Goal: Task Accomplishment & Management: Manage account settings

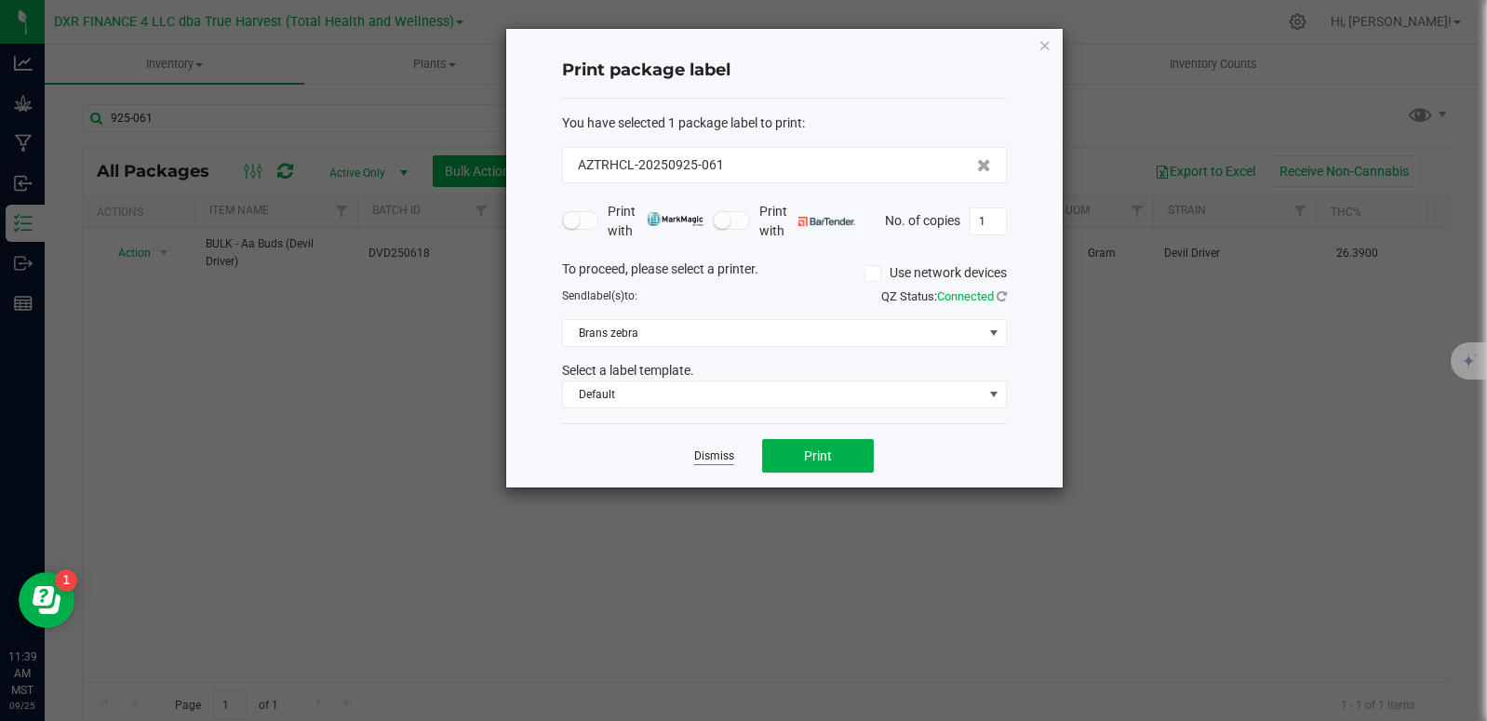
click at [713, 461] on link "Dismiss" at bounding box center [714, 456] width 40 height 16
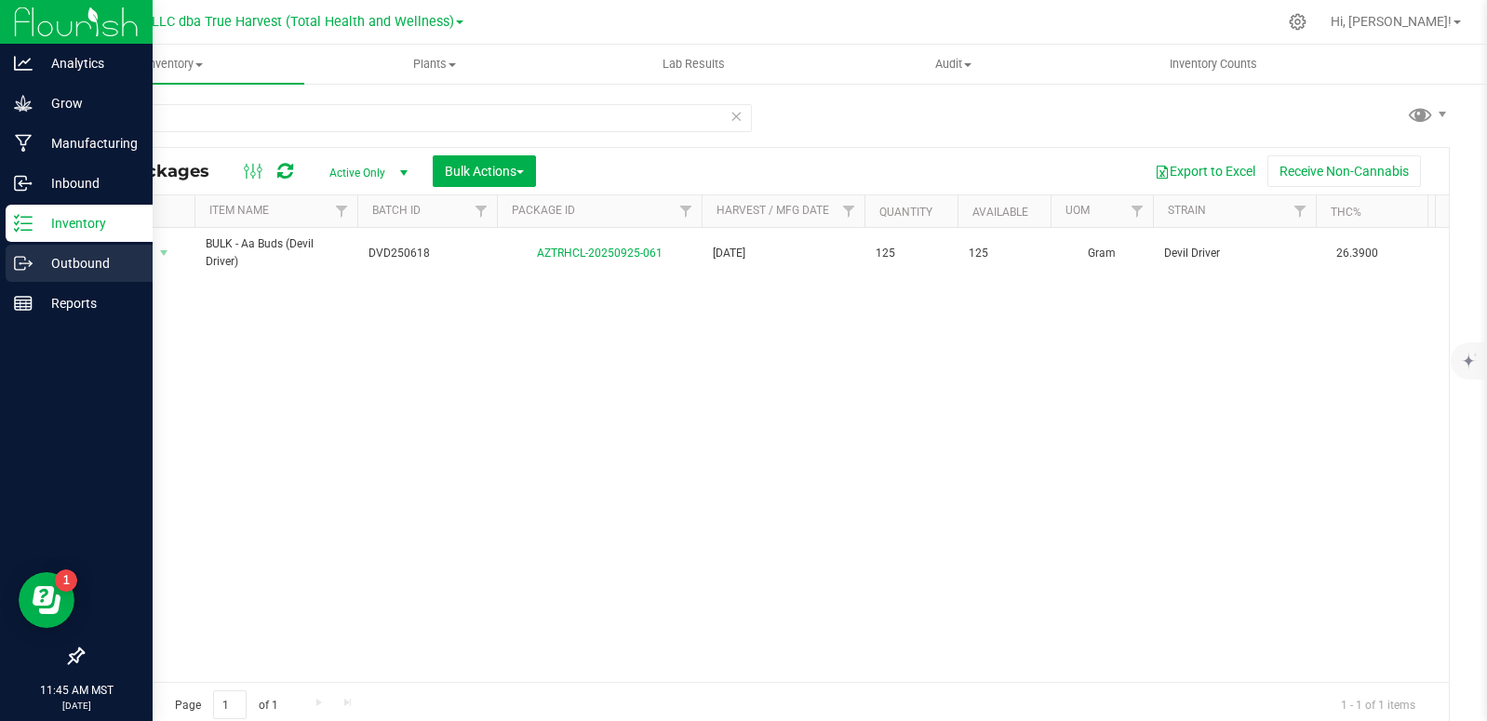
click at [33, 261] on p "Outbound" at bounding box center [89, 263] width 112 height 22
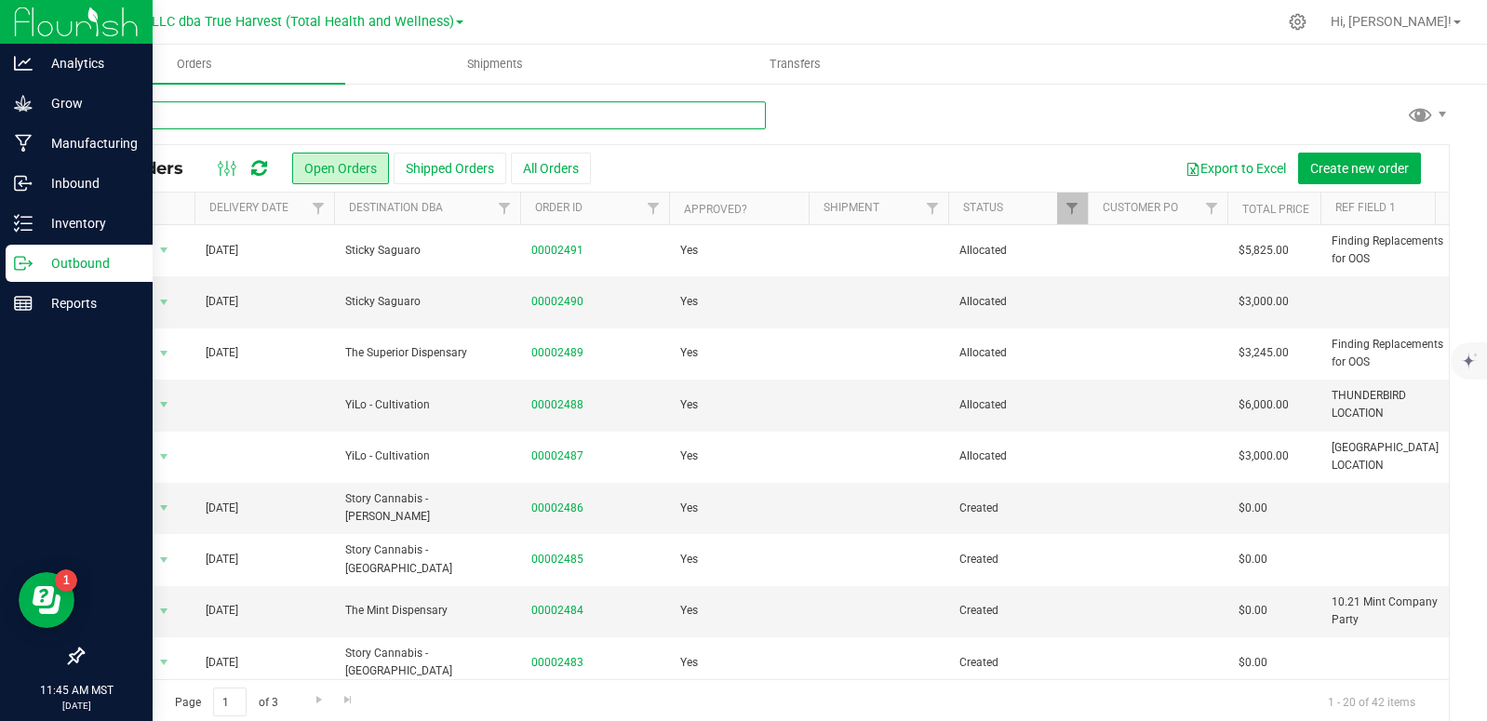
click at [345, 116] on input "text" at bounding box center [424, 115] width 684 height 28
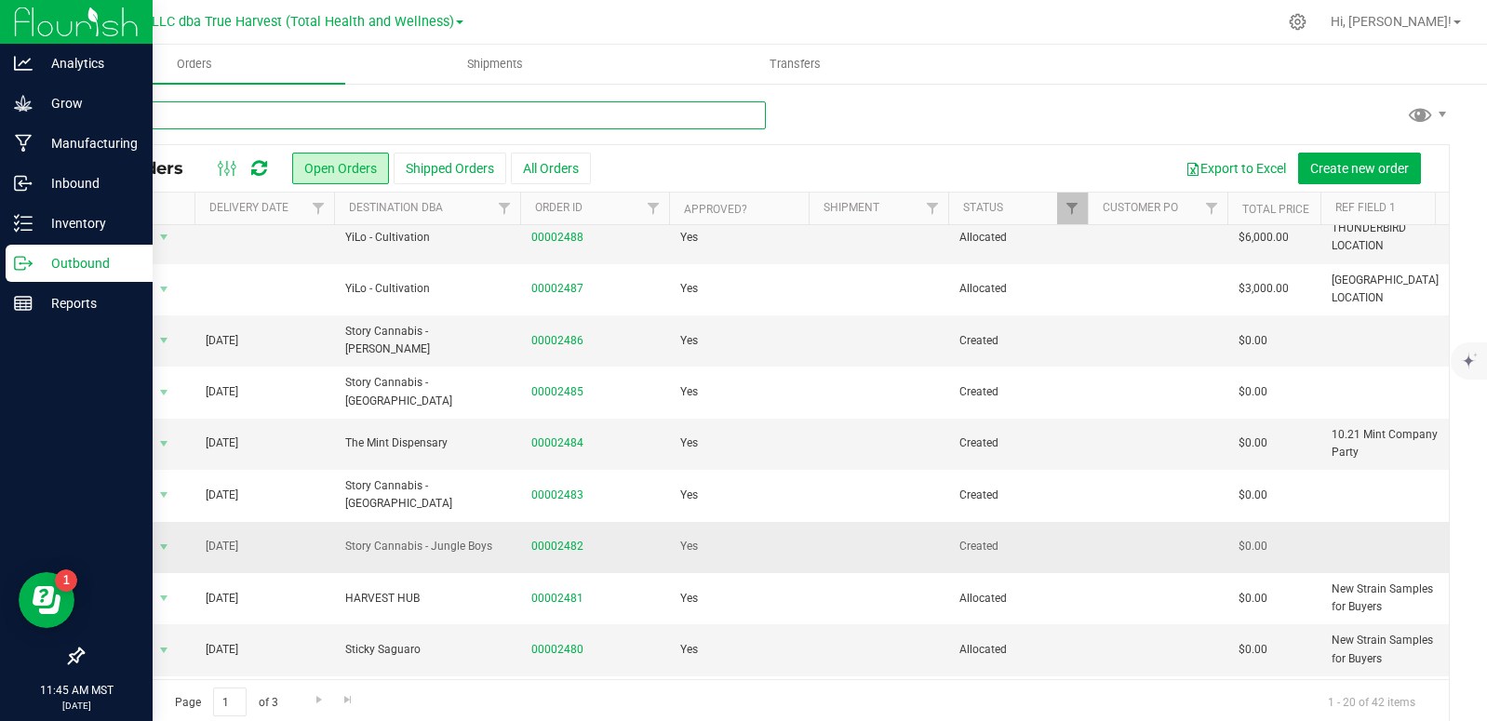
scroll to position [186, 0]
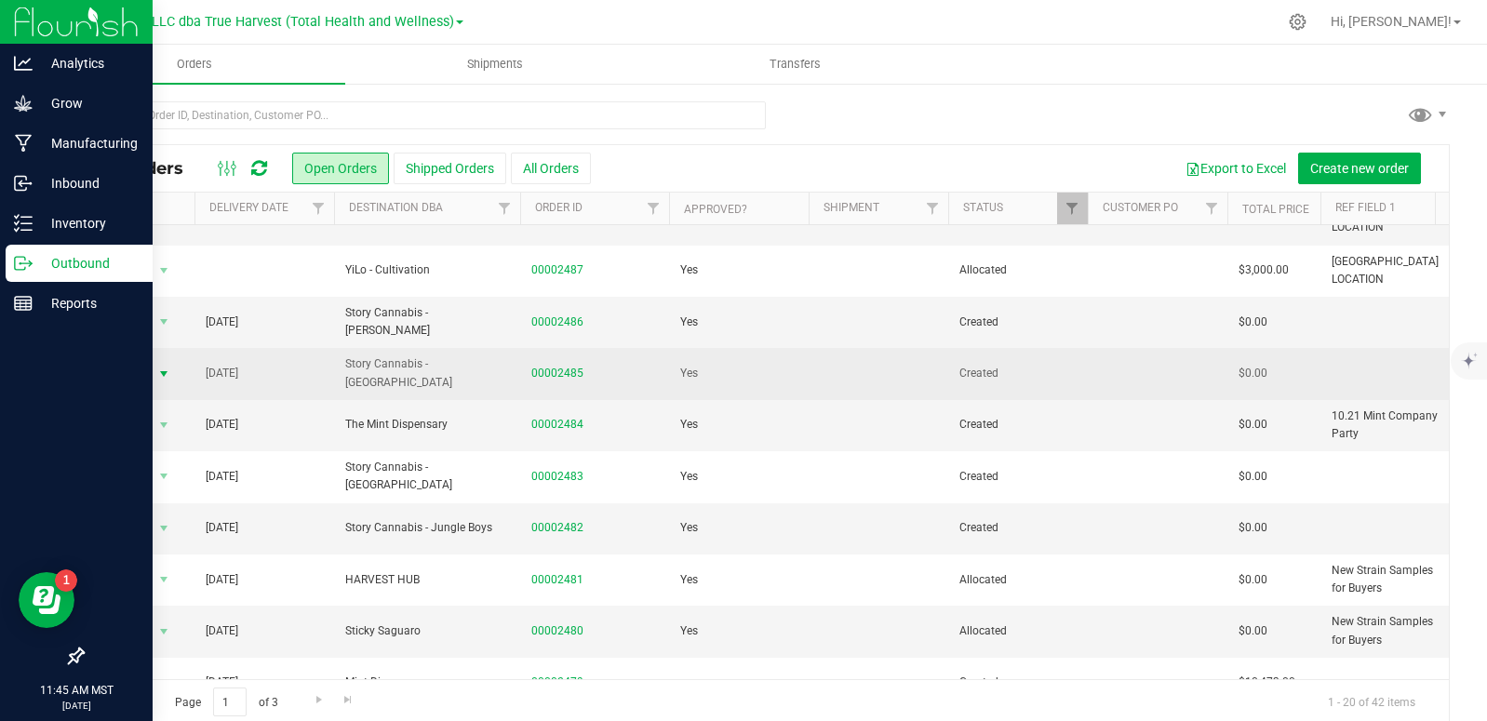
click at [158, 378] on span "select" at bounding box center [163, 374] width 15 height 15
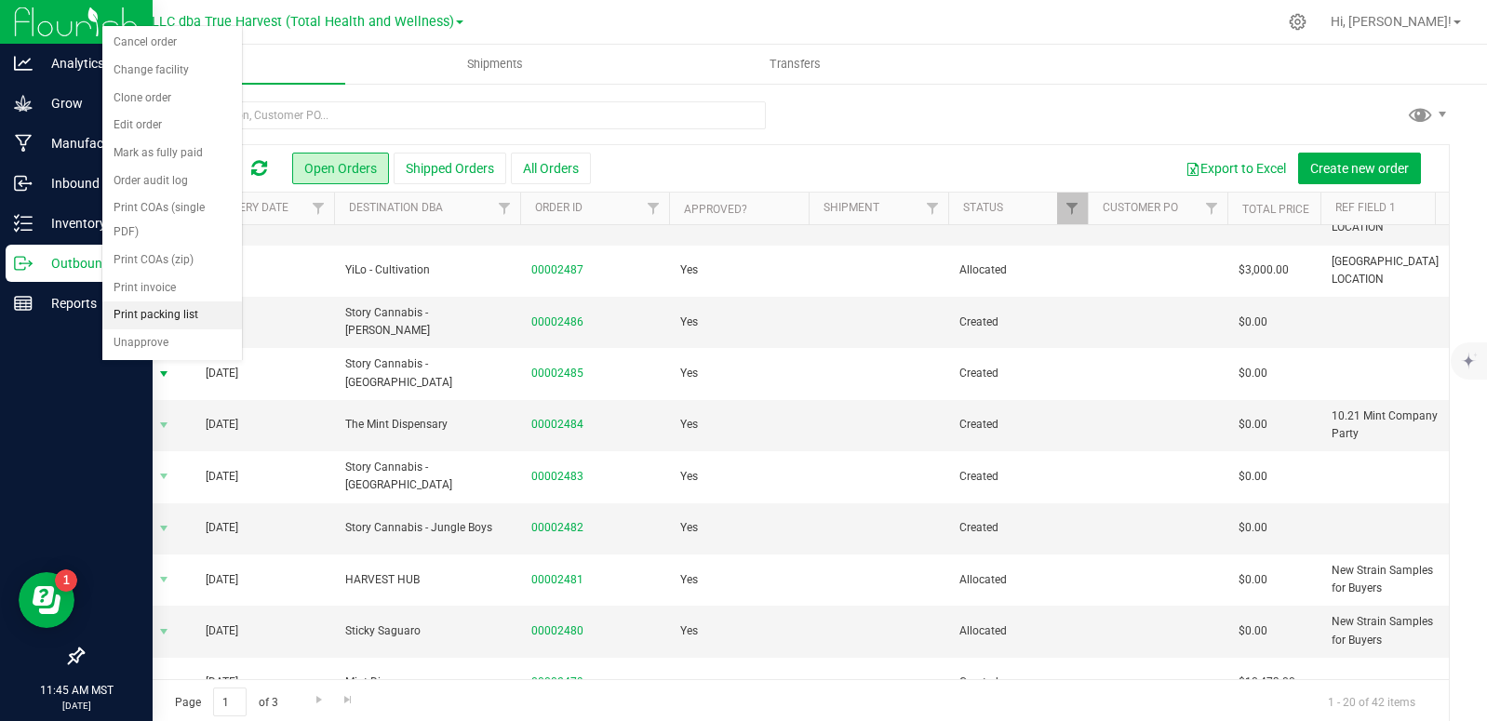
click at [164, 320] on li "Print packing list" at bounding box center [172, 315] width 140 height 28
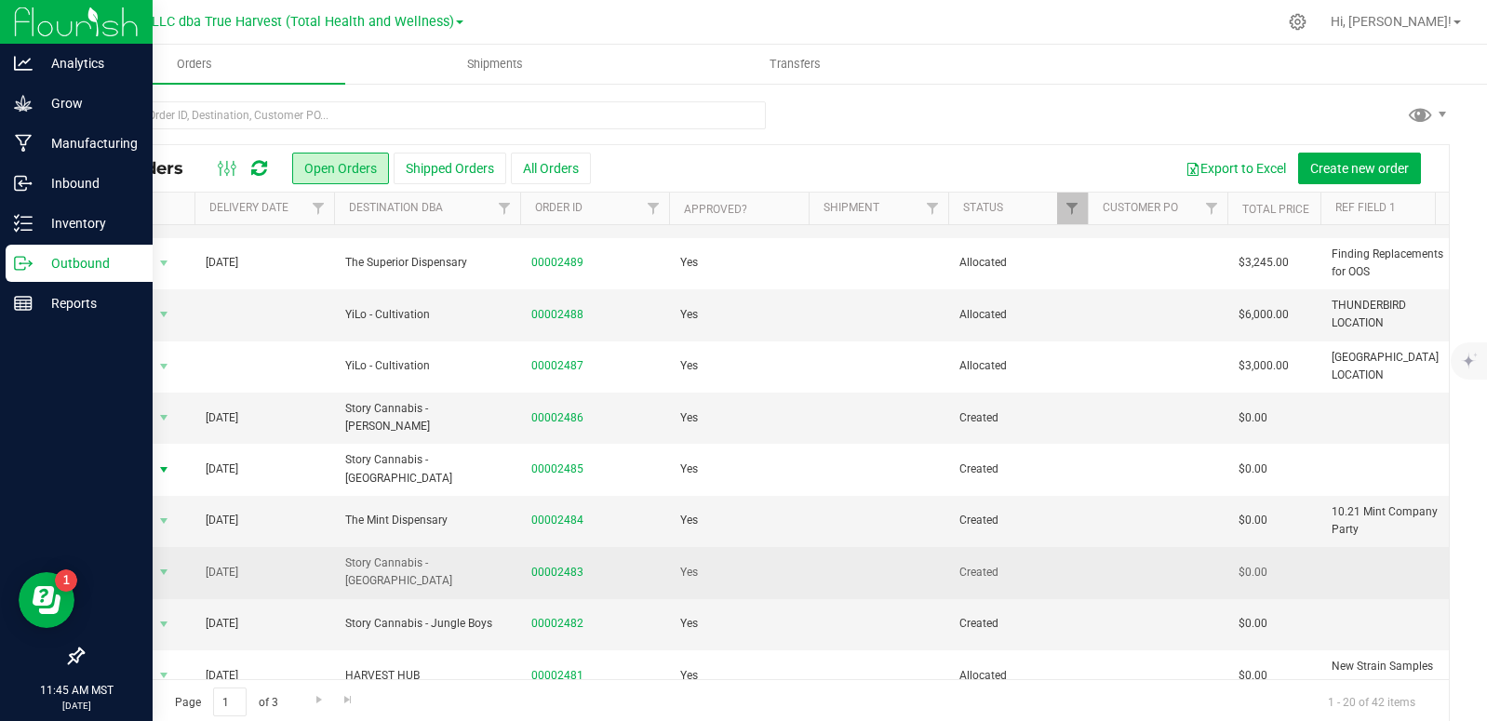
scroll to position [0, 0]
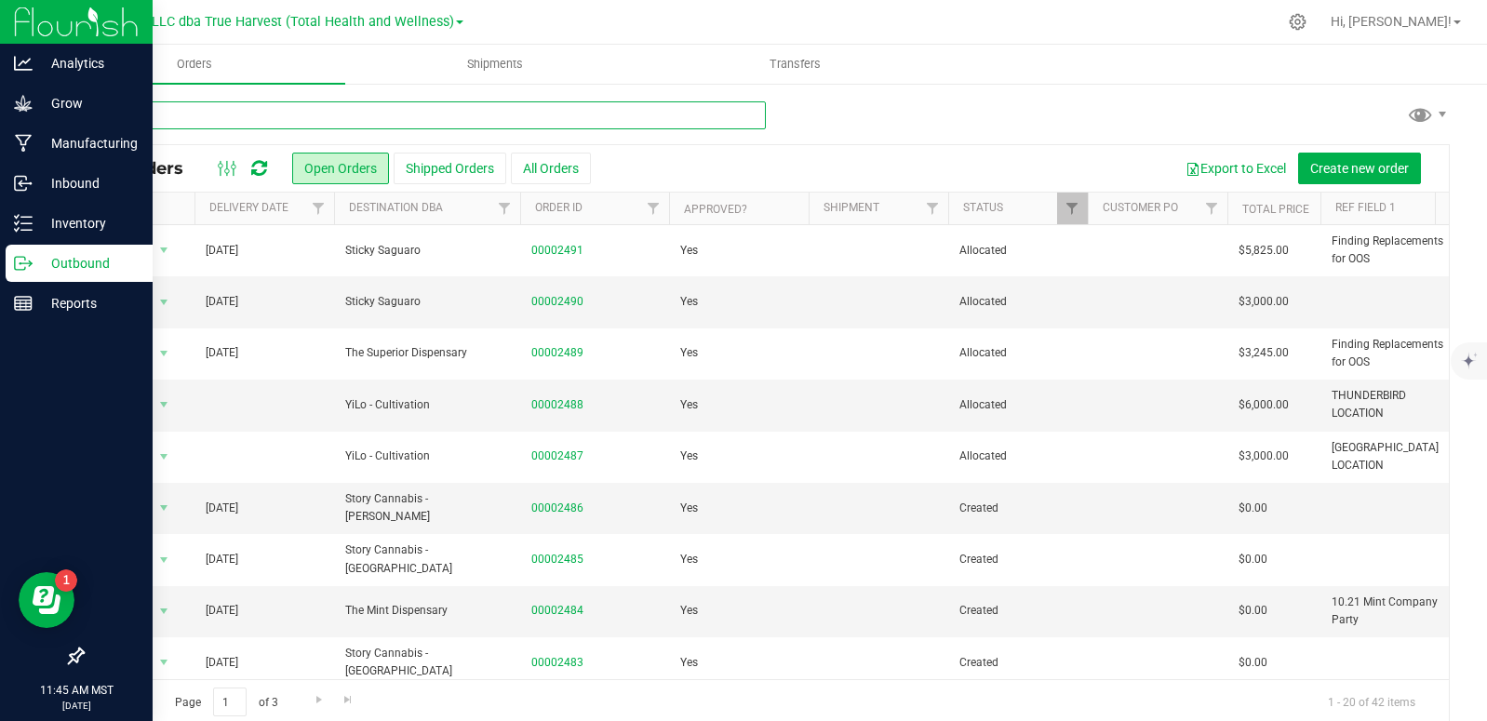
click at [387, 123] on input "text" at bounding box center [424, 115] width 684 height 28
click at [228, 125] on input "text" at bounding box center [424, 115] width 684 height 28
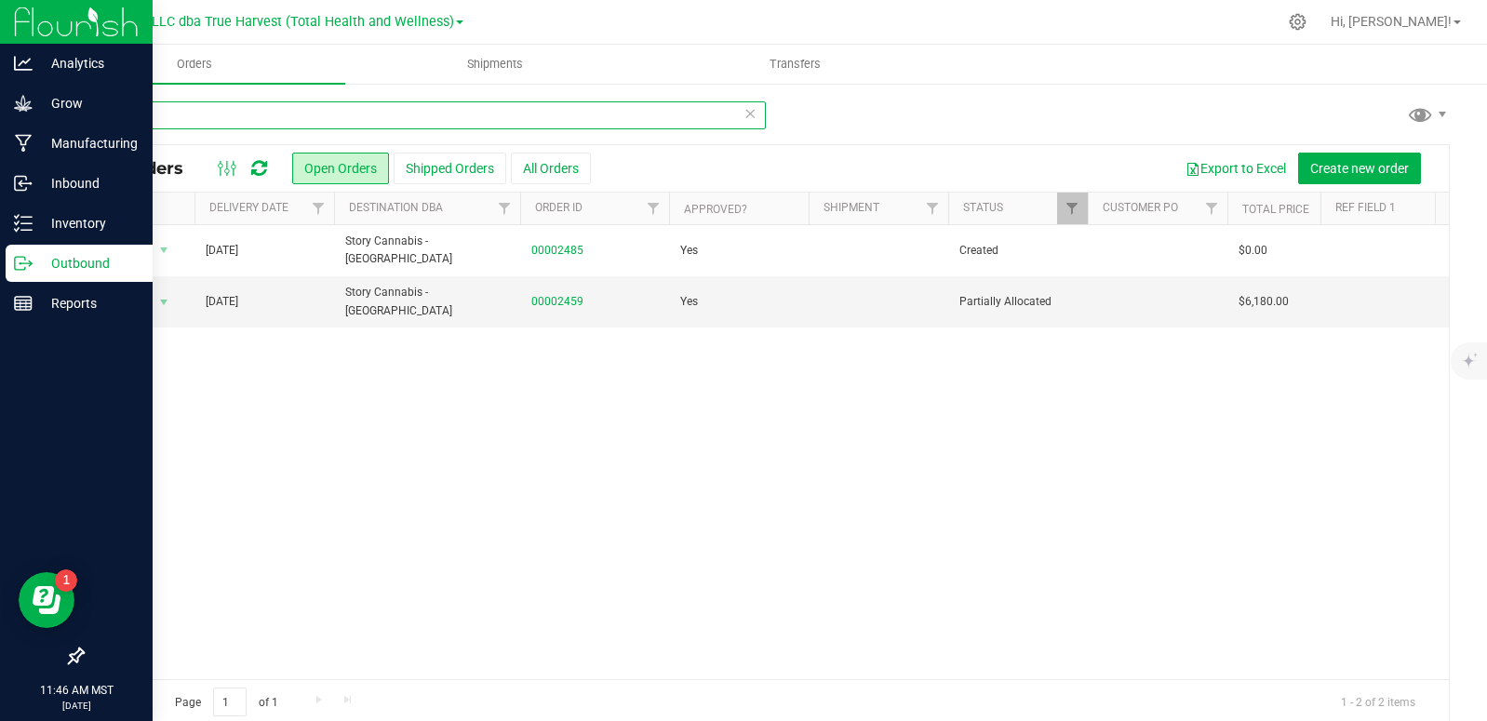
type input "havasu"
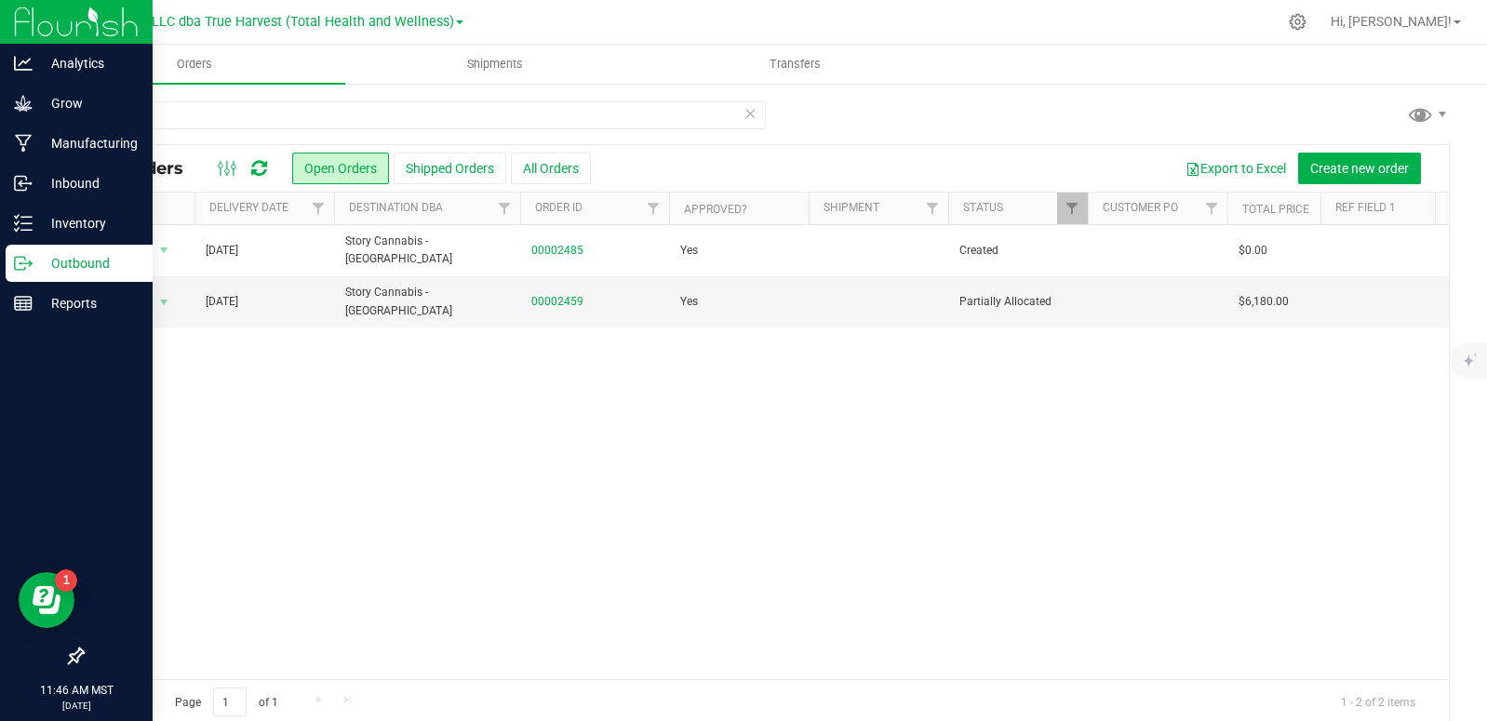
click at [87, 269] on p "Outbound" at bounding box center [89, 263] width 112 height 22
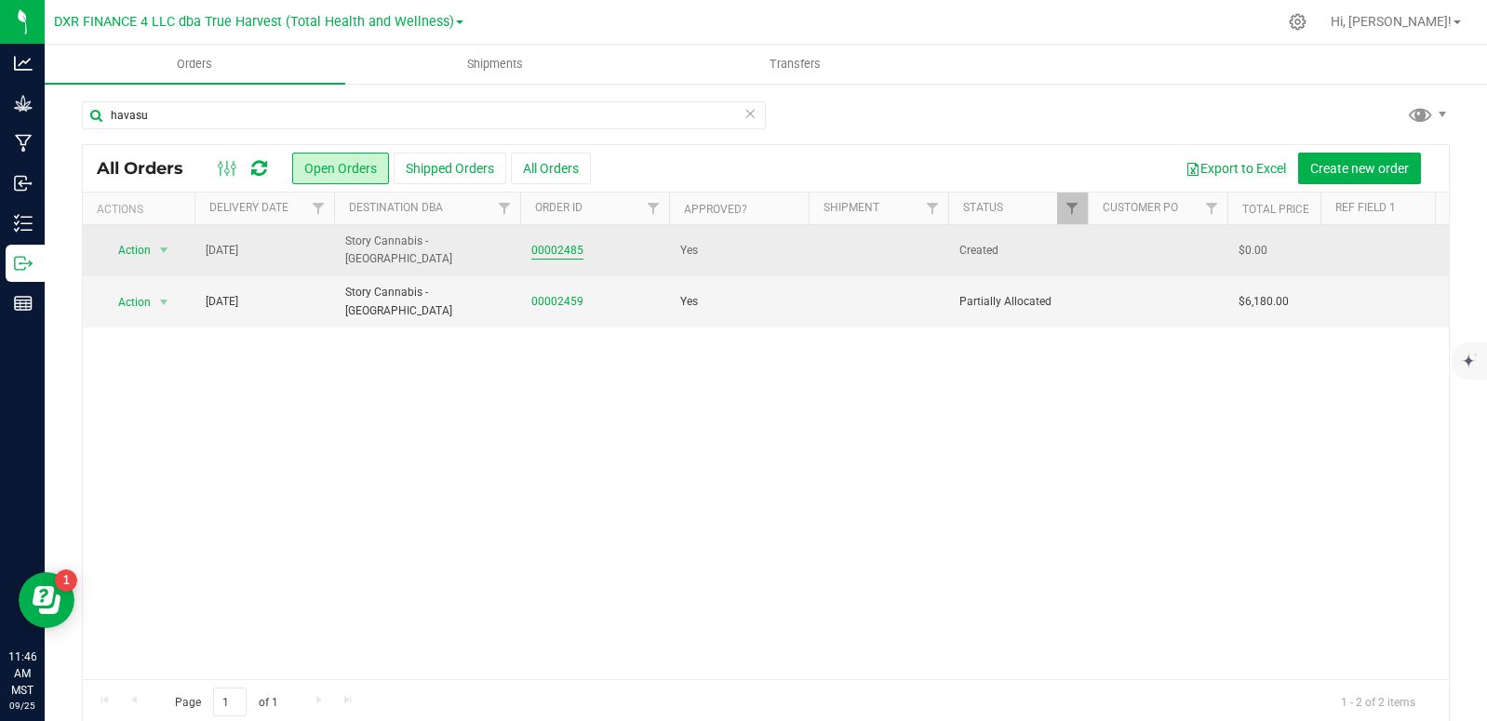
click at [563, 257] on link "00002485" at bounding box center [557, 251] width 52 height 18
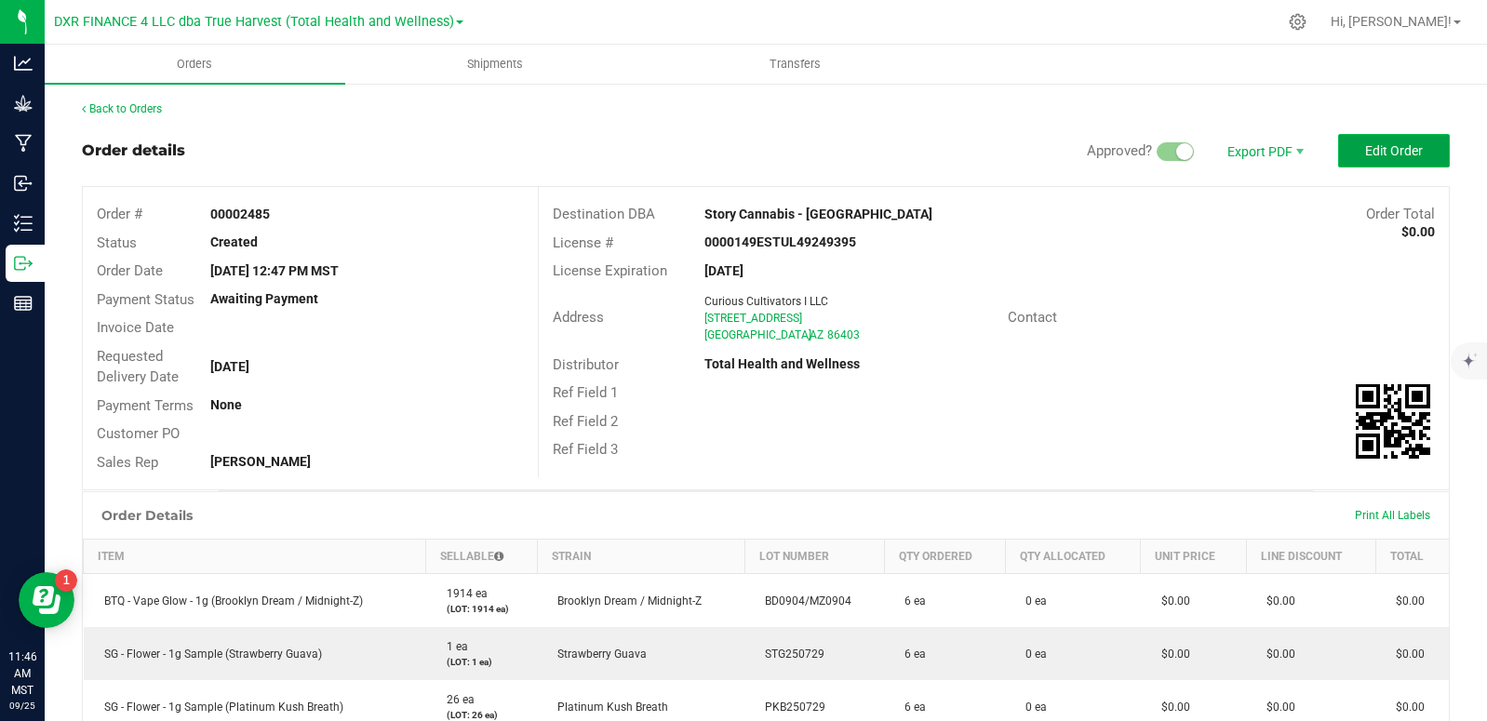
click at [1379, 146] on span "Edit Order" at bounding box center [1394, 150] width 58 height 15
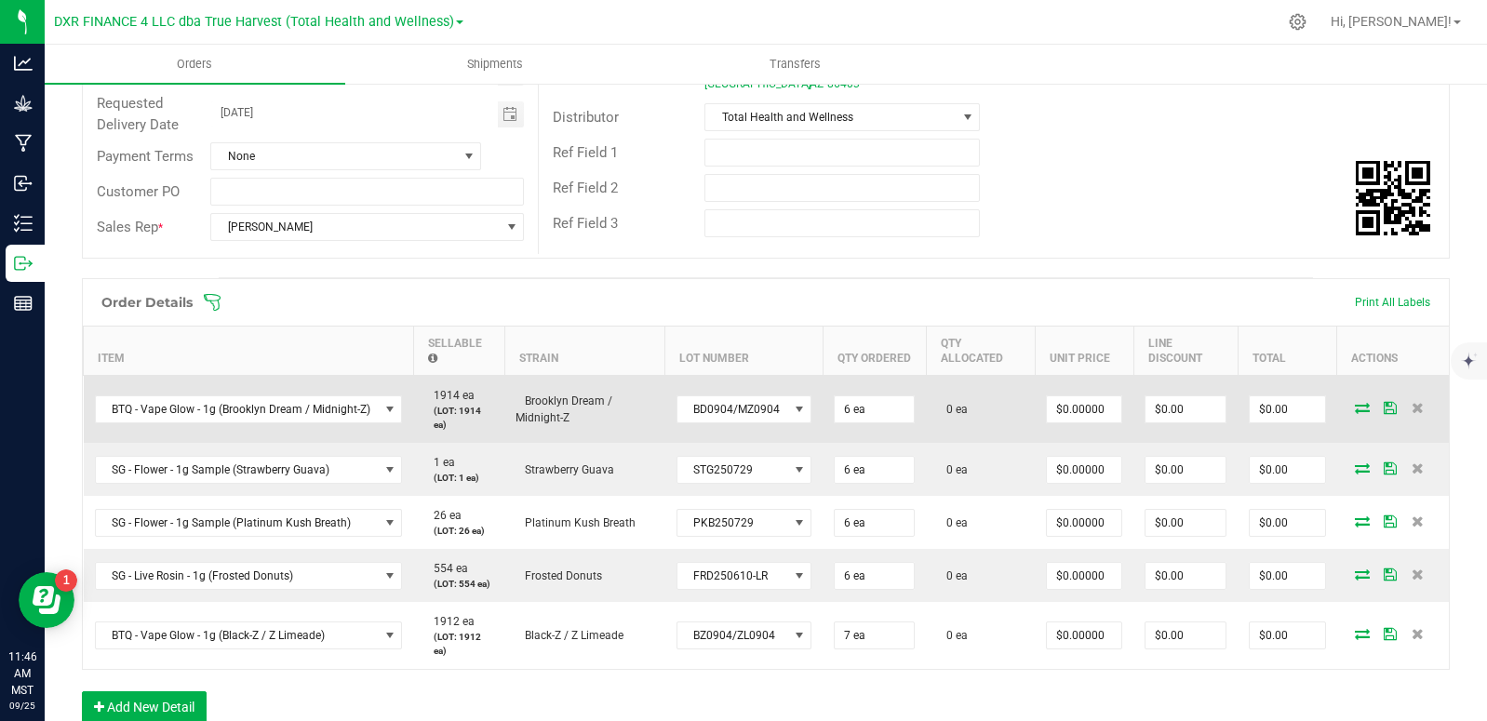
scroll to position [279, 0]
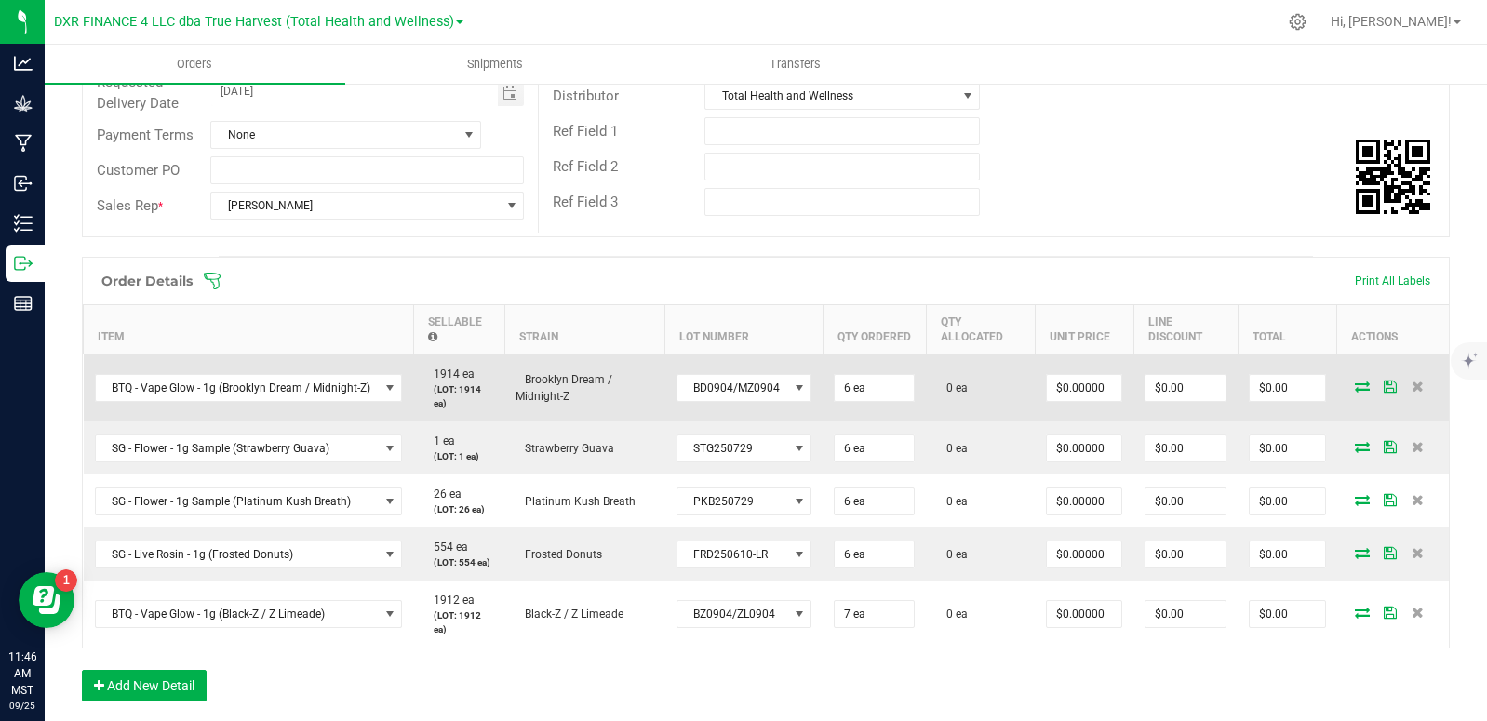
click at [1355, 385] on icon at bounding box center [1362, 386] width 15 height 11
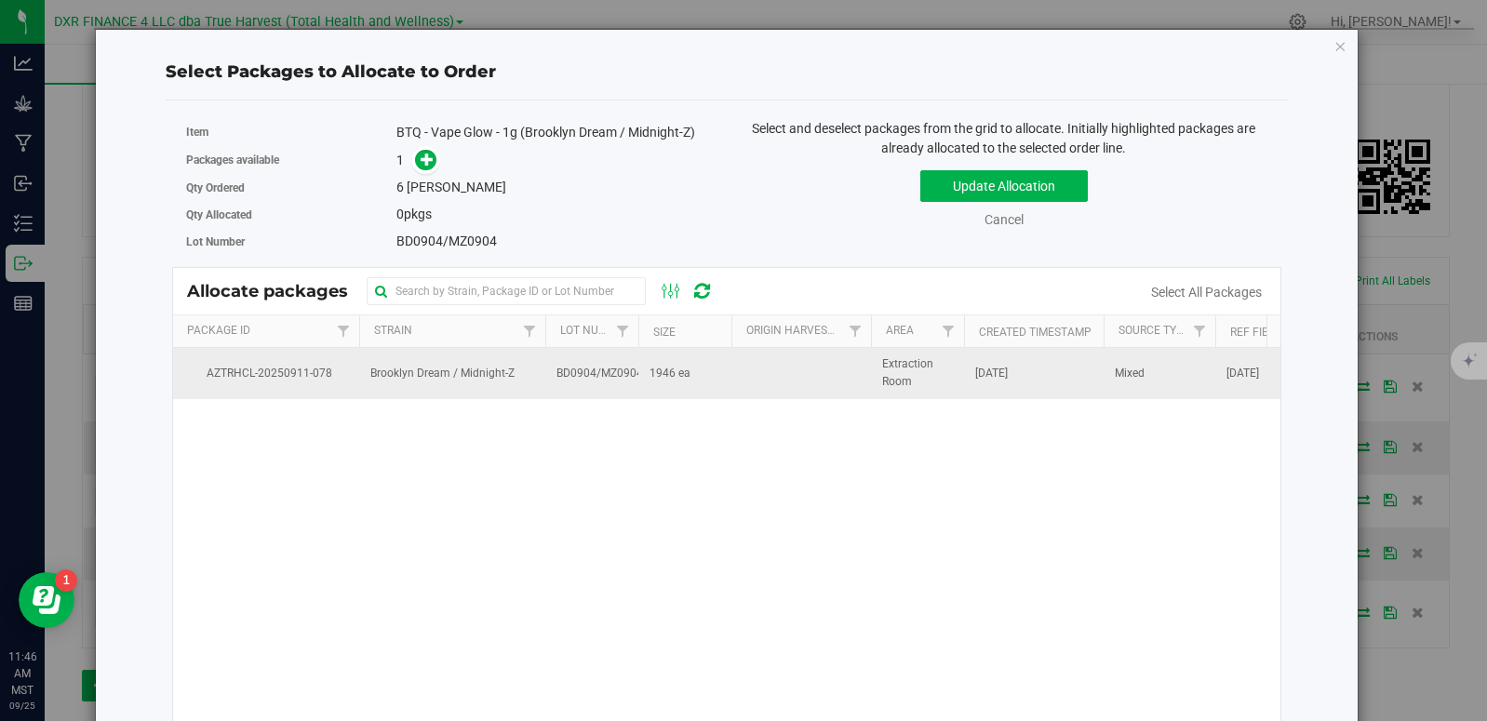
click at [577, 381] on span "BD0904/MZ0904" at bounding box center [599, 374] width 87 height 18
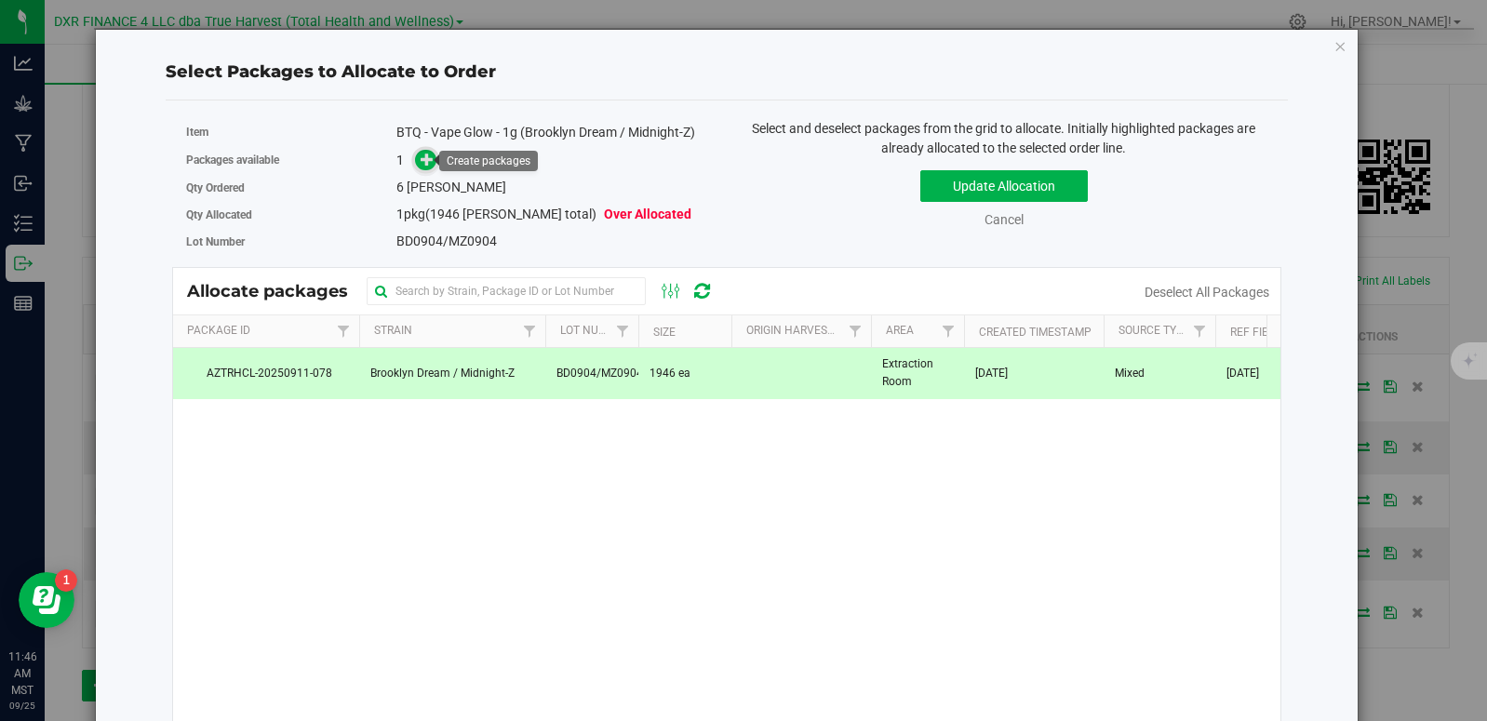
click at [421, 162] on icon at bounding box center [427, 159] width 13 height 13
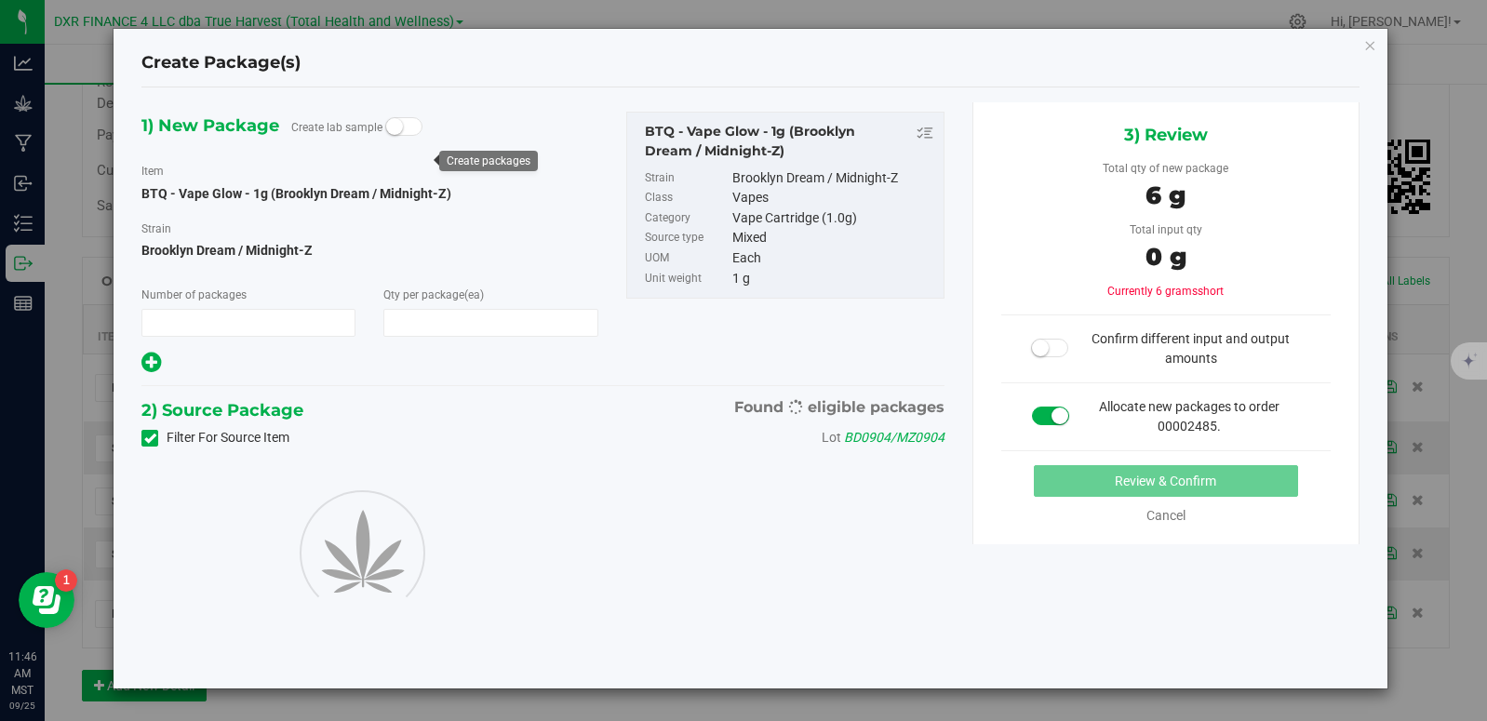
type input "1"
type input "6"
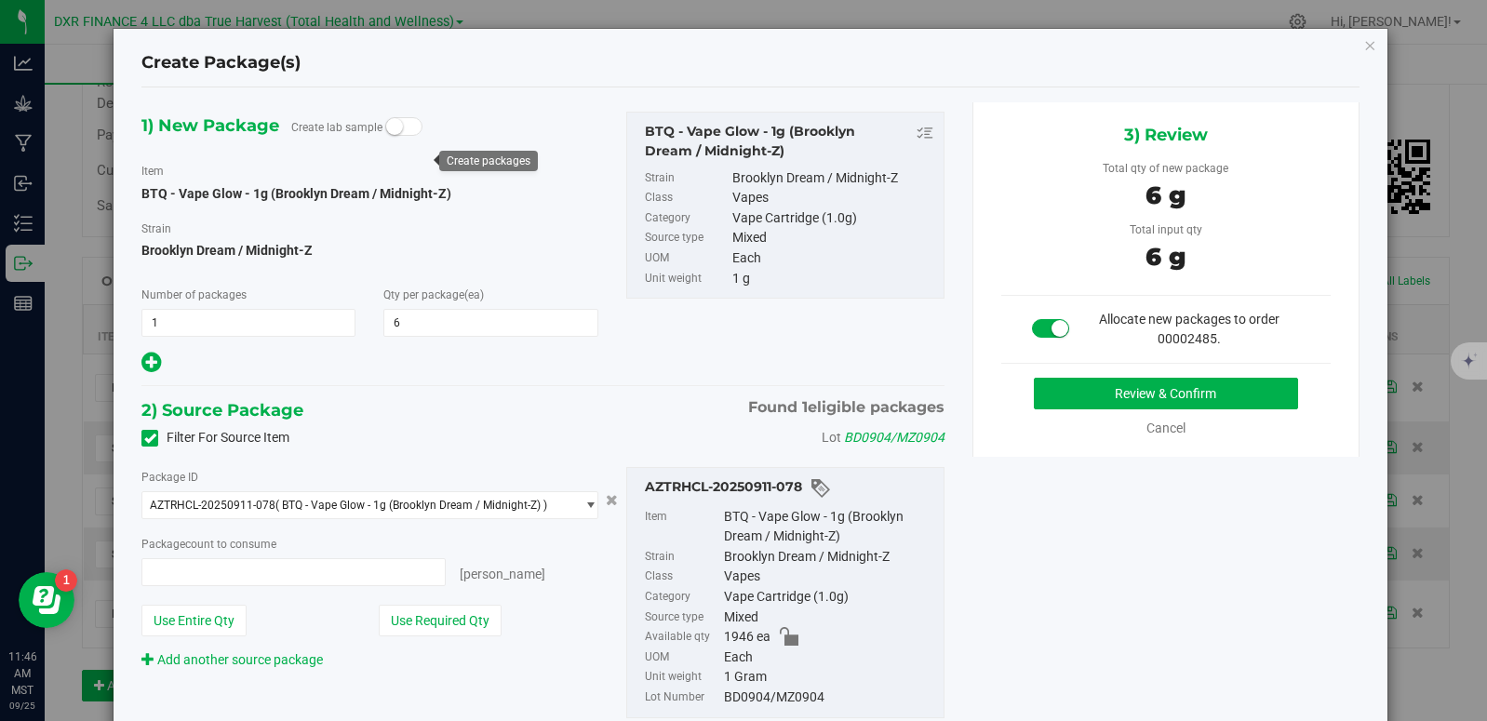
type input "6 ea"
click at [1094, 401] on button "Review & Confirm" at bounding box center [1165, 394] width 263 height 32
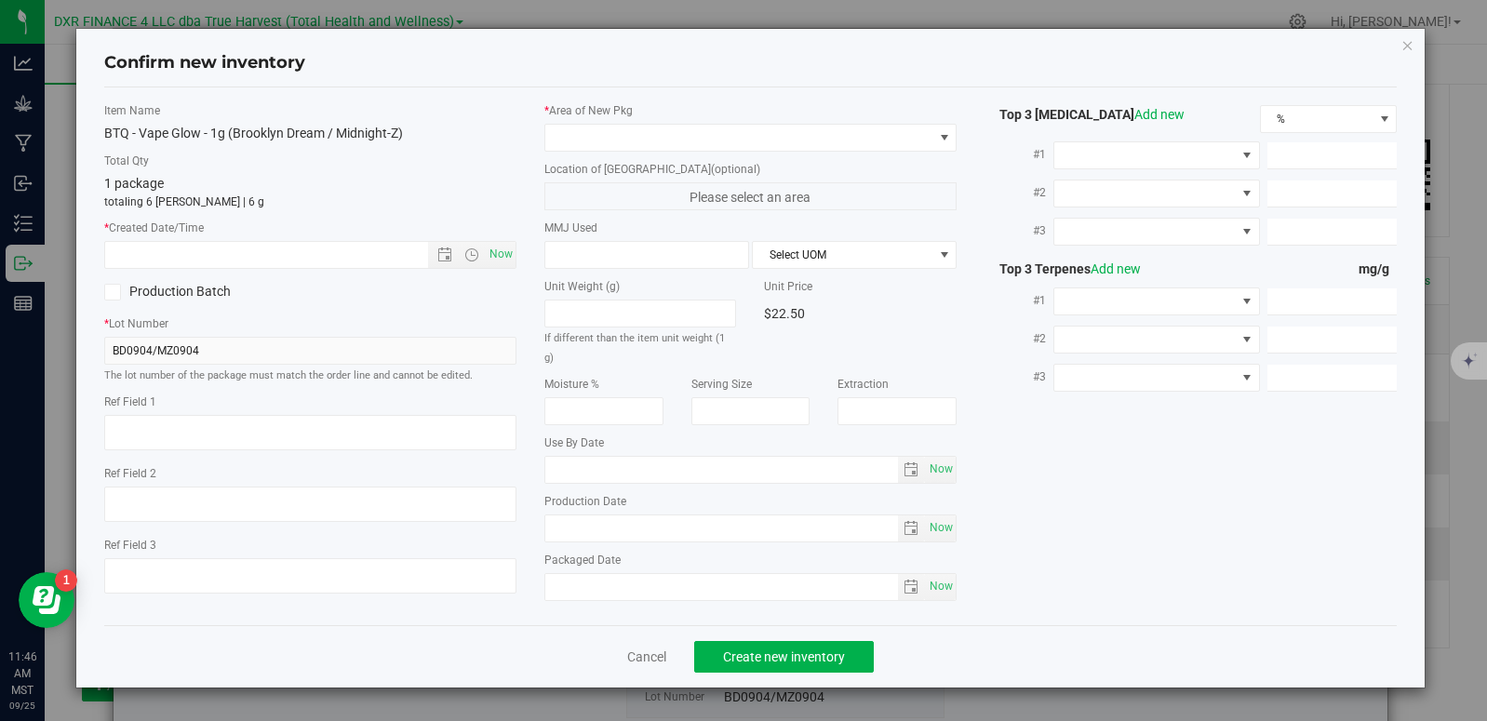
type textarea "2025-09-04"
click at [206, 431] on textarea at bounding box center [310, 432] width 412 height 35
click at [145, 258] on input "text" at bounding box center [282, 255] width 355 height 26
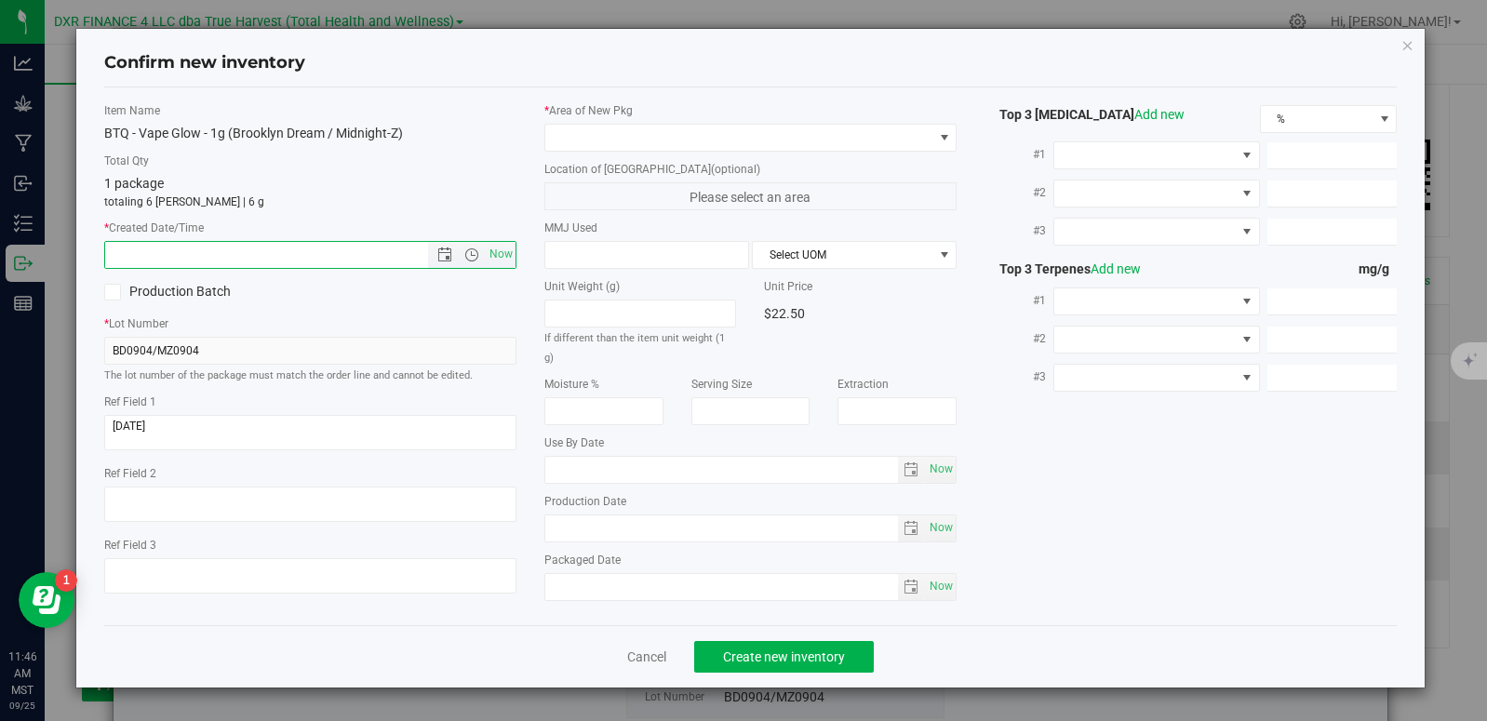
paste input "2025-09-04"
click at [776, 150] on span at bounding box center [738, 138] width 387 height 26
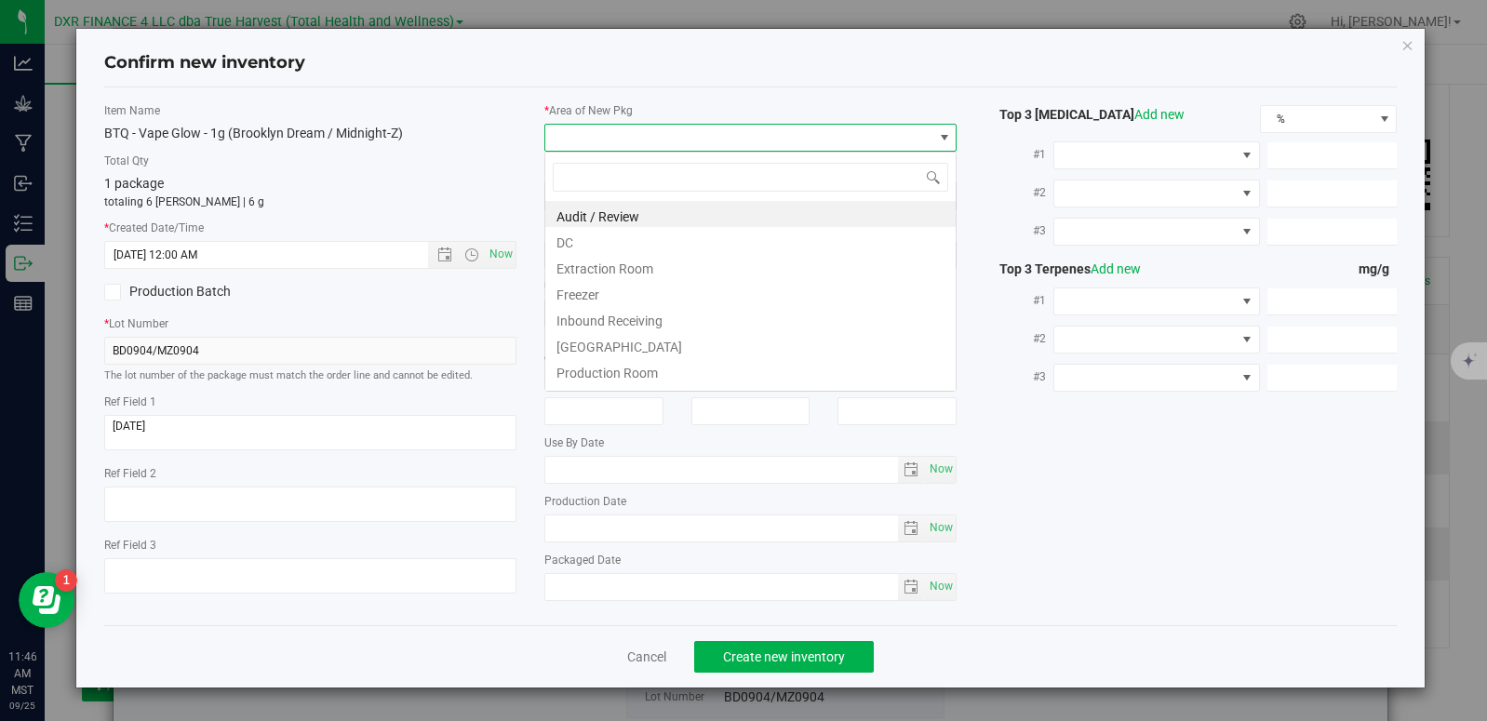
type input "9/4/2025 11:46 AM"
click at [677, 248] on li "DC" at bounding box center [750, 240] width 410 height 26
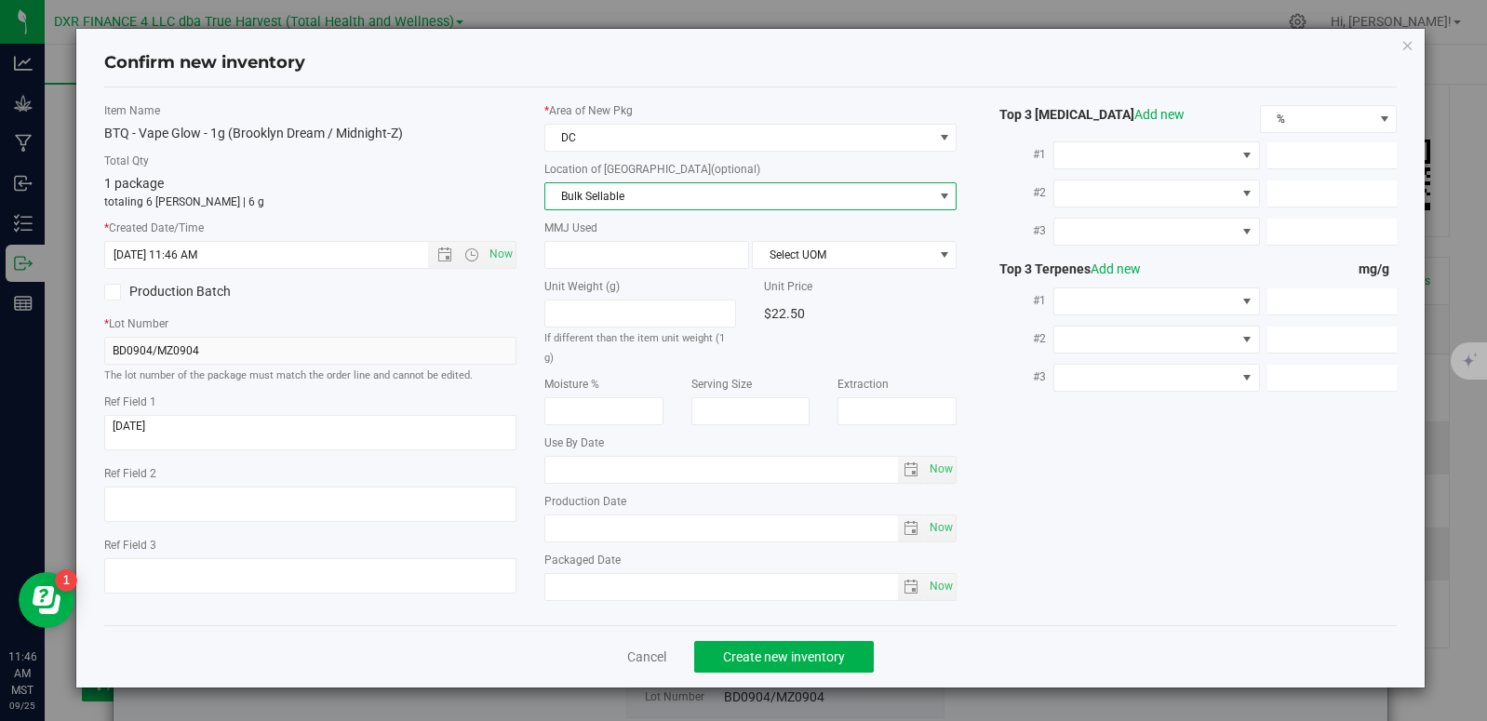
click at [649, 206] on span "Bulk Sellable" at bounding box center [738, 196] width 387 height 26
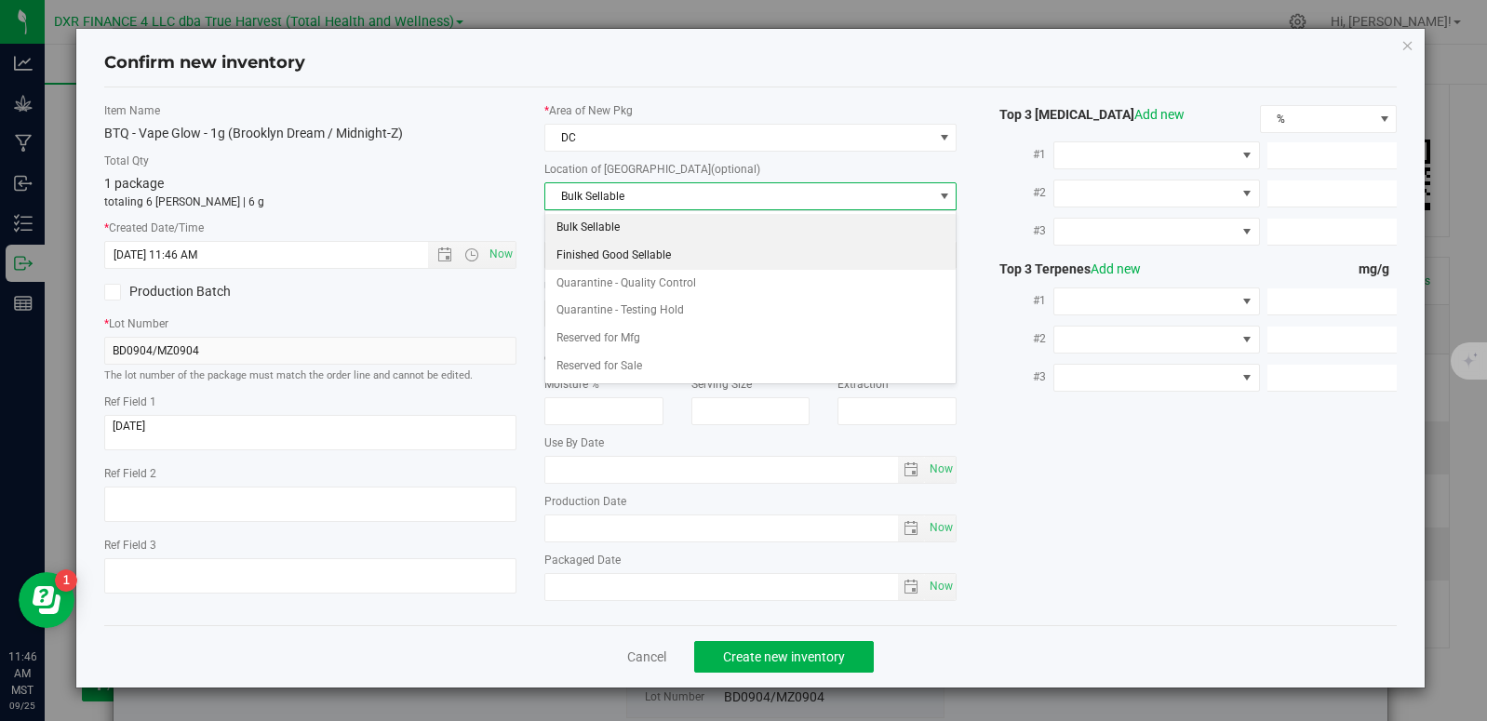
click at [660, 257] on li "Finished Good Sellable" at bounding box center [750, 256] width 410 height 28
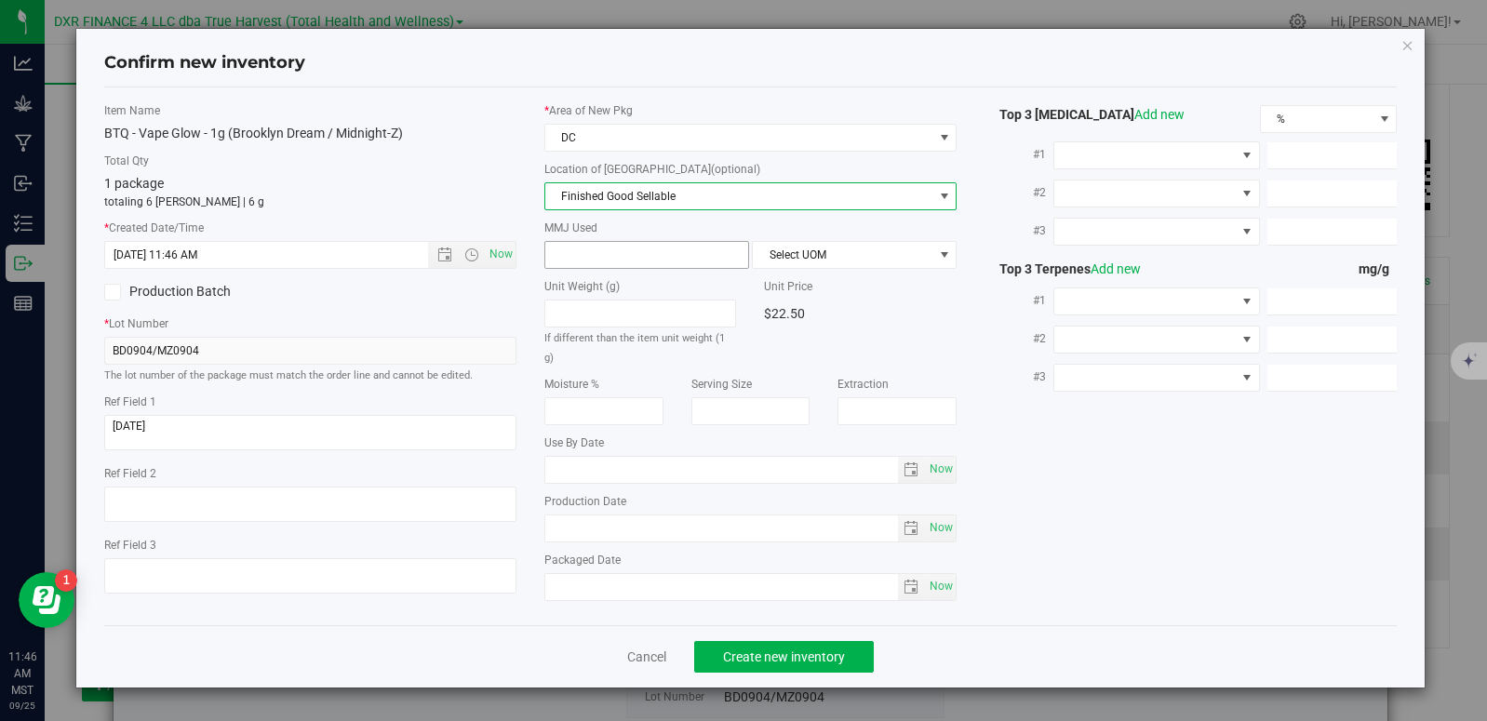
click at [646, 251] on span at bounding box center [646, 255] width 205 height 28
type input "1"
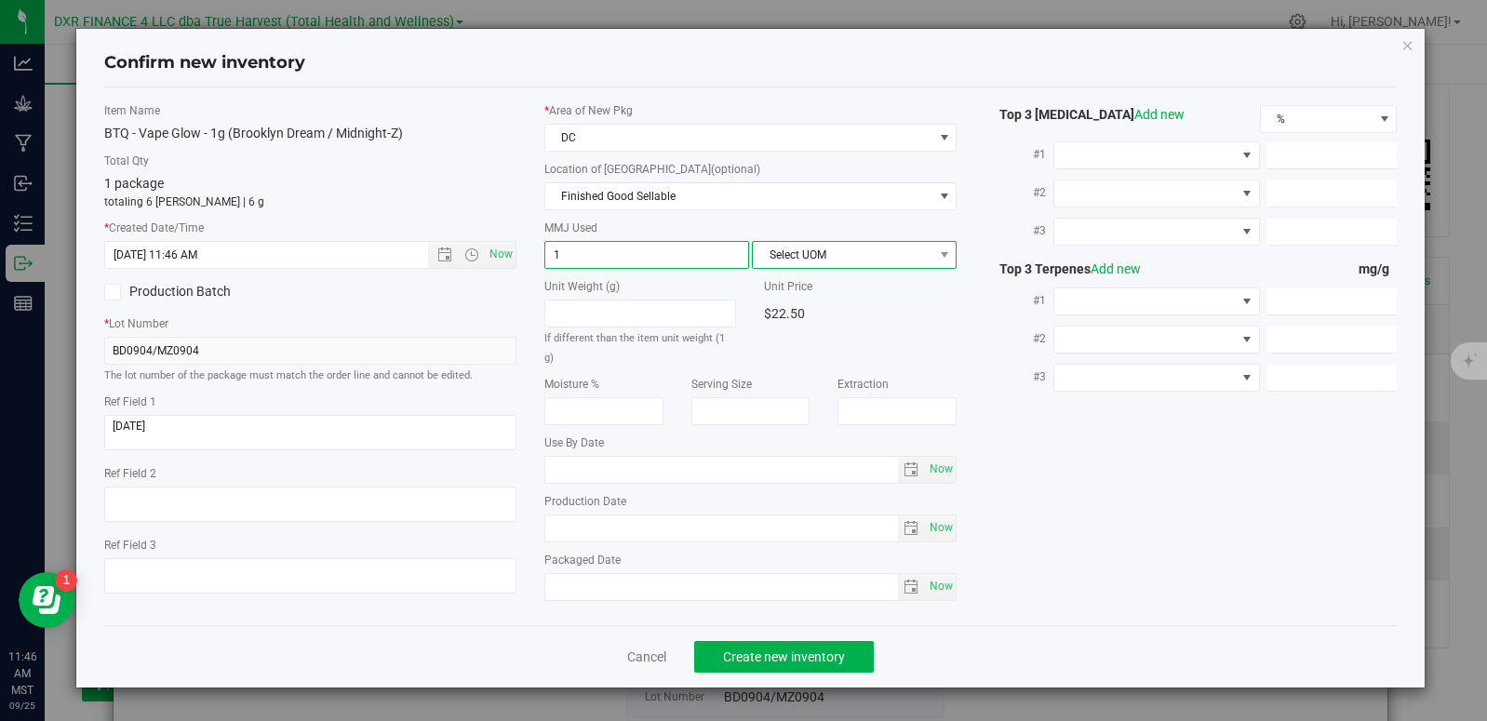
type input "1.0000"
click at [805, 259] on span "Select UOM" at bounding box center [843, 255] width 180 height 26
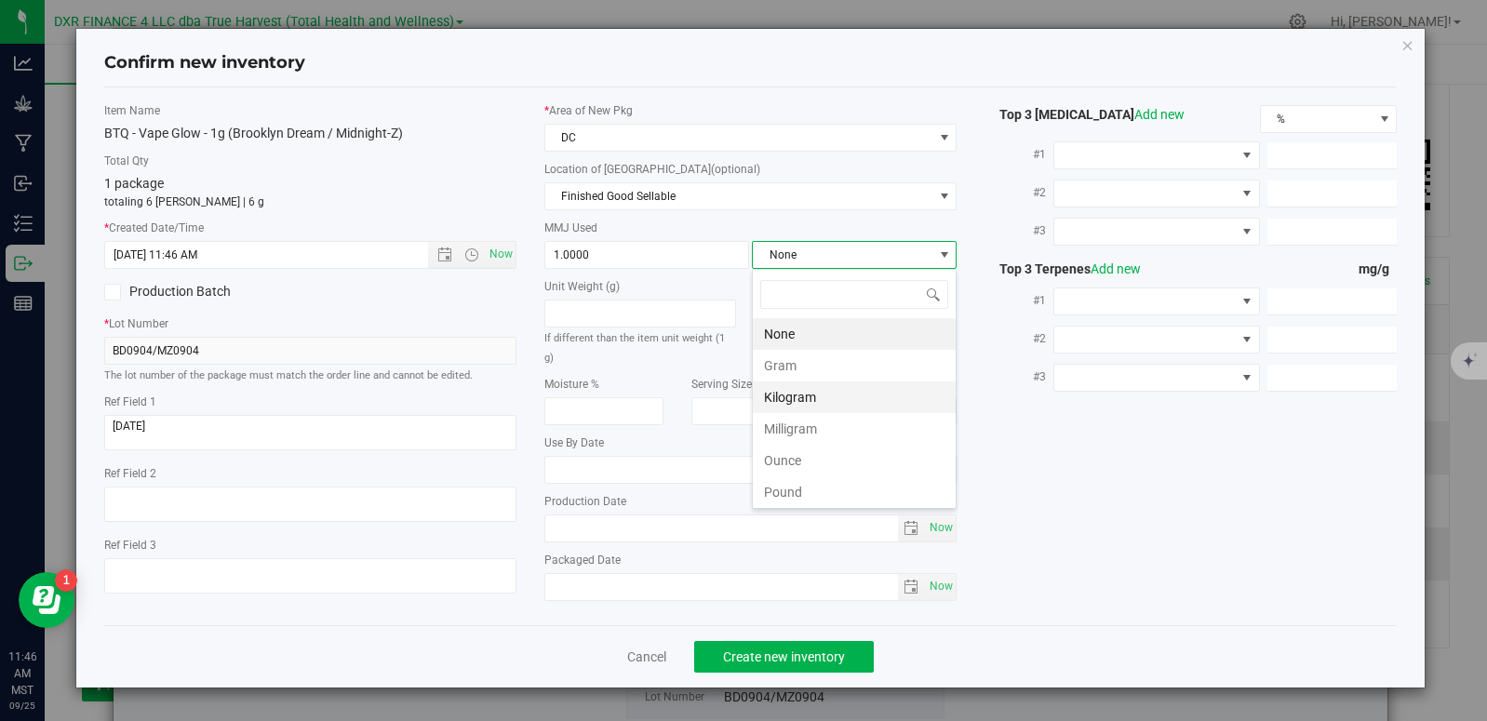
scroll to position [28, 205]
click at [816, 373] on li "Gram" at bounding box center [854, 366] width 203 height 32
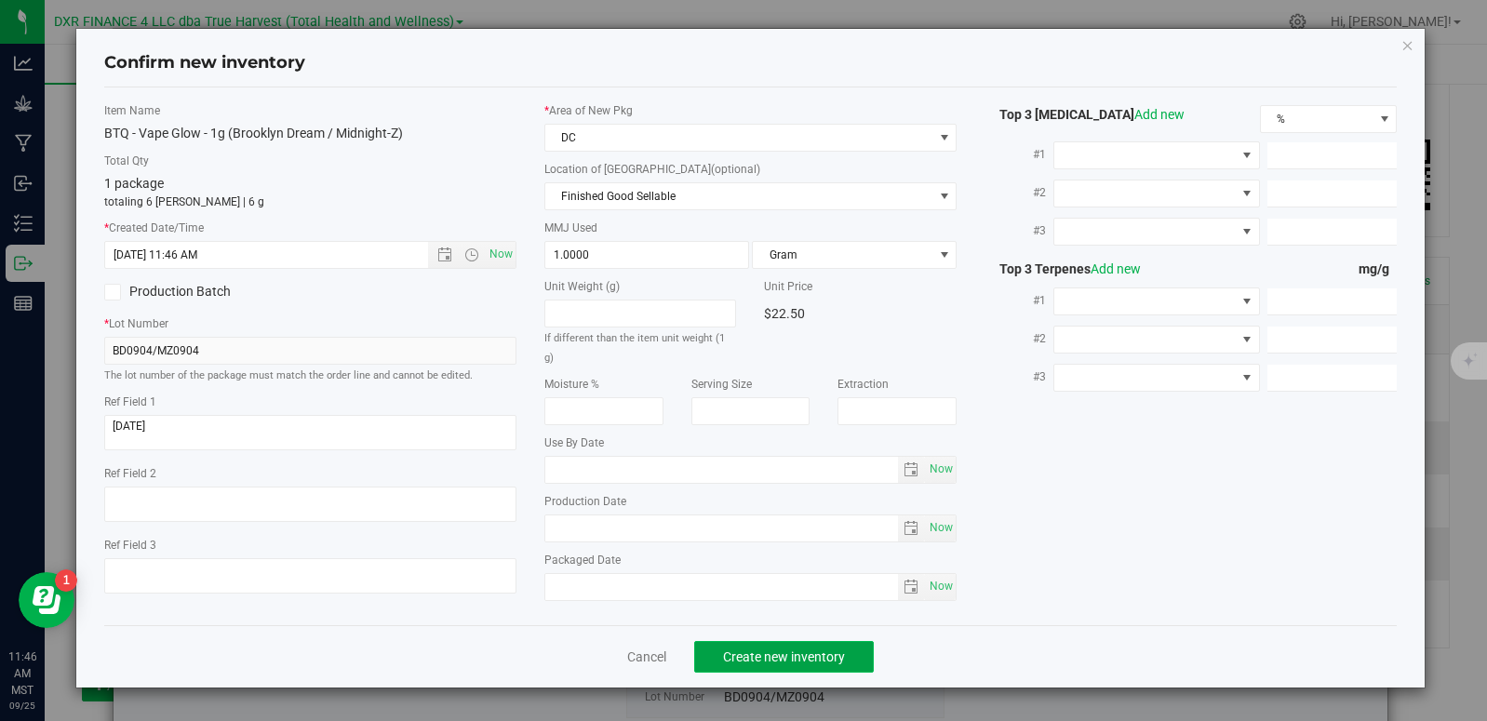
click at [765, 649] on span "Create new inventory" at bounding box center [784, 656] width 122 height 15
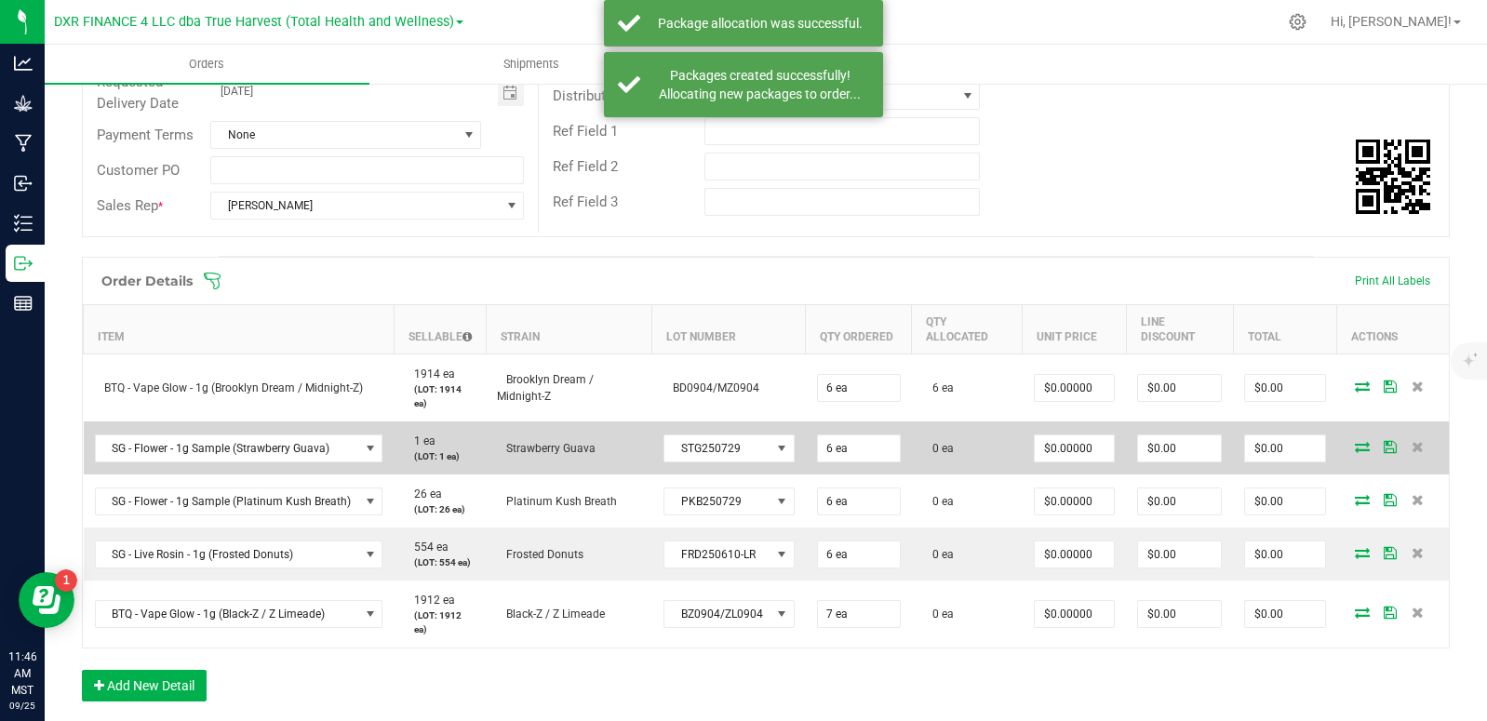
click at [1355, 449] on icon at bounding box center [1362, 446] width 15 height 11
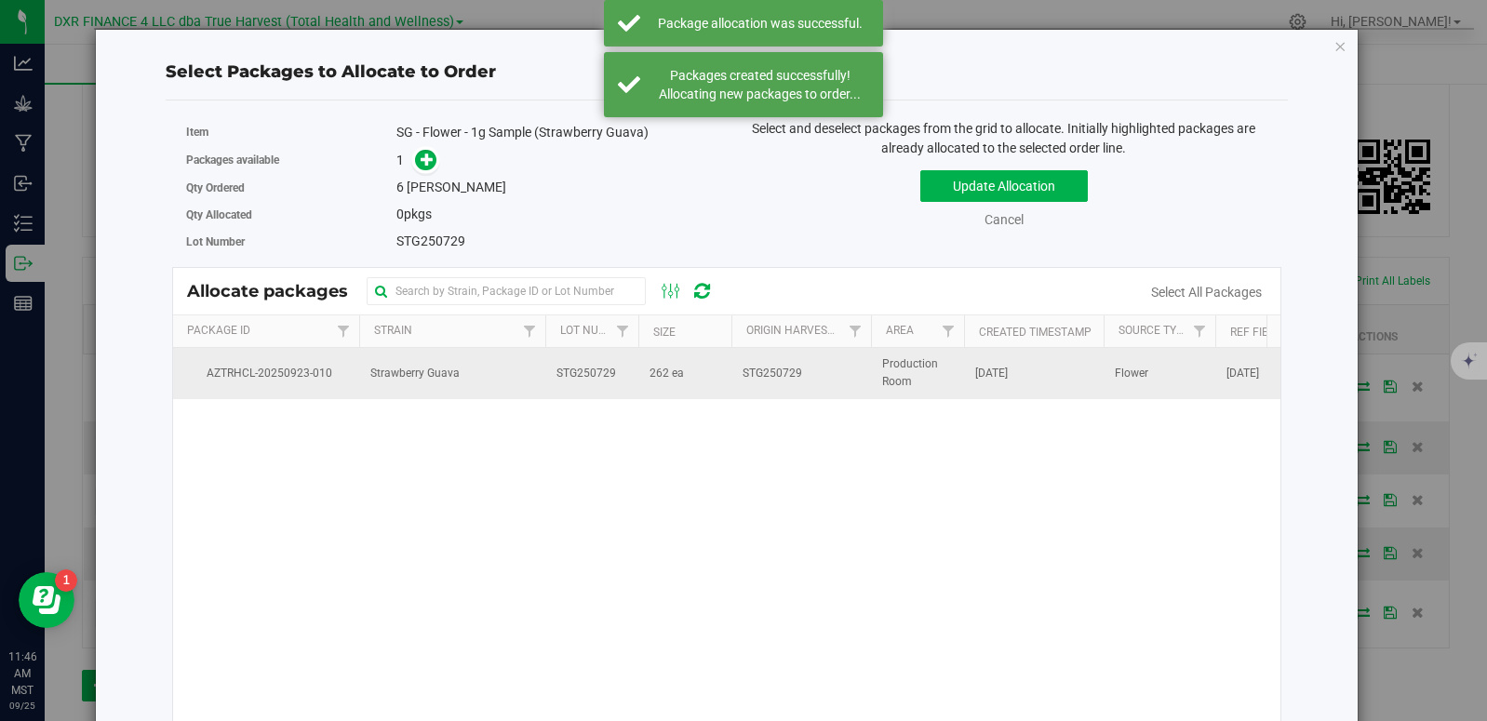
click at [650, 372] on span "262 ea" at bounding box center [666, 374] width 34 height 18
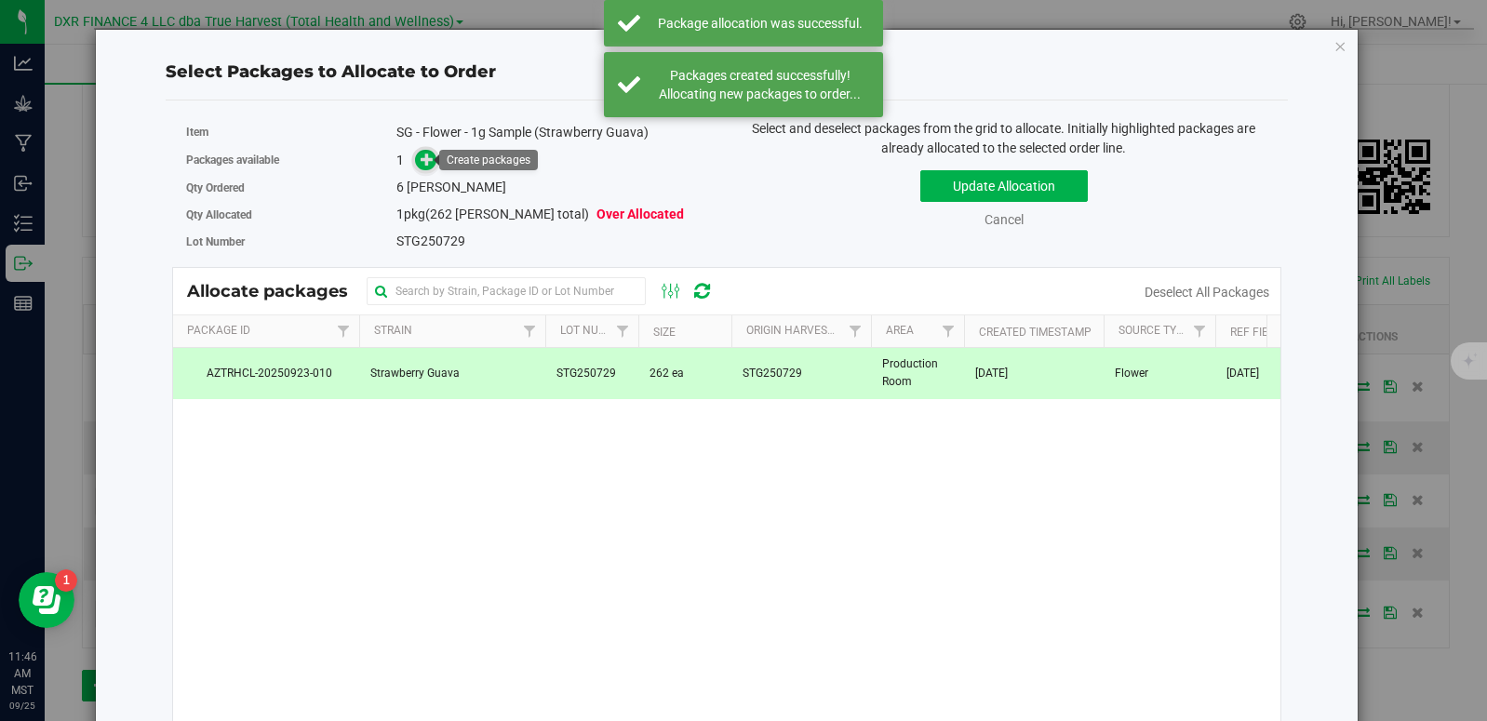
click at [430, 163] on icon at bounding box center [427, 159] width 13 height 13
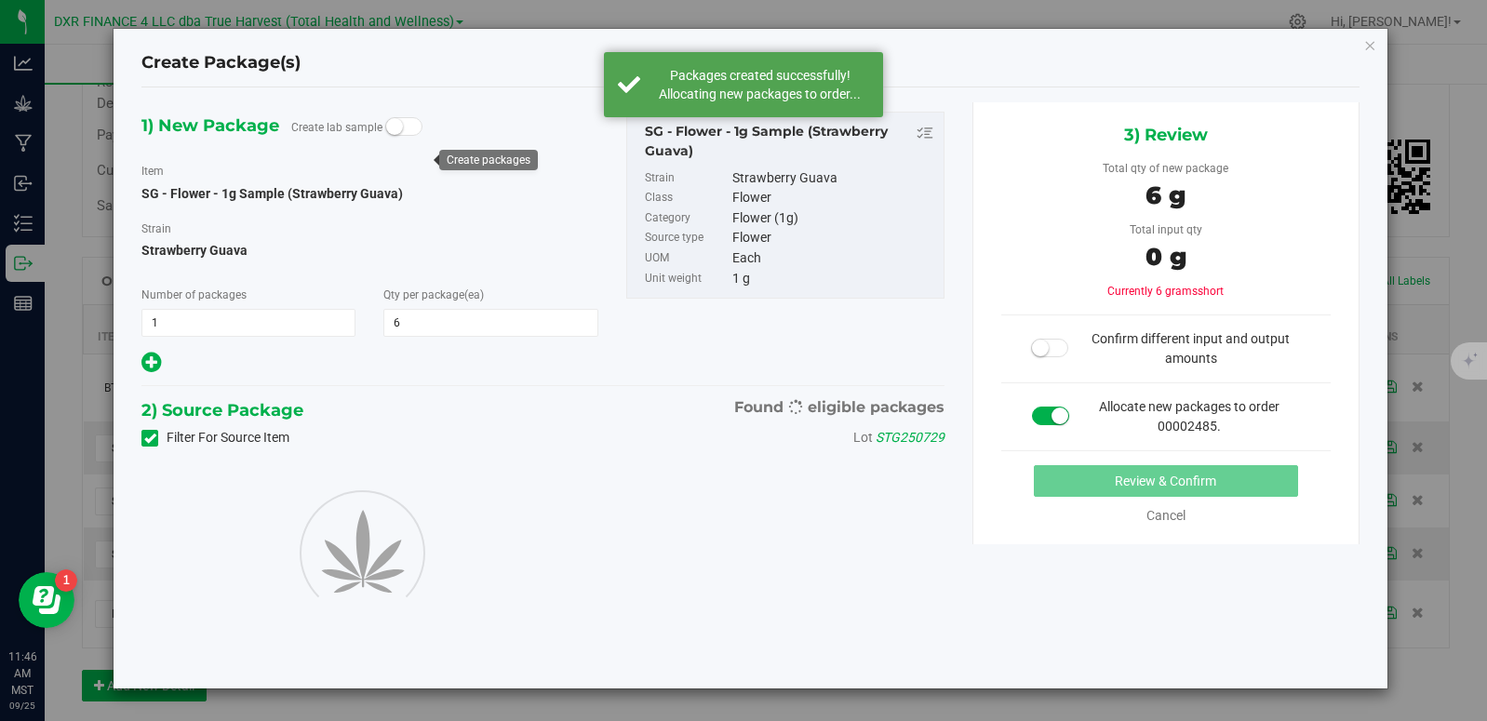
type input "6"
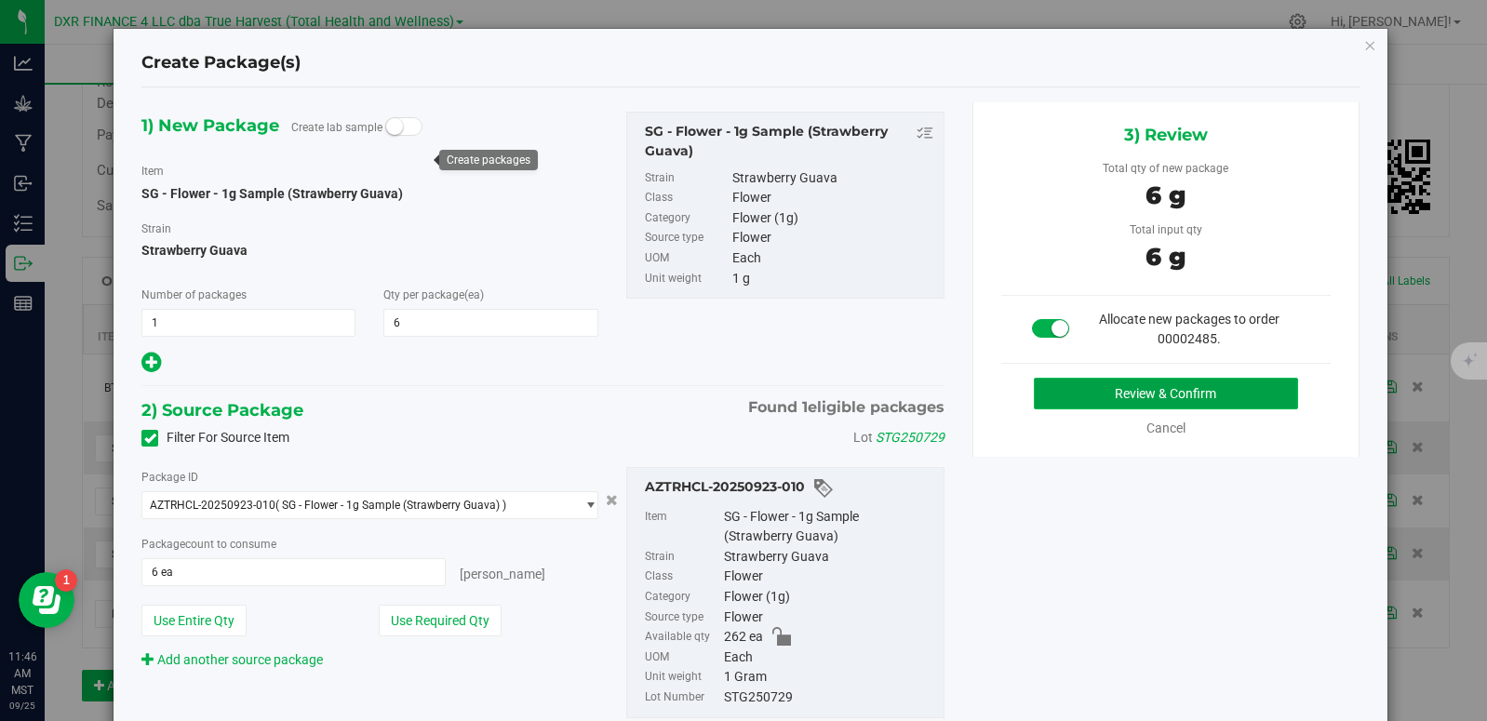
click at [1145, 393] on button "Review & Confirm" at bounding box center [1165, 394] width 263 height 32
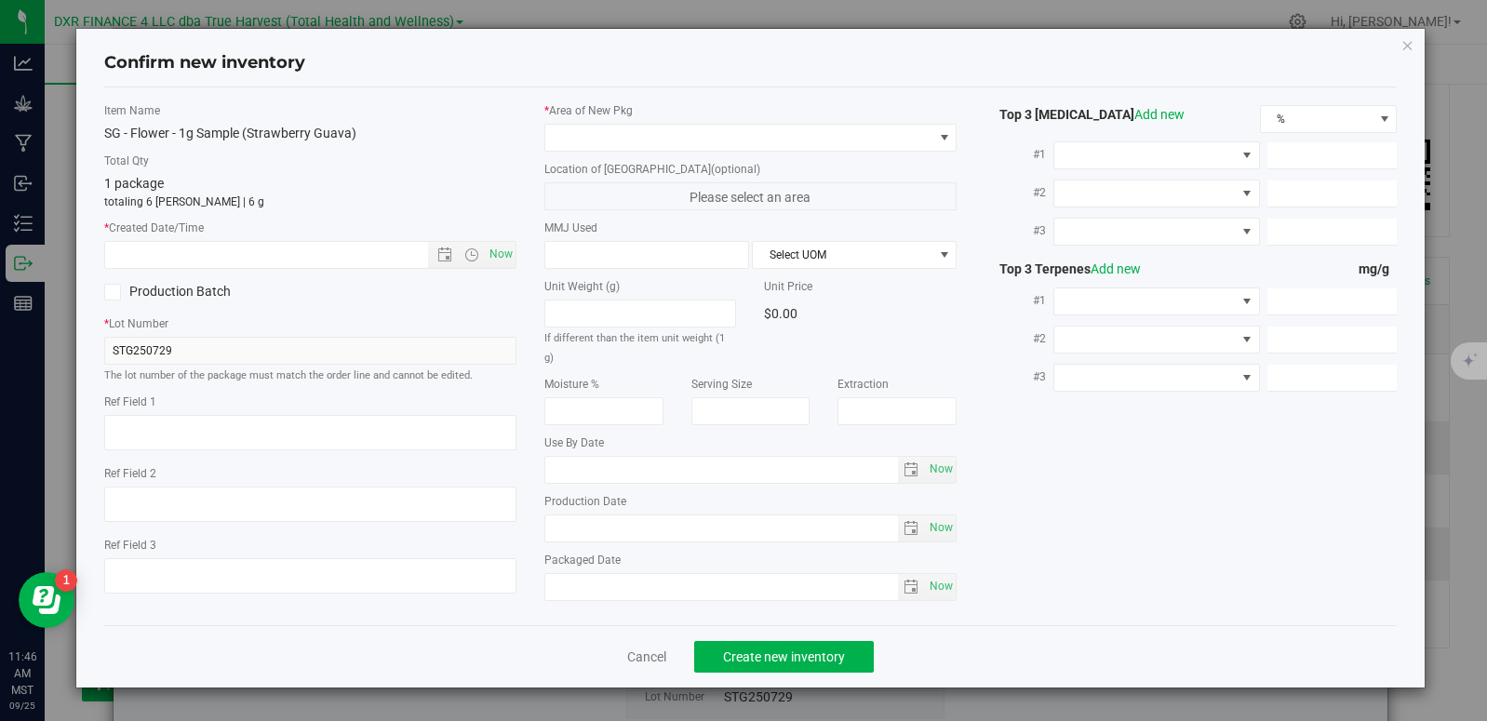
type textarea "[DATE]"
click at [178, 426] on textarea at bounding box center [310, 432] width 412 height 35
click at [210, 250] on input "text" at bounding box center [282, 255] width 355 height 26
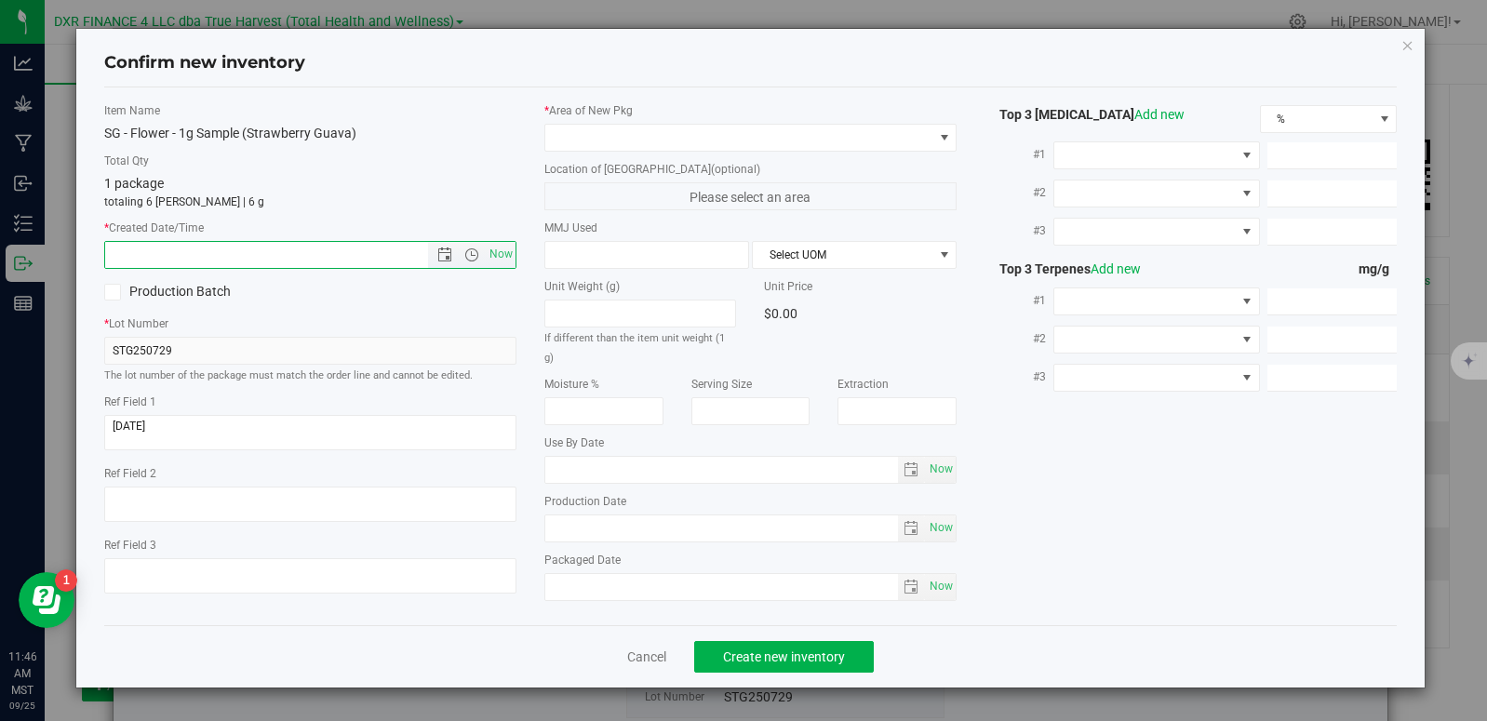
paste input "[DATE]"
click at [577, 149] on span at bounding box center [738, 138] width 387 height 26
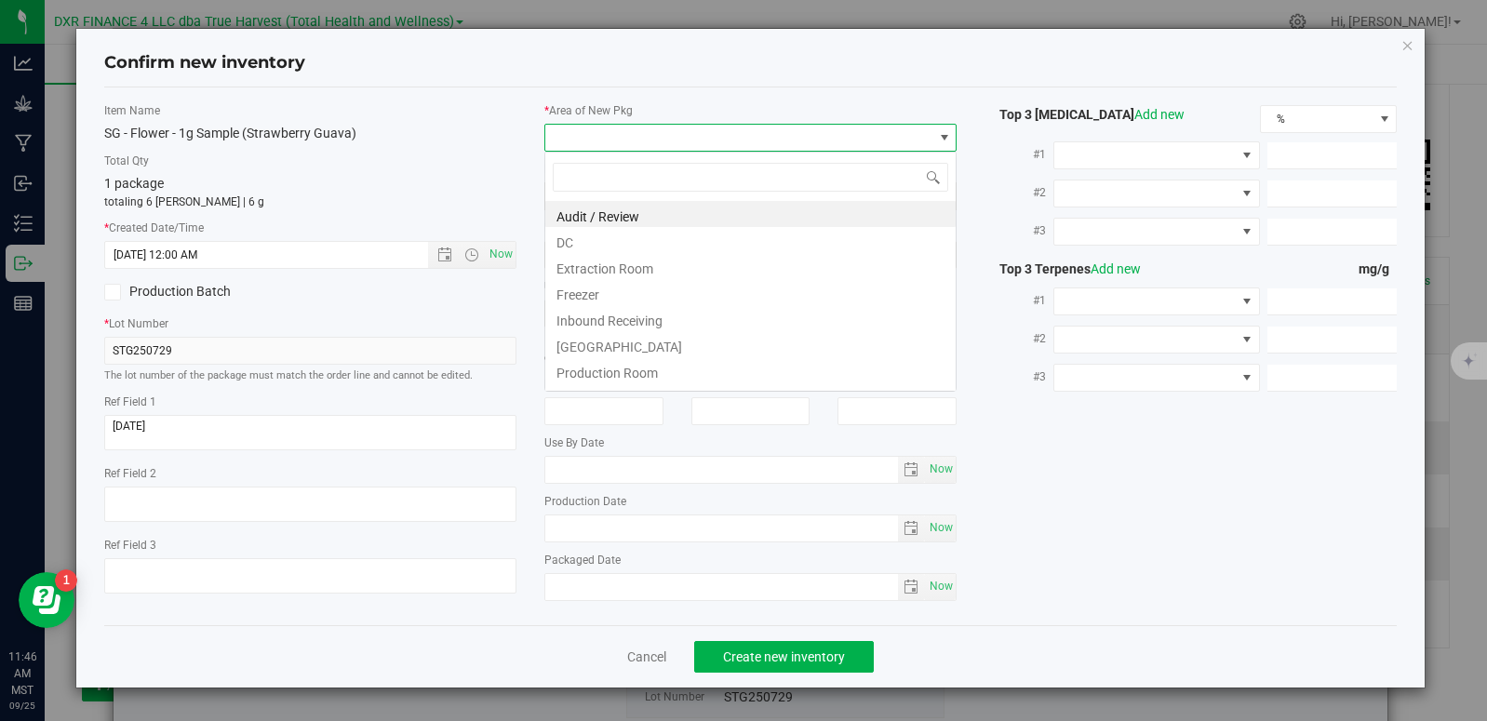
type input "7/29/2025 11:46 AM"
click at [588, 243] on li "DC" at bounding box center [750, 240] width 410 height 26
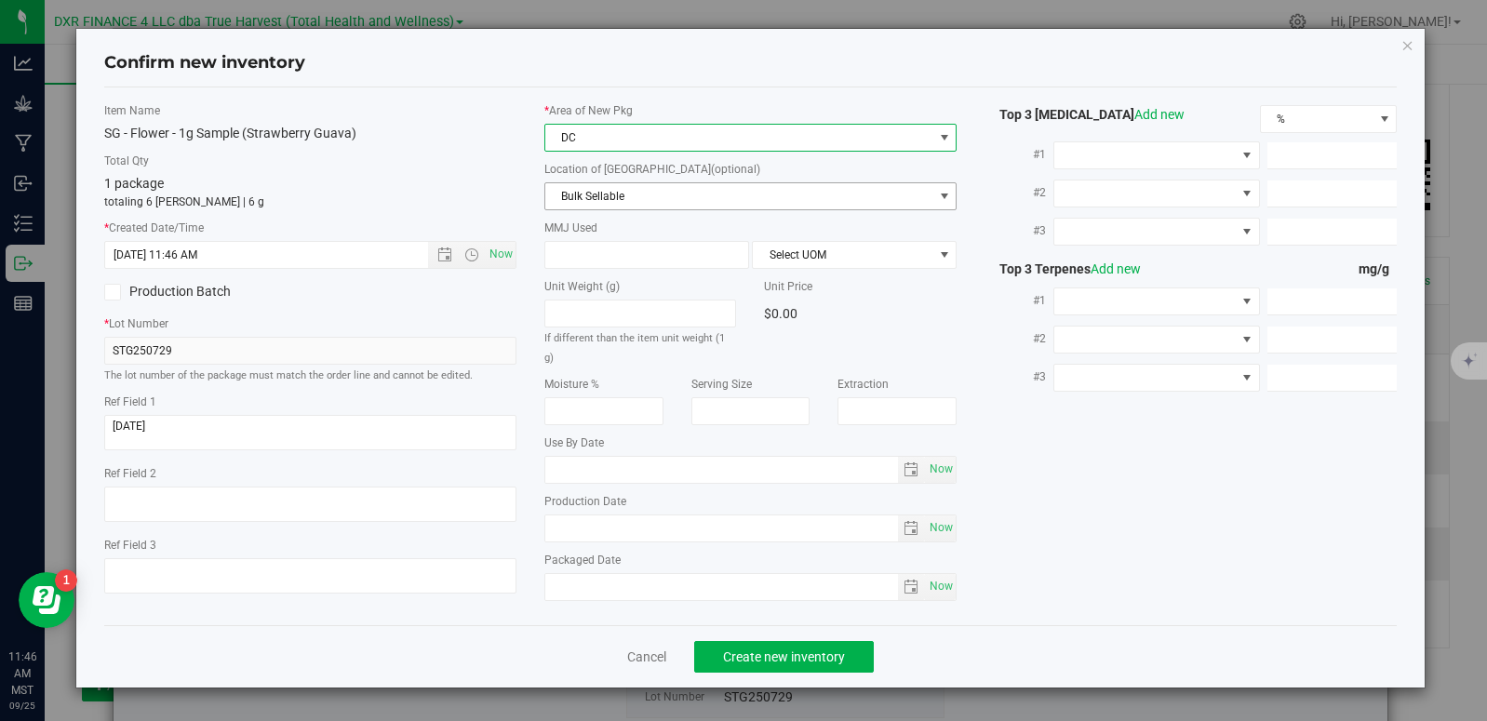
click at [590, 193] on span "Bulk Sellable" at bounding box center [738, 196] width 387 height 26
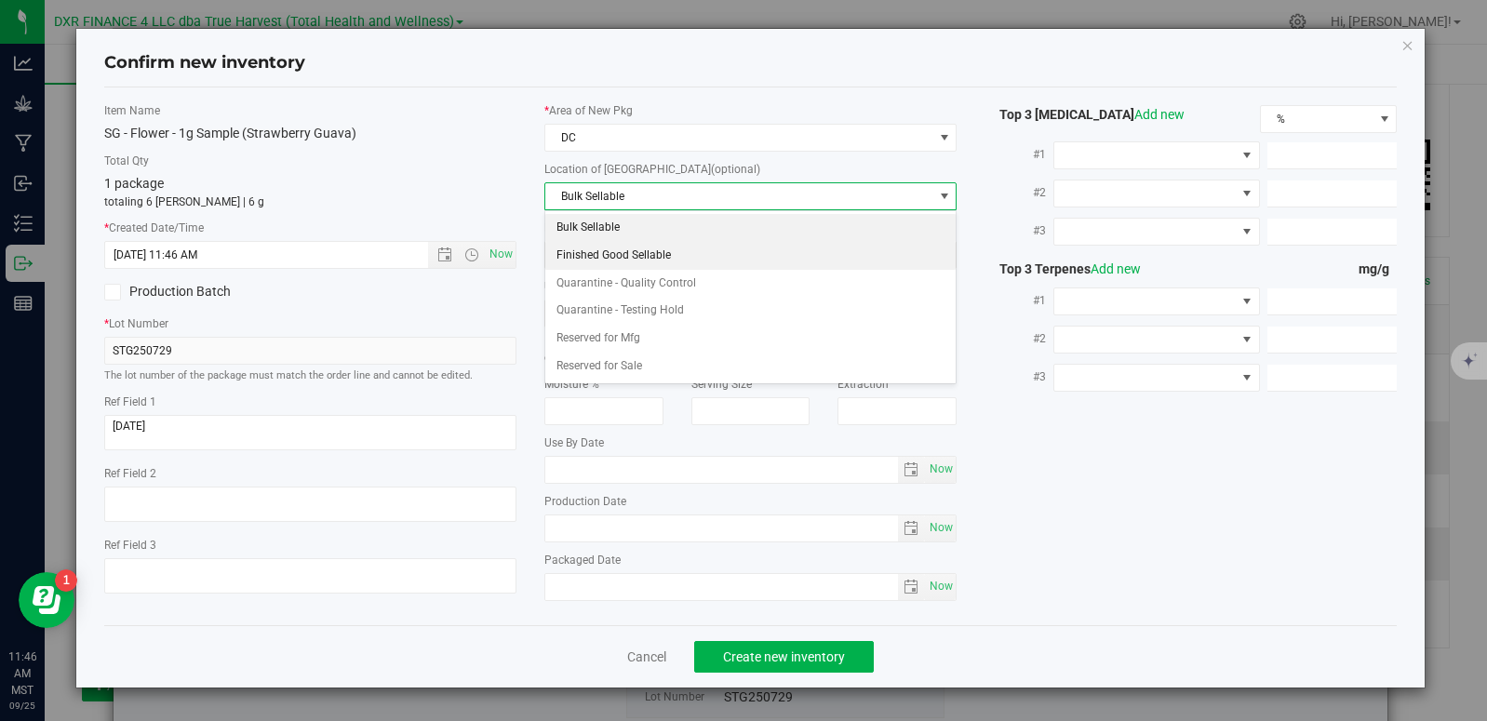
click at [582, 259] on li "Finished Good Sellable" at bounding box center [750, 256] width 410 height 28
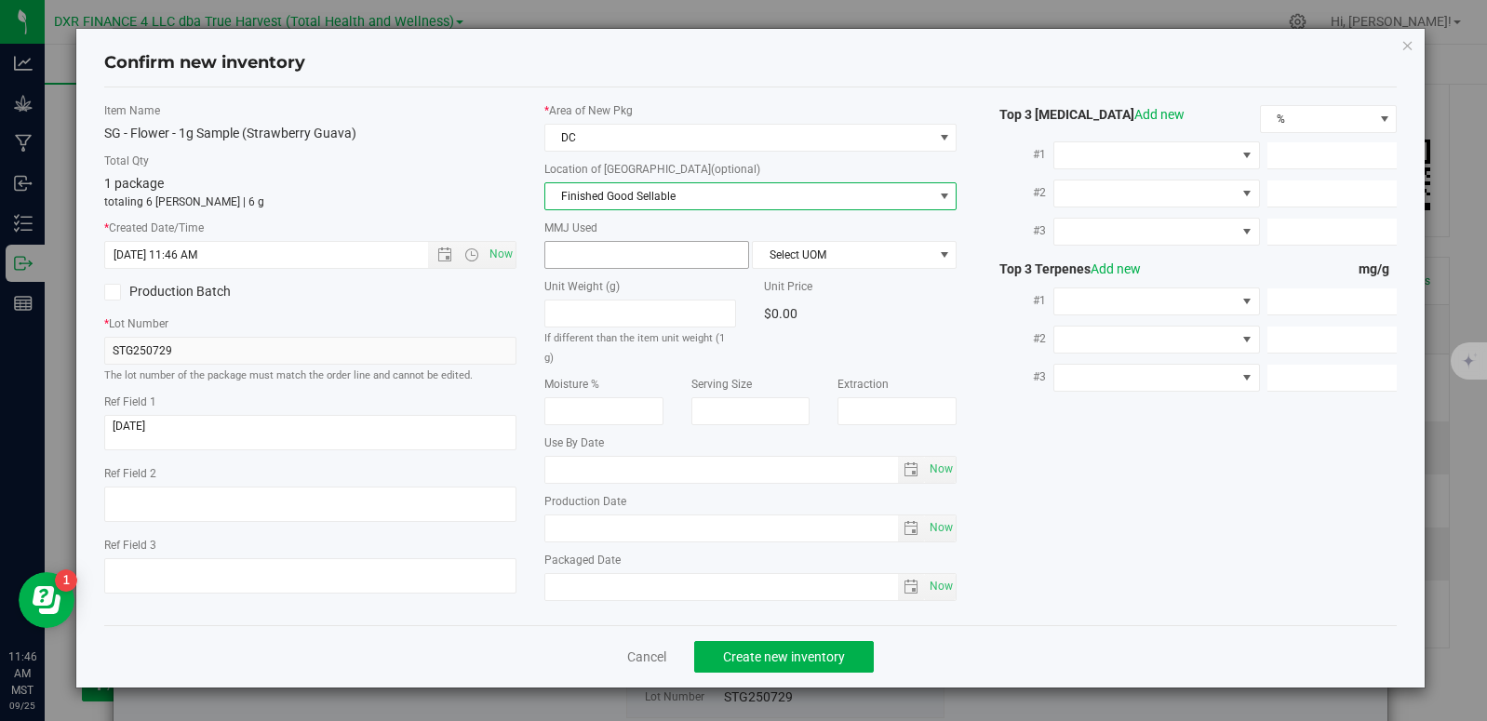
click at [577, 255] on span at bounding box center [646, 255] width 205 height 28
type input "1"
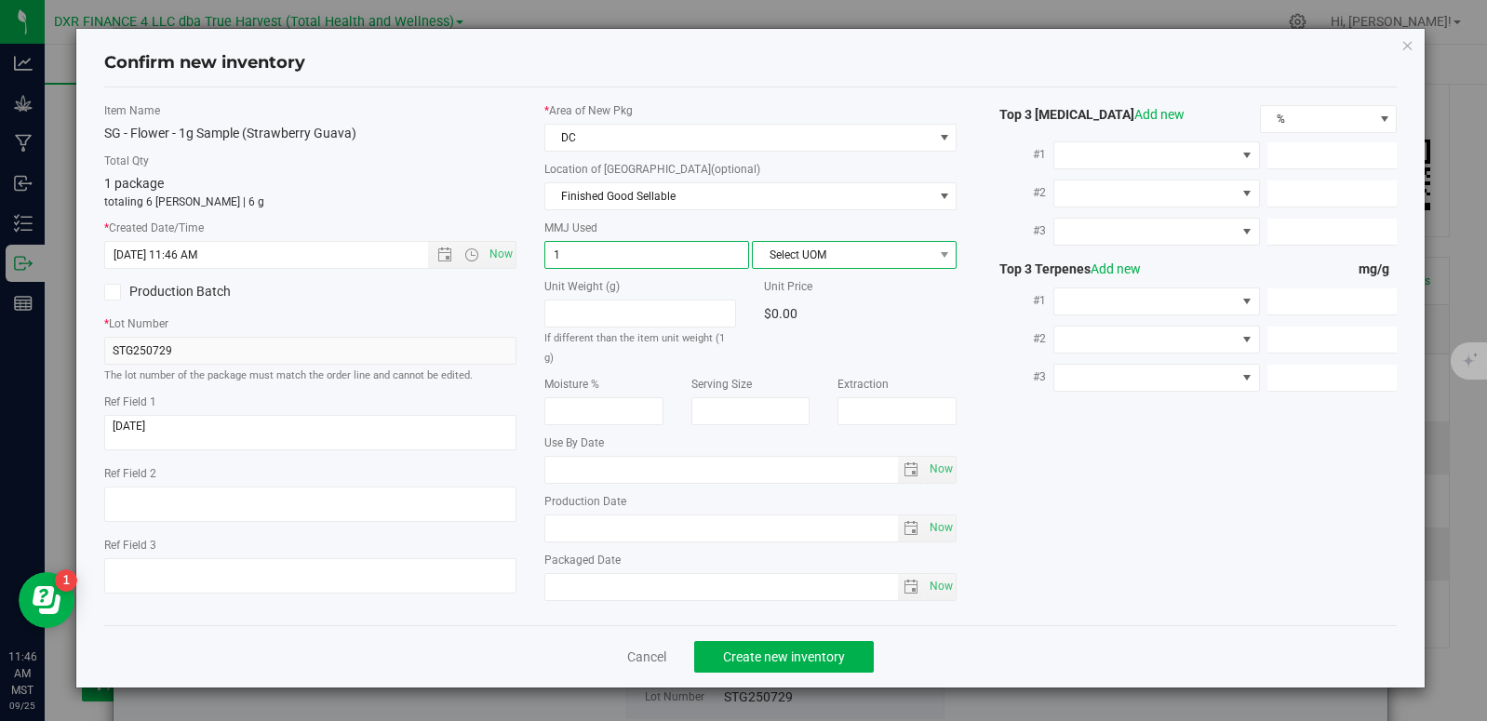
click at [791, 261] on span "Select UOM" at bounding box center [843, 255] width 180 height 26
type input "1.0000"
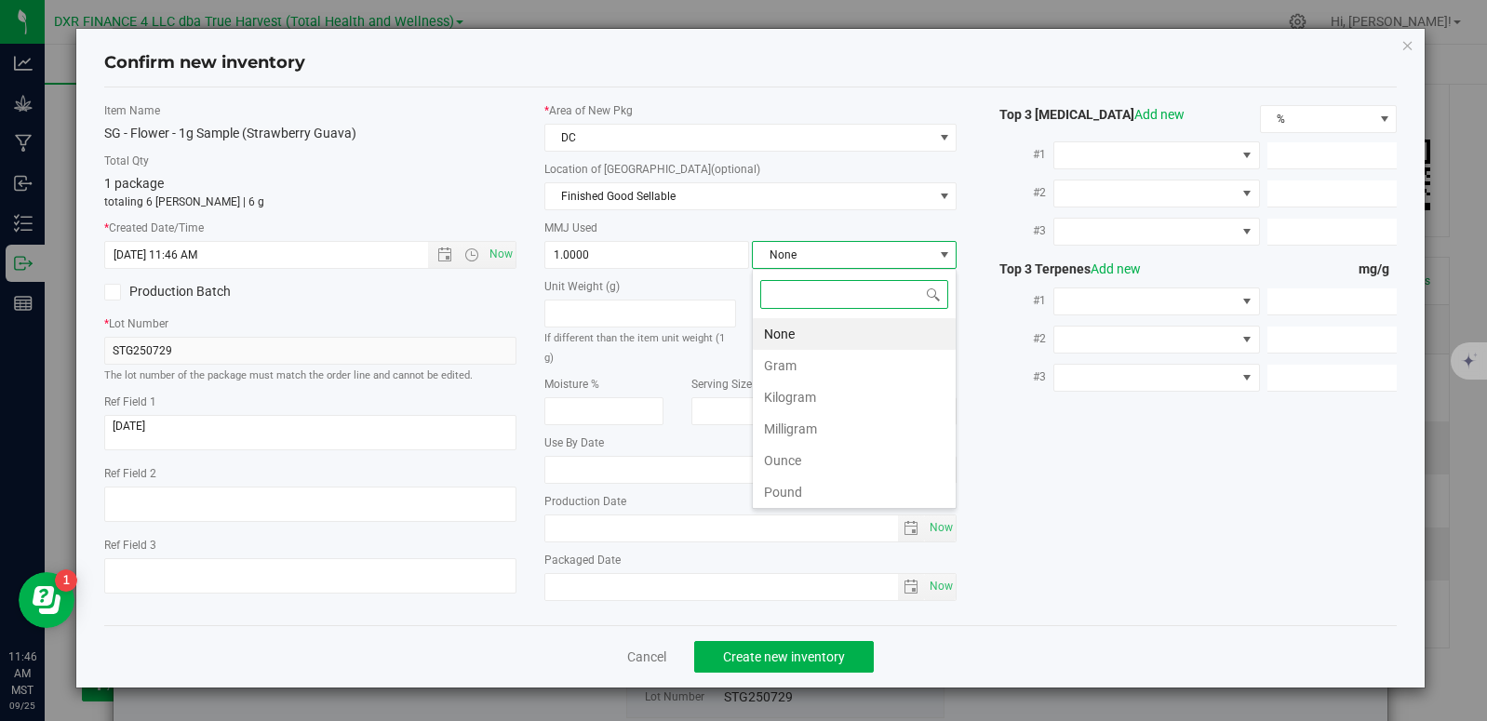
scroll to position [28, 205]
click at [769, 368] on li "Gram" at bounding box center [854, 366] width 203 height 32
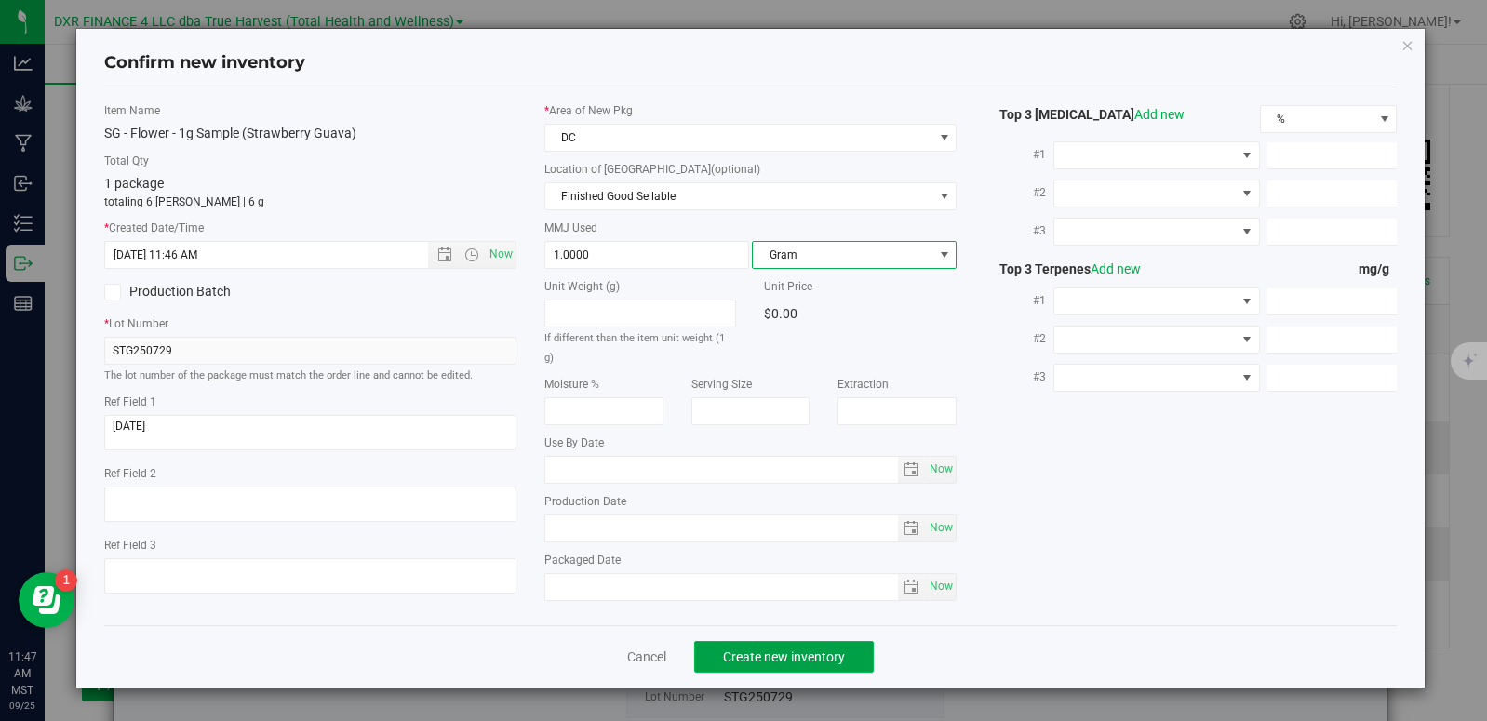
click at [795, 652] on span "Create new inventory" at bounding box center [784, 656] width 122 height 15
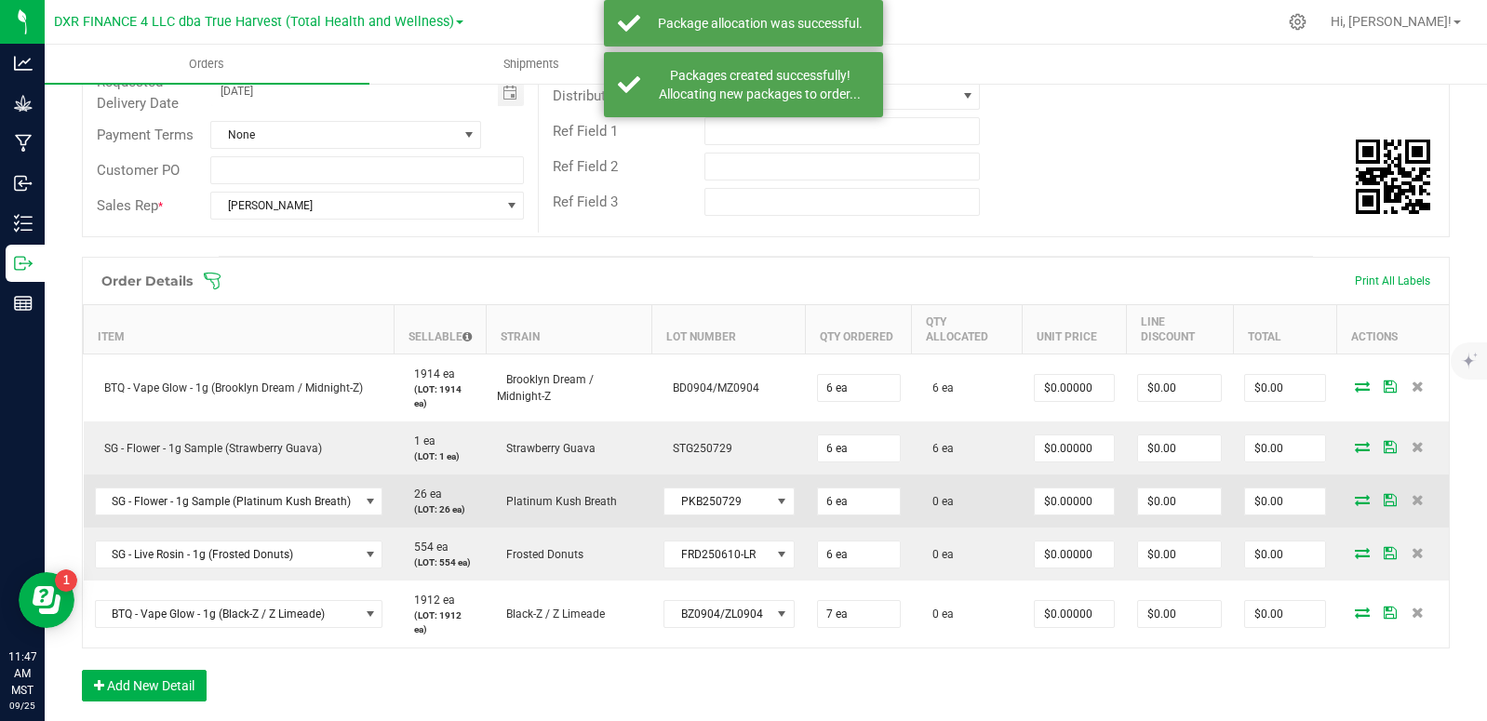
click at [1355, 497] on icon at bounding box center [1362, 499] width 15 height 11
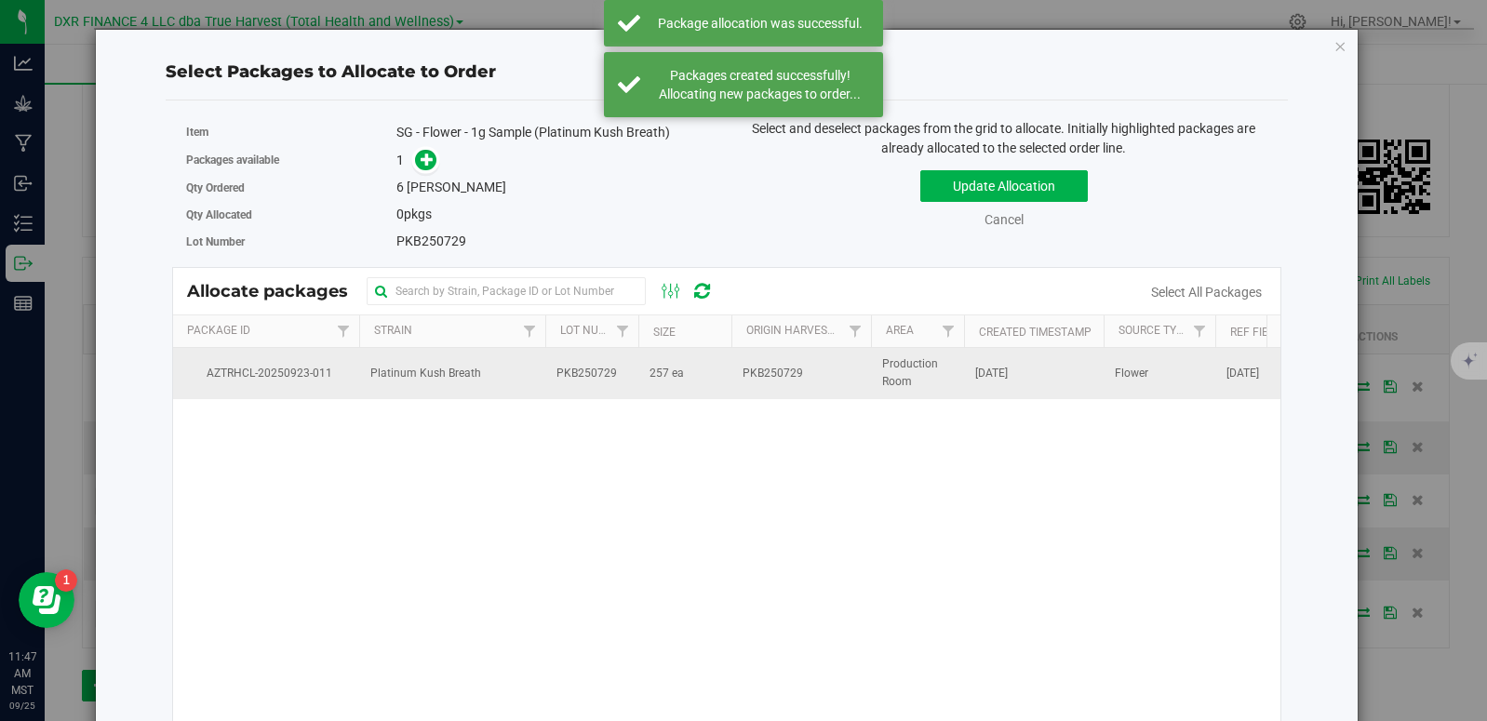
click at [740, 386] on td "PKB250729" at bounding box center [801, 373] width 140 height 50
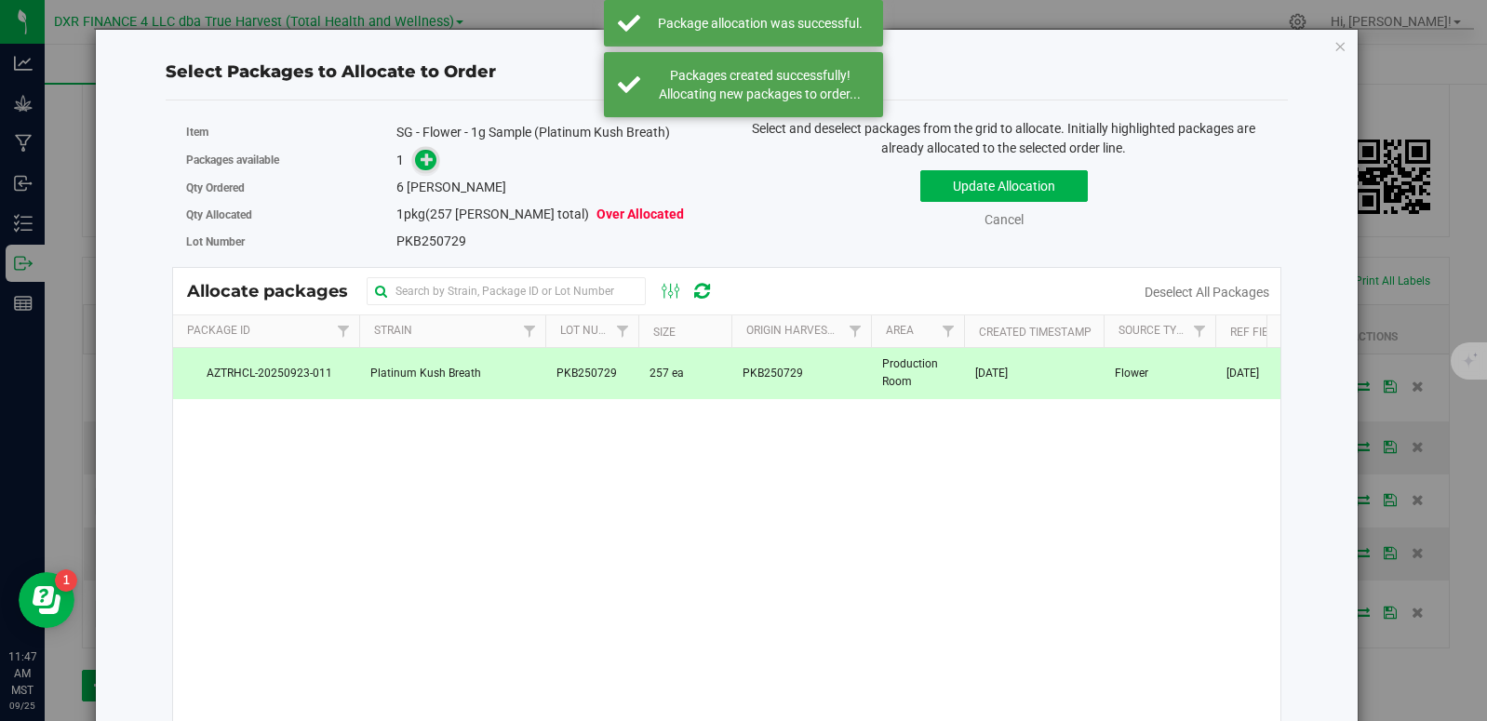
click at [421, 153] on icon at bounding box center [427, 159] width 13 height 13
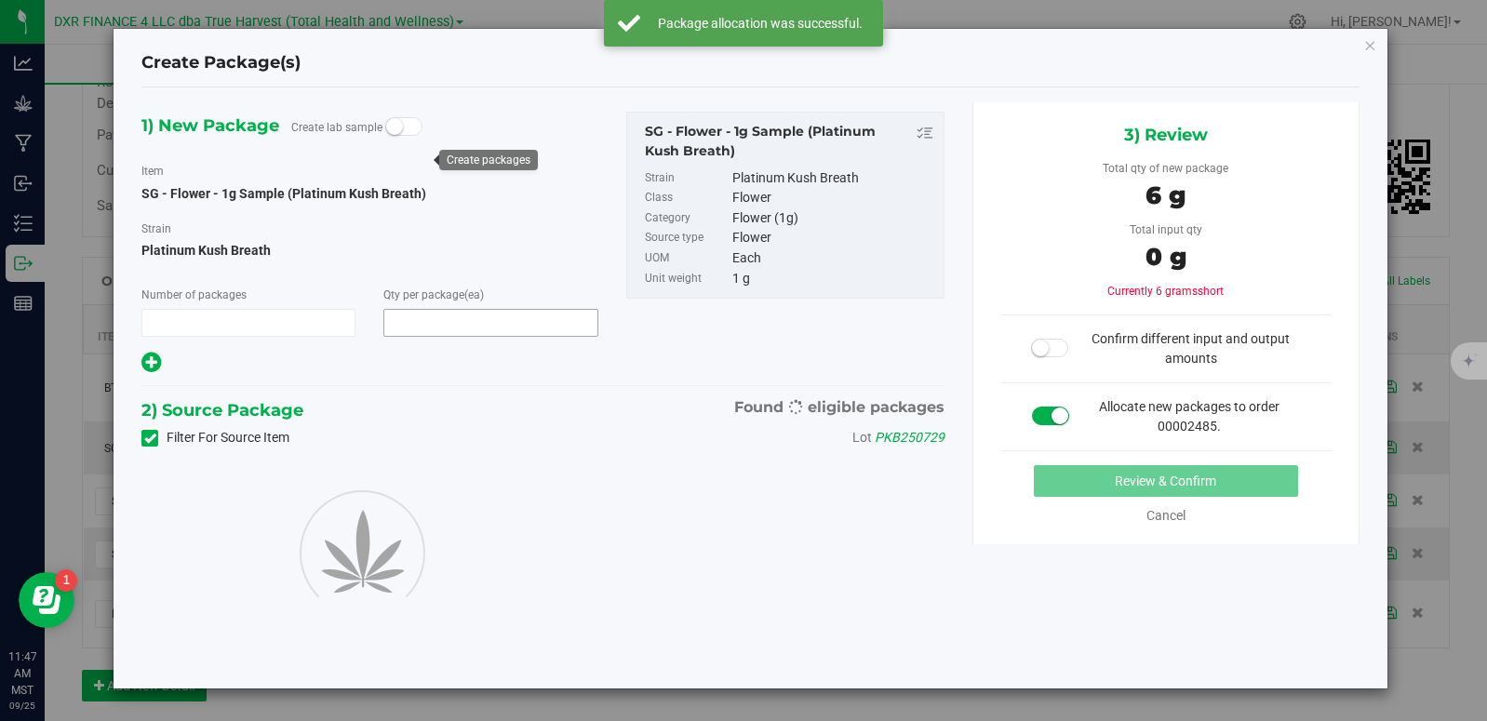
type input "1"
type input "6"
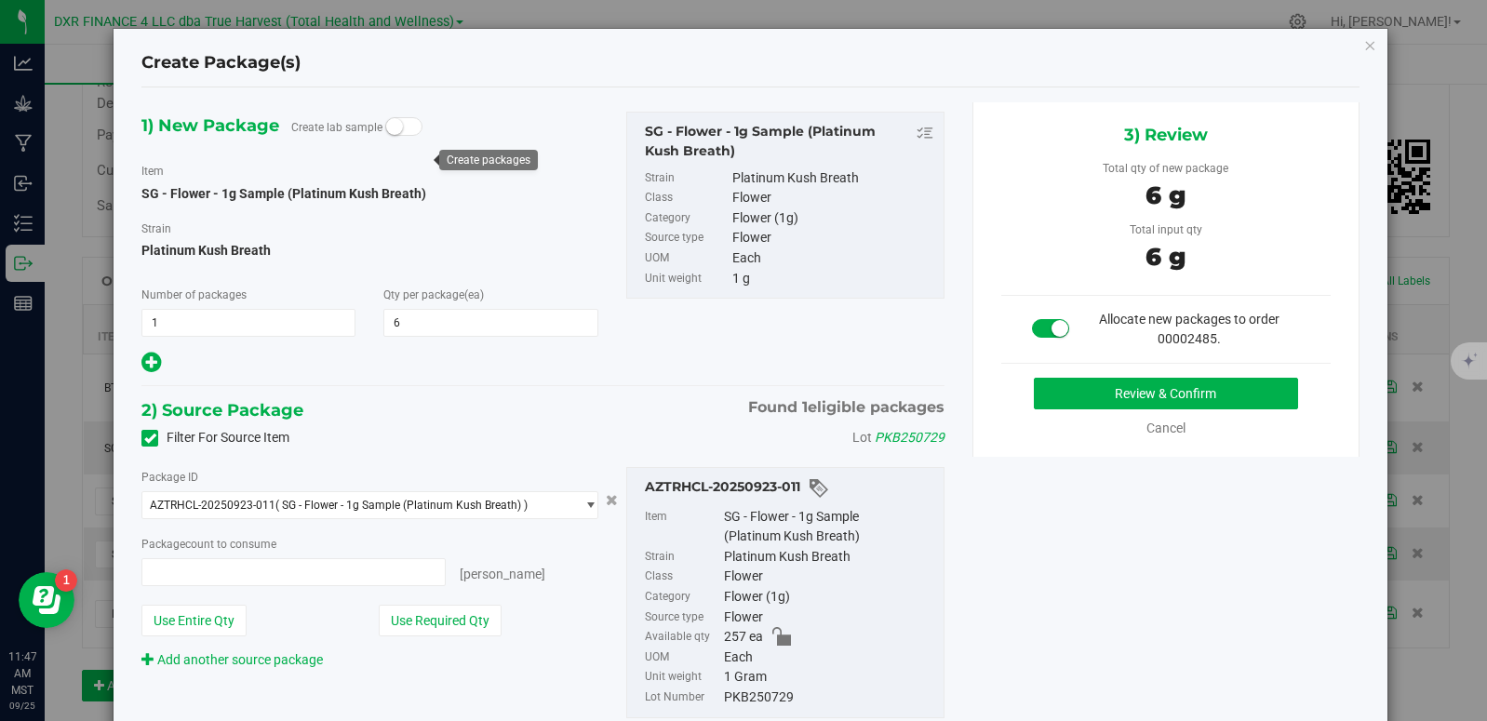
type input "6 ea"
click at [1069, 395] on button "Review & Confirm" at bounding box center [1165, 394] width 263 height 32
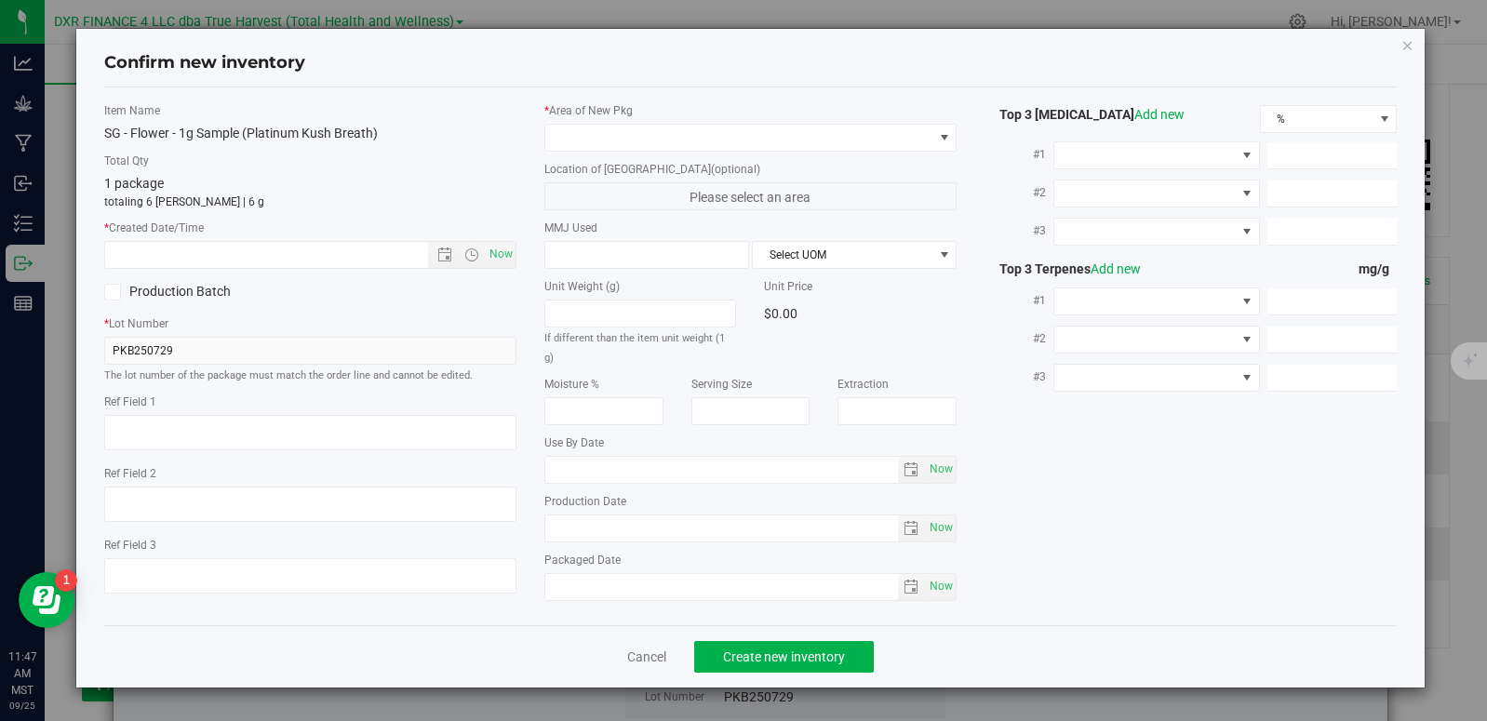
type textarea "[DATE]"
click at [218, 421] on textarea at bounding box center [310, 432] width 412 height 35
click at [246, 257] on input "text" at bounding box center [282, 255] width 355 height 26
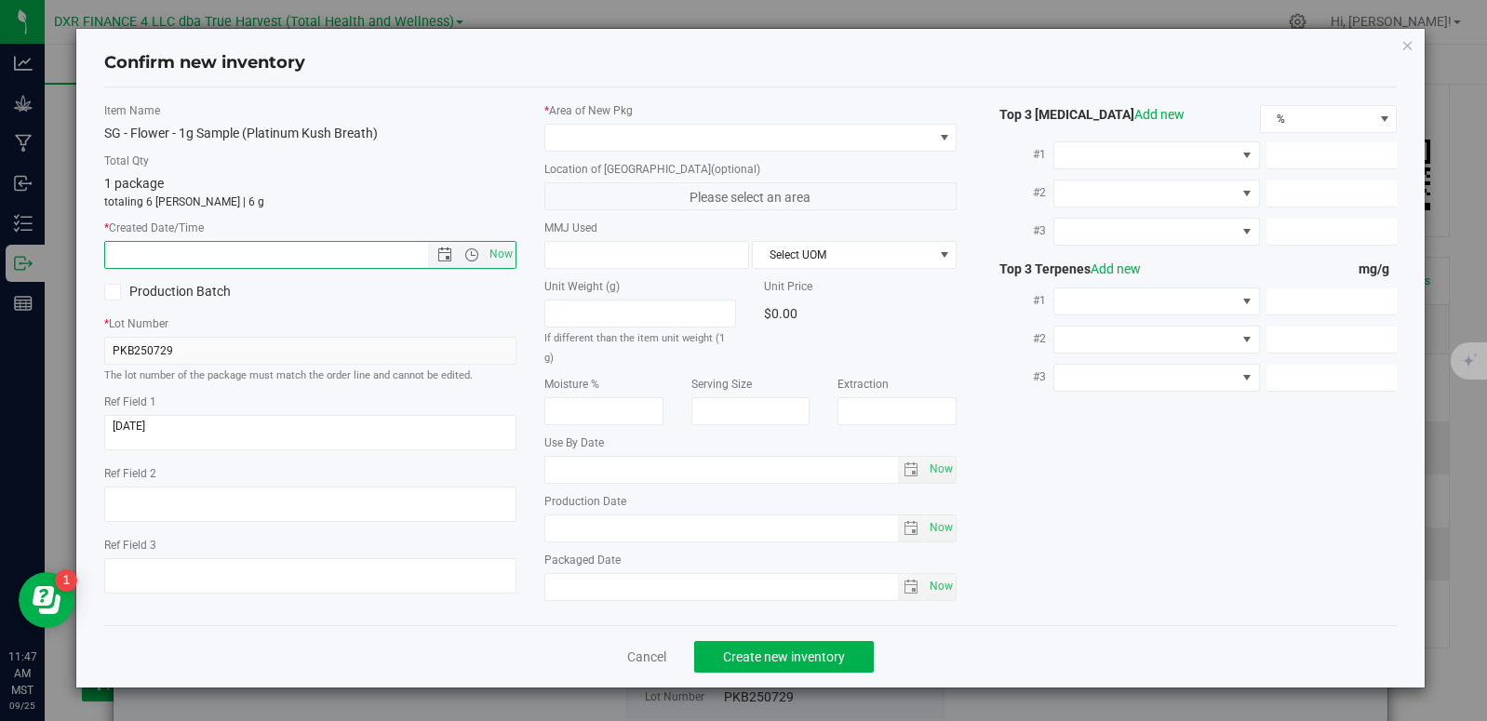
paste input "[DATE]"
click at [609, 137] on span at bounding box center [738, 138] width 387 height 26
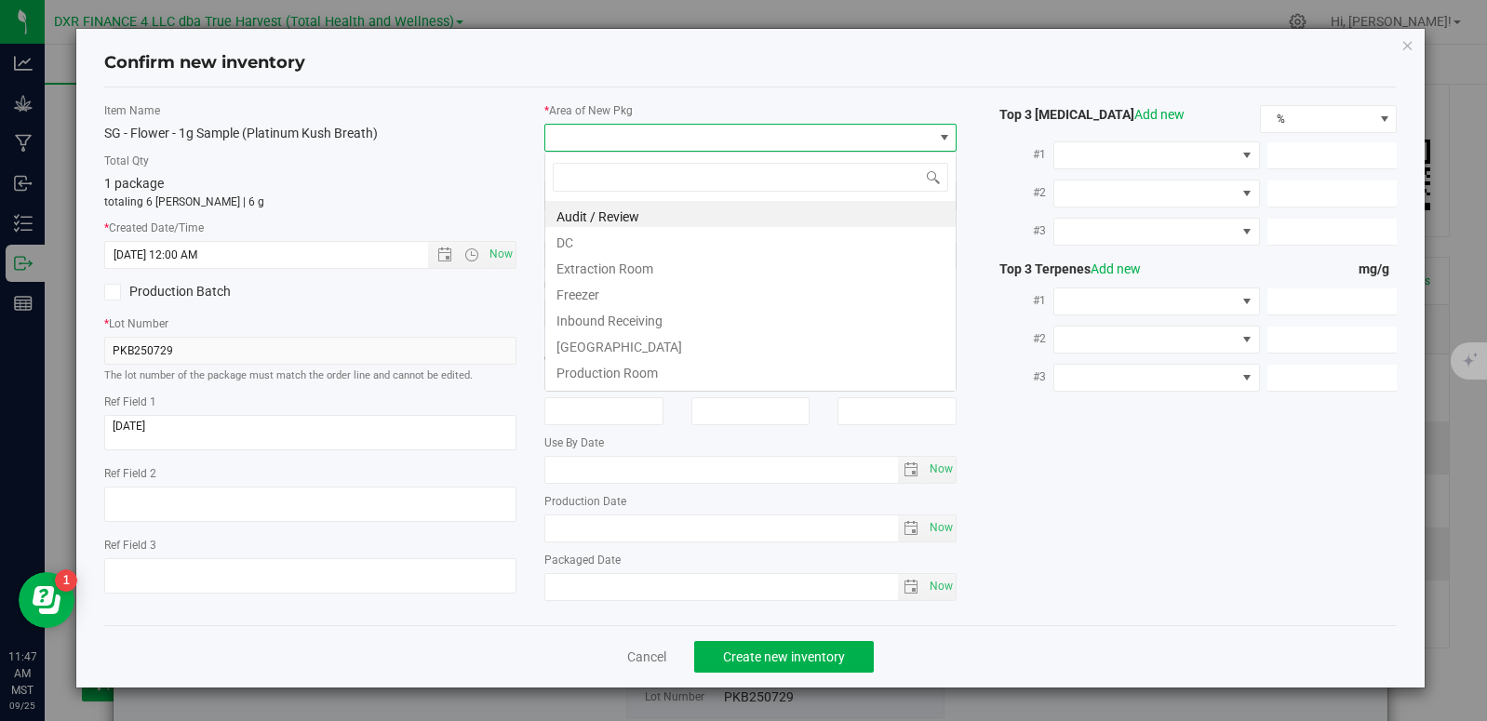
type input "7/29/2025 11:47 AM"
drag, startPoint x: 612, startPoint y: 243, endPoint x: 622, endPoint y: 238, distance: 11.2
click at [612, 242] on li "DC" at bounding box center [750, 240] width 410 height 26
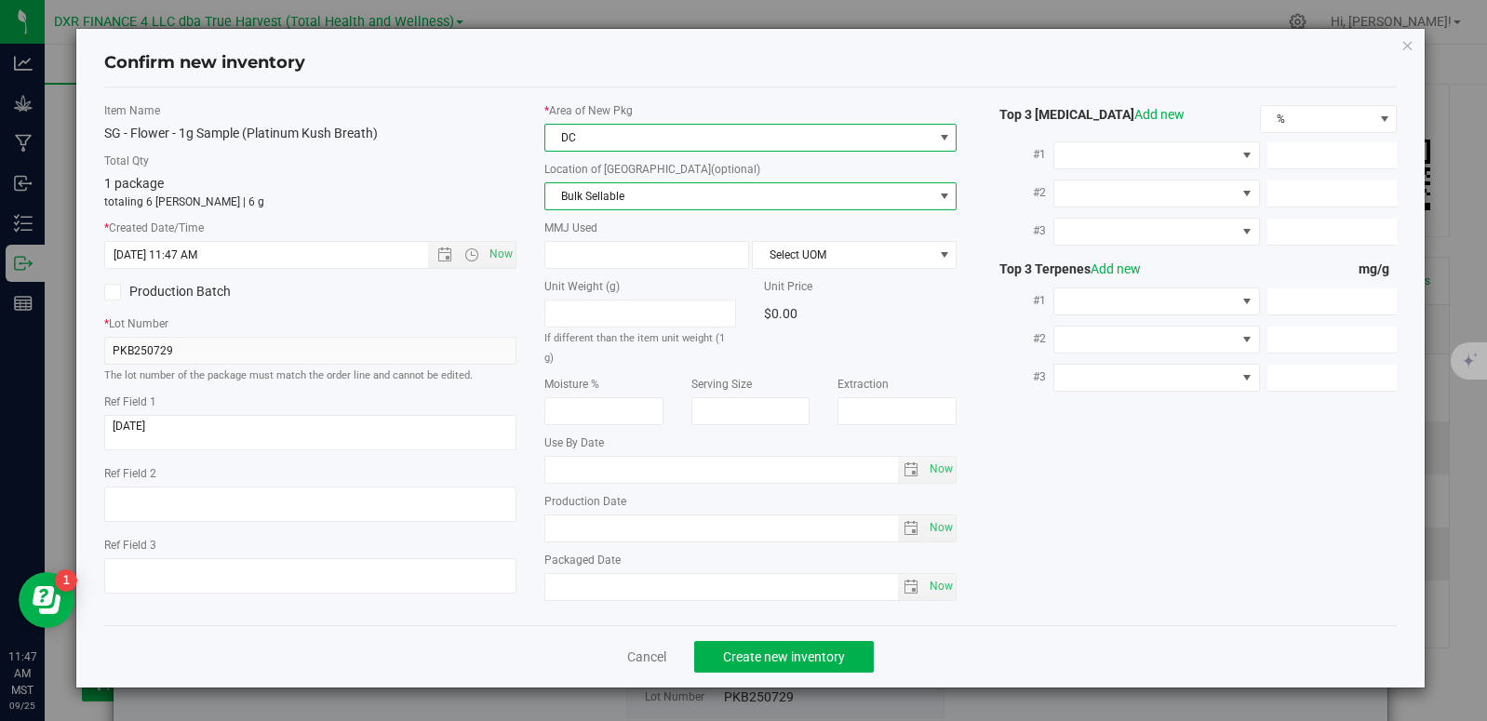
click at [643, 197] on span "Bulk Sellable" at bounding box center [738, 196] width 387 height 26
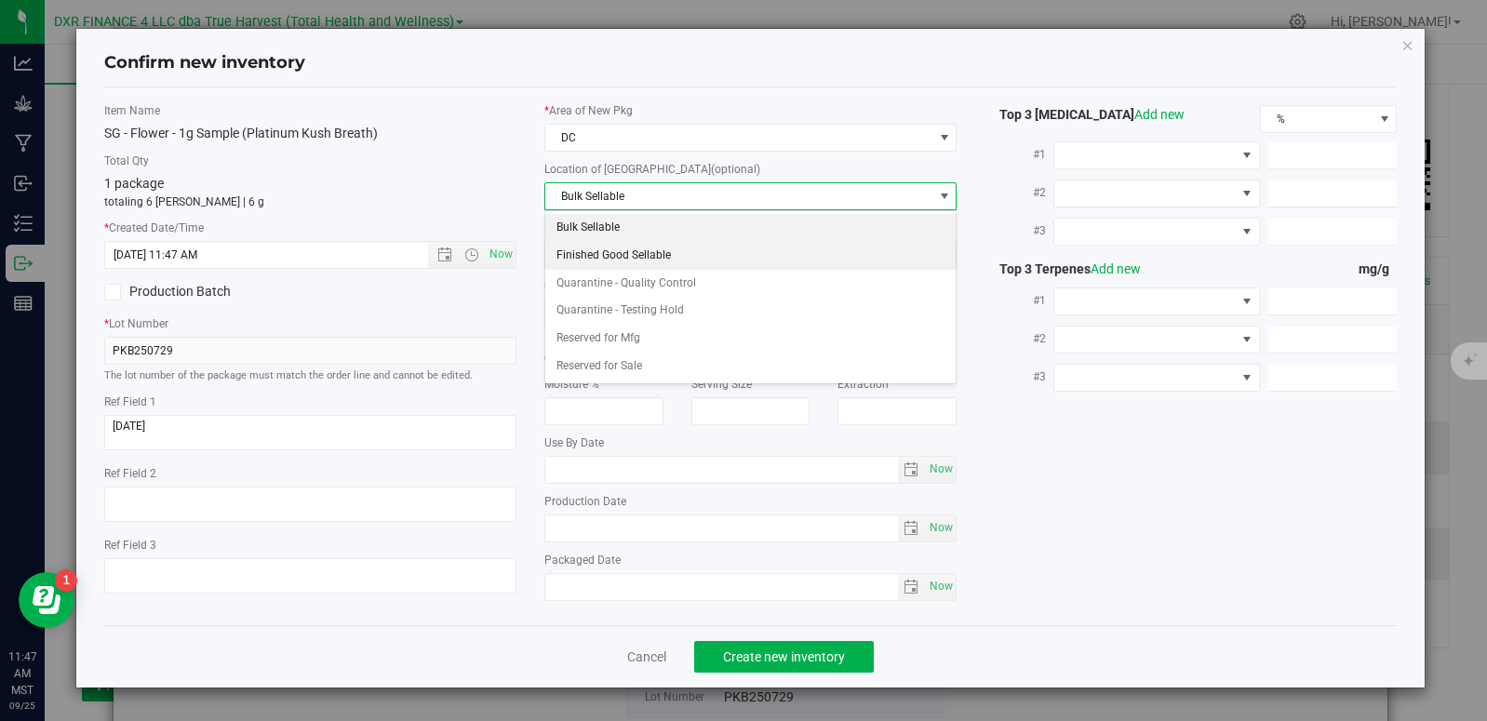
click at [650, 254] on li "Finished Good Sellable" at bounding box center [750, 256] width 410 height 28
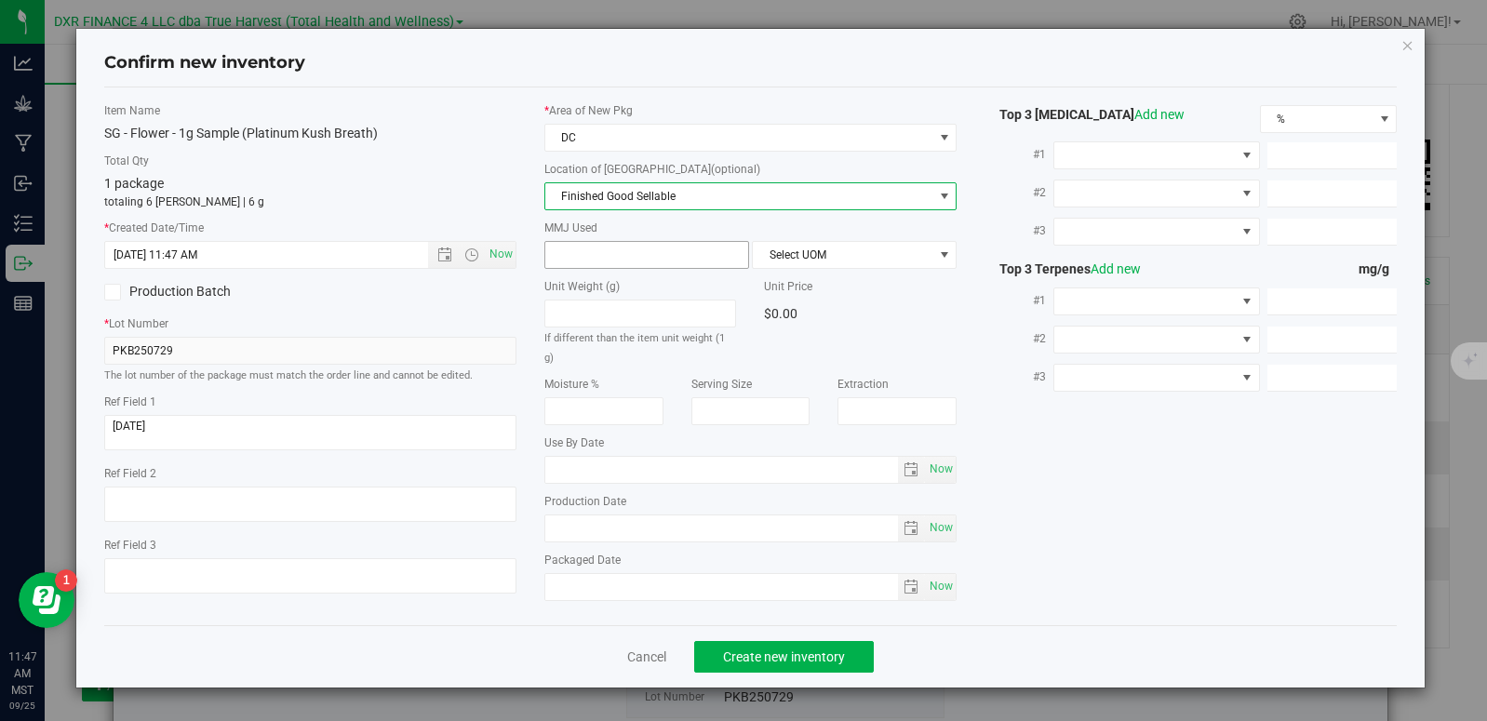
click at [640, 260] on input "text" at bounding box center [646, 255] width 203 height 26
type input "1"
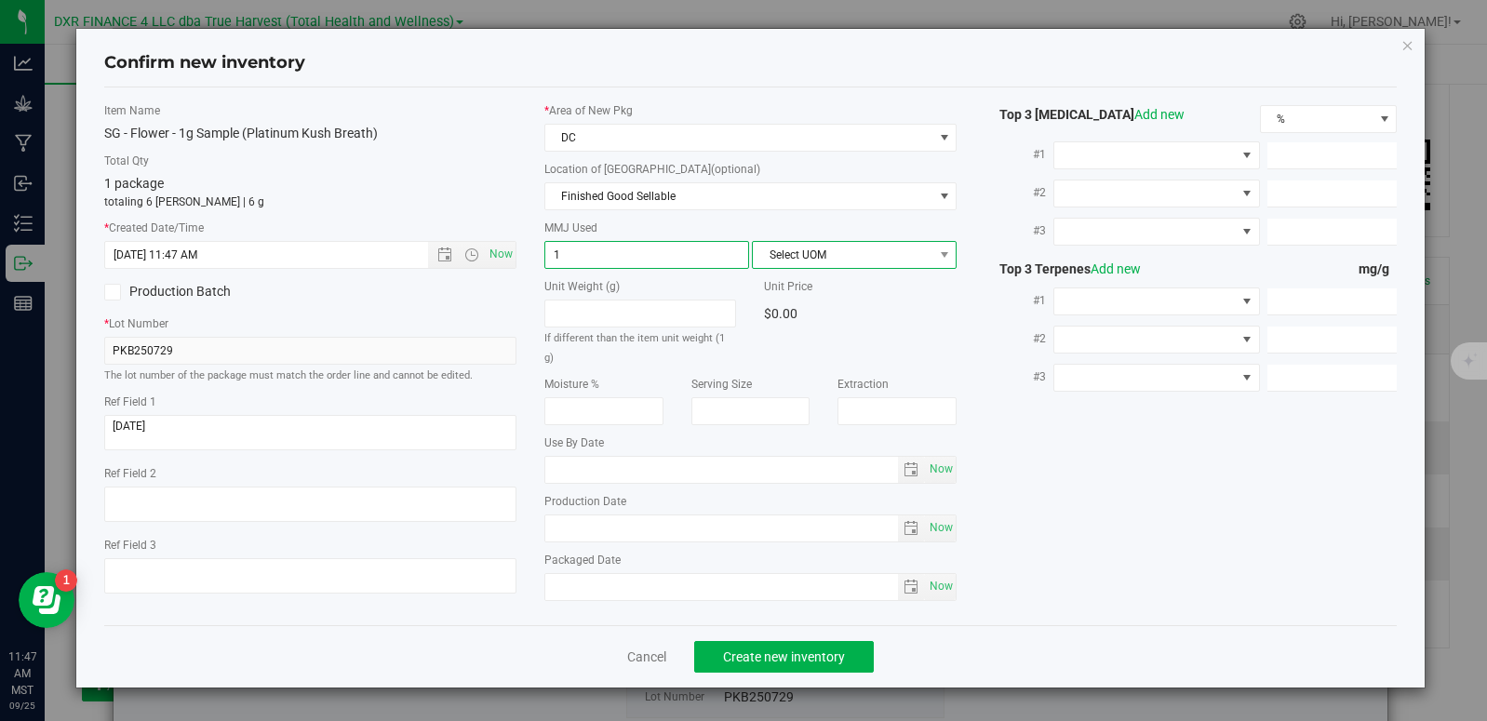
type input "1.0000"
click at [804, 258] on span "Select UOM" at bounding box center [843, 255] width 180 height 26
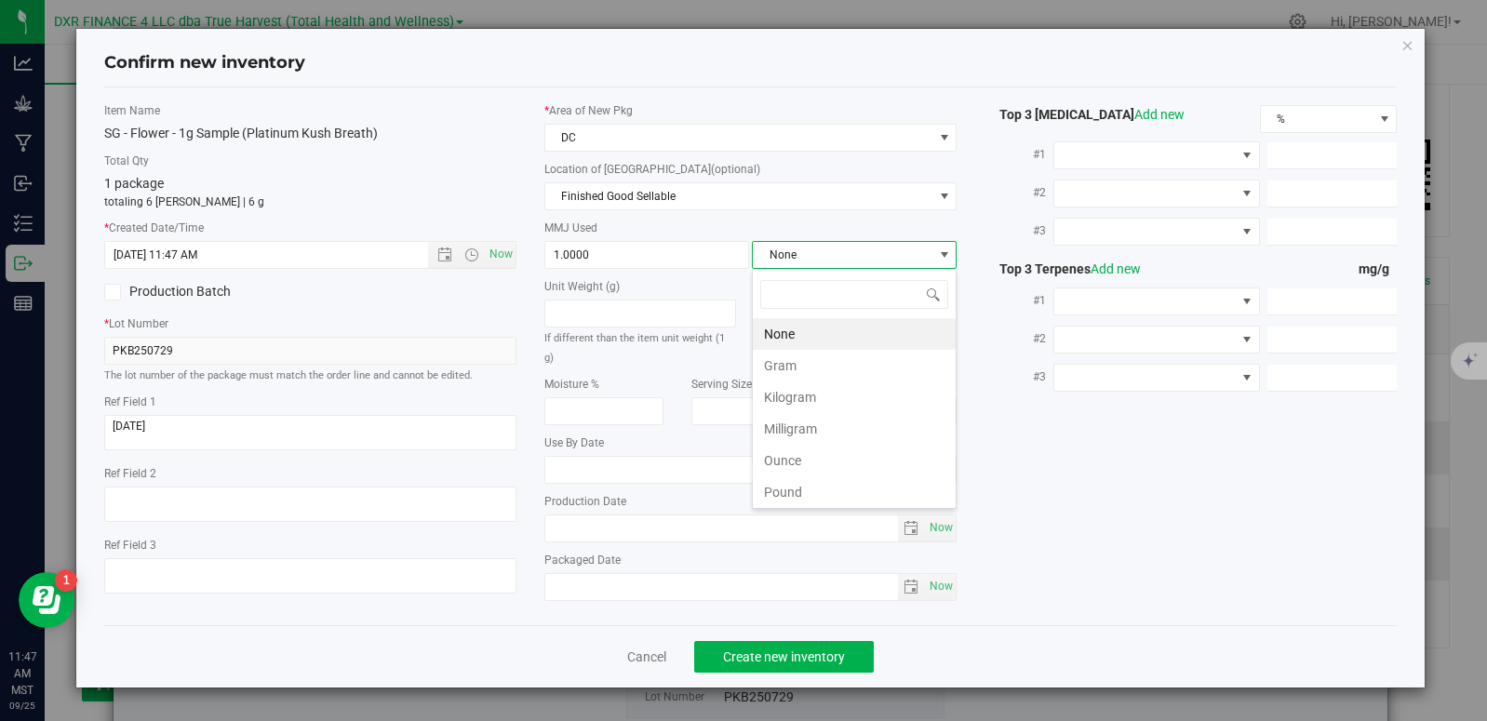
scroll to position [28, 205]
click at [784, 361] on li "Gram" at bounding box center [854, 366] width 203 height 32
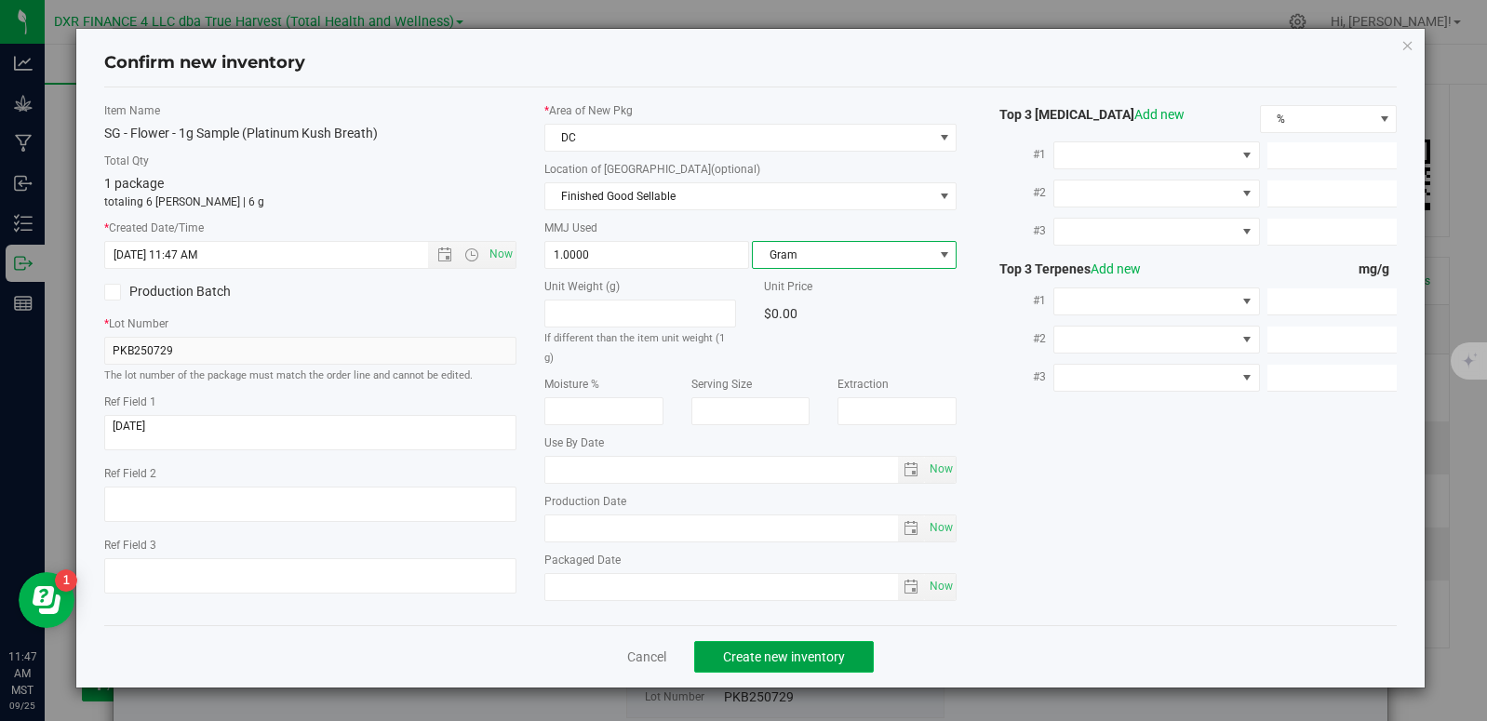
click at [824, 662] on span "Create new inventory" at bounding box center [784, 656] width 122 height 15
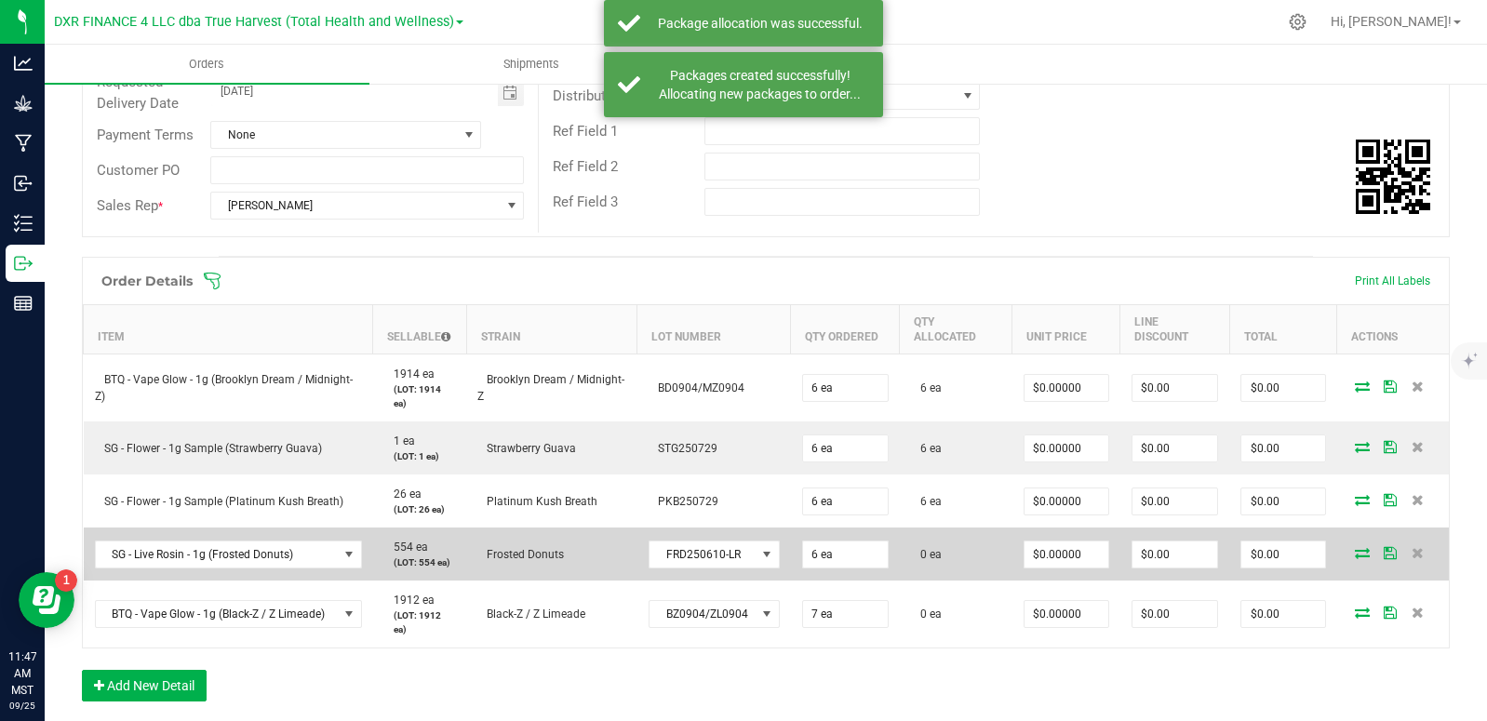
click at [1355, 554] on icon at bounding box center [1362, 552] width 15 height 11
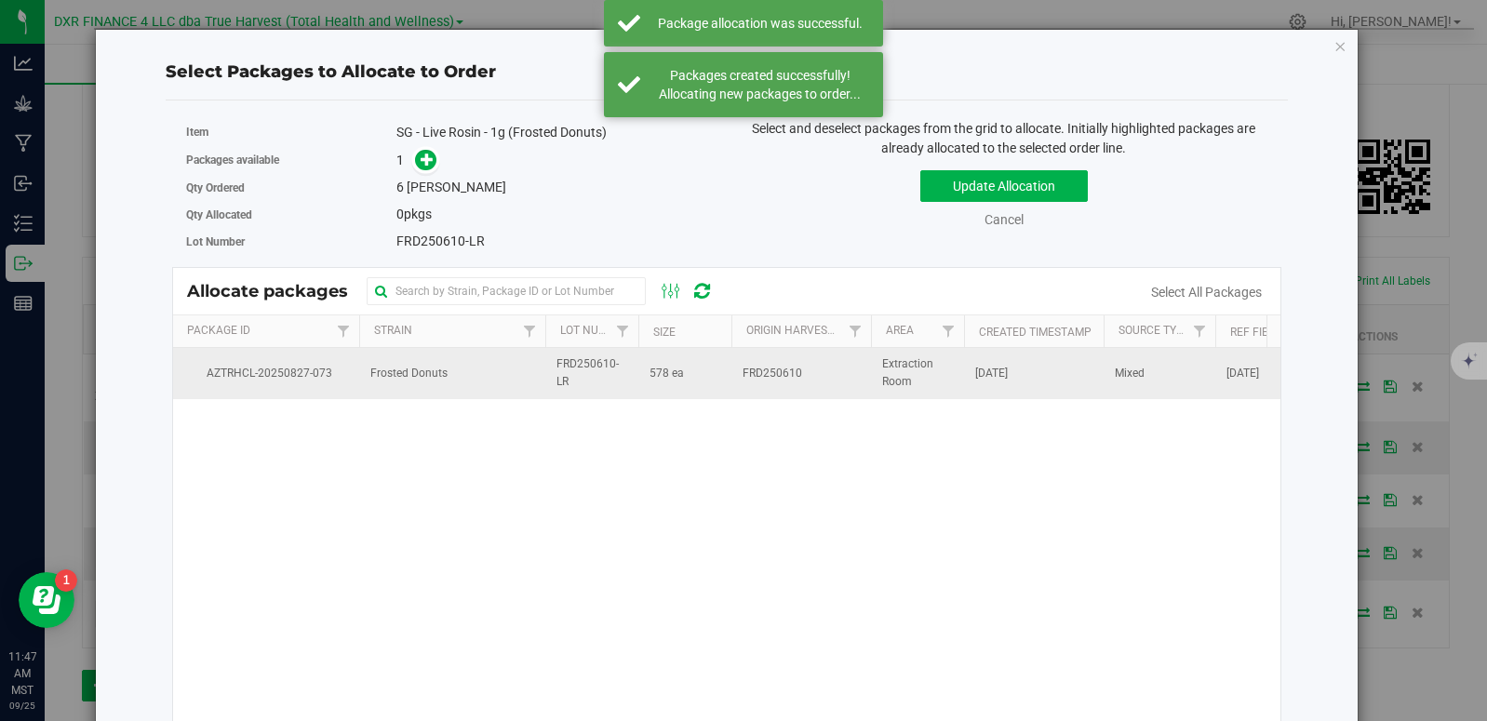
click at [734, 383] on td "FRD250610" at bounding box center [801, 373] width 140 height 50
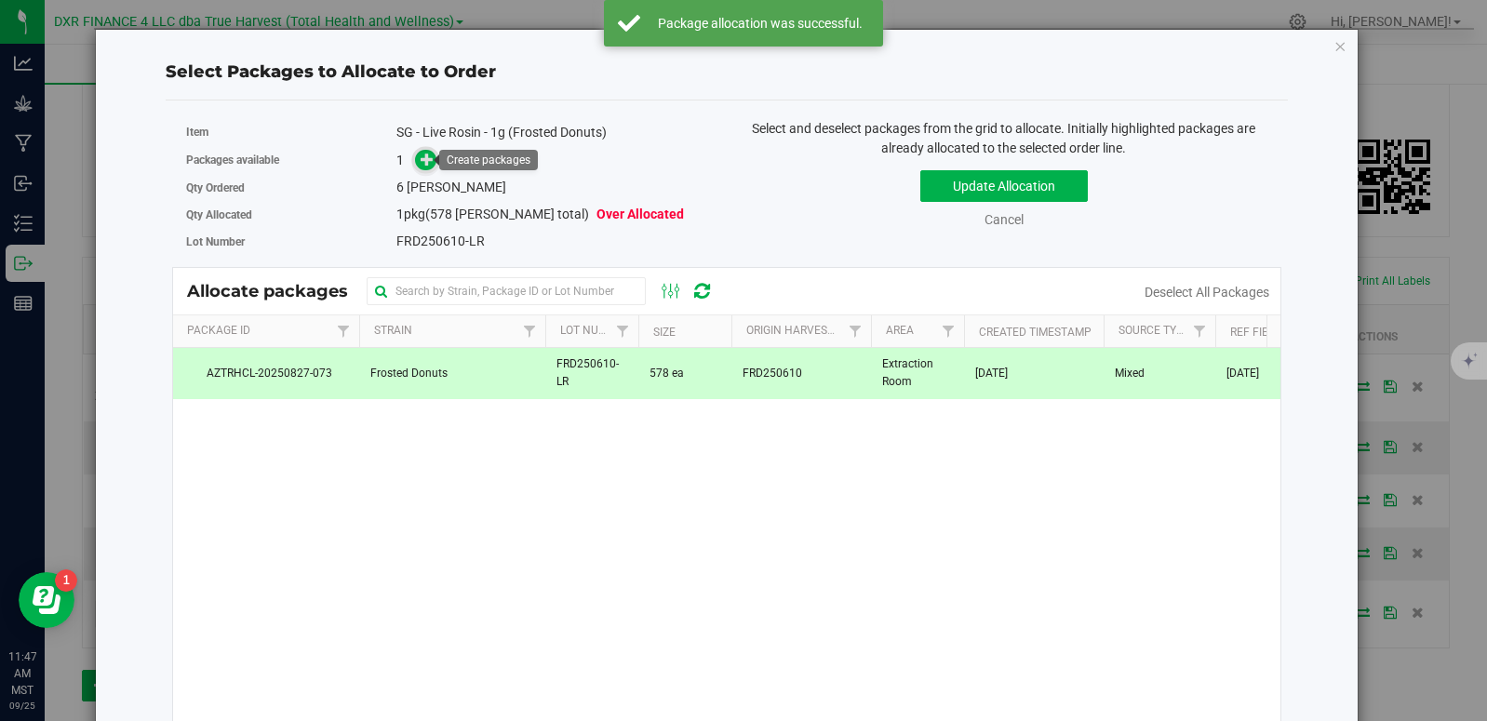
click at [421, 164] on icon at bounding box center [427, 159] width 13 height 13
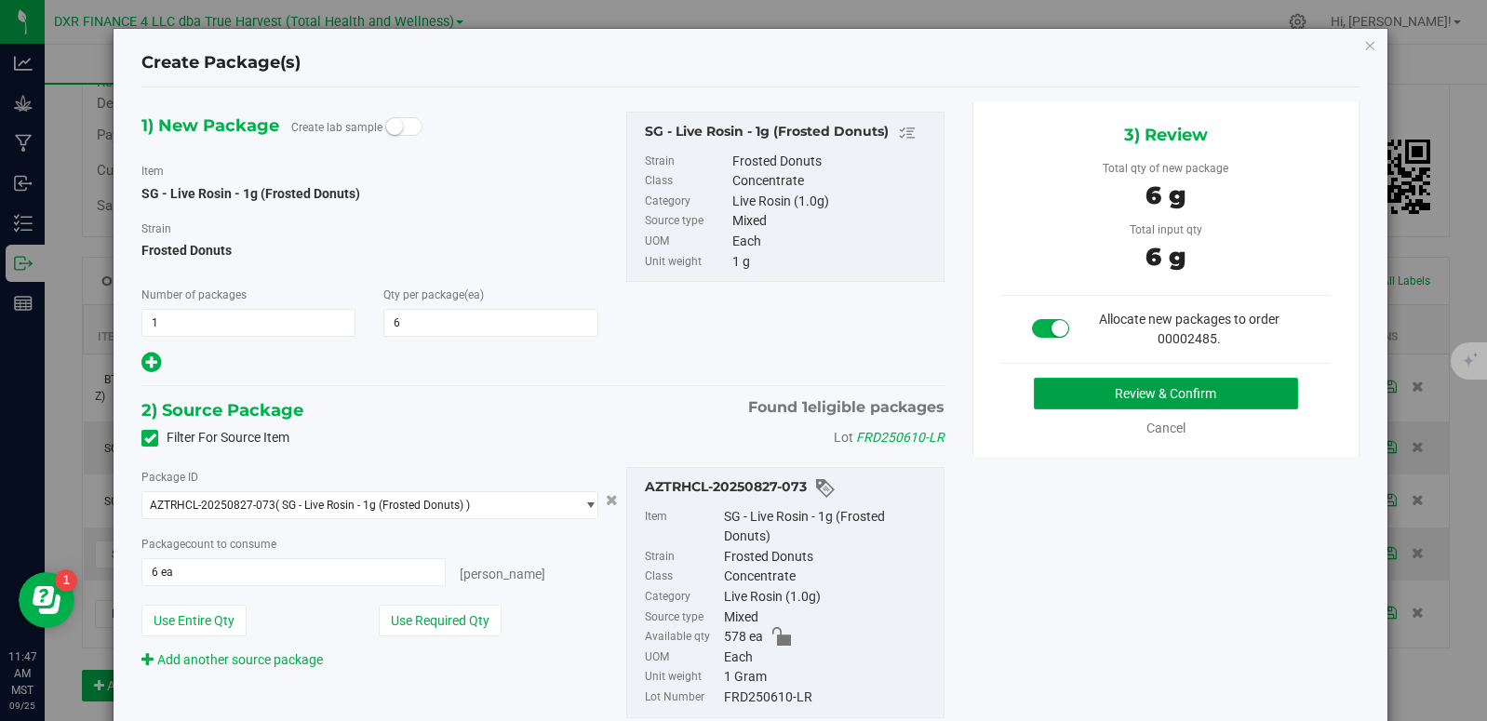
click at [1087, 383] on button "Review & Confirm" at bounding box center [1165, 394] width 263 height 32
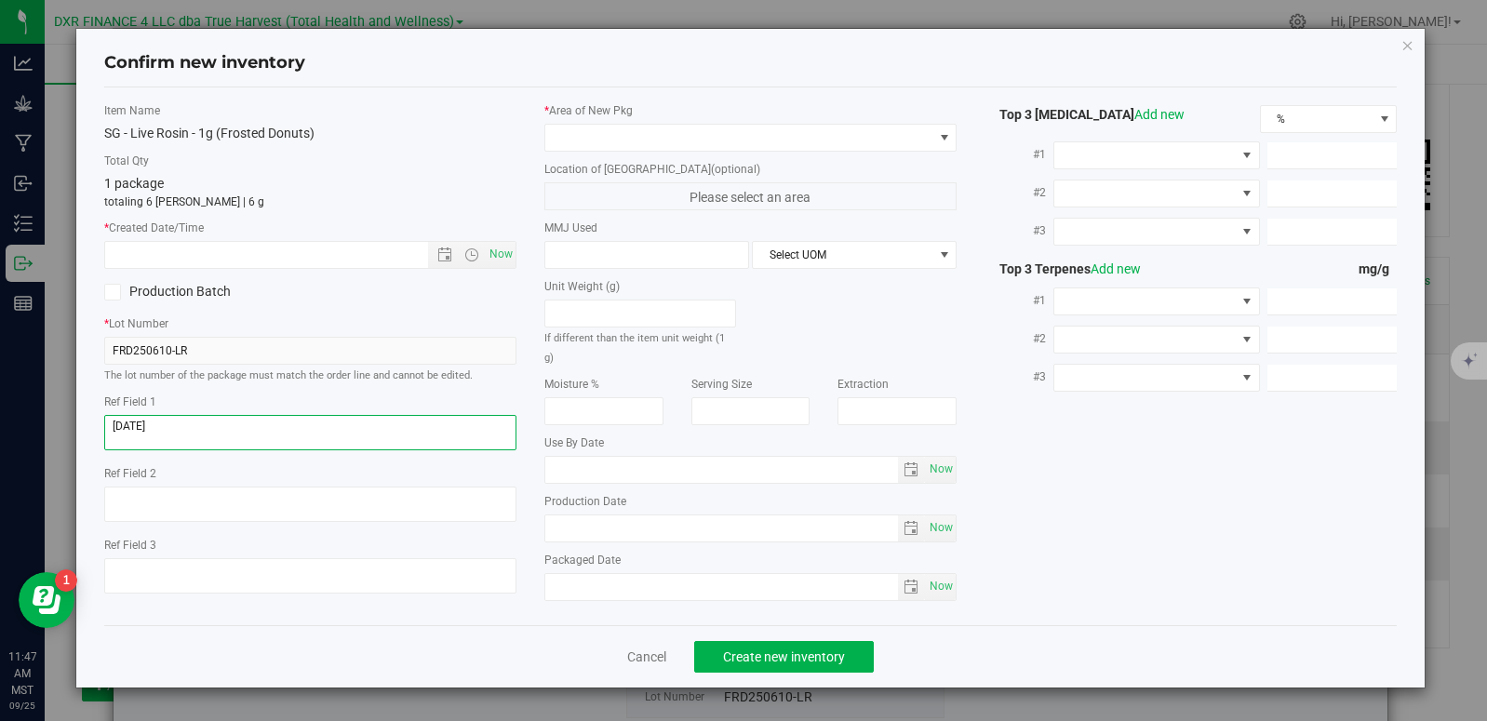
click at [182, 423] on textarea at bounding box center [310, 432] width 412 height 35
click at [183, 423] on textarea at bounding box center [310, 432] width 412 height 35
click at [193, 254] on input "text" at bounding box center [282, 255] width 355 height 26
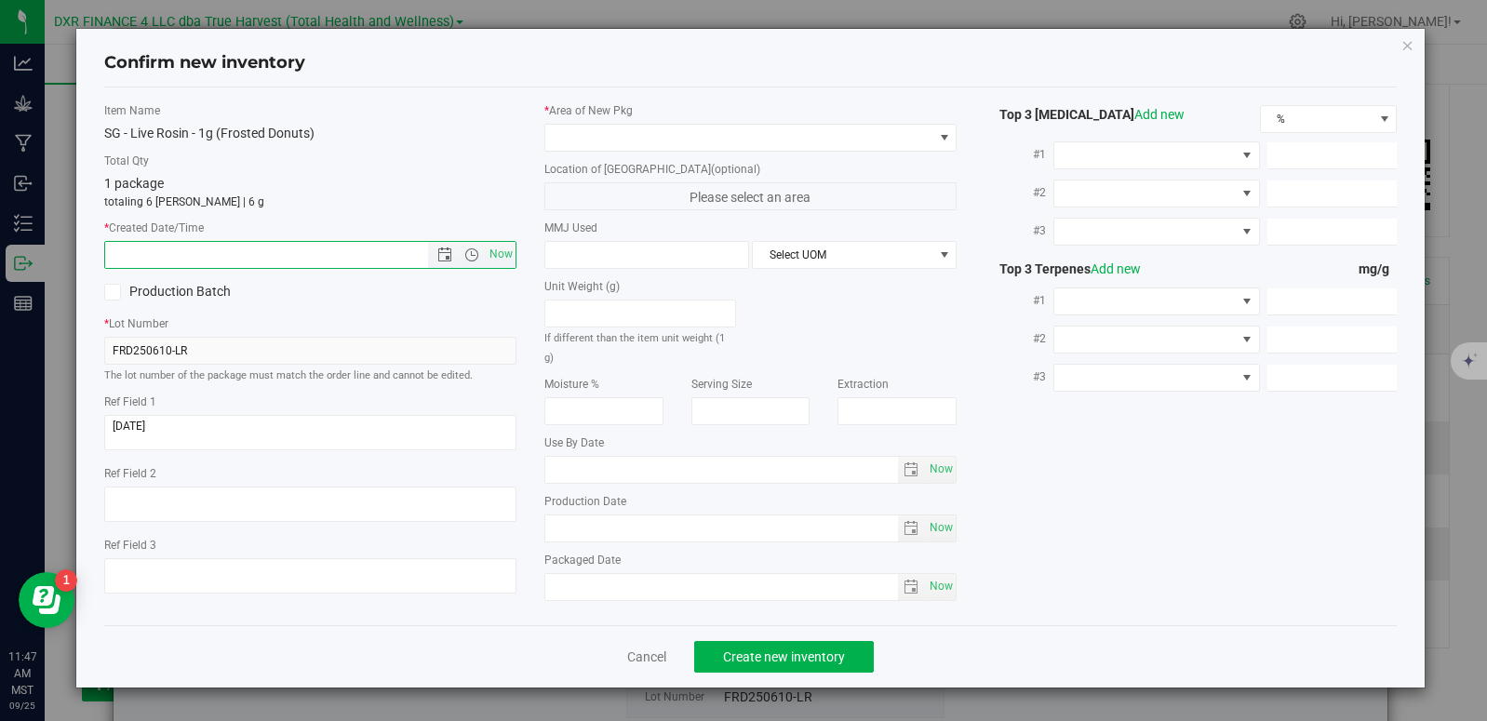
paste input "2025-07-22"
click at [578, 128] on span at bounding box center [738, 138] width 387 height 26
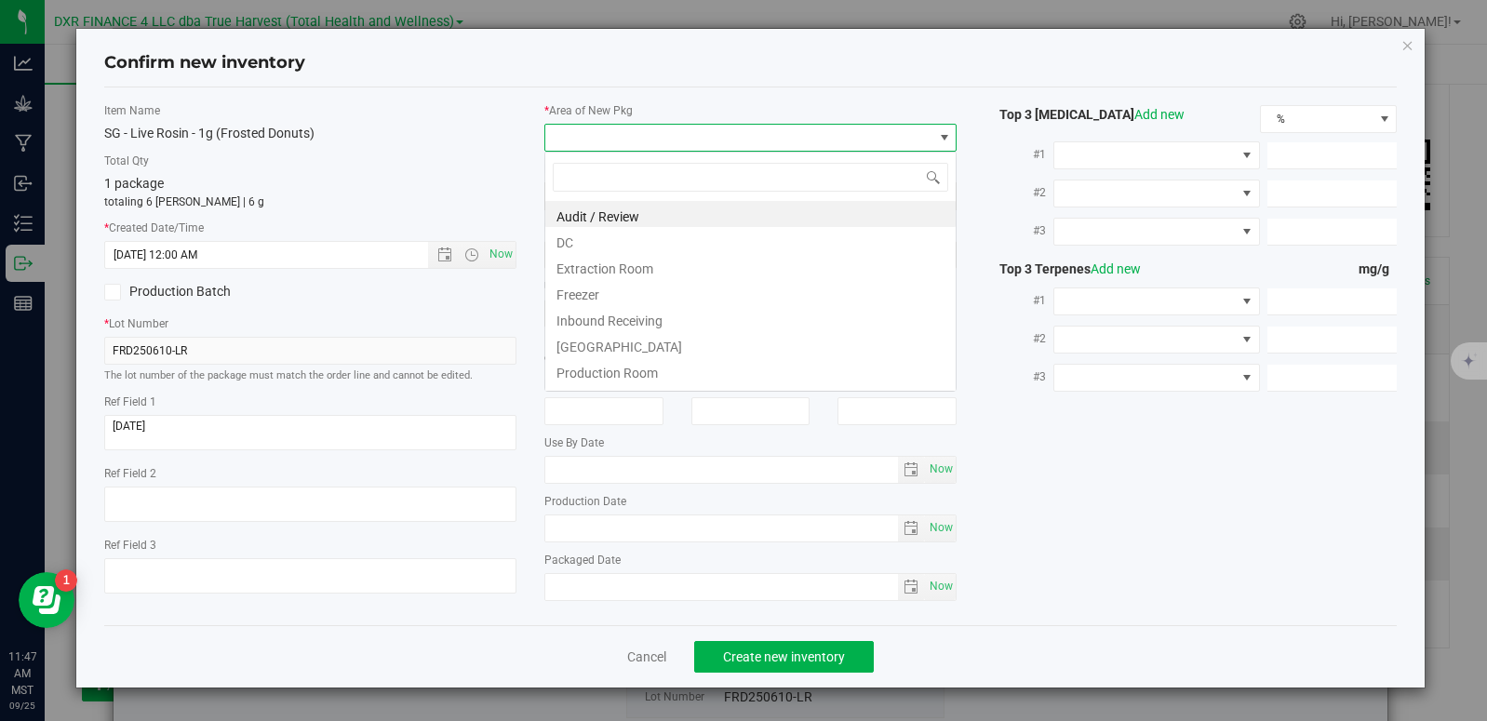
type input "7/22/2025 11:47 AM"
click at [587, 269] on li "Extraction Room" at bounding box center [750, 266] width 410 height 26
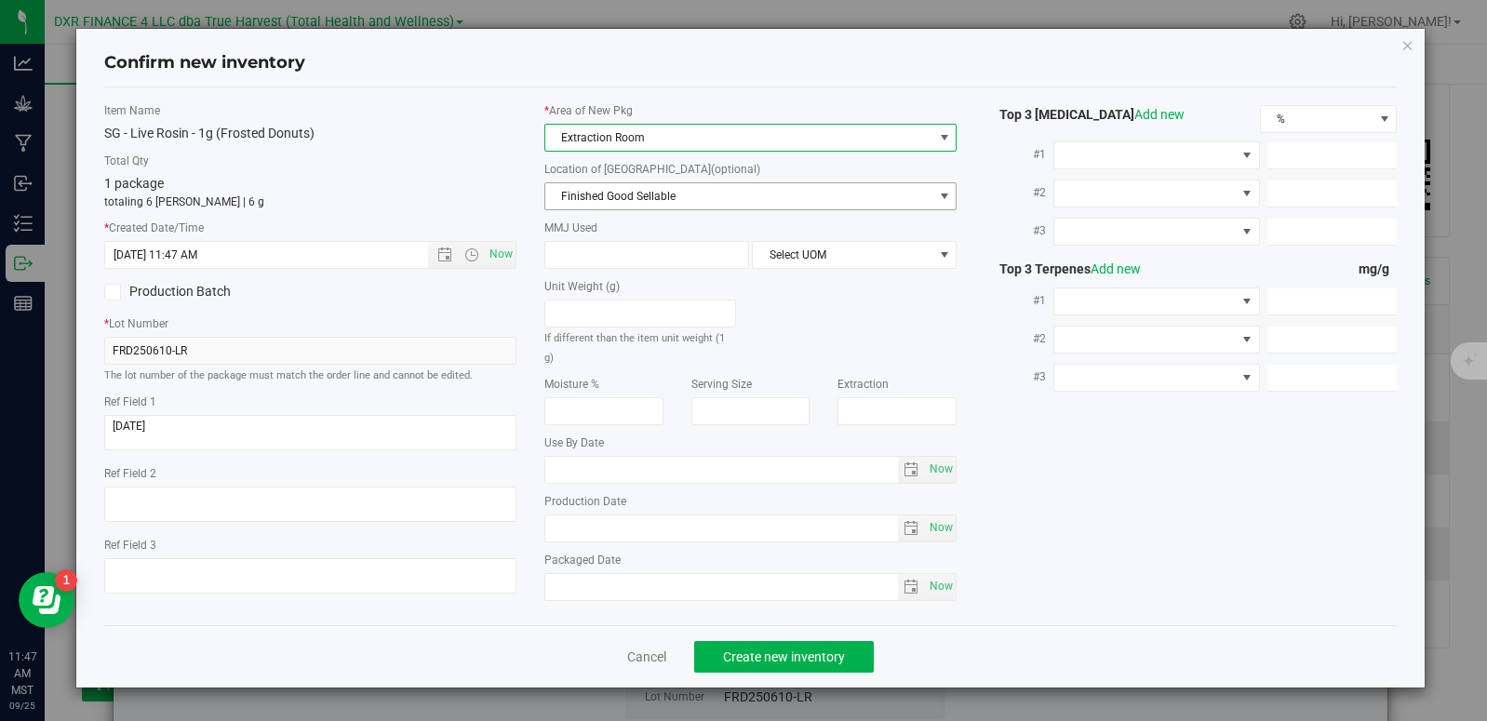
click at [598, 201] on span "Finished Good Sellable" at bounding box center [738, 196] width 387 height 26
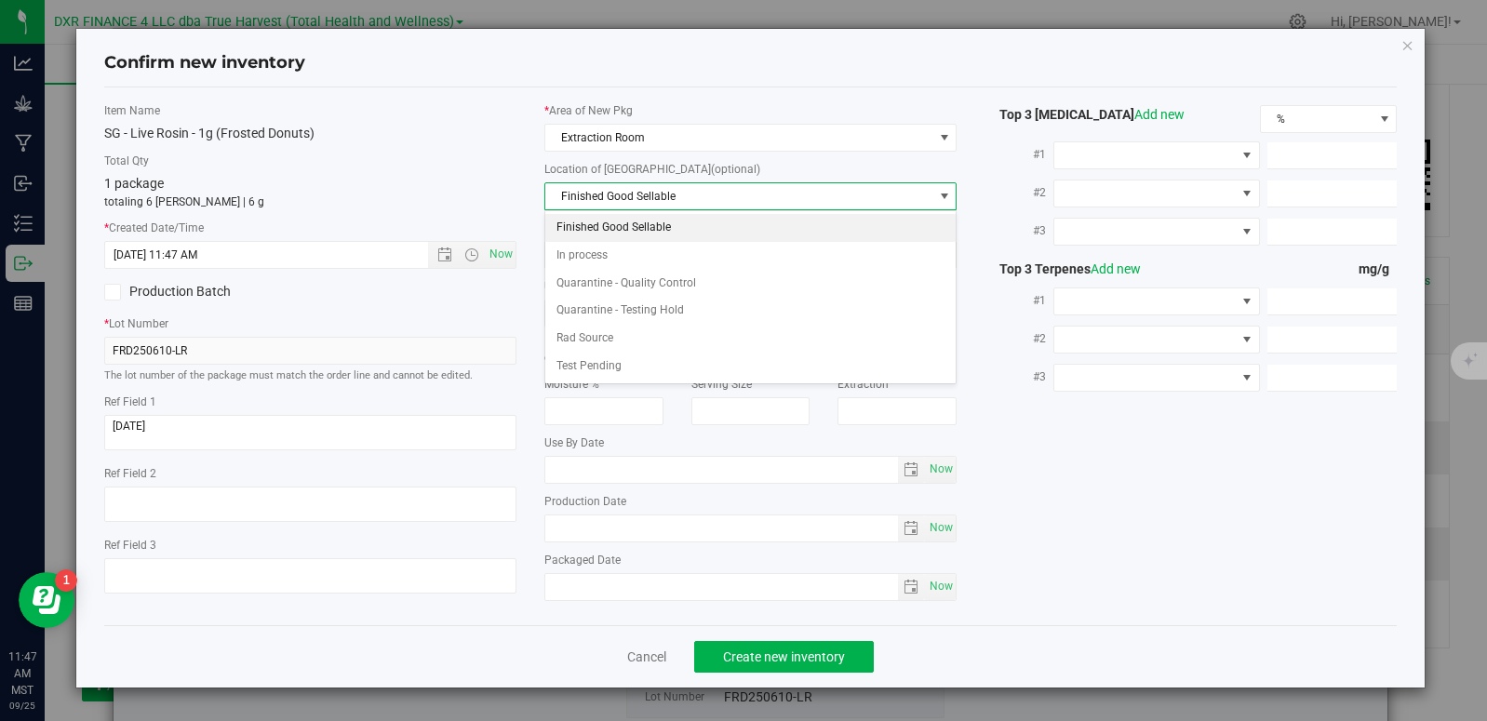
click at [607, 221] on li "Finished Good Sellable" at bounding box center [750, 228] width 410 height 28
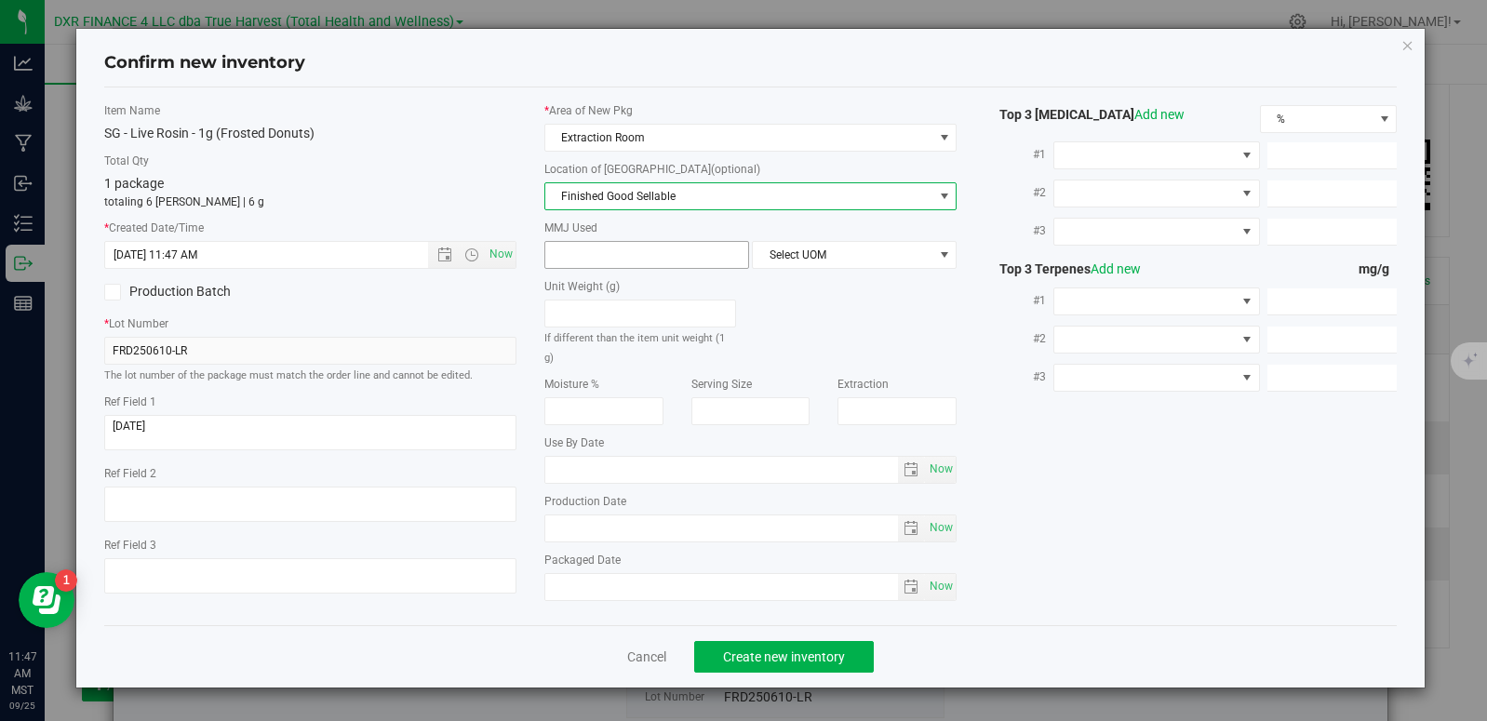
click at [610, 259] on span at bounding box center [646, 255] width 205 height 28
type input "1"
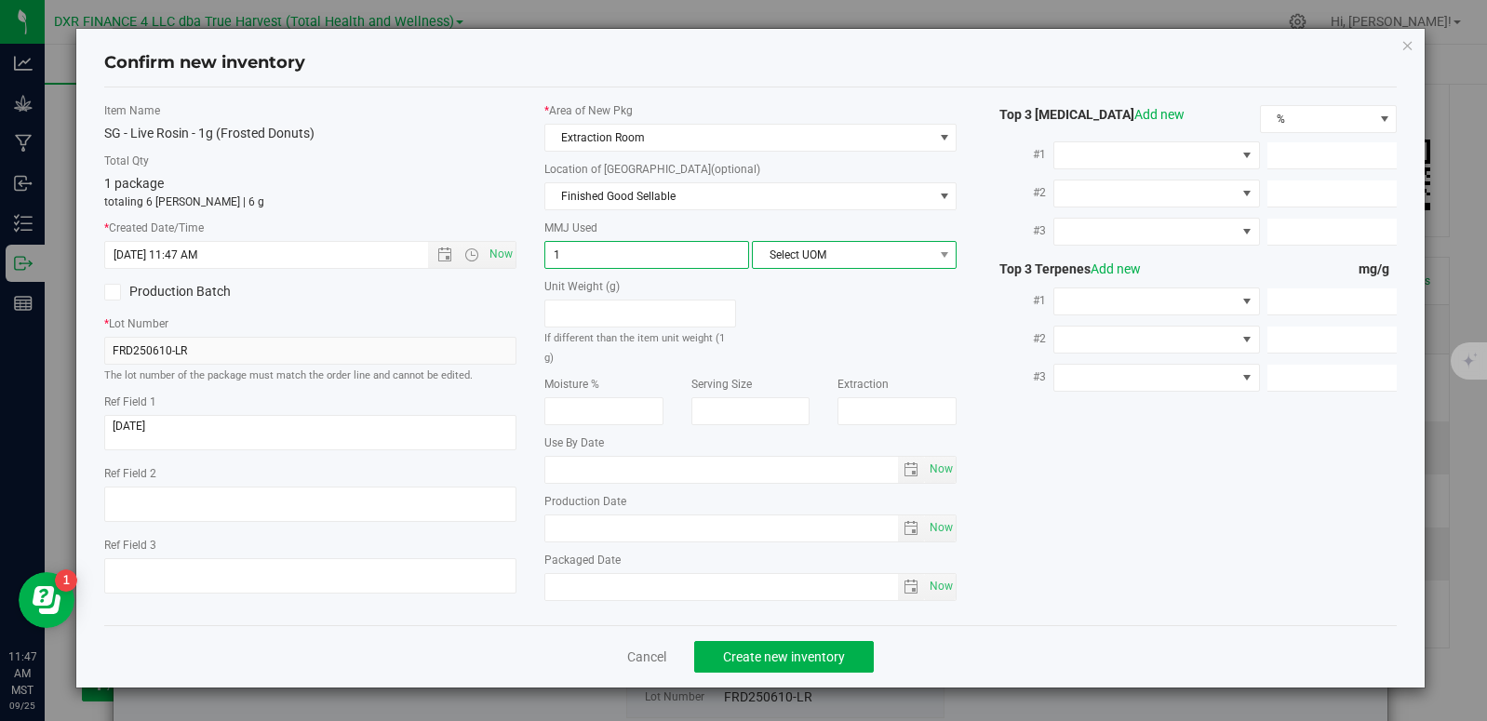
type input "1.0000"
click at [848, 268] on span "Select UOM" at bounding box center [854, 255] width 205 height 28
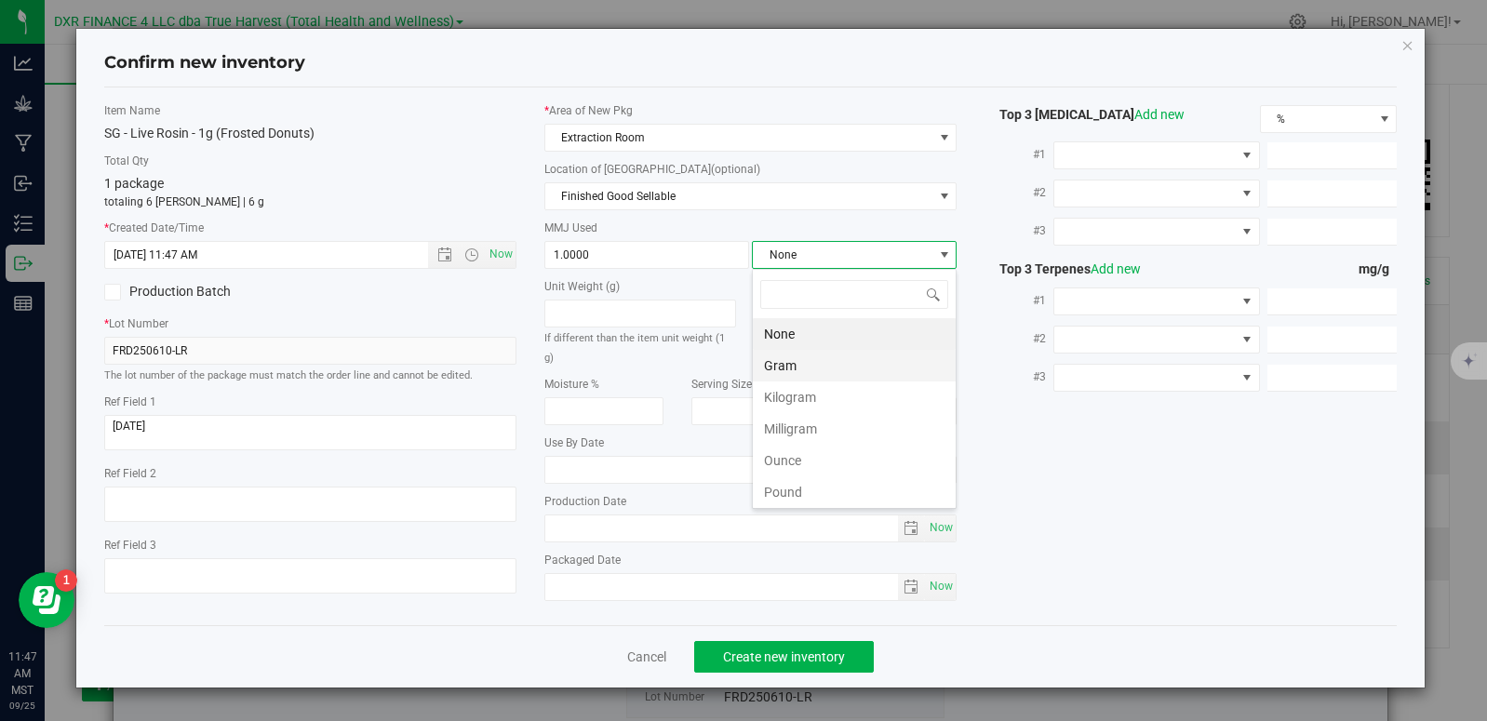
scroll to position [28, 205]
click at [850, 369] on li "Gram" at bounding box center [854, 366] width 203 height 32
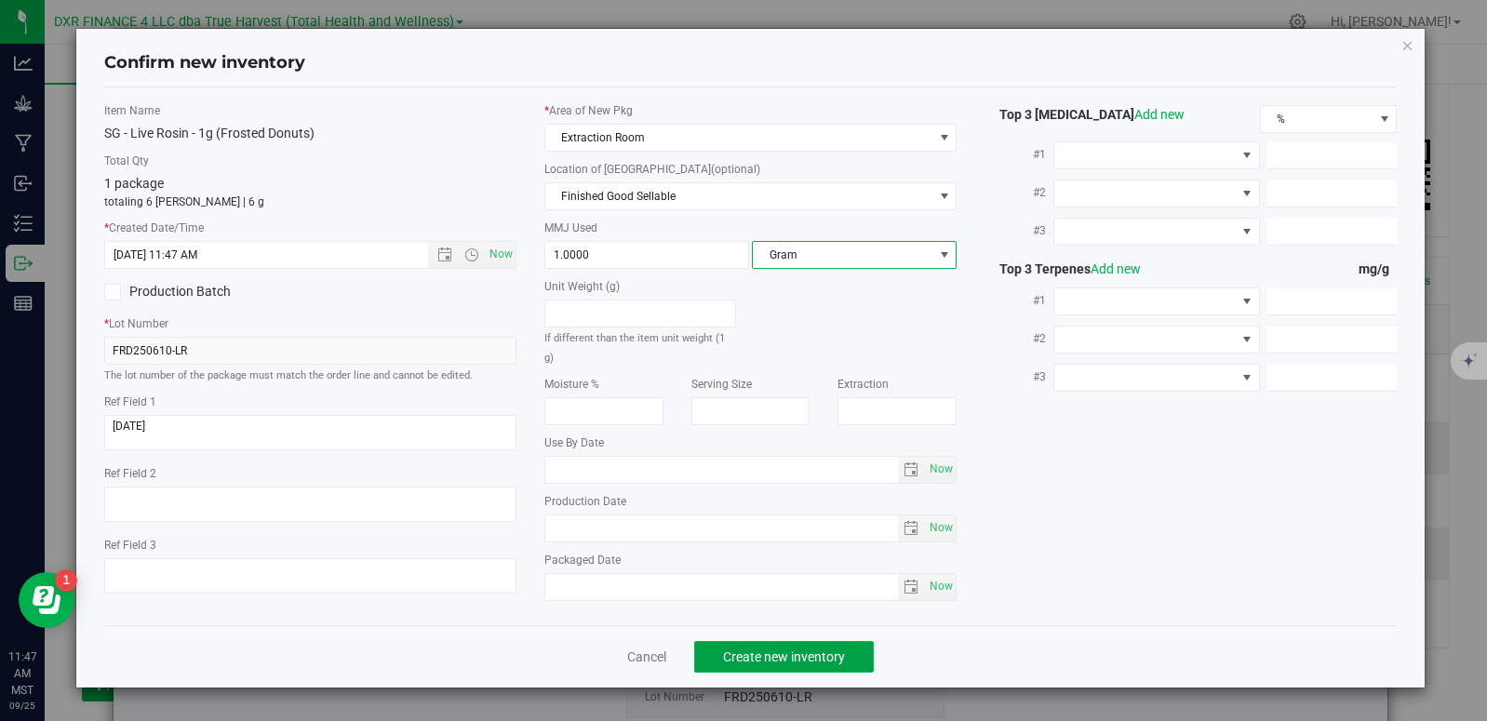
click at [796, 649] on span "Create new inventory" at bounding box center [784, 656] width 122 height 15
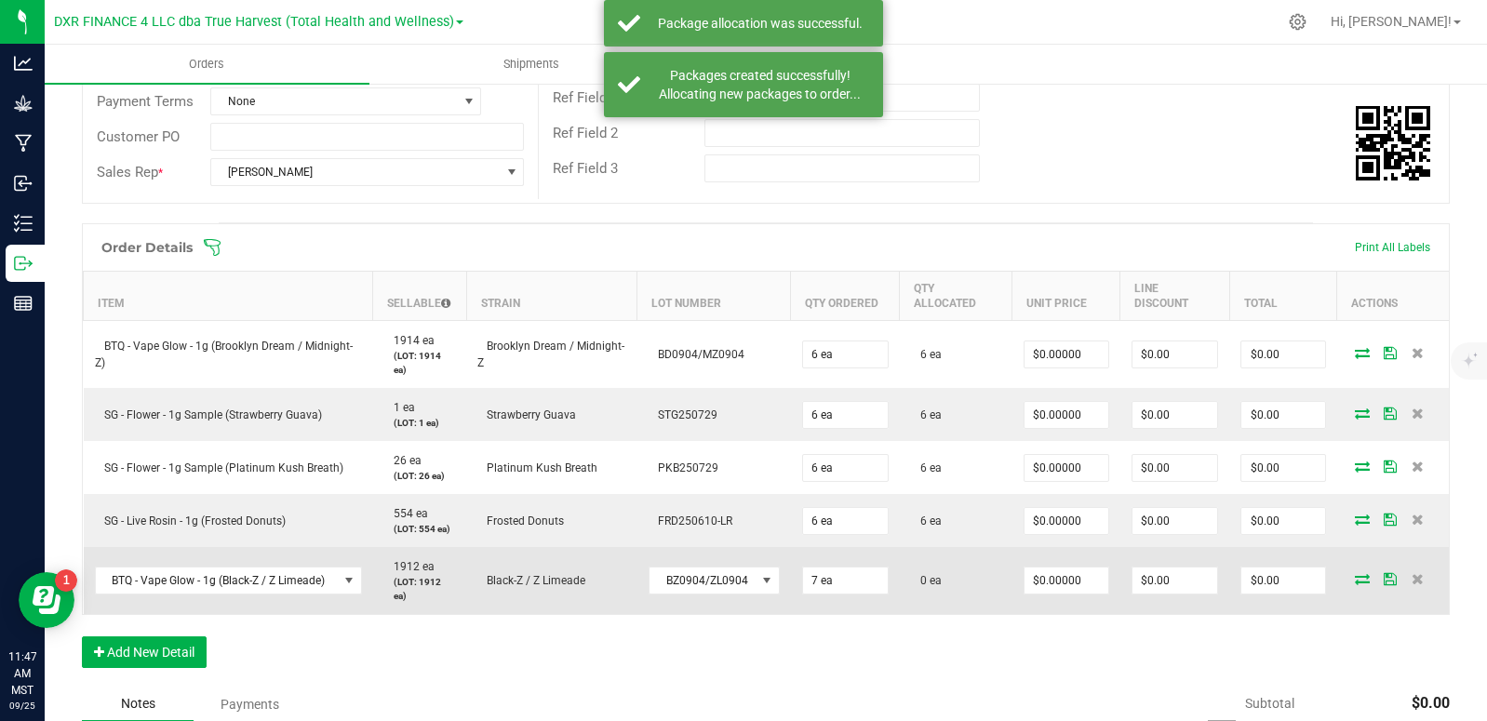
scroll to position [372, 0]
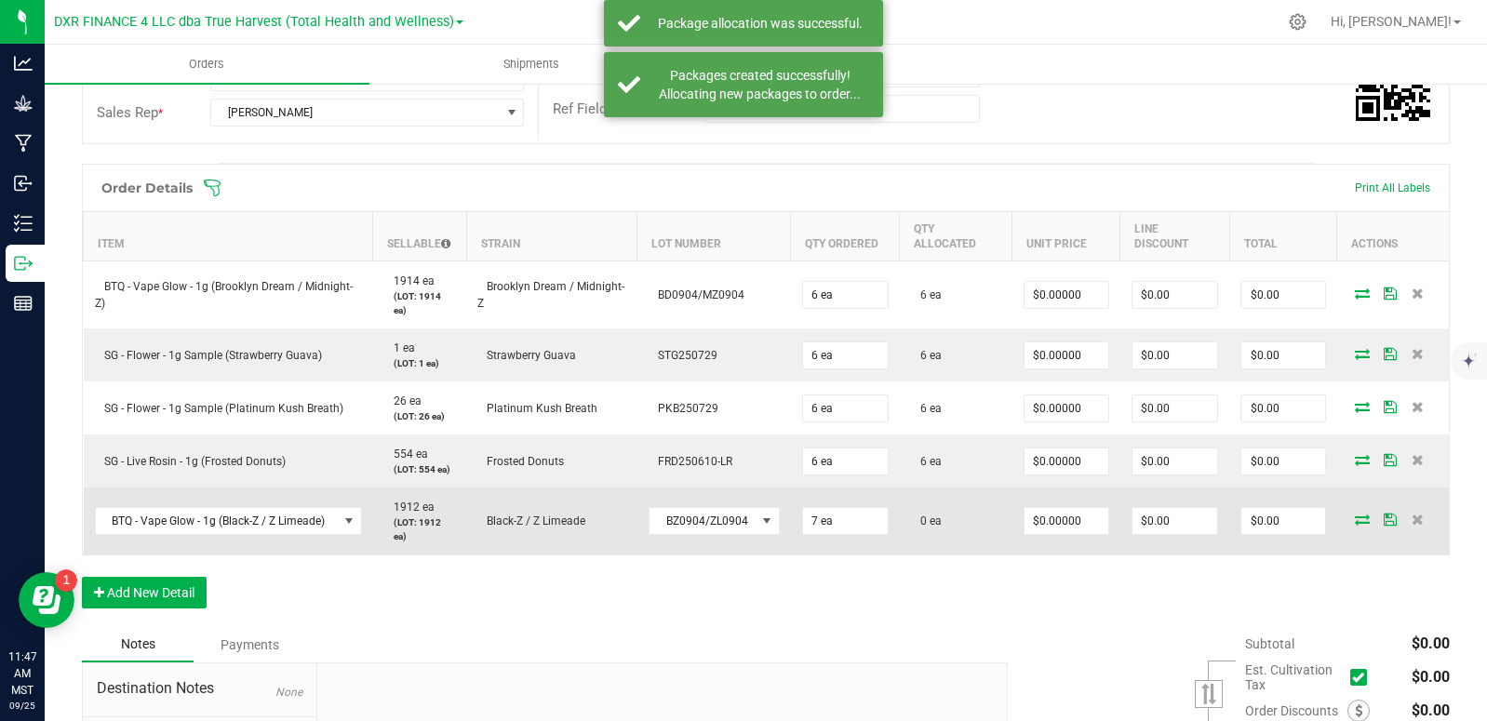
click at [1355, 522] on icon at bounding box center [1362, 519] width 15 height 11
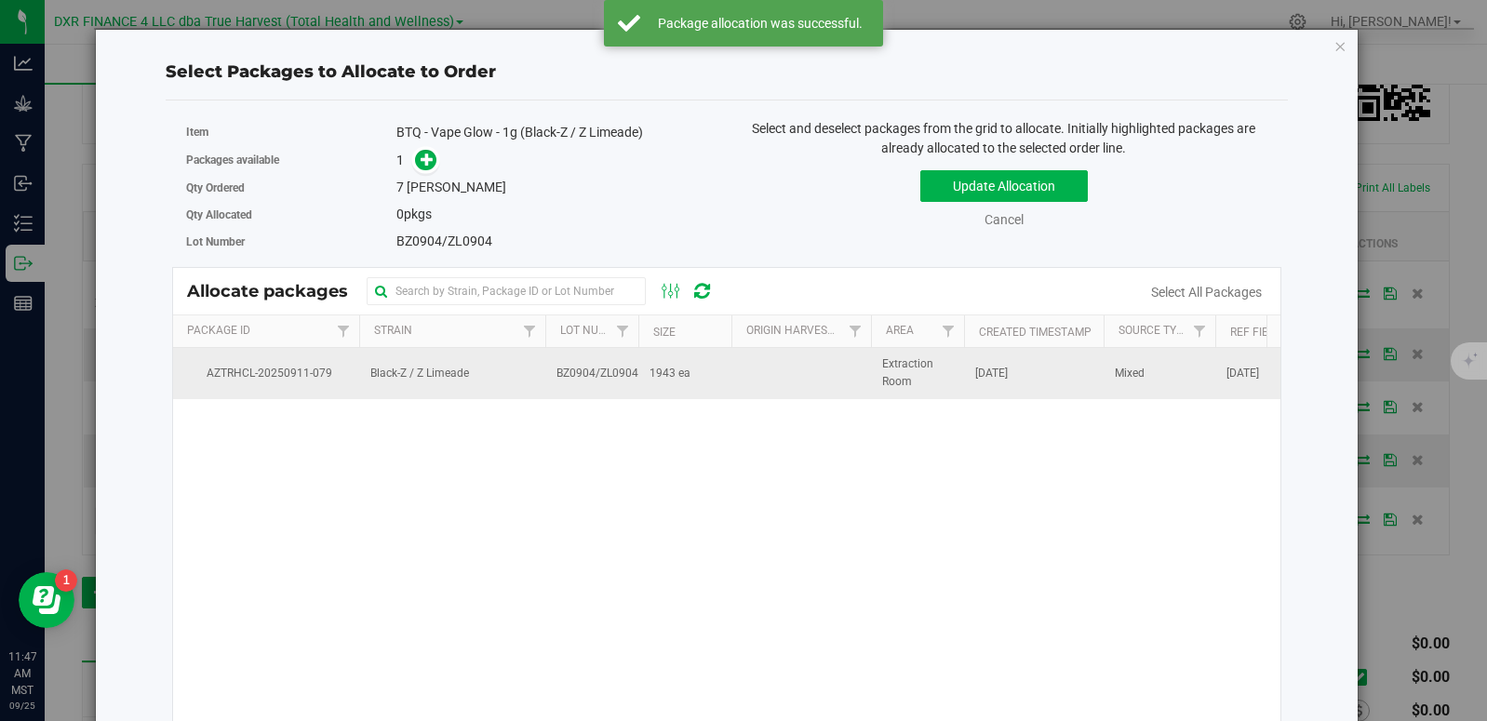
click at [671, 390] on td "1943 ea" at bounding box center [684, 373] width 93 height 50
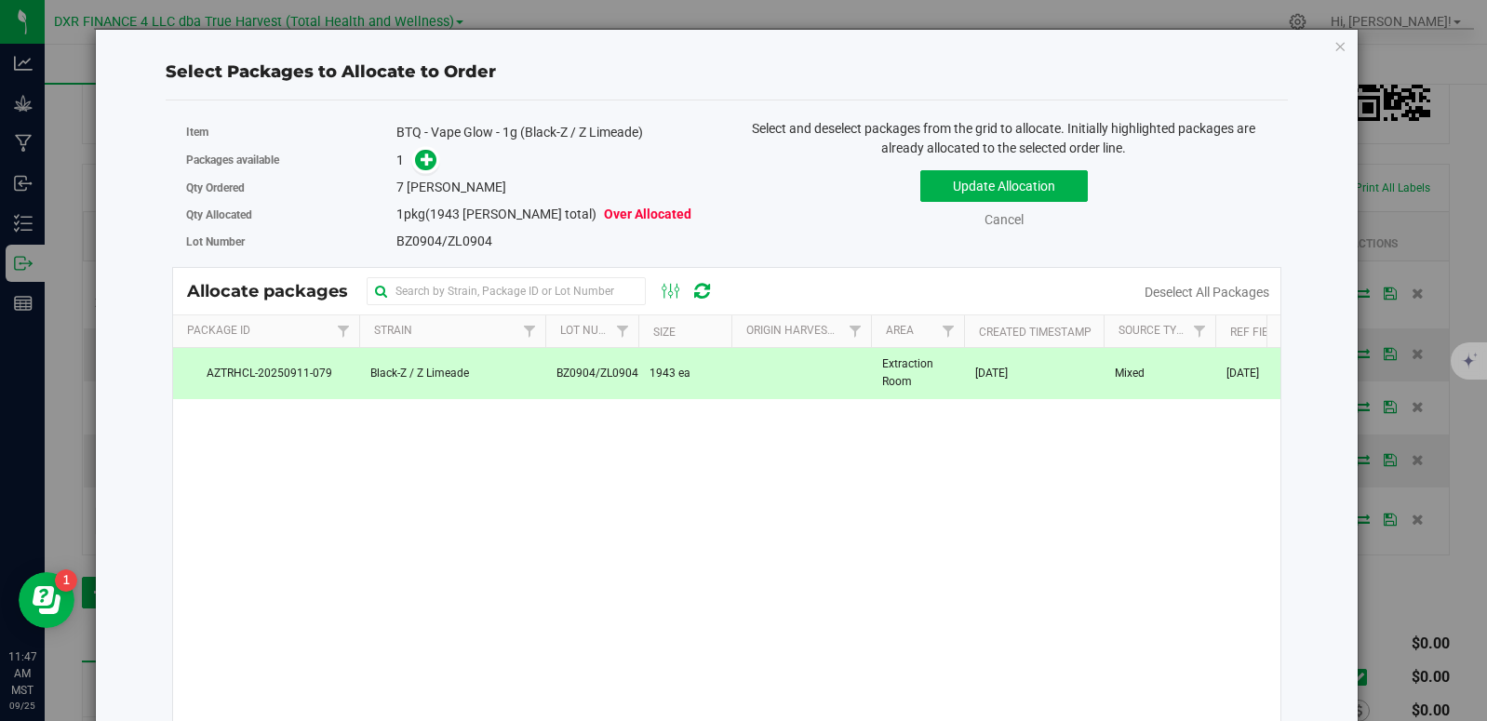
click at [423, 174] on div "Qty Ordered 7 eaches" at bounding box center [449, 187] width 527 height 27
click at [423, 166] on icon at bounding box center [427, 159] width 13 height 13
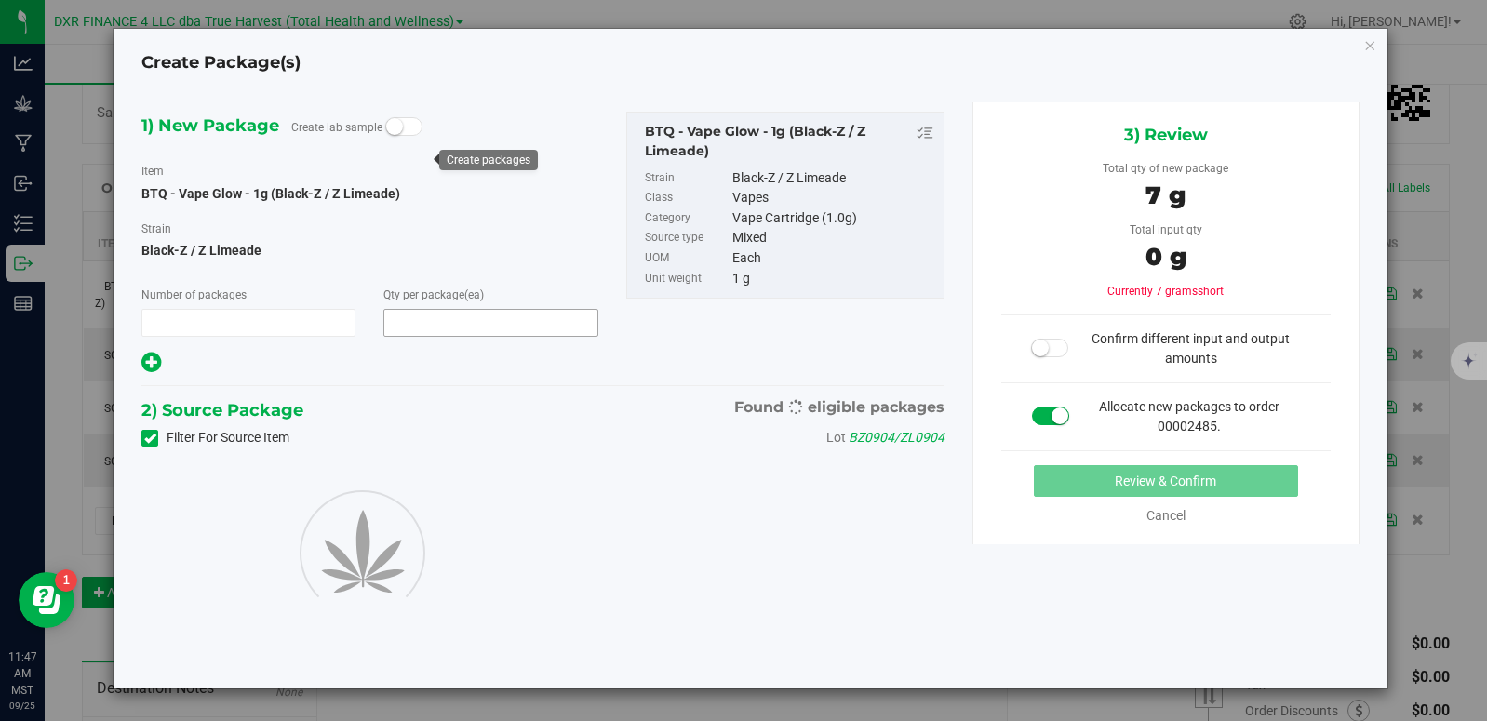
type input "1"
type input "7"
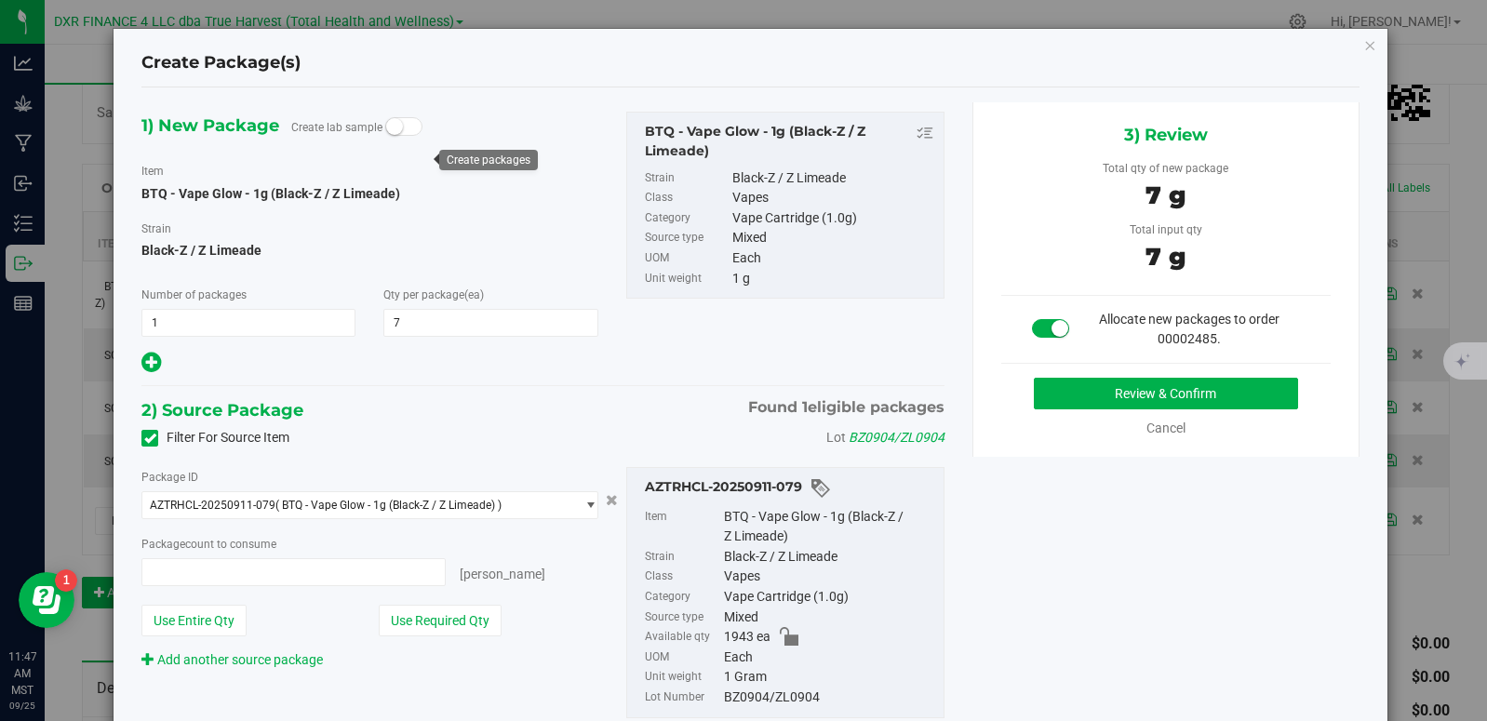
type input "7 ea"
click at [1230, 395] on button "Review & Confirm" at bounding box center [1165, 394] width 263 height 32
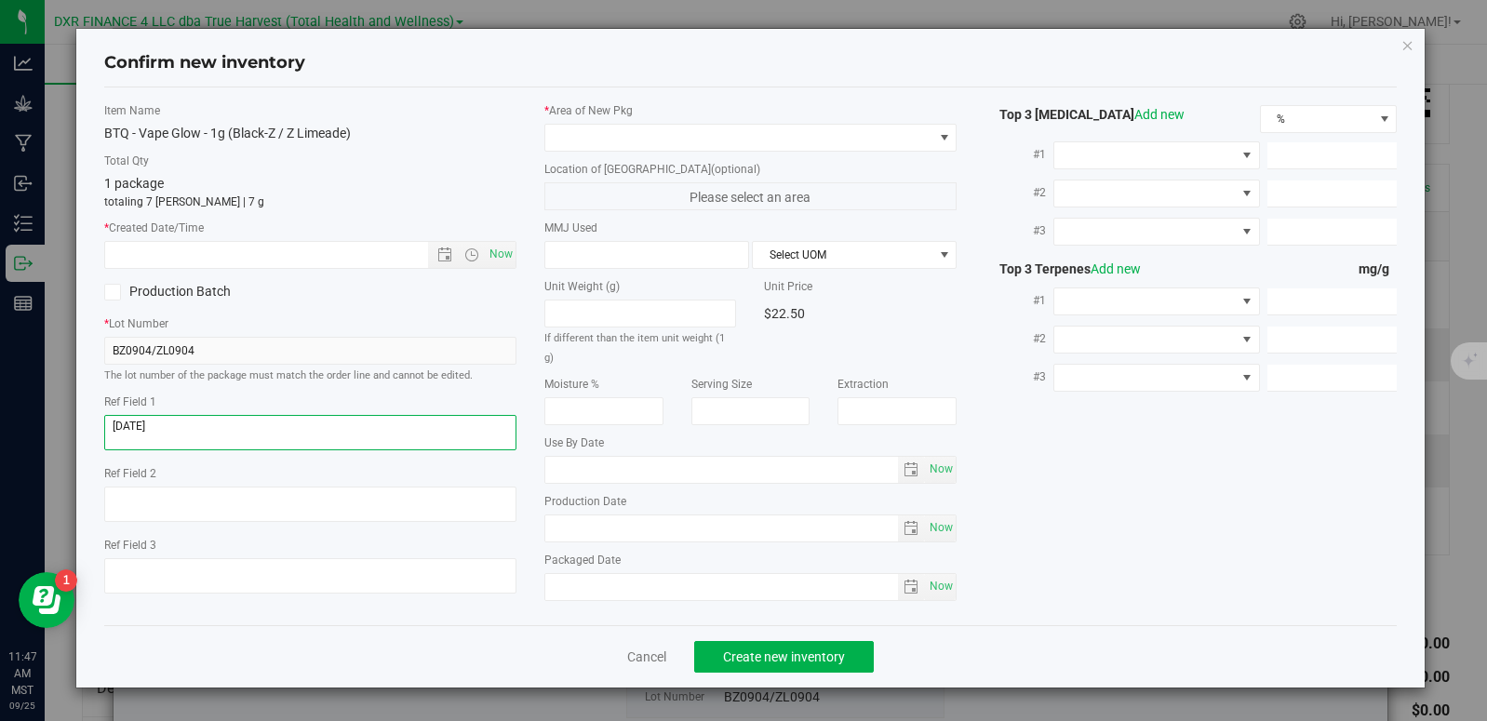
click at [192, 423] on textarea at bounding box center [310, 432] width 412 height 35
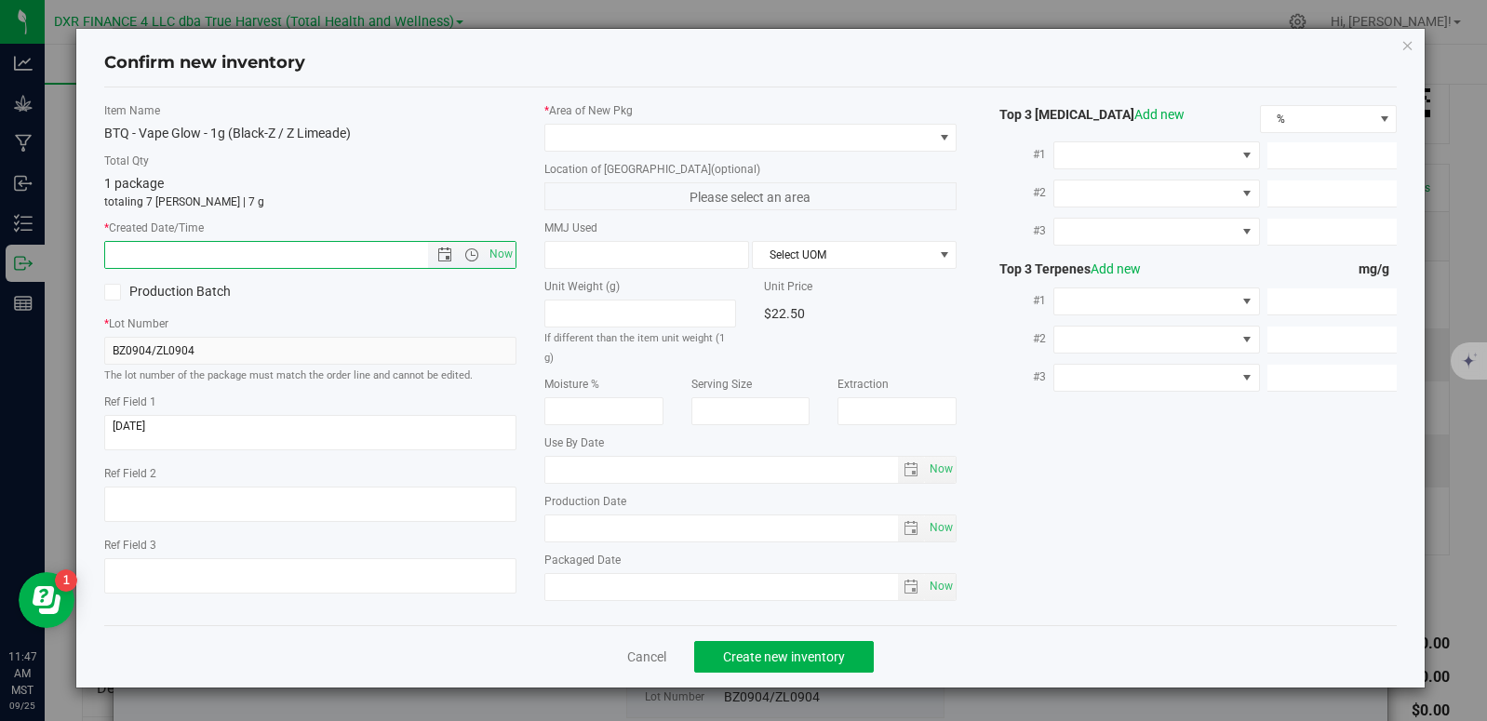
click at [248, 251] on input "text" at bounding box center [282, 255] width 355 height 26
paste input "2025-09-04"
click at [615, 140] on span at bounding box center [738, 138] width 387 height 26
type input "9/4/2025 11:47 AM"
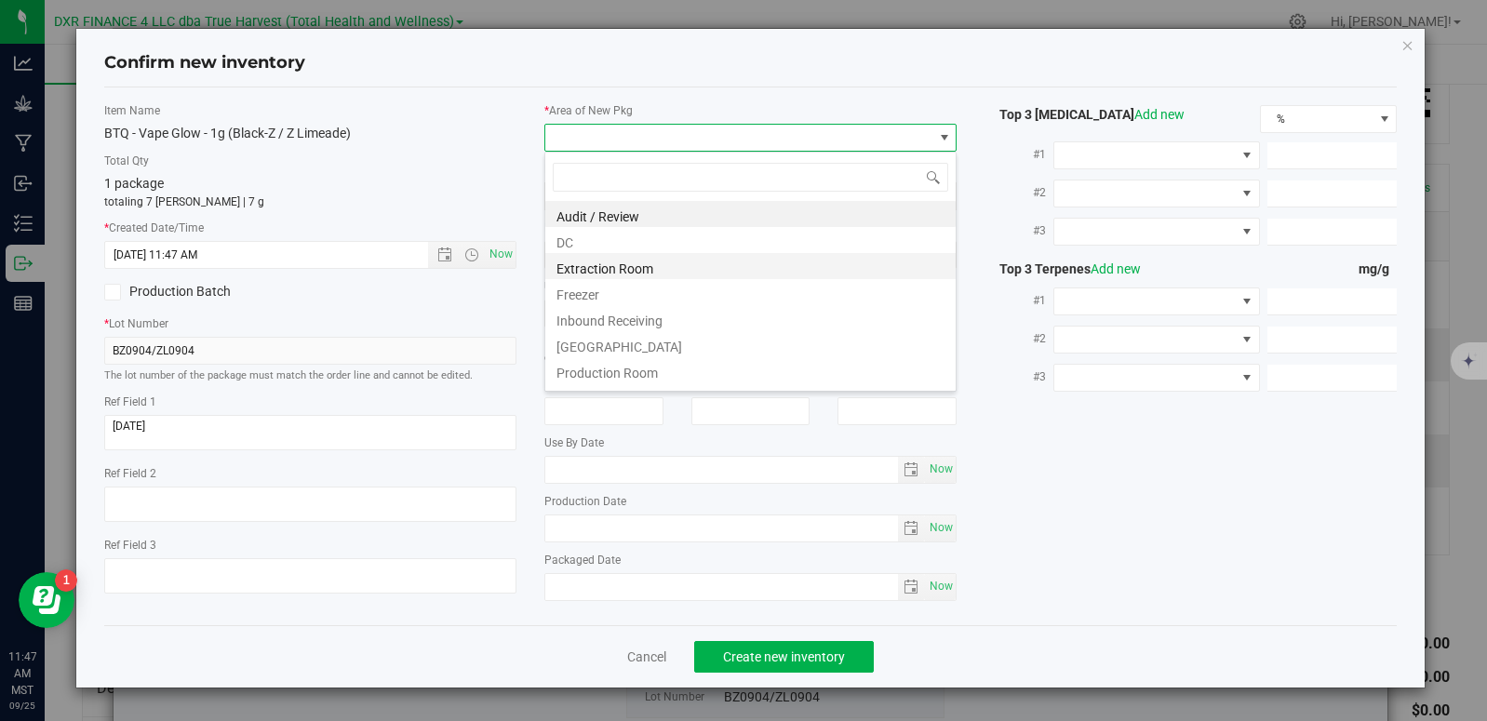
scroll to position [28, 412]
click at [663, 248] on li "DC" at bounding box center [750, 240] width 410 height 26
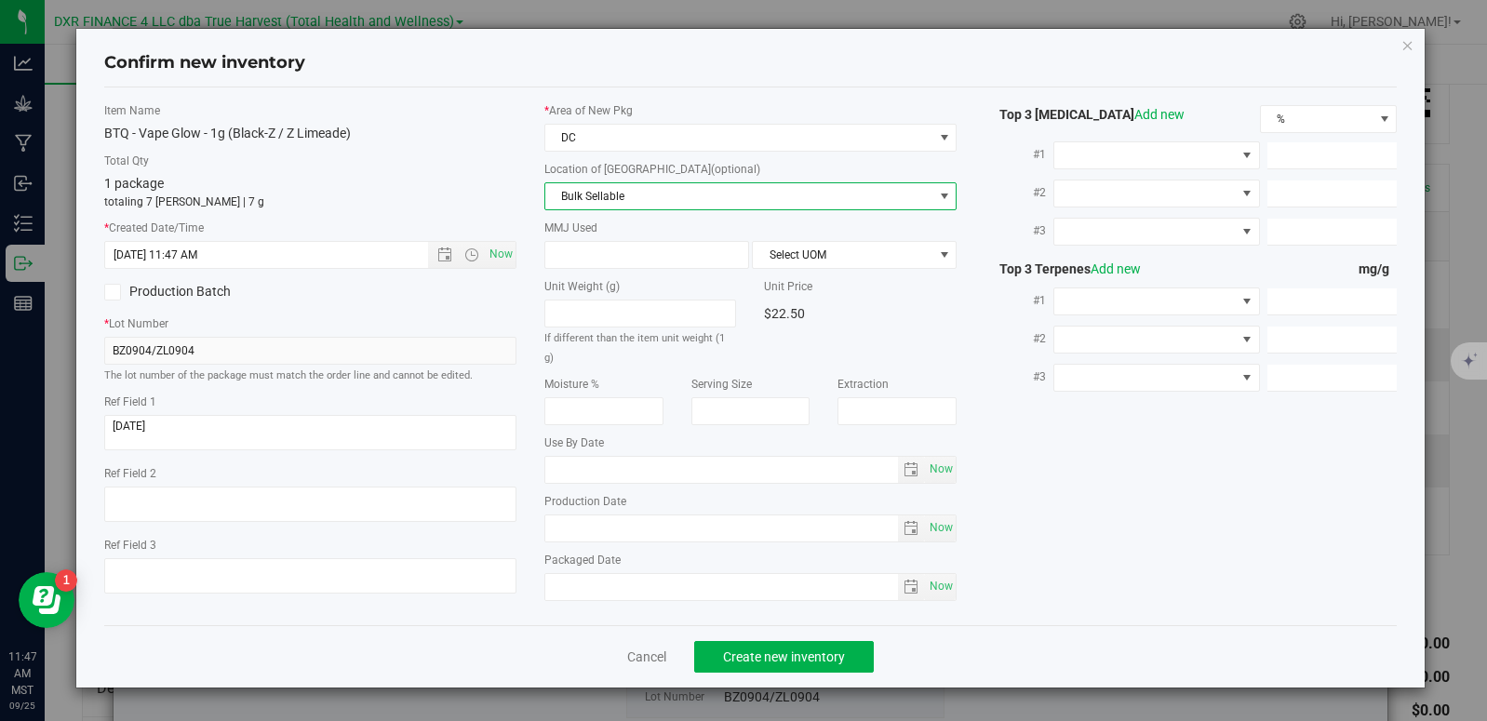
click at [635, 196] on span "Bulk Sellable" at bounding box center [738, 196] width 387 height 26
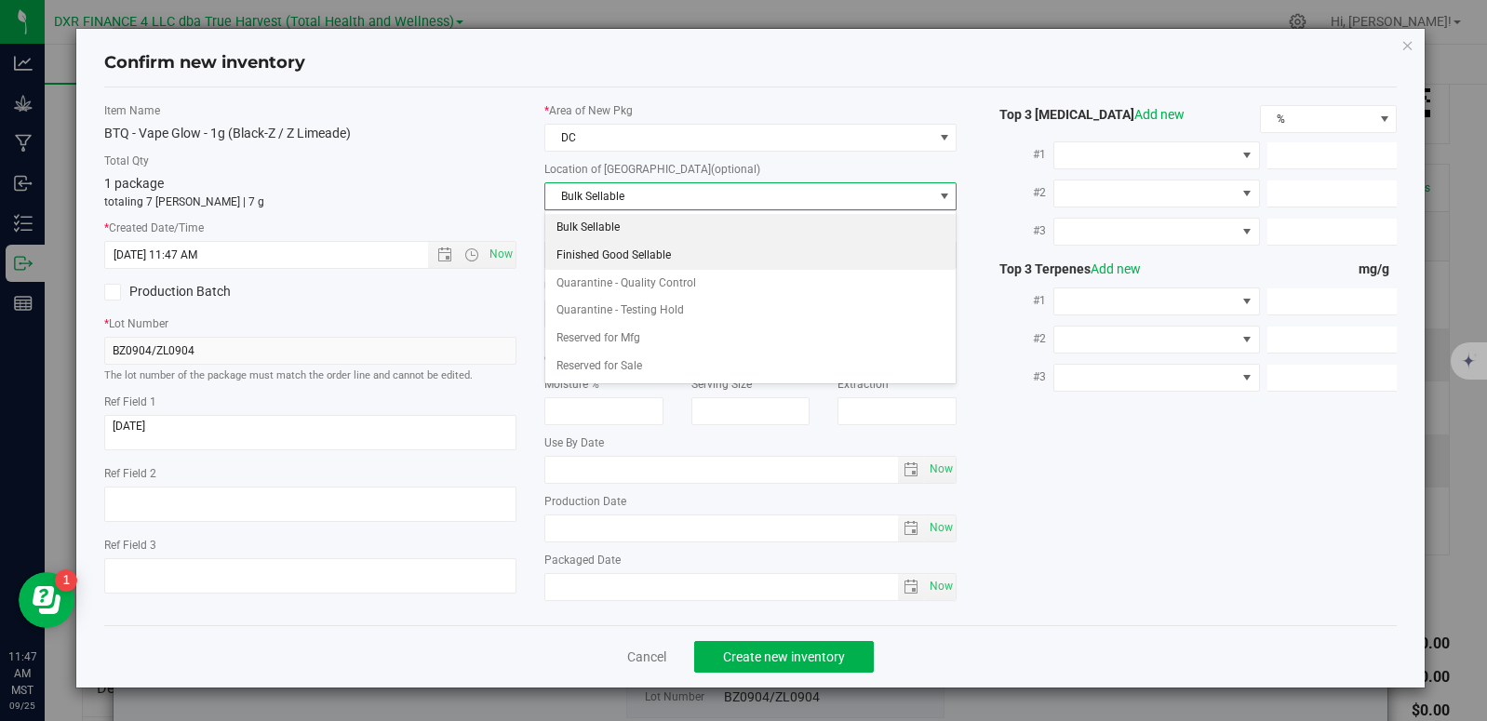
click at [627, 257] on li "Finished Good Sellable" at bounding box center [750, 256] width 410 height 28
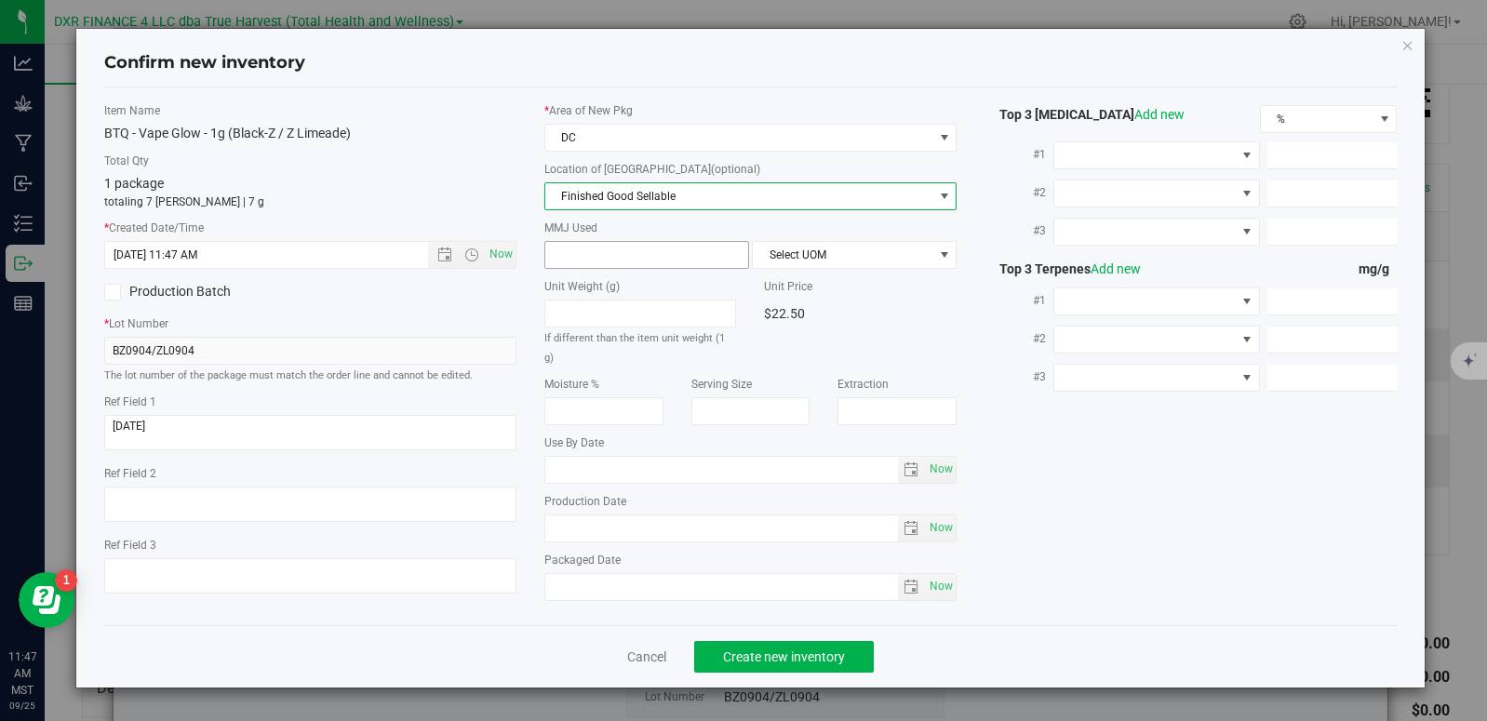
click at [613, 258] on span at bounding box center [646, 255] width 205 height 28
type input "1"
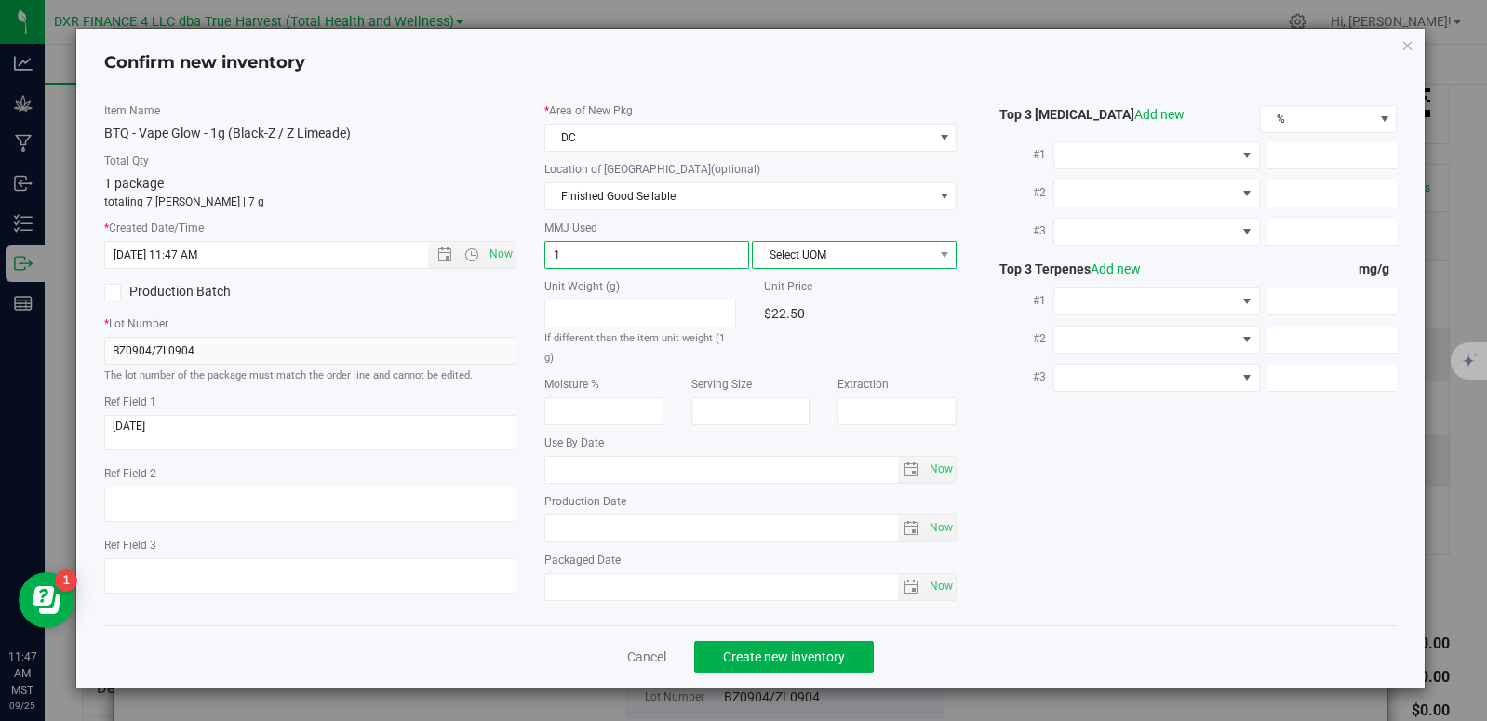
type input "1.0000"
click at [799, 262] on span "Select UOM" at bounding box center [843, 255] width 180 height 26
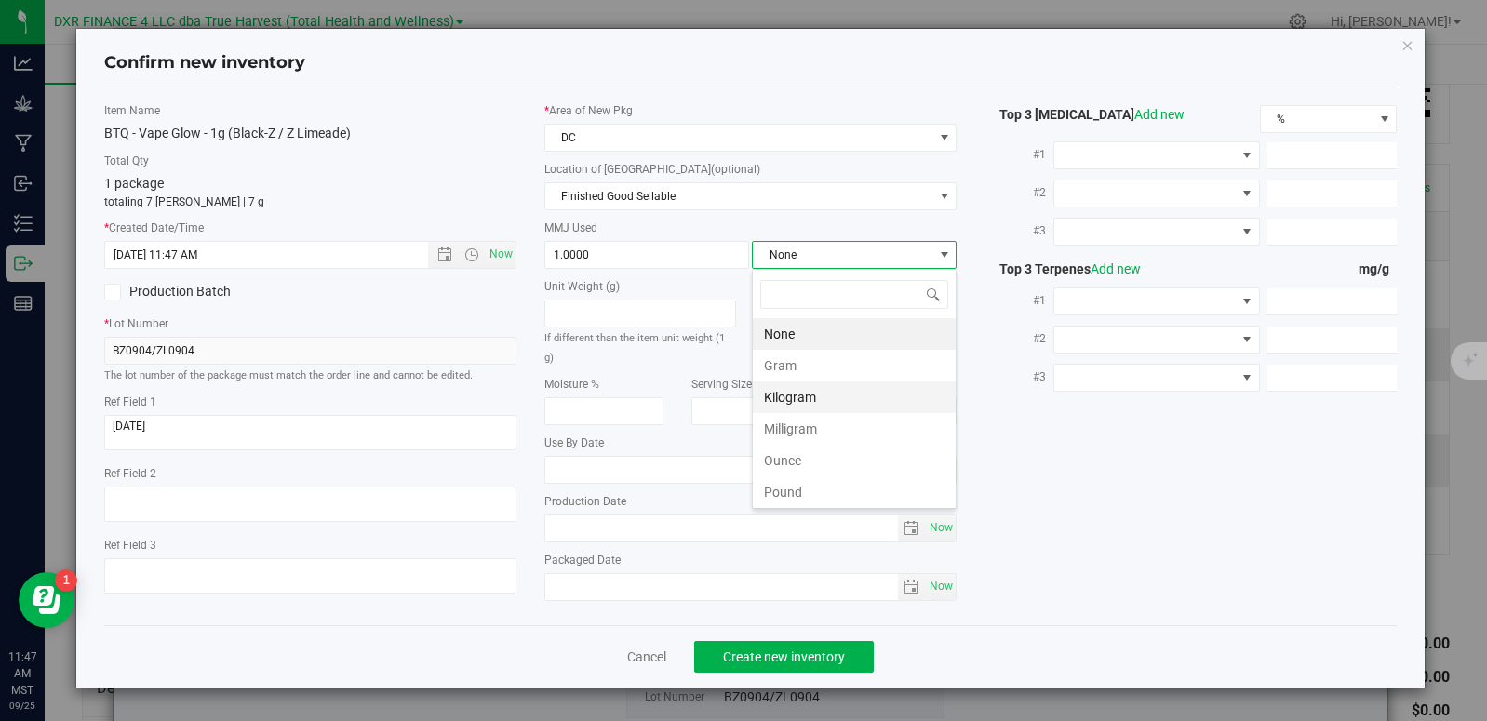
scroll to position [28, 205]
click at [784, 365] on li "Gram" at bounding box center [854, 366] width 203 height 32
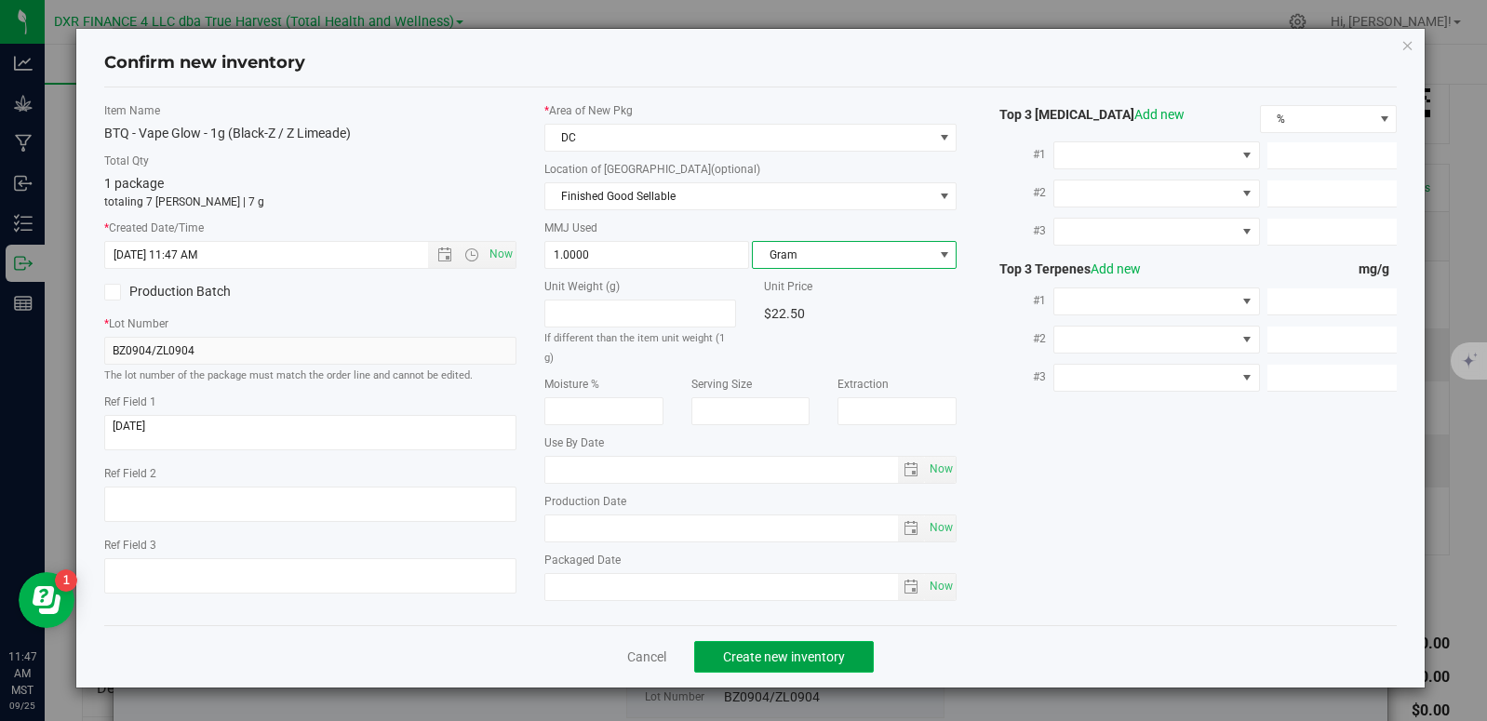
click at [797, 654] on span "Create new inventory" at bounding box center [784, 656] width 122 height 15
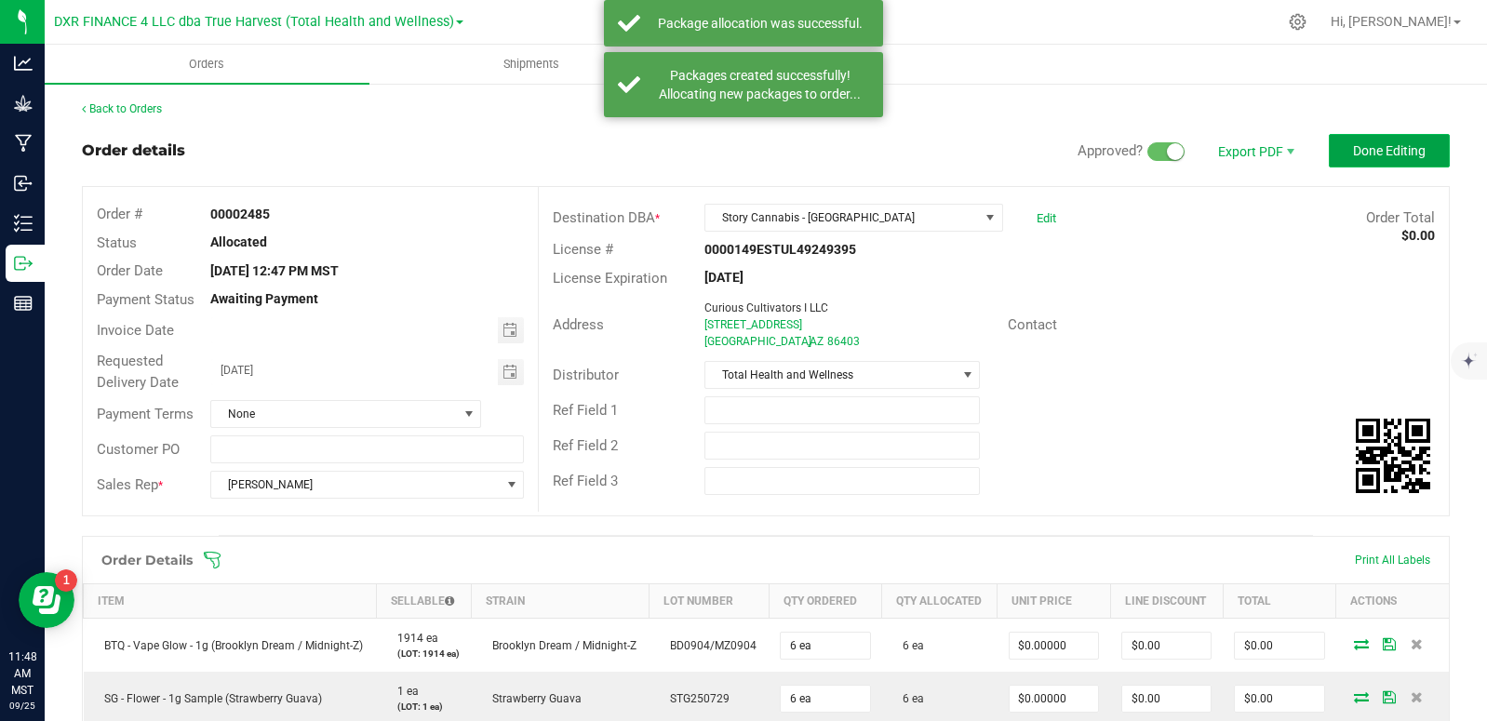
click at [1338, 157] on button "Done Editing" at bounding box center [1389, 150] width 121 height 33
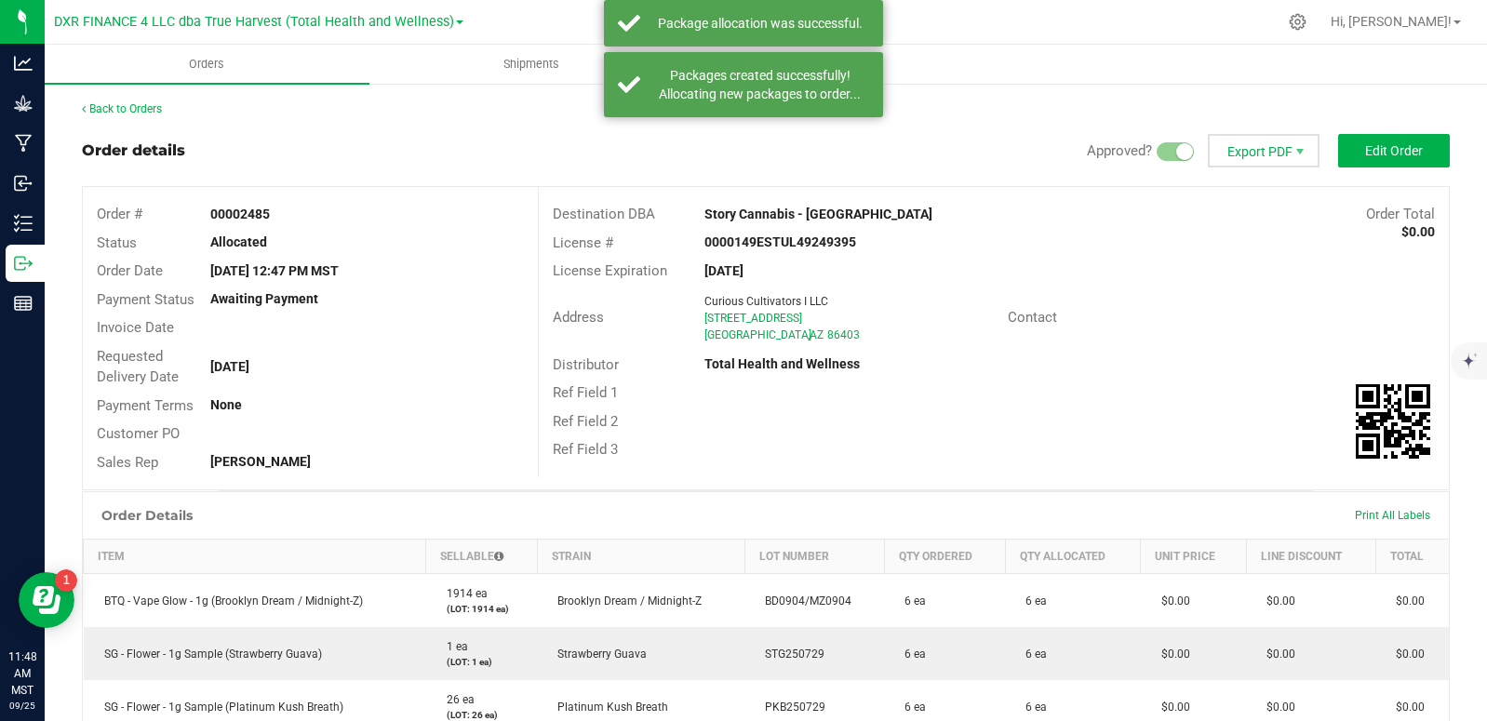
click at [1264, 152] on span "Export PDF" at bounding box center [1264, 150] width 112 height 33
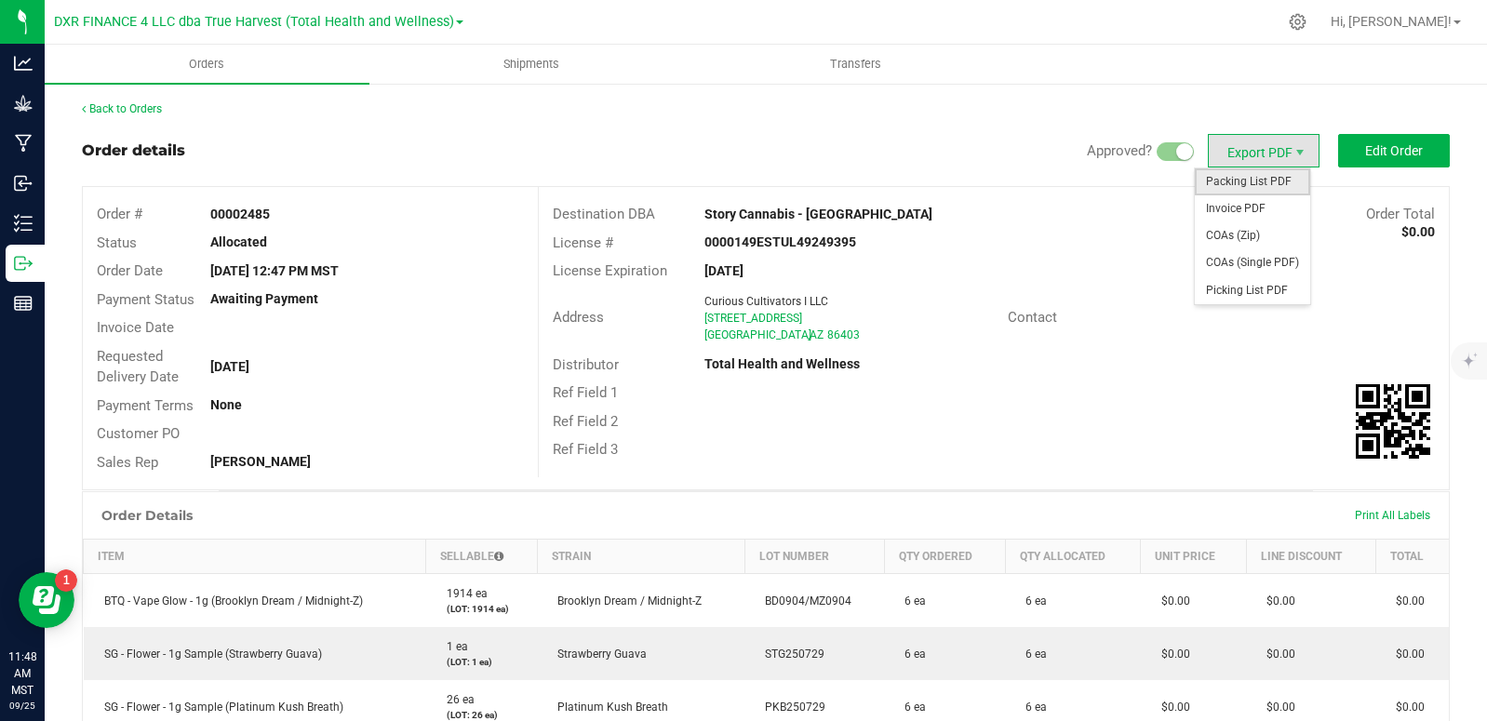
click at [1265, 184] on span "Packing List PDF" at bounding box center [1252, 181] width 115 height 27
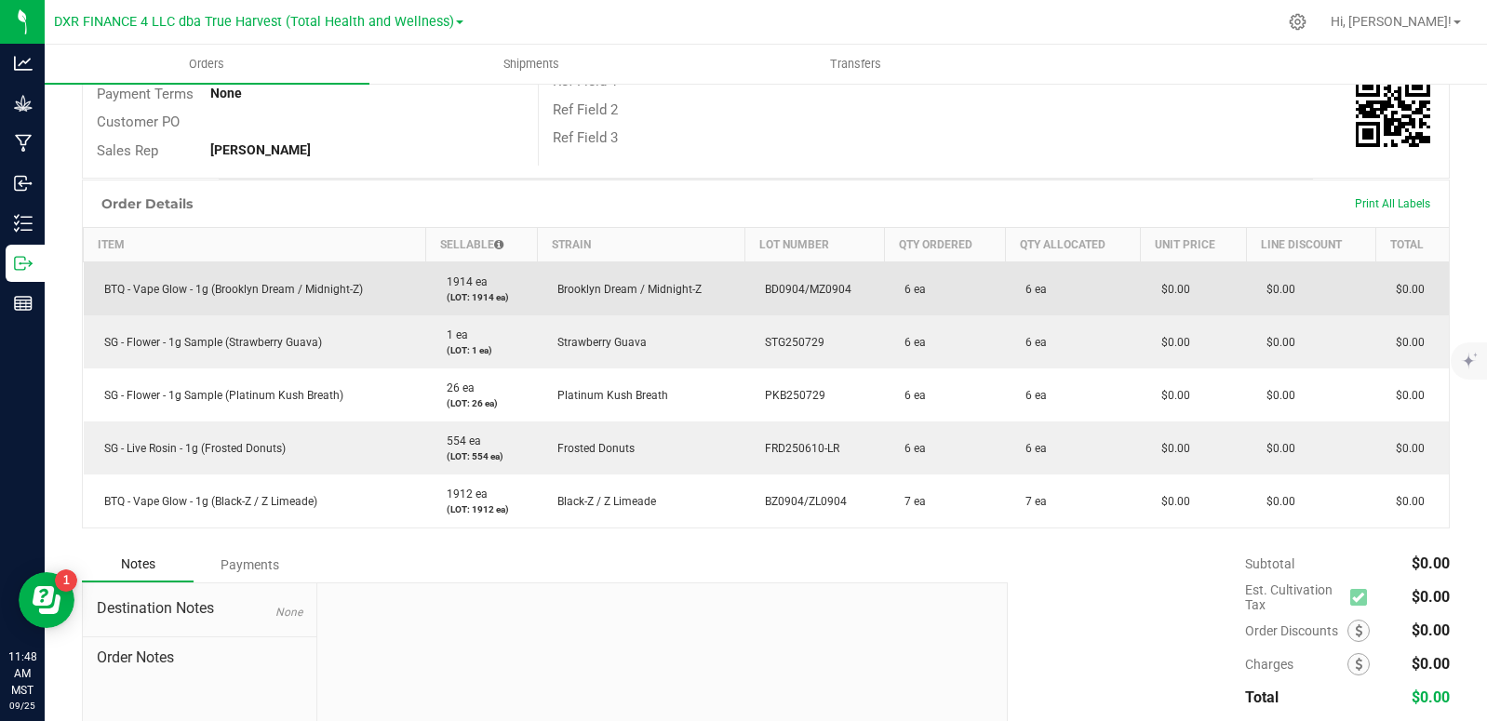
scroll to position [279, 0]
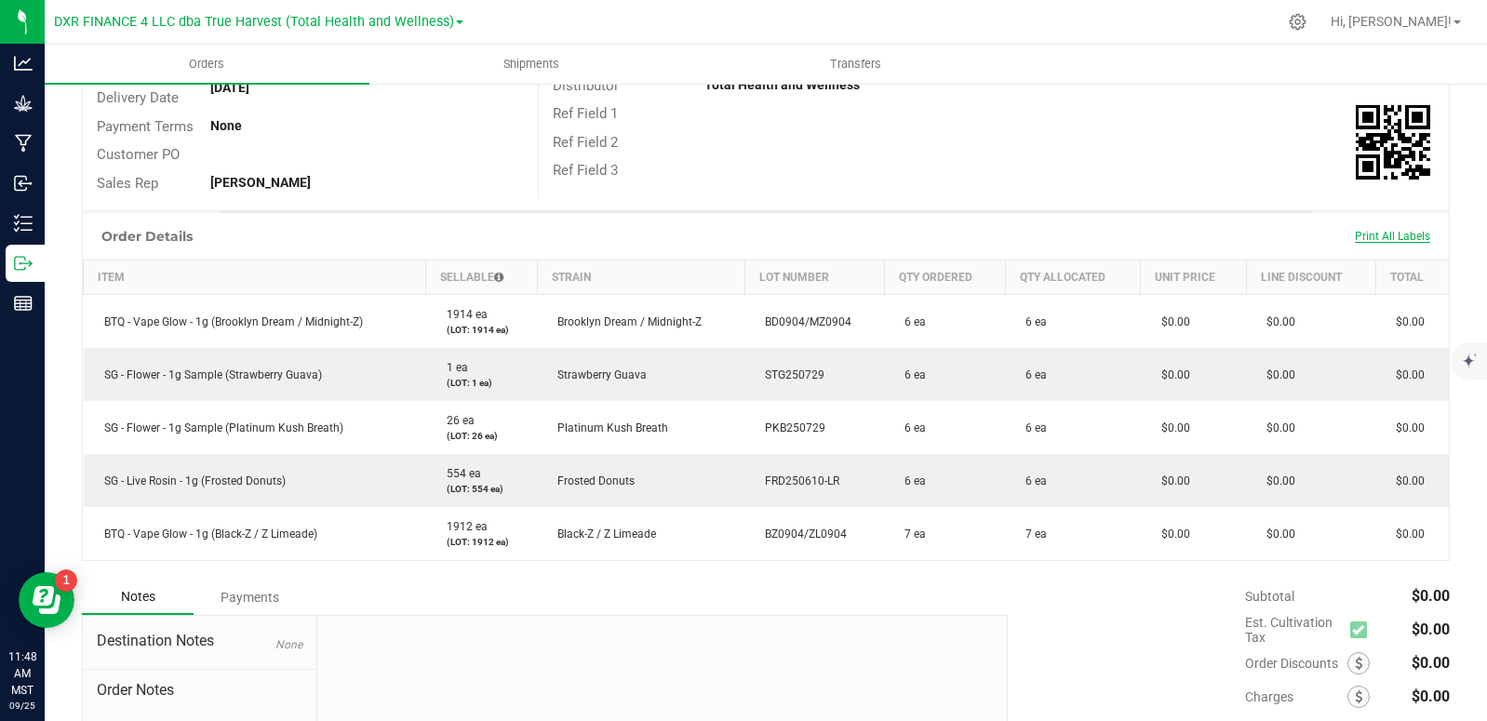
click at [1366, 234] on span "Print All Labels" at bounding box center [1392, 236] width 75 height 13
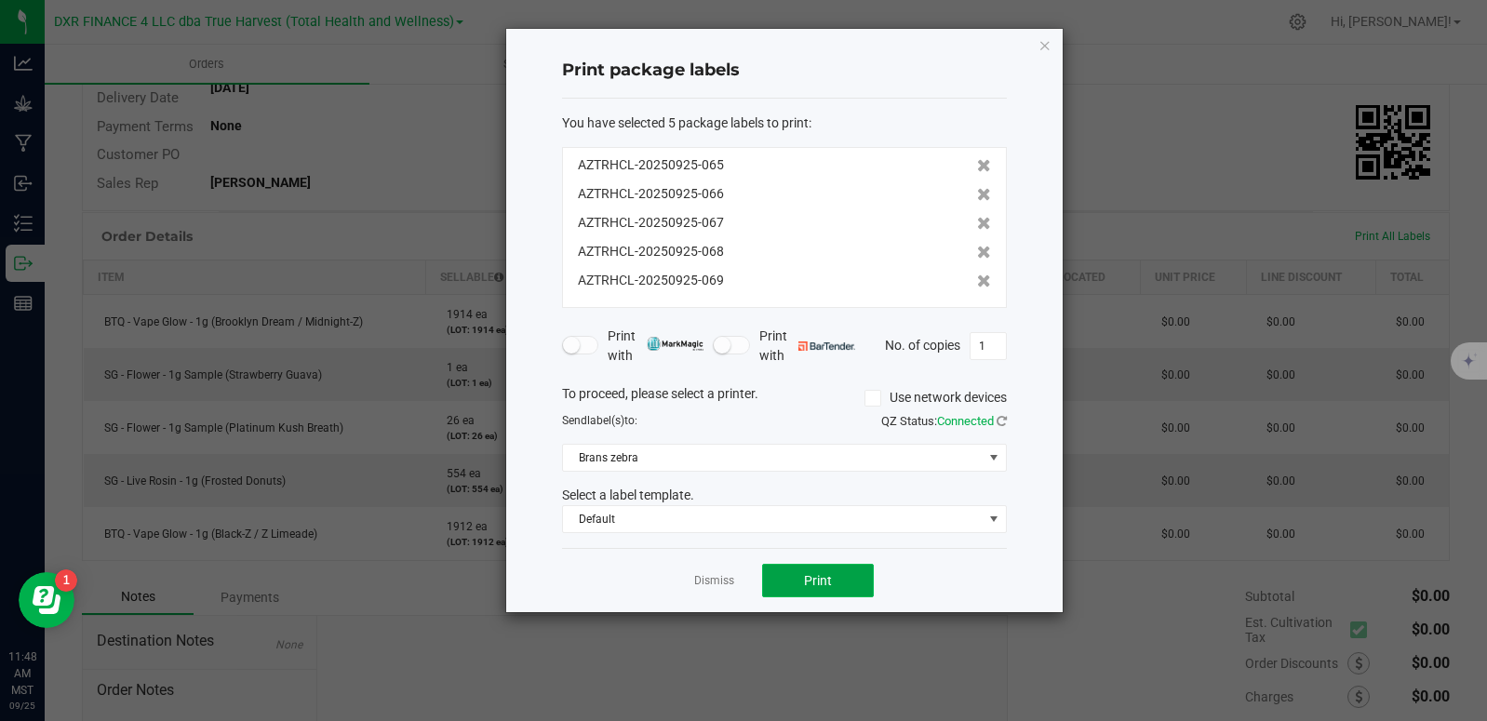
click at [801, 581] on button "Print" at bounding box center [818, 580] width 112 height 33
click at [705, 582] on link "Dismiss" at bounding box center [714, 581] width 40 height 16
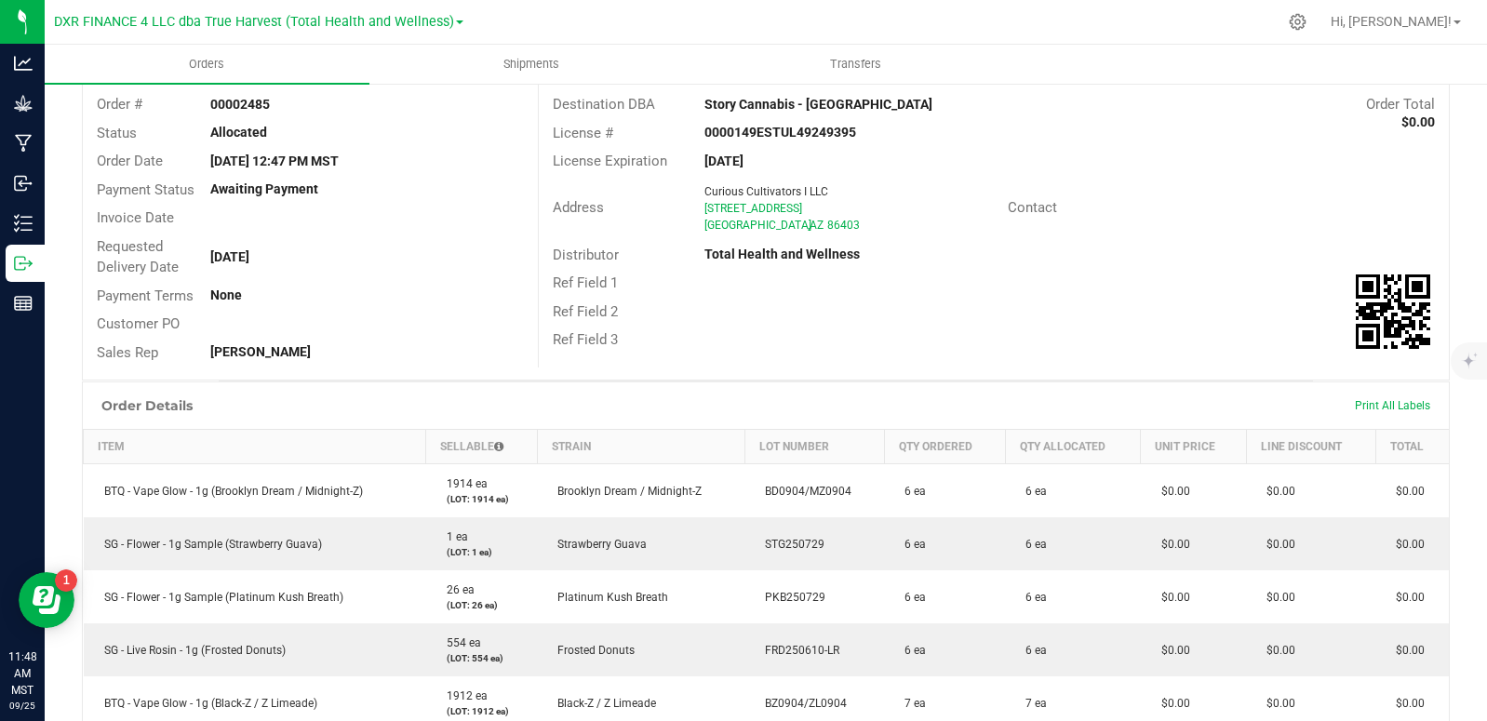
scroll to position [0, 0]
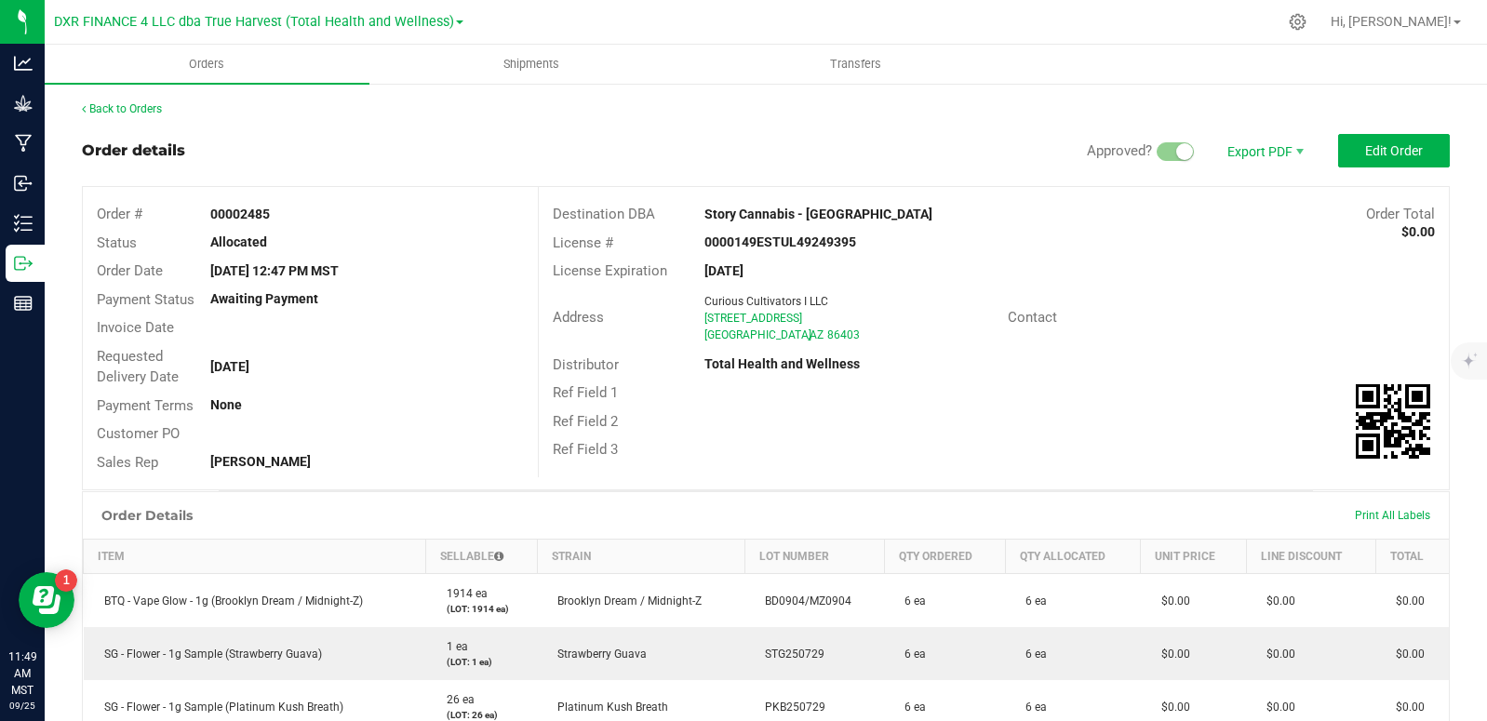
click at [148, 119] on div "Back to Orders Order details Approved? Export PDF Edit Order Order # 00002485 S…" at bounding box center [766, 622] width 1368 height 1045
click at [145, 106] on link "Back to Orders" at bounding box center [122, 108] width 80 height 13
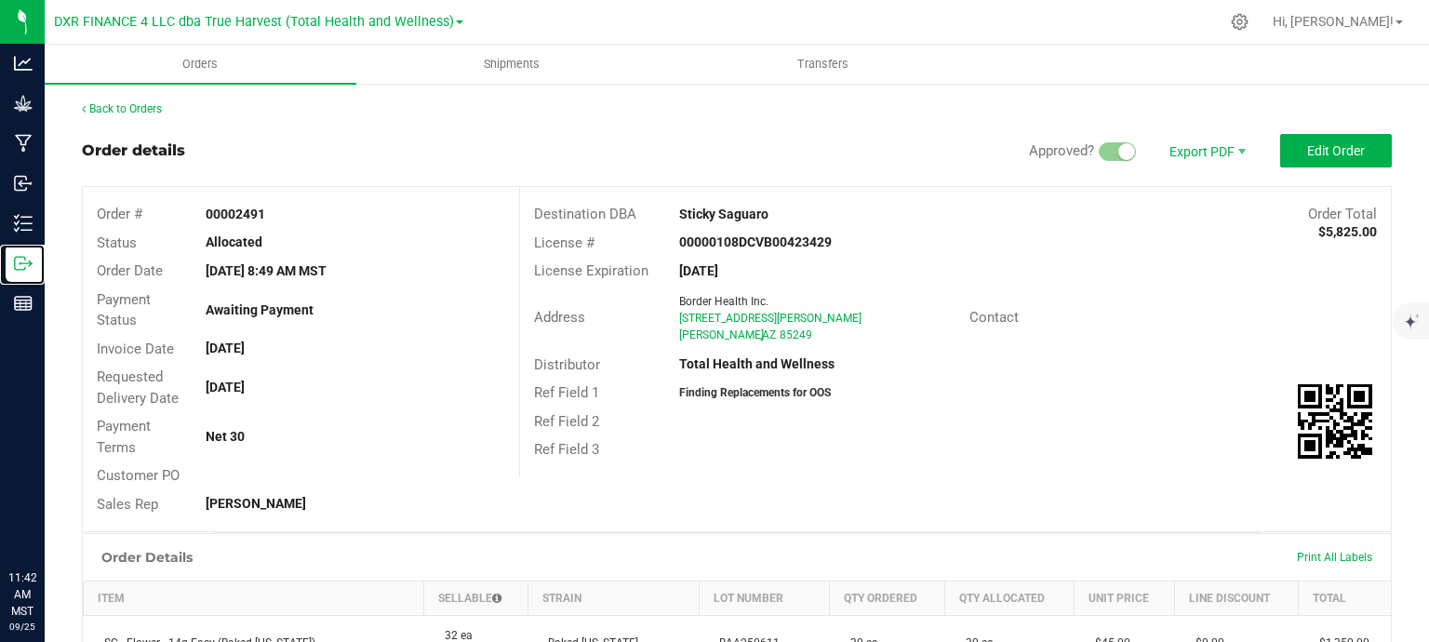
click at [21, 270] on icon at bounding box center [20, 263] width 10 height 13
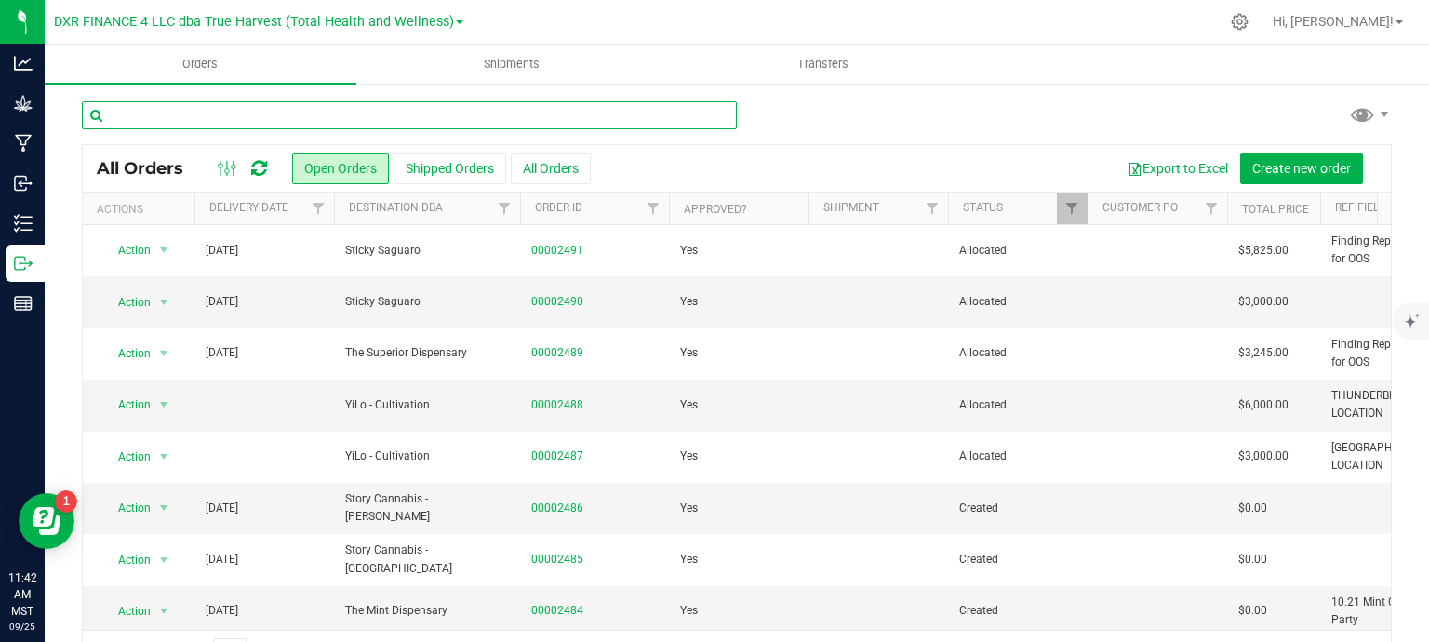
click at [372, 120] on input "text" at bounding box center [409, 115] width 655 height 28
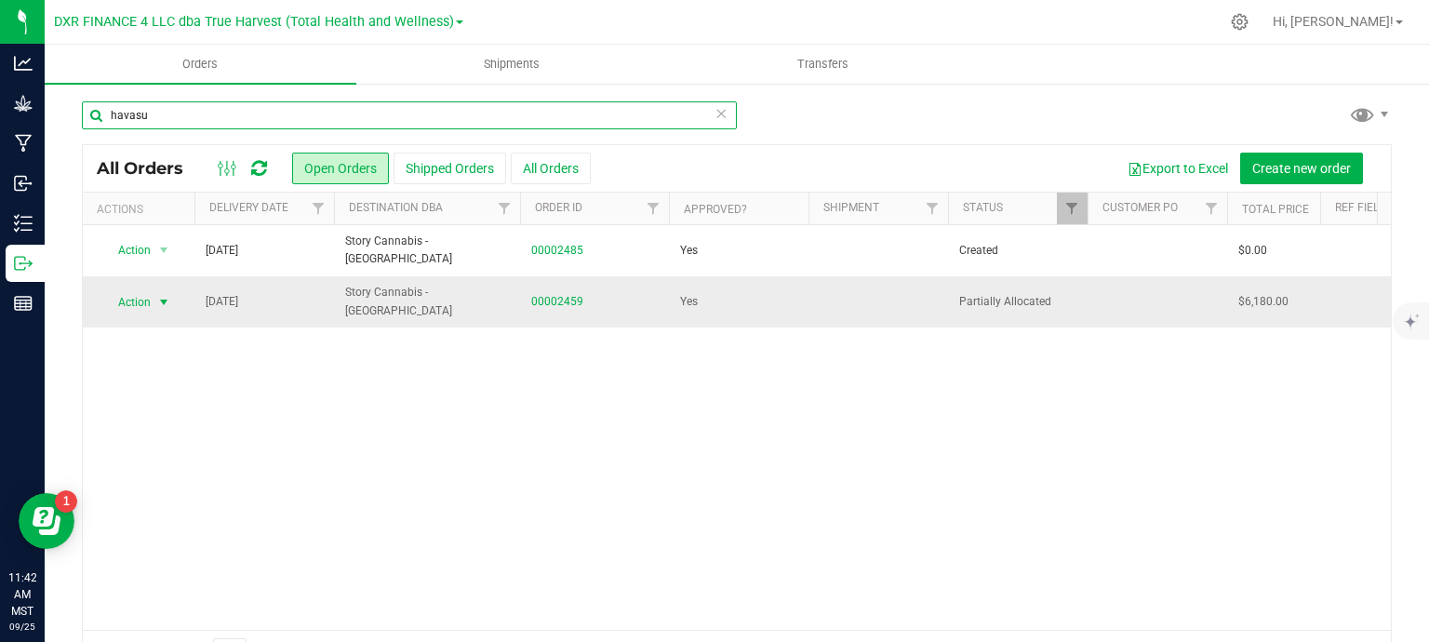
type input "havasu"
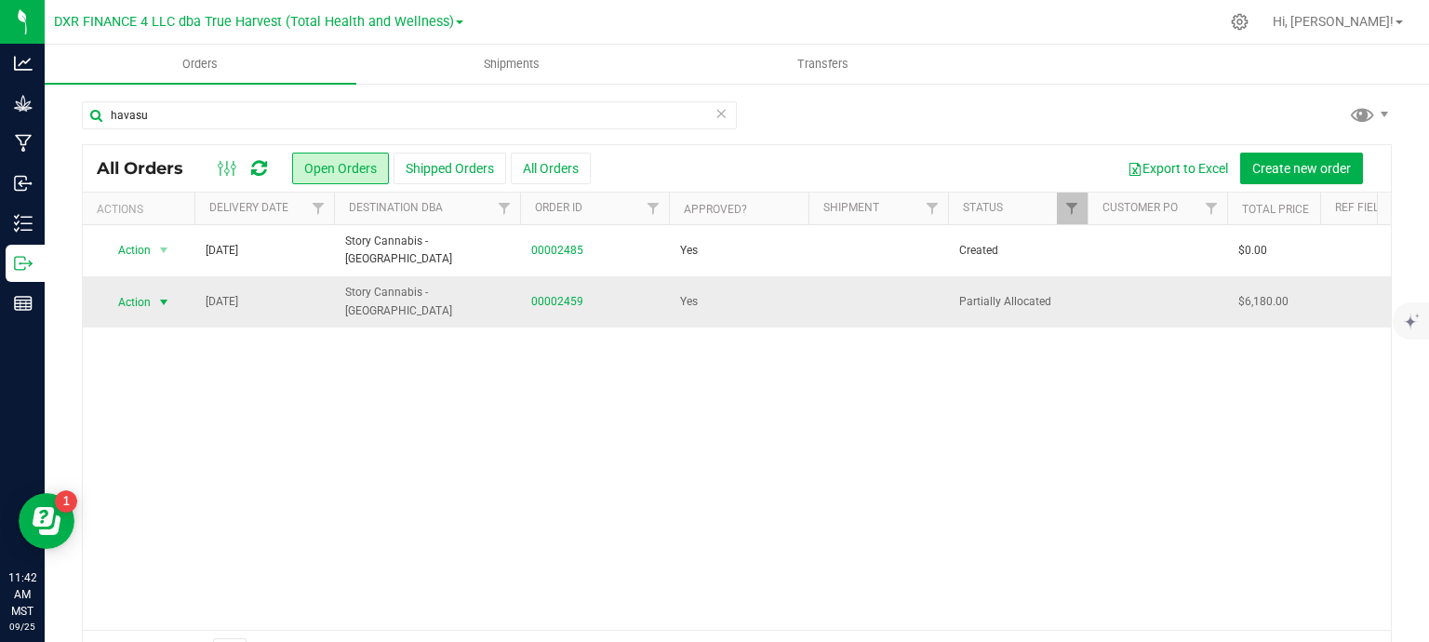
click at [156, 301] on span "select" at bounding box center [163, 302] width 15 height 15
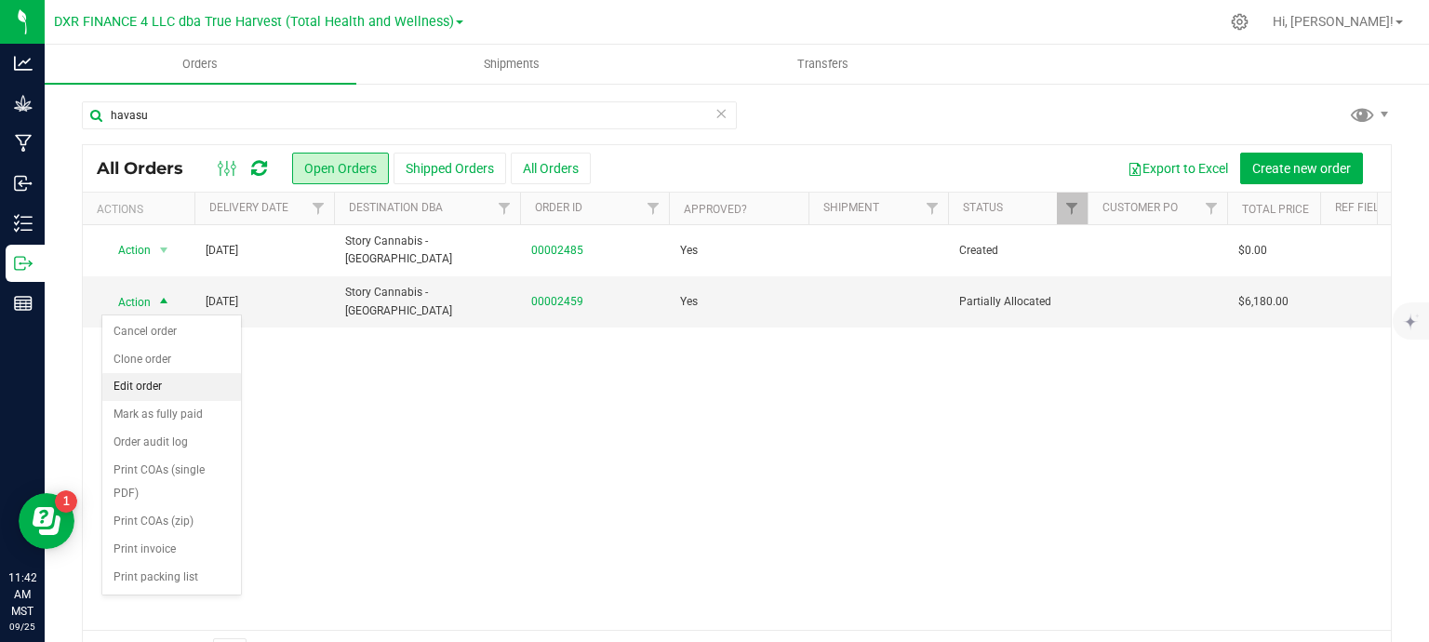
click at [140, 391] on li "Edit order" at bounding box center [171, 387] width 139 height 28
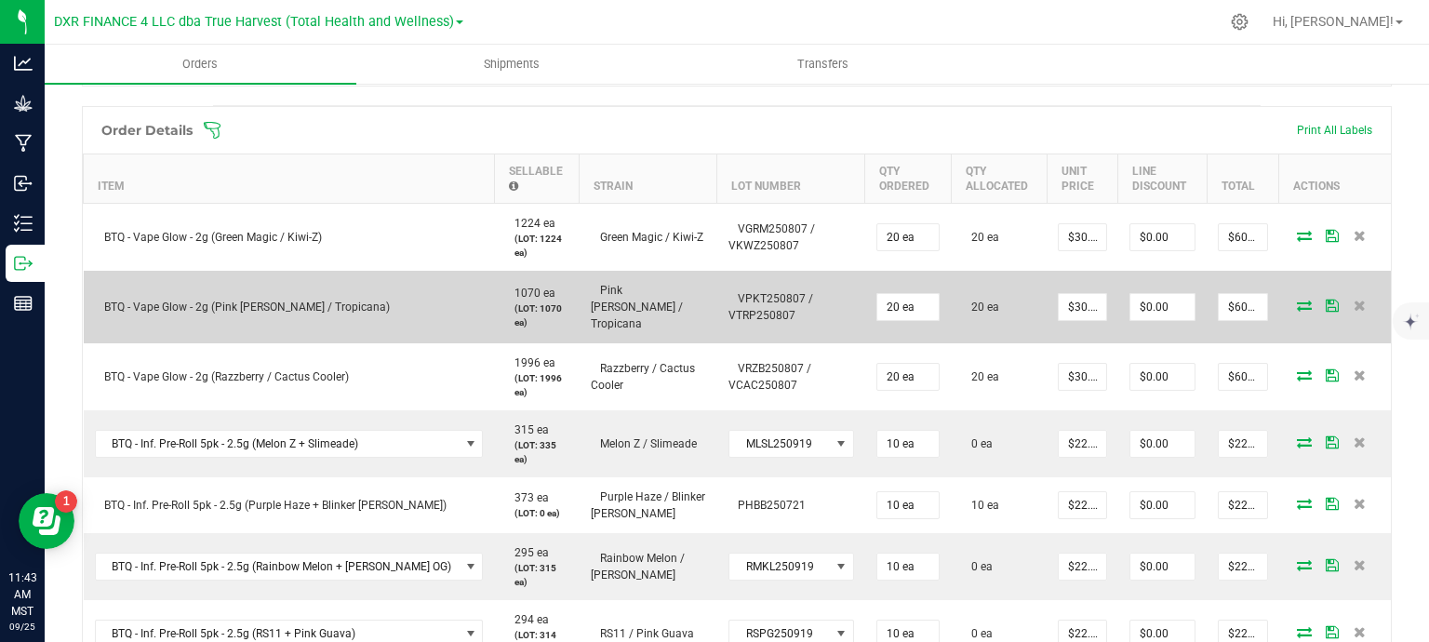
scroll to position [651, 0]
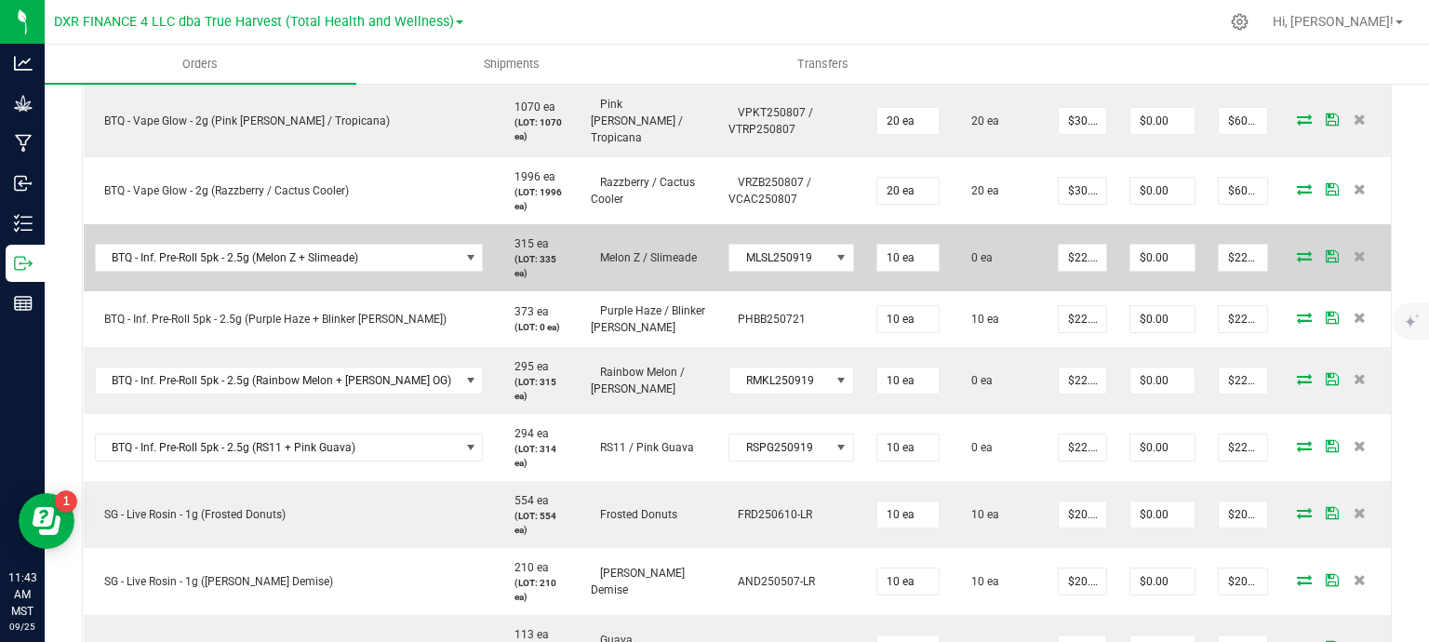
click at [1297, 250] on icon at bounding box center [1304, 255] width 15 height 11
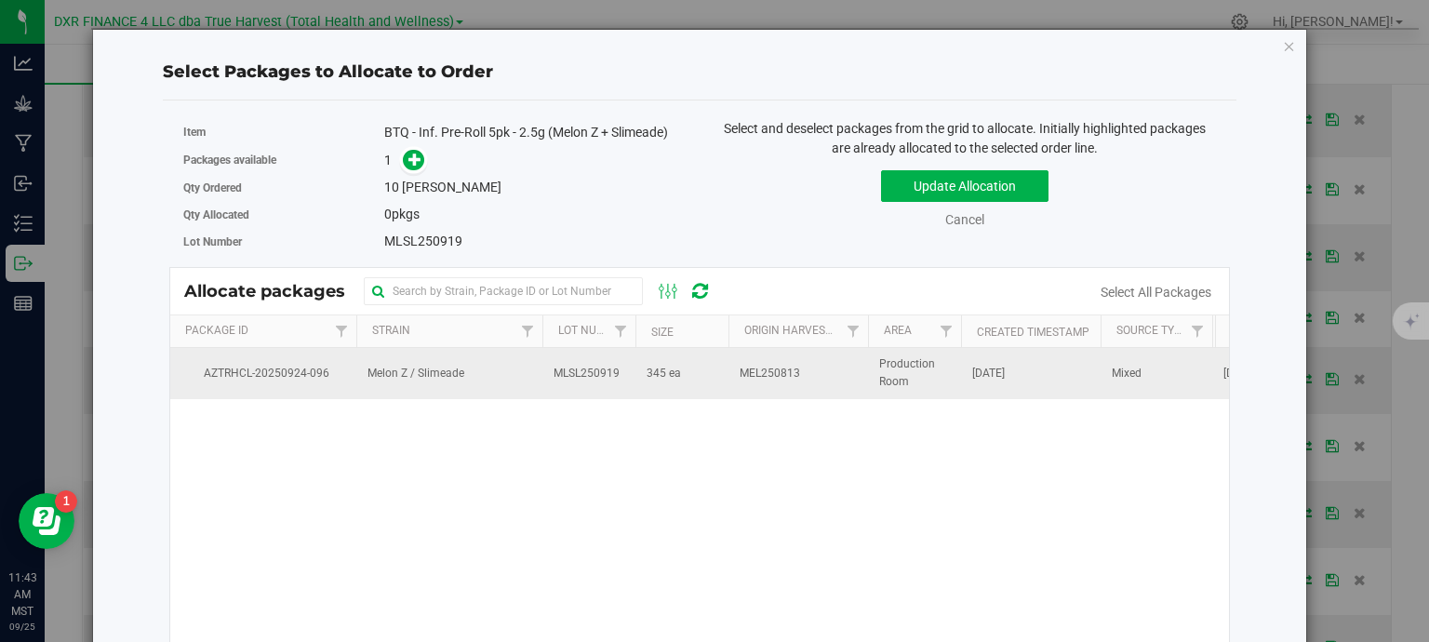
click at [551, 381] on td "MLSL250919" at bounding box center [588, 373] width 93 height 50
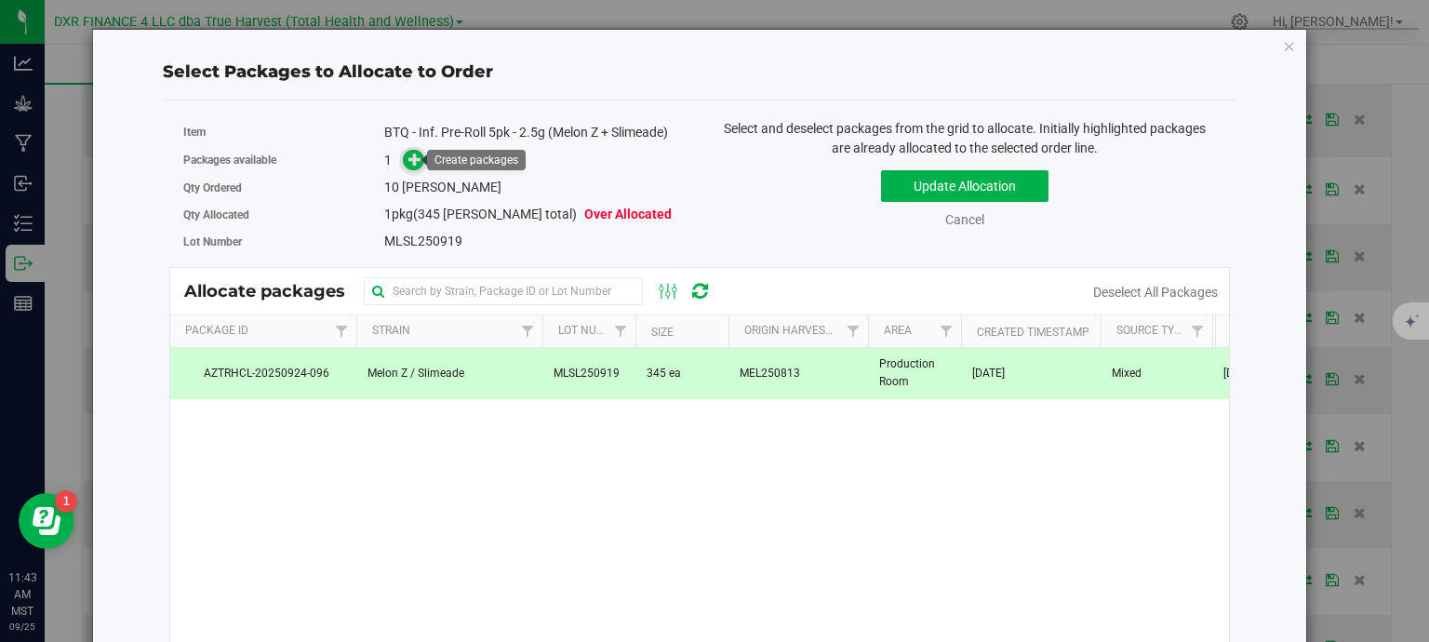
click at [416, 159] on icon at bounding box center [414, 159] width 13 height 13
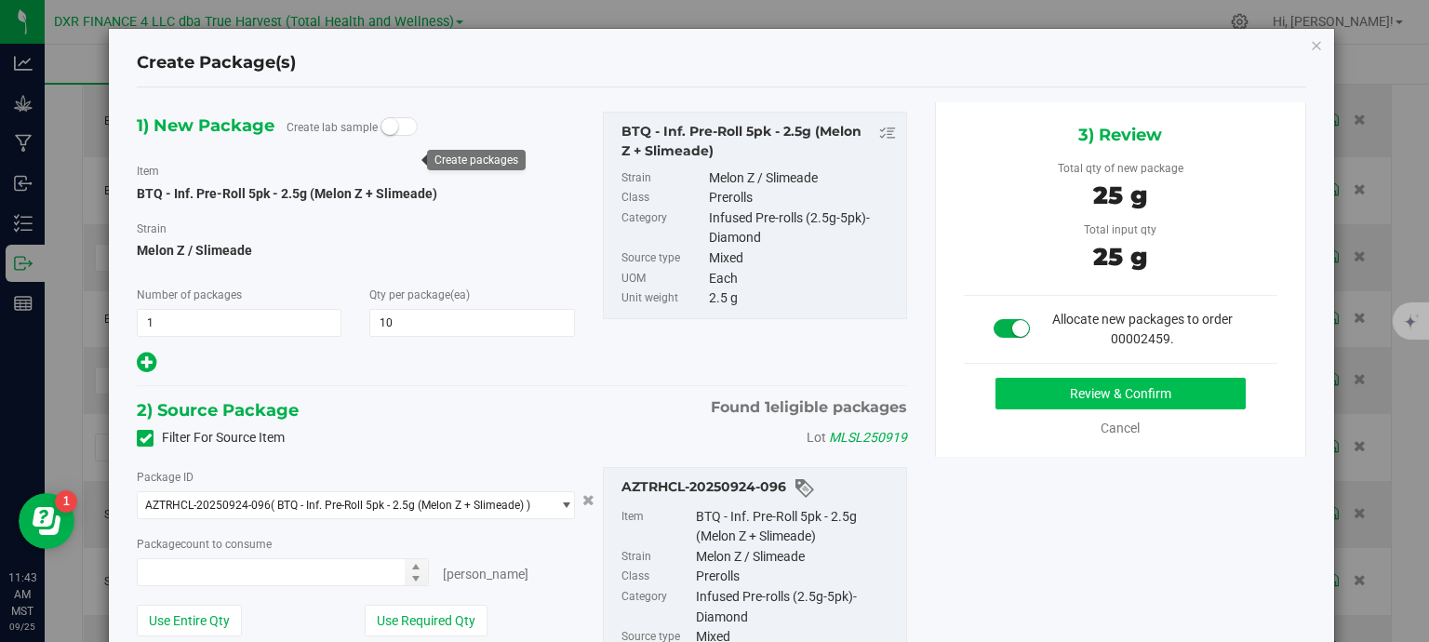
type input "10 ea"
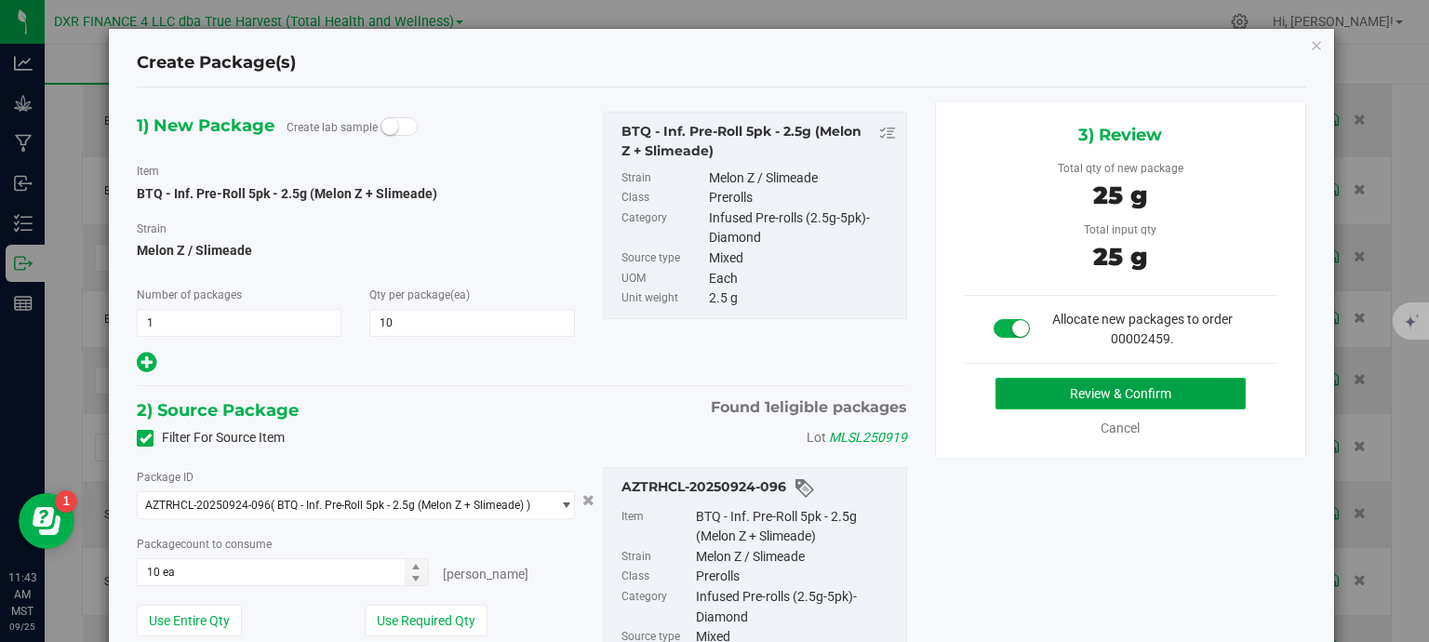
click at [1104, 388] on button "Review & Confirm" at bounding box center [1121, 394] width 250 height 32
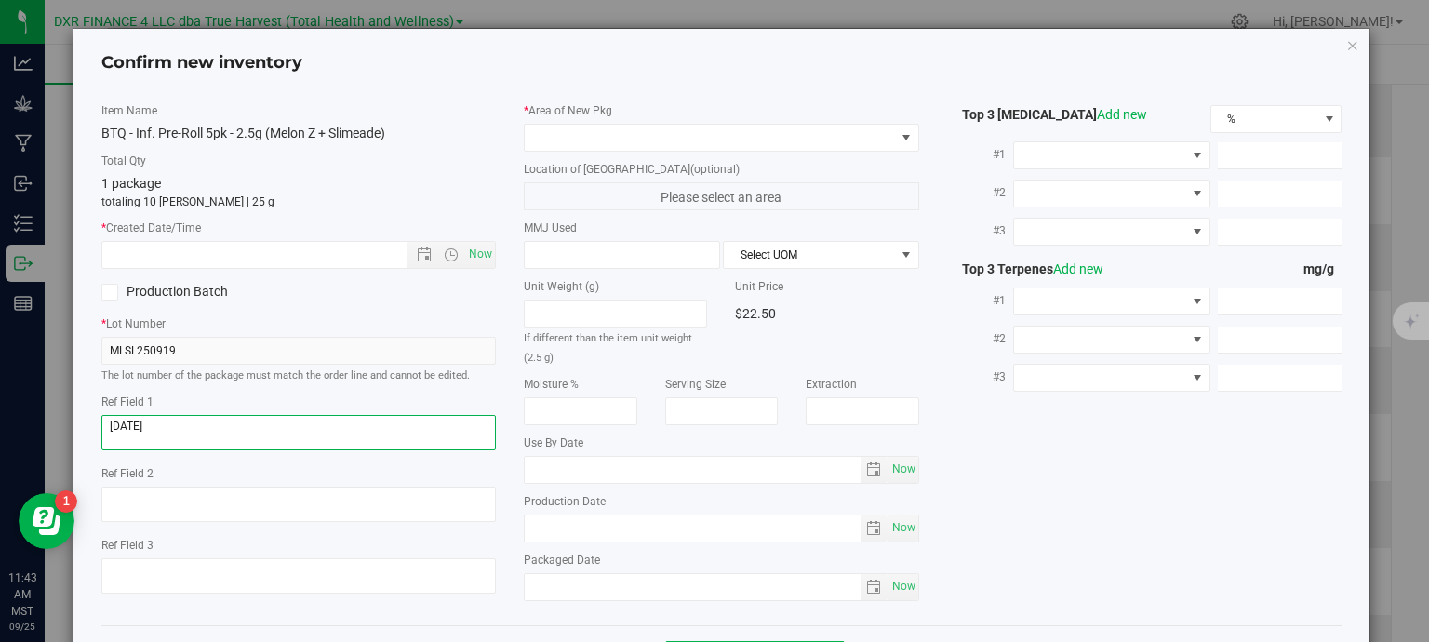
click at [216, 428] on textarea at bounding box center [298, 432] width 395 height 35
click at [221, 260] on input "text" at bounding box center [271, 255] width 338 height 26
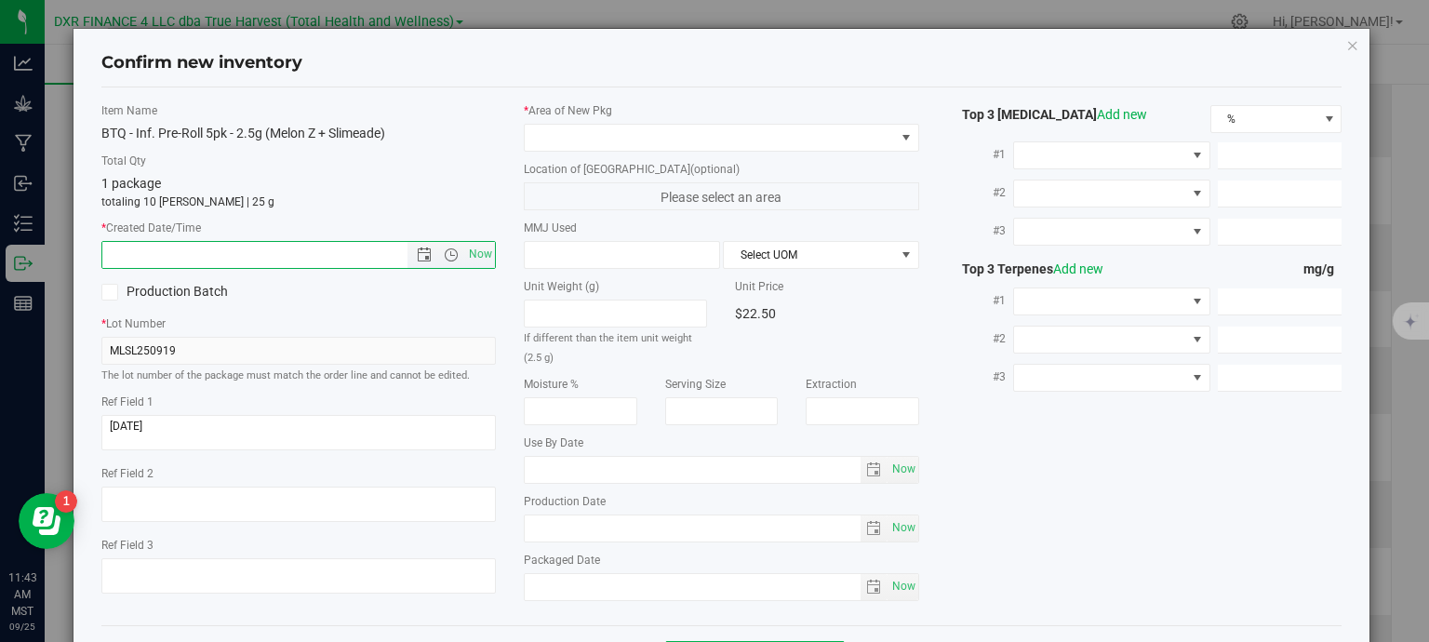
paste input "[DATE]"
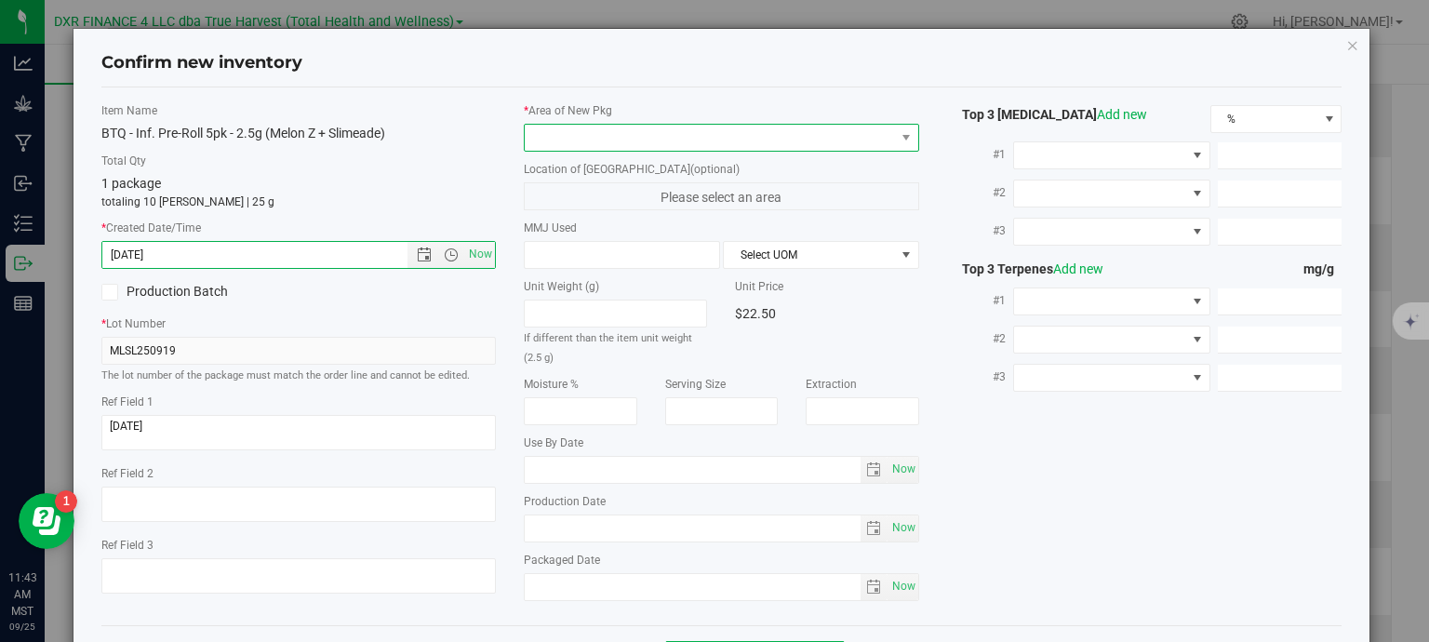
click at [562, 140] on span at bounding box center [710, 138] width 370 height 26
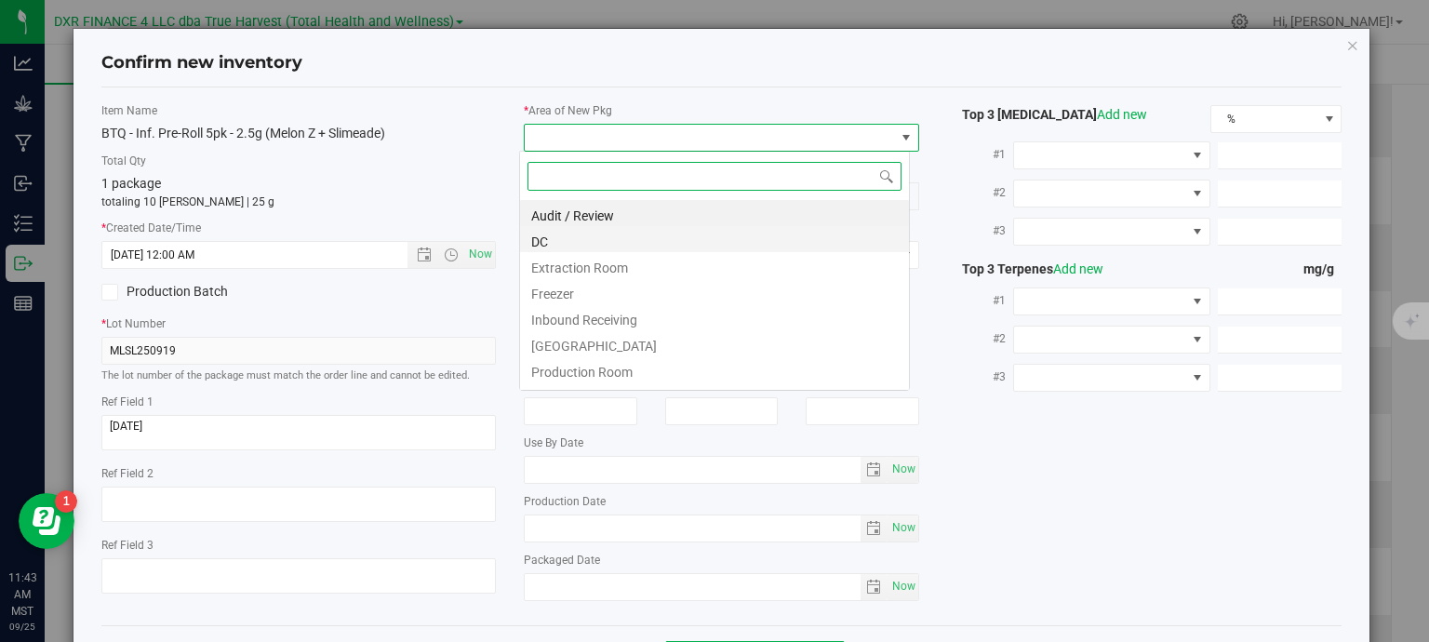
type input "8/13/2025 11:43 AM"
click at [564, 241] on li "DC" at bounding box center [714, 239] width 389 height 26
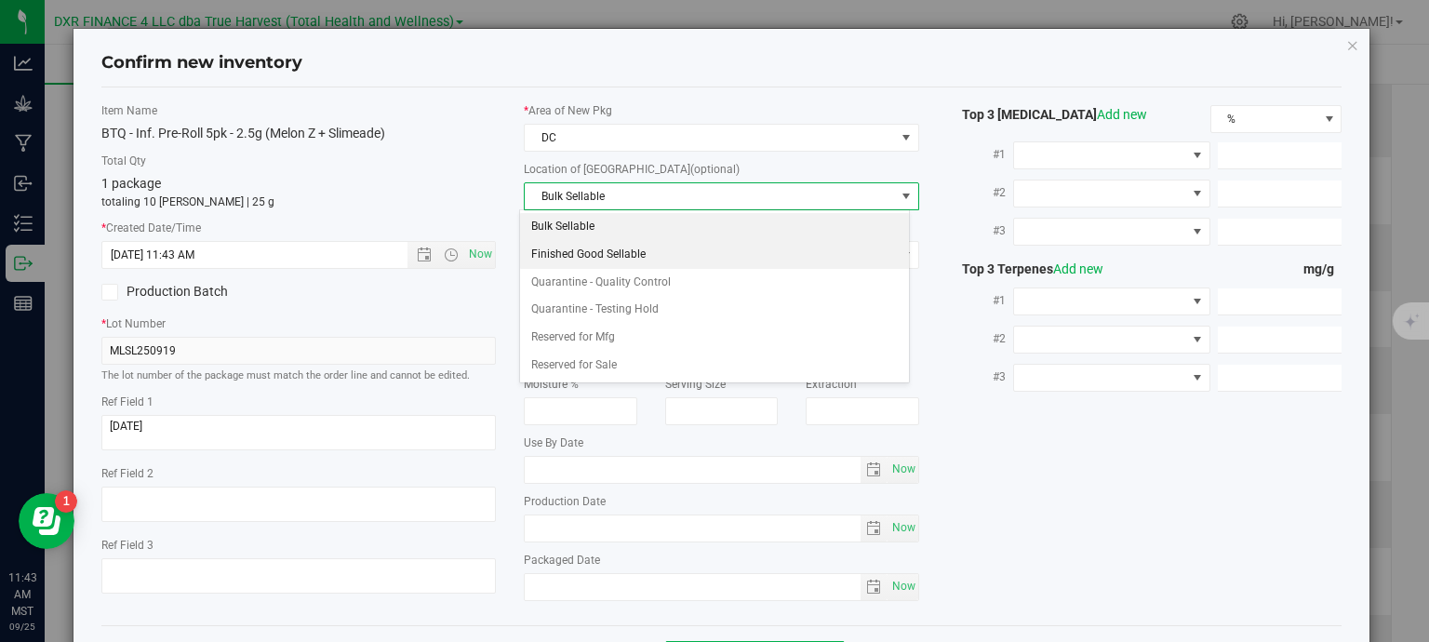
click at [588, 257] on li "Finished Good Sellable" at bounding box center [714, 255] width 389 height 28
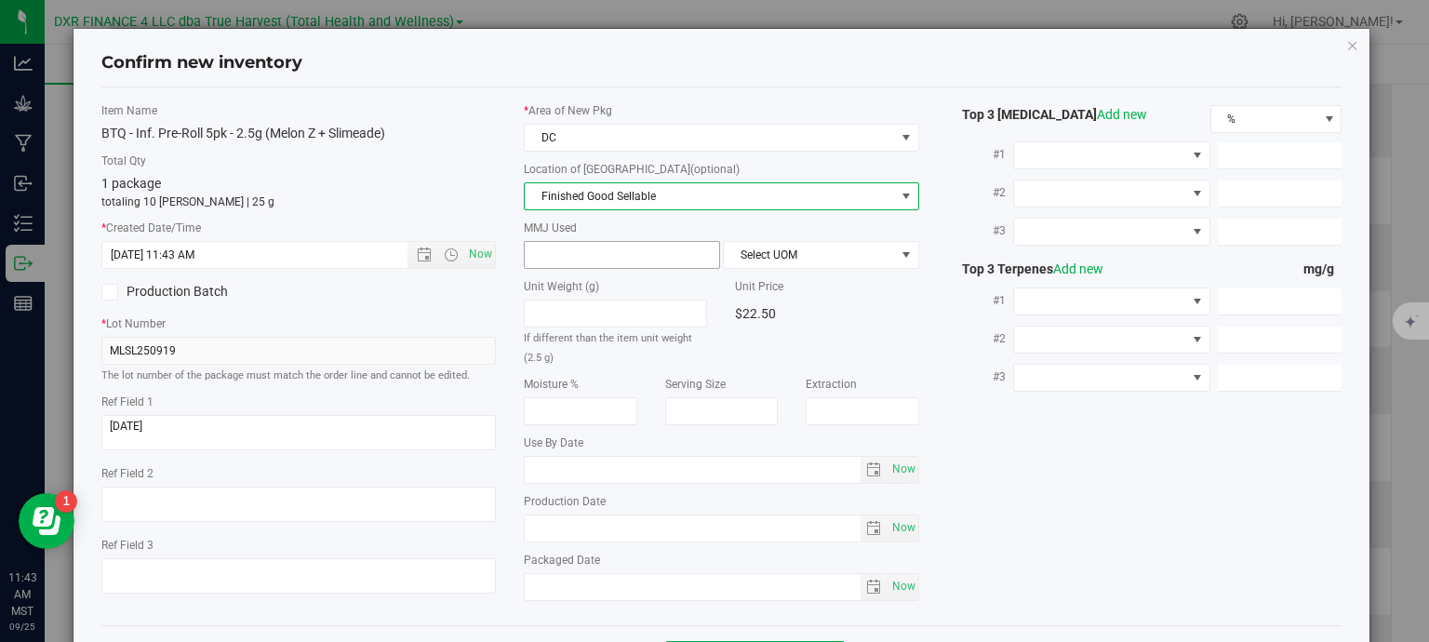
click at [603, 252] on span at bounding box center [622, 255] width 196 height 28
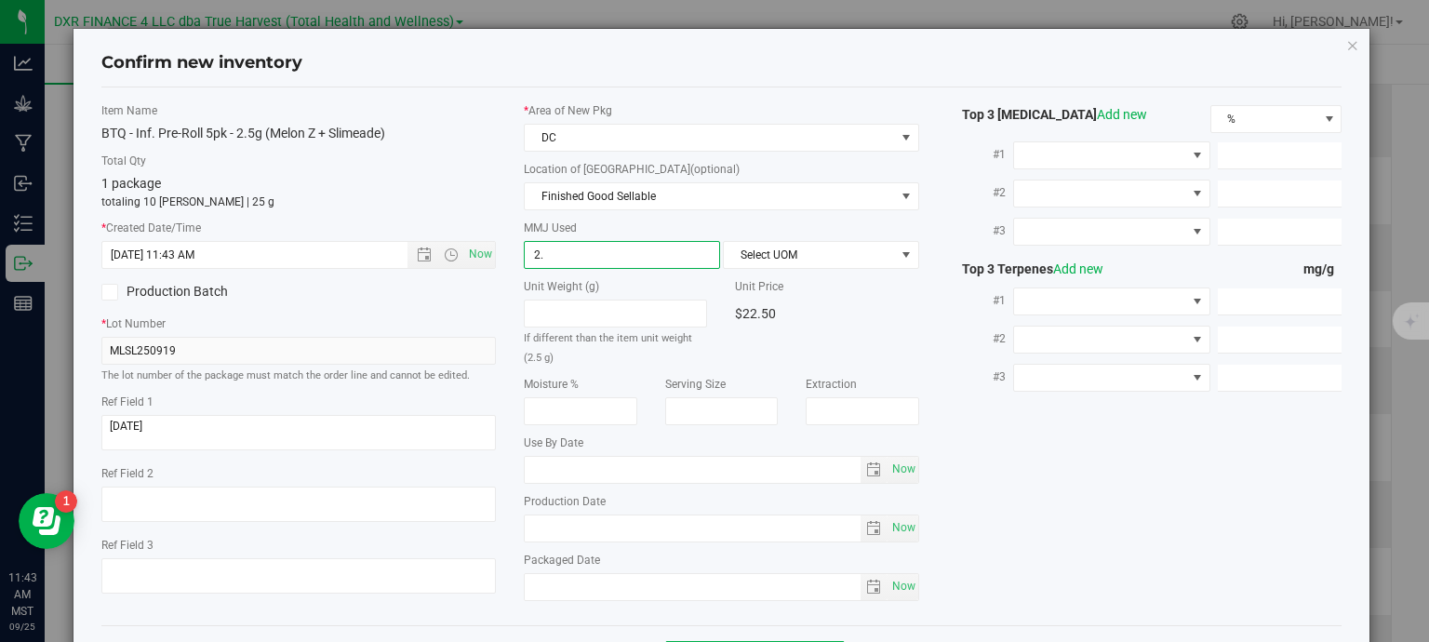
type input "2.5"
click at [752, 253] on span "Select UOM" at bounding box center [809, 255] width 171 height 26
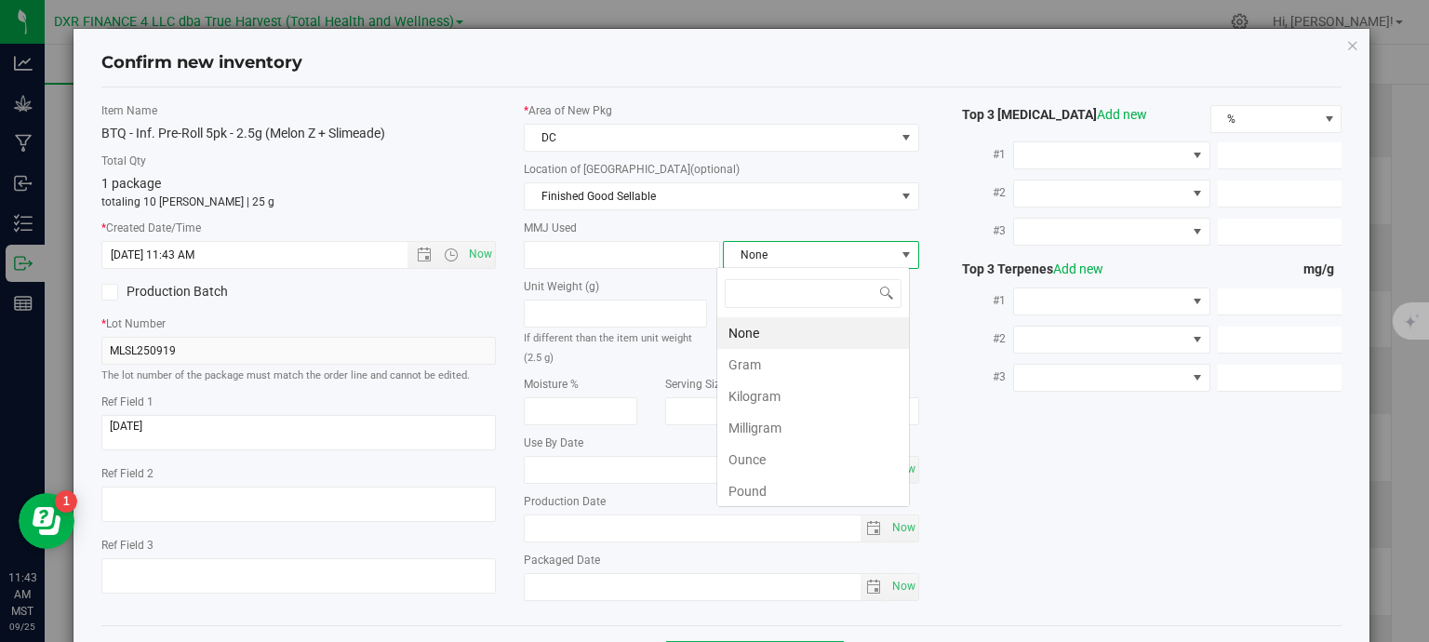
type input "2.5000"
click at [811, 365] on li "Gram" at bounding box center [813, 365] width 192 height 32
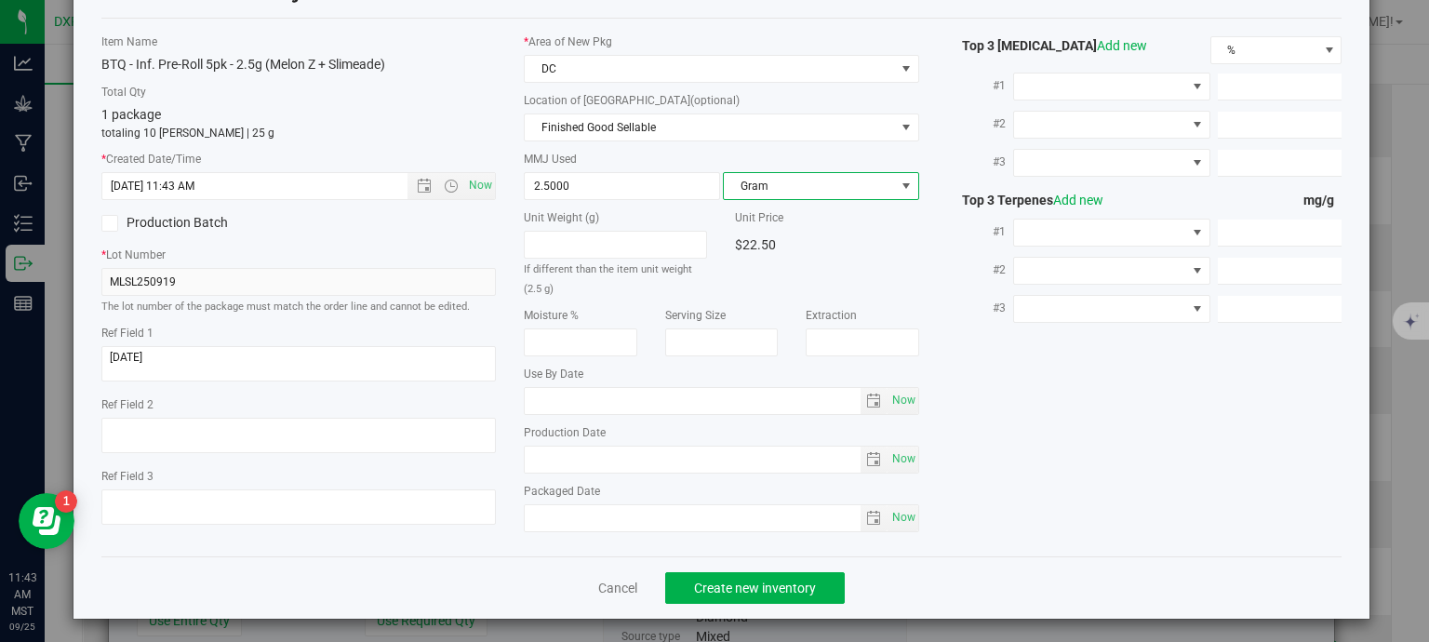
scroll to position [71, 0]
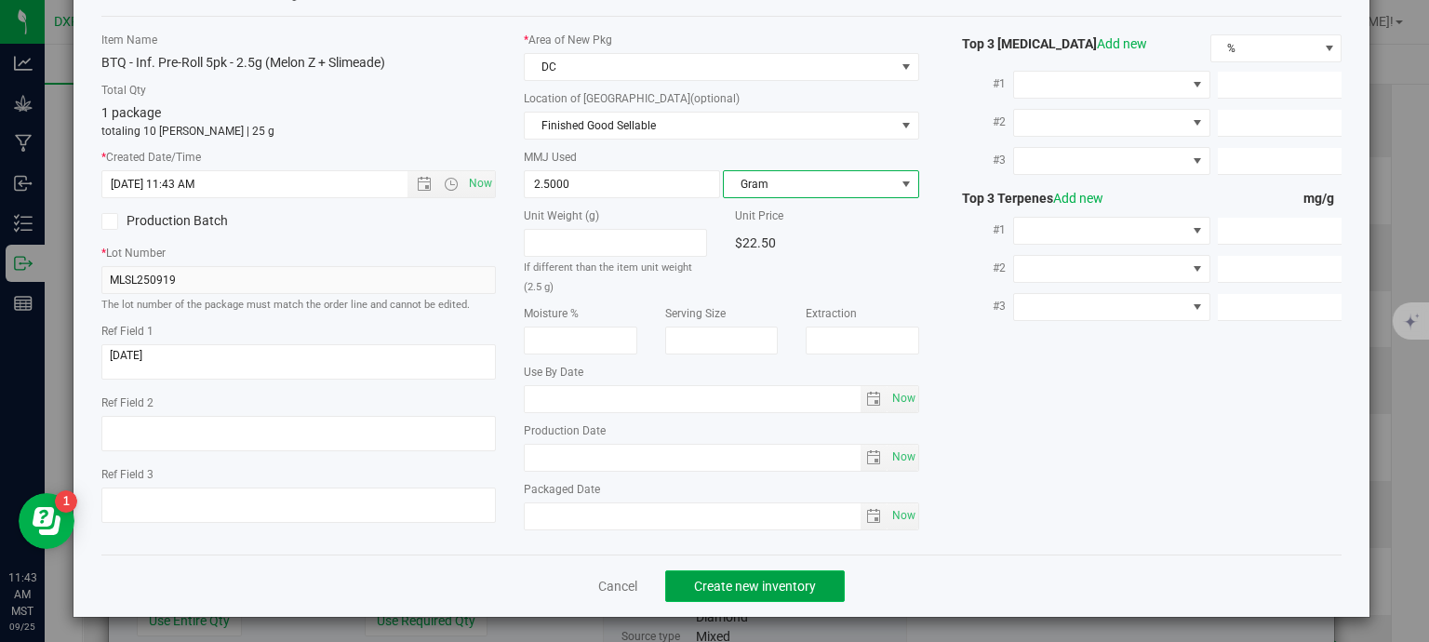
click at [819, 583] on button "Create new inventory" at bounding box center [755, 586] width 180 height 32
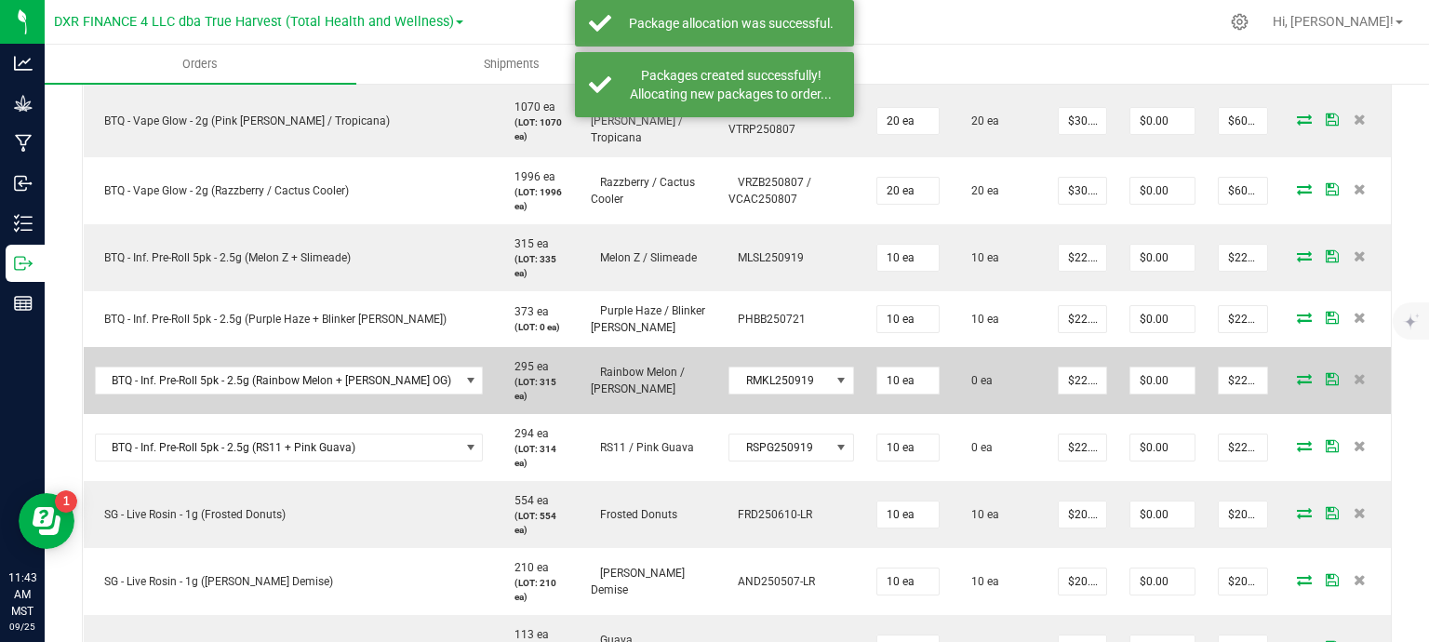
click at [1297, 373] on icon at bounding box center [1304, 378] width 15 height 11
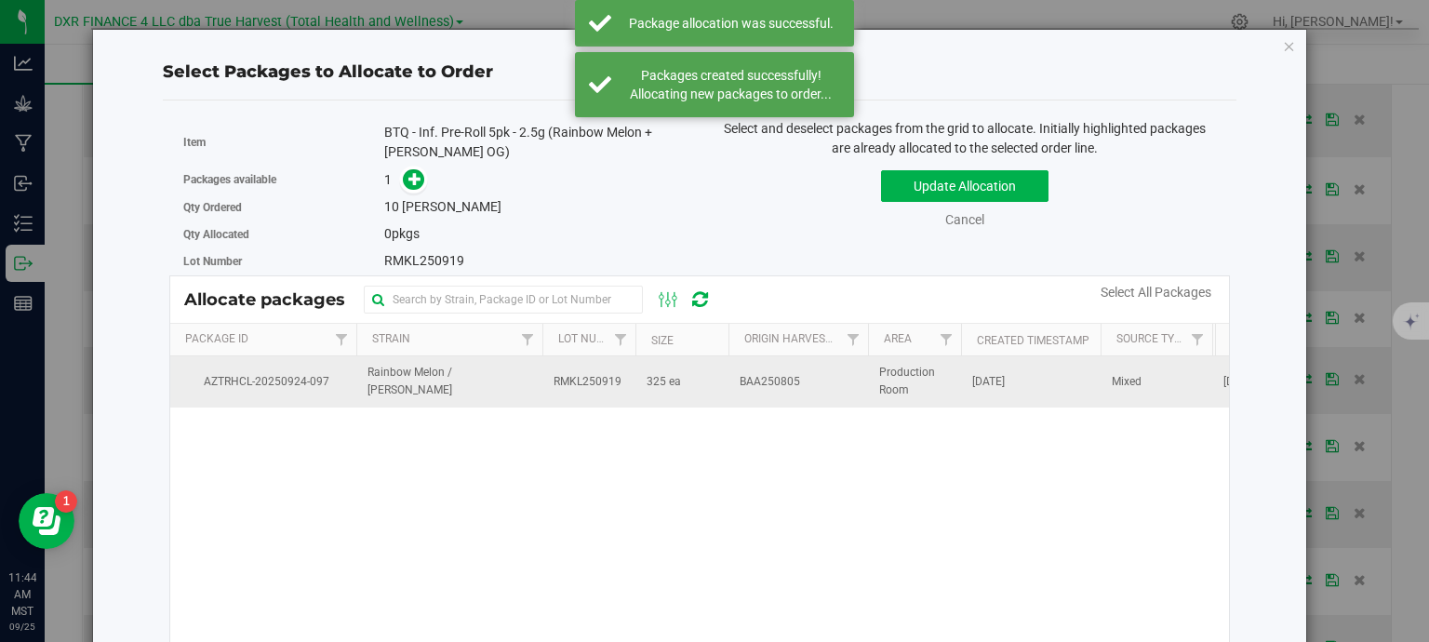
click at [659, 381] on span "325 ea" at bounding box center [664, 382] width 34 height 18
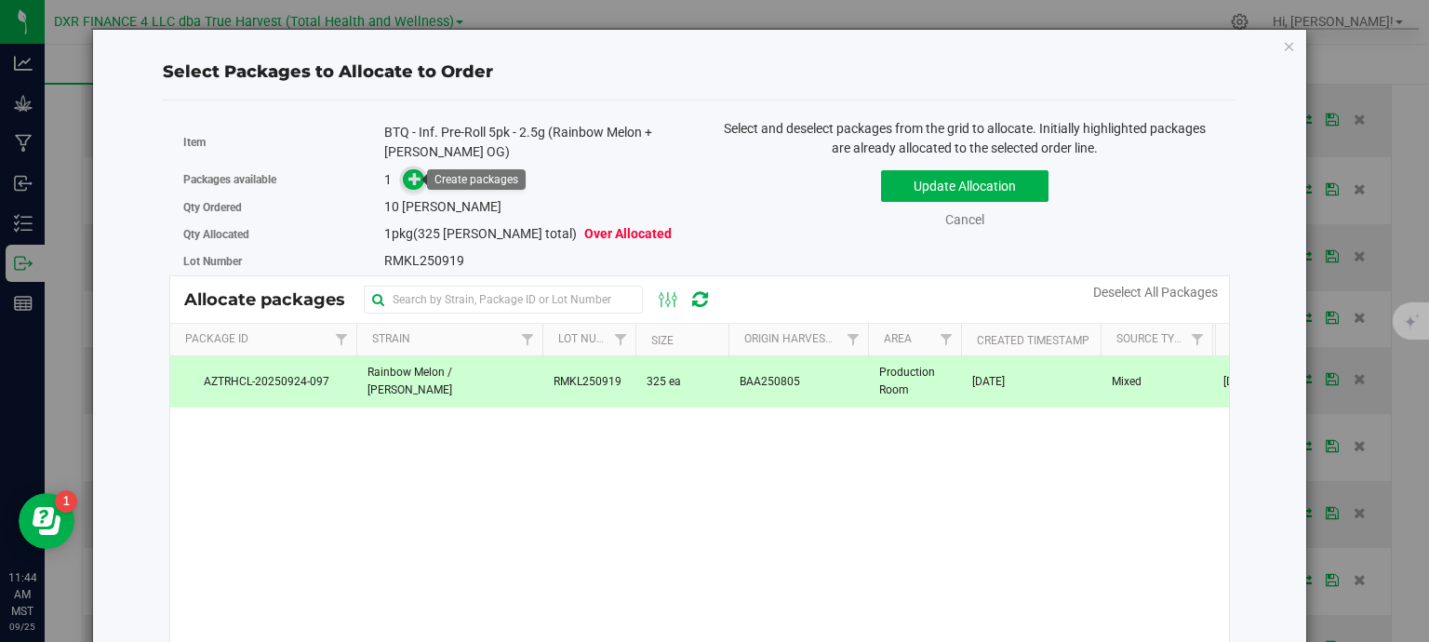
click at [408, 181] on icon at bounding box center [414, 178] width 13 height 13
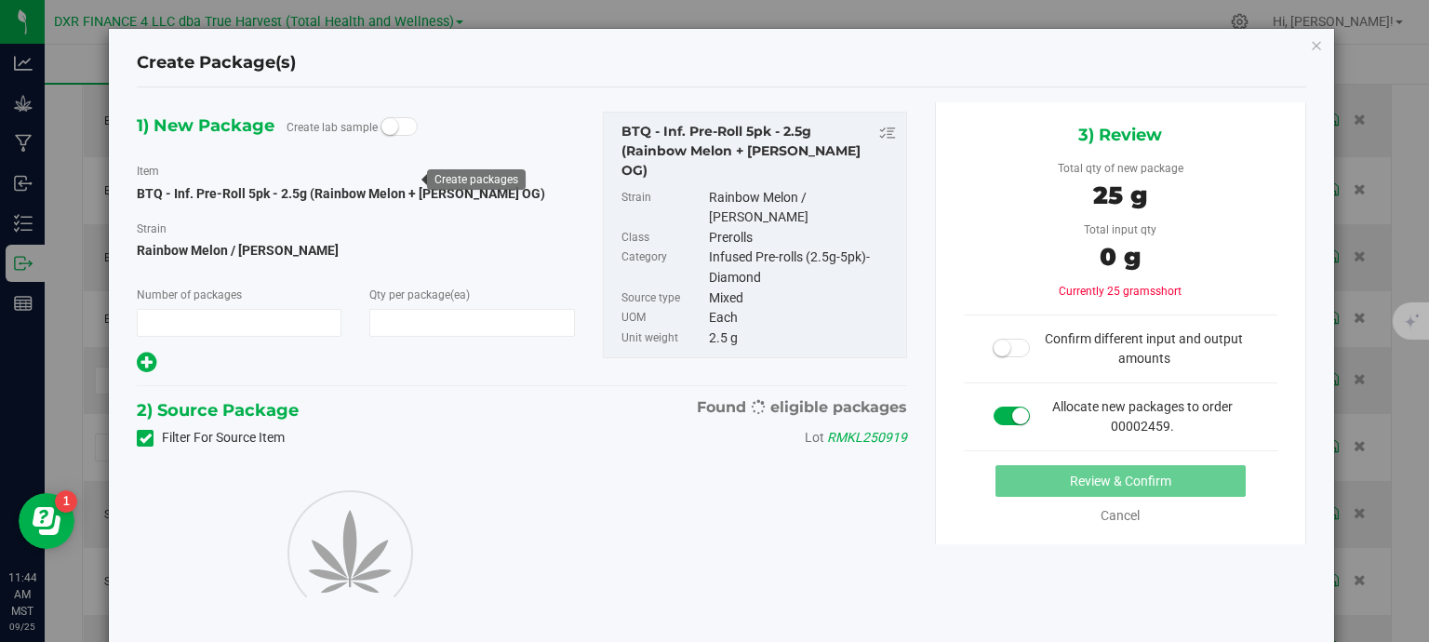
type input "1"
type input "10"
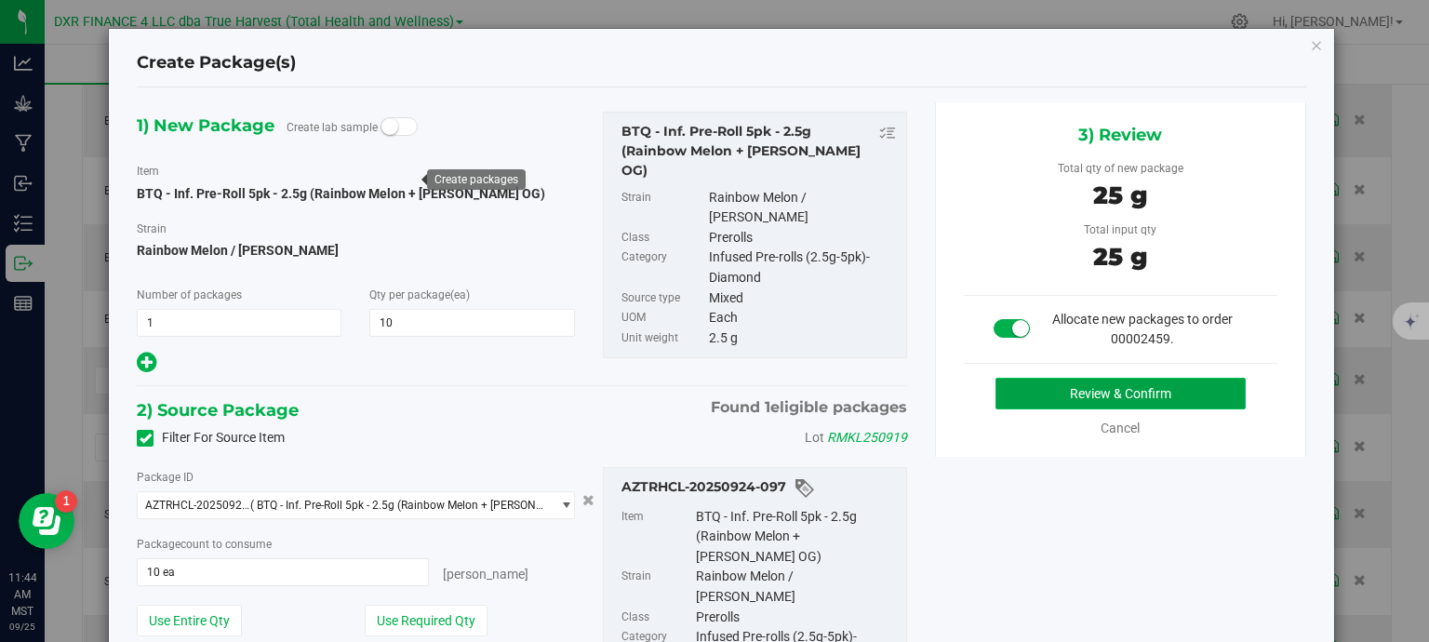
click at [1126, 387] on button "Review & Confirm" at bounding box center [1121, 394] width 250 height 32
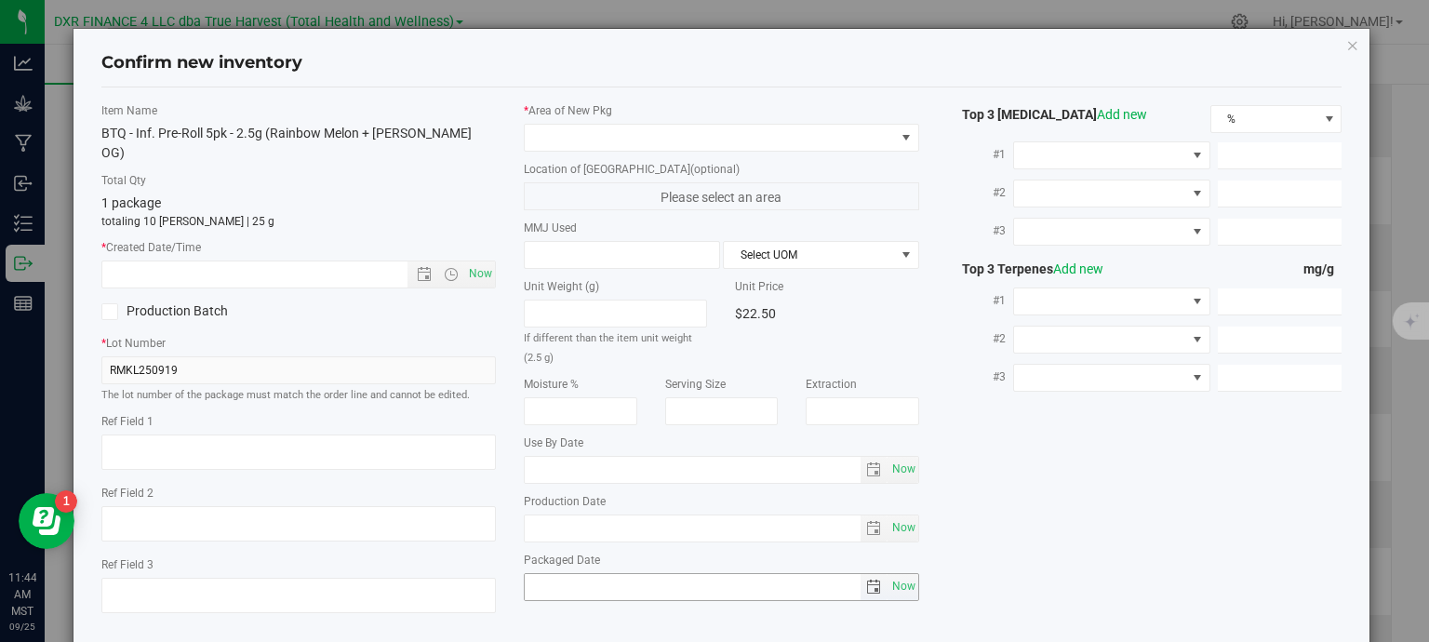
type textarea "[DATE]"
click at [246, 435] on textarea at bounding box center [298, 452] width 395 height 35
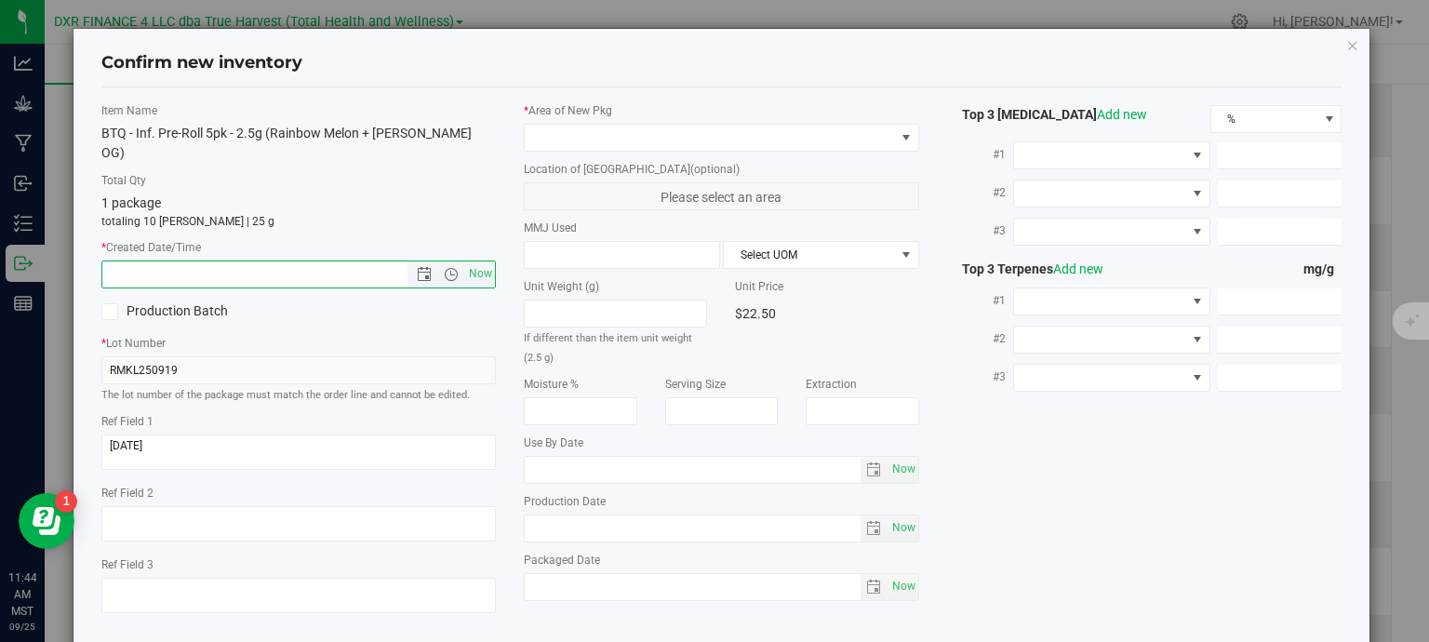
click at [242, 261] on input "text" at bounding box center [271, 274] width 338 height 26
paste input "[DATE]"
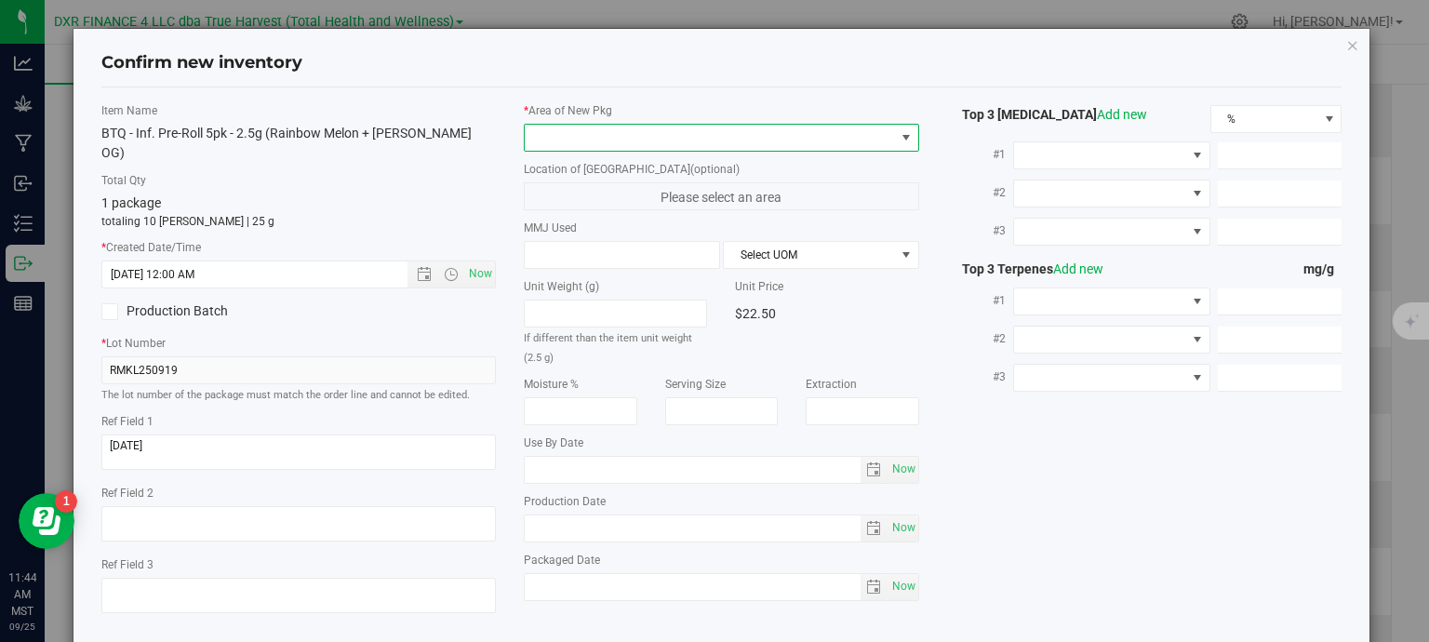
click at [621, 145] on span at bounding box center [710, 138] width 370 height 26
type input "8/5/2025 11:44 AM"
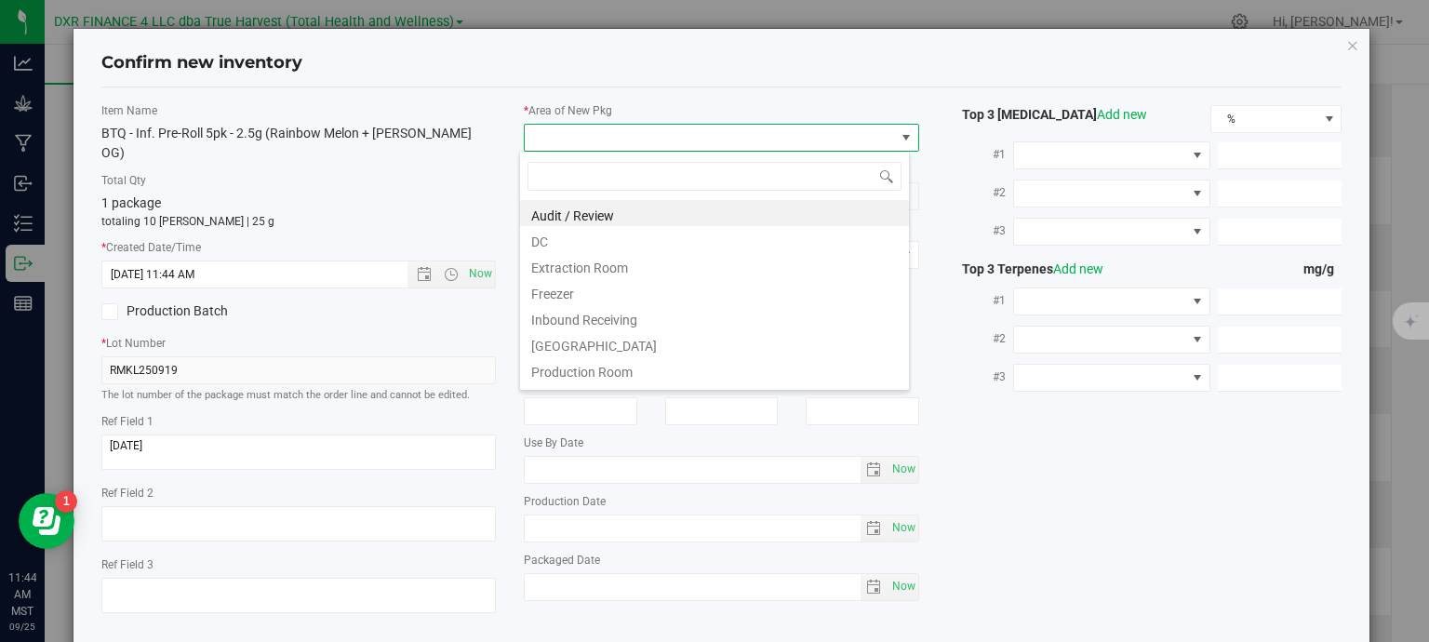
scroll to position [27, 391]
click at [567, 237] on li "DC" at bounding box center [714, 239] width 389 height 26
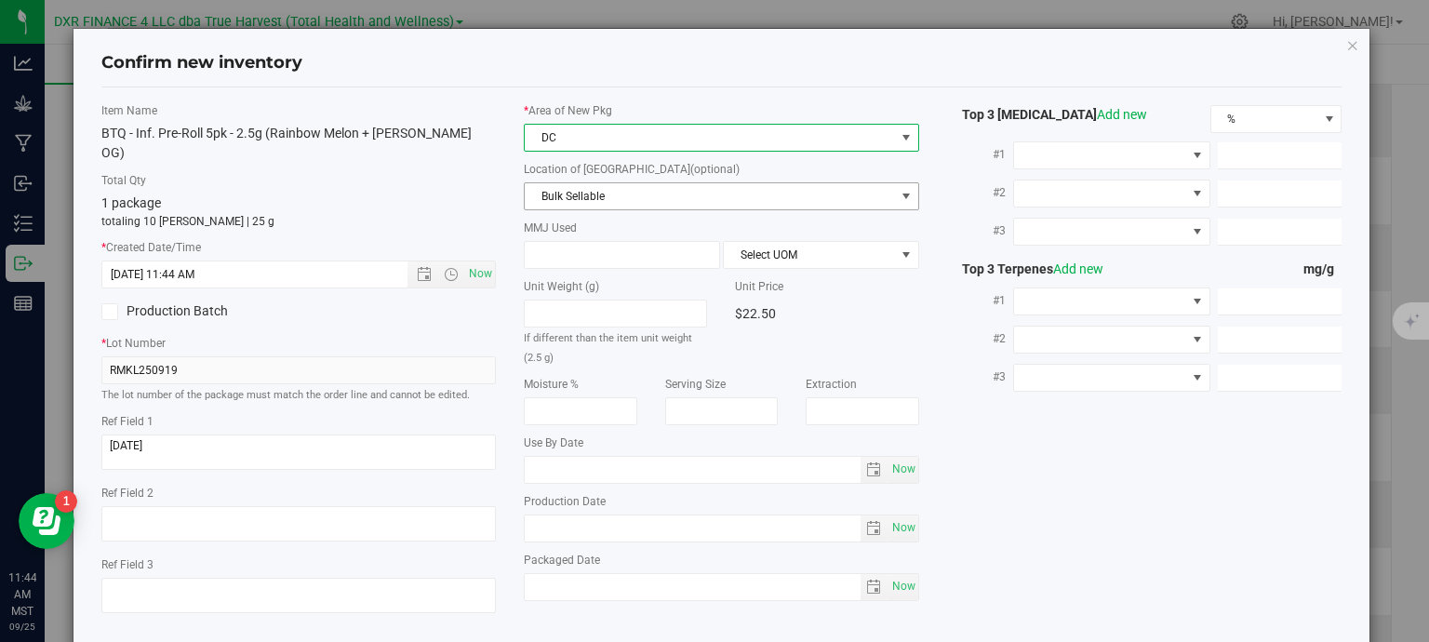
click at [648, 205] on span "Bulk Sellable" at bounding box center [710, 196] width 370 height 26
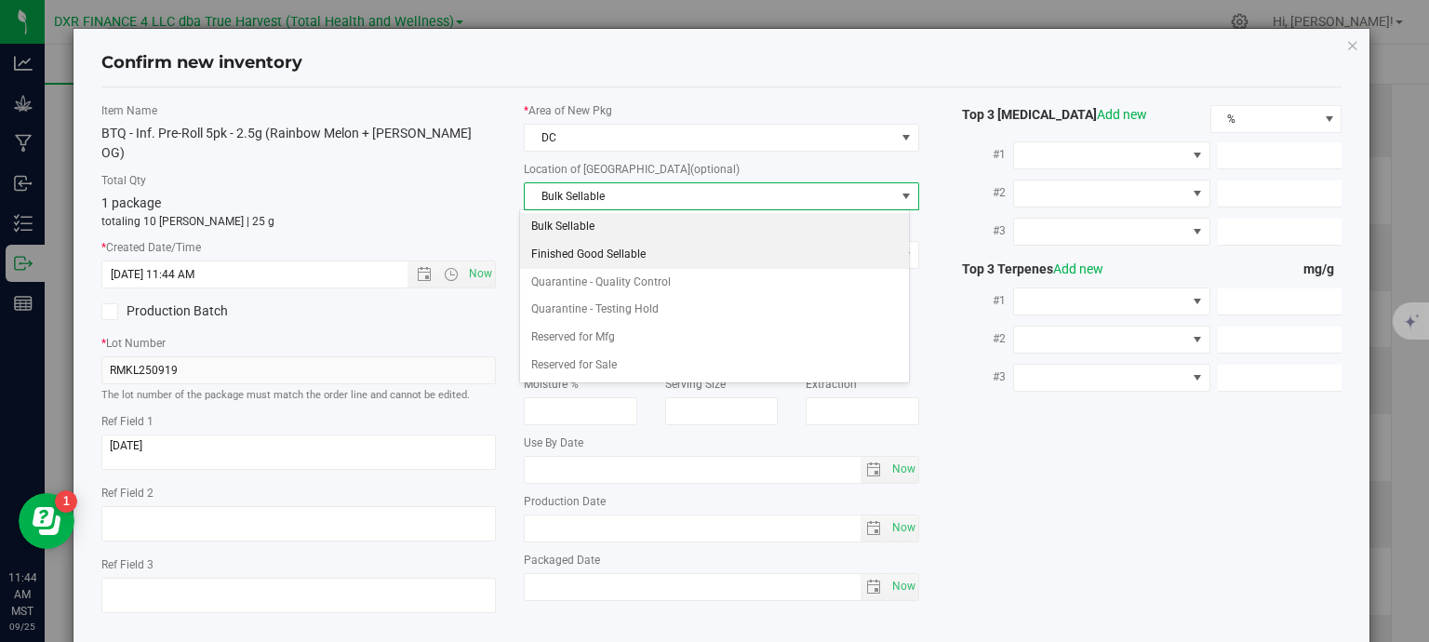
click at [673, 256] on li "Finished Good Sellable" at bounding box center [714, 255] width 389 height 28
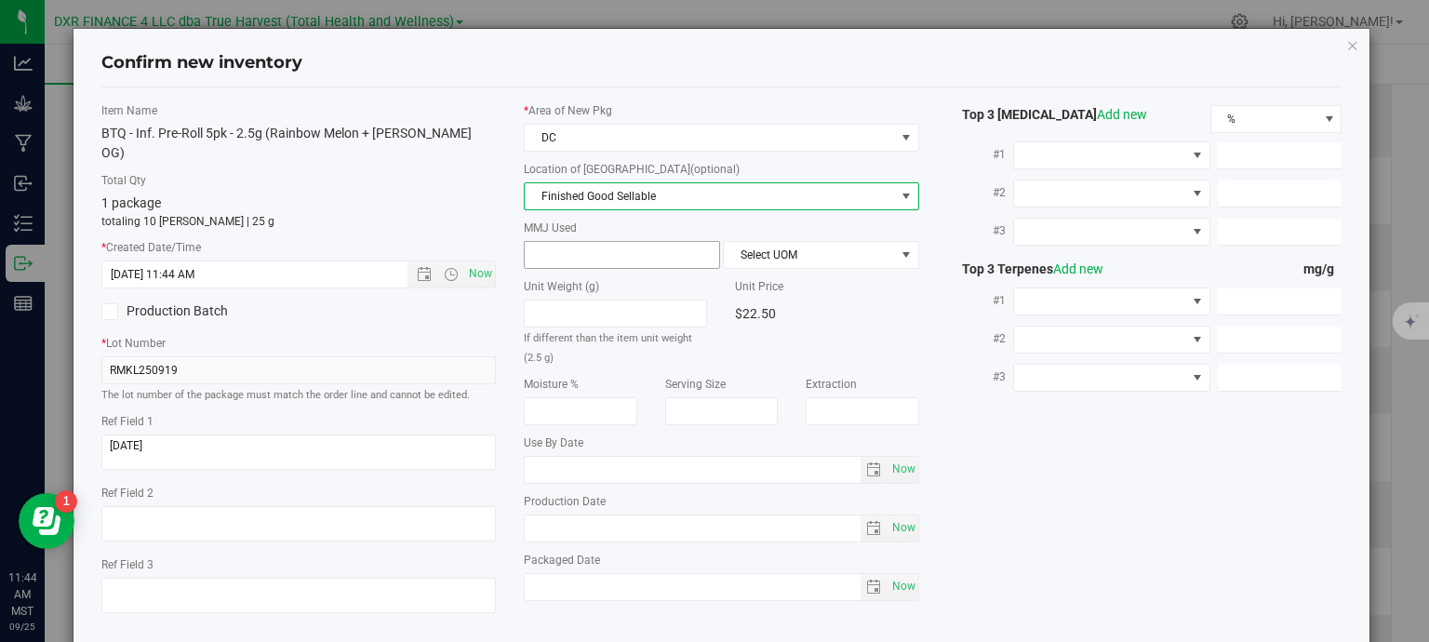
click at [574, 263] on span at bounding box center [622, 255] width 196 height 28
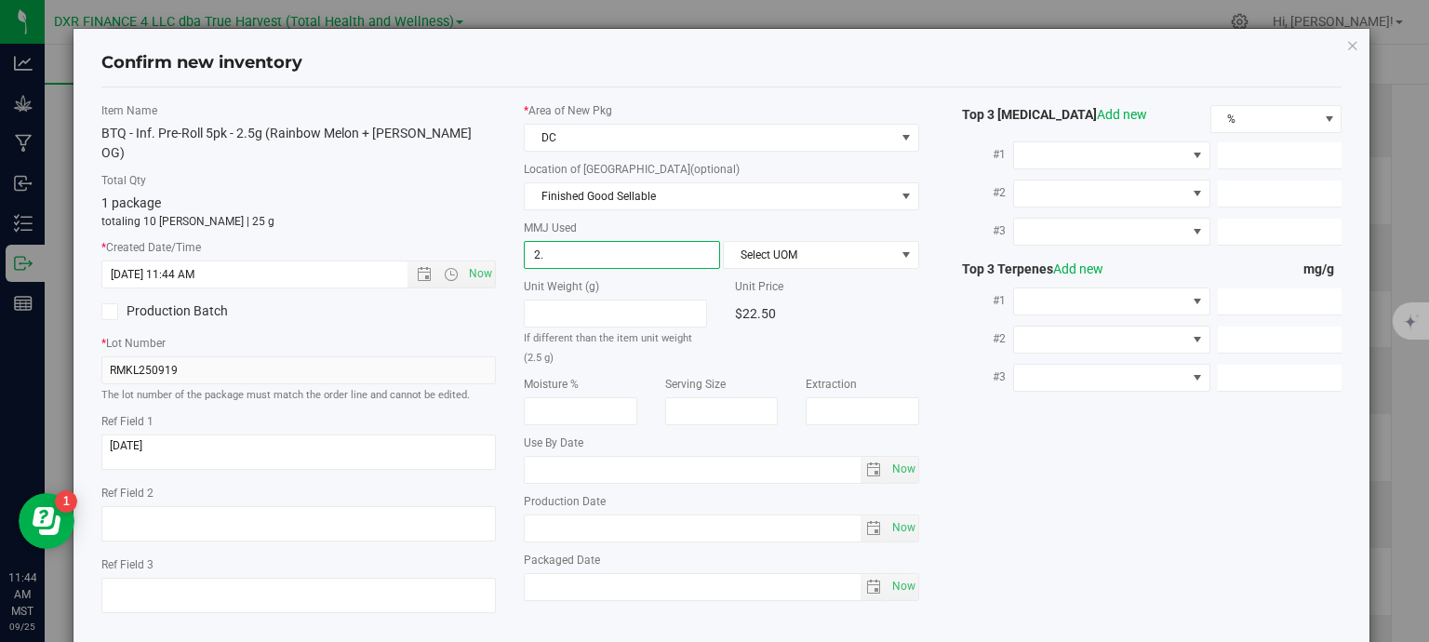
type input "2.5"
type input "2.5000"
click at [777, 245] on span "Select UOM" at bounding box center [809, 255] width 171 height 26
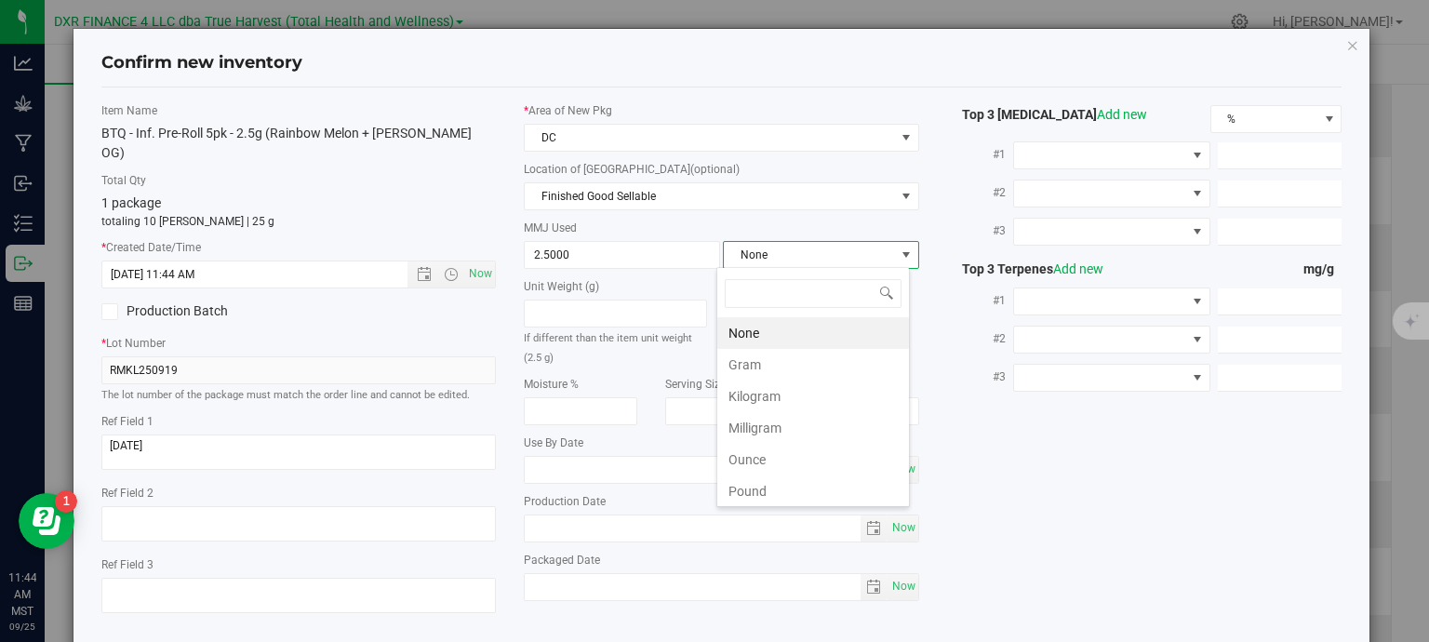
scroll to position [27, 194]
click at [768, 364] on li "Gram" at bounding box center [813, 365] width 192 height 32
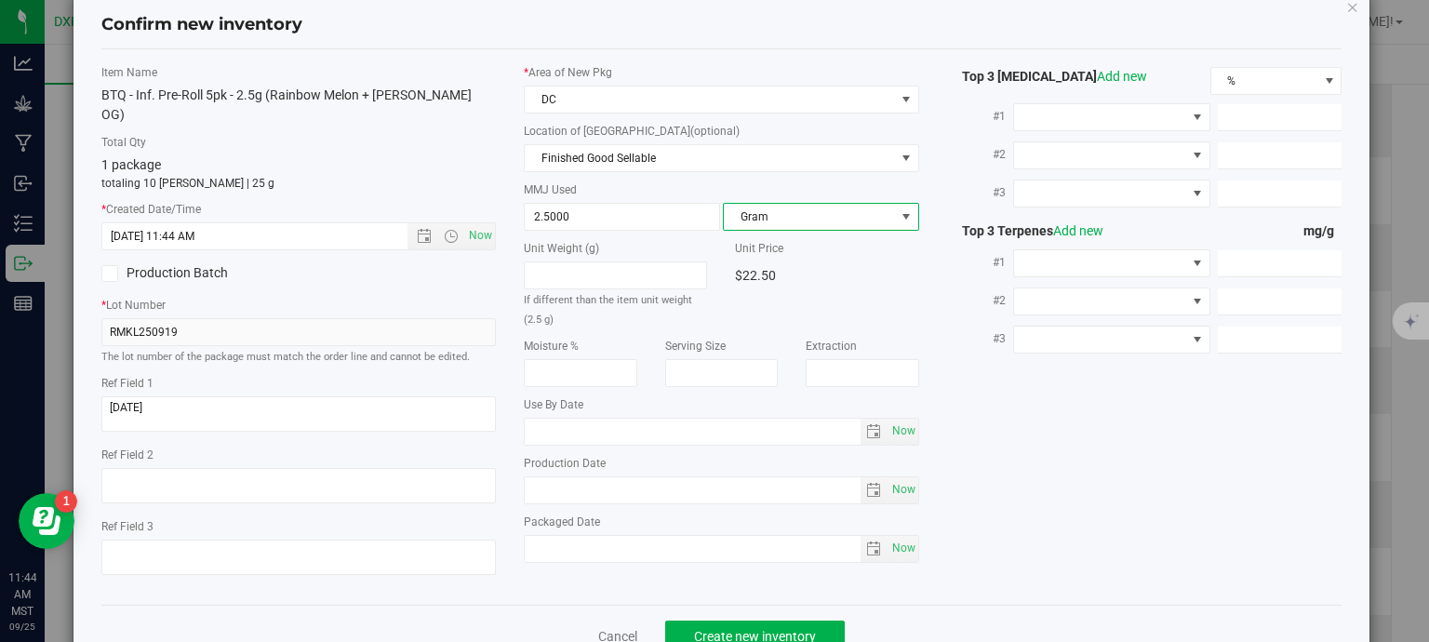
scroll to position [71, 0]
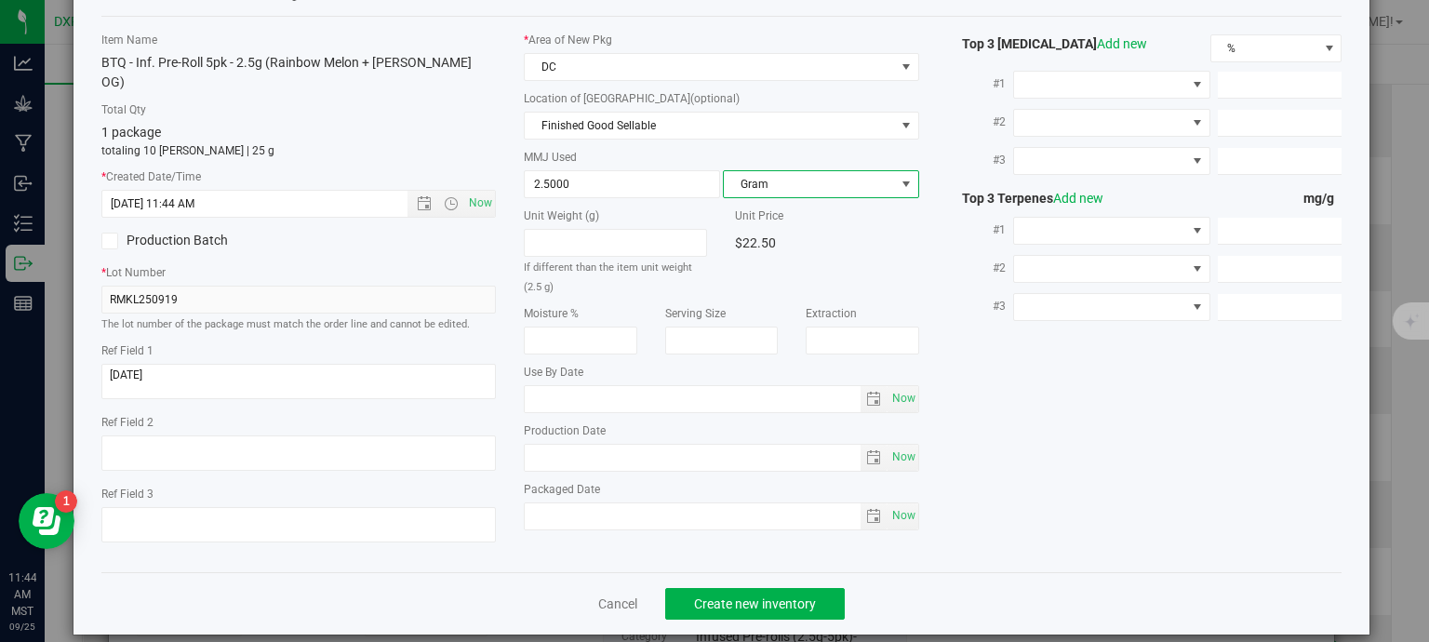
click at [786, 598] on save-button "Create new inventory" at bounding box center [755, 604] width 180 height 32
click at [791, 596] on span "Create new inventory" at bounding box center [755, 603] width 122 height 15
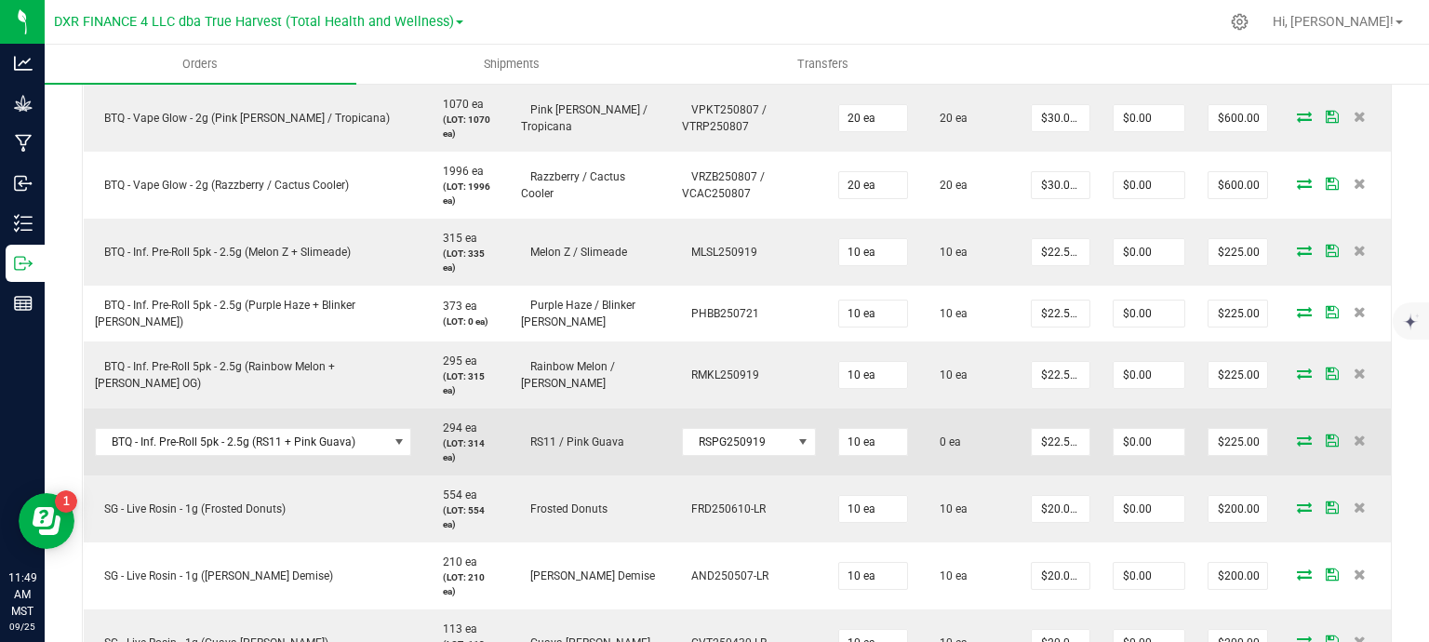
click at [1297, 438] on icon at bounding box center [1304, 440] width 15 height 11
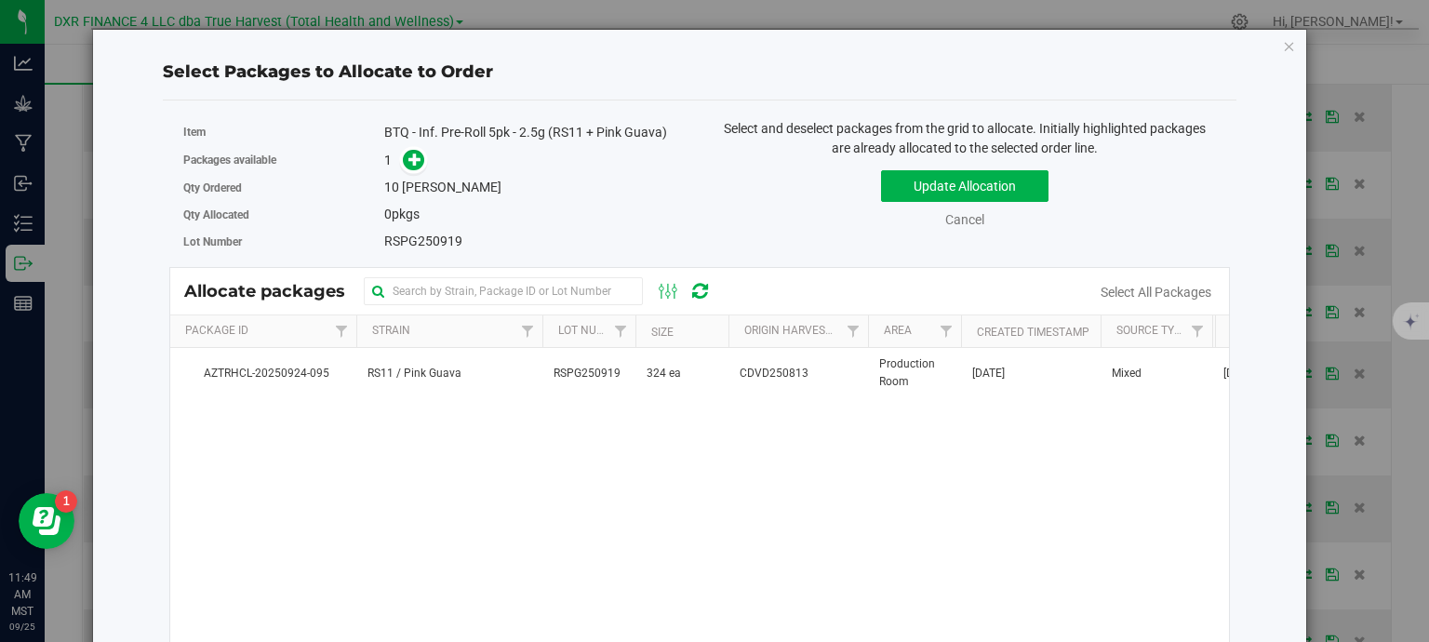
drag, startPoint x: 690, startPoint y: 381, endPoint x: 592, endPoint y: 315, distance: 118.2
click at [689, 381] on td "324 ea" at bounding box center [682, 373] width 93 height 50
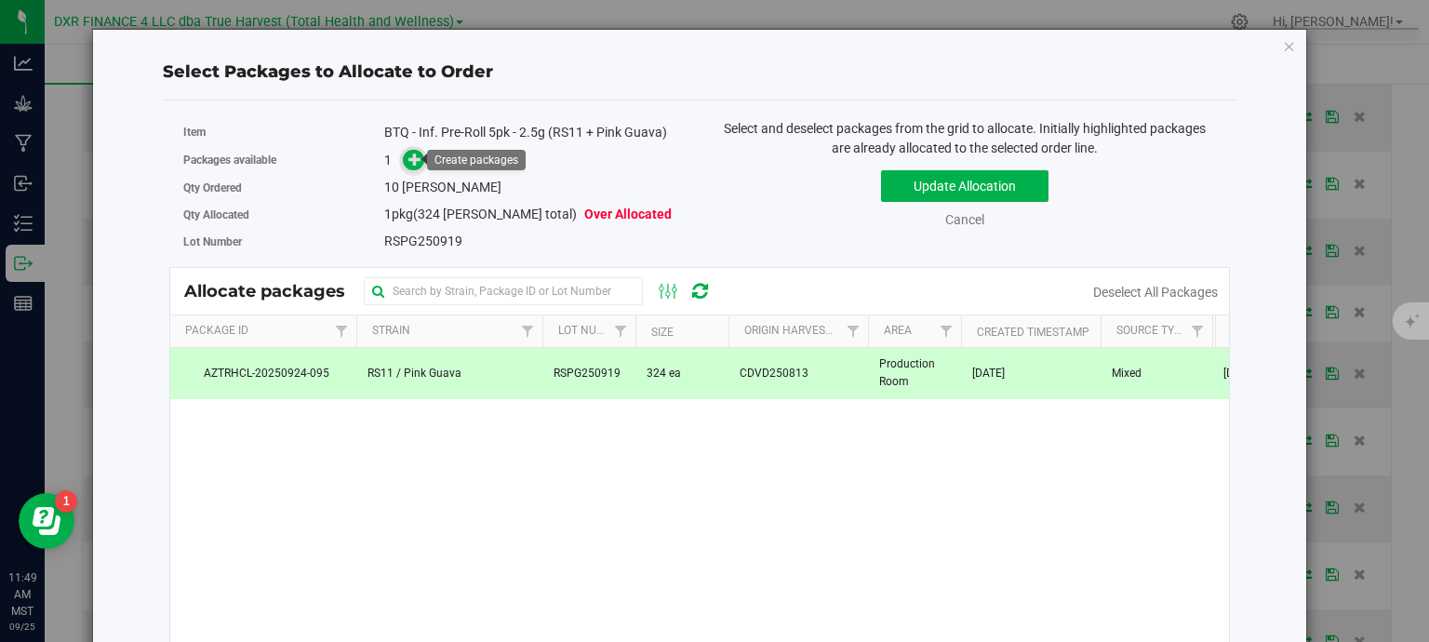
click at [410, 154] on icon at bounding box center [414, 159] width 13 height 13
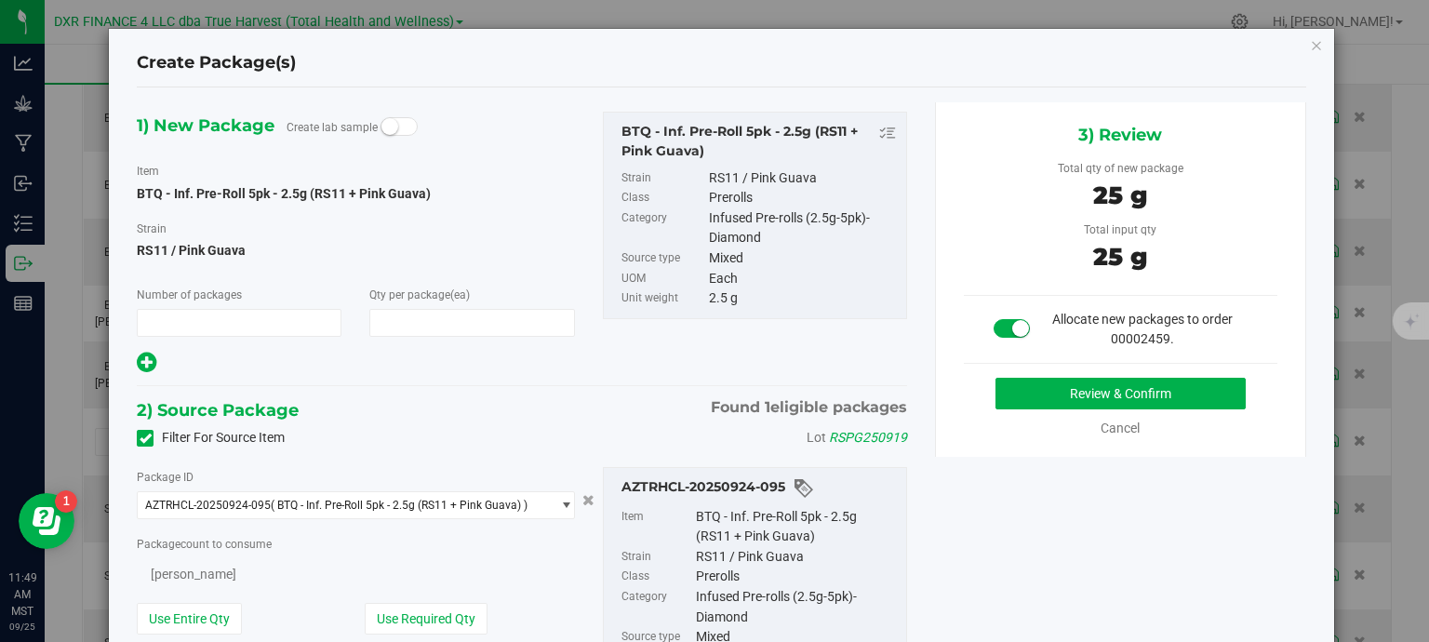
type input "1"
type input "10"
type input "10 ea"
click at [1135, 397] on button "Review & Confirm" at bounding box center [1121, 394] width 250 height 32
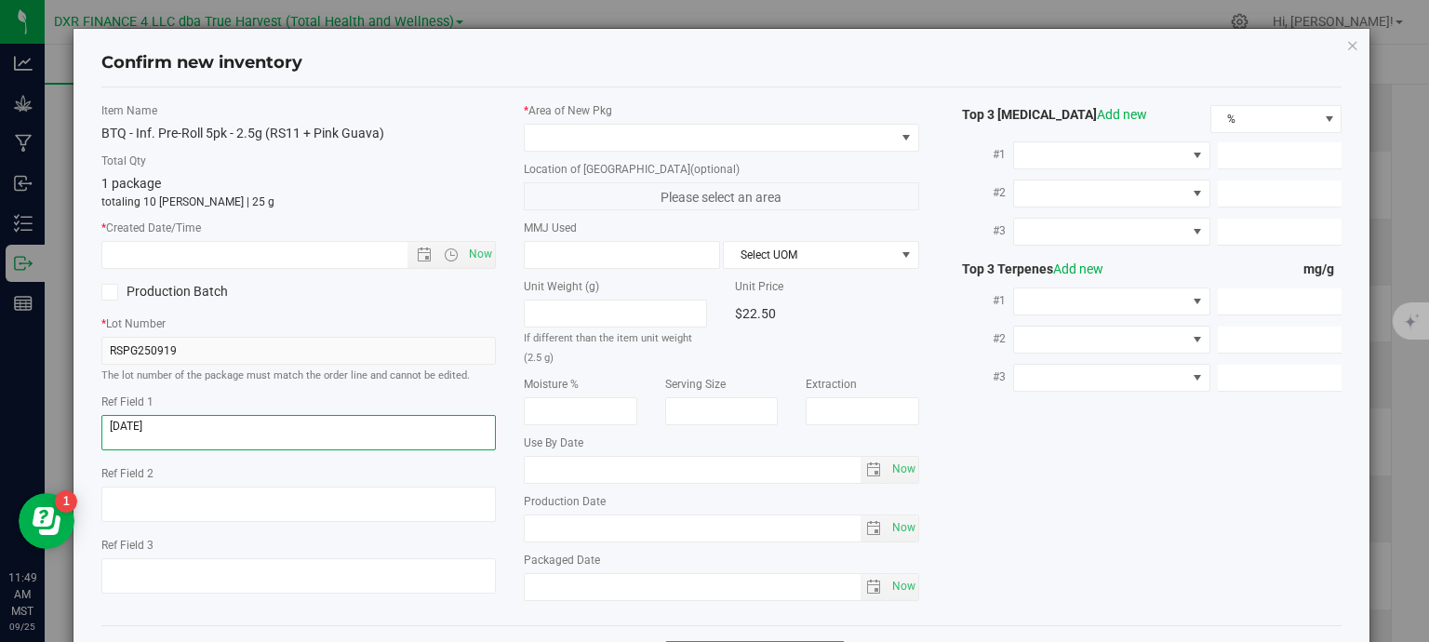
click at [229, 421] on textarea at bounding box center [298, 432] width 395 height 35
click at [252, 252] on input "text" at bounding box center [271, 255] width 338 height 26
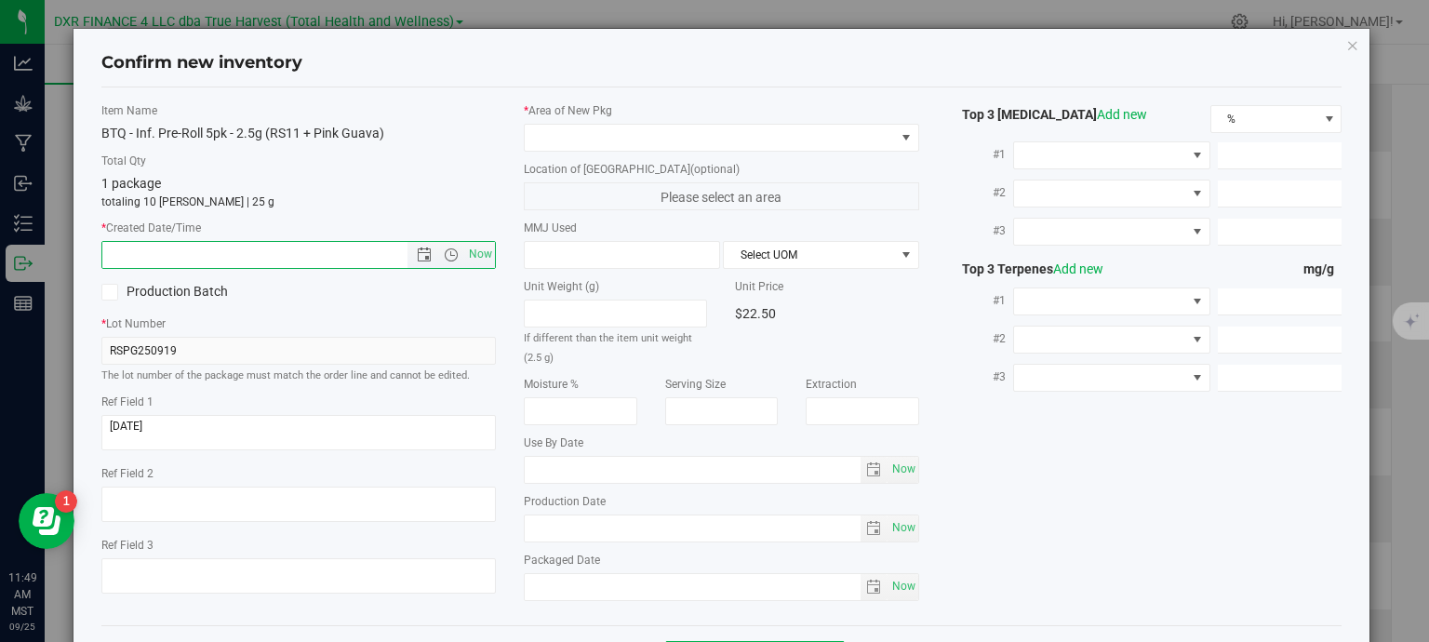
paste input "[DATE]"
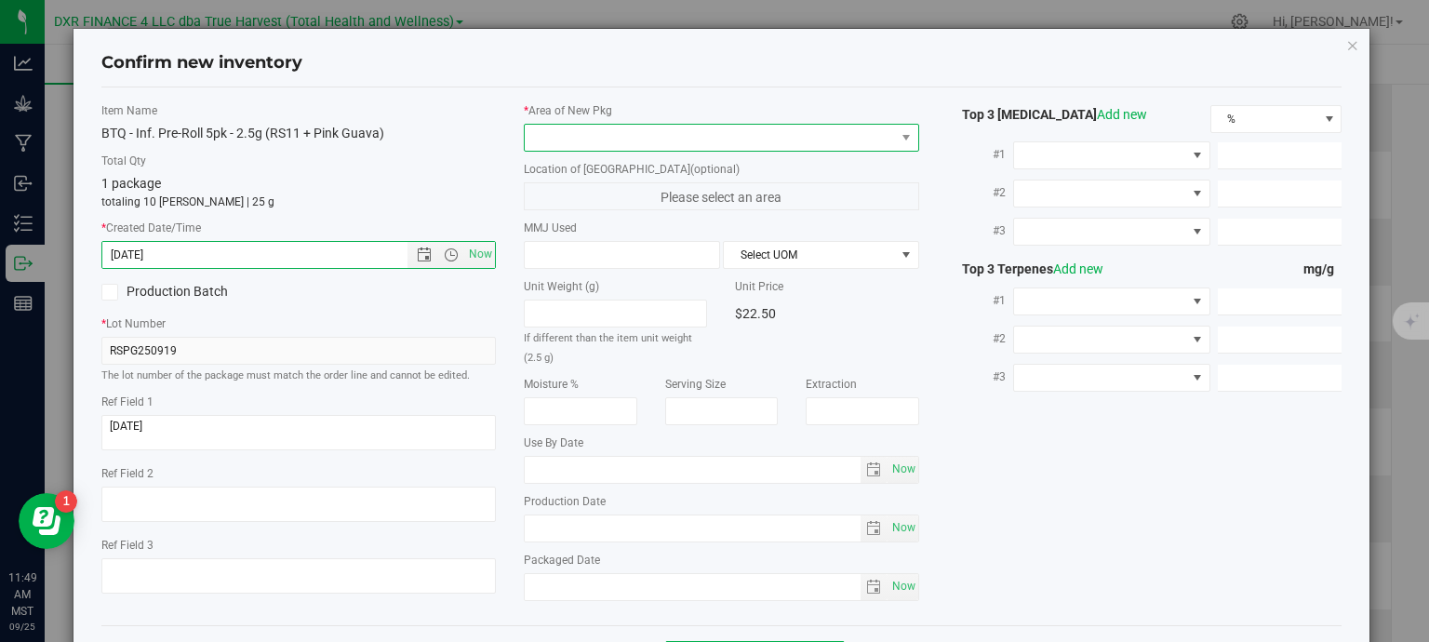
click at [605, 137] on span at bounding box center [710, 138] width 370 height 26
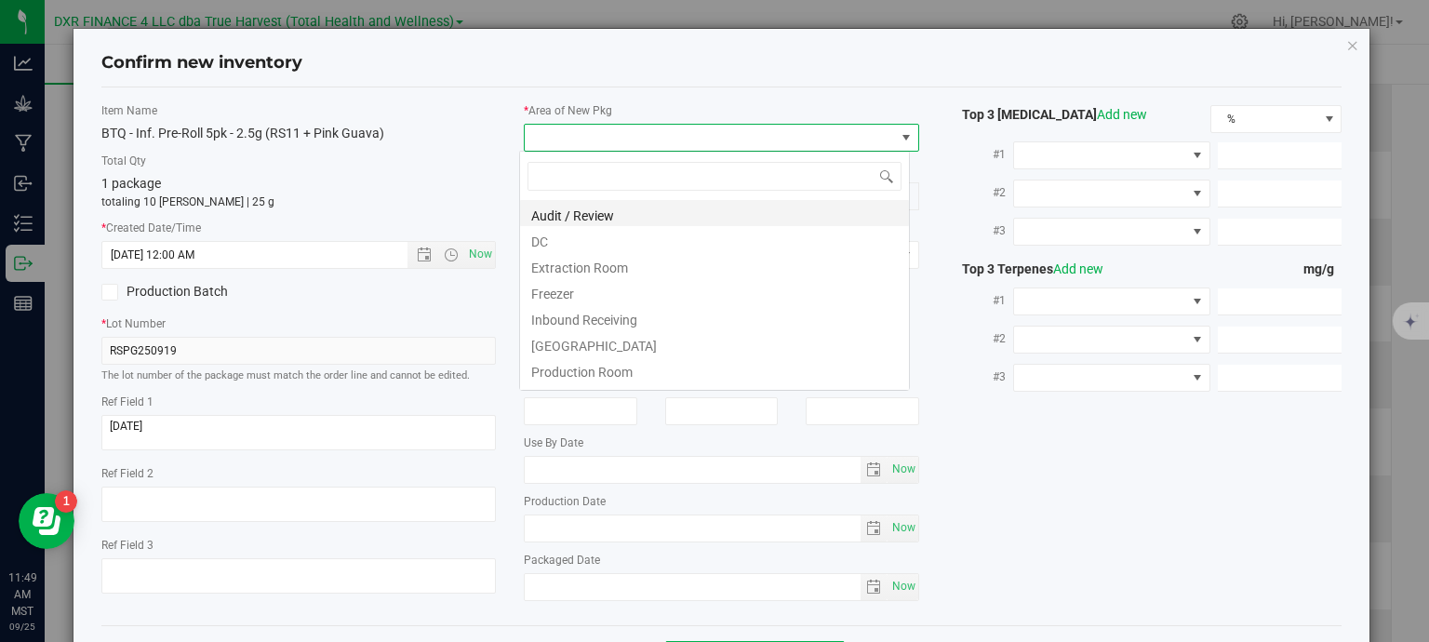
type input "8/13/2025 11:49 AM"
click at [610, 242] on li "DC" at bounding box center [714, 239] width 389 height 26
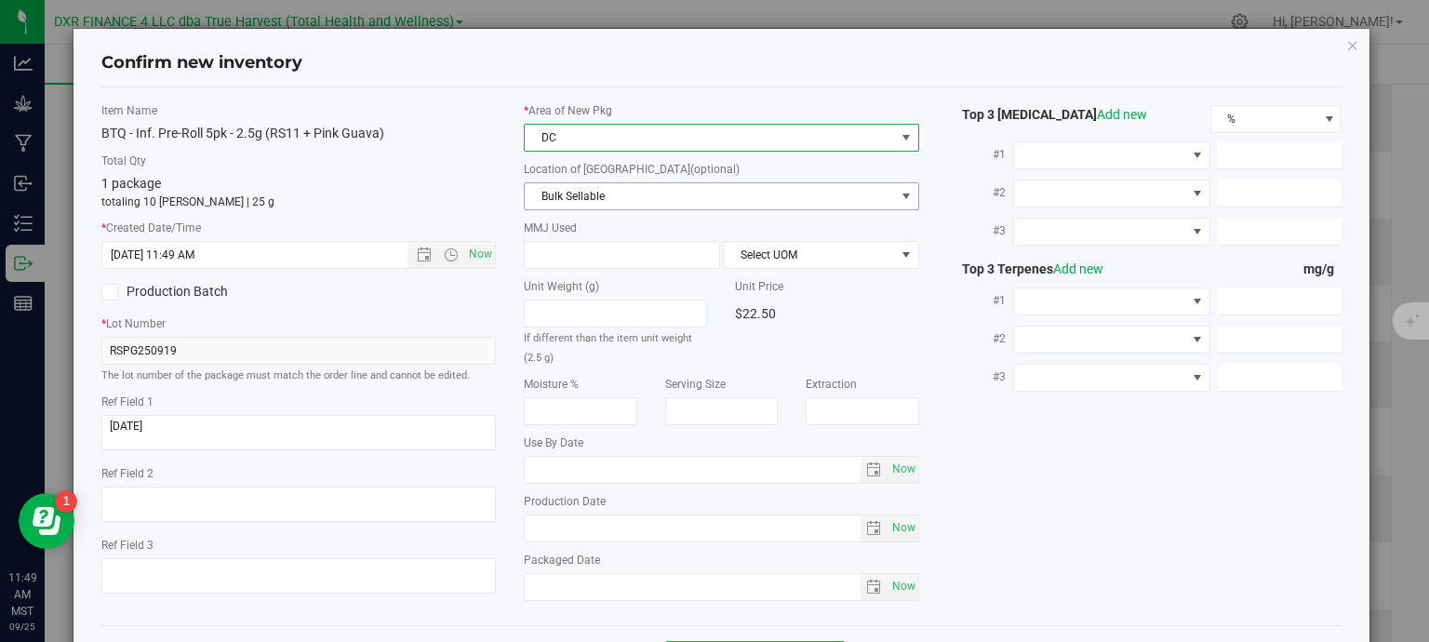
click at [625, 186] on span "Bulk Sellable" at bounding box center [710, 196] width 370 height 26
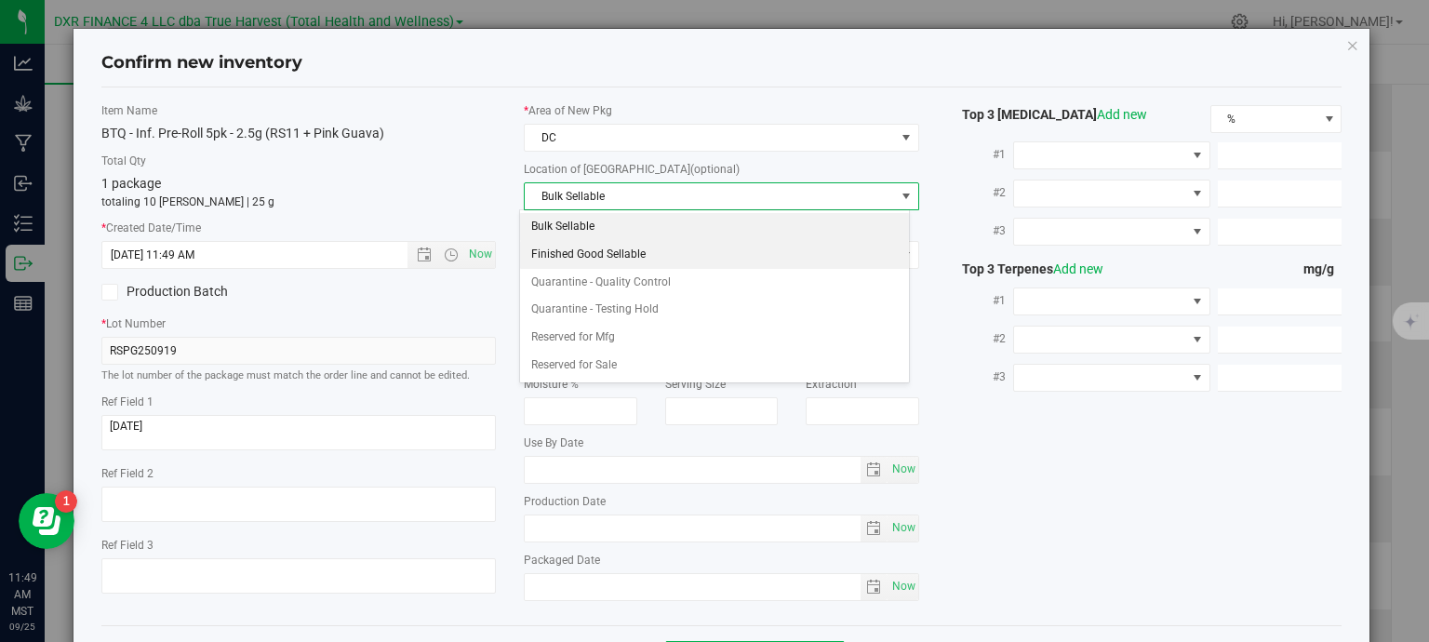
click at [618, 261] on li "Finished Good Sellable" at bounding box center [714, 255] width 389 height 28
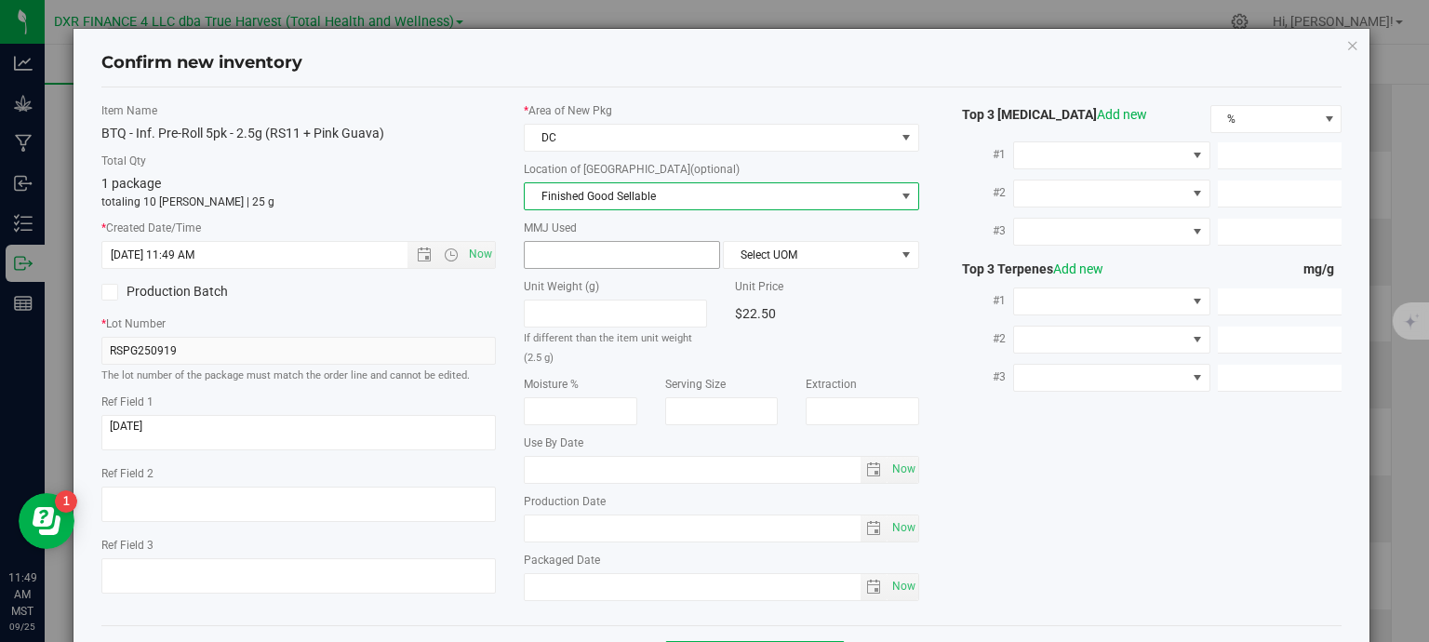
click at [598, 263] on span at bounding box center [622, 255] width 196 height 28
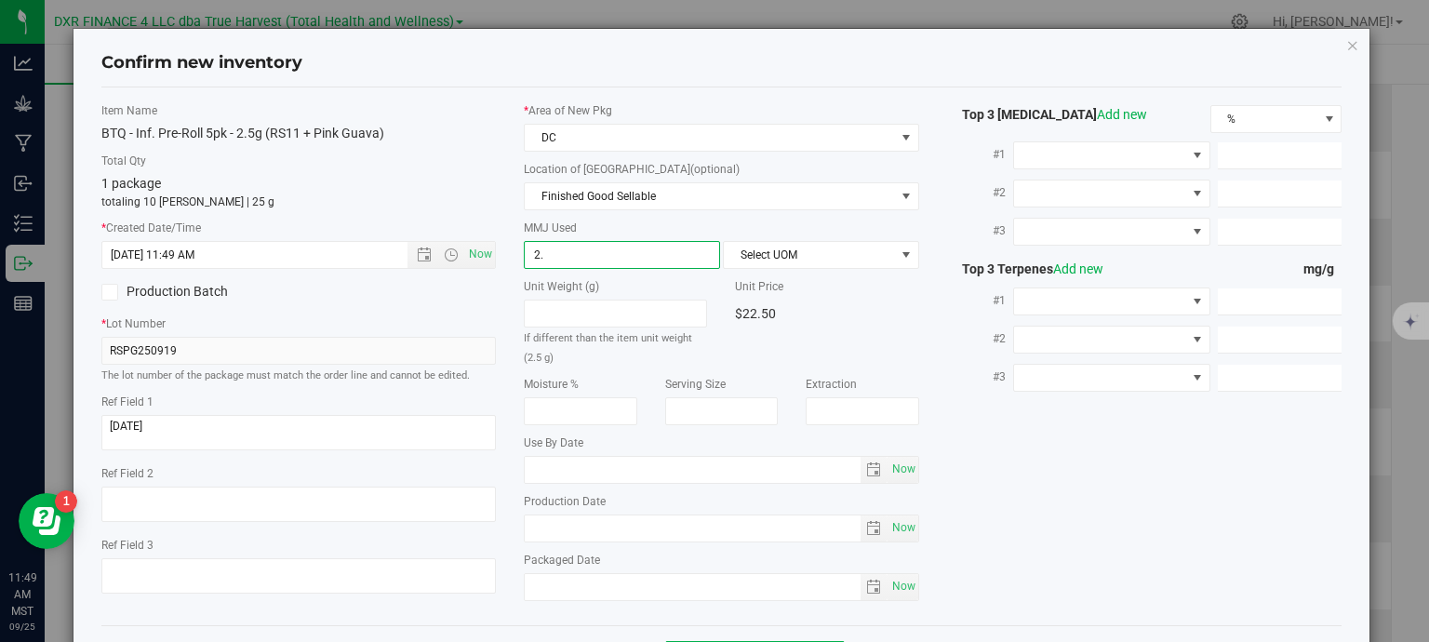
type input "2.5"
type input "2.5000"
click at [741, 255] on span "Select UOM" at bounding box center [809, 255] width 171 height 26
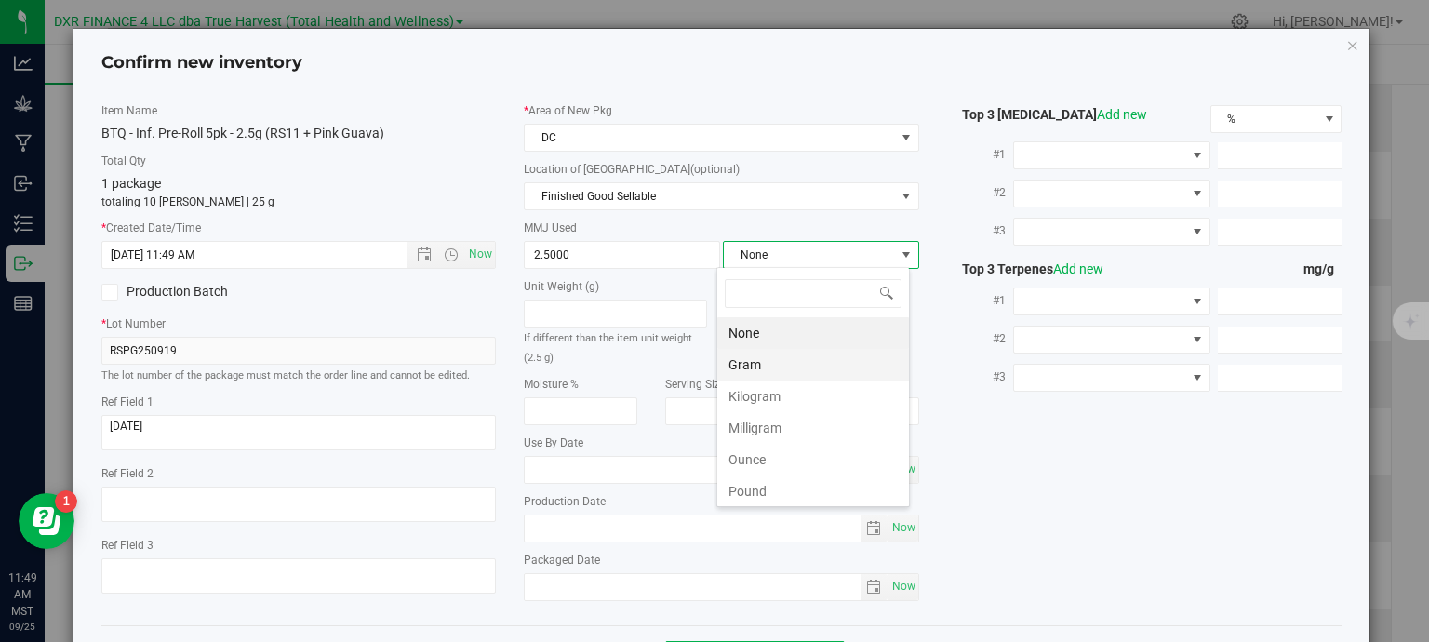
scroll to position [27, 194]
click at [729, 362] on li "Gram" at bounding box center [813, 365] width 192 height 32
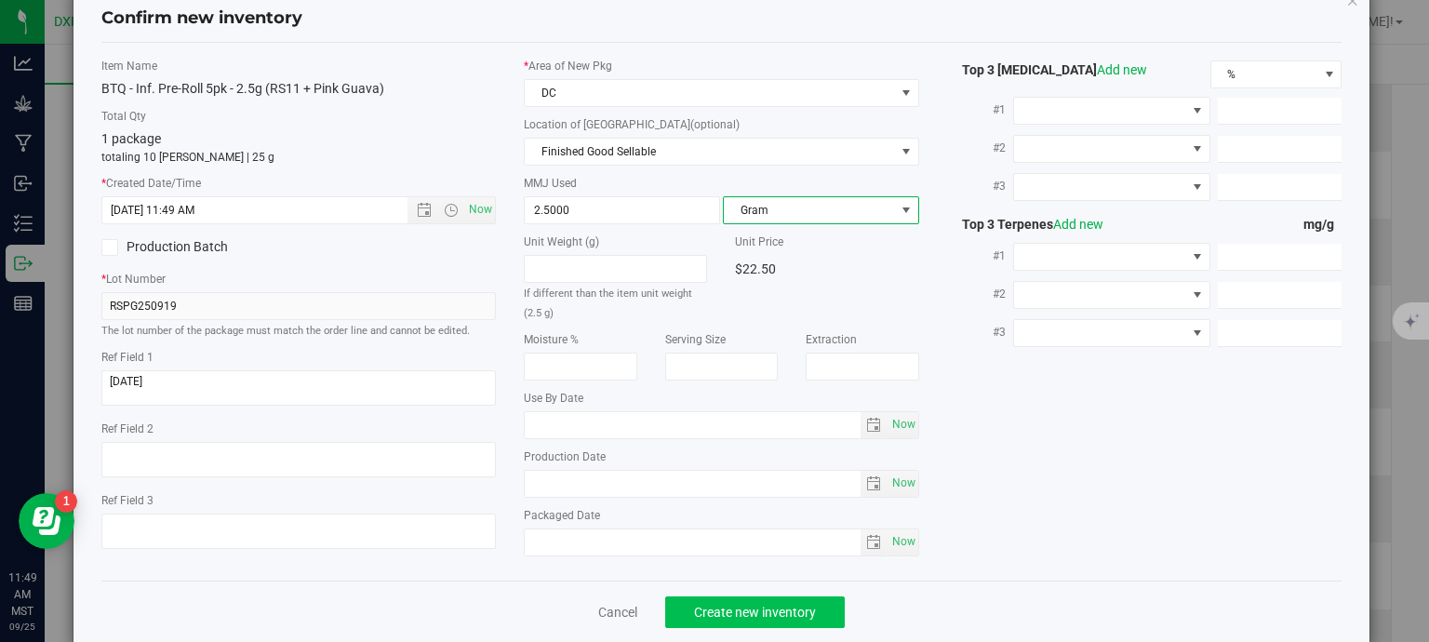
scroll to position [71, 0]
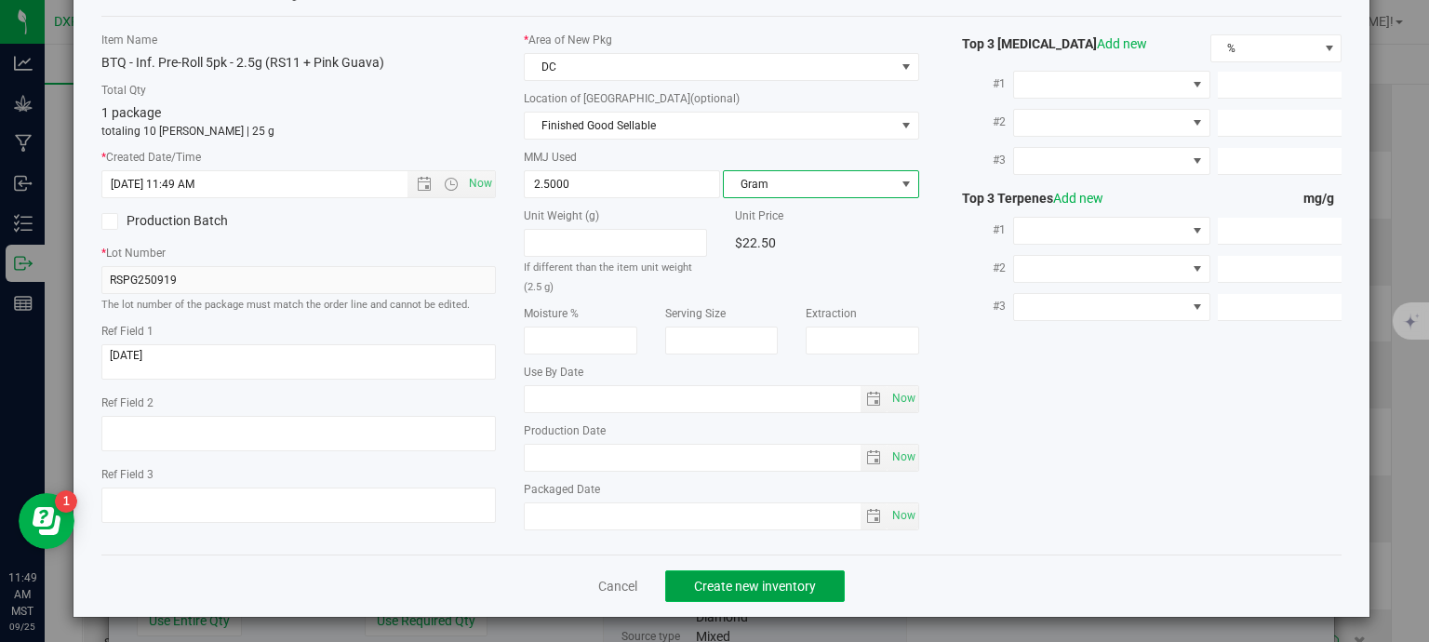
click at [813, 583] on button "Create new inventory" at bounding box center [755, 586] width 180 height 32
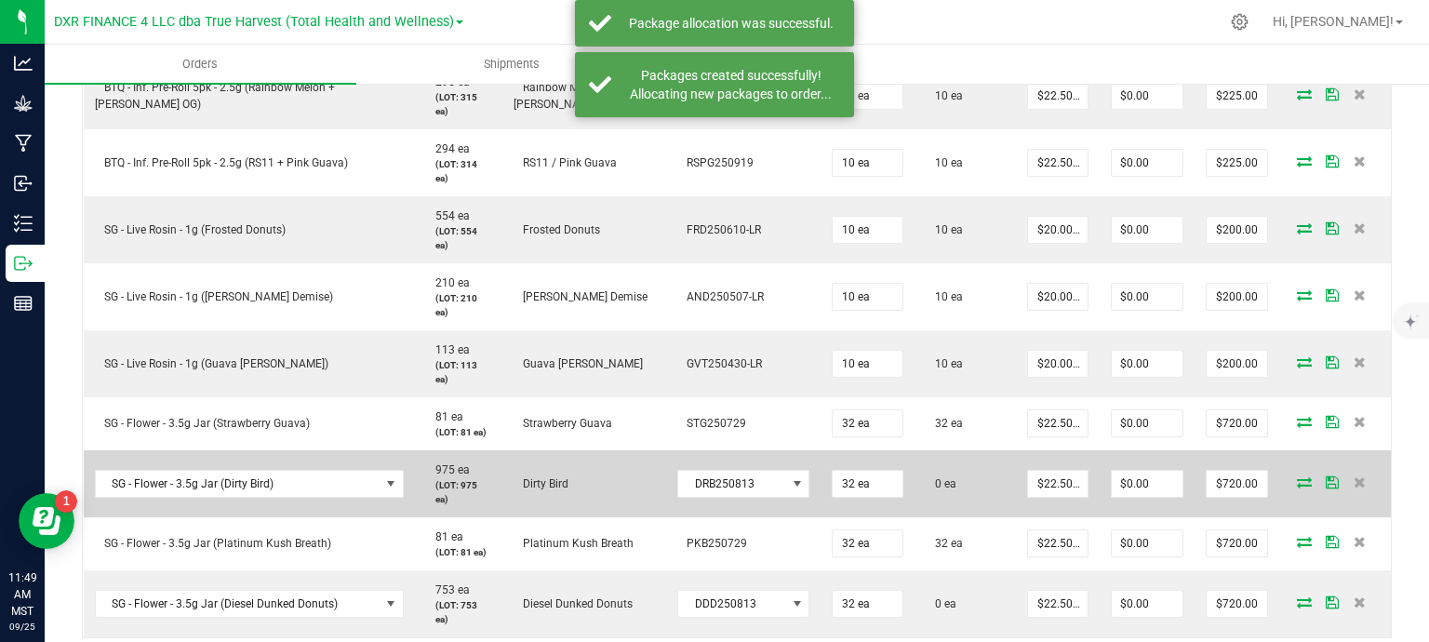
scroll to position [1024, 0]
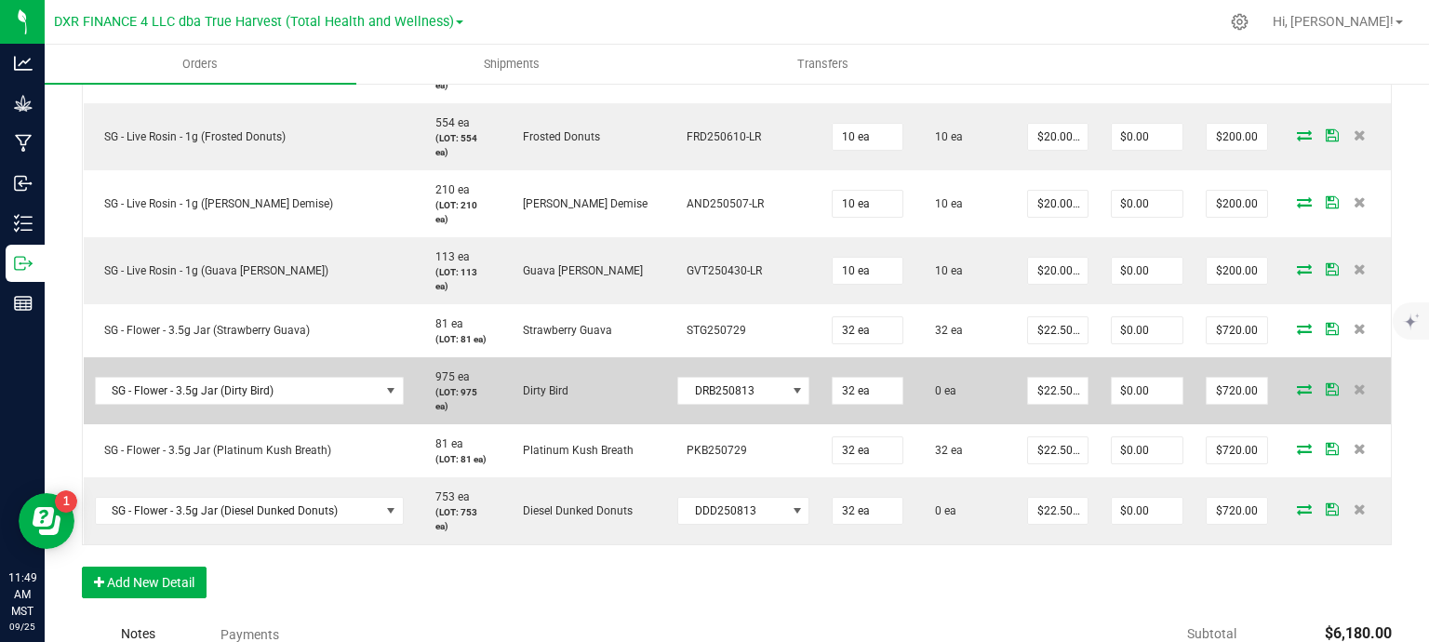
click at [1297, 386] on icon at bounding box center [1304, 388] width 15 height 11
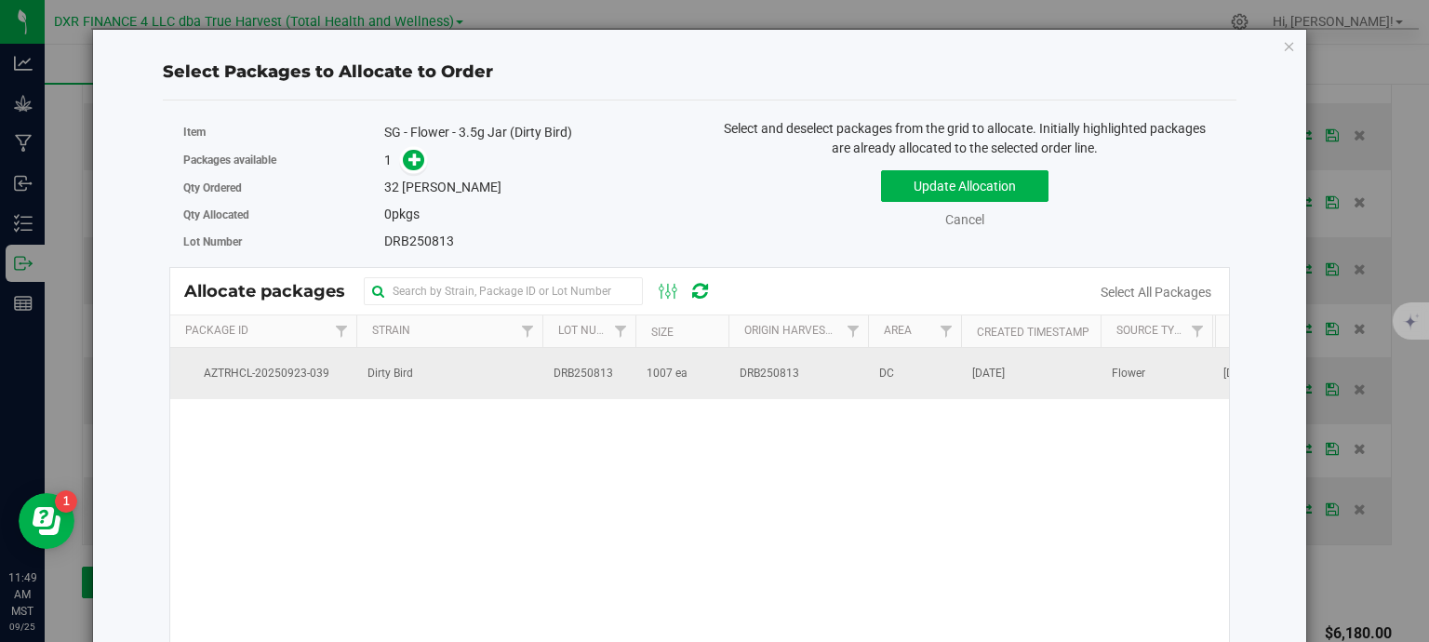
click at [636, 374] on td "1007 ea" at bounding box center [682, 373] width 93 height 50
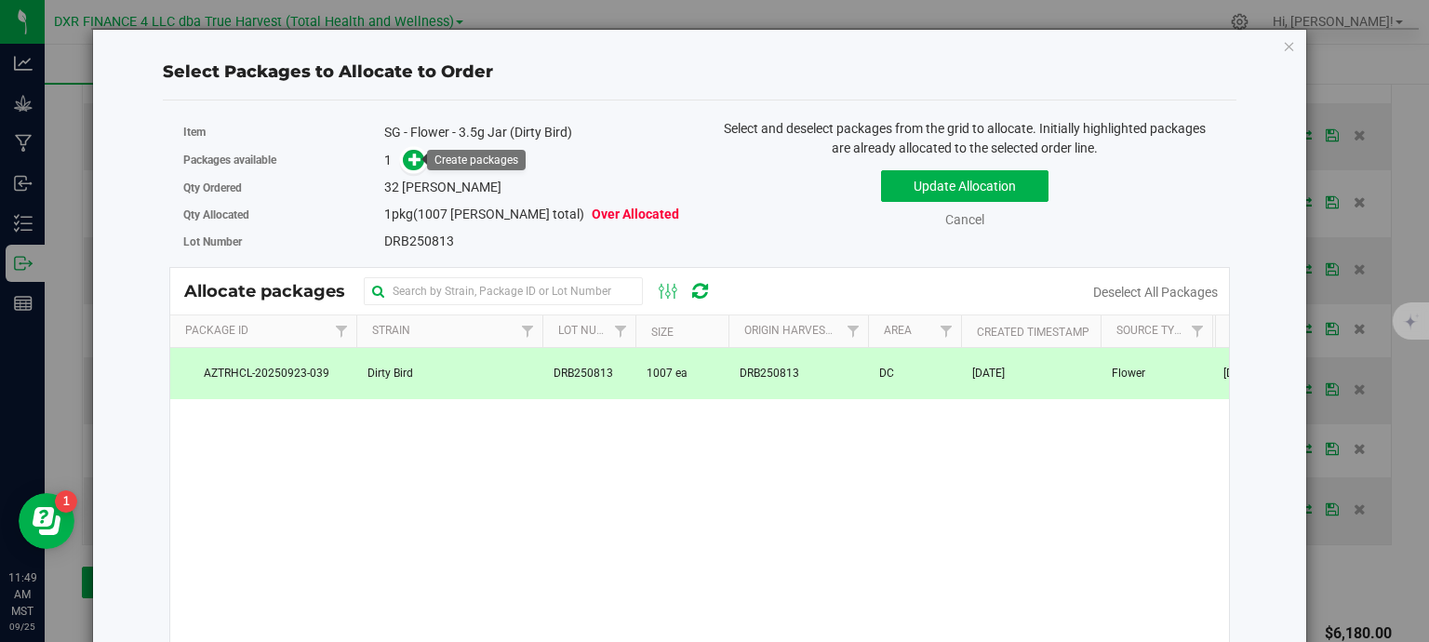
click at [429, 157] on div "Create packages" at bounding box center [476, 160] width 99 height 20
click at [413, 158] on icon at bounding box center [414, 159] width 13 height 13
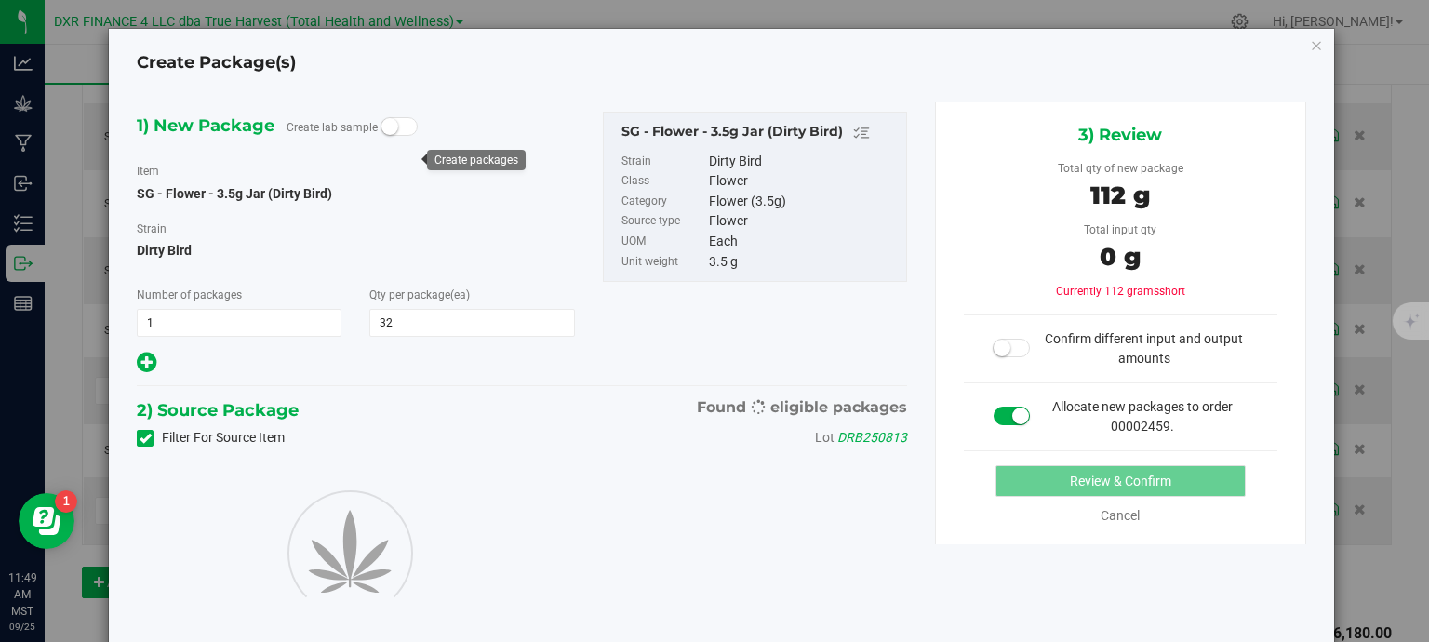
type input "32"
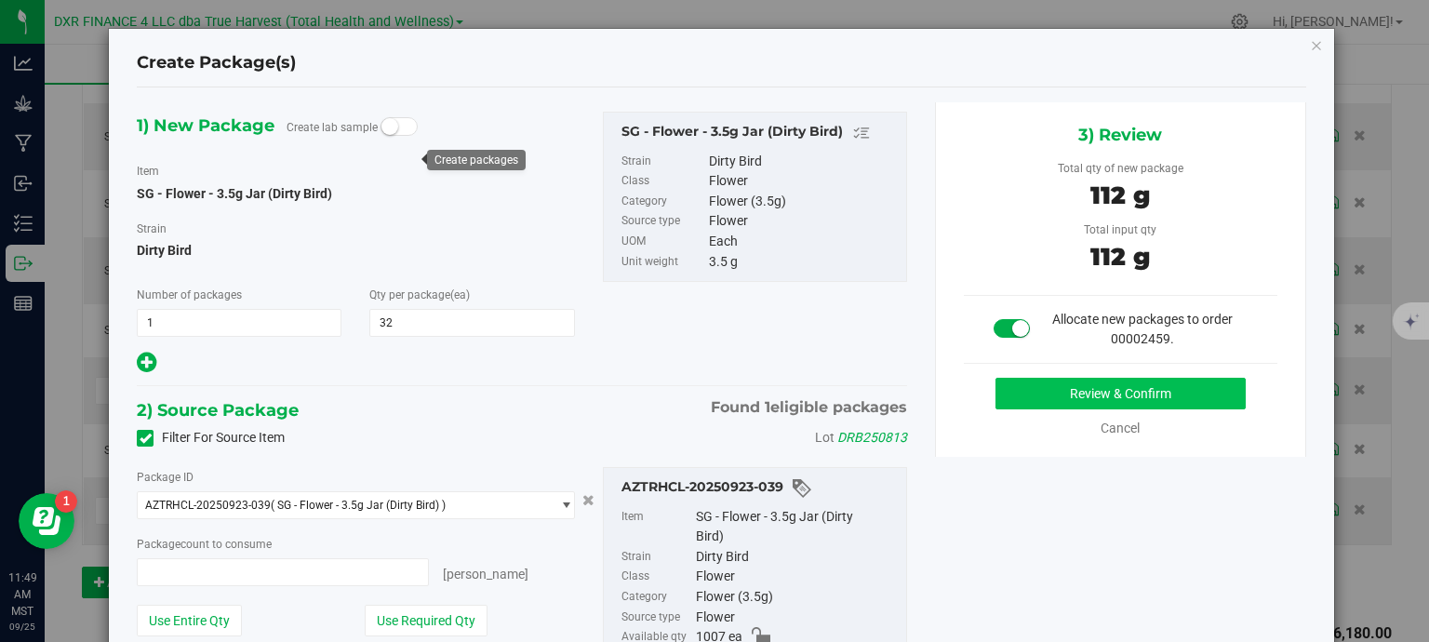
type input "32 ea"
click at [1120, 395] on button "Review & Confirm" at bounding box center [1121, 394] width 250 height 32
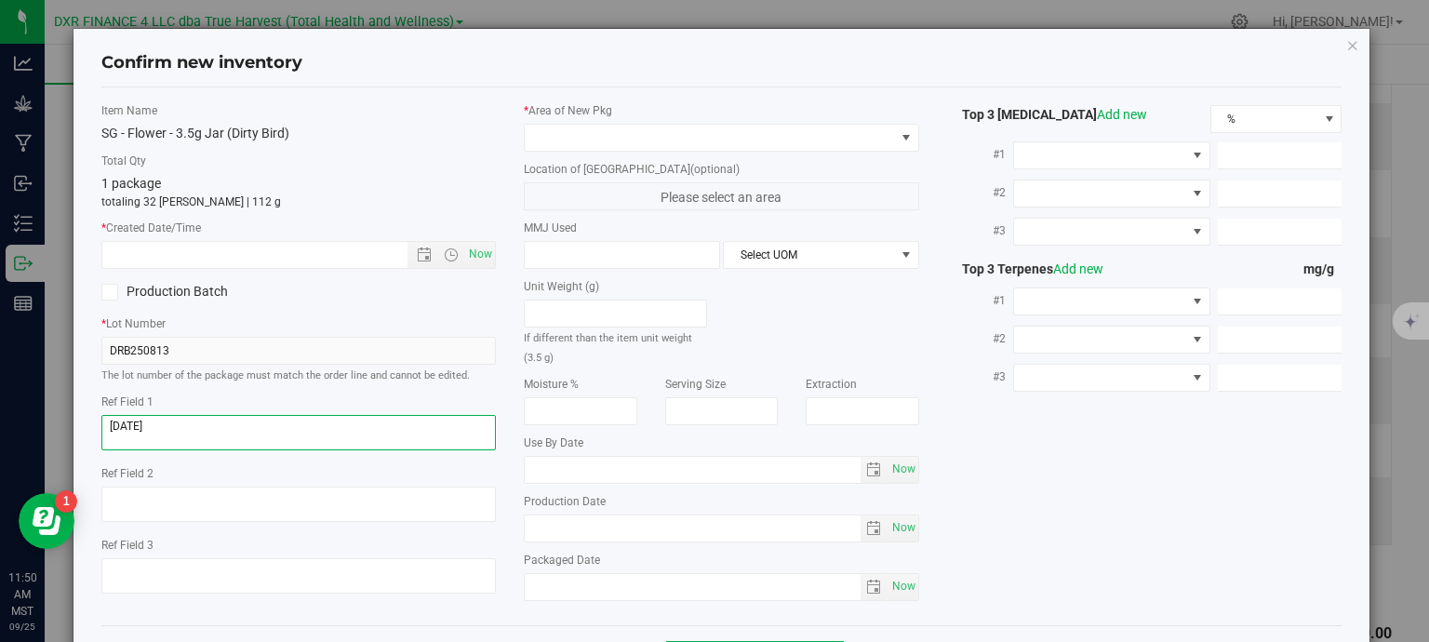
click at [204, 426] on textarea at bounding box center [298, 432] width 395 height 35
click at [201, 248] on input "text" at bounding box center [271, 255] width 338 height 26
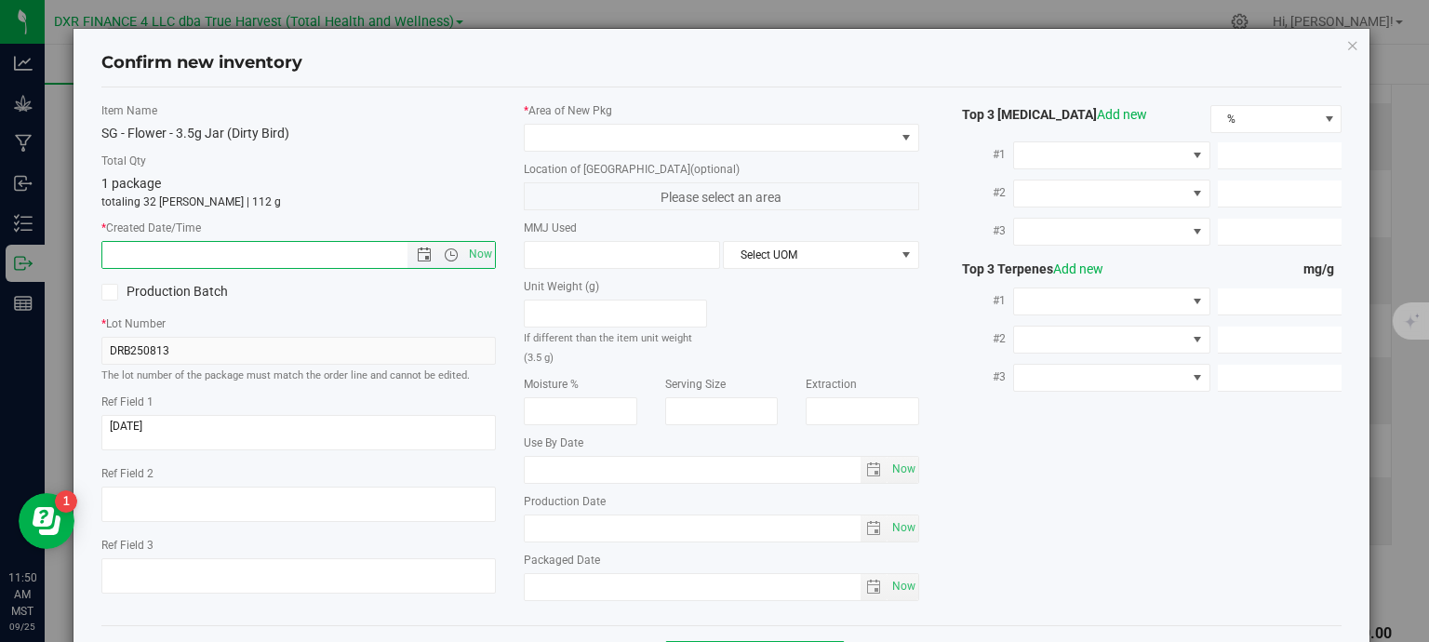
paste input "[DATE]"
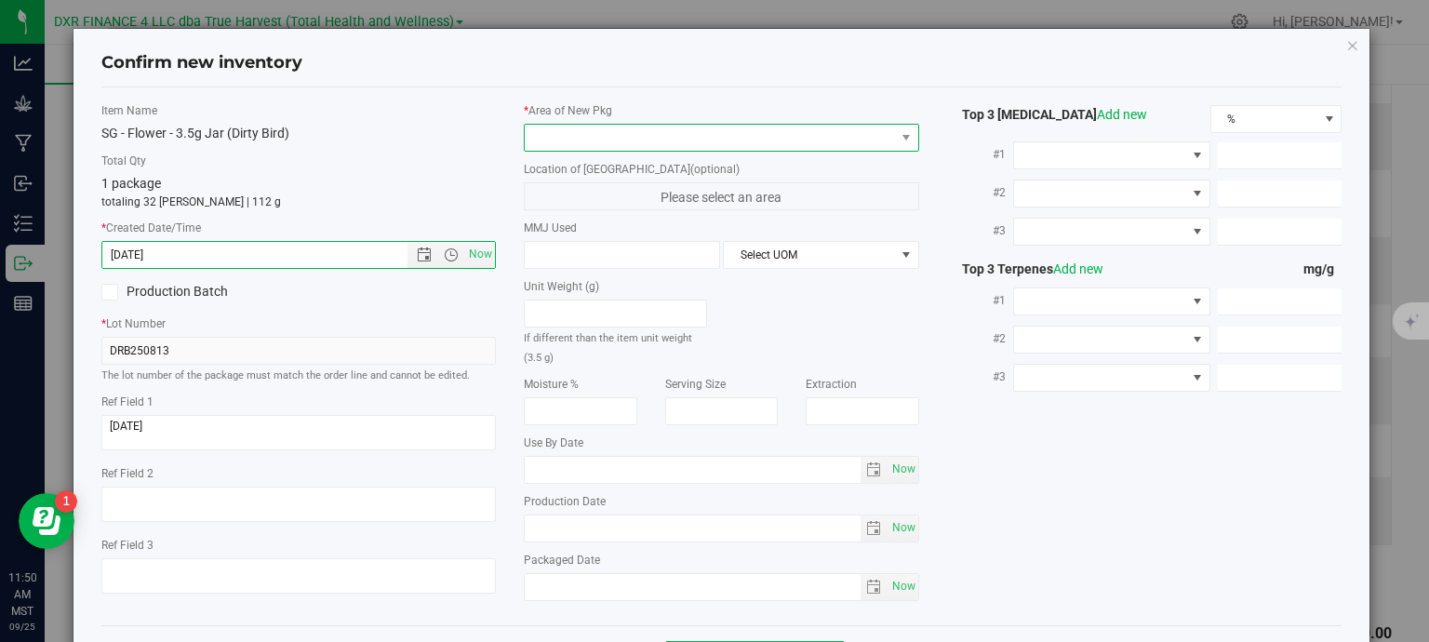
click at [561, 142] on span at bounding box center [710, 138] width 370 height 26
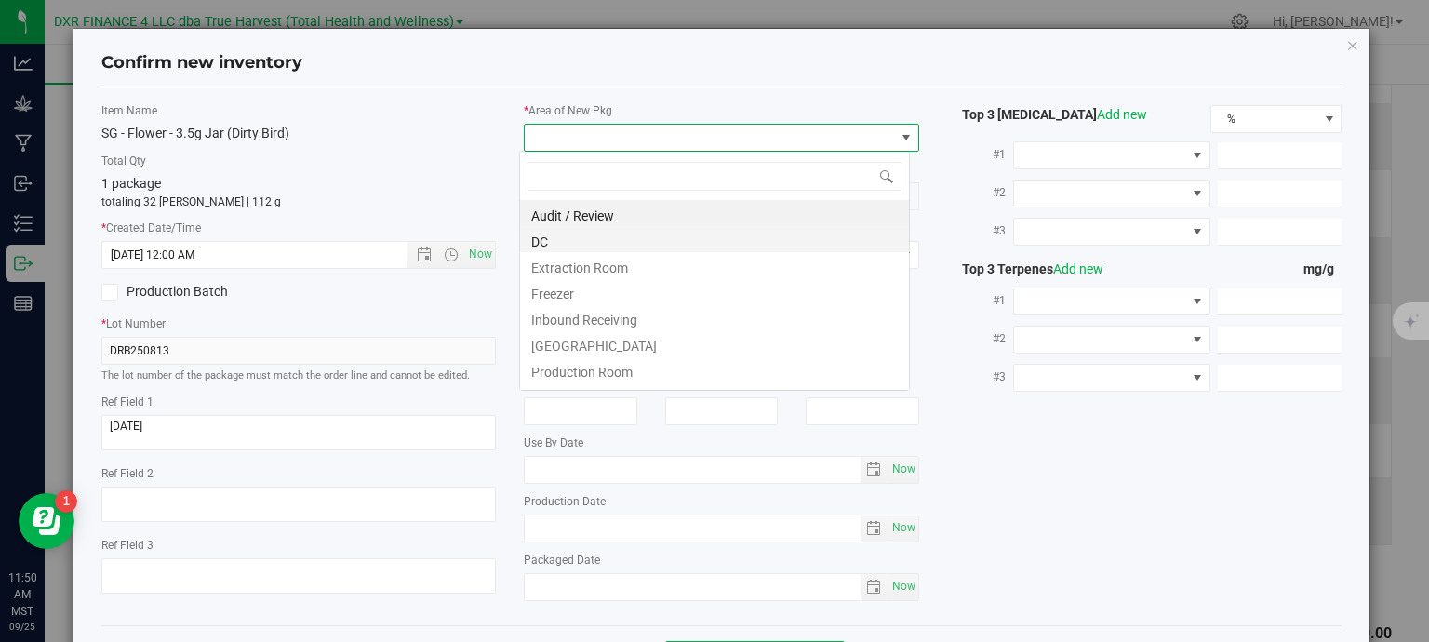
type input "8/13/2025 11:50 AM"
click at [581, 245] on li "DC" at bounding box center [714, 239] width 389 height 26
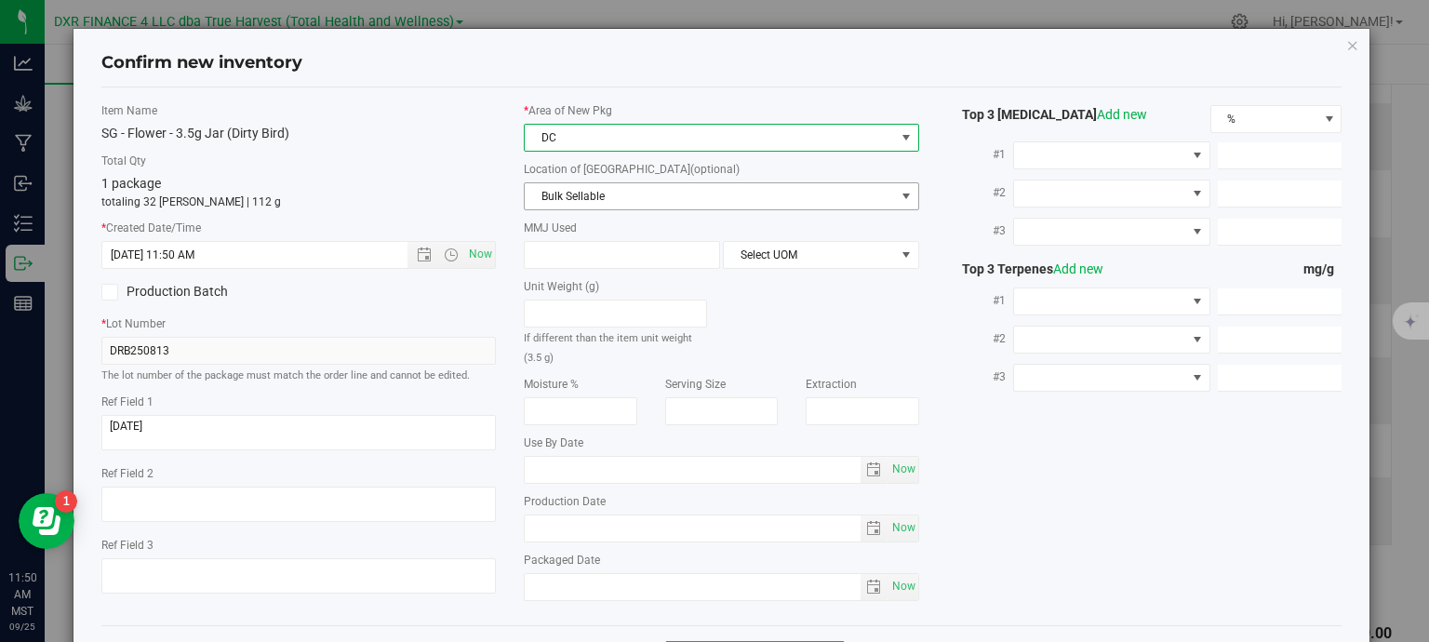
click at [600, 185] on span "Bulk Sellable" at bounding box center [710, 196] width 370 height 26
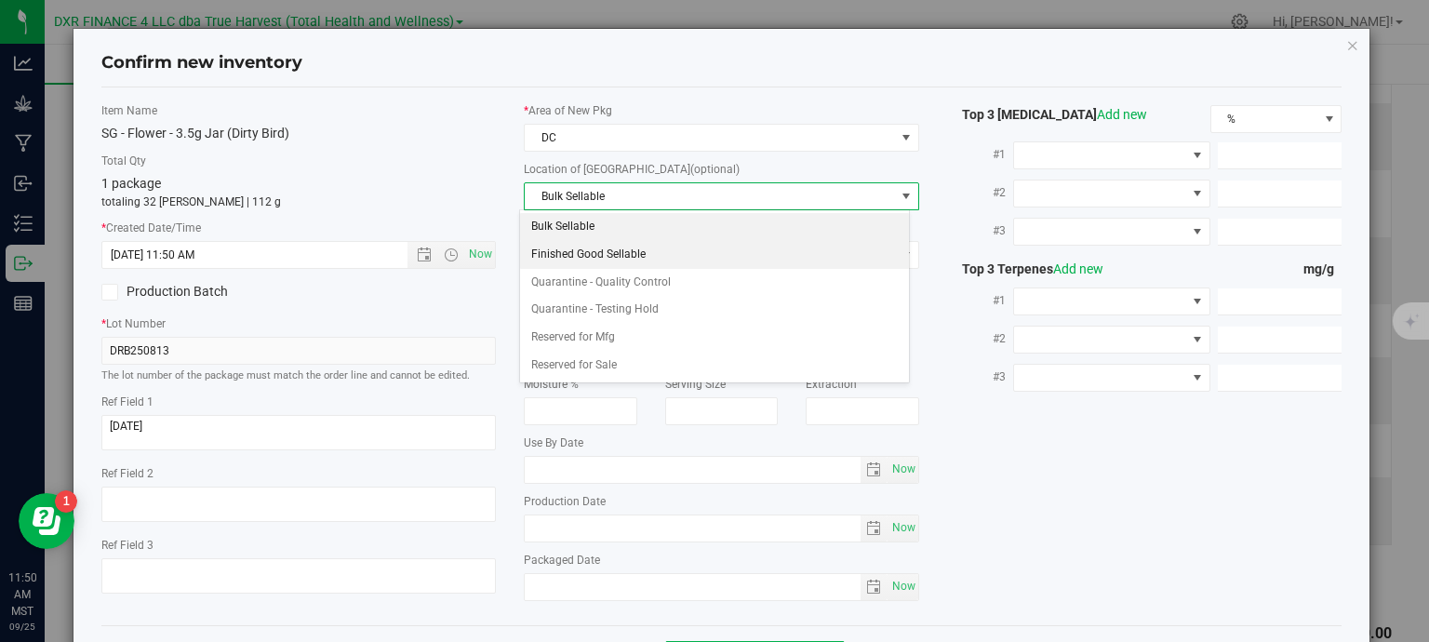
click at [617, 259] on li "Finished Good Sellable" at bounding box center [714, 255] width 389 height 28
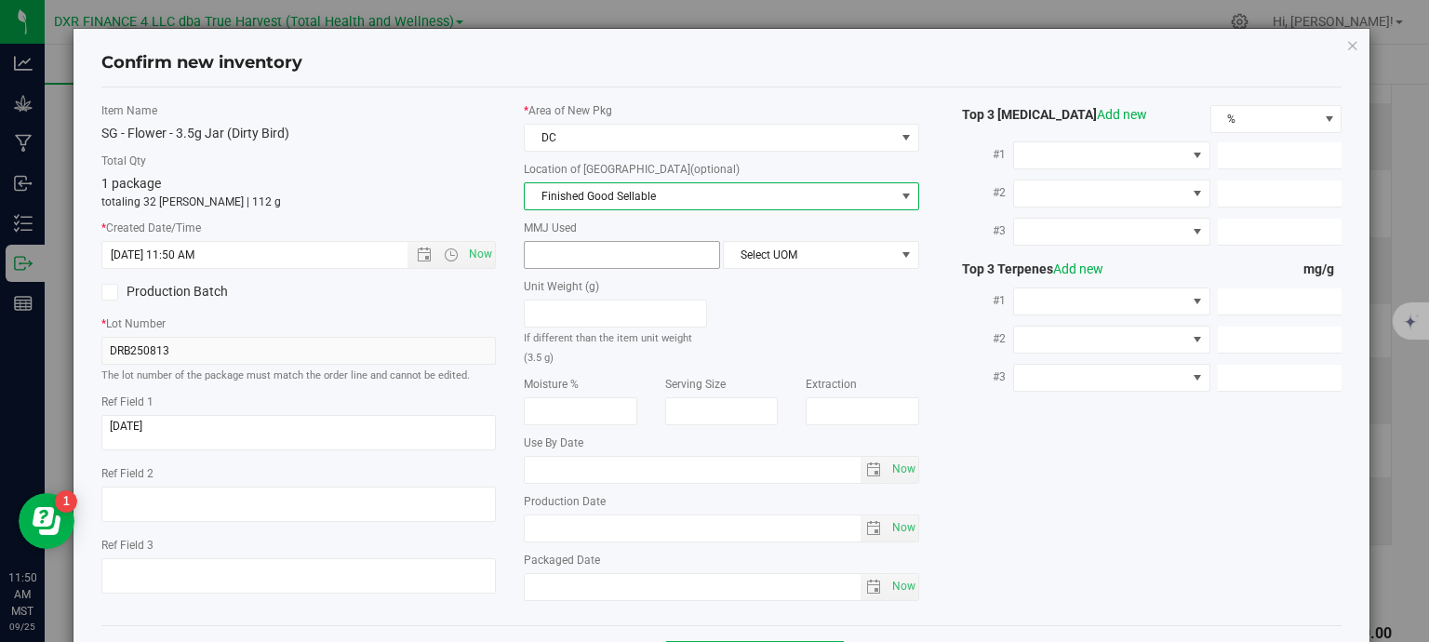
click at [609, 259] on input "text" at bounding box center [622, 255] width 194 height 26
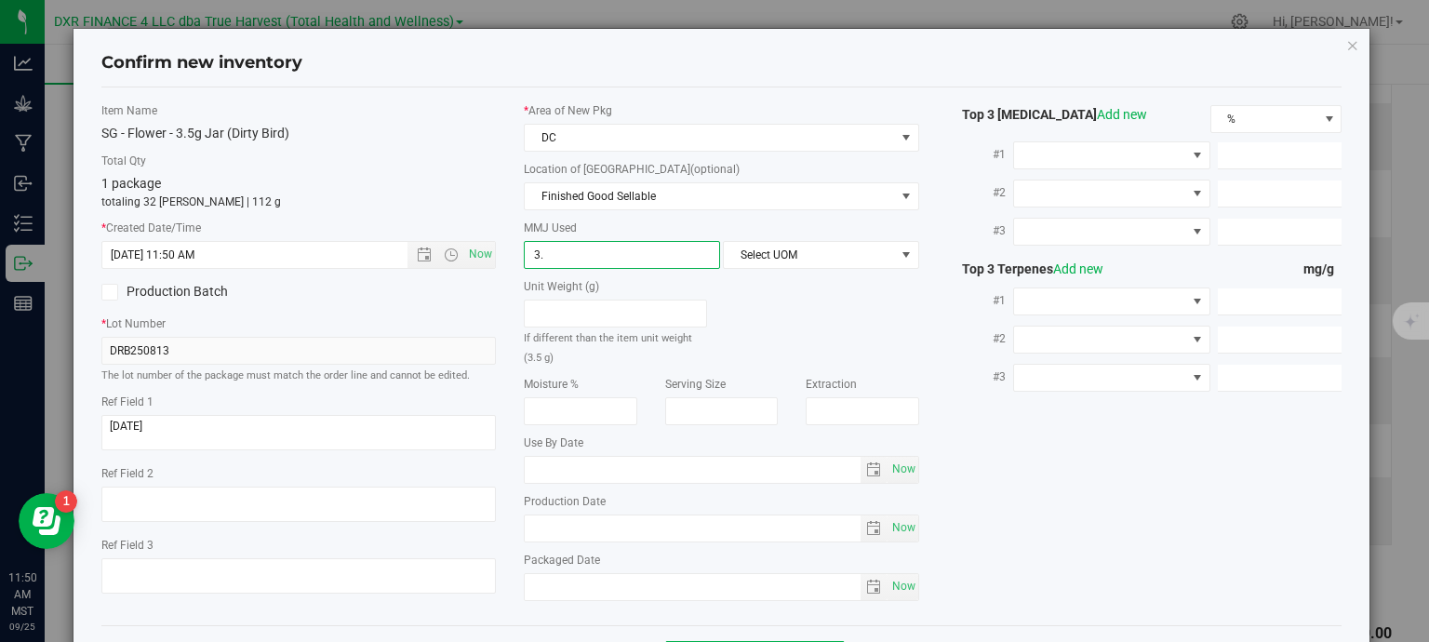
type input "3.5"
type input "3.5000"
click at [761, 256] on span "Select UOM" at bounding box center [809, 255] width 171 height 26
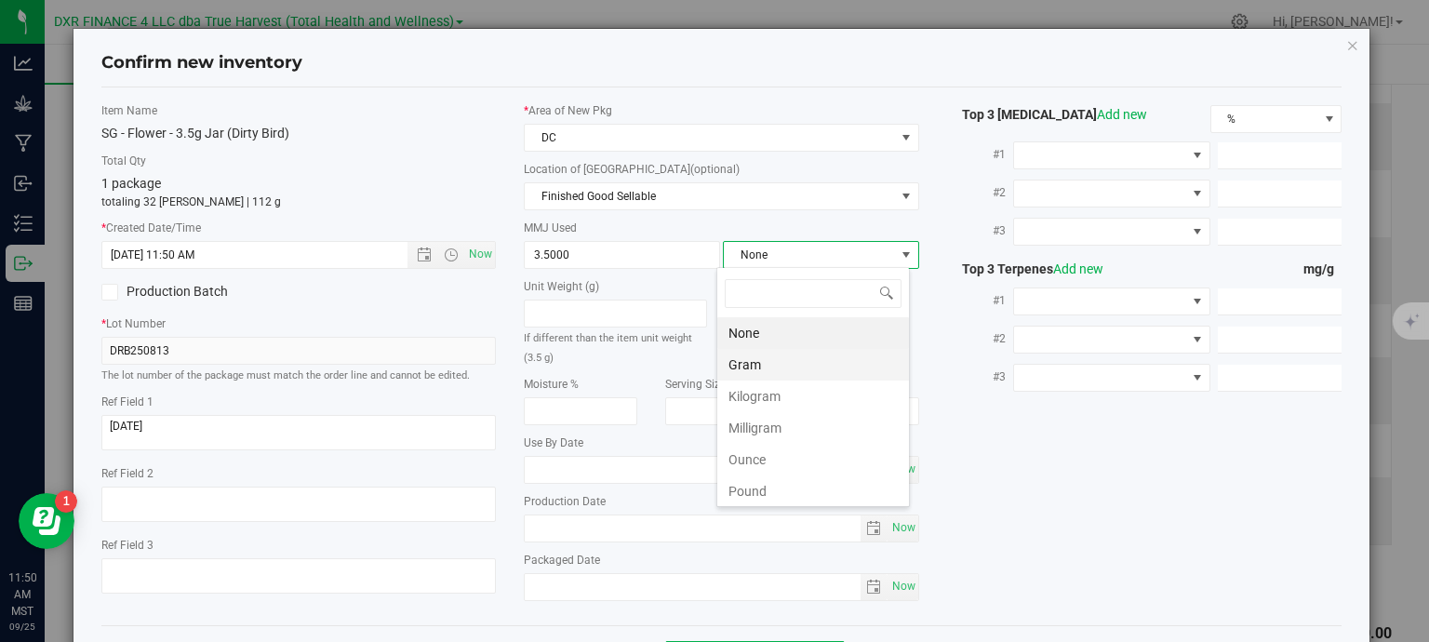
scroll to position [27, 194]
click at [752, 371] on li "Gram" at bounding box center [813, 365] width 192 height 32
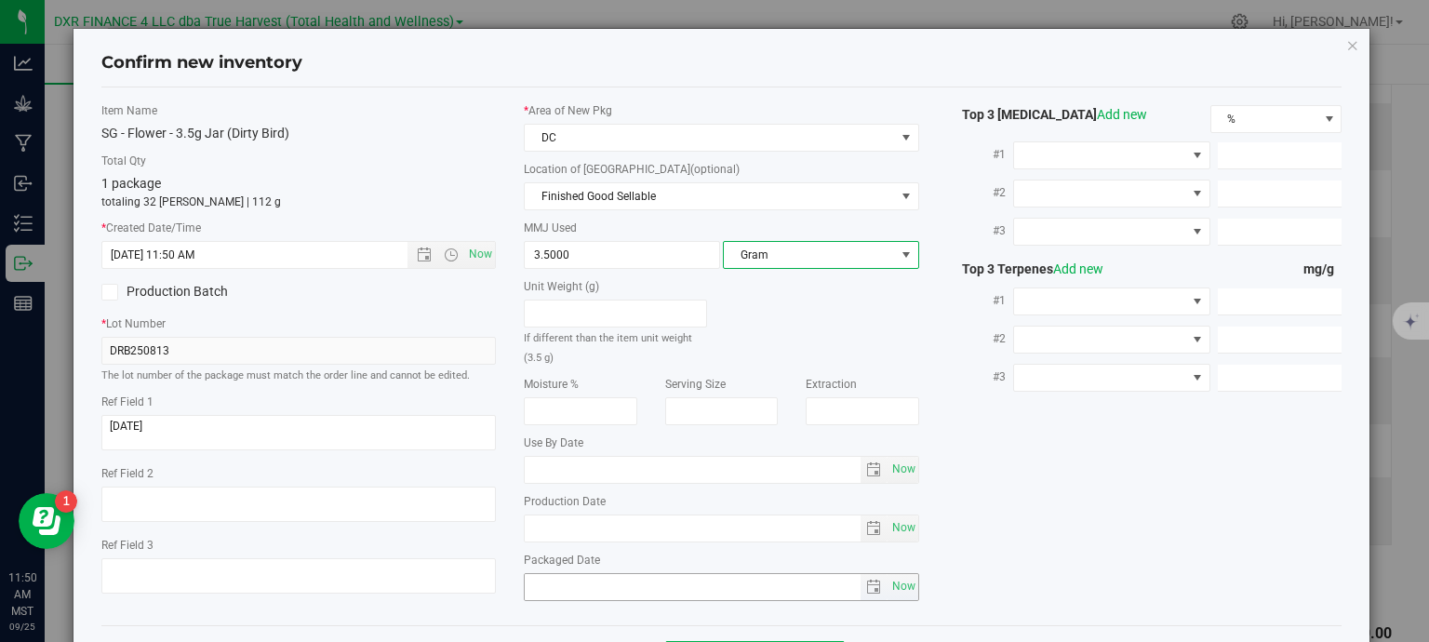
scroll to position [71, 0]
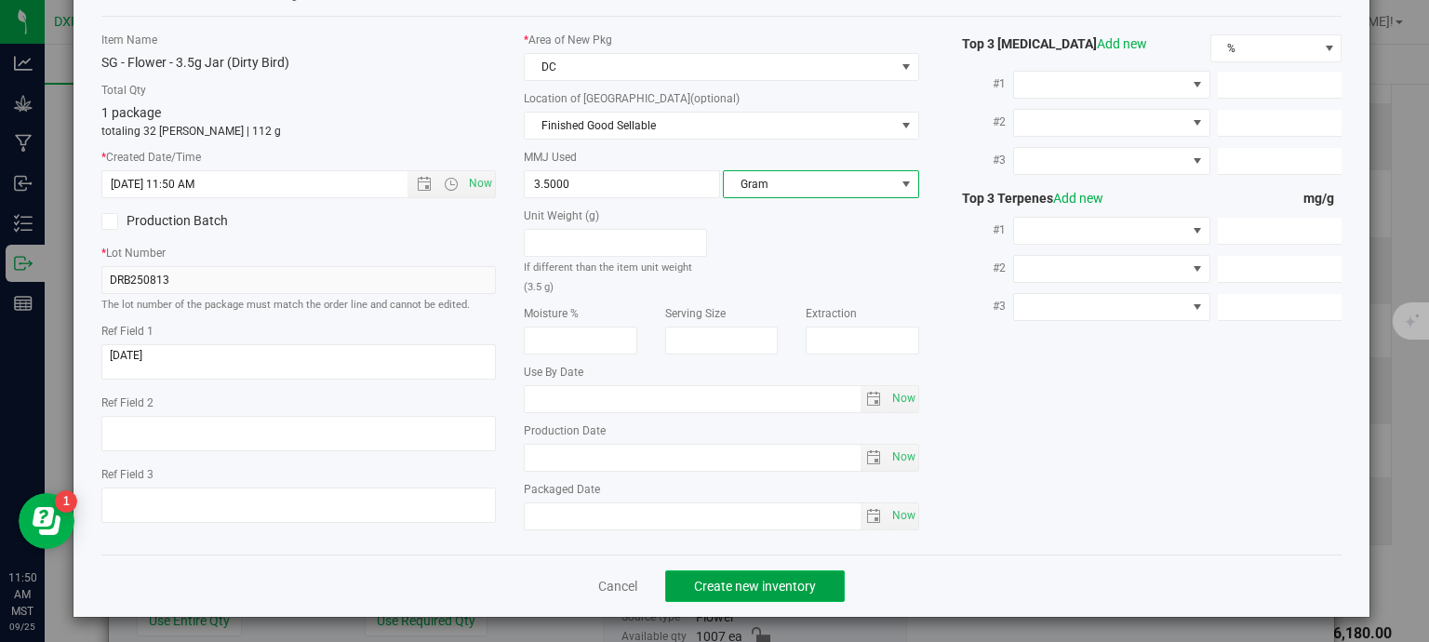
click at [796, 579] on span "Create new inventory" at bounding box center [755, 586] width 122 height 15
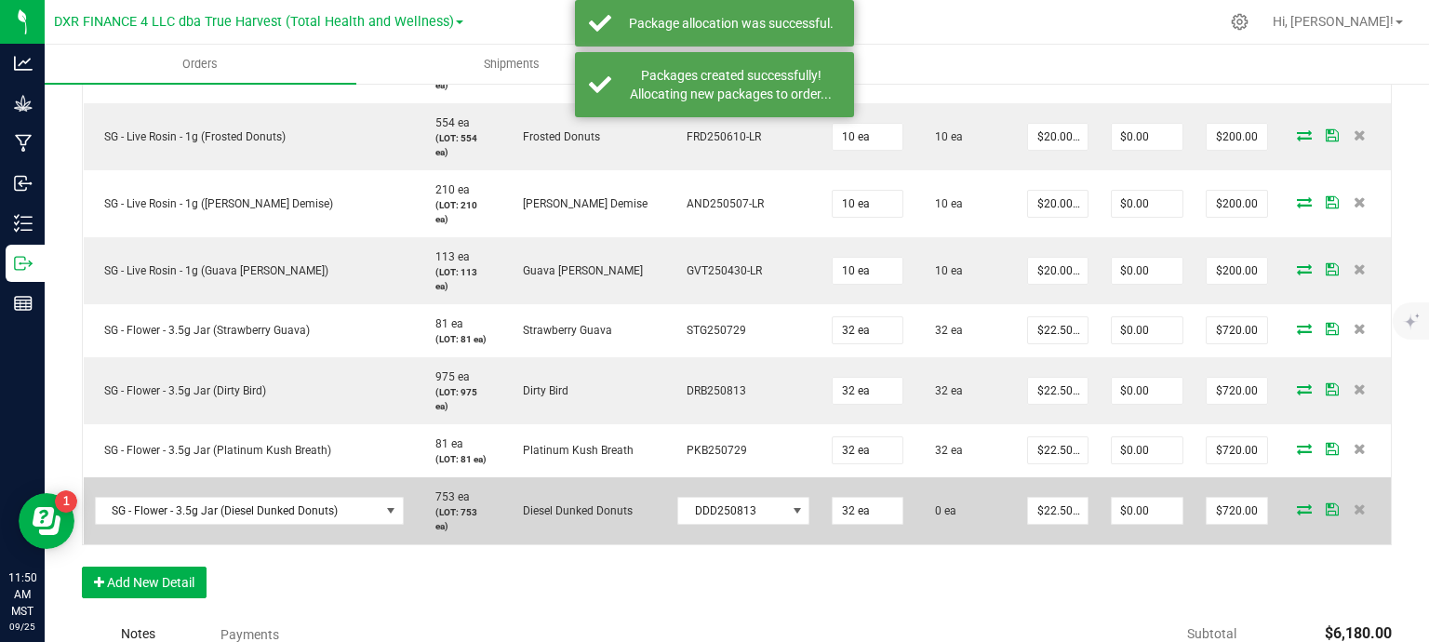
click at [1297, 513] on icon at bounding box center [1304, 508] width 15 height 11
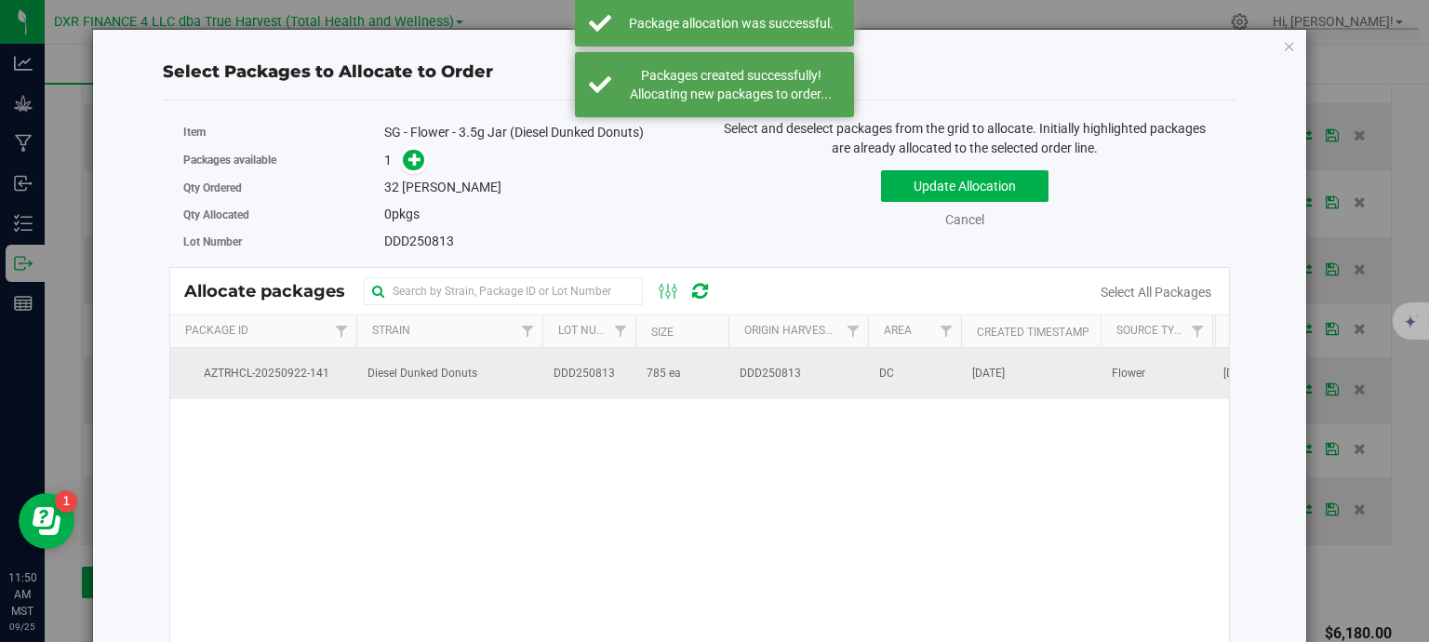
click at [640, 373] on td "785 ea" at bounding box center [682, 373] width 93 height 50
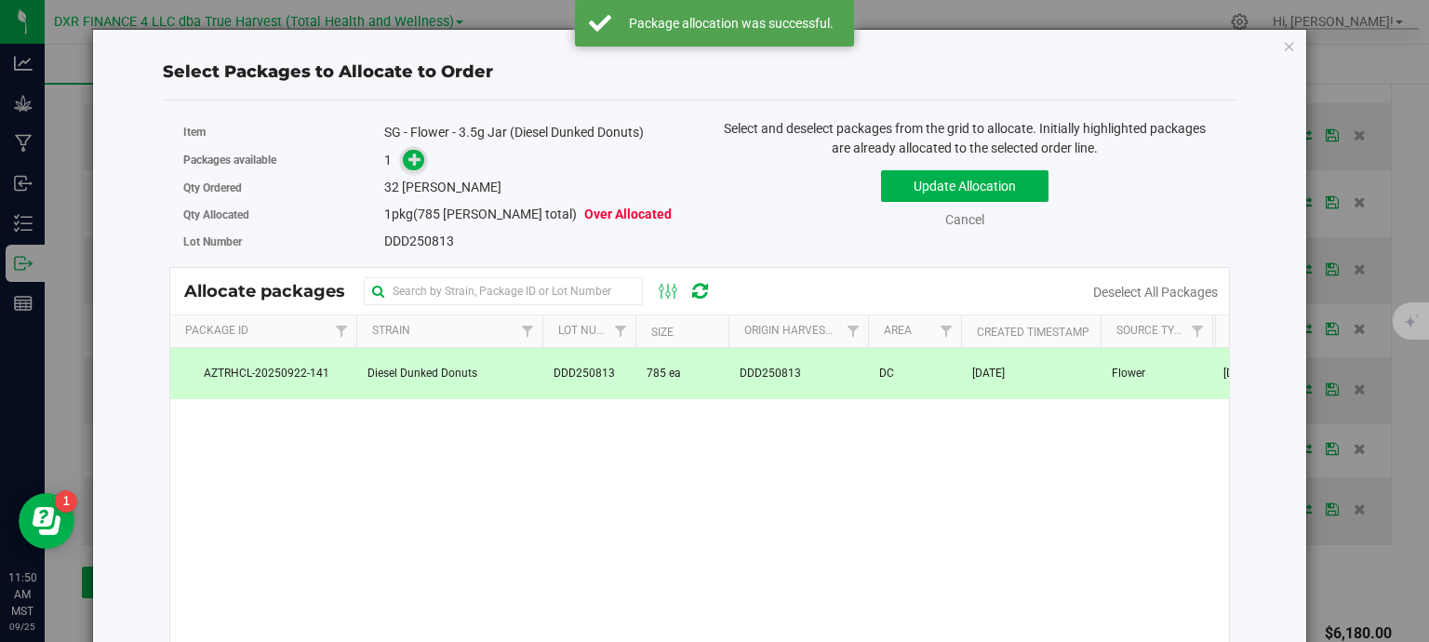
click at [417, 159] on icon at bounding box center [414, 159] width 13 height 13
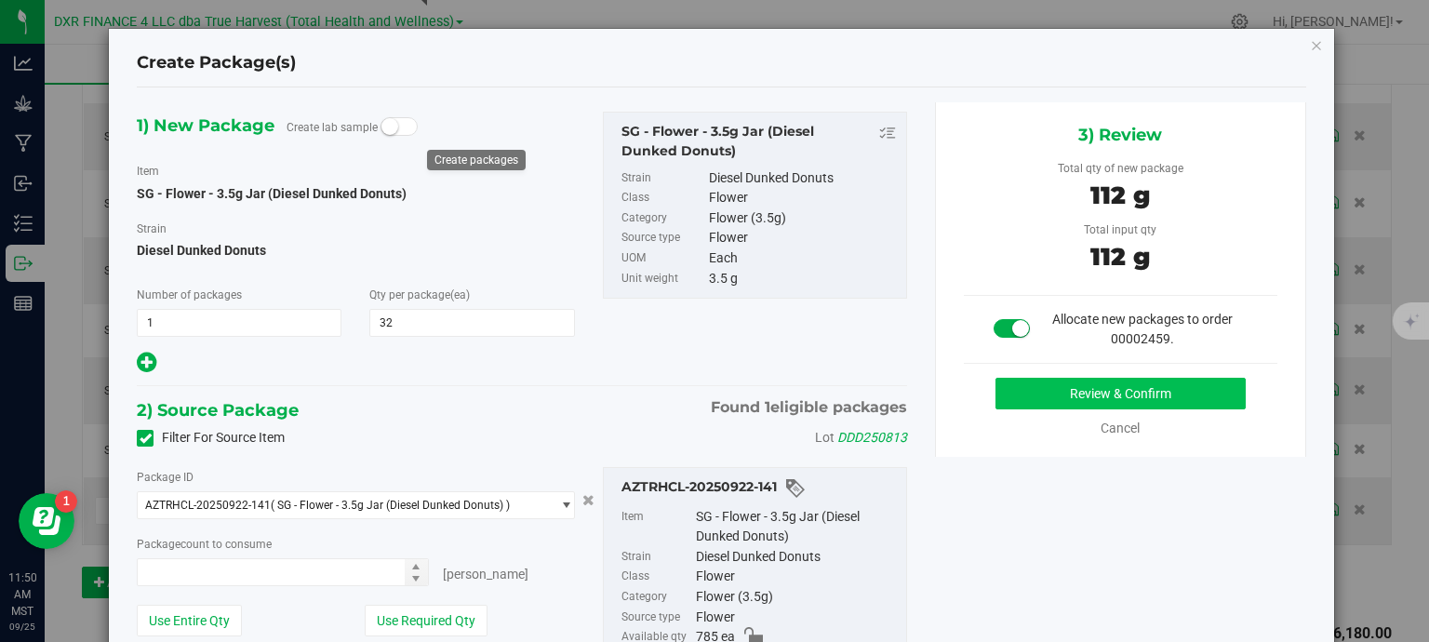
type input "32 ea"
click at [1124, 386] on button "Review & Confirm" at bounding box center [1121, 394] width 250 height 32
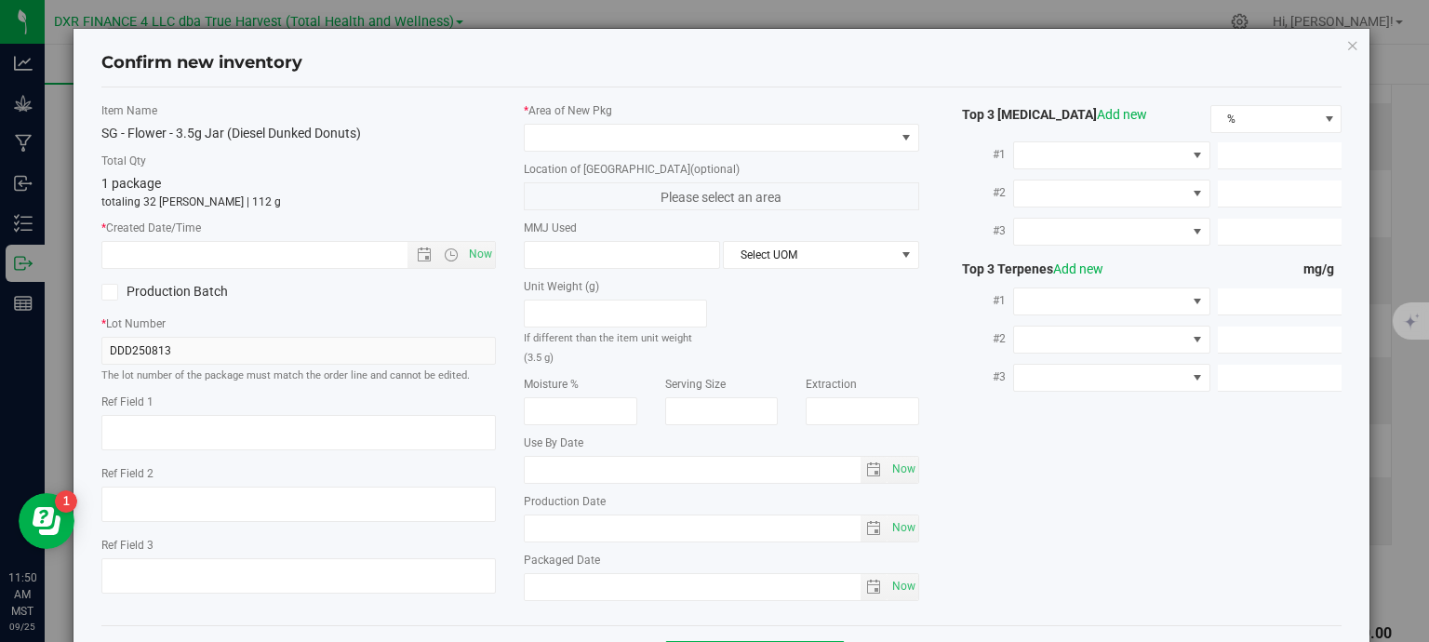
type textarea "[DATE]"
click at [251, 420] on textarea at bounding box center [298, 432] width 395 height 35
click at [275, 256] on input "text" at bounding box center [271, 255] width 338 height 26
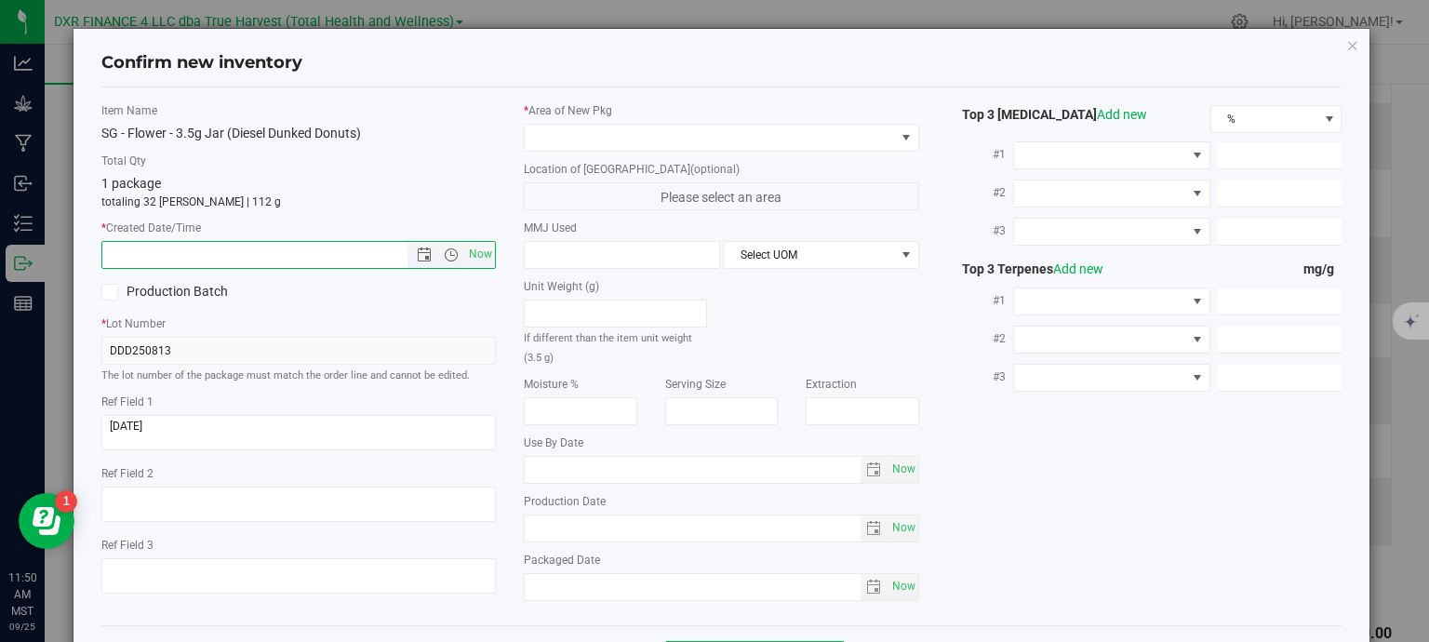
paste input "[DATE]"
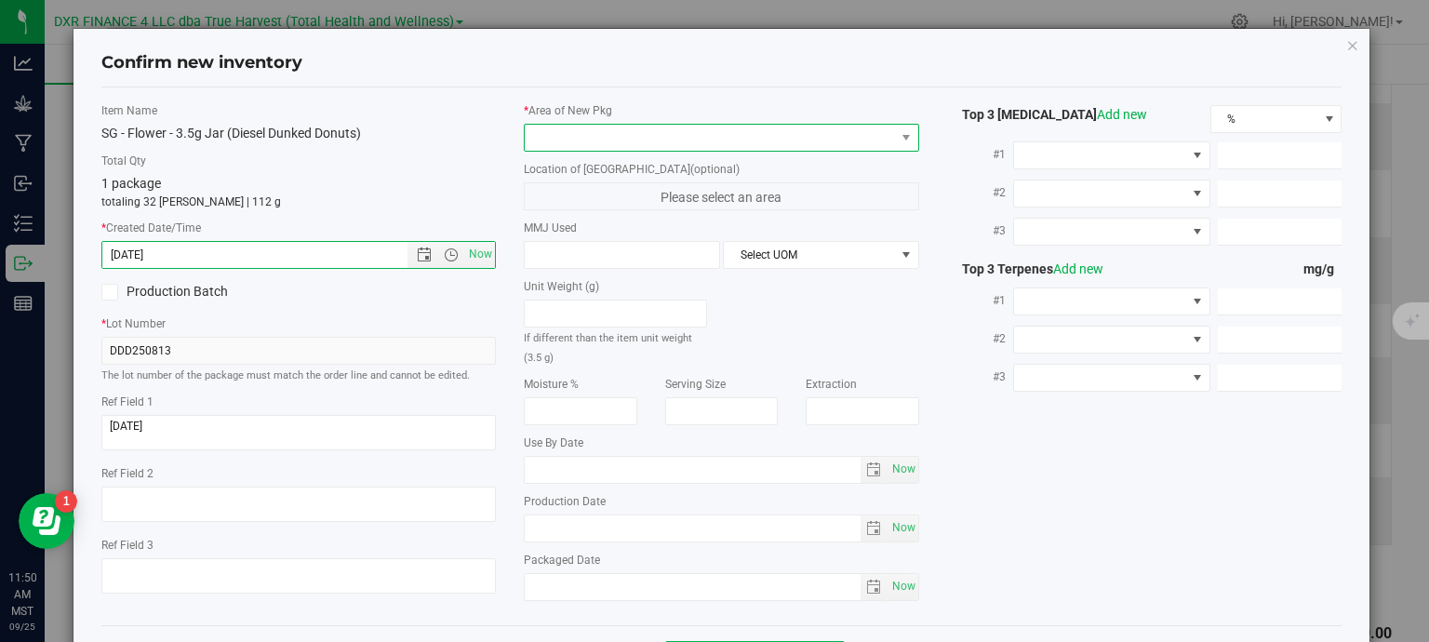
click at [660, 142] on span at bounding box center [710, 138] width 370 height 26
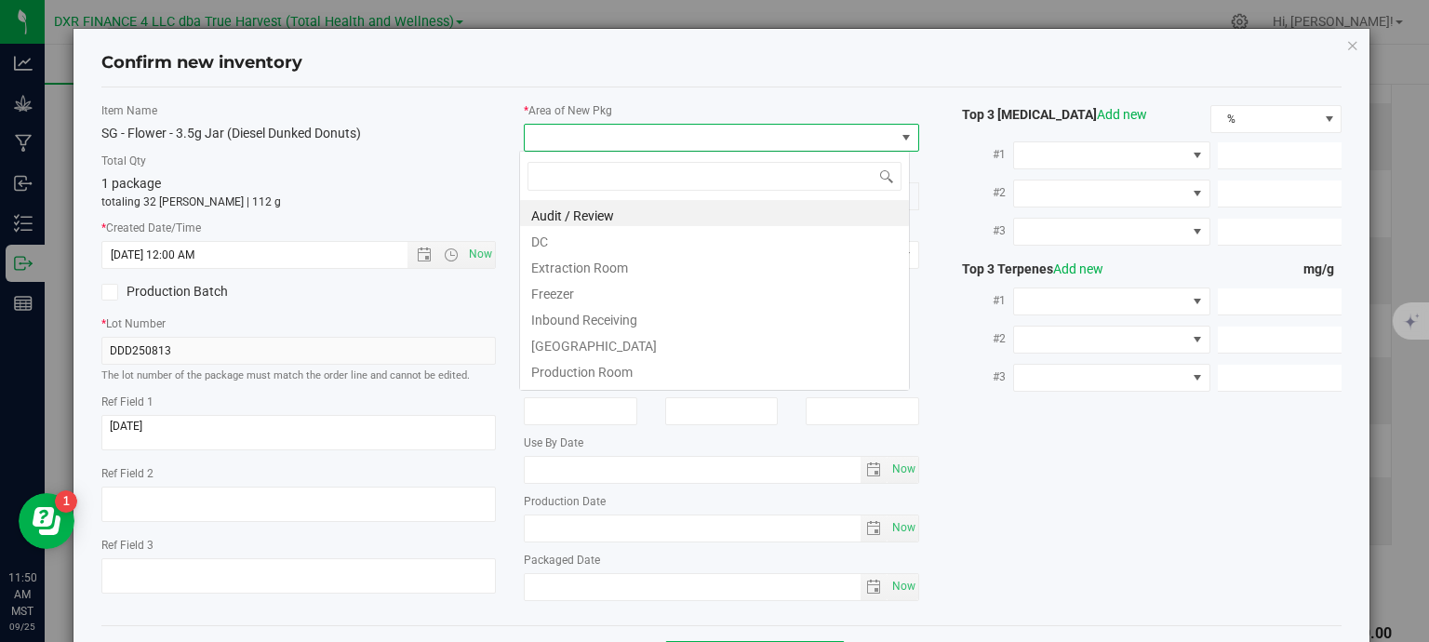
type input "8/13/2025 11:50 AM"
click at [638, 238] on li "DC" at bounding box center [714, 239] width 389 height 26
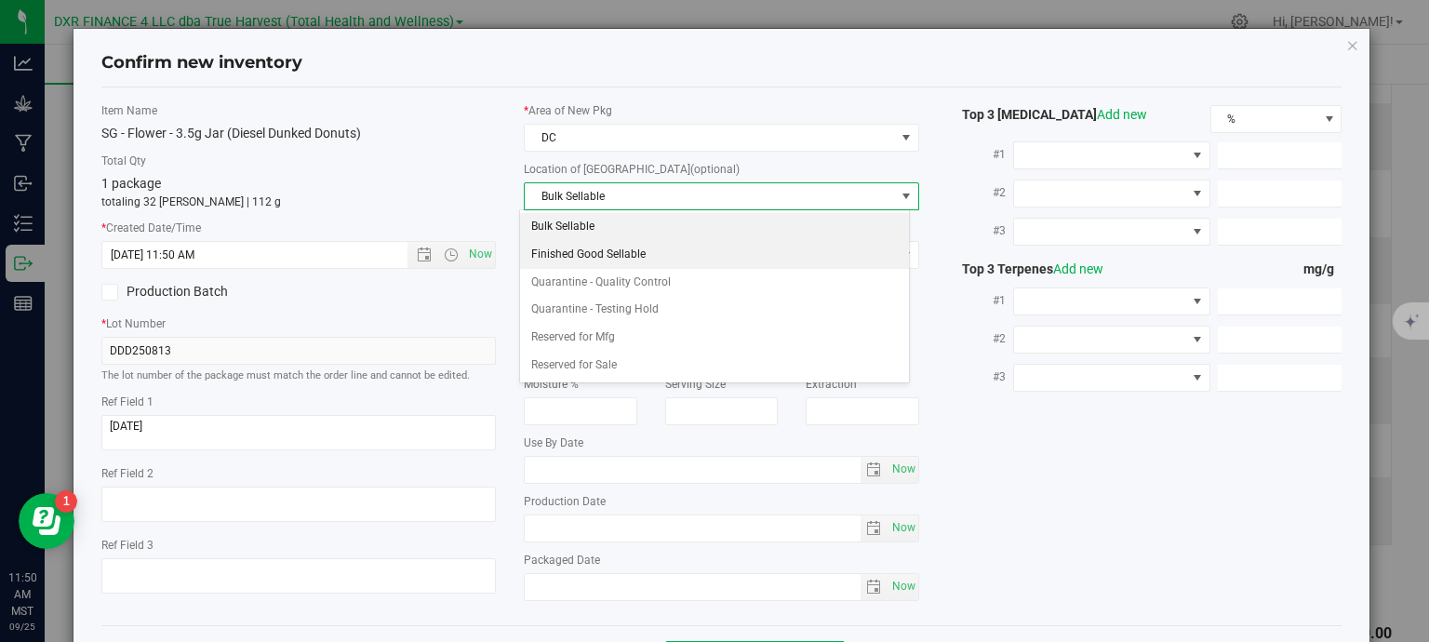
click at [640, 256] on li "Finished Good Sellable" at bounding box center [714, 255] width 389 height 28
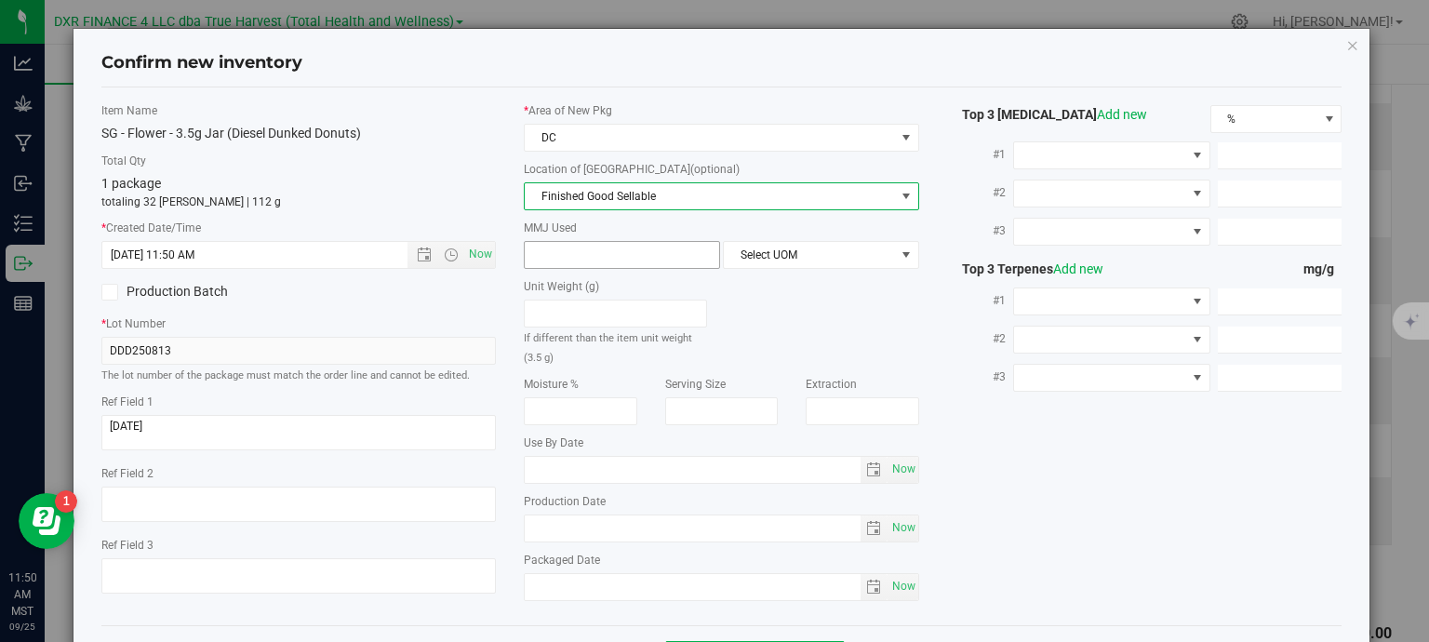
click at [634, 248] on input "text" at bounding box center [622, 255] width 194 height 26
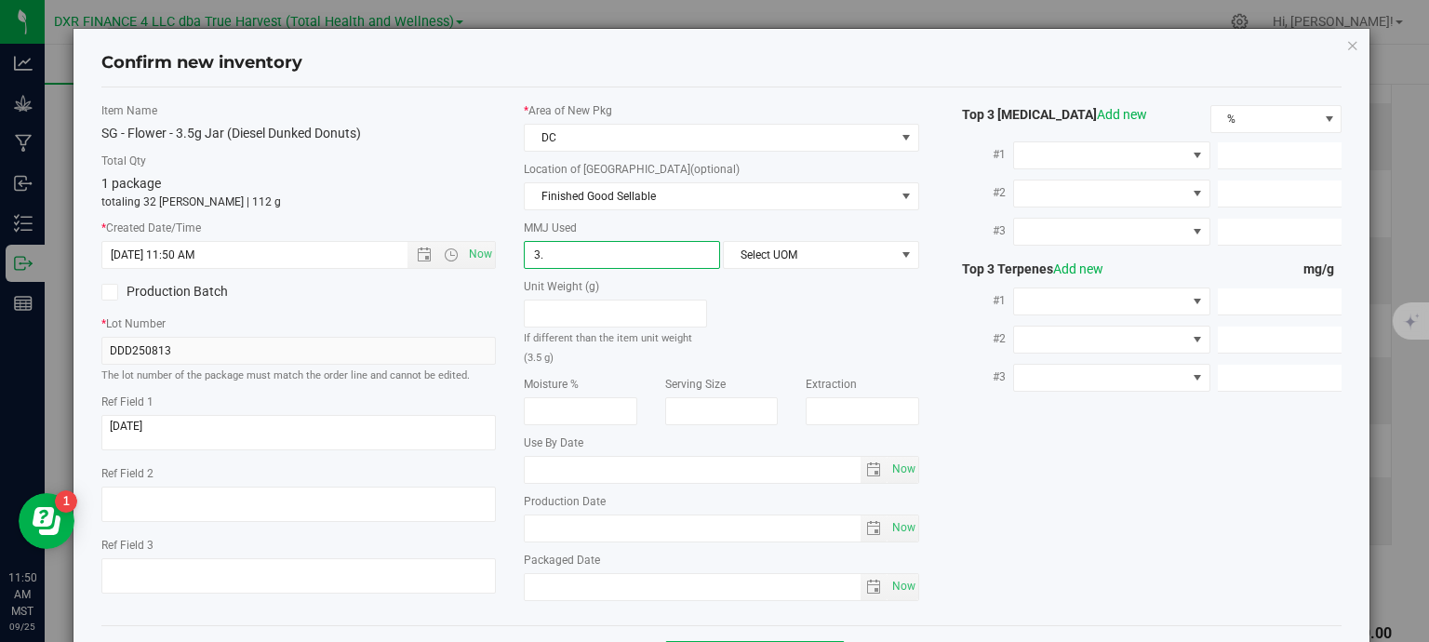
type input "3.5"
click at [783, 259] on span "Select UOM" at bounding box center [809, 255] width 171 height 26
type input "3.5000"
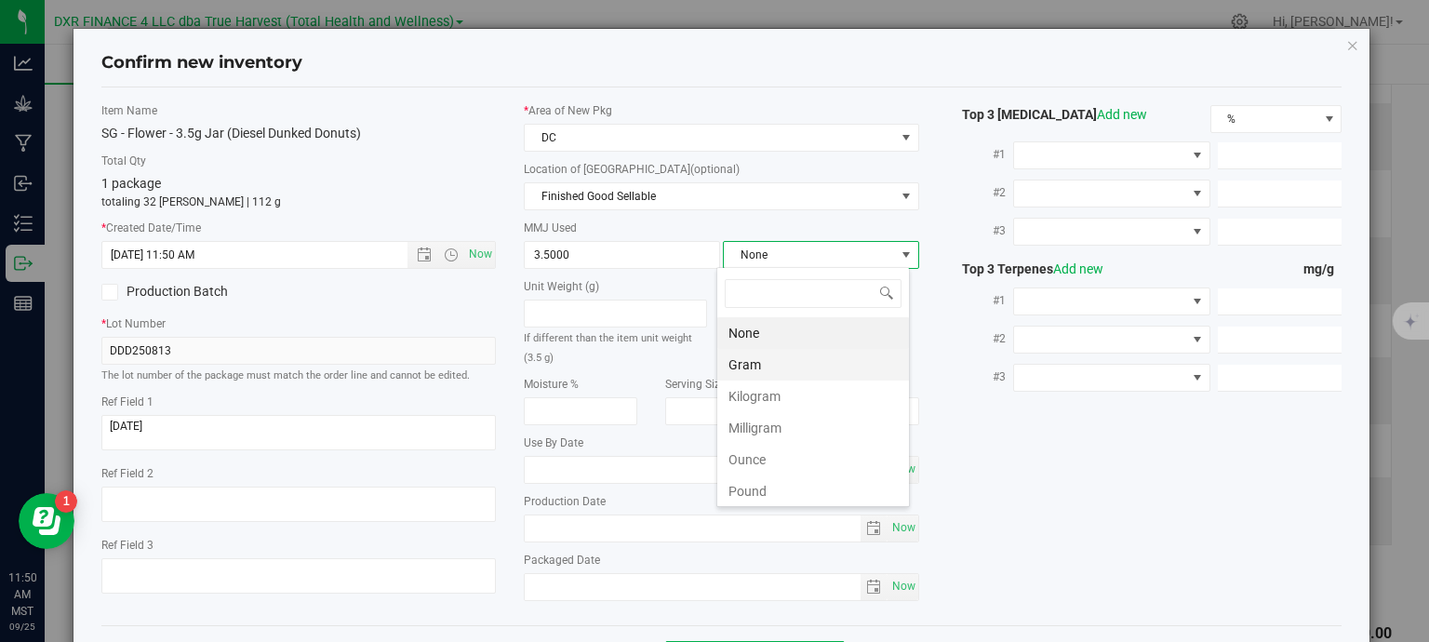
scroll to position [27, 194]
click at [802, 363] on li "Gram" at bounding box center [813, 365] width 192 height 32
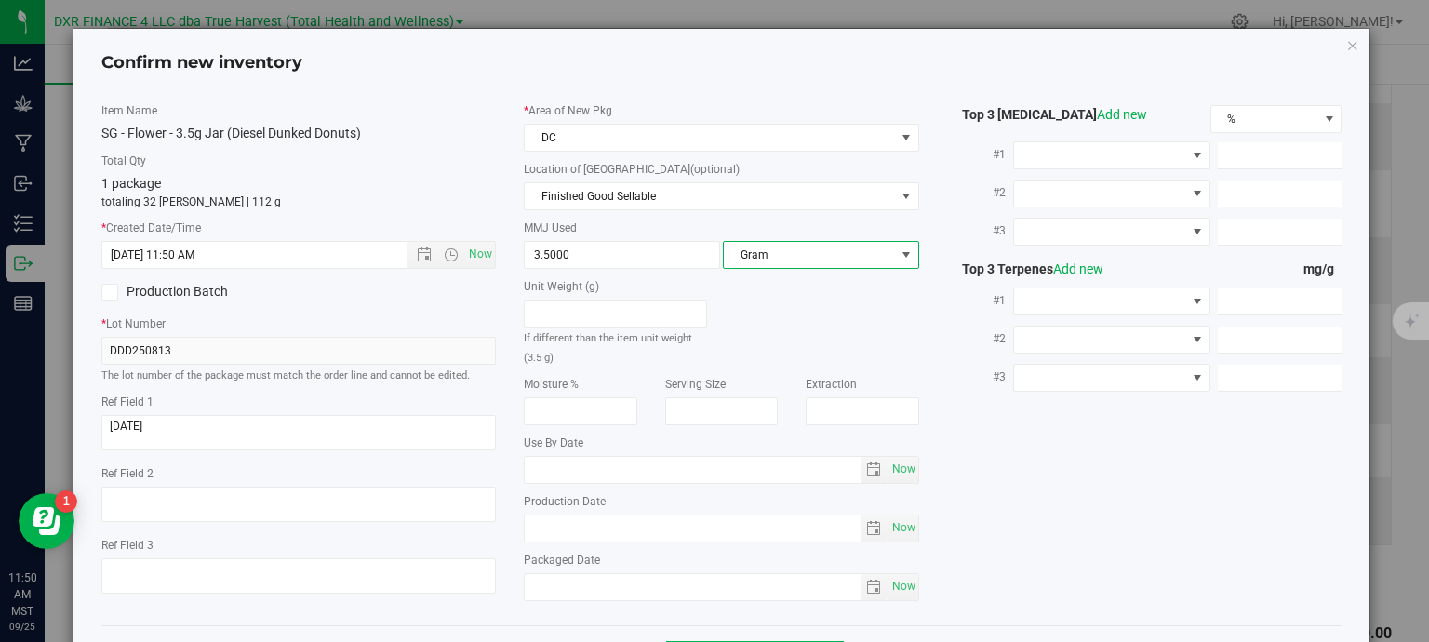
click at [1004, 491] on div "Item Name SG - Flower - 3.5g Jar (Diesel Dunked Donuts) Total Qty 1 package tot…" at bounding box center [721, 356] width 1269 height 508
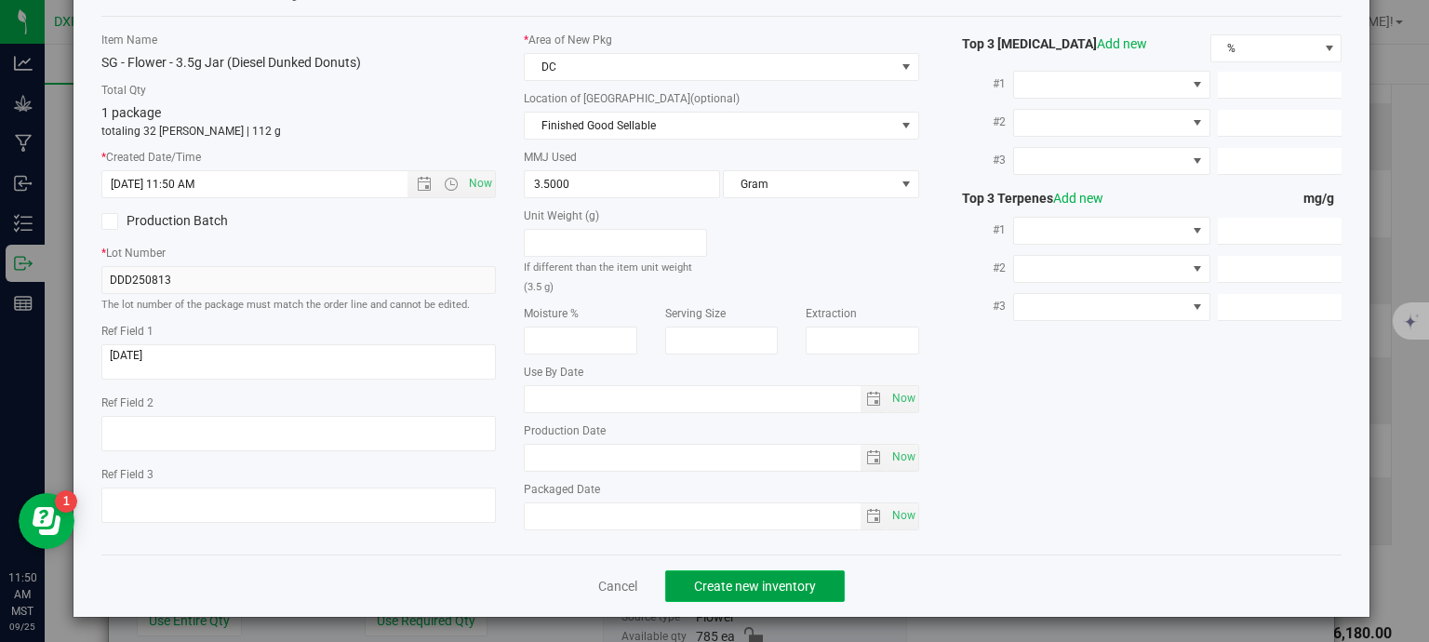
click at [775, 579] on span "Create new inventory" at bounding box center [755, 586] width 122 height 15
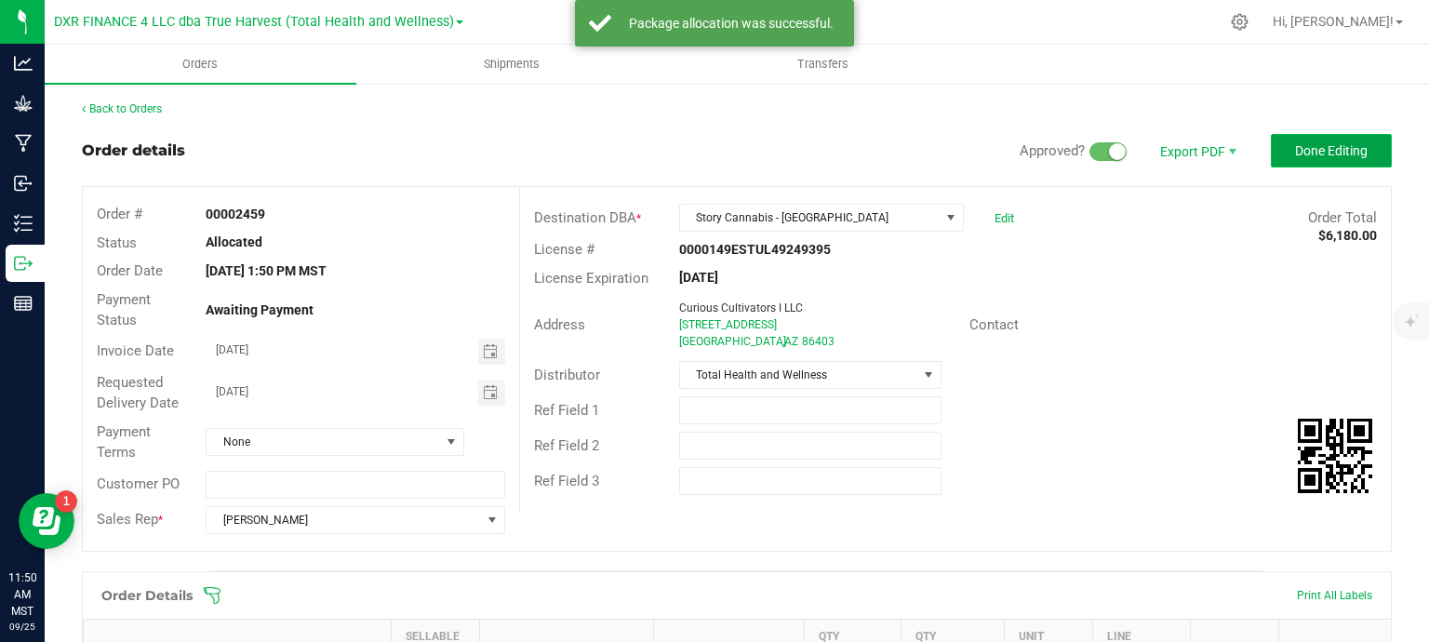
click at [1319, 153] on span "Done Editing" at bounding box center [1331, 150] width 73 height 15
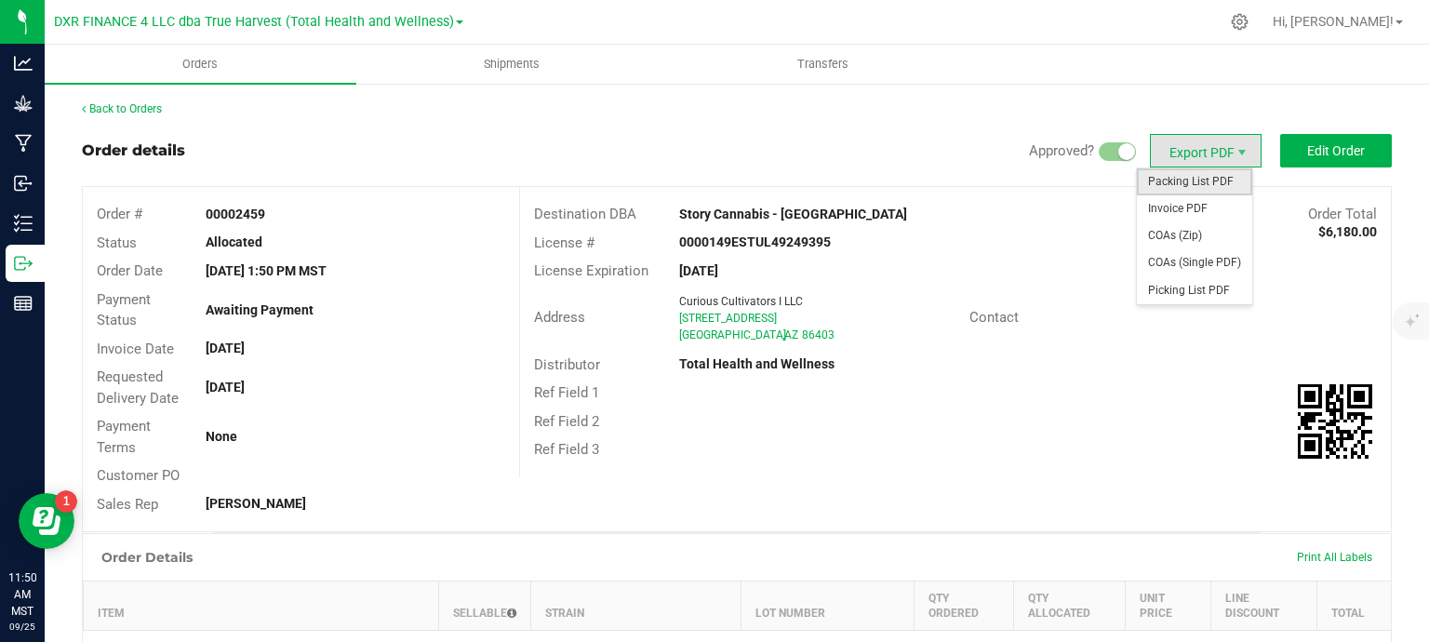
click at [1172, 181] on span "Packing List PDF" at bounding box center [1194, 181] width 115 height 27
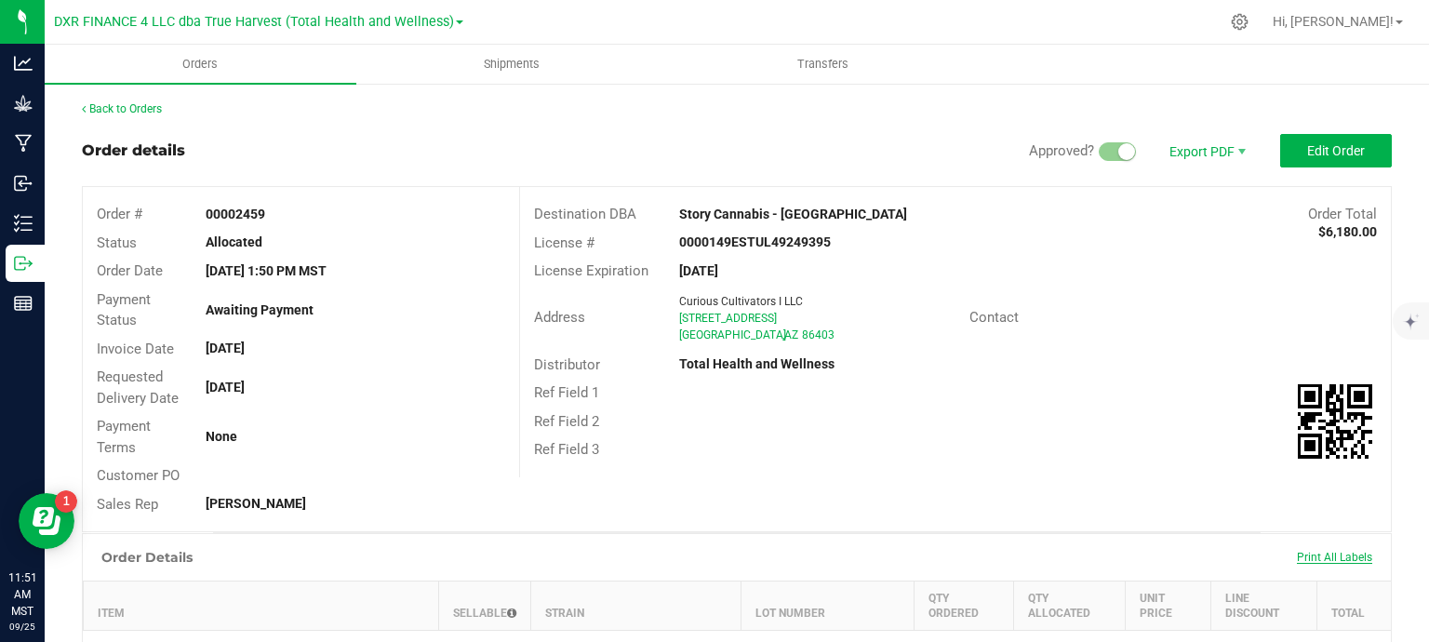
click at [1297, 554] on span "Print All Labels" at bounding box center [1334, 557] width 75 height 13
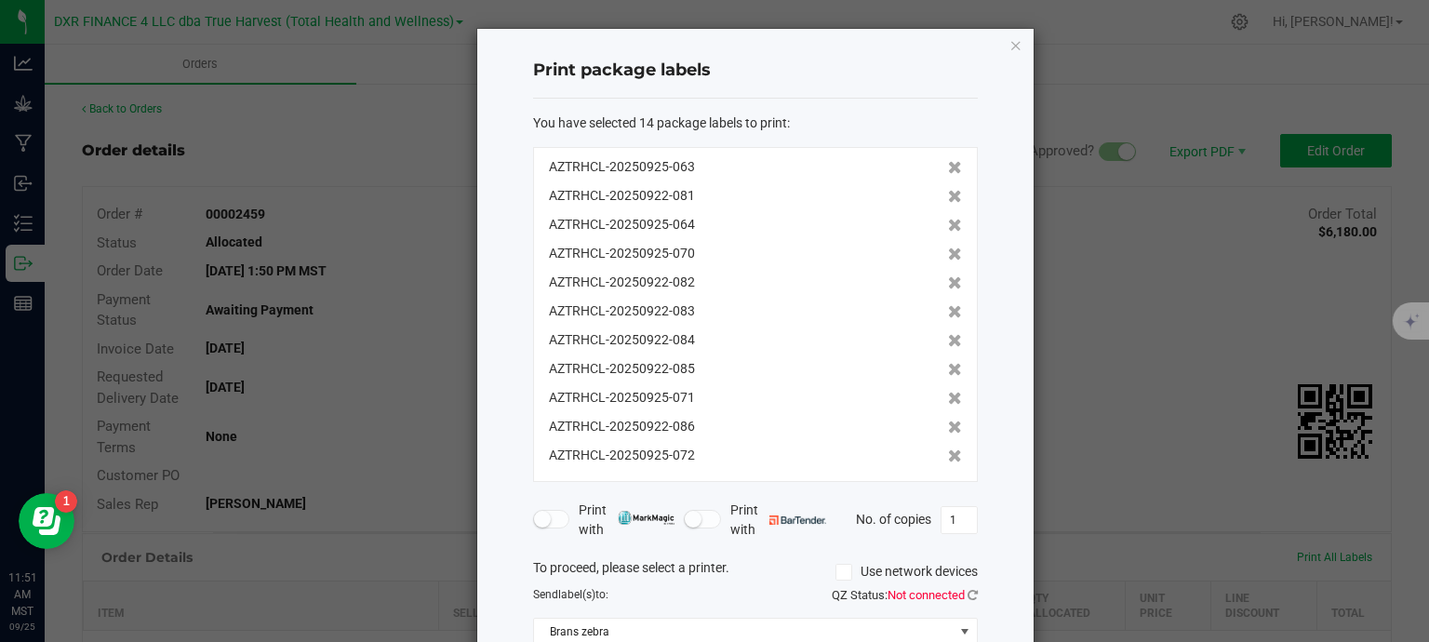
scroll to position [171, 0]
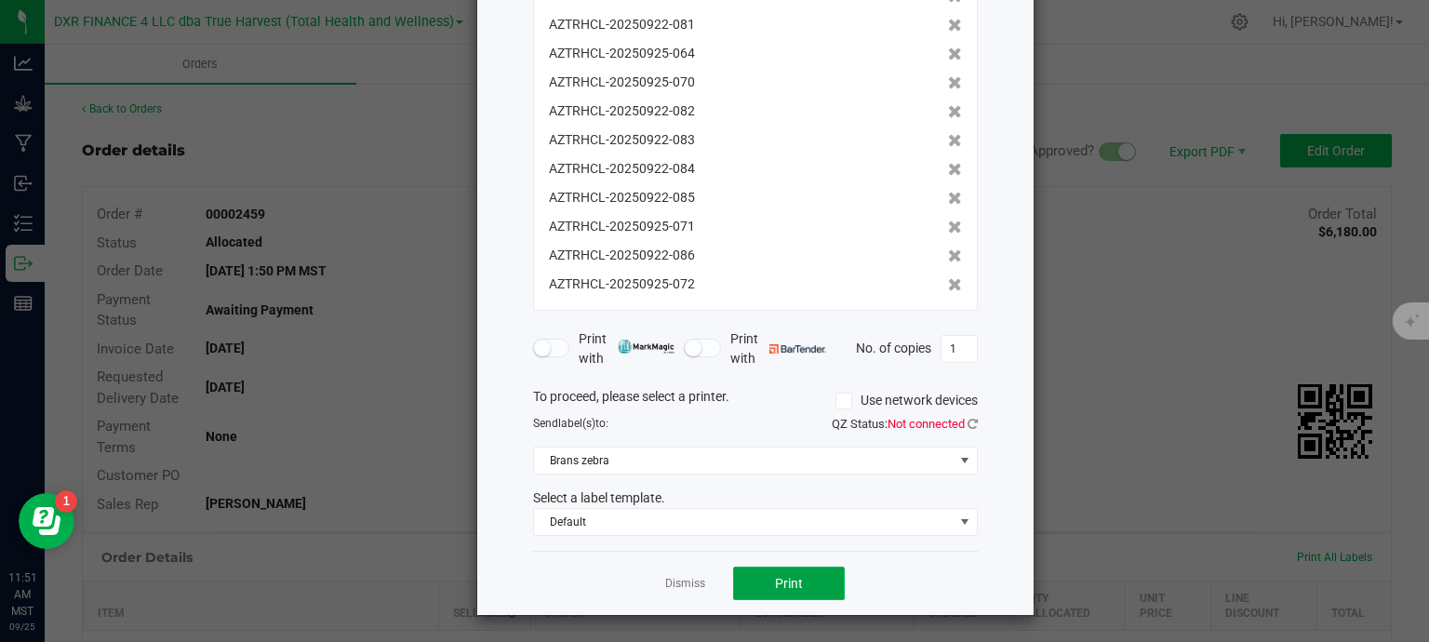
click at [819, 592] on button "Print" at bounding box center [789, 583] width 112 height 33
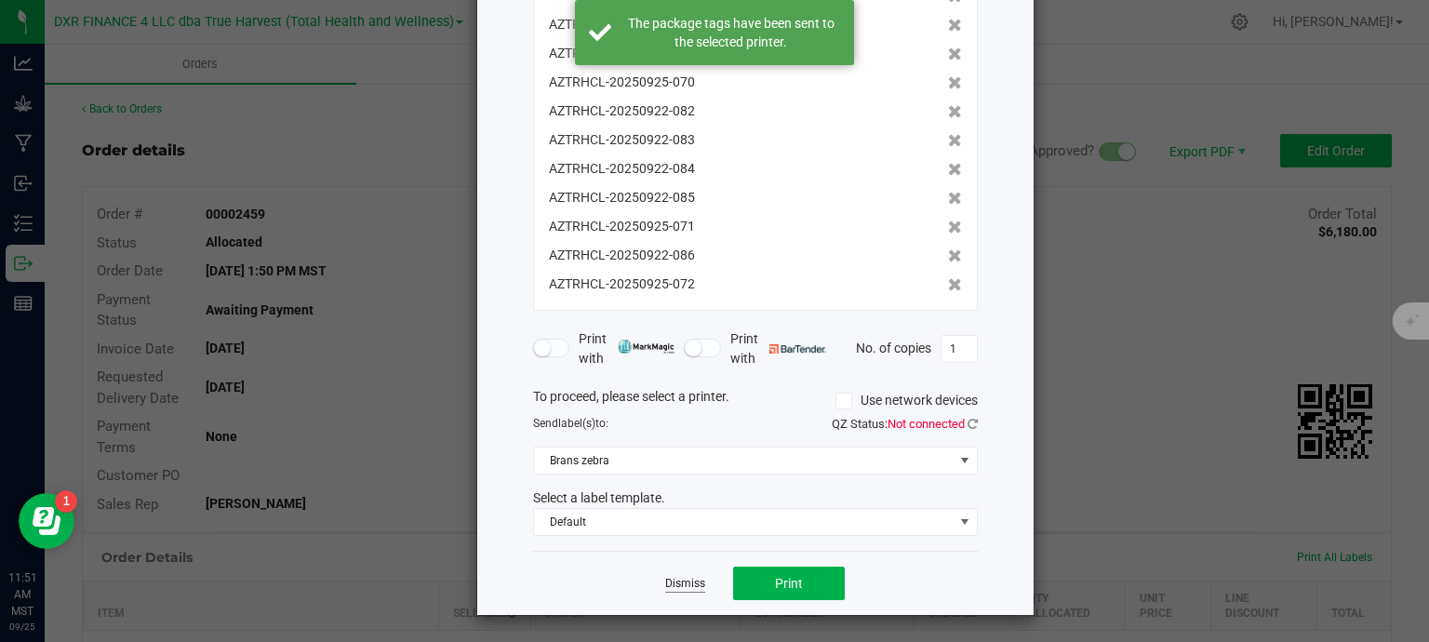
click at [681, 580] on link "Dismiss" at bounding box center [685, 584] width 40 height 16
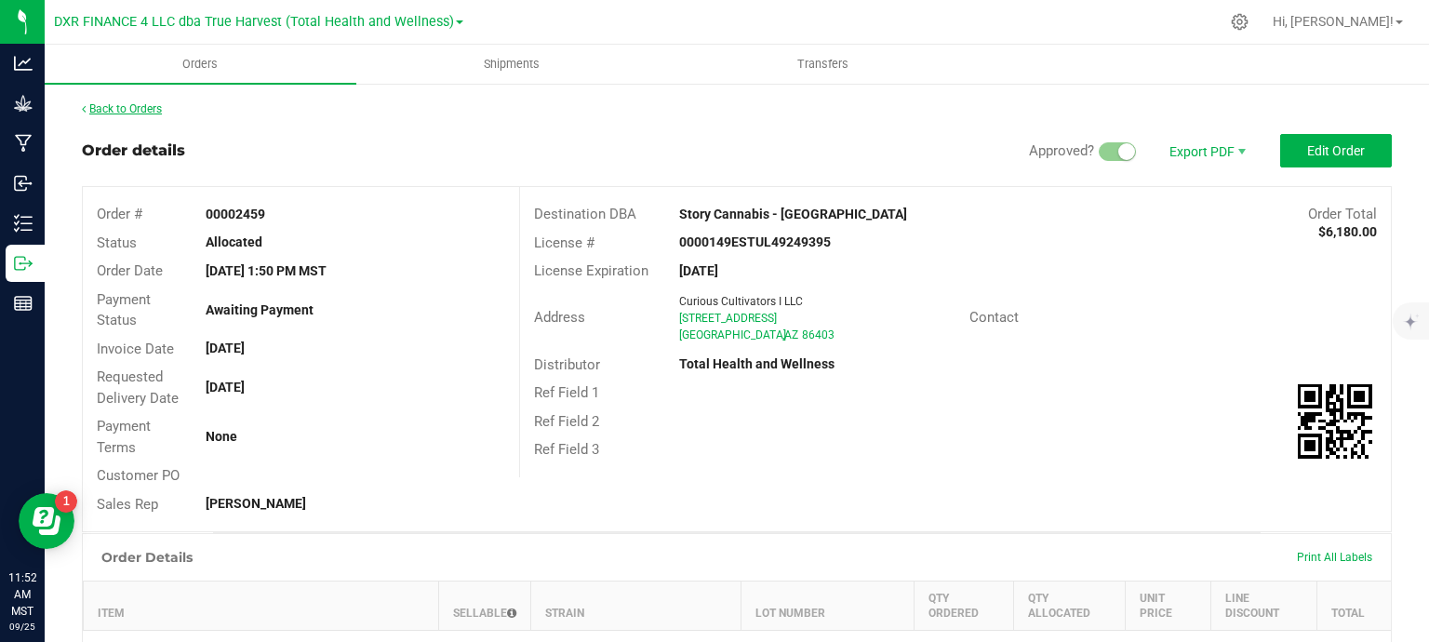
click at [123, 111] on link "Back to Orders" at bounding box center [122, 108] width 80 height 13
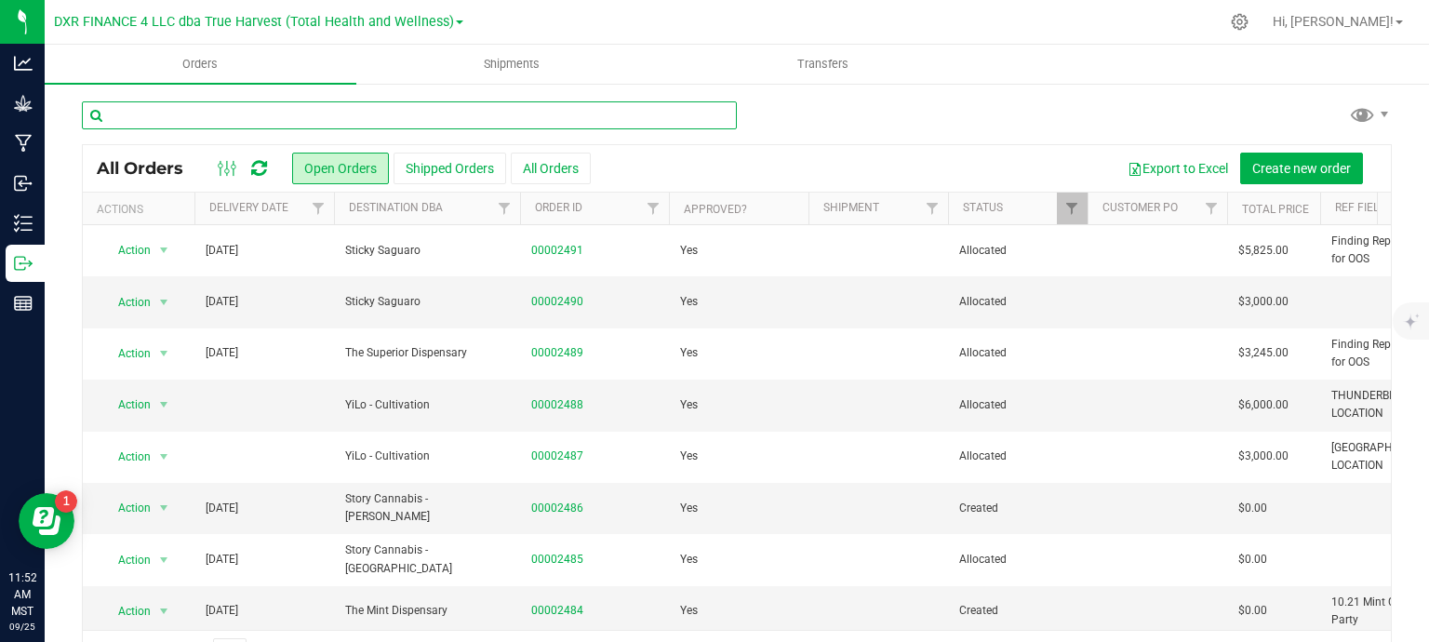
click at [316, 107] on input "text" at bounding box center [409, 115] width 655 height 28
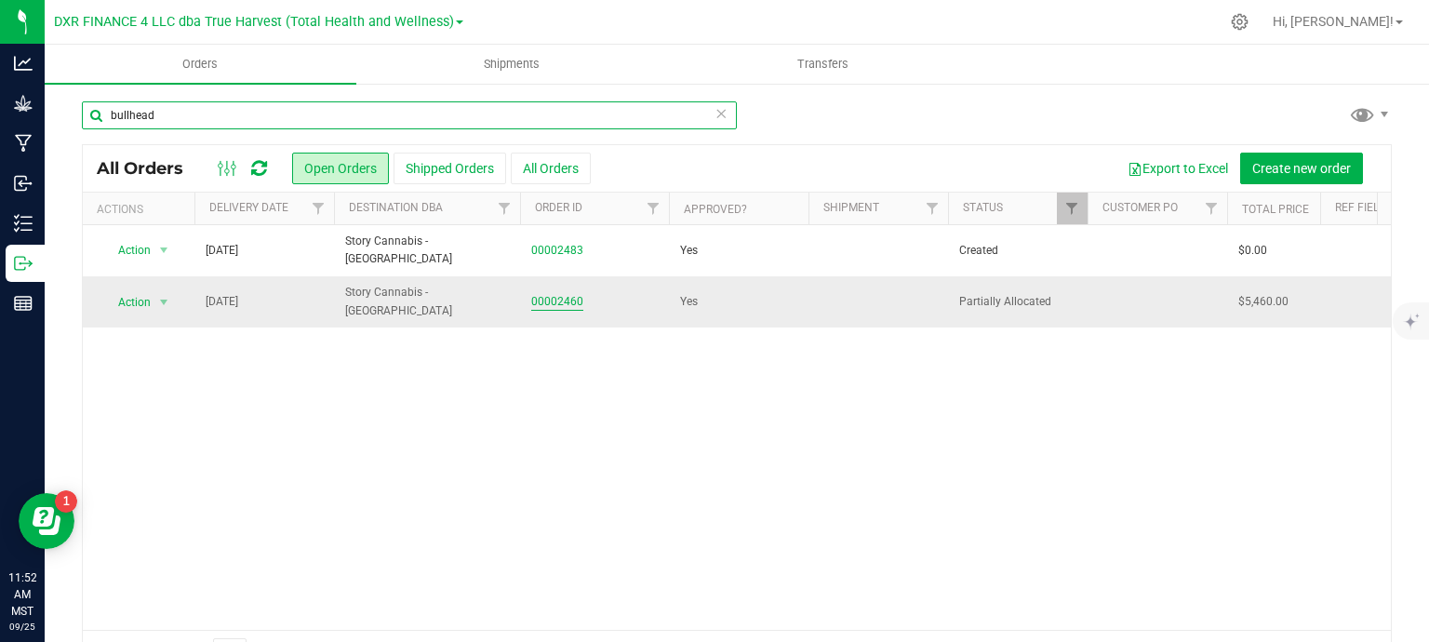
type input "bullhead"
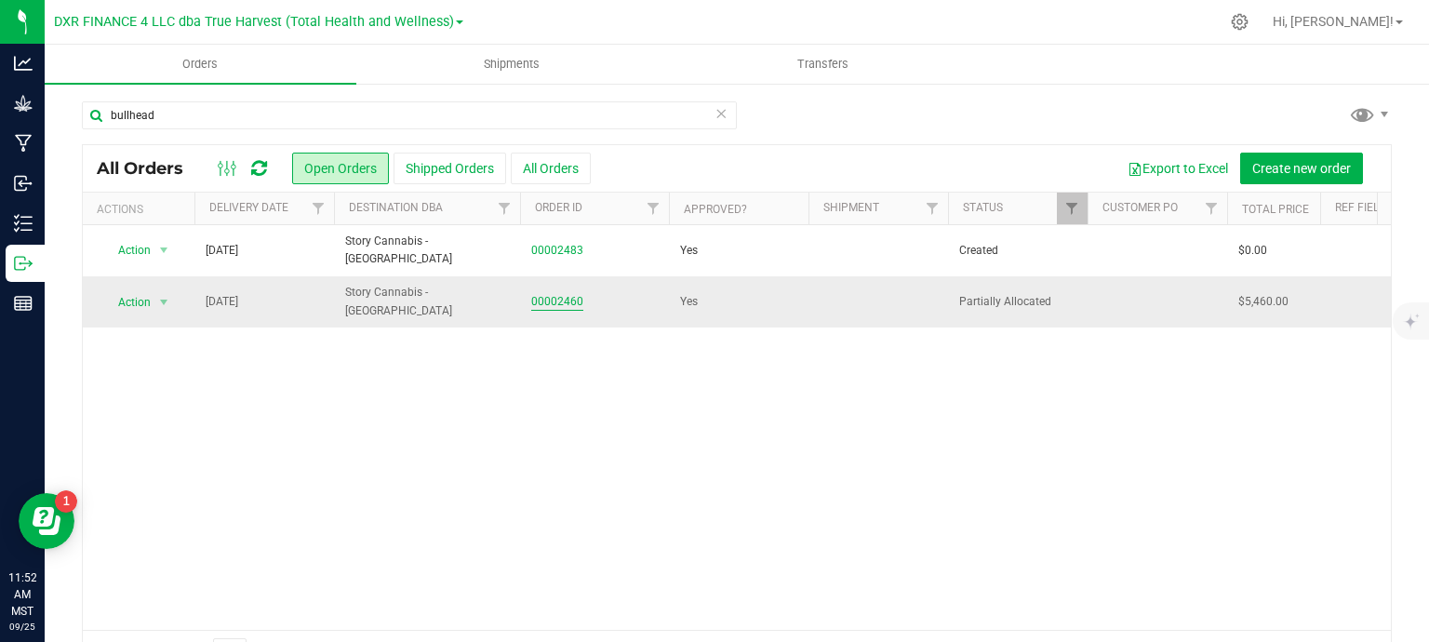
click at [569, 303] on link "00002460" at bounding box center [557, 302] width 52 height 18
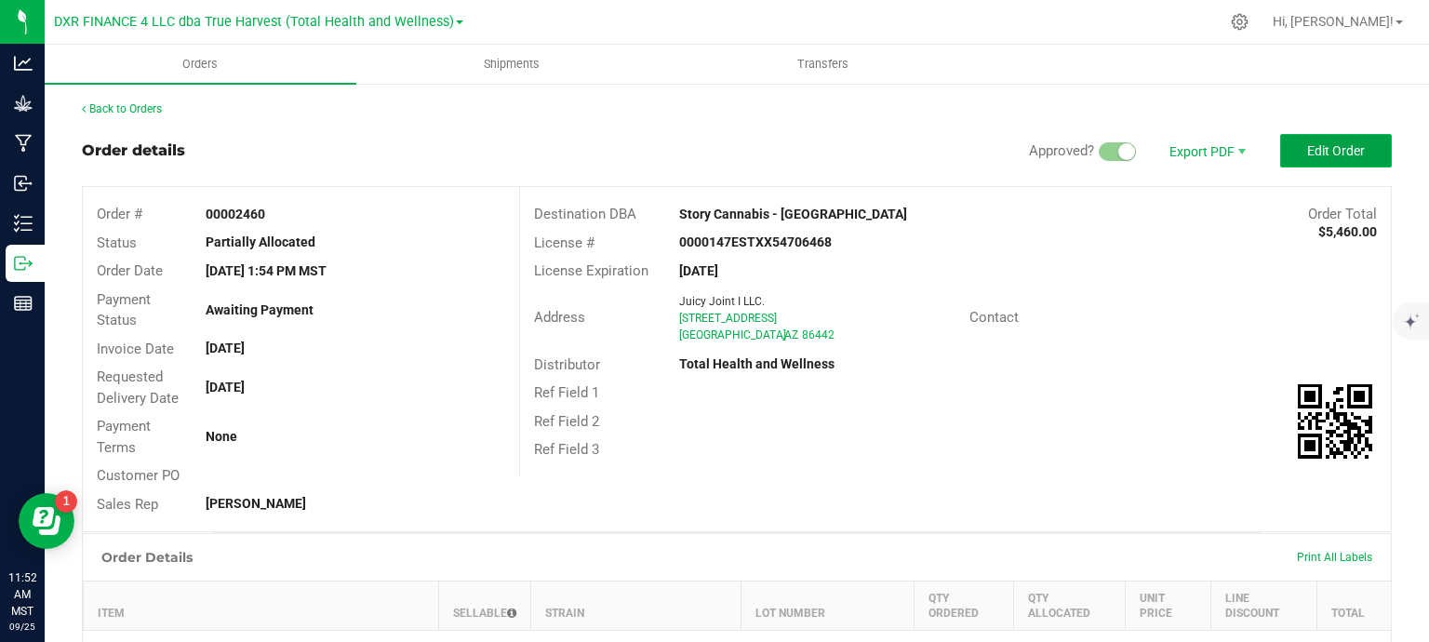
click at [1307, 144] on span "Edit Order" at bounding box center [1336, 150] width 58 height 15
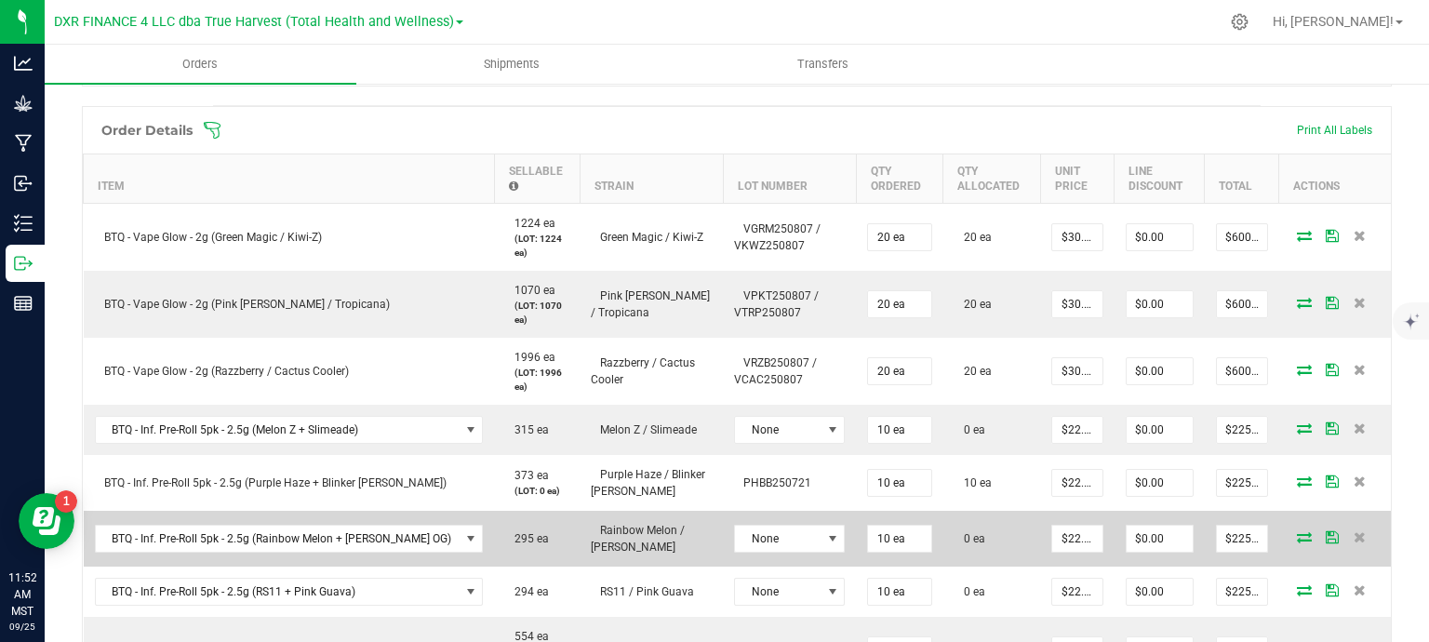
scroll to position [651, 0]
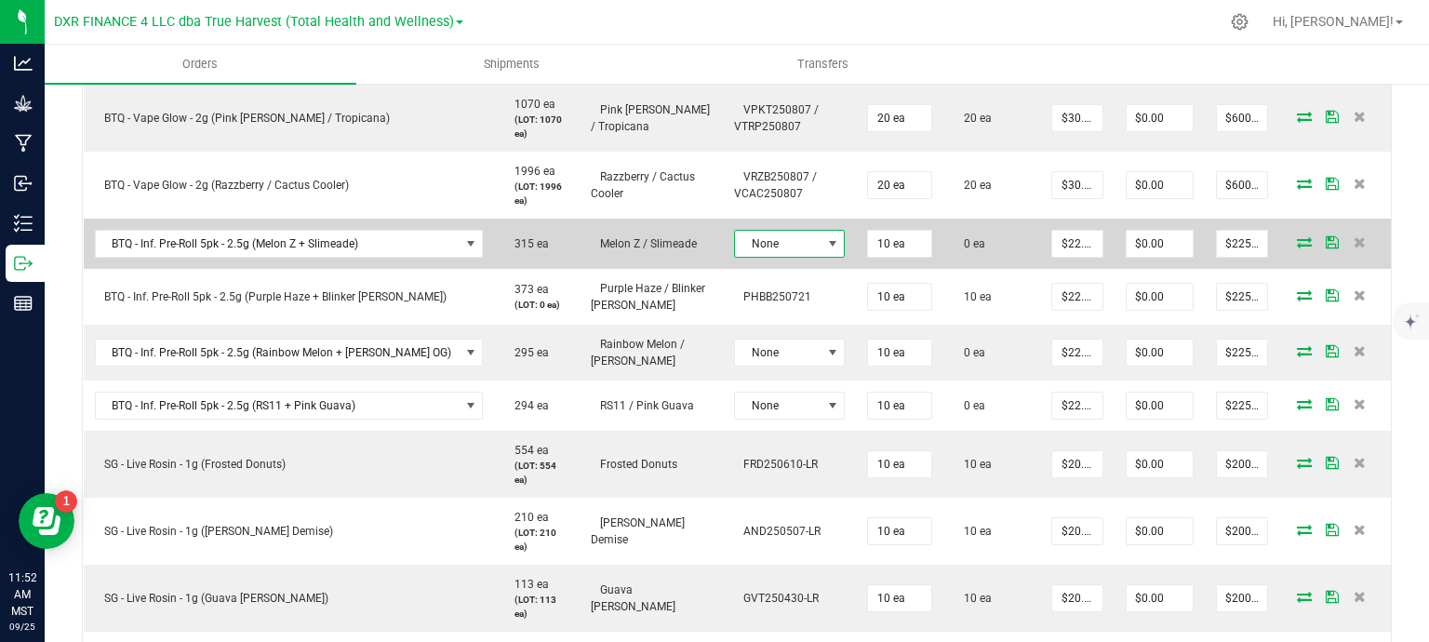
click at [744, 244] on span "None" at bounding box center [778, 244] width 86 height 26
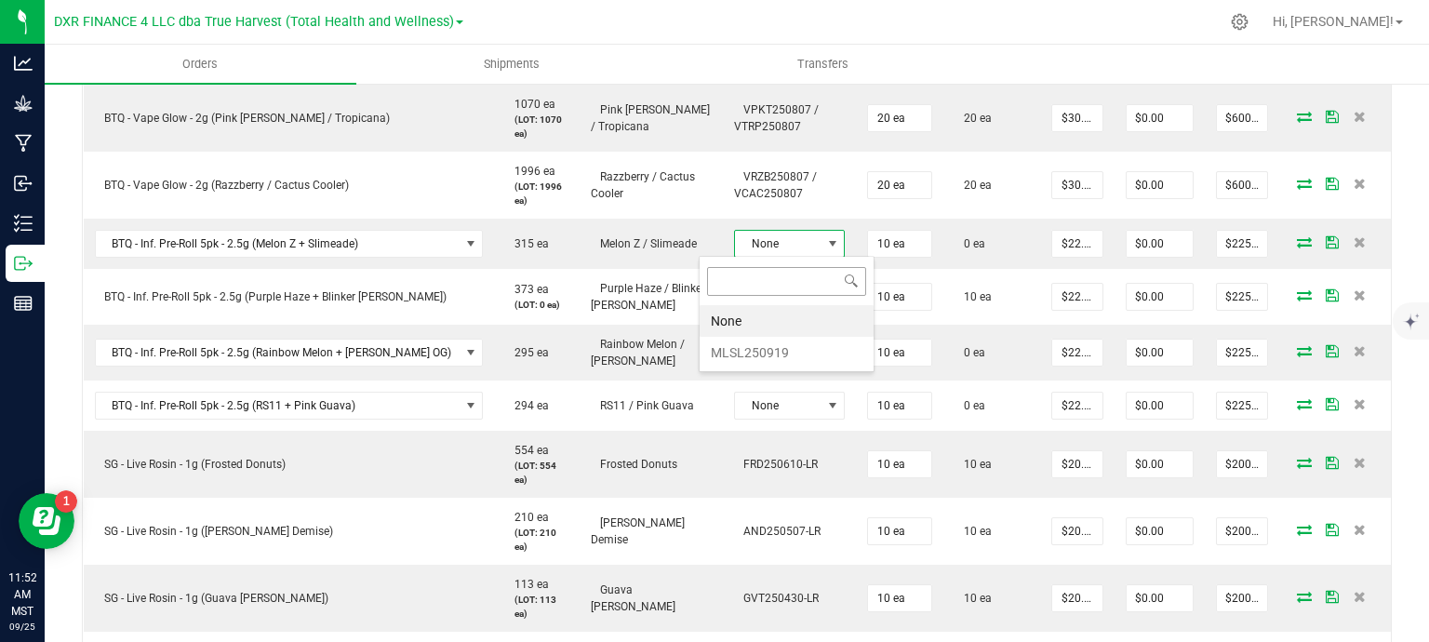
scroll to position [27, 115]
click at [778, 353] on li "MLSL250919" at bounding box center [787, 353] width 174 height 32
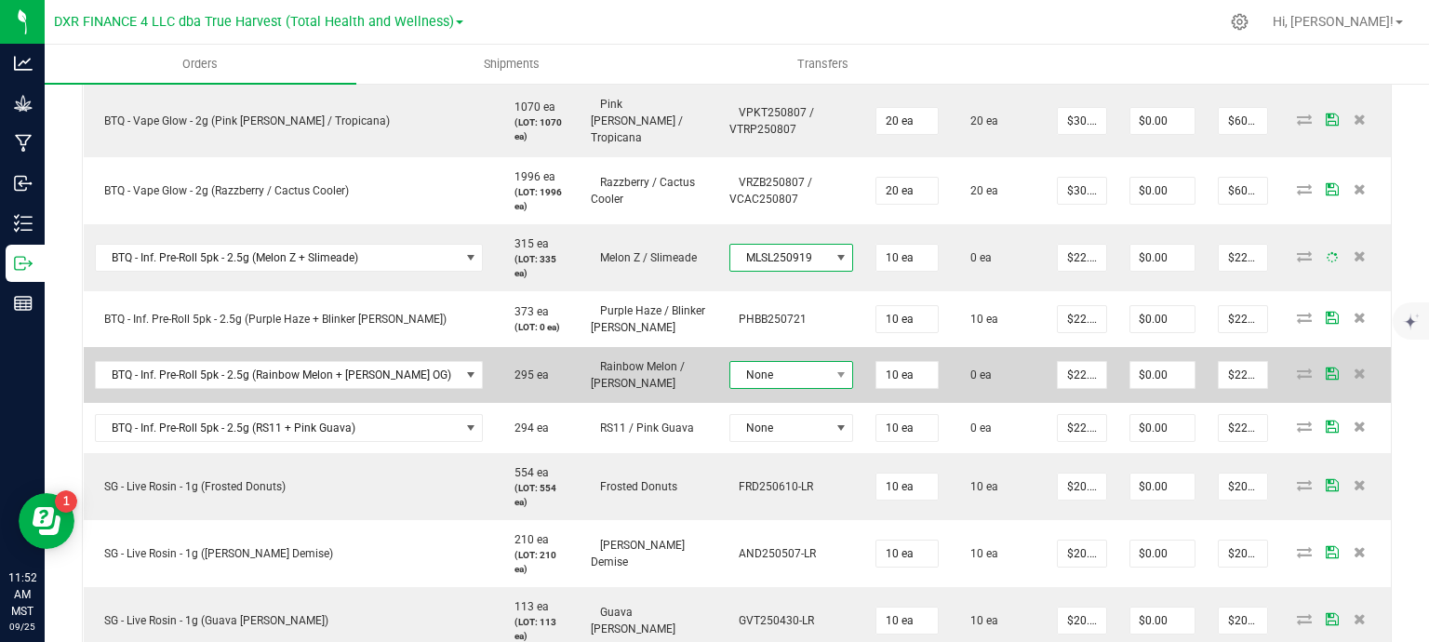
click at [775, 362] on span "None" at bounding box center [780, 375] width 100 height 26
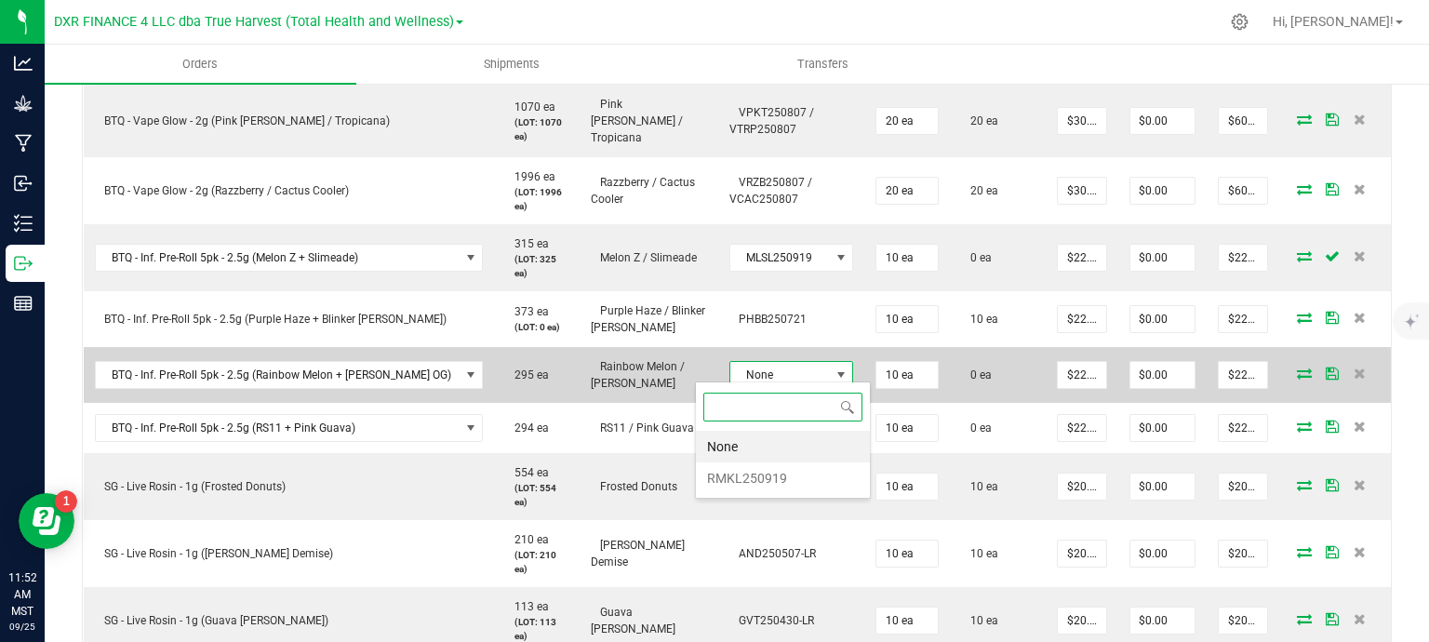
scroll to position [27, 127]
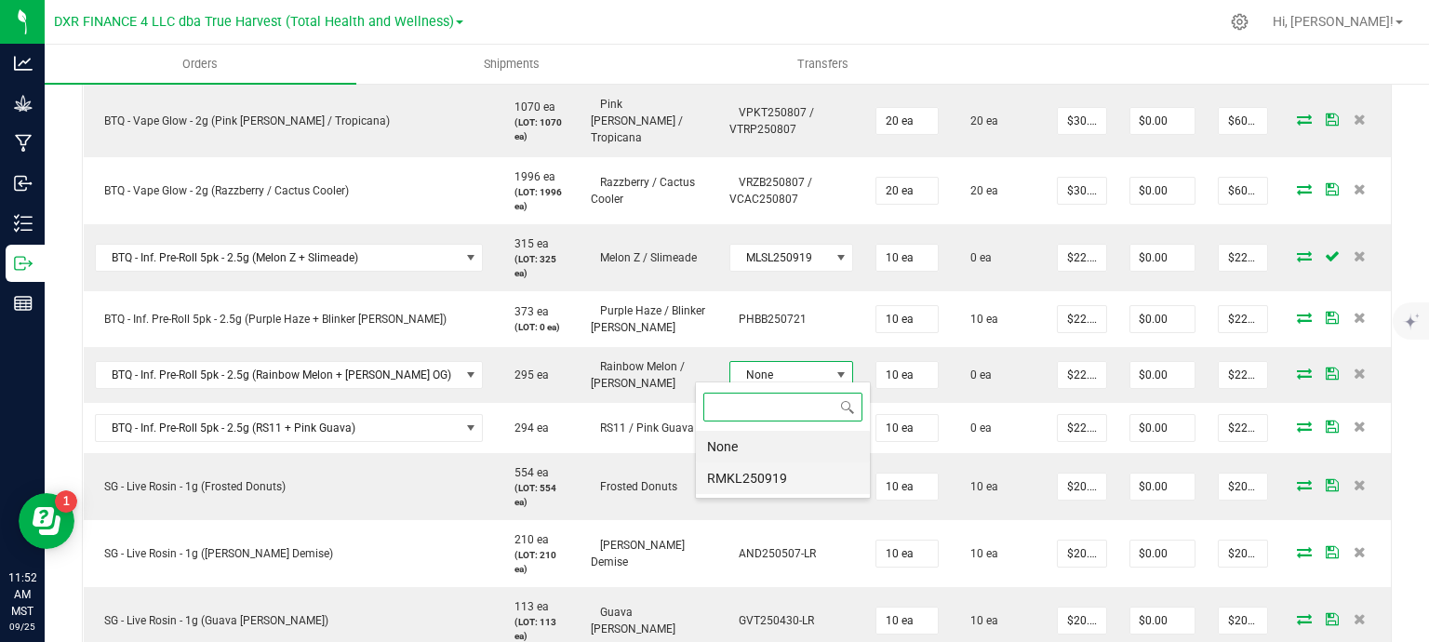
click at [787, 485] on li "RMKL250919" at bounding box center [783, 478] width 174 height 32
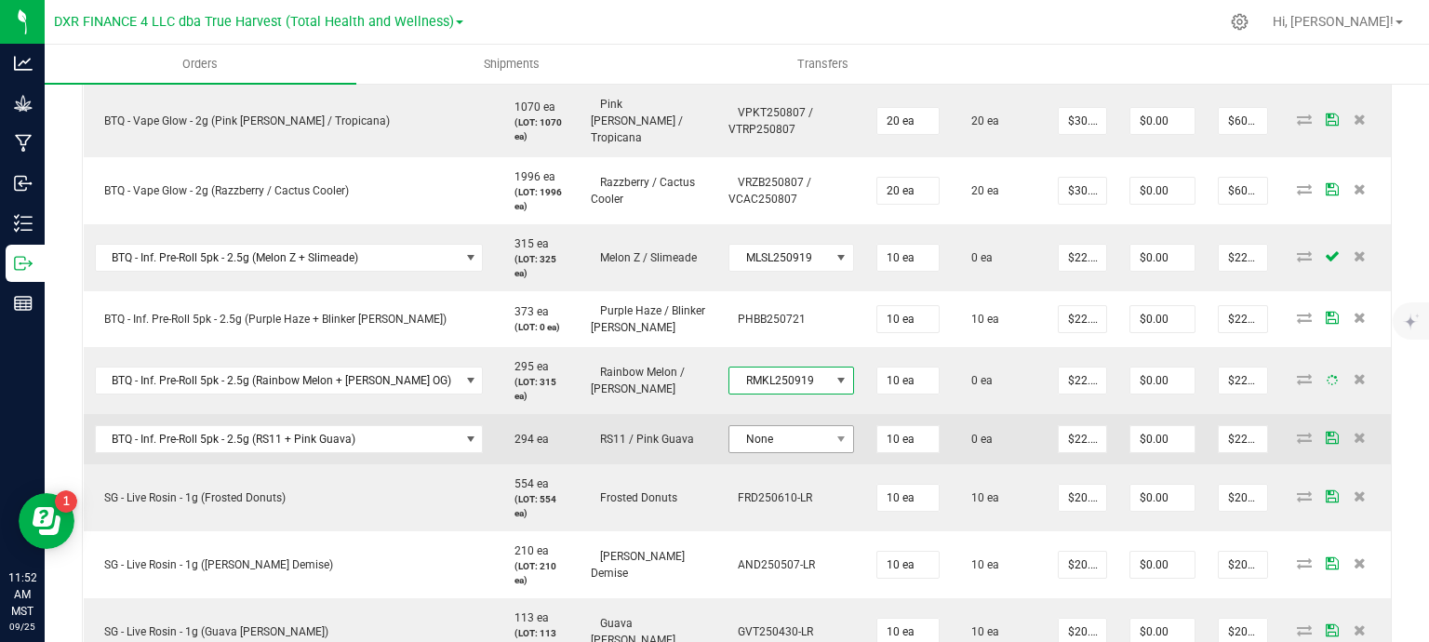
click at [775, 443] on td "None" at bounding box center [791, 439] width 148 height 50
click at [780, 432] on span "None" at bounding box center [779, 439] width 100 height 26
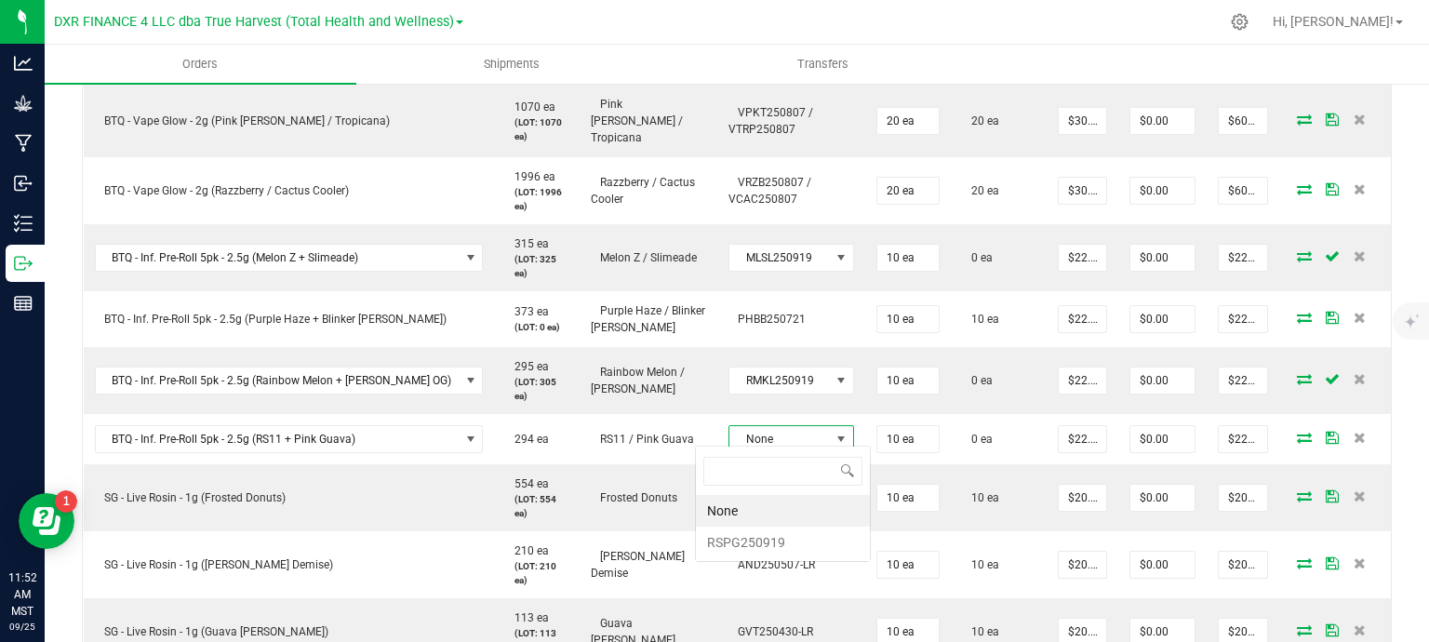
scroll to position [27, 128]
click at [798, 544] on li "RSPG250919" at bounding box center [783, 543] width 174 height 32
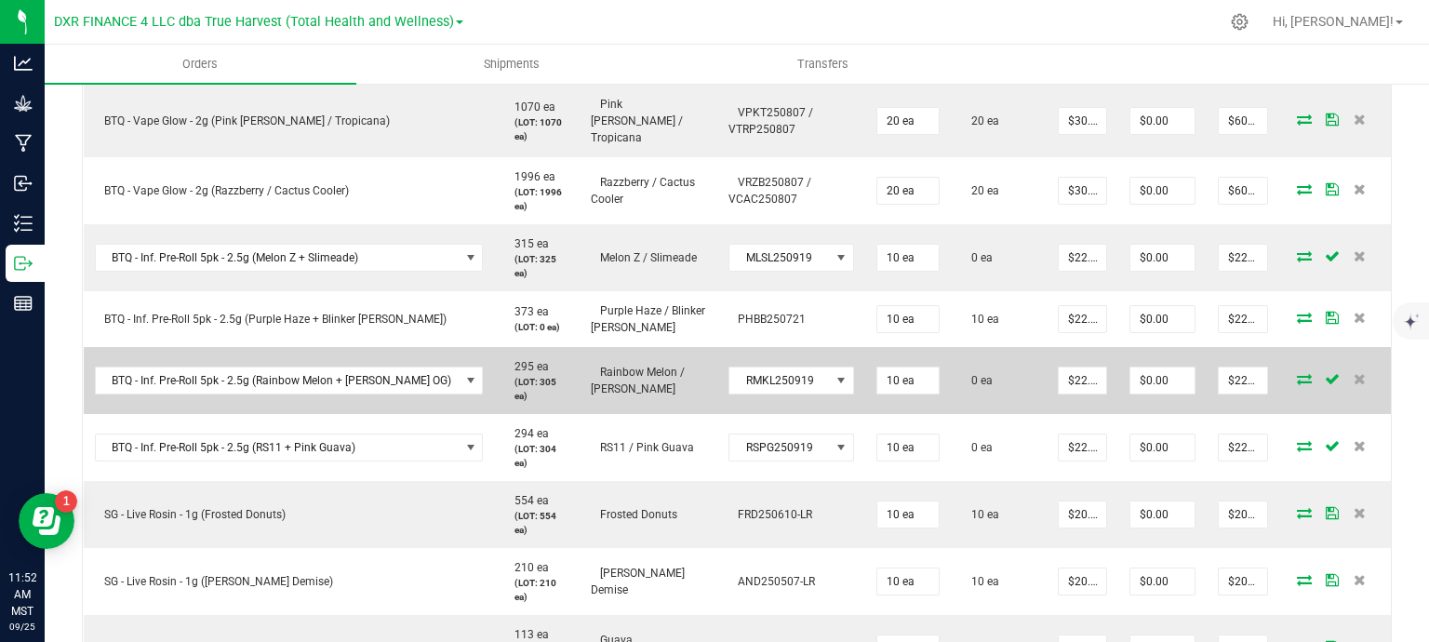
scroll to position [558, 0]
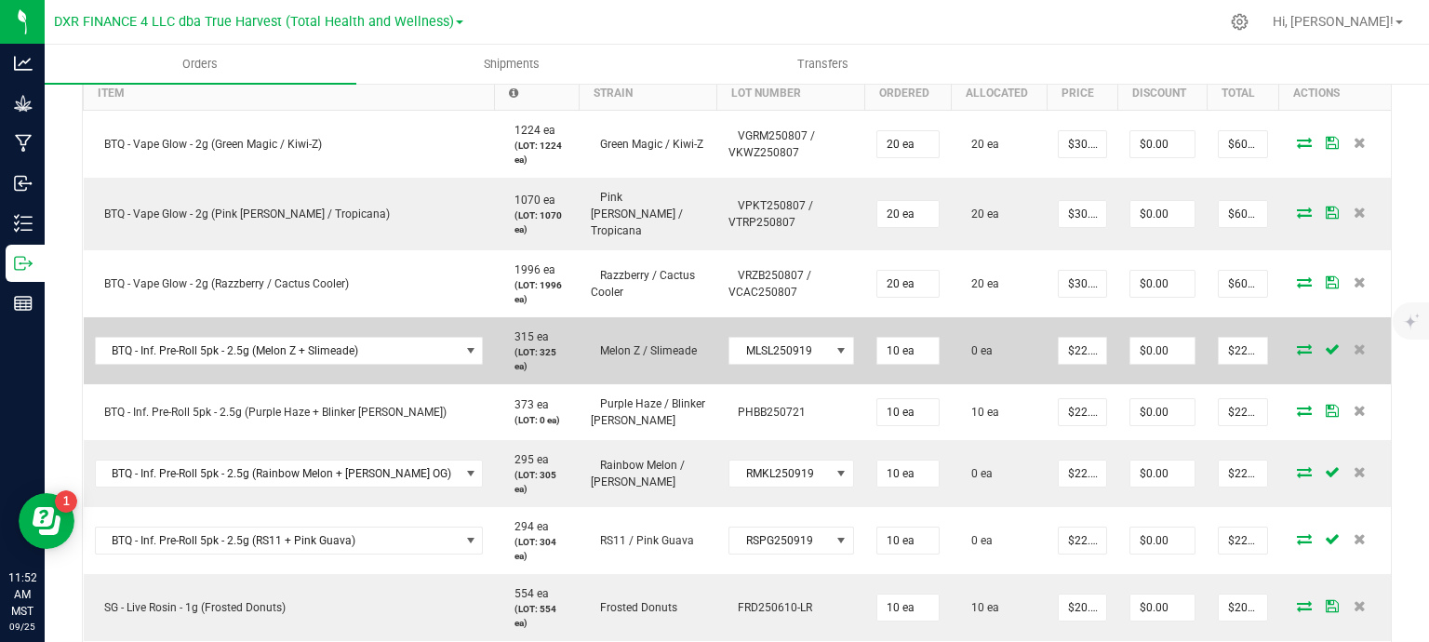
click at [1297, 343] on icon at bounding box center [1304, 348] width 15 height 11
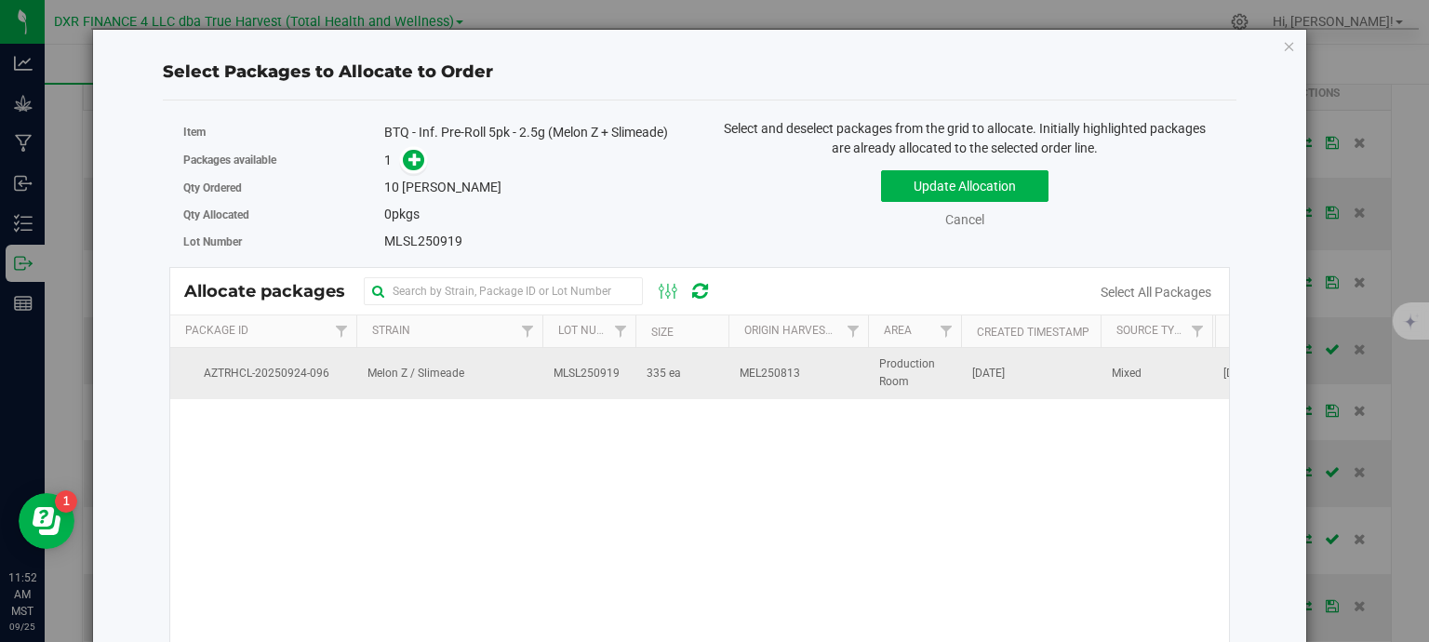
click at [742, 379] on span "MEL250813" at bounding box center [770, 374] width 60 height 18
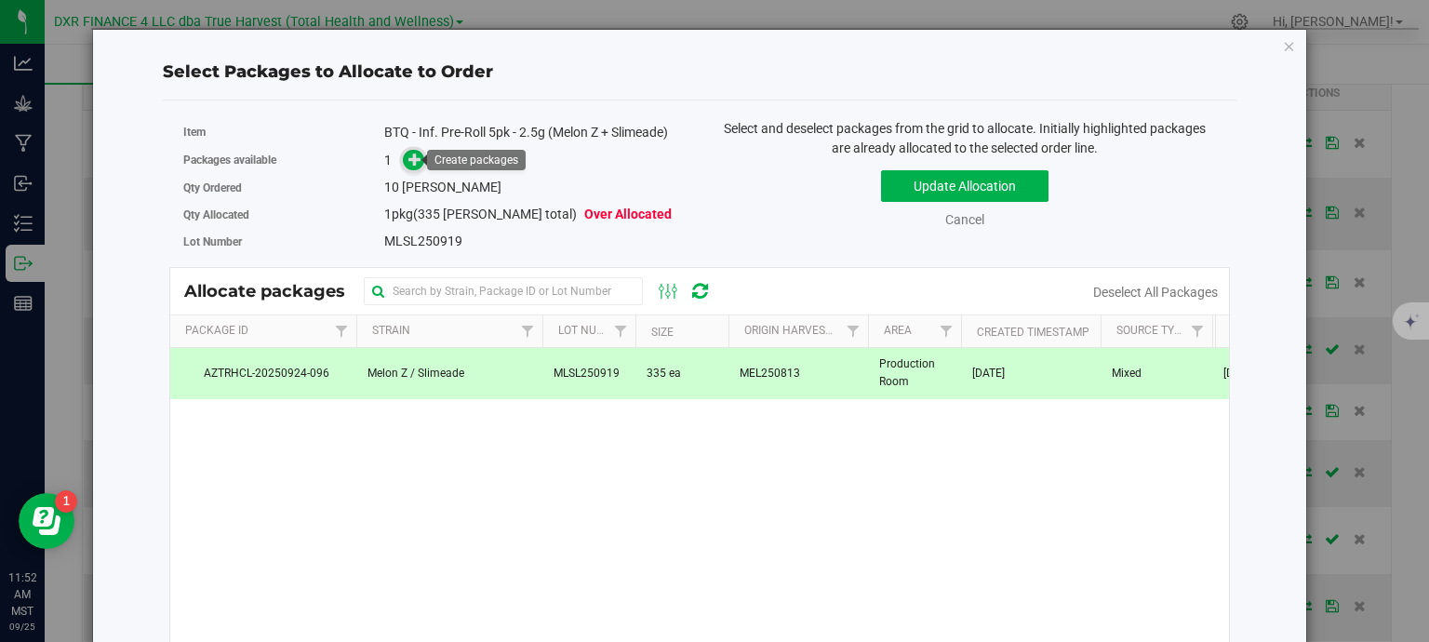
click at [415, 159] on icon at bounding box center [414, 159] width 13 height 13
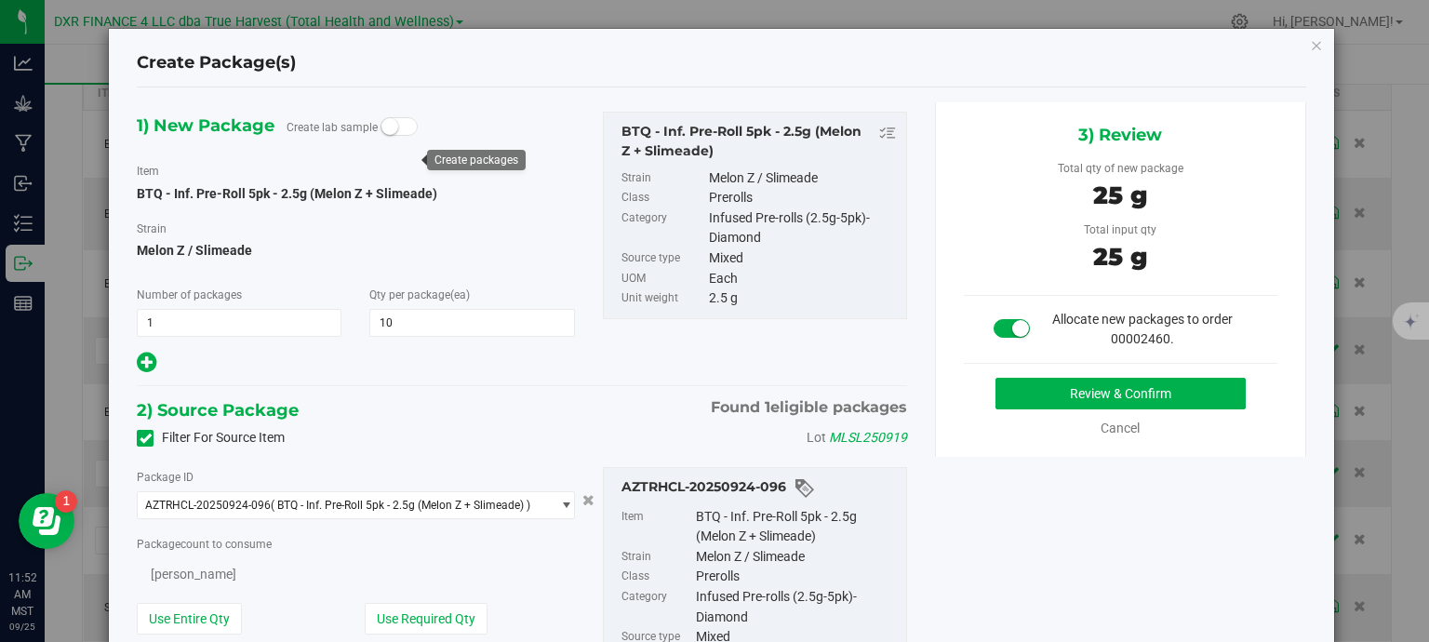
type input "10"
click at [1059, 390] on button "Review & Confirm" at bounding box center [1121, 394] width 250 height 32
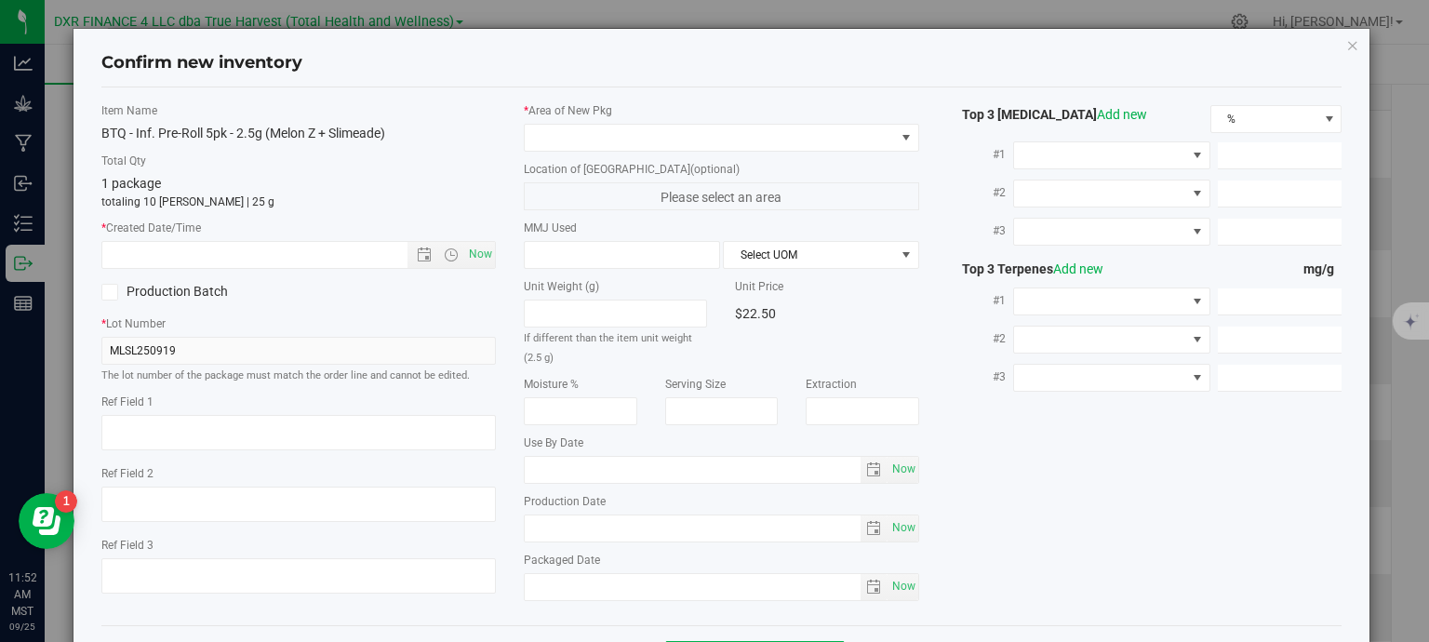
type textarea "2025-08-13"
click at [226, 428] on textarea at bounding box center [298, 432] width 395 height 35
click at [261, 254] on input "text" at bounding box center [271, 255] width 338 height 26
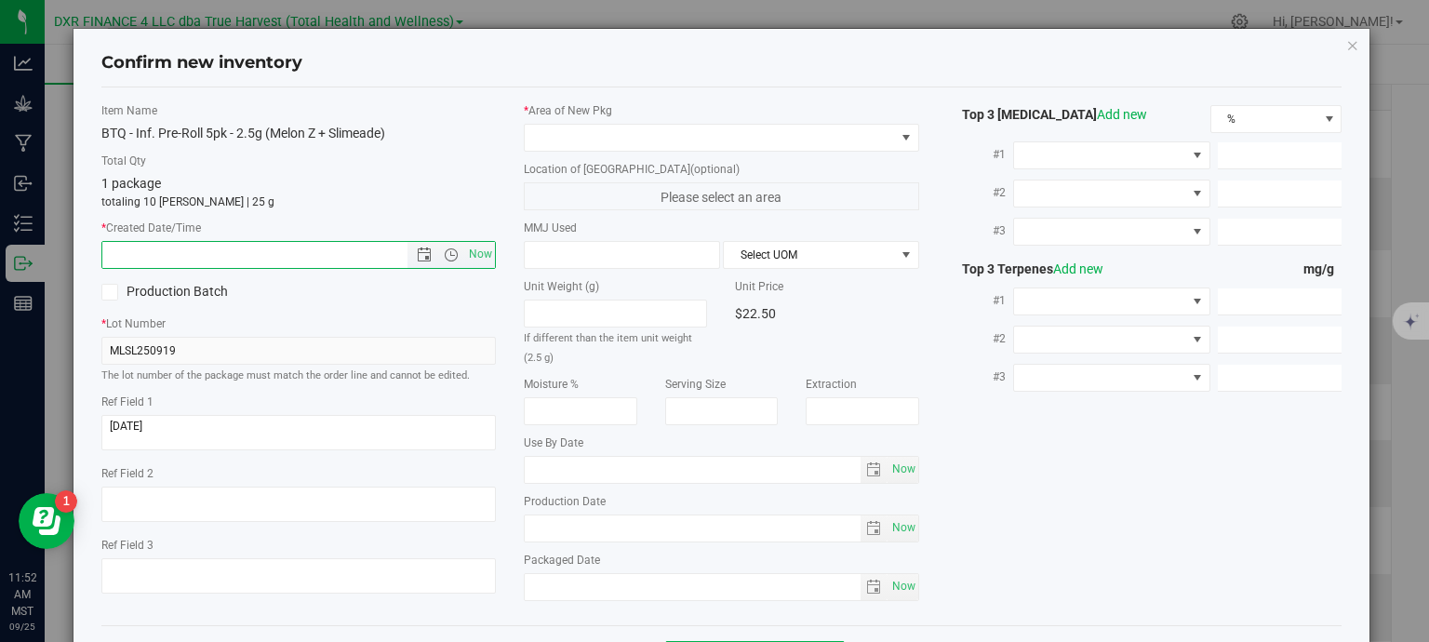
paste input "2025-08-13"
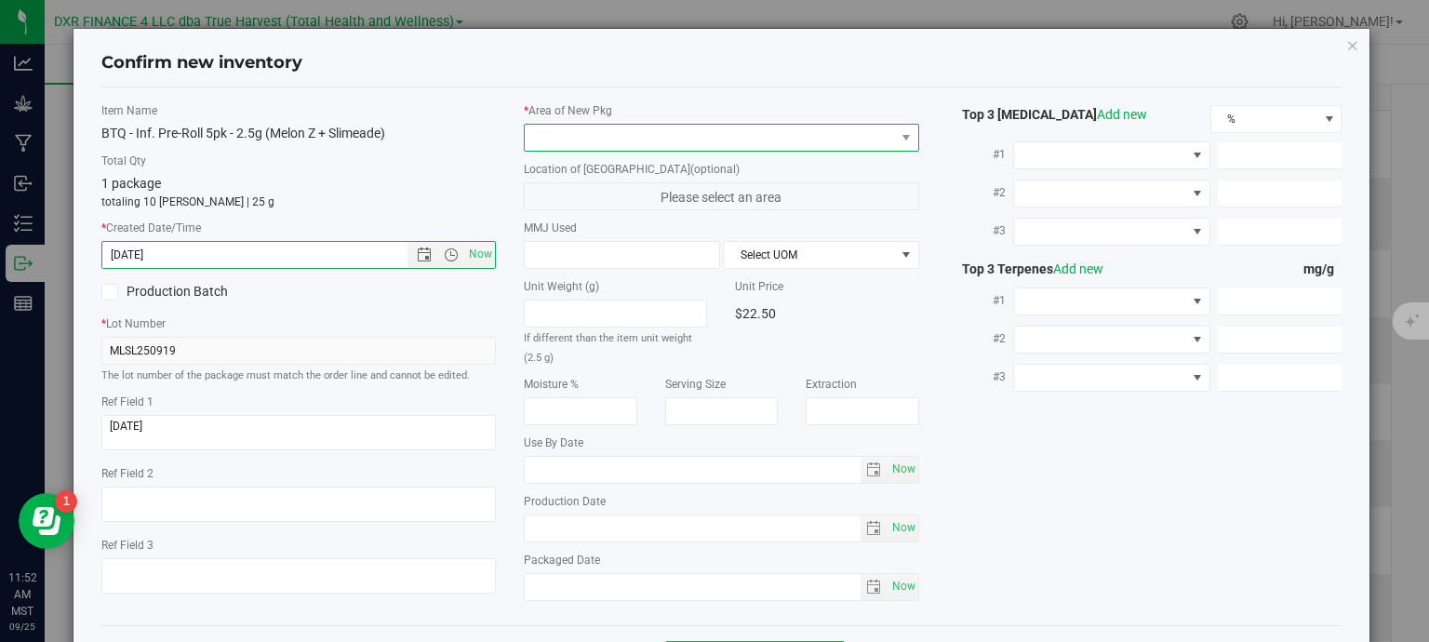
click at [626, 137] on span at bounding box center [710, 138] width 370 height 26
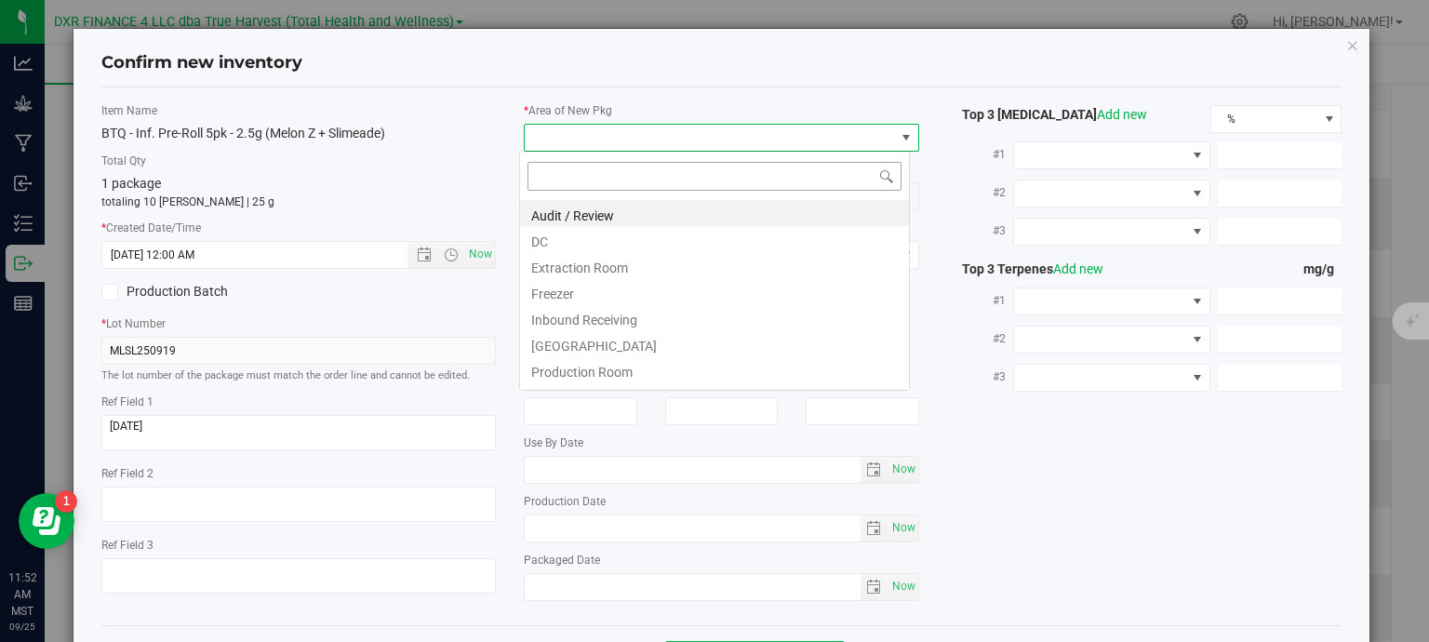
type input "8/13/2025 11:52 AM"
click at [598, 243] on li "DC" at bounding box center [714, 239] width 389 height 26
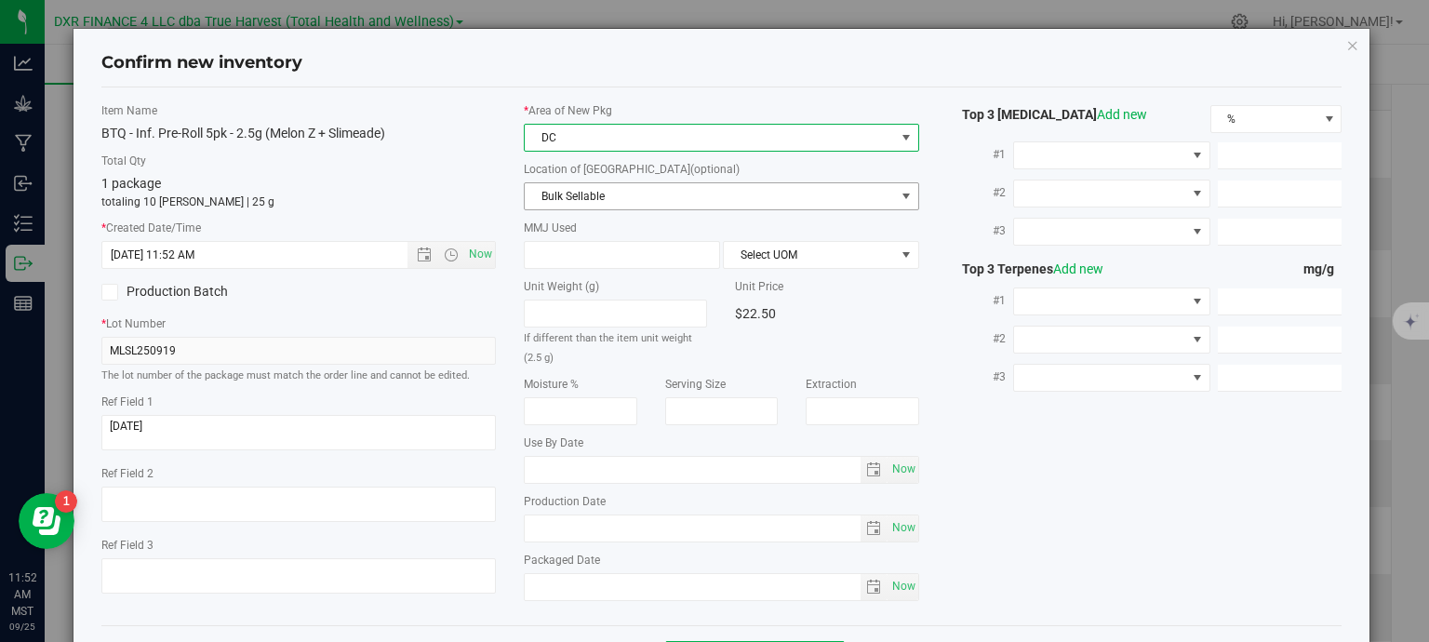
click at [613, 201] on span "Bulk Sellable" at bounding box center [710, 196] width 370 height 26
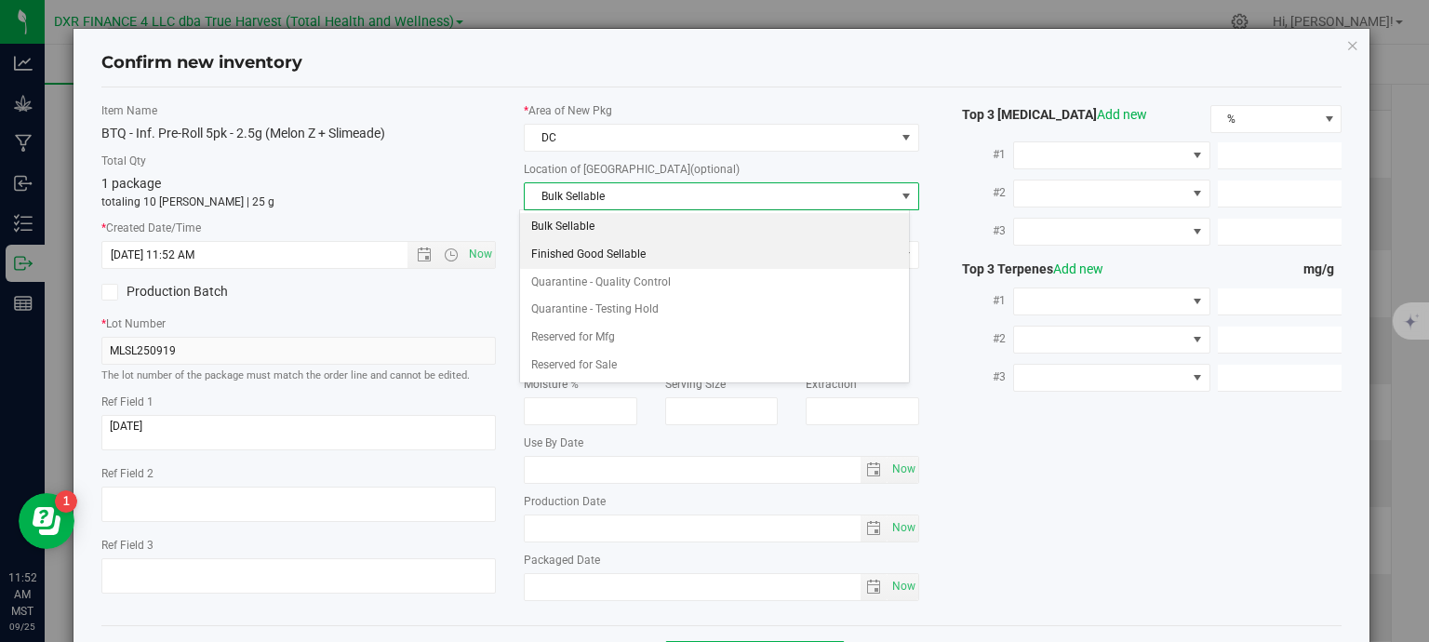
click at [623, 258] on li "Finished Good Sellable" at bounding box center [714, 255] width 389 height 28
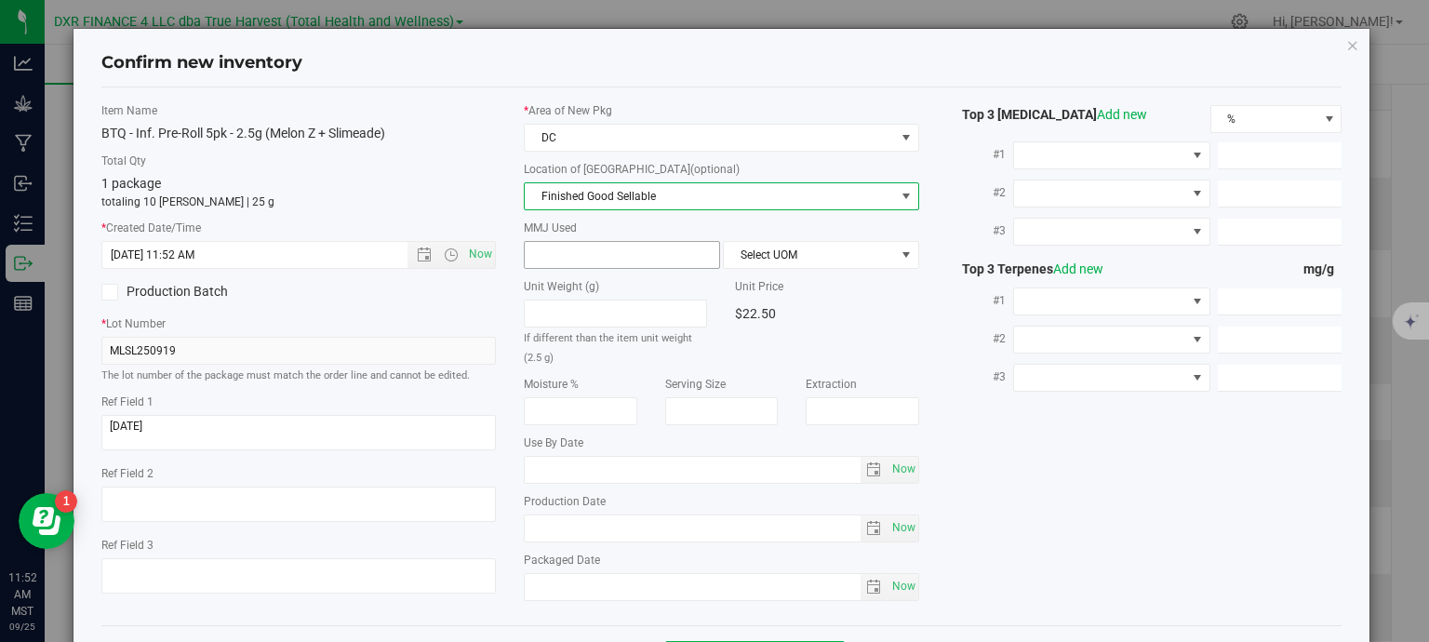
click at [641, 257] on span at bounding box center [622, 255] width 196 height 28
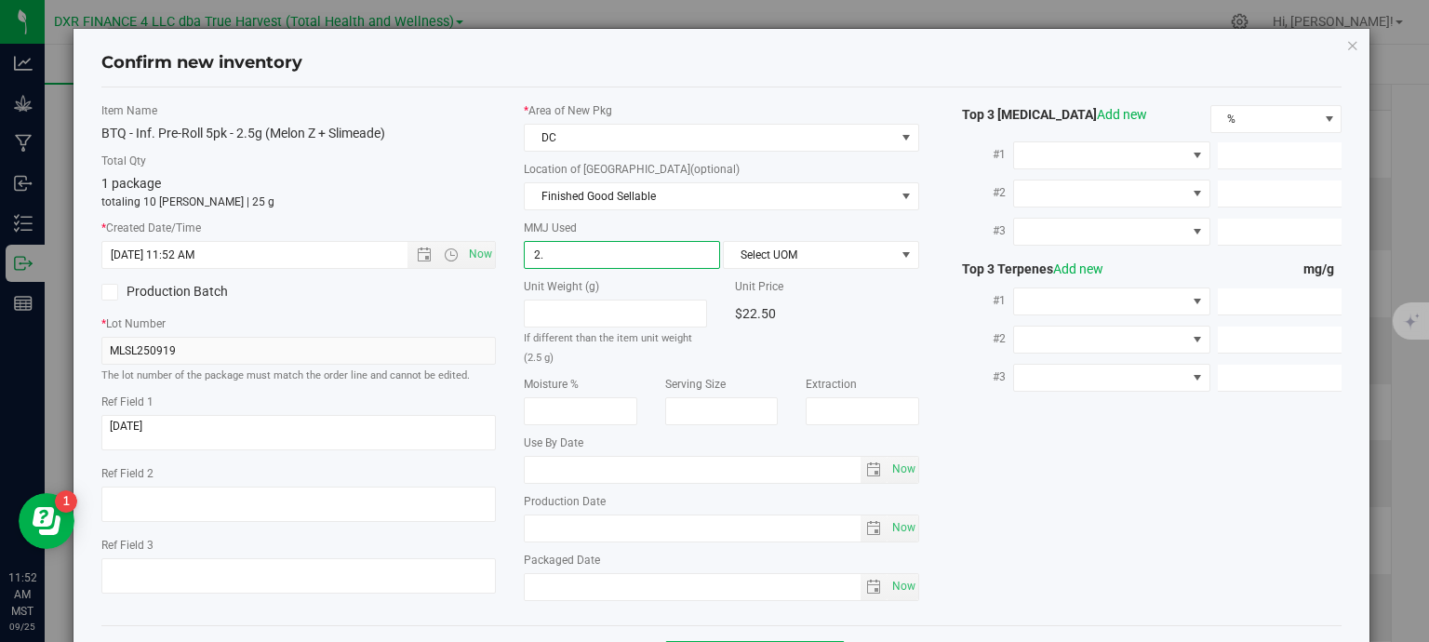
type input "2.5"
type input "2.5000"
click at [804, 256] on span "Select UOM" at bounding box center [809, 255] width 171 height 26
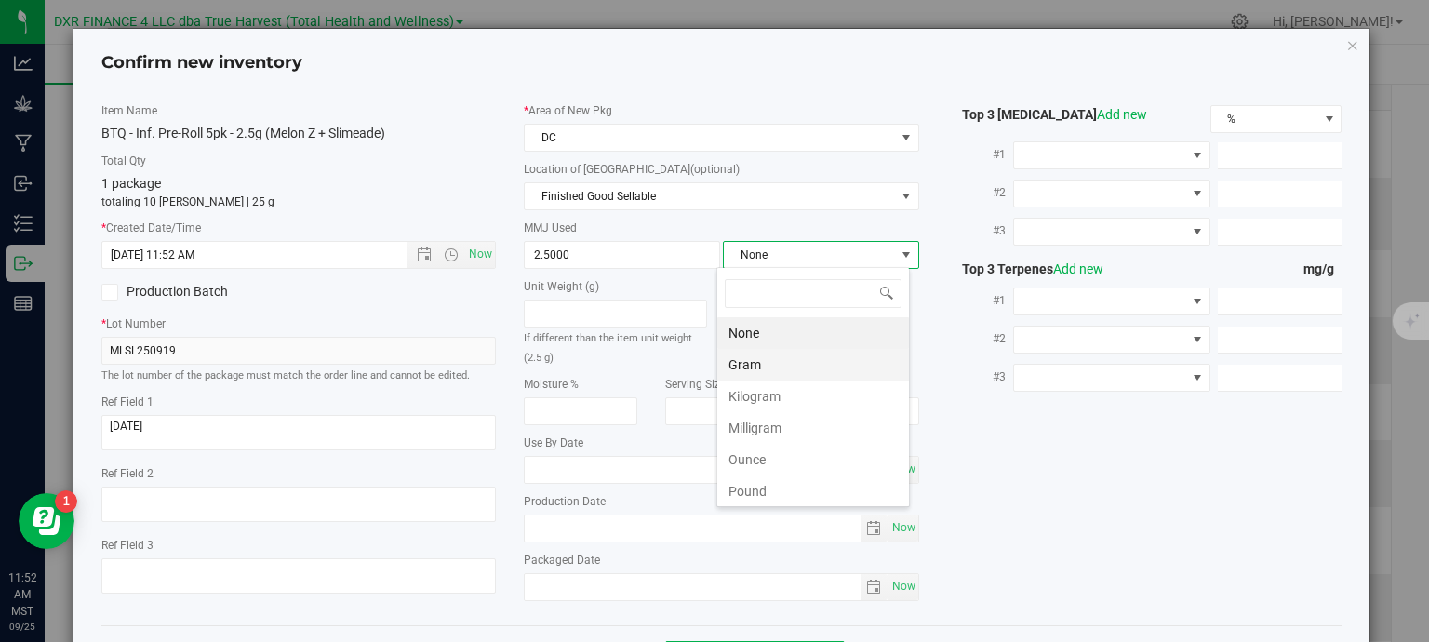
scroll to position [27, 194]
click at [791, 367] on li "Gram" at bounding box center [813, 365] width 192 height 32
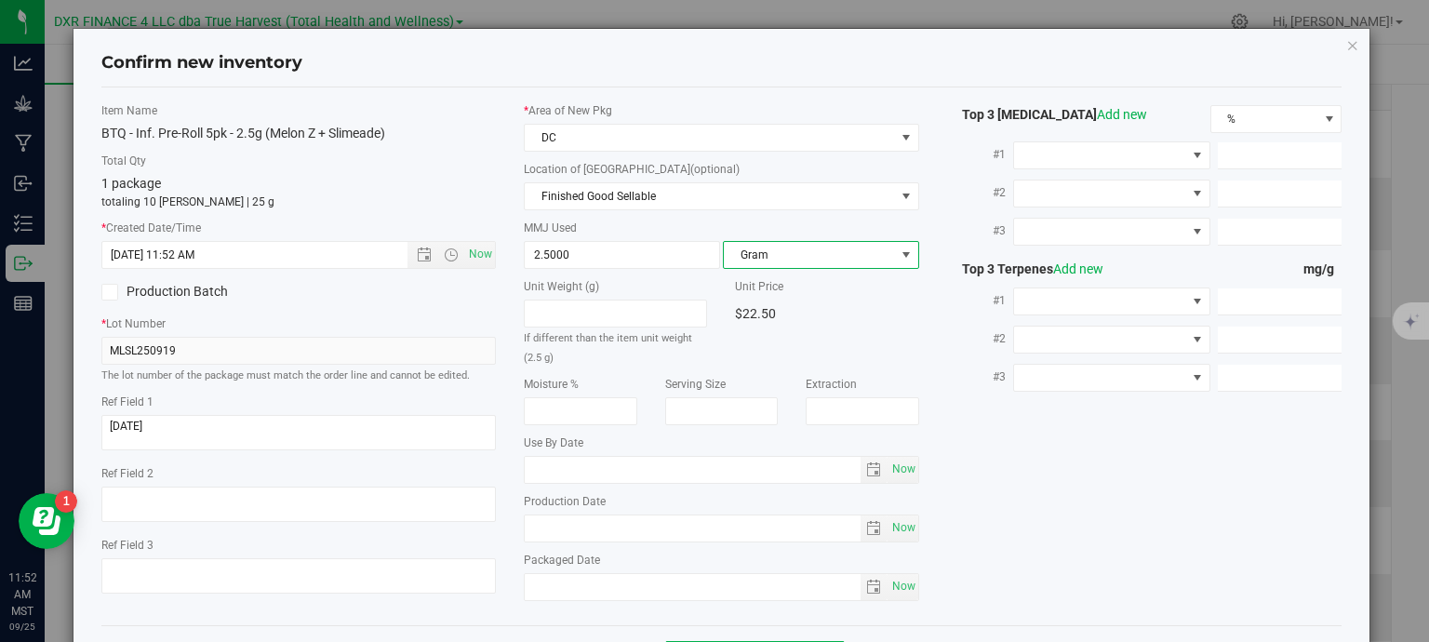
click at [1068, 514] on div "Item Name BTQ - Inf. Pre-Roll 5pk - 2.5g (Melon Z + Slimeade) Total Qty 1 packa…" at bounding box center [721, 356] width 1269 height 508
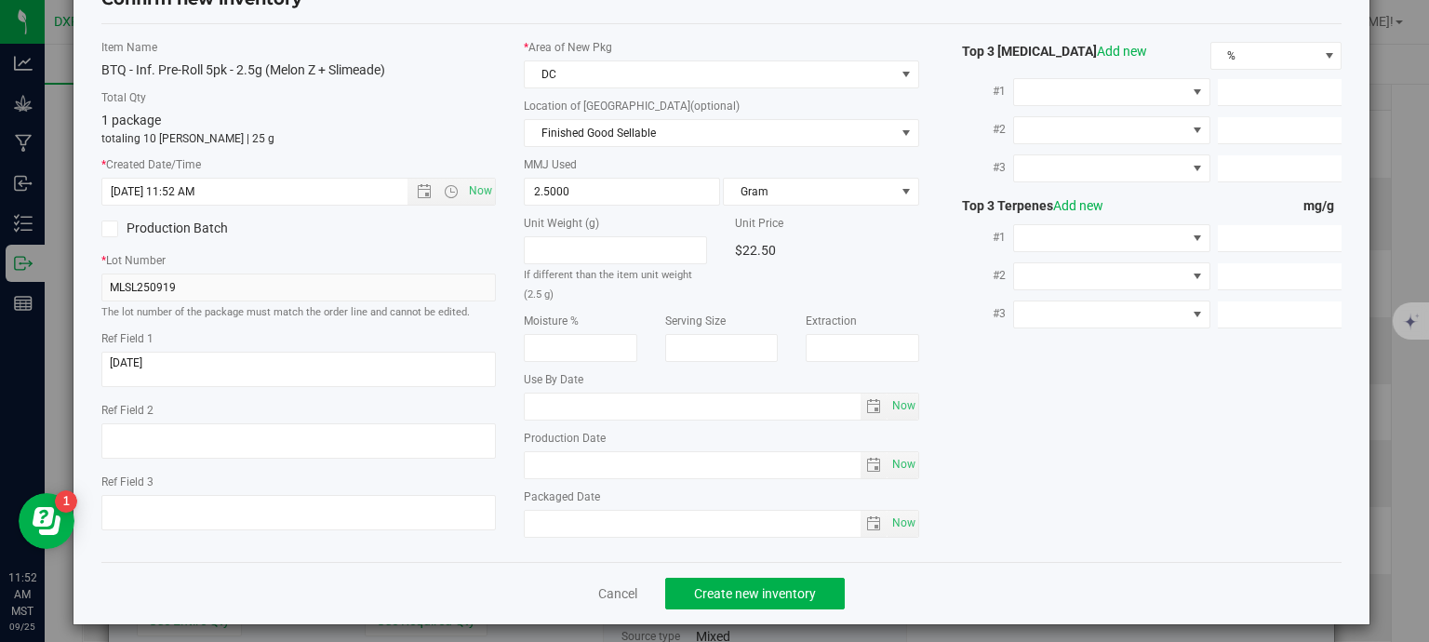
scroll to position [71, 0]
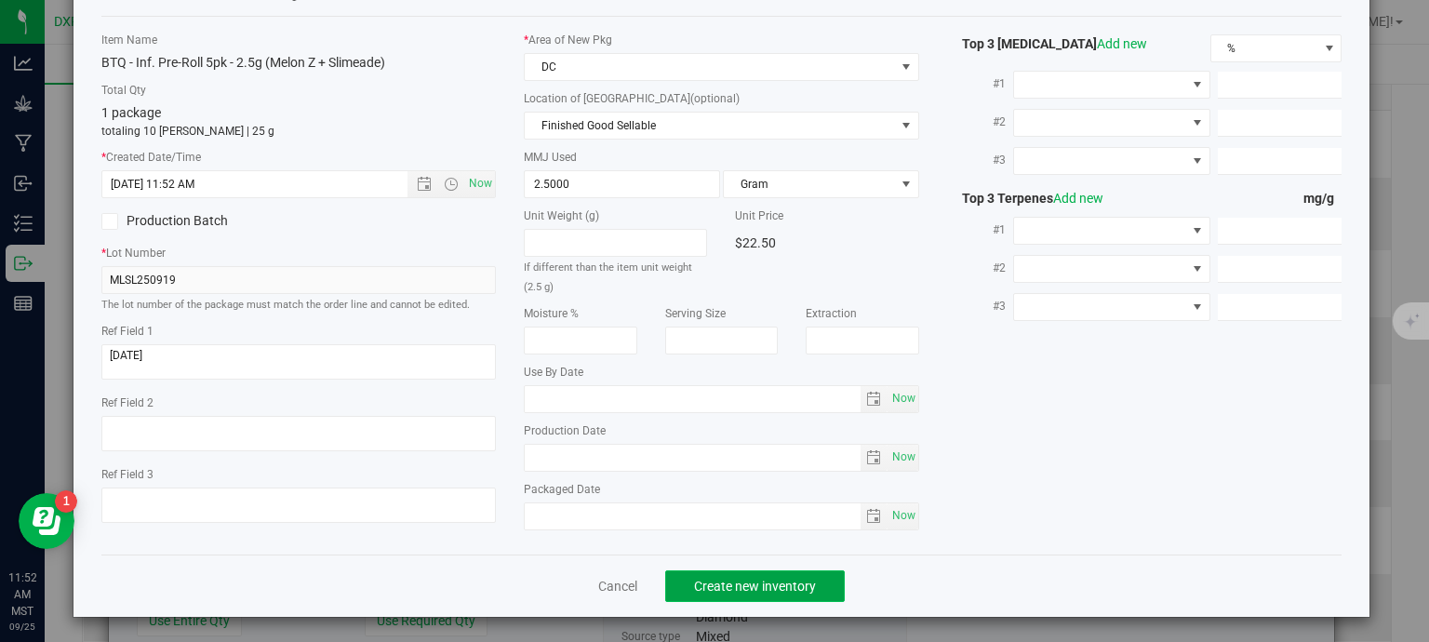
click at [804, 582] on span "Create new inventory" at bounding box center [755, 586] width 122 height 15
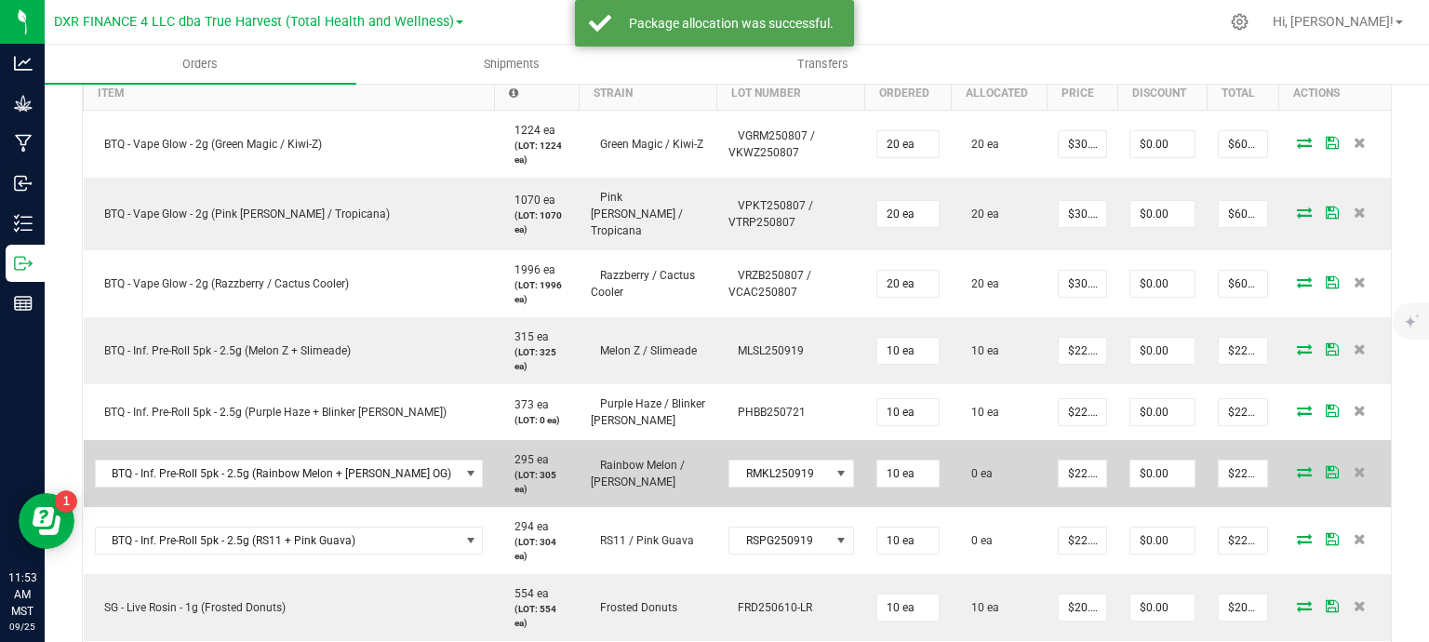
click at [1297, 466] on icon at bounding box center [1304, 471] width 15 height 11
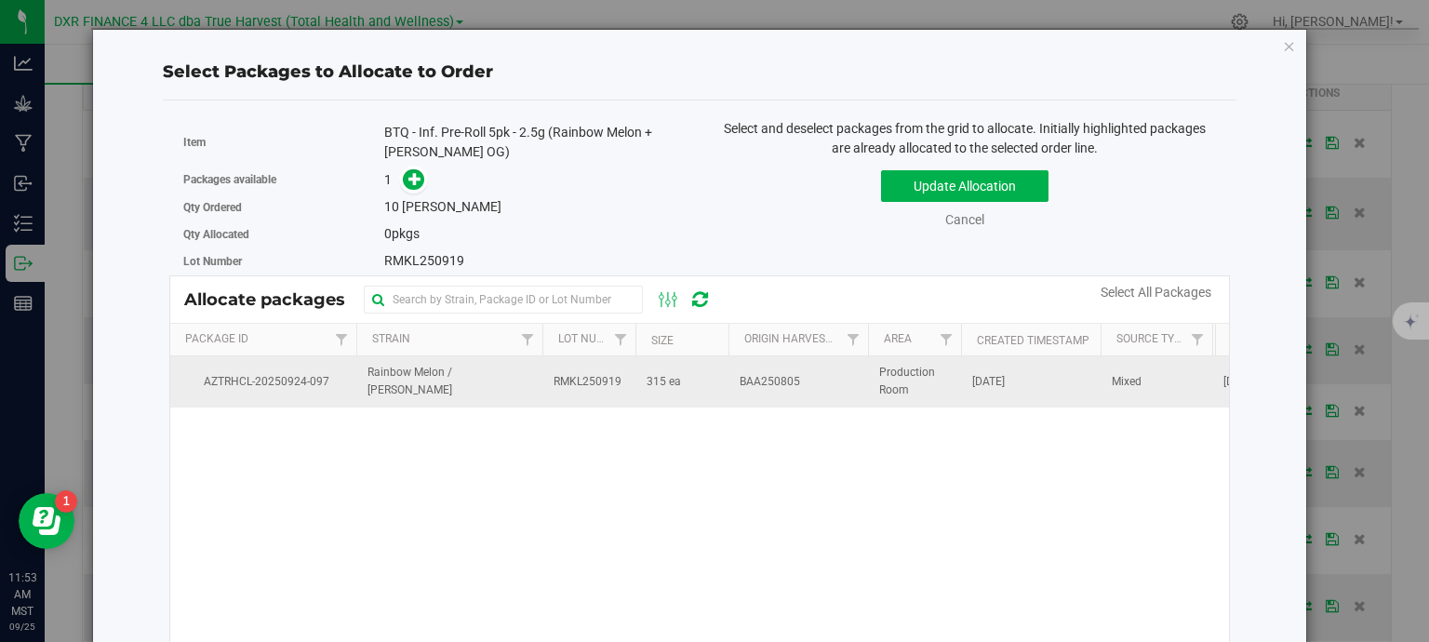
click at [664, 376] on span "315 ea" at bounding box center [664, 382] width 34 height 18
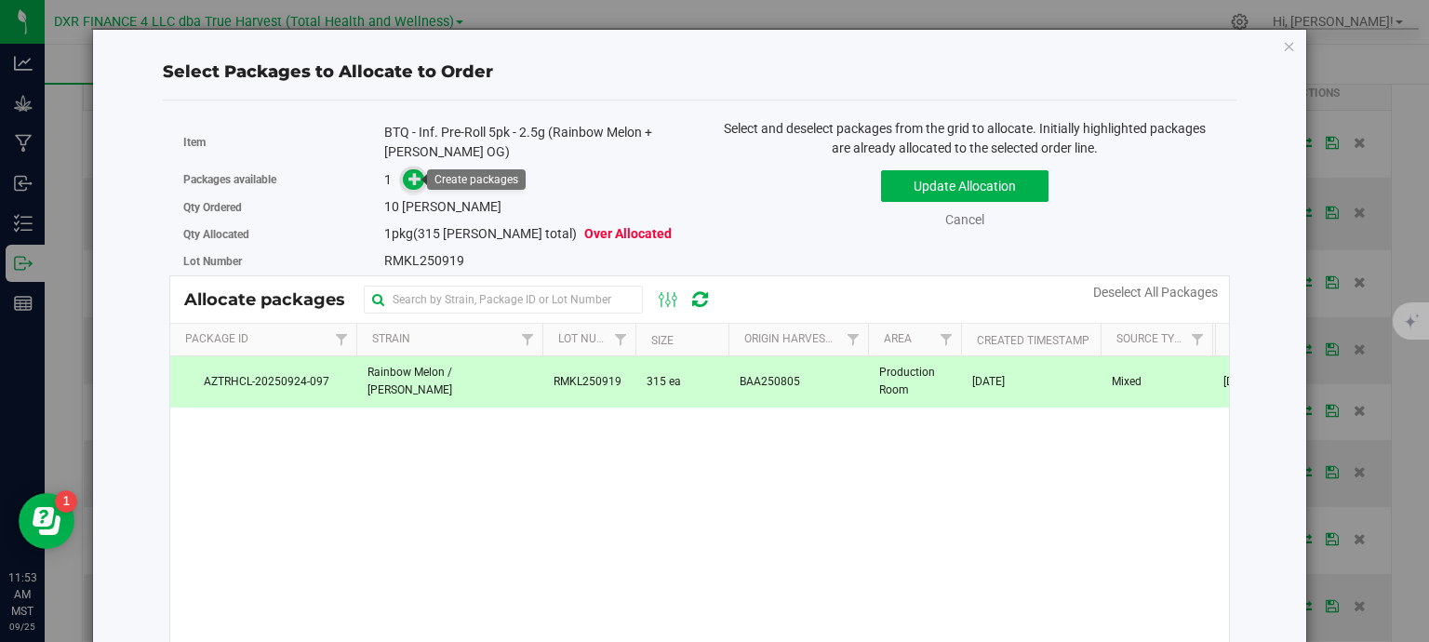
click at [419, 178] on span at bounding box center [413, 179] width 21 height 21
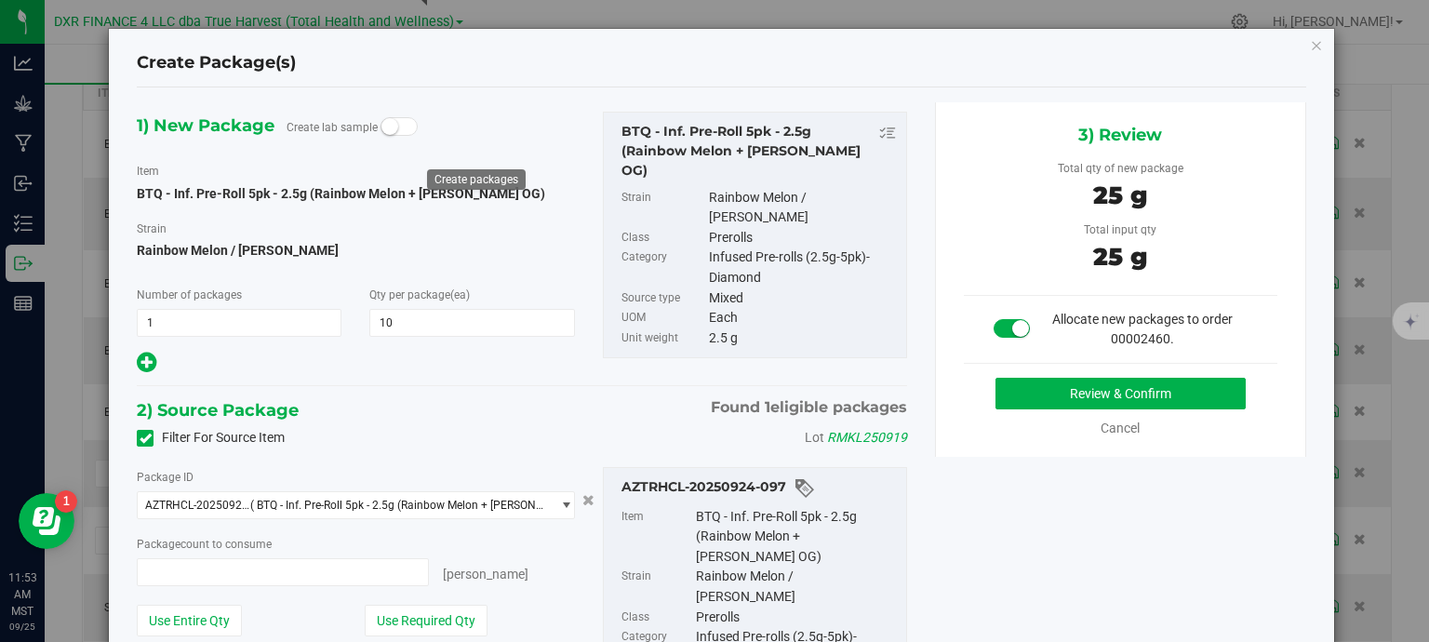
type input "10"
type input "10 ea"
click at [1076, 392] on button "Review & Confirm" at bounding box center [1121, 394] width 250 height 32
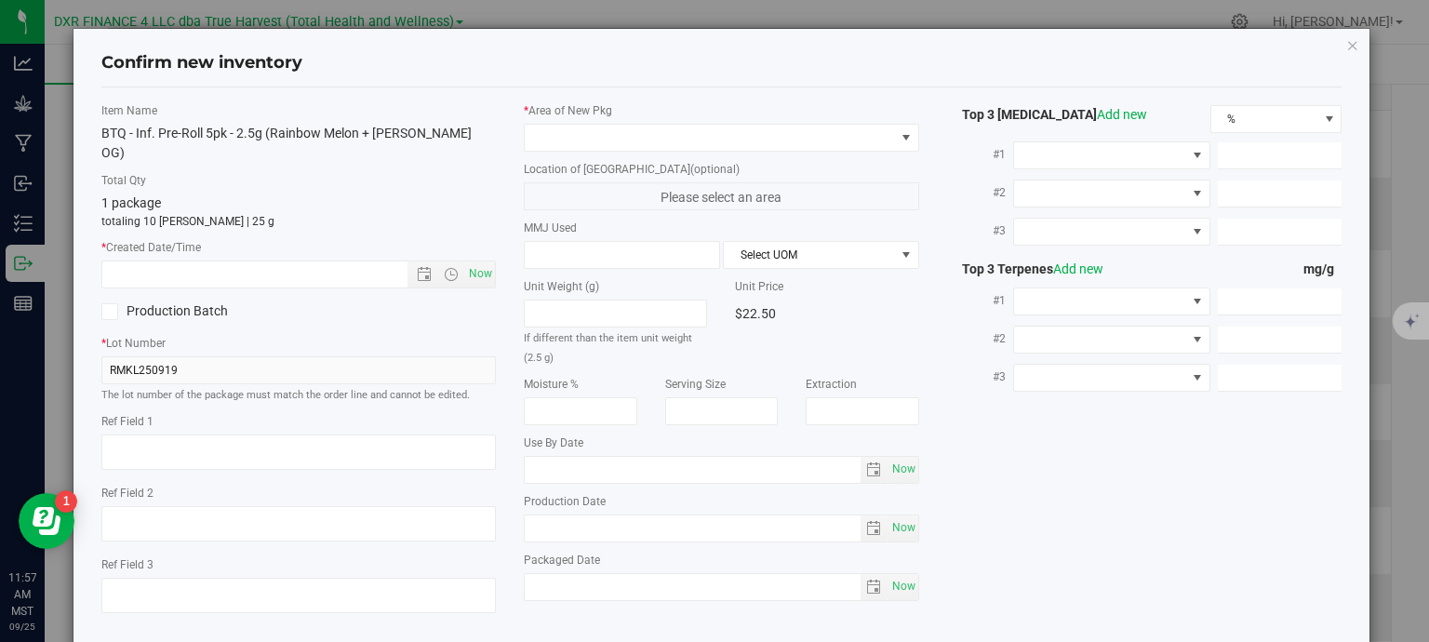
type textarea "2025-08-05"
click at [169, 435] on textarea at bounding box center [298, 452] width 395 height 35
click at [200, 261] on input "text" at bounding box center [271, 274] width 338 height 26
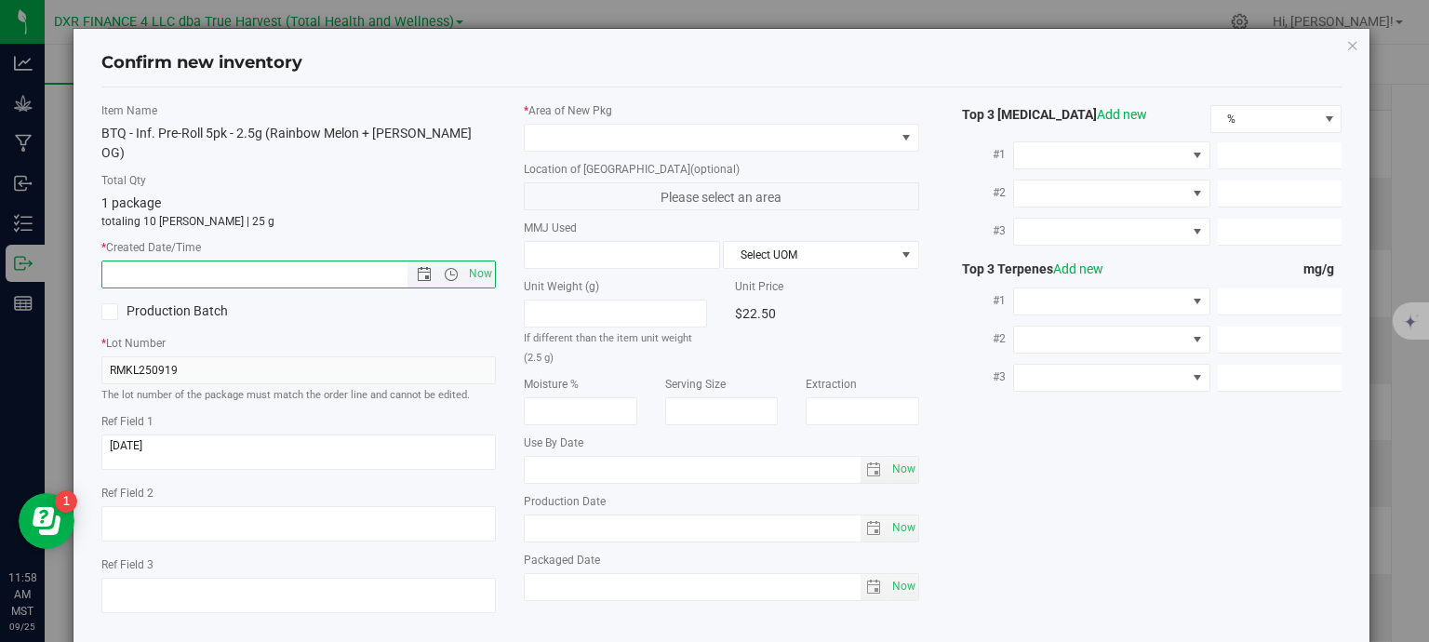
paste input "2025-08-05"
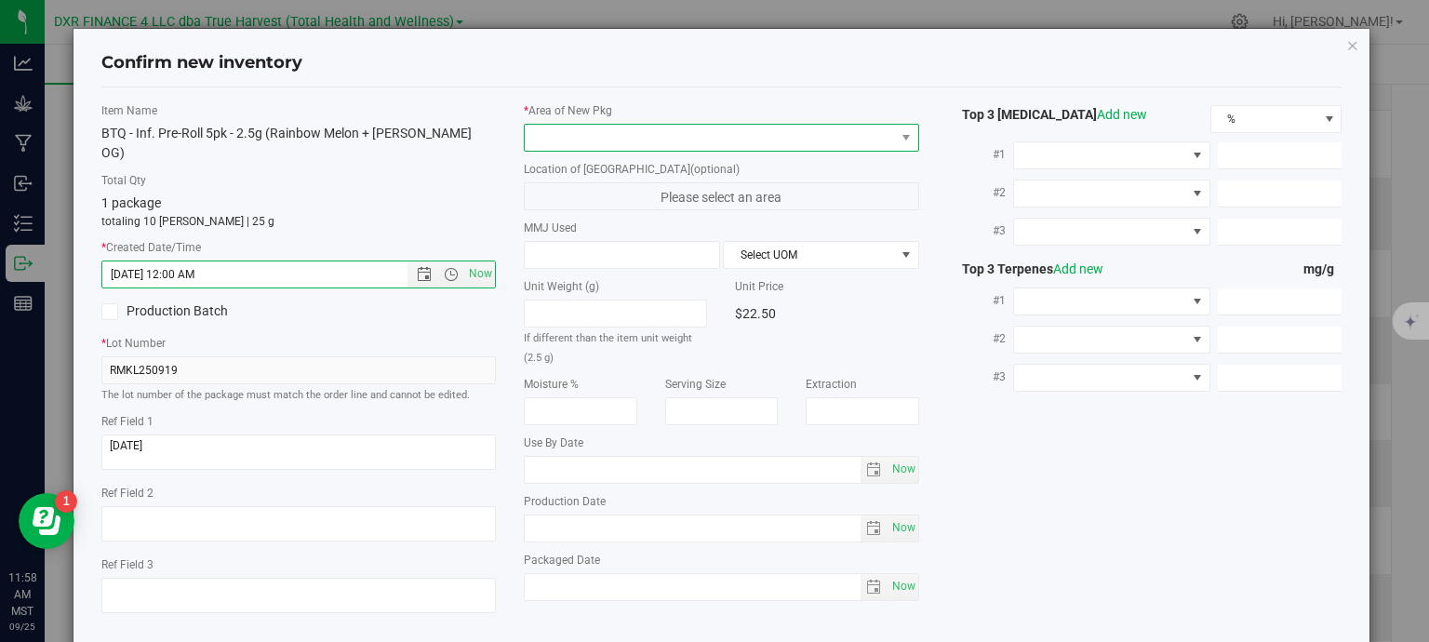
click at [574, 135] on span at bounding box center [710, 138] width 370 height 26
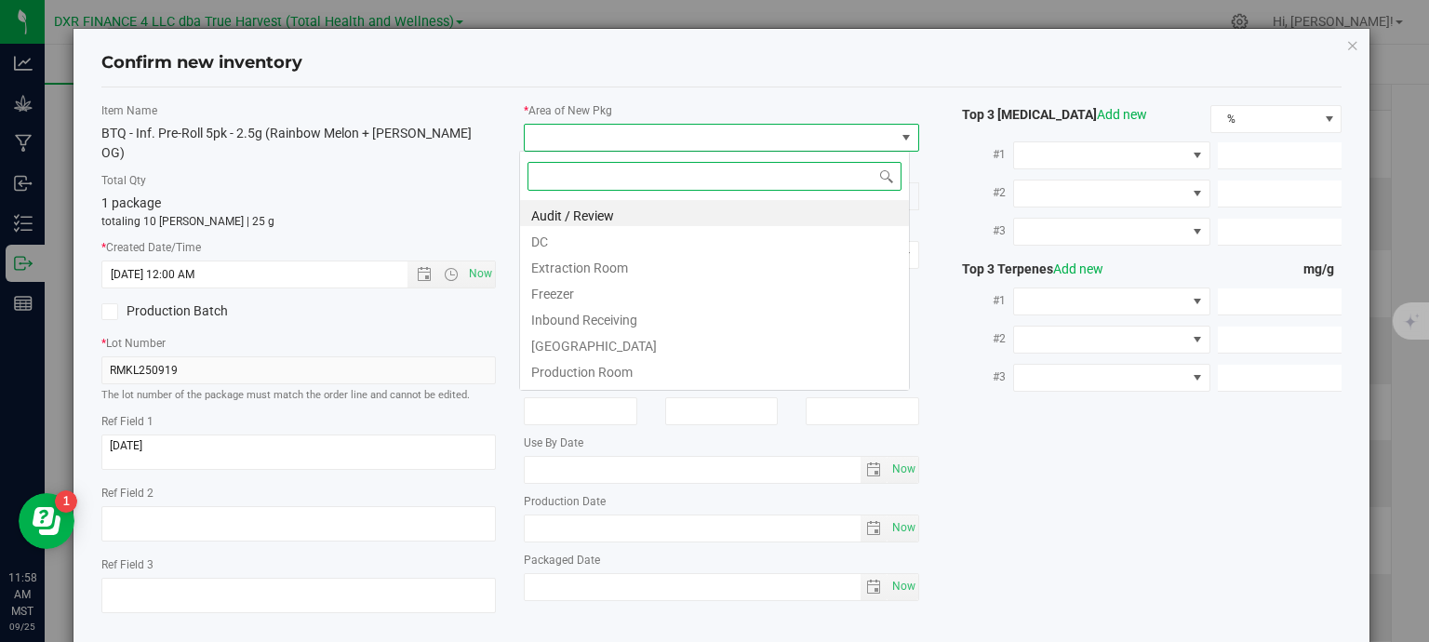
type input "8/5/2025 11:58 AM"
click at [581, 248] on li "DC" at bounding box center [714, 239] width 389 height 26
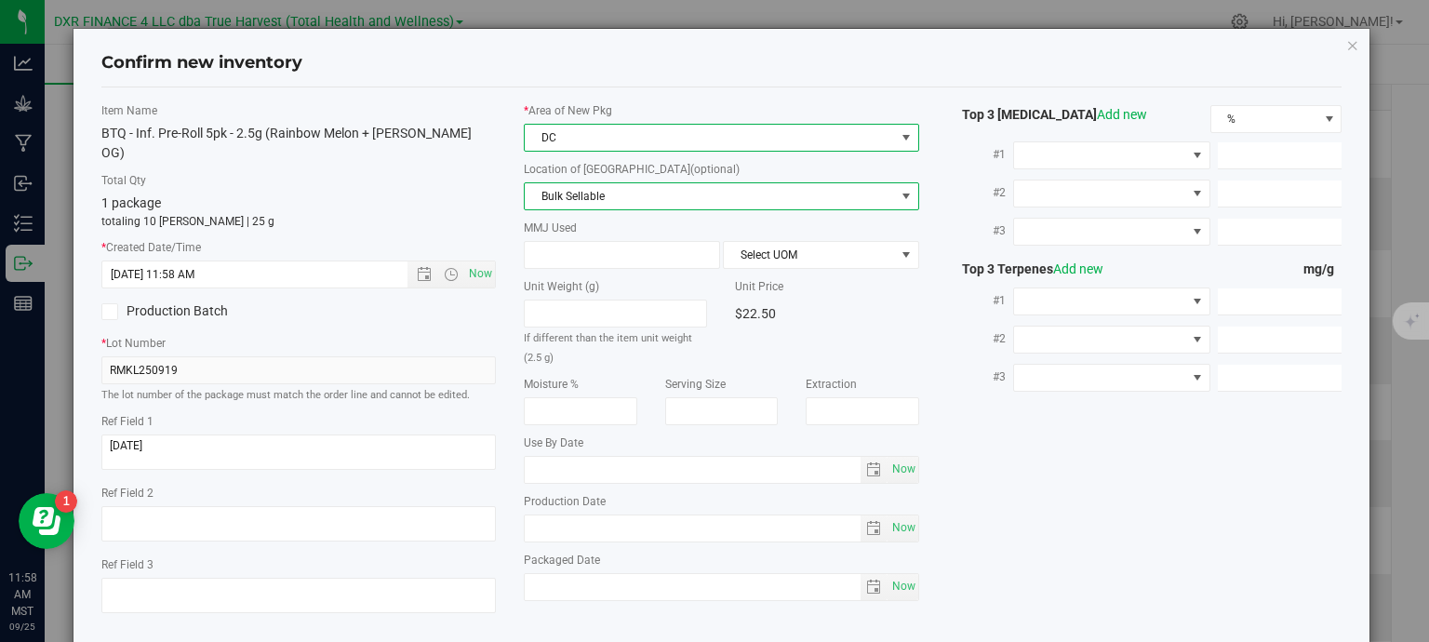
click at [618, 196] on span "Bulk Sellable" at bounding box center [710, 196] width 370 height 26
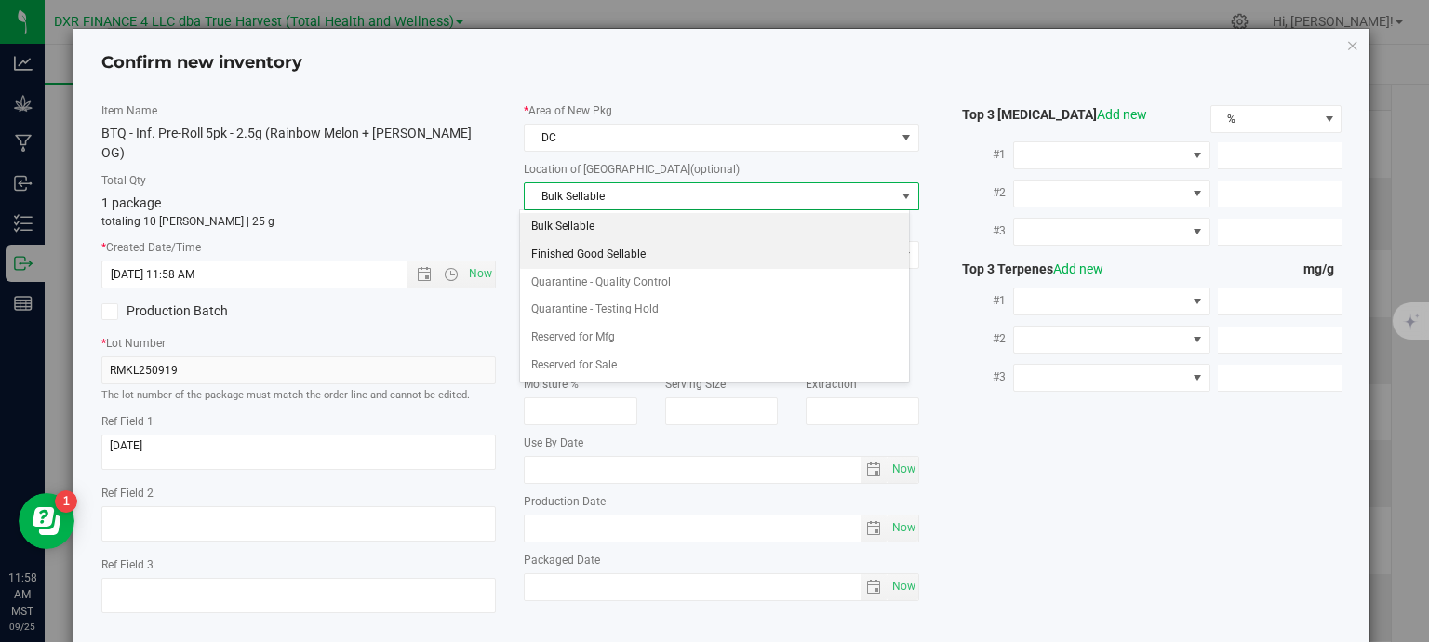
click at [647, 258] on li "Finished Good Sellable" at bounding box center [714, 255] width 389 height 28
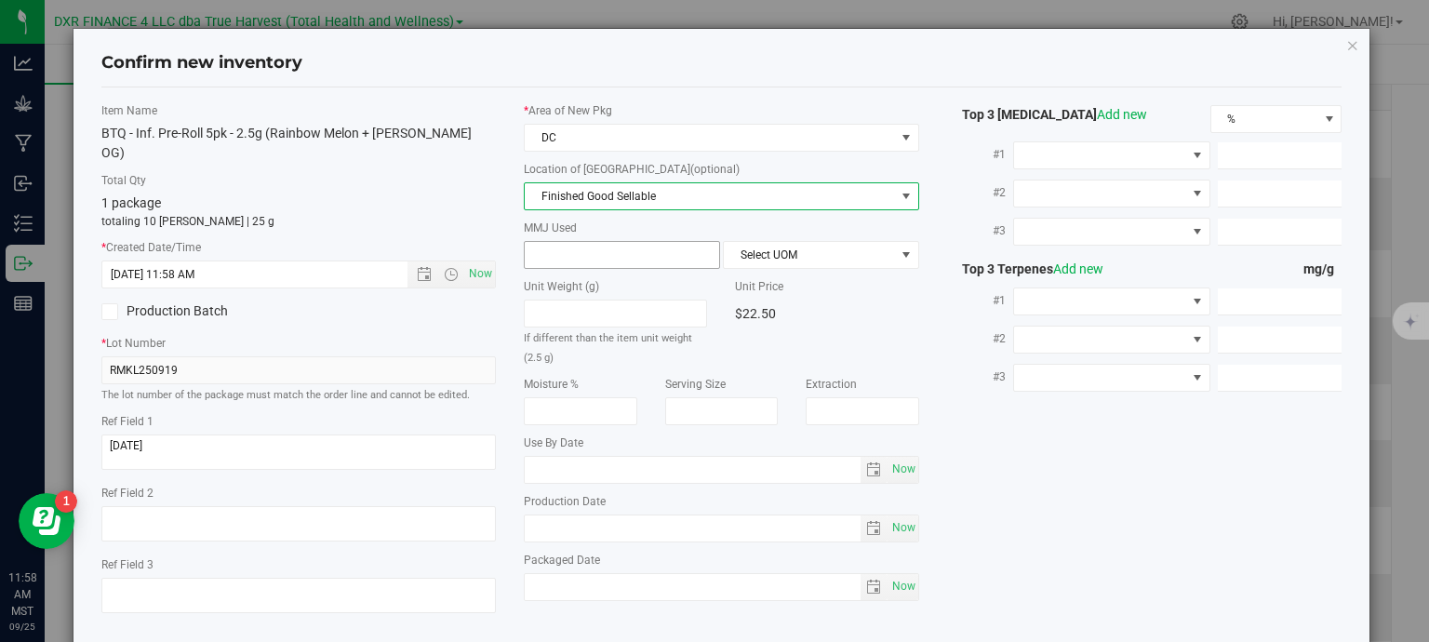
click at [630, 257] on span at bounding box center [622, 255] width 196 height 28
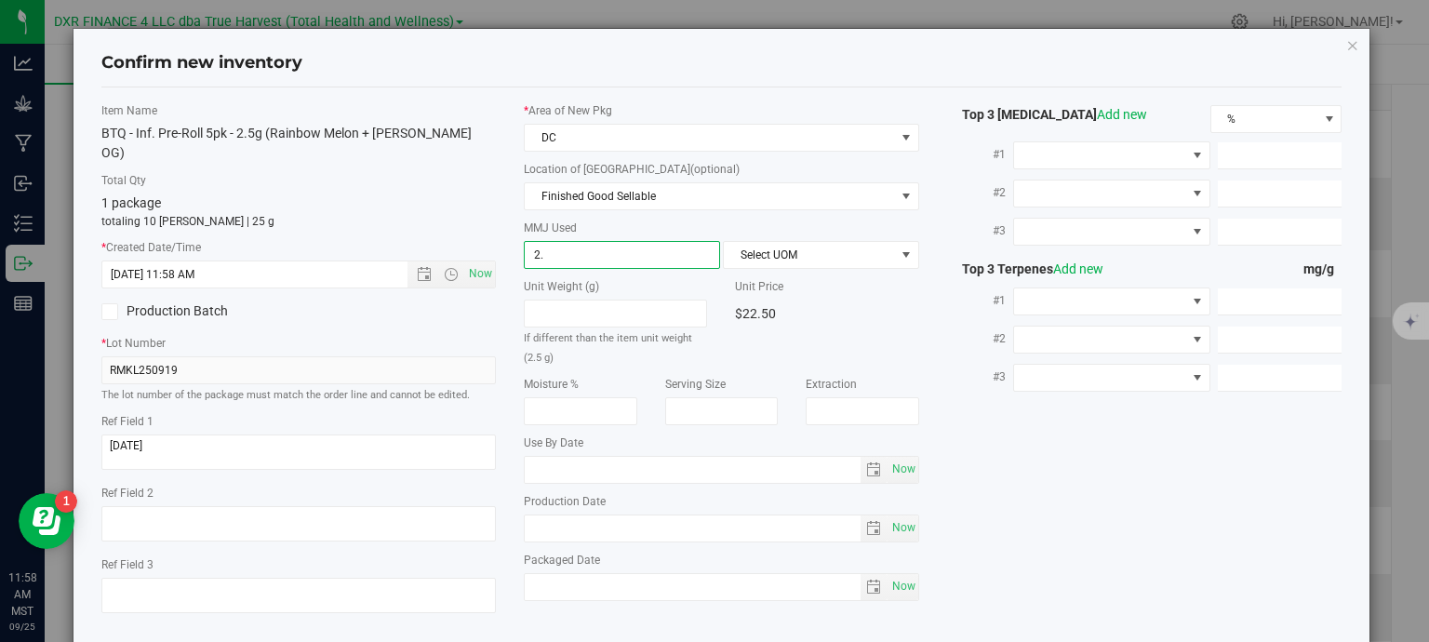
type input "2.5"
type input "2.5000"
click at [737, 255] on span "Select UOM" at bounding box center [809, 255] width 171 height 26
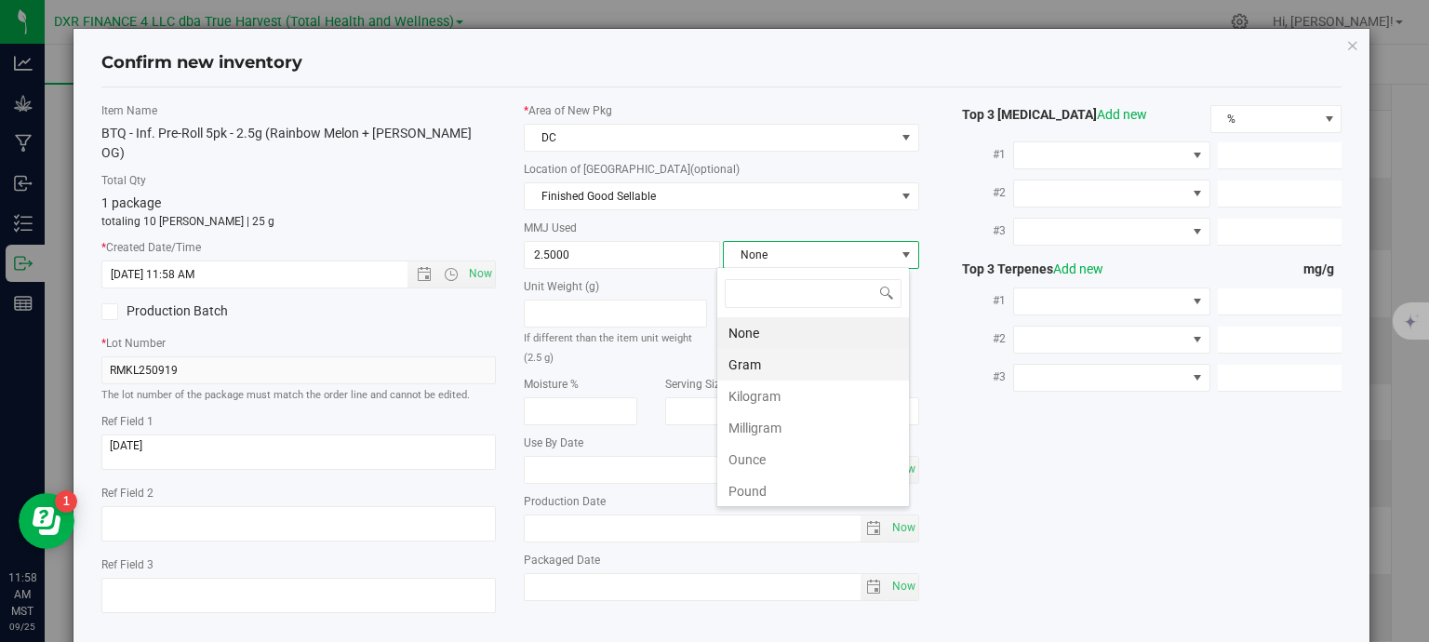
scroll to position [27, 194]
click at [785, 366] on li "Gram" at bounding box center [813, 365] width 192 height 32
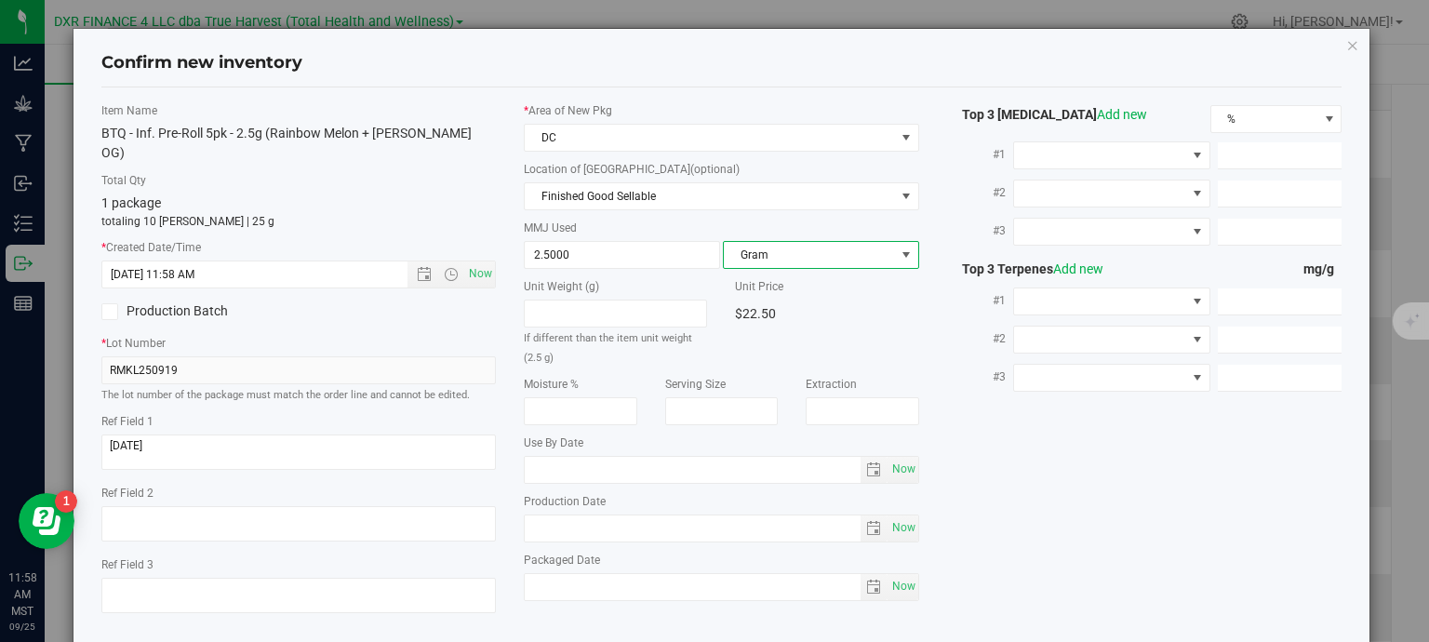
scroll to position [71, 0]
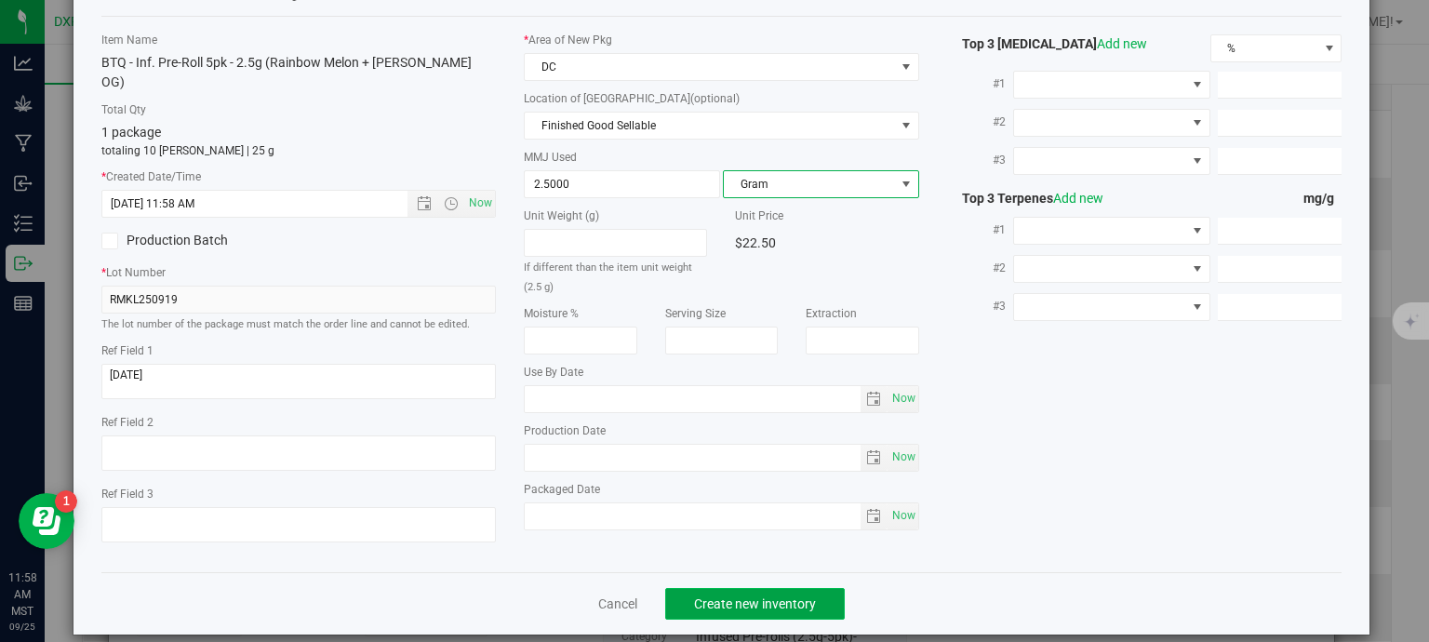
click at [775, 596] on span "Create new inventory" at bounding box center [755, 603] width 122 height 15
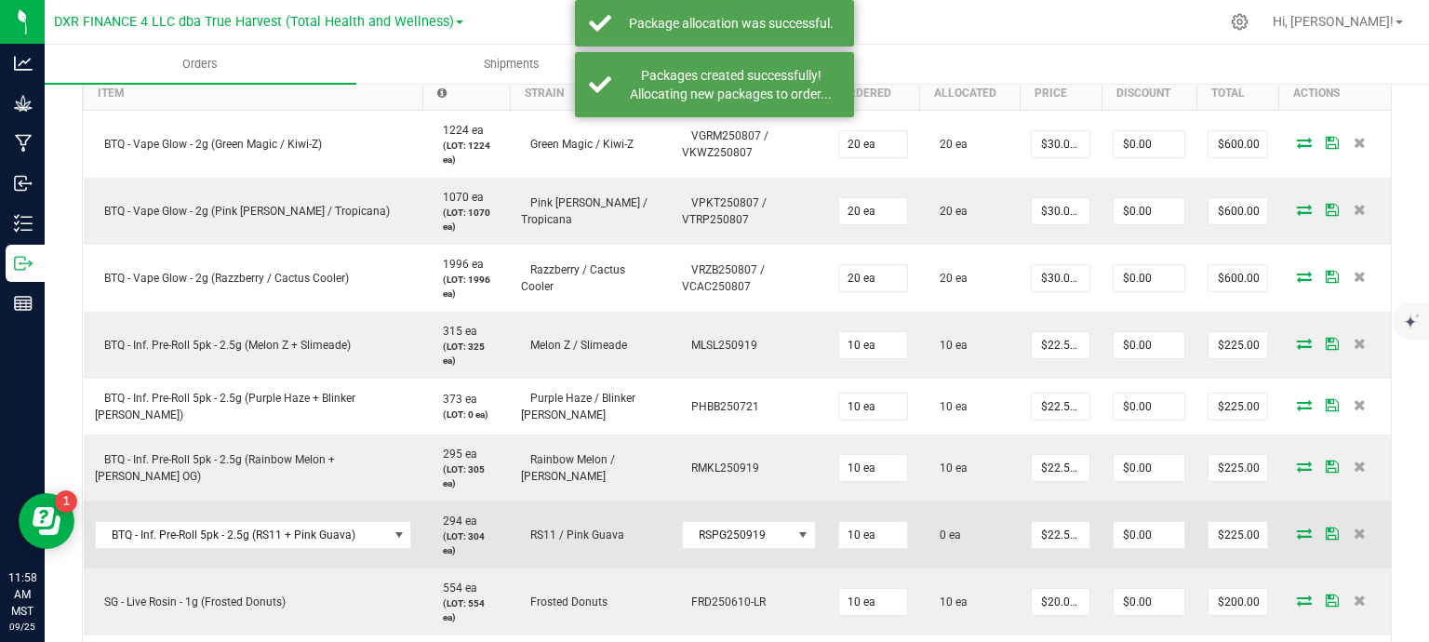
click at [1297, 534] on icon at bounding box center [1304, 533] width 15 height 11
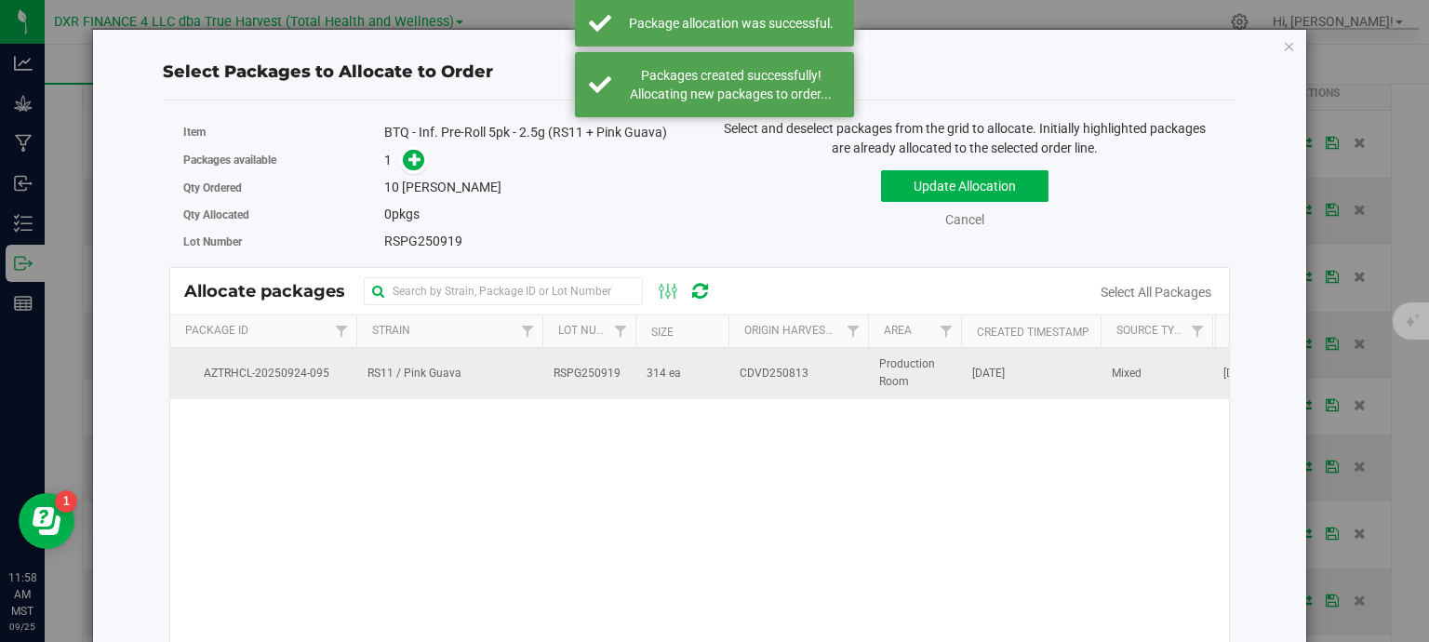
click at [715, 362] on td "314 ea" at bounding box center [682, 373] width 93 height 50
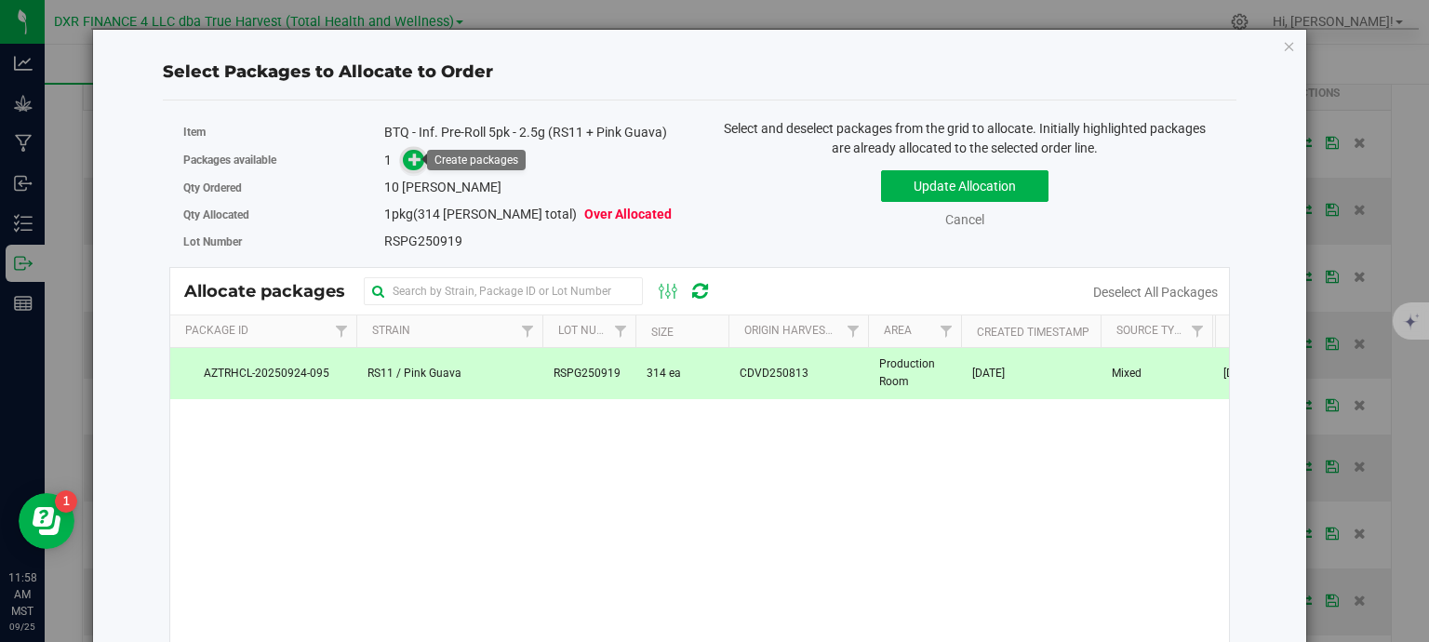
click at [408, 154] on icon at bounding box center [414, 159] width 13 height 13
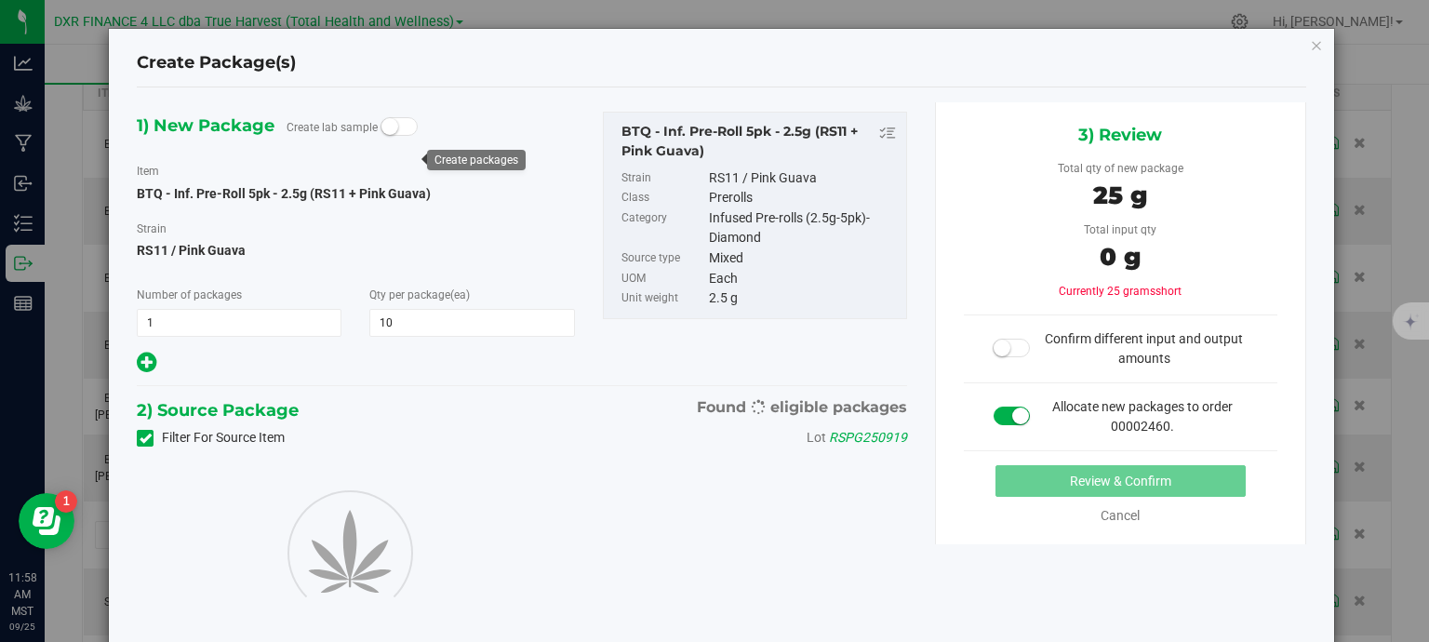
type input "10"
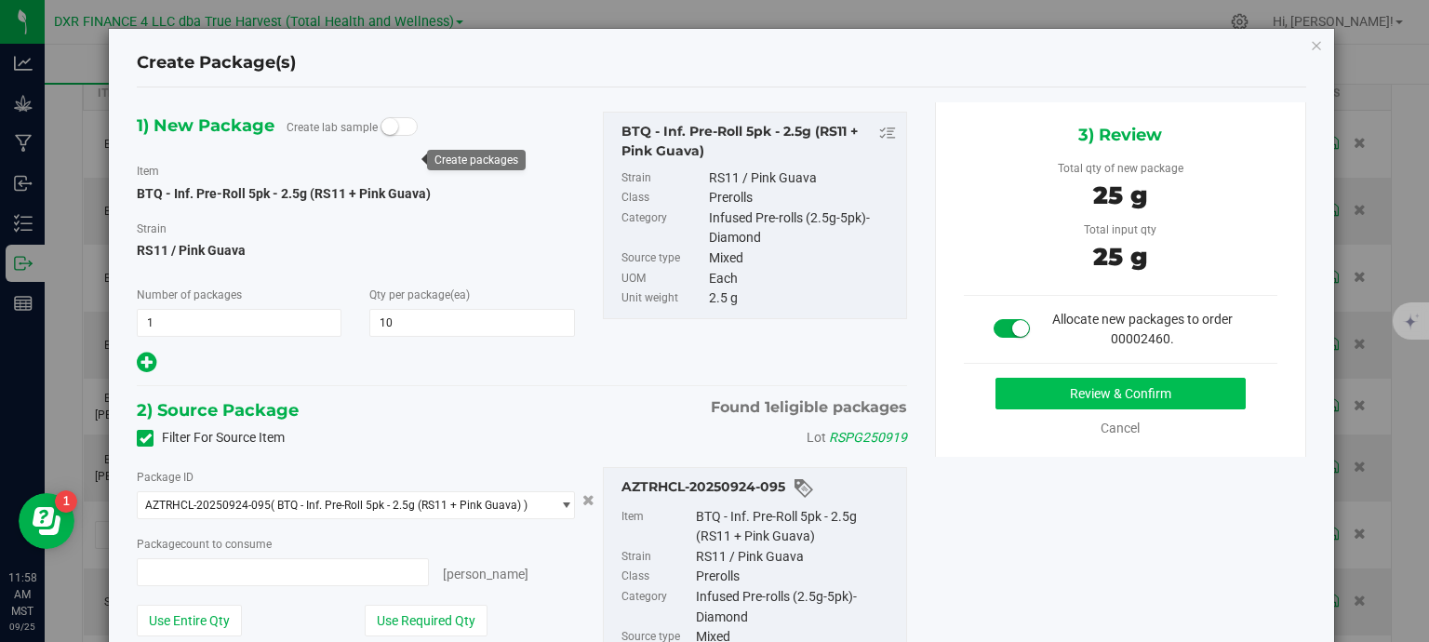
type input "10 ea"
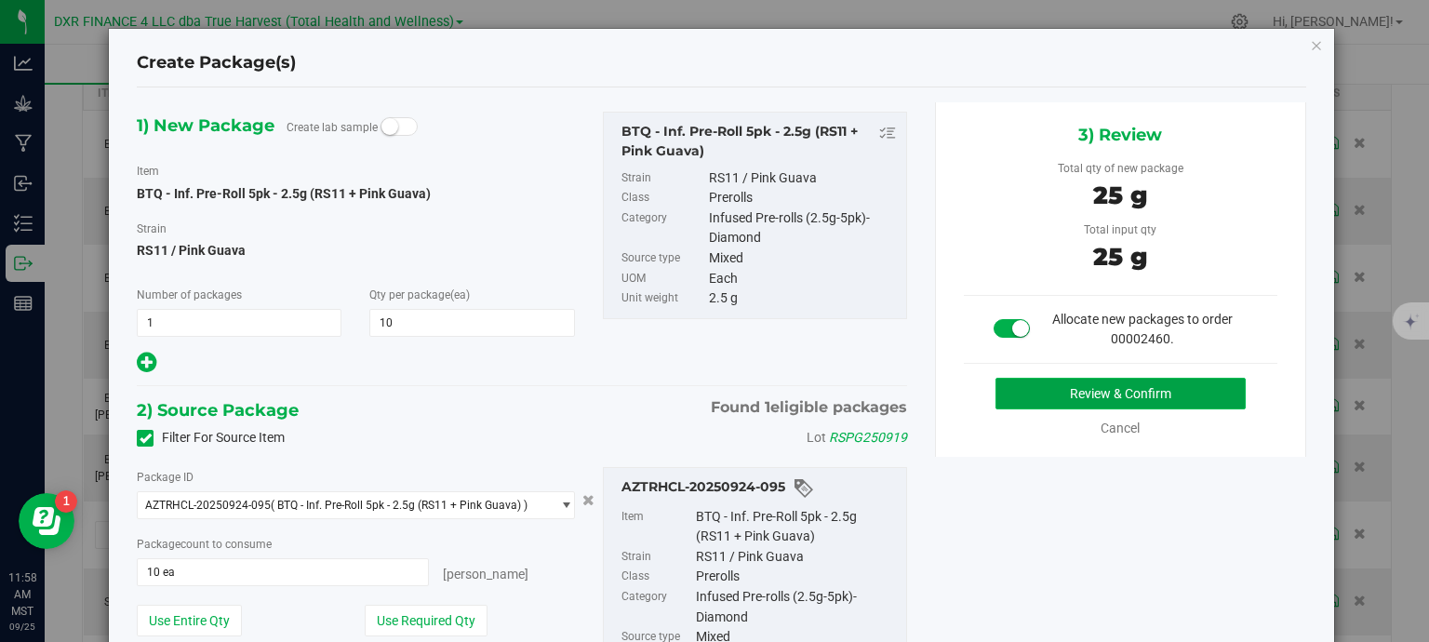
click at [1141, 383] on button "Review & Confirm" at bounding box center [1121, 394] width 250 height 32
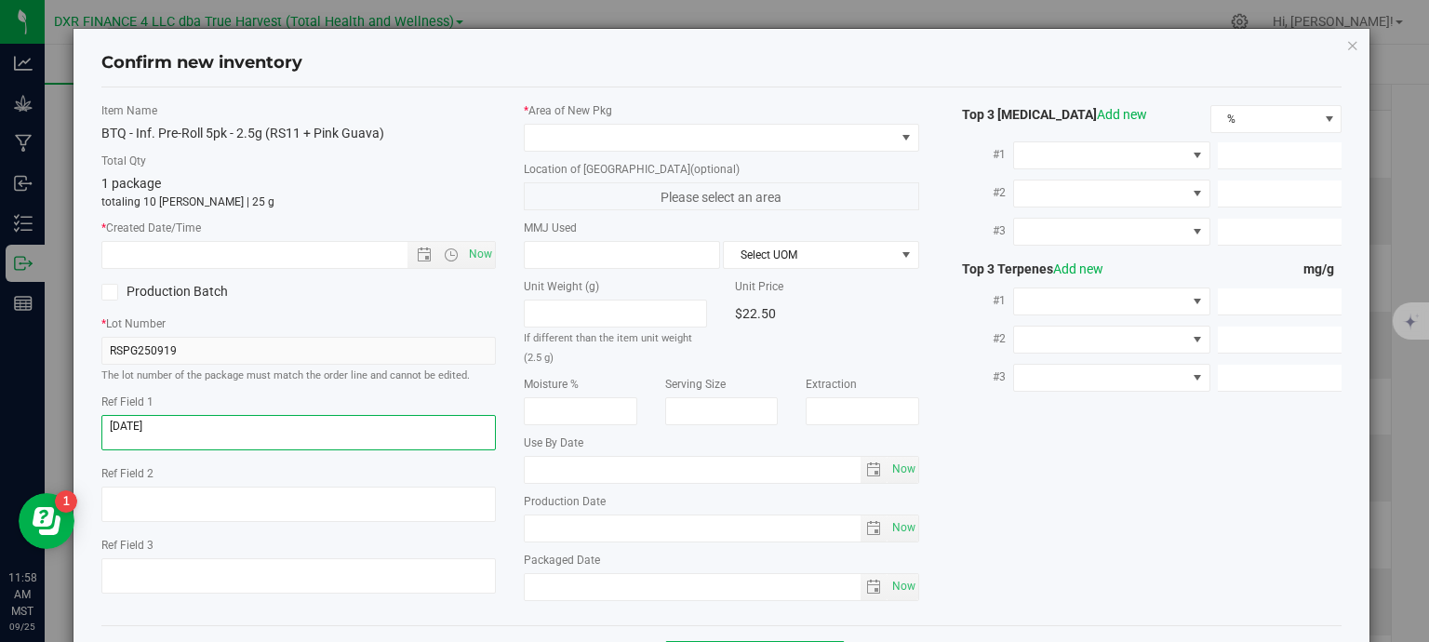
click at [294, 423] on textarea at bounding box center [298, 432] width 395 height 35
click at [298, 260] on input "text" at bounding box center [271, 255] width 338 height 26
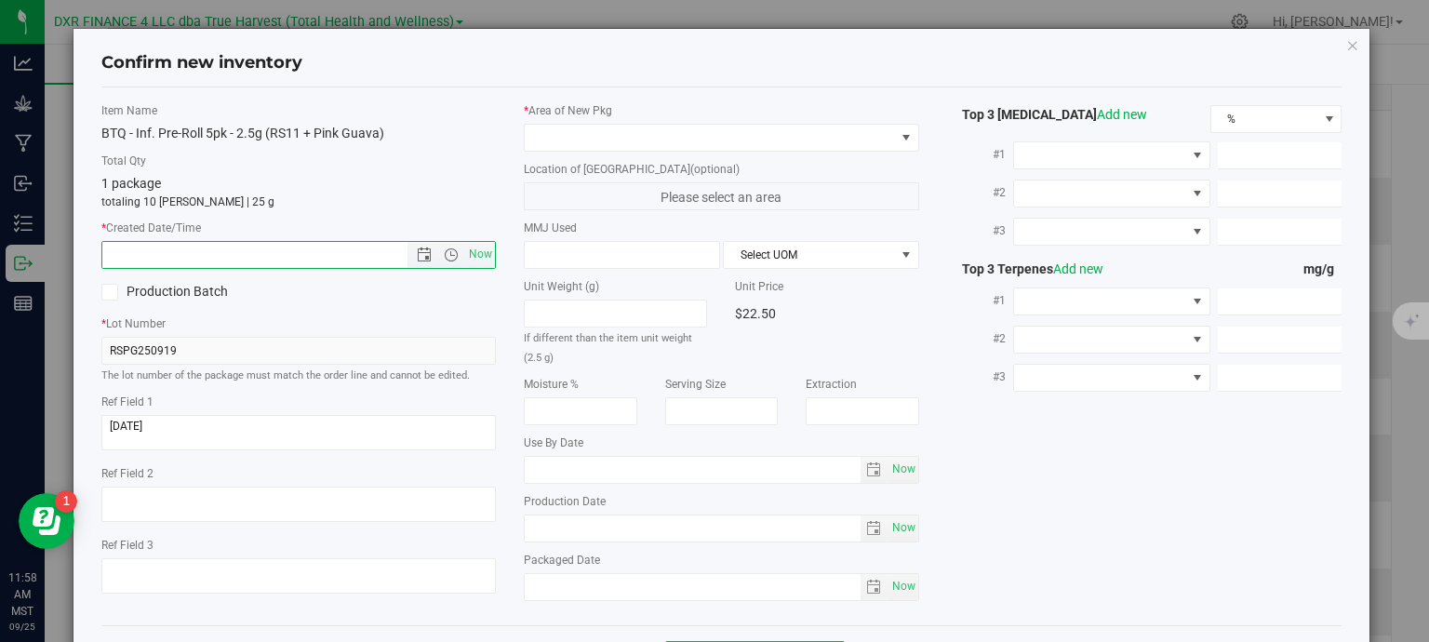
paste input "[DATE]"
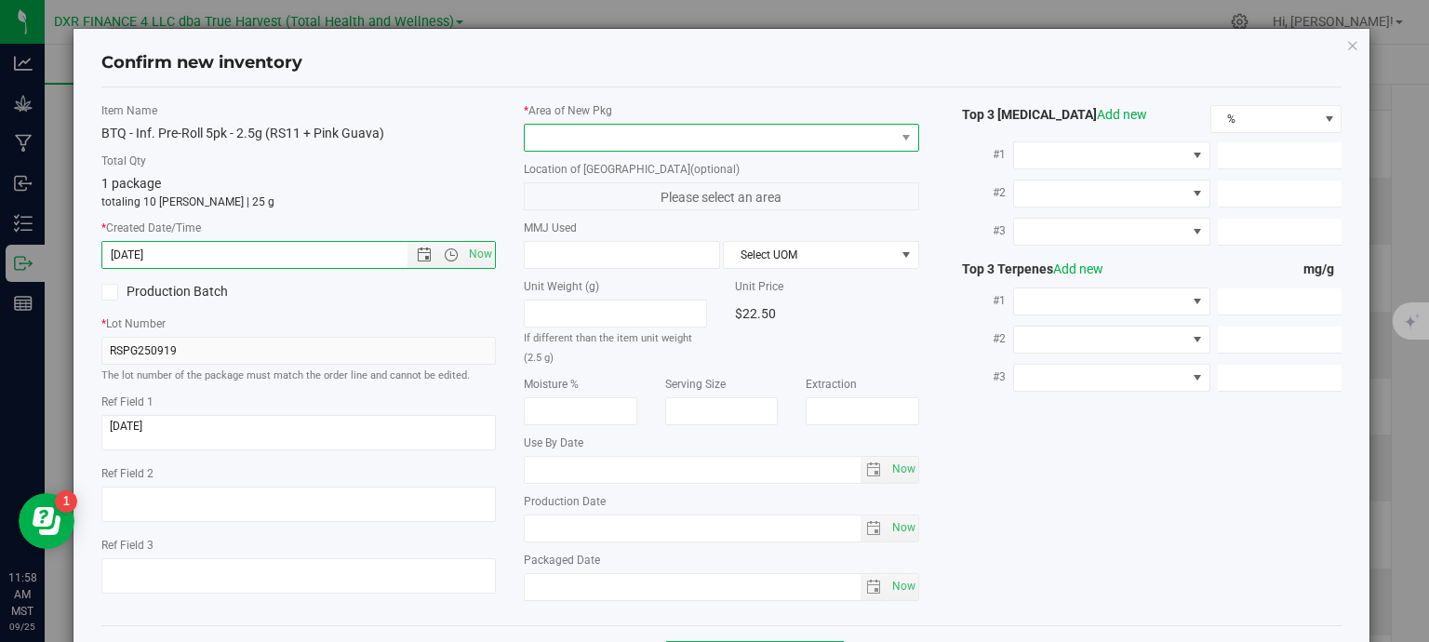
click at [579, 129] on span at bounding box center [710, 138] width 370 height 26
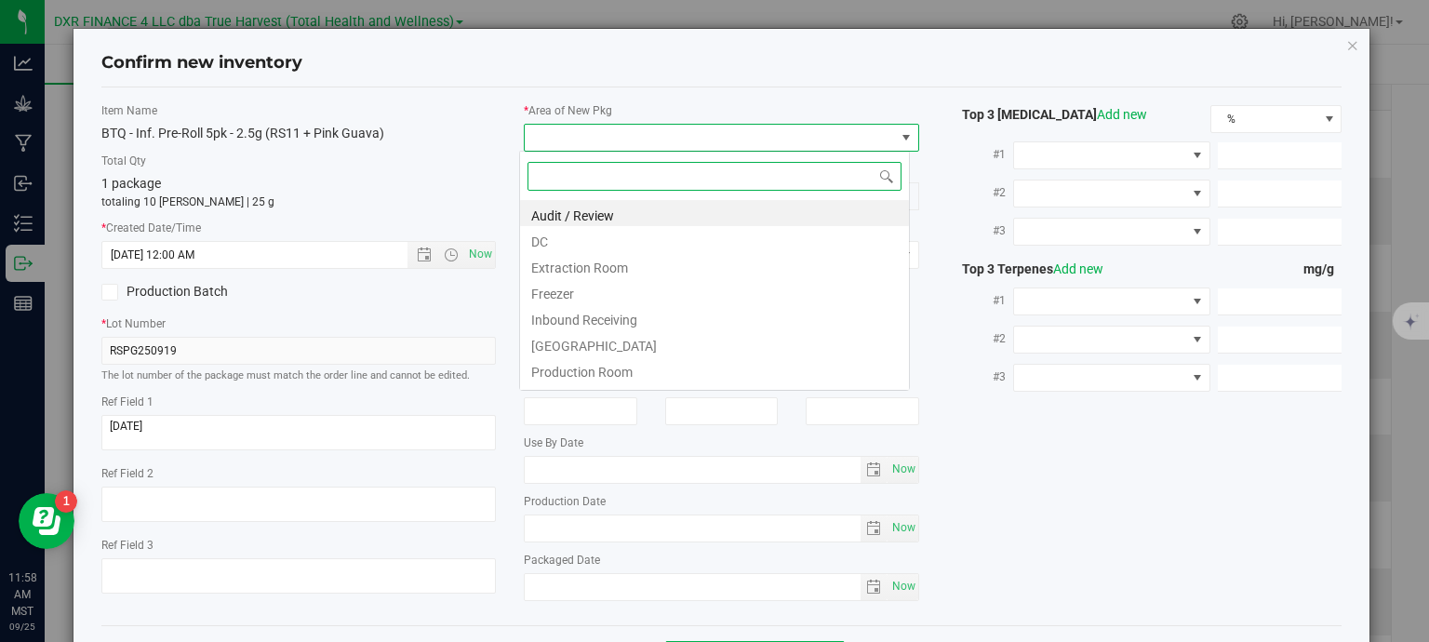
type input "8/13/2025 11:58 AM"
click at [625, 239] on li "DC" at bounding box center [714, 239] width 389 height 26
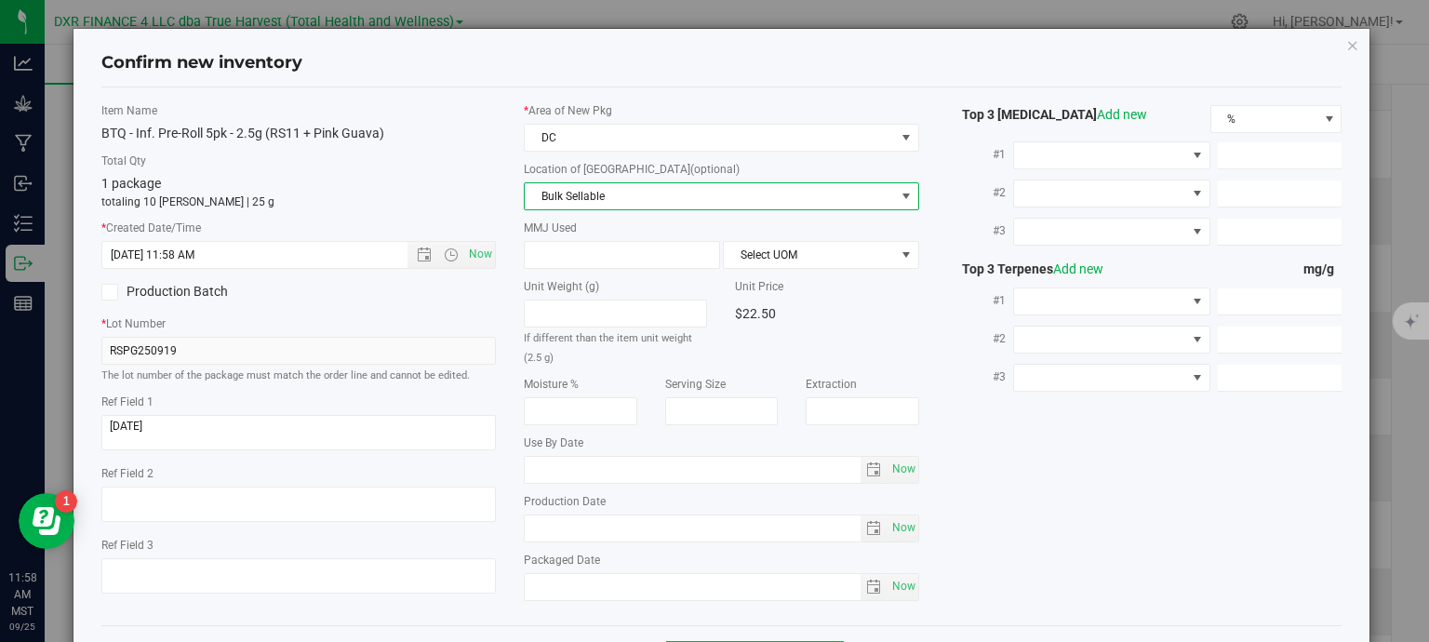
click at [680, 202] on span "Bulk Sellable" at bounding box center [710, 196] width 370 height 26
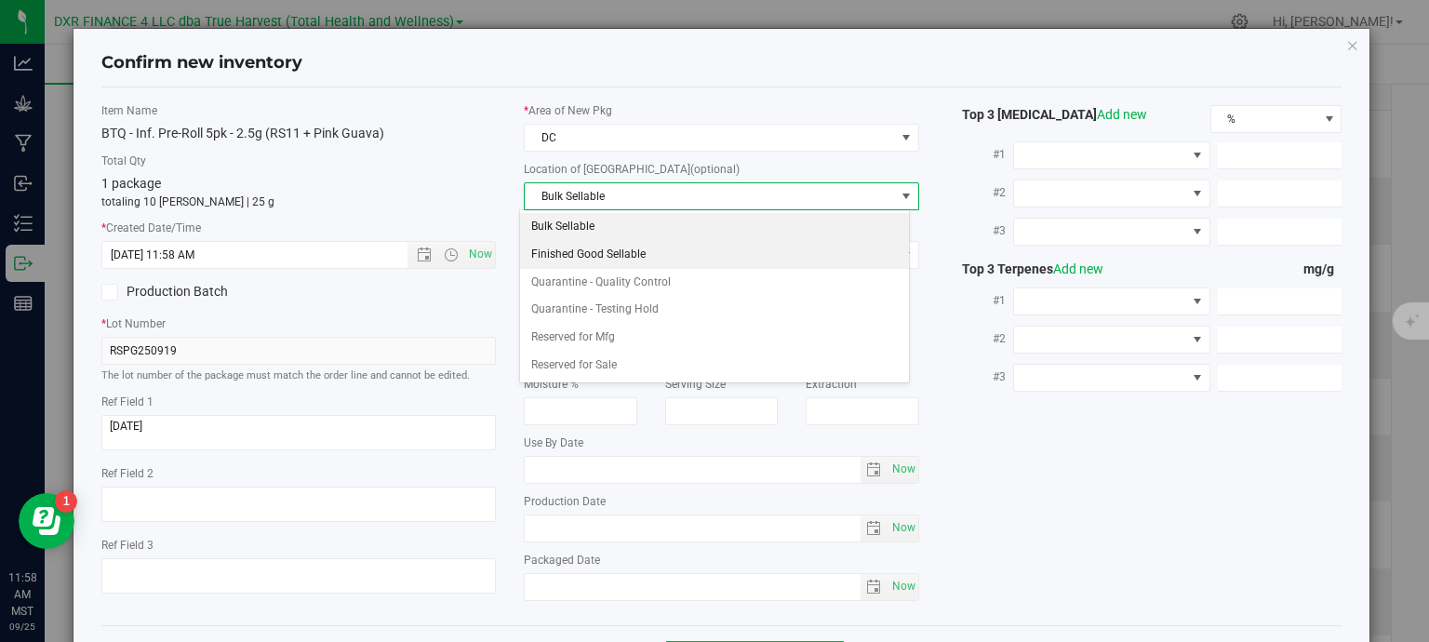
click at [666, 257] on li "Finished Good Sellable" at bounding box center [714, 255] width 389 height 28
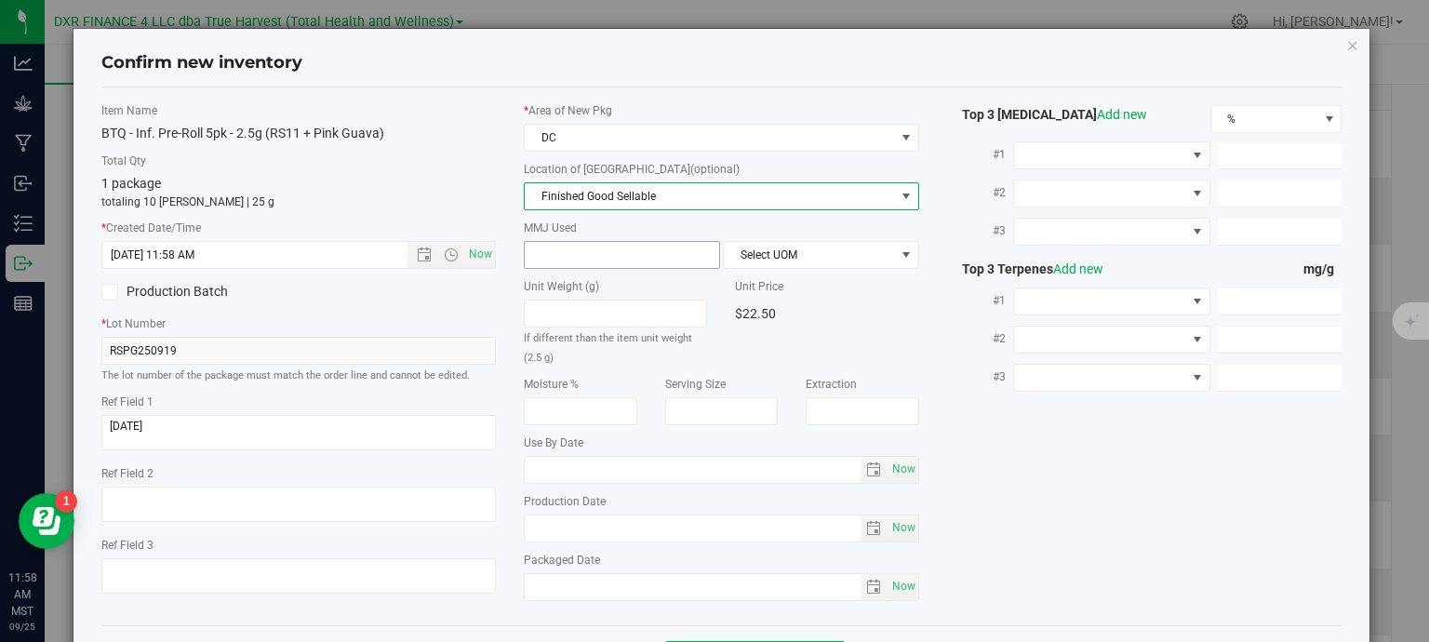
click at [584, 248] on span at bounding box center [622, 255] width 196 height 28
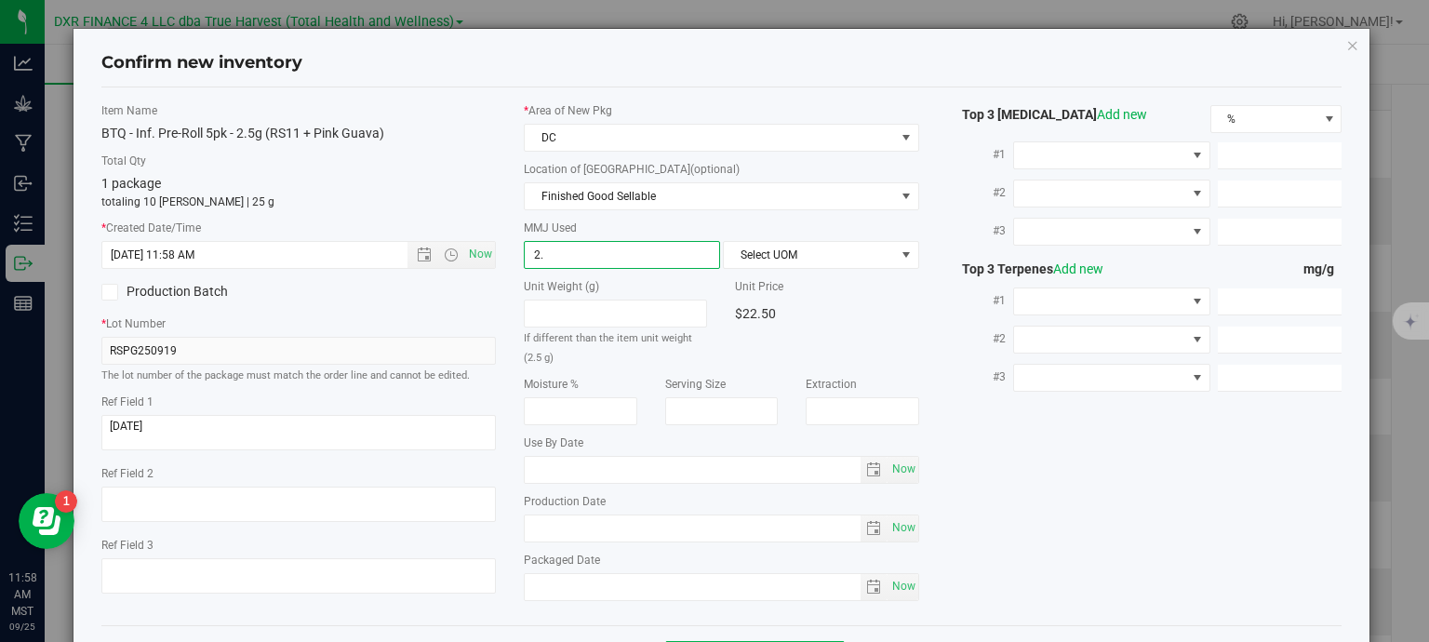
type input "2.5"
type input "2.5000"
click at [755, 252] on span "Select UOM" at bounding box center [809, 255] width 171 height 26
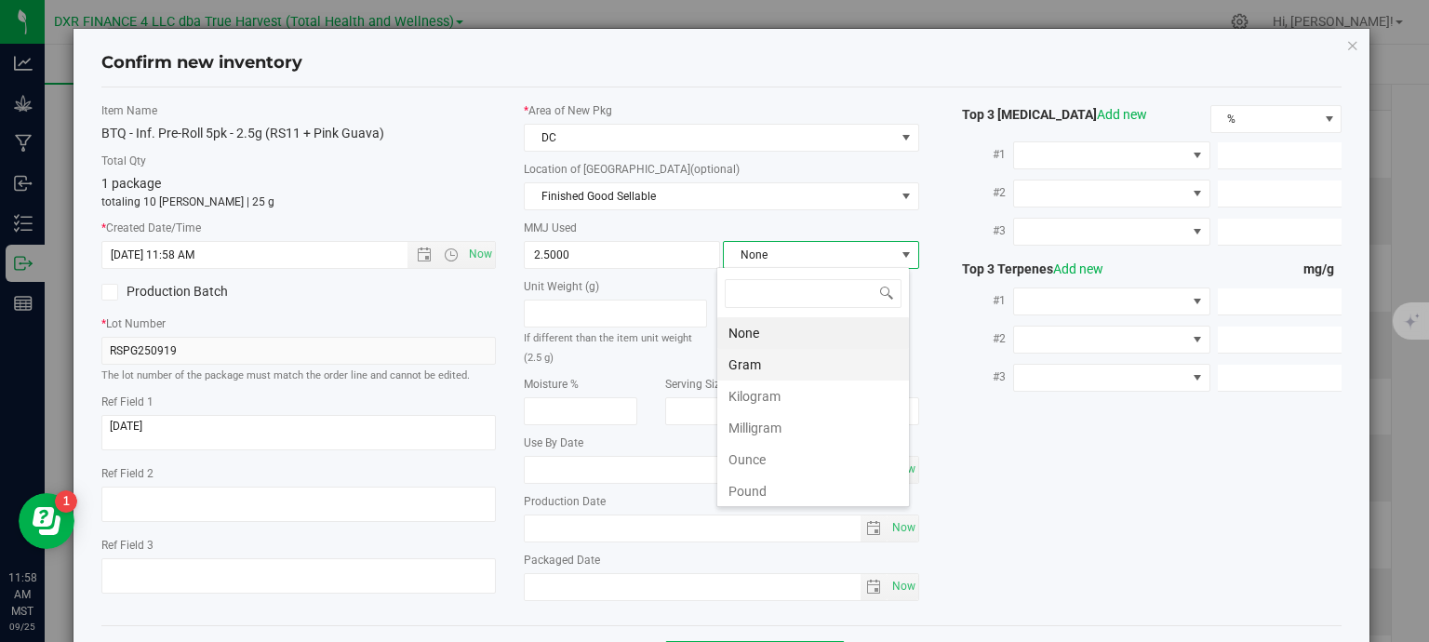
scroll to position [27, 194]
click at [763, 365] on li "Gram" at bounding box center [813, 365] width 192 height 32
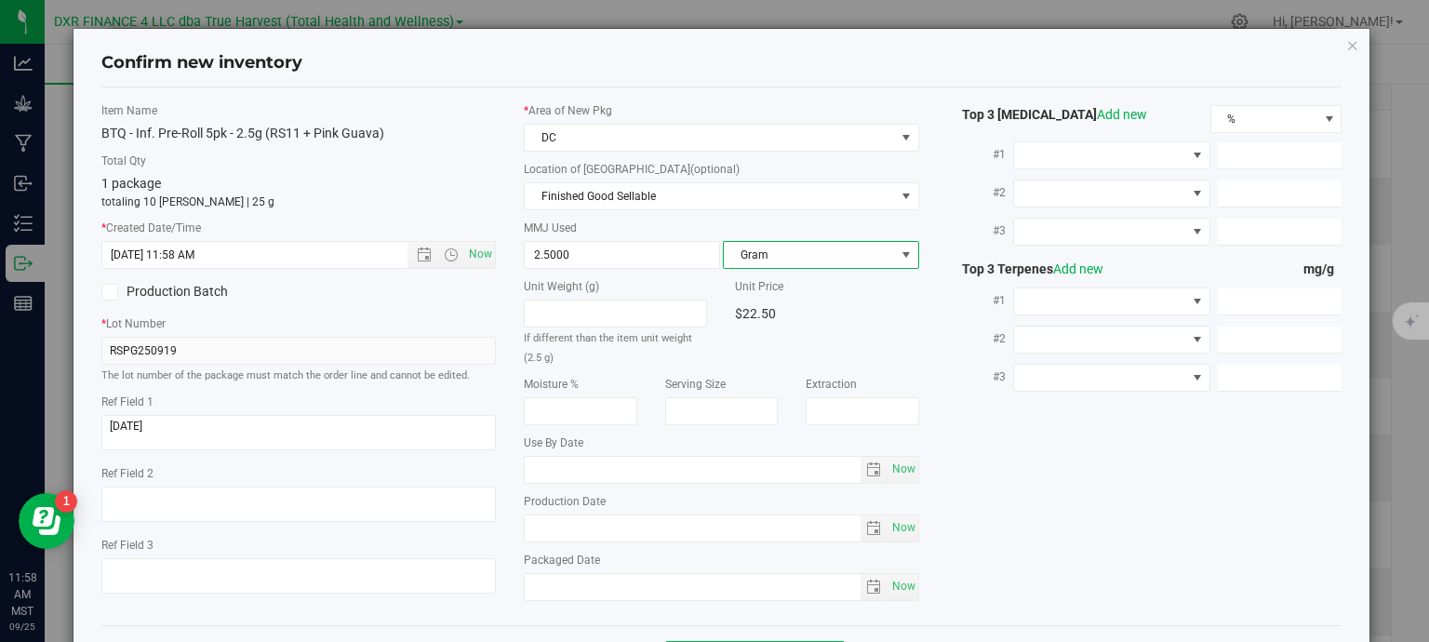
scroll to position [71, 0]
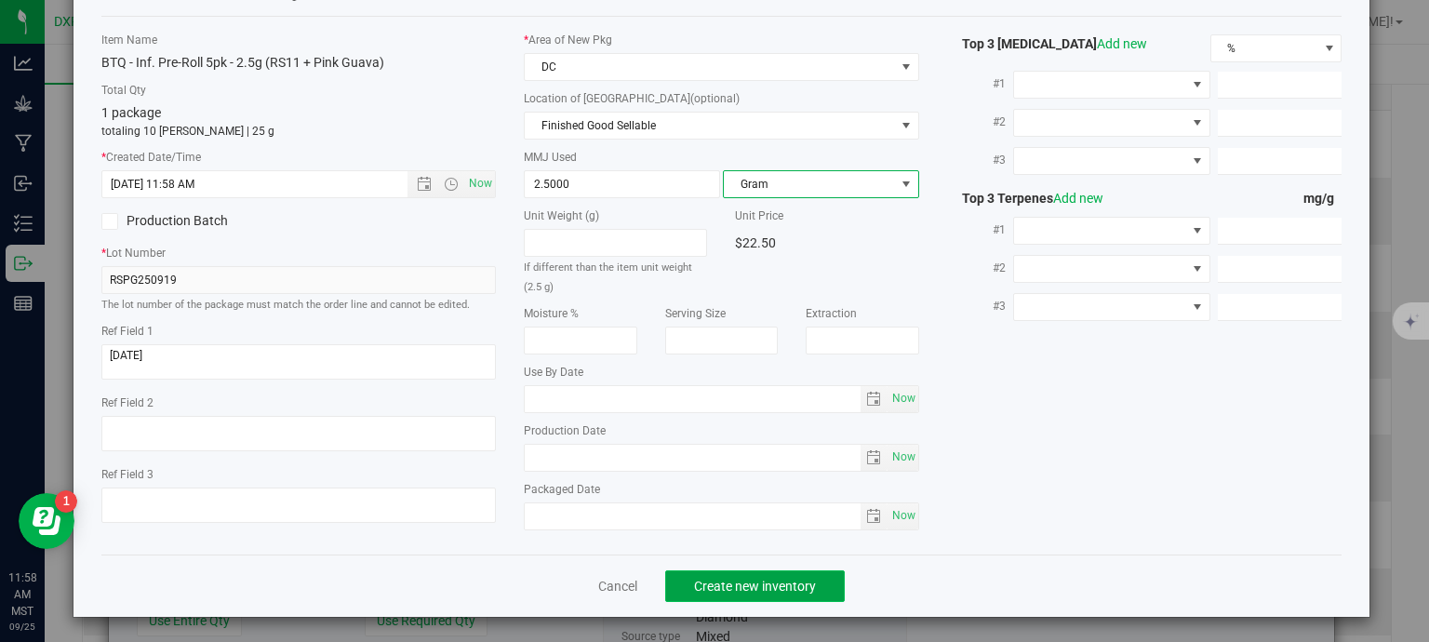
click at [759, 587] on span "Create new inventory" at bounding box center [755, 586] width 122 height 15
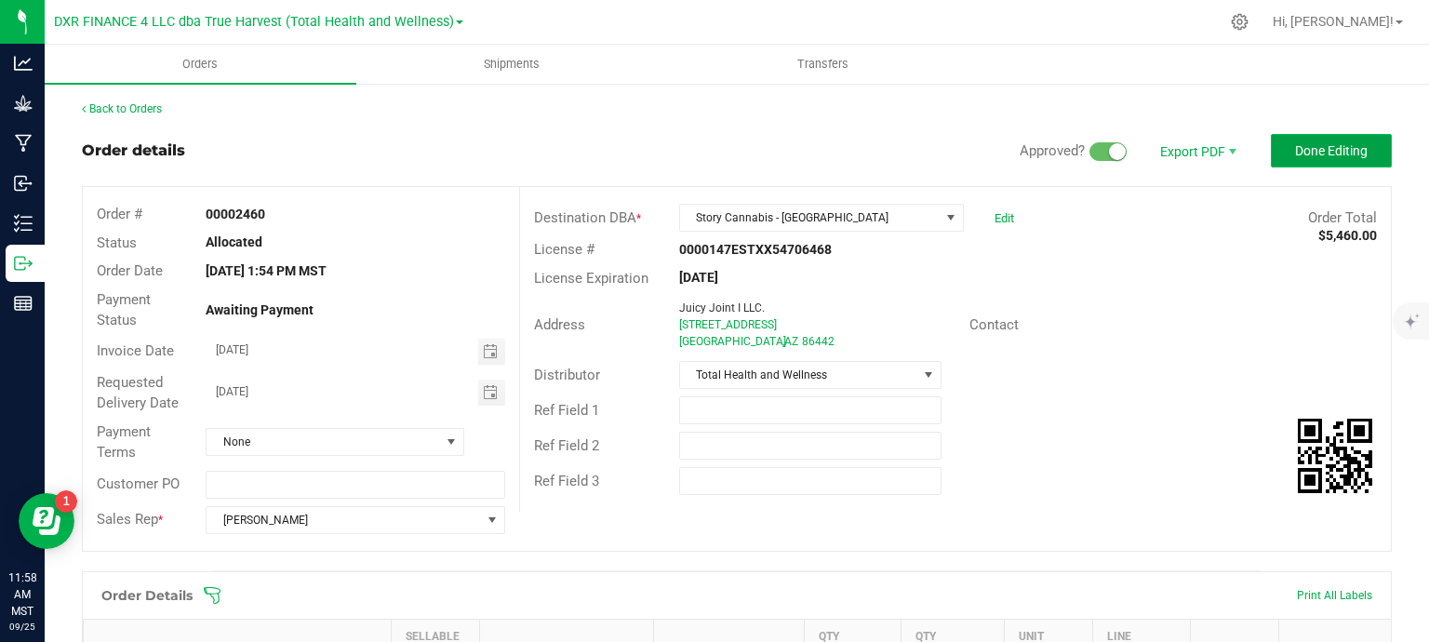
click at [1337, 150] on span "Done Editing" at bounding box center [1331, 150] width 73 height 15
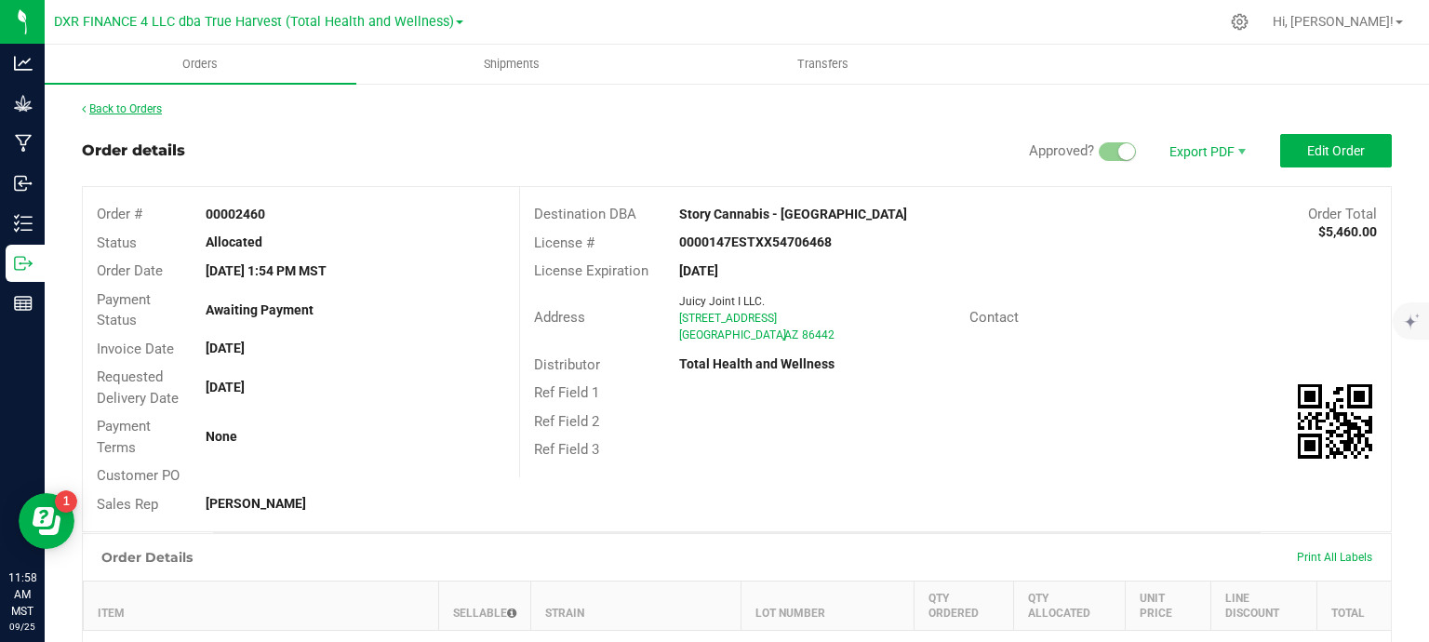
click at [154, 107] on link "Back to Orders" at bounding box center [122, 108] width 80 height 13
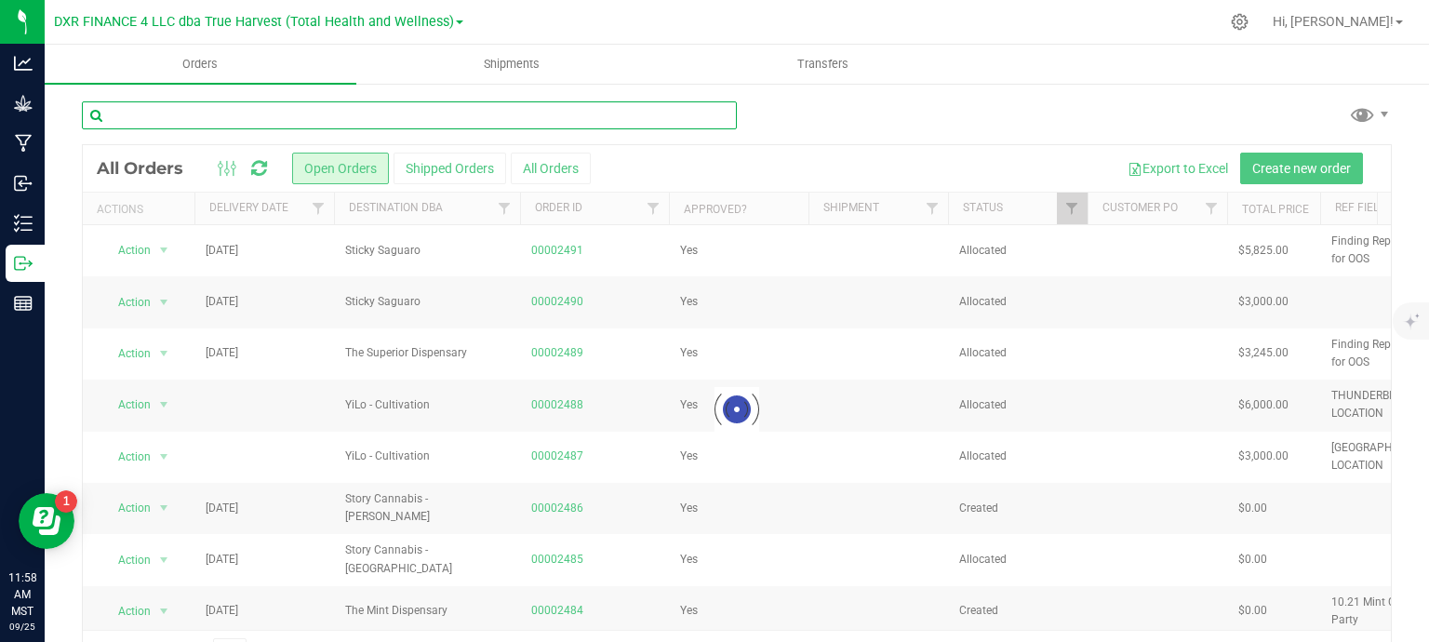
click at [269, 111] on input "text" at bounding box center [409, 115] width 655 height 28
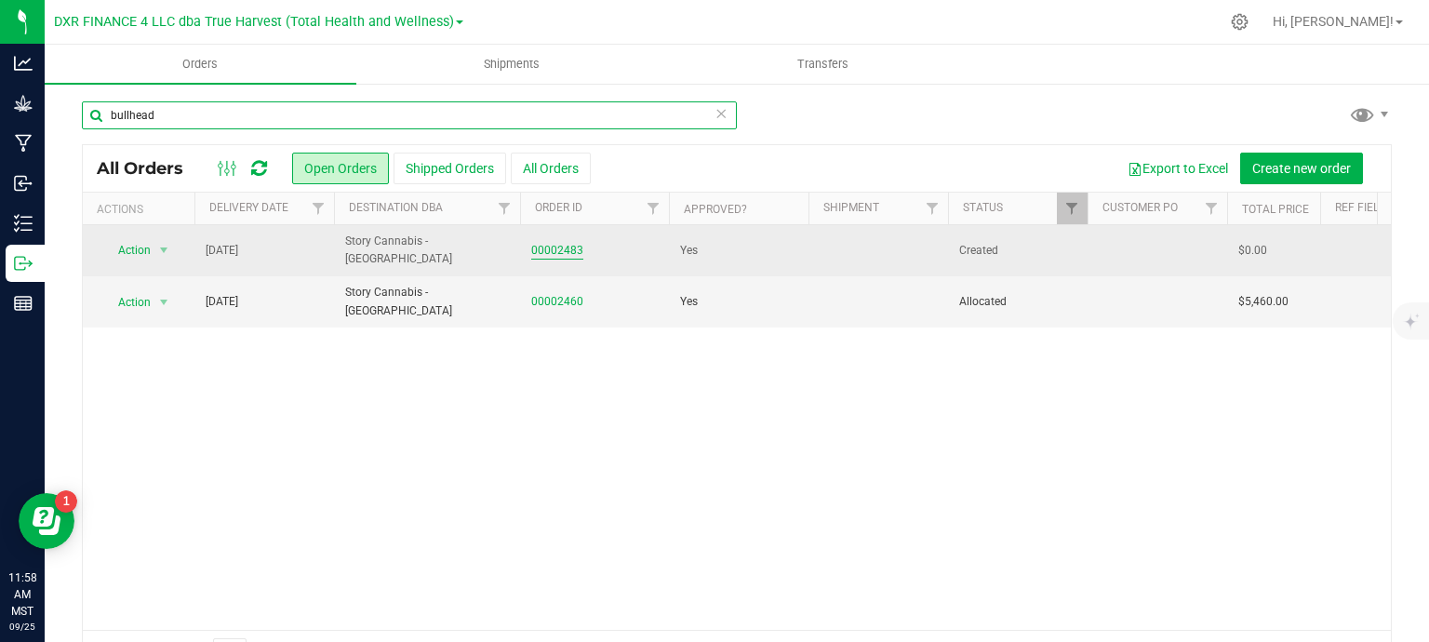
type input "bullhead"
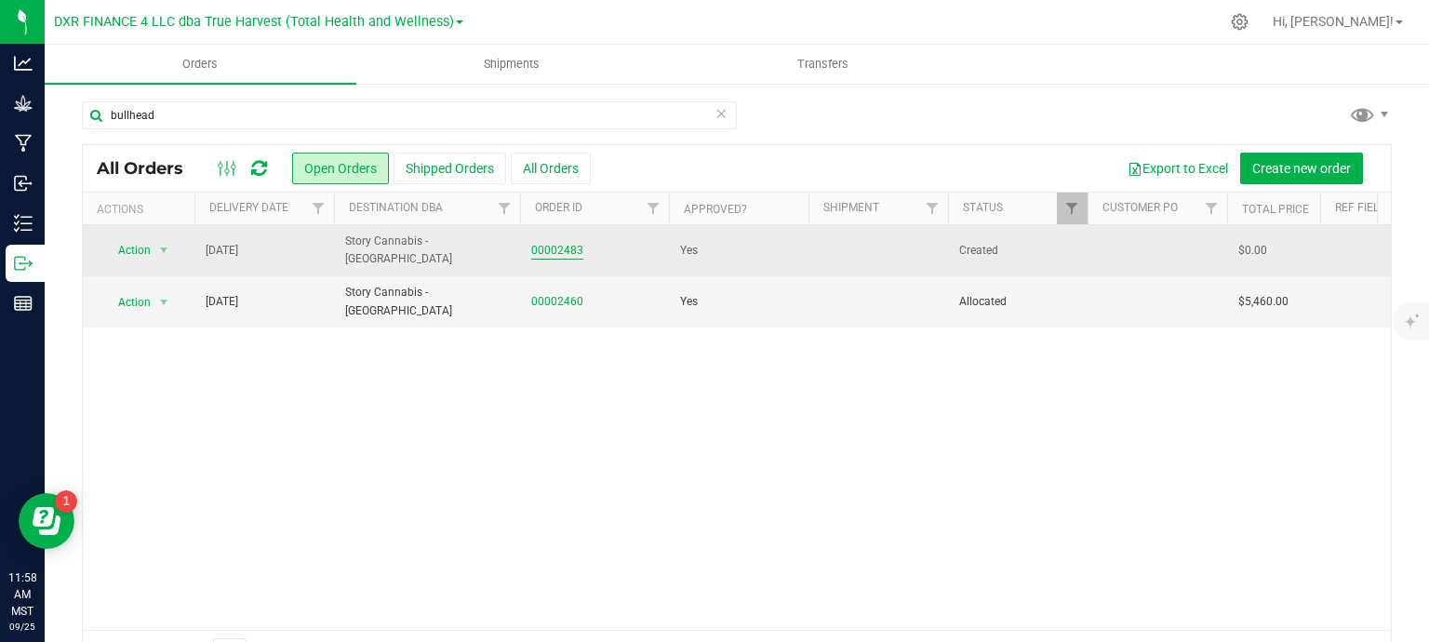
click at [557, 252] on link "00002483" at bounding box center [557, 251] width 52 height 18
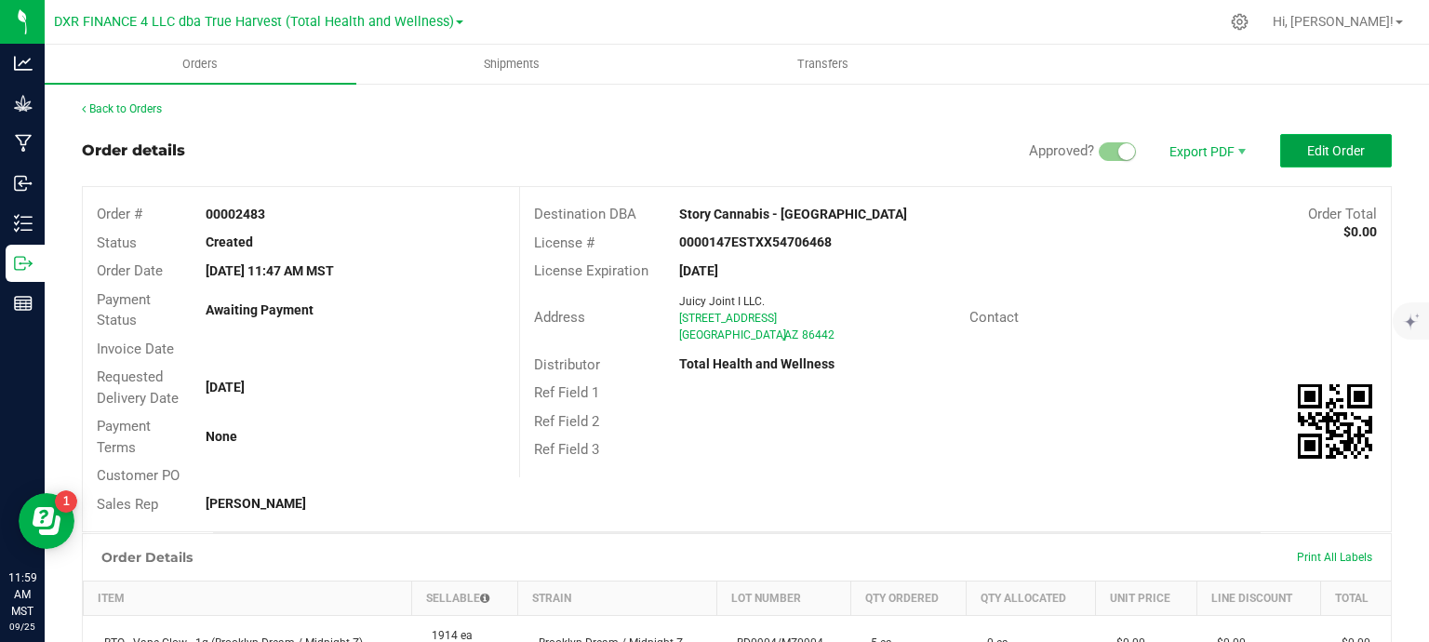
click at [1291, 154] on button "Edit Order" at bounding box center [1336, 150] width 112 height 33
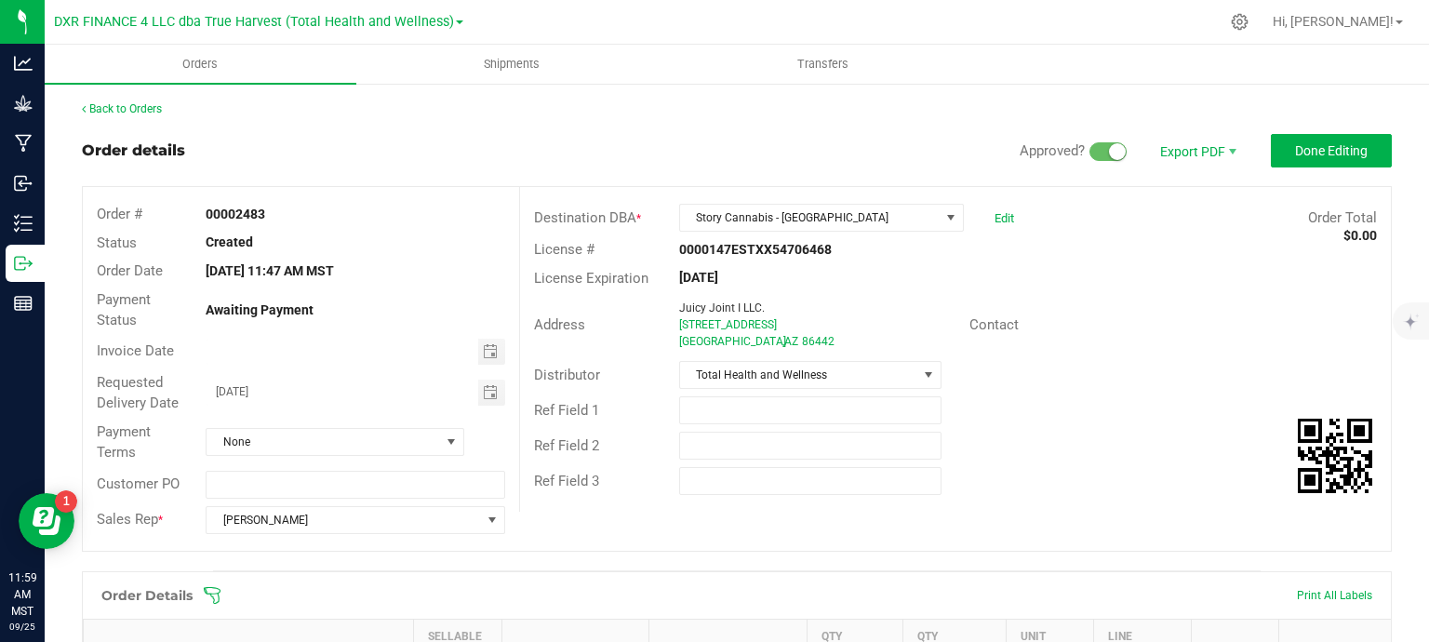
scroll to position [465, 0]
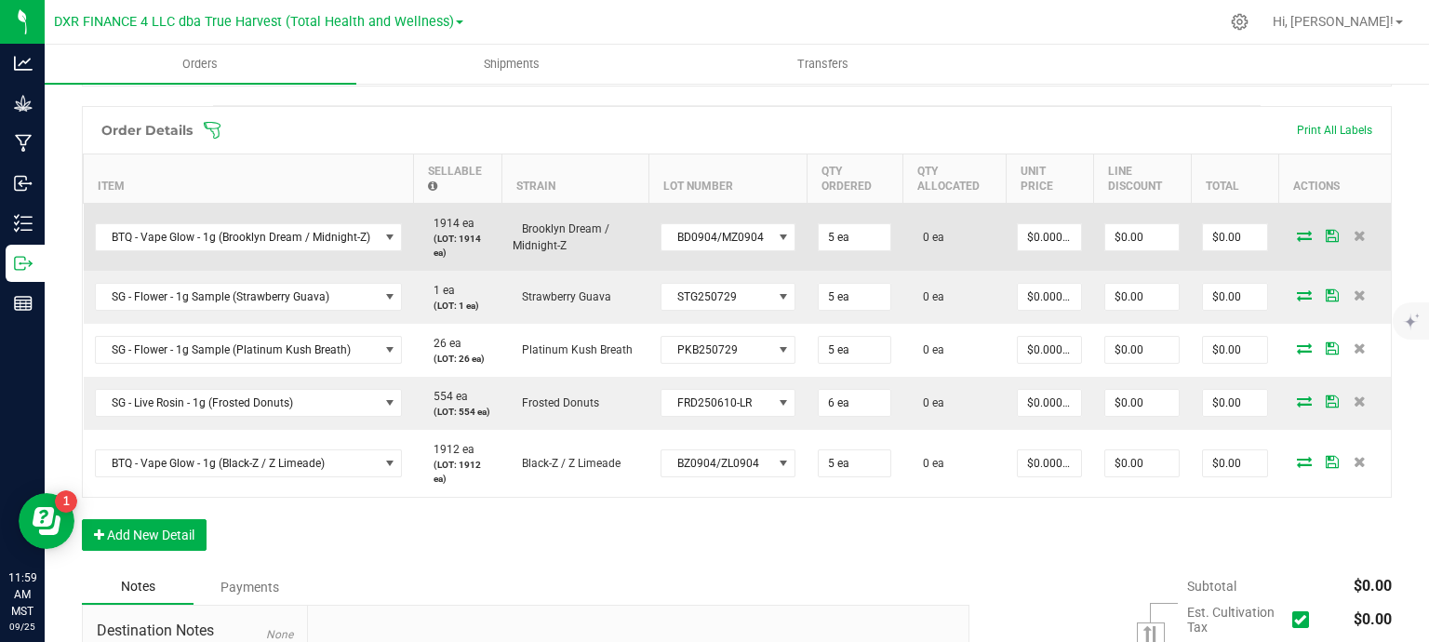
click at [1297, 234] on icon at bounding box center [1304, 235] width 15 height 11
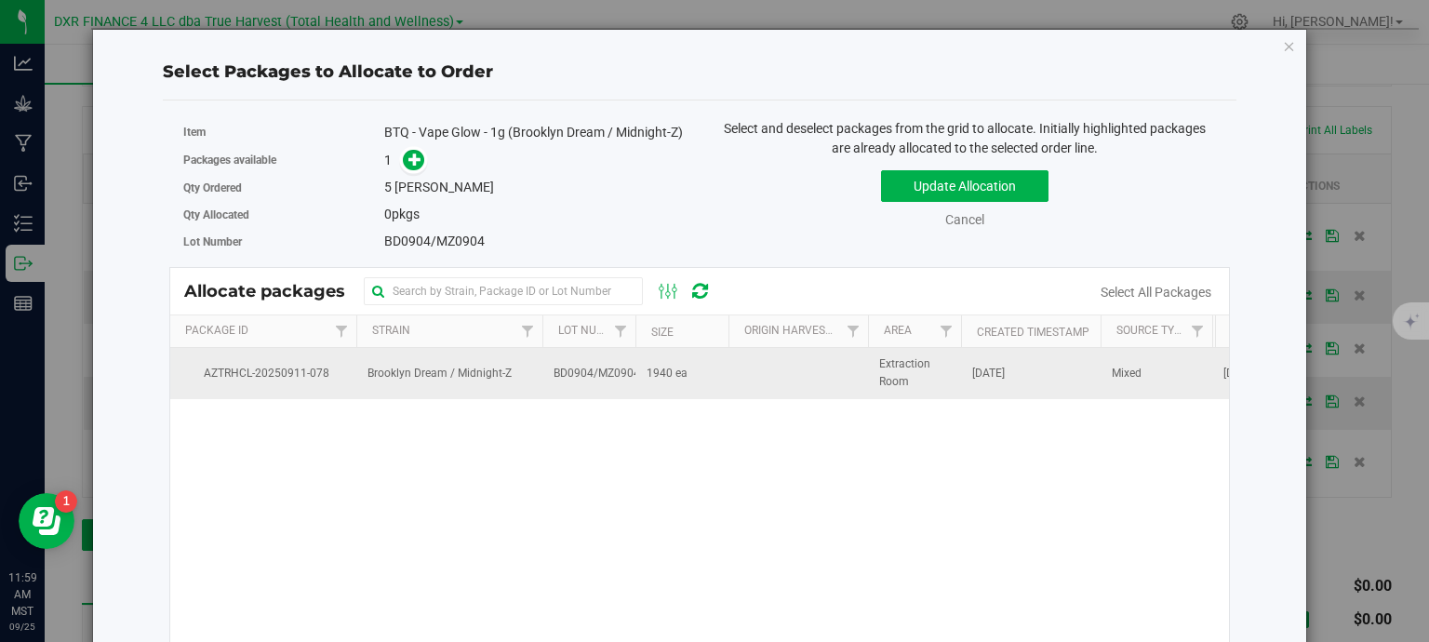
click at [608, 374] on span "BD0904/MZ0904" at bounding box center [597, 374] width 87 height 18
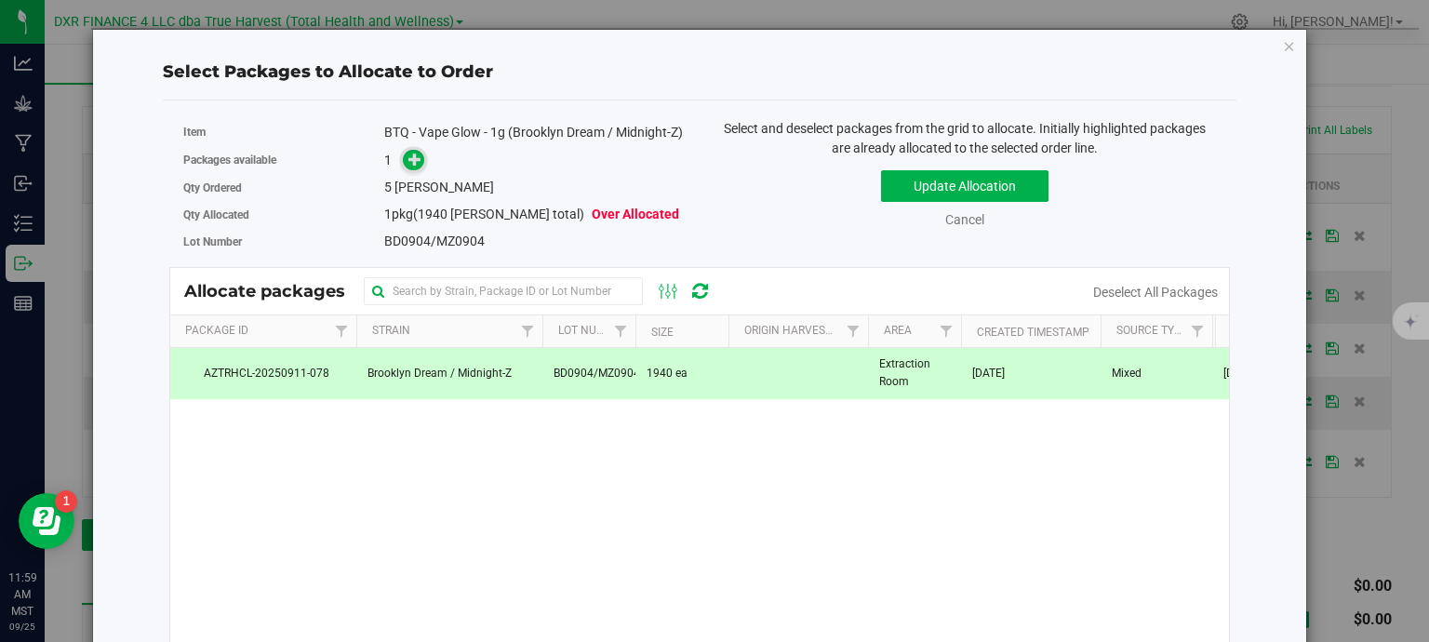
click at [414, 175] on div "Packages available 1" at bounding box center [434, 160] width 502 height 29
click at [416, 166] on icon at bounding box center [414, 159] width 13 height 13
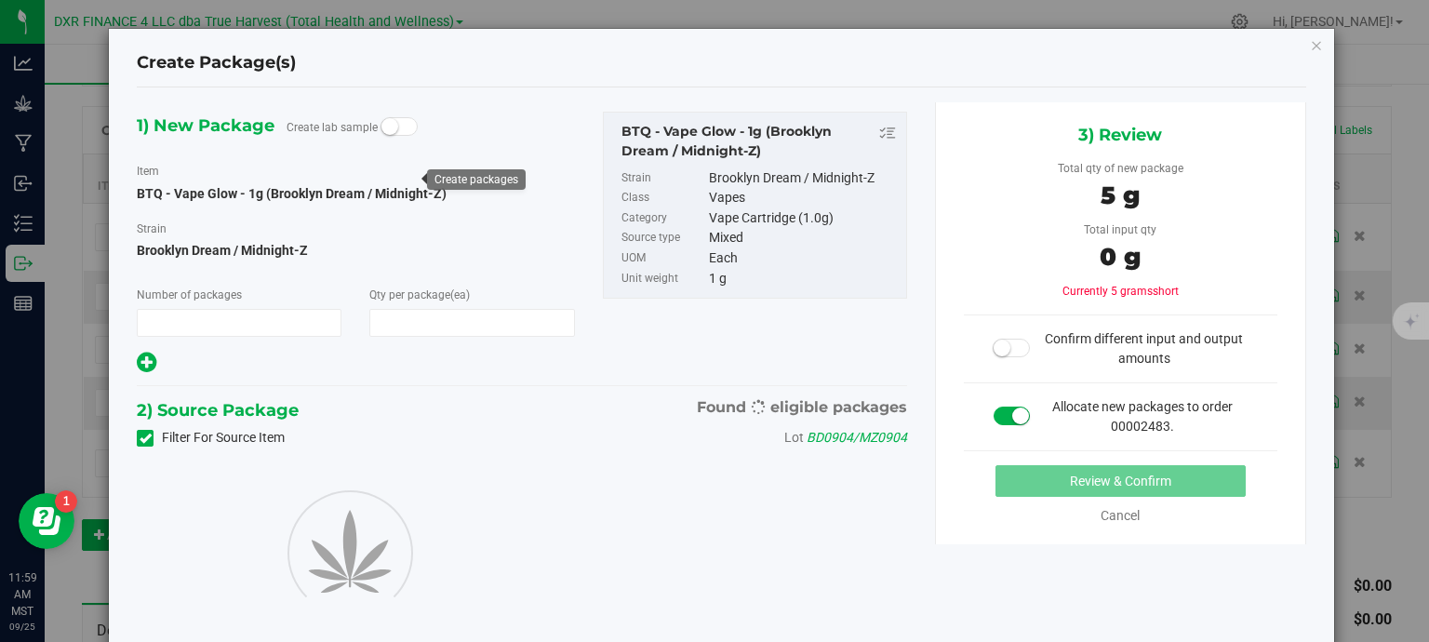
type input "1"
type input "5"
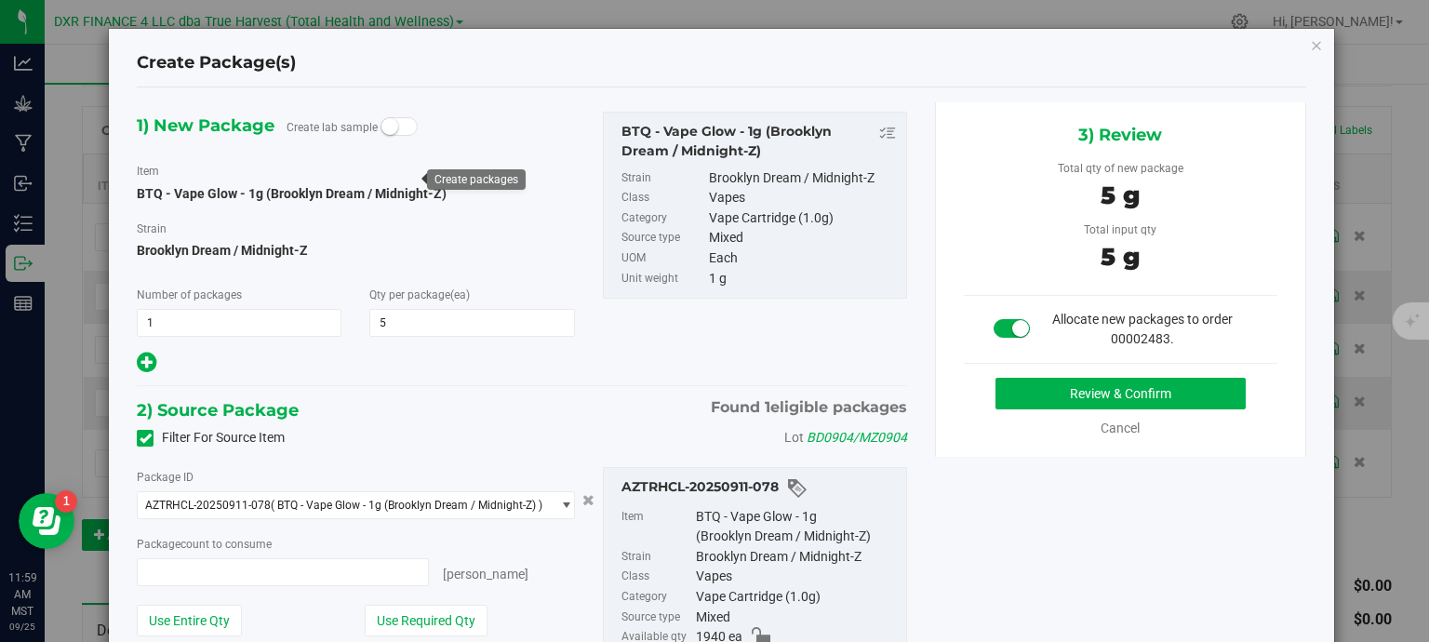
type input "5 ea"
click at [1105, 392] on button "Review & Confirm" at bounding box center [1121, 394] width 250 height 32
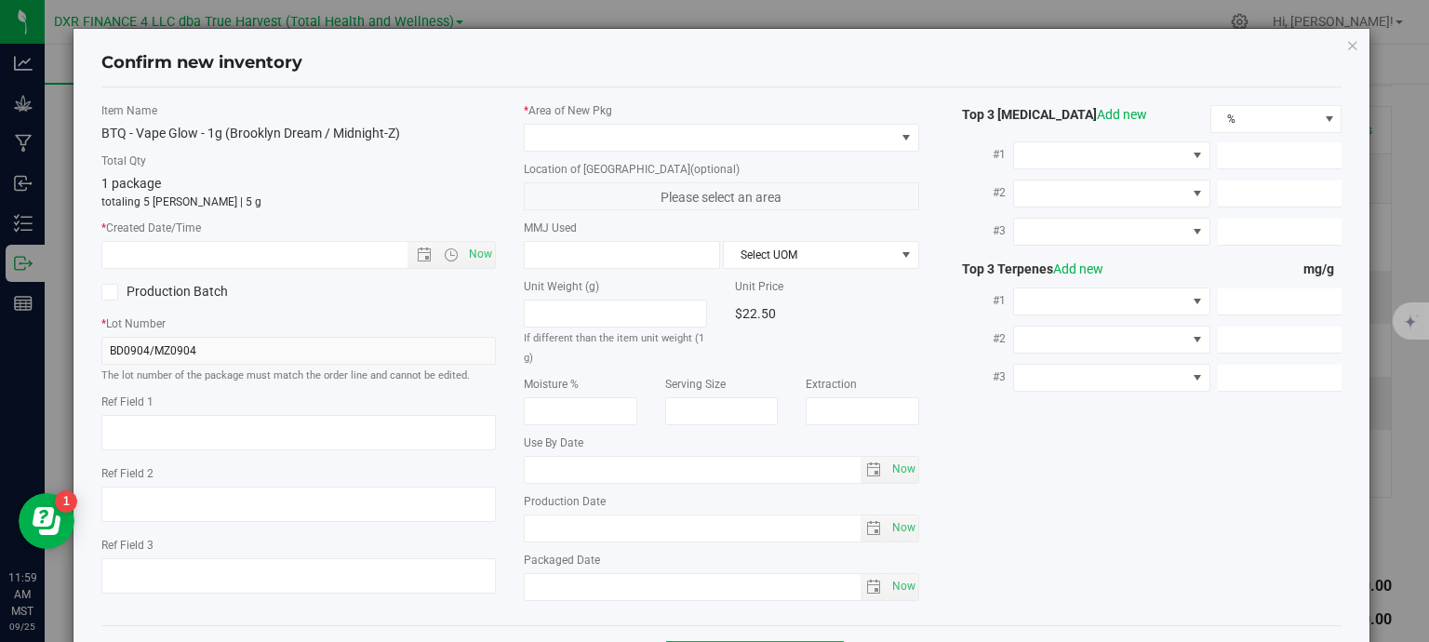
type textarea "2025-09-04"
click at [218, 418] on textarea at bounding box center [298, 432] width 395 height 35
click at [231, 257] on input "text" at bounding box center [271, 255] width 338 height 26
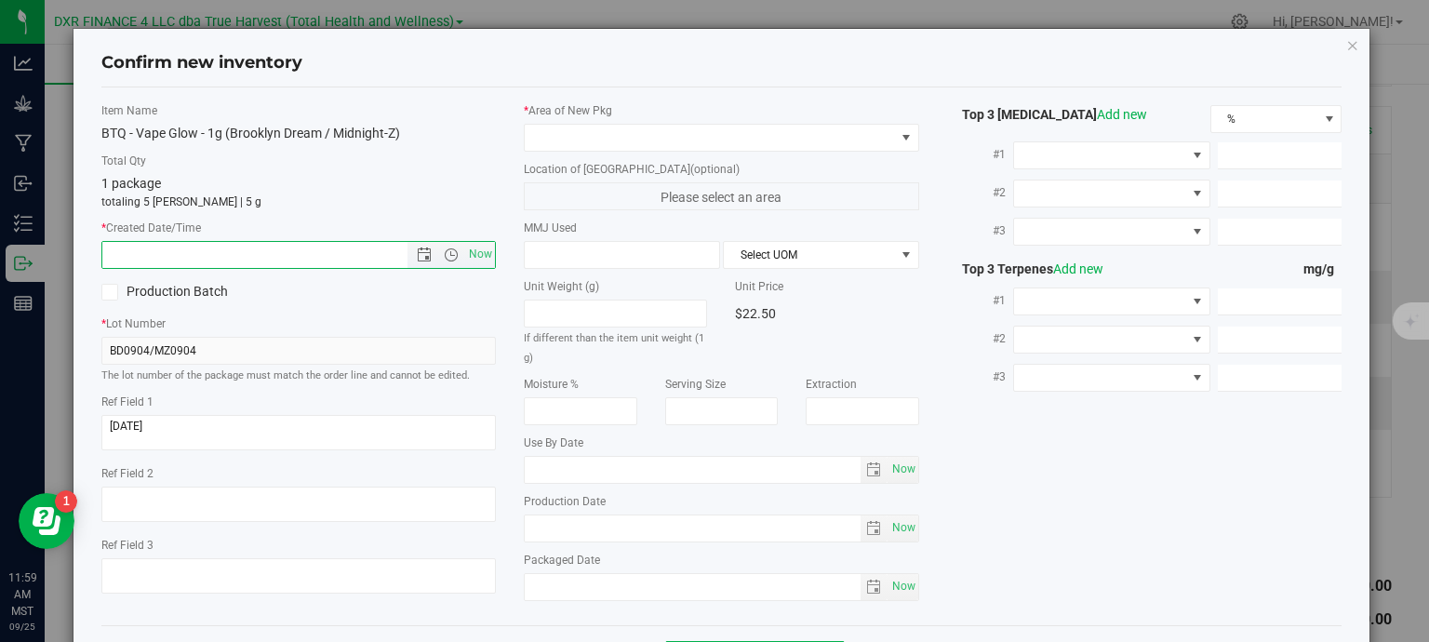
paste input "2025-09-04"
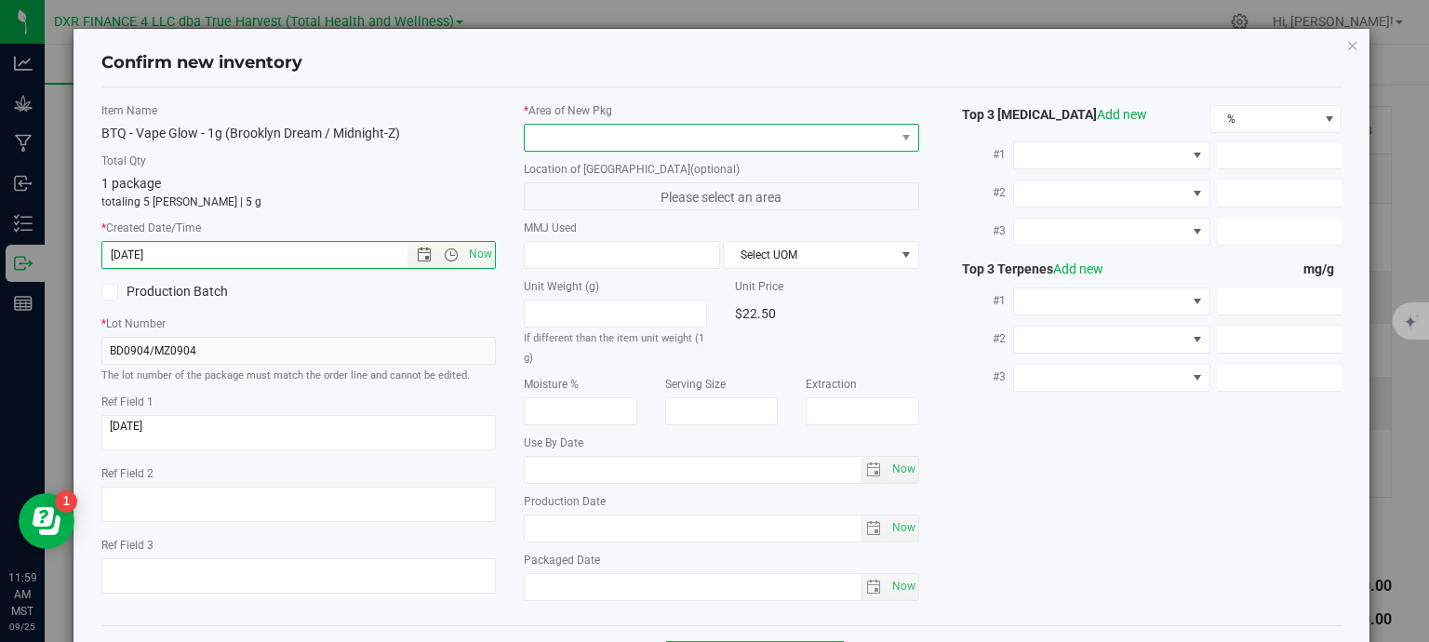
click at [605, 145] on span at bounding box center [710, 138] width 370 height 26
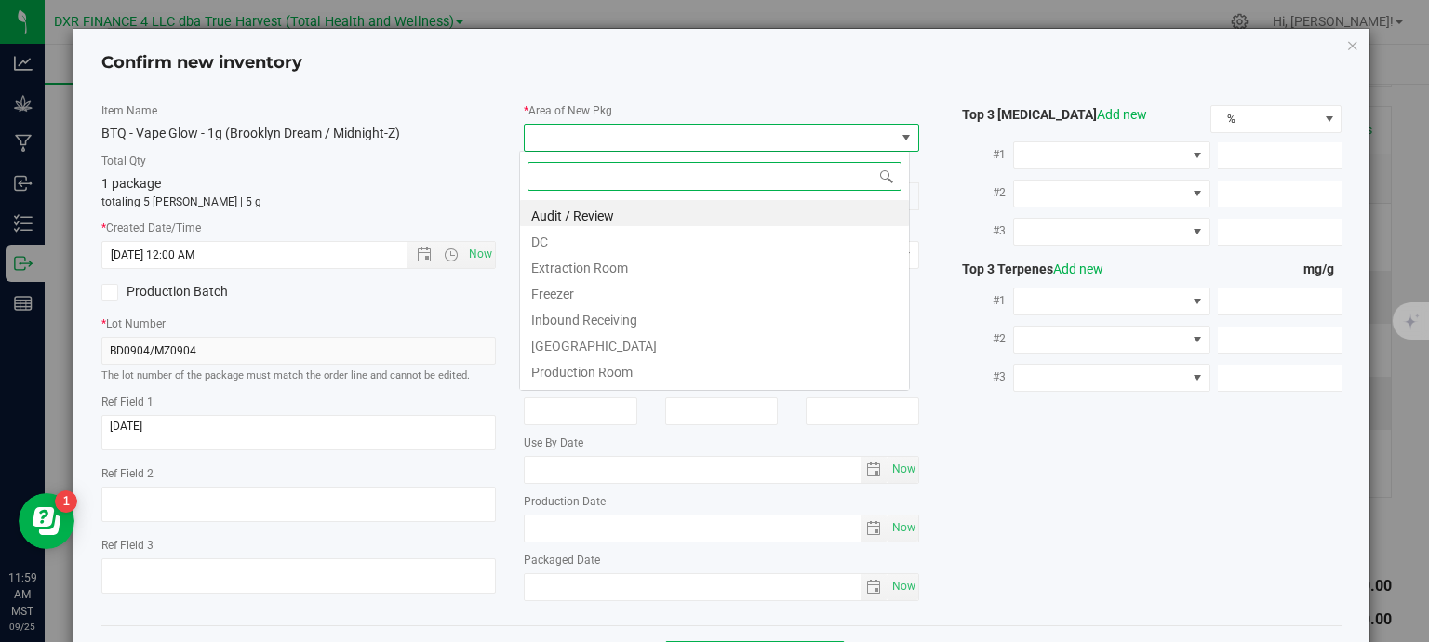
type input "9/4/2025 11:59 AM"
click at [602, 245] on li "DC" at bounding box center [714, 239] width 389 height 26
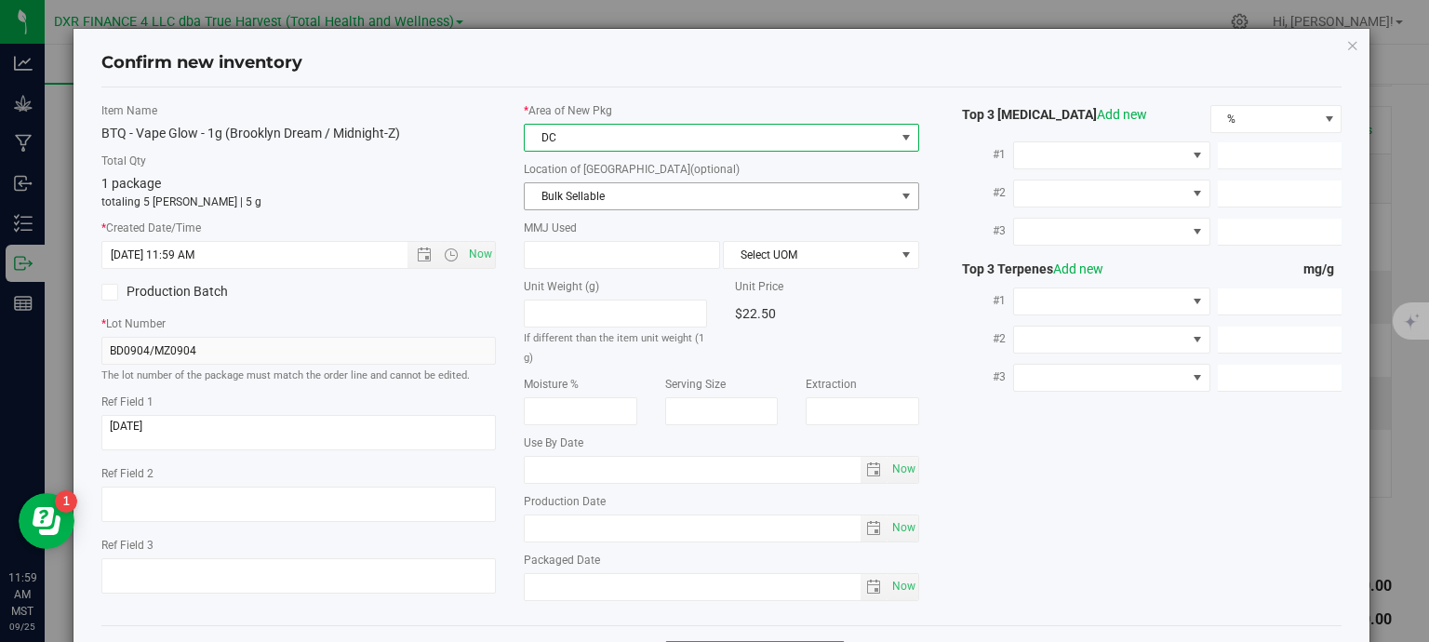
click at [617, 198] on span "Bulk Sellable" at bounding box center [710, 196] width 370 height 26
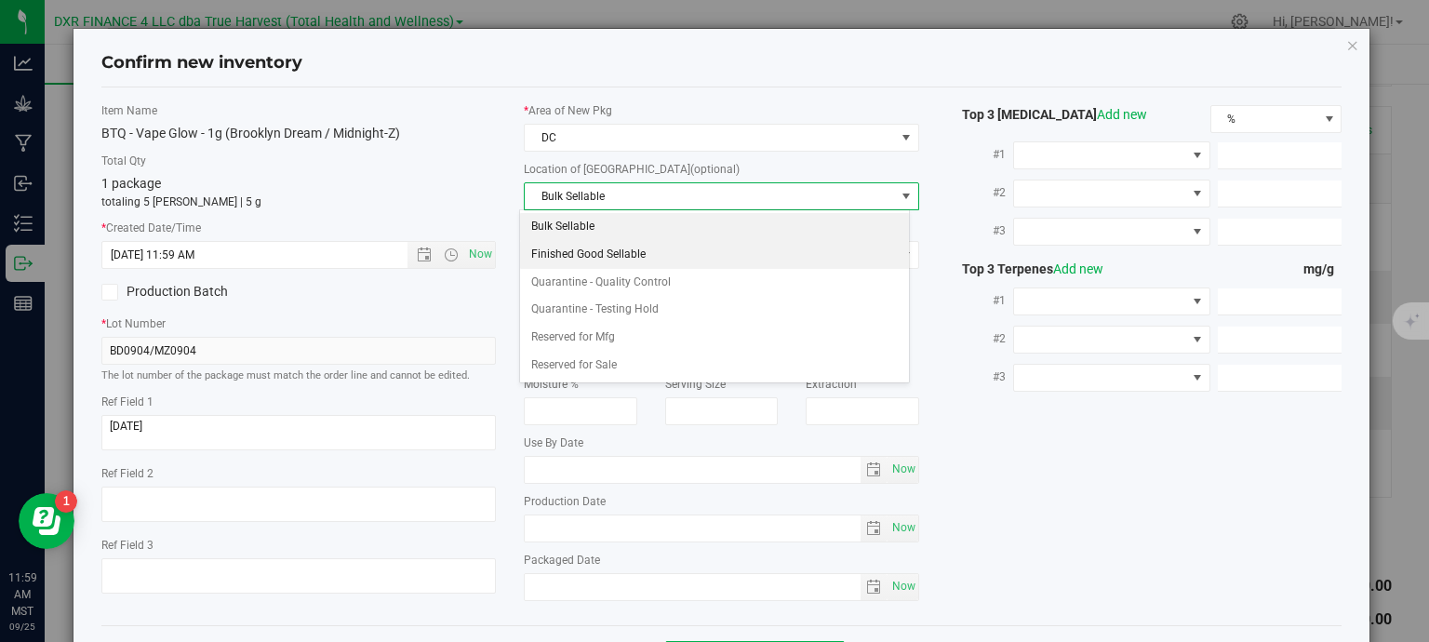
click at [622, 262] on li "Finished Good Sellable" at bounding box center [714, 255] width 389 height 28
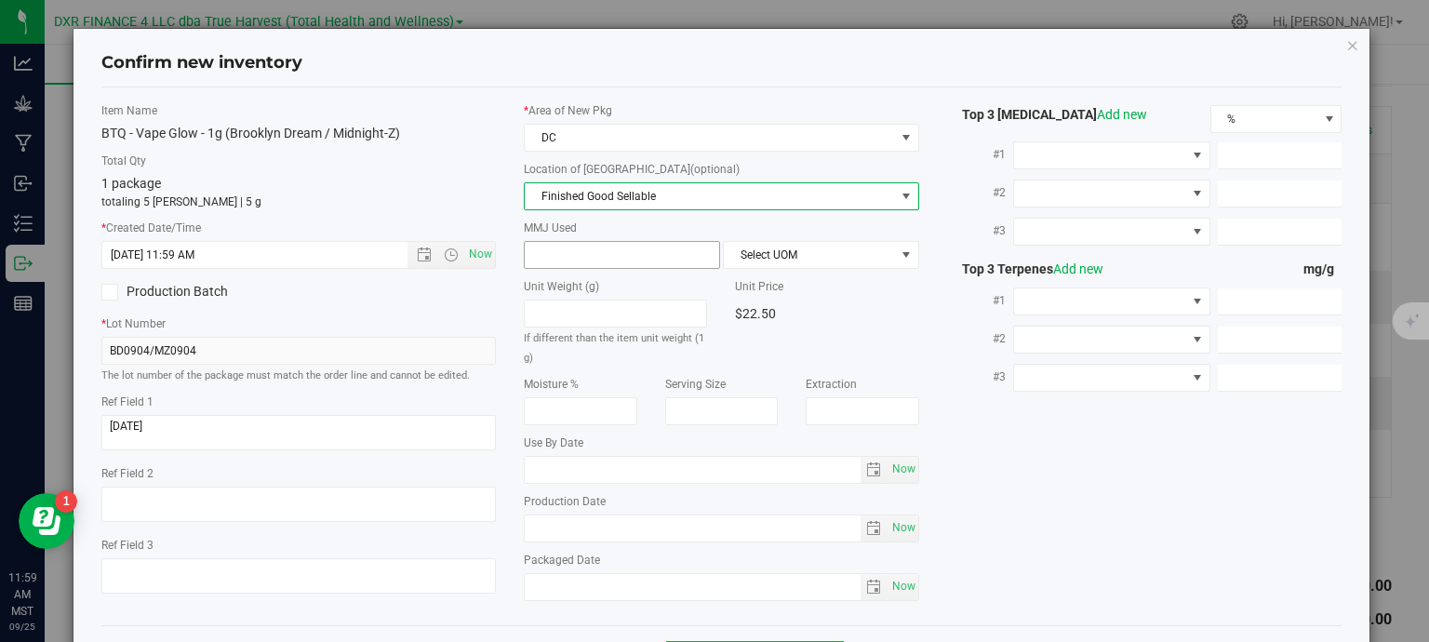
click at [618, 256] on span at bounding box center [622, 255] width 196 height 28
type input "1"
type input "1.0000"
click at [759, 267] on common-dropdown "Select UOM" at bounding box center [821, 255] width 196 height 28
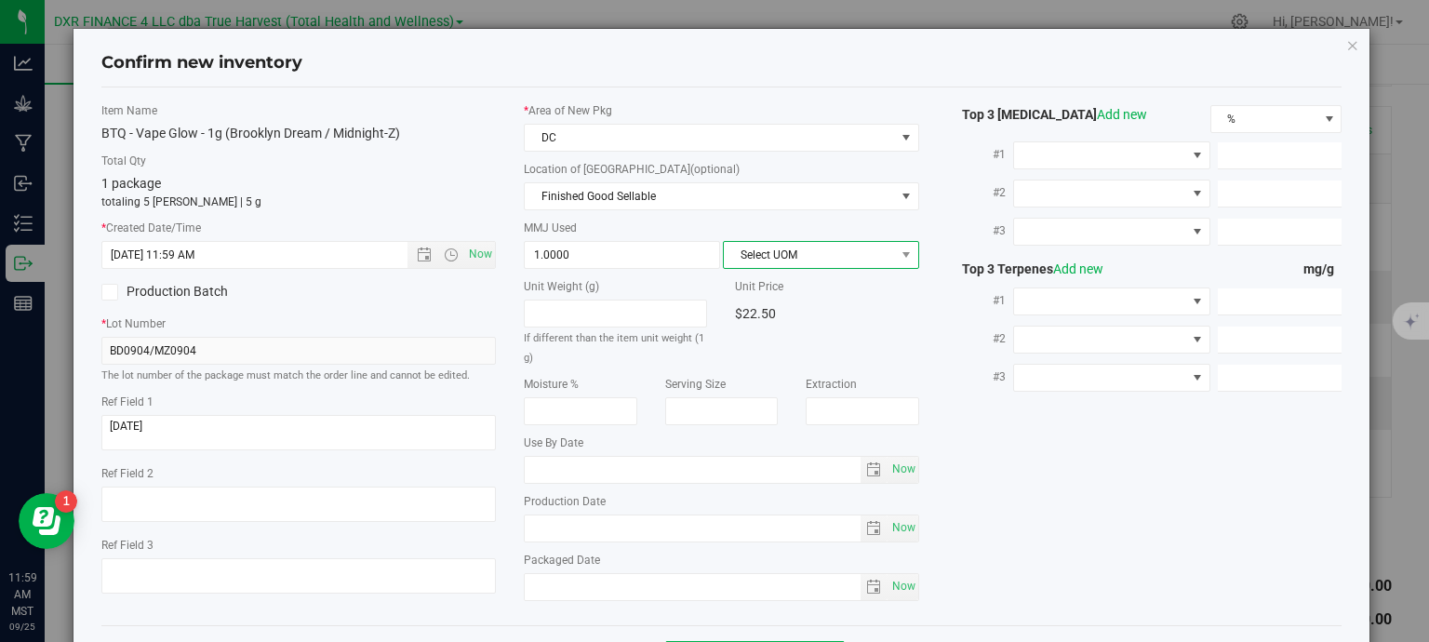
click at [764, 260] on span "Select UOM" at bounding box center [809, 255] width 171 height 26
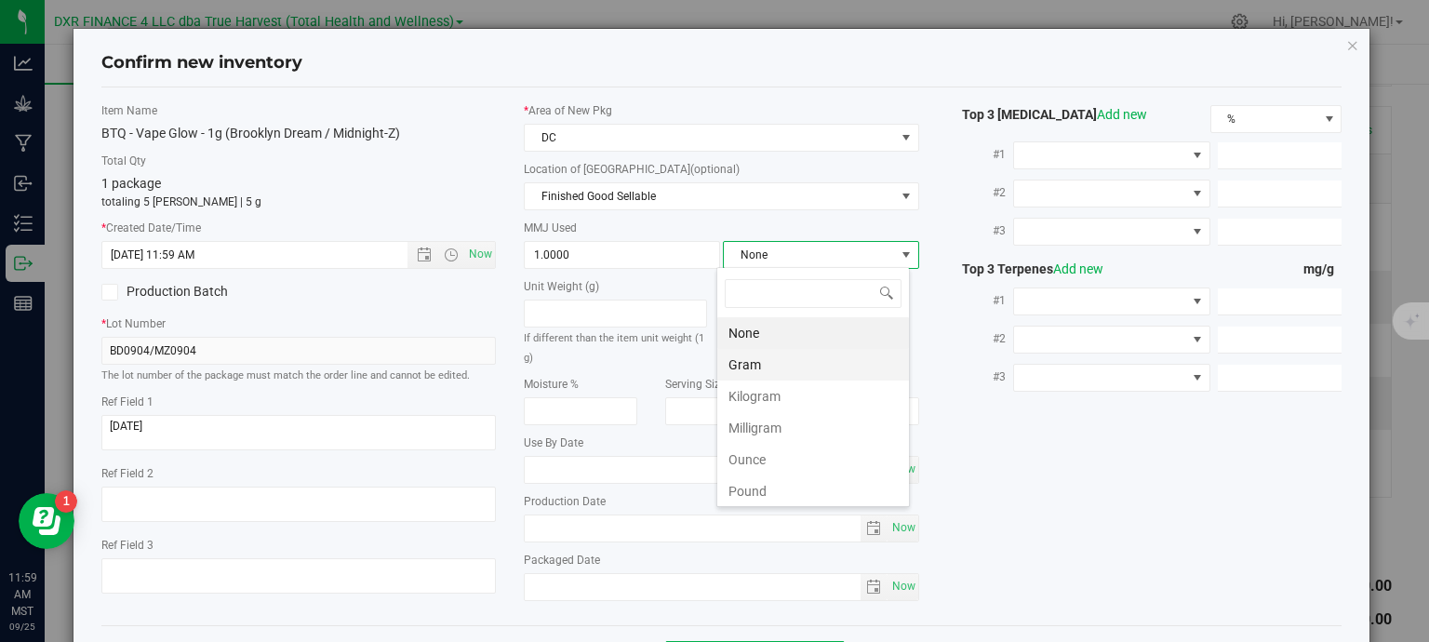
scroll to position [27, 194]
click at [769, 361] on li "Gram" at bounding box center [813, 365] width 192 height 32
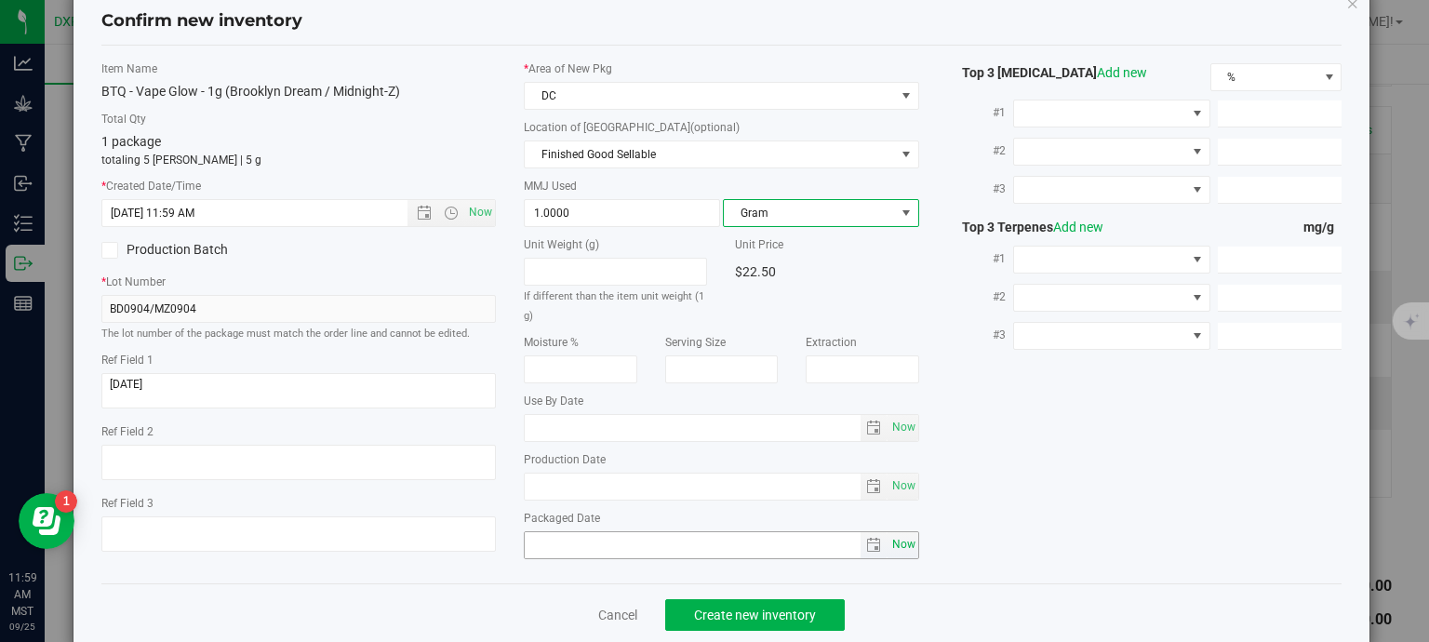
scroll to position [71, 0]
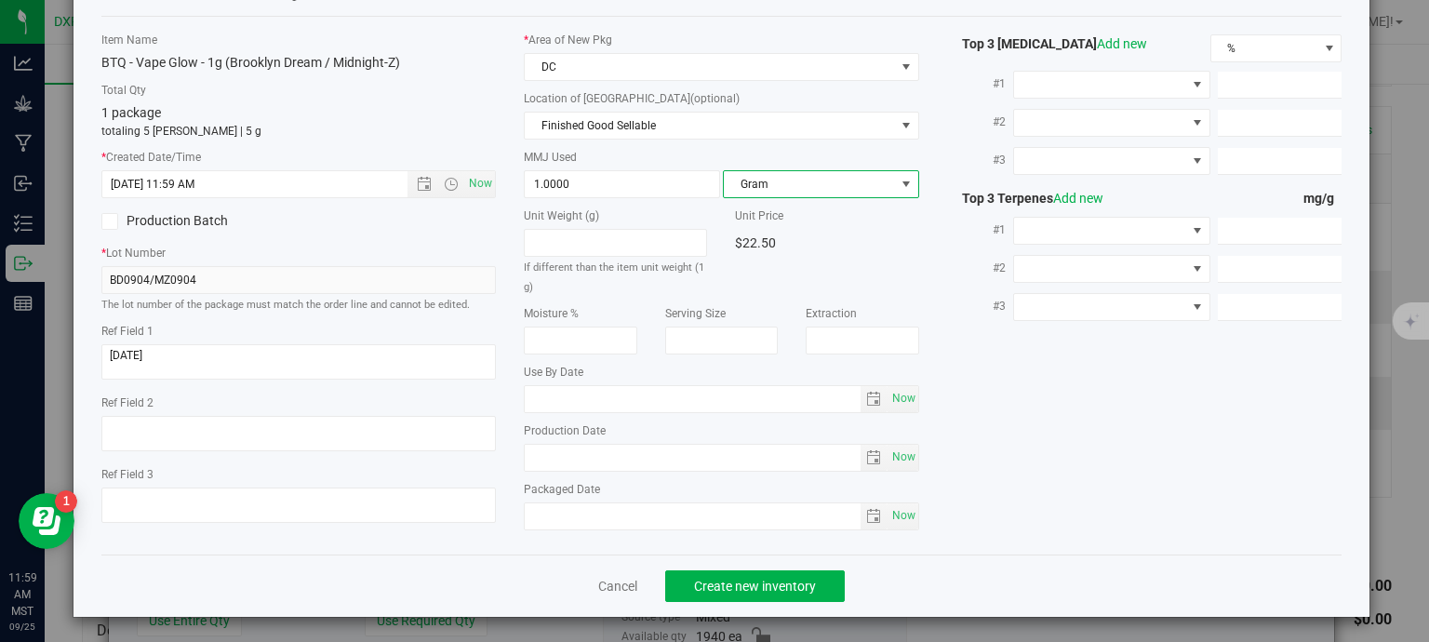
click at [784, 564] on div "Cancel Create new inventory" at bounding box center [721, 586] width 1241 height 62
click at [784, 580] on span "Create new inventory" at bounding box center [755, 586] width 122 height 15
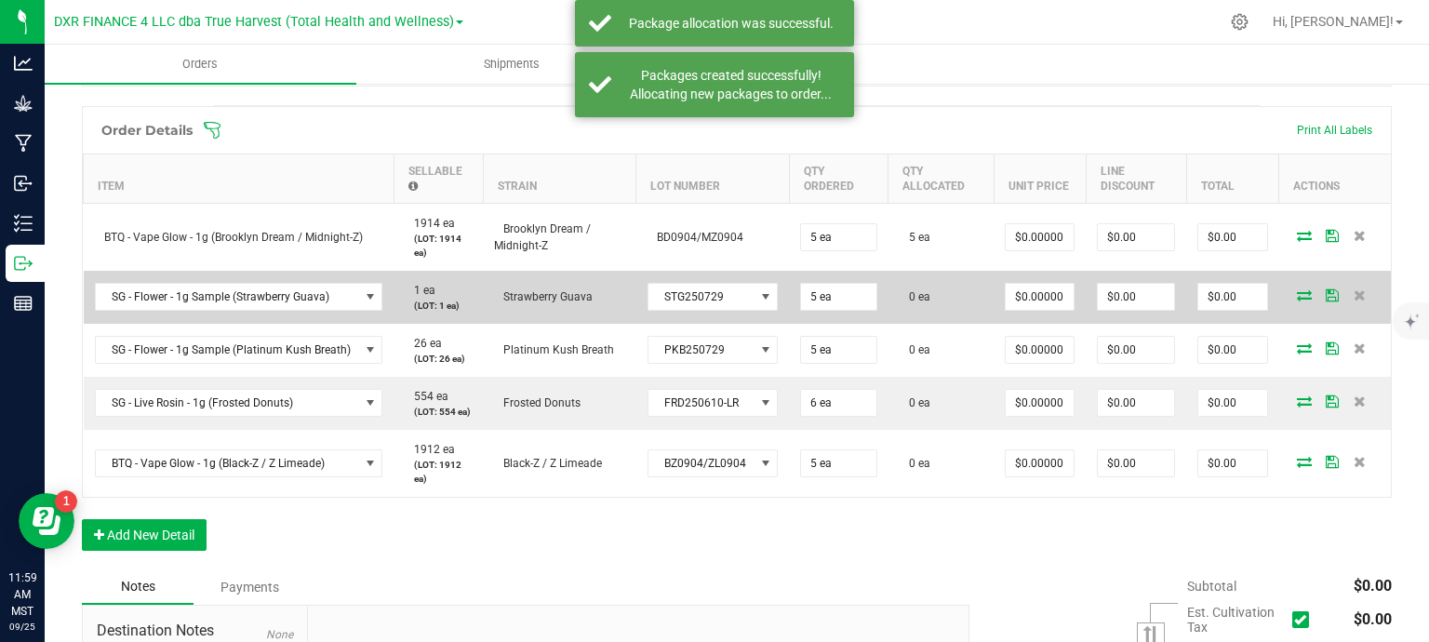
click at [1297, 291] on icon at bounding box center [1304, 294] width 15 height 11
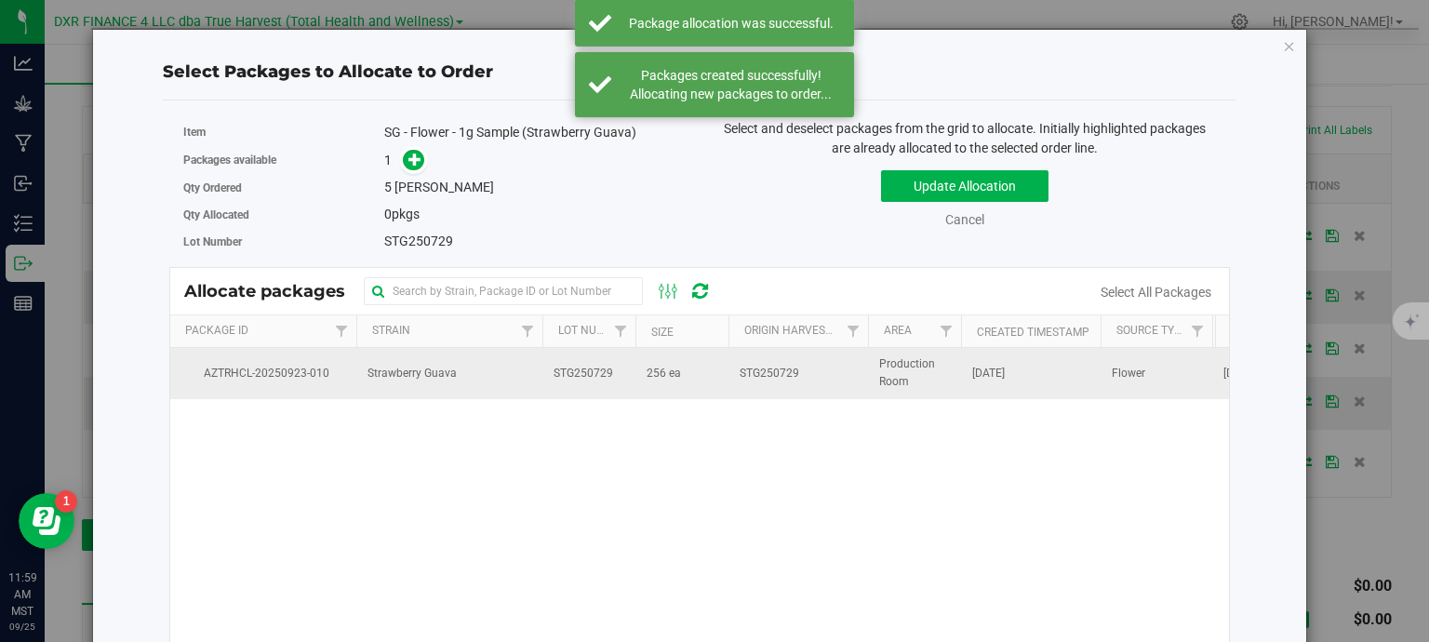
click at [409, 375] on span "Strawberry Guava" at bounding box center [412, 374] width 89 height 18
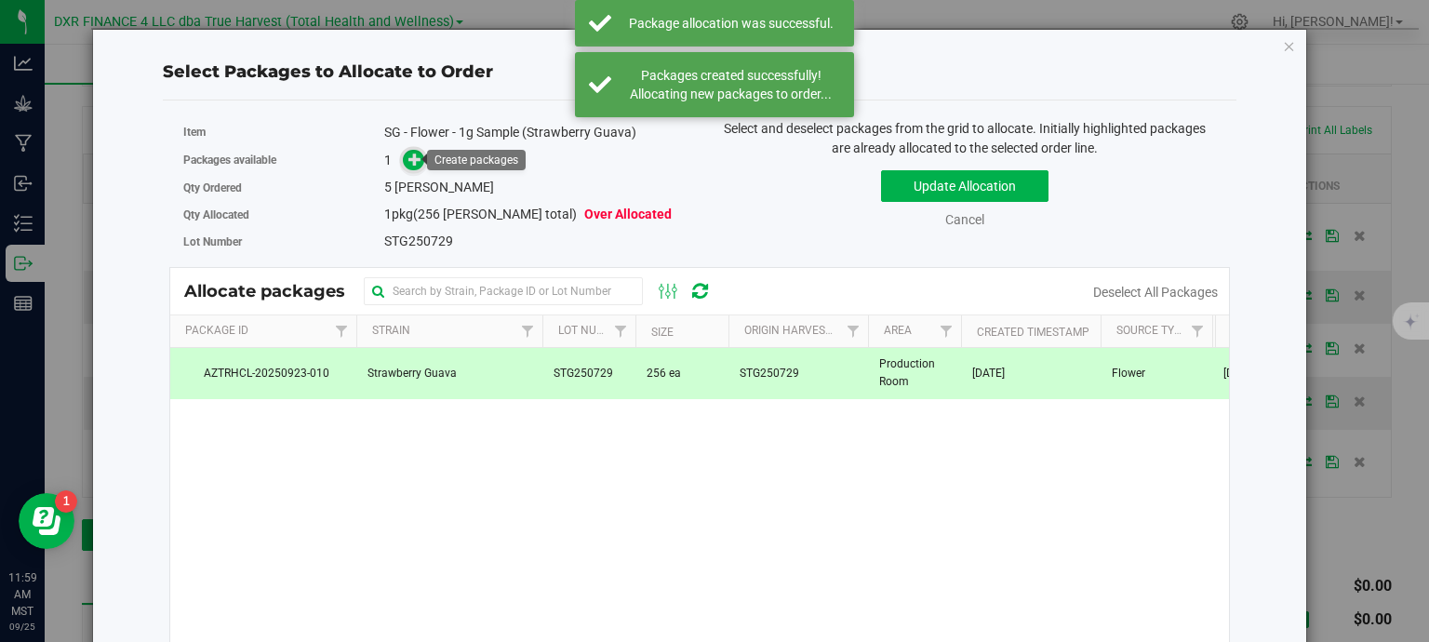
click at [417, 157] on icon at bounding box center [414, 159] width 13 height 13
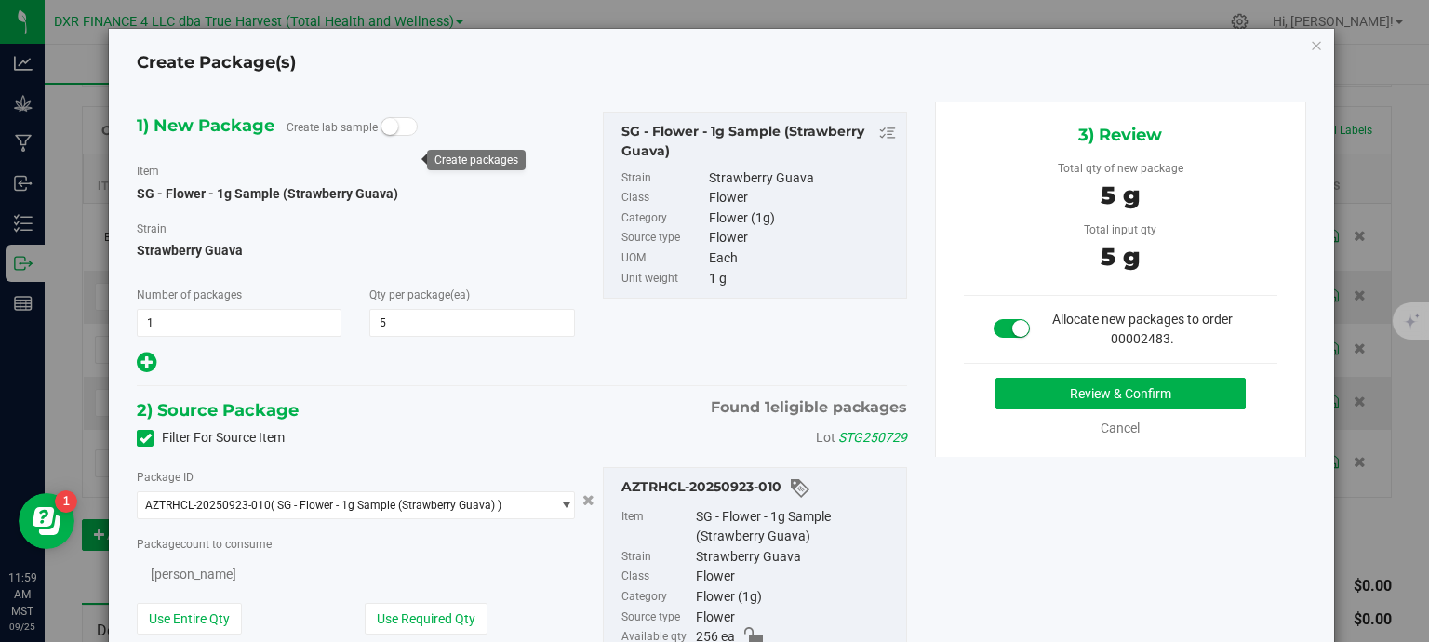
type input "5"
click at [1072, 394] on button "Review & Confirm" at bounding box center [1121, 394] width 250 height 32
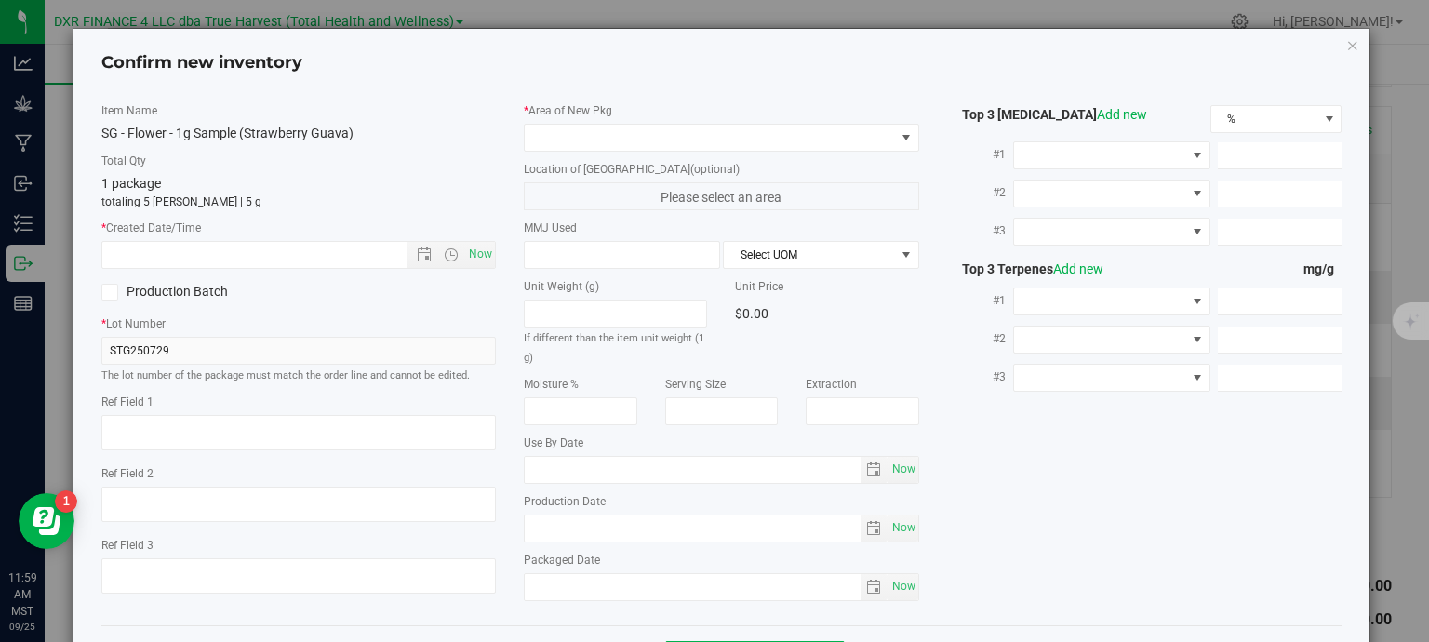
type textarea "[DATE]"
click at [239, 433] on textarea at bounding box center [298, 432] width 395 height 35
click at [262, 254] on input "text" at bounding box center [271, 255] width 338 height 26
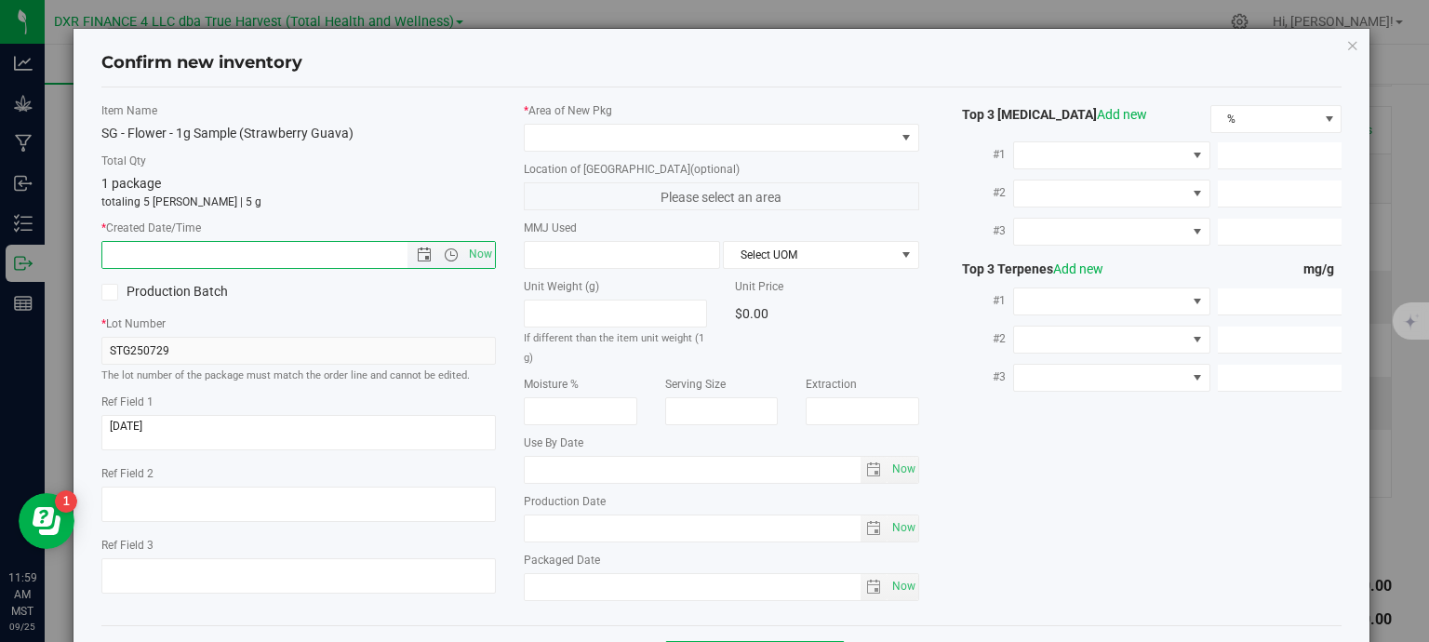
paste input "[DATE]"
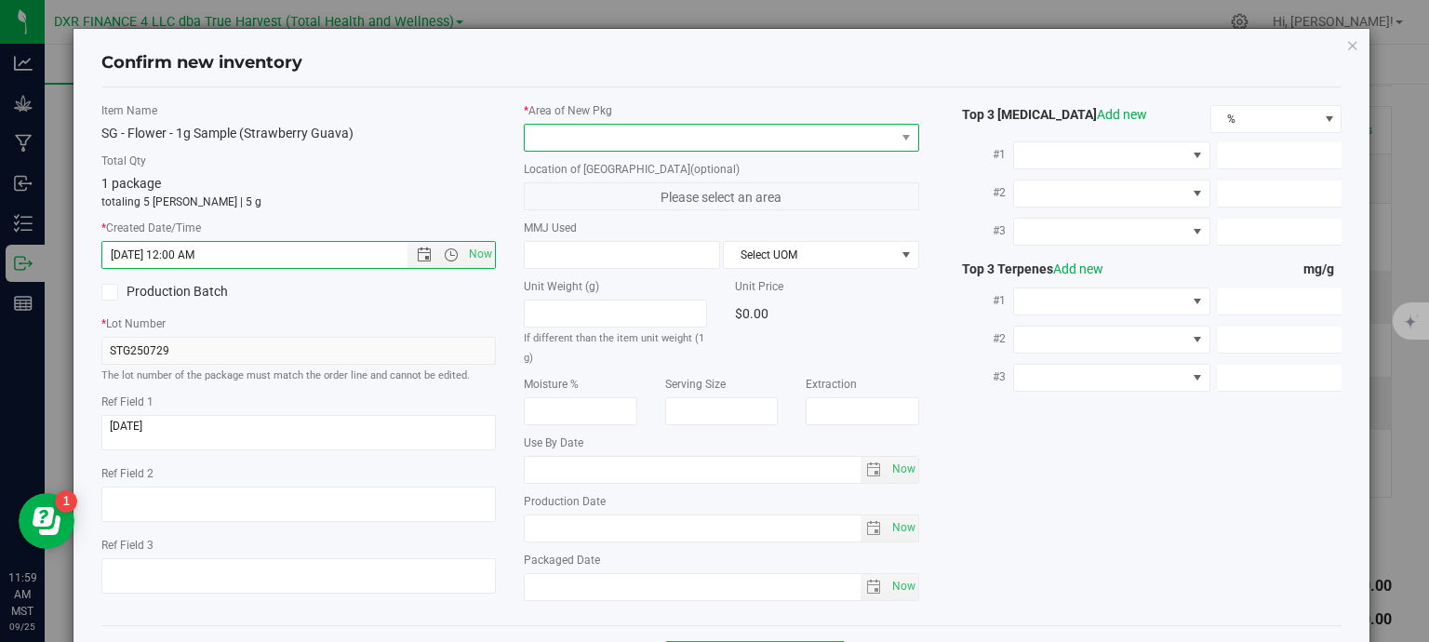
click at [687, 148] on span at bounding box center [710, 138] width 370 height 26
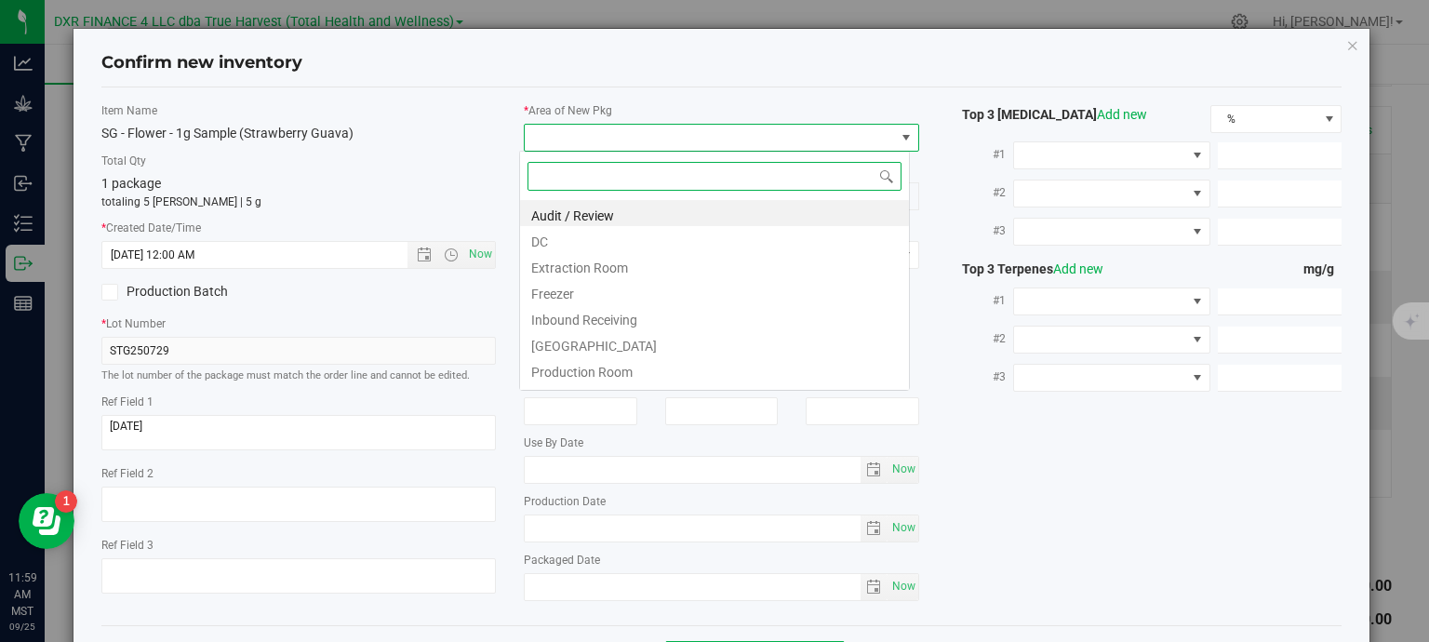
type input "7/29/2025 11:59 AM"
click at [665, 252] on li "Extraction Room" at bounding box center [714, 265] width 389 height 26
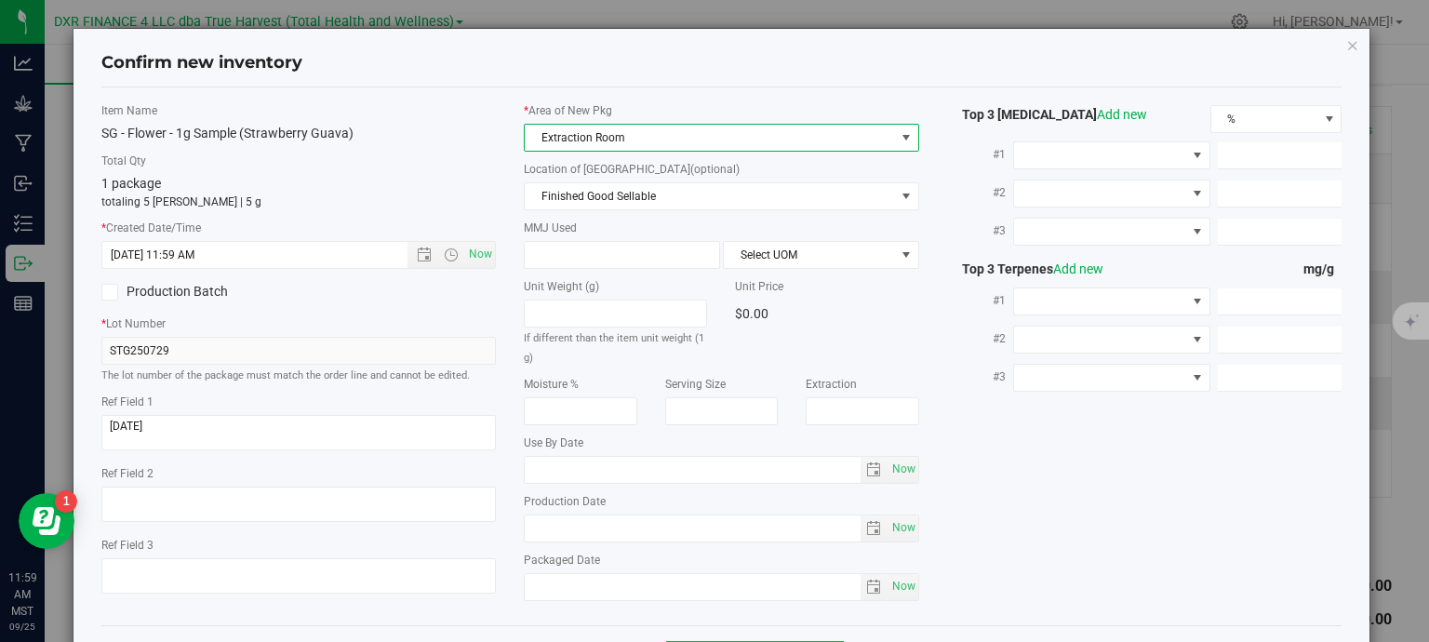
click at [667, 140] on span "Extraction Room" at bounding box center [710, 138] width 370 height 26
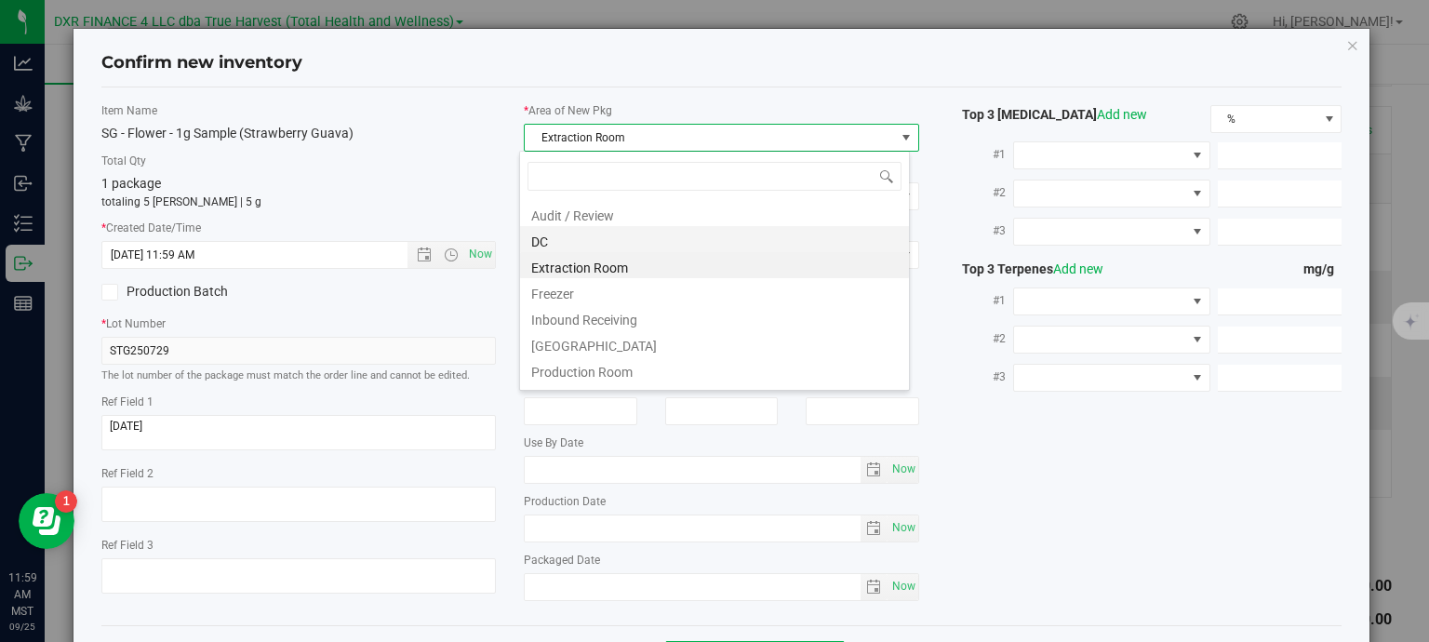
click at [650, 242] on li "DC" at bounding box center [714, 239] width 389 height 26
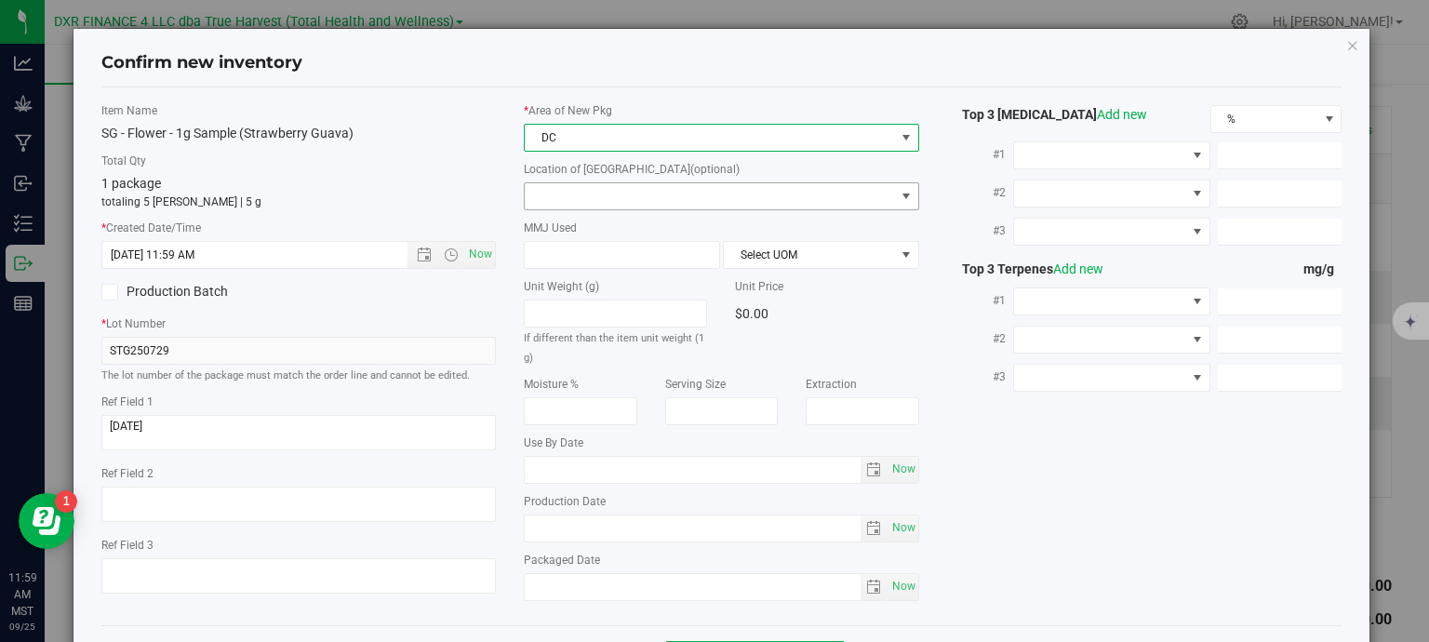
click at [666, 191] on span at bounding box center [710, 196] width 370 height 26
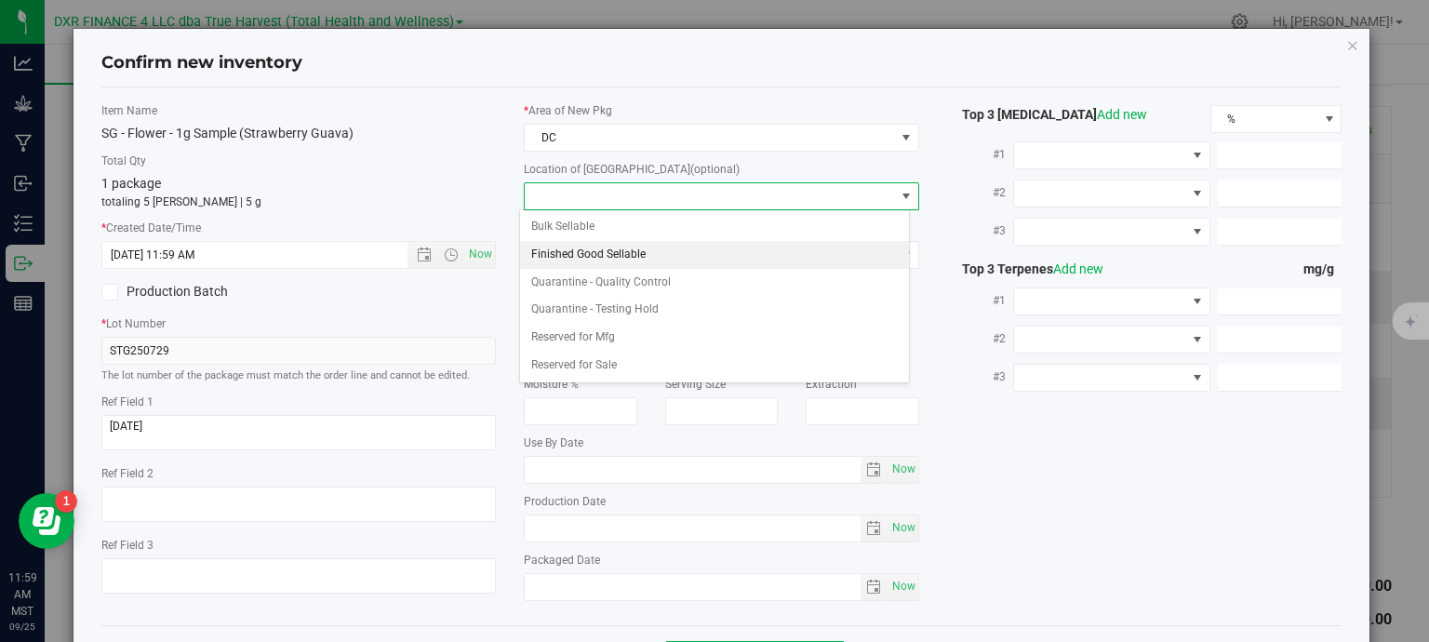
click at [665, 254] on li "Finished Good Sellable" at bounding box center [714, 255] width 389 height 28
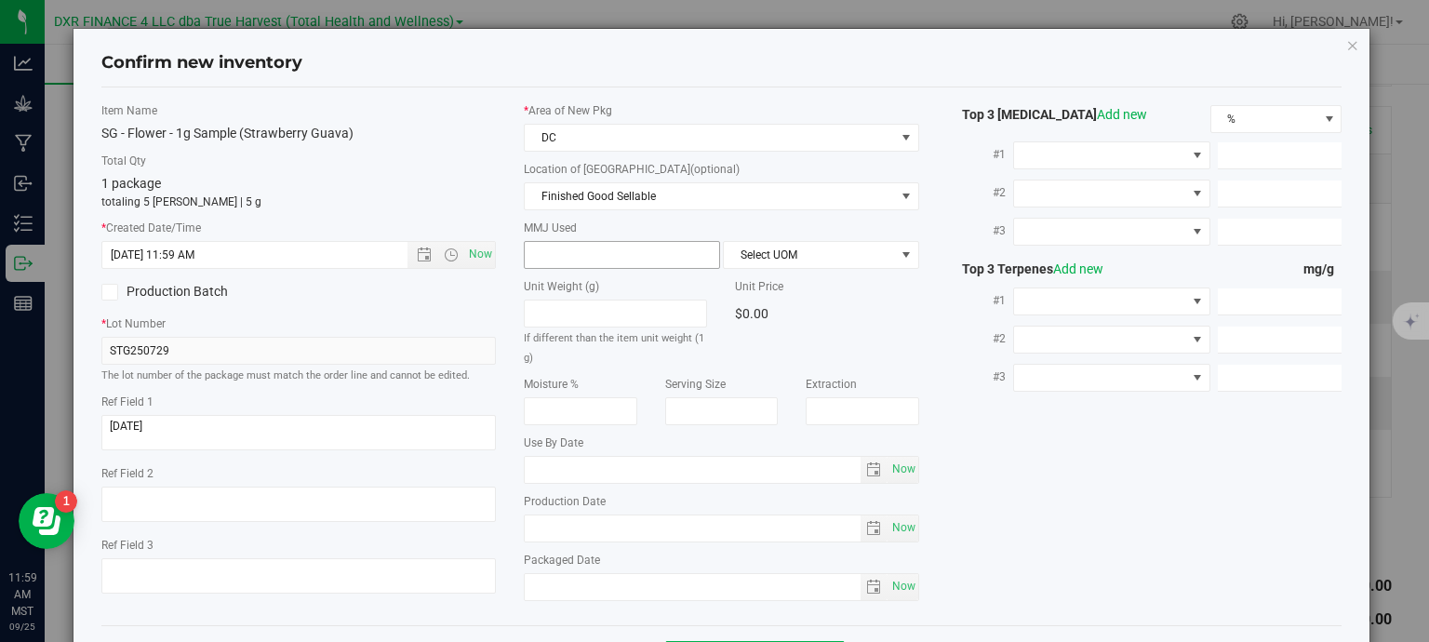
click at [637, 249] on span at bounding box center [622, 255] width 196 height 28
type input "1"
type input "1.0000"
click at [793, 254] on span "Select UOM" at bounding box center [809, 255] width 171 height 26
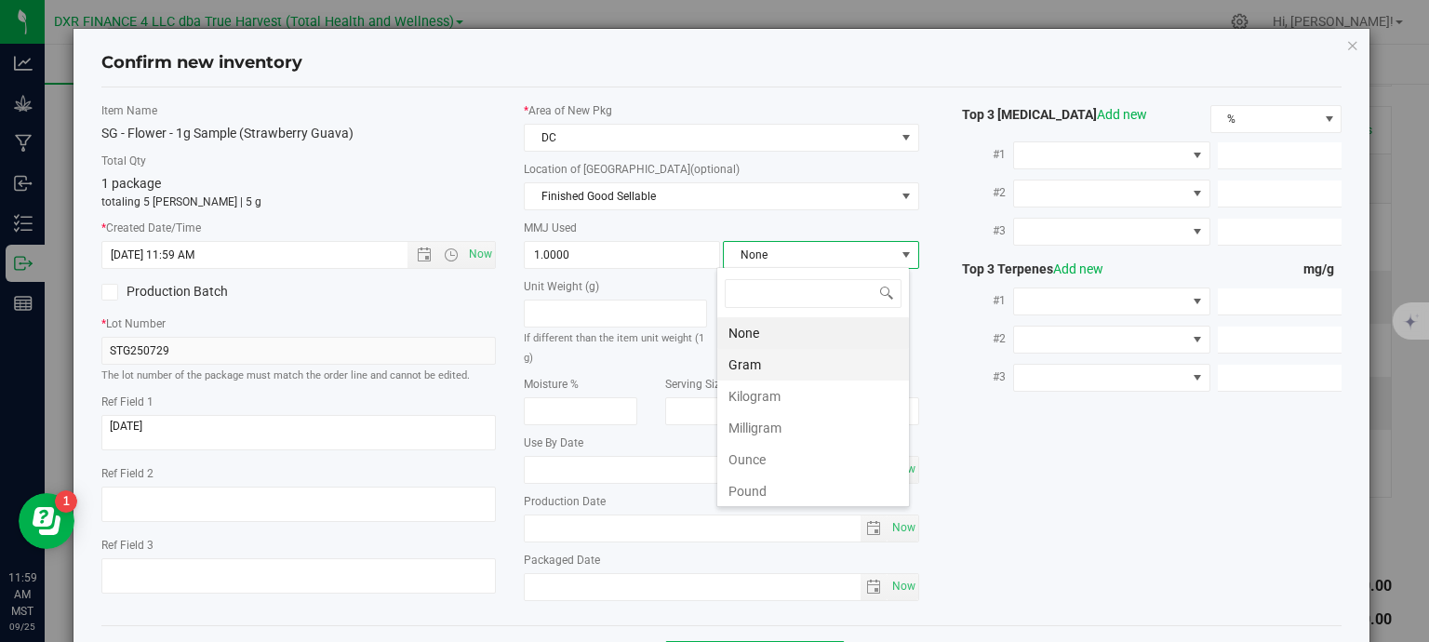
scroll to position [27, 194]
click at [776, 370] on li "Gram" at bounding box center [813, 365] width 192 height 32
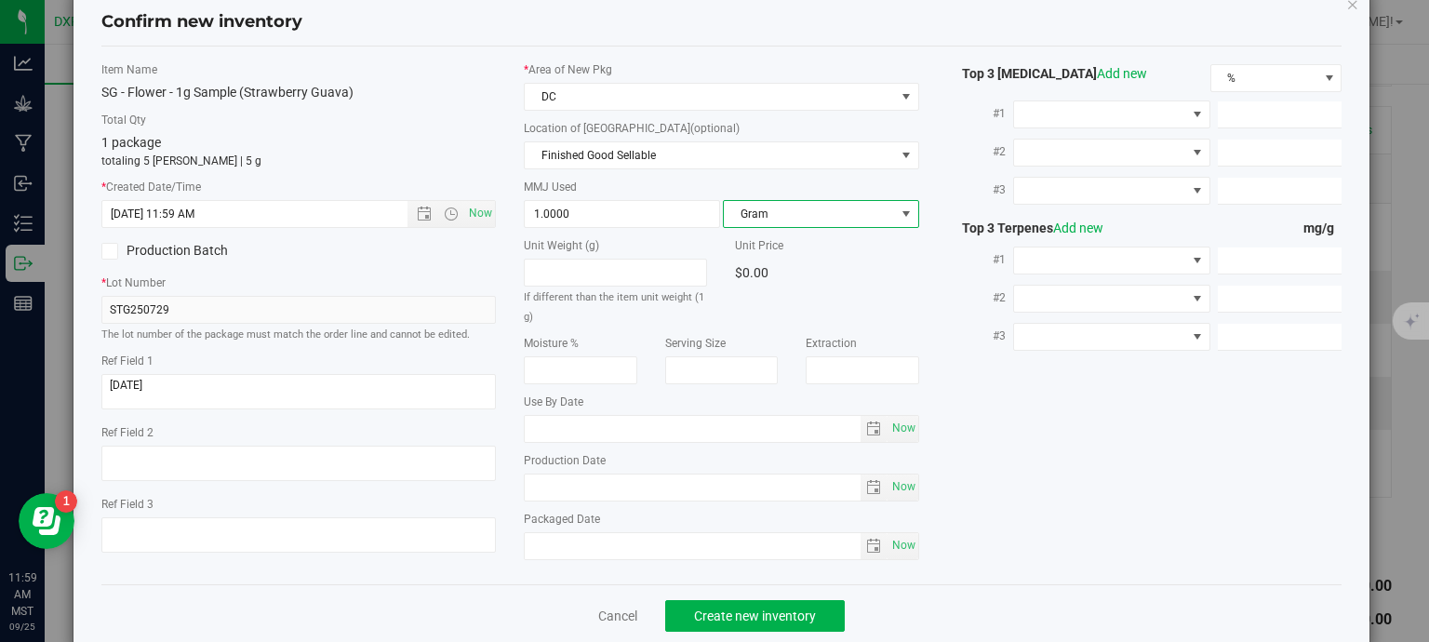
scroll to position [71, 0]
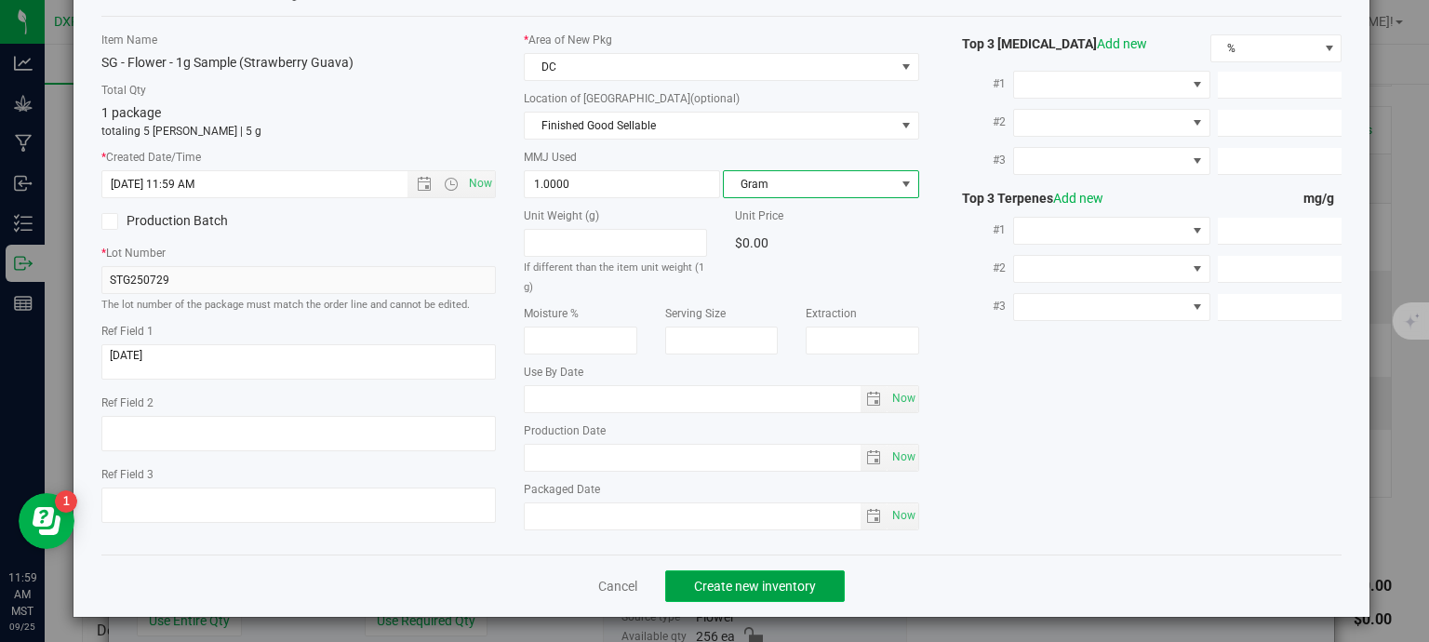
click at [796, 579] on span "Create new inventory" at bounding box center [755, 586] width 122 height 15
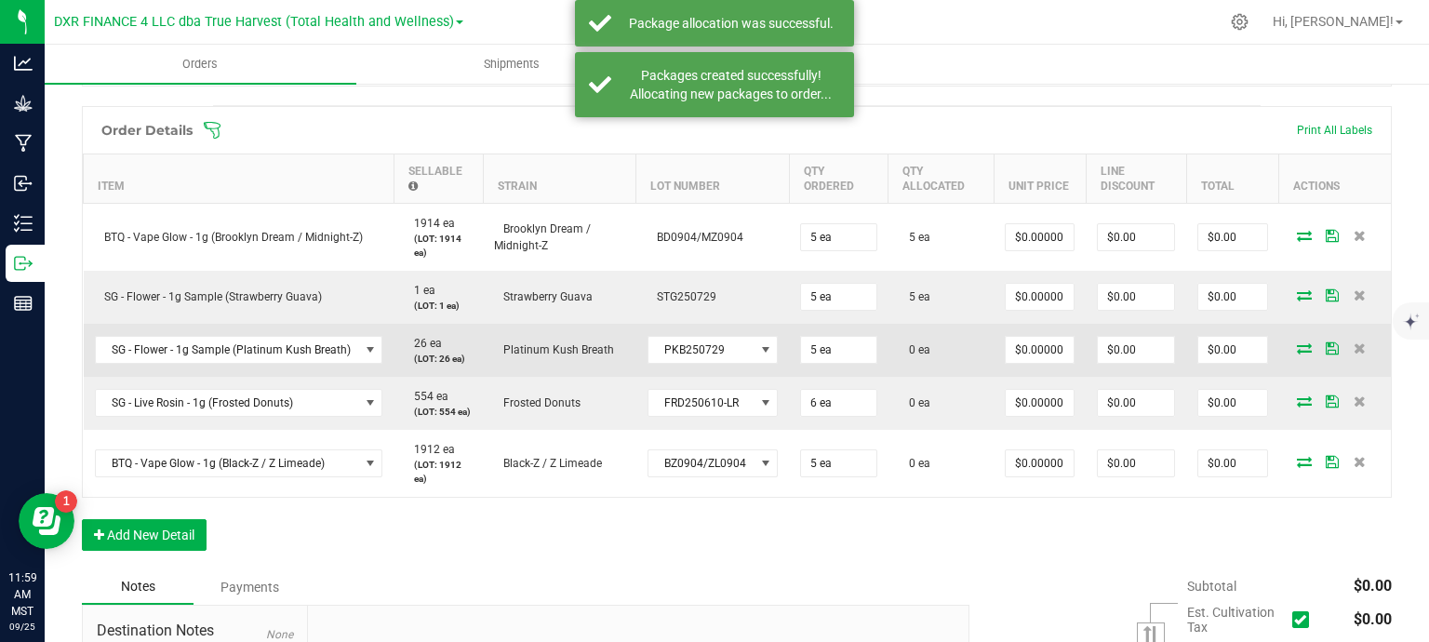
click at [1297, 343] on icon at bounding box center [1304, 347] width 15 height 11
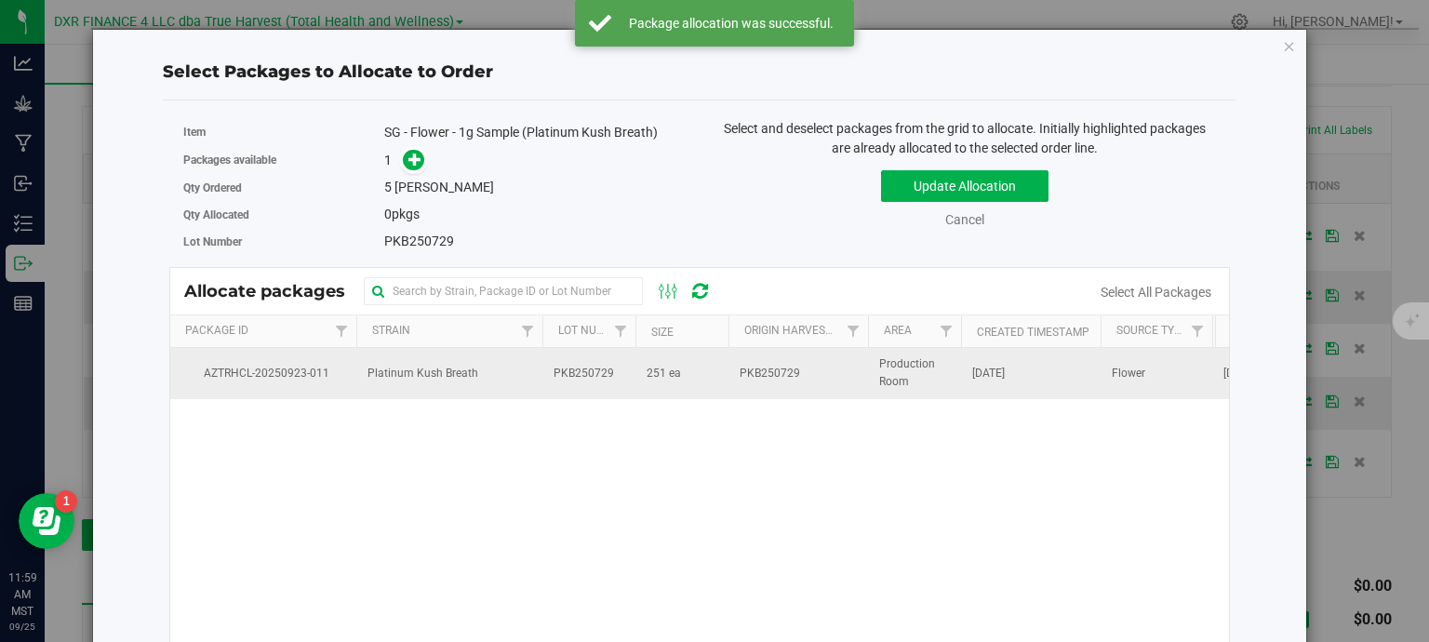
click at [606, 384] on td "PKB250729" at bounding box center [588, 373] width 93 height 50
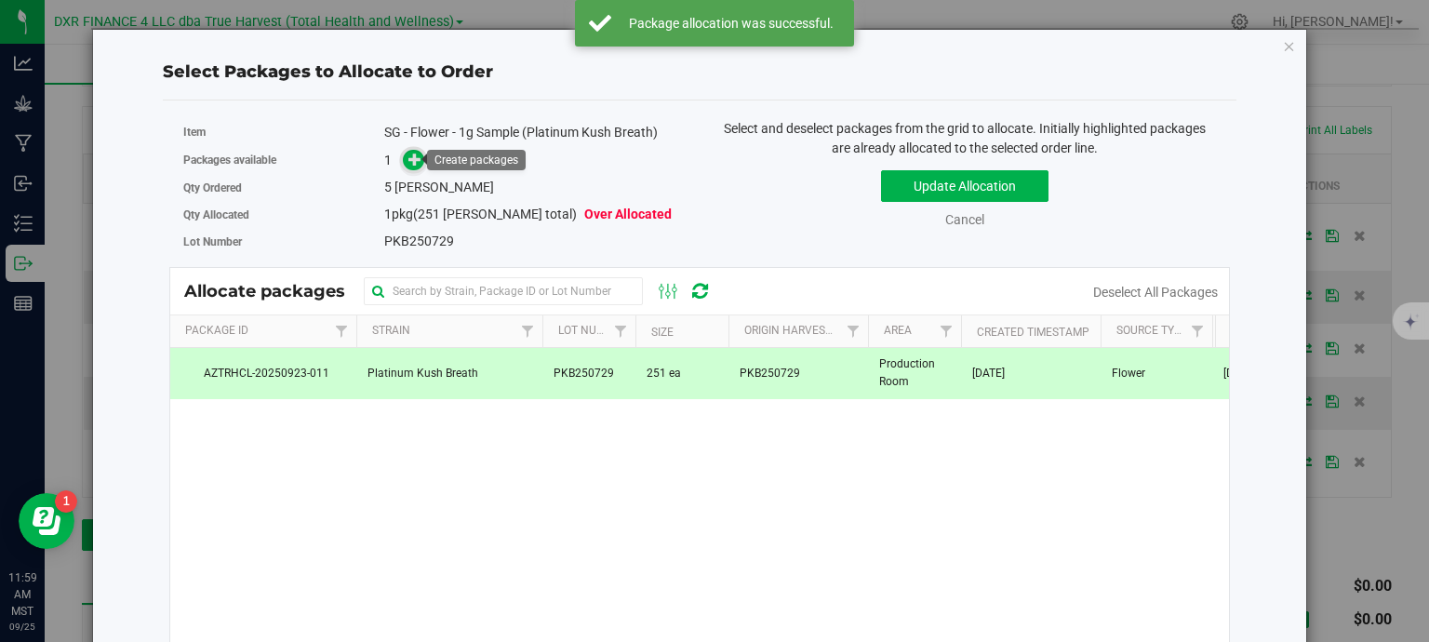
click at [417, 163] on icon at bounding box center [414, 159] width 13 height 13
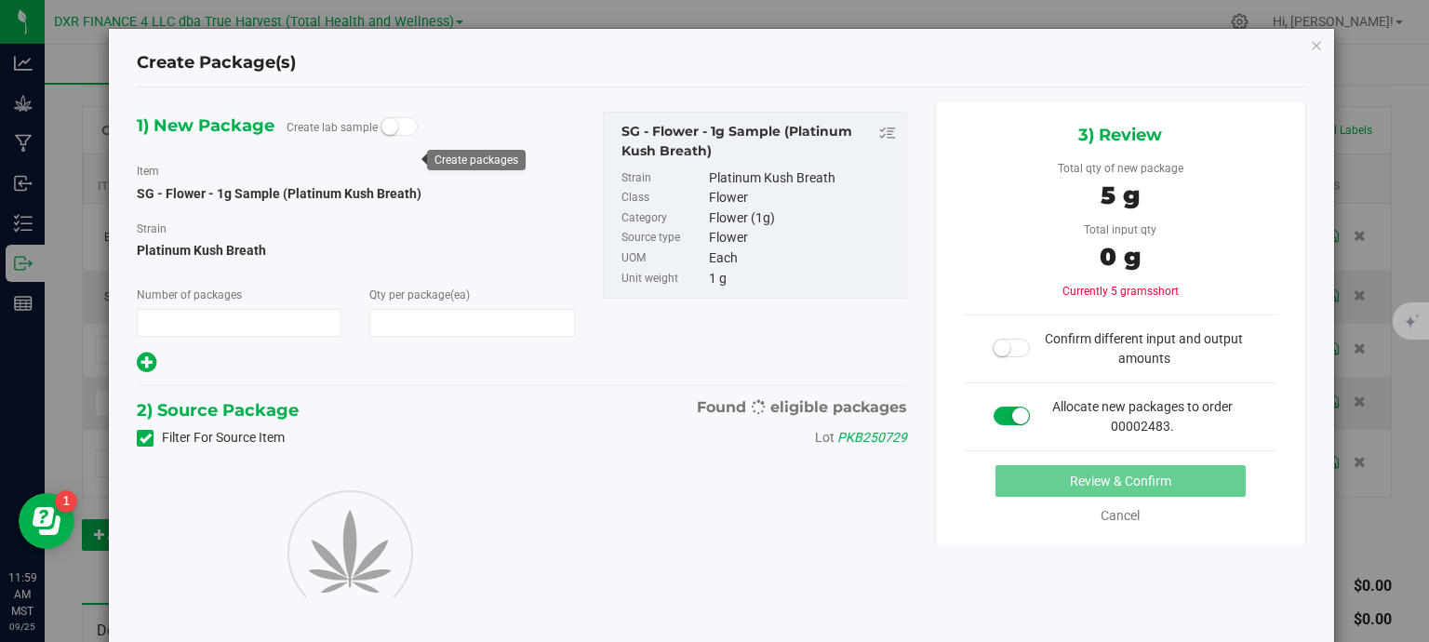
type input "1"
type input "5"
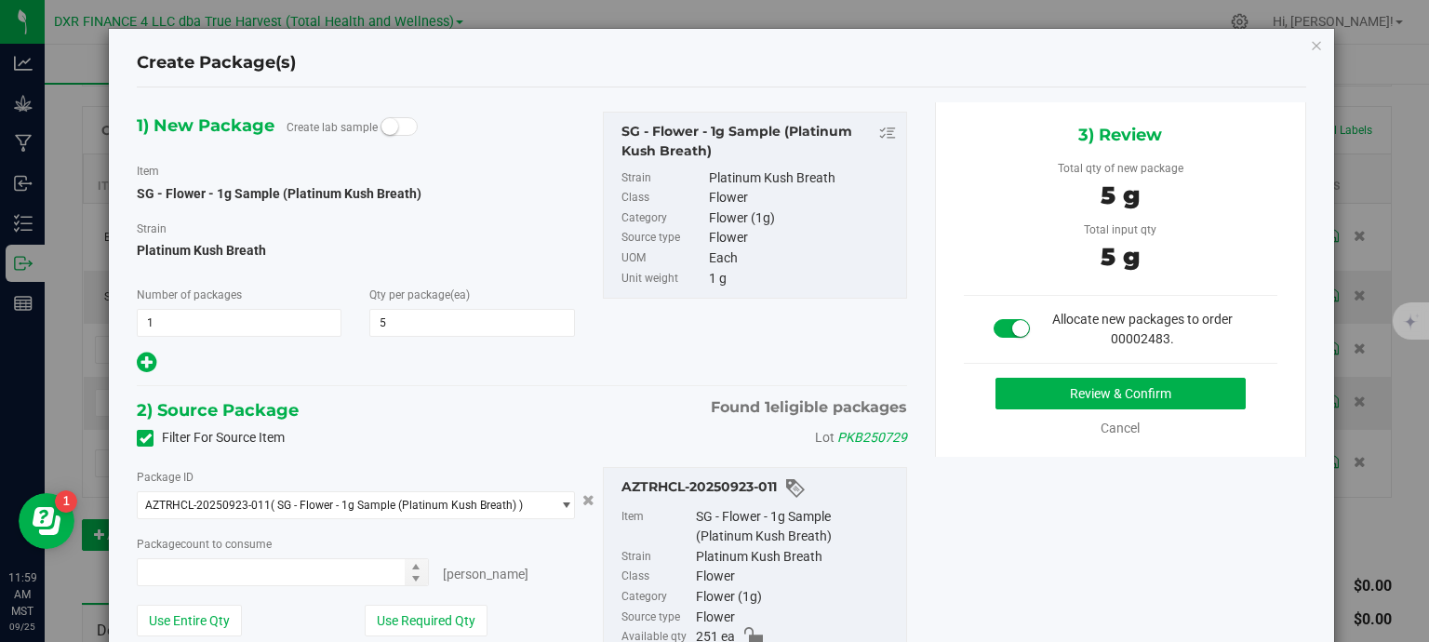
type input "5 ea"
click at [1173, 387] on button "Review & Confirm" at bounding box center [1121, 394] width 250 height 32
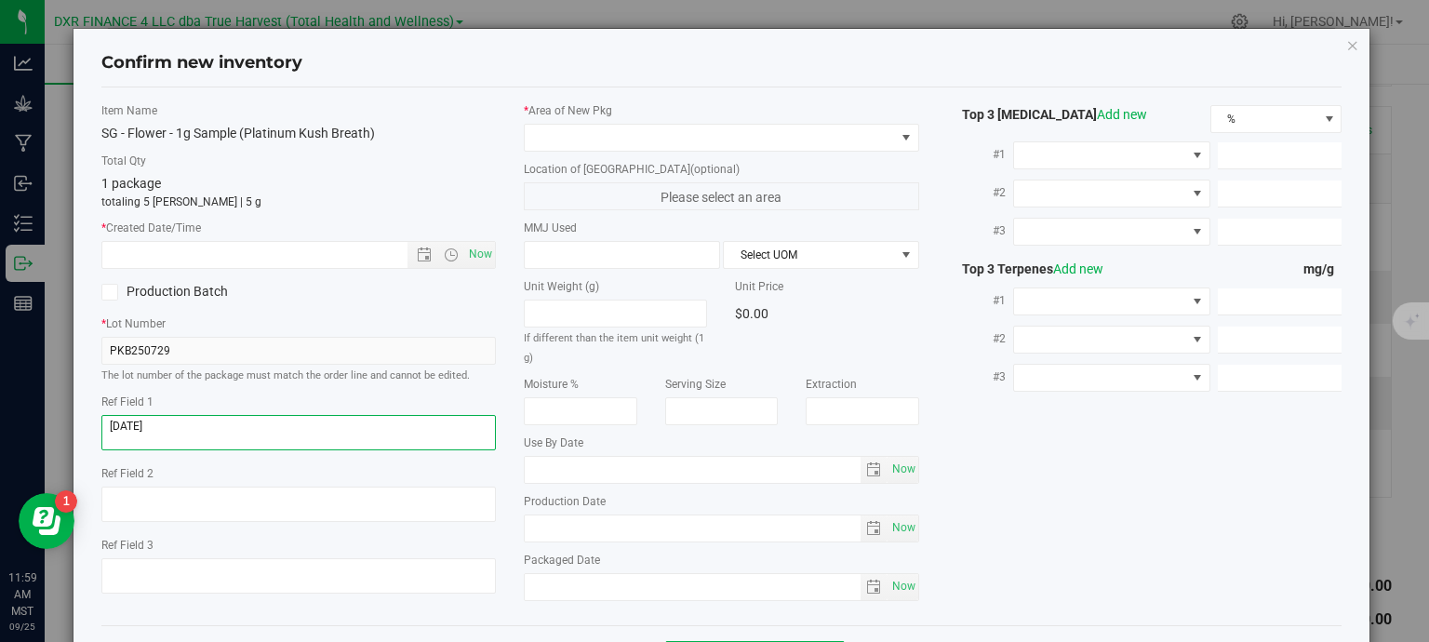
click at [242, 418] on textarea at bounding box center [298, 432] width 395 height 35
click at [242, 419] on textarea at bounding box center [298, 432] width 395 height 35
click at [268, 260] on input "text" at bounding box center [271, 255] width 338 height 26
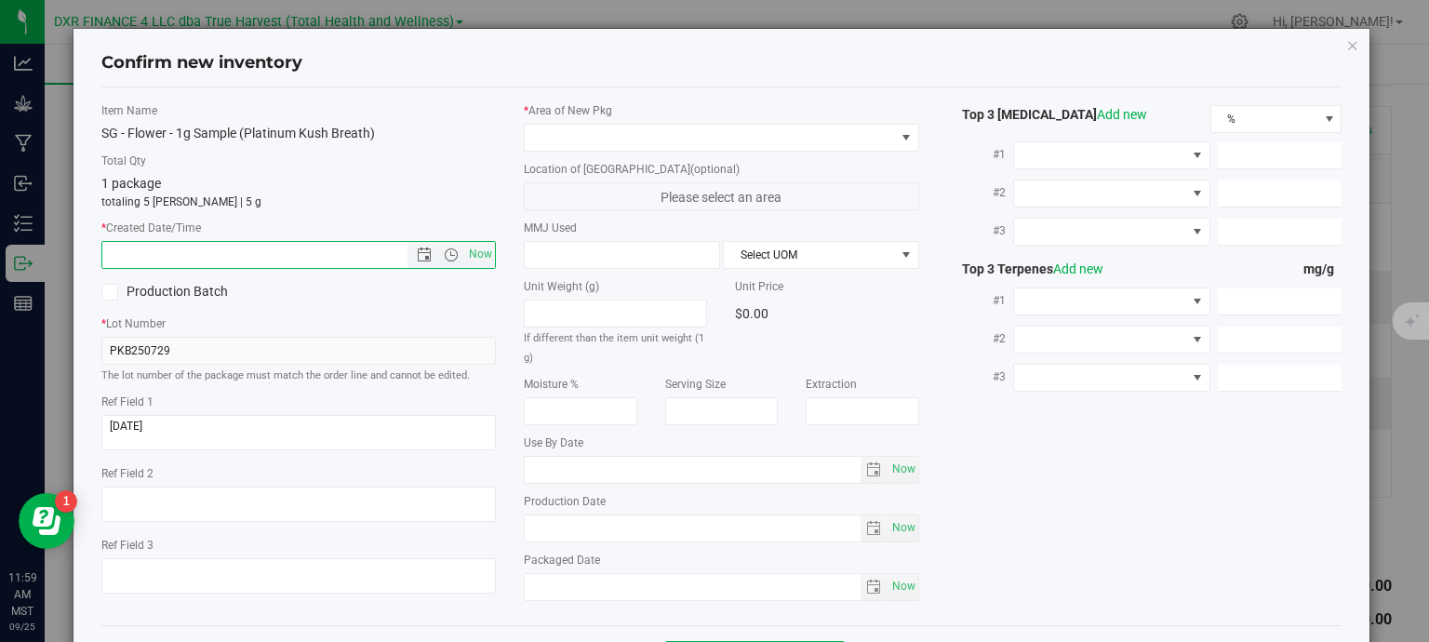
paste input "[DATE]"
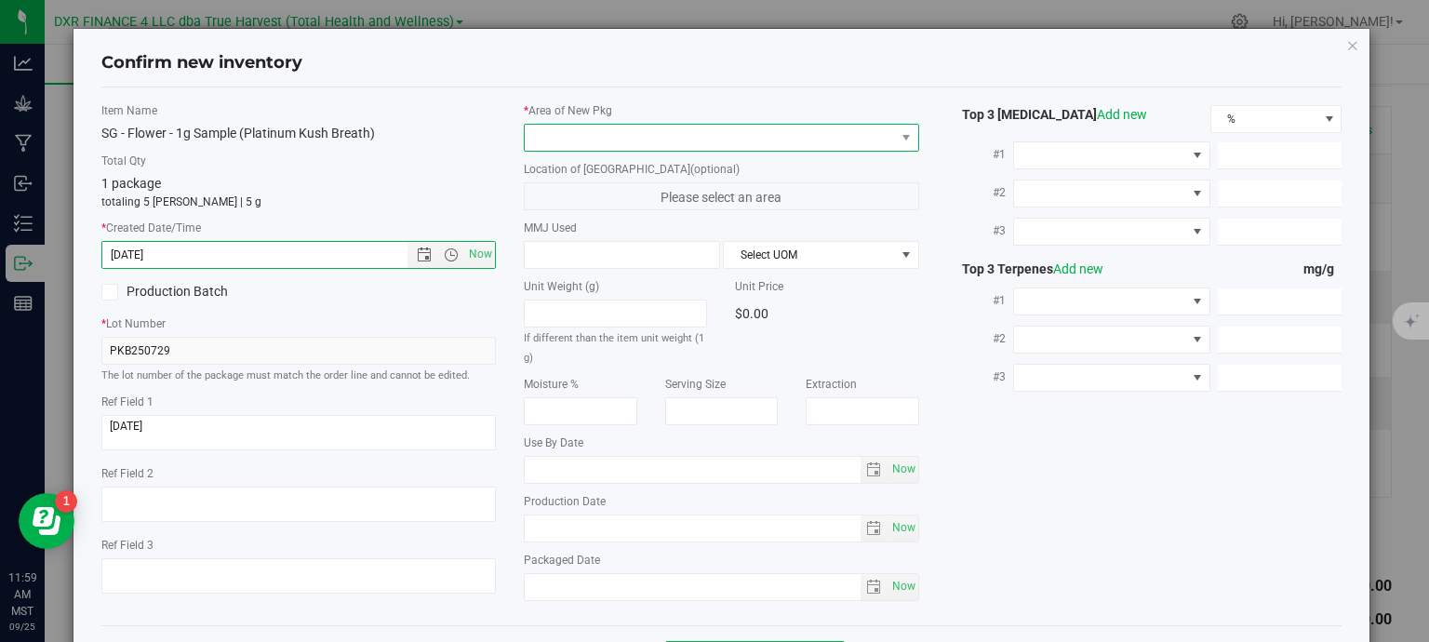
click at [558, 137] on span at bounding box center [710, 138] width 370 height 26
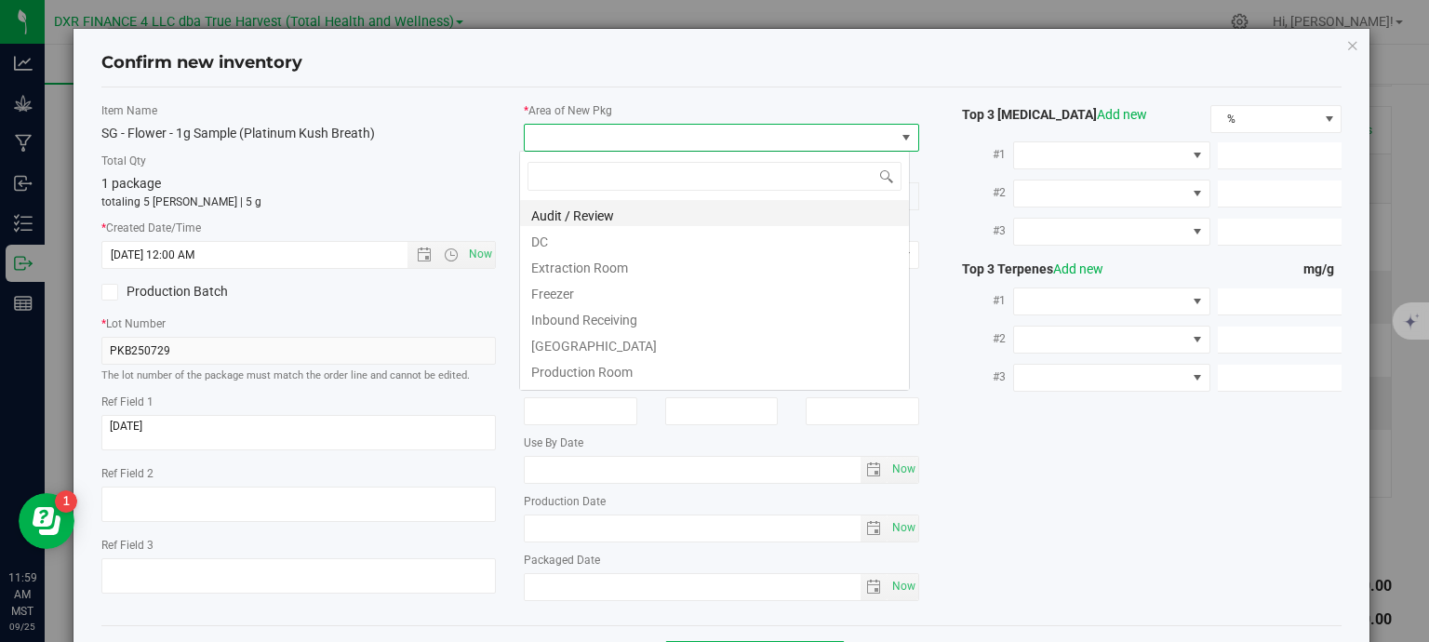
type input "7/29/2025 11:59 AM"
click at [587, 240] on li "DC" at bounding box center [714, 239] width 389 height 26
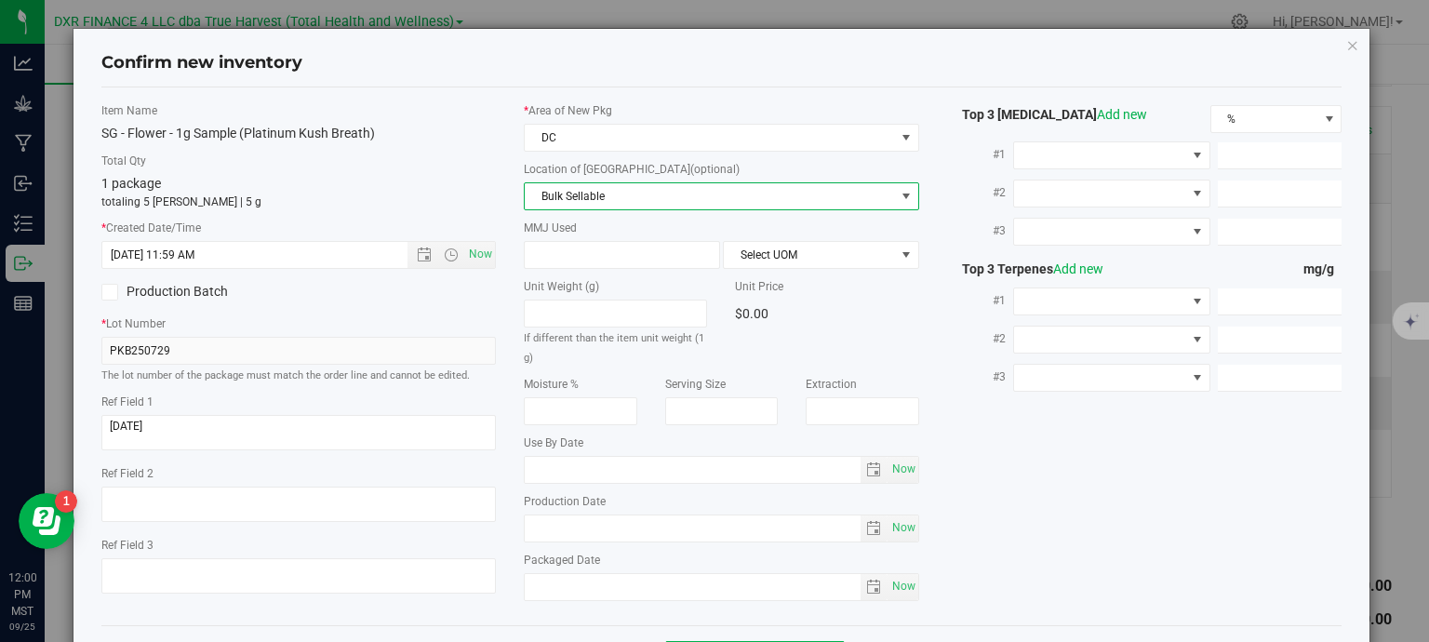
click at [610, 204] on span "Bulk Sellable" at bounding box center [710, 196] width 370 height 26
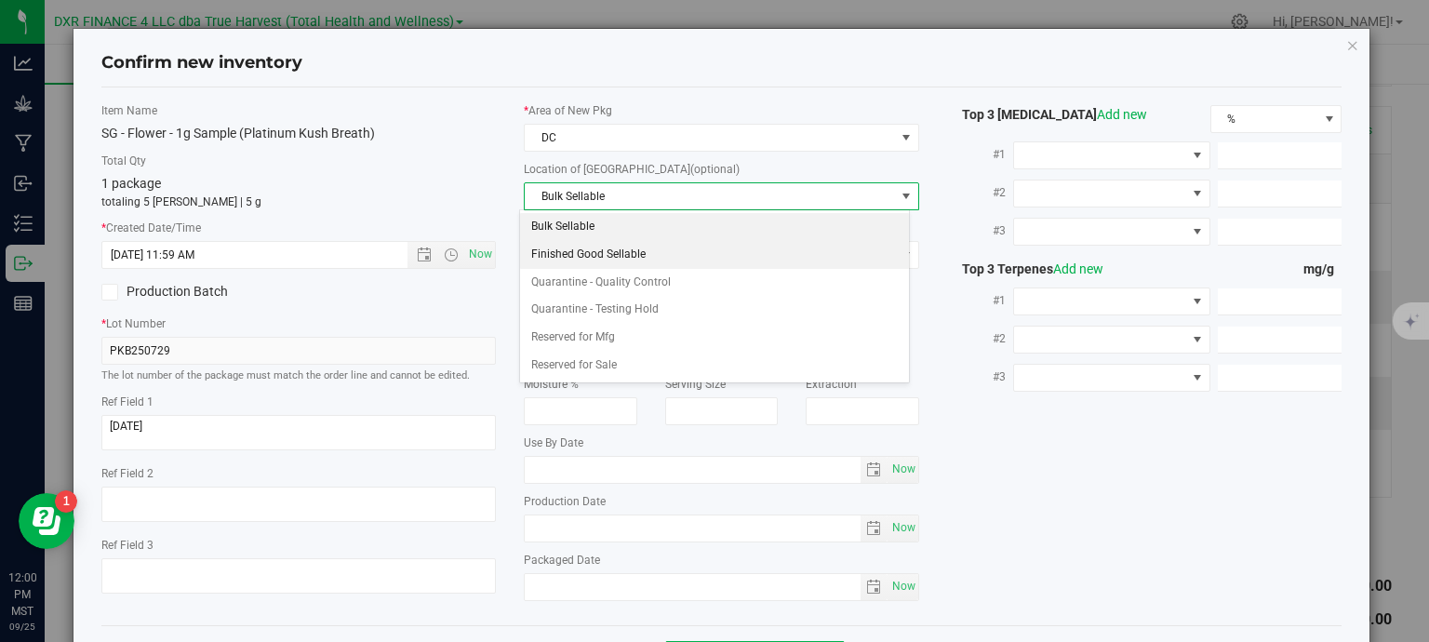
click at [610, 259] on li "Finished Good Sellable" at bounding box center [714, 255] width 389 height 28
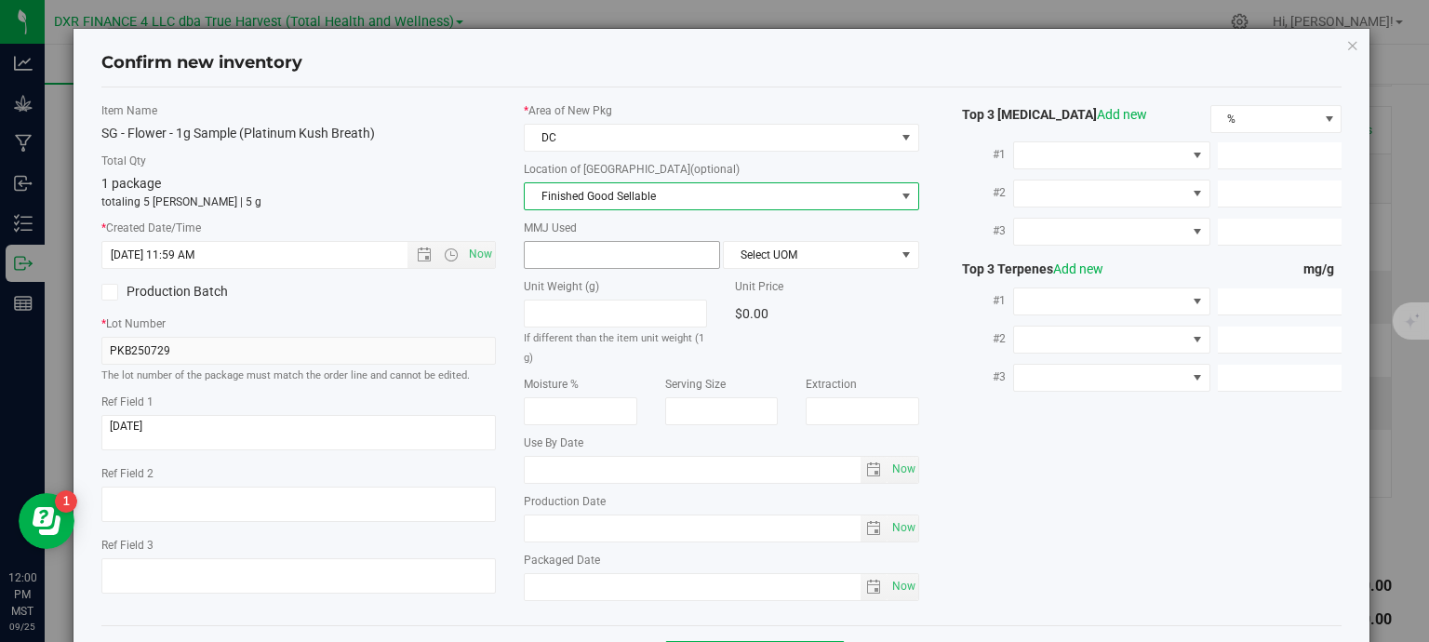
click at [603, 252] on span at bounding box center [622, 255] width 196 height 28
type input "1"
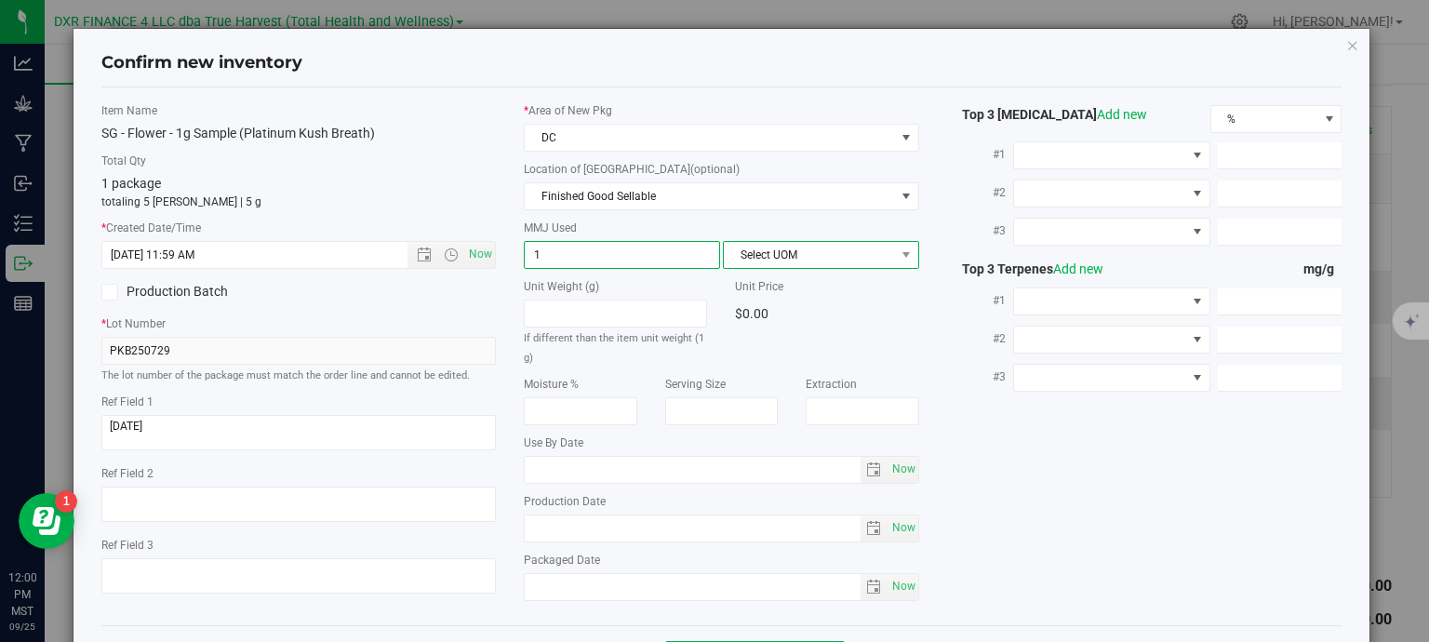
type input "1.0000"
click at [803, 256] on span "Select UOM" at bounding box center [809, 255] width 171 height 26
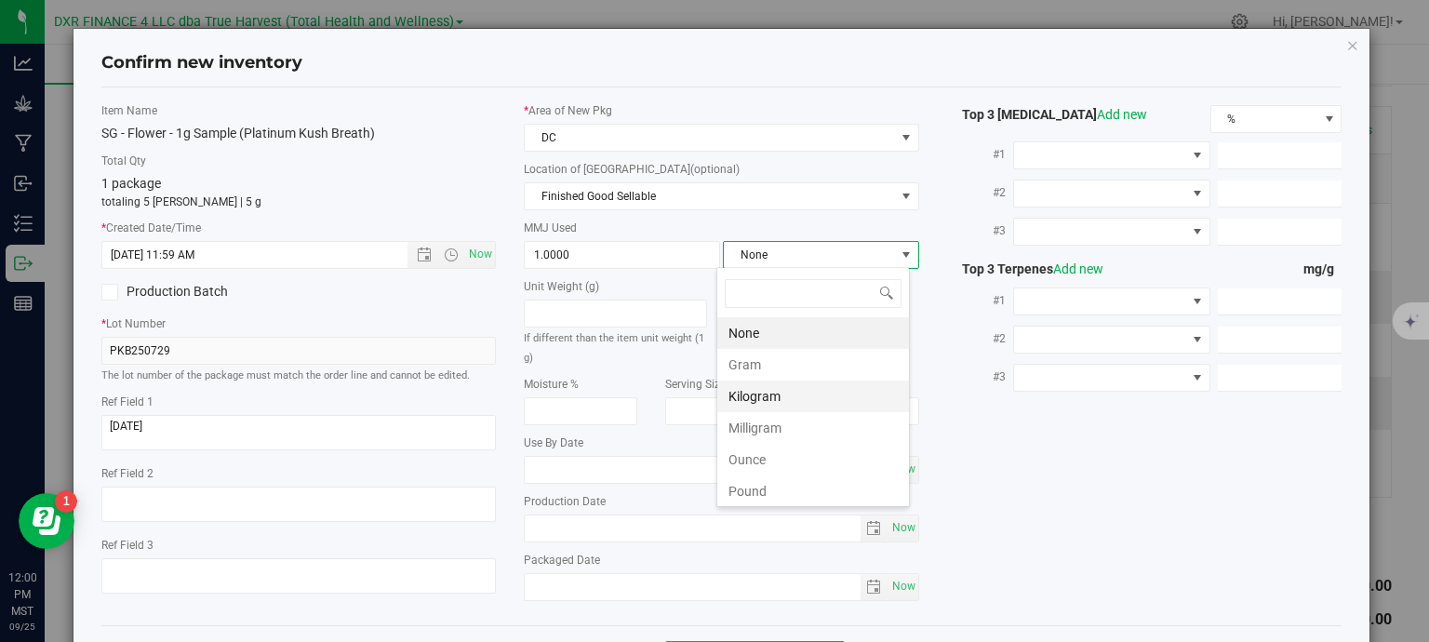
scroll to position [27, 194]
click at [803, 361] on li "Gram" at bounding box center [813, 365] width 192 height 32
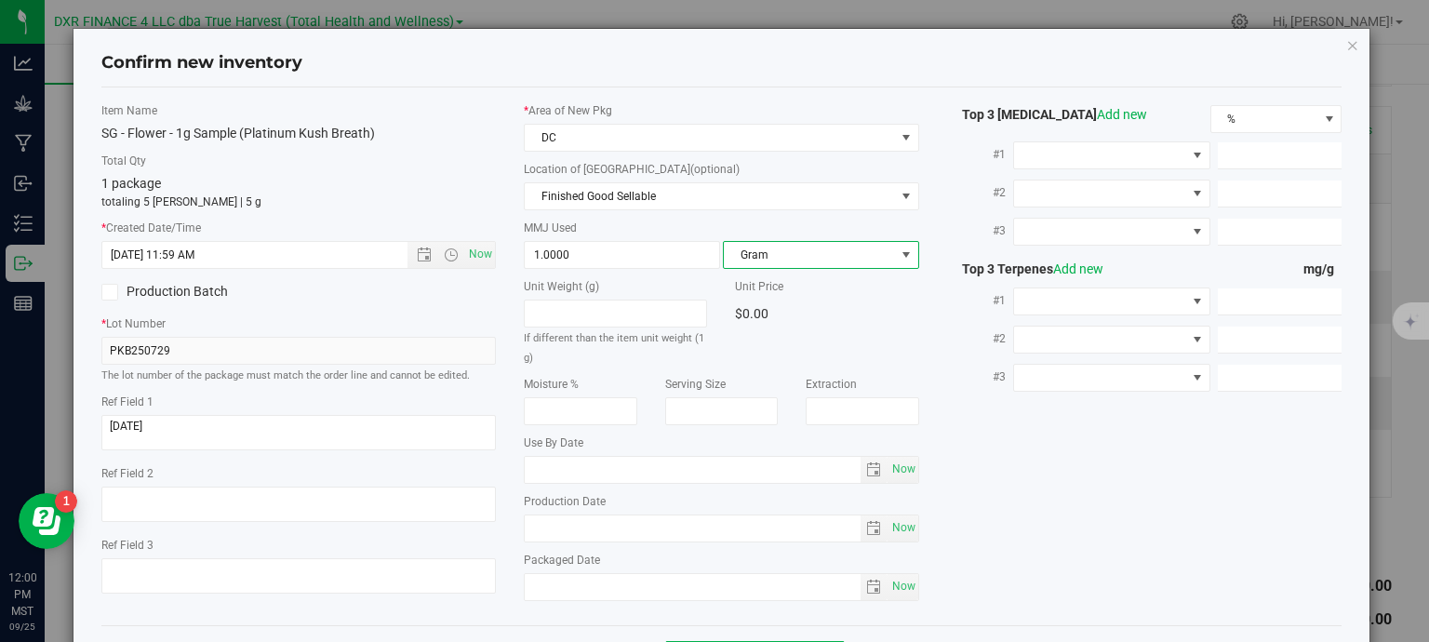
scroll to position [71, 0]
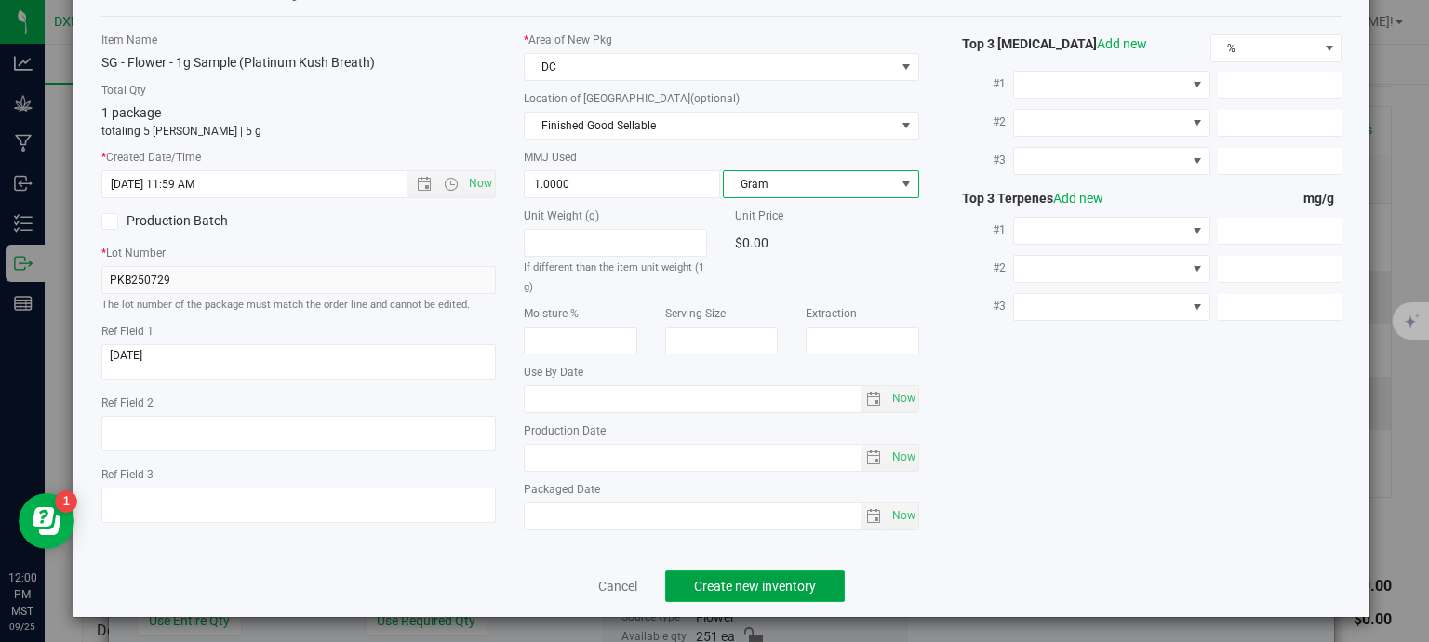
click at [814, 582] on button "Create new inventory" at bounding box center [755, 586] width 180 height 32
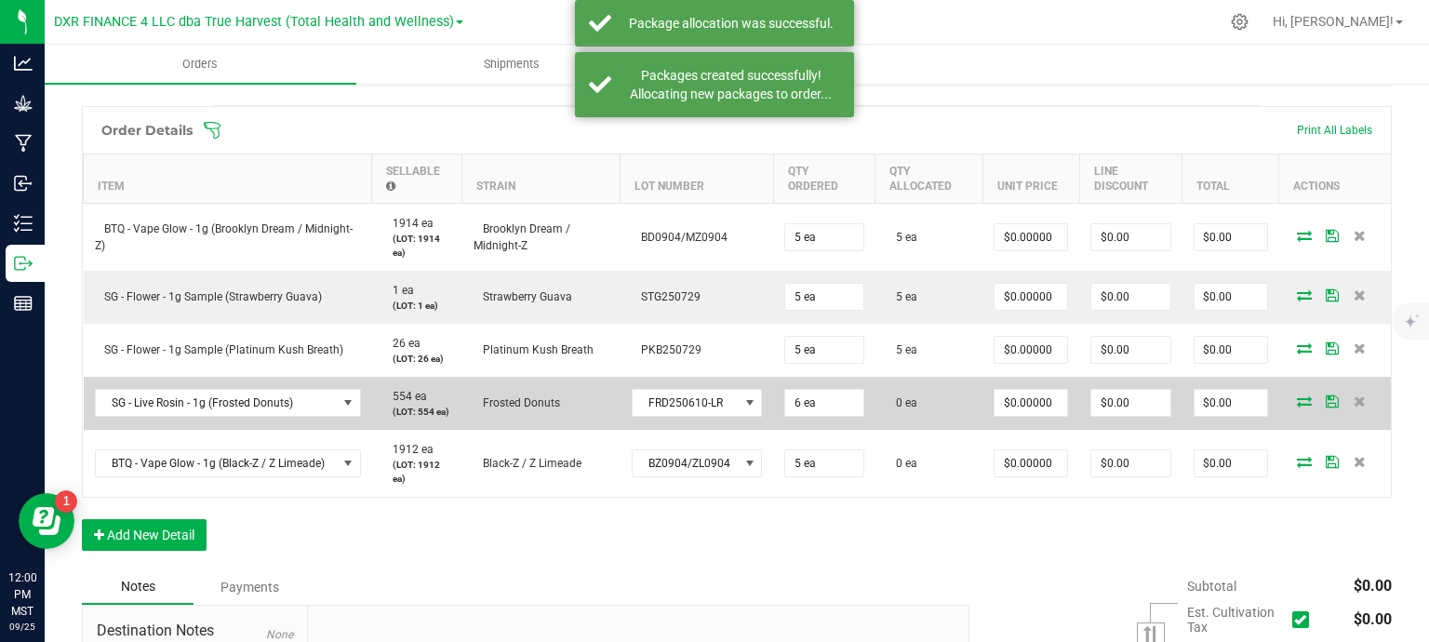
click at [1297, 401] on icon at bounding box center [1304, 400] width 15 height 11
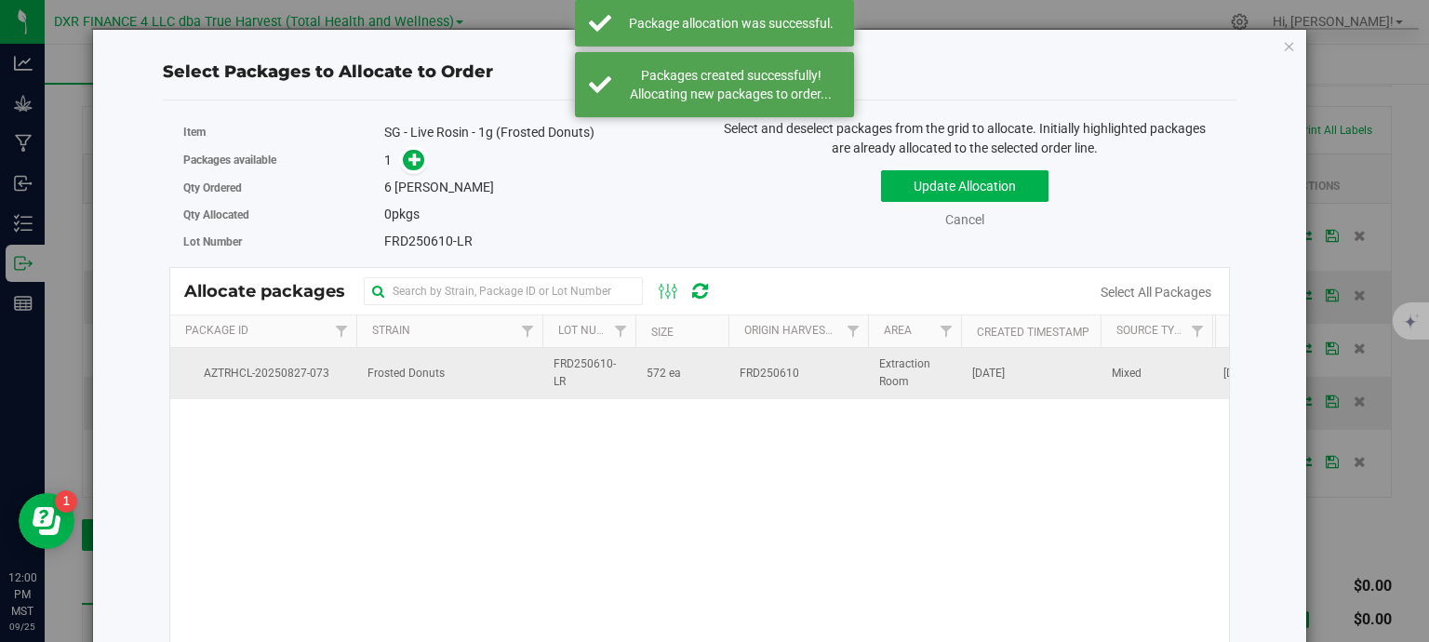
click at [646, 361] on td "572 ea" at bounding box center [682, 373] width 93 height 50
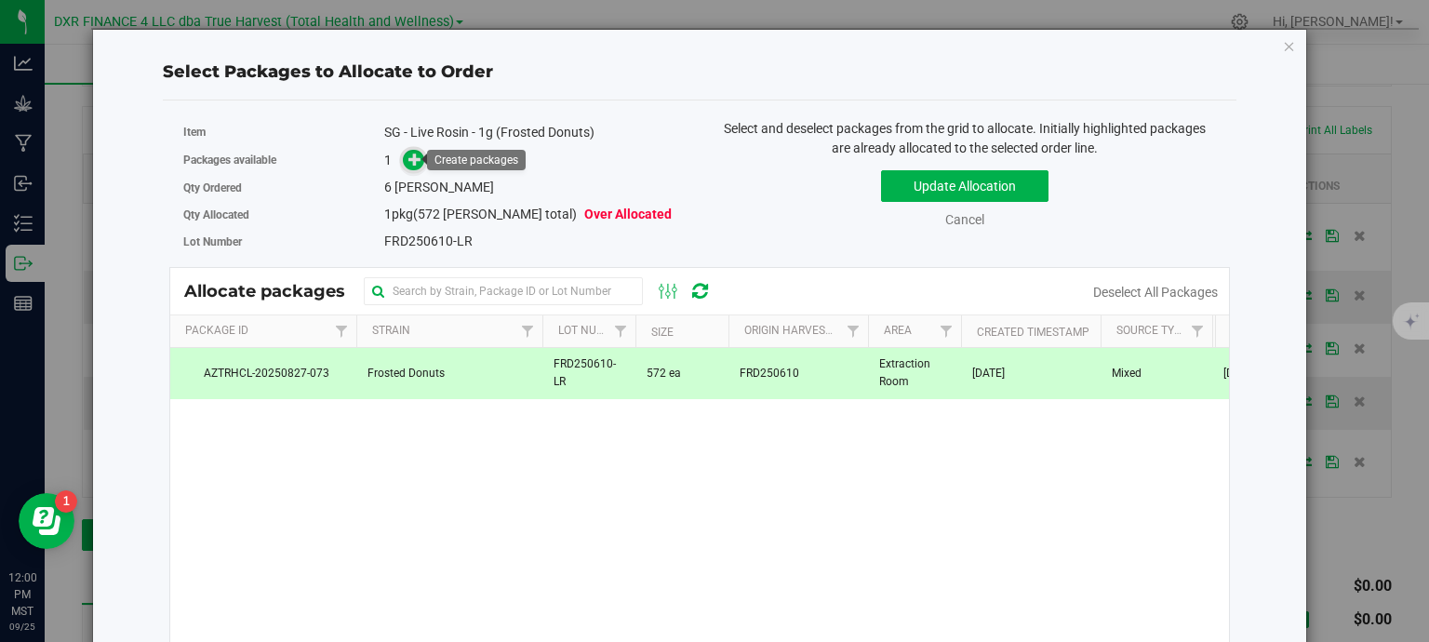
click at [413, 158] on icon at bounding box center [414, 159] width 13 height 13
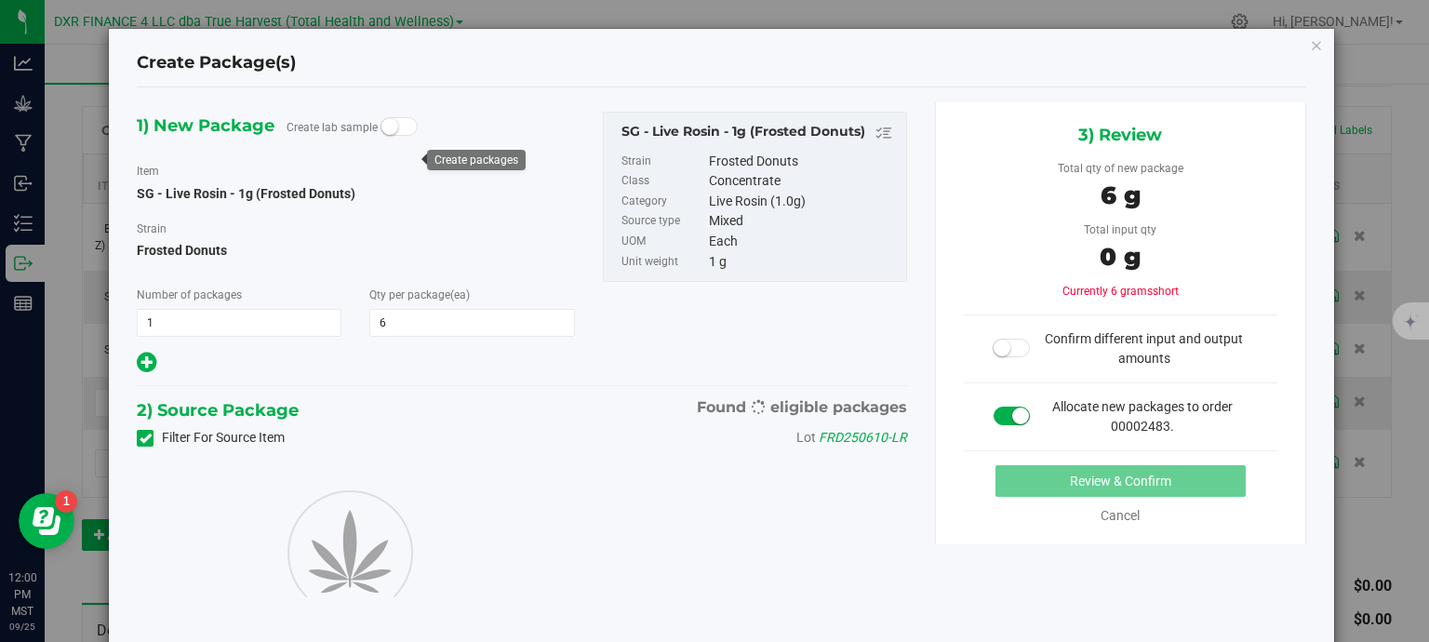
type input "6"
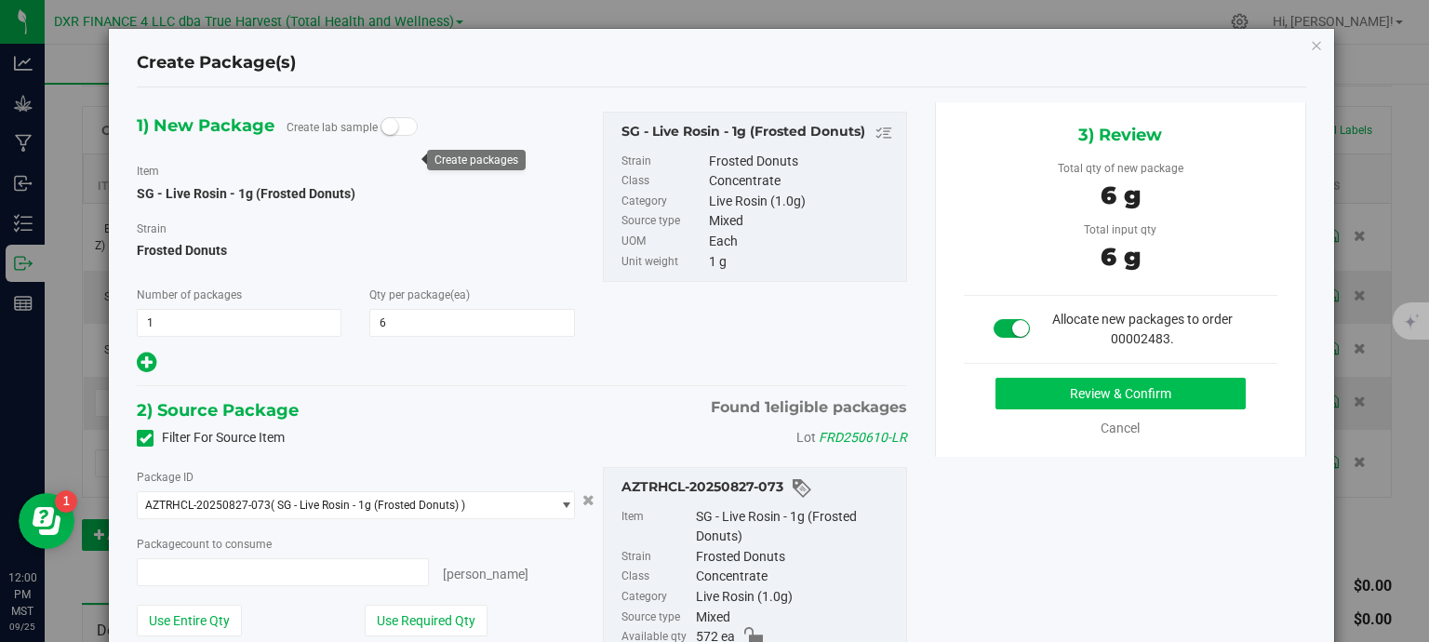
type input "6 ea"
click at [1089, 401] on button "Review & Confirm" at bounding box center [1121, 394] width 250 height 32
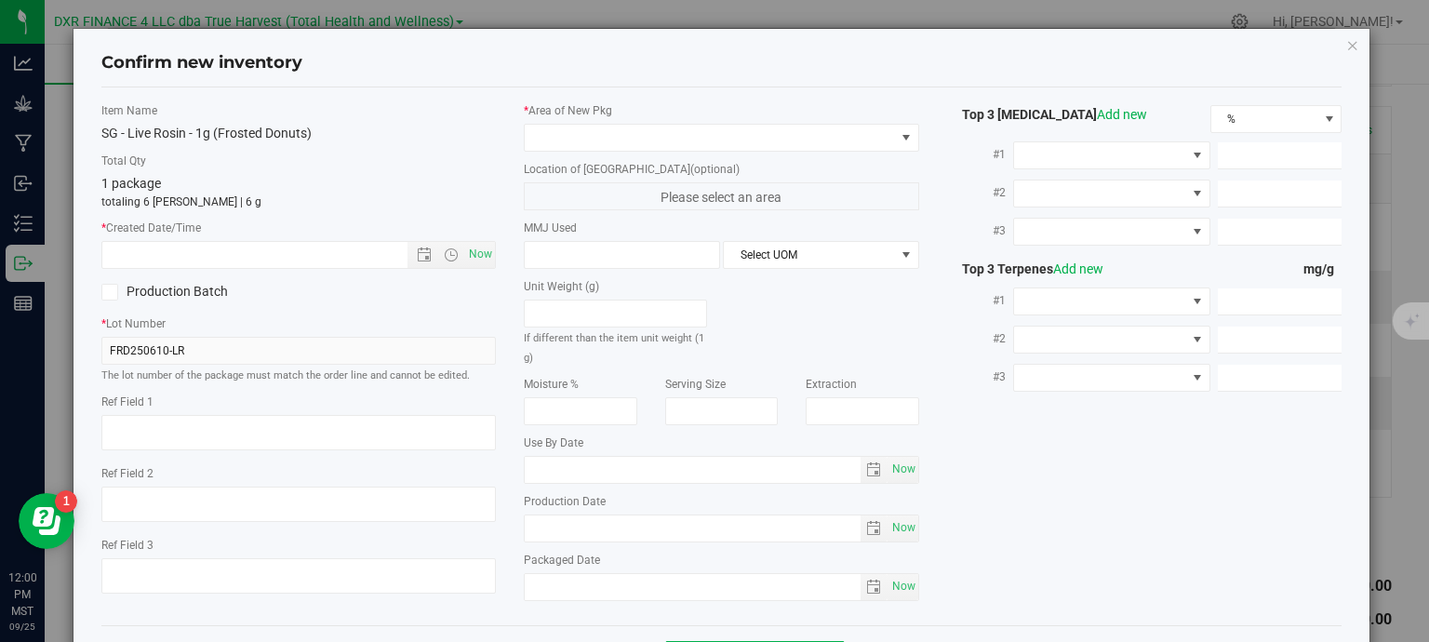
type textarea "2025-07-22"
click at [281, 423] on textarea at bounding box center [298, 432] width 395 height 35
click at [350, 254] on input "text" at bounding box center [271, 255] width 338 height 26
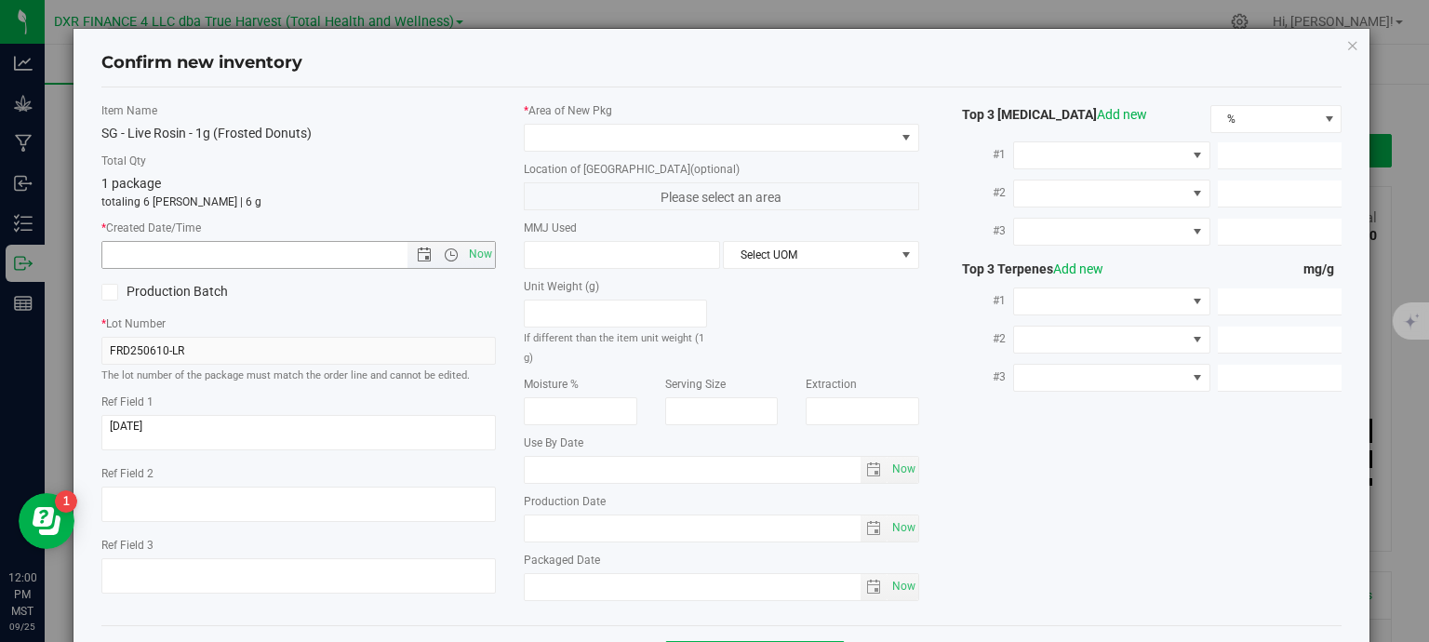
paste input "[DATE]"
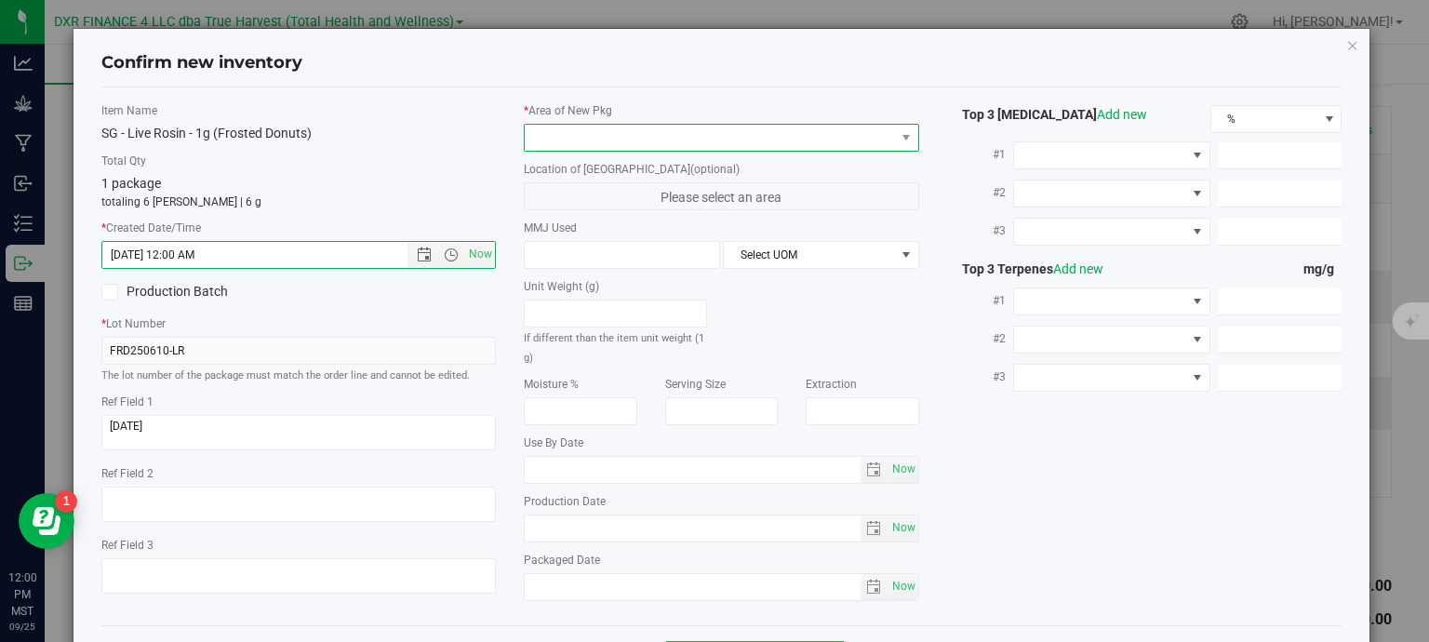
drag, startPoint x: 606, startPoint y: 133, endPoint x: 610, endPoint y: 143, distance: 11.2
click at [608, 133] on span at bounding box center [710, 138] width 370 height 26
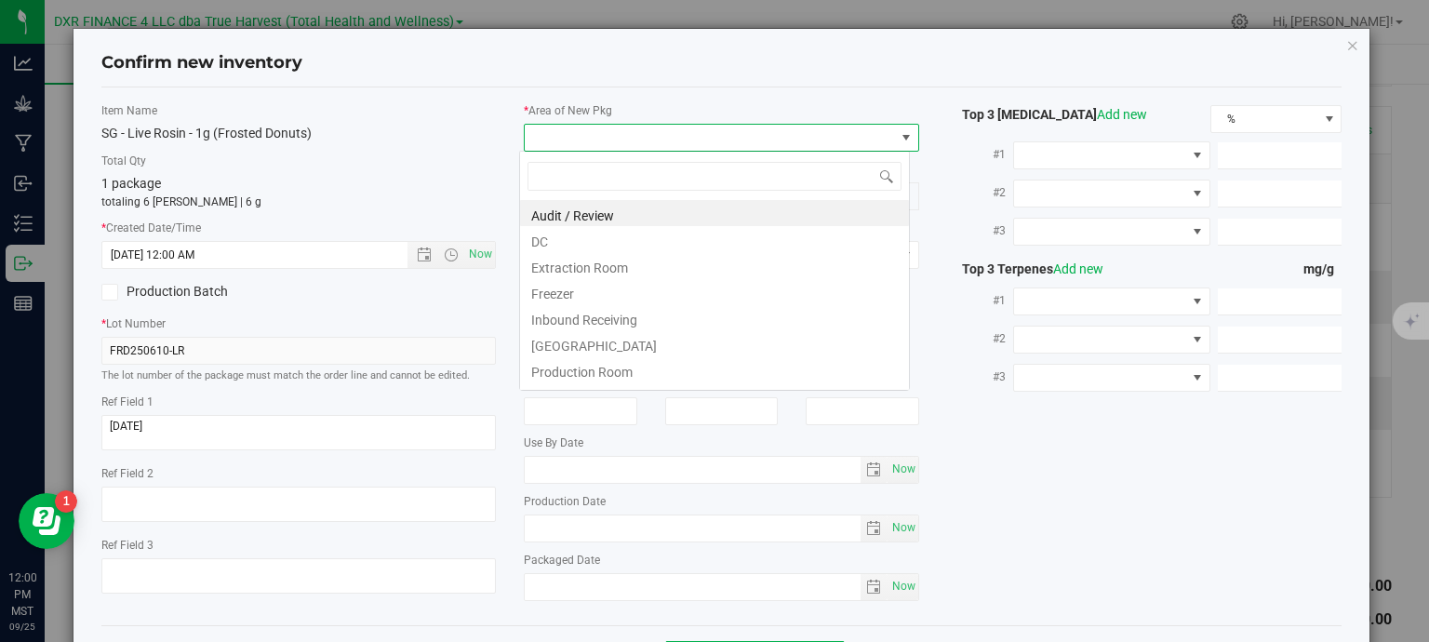
type input "7/22/2025 12:00 PM"
click at [648, 245] on li "DC" at bounding box center [714, 239] width 389 height 26
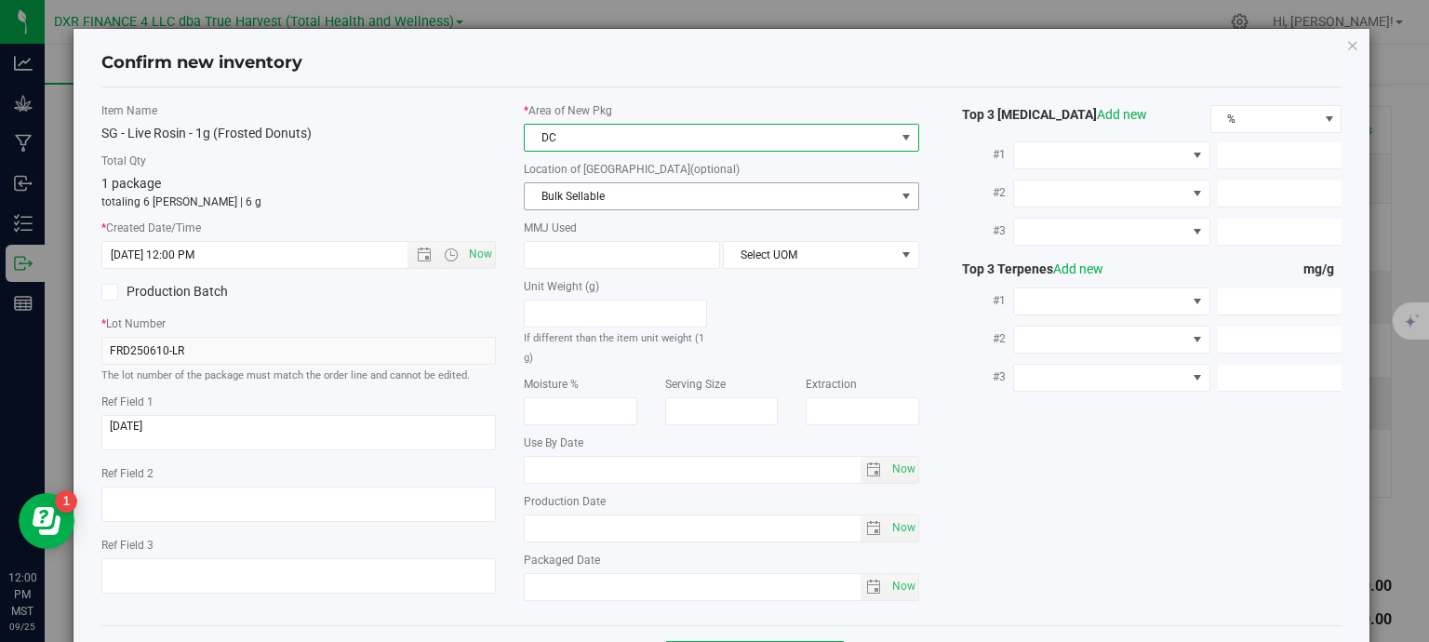
click at [694, 201] on span "Bulk Sellable" at bounding box center [710, 196] width 370 height 26
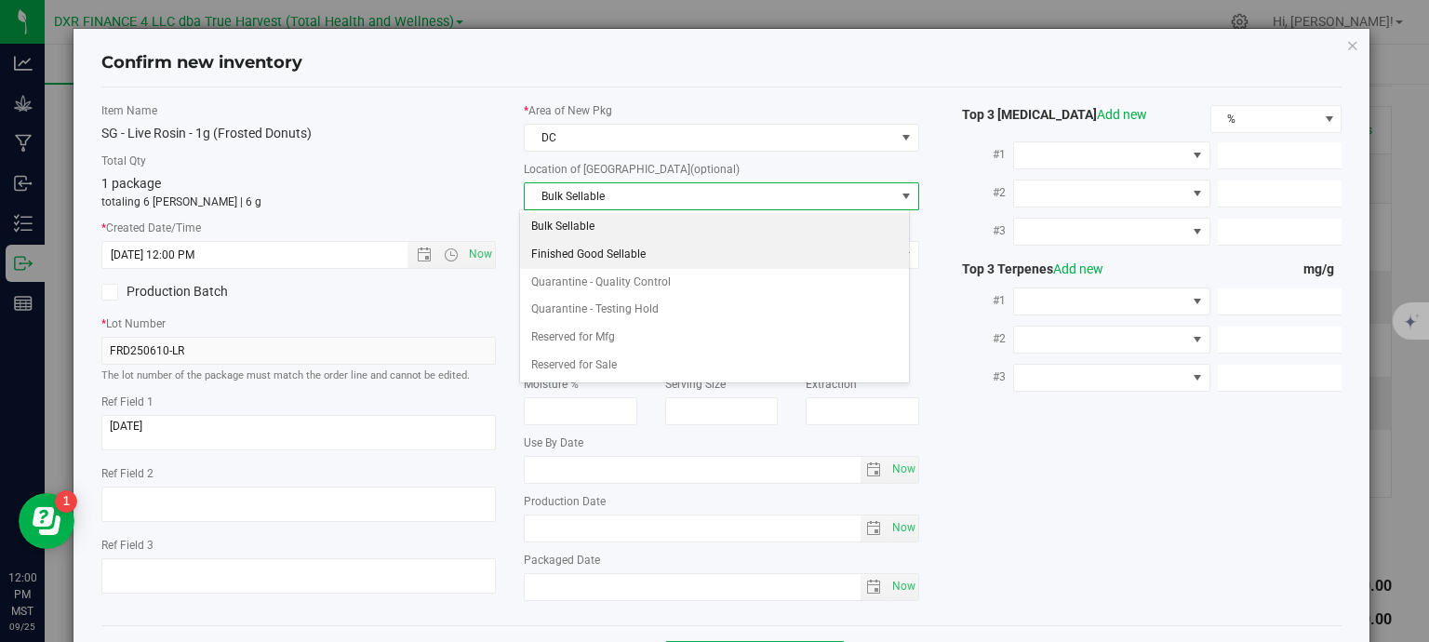
click at [689, 258] on li "Finished Good Sellable" at bounding box center [714, 255] width 389 height 28
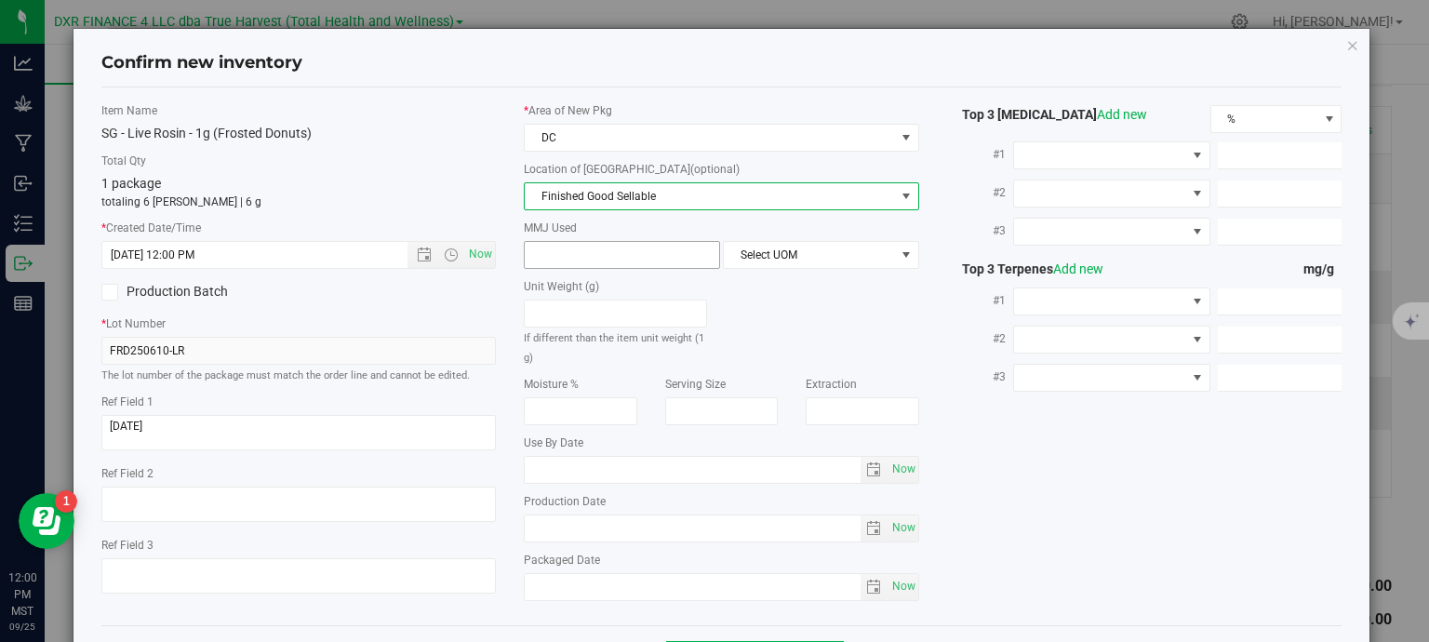
click at [650, 257] on span at bounding box center [622, 255] width 196 height 28
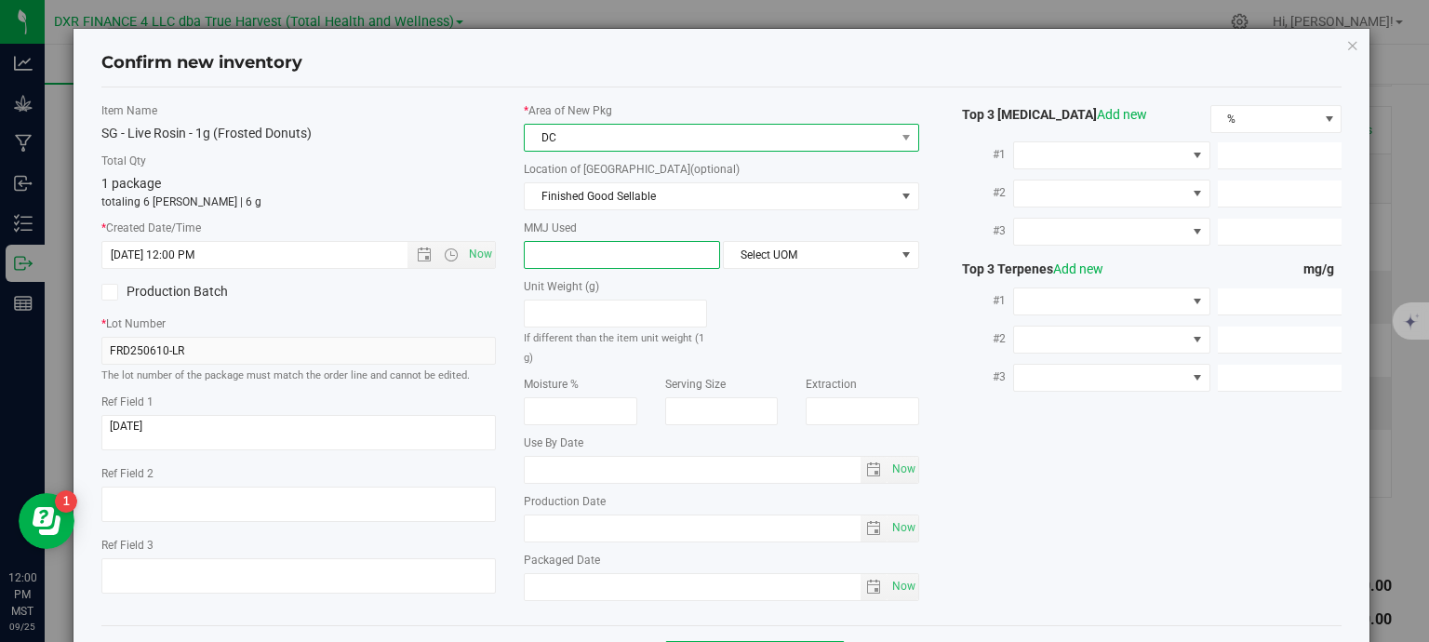
click at [642, 134] on span "DC" at bounding box center [710, 138] width 370 height 26
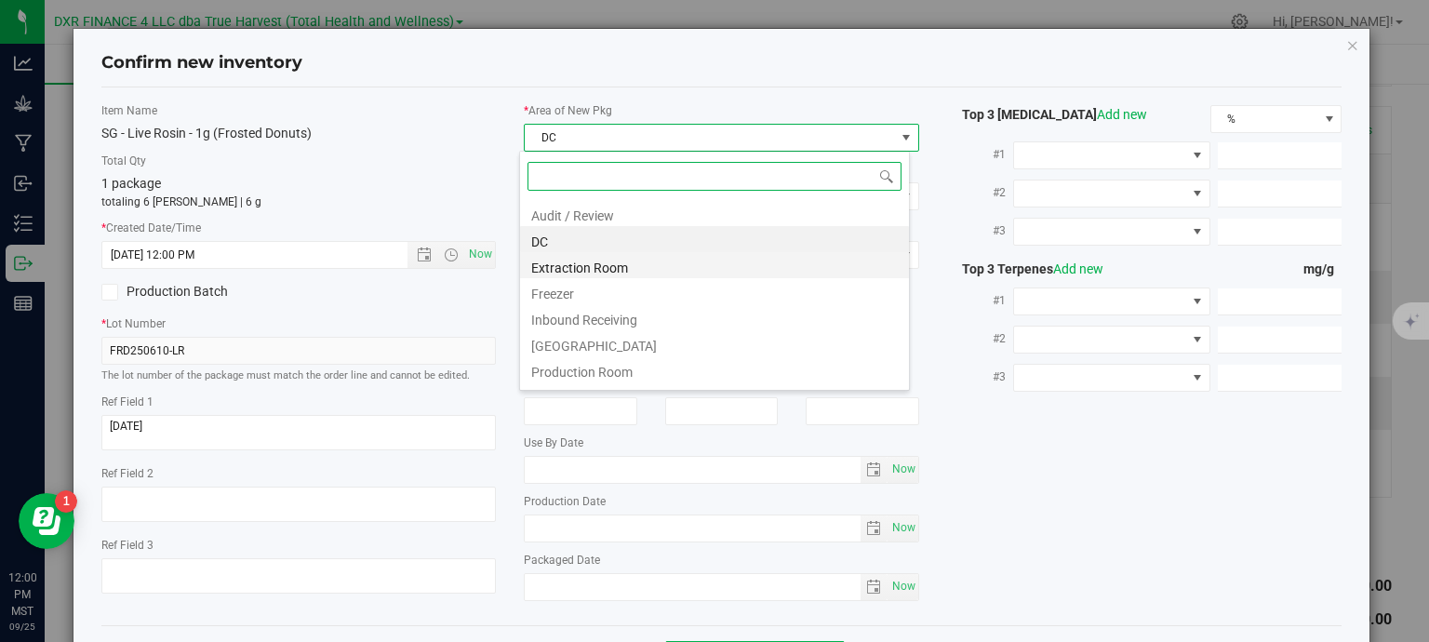
click at [613, 272] on li "Extraction Room" at bounding box center [714, 265] width 389 height 26
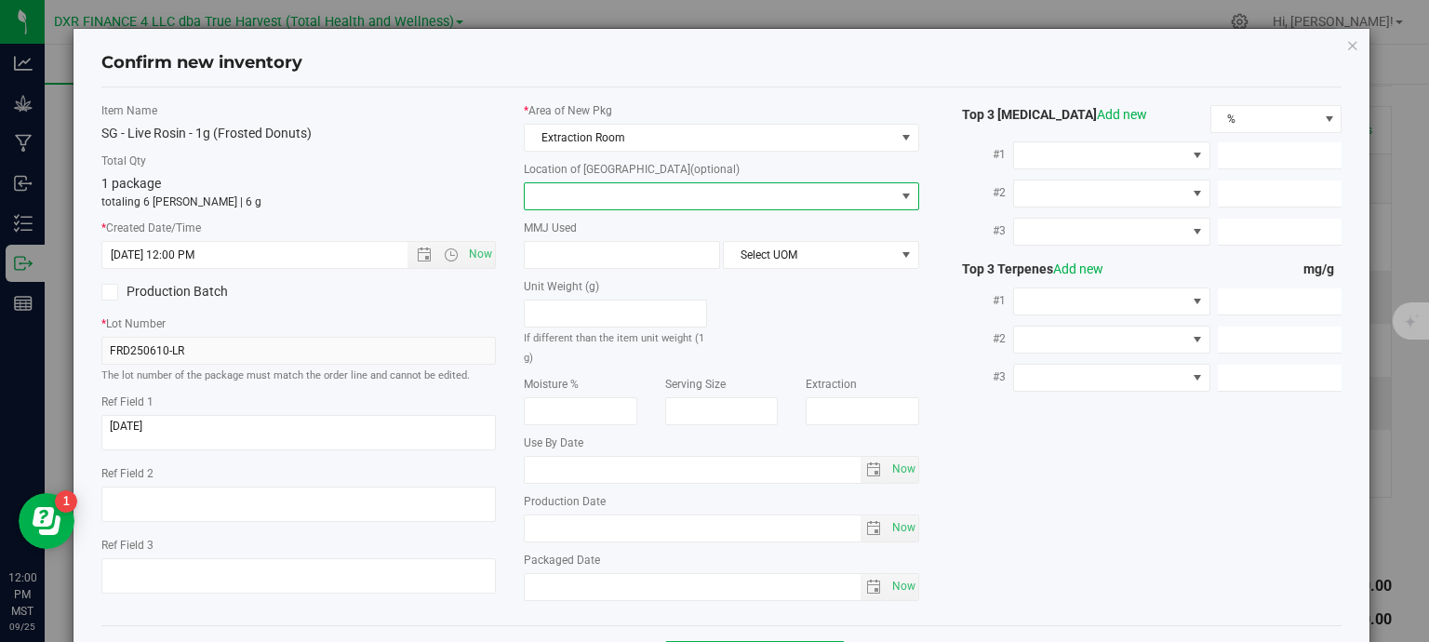
click at [621, 202] on span at bounding box center [710, 196] width 370 height 26
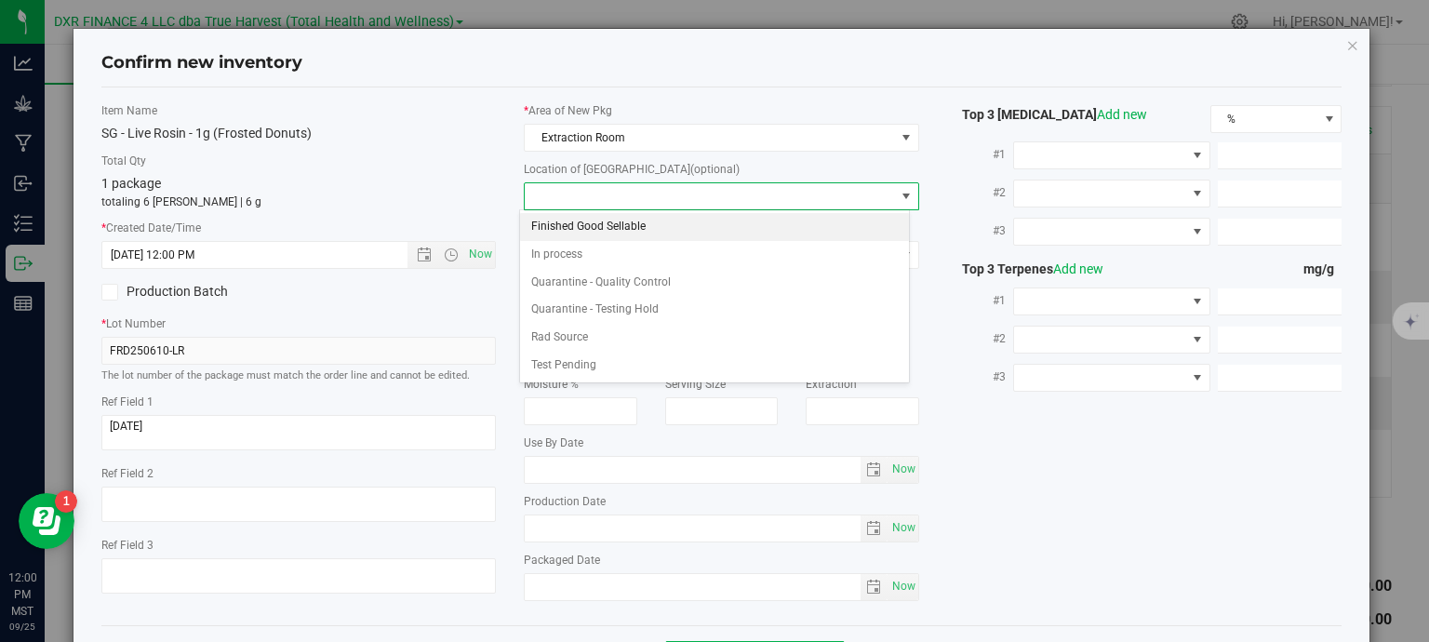
click at [614, 222] on li "Finished Good Sellable" at bounding box center [714, 227] width 389 height 28
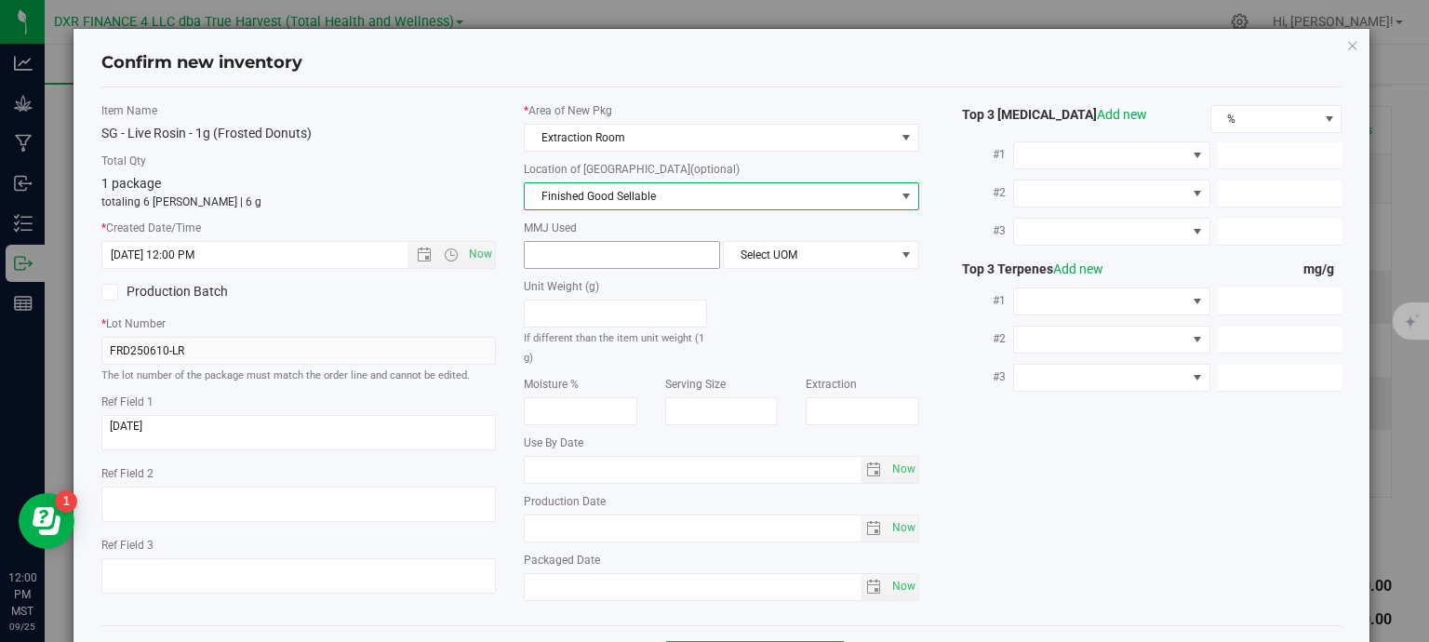
click at [599, 248] on span at bounding box center [622, 255] width 196 height 28
type input "1"
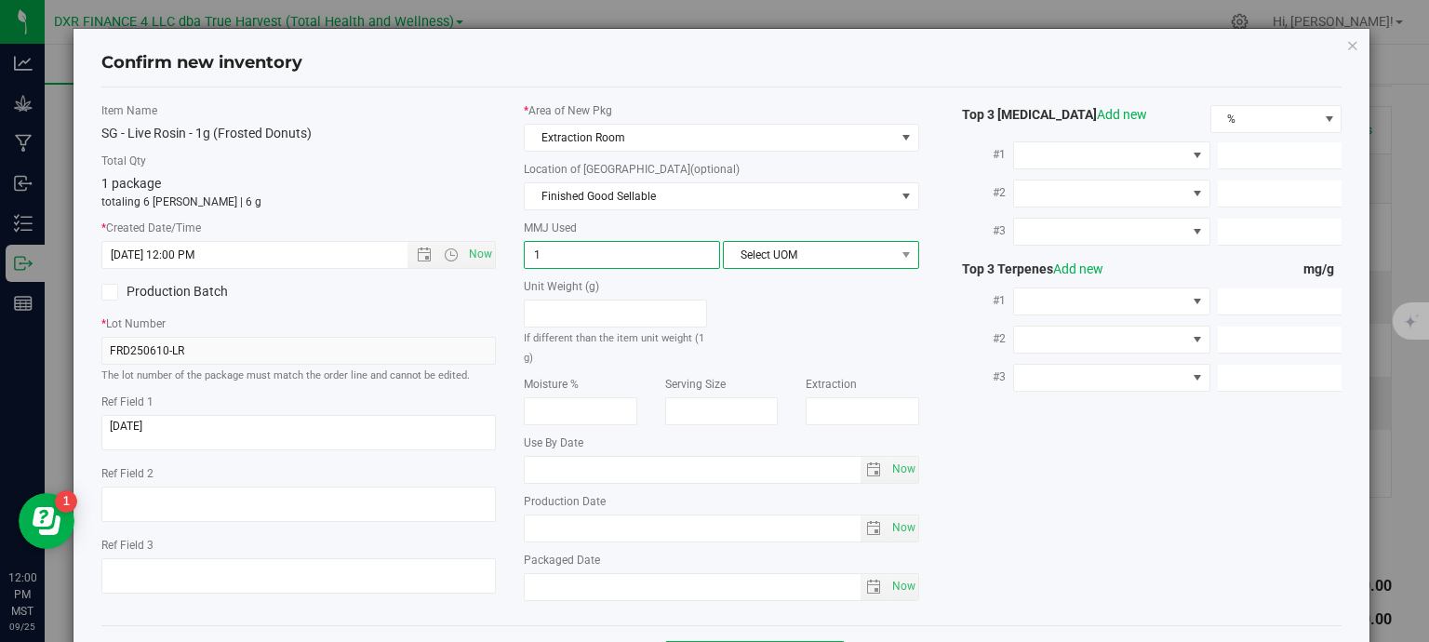
type input "1.0000"
click at [789, 259] on span "Select UOM" at bounding box center [809, 255] width 171 height 26
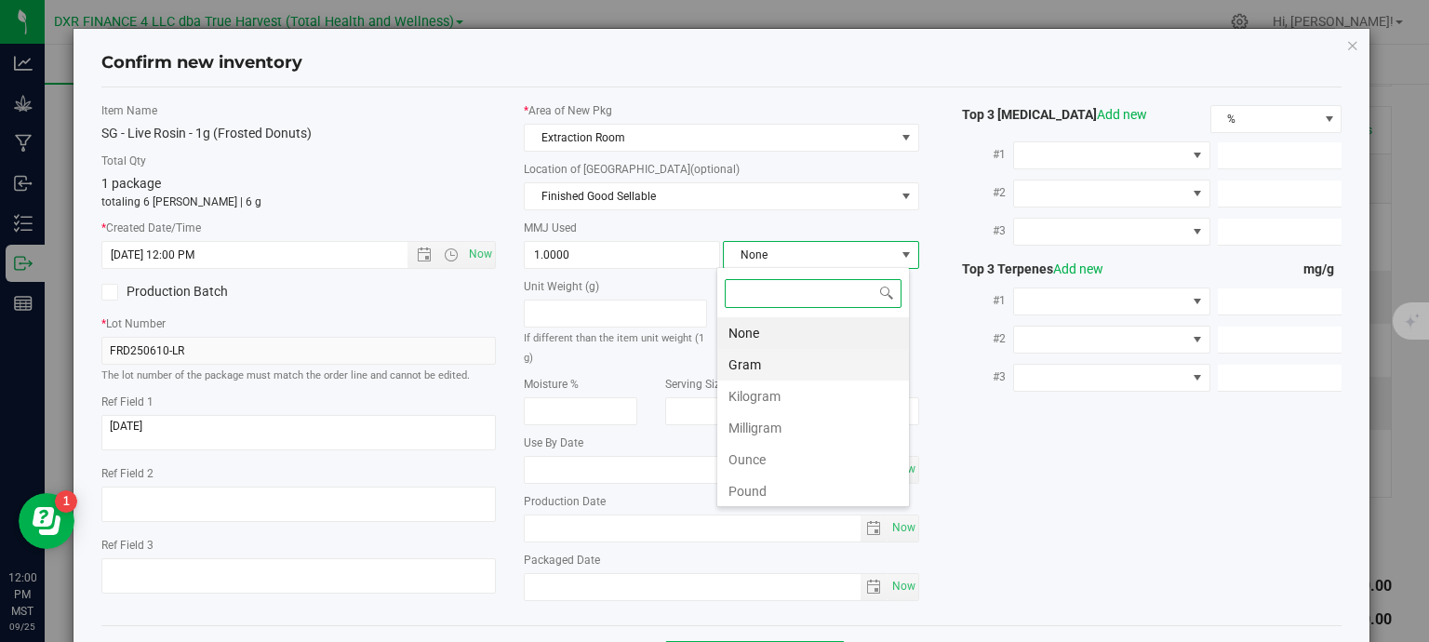
scroll to position [27, 194]
drag, startPoint x: 766, startPoint y: 359, endPoint x: 778, endPoint y: 360, distance: 12.1
click at [767, 360] on li "Gram" at bounding box center [813, 365] width 192 height 32
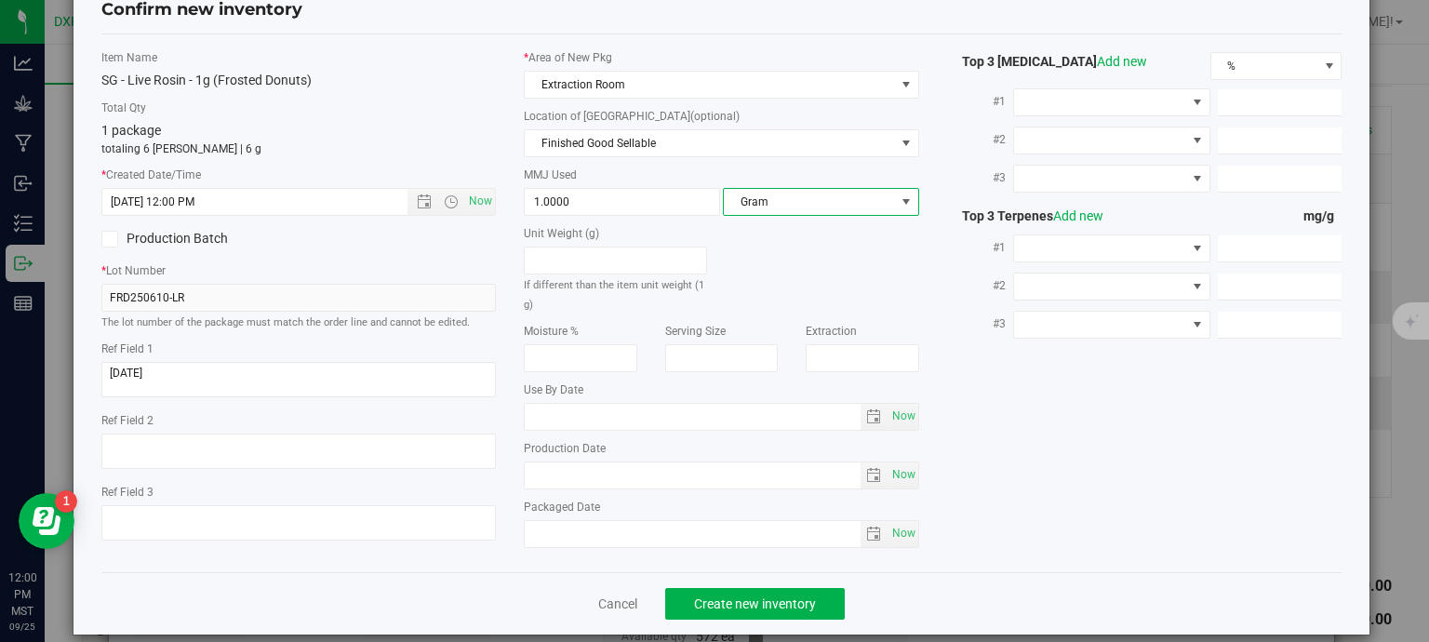
scroll to position [71, 0]
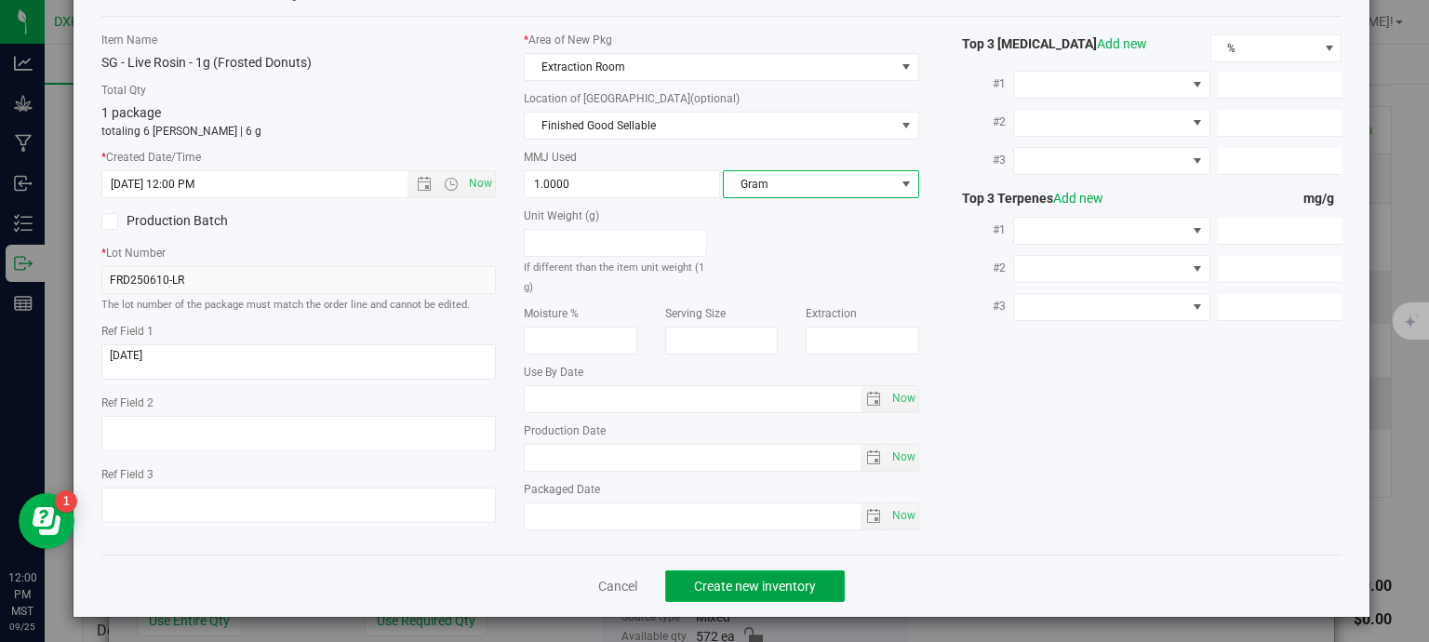
click at [786, 591] on span "Create new inventory" at bounding box center [755, 586] width 122 height 15
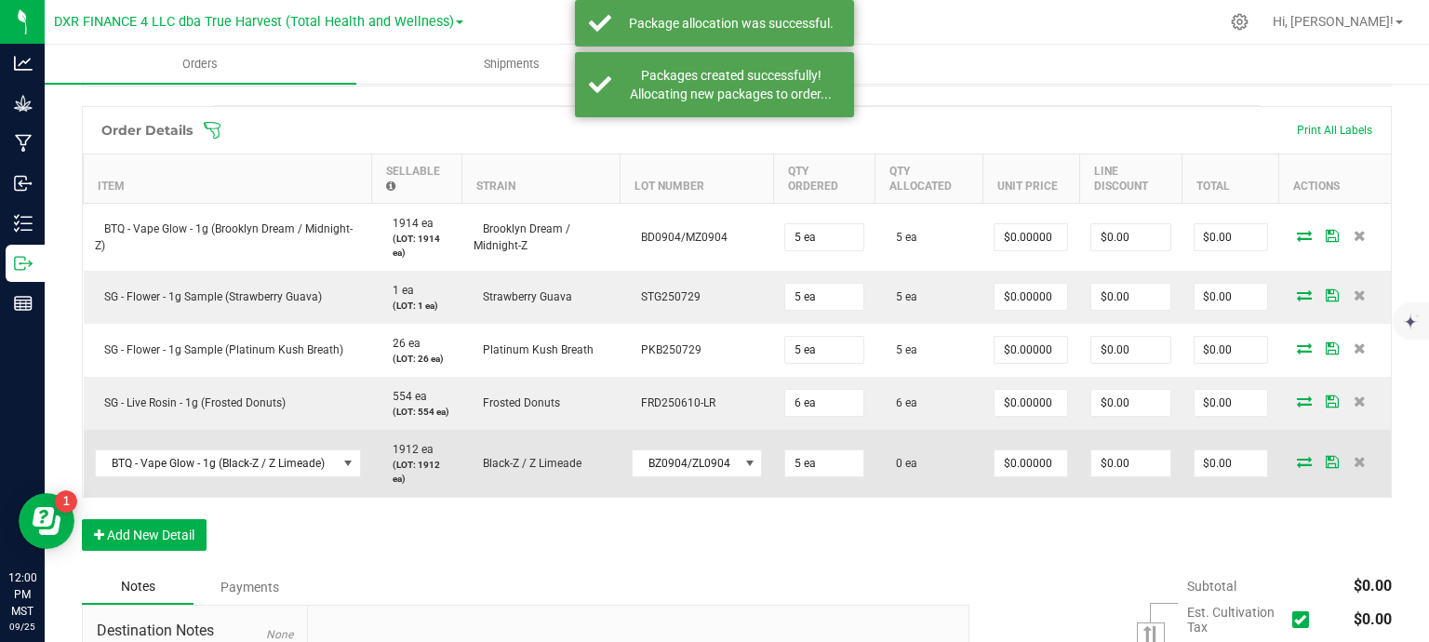
click at [1297, 461] on icon at bounding box center [1304, 461] width 15 height 11
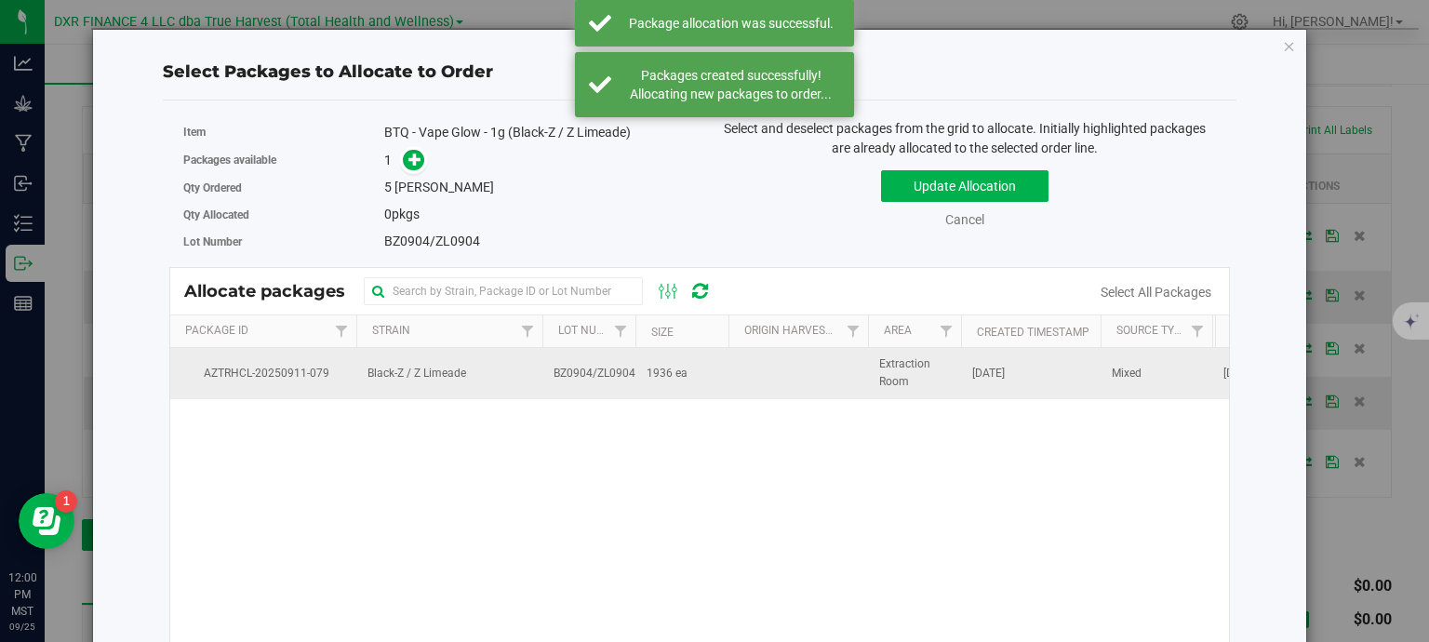
click at [636, 374] on td "1936 ea" at bounding box center [682, 373] width 93 height 50
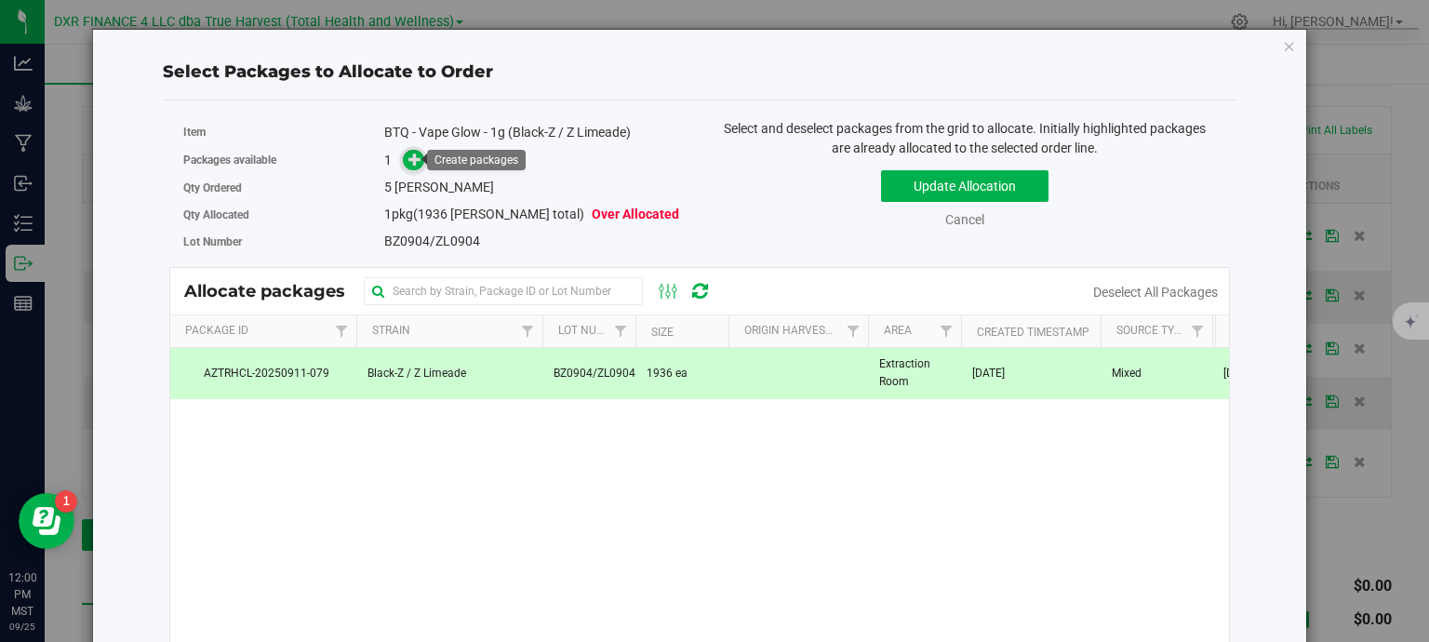
click at [411, 165] on icon at bounding box center [414, 159] width 13 height 13
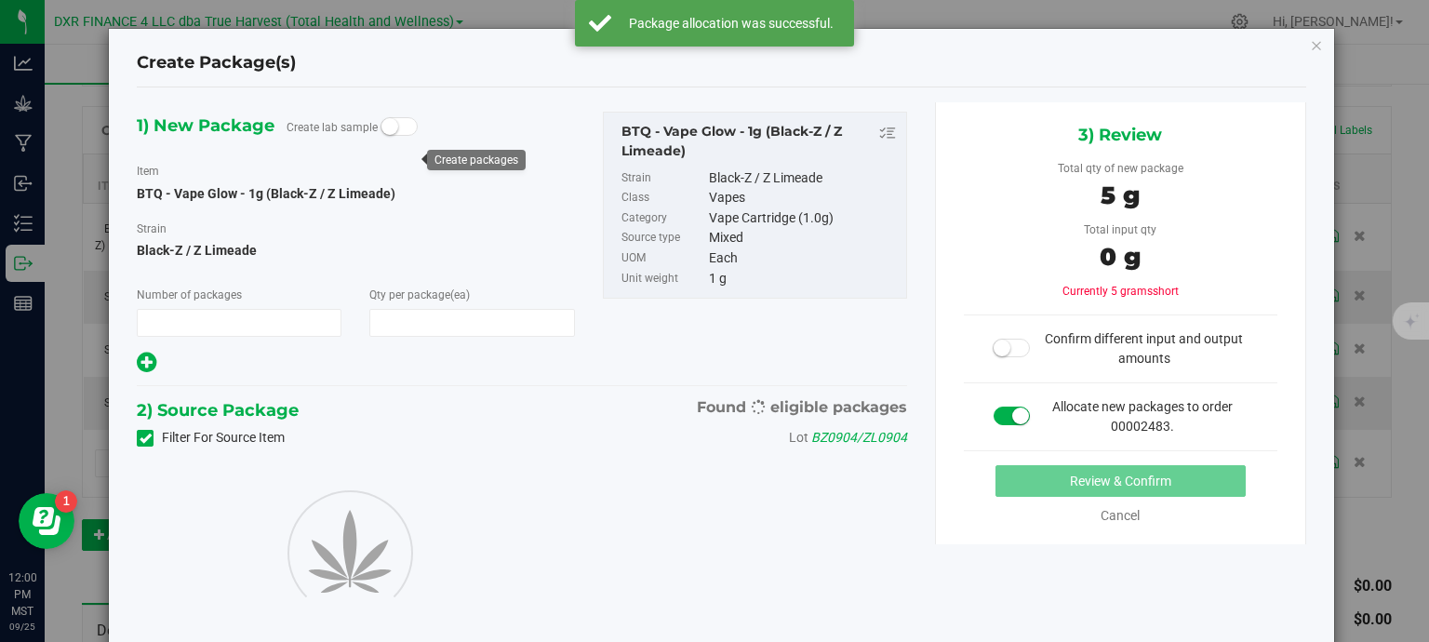
type input "1"
type input "5"
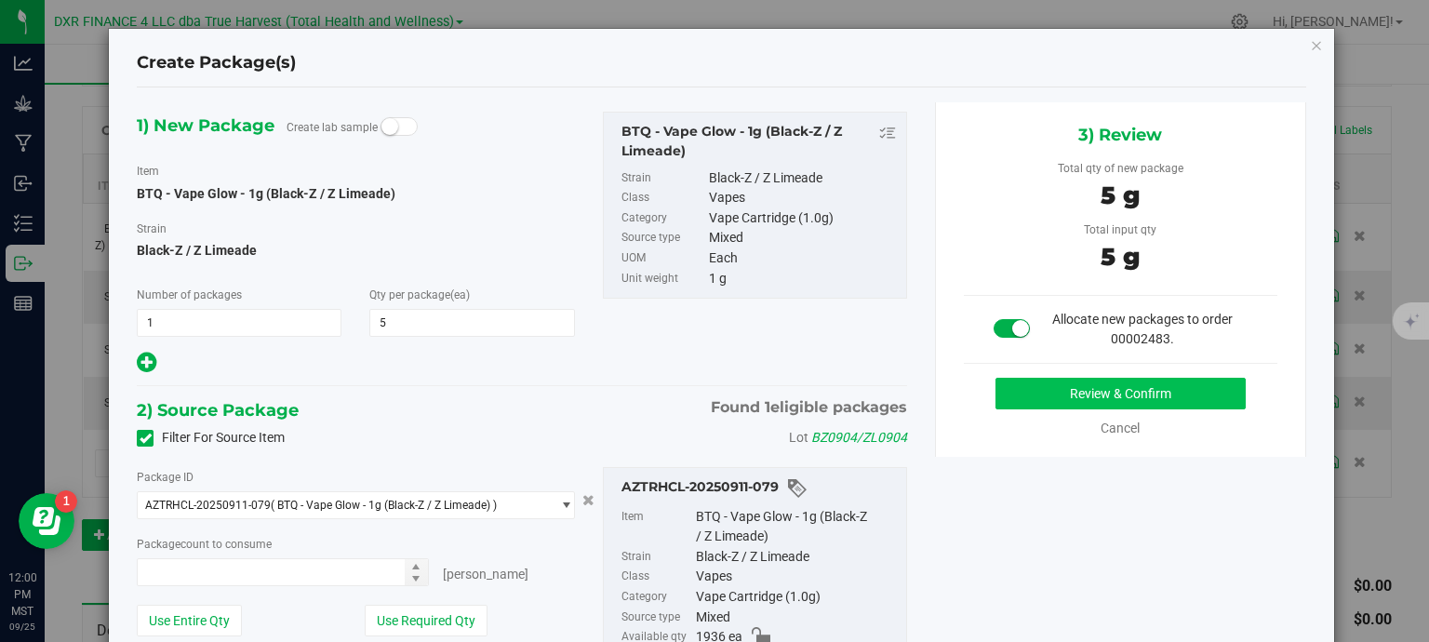
type input "5 ea"
click at [1079, 396] on button "Review & Confirm" at bounding box center [1121, 394] width 250 height 32
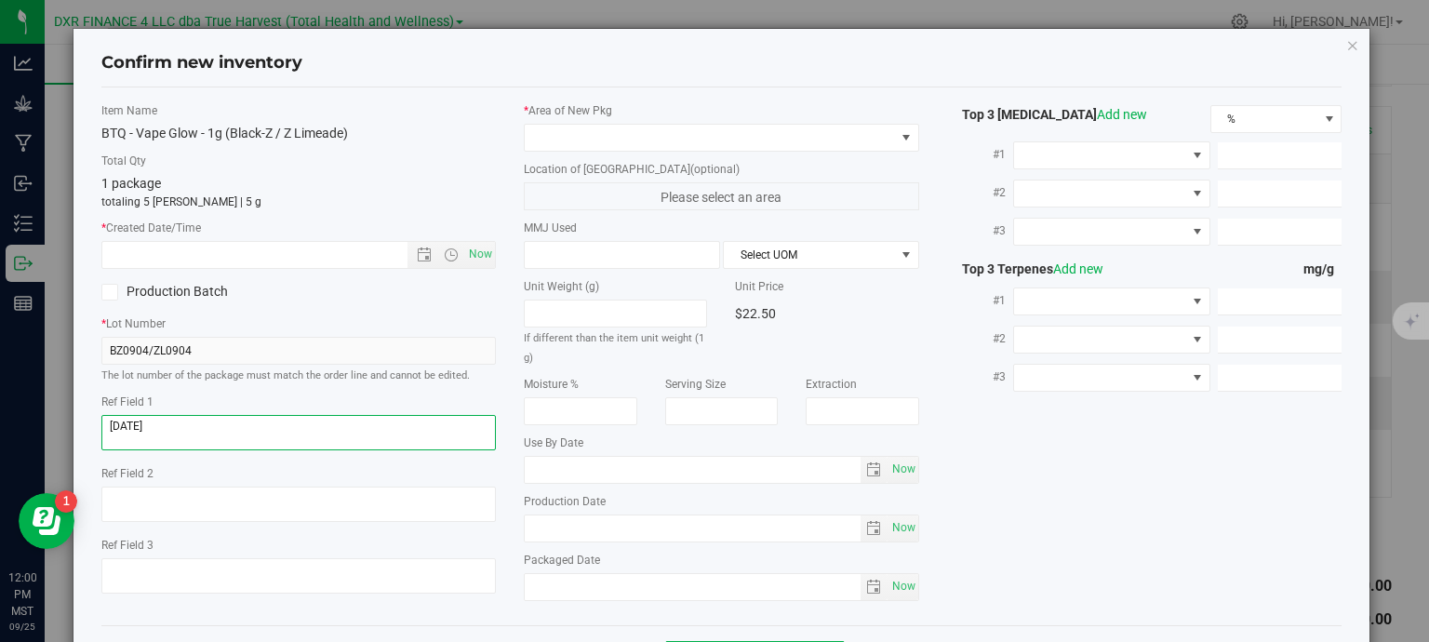
click at [176, 431] on textarea at bounding box center [298, 432] width 395 height 35
click at [177, 431] on textarea at bounding box center [298, 432] width 395 height 35
click at [222, 248] on input "text" at bounding box center [271, 255] width 338 height 26
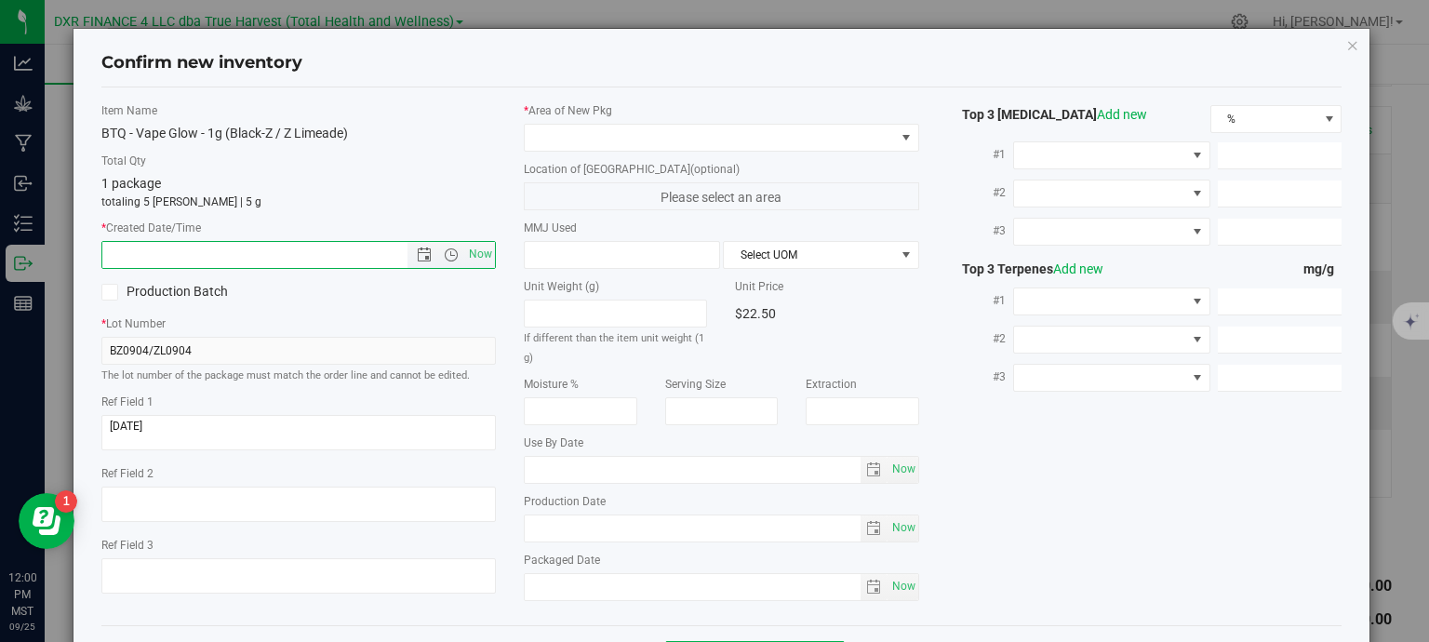
paste input "2025-09-04"
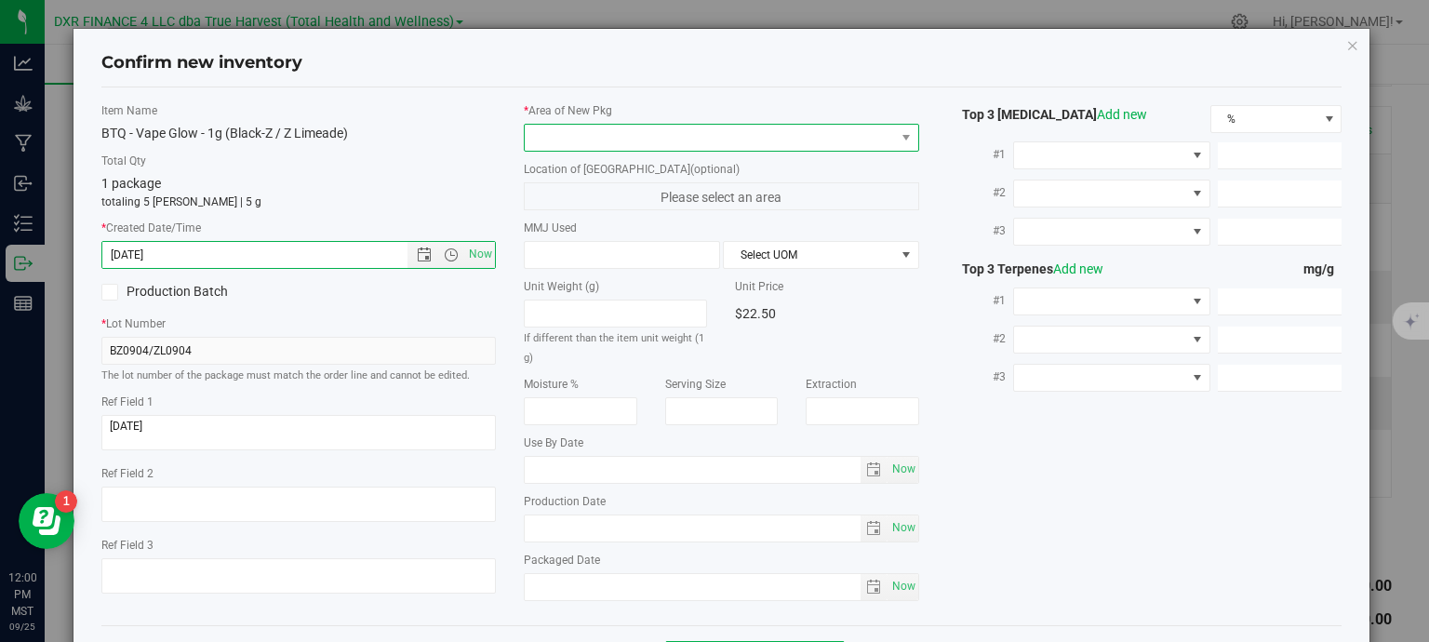
click at [589, 140] on span at bounding box center [710, 138] width 370 height 26
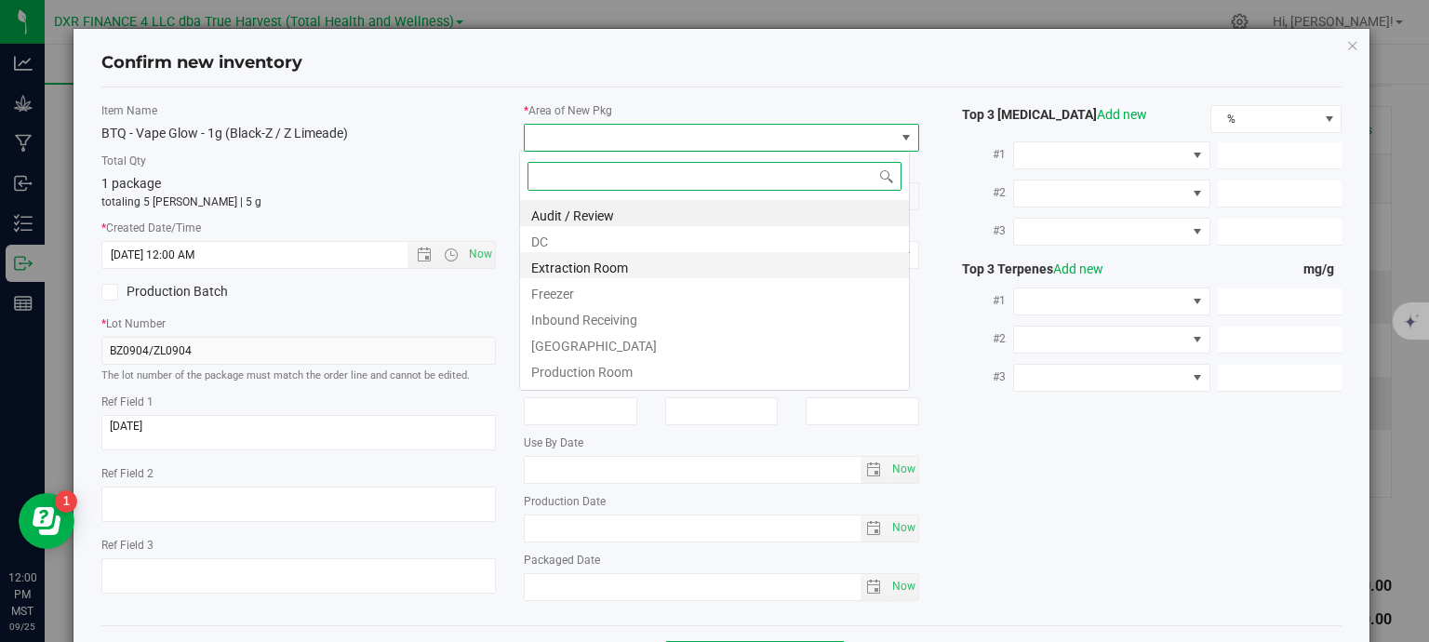
type input "9/4/2025 12:00 PM"
click at [651, 243] on li "DC" at bounding box center [714, 239] width 389 height 26
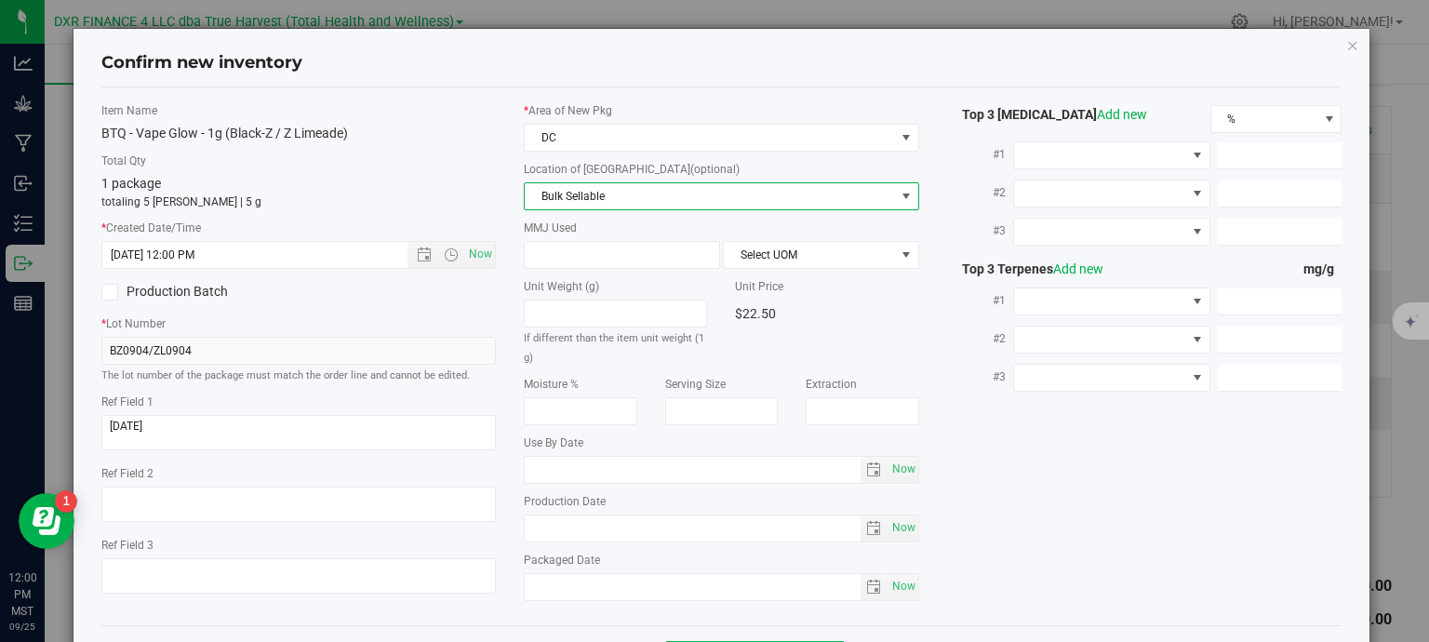
click at [650, 195] on span "Bulk Sellable" at bounding box center [710, 196] width 370 height 26
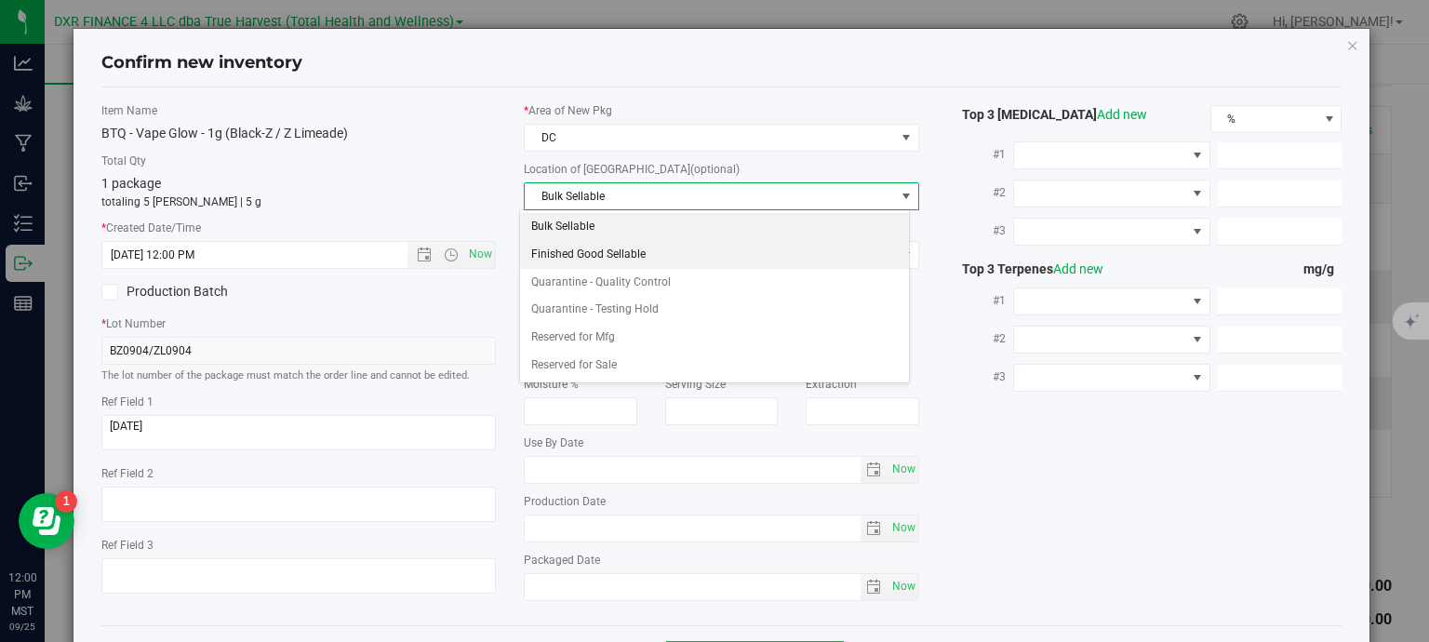
click at [636, 260] on li "Finished Good Sellable" at bounding box center [714, 255] width 389 height 28
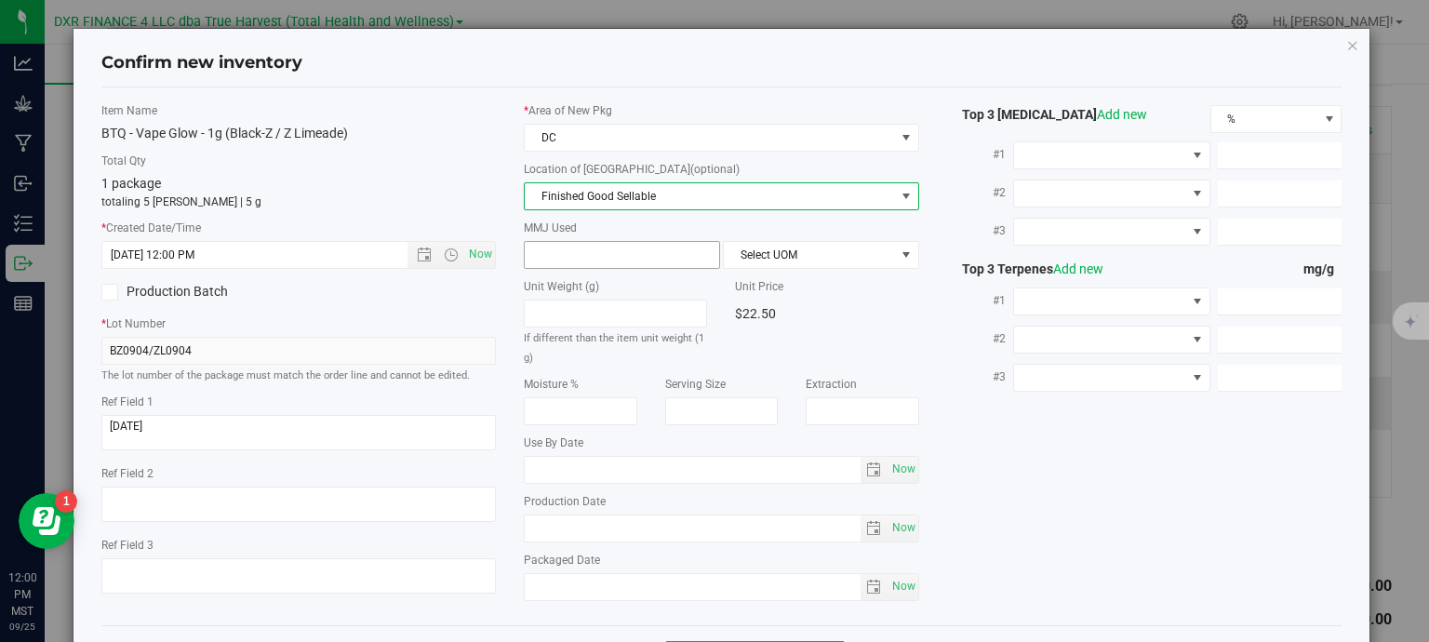
click at [620, 255] on input "text" at bounding box center [622, 255] width 194 height 26
type input "1"
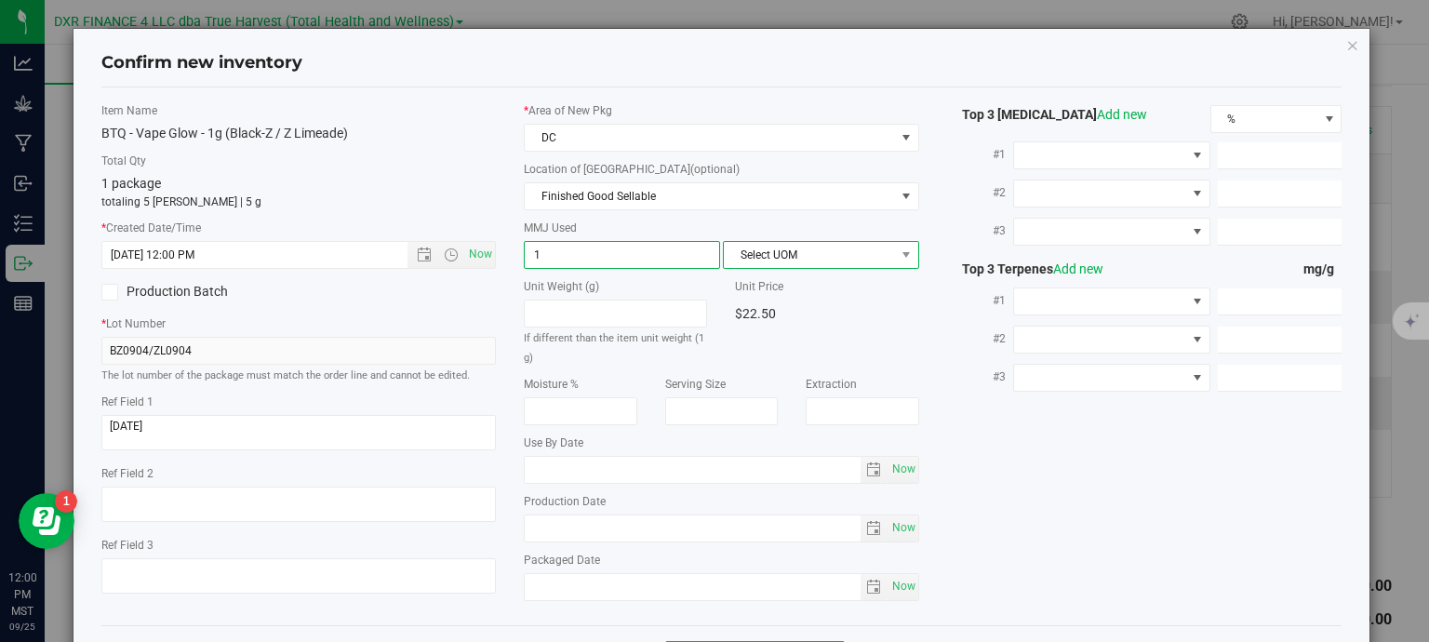
type input "1.0000"
click at [793, 248] on span "Select UOM" at bounding box center [809, 255] width 171 height 26
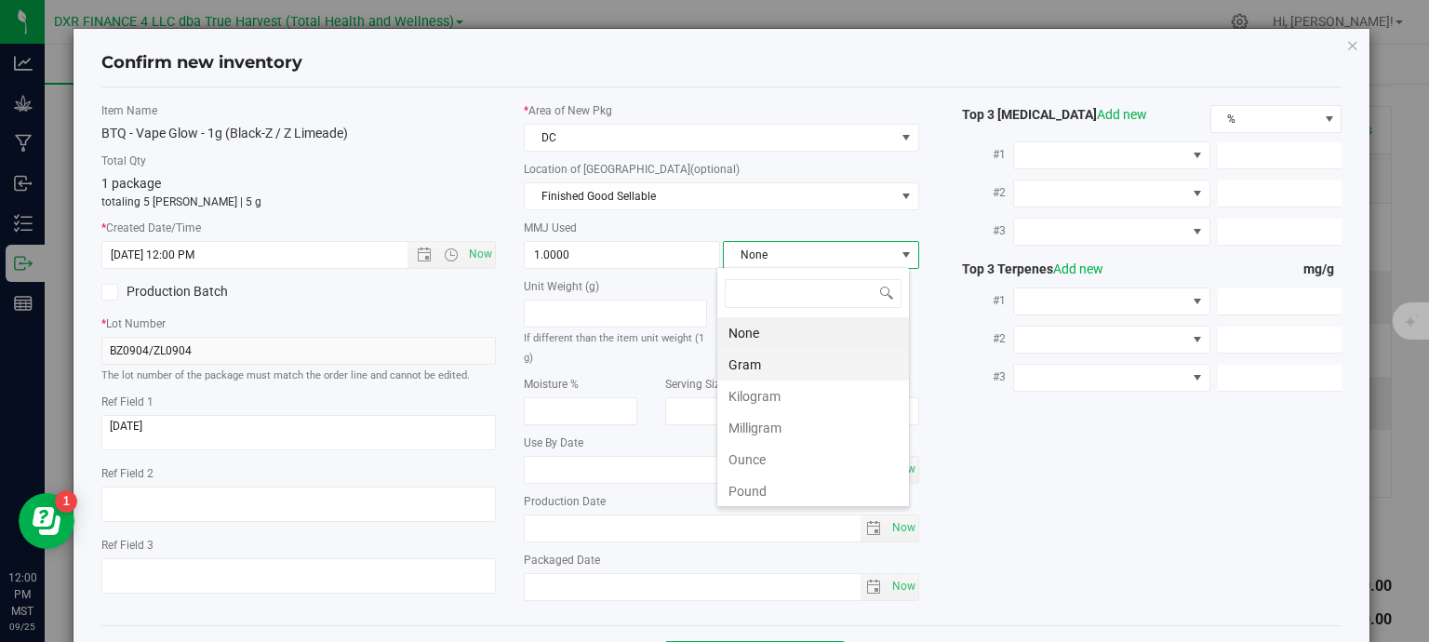
scroll to position [27, 194]
drag, startPoint x: 759, startPoint y: 363, endPoint x: 860, endPoint y: 381, distance: 102.0
click at [762, 363] on li "Gram" at bounding box center [813, 365] width 192 height 32
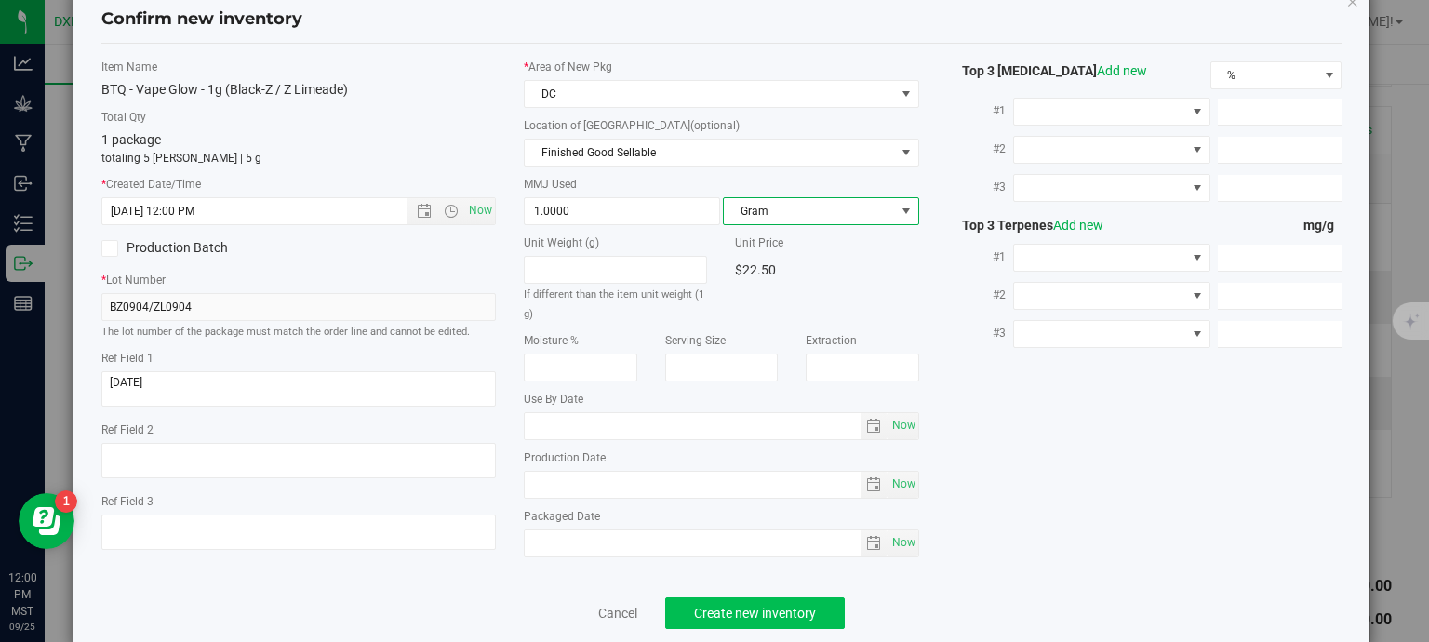
scroll to position [71, 0]
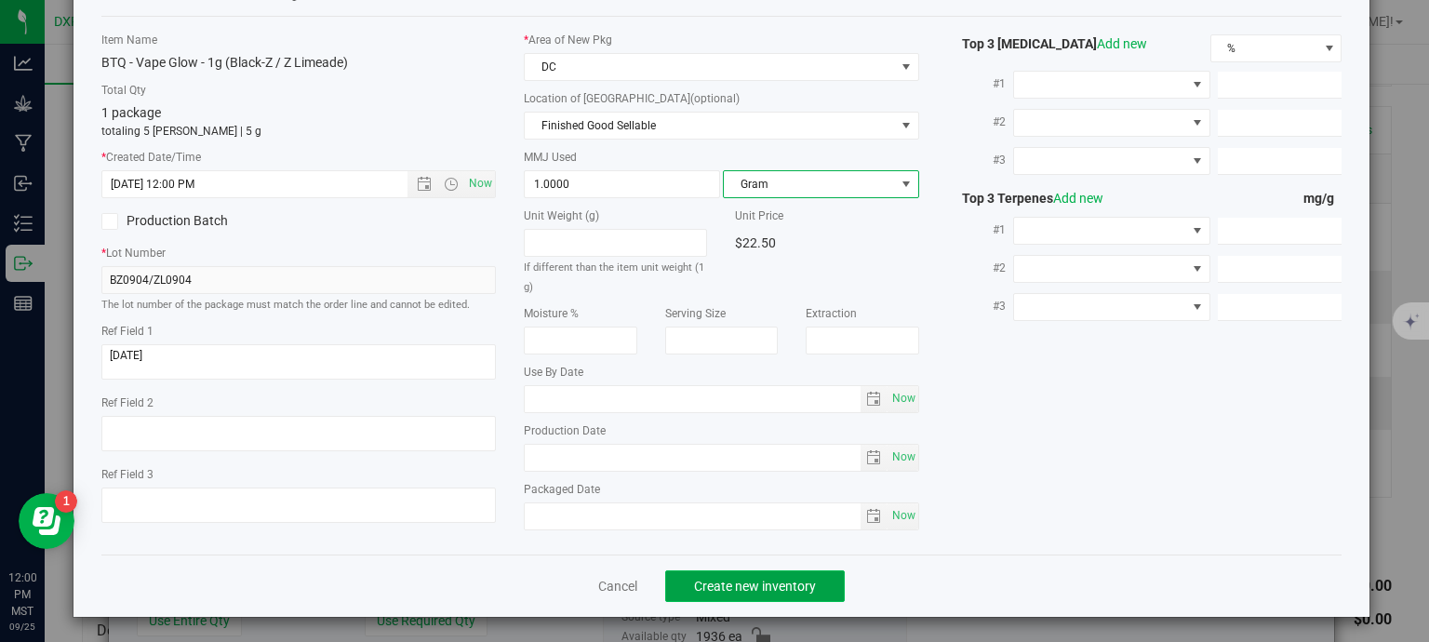
click at [788, 585] on span "Create new inventory" at bounding box center [755, 586] width 122 height 15
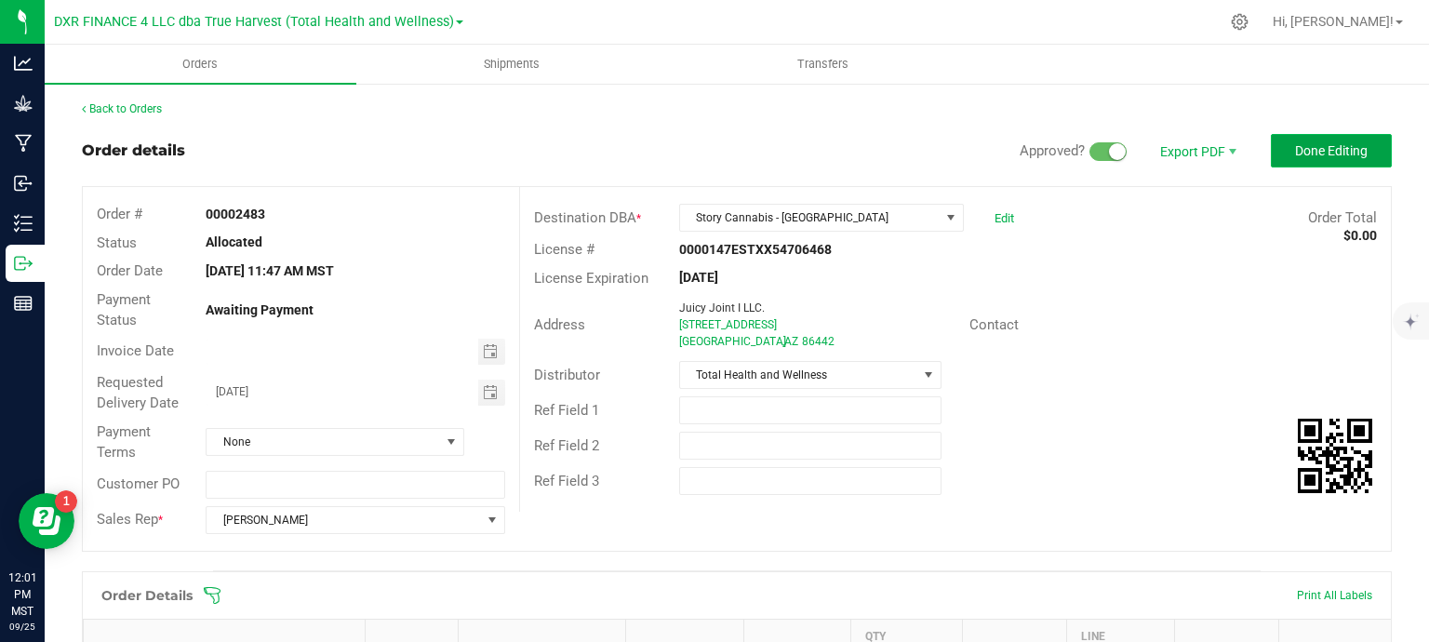
click at [1287, 159] on button "Done Editing" at bounding box center [1331, 150] width 121 height 33
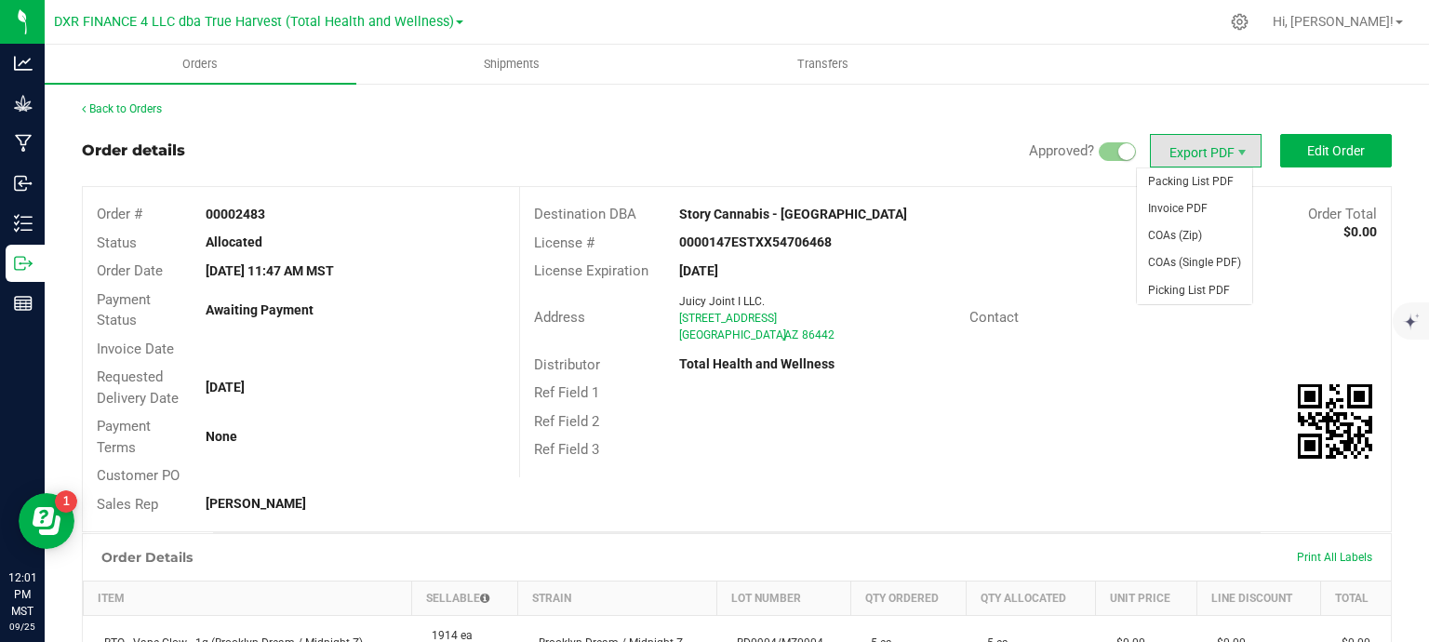
click at [1200, 148] on span "Export PDF" at bounding box center [1206, 150] width 112 height 33
click at [1204, 192] on span "Packing List PDF" at bounding box center [1194, 181] width 115 height 27
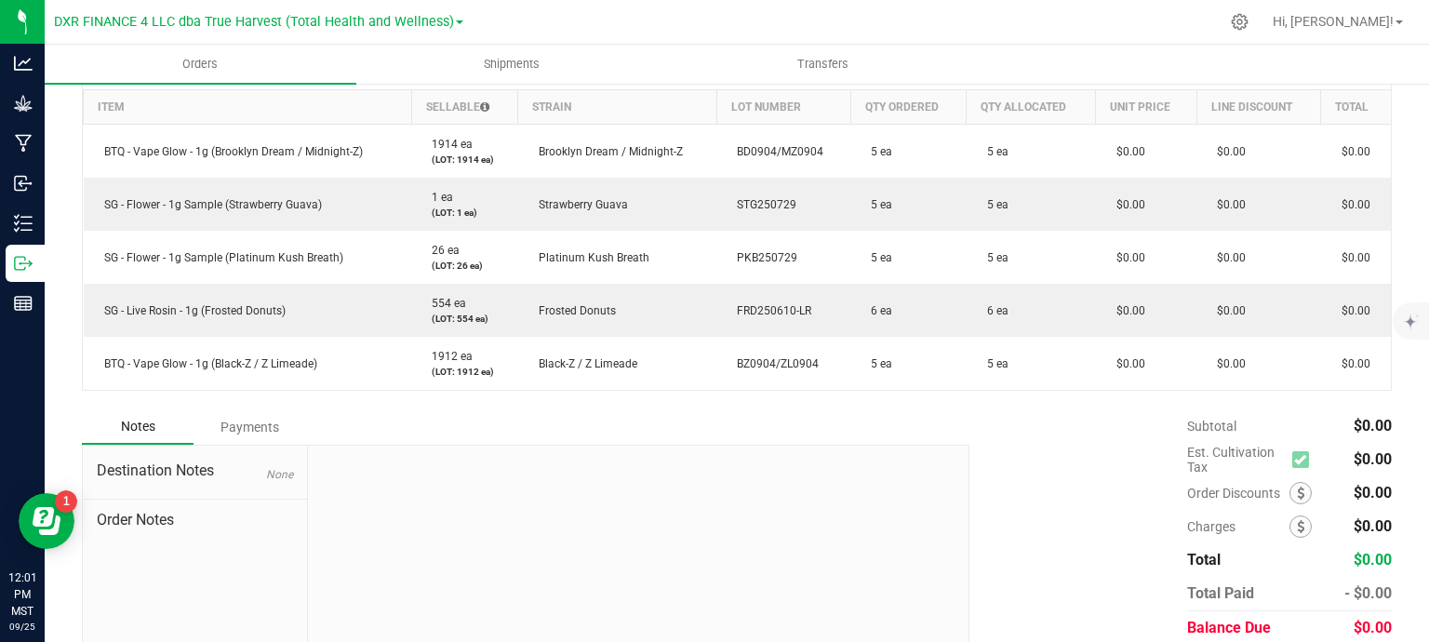
scroll to position [93, 0]
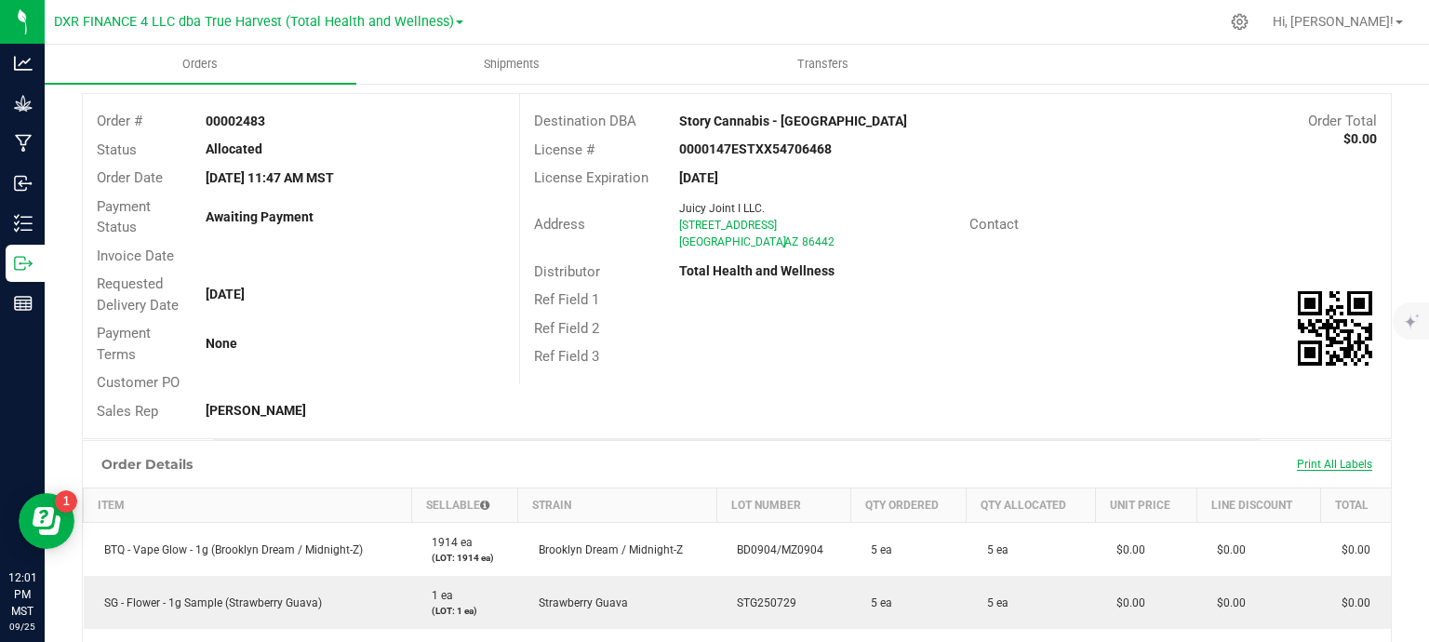
click at [1312, 463] on span "Print All Labels" at bounding box center [1334, 464] width 75 height 13
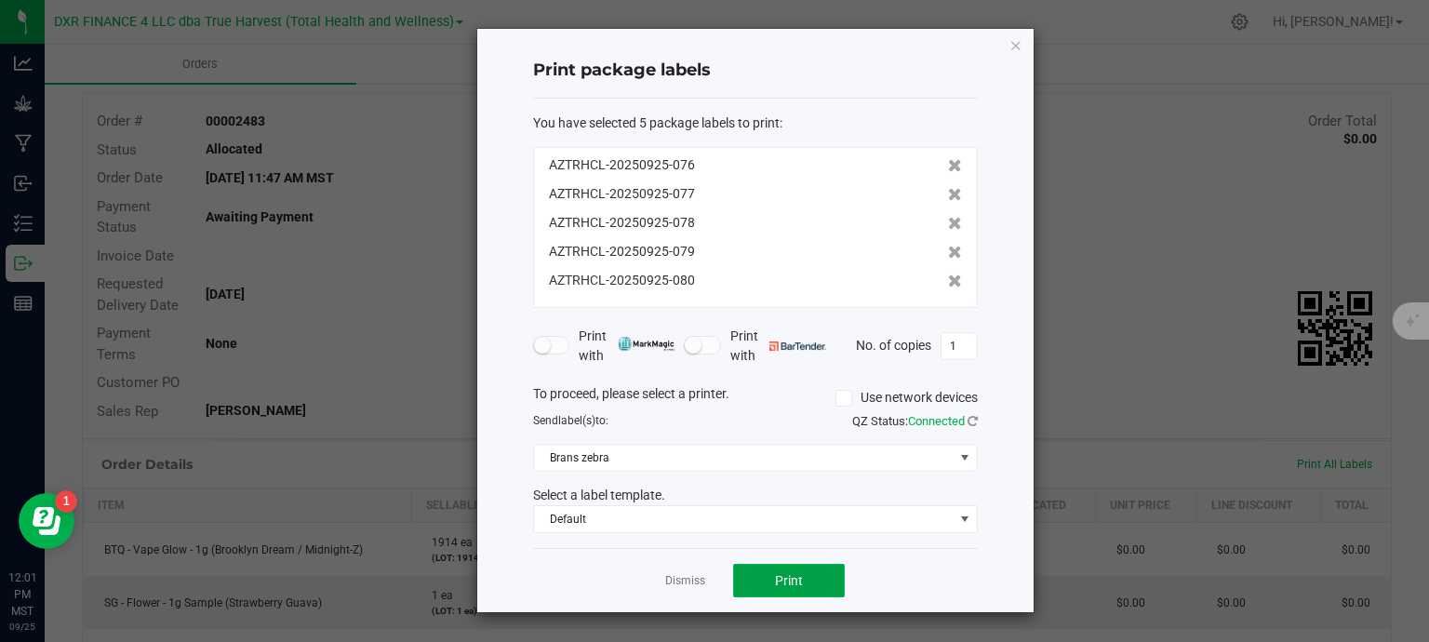
click at [823, 576] on button "Print" at bounding box center [789, 580] width 112 height 33
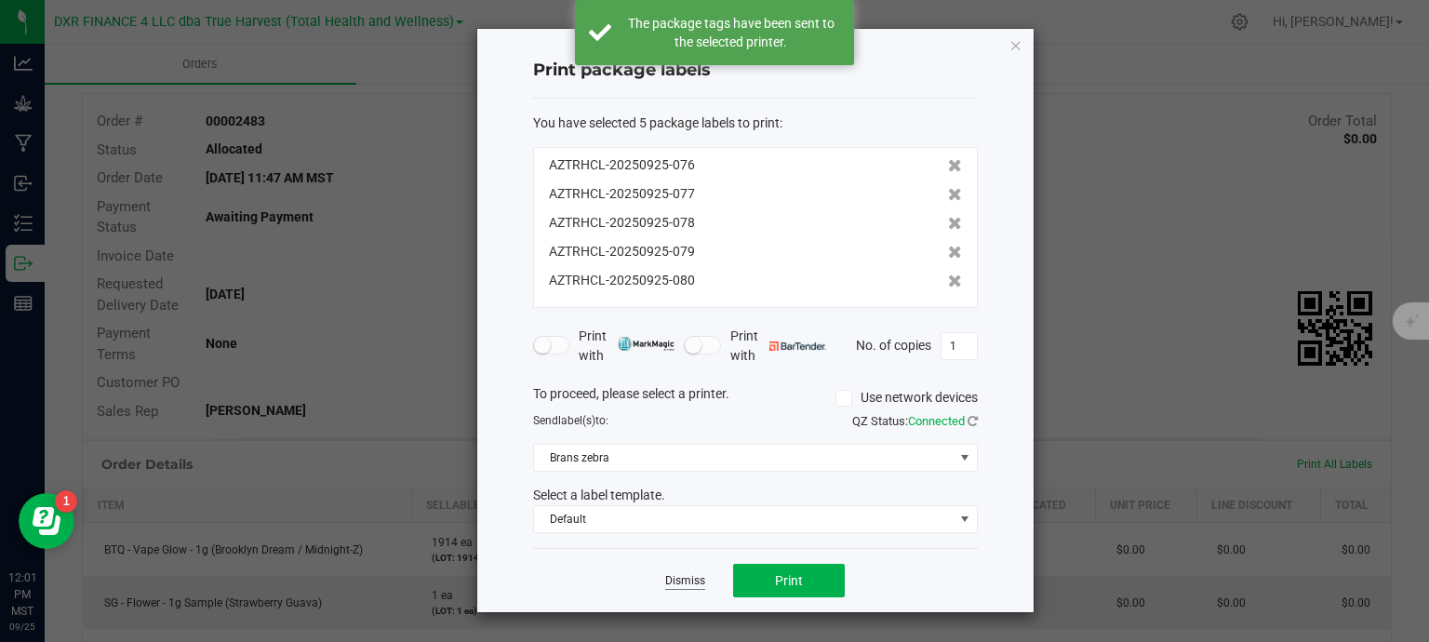
click at [668, 586] on link "Dismiss" at bounding box center [685, 581] width 40 height 16
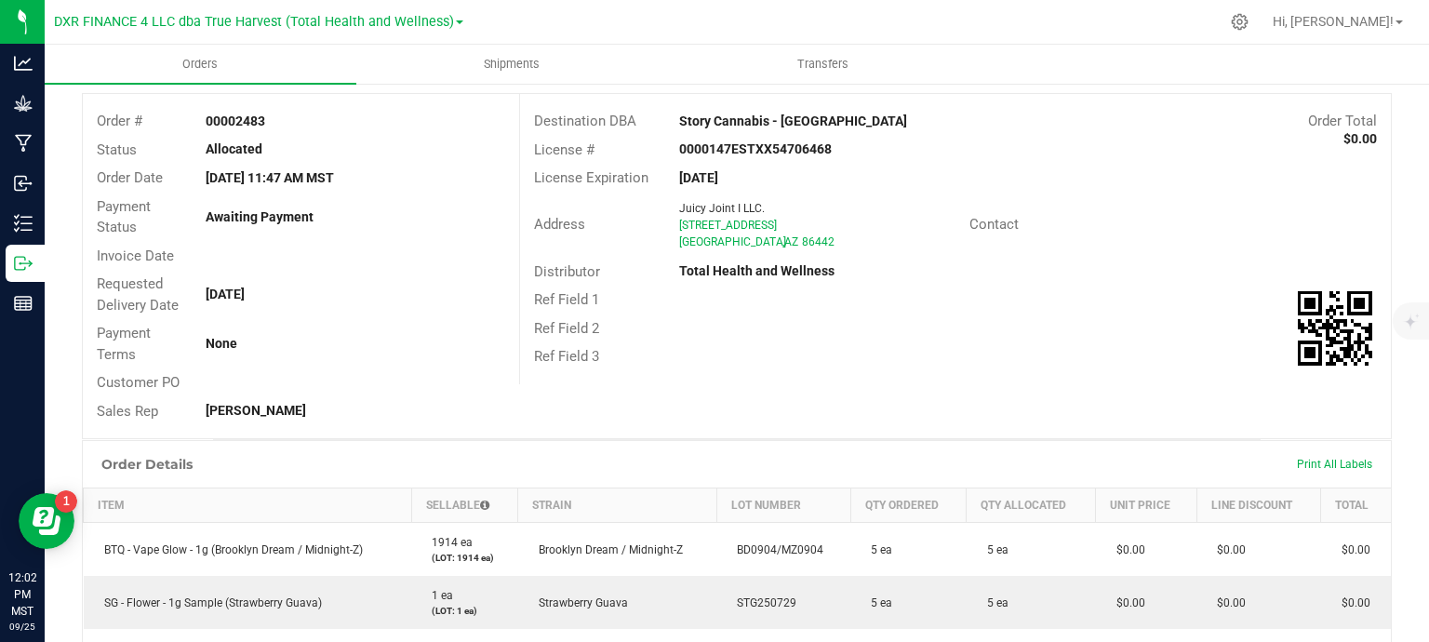
scroll to position [0, 0]
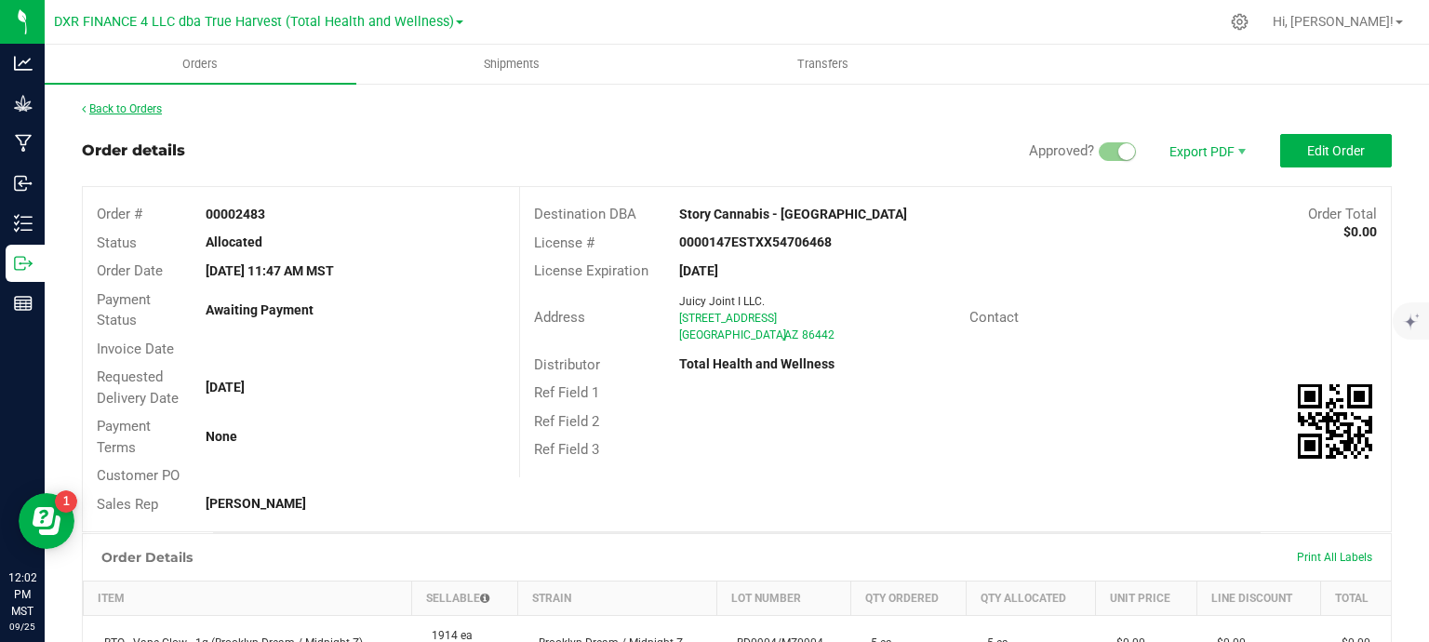
click at [129, 112] on link "Back to Orders" at bounding box center [122, 108] width 80 height 13
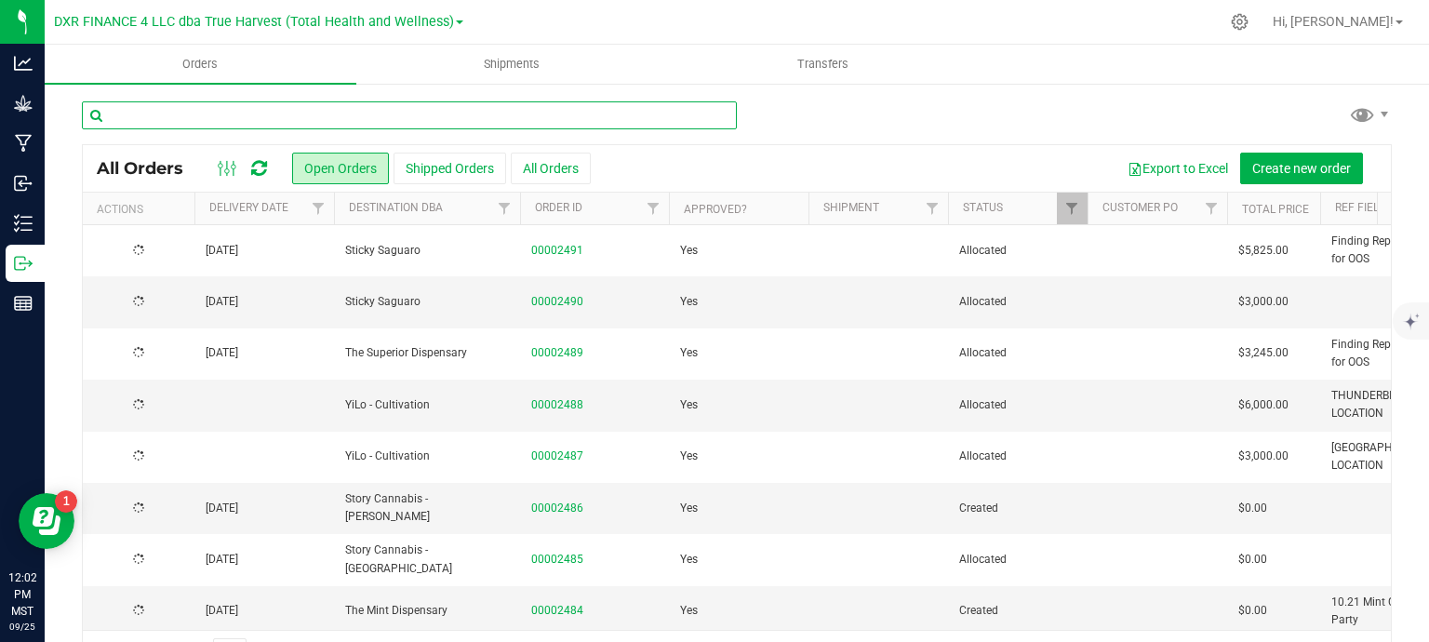
click at [362, 111] on input "text" at bounding box center [409, 115] width 655 height 28
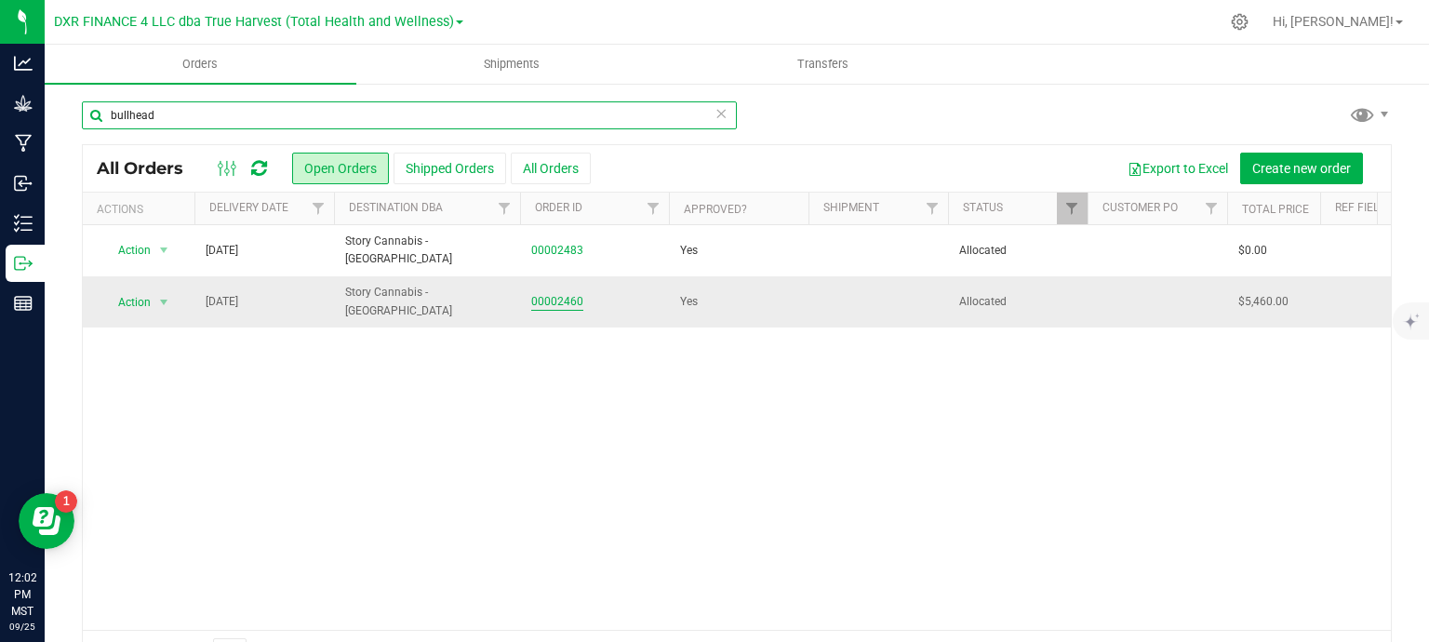
type input "bullhead"
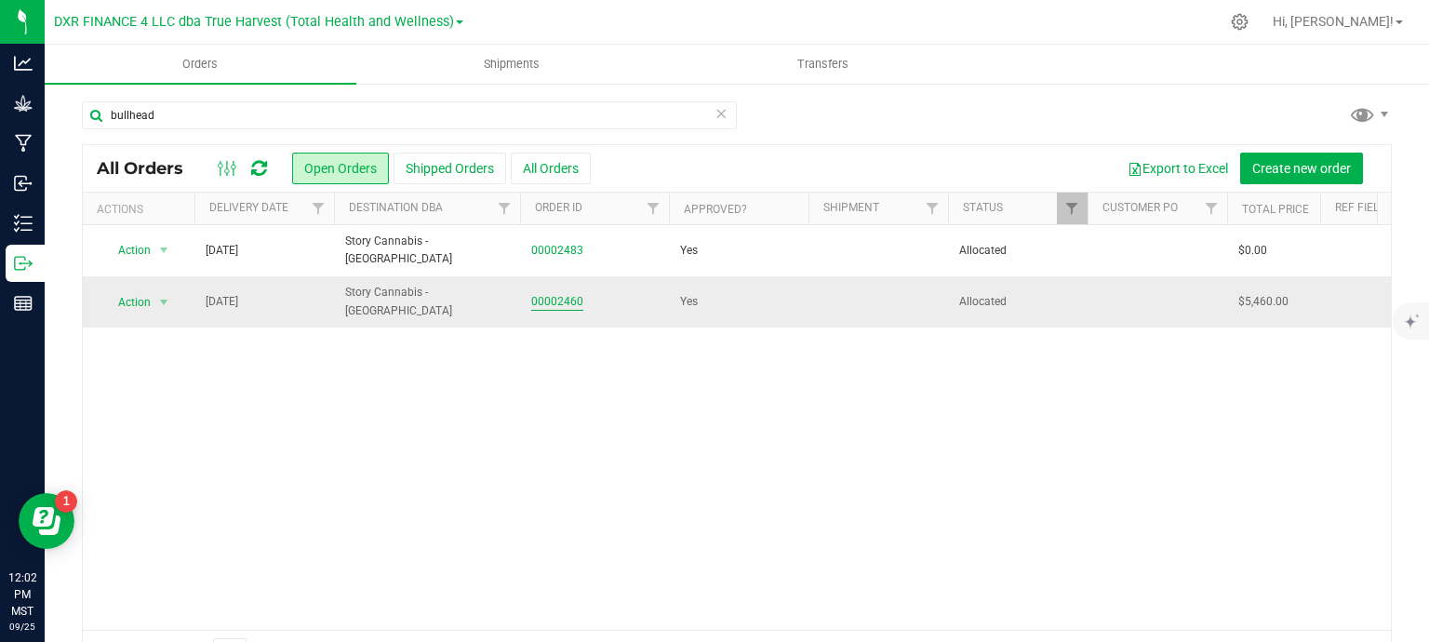
click at [561, 304] on link "00002460" at bounding box center [557, 302] width 52 height 18
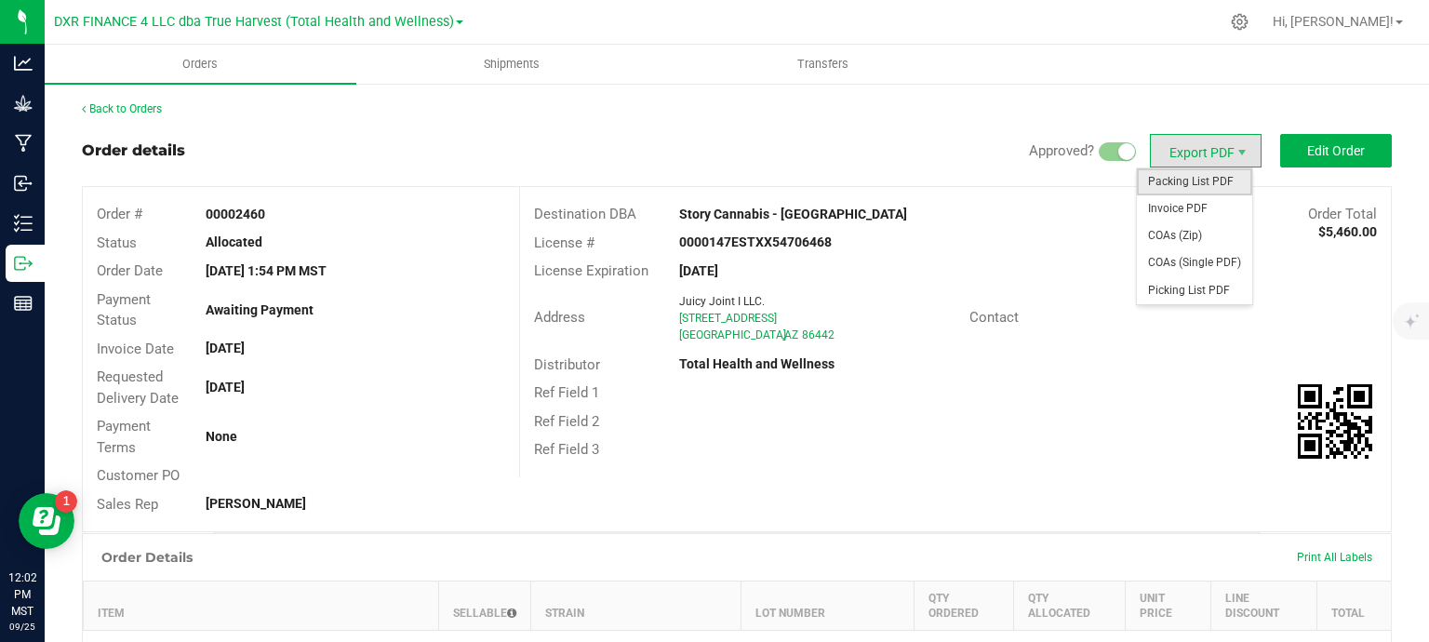
click at [1205, 193] on span "Packing List PDF" at bounding box center [1194, 181] width 115 height 27
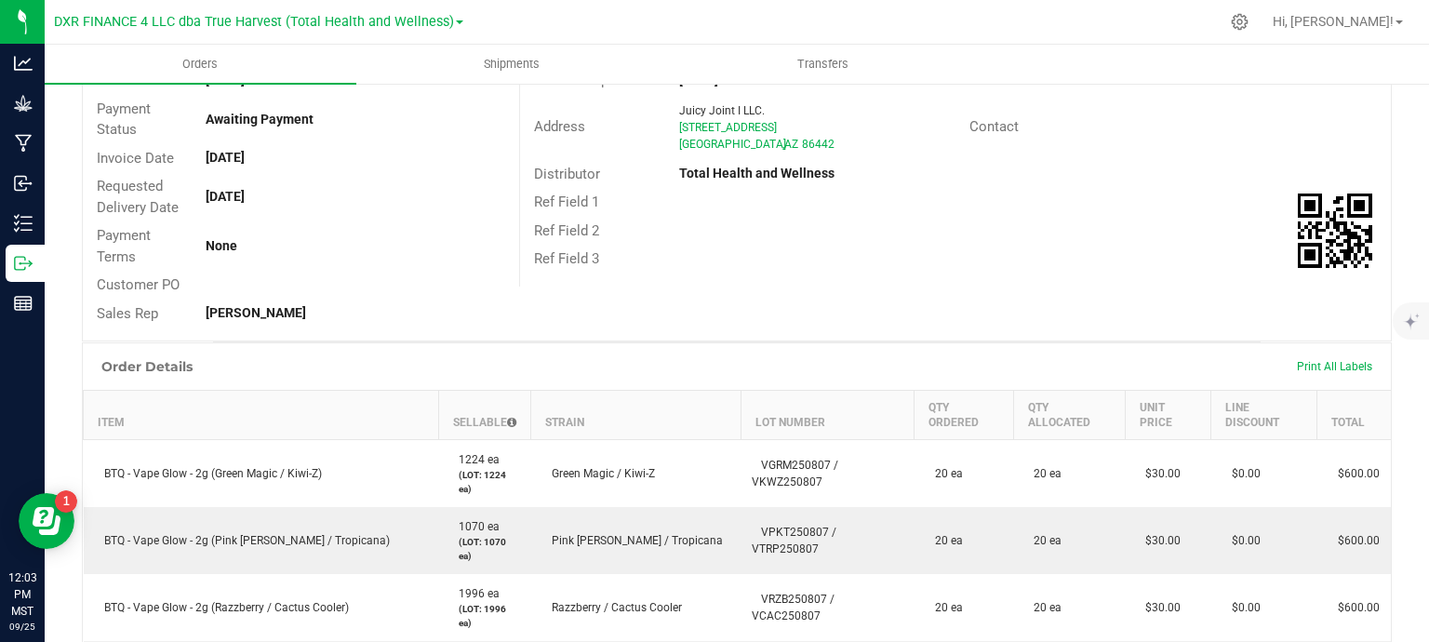
scroll to position [186, 0]
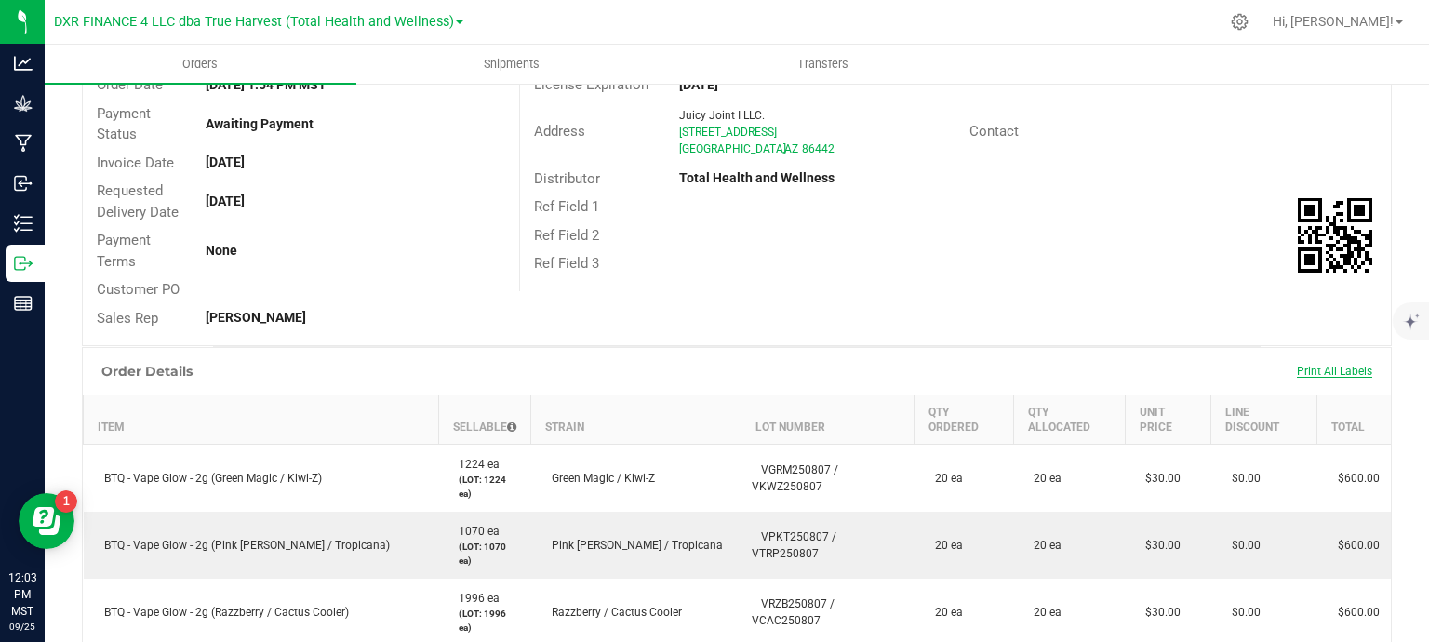
click at [1314, 371] on span "Print All Labels" at bounding box center [1334, 371] width 75 height 13
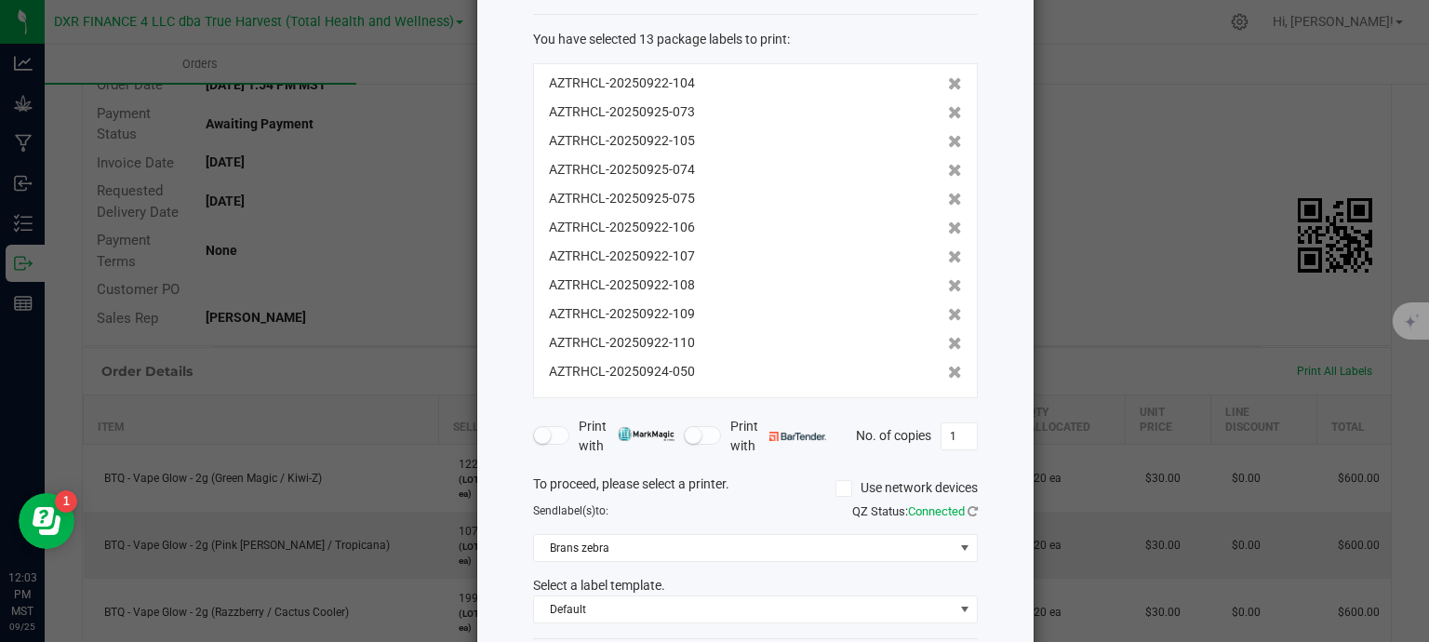
scroll to position [171, 0]
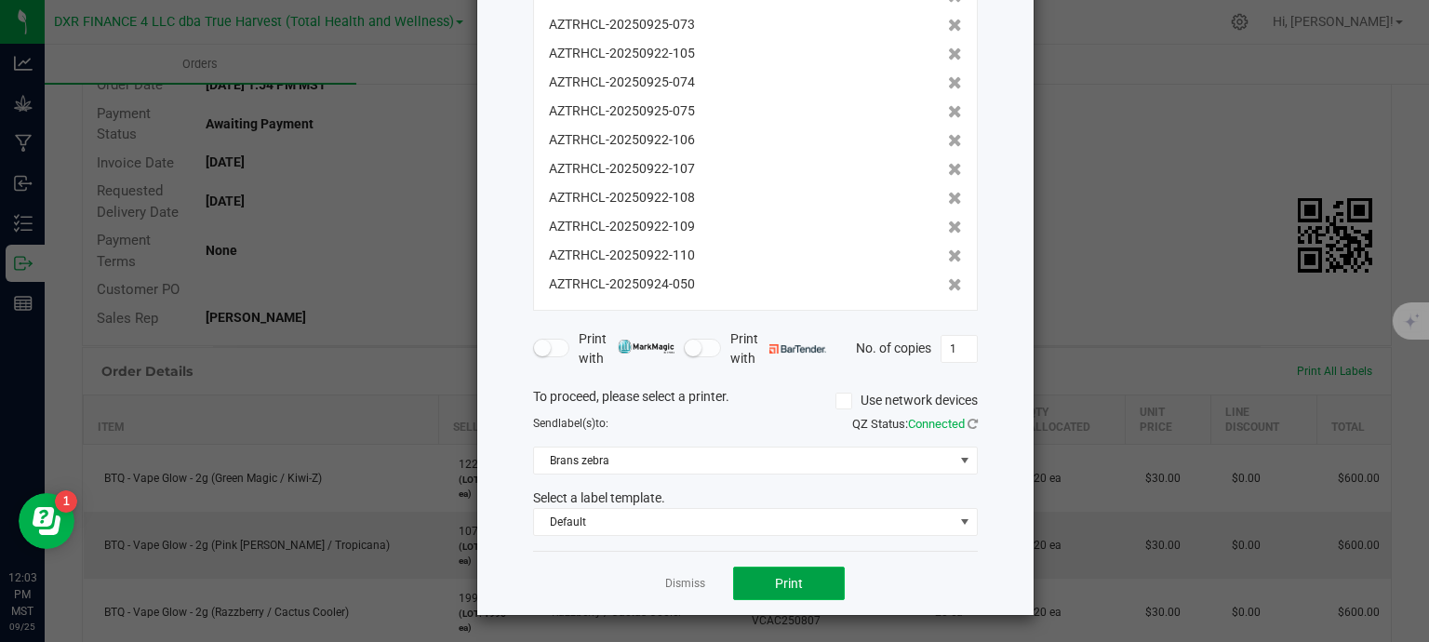
click at [796, 580] on button "Print" at bounding box center [789, 583] width 112 height 33
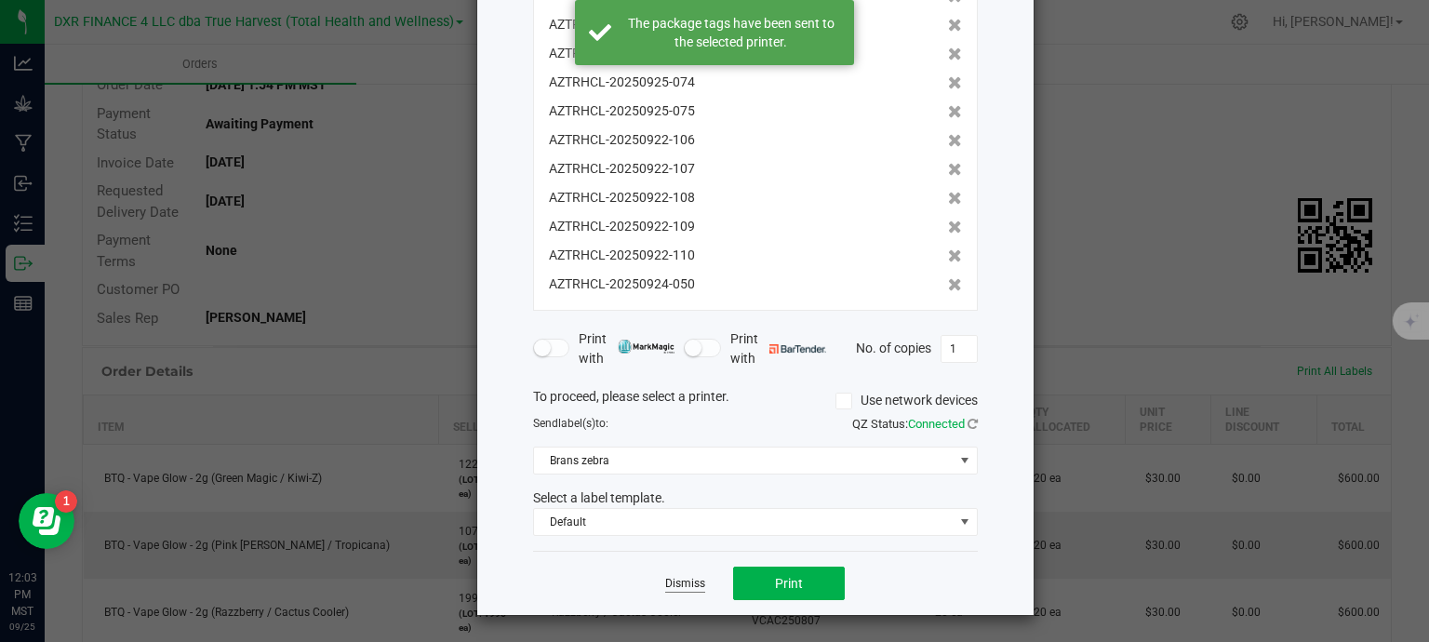
click at [678, 586] on link "Dismiss" at bounding box center [685, 584] width 40 height 16
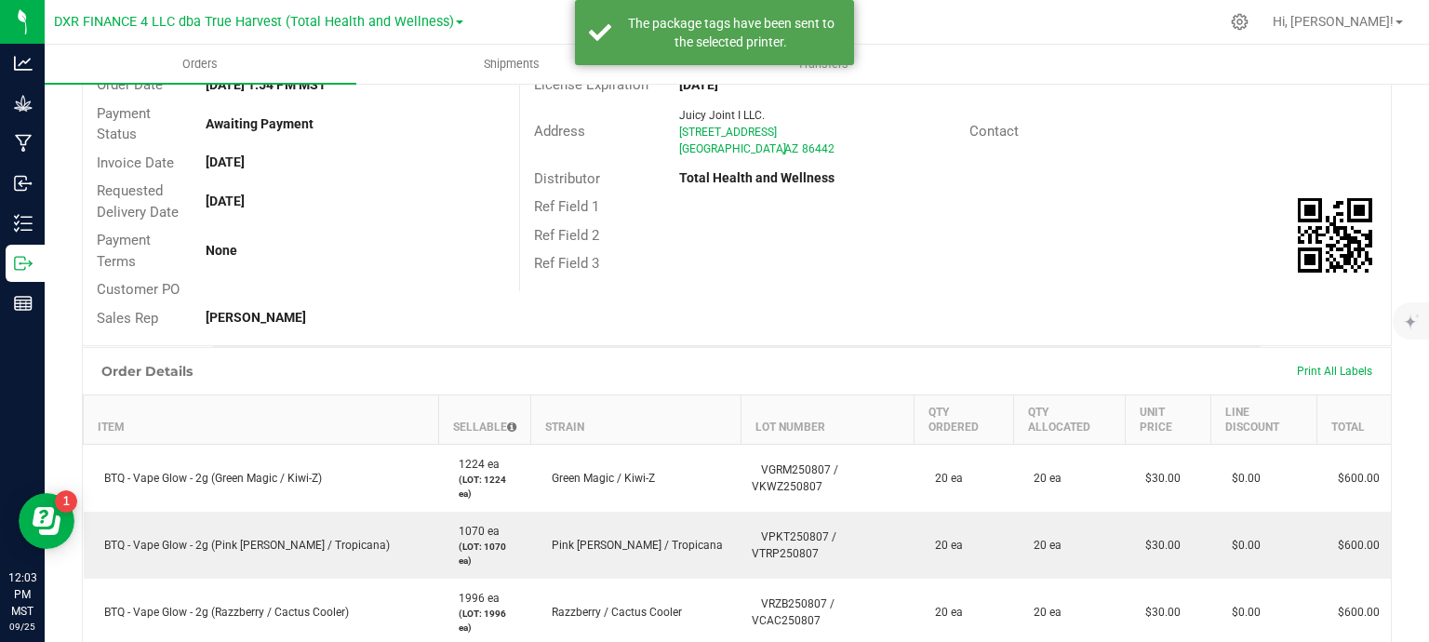
scroll to position [0, 0]
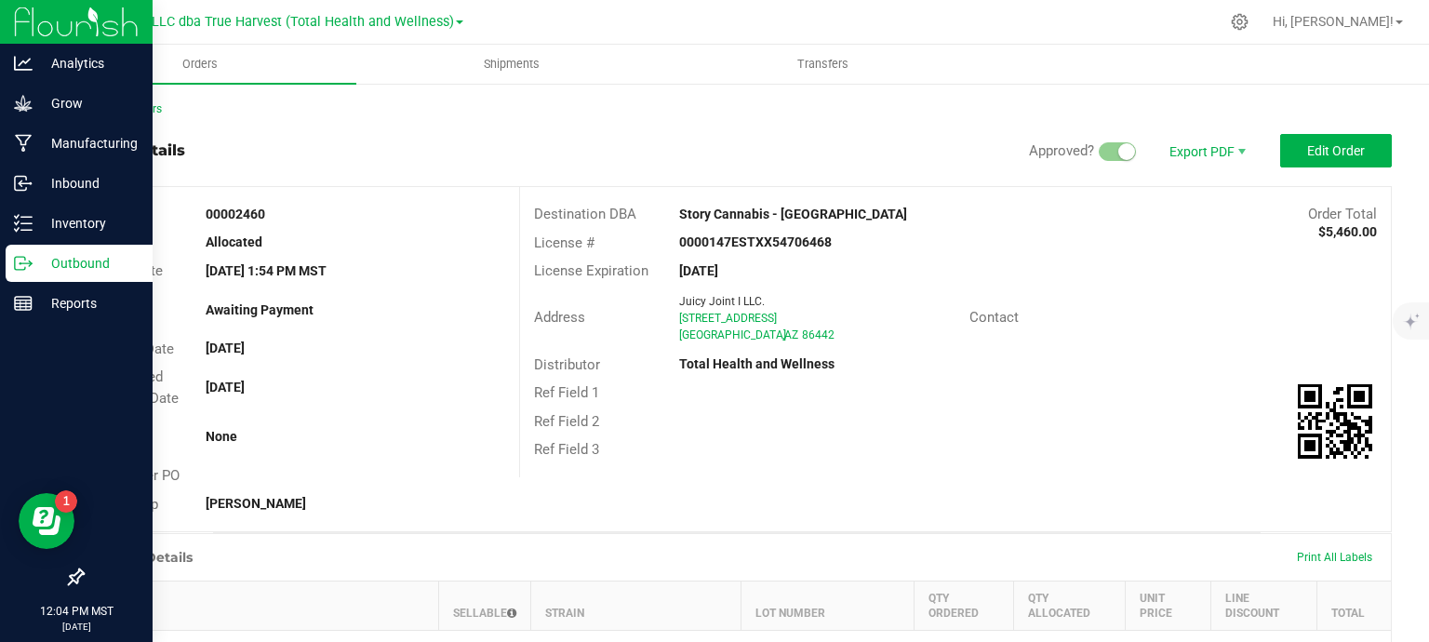
click at [37, 268] on p "Outbound" at bounding box center [89, 263] width 112 height 22
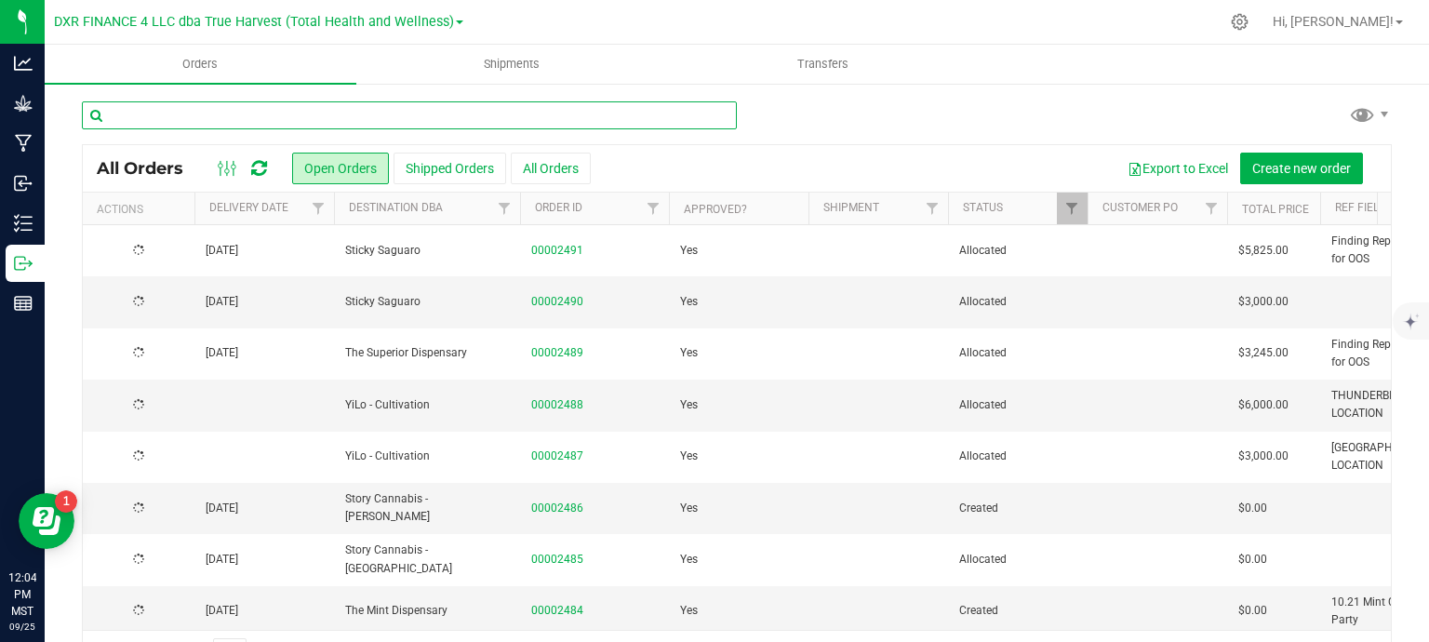
click at [383, 114] on input "text" at bounding box center [409, 115] width 655 height 28
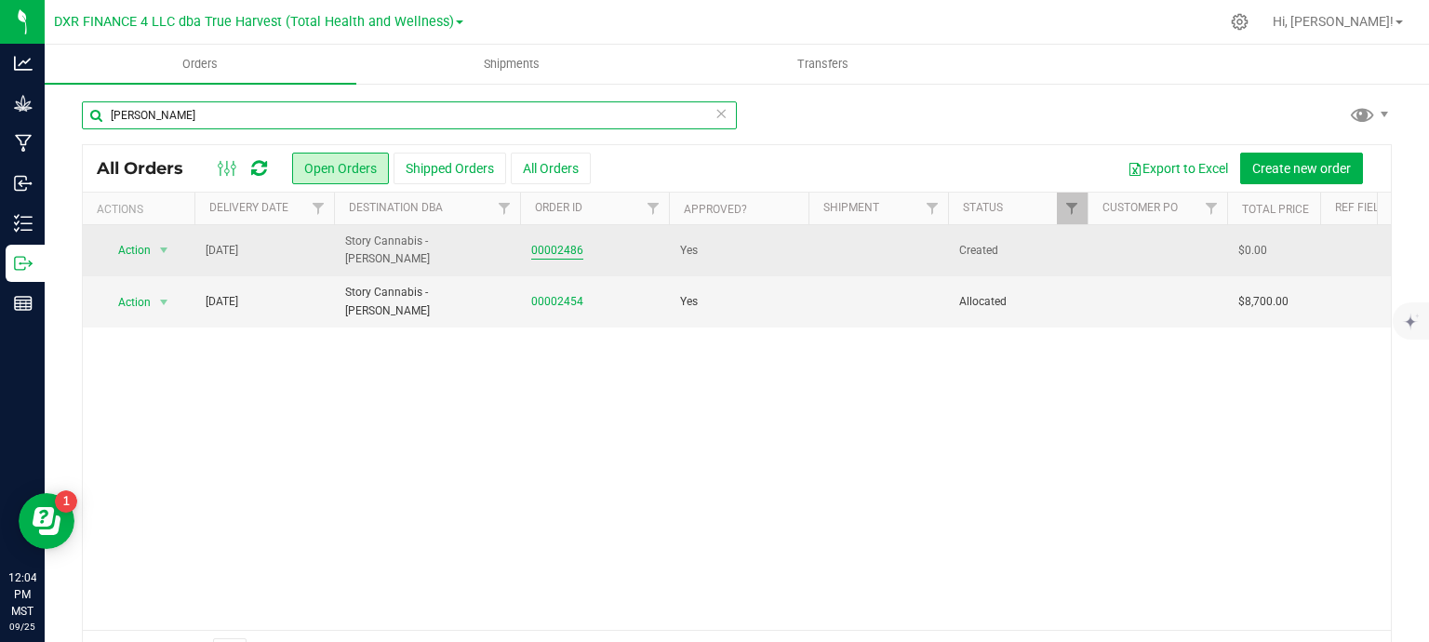
type input "tolleson"
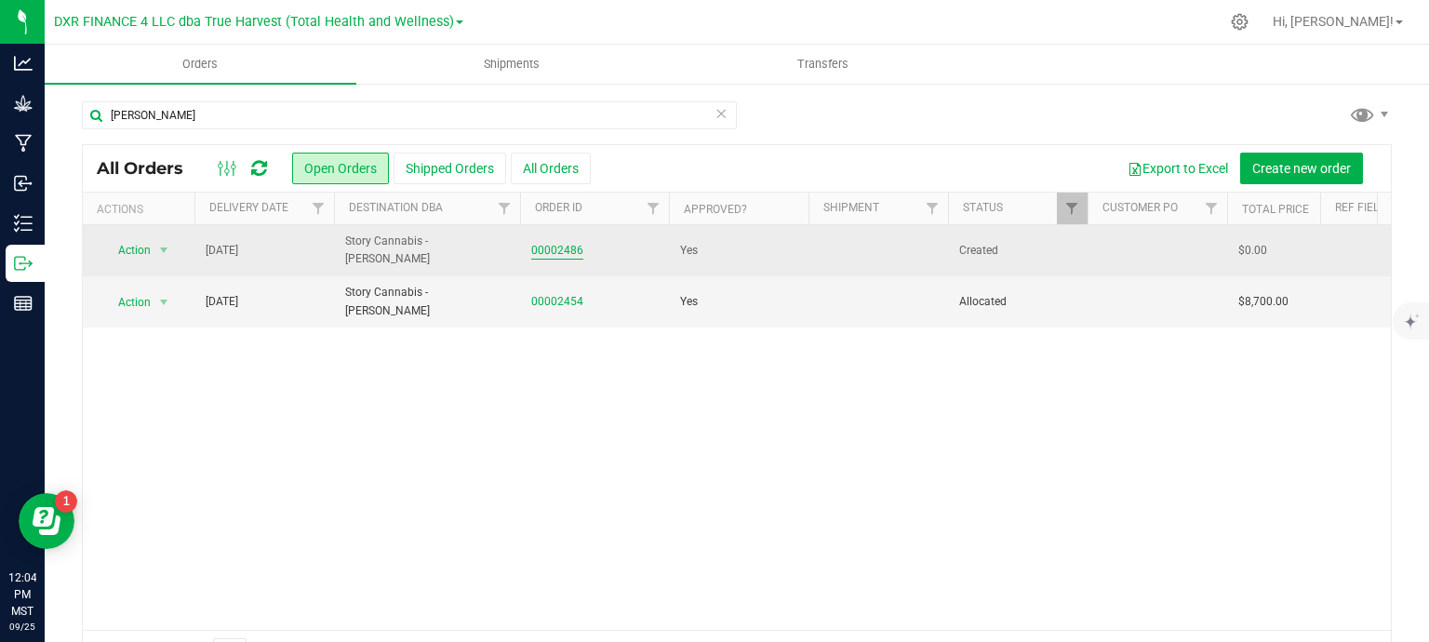
click at [567, 251] on link "00002486" at bounding box center [557, 251] width 52 height 18
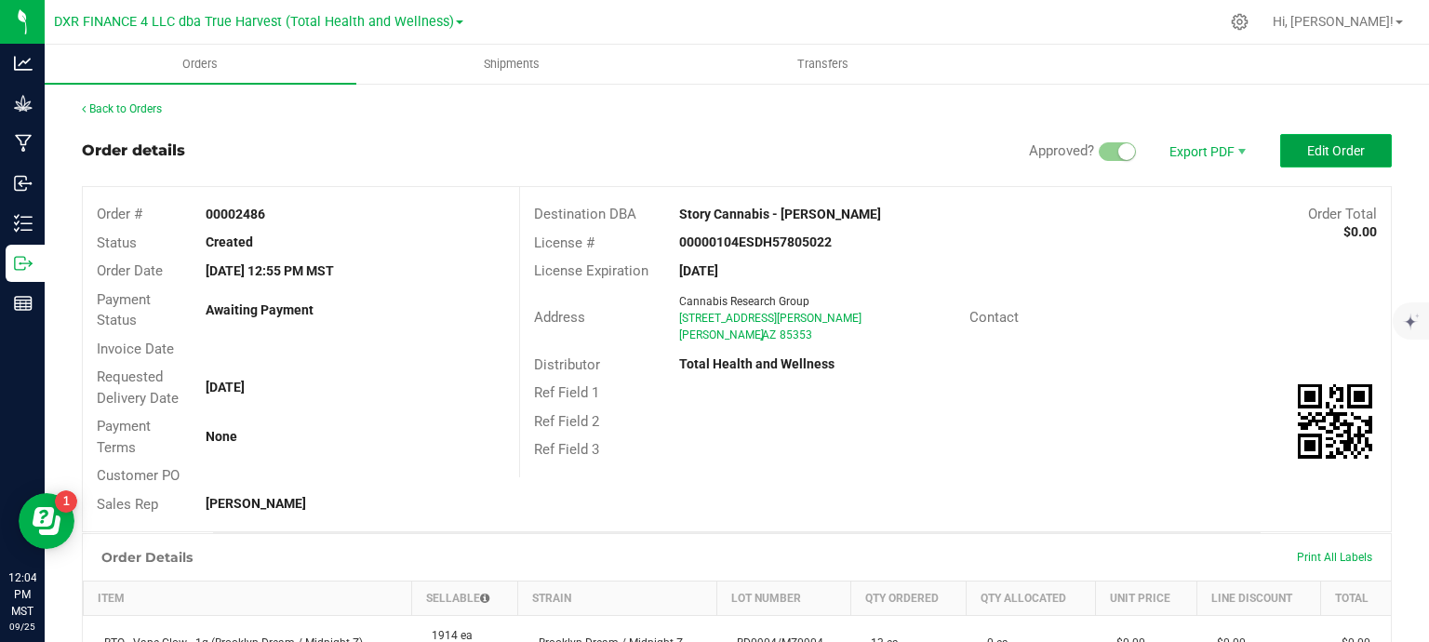
click at [1339, 149] on span "Edit Order" at bounding box center [1336, 150] width 58 height 15
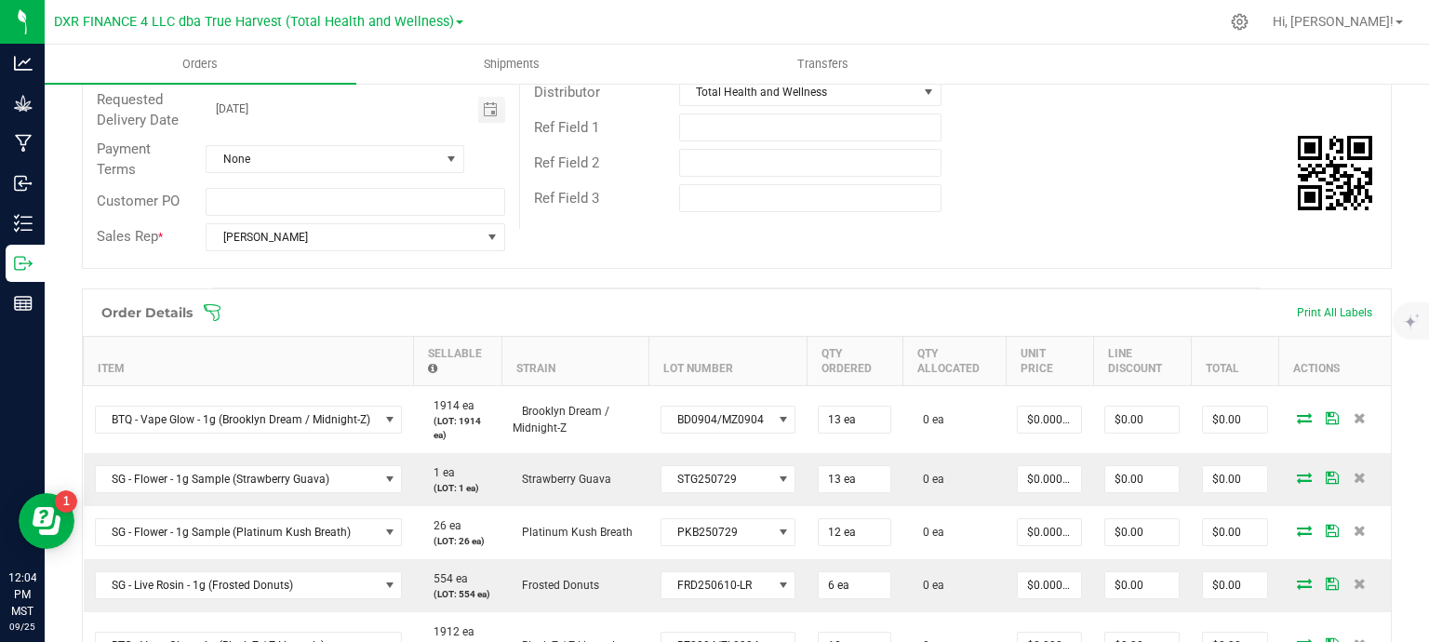
scroll to position [372, 0]
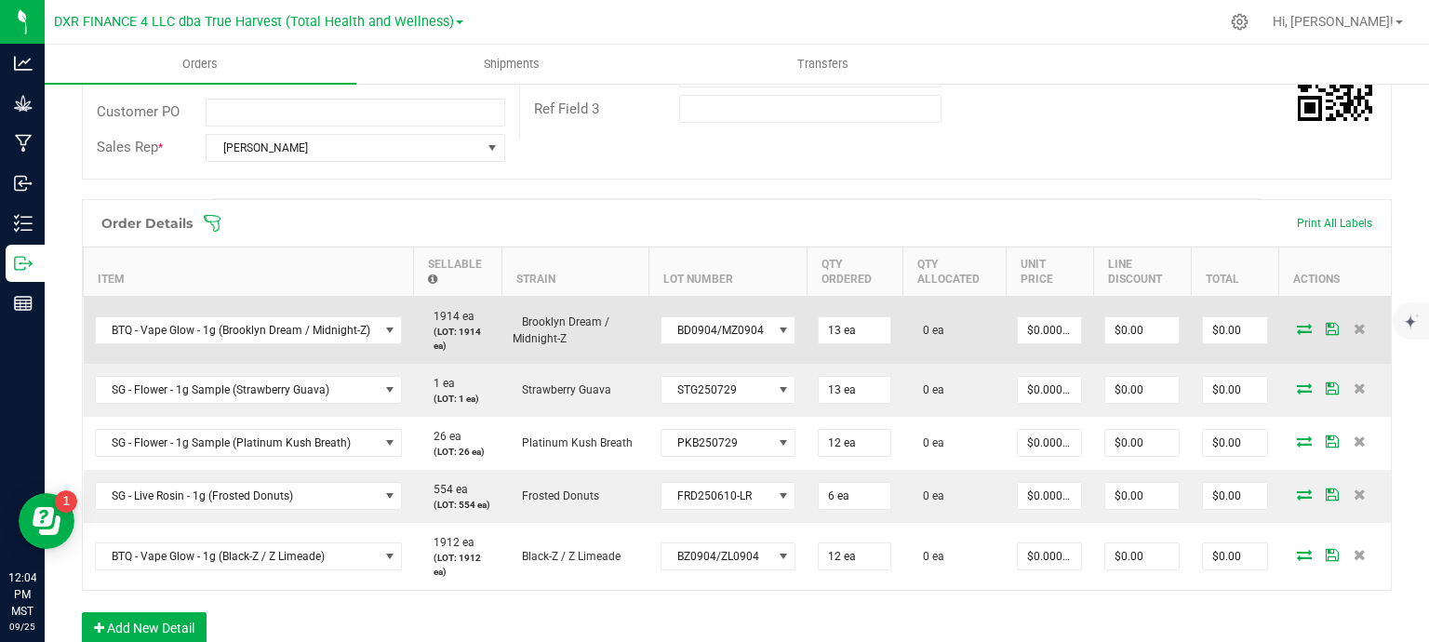
click at [1297, 331] on icon at bounding box center [1304, 328] width 15 height 11
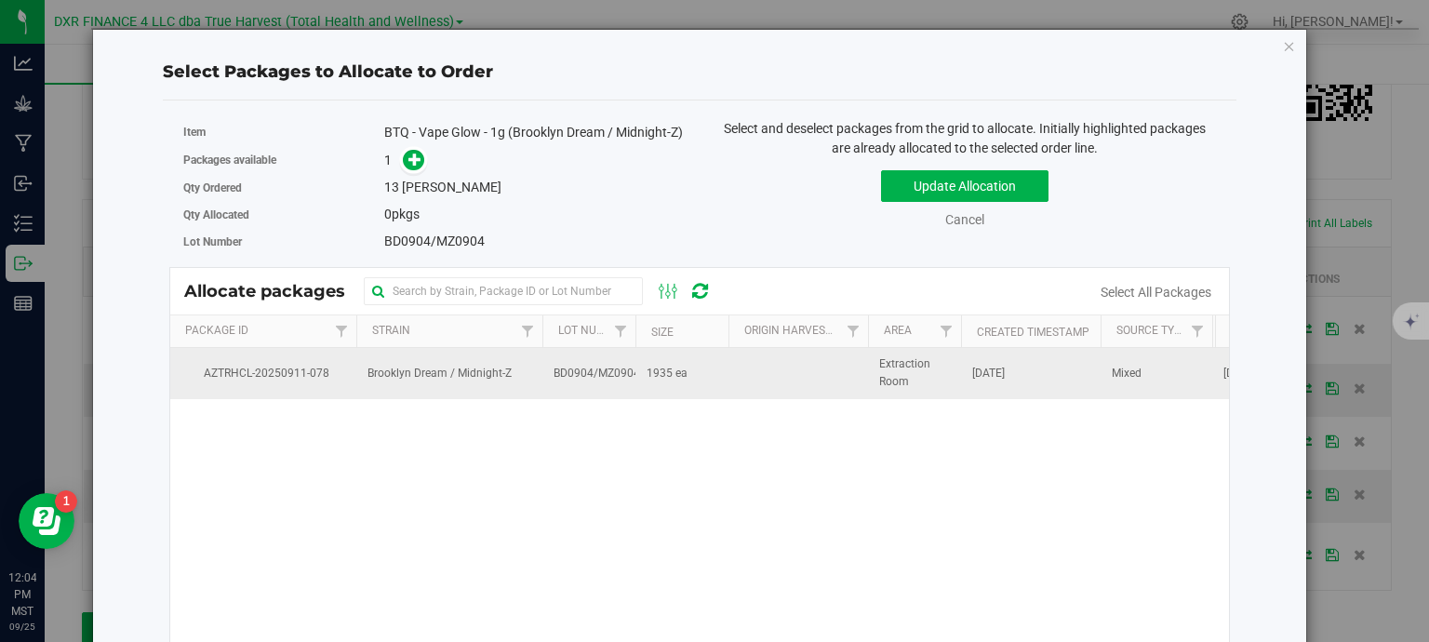
click at [663, 382] on span "1935 ea" at bounding box center [667, 374] width 41 height 18
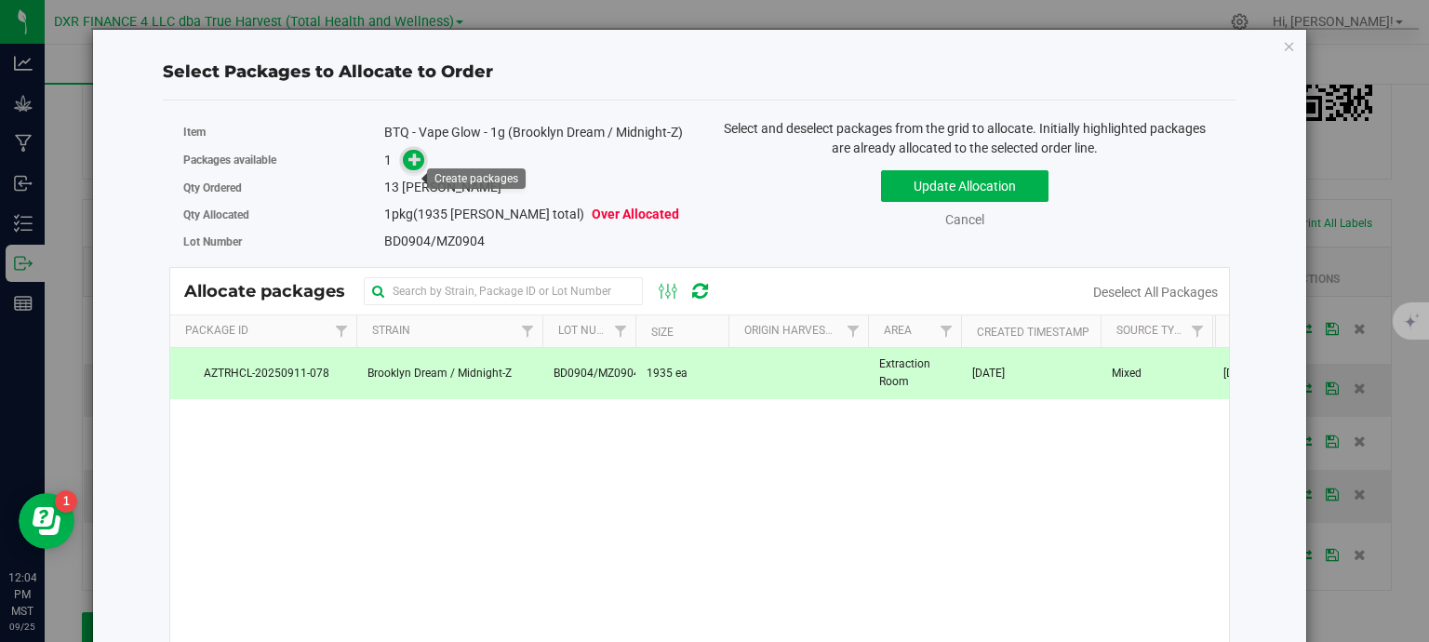
click at [408, 166] on icon at bounding box center [415, 159] width 14 height 14
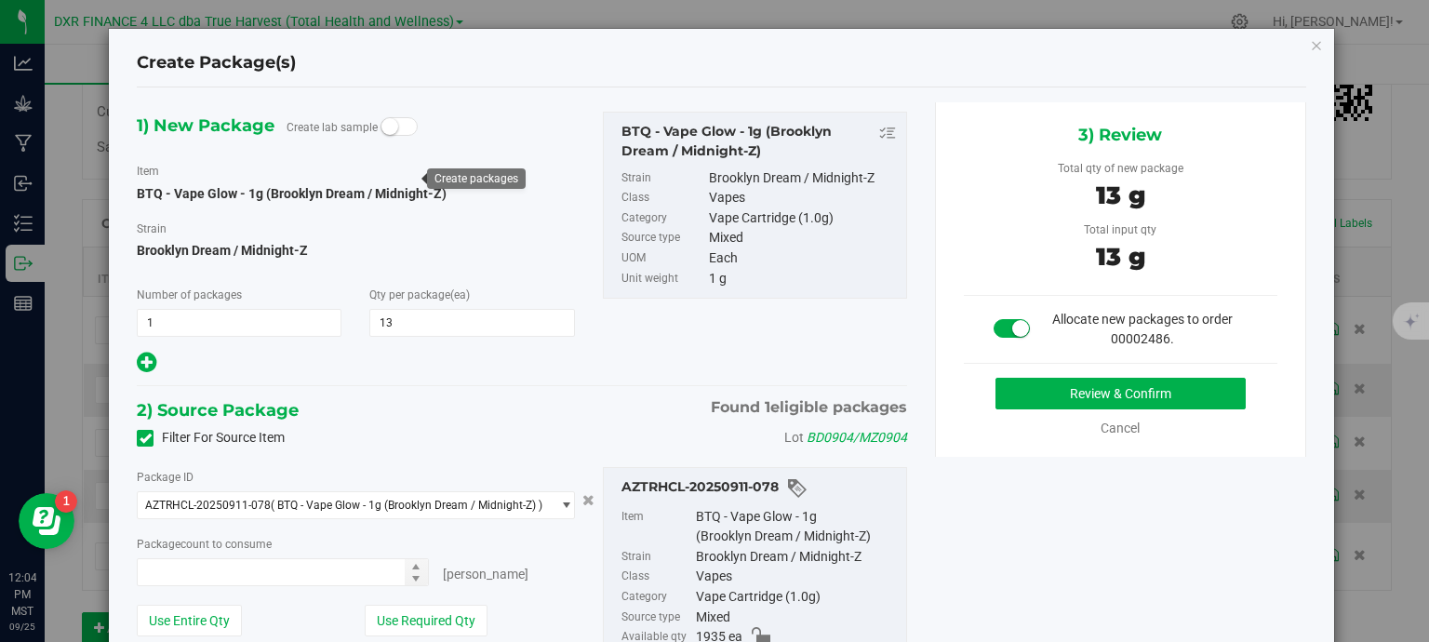
type input "13 ea"
click at [1109, 402] on button "Review & Confirm" at bounding box center [1121, 394] width 250 height 32
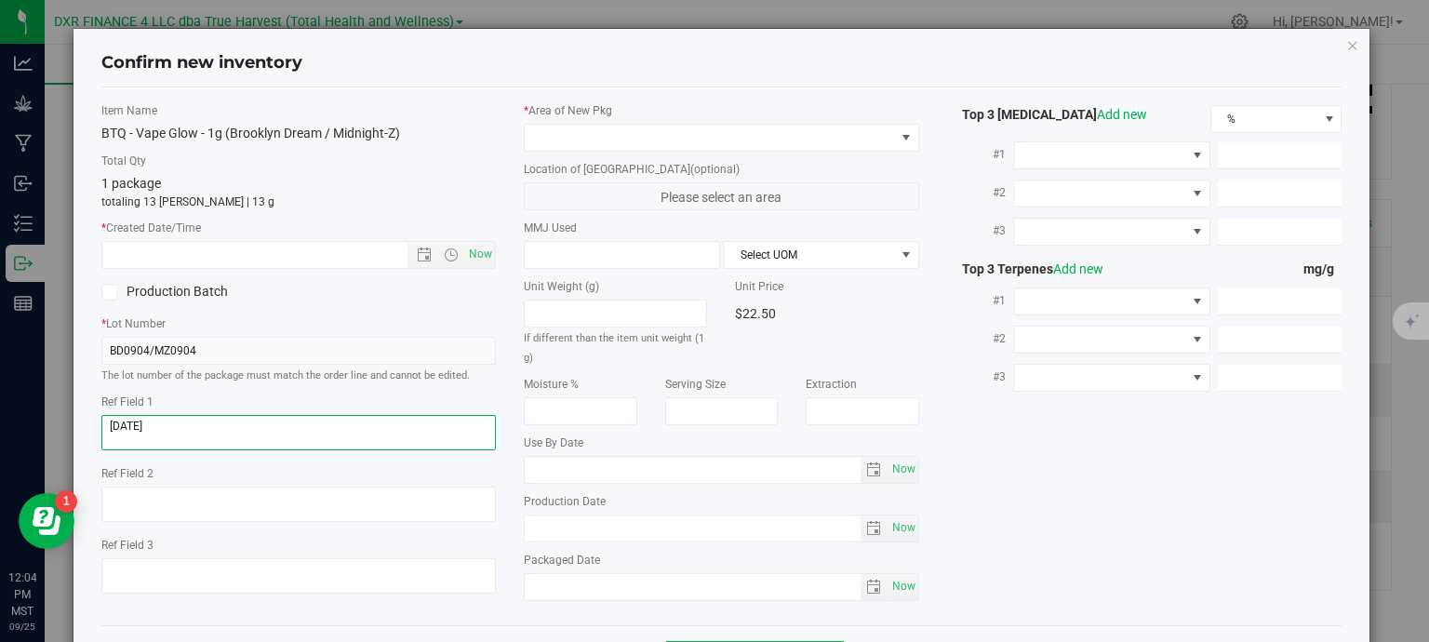
click at [215, 421] on textarea at bounding box center [298, 432] width 395 height 35
click at [238, 254] on input "text" at bounding box center [271, 255] width 338 height 26
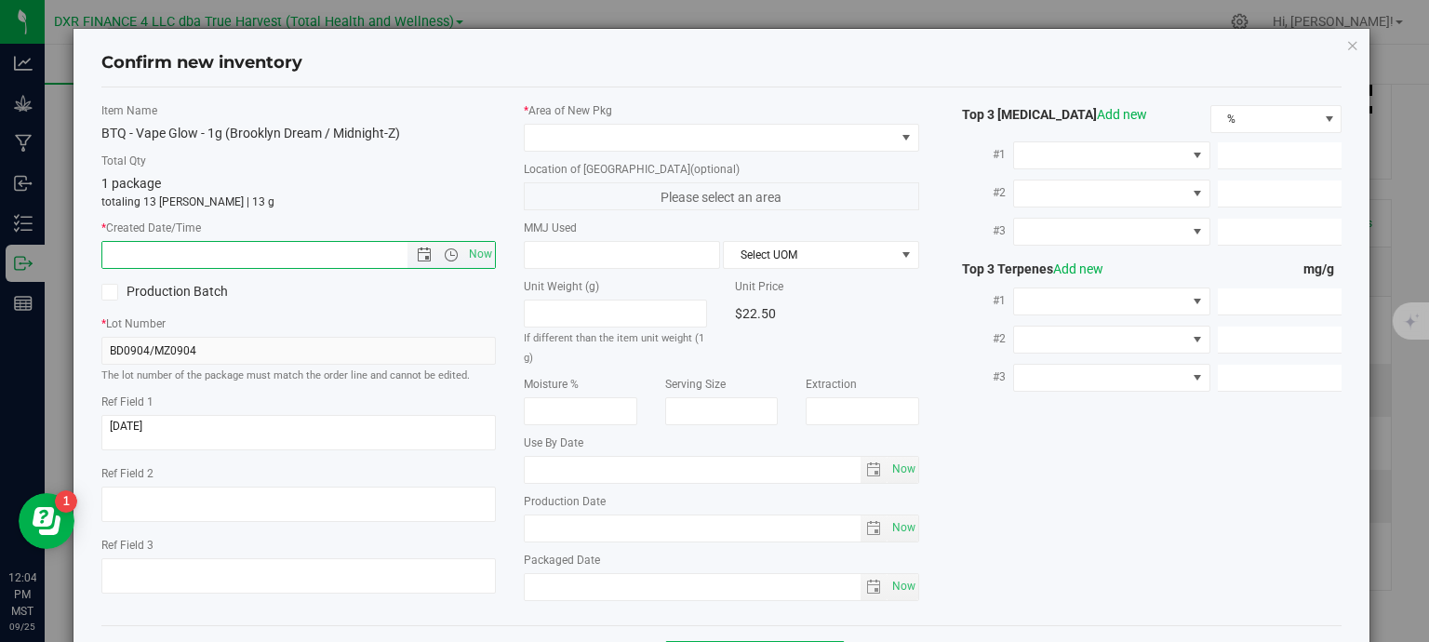
paste input "2025-09-04"
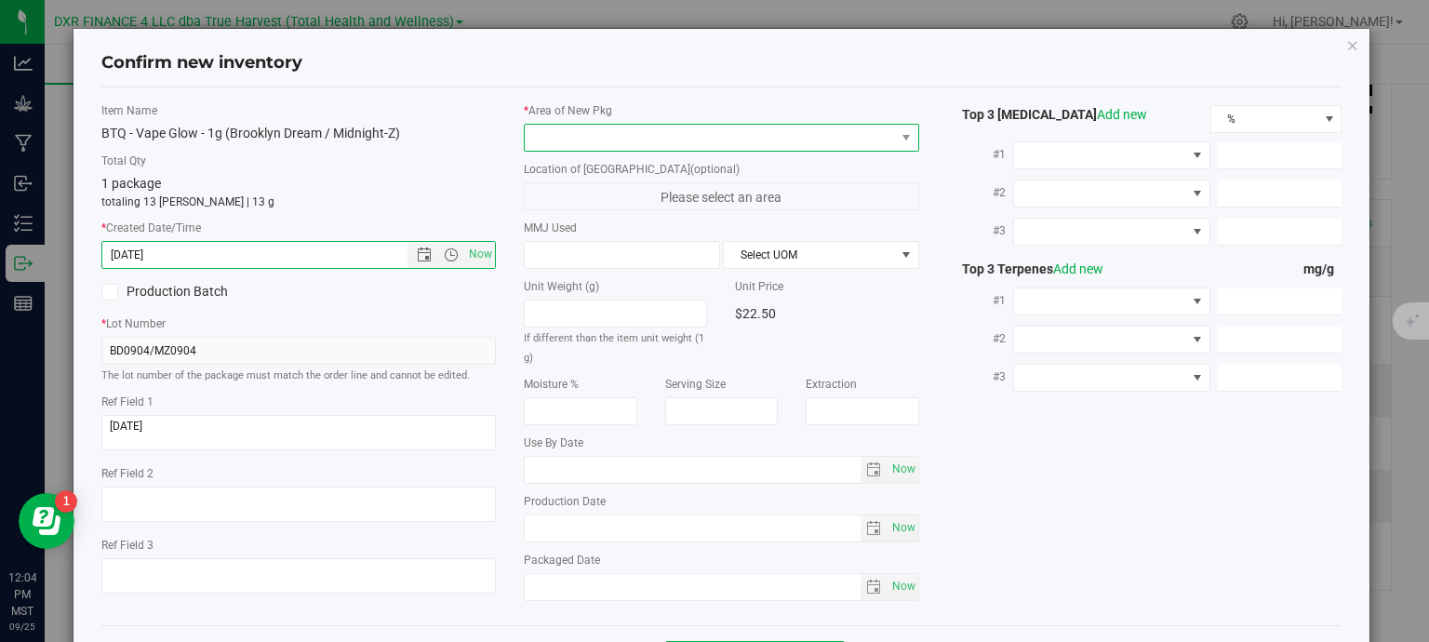
click at [602, 144] on span at bounding box center [710, 138] width 370 height 26
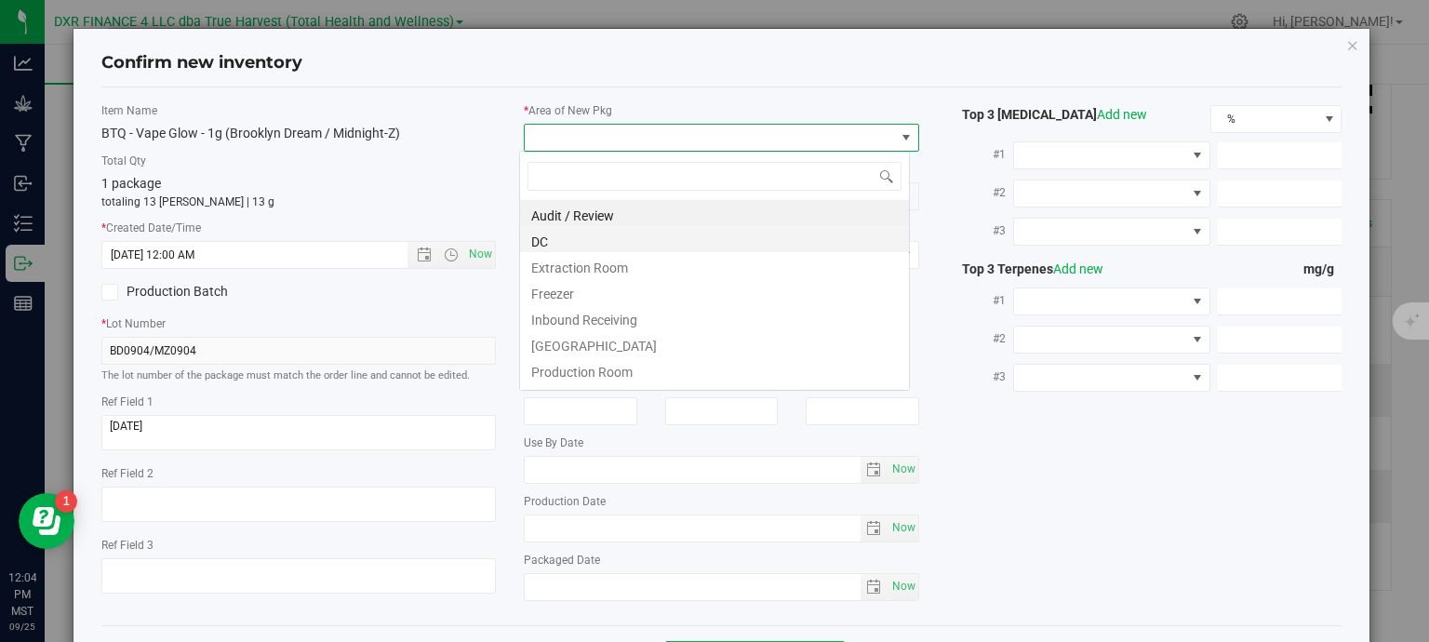
type input "9/4/2025 12:04 PM"
click at [616, 246] on li "DC" at bounding box center [714, 239] width 389 height 26
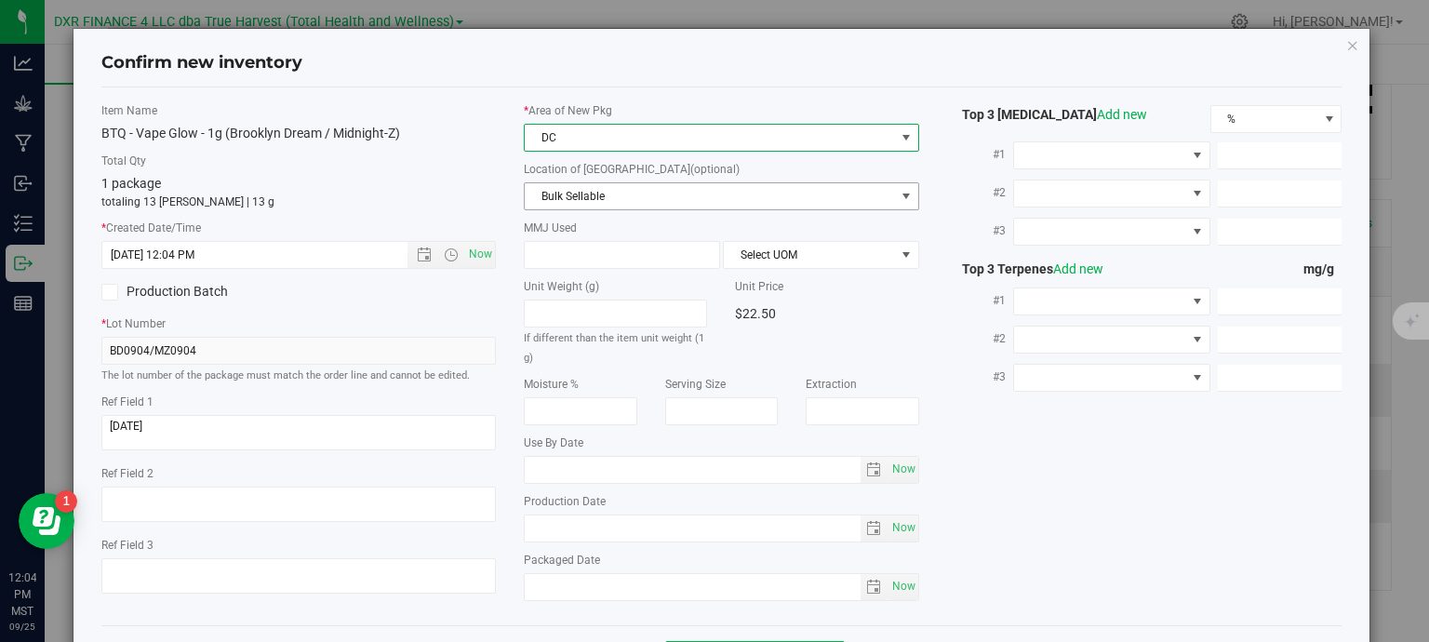
click at [675, 193] on span "Bulk Sellable" at bounding box center [710, 196] width 370 height 26
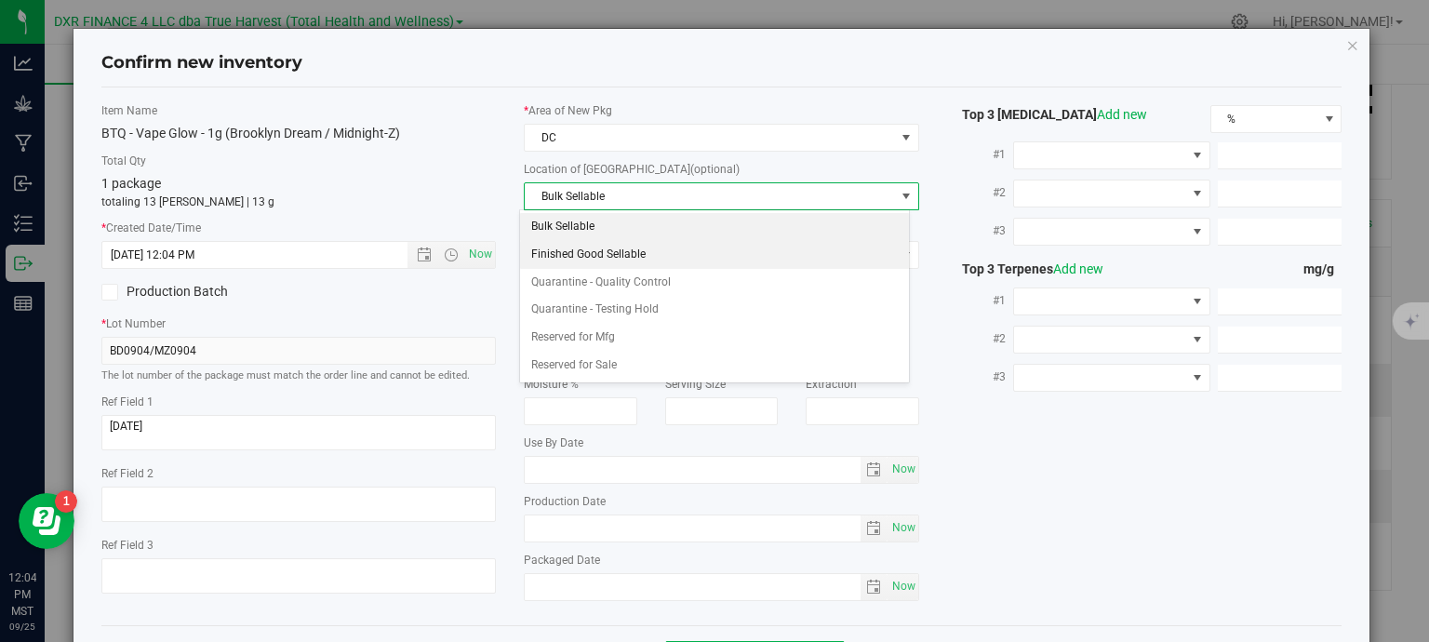
click at [662, 256] on li "Finished Good Sellable" at bounding box center [714, 255] width 389 height 28
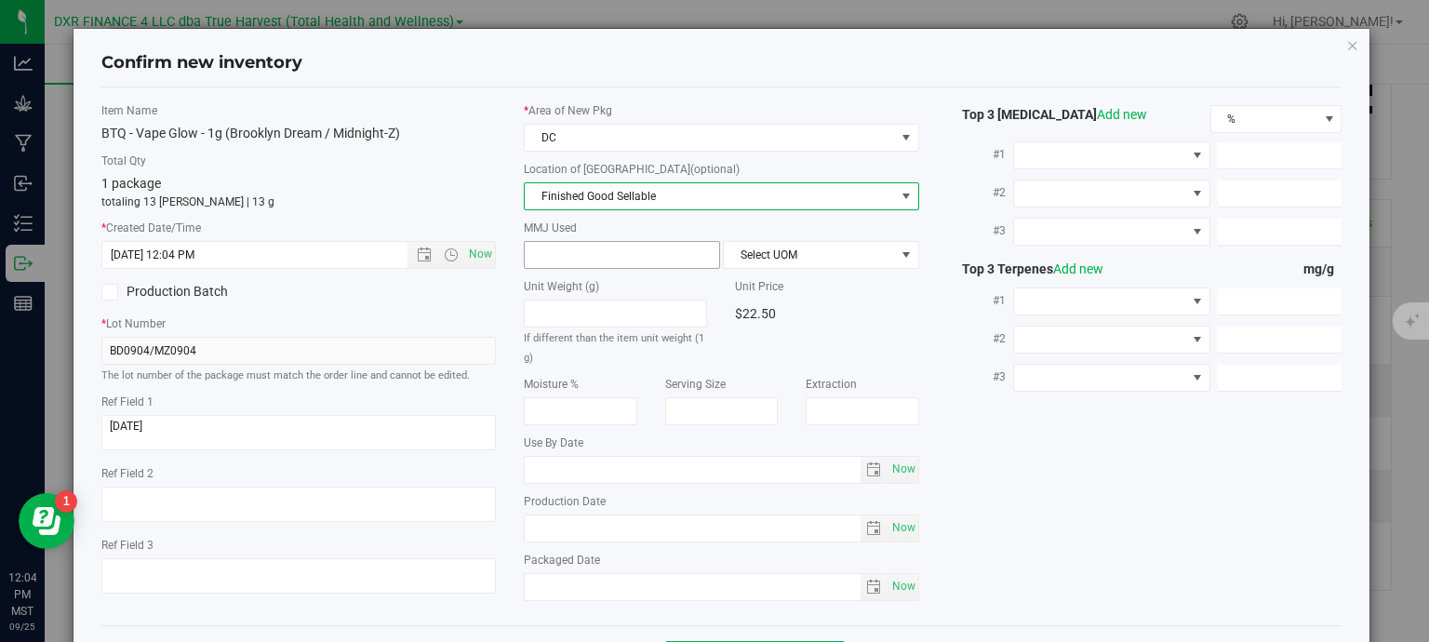
click at [577, 250] on span at bounding box center [622, 255] width 196 height 28
type input "1"
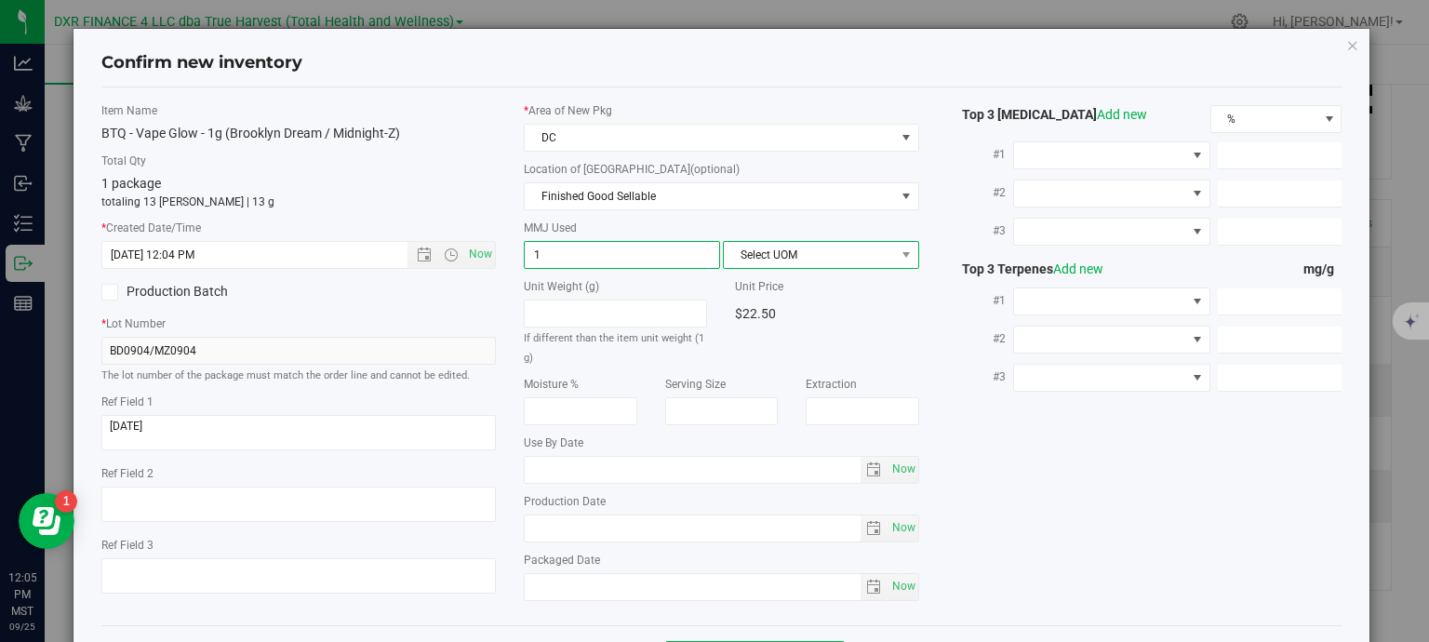
click at [876, 258] on span "Select UOM" at bounding box center [809, 255] width 171 height 26
type input "1.0000"
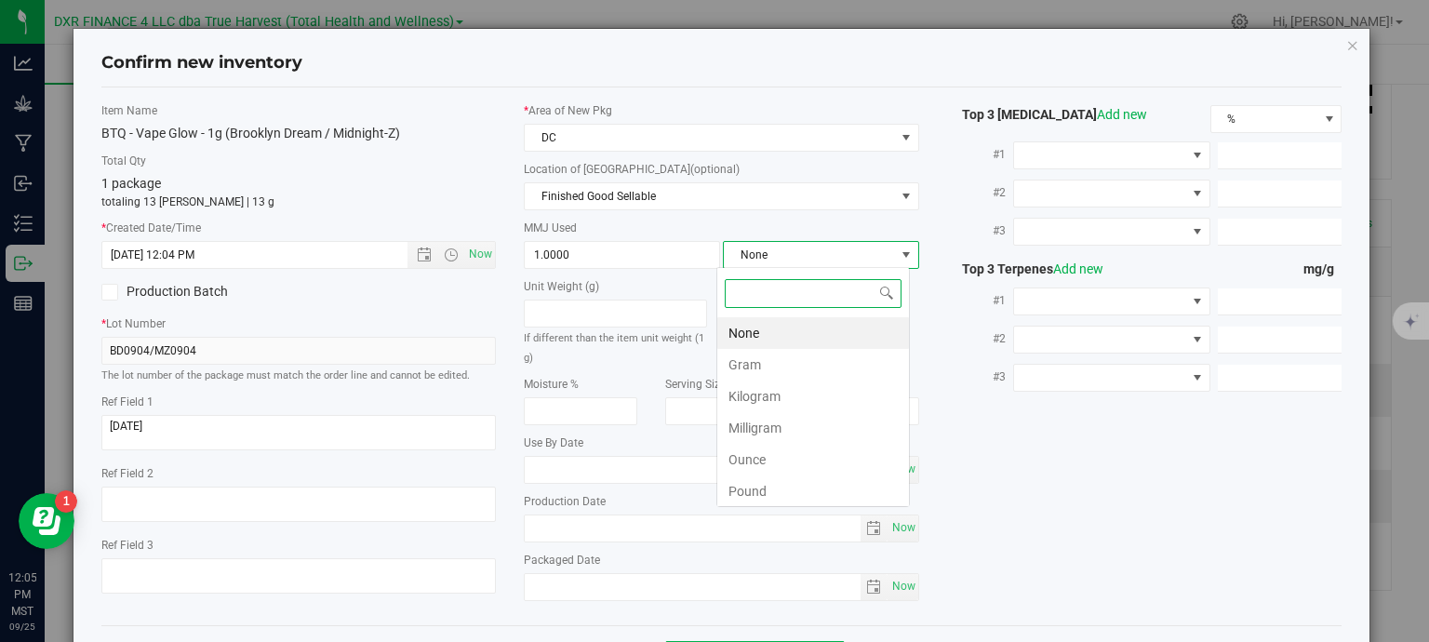
scroll to position [27, 194]
click at [778, 370] on li "Gram" at bounding box center [813, 365] width 192 height 32
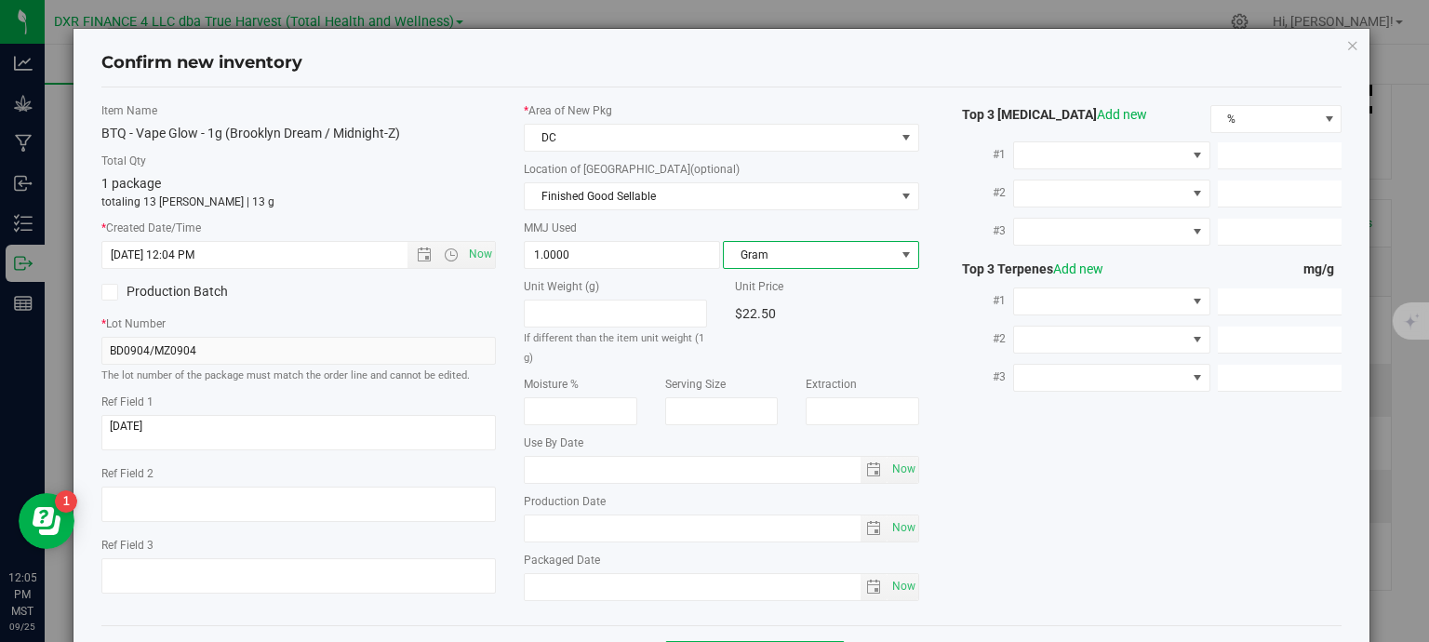
scroll to position [71, 0]
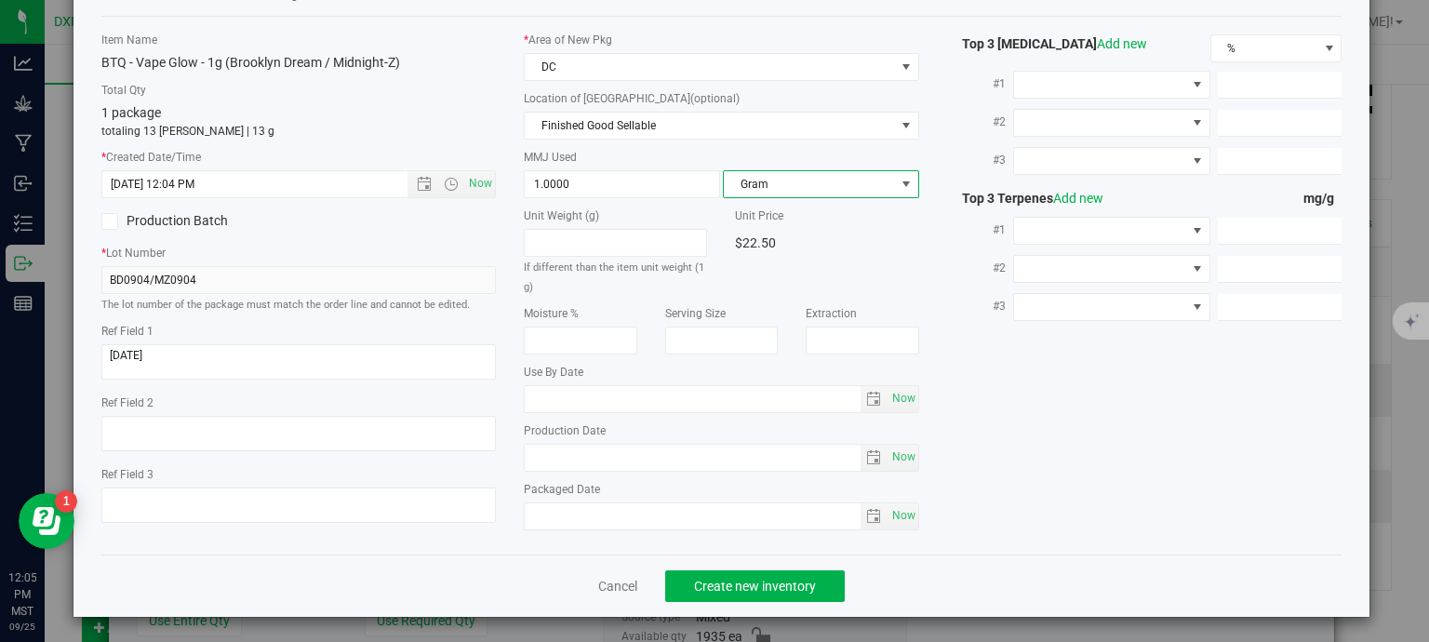
click at [741, 604] on div "Cancel Create new inventory" at bounding box center [721, 586] width 1241 height 62
click at [748, 587] on span "Create new inventory" at bounding box center [755, 586] width 122 height 15
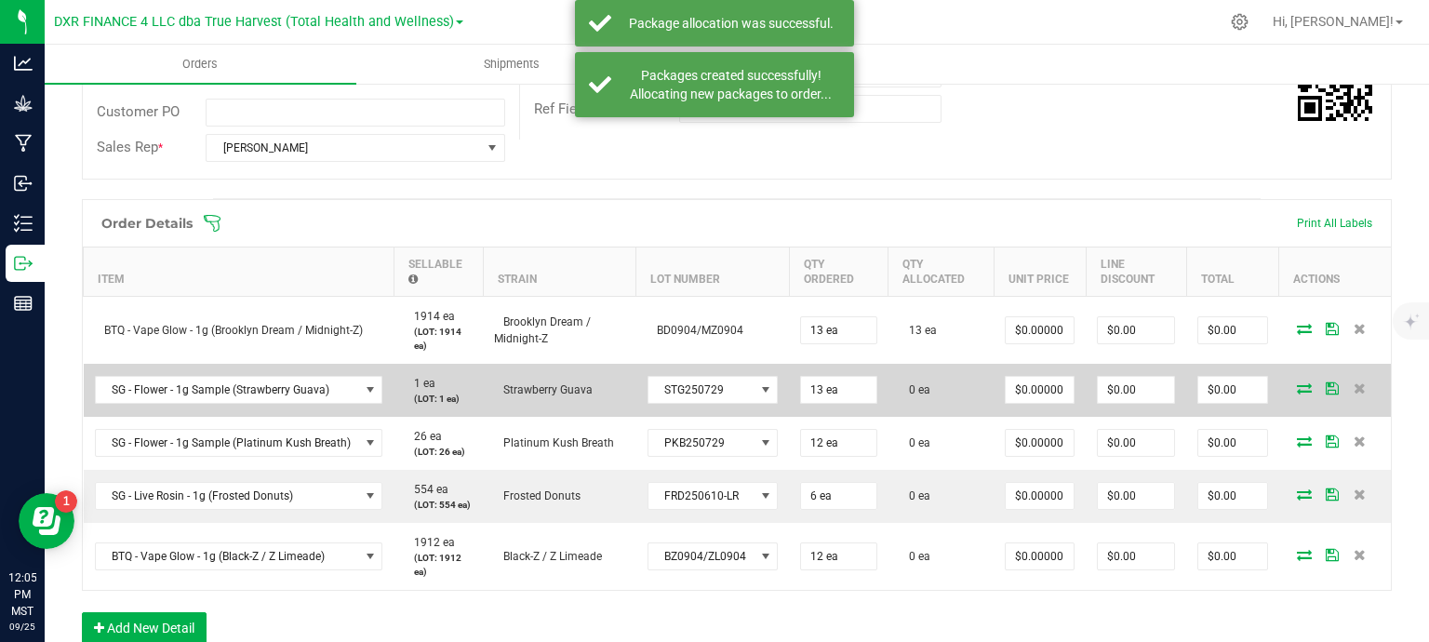
click at [1297, 389] on icon at bounding box center [1304, 387] width 15 height 11
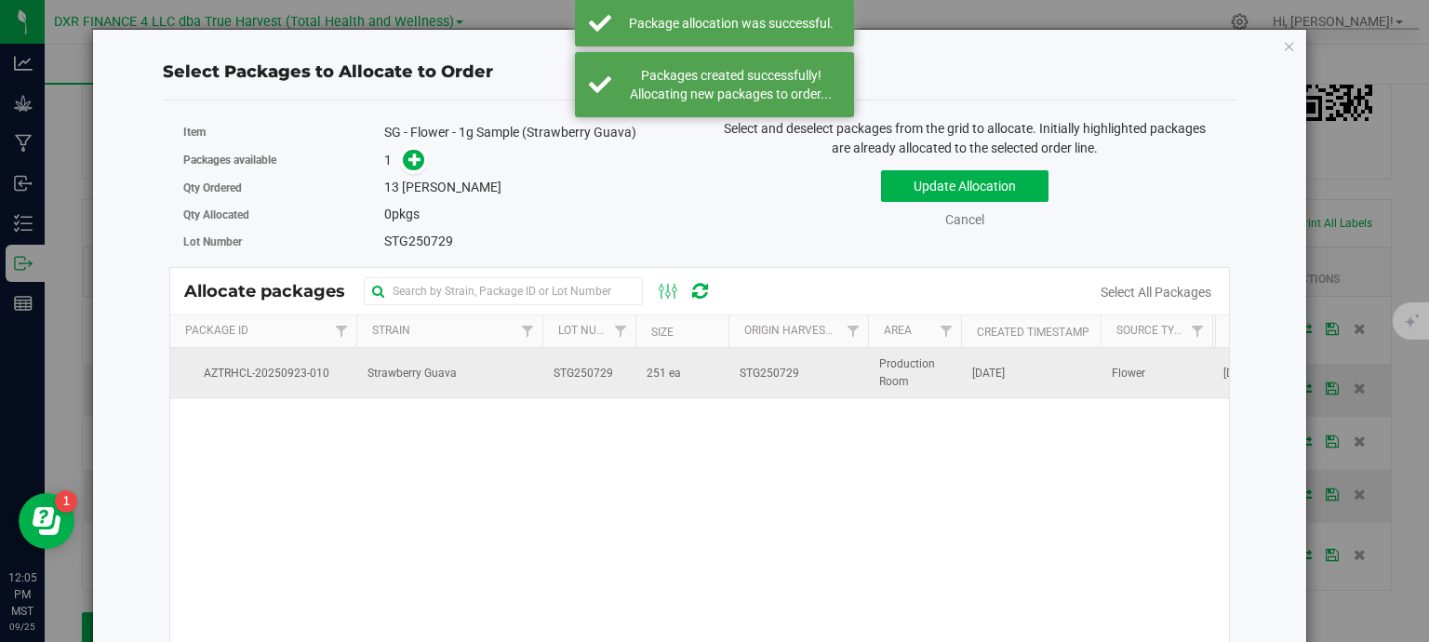
click at [642, 364] on td "251 ea" at bounding box center [682, 373] width 93 height 50
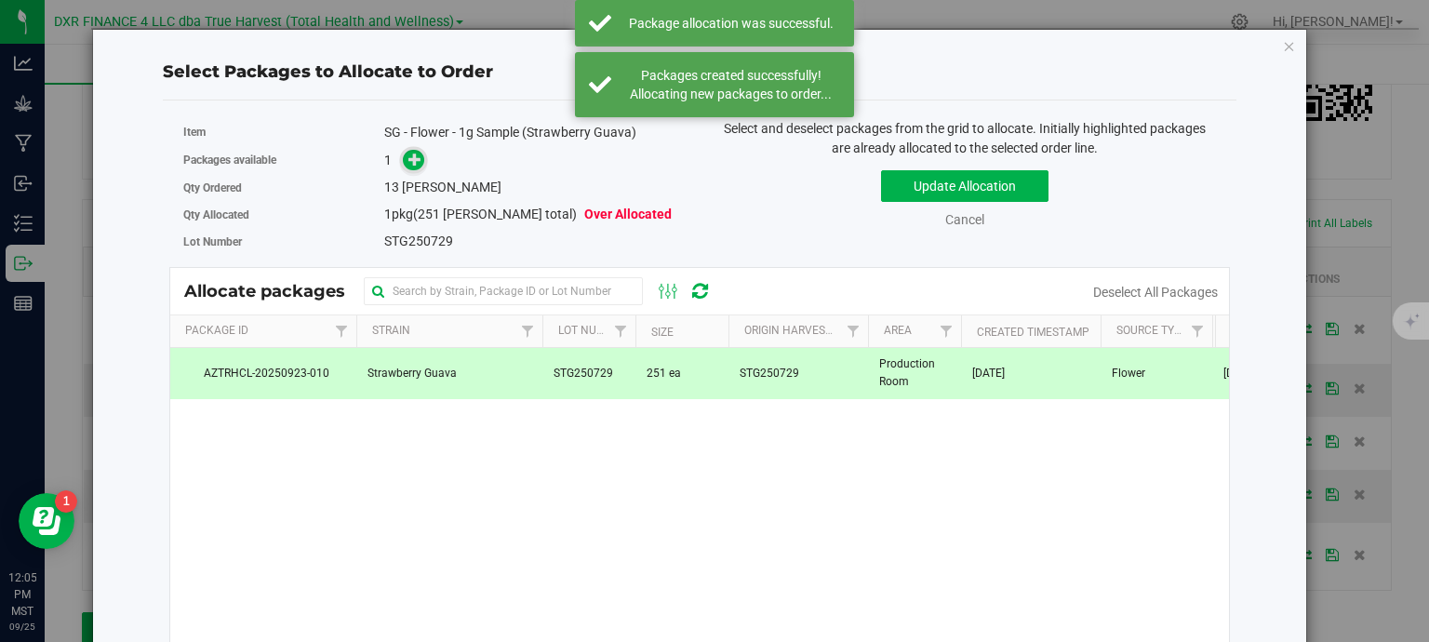
click at [408, 152] on icon at bounding box center [414, 158] width 13 height 13
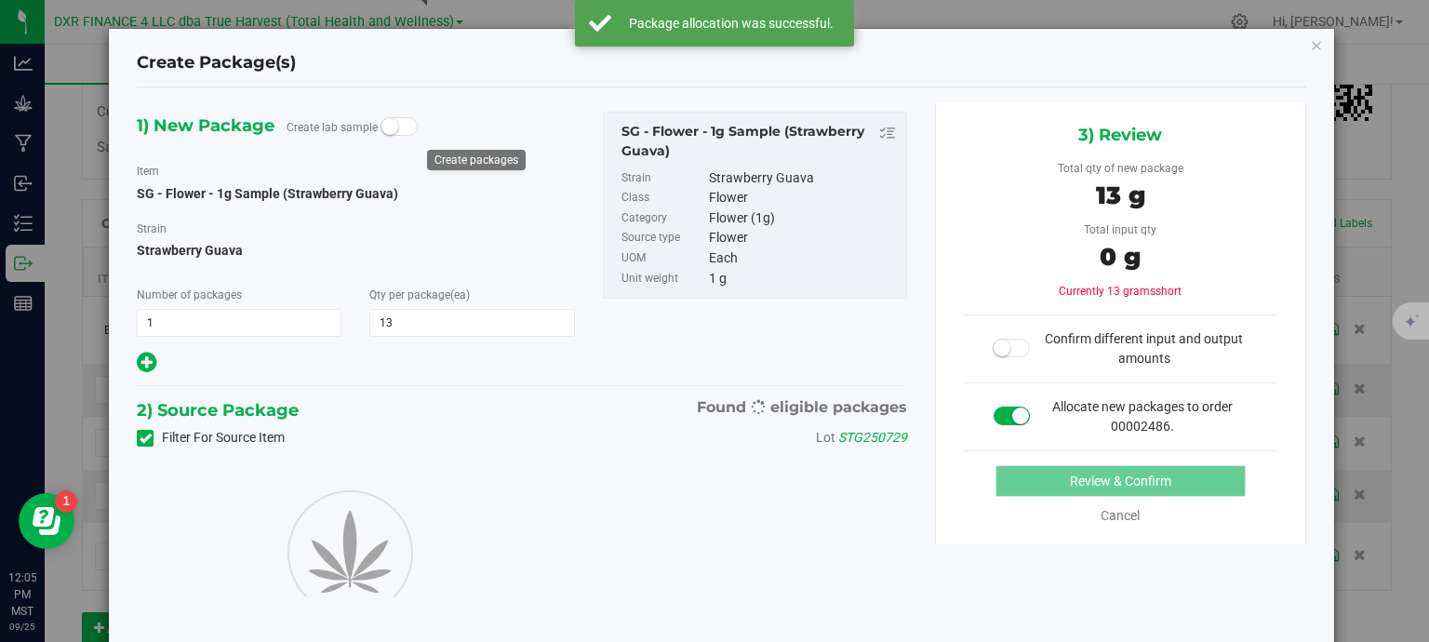
type input "13"
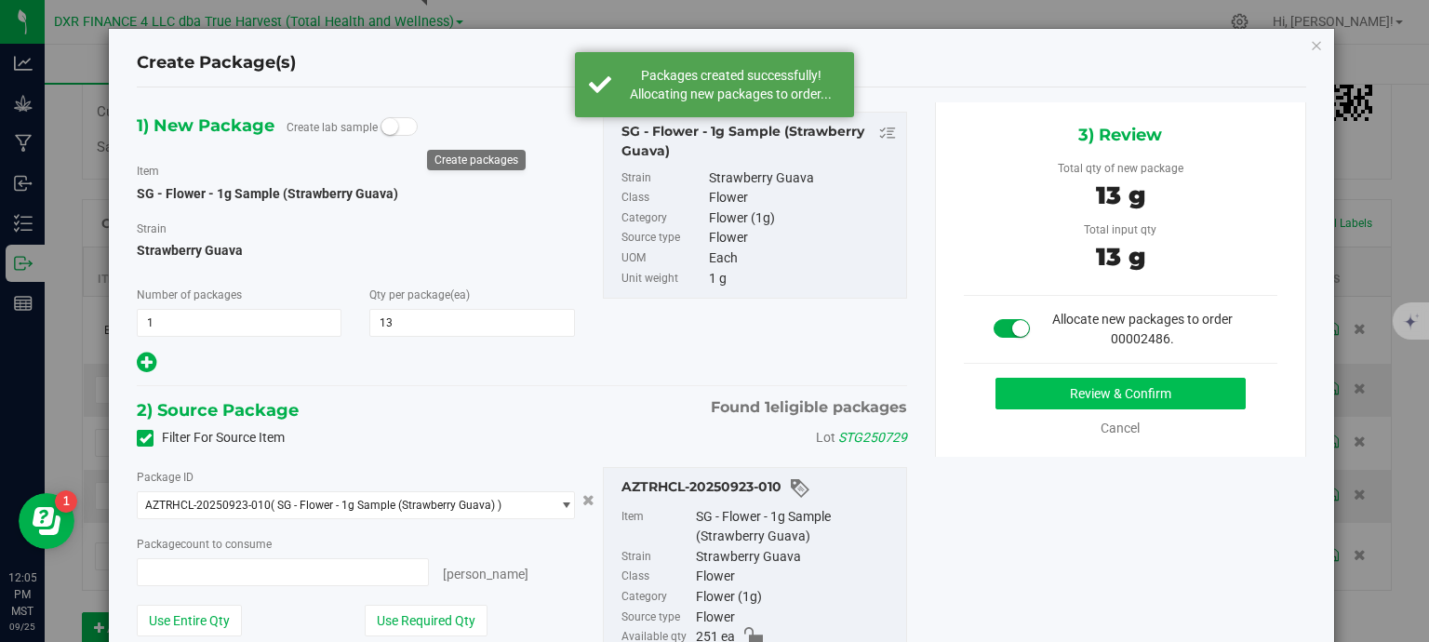
type input "13 ea"
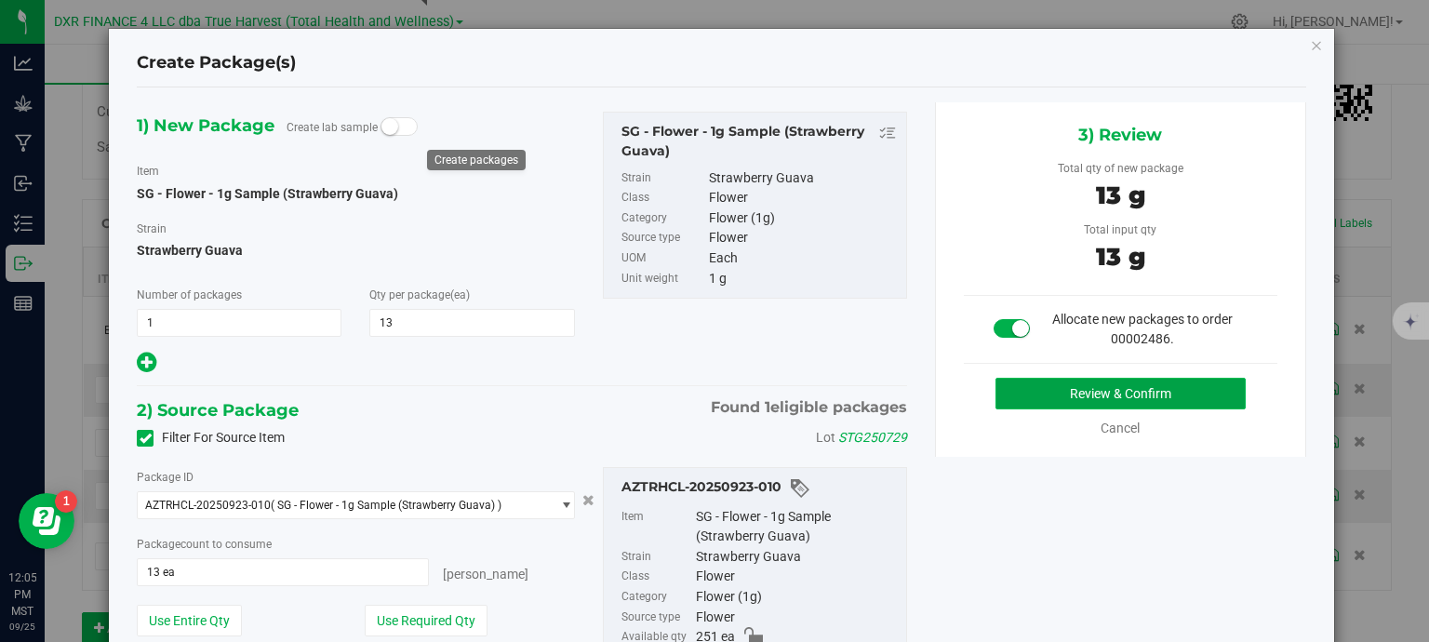
click at [1111, 392] on button "Review & Confirm" at bounding box center [1121, 394] width 250 height 32
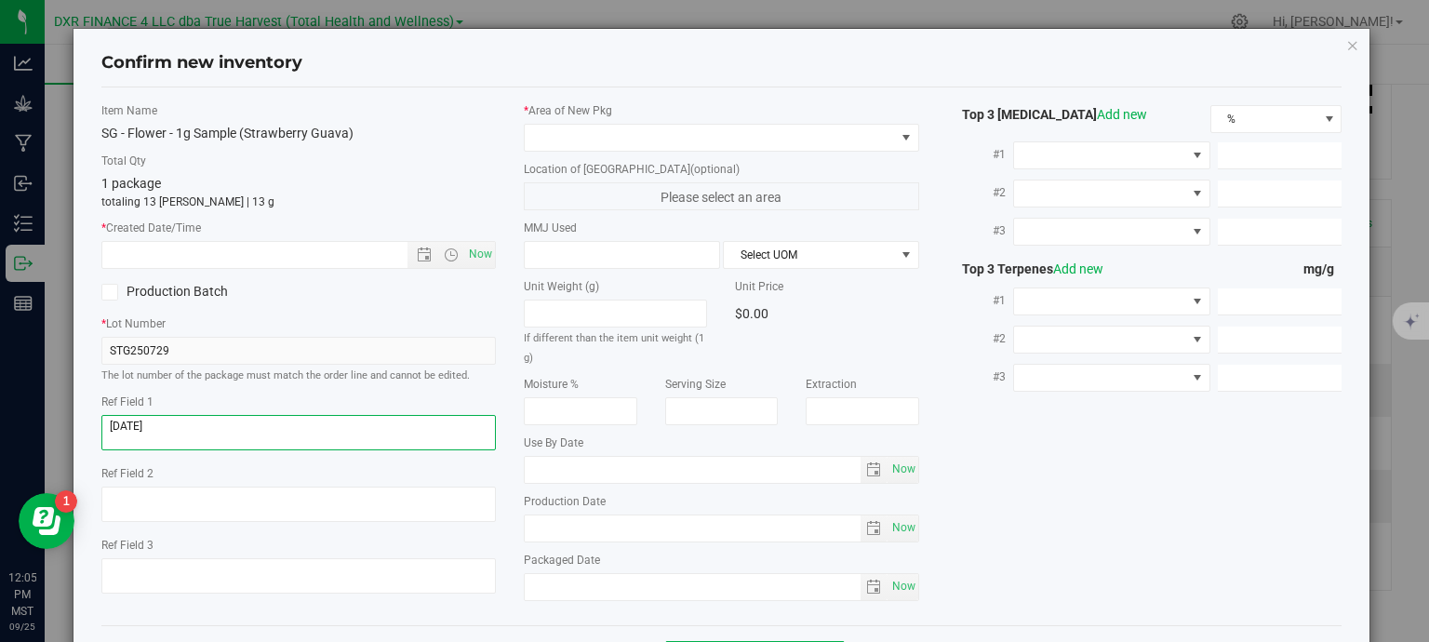
click at [195, 431] on textarea at bounding box center [298, 432] width 395 height 35
click at [195, 430] on textarea at bounding box center [298, 432] width 395 height 35
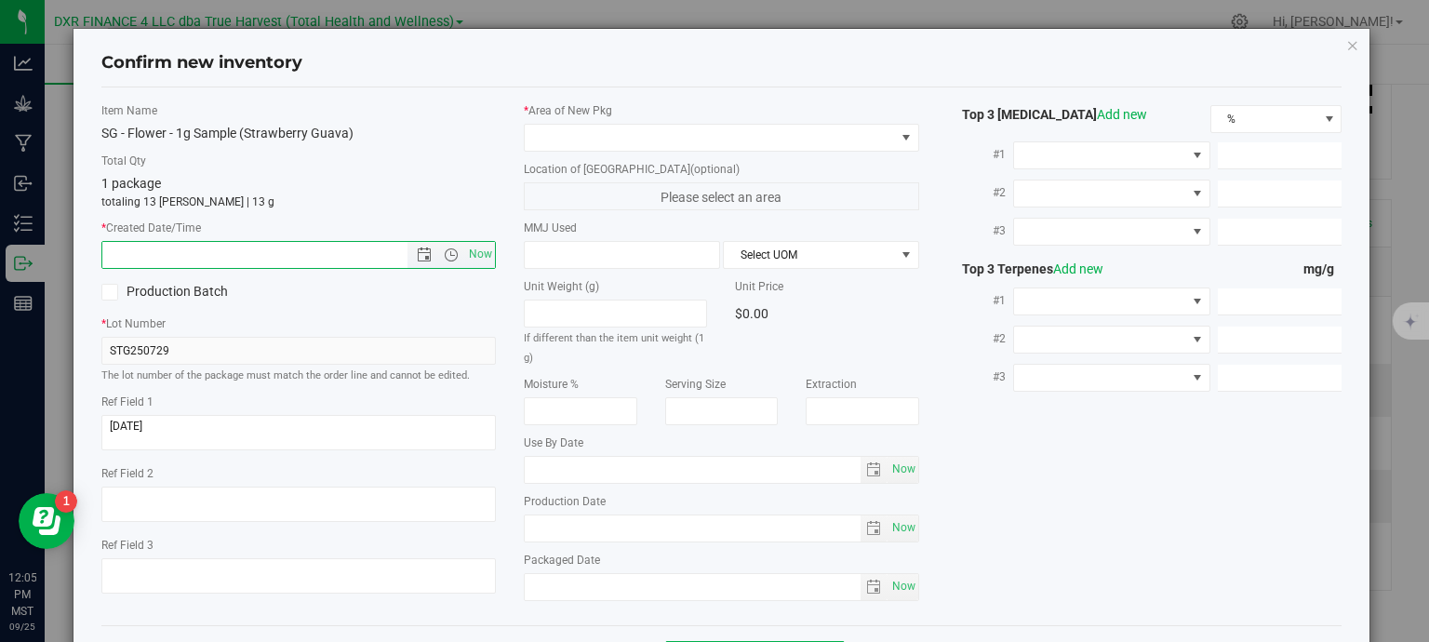
click at [222, 249] on input "text" at bounding box center [271, 255] width 338 height 26
paste input "[DATE]"
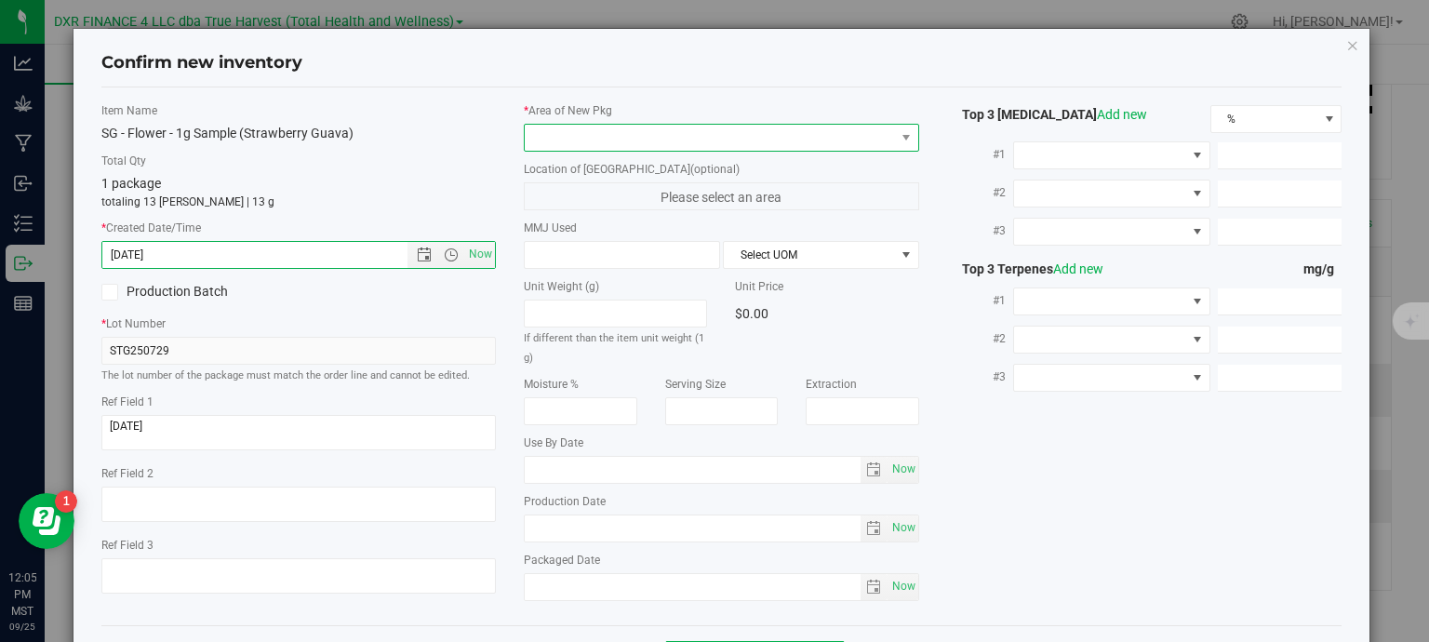
click at [601, 137] on span at bounding box center [710, 138] width 370 height 26
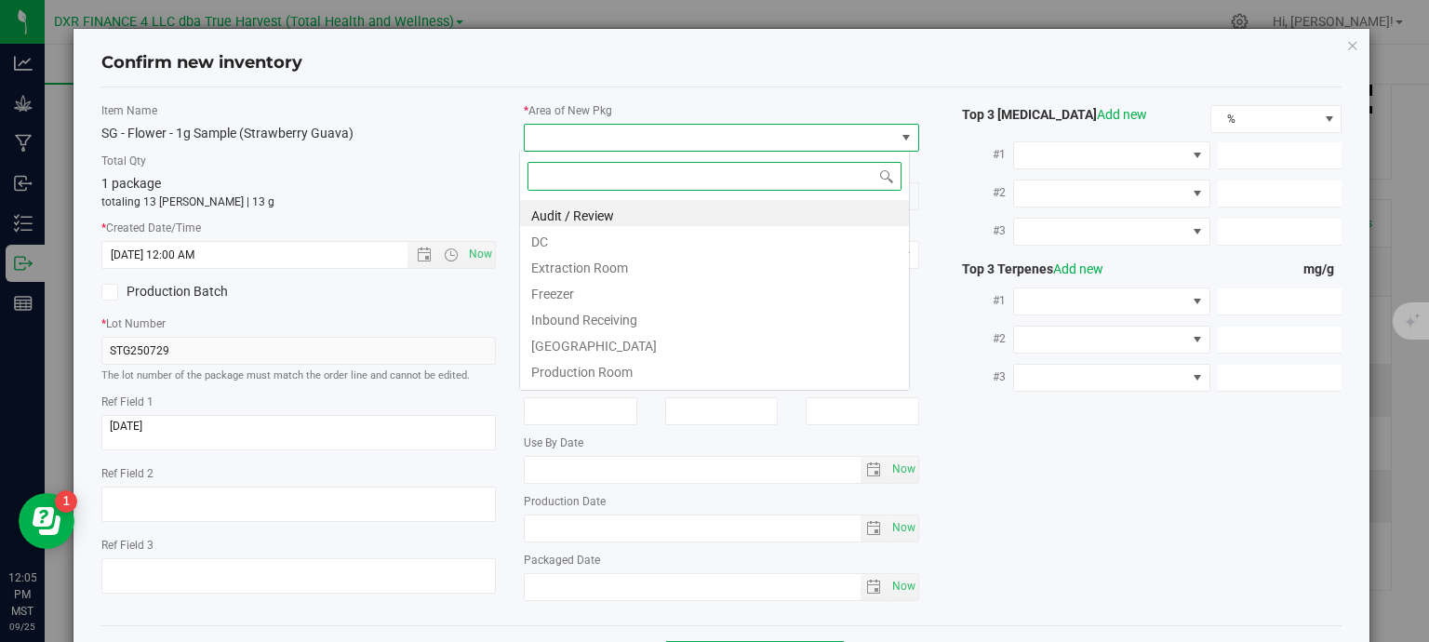
type input "7/29/2025 12:05 PM"
click at [610, 241] on li "DC" at bounding box center [714, 239] width 389 height 26
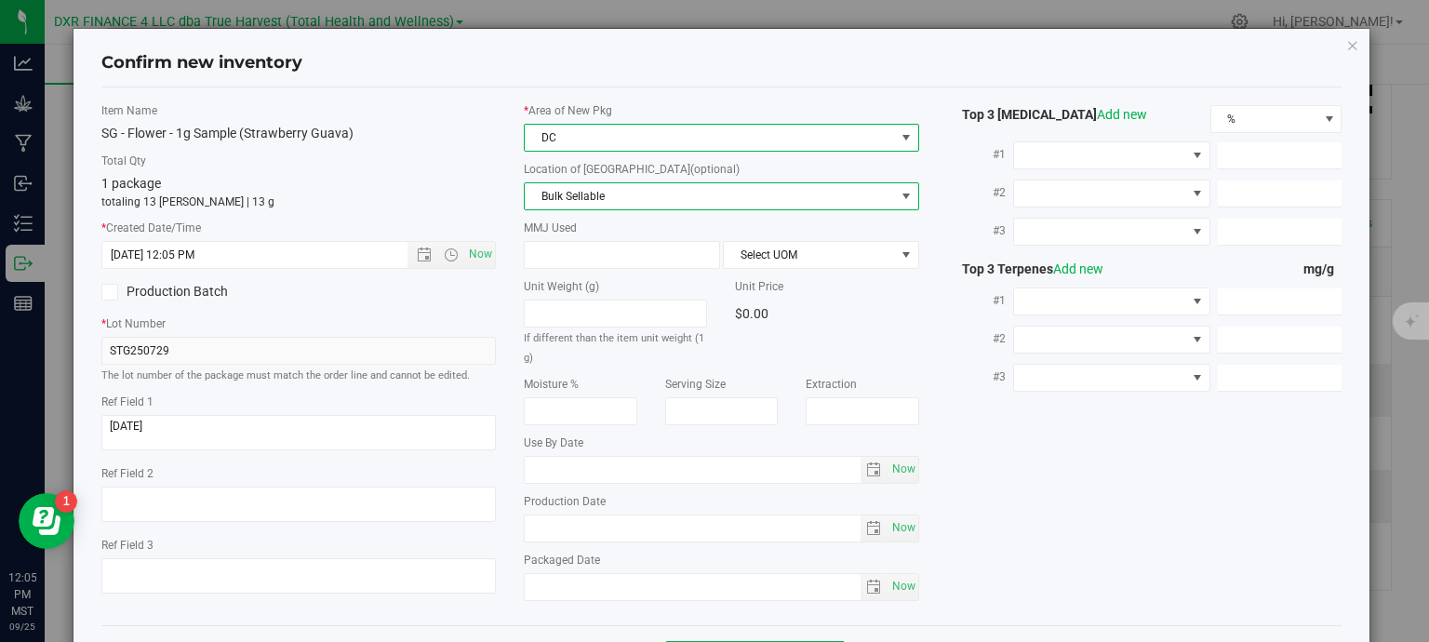
click at [629, 194] on span "Bulk Sellable" at bounding box center [710, 196] width 370 height 26
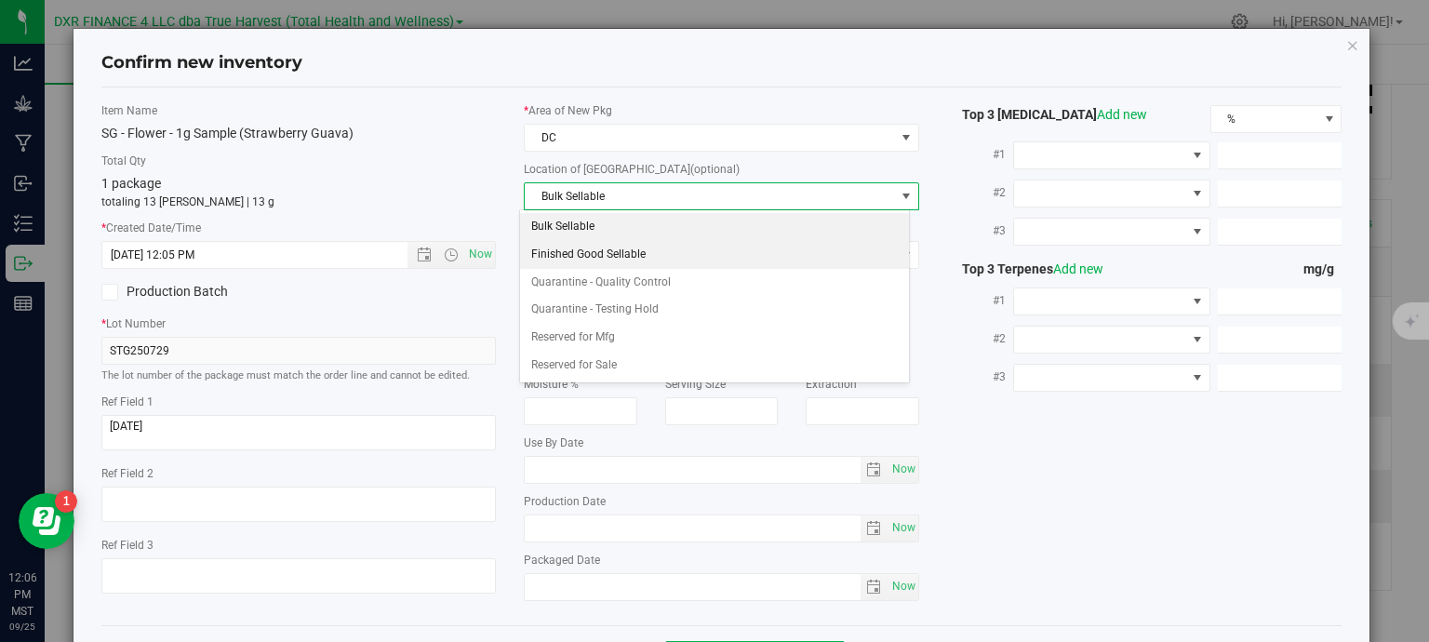
click at [612, 255] on li "Finished Good Sellable" at bounding box center [714, 255] width 389 height 28
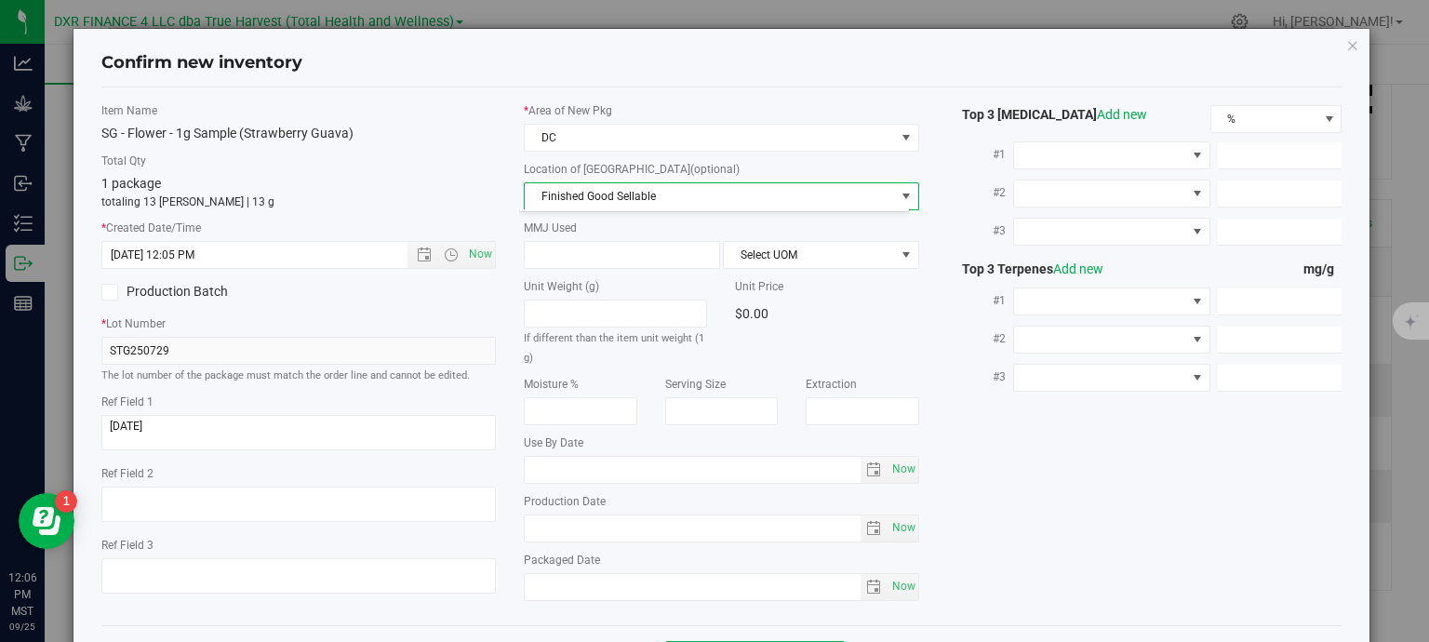
click at [613, 241] on span at bounding box center [622, 255] width 196 height 28
type input "1"
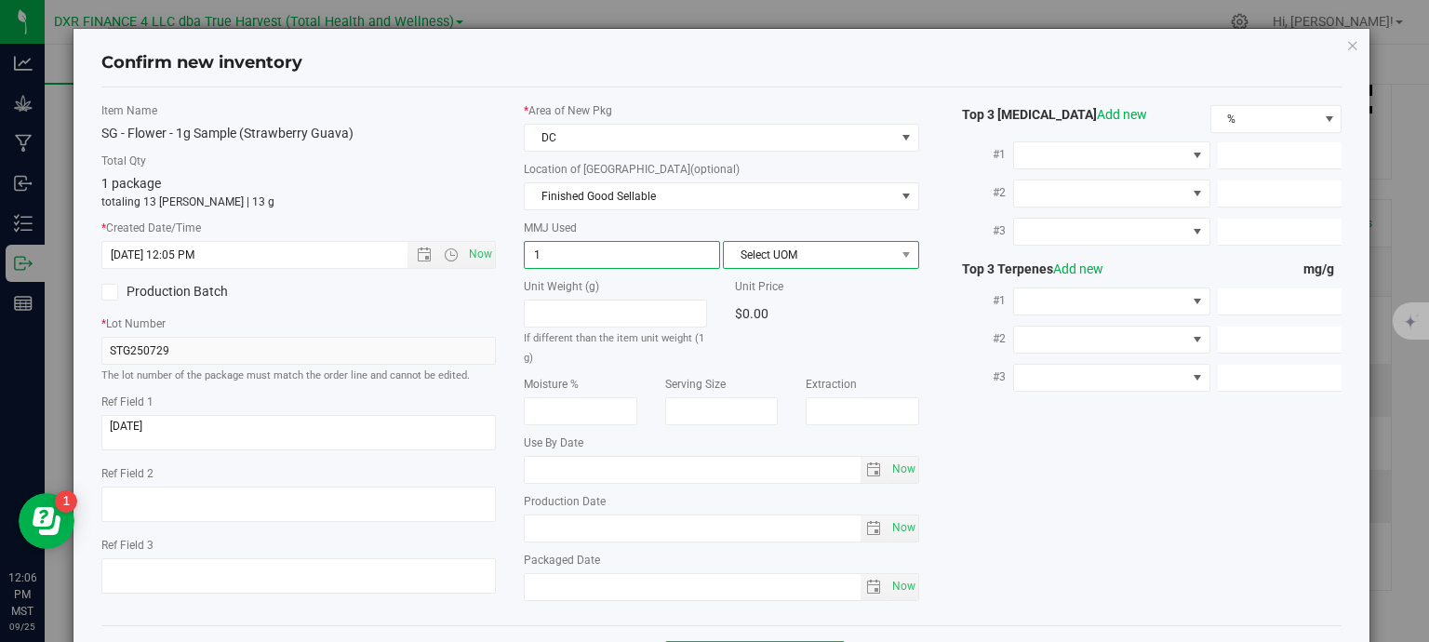
type input "1.0000"
click at [769, 261] on span "Select UOM" at bounding box center [809, 255] width 171 height 26
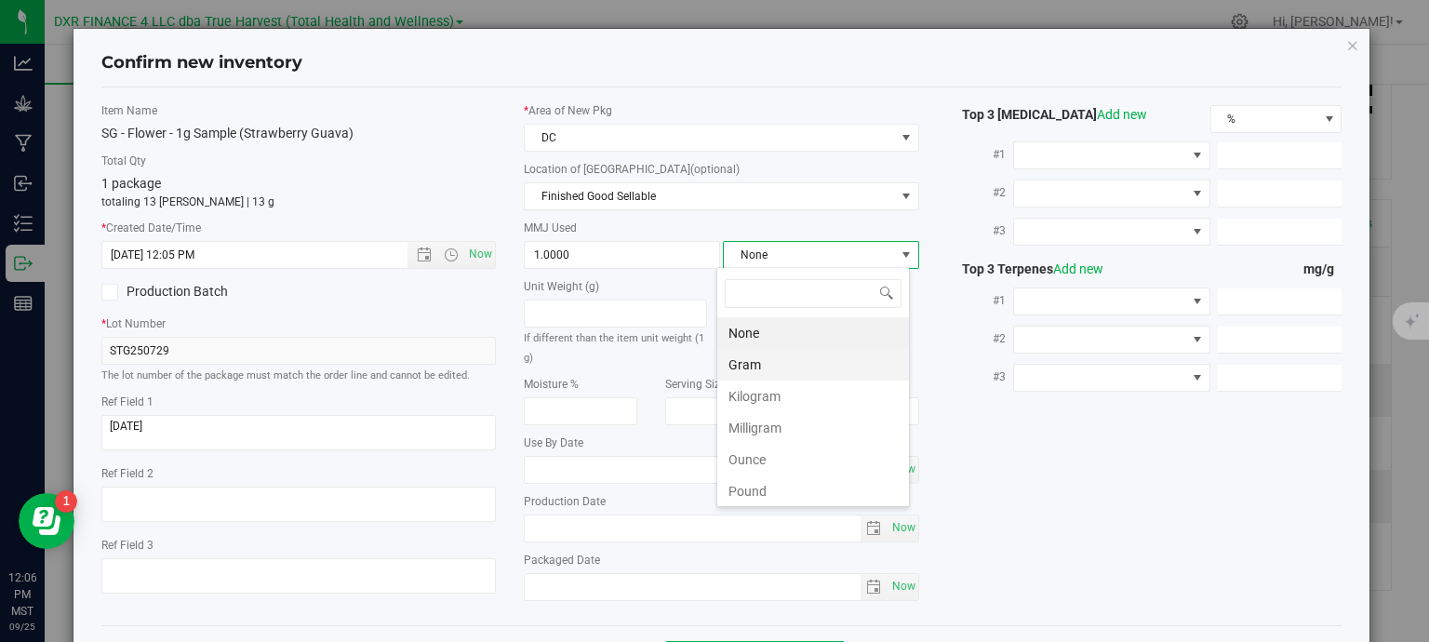
scroll to position [27, 194]
drag, startPoint x: 771, startPoint y: 365, endPoint x: 793, endPoint y: 366, distance: 21.4
click at [771, 366] on li "Gram" at bounding box center [813, 365] width 192 height 32
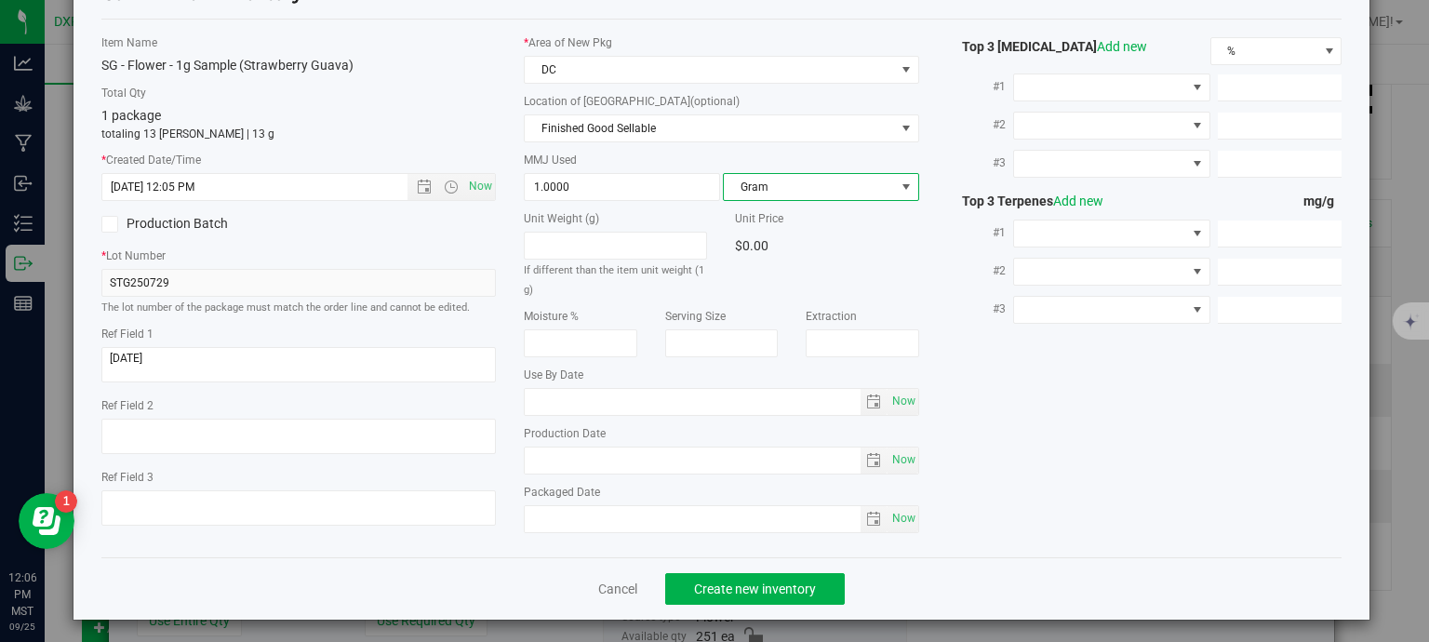
scroll to position [71, 0]
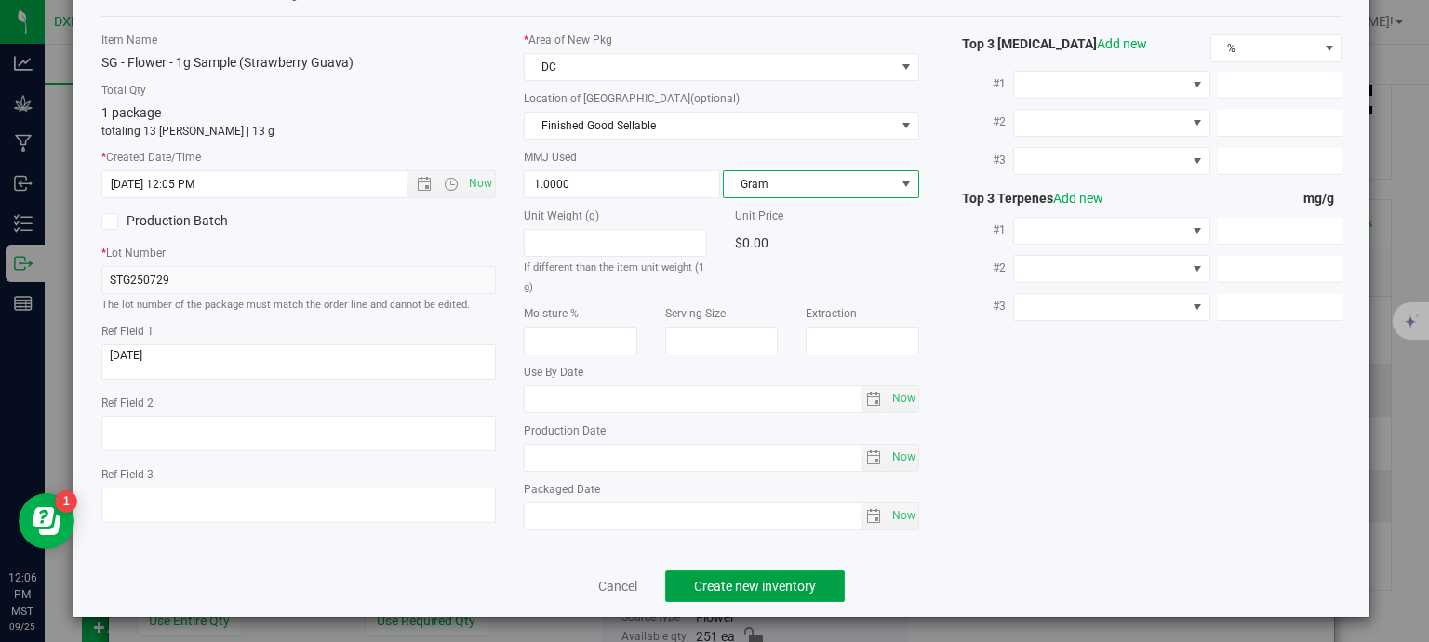
click at [789, 591] on span "Create new inventory" at bounding box center [755, 586] width 122 height 15
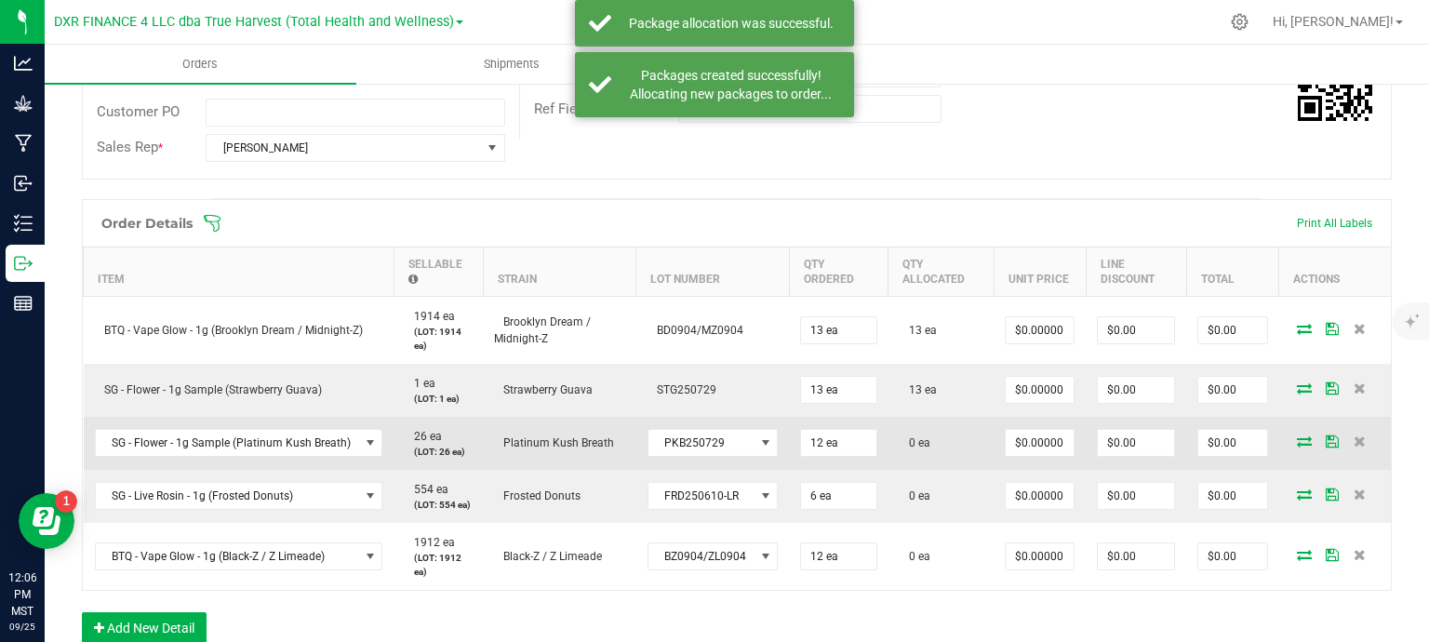
click at [1297, 443] on icon at bounding box center [1304, 440] width 15 height 11
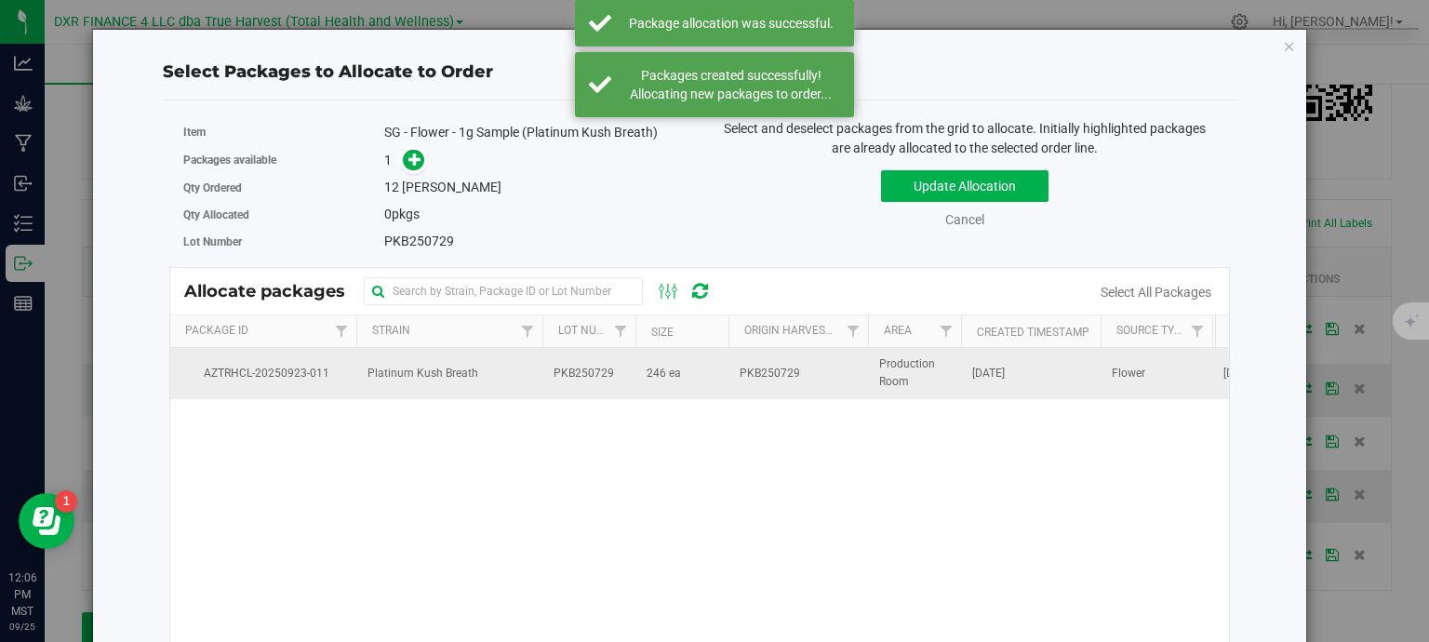
click at [592, 372] on span "PKB250729" at bounding box center [584, 374] width 60 height 18
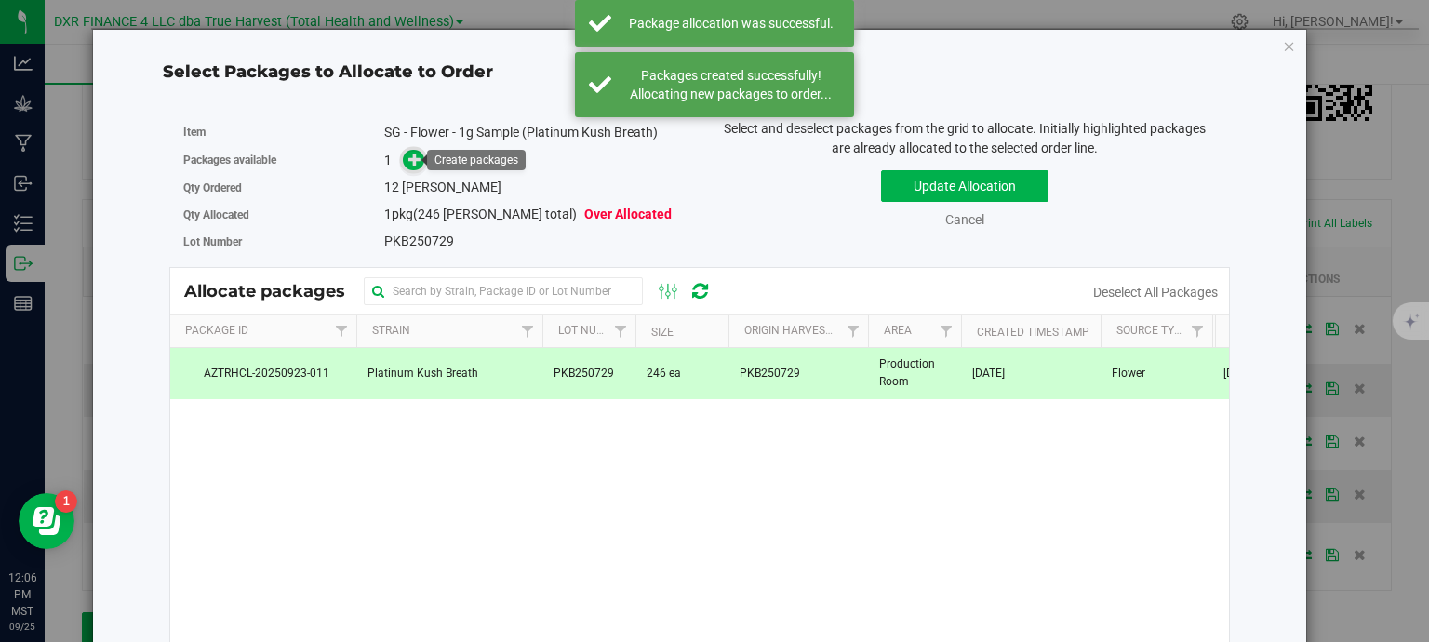
click at [416, 154] on icon at bounding box center [415, 159] width 14 height 14
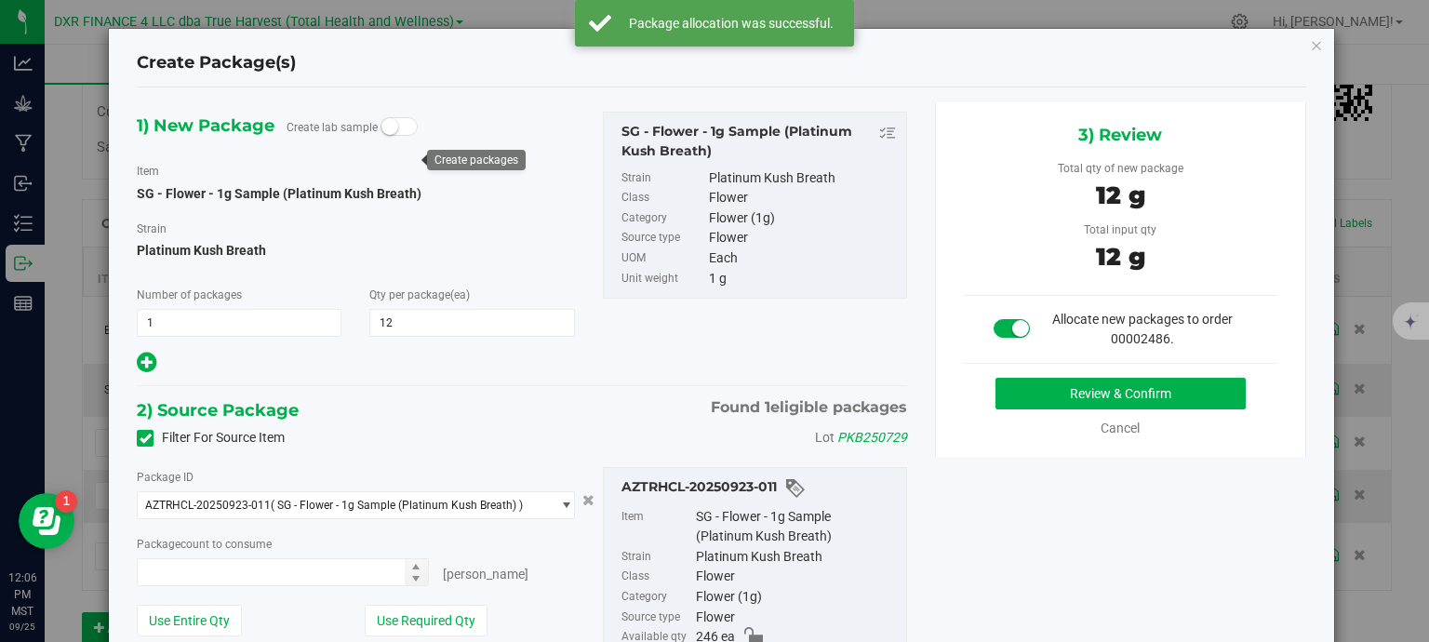
type input "12"
type input "12 ea"
click at [1027, 393] on button "Review & Confirm" at bounding box center [1121, 394] width 250 height 32
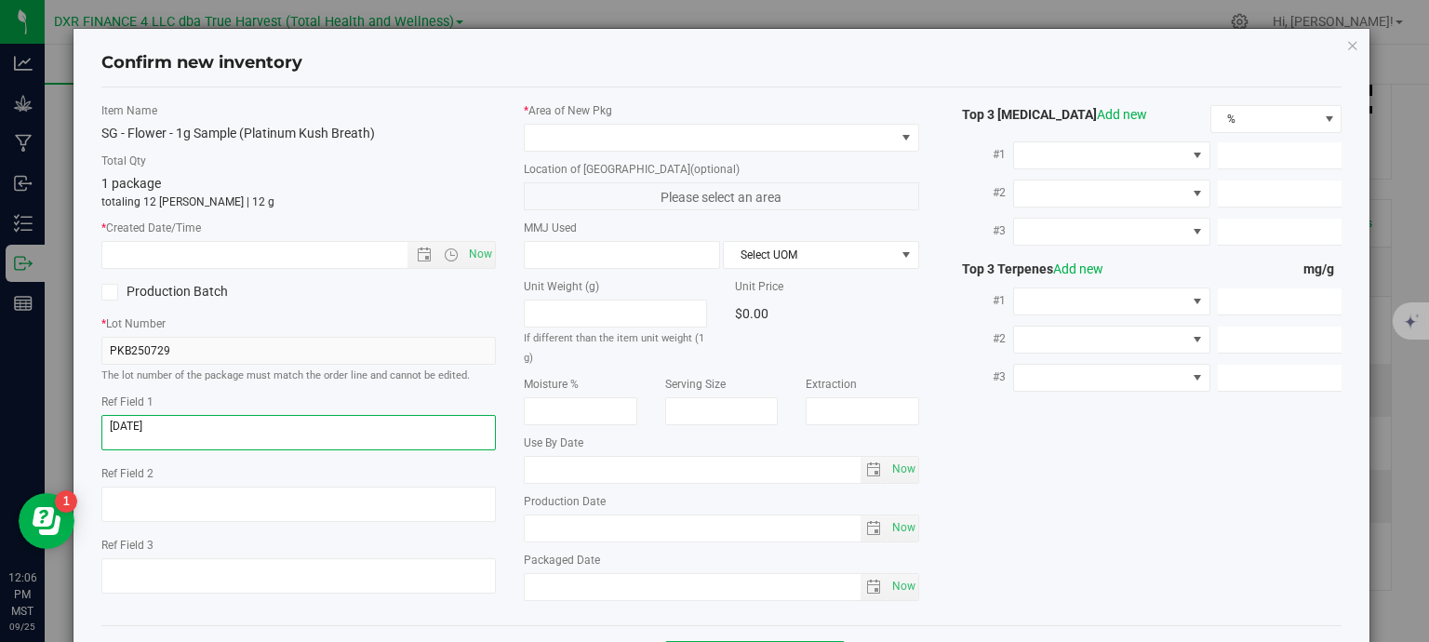
click at [215, 426] on textarea at bounding box center [298, 432] width 395 height 35
click at [216, 424] on textarea at bounding box center [298, 432] width 395 height 35
click at [234, 260] on input "text" at bounding box center [271, 255] width 338 height 26
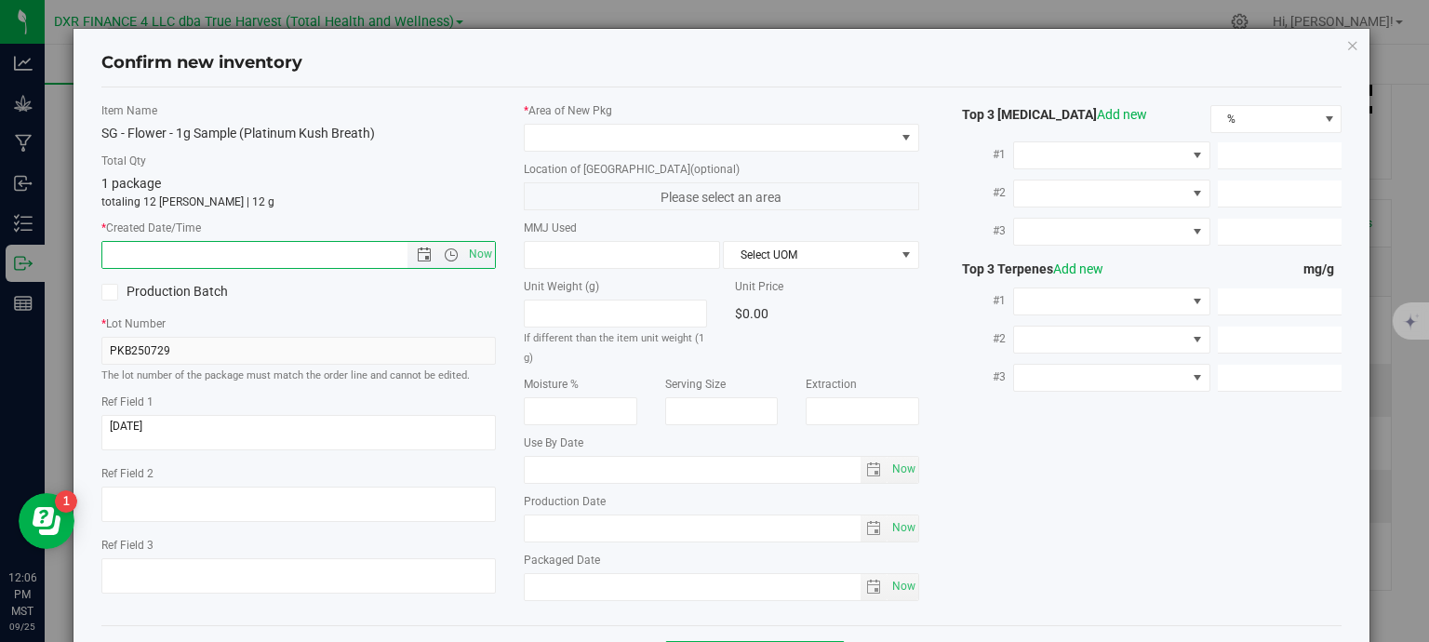
paste input "[DATE]"
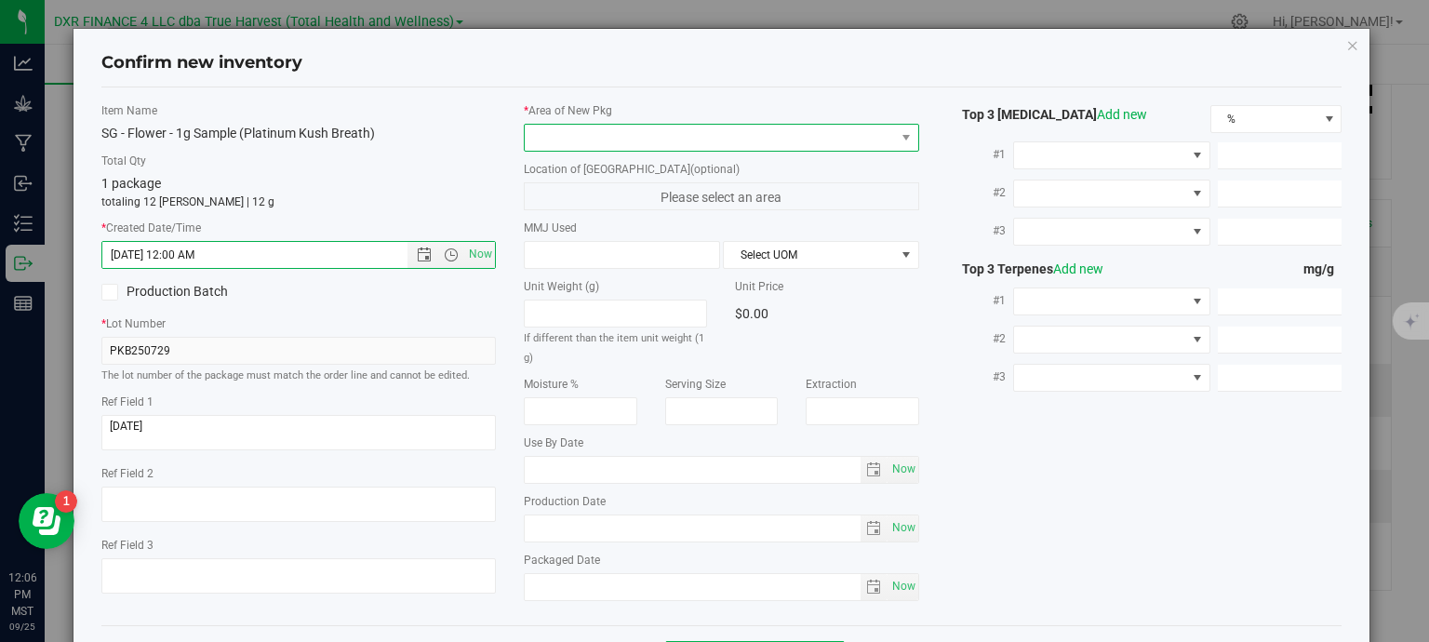
click at [577, 135] on span at bounding box center [710, 138] width 370 height 26
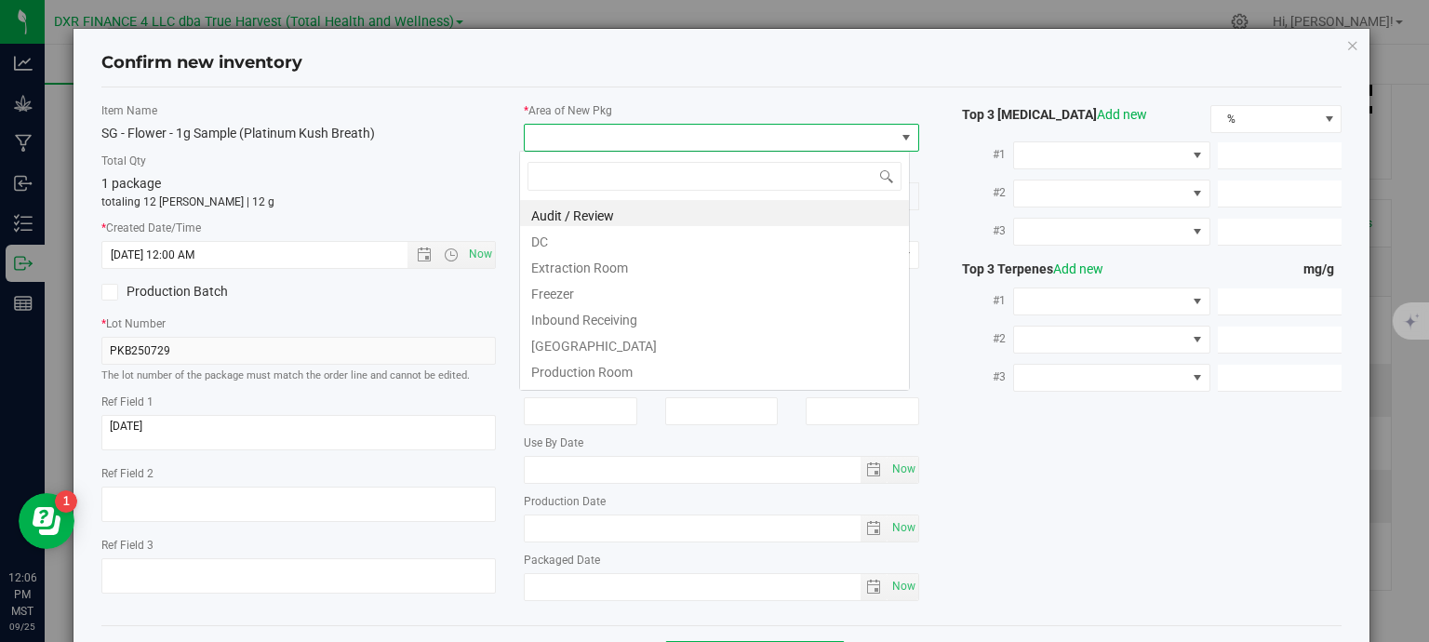
type input "7/29/2025 12:06 PM"
click at [631, 248] on li "DC" at bounding box center [714, 239] width 389 height 26
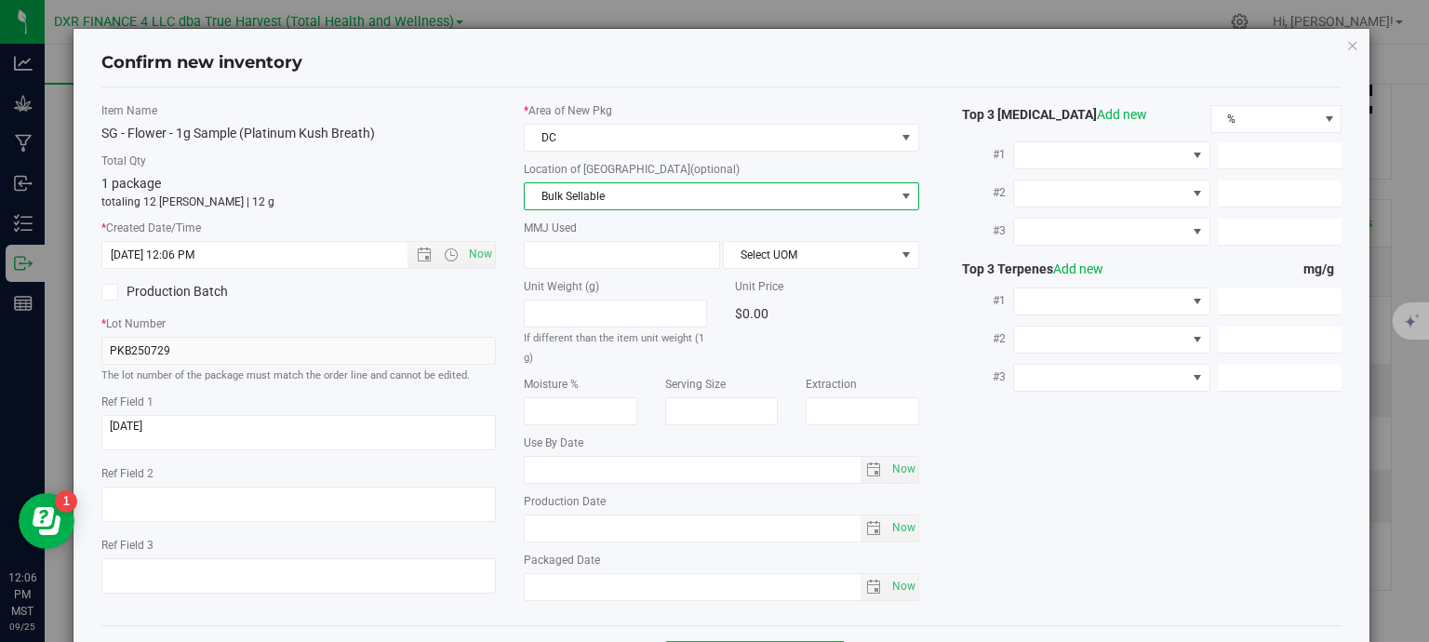
click at [648, 204] on span "Bulk Sellable" at bounding box center [710, 196] width 370 height 26
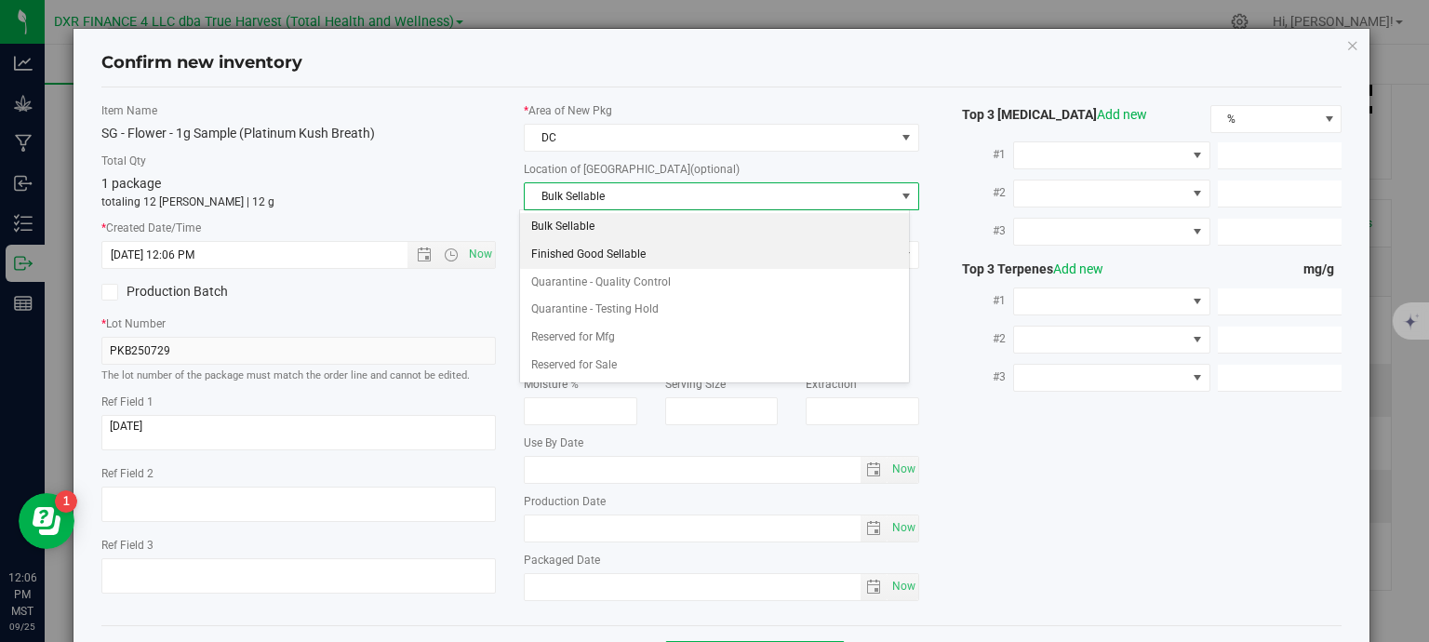
click at [644, 265] on li "Finished Good Sellable" at bounding box center [714, 255] width 389 height 28
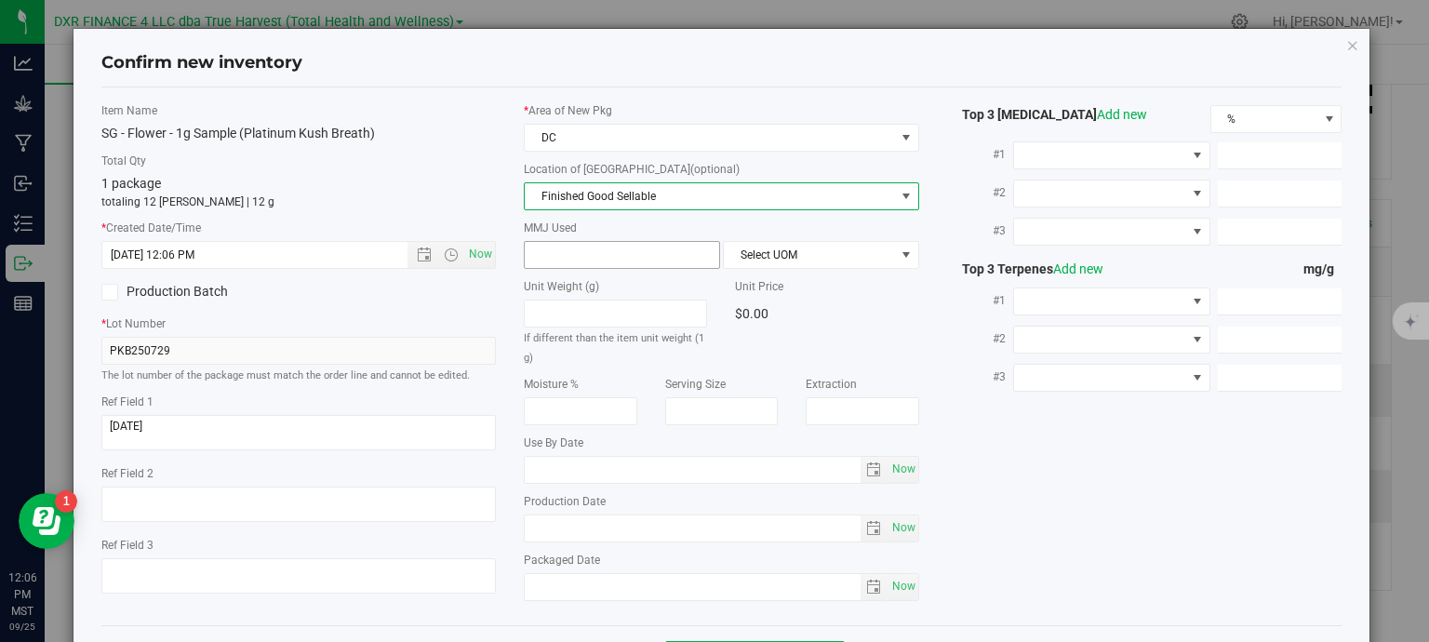
click at [607, 263] on span at bounding box center [622, 255] width 196 height 28
type input "1"
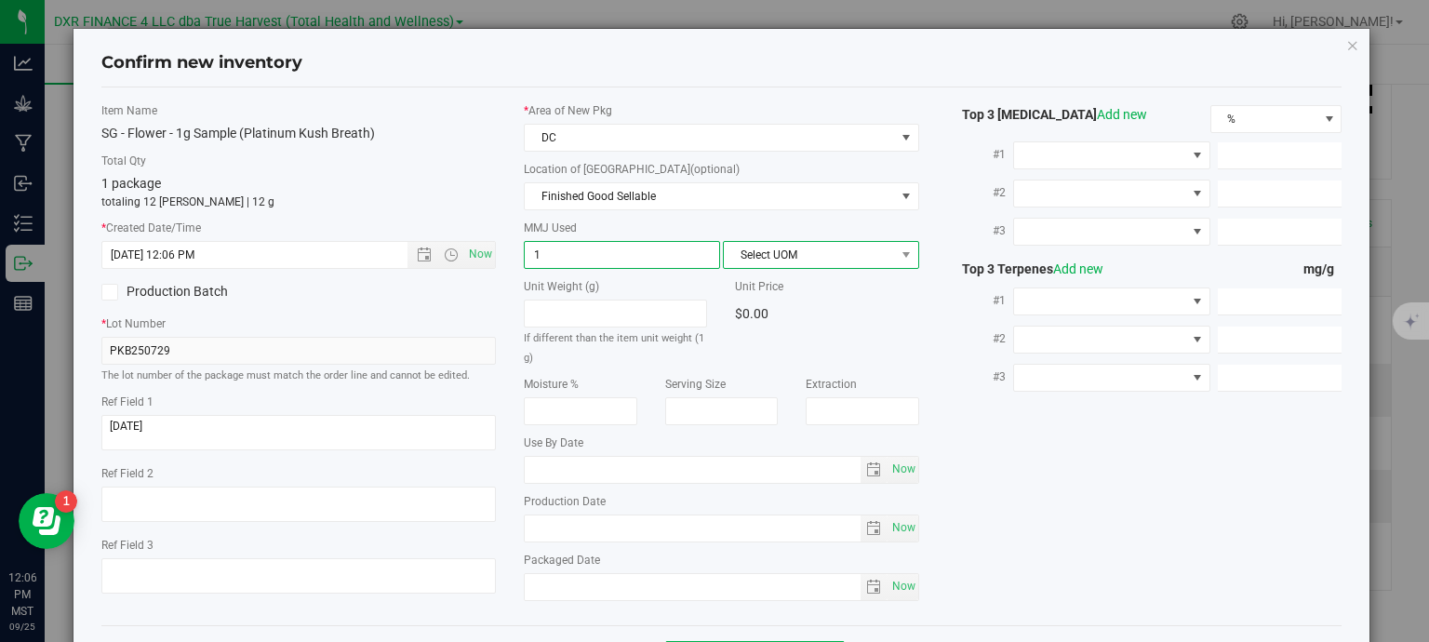
type input "1.0000"
click at [757, 258] on span "Select UOM" at bounding box center [809, 255] width 171 height 26
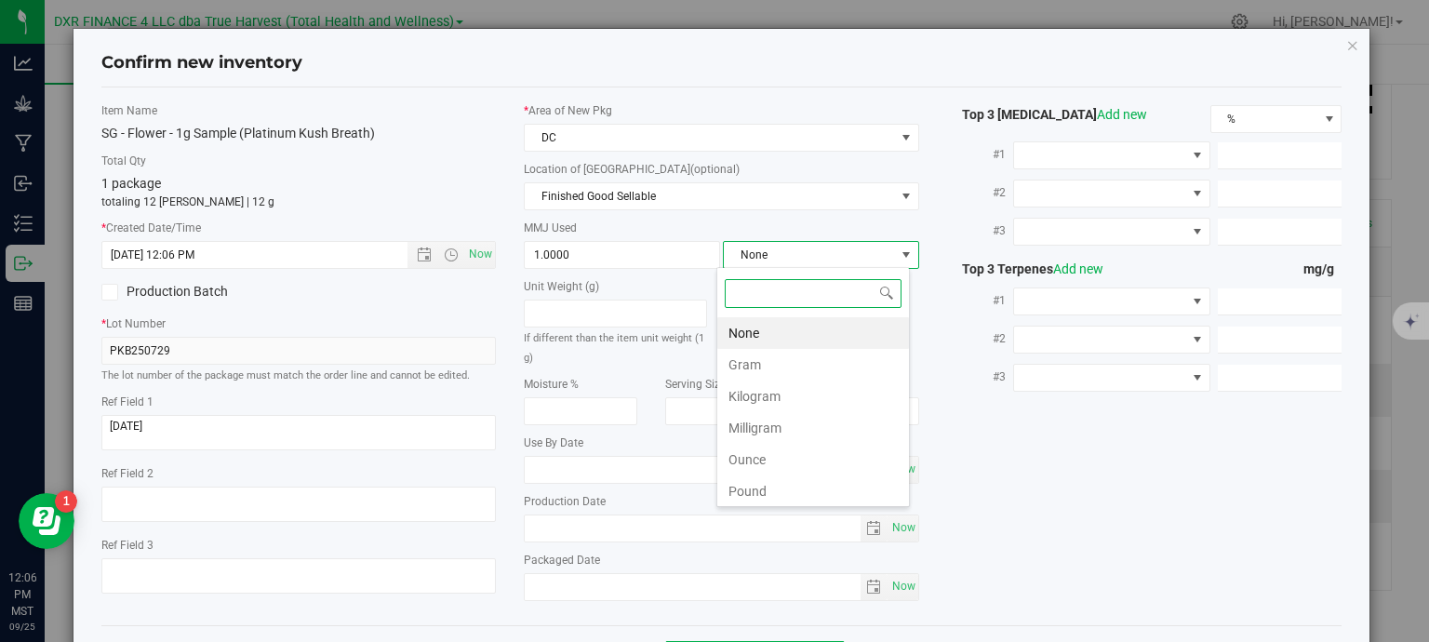
scroll to position [27, 194]
click at [752, 364] on li "Gram" at bounding box center [813, 365] width 192 height 32
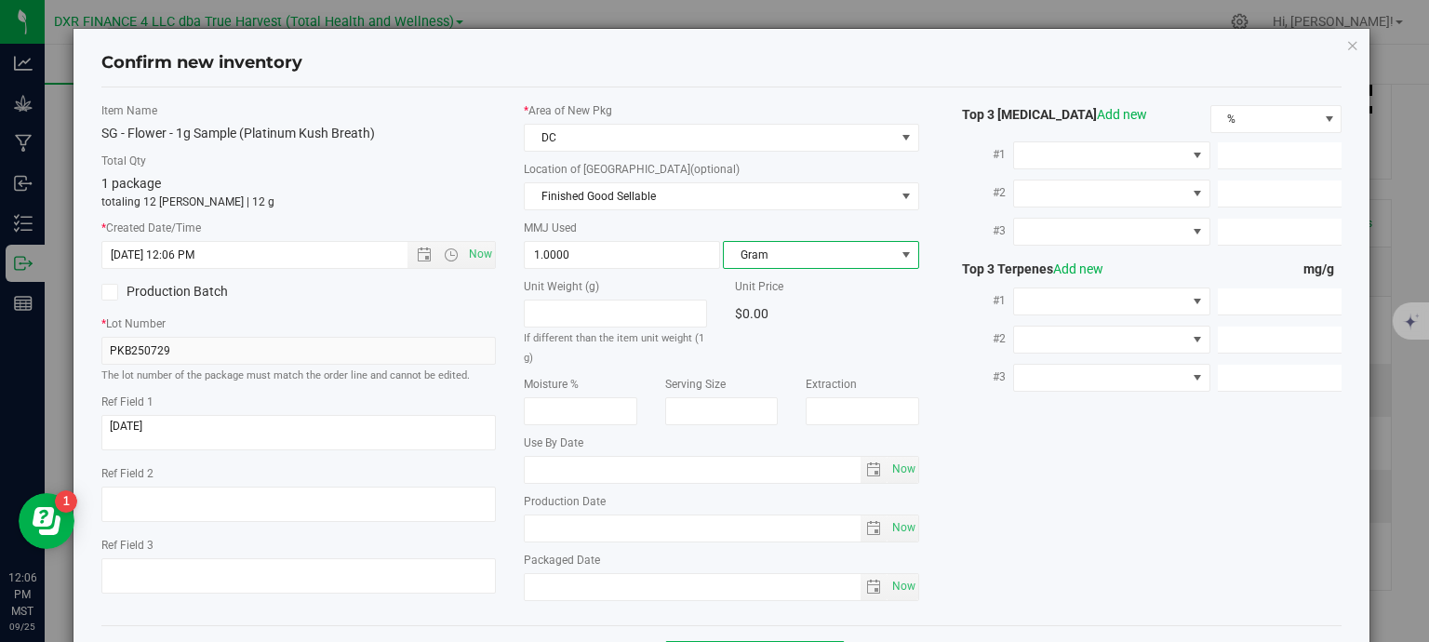
click at [978, 431] on div "Item Name SG - Flower - 1g Sample (Platinum Kush Breath) Total Qty 1 package to…" at bounding box center [721, 356] width 1269 height 508
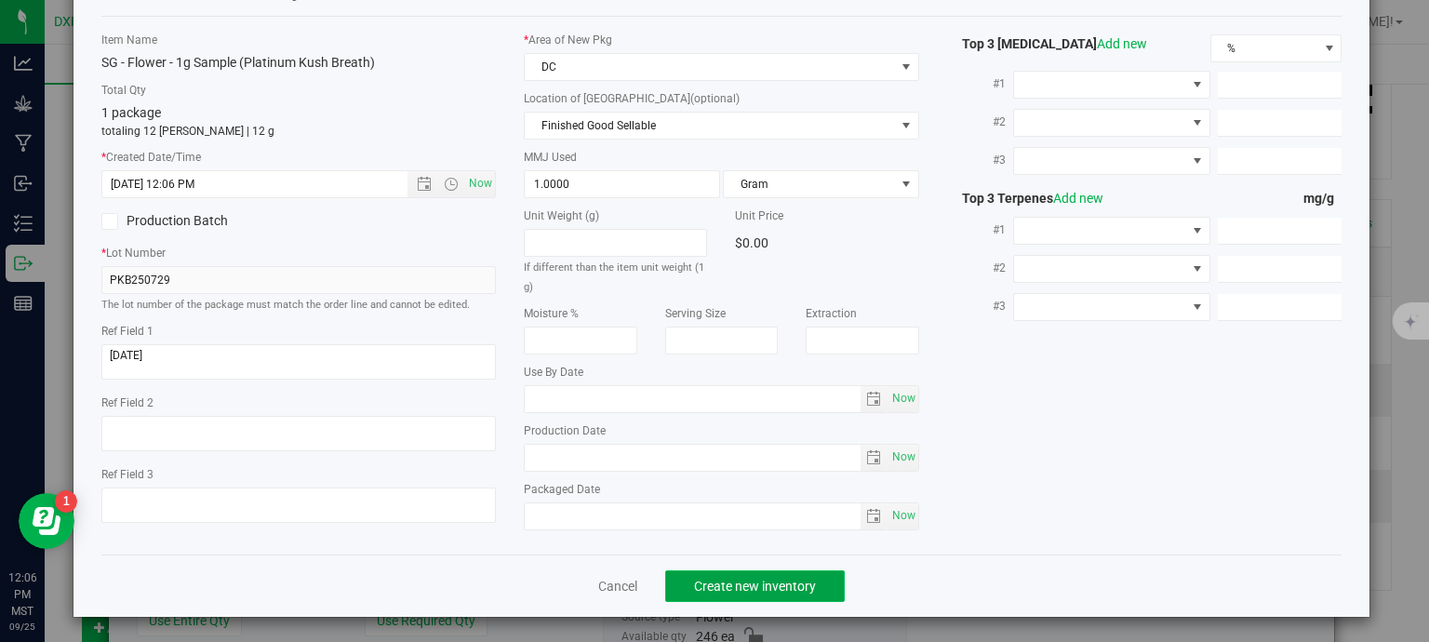
click at [801, 583] on span "Create new inventory" at bounding box center [755, 586] width 122 height 15
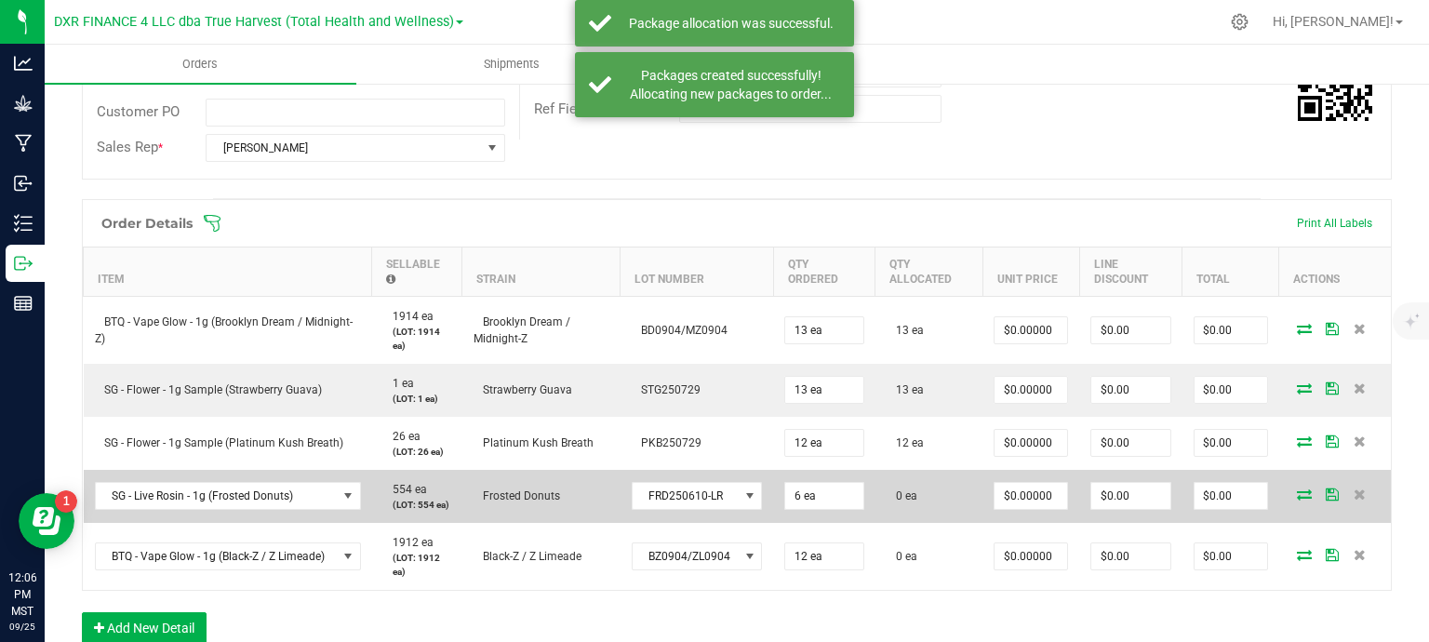
click at [1297, 497] on icon at bounding box center [1304, 493] width 15 height 11
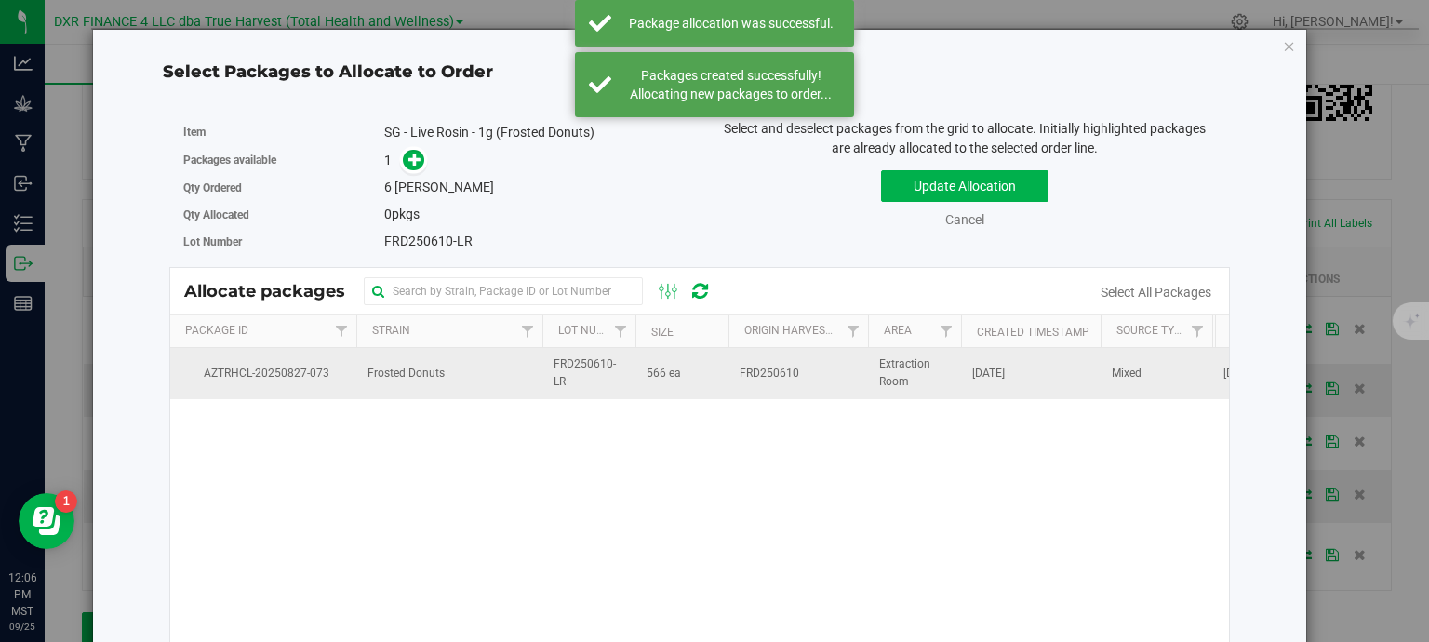
click at [697, 383] on td "566 ea" at bounding box center [682, 373] width 93 height 50
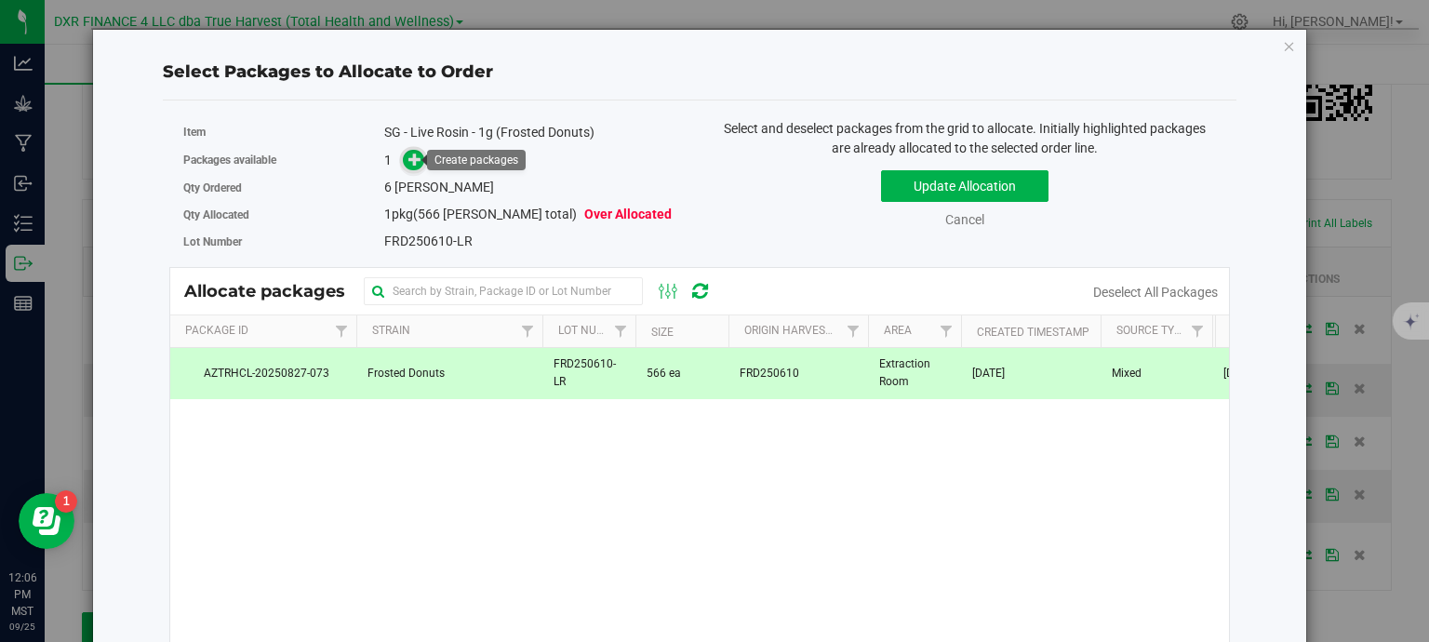
click at [414, 155] on icon at bounding box center [414, 159] width 13 height 13
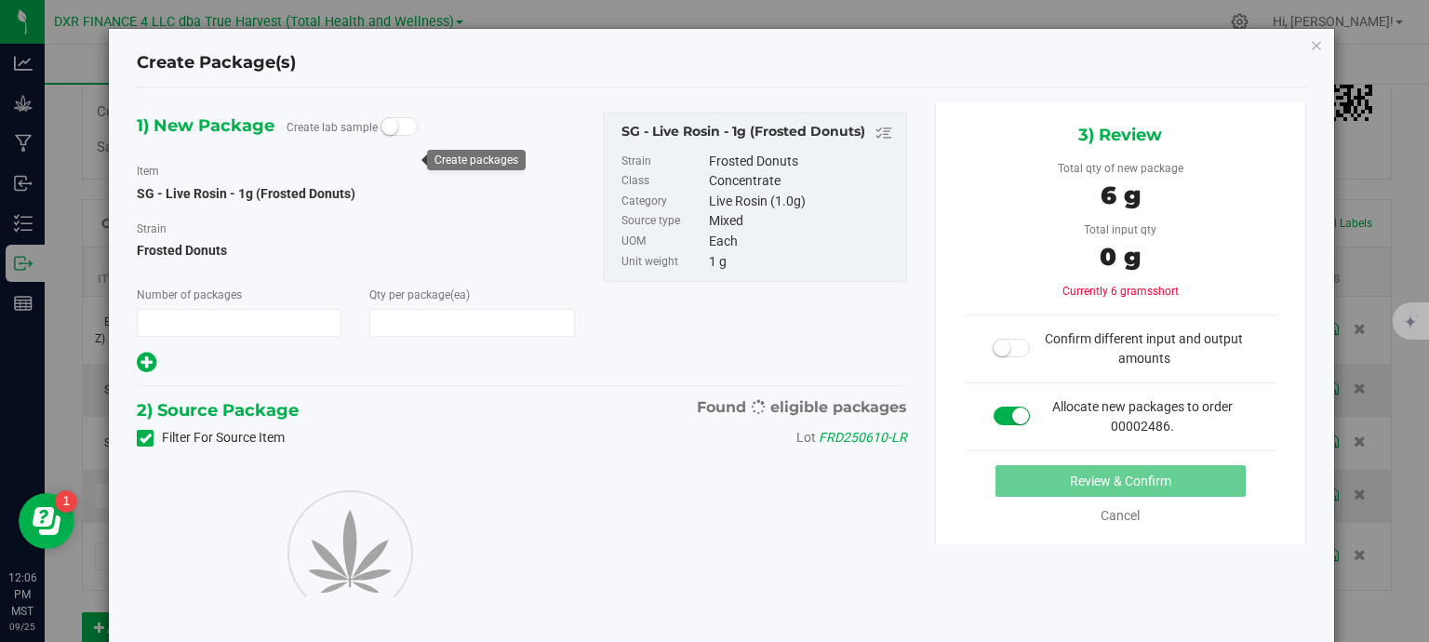
type input "1"
type input "6"
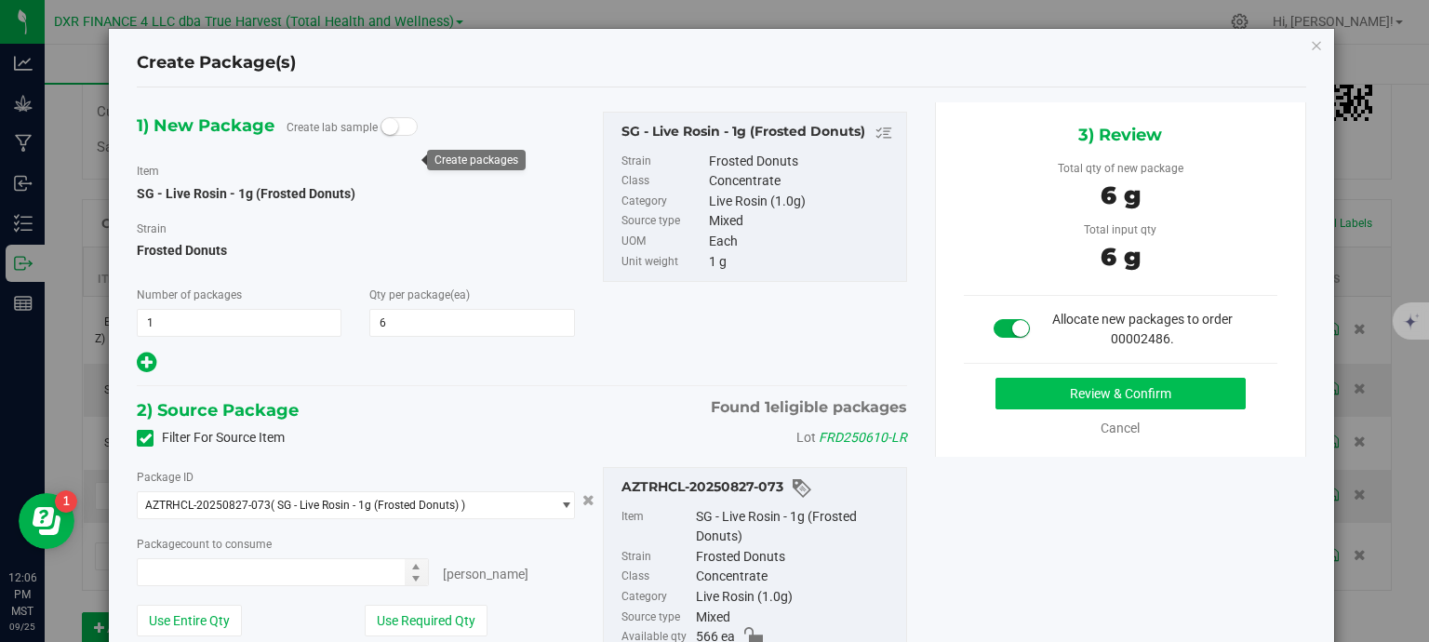
type input "6 ea"
click at [1116, 379] on button "Review & Confirm" at bounding box center [1121, 394] width 250 height 32
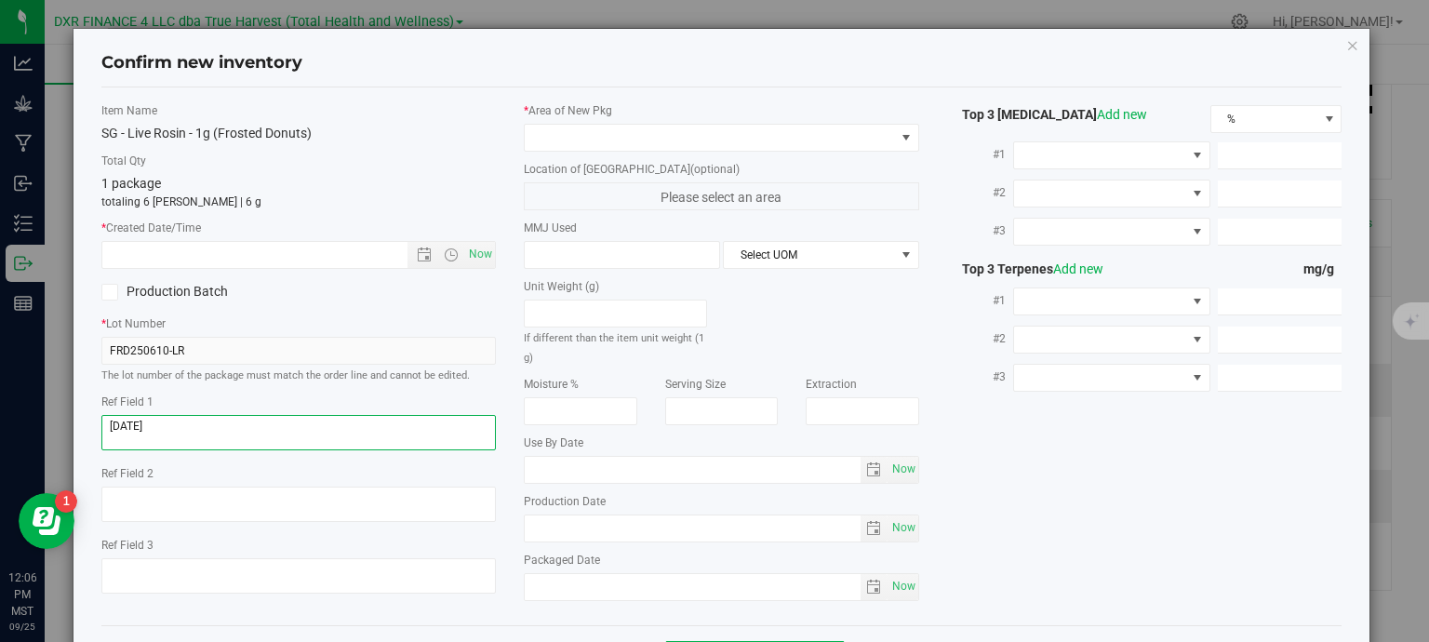
click at [218, 427] on textarea at bounding box center [298, 432] width 395 height 35
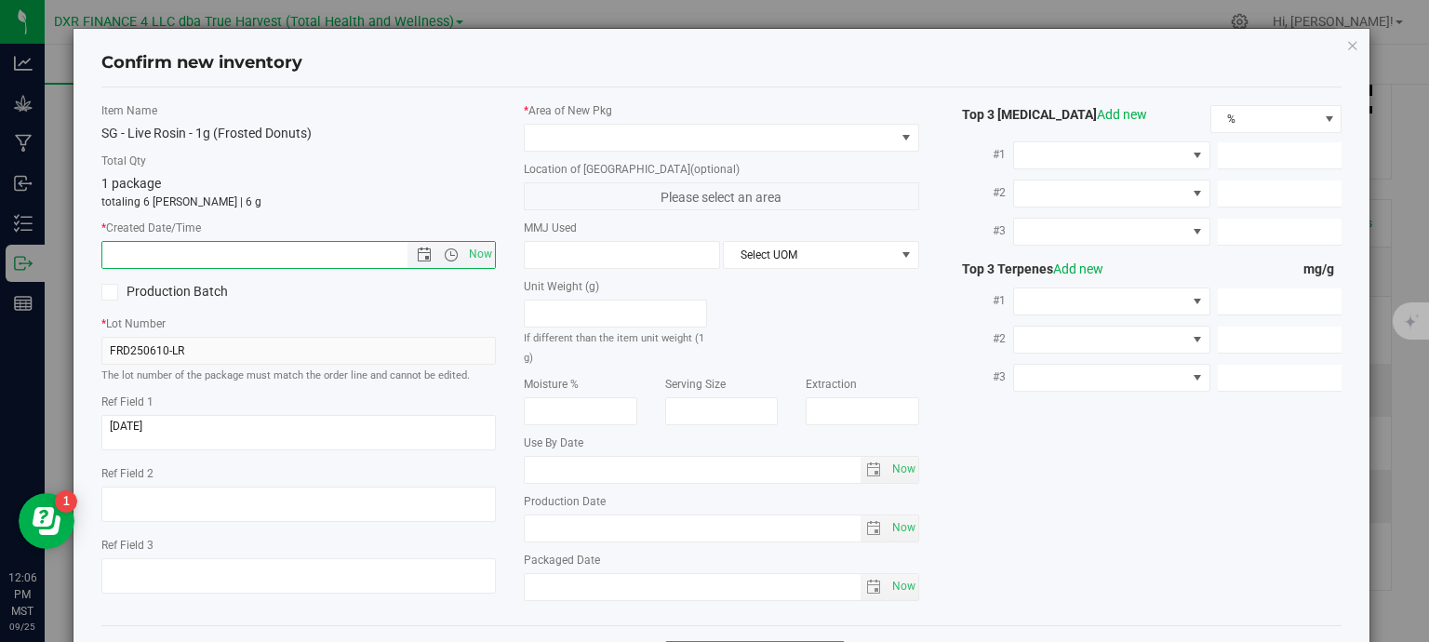
click at [237, 252] on input "text" at bounding box center [271, 255] width 338 height 26
paste input "2025-07-22"
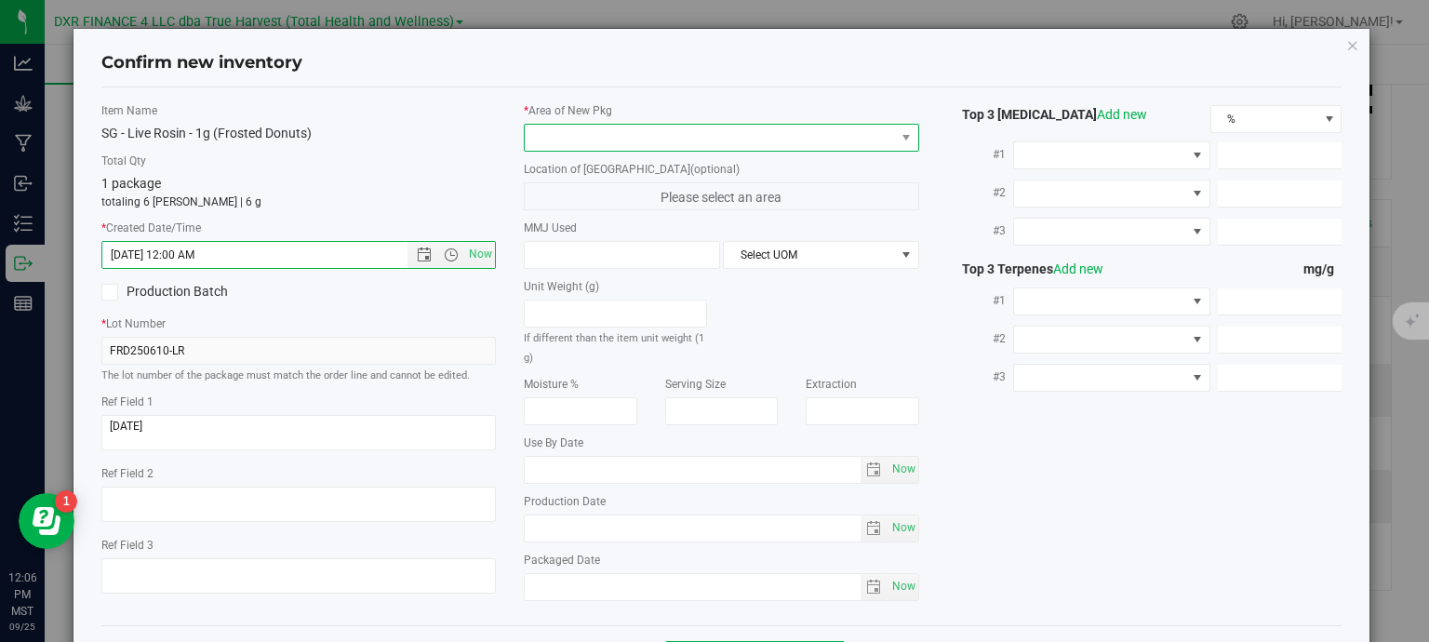
click at [583, 138] on span at bounding box center [710, 138] width 370 height 26
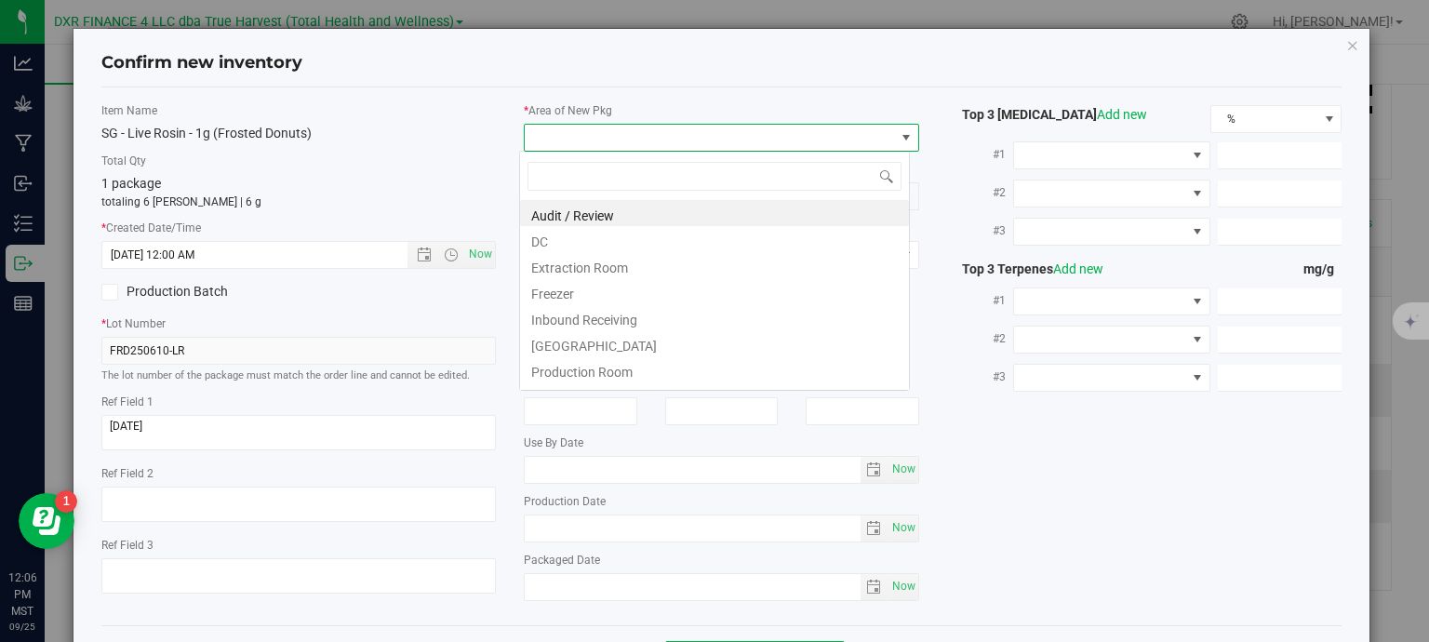
type input "7/22/2025 12:06 PM"
click at [549, 265] on li "Extraction Room" at bounding box center [714, 265] width 389 height 26
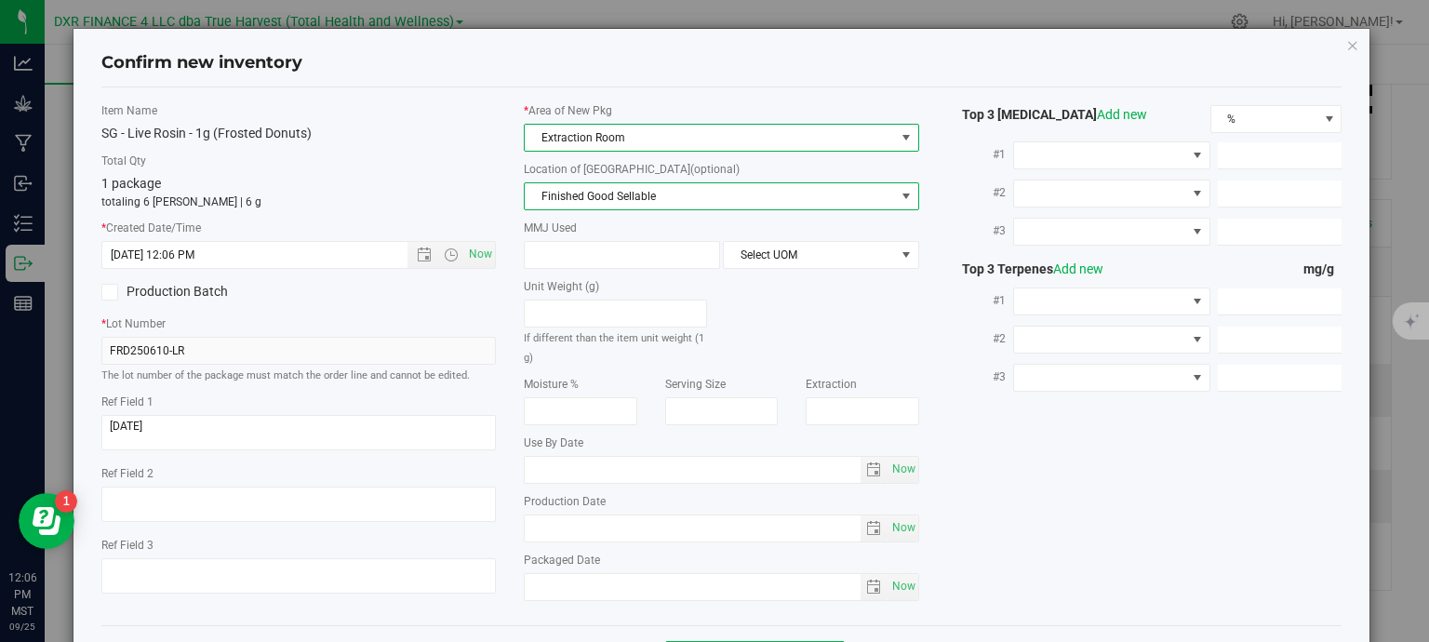
click at [579, 185] on span "Finished Good Sellable" at bounding box center [710, 196] width 370 height 26
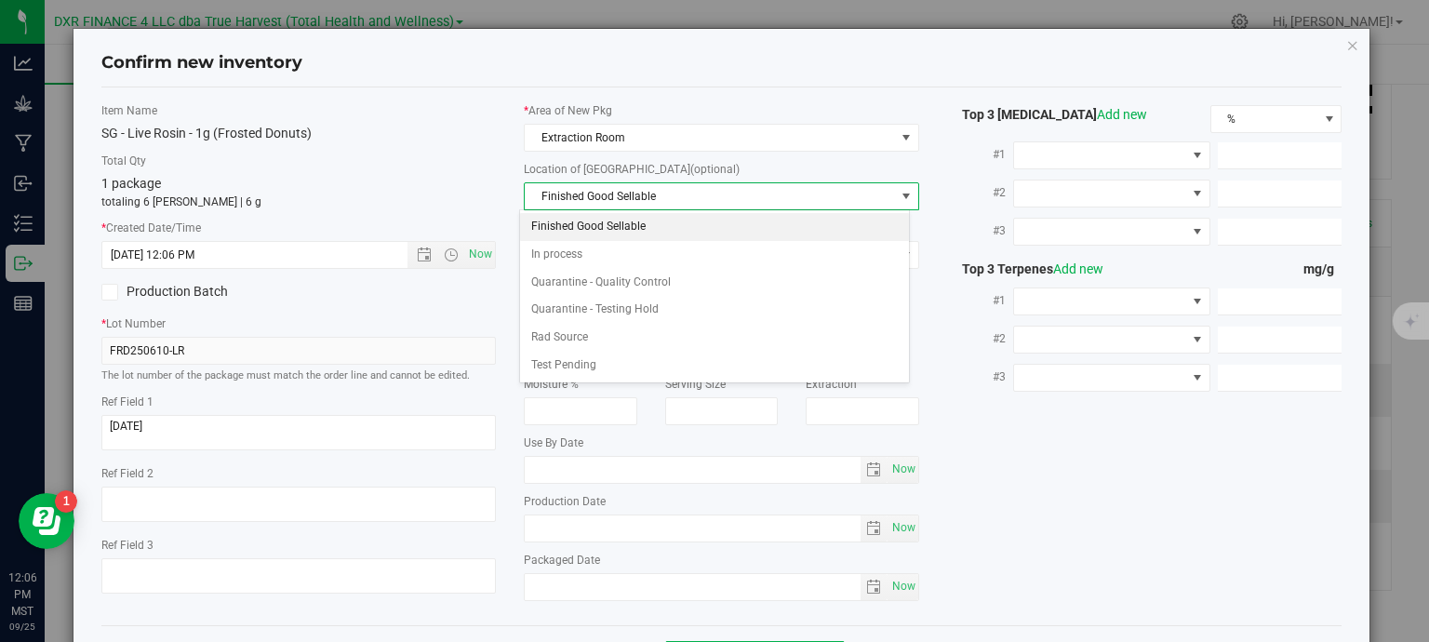
click at [576, 226] on li "Finished Good Sellable" at bounding box center [714, 227] width 389 height 28
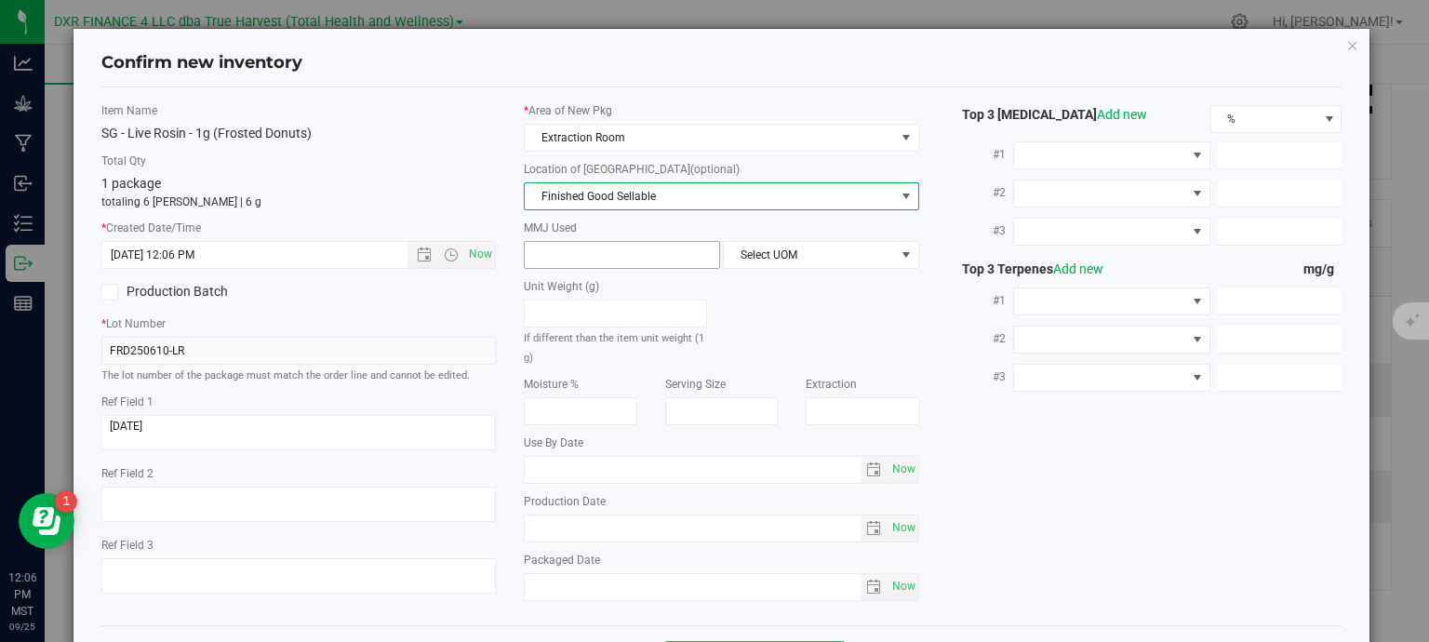
click at [596, 259] on input "text" at bounding box center [622, 255] width 194 height 26
type input "1"
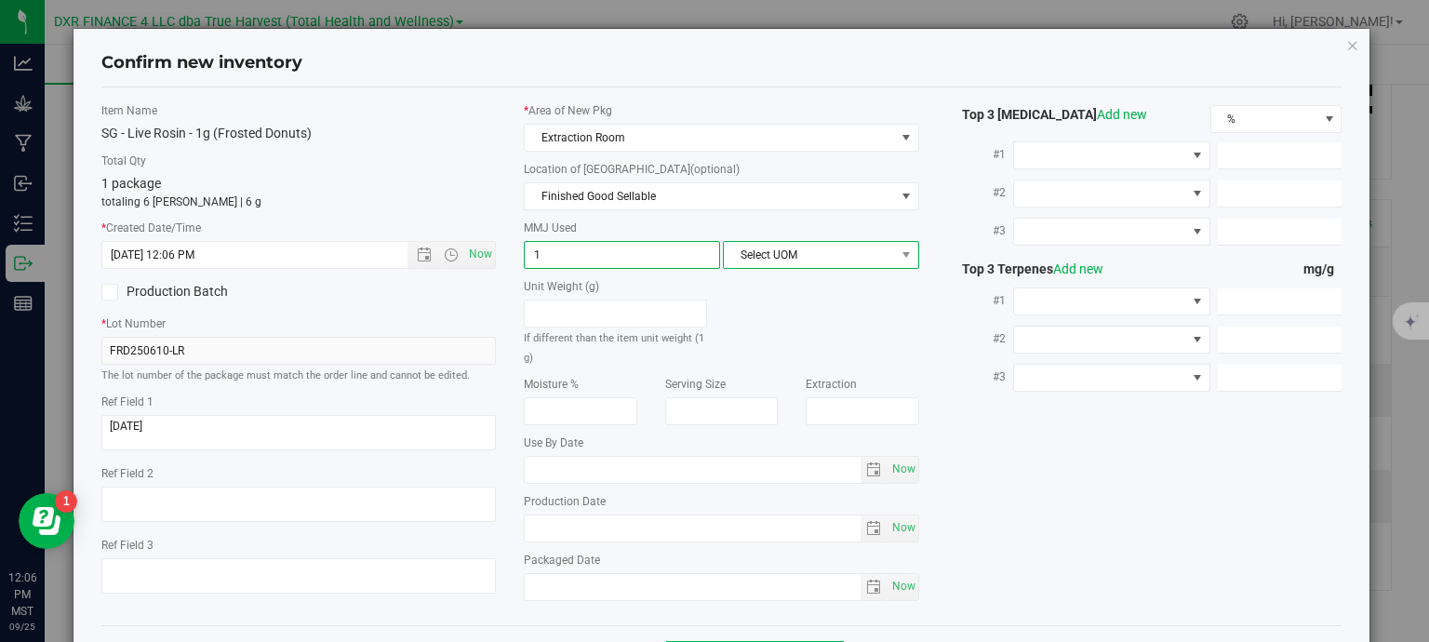
type input "1.0000"
click at [787, 260] on span "Select UOM" at bounding box center [809, 255] width 171 height 26
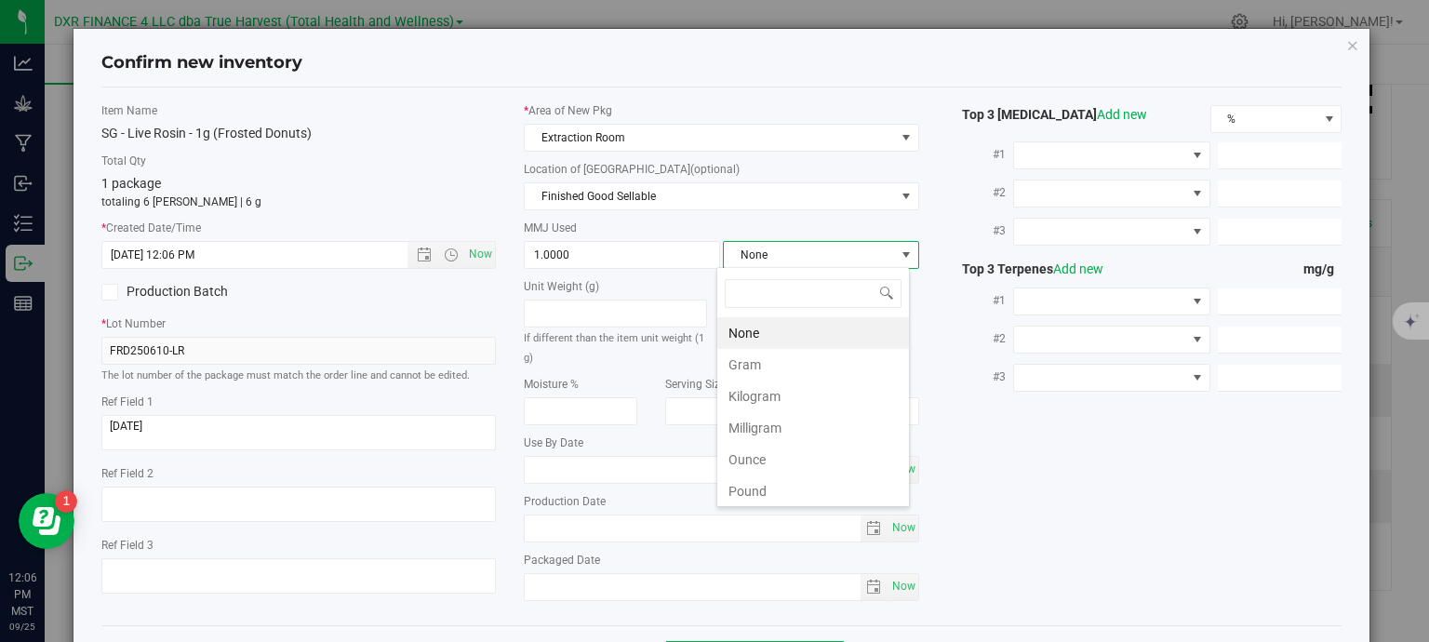
scroll to position [27, 194]
click at [763, 361] on li "Gram" at bounding box center [813, 365] width 192 height 32
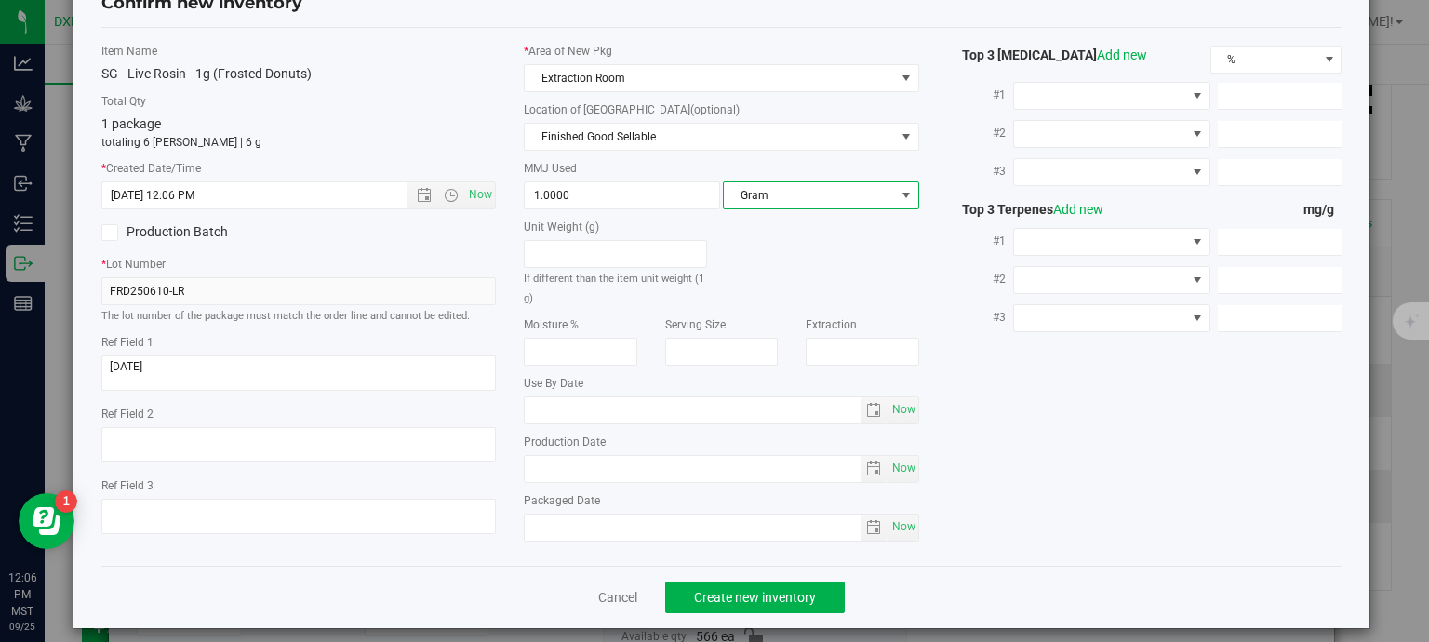
scroll to position [71, 0]
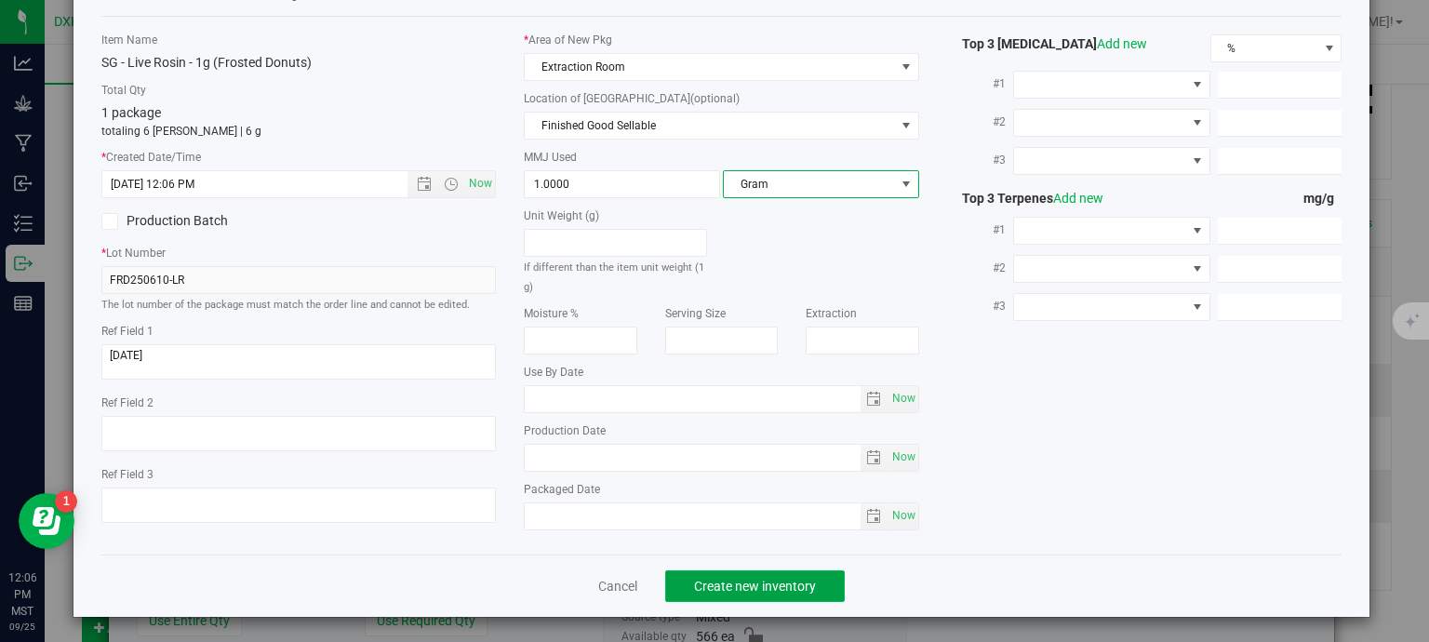
click at [792, 582] on span "Create new inventory" at bounding box center [755, 586] width 122 height 15
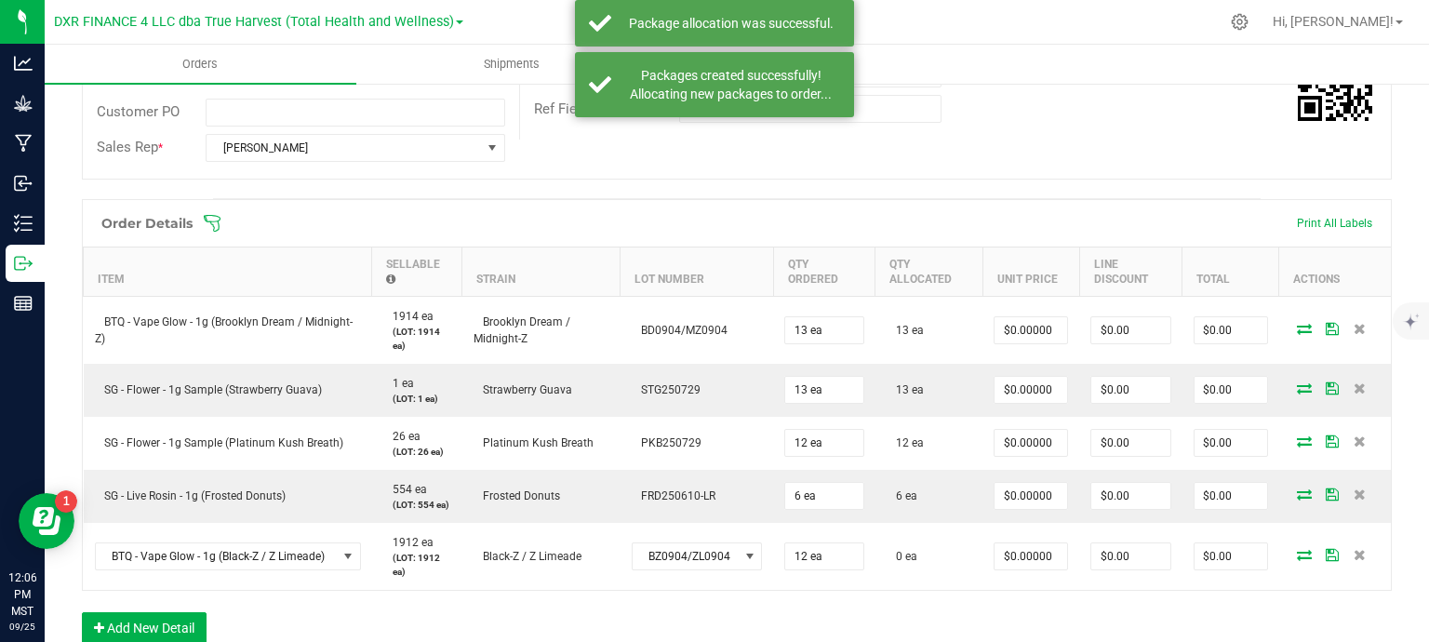
scroll to position [558, 0]
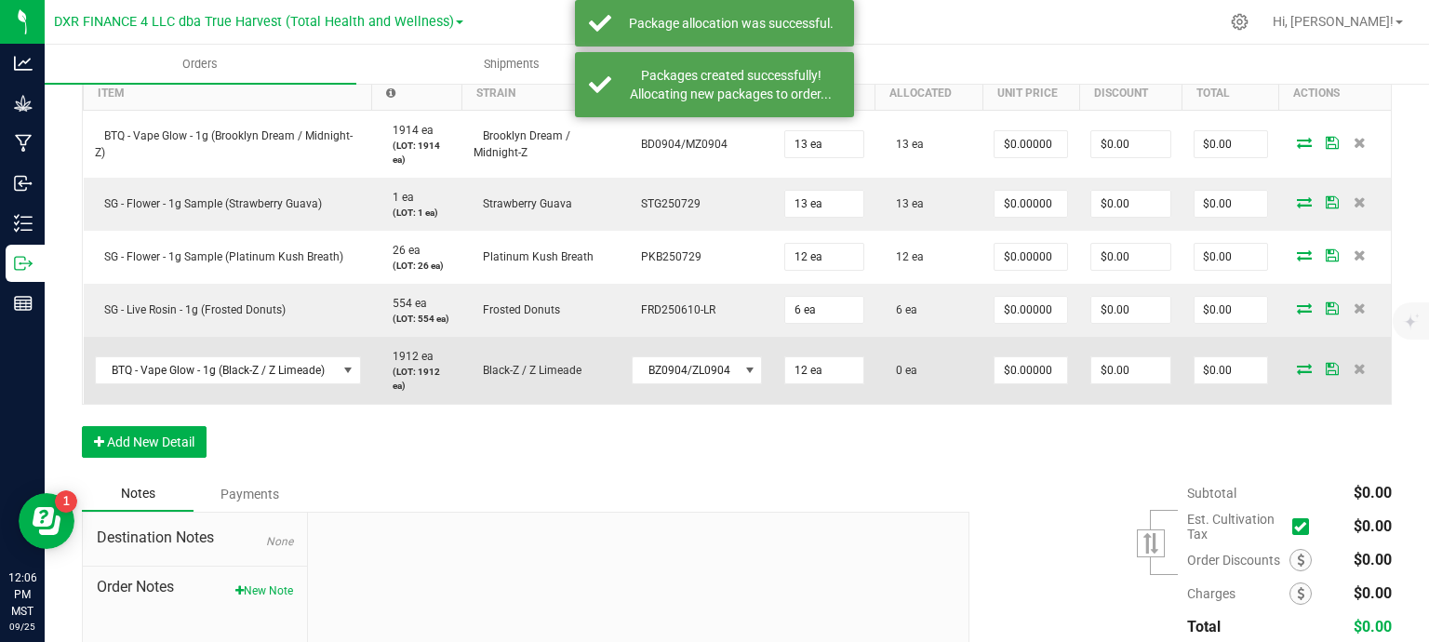
click at [1297, 368] on icon at bounding box center [1304, 368] width 15 height 11
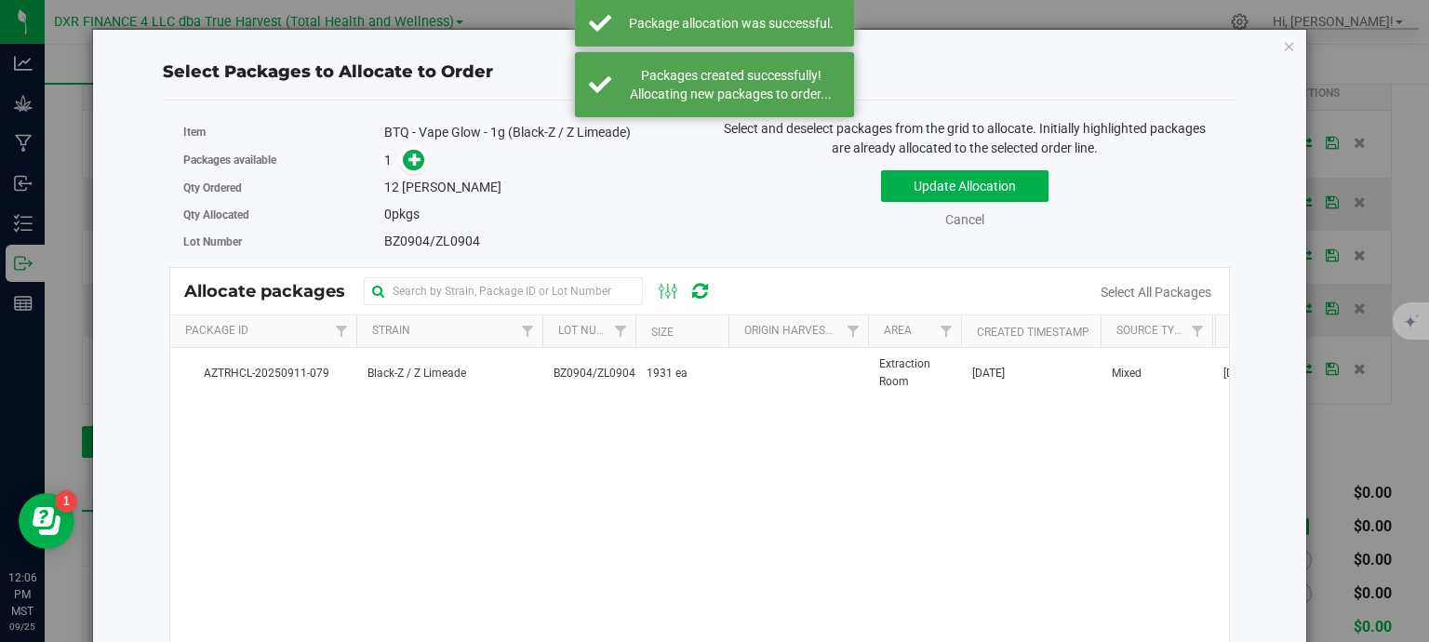
drag, startPoint x: 643, startPoint y: 366, endPoint x: 605, endPoint y: 304, distance: 72.3
click at [643, 363] on td "1931 ea" at bounding box center [682, 373] width 93 height 50
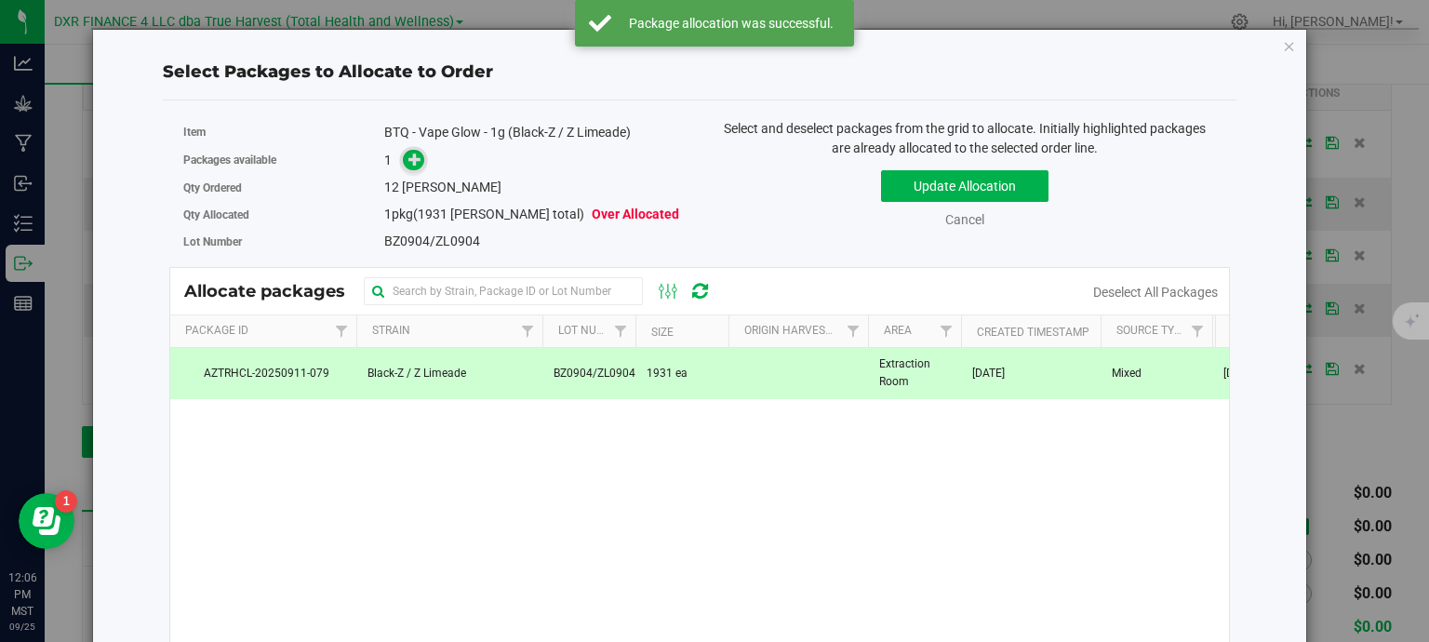
click at [403, 163] on span at bounding box center [413, 160] width 21 height 21
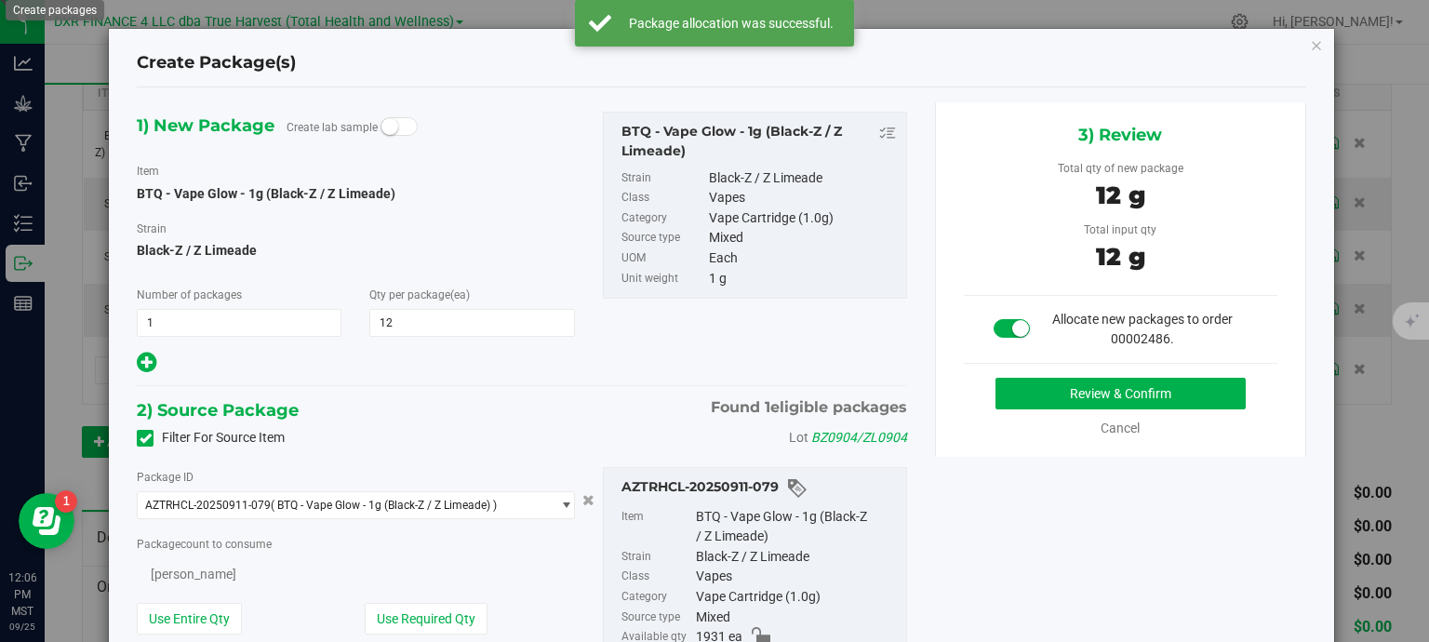
type input "12"
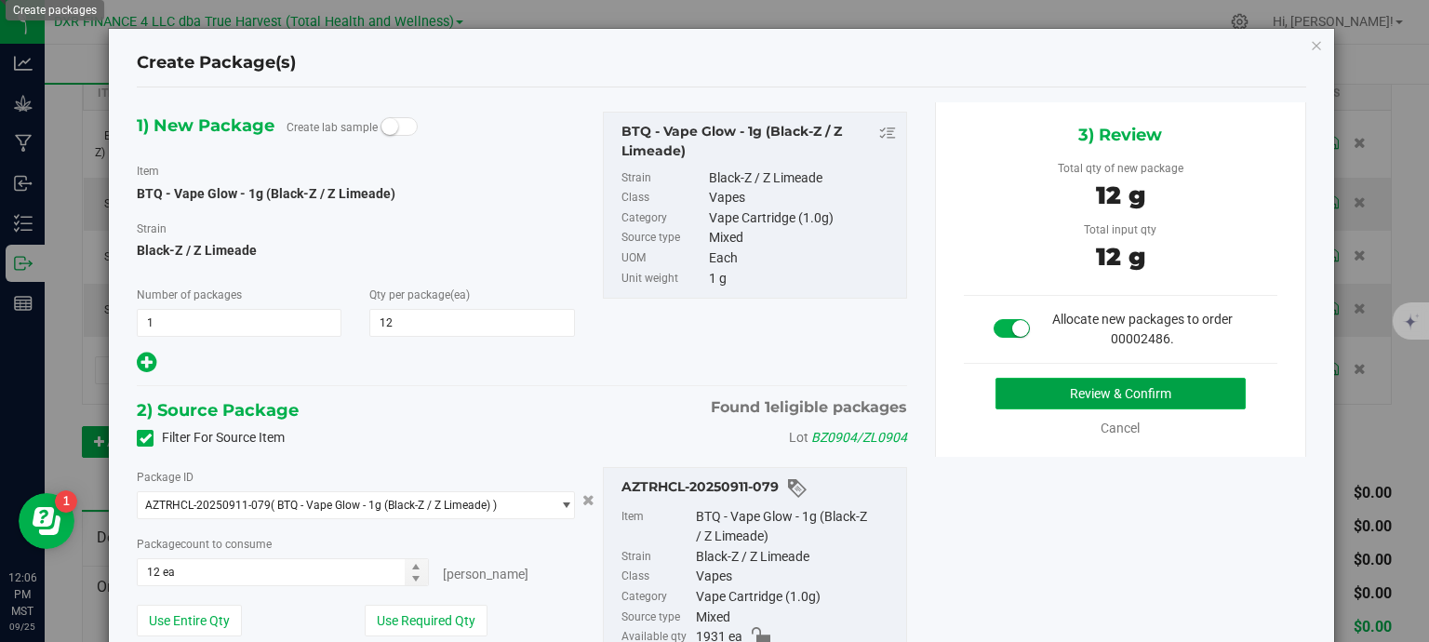
click at [1075, 399] on button "Review & Confirm" at bounding box center [1121, 394] width 250 height 32
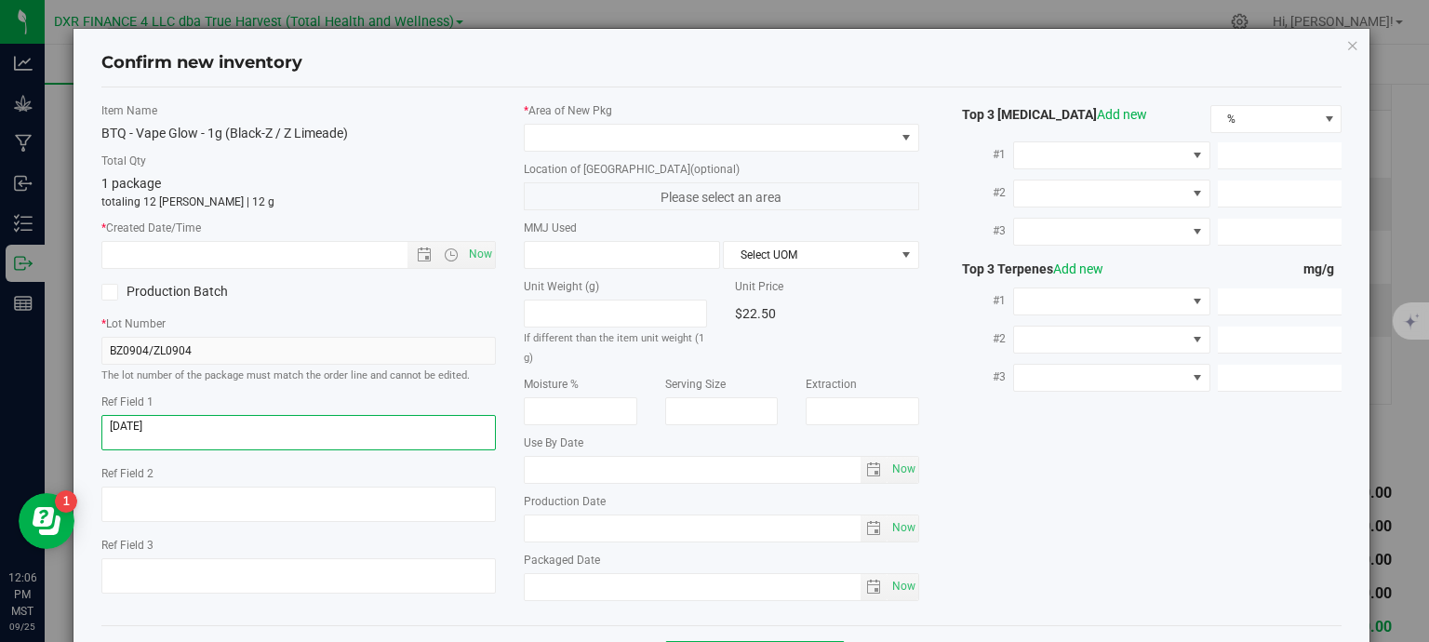
click at [179, 428] on textarea at bounding box center [298, 432] width 395 height 35
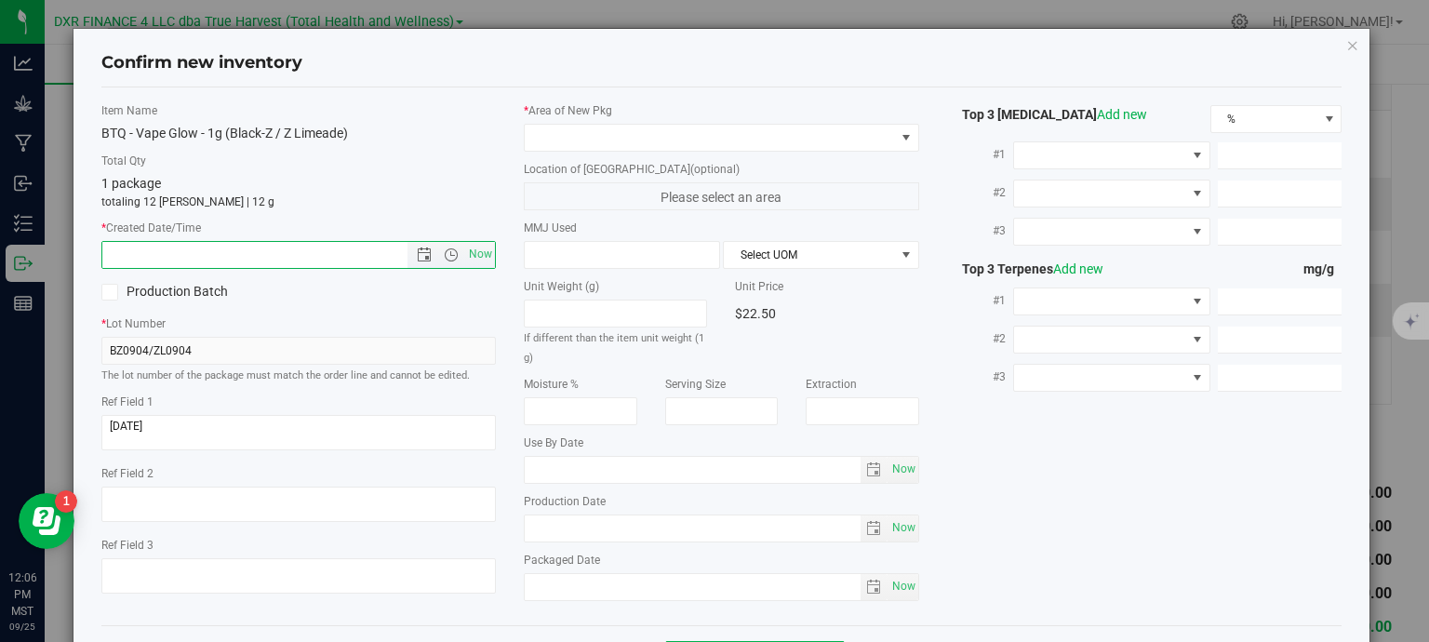
click at [211, 252] on input "text" at bounding box center [271, 255] width 338 height 26
paste input "2025-09-04"
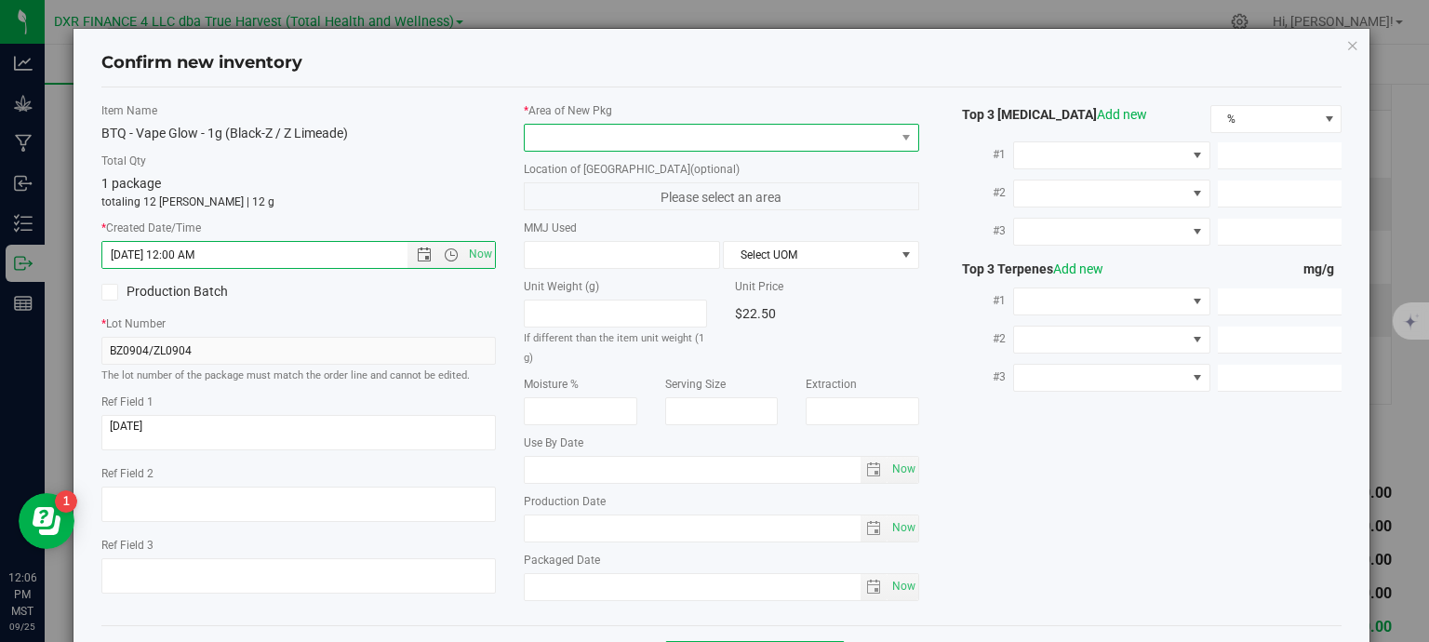
click at [569, 142] on span at bounding box center [710, 138] width 370 height 26
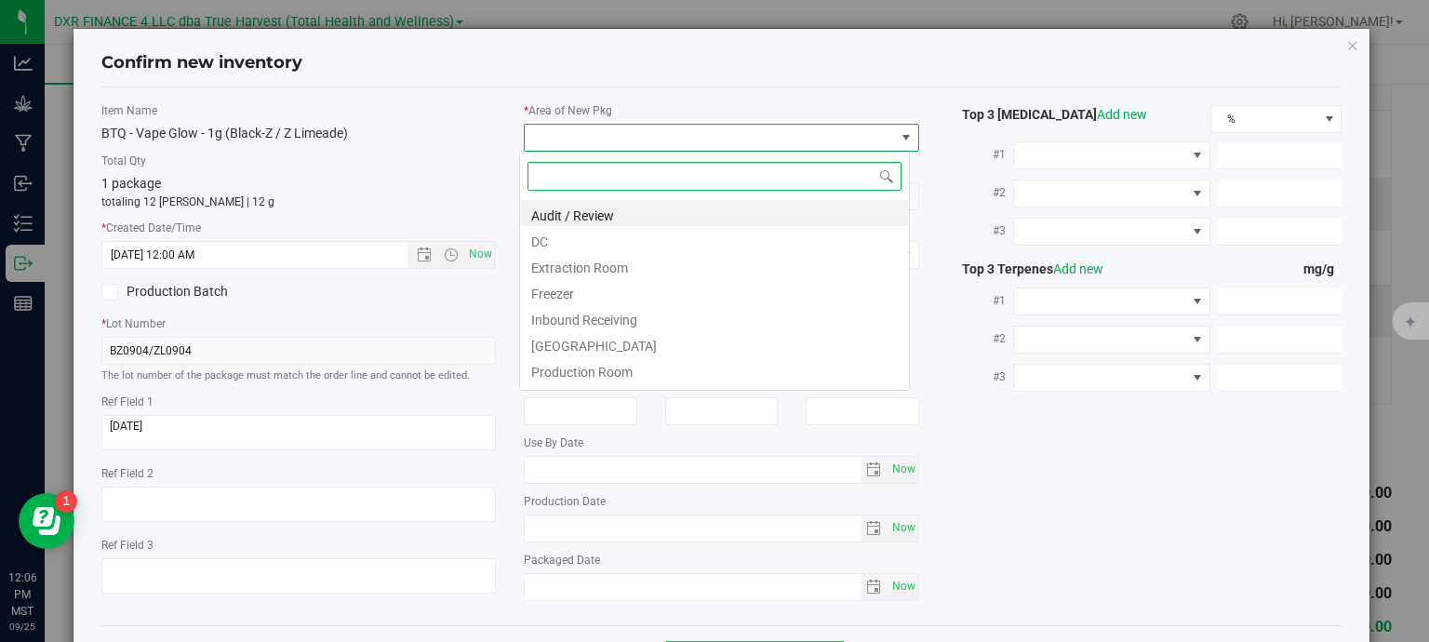
type input "9/4/2025 12:06 PM"
click at [581, 245] on li "DC" at bounding box center [714, 239] width 389 height 26
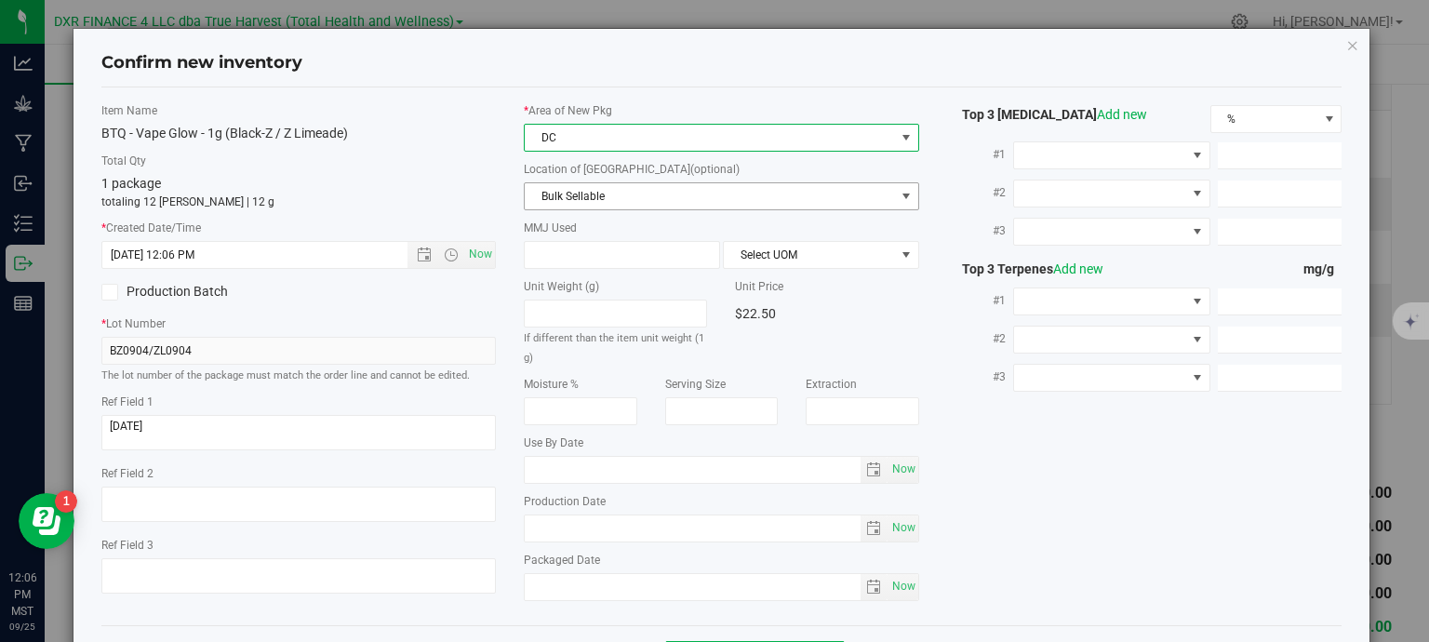
click at [592, 204] on span "Bulk Sellable" at bounding box center [710, 196] width 370 height 26
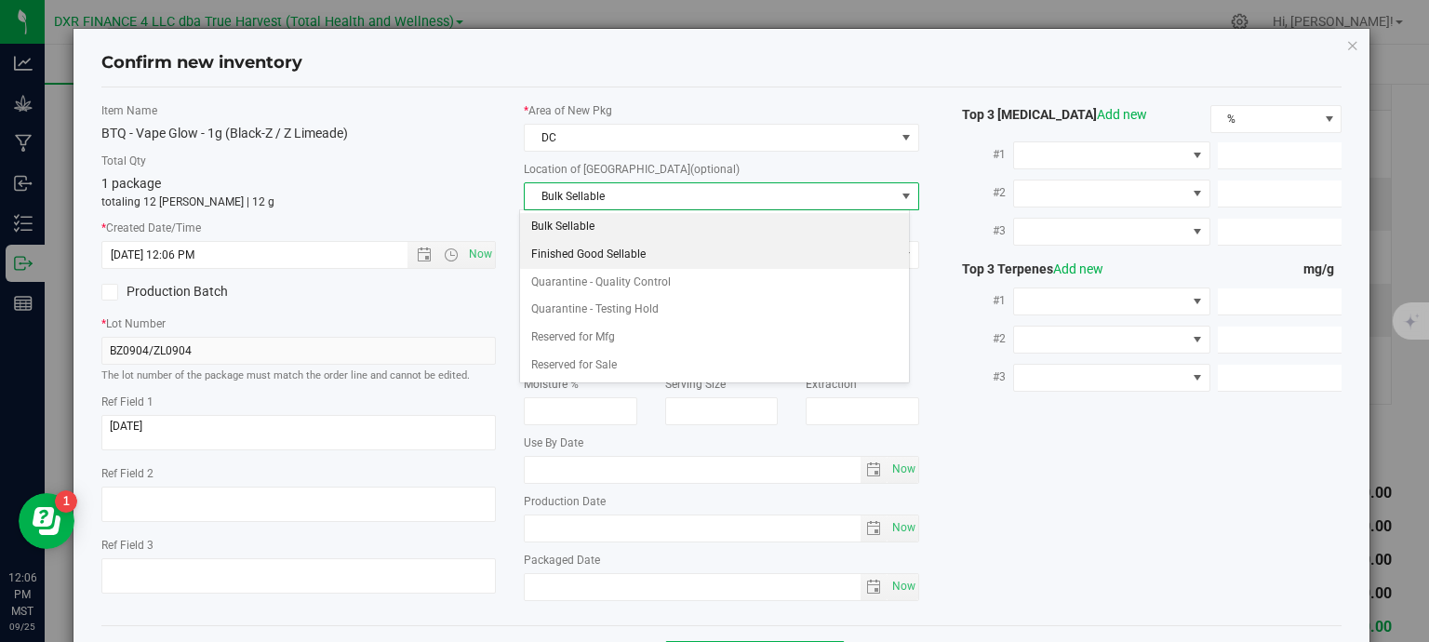
click at [612, 257] on li "Finished Good Sellable" at bounding box center [714, 255] width 389 height 28
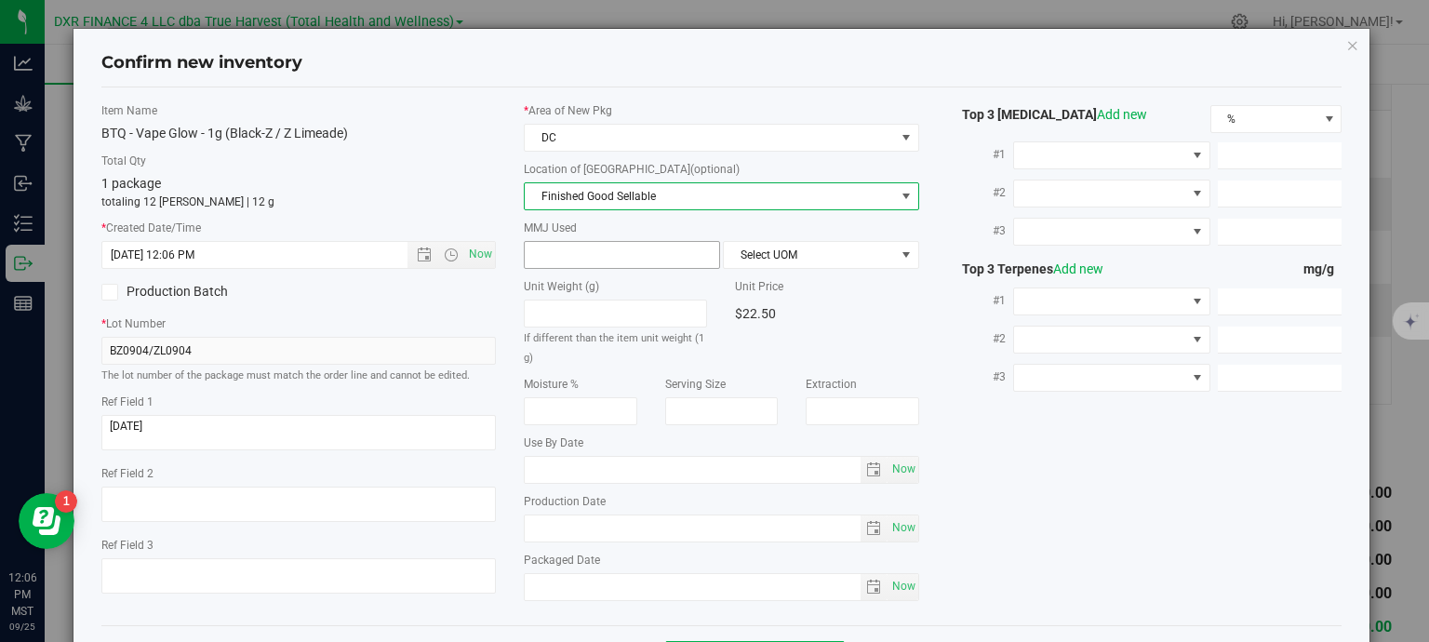
click at [611, 247] on span at bounding box center [622, 255] width 196 height 28
type input "1"
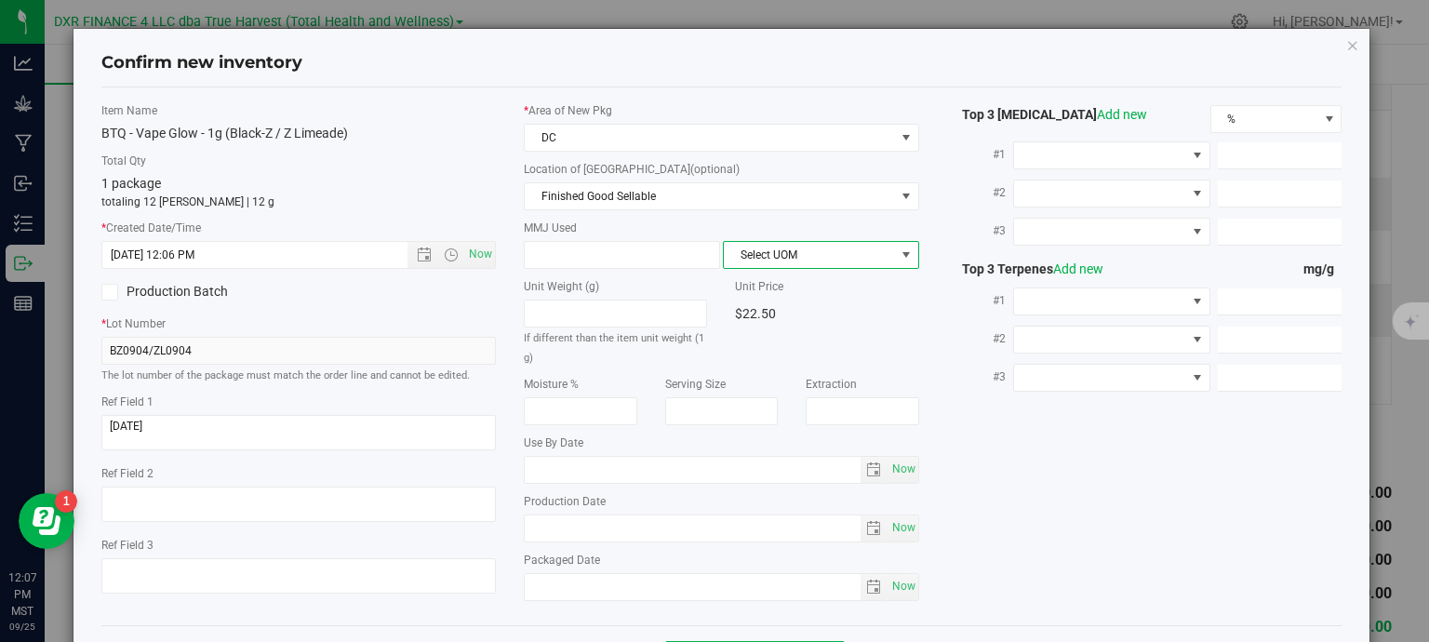
type input "1.0000"
click at [777, 258] on span "Select UOM" at bounding box center [809, 255] width 171 height 26
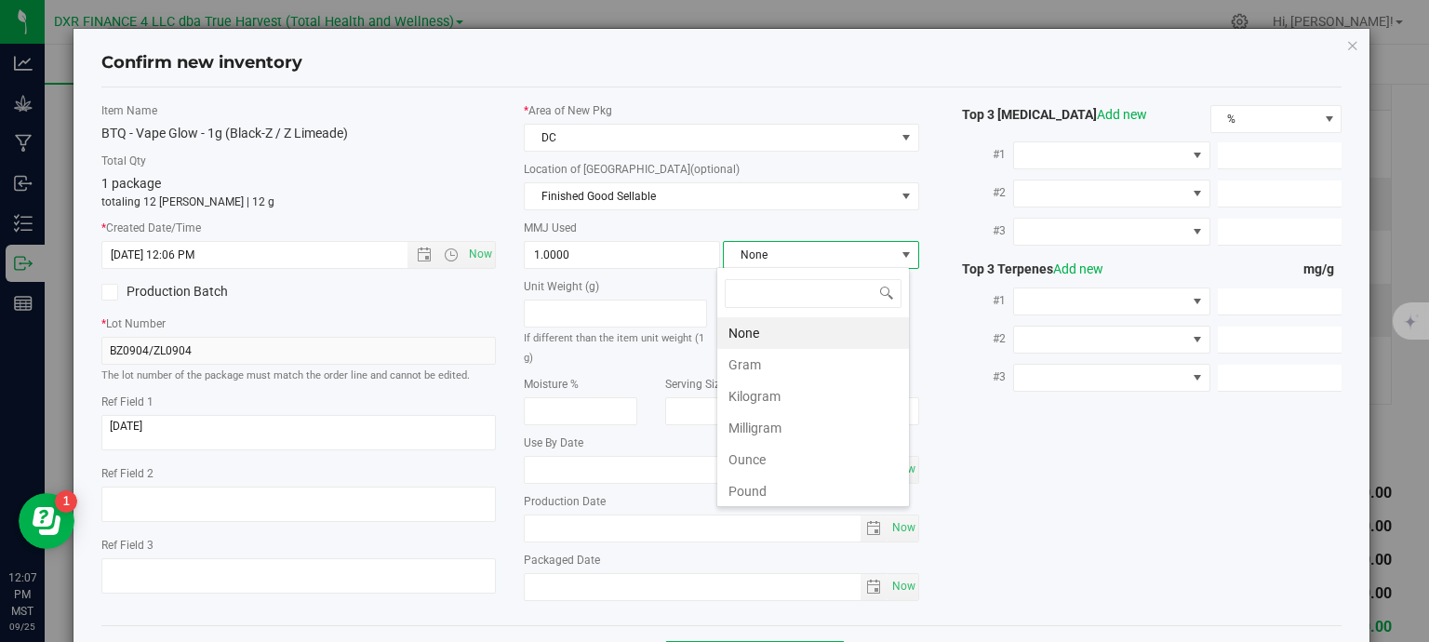
scroll to position [27, 194]
click at [778, 360] on li "Gram" at bounding box center [813, 365] width 192 height 32
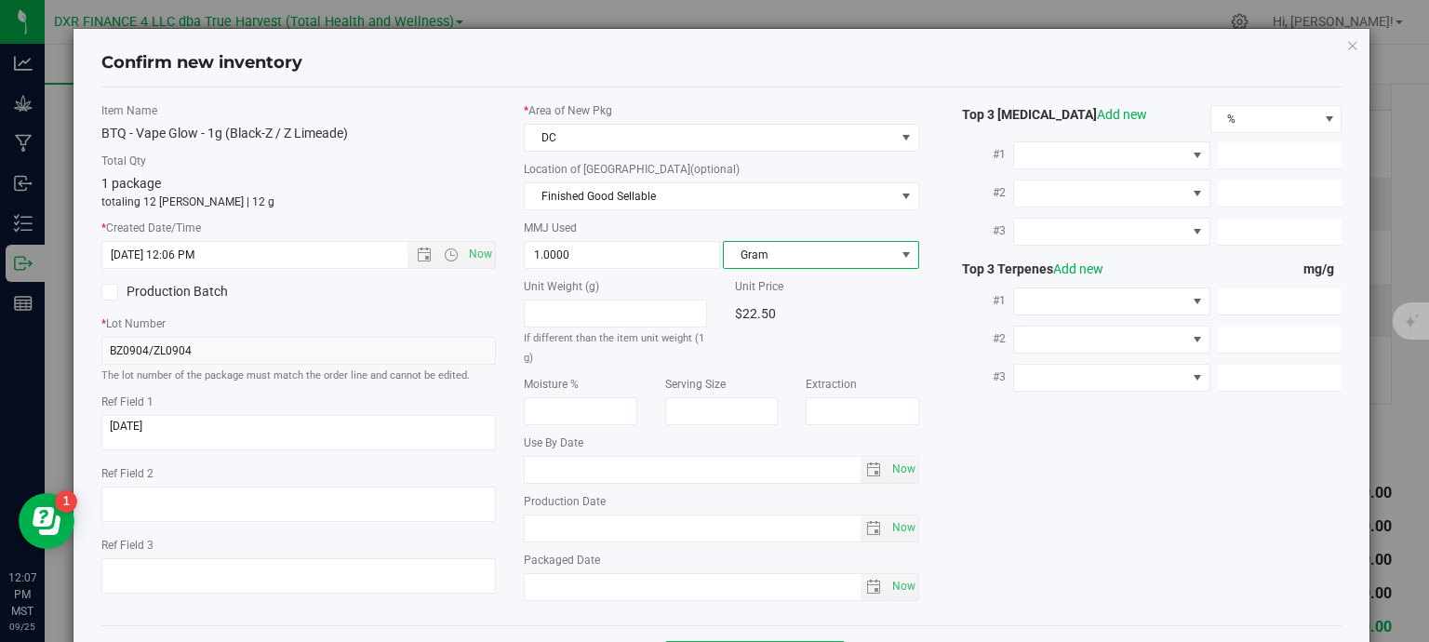
scroll to position [71, 0]
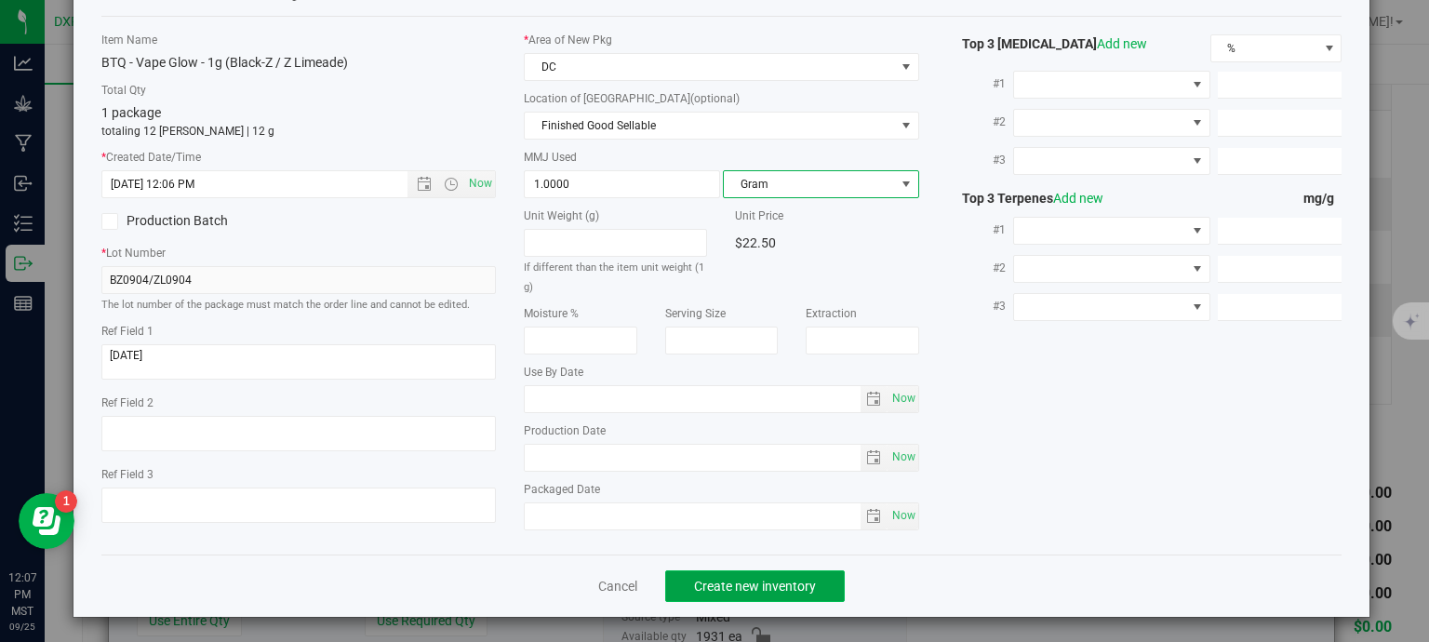
click at [769, 584] on span "Create new inventory" at bounding box center [755, 586] width 122 height 15
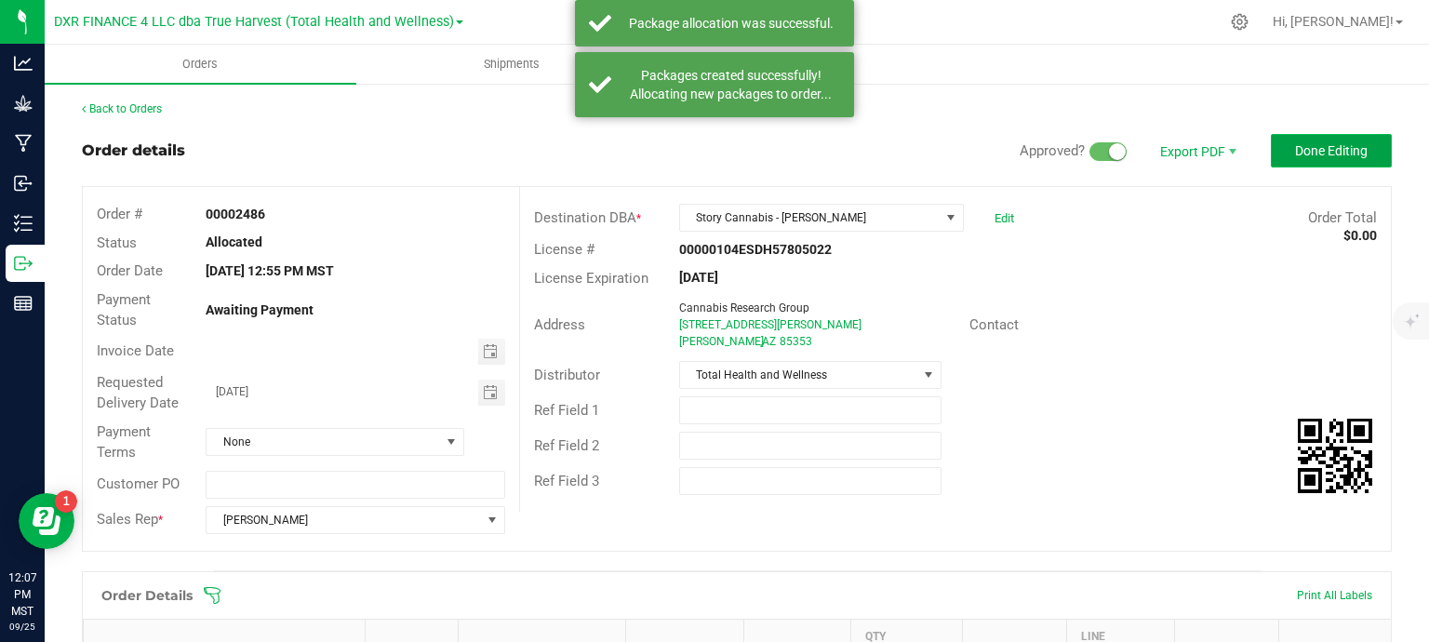
click at [1310, 143] on span "Done Editing" at bounding box center [1331, 150] width 73 height 15
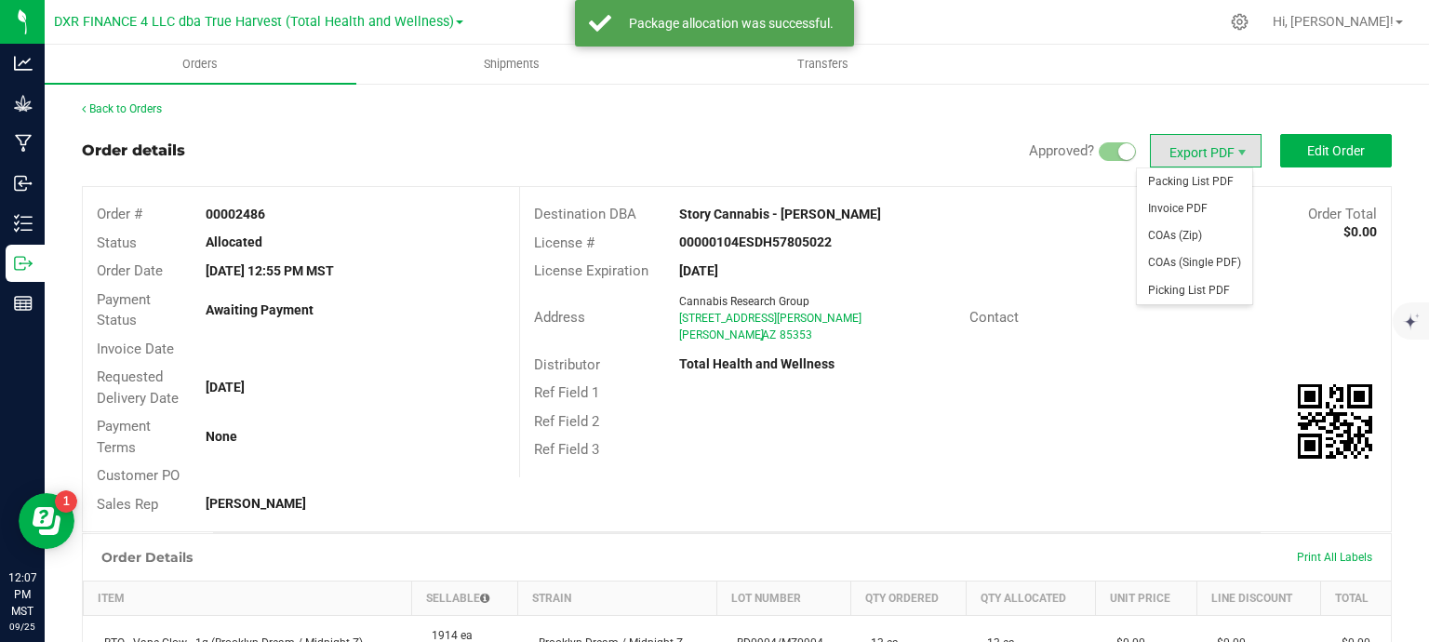
click at [1196, 154] on span "Export PDF" at bounding box center [1206, 150] width 112 height 33
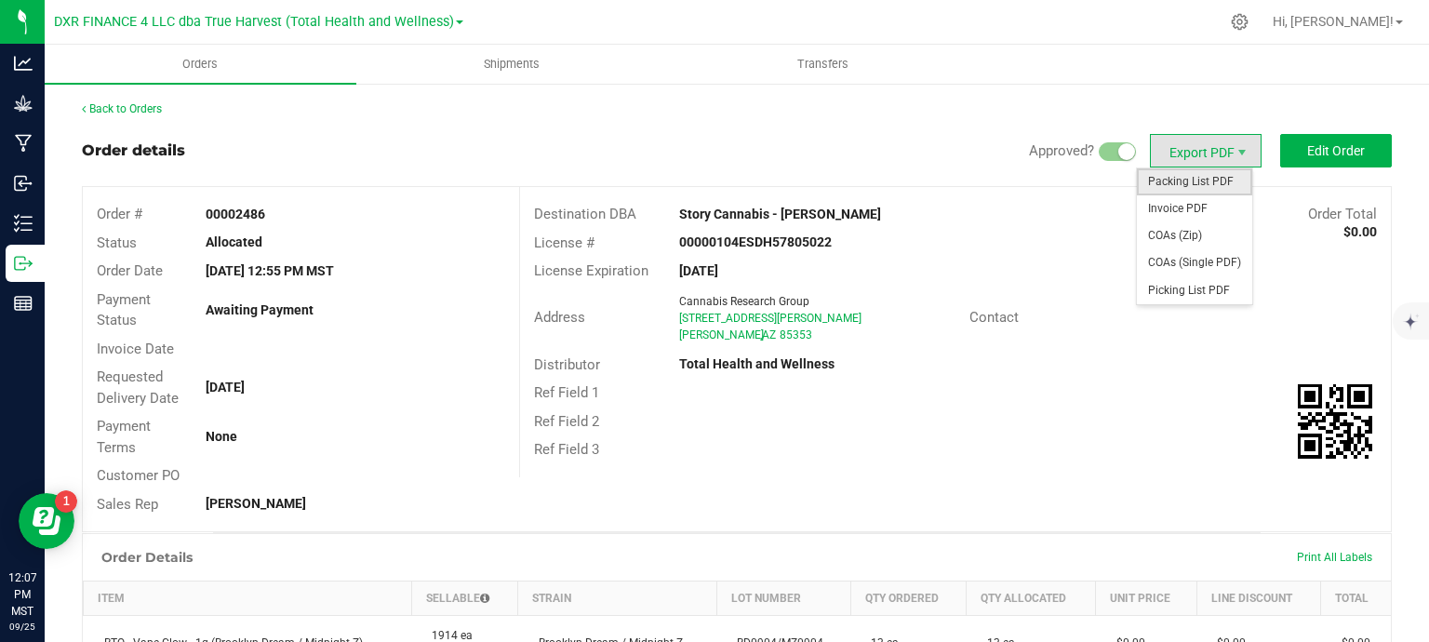
click at [1195, 181] on span "Packing List PDF" at bounding box center [1194, 181] width 115 height 27
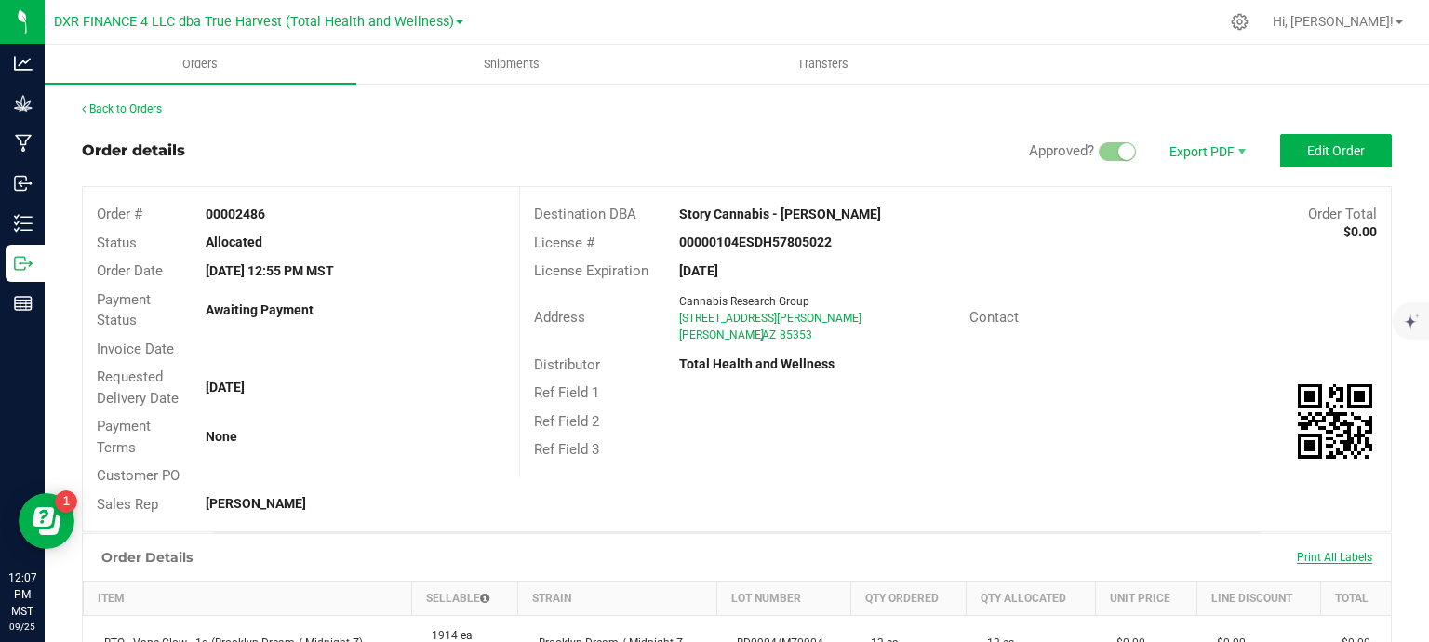
click at [1328, 552] on span "Print All Labels" at bounding box center [1334, 557] width 75 height 13
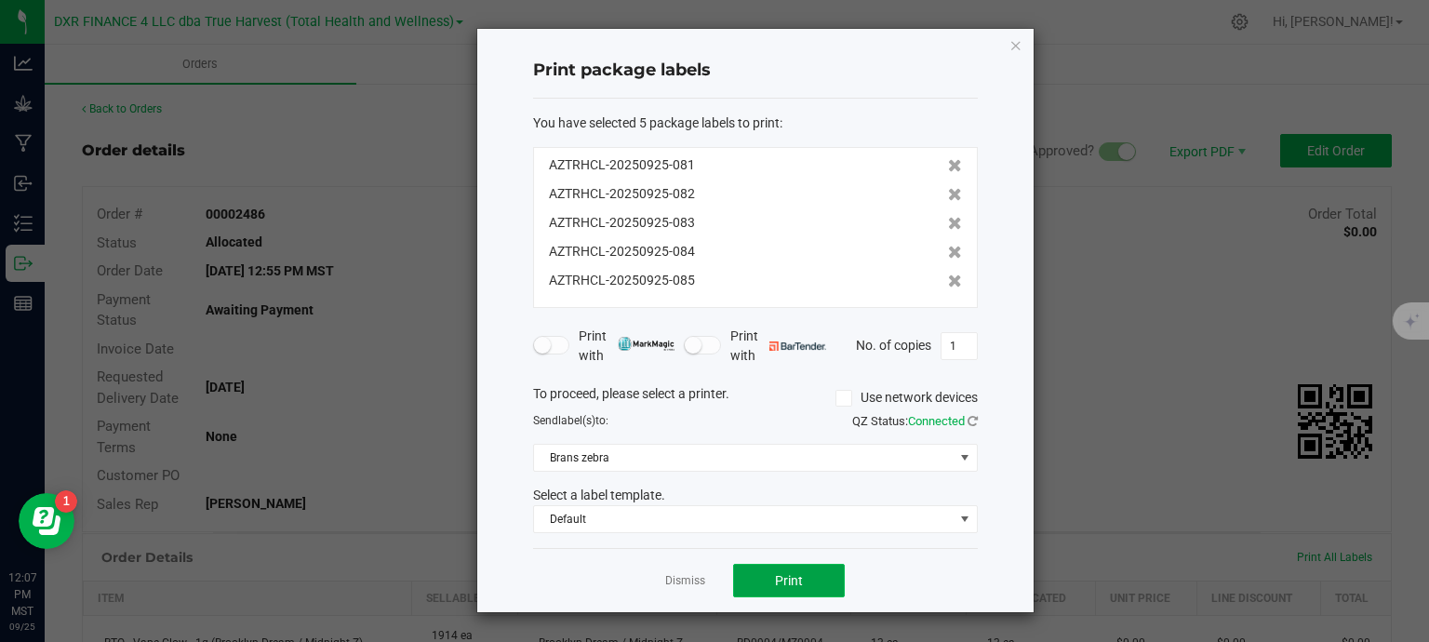
click at [809, 582] on button "Print" at bounding box center [789, 580] width 112 height 33
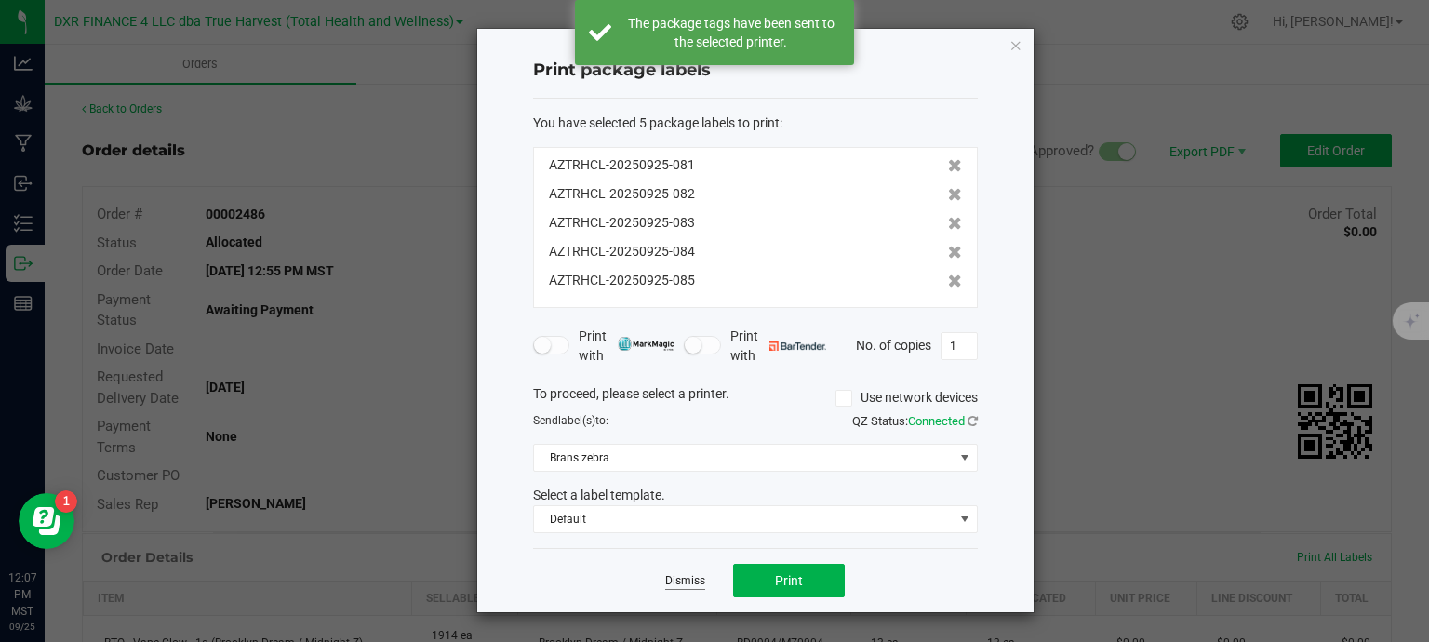
click at [685, 580] on link "Dismiss" at bounding box center [685, 581] width 40 height 16
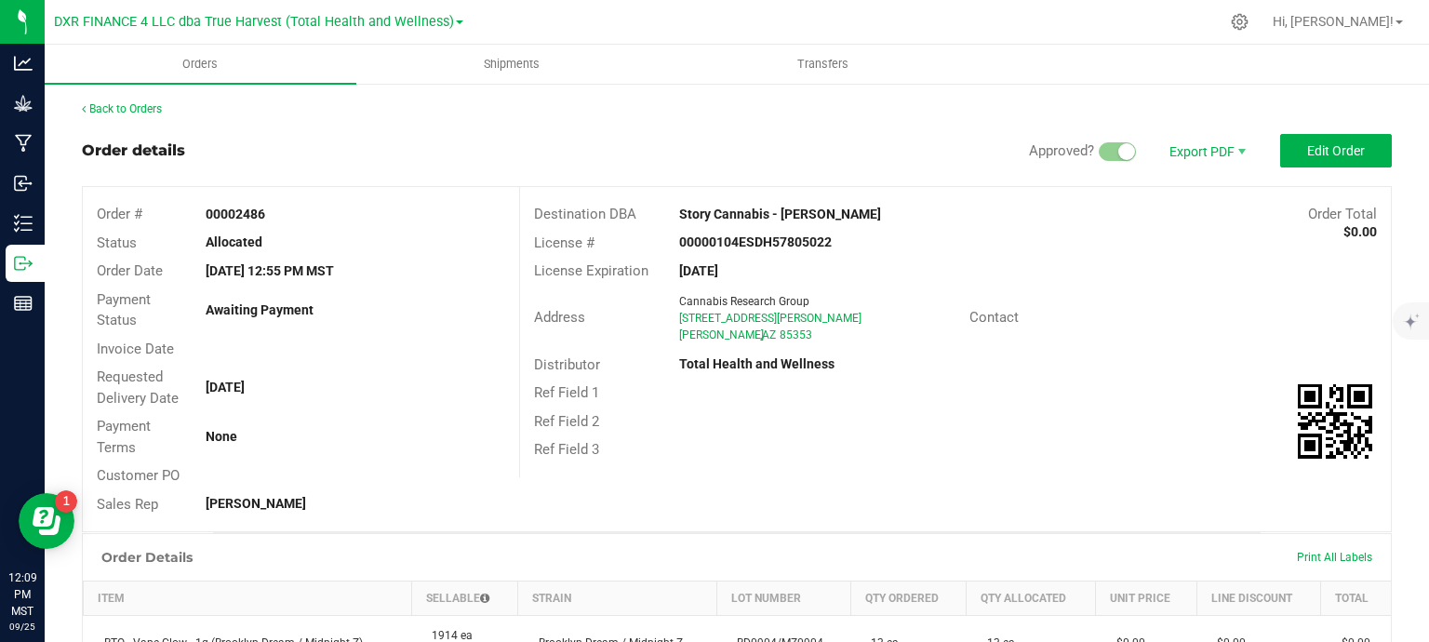
click at [972, 25] on div at bounding box center [845, 22] width 748 height 36
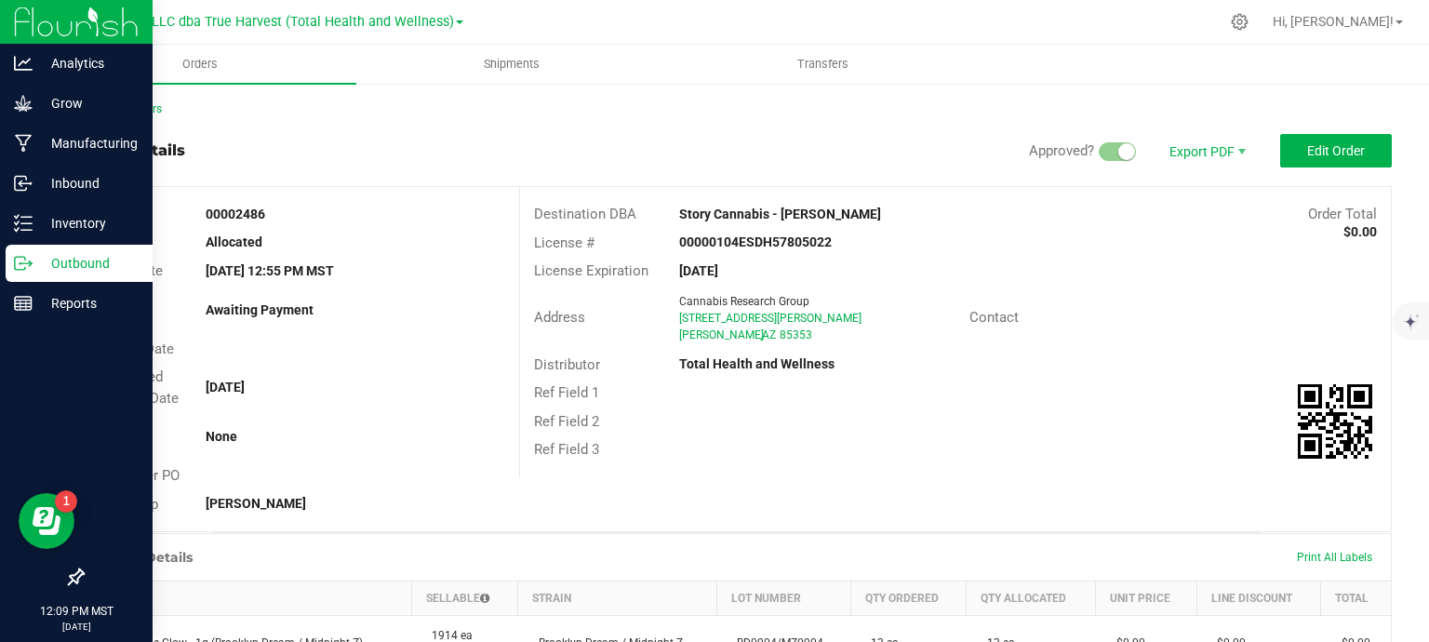
click at [26, 259] on icon at bounding box center [23, 263] width 19 height 19
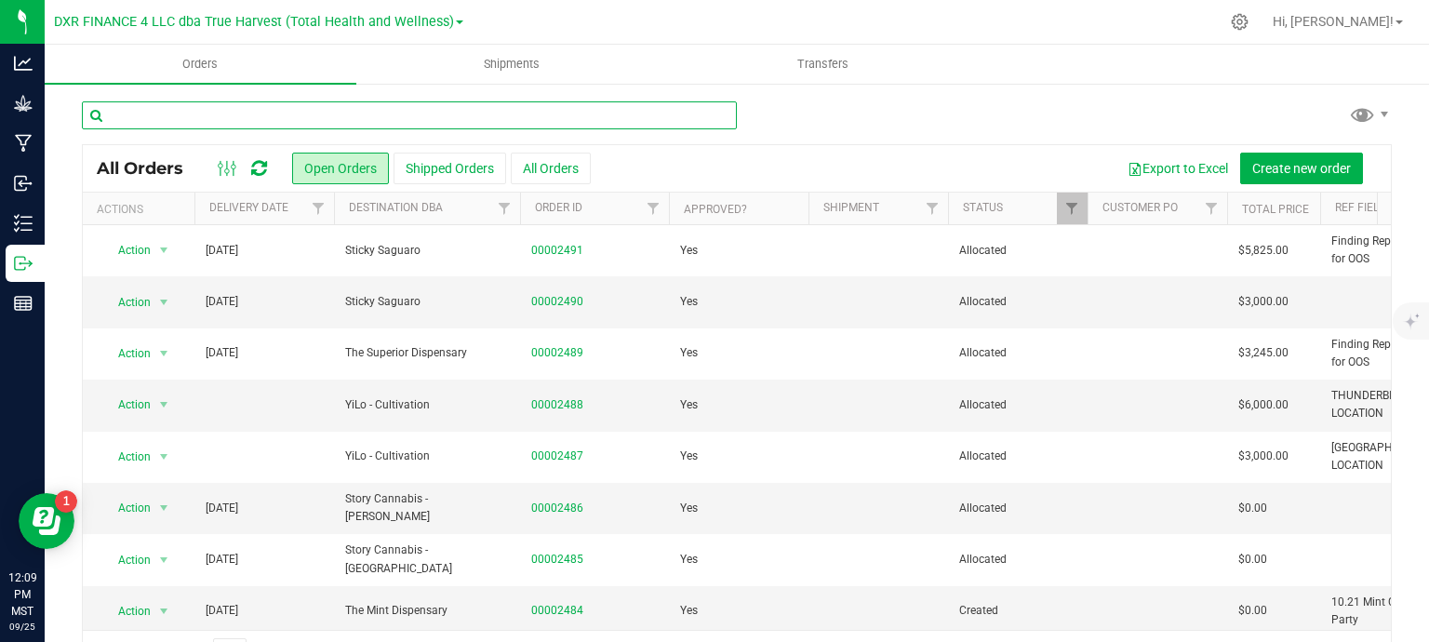
click at [334, 121] on input "text" at bounding box center [409, 115] width 655 height 28
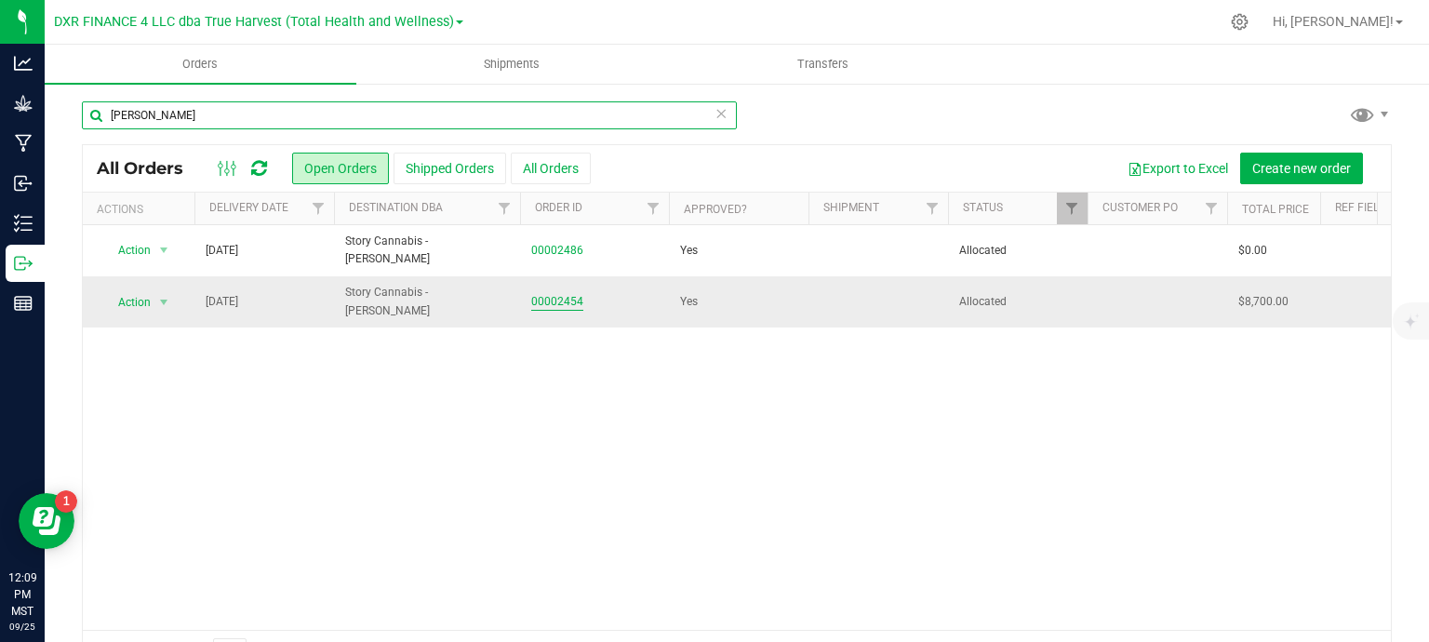
type input "tolleson"
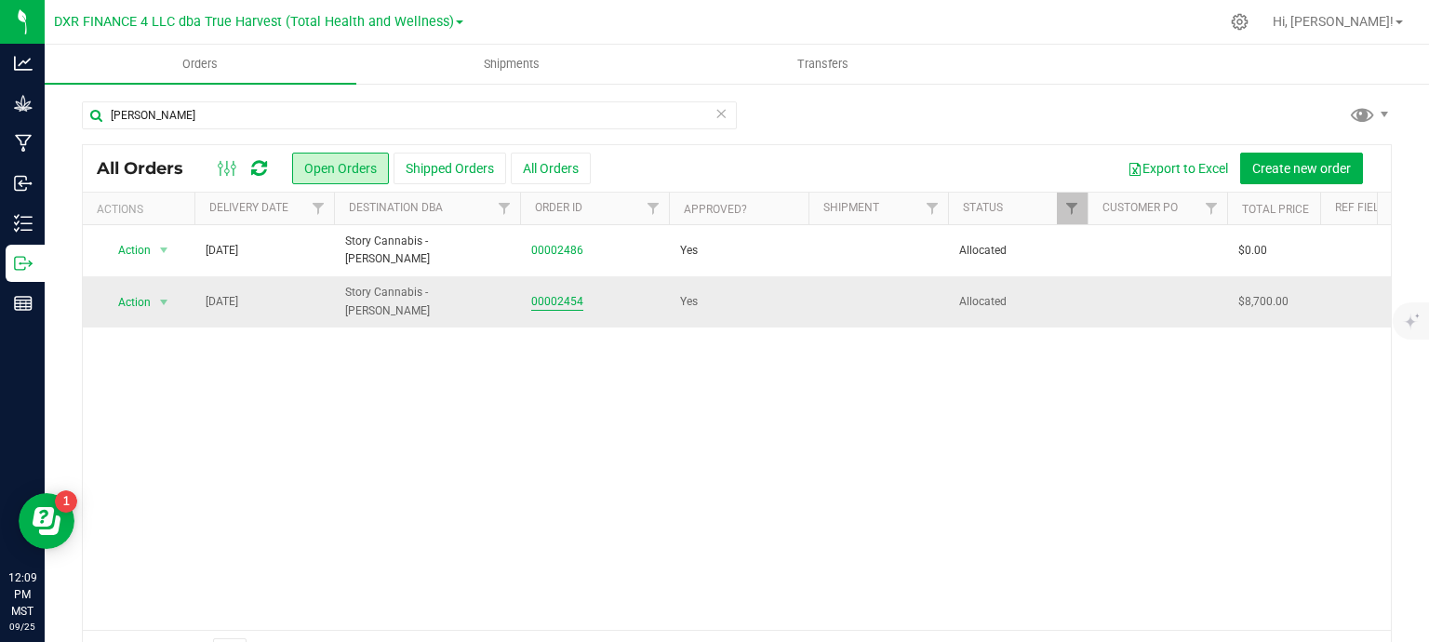
click at [572, 303] on link "00002454" at bounding box center [557, 302] width 52 height 18
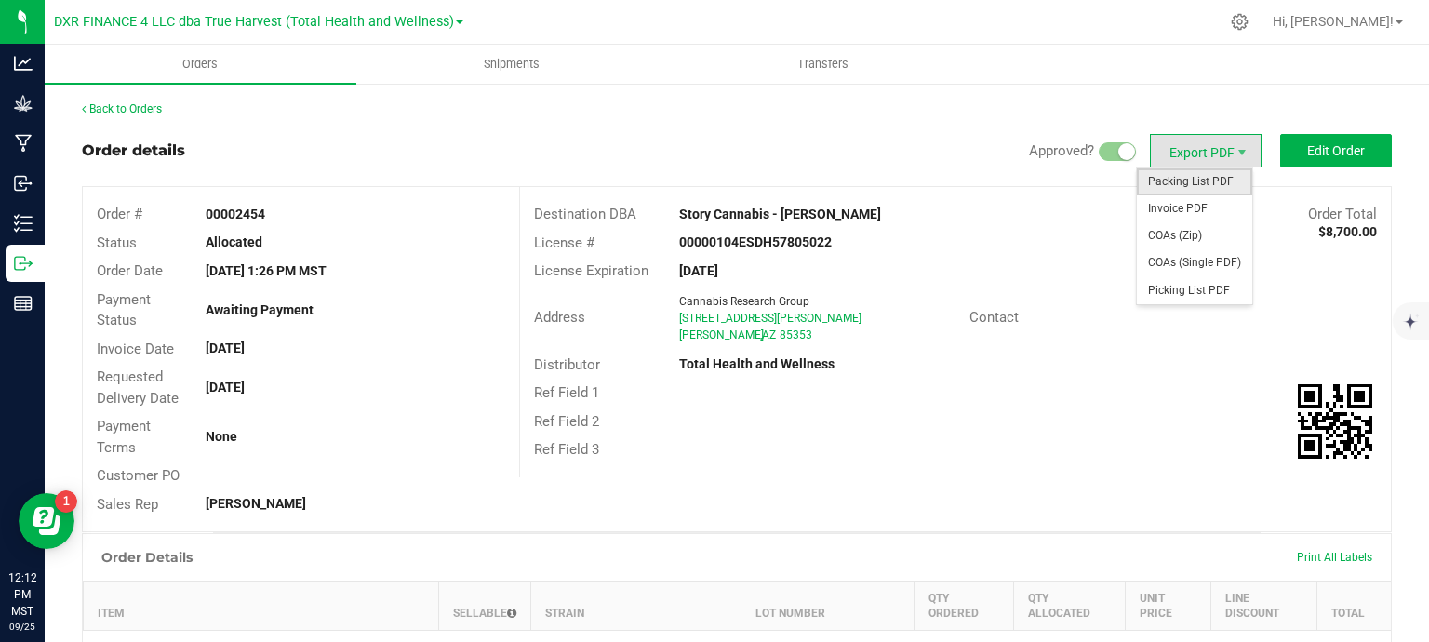
click at [1184, 182] on span "Packing List PDF" at bounding box center [1194, 181] width 115 height 27
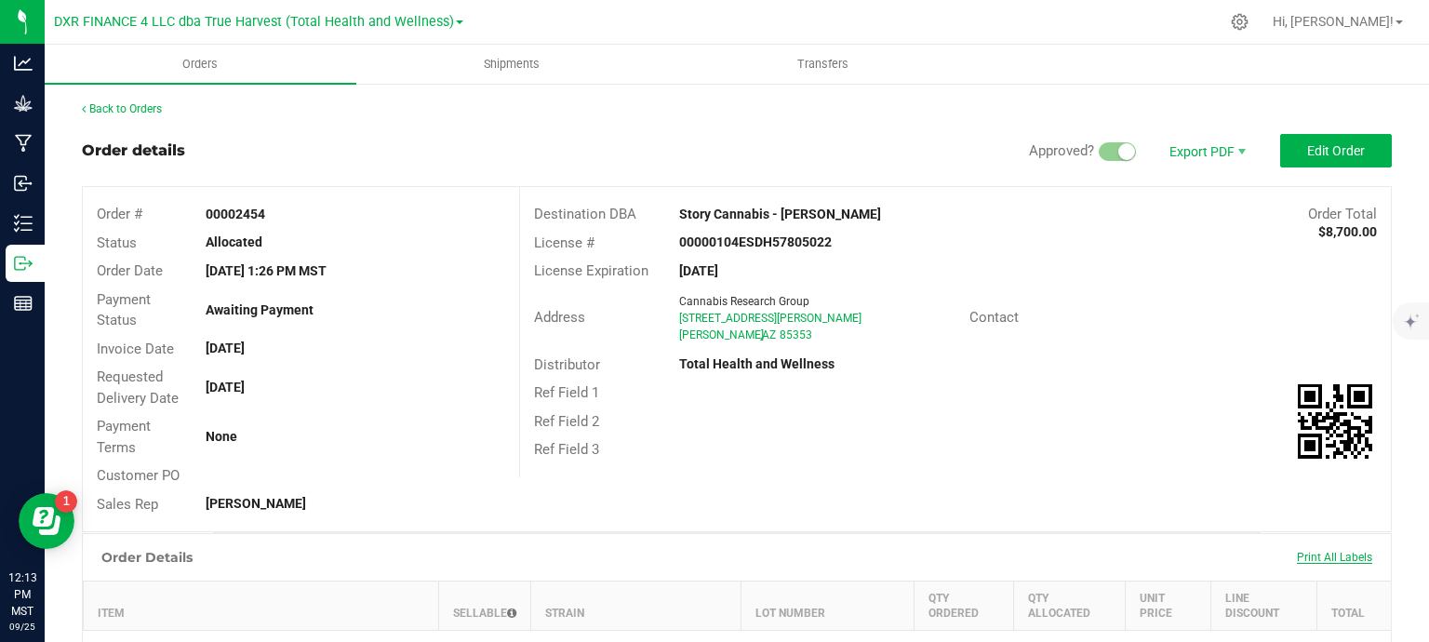
click at [1317, 558] on span "Print All Labels" at bounding box center [1334, 557] width 75 height 13
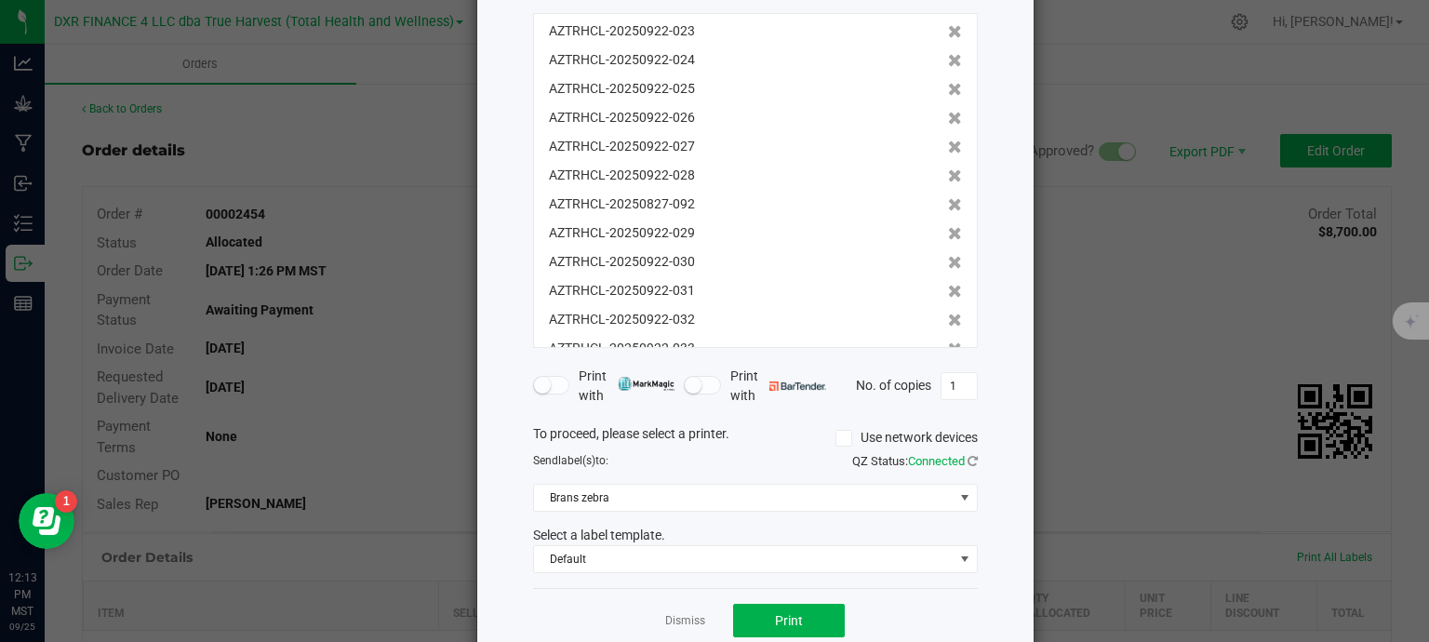
scroll to position [171, 0]
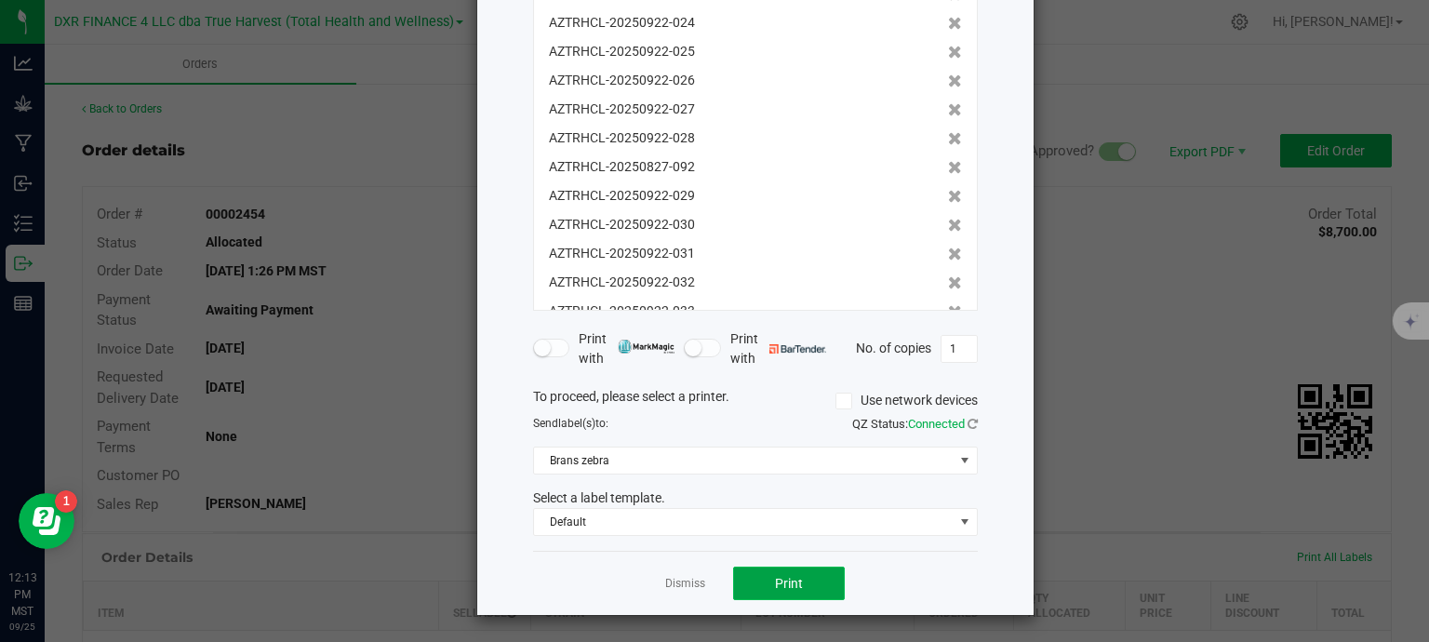
click at [792, 579] on span "Print" at bounding box center [789, 583] width 28 height 15
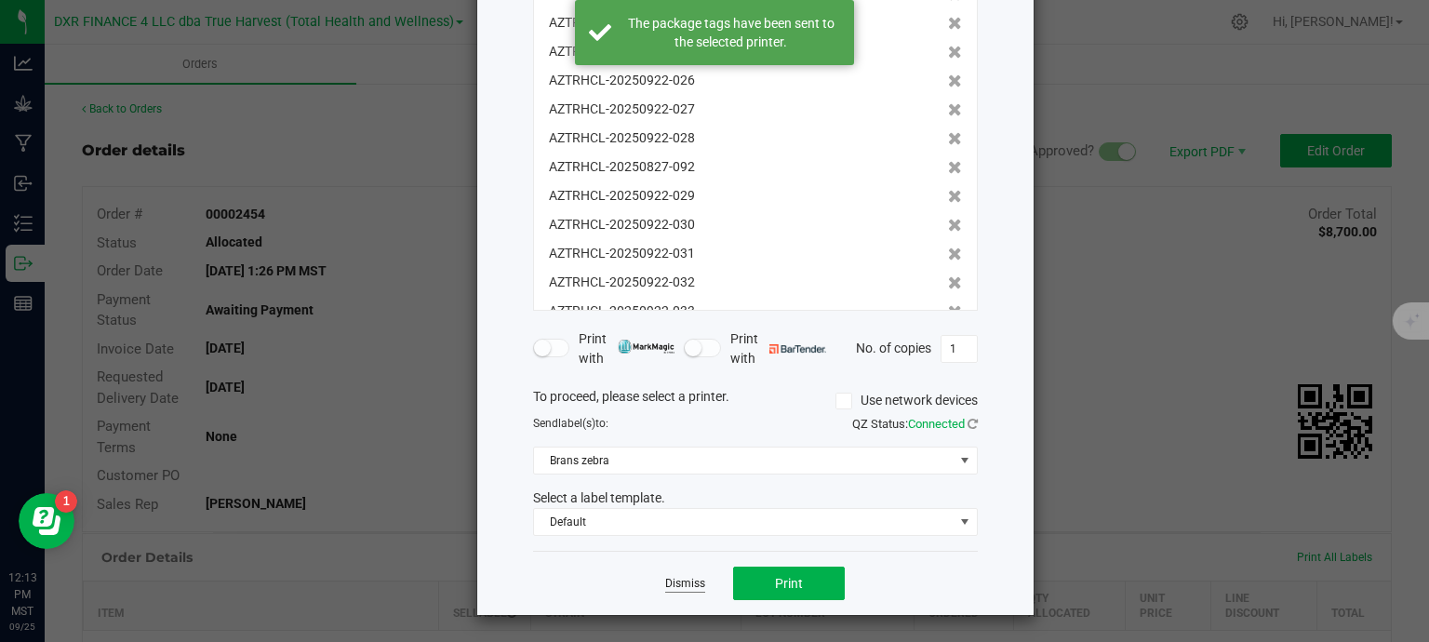
click at [668, 586] on link "Dismiss" at bounding box center [685, 584] width 40 height 16
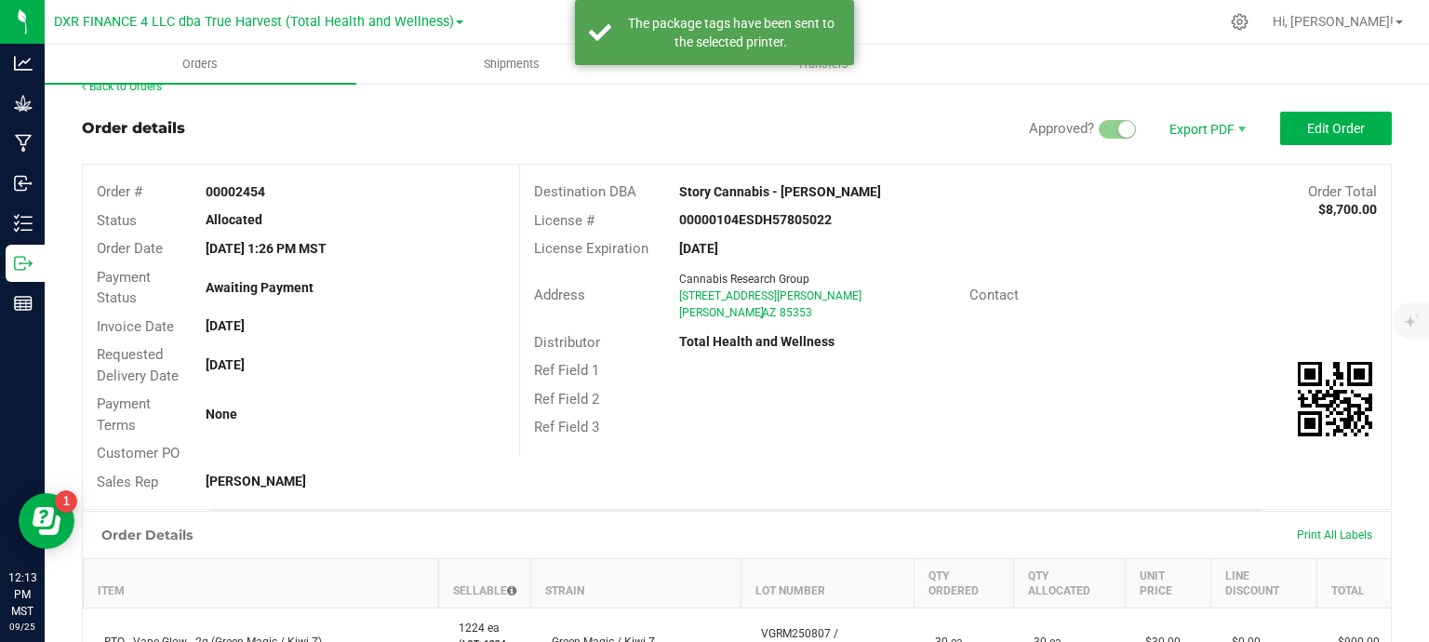
scroll to position [0, 0]
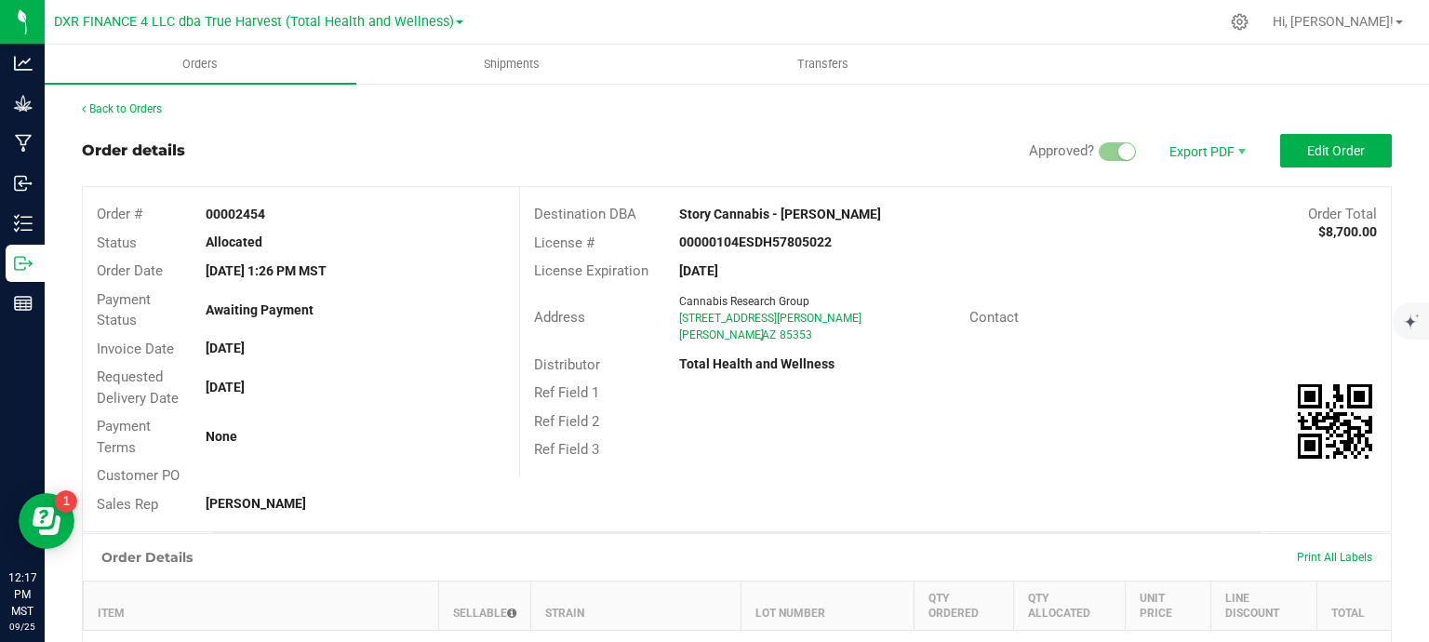
click at [676, 25] on div at bounding box center [845, 22] width 748 height 36
click at [145, 116] on div "Back to Orders" at bounding box center [737, 108] width 1310 height 17
click at [148, 108] on link "Back to Orders" at bounding box center [122, 108] width 80 height 13
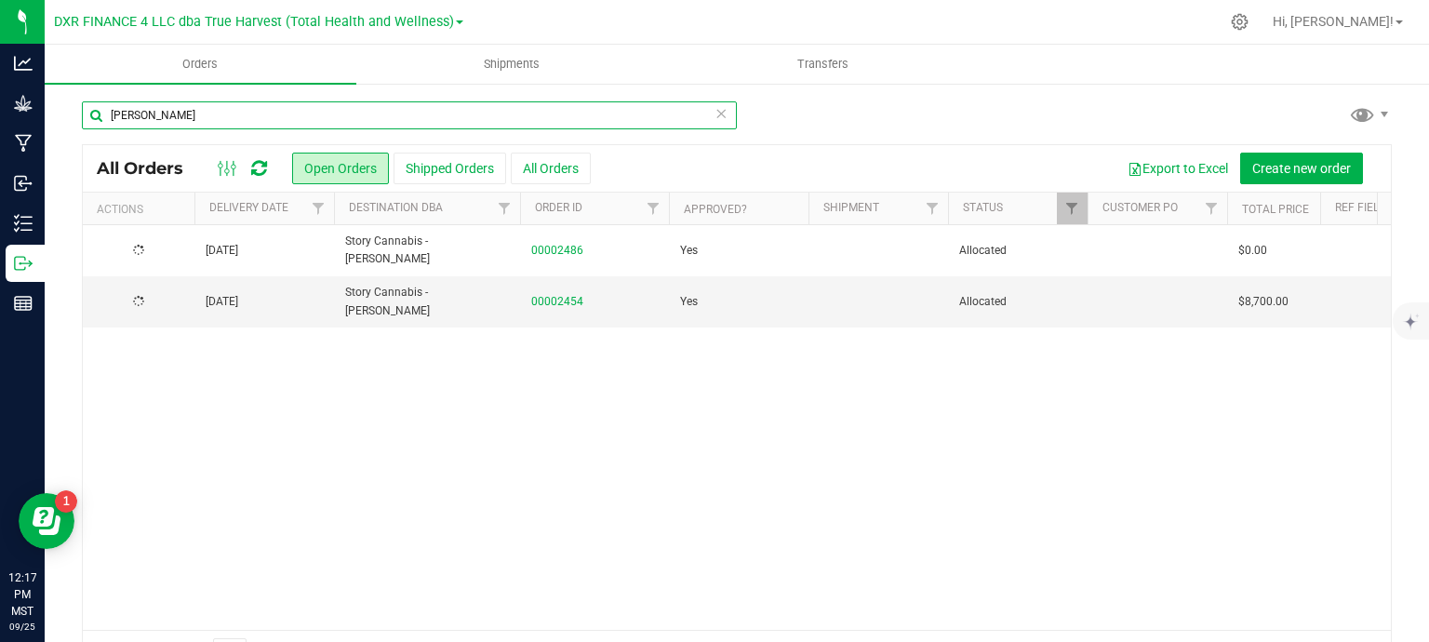
click at [378, 114] on input "tolleson" at bounding box center [409, 115] width 655 height 28
click at [377, 114] on input "tolleson" at bounding box center [409, 115] width 655 height 28
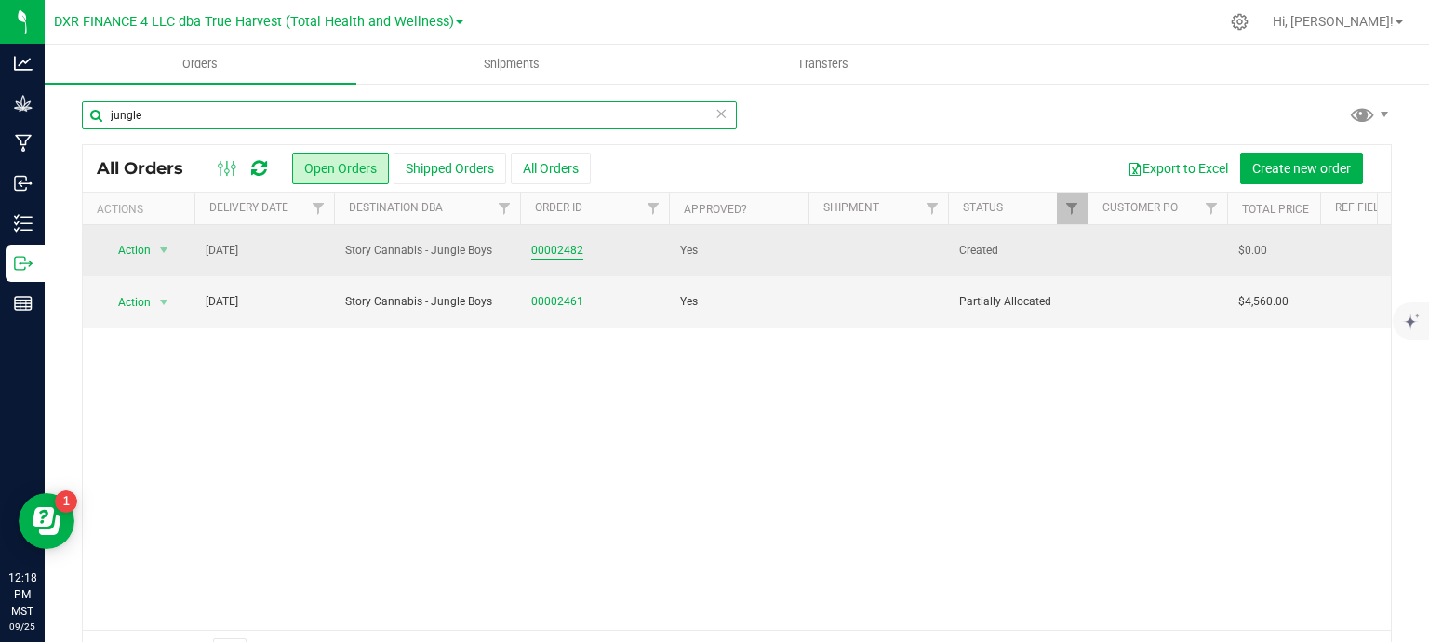
type input "jungle"
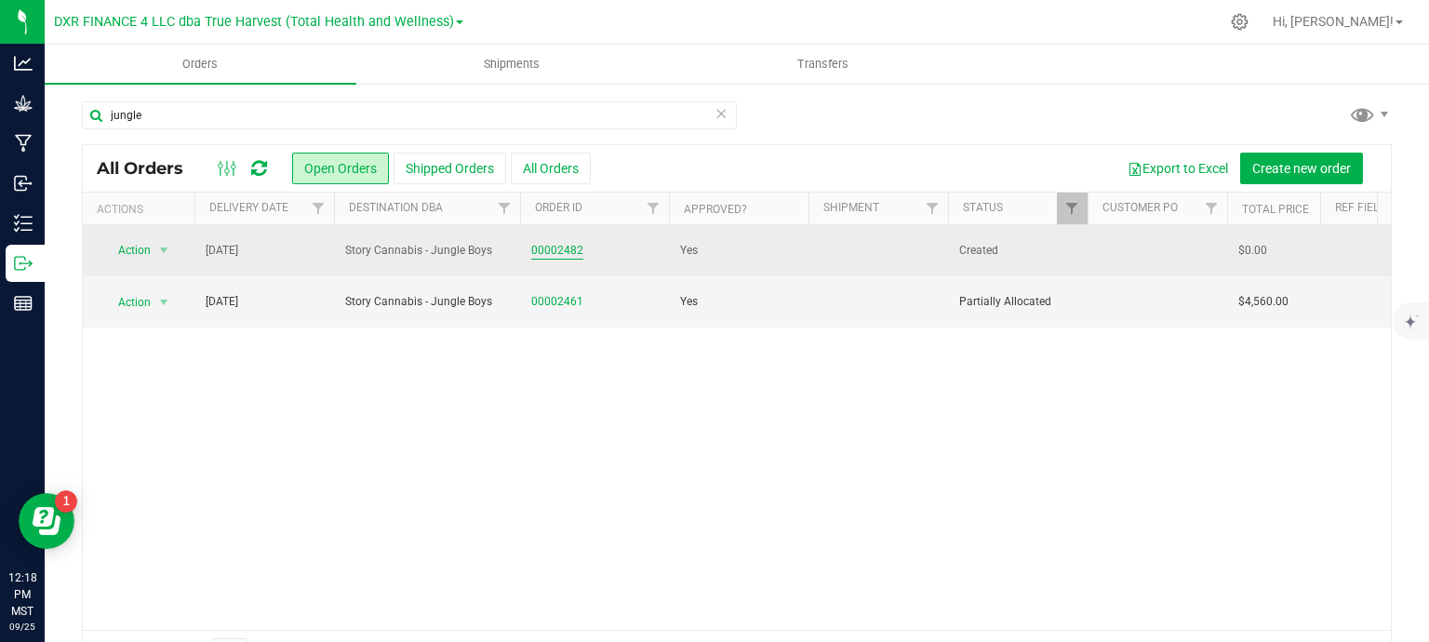
click at [562, 256] on link "00002482" at bounding box center [557, 251] width 52 height 18
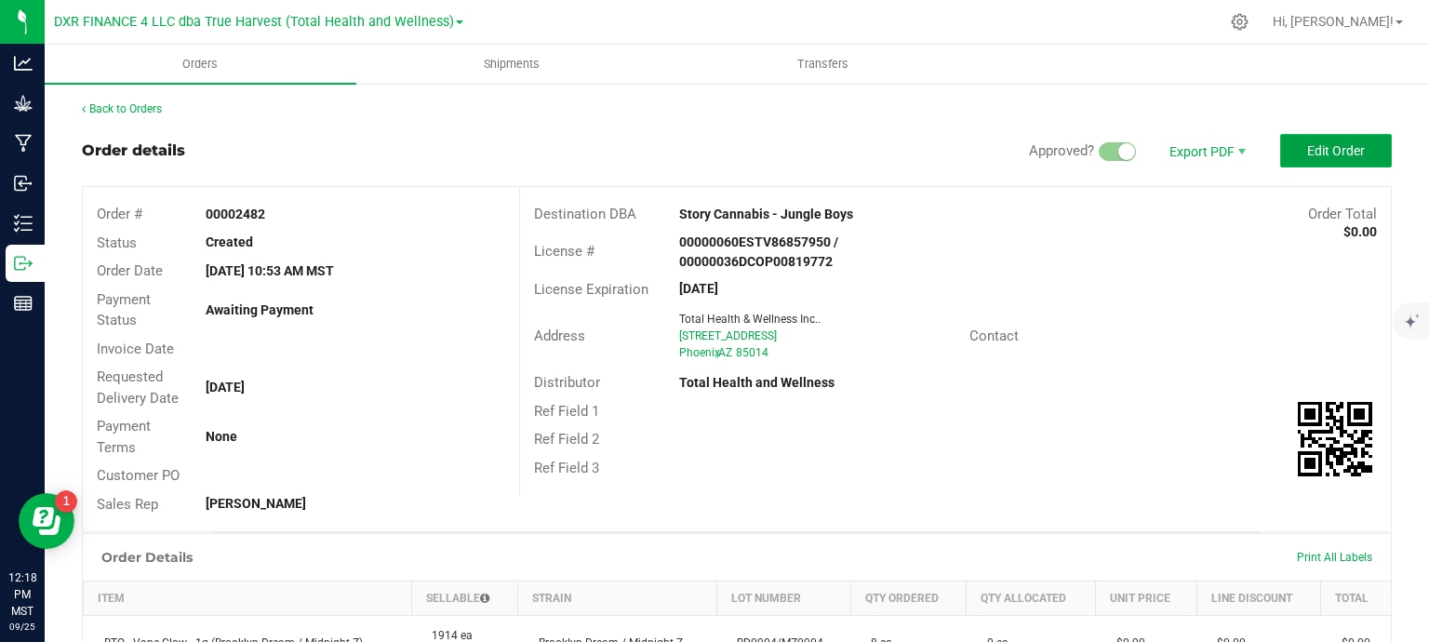
click at [1334, 144] on span "Edit Order" at bounding box center [1336, 150] width 58 height 15
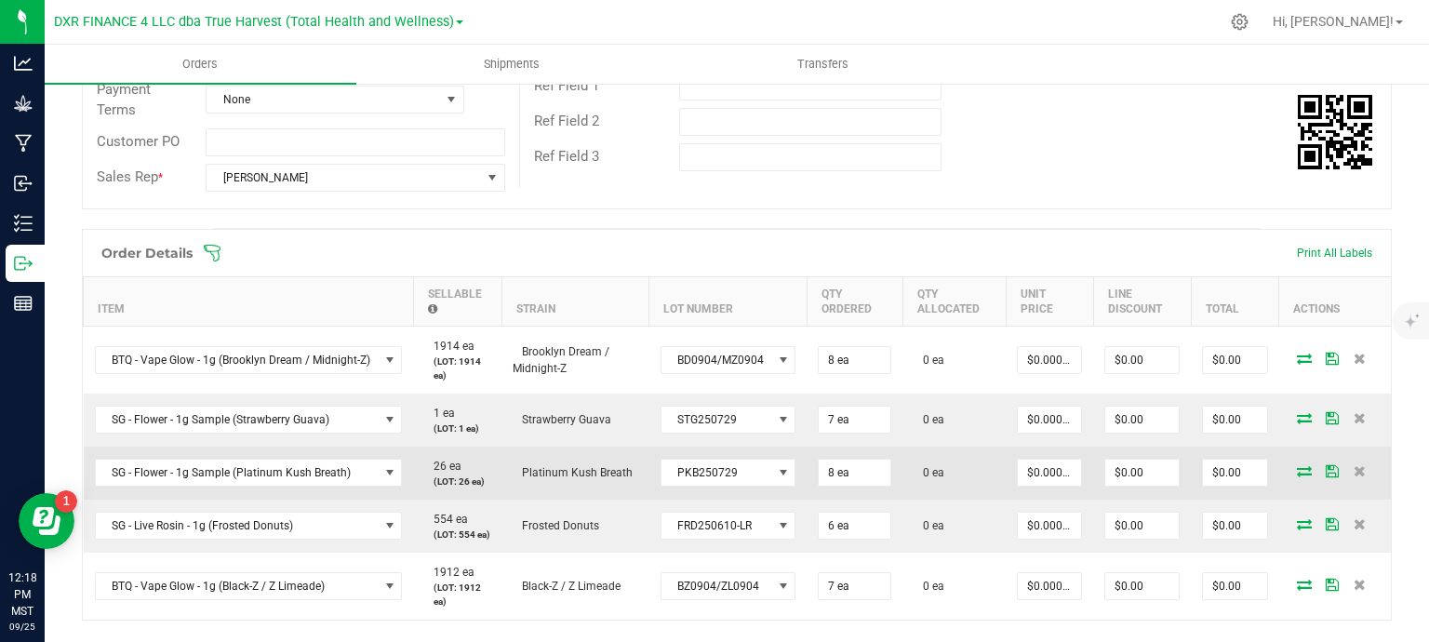
scroll to position [372, 0]
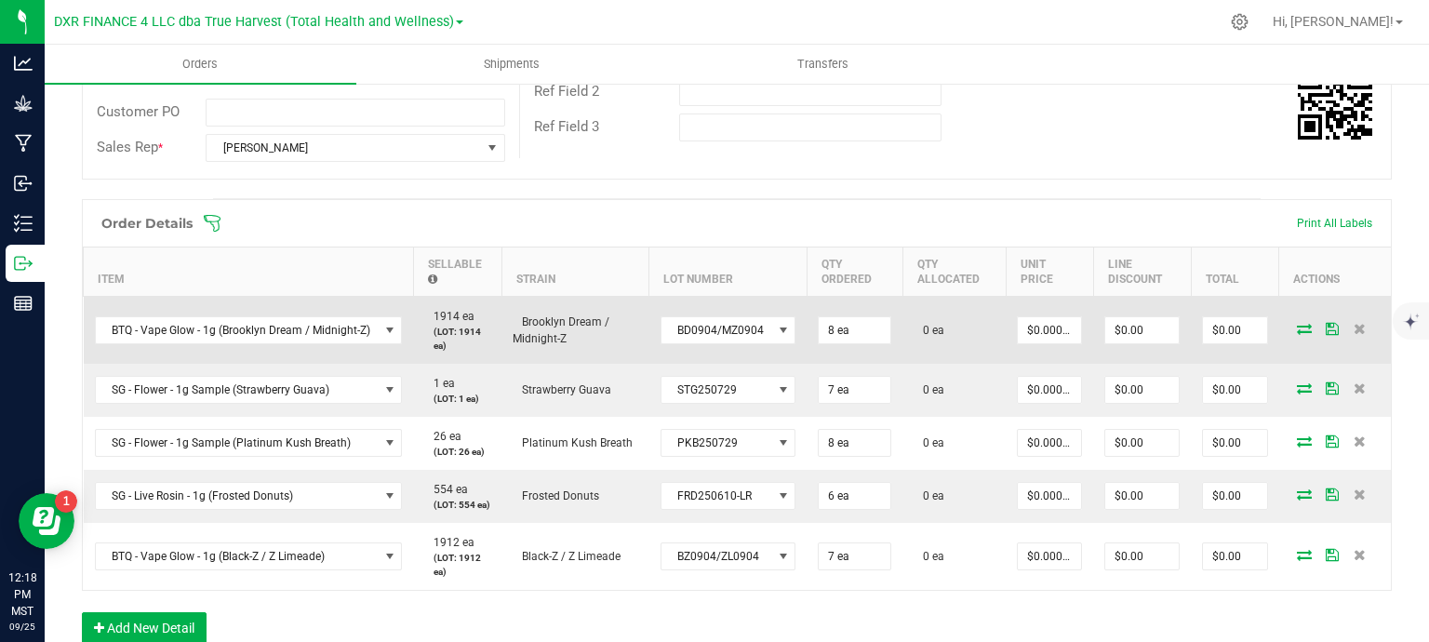
click at [1297, 328] on icon at bounding box center [1304, 328] width 15 height 11
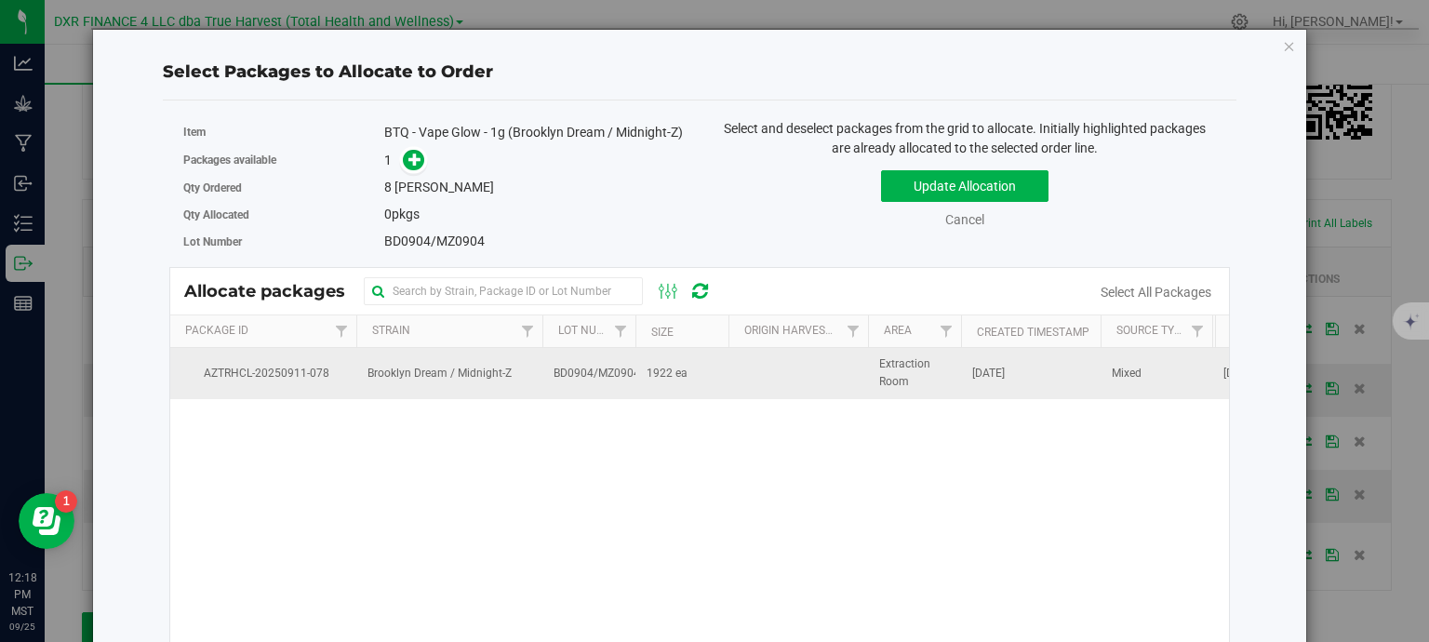
click at [733, 394] on td at bounding box center [799, 373] width 140 height 50
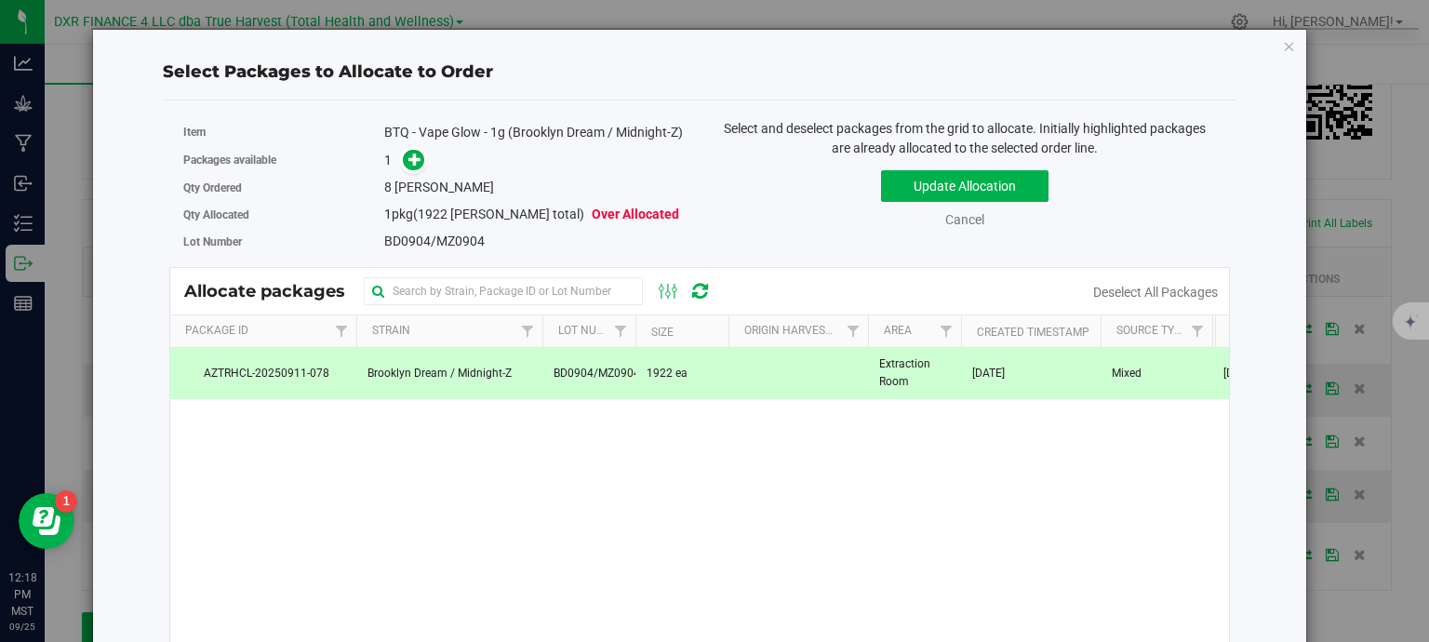
click at [395, 170] on span at bounding box center [410, 159] width 31 height 21
click at [410, 166] on icon at bounding box center [414, 159] width 13 height 13
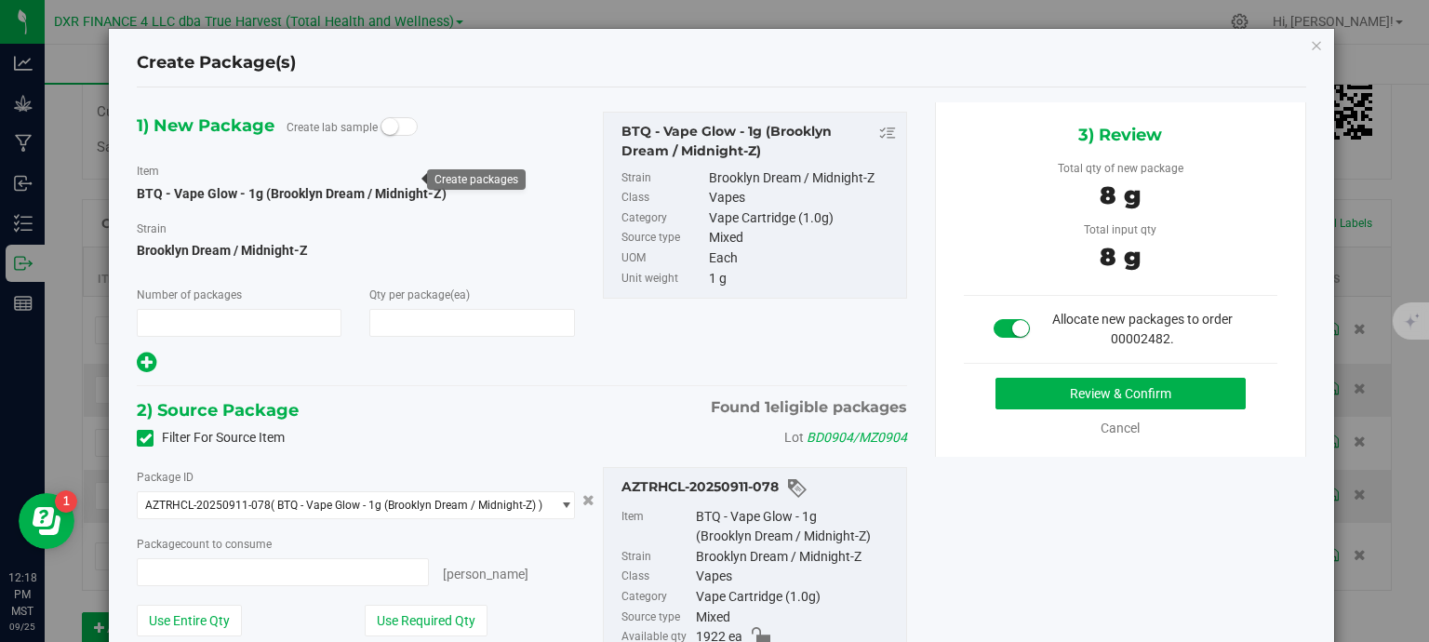
type input "1"
type input "8"
type input "8 ea"
click at [1045, 394] on button "Review & Confirm" at bounding box center [1121, 394] width 250 height 32
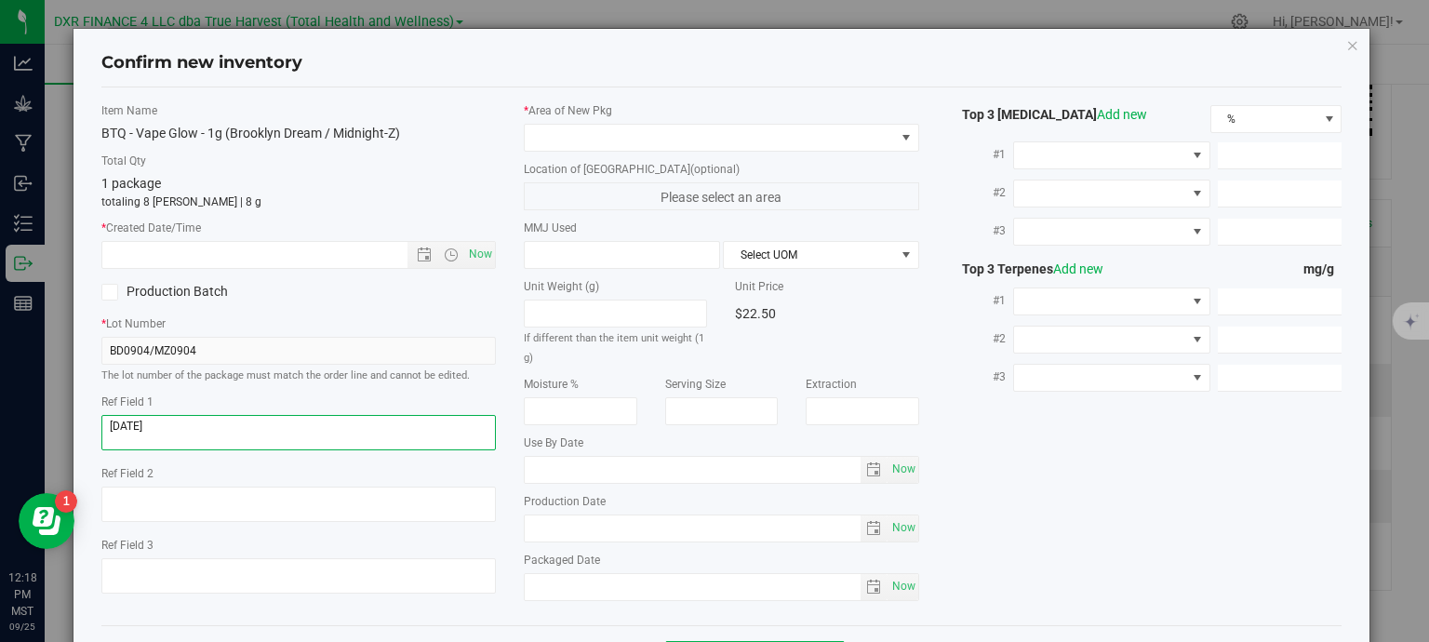
click at [285, 435] on textarea at bounding box center [298, 432] width 395 height 35
click at [290, 250] on input "text" at bounding box center [271, 255] width 338 height 26
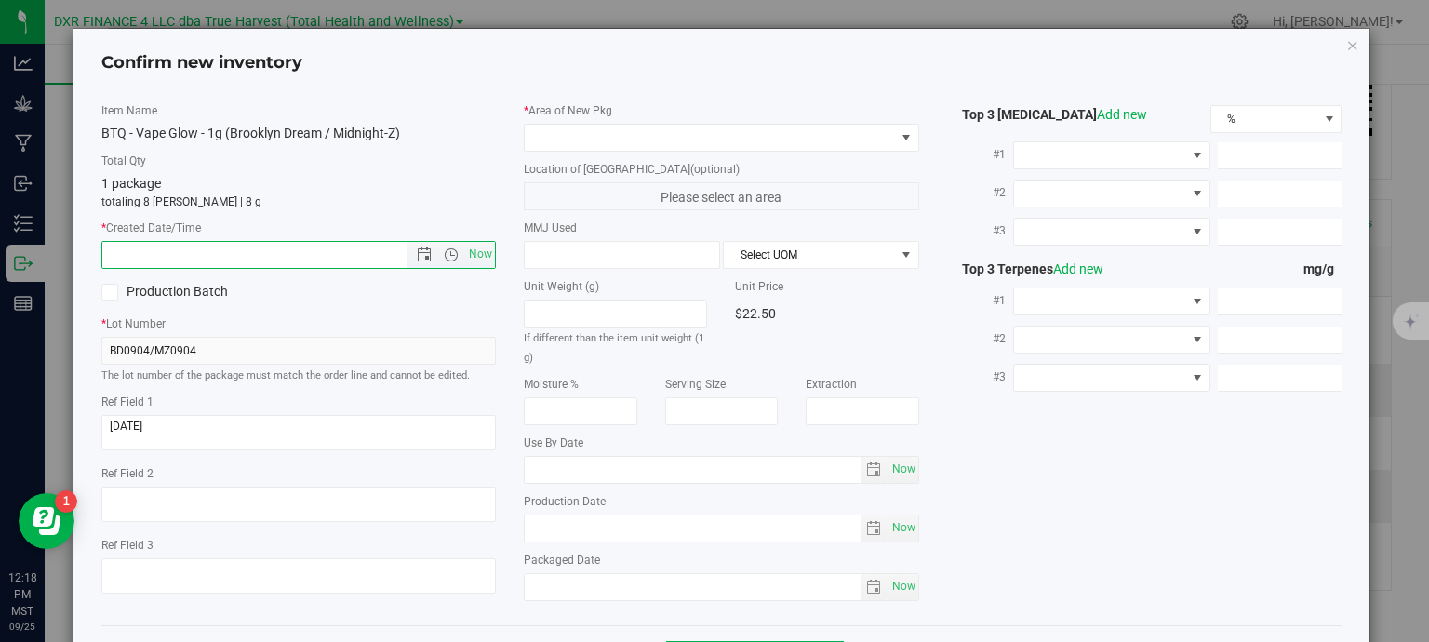
paste input "2025-09-04"
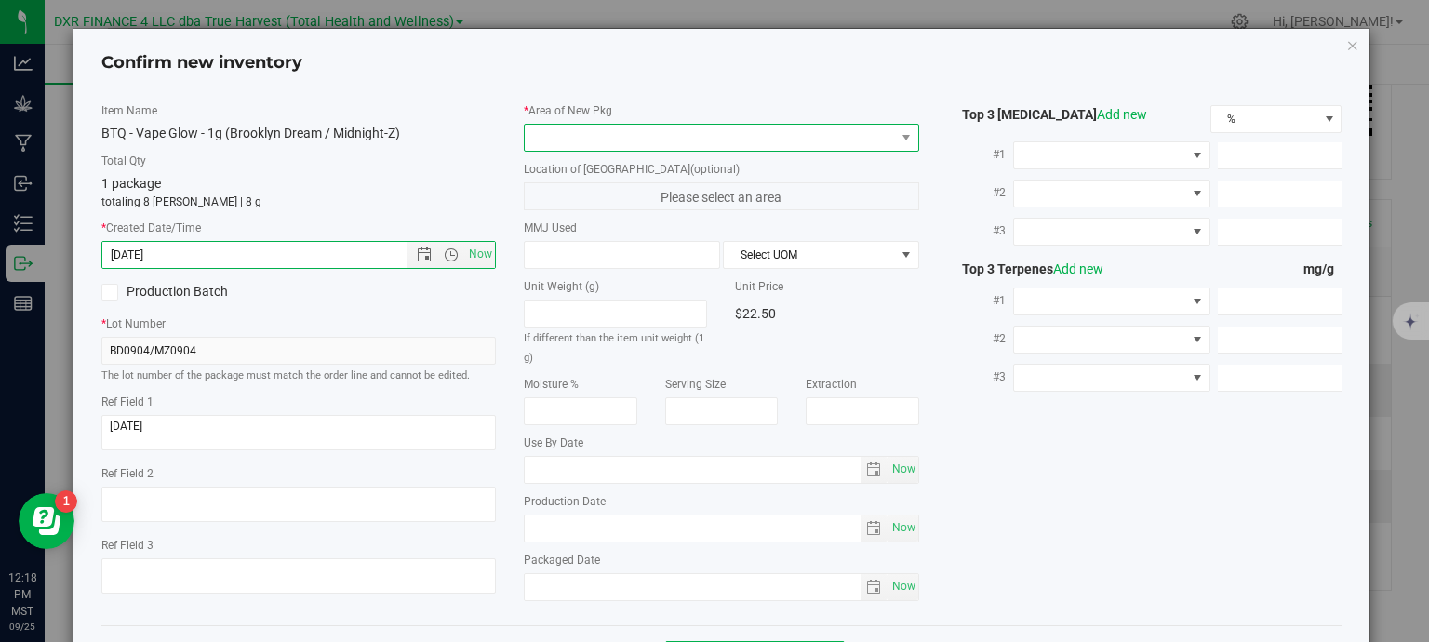
click at [607, 143] on span at bounding box center [710, 138] width 370 height 26
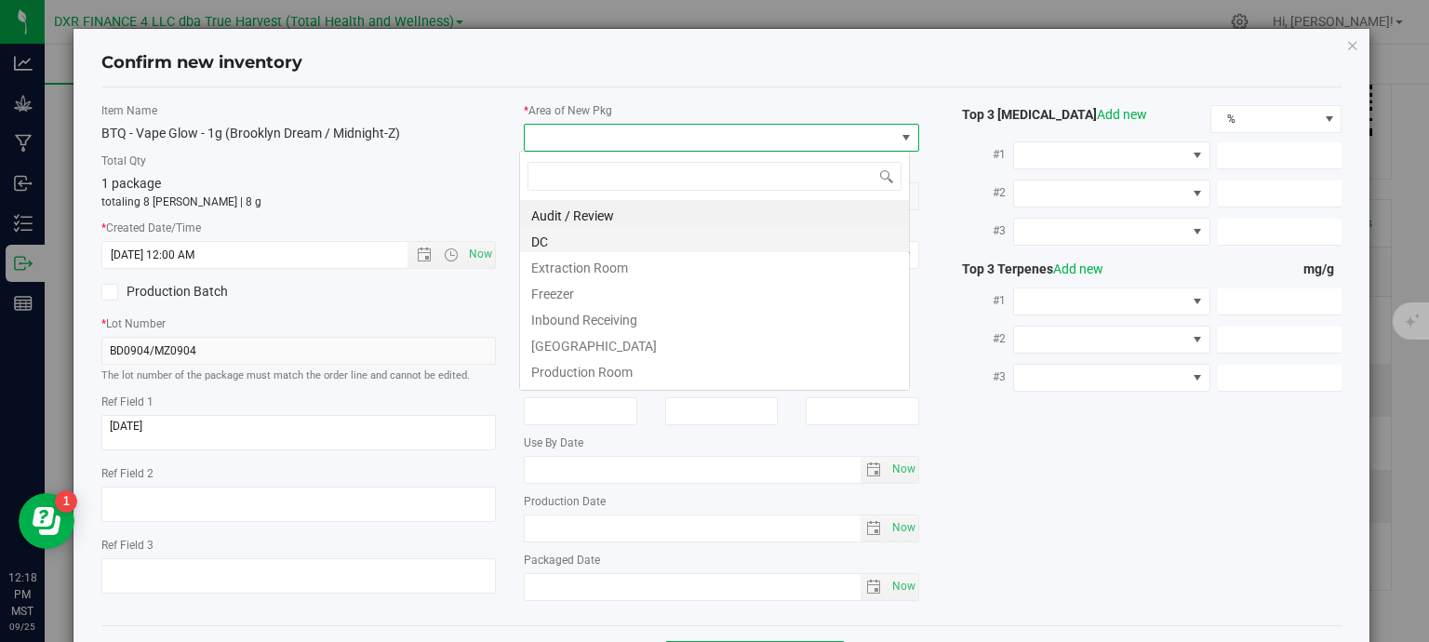
type input "9/4/2025 12:18 PM"
click at [644, 239] on li "DC" at bounding box center [714, 239] width 389 height 26
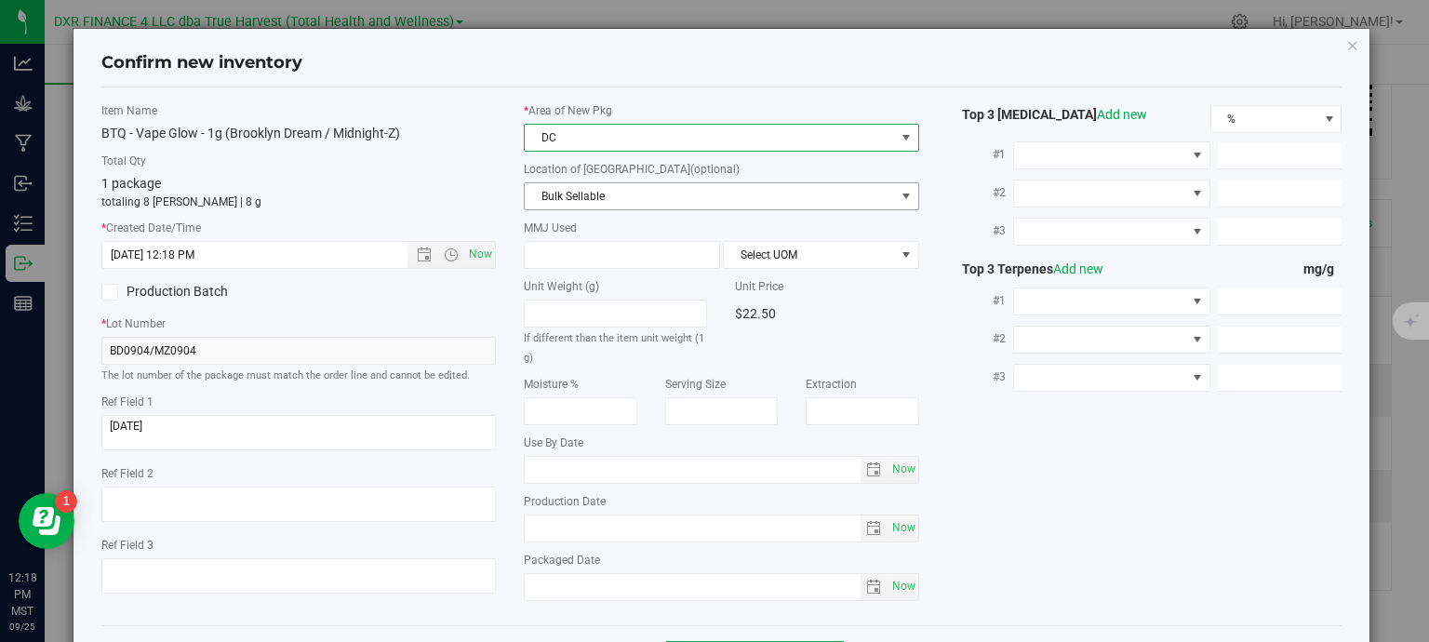
click at [651, 194] on span "Bulk Sellable" at bounding box center [710, 196] width 370 height 26
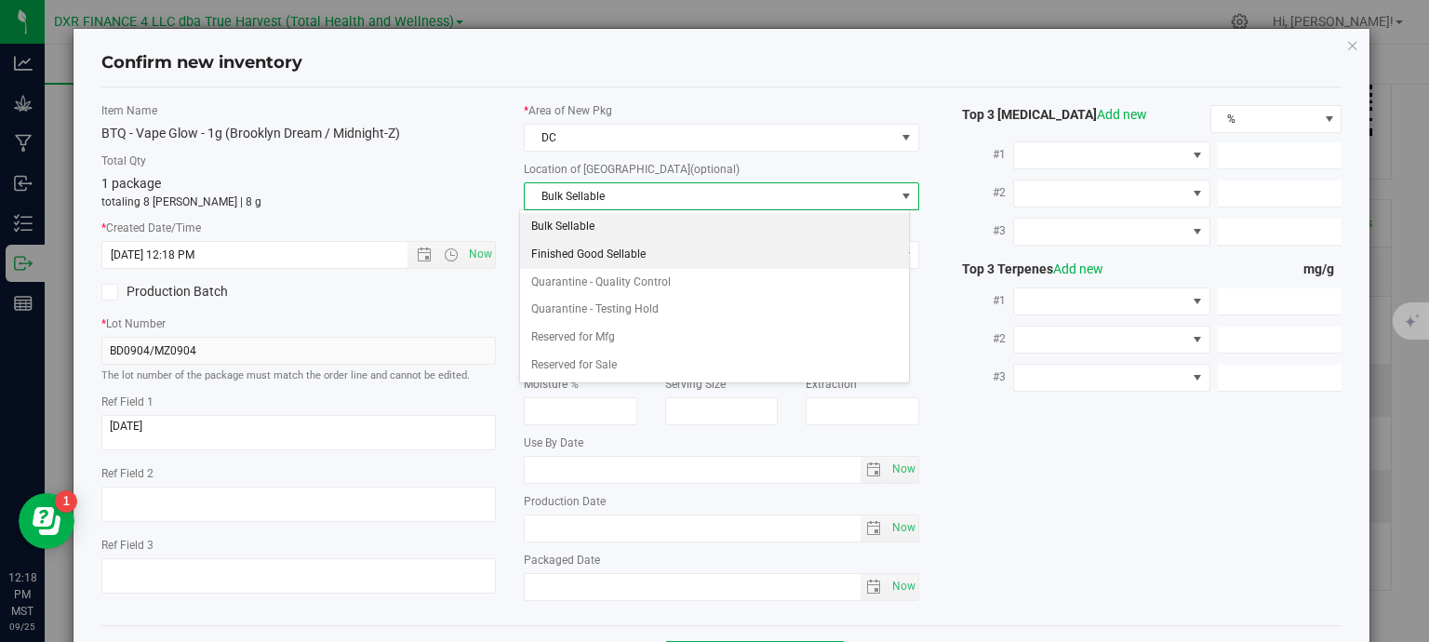
click at [672, 254] on li "Finished Good Sellable" at bounding box center [714, 255] width 389 height 28
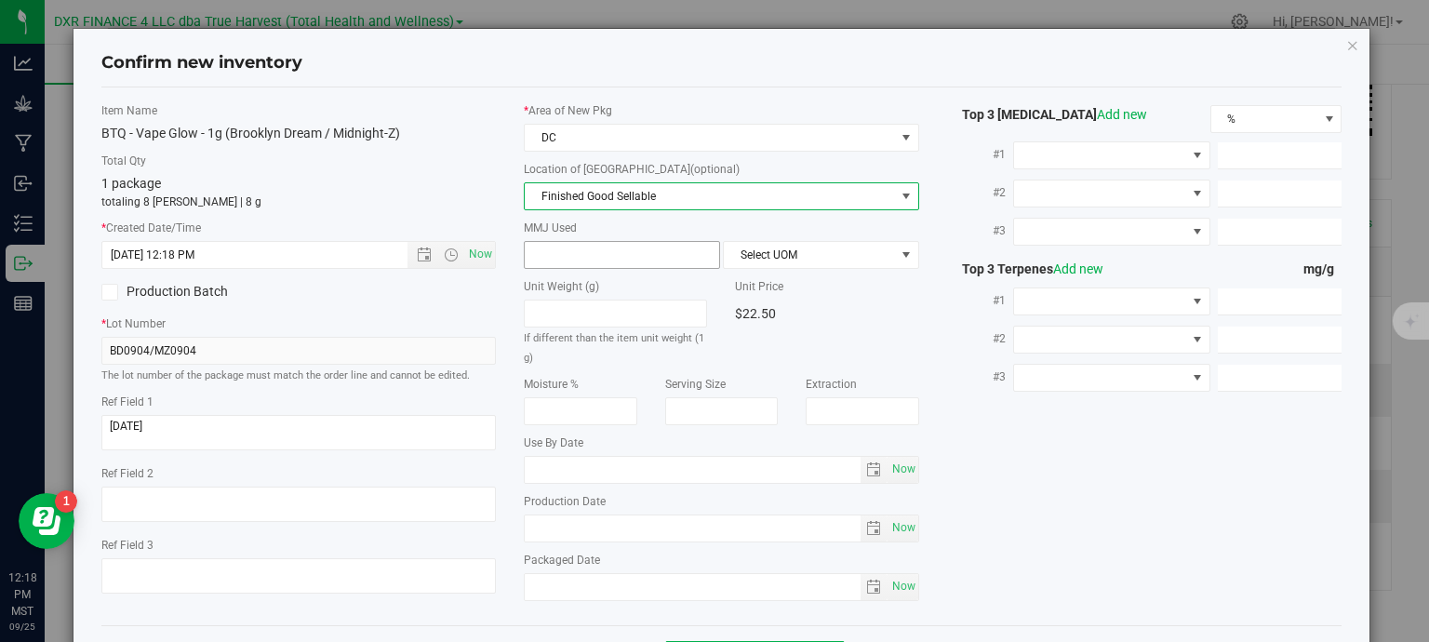
click at [662, 256] on span at bounding box center [622, 255] width 196 height 28
type input "1"
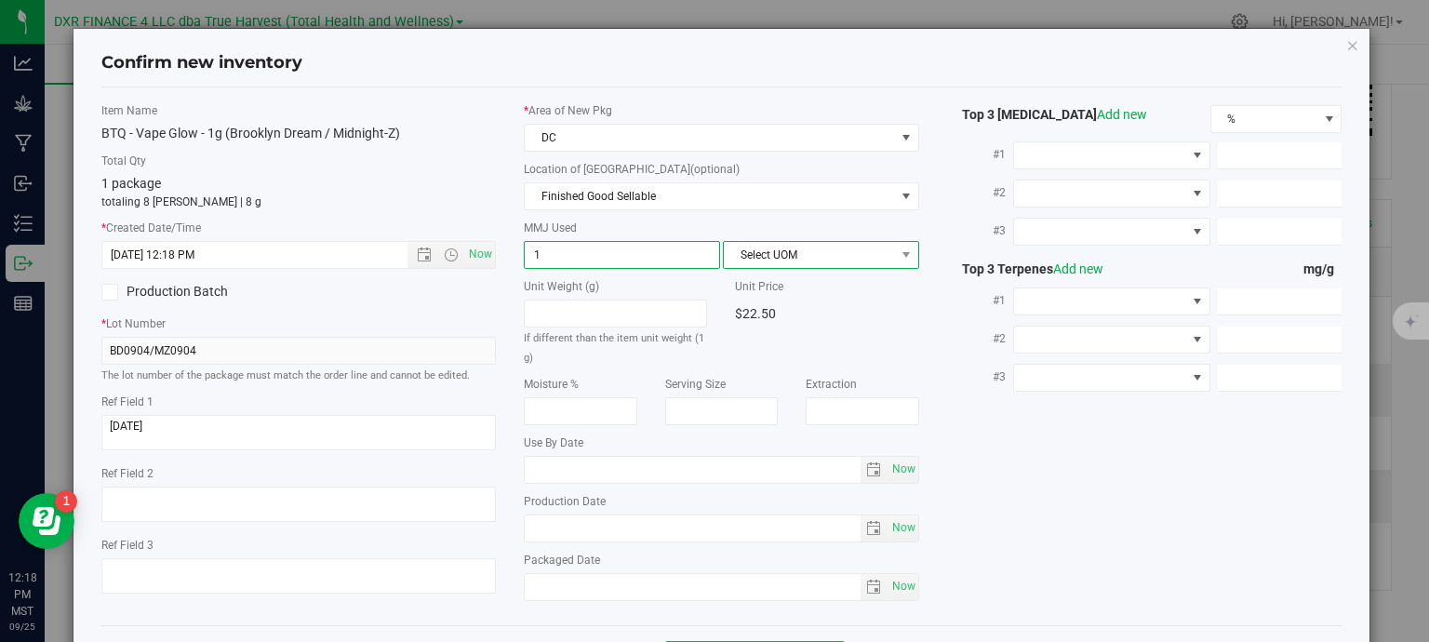
click at [823, 253] on span "Select UOM" at bounding box center [809, 255] width 171 height 26
type input "1.0000"
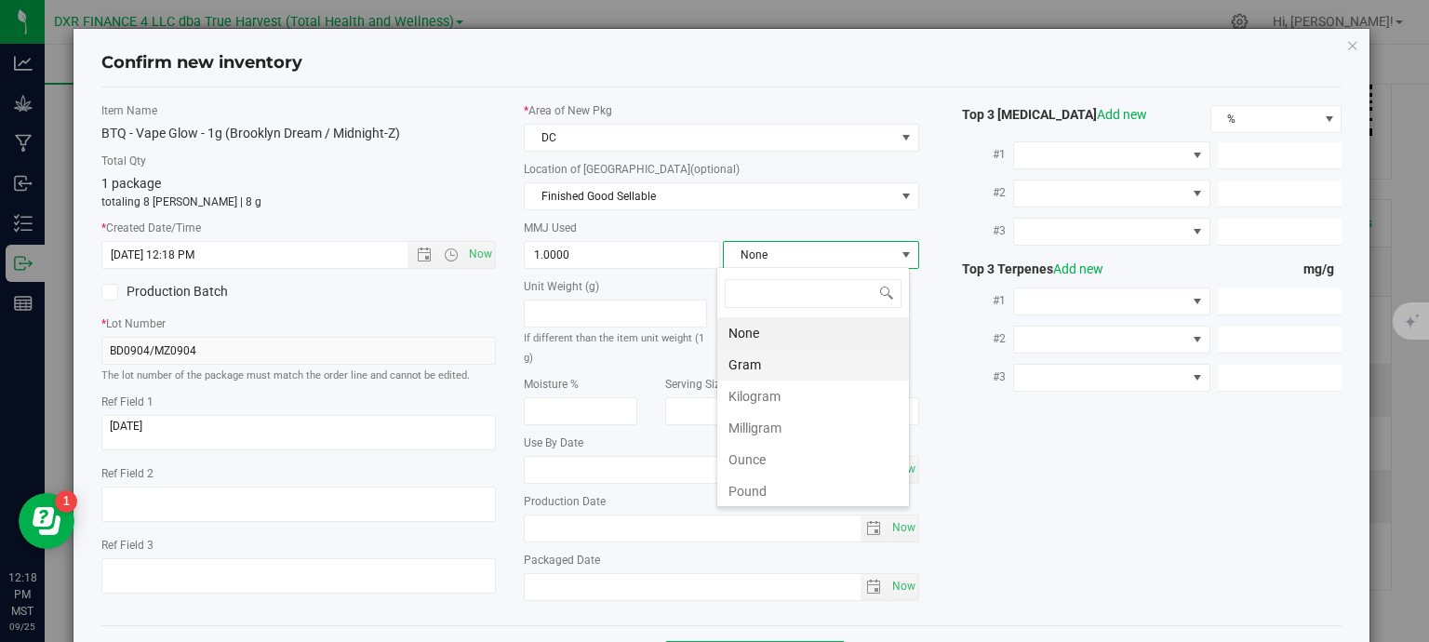
scroll to position [27, 194]
click at [807, 360] on li "Gram" at bounding box center [813, 365] width 192 height 32
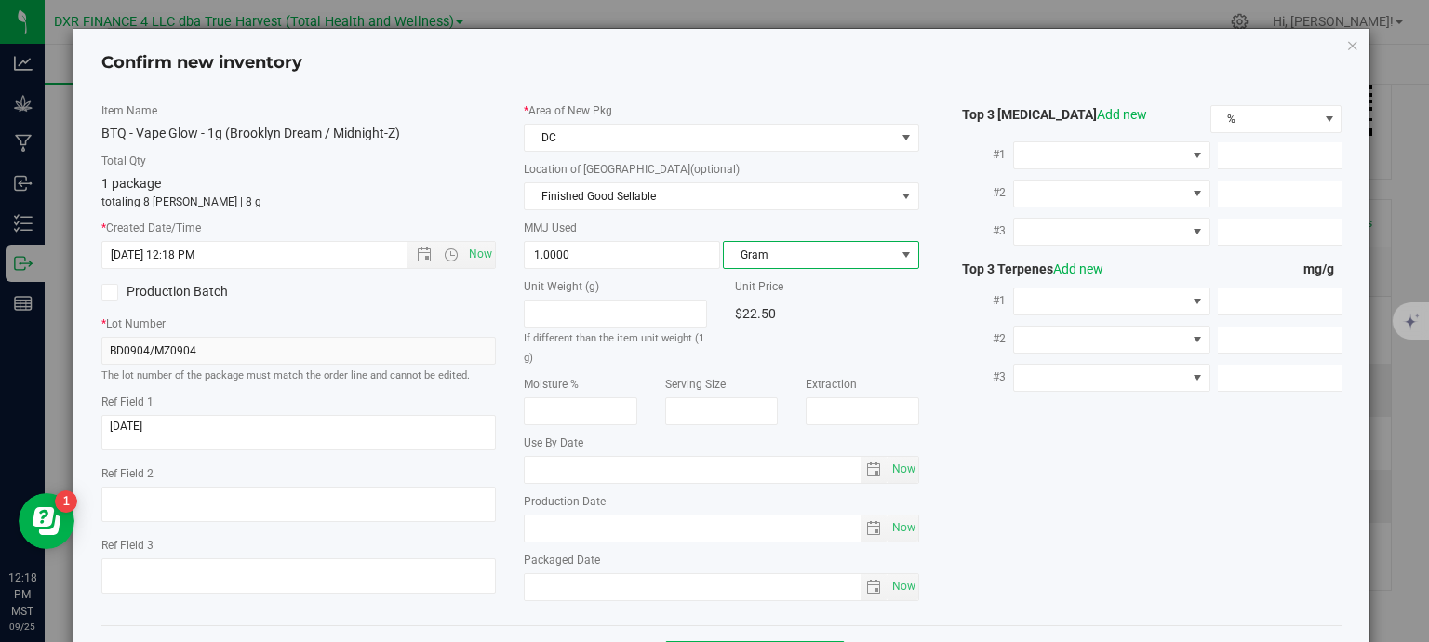
scroll to position [71, 0]
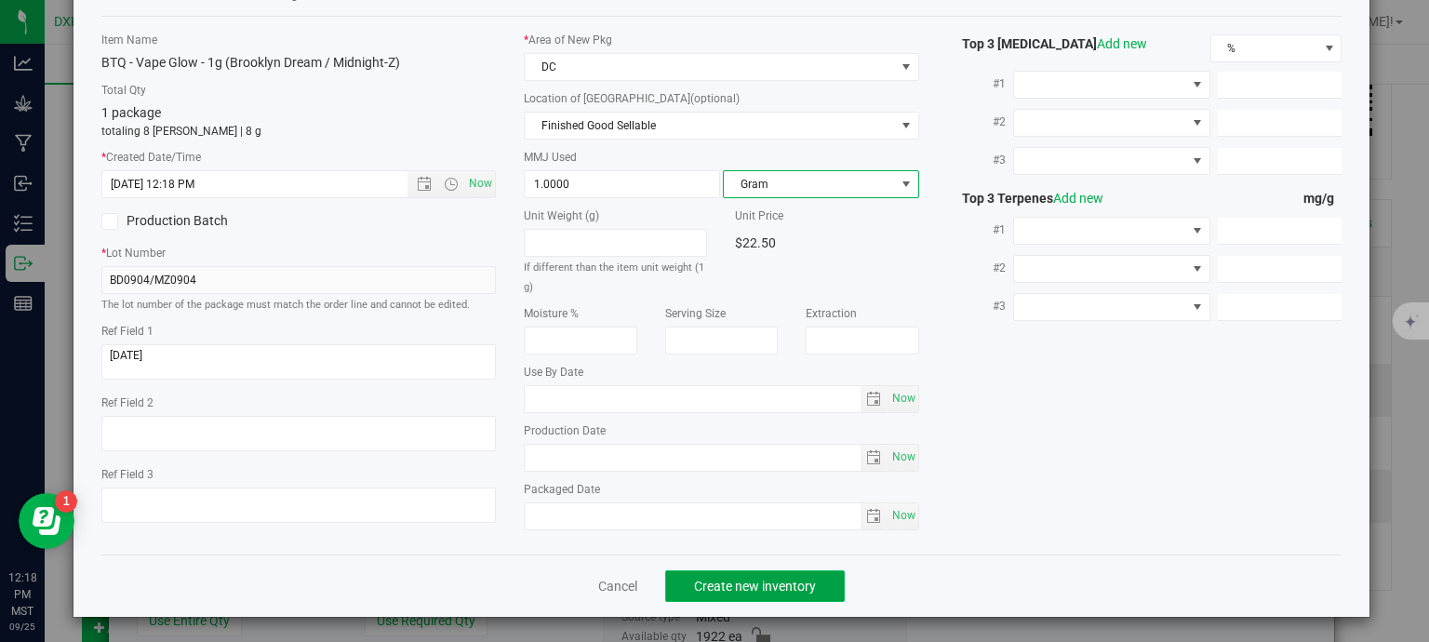
click at [792, 580] on span "Create new inventory" at bounding box center [755, 586] width 122 height 15
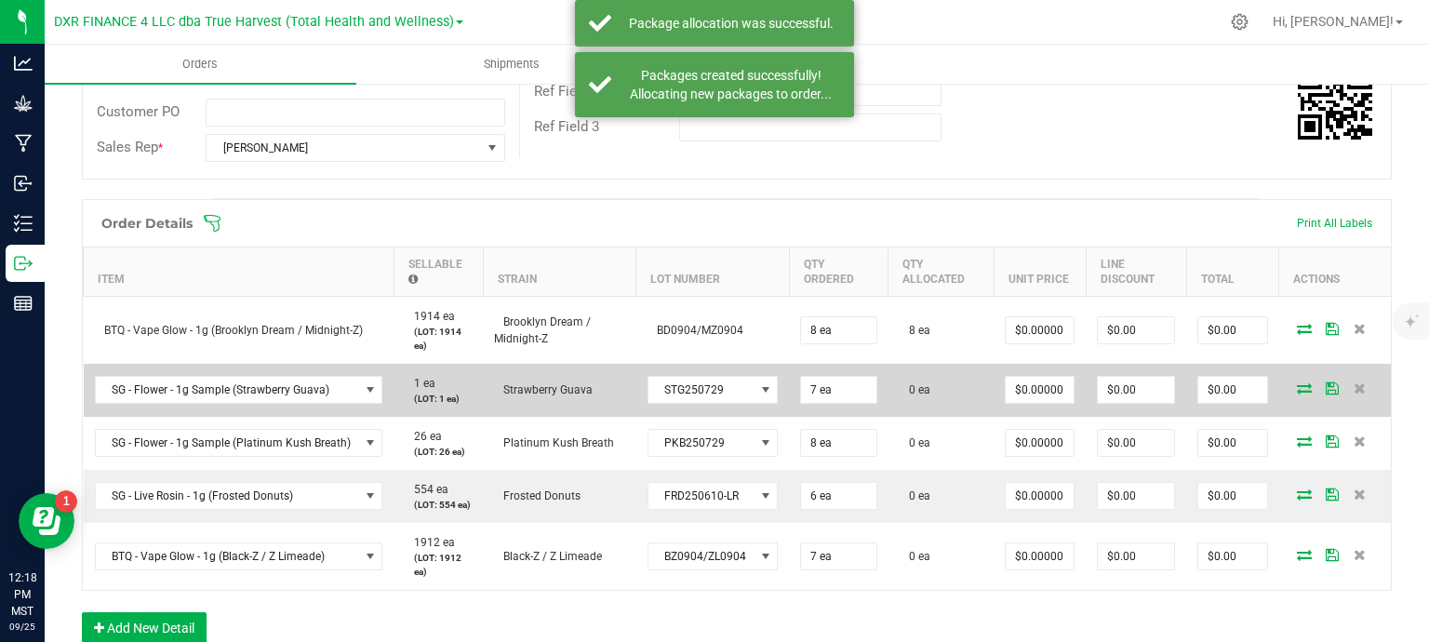
click at [1297, 392] on icon at bounding box center [1304, 387] width 15 height 11
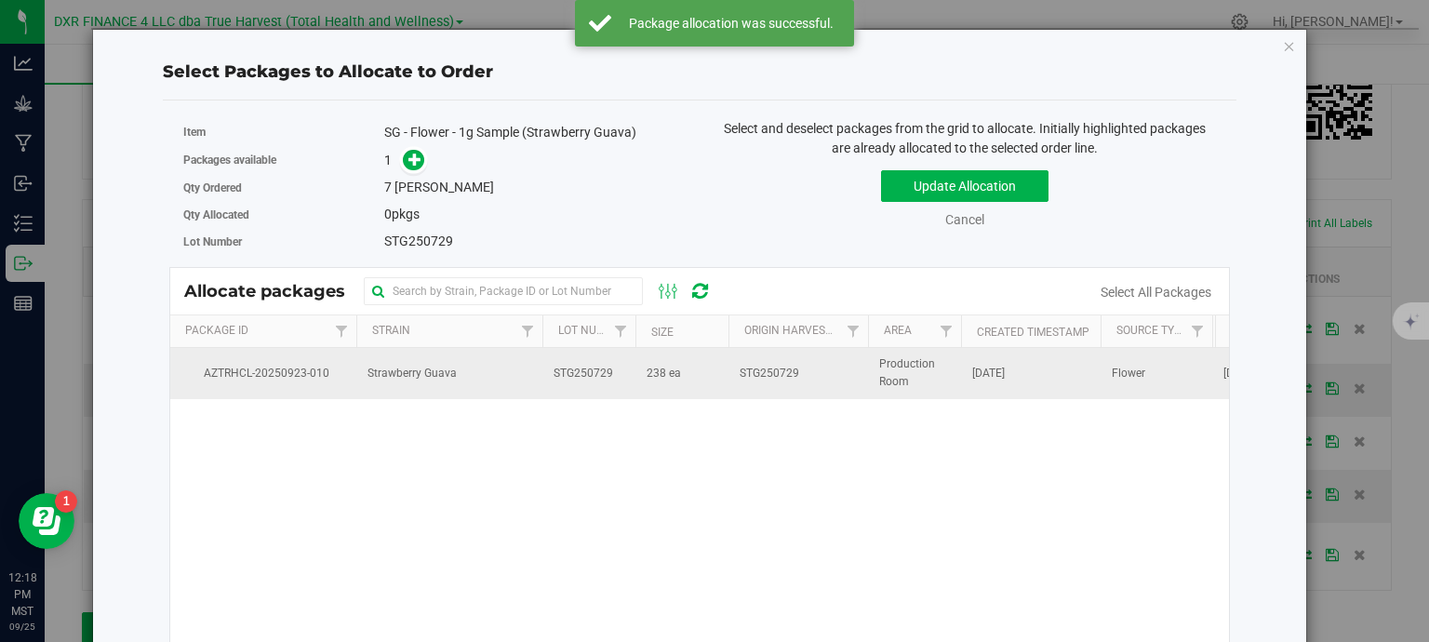
click at [698, 391] on td "238 ea" at bounding box center [682, 373] width 93 height 50
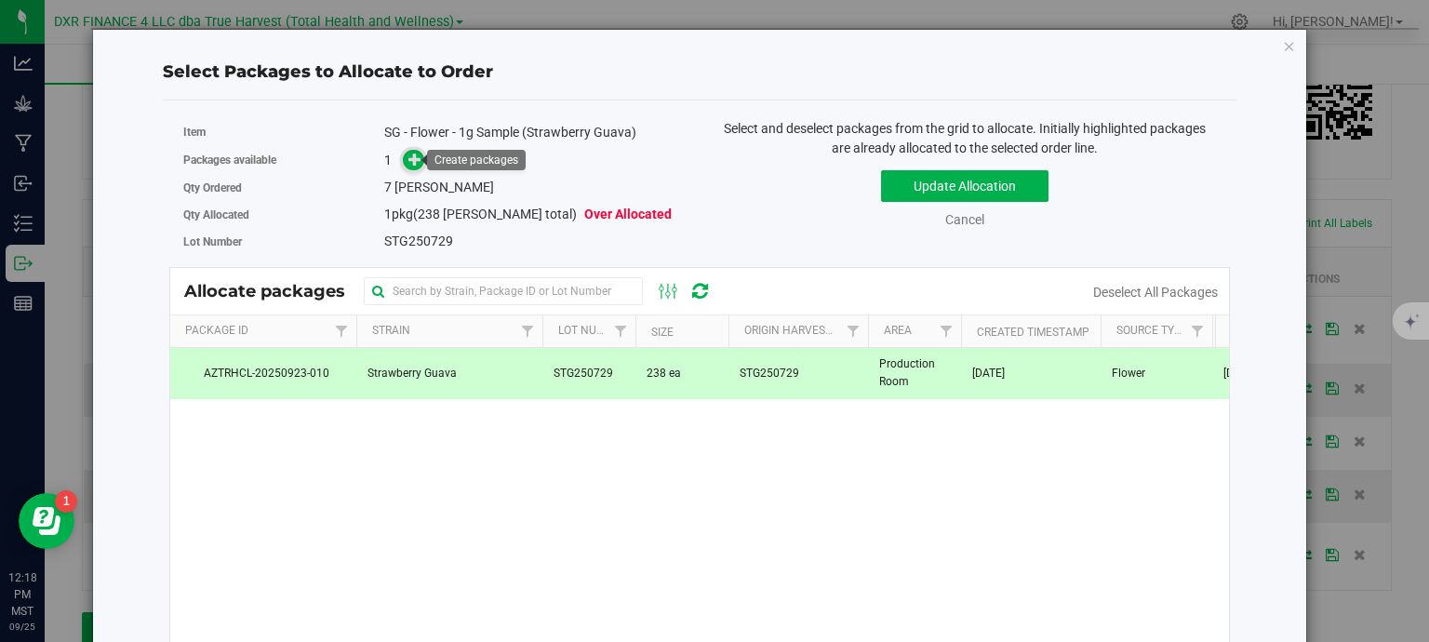
click at [418, 152] on icon at bounding box center [414, 158] width 13 height 13
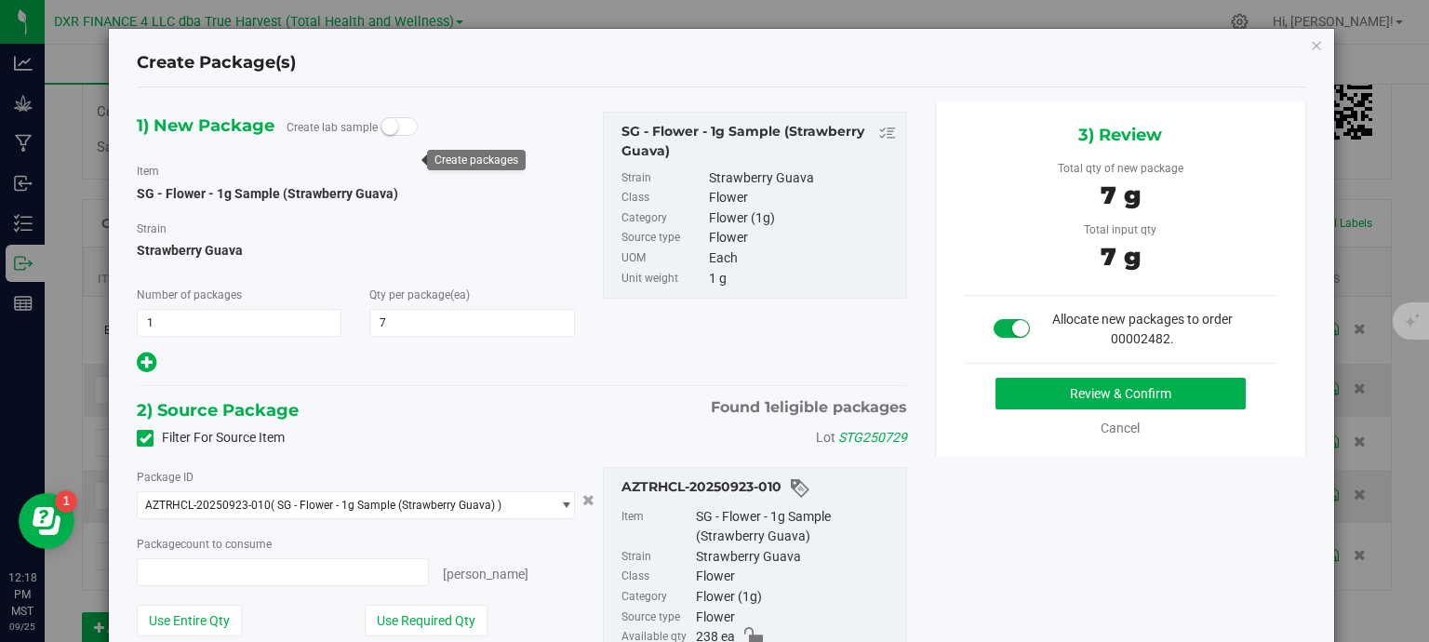
type input "7 ea"
click at [1064, 389] on button "Review & Confirm" at bounding box center [1121, 394] width 250 height 32
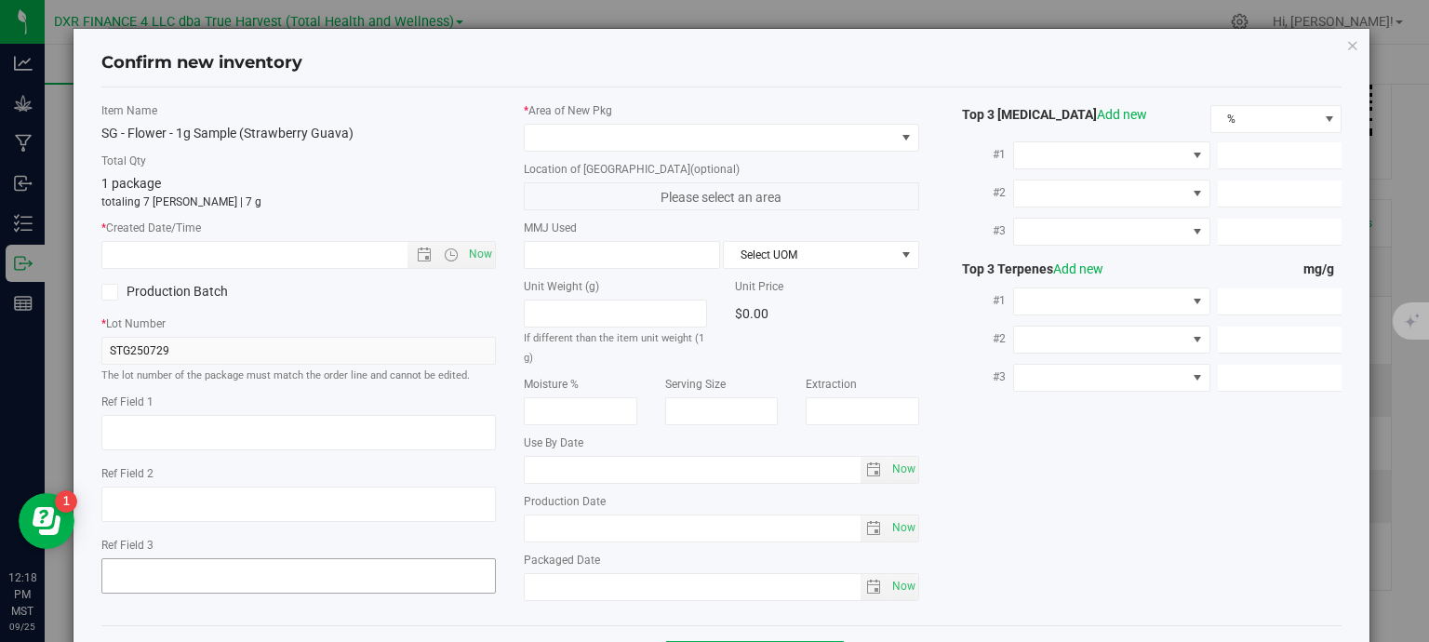
type textarea "[DATE]"
click at [253, 423] on textarea at bounding box center [298, 432] width 395 height 35
click at [253, 256] on input "text" at bounding box center [271, 255] width 338 height 26
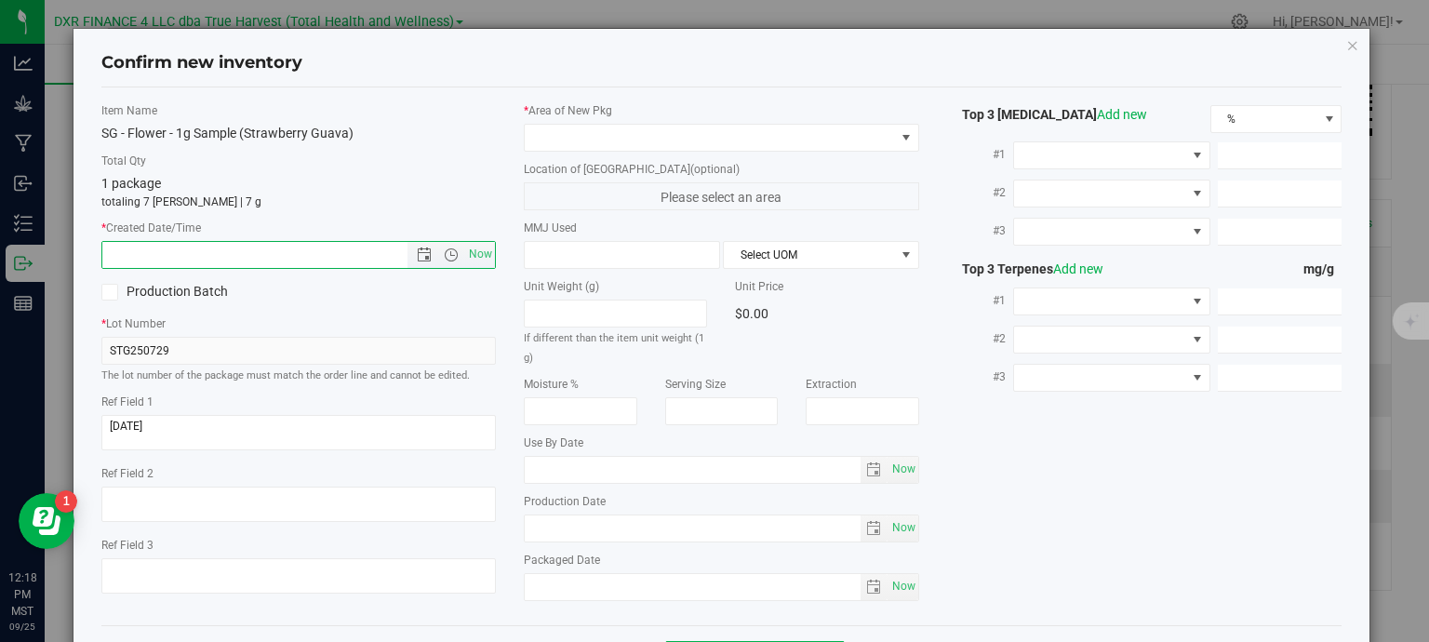
paste input "[DATE]"
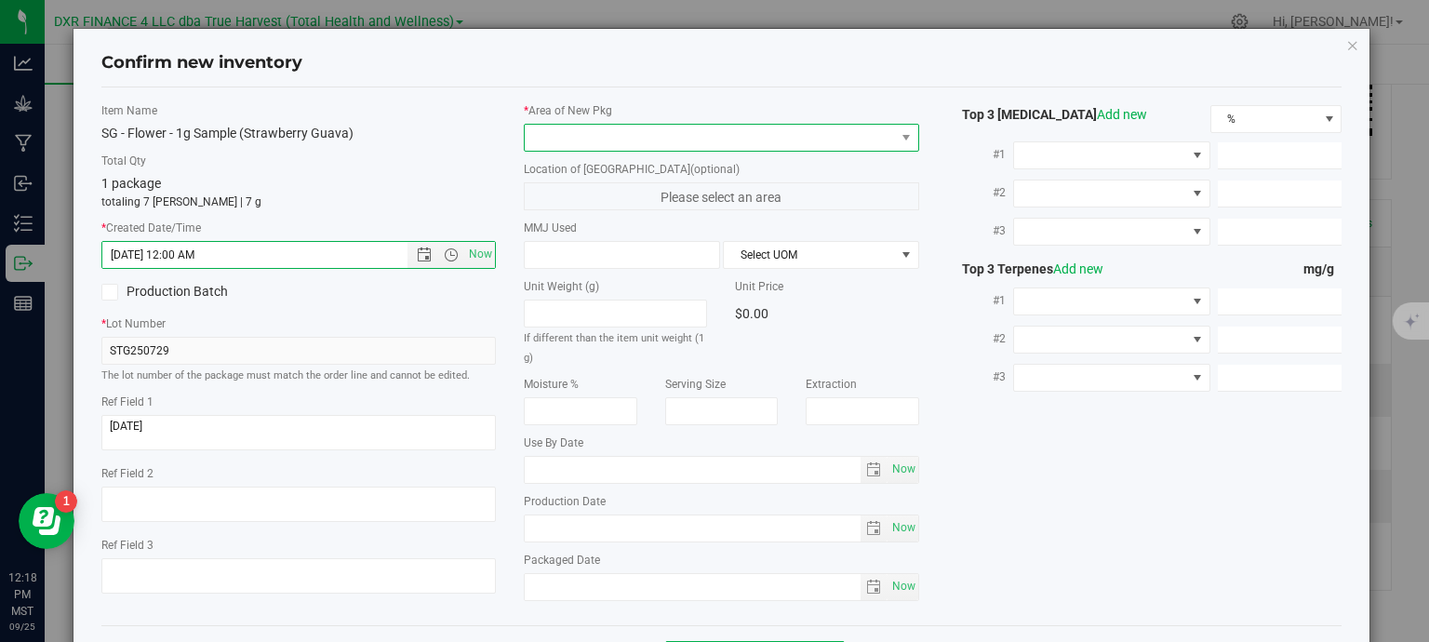
click at [631, 147] on span at bounding box center [710, 138] width 370 height 26
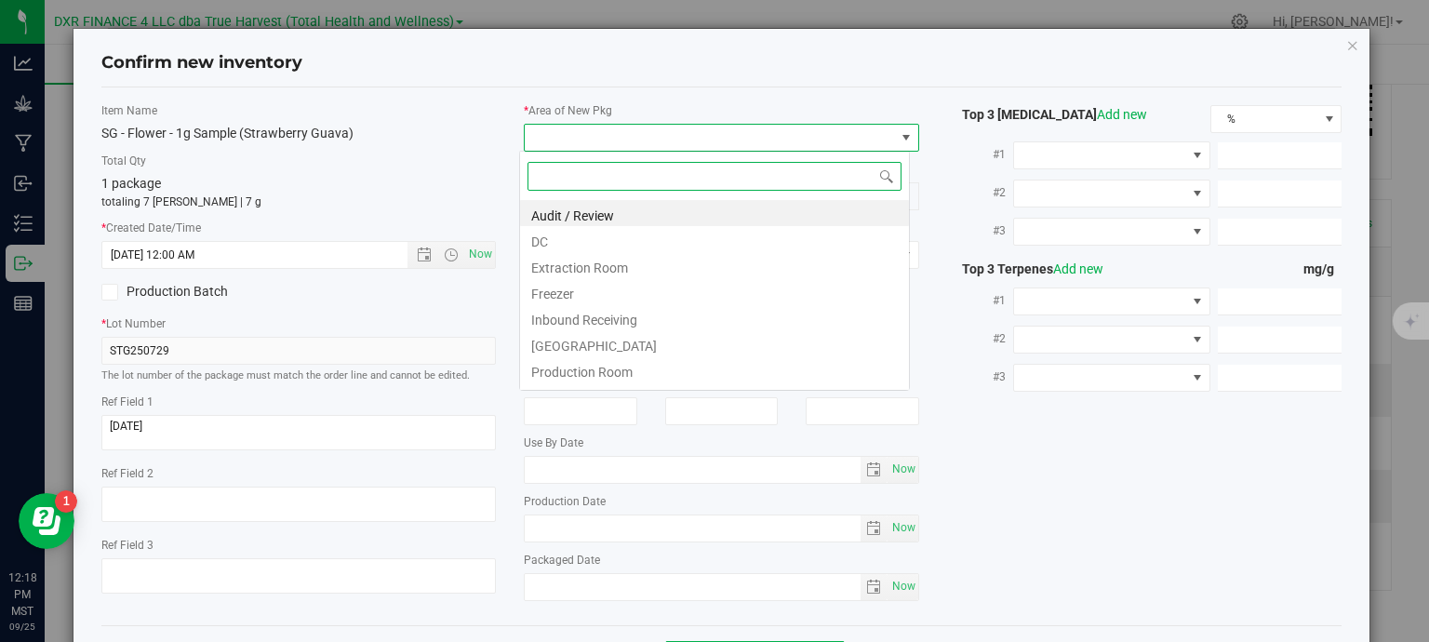
type input "7/29/2025 12:18 PM"
click at [580, 246] on li "DC" at bounding box center [714, 239] width 389 height 26
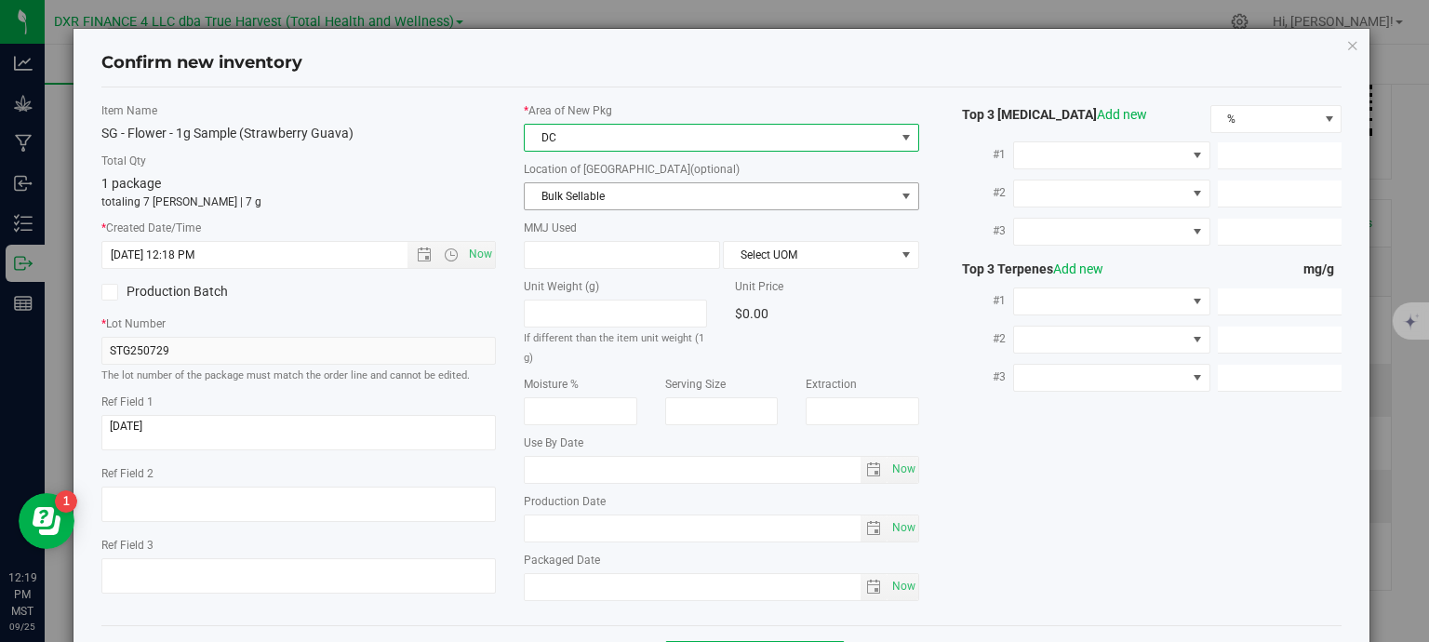
click at [619, 193] on span "Bulk Sellable" at bounding box center [710, 196] width 370 height 26
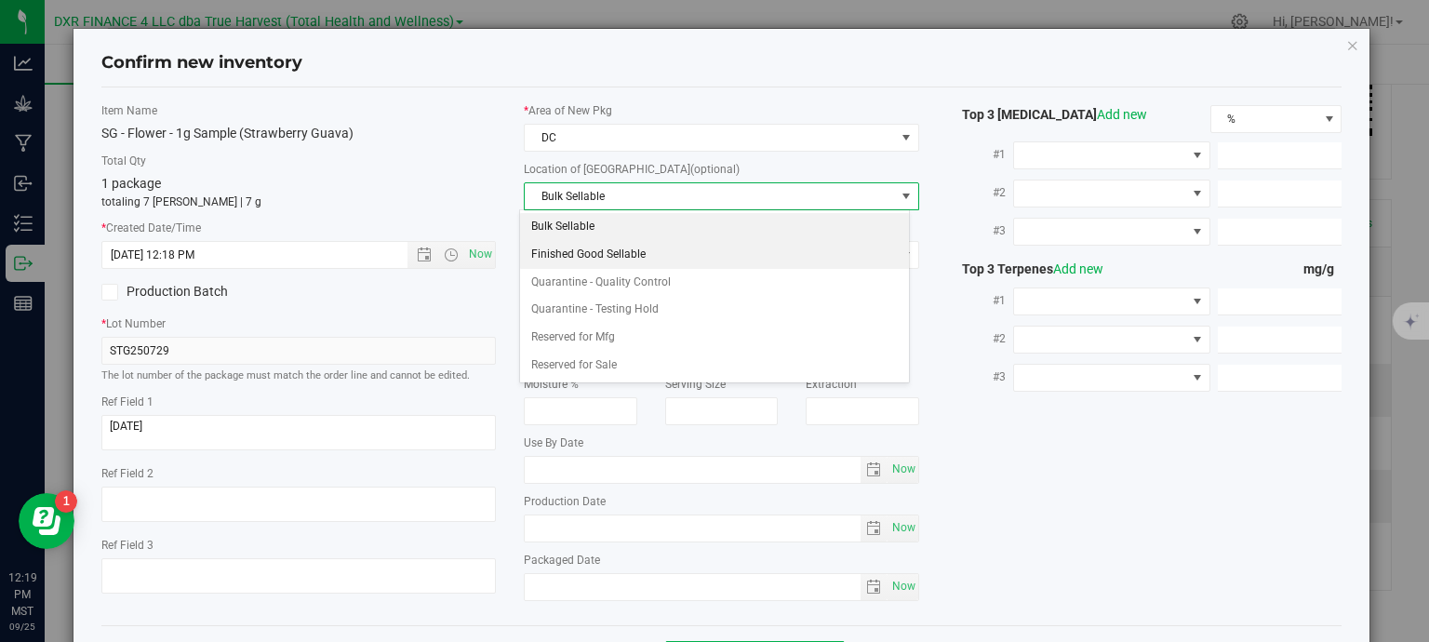
click at [635, 253] on li "Finished Good Sellable" at bounding box center [714, 255] width 389 height 28
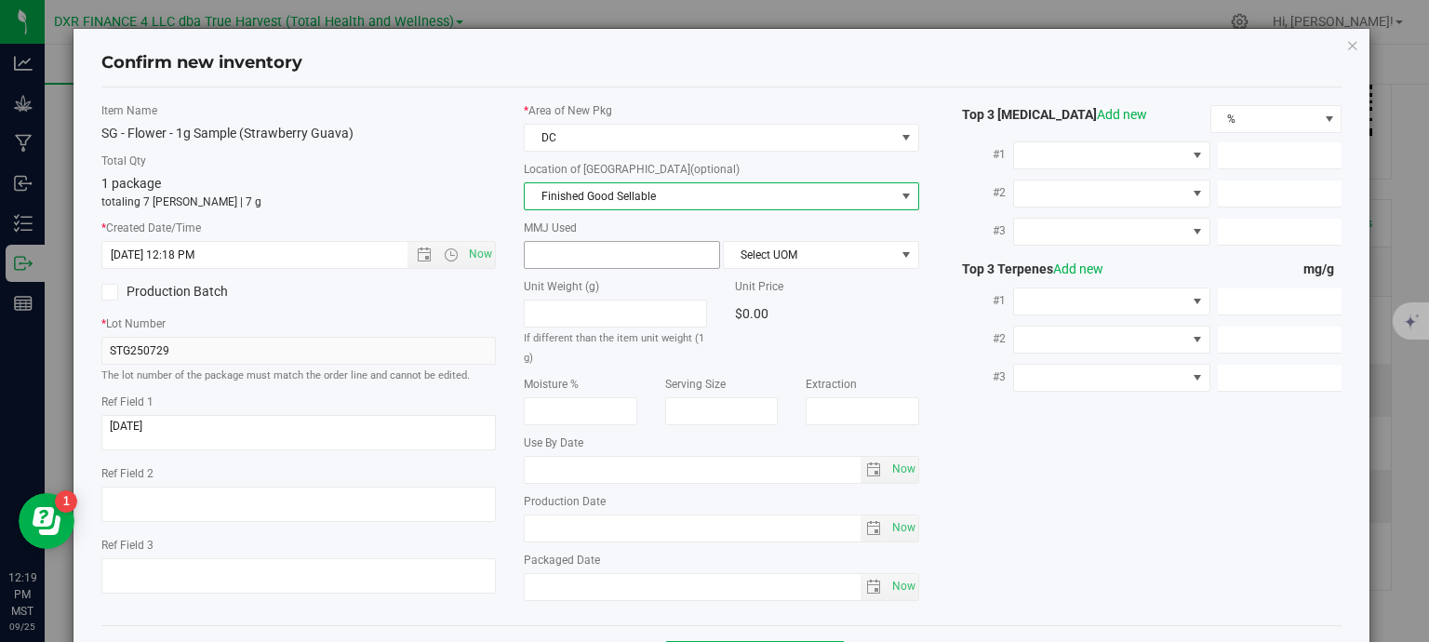
click at [618, 246] on span at bounding box center [622, 255] width 196 height 28
type input "1"
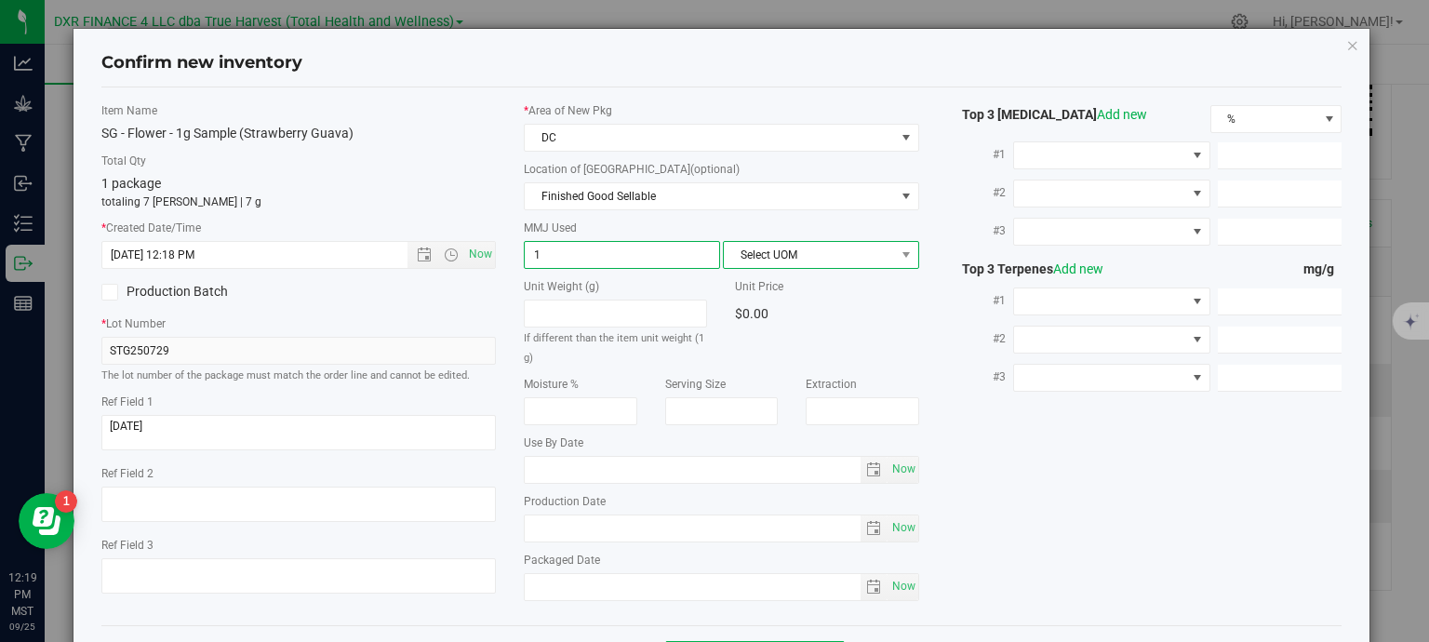
click at [770, 254] on span "Select UOM" at bounding box center [809, 255] width 171 height 26
type input "1.0000"
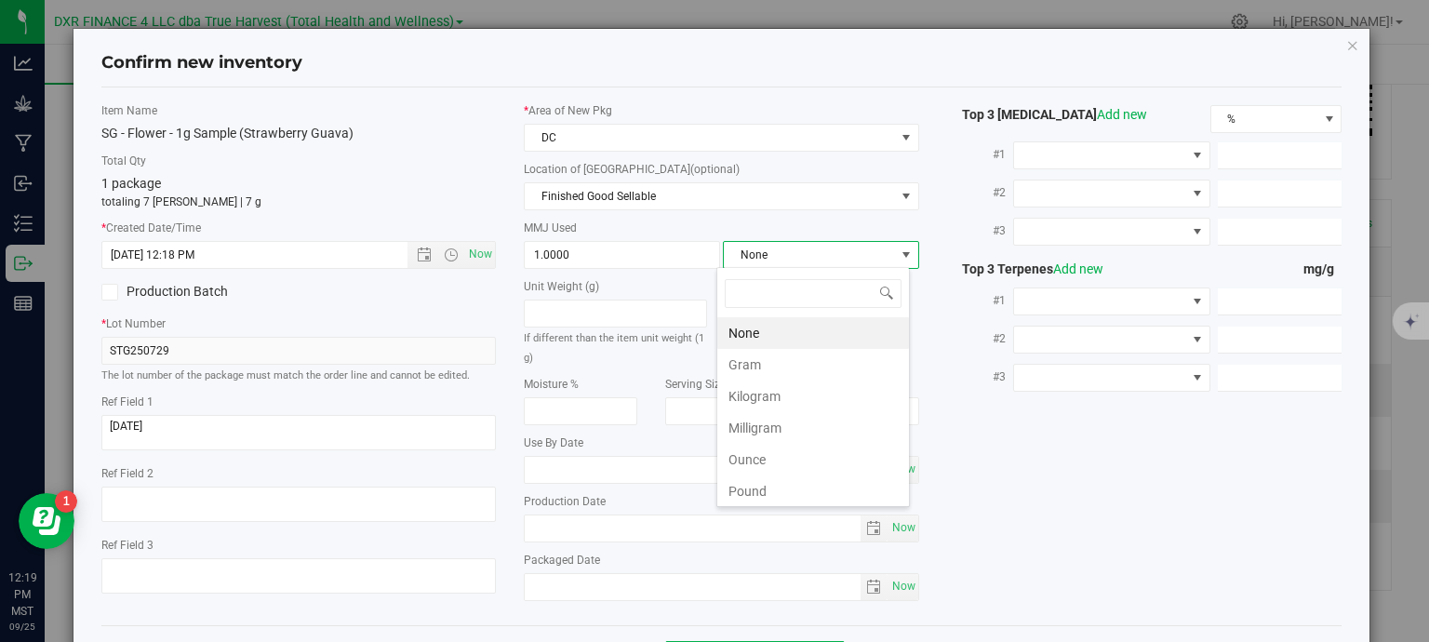
scroll to position [27, 194]
click at [776, 368] on li "Gram" at bounding box center [813, 365] width 192 height 32
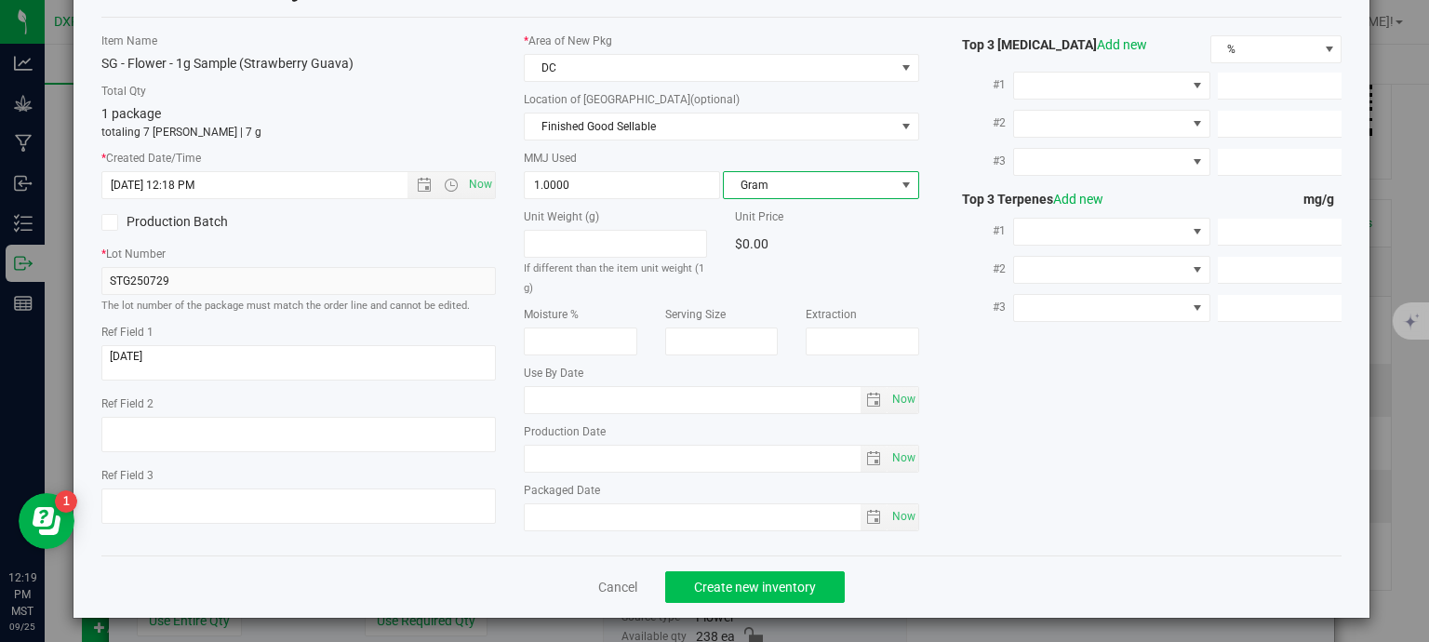
scroll to position [71, 0]
click at [783, 579] on span "Create new inventory" at bounding box center [755, 586] width 122 height 15
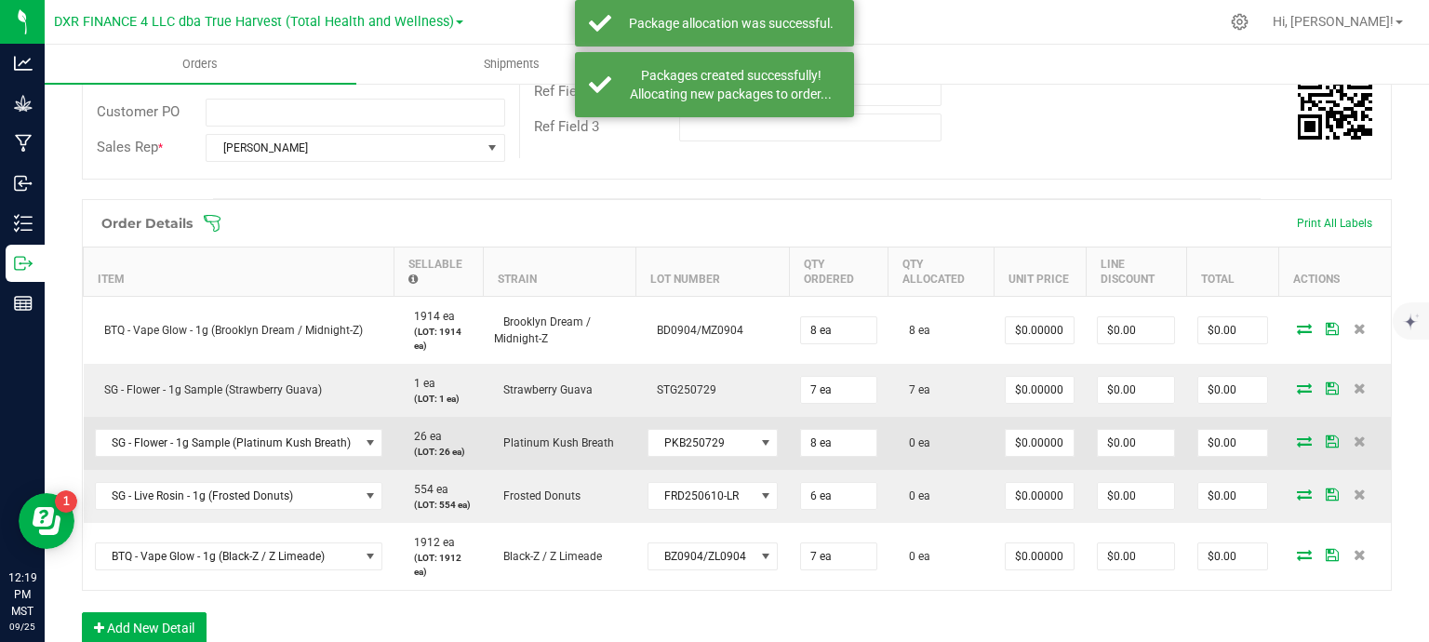
click at [1297, 439] on icon at bounding box center [1304, 440] width 15 height 11
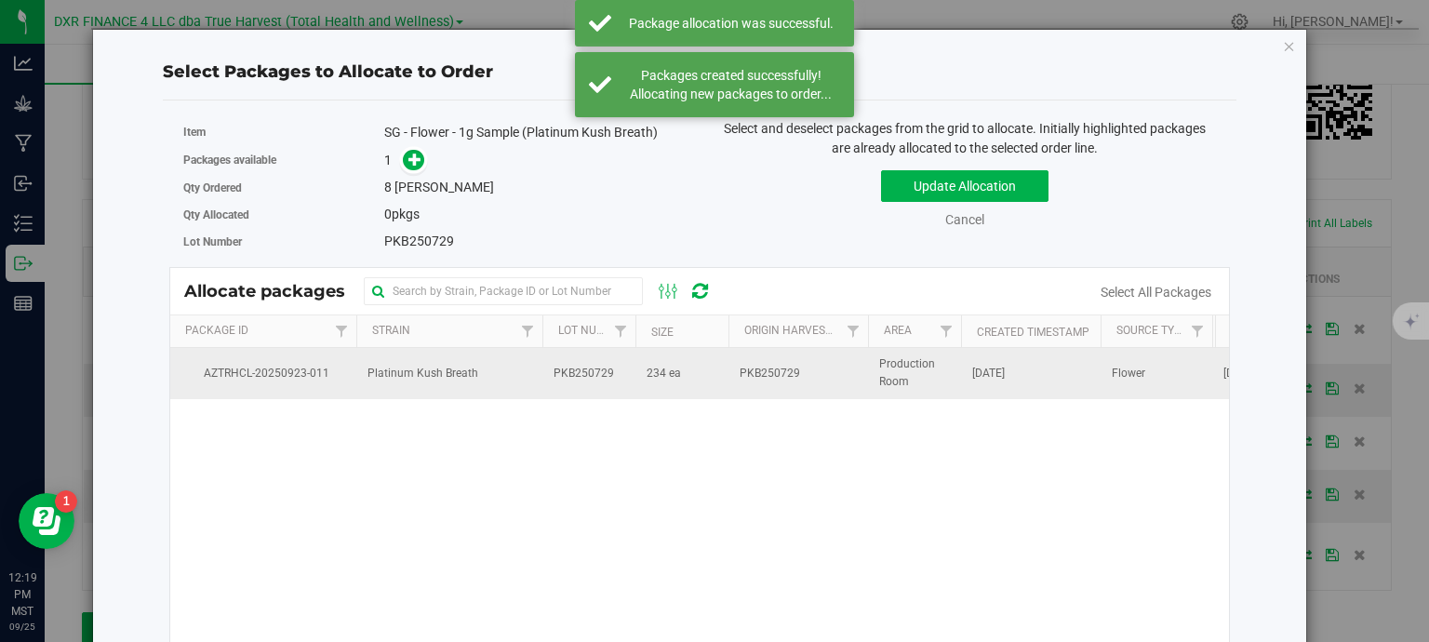
click at [743, 380] on span "PKB250729" at bounding box center [770, 374] width 60 height 18
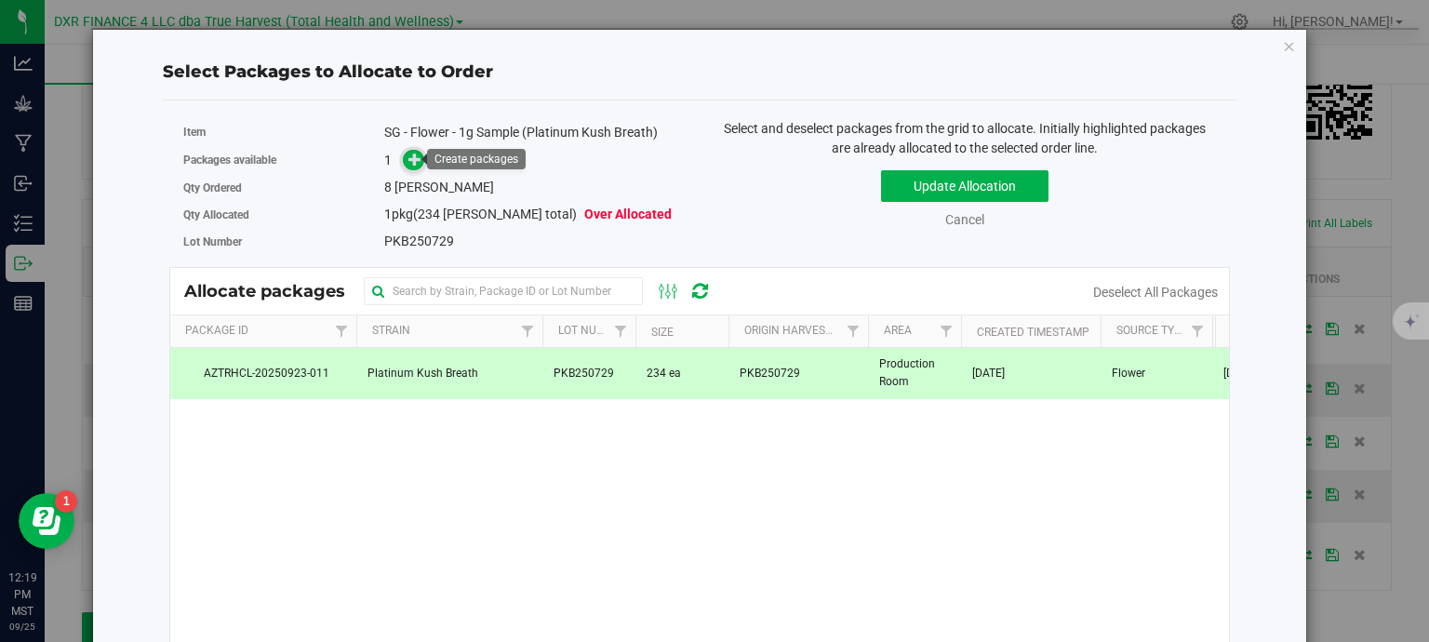
click at [413, 152] on icon at bounding box center [415, 159] width 14 height 14
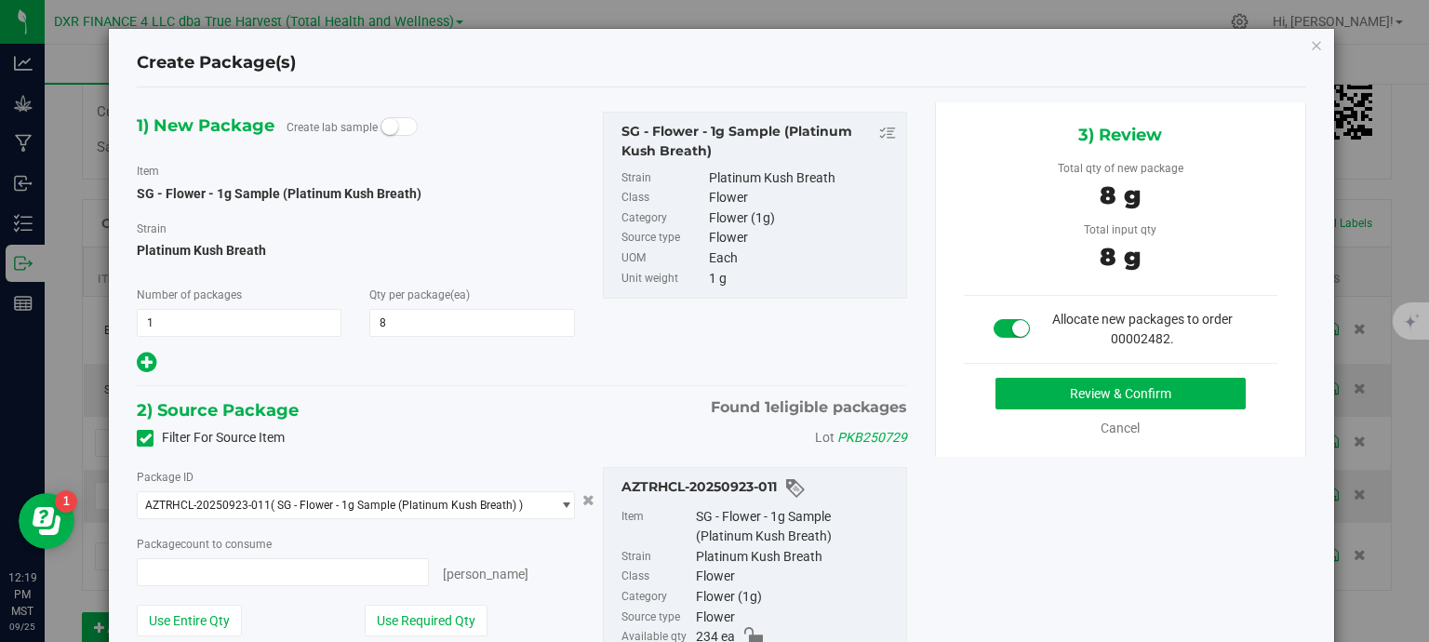
type input "8 ea"
click at [1074, 403] on button "Review & Confirm" at bounding box center [1121, 394] width 250 height 32
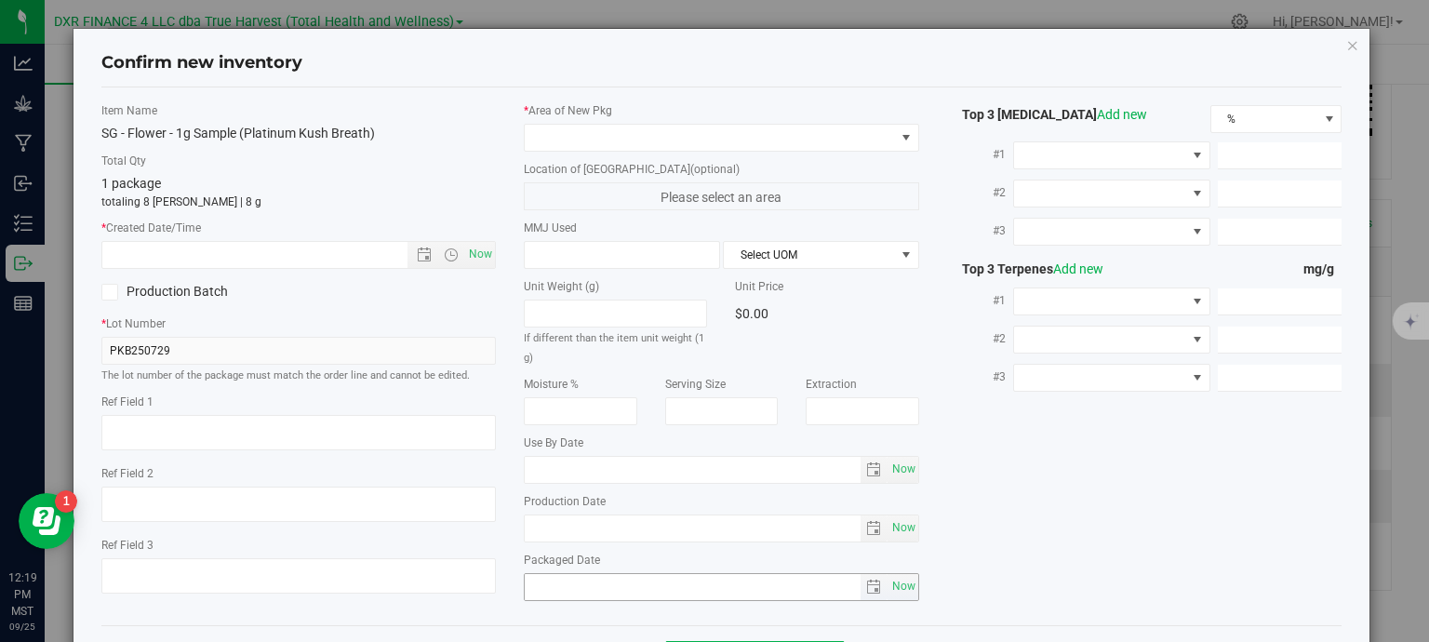
type textarea "[DATE]"
click at [207, 430] on textarea at bounding box center [298, 432] width 395 height 35
click at [268, 257] on input "text" at bounding box center [271, 255] width 338 height 26
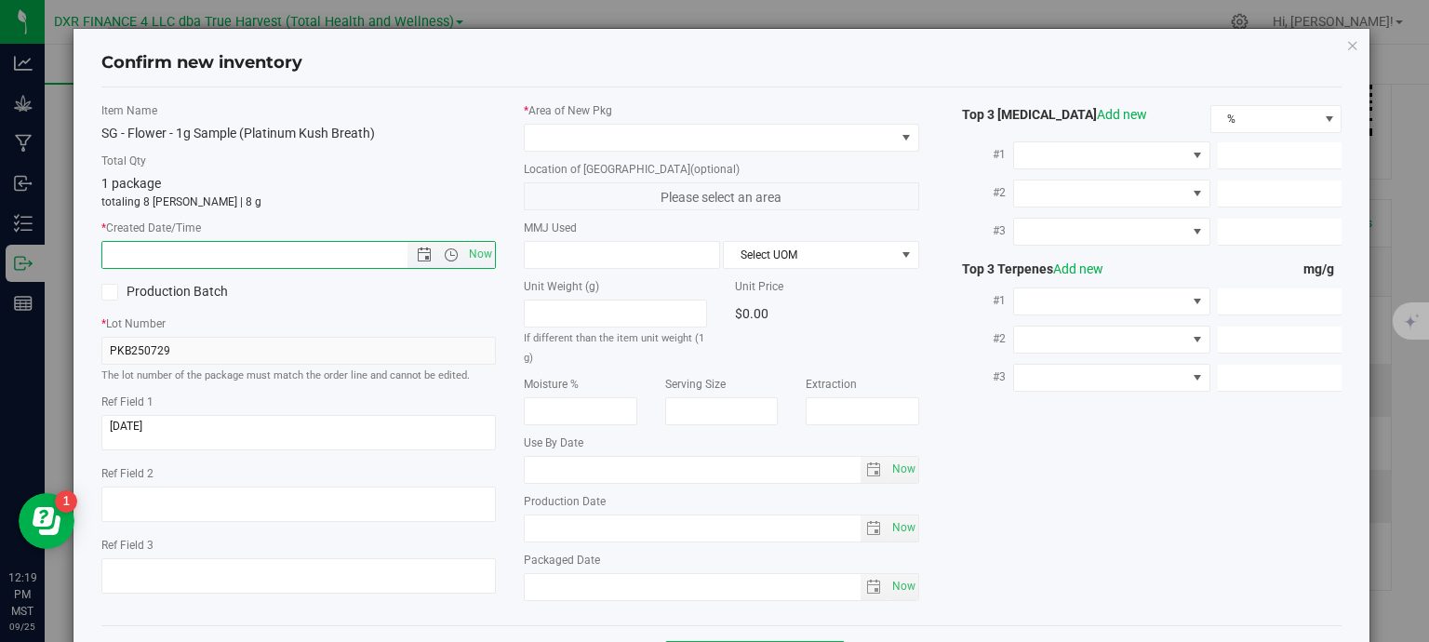
paste input "[DATE]"
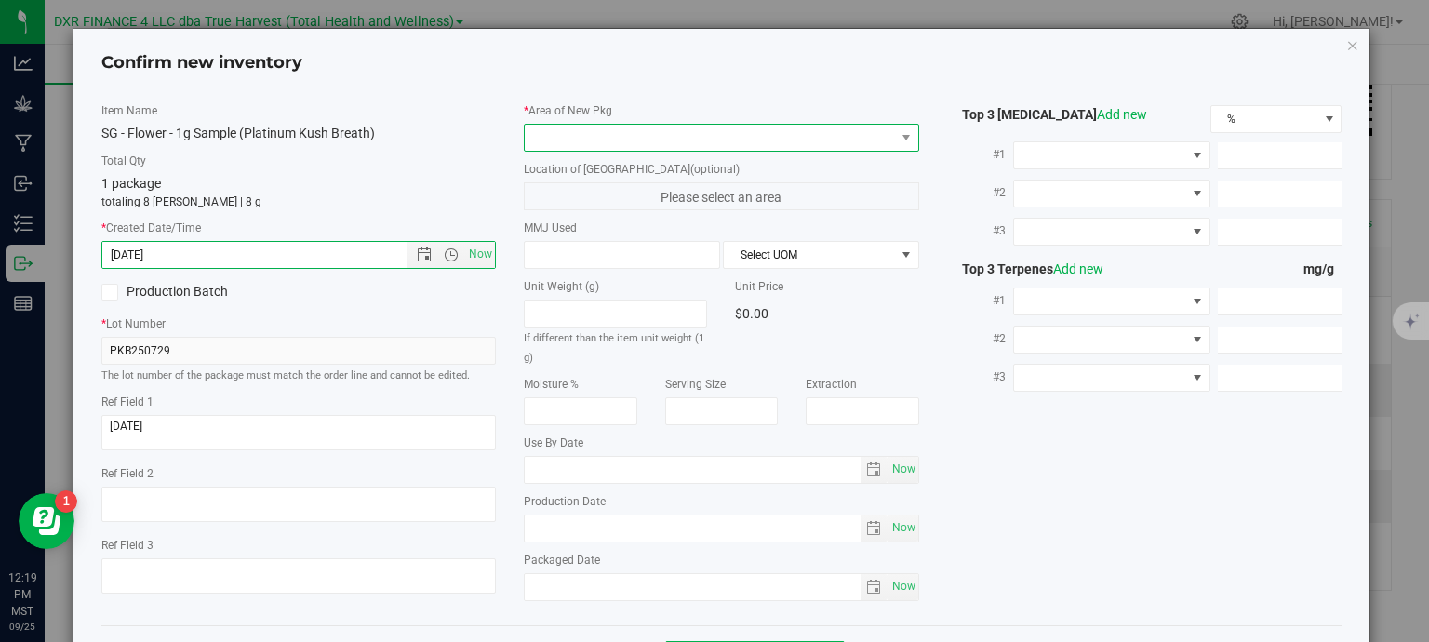
click at [594, 140] on span at bounding box center [710, 138] width 370 height 26
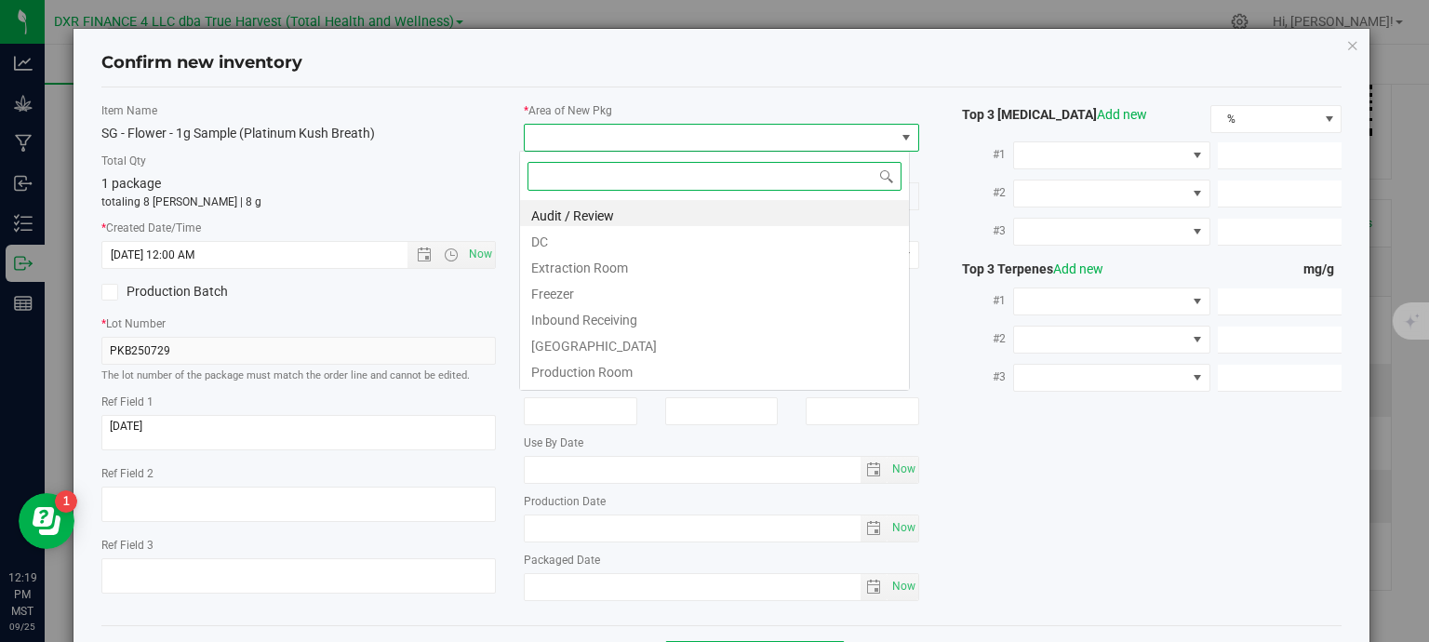
type input "7/29/2025 12:19 PM"
click at [578, 241] on li "DC" at bounding box center [714, 239] width 389 height 26
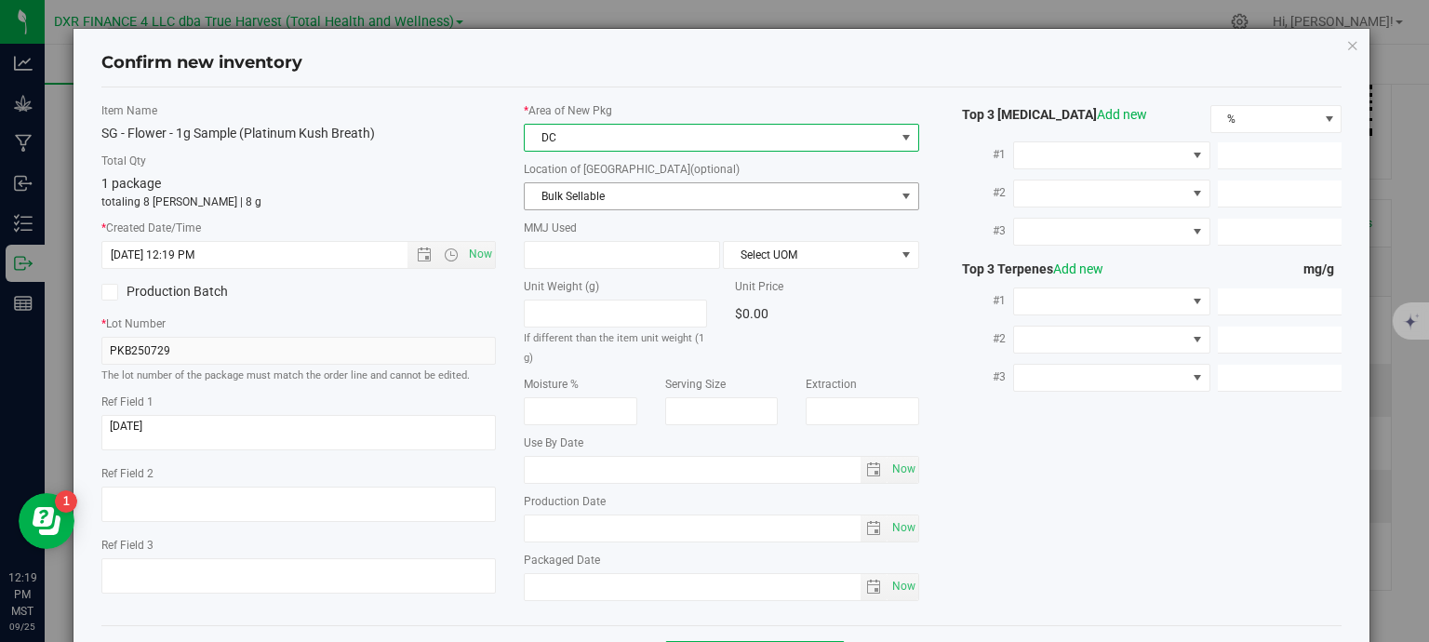
click at [605, 185] on span "Bulk Sellable" at bounding box center [710, 196] width 370 height 26
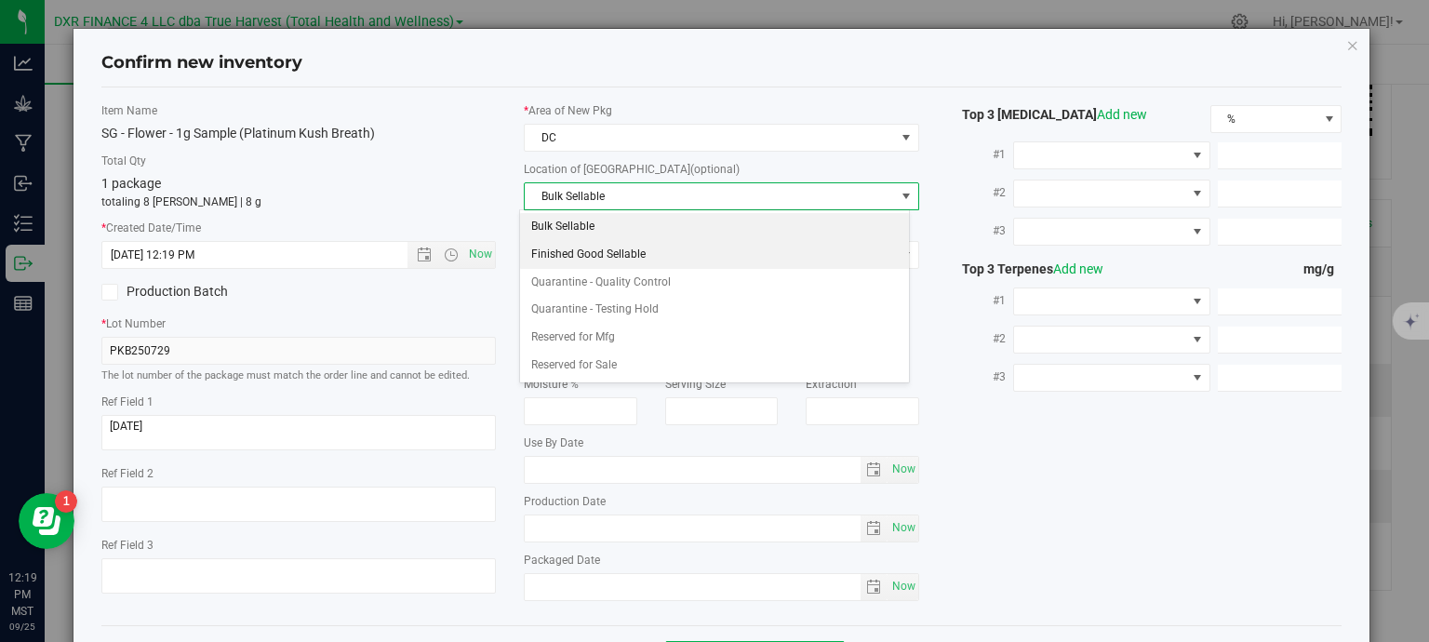
click at [644, 252] on li "Finished Good Sellable" at bounding box center [714, 255] width 389 height 28
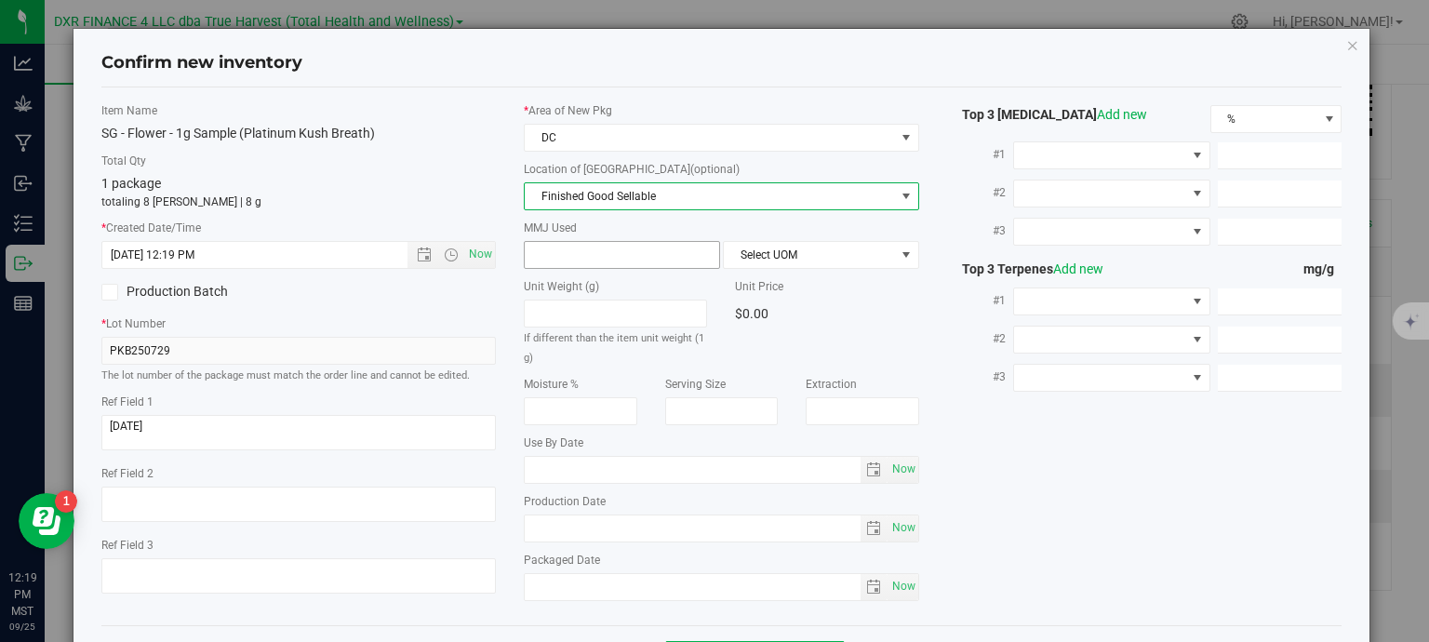
click at [629, 258] on input "text" at bounding box center [622, 255] width 194 height 26
type input "1"
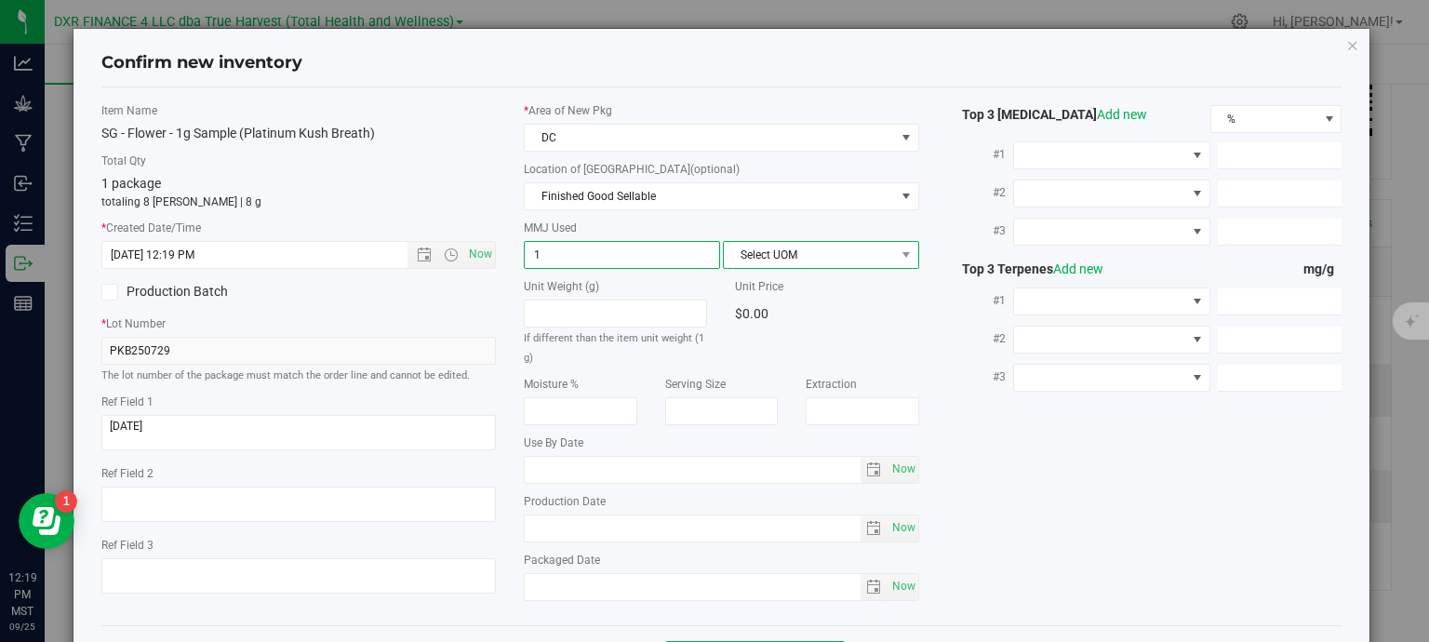
click at [755, 252] on span "Select UOM" at bounding box center [809, 255] width 171 height 26
type input "1.0000"
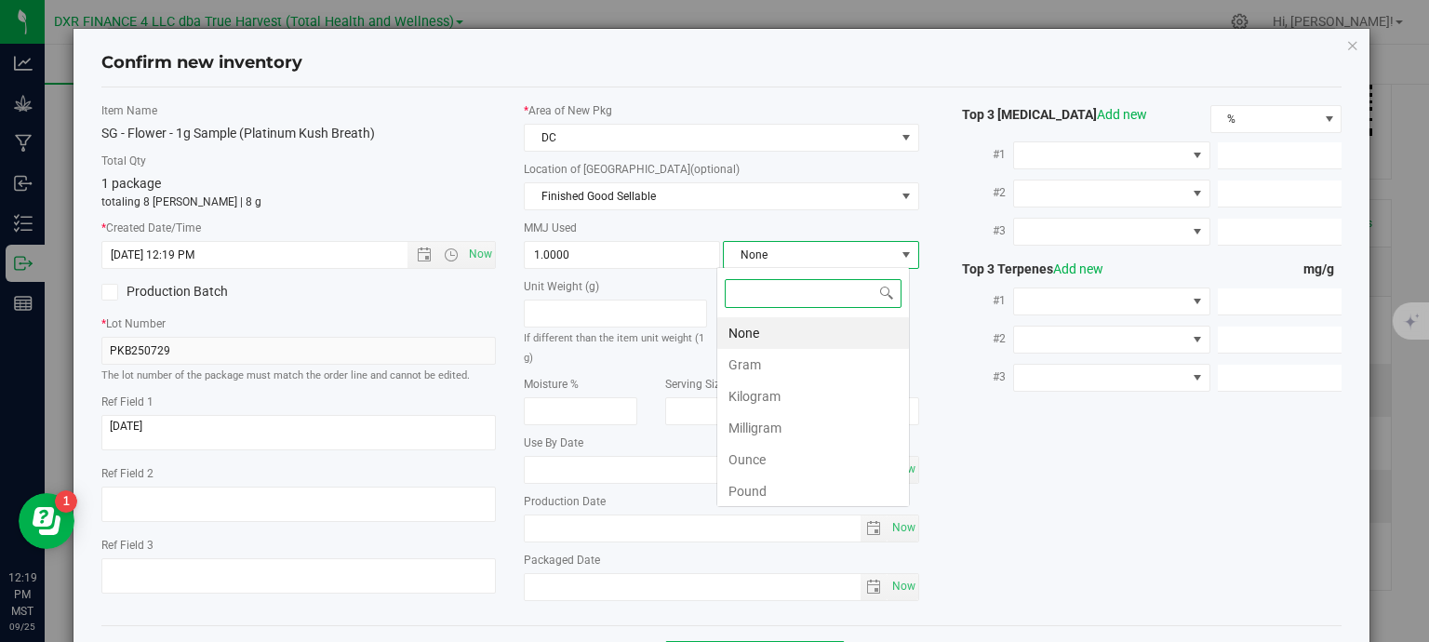
scroll to position [27, 194]
click at [760, 370] on li "Gram" at bounding box center [813, 365] width 192 height 32
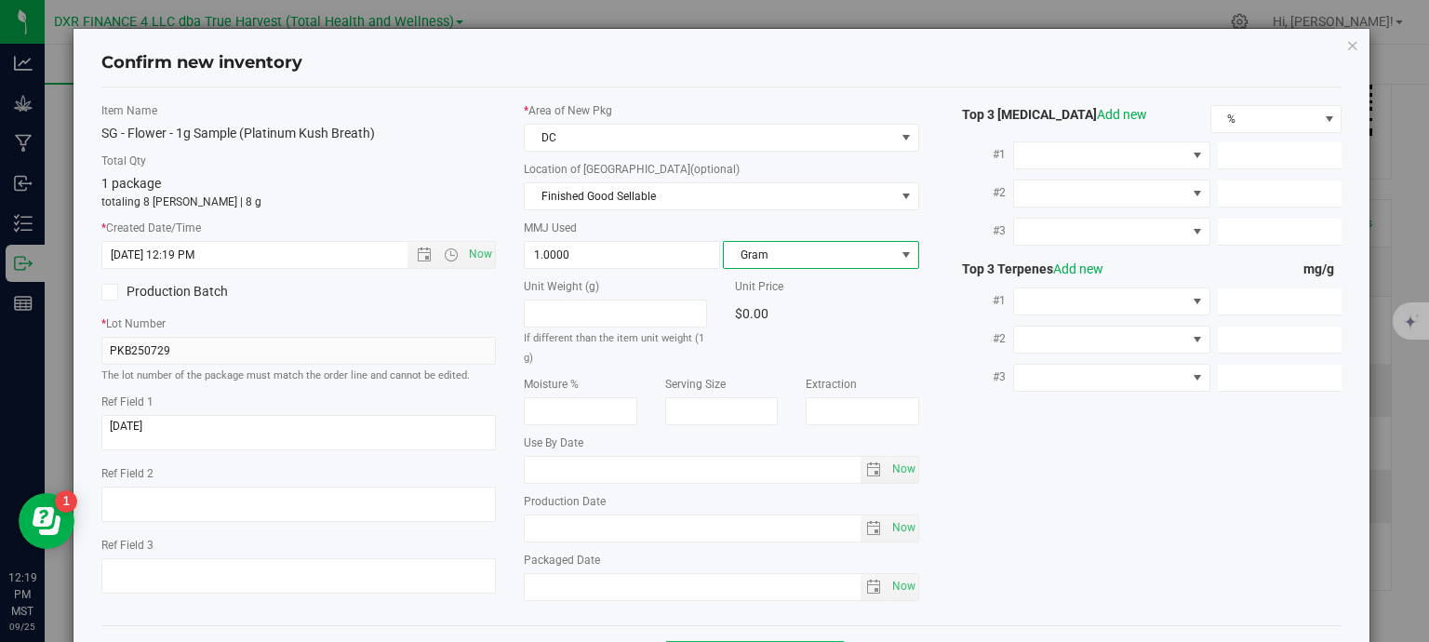
scroll to position [71, 0]
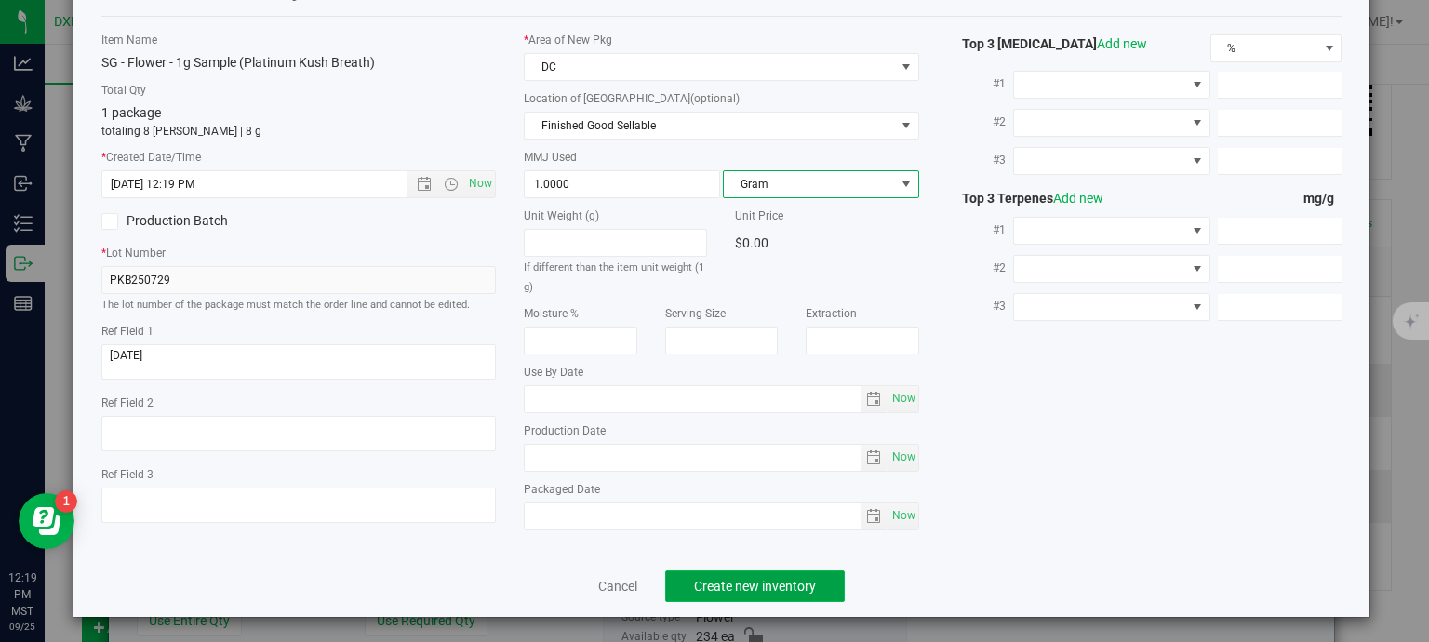
click at [780, 570] on button "Create new inventory" at bounding box center [755, 586] width 180 height 32
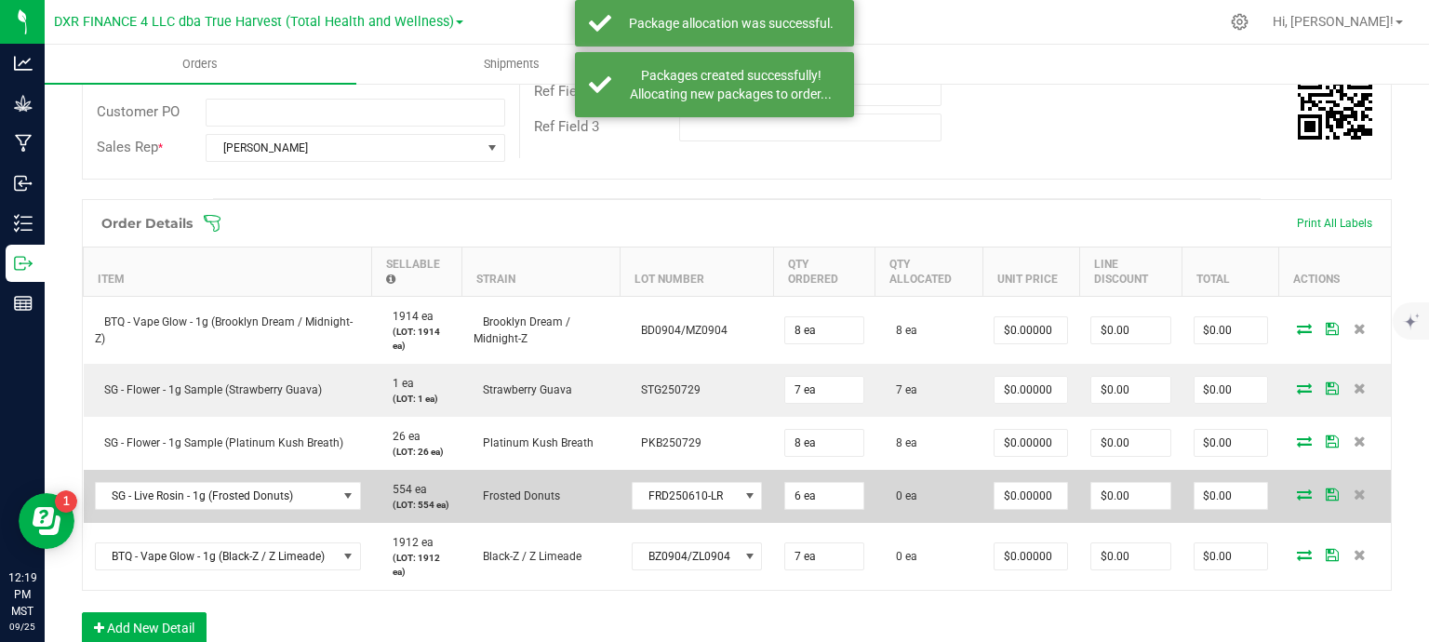
click at [1297, 491] on icon at bounding box center [1304, 493] width 15 height 11
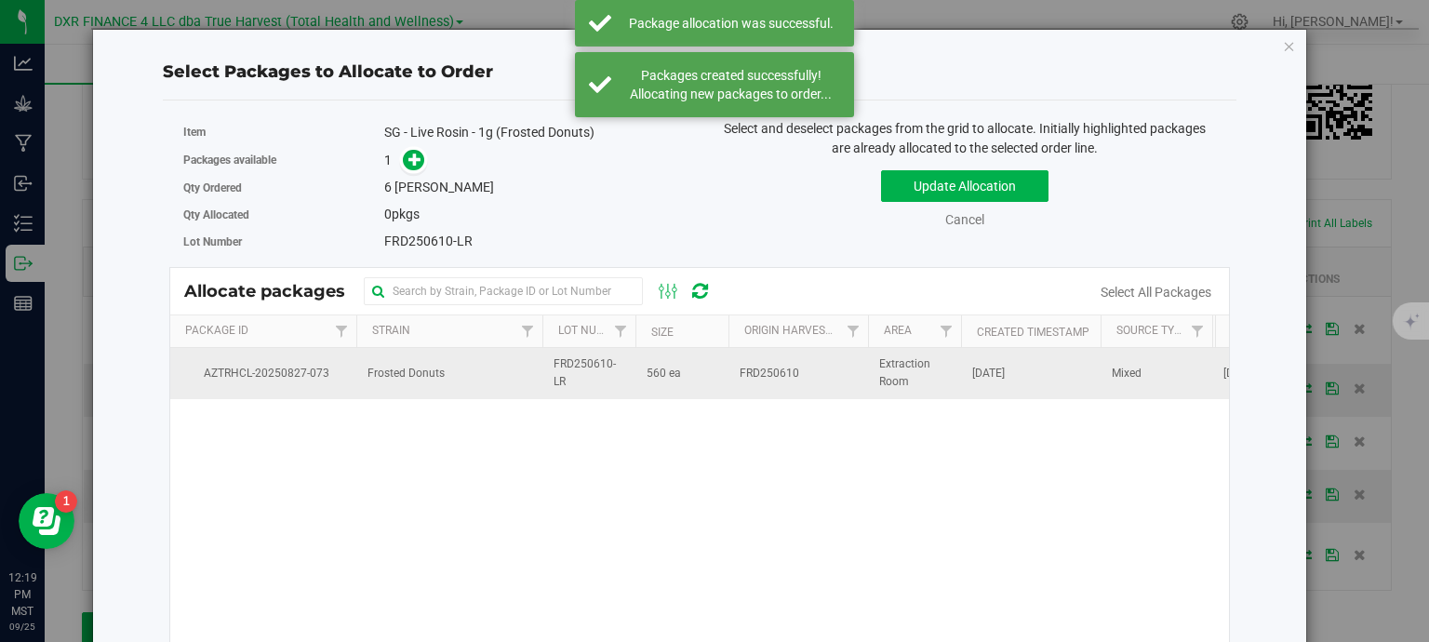
click at [605, 372] on span "FRD250610-LR" at bounding box center [589, 372] width 71 height 35
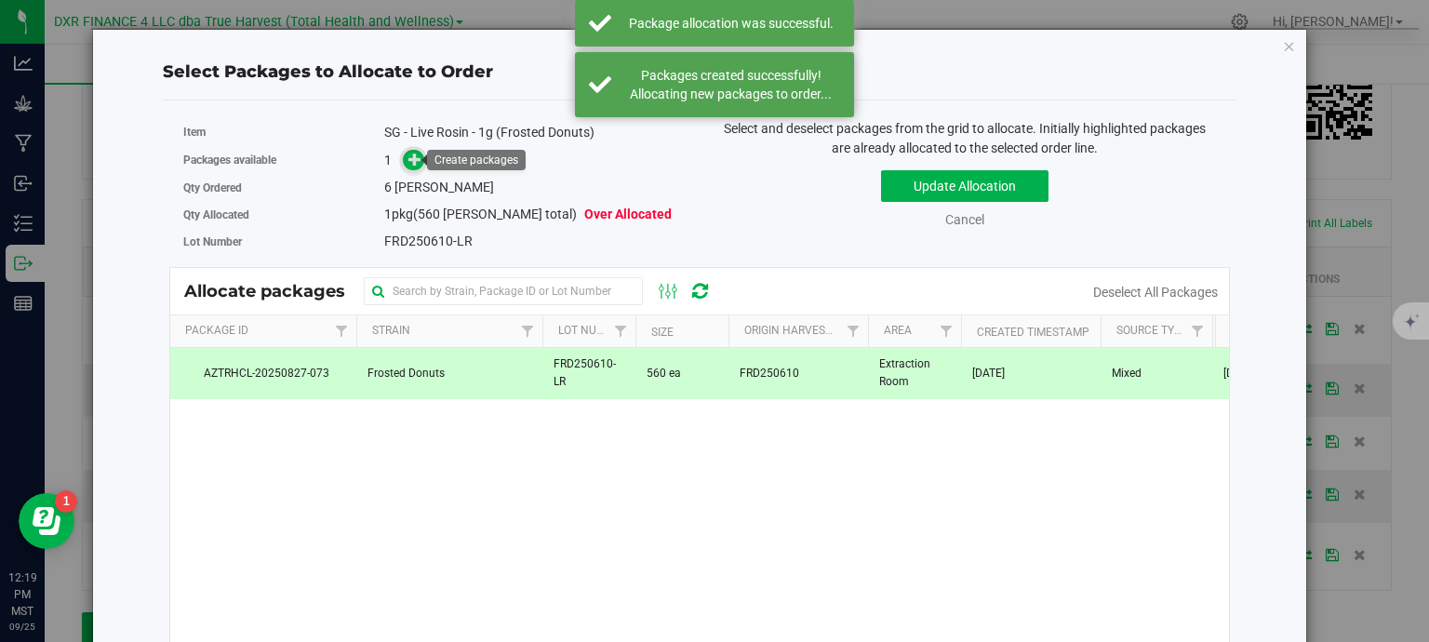
click at [403, 154] on span at bounding box center [413, 159] width 21 height 21
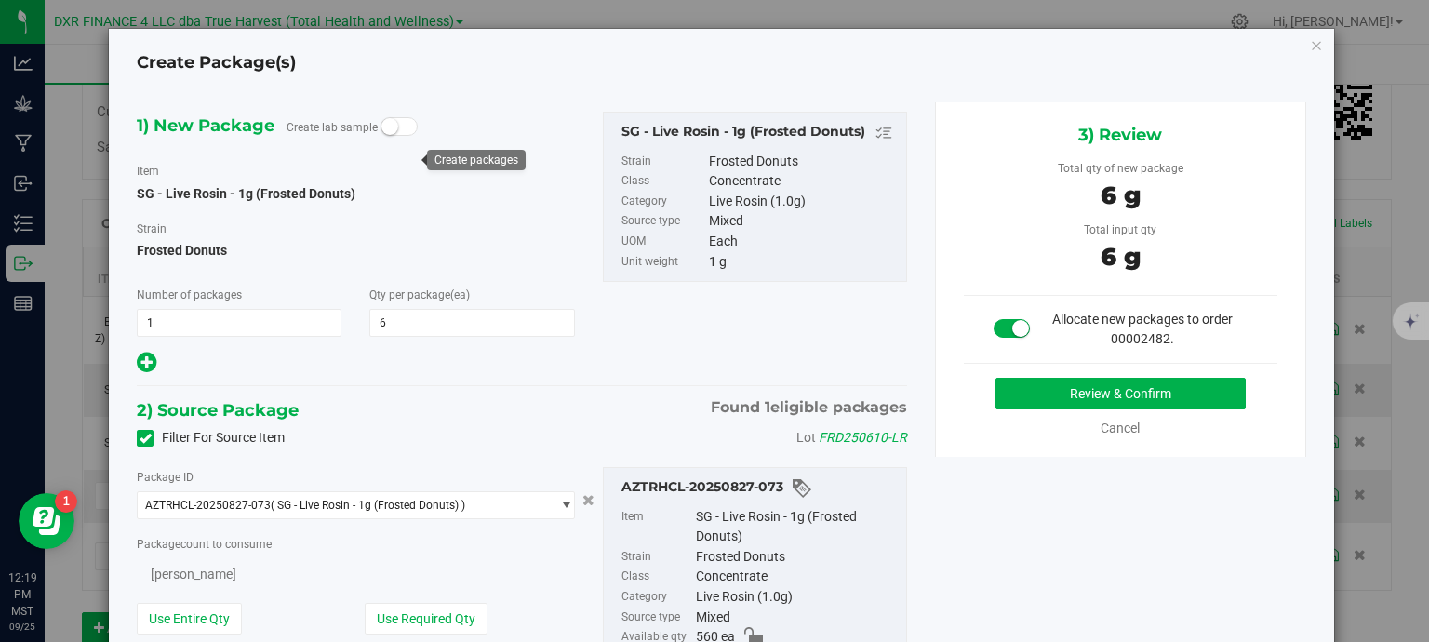
type input "6"
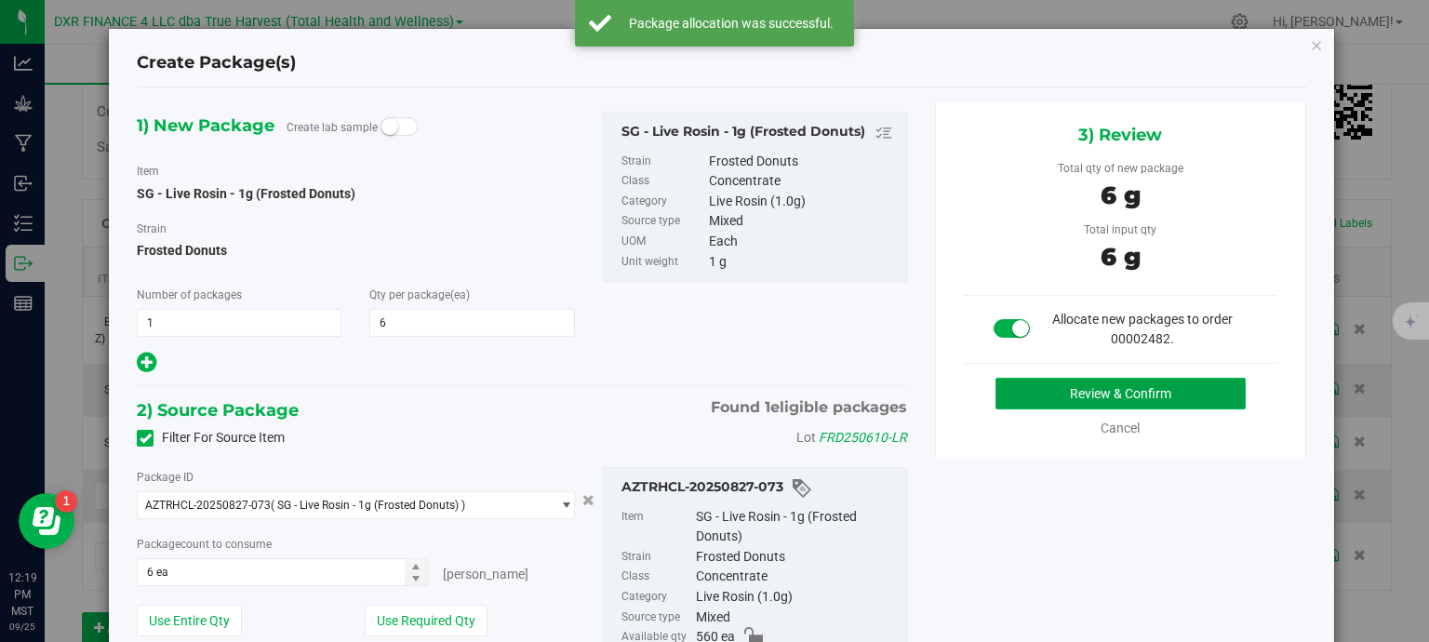
click at [1116, 397] on button "Review & Confirm" at bounding box center [1121, 394] width 250 height 32
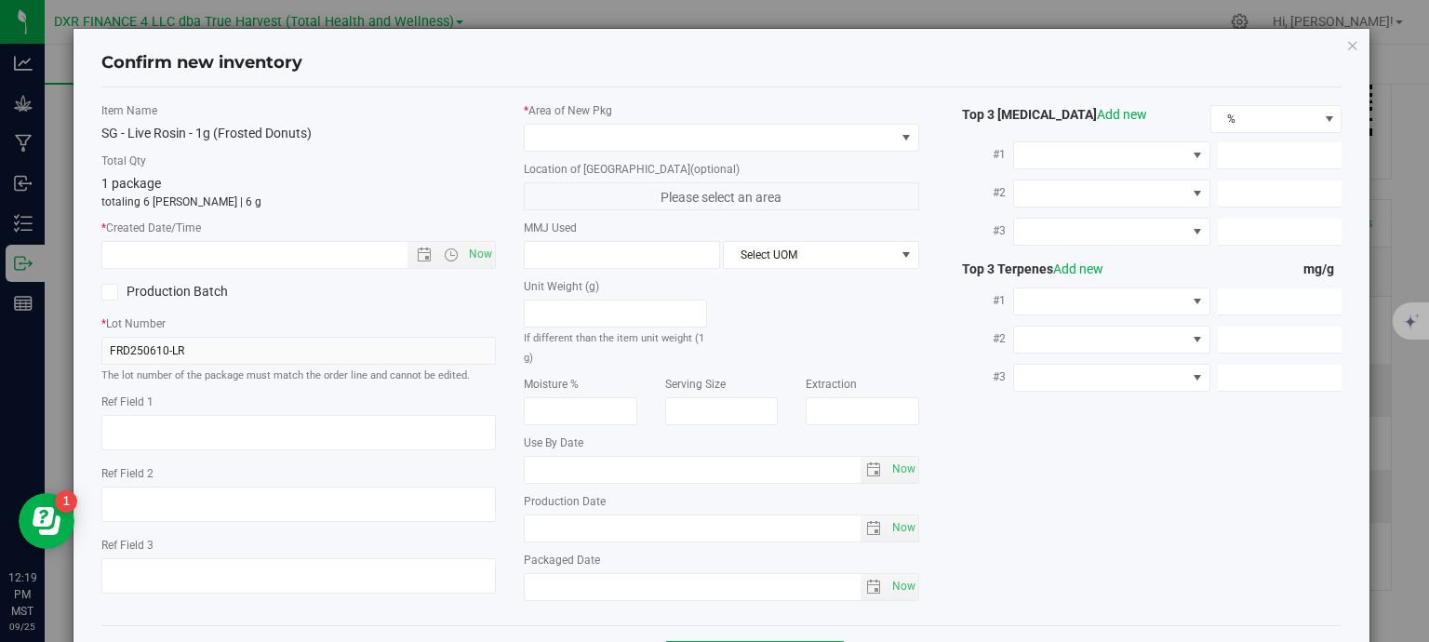
type textarea "2025-07-22"
click at [257, 422] on textarea at bounding box center [298, 432] width 395 height 35
click at [273, 254] on input "text" at bounding box center [271, 255] width 338 height 26
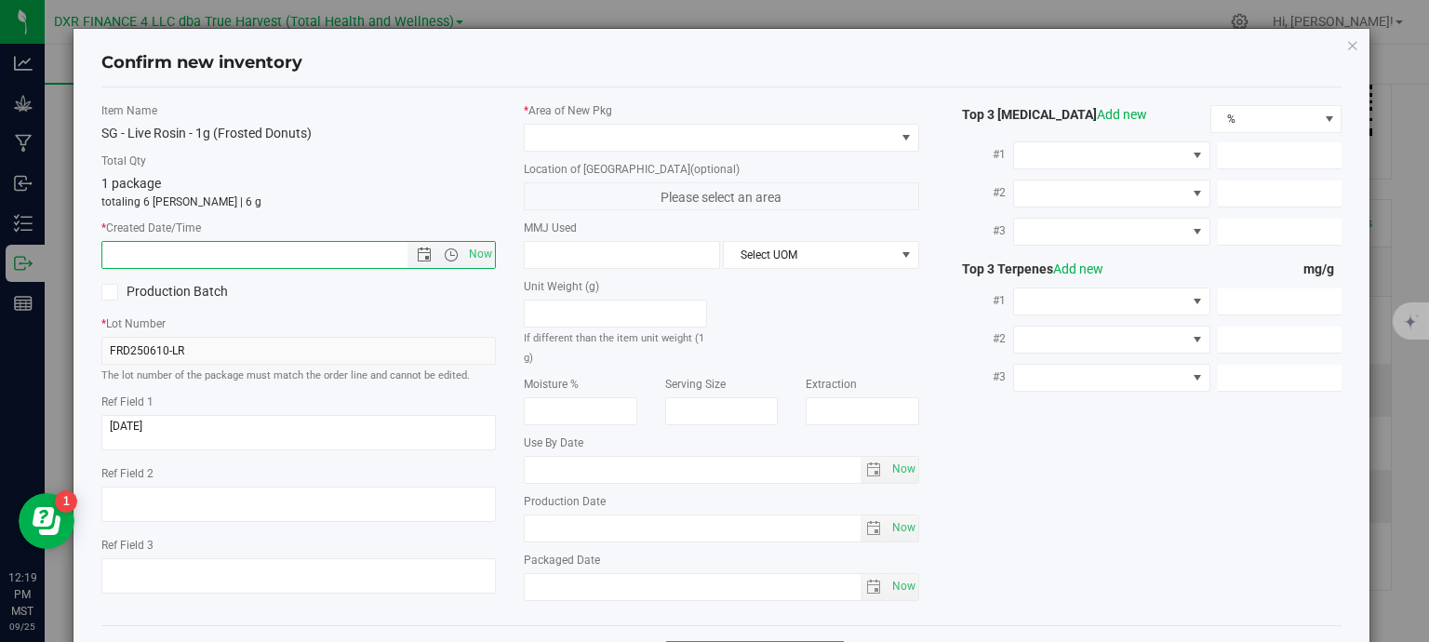
paste input "2025-07-22"
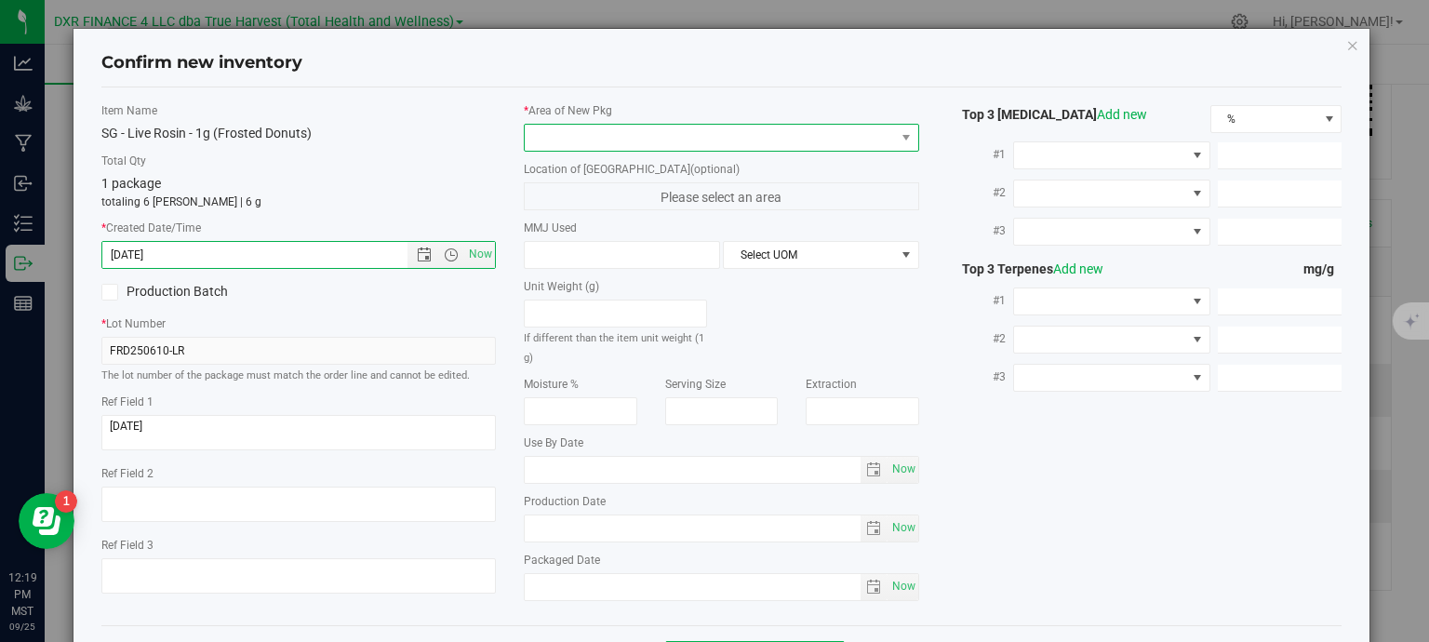
click at [588, 136] on span at bounding box center [710, 138] width 370 height 26
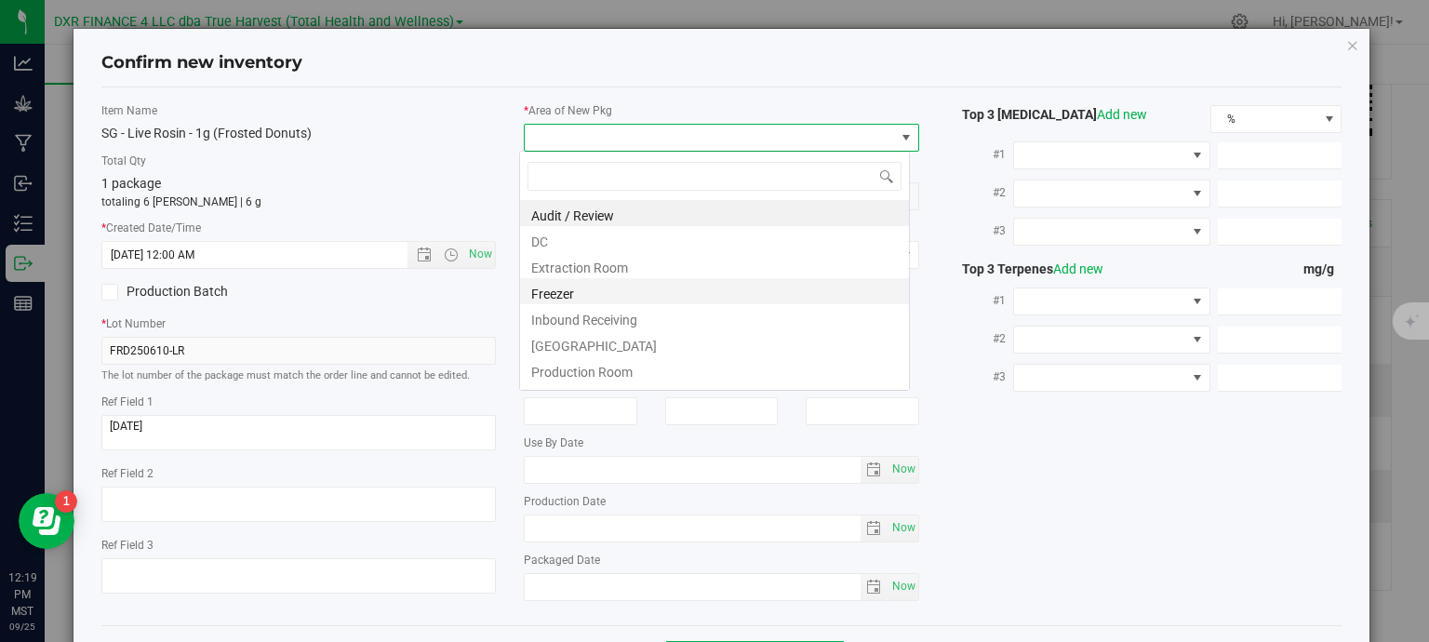
type input "7/22/2025 12:19 PM"
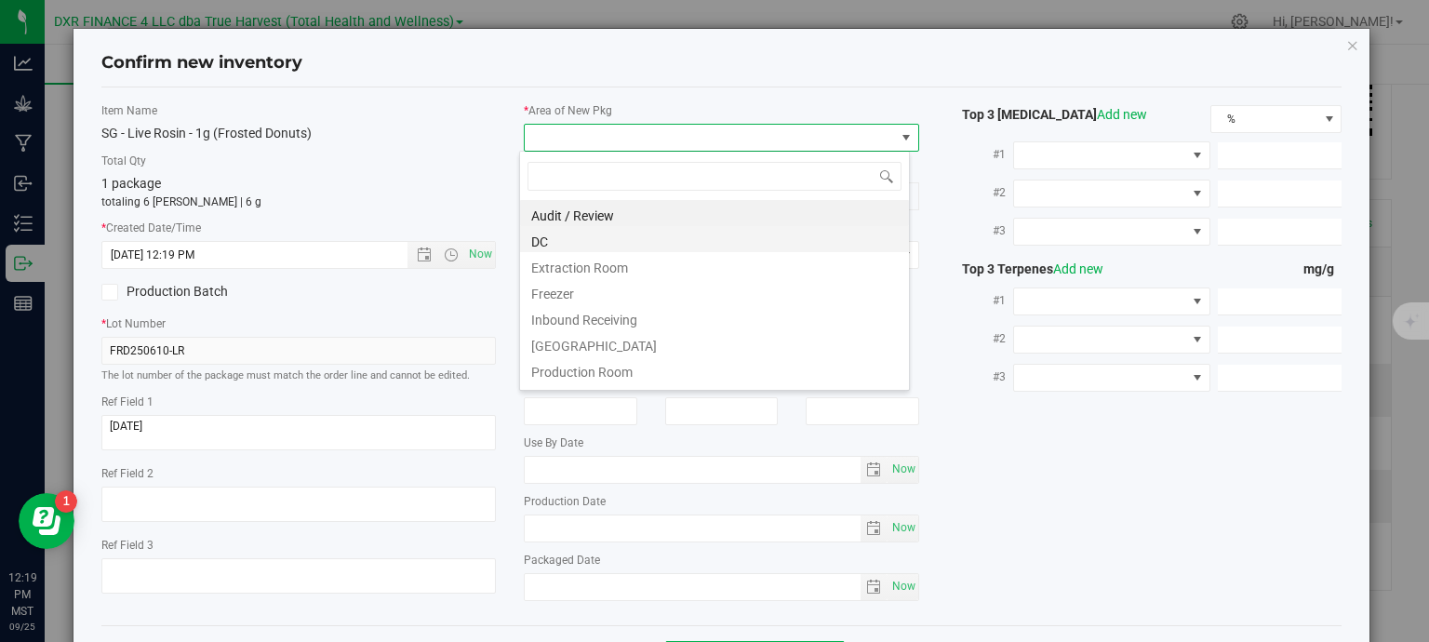
click at [604, 243] on li "DC" at bounding box center [714, 239] width 389 height 26
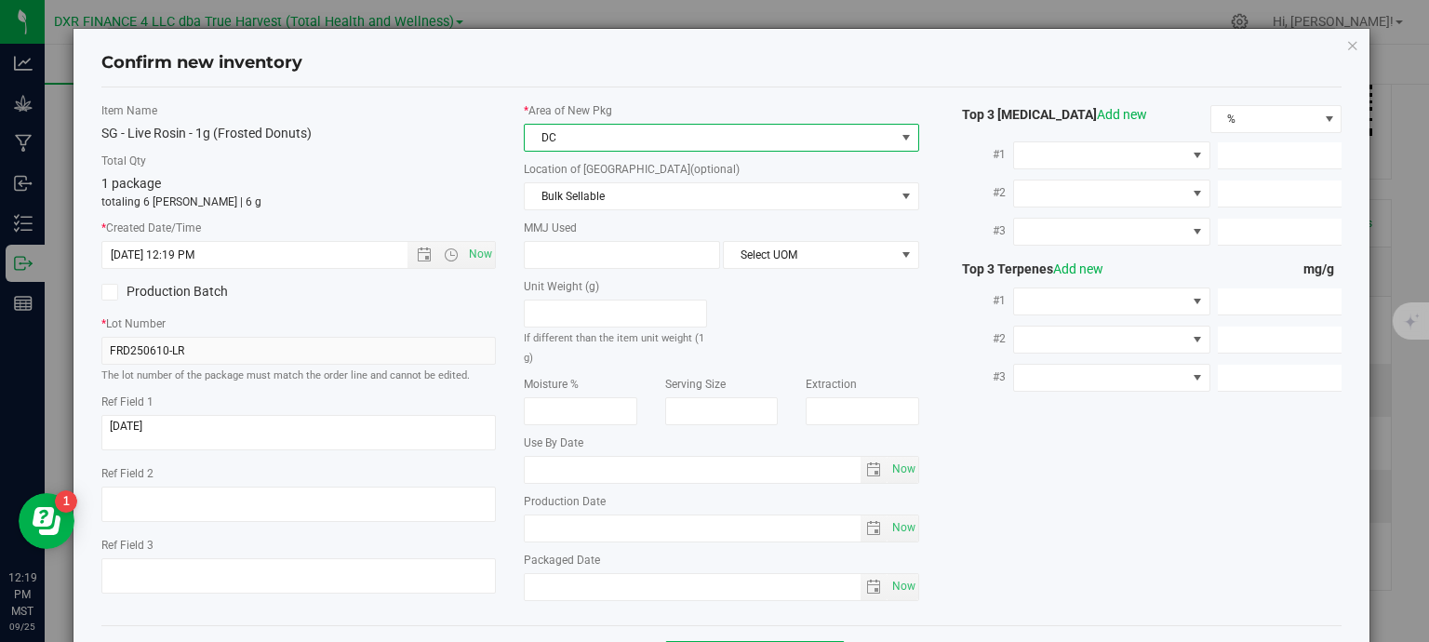
click at [630, 140] on span "DC" at bounding box center [710, 138] width 370 height 26
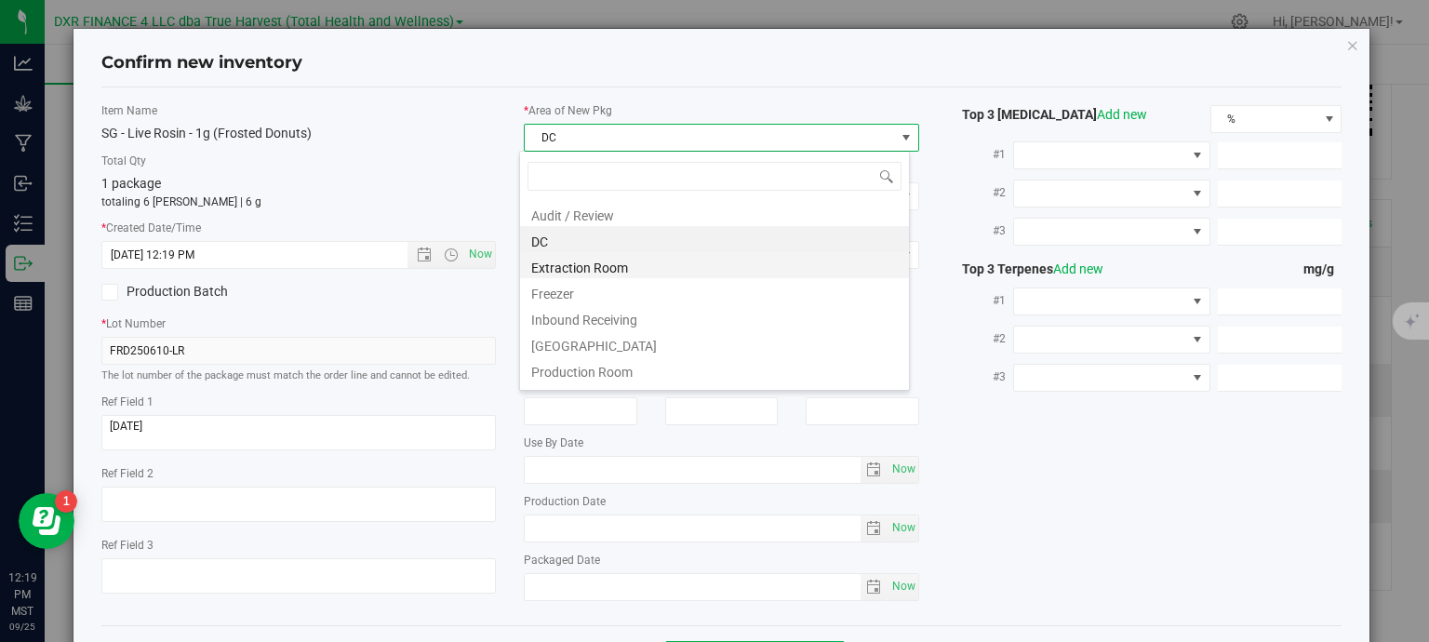
click at [596, 268] on li "Extraction Room" at bounding box center [714, 265] width 389 height 26
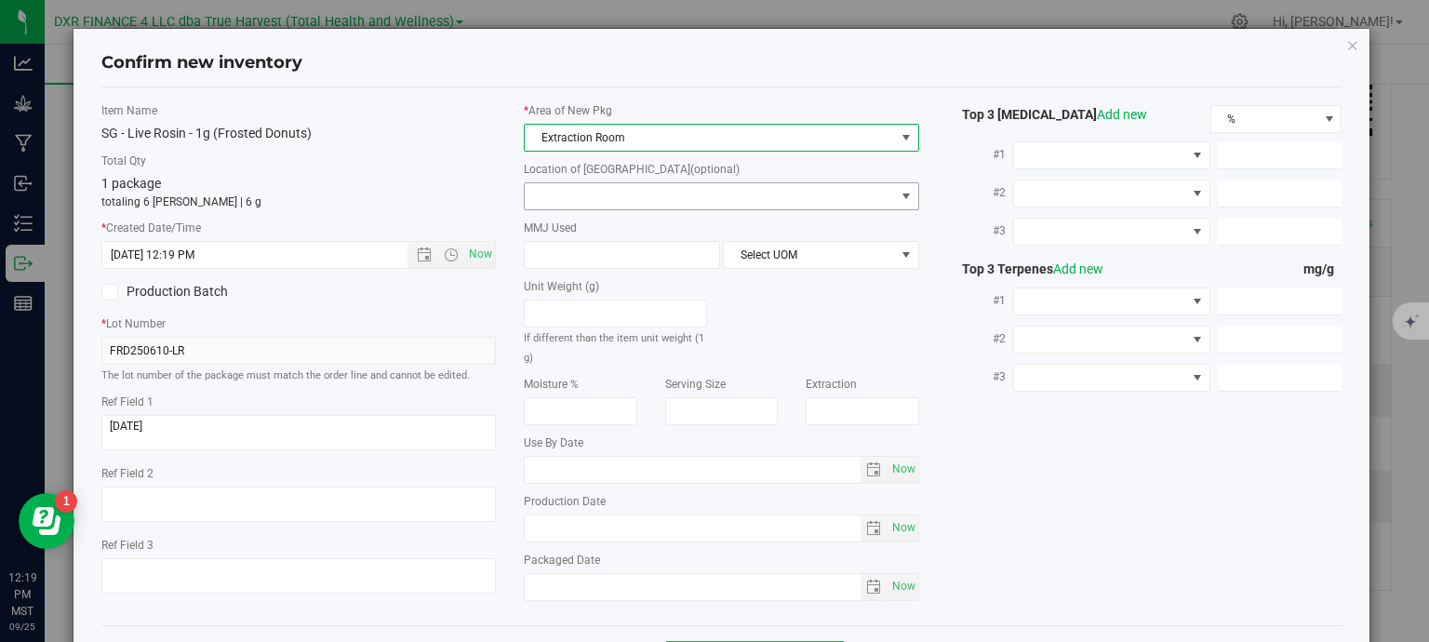
click at [625, 202] on span at bounding box center [710, 196] width 370 height 26
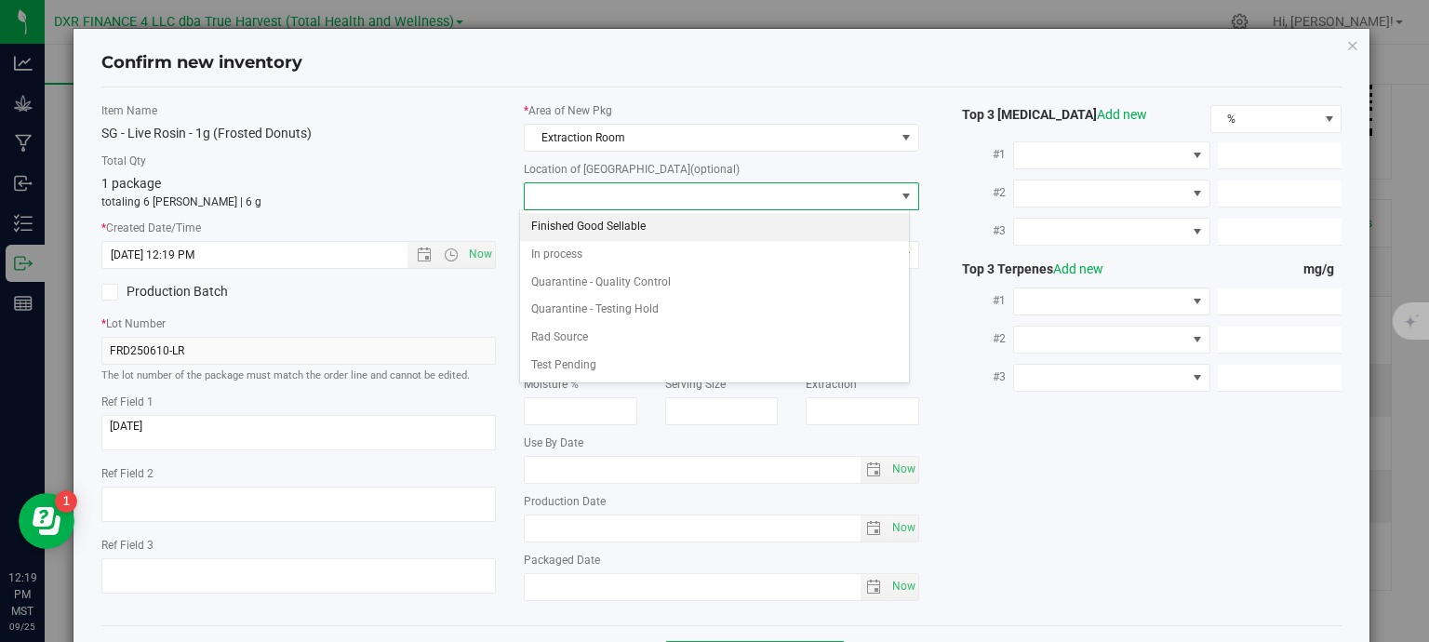
click at [621, 225] on li "Finished Good Sellable" at bounding box center [714, 227] width 389 height 28
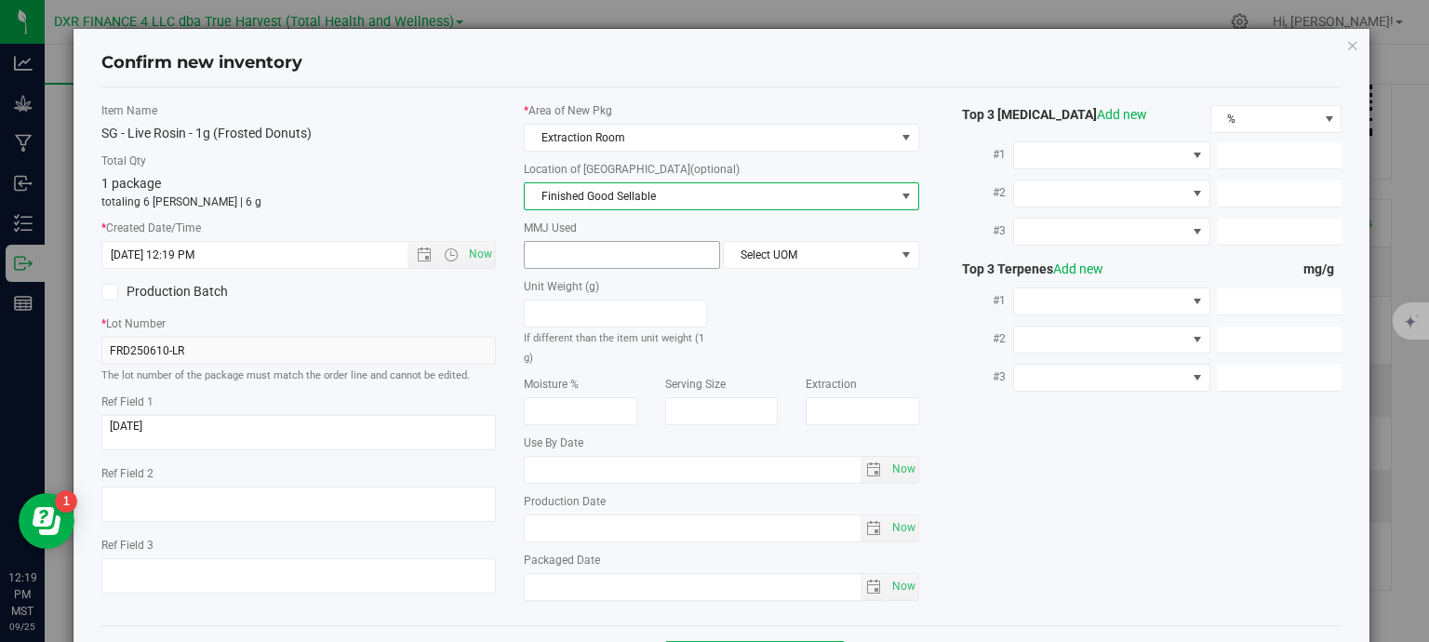
click at [595, 252] on span at bounding box center [622, 255] width 196 height 28
type input "1"
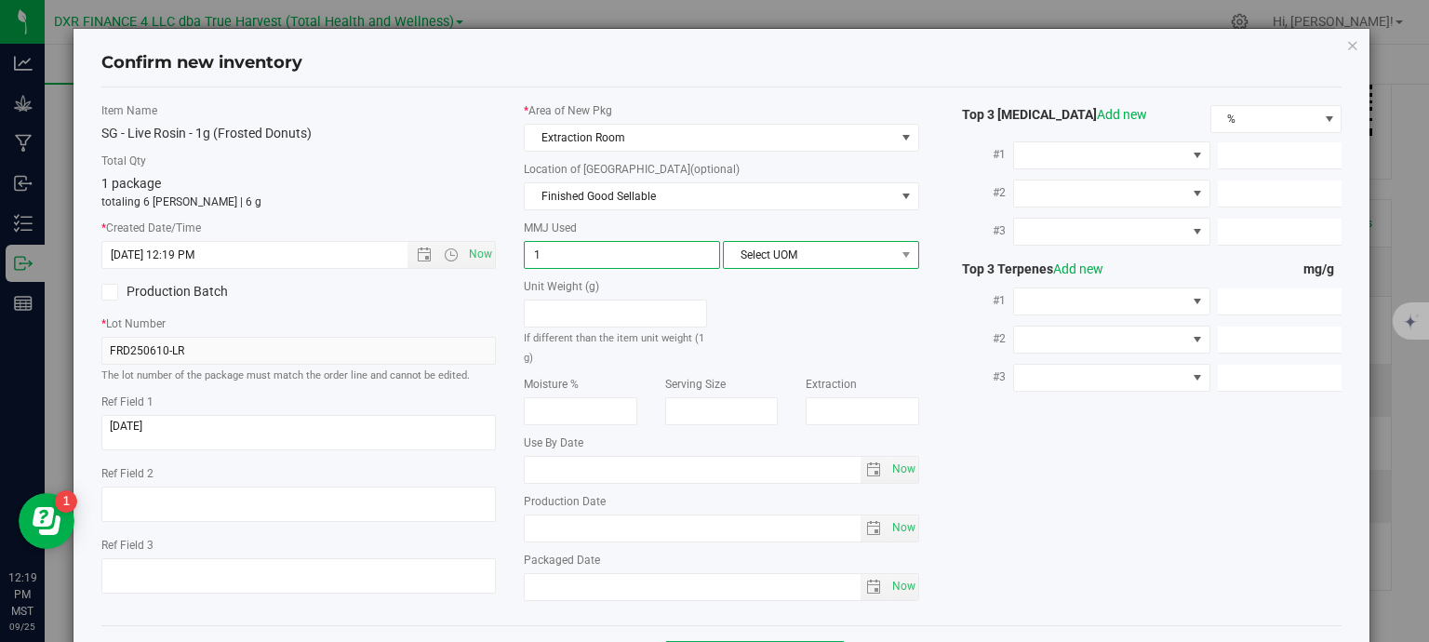
type input "1.0000"
click at [793, 256] on span "Select UOM" at bounding box center [809, 255] width 171 height 26
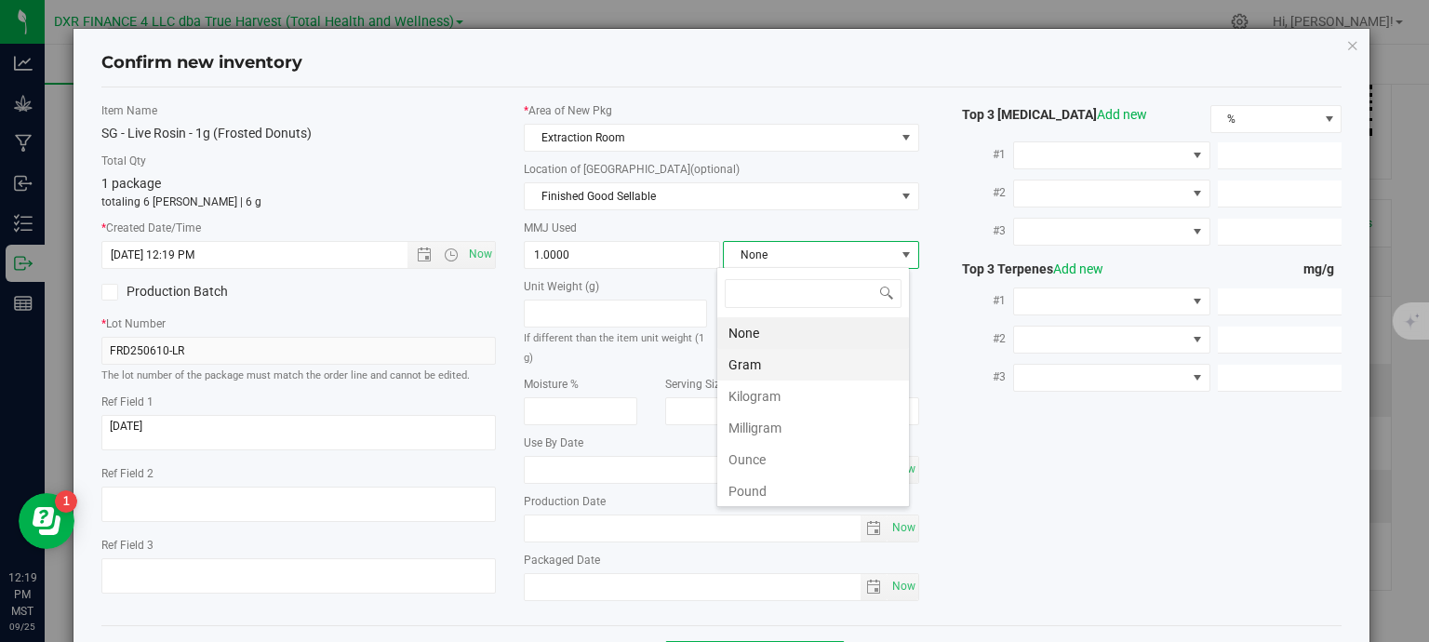
scroll to position [27, 194]
click at [782, 369] on li "Gram" at bounding box center [813, 365] width 192 height 32
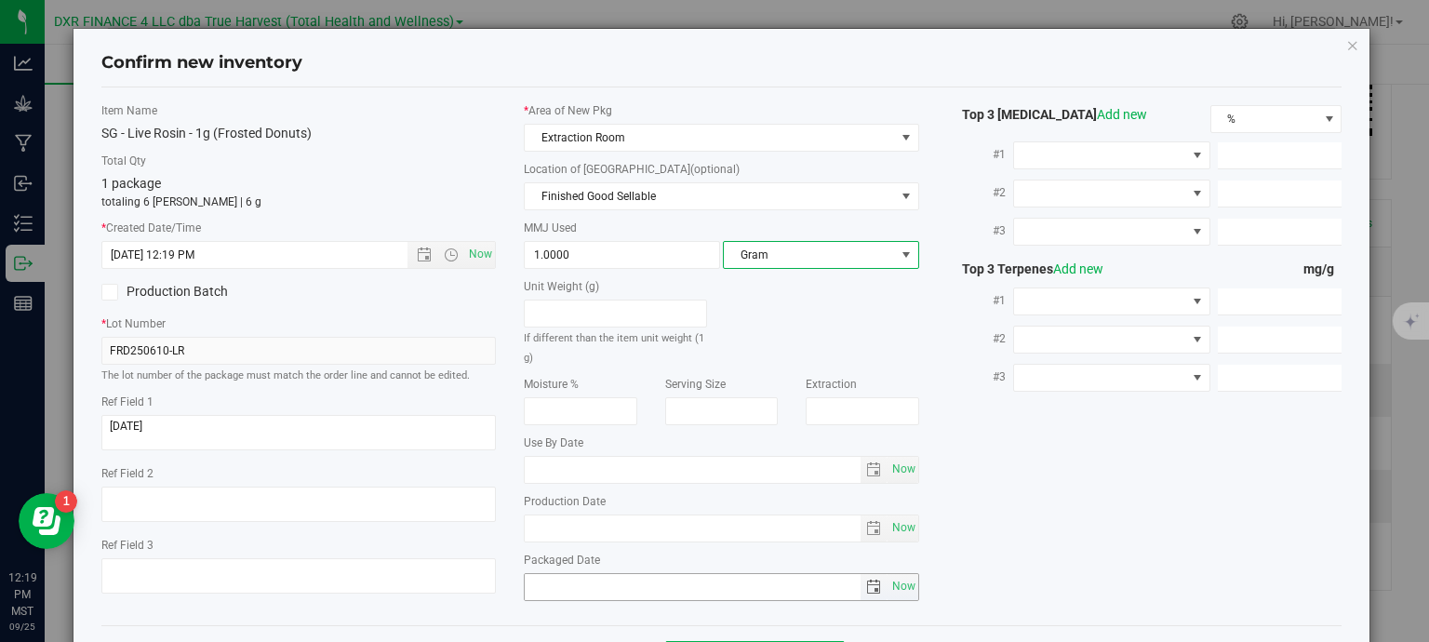
scroll to position [71, 0]
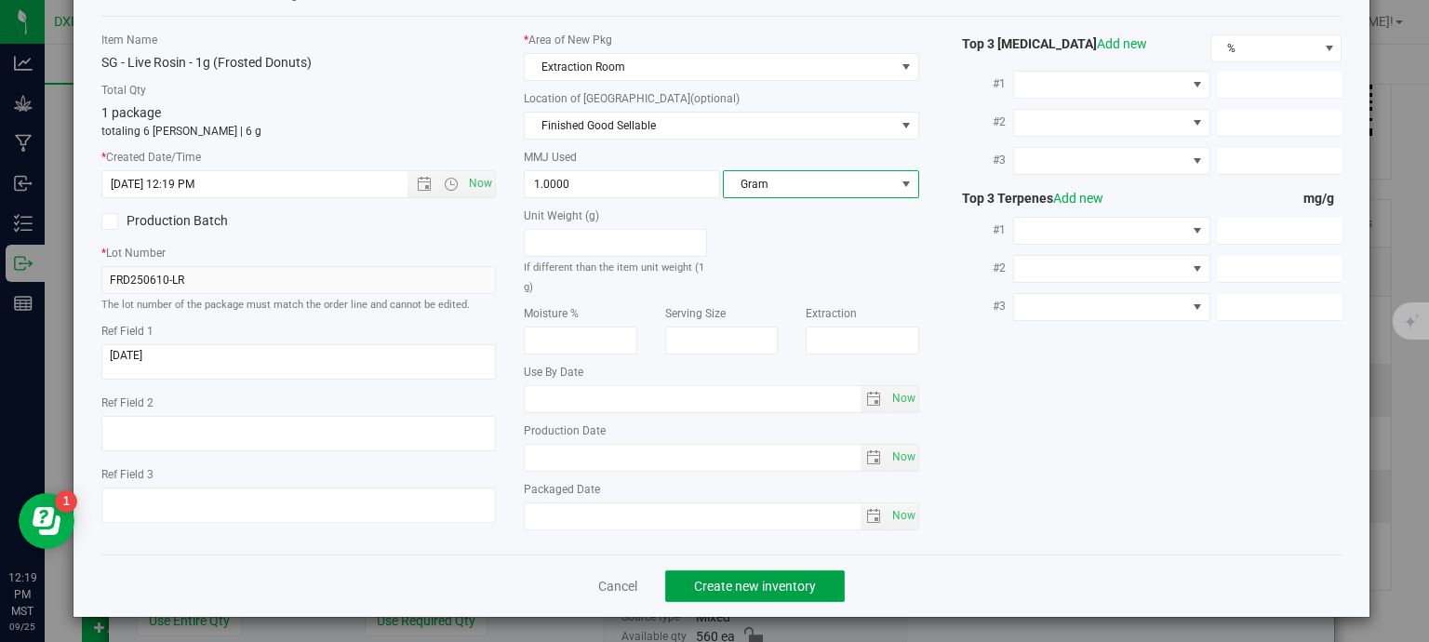
click at [782, 591] on button "Create new inventory" at bounding box center [755, 586] width 180 height 32
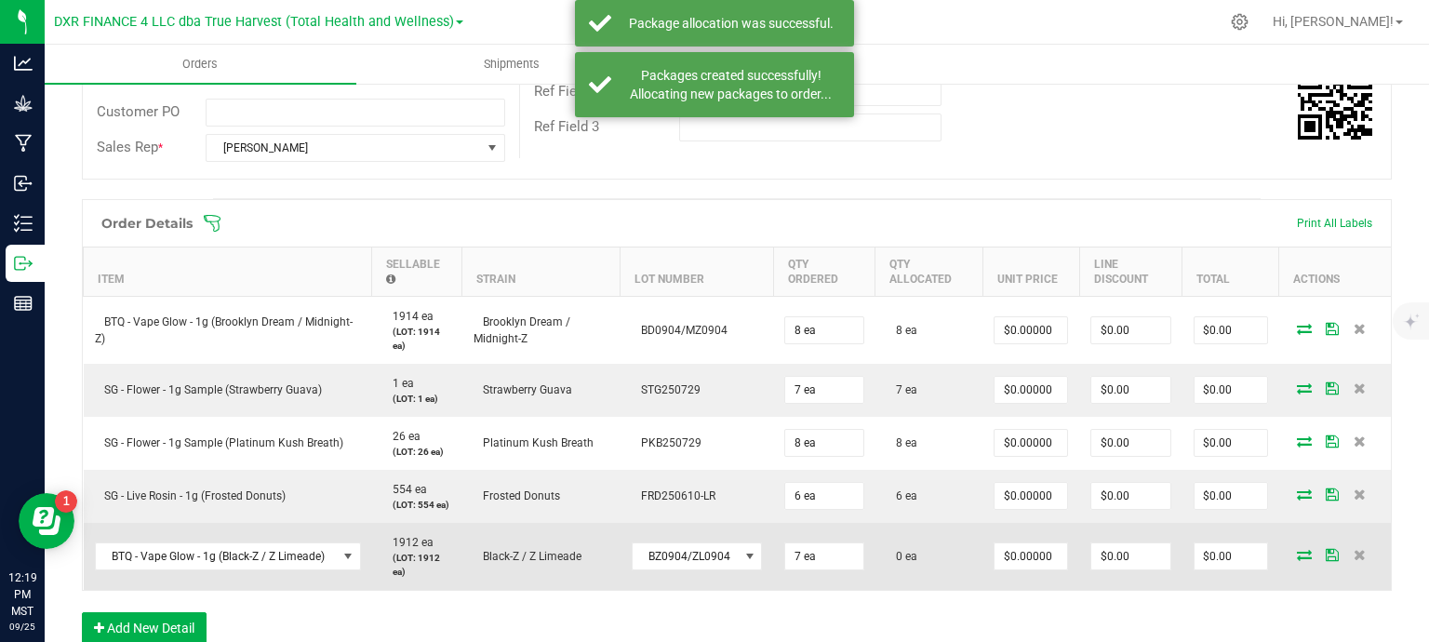
click at [1297, 553] on icon at bounding box center [1304, 554] width 15 height 11
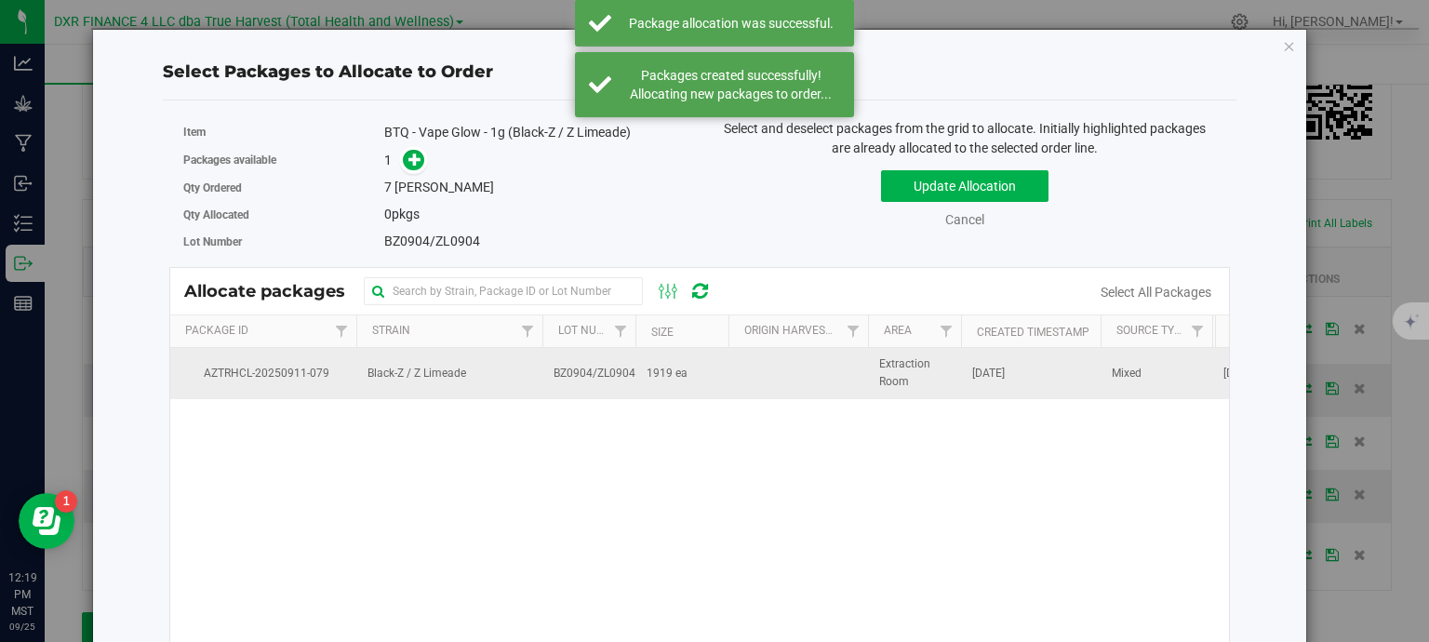
click at [649, 371] on span "1919 ea" at bounding box center [667, 374] width 41 height 18
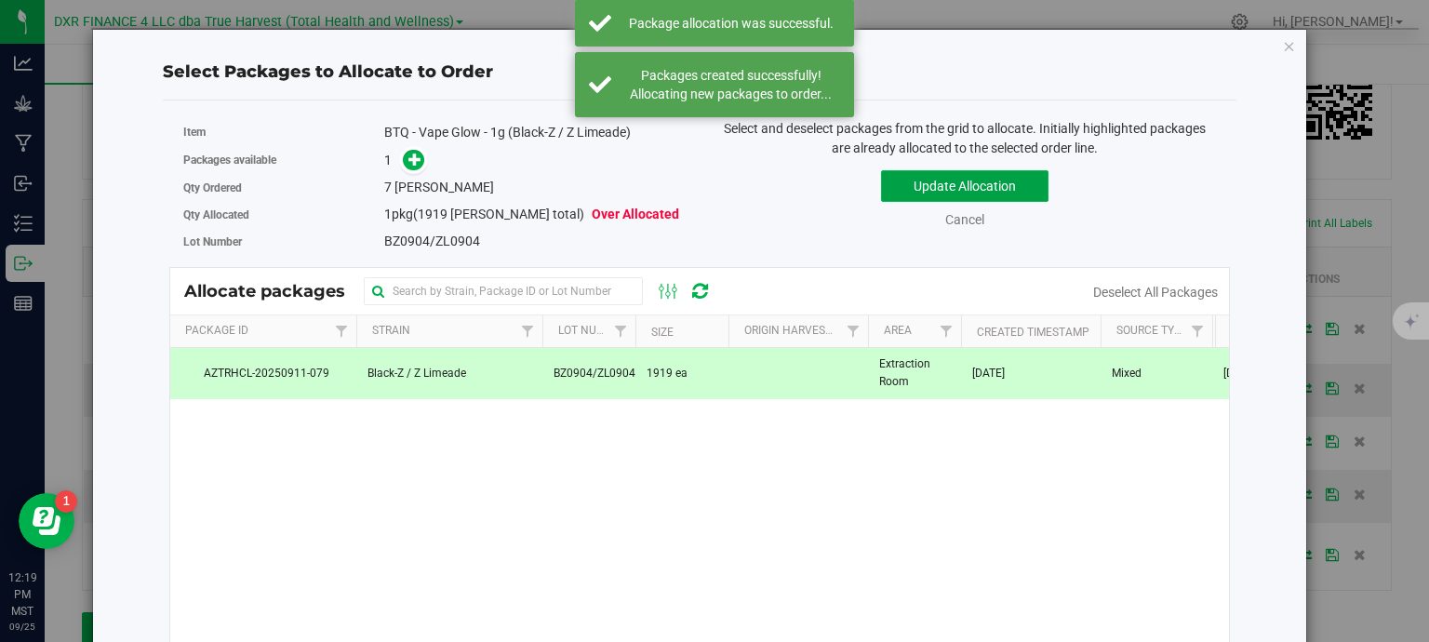
click at [904, 194] on button "Update Allocation" at bounding box center [964, 186] width 167 height 32
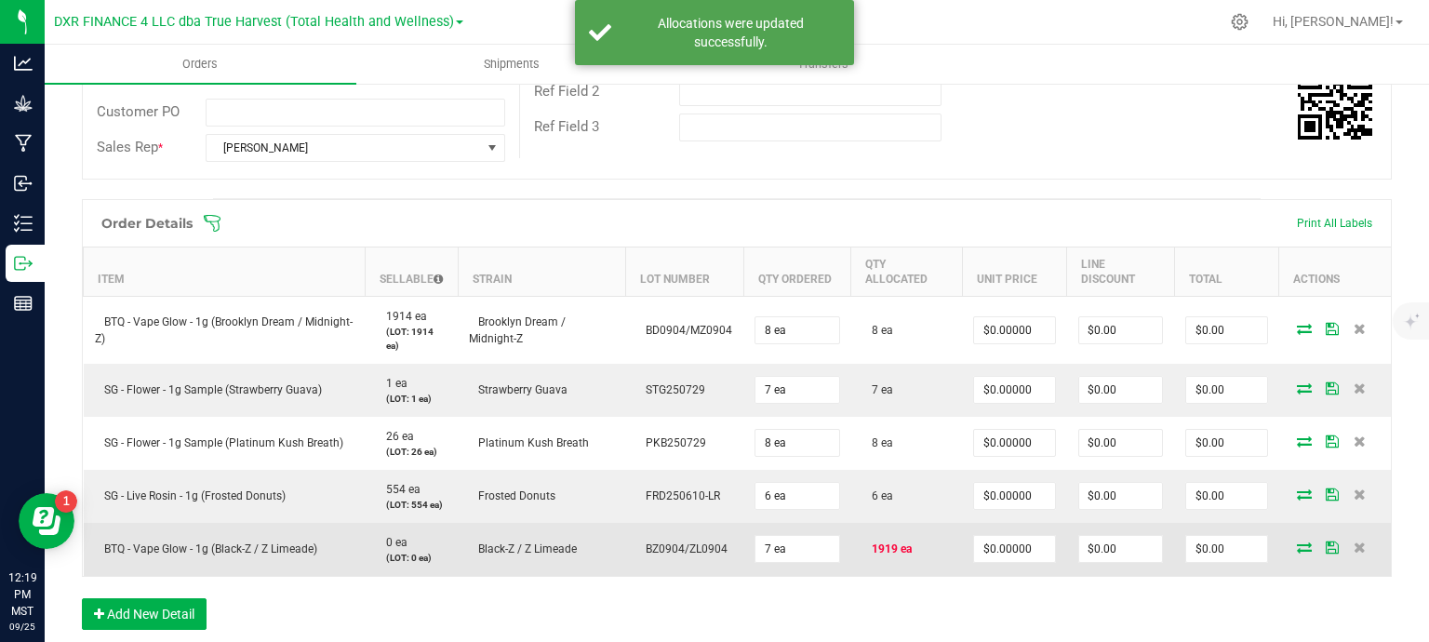
click at [1299, 544] on span at bounding box center [1305, 547] width 28 height 11
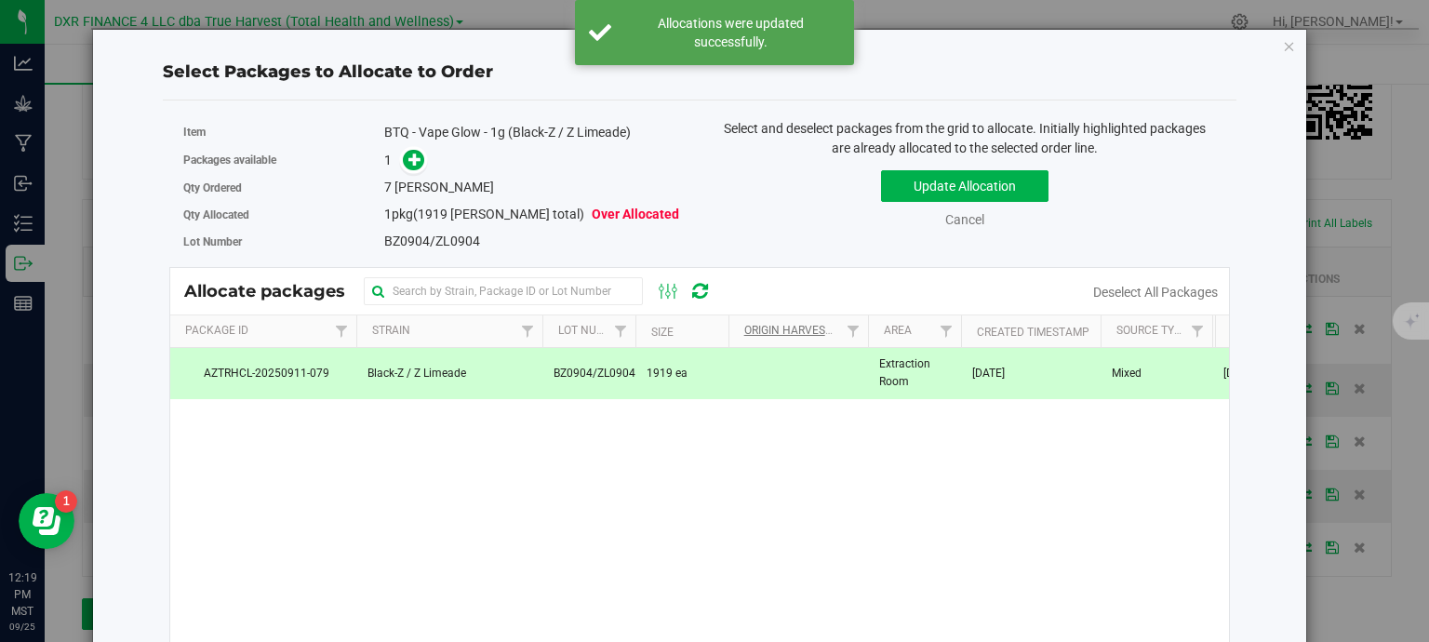
drag, startPoint x: 754, startPoint y: 379, endPoint x: 780, endPoint y: 335, distance: 50.9
click at [756, 377] on td at bounding box center [799, 373] width 140 height 50
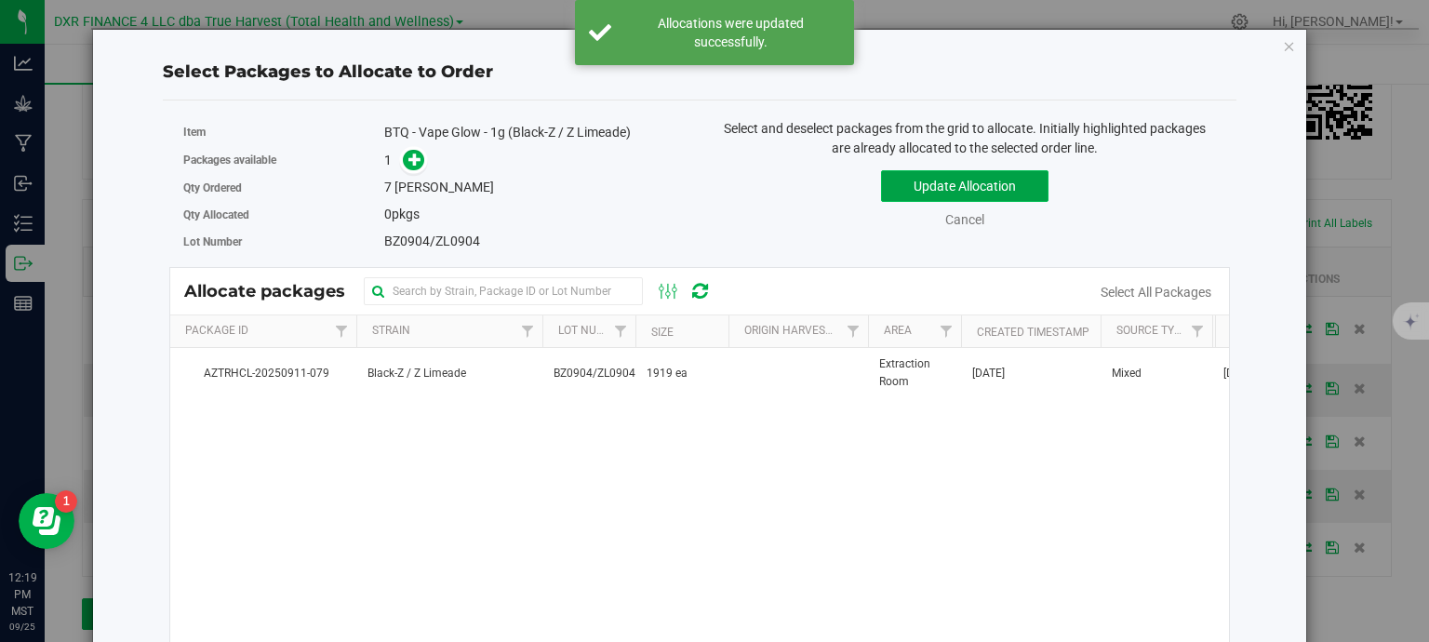
click at [901, 181] on button "Update Allocation" at bounding box center [964, 186] width 167 height 32
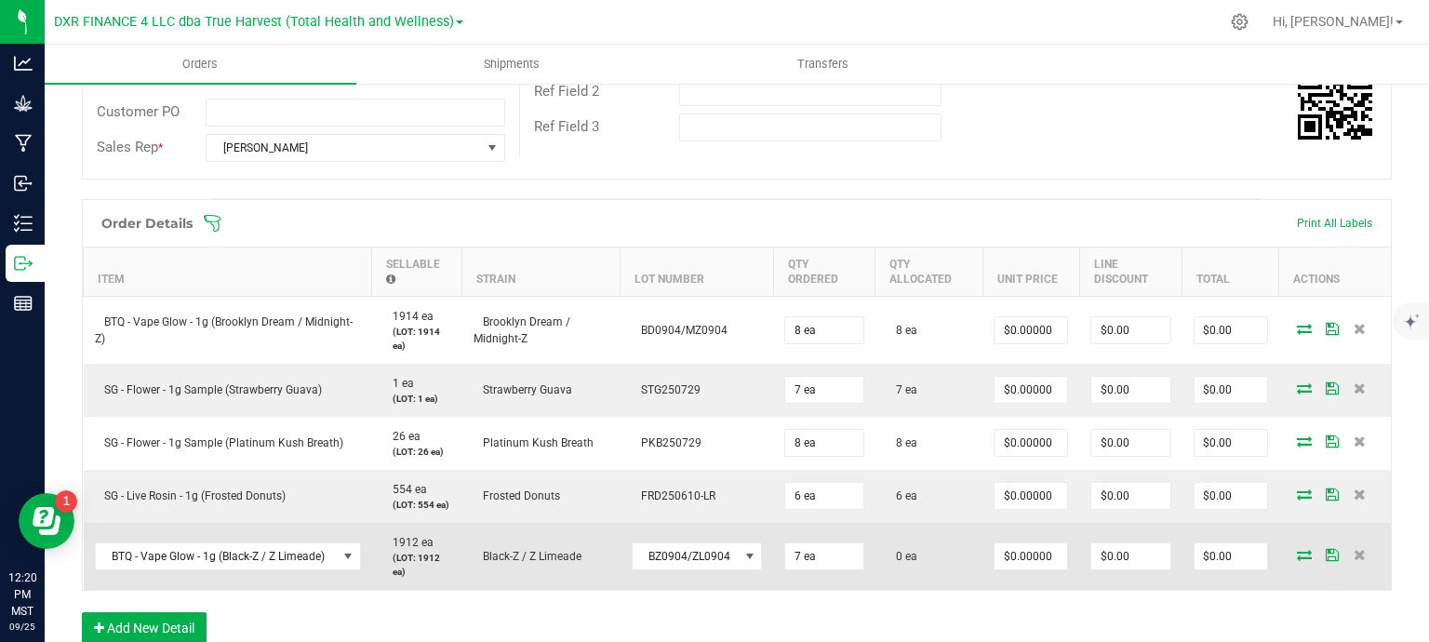
click at [1297, 554] on icon at bounding box center [1304, 554] width 15 height 11
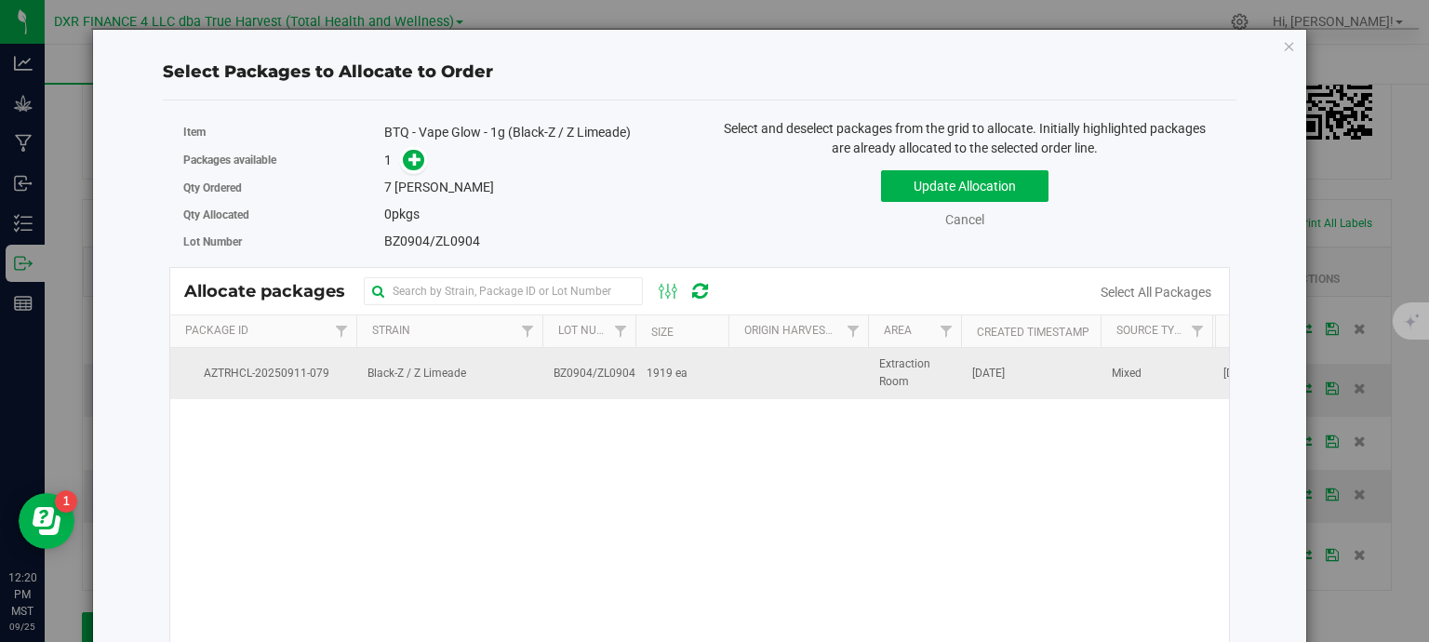
click at [674, 372] on span "1919 ea" at bounding box center [667, 374] width 41 height 18
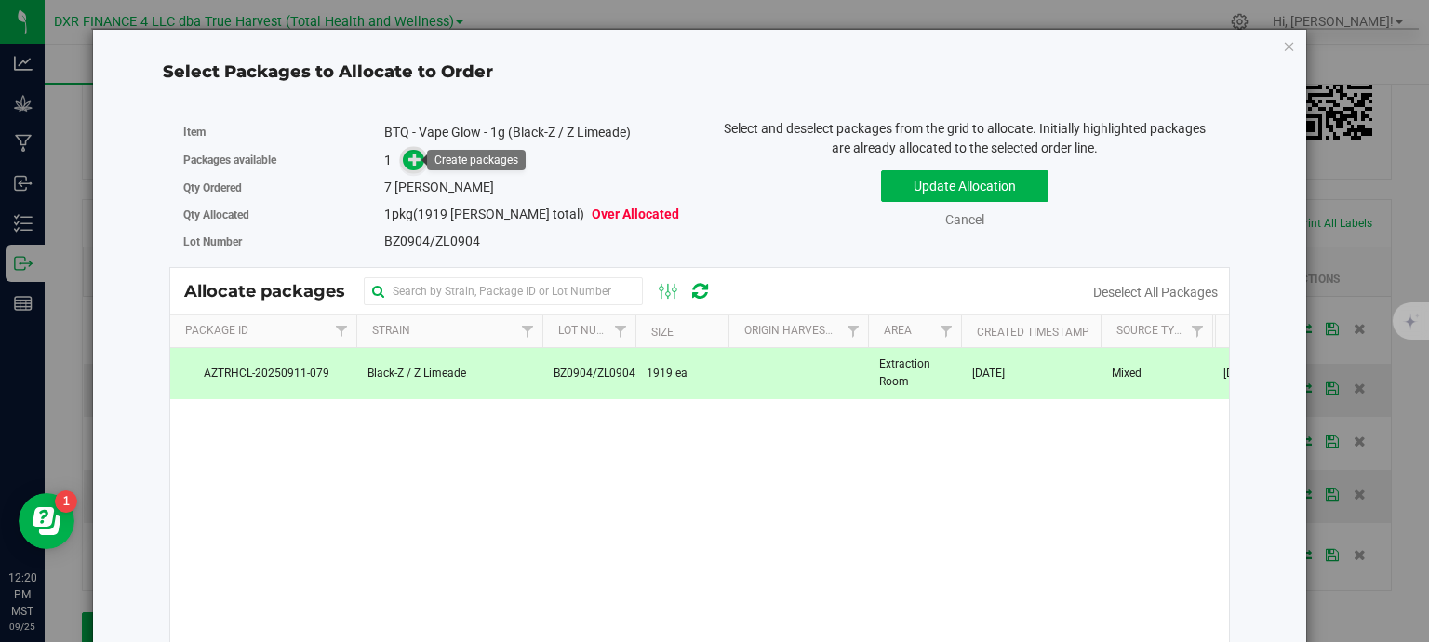
click at [416, 158] on icon at bounding box center [414, 159] width 13 height 13
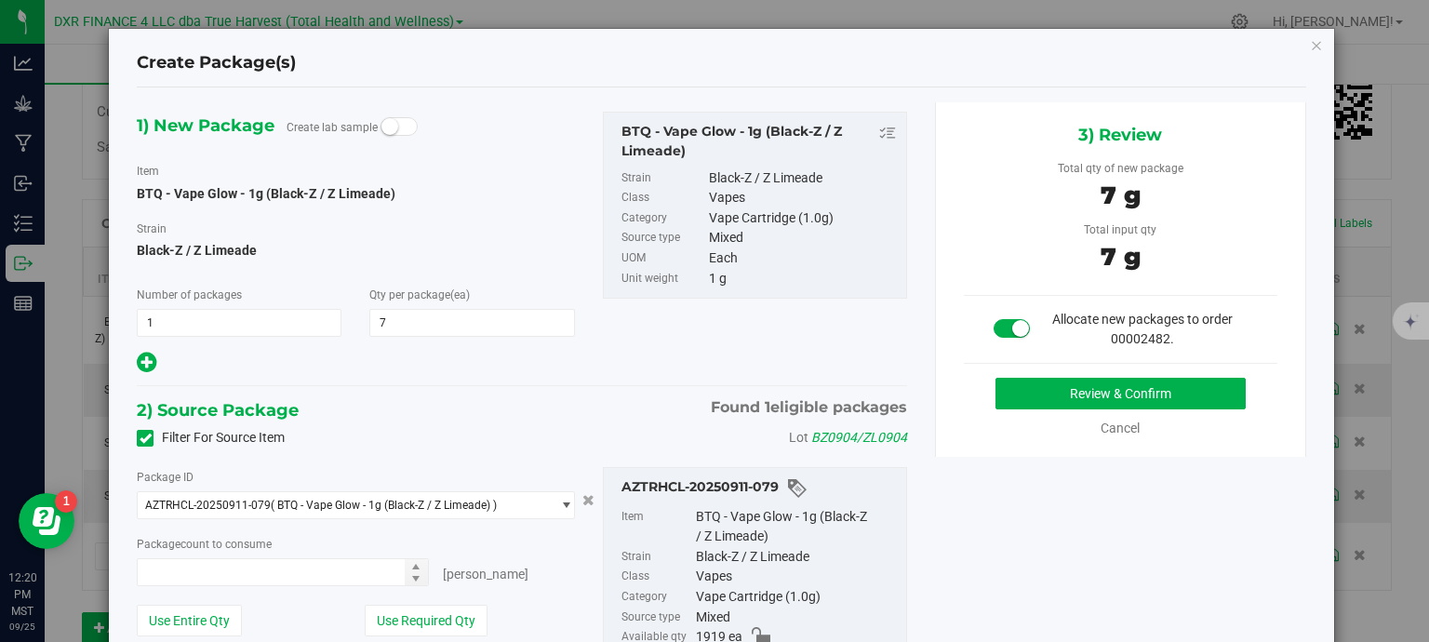
type input "7 ea"
click at [1106, 397] on button "Review & Confirm" at bounding box center [1121, 394] width 250 height 32
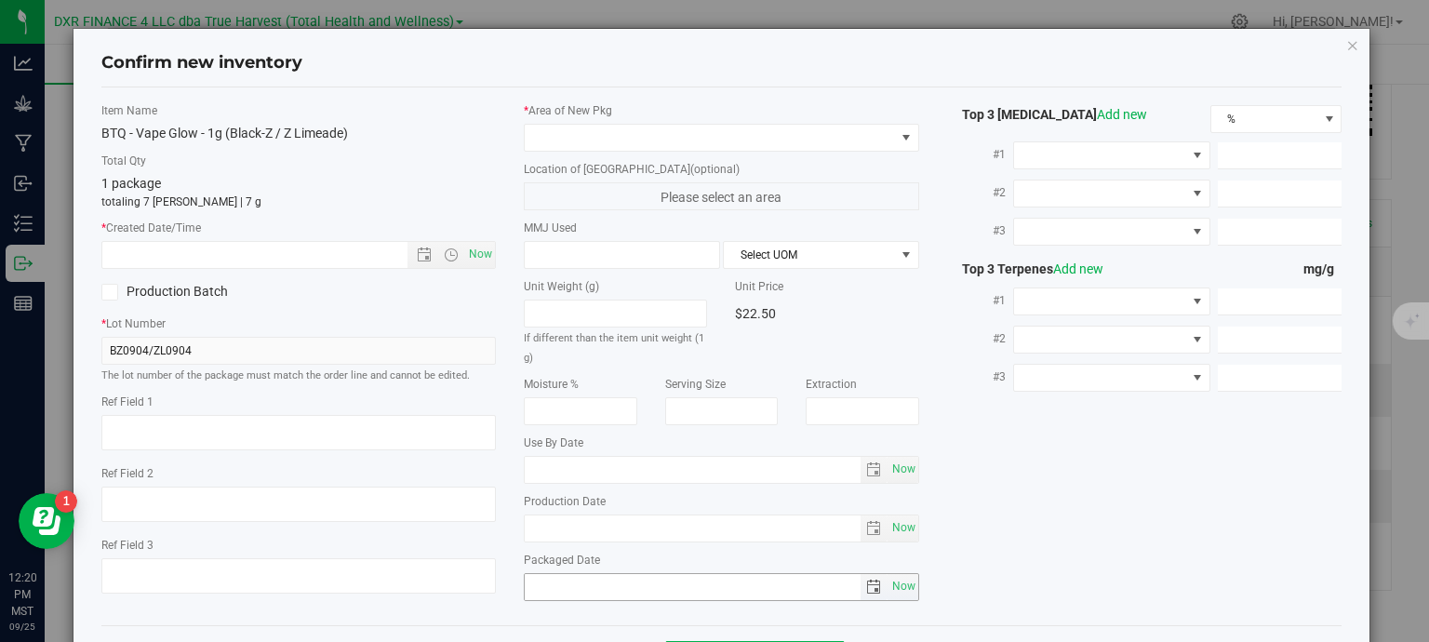
type textarea "2025-09-04"
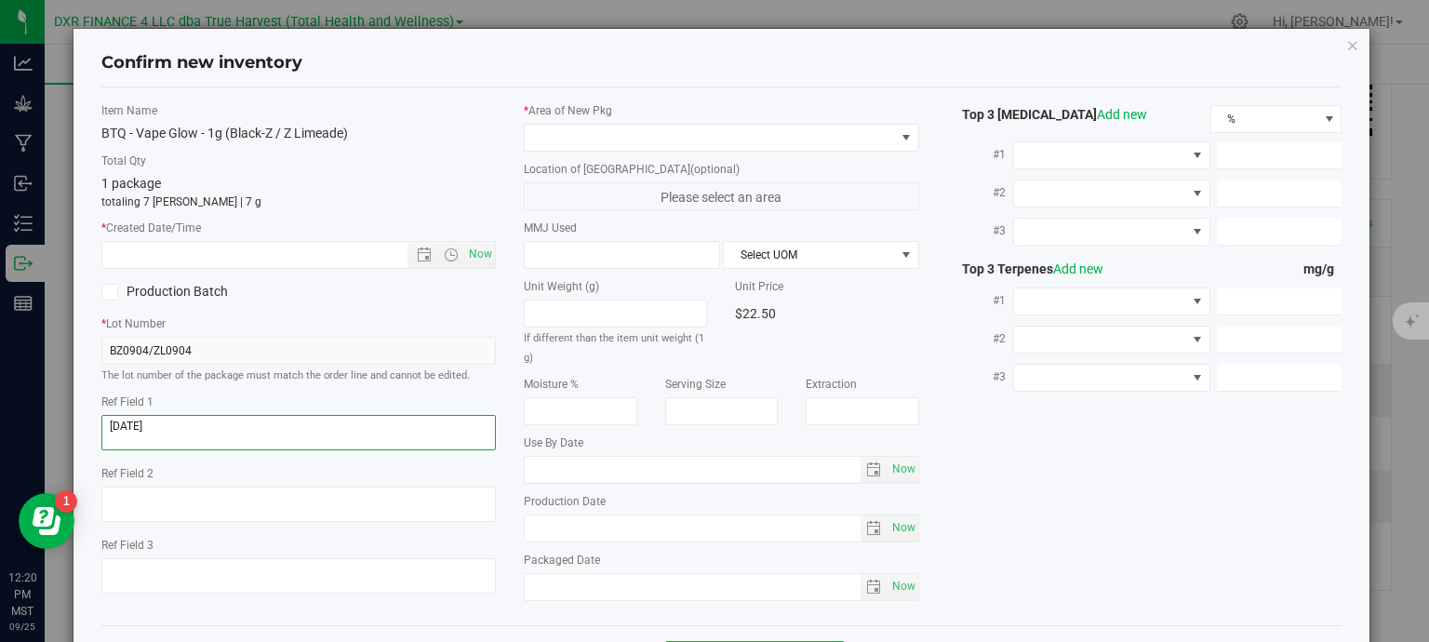
click at [181, 432] on textarea at bounding box center [298, 432] width 395 height 35
click at [238, 250] on input "text" at bounding box center [271, 255] width 338 height 26
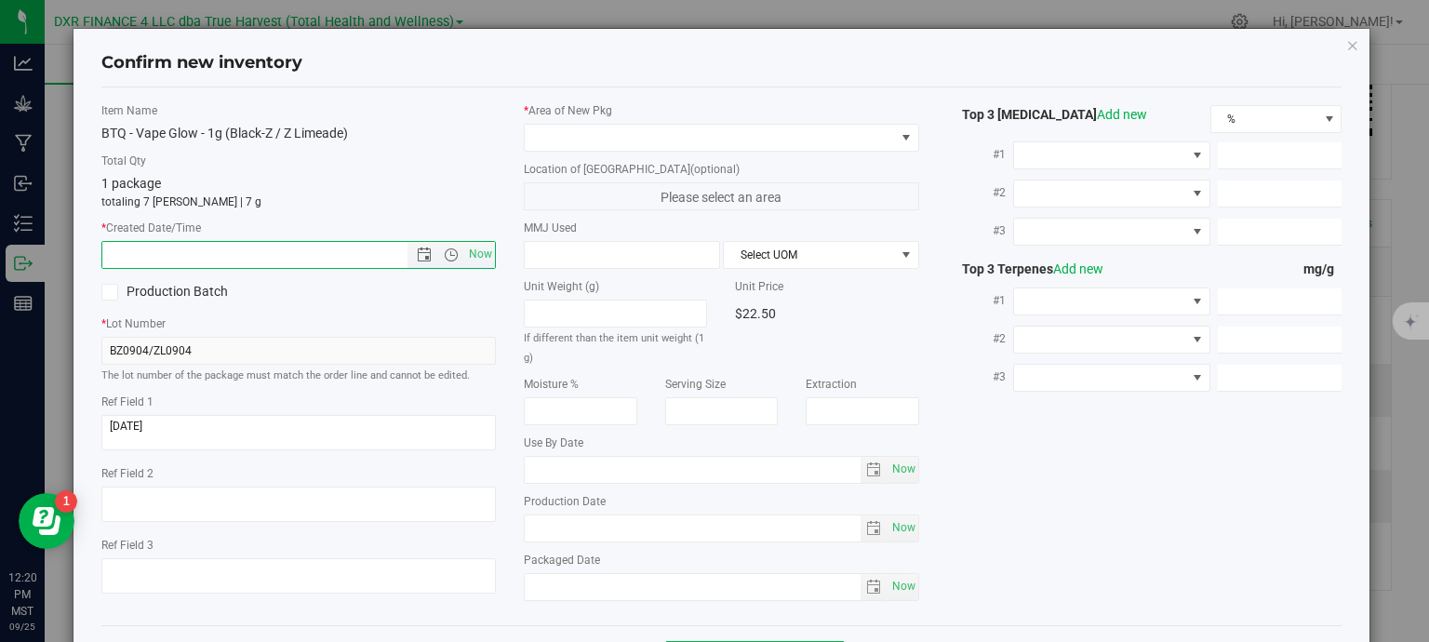
paste input "2025-09-04"
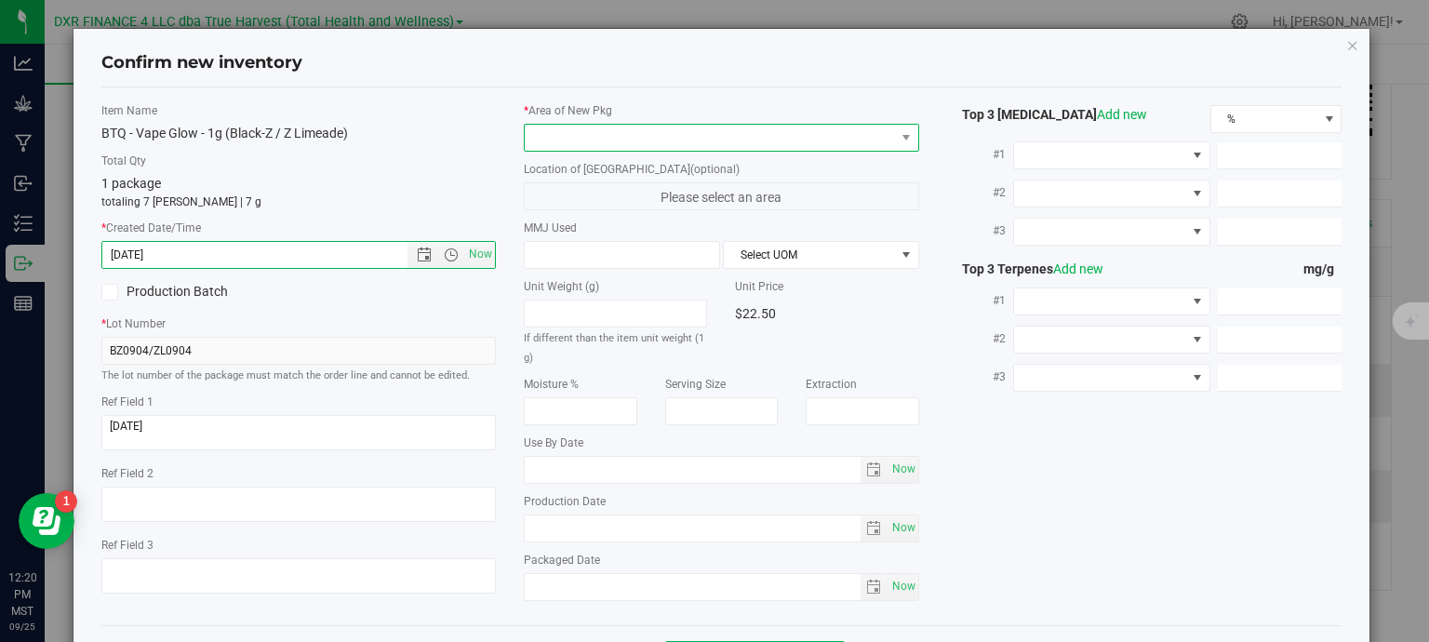
click at [618, 135] on span at bounding box center [710, 138] width 370 height 26
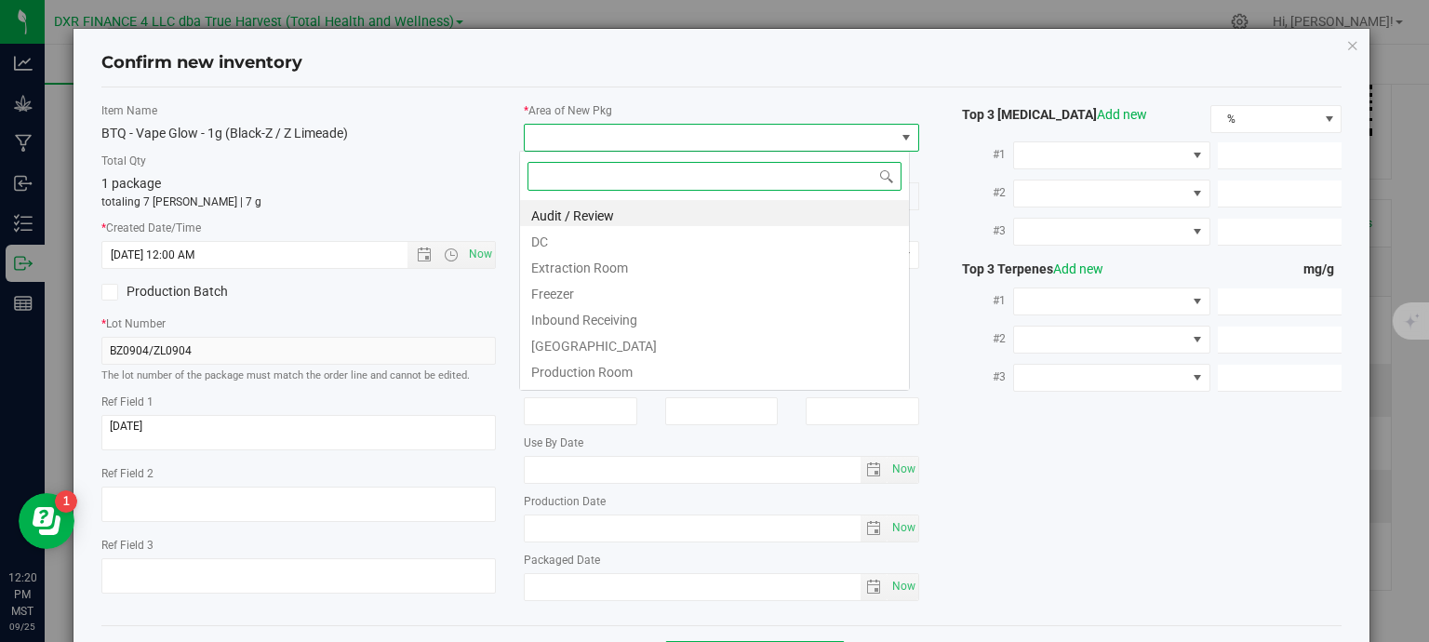
type input "9/4/2025 12:20 PM"
click at [606, 244] on li "DC" at bounding box center [714, 239] width 389 height 26
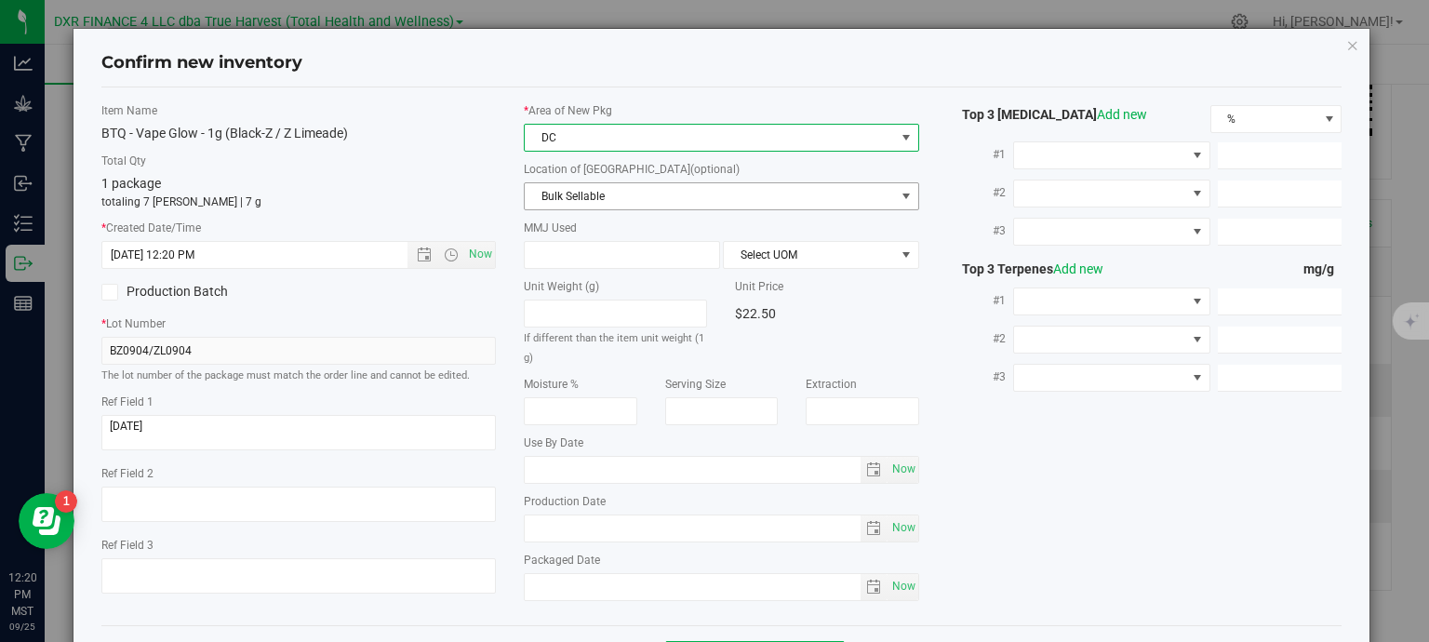
click at [623, 185] on span "Bulk Sellable" at bounding box center [710, 196] width 370 height 26
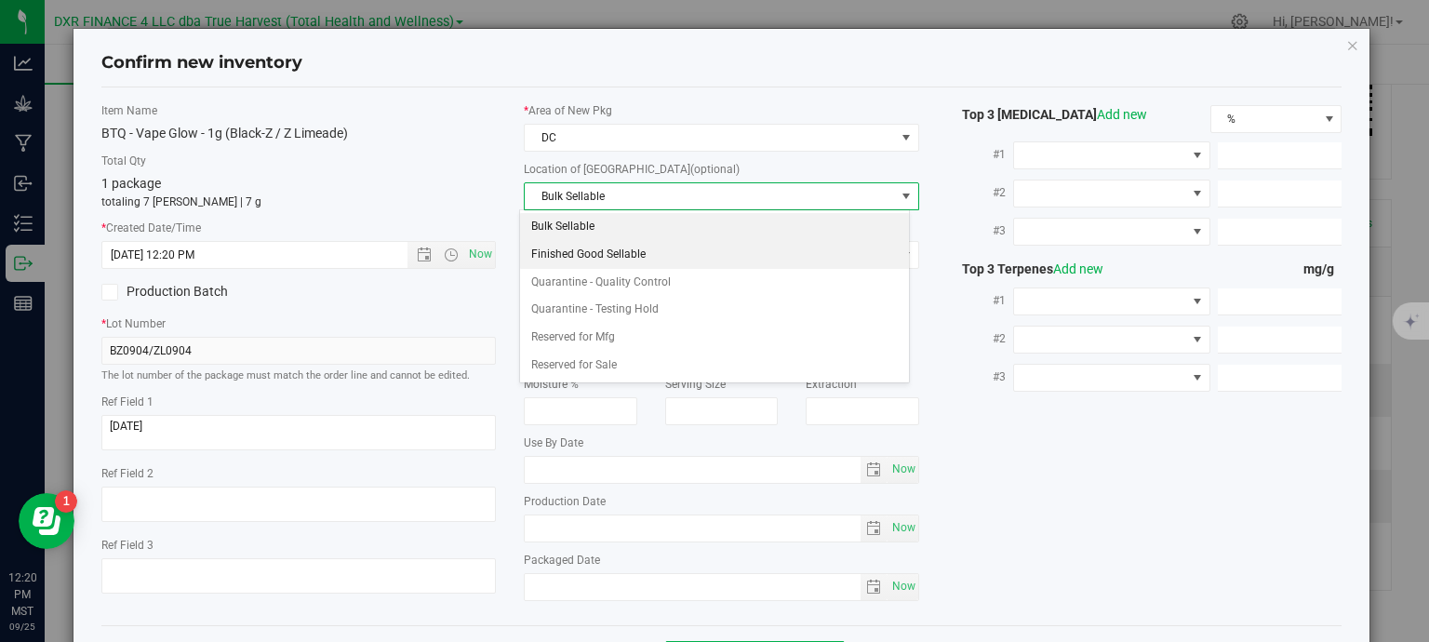
click at [626, 261] on li "Finished Good Sellable" at bounding box center [714, 255] width 389 height 28
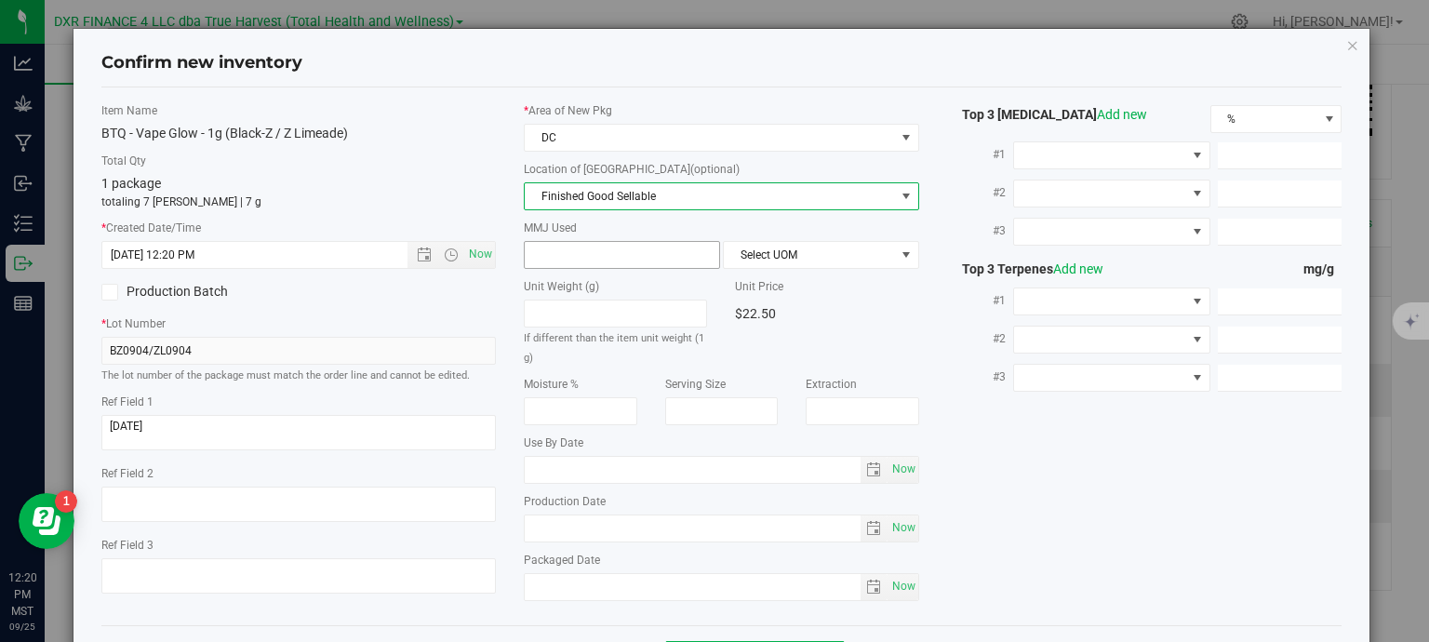
click at [610, 258] on span at bounding box center [622, 255] width 196 height 28
type input "1"
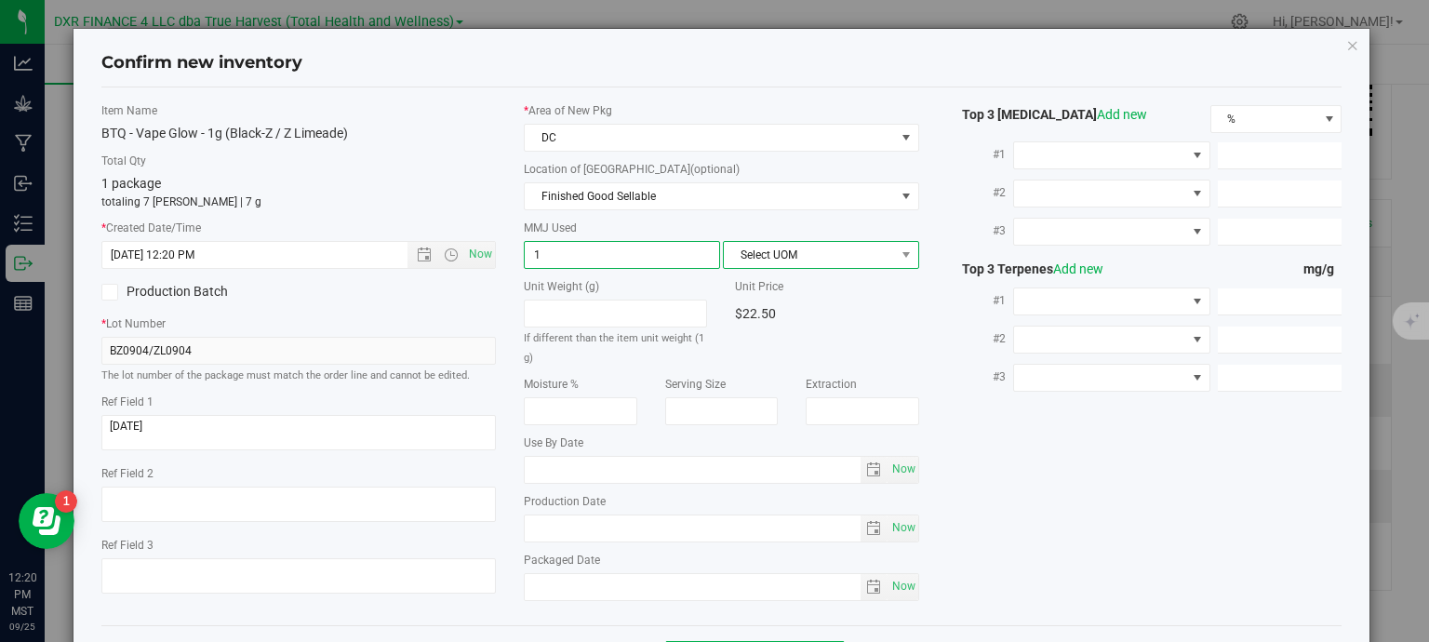
click at [752, 259] on span "Select UOM" at bounding box center [809, 255] width 171 height 26
type input "1.0000"
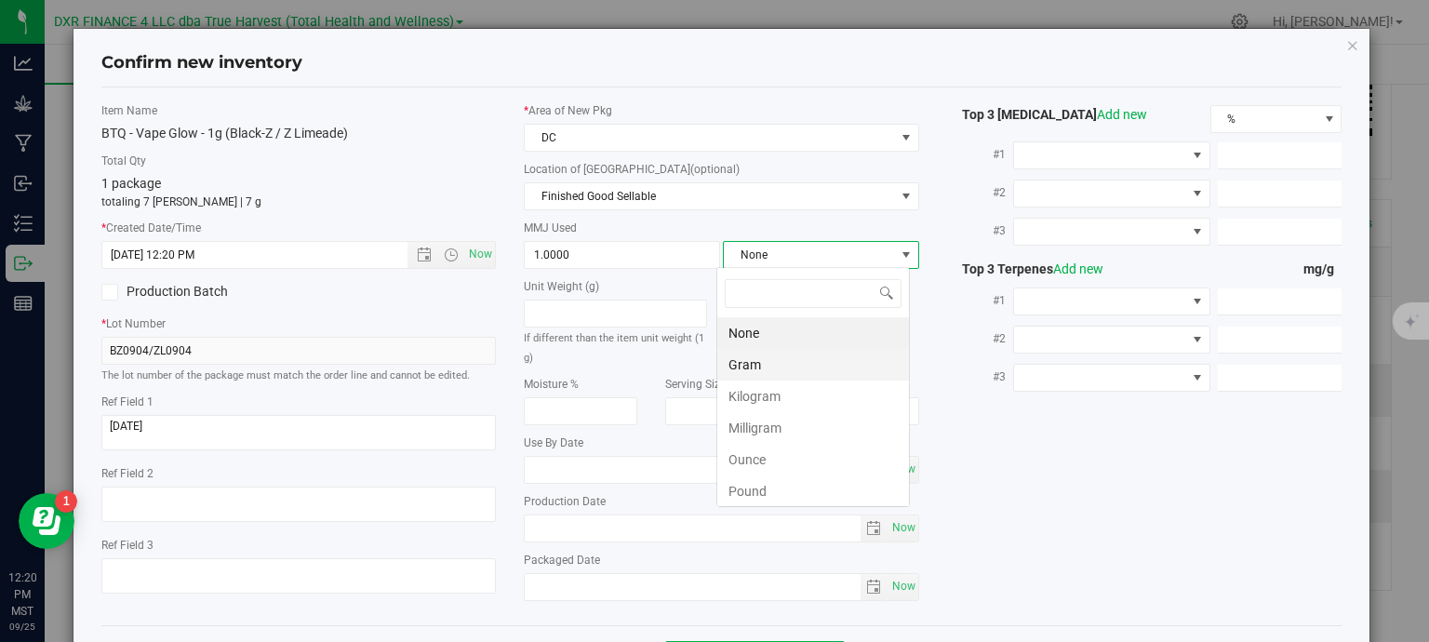
scroll to position [27, 194]
click at [785, 373] on li "Gram" at bounding box center [813, 365] width 192 height 32
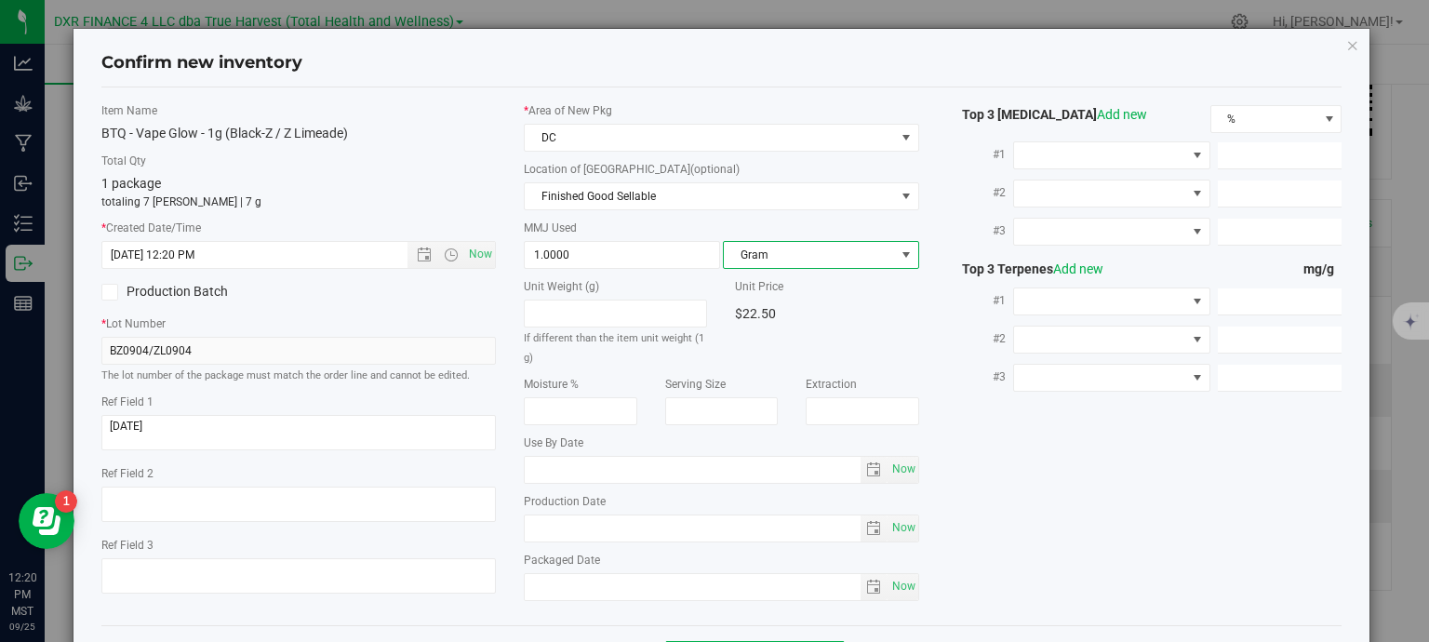
scroll to position [71, 0]
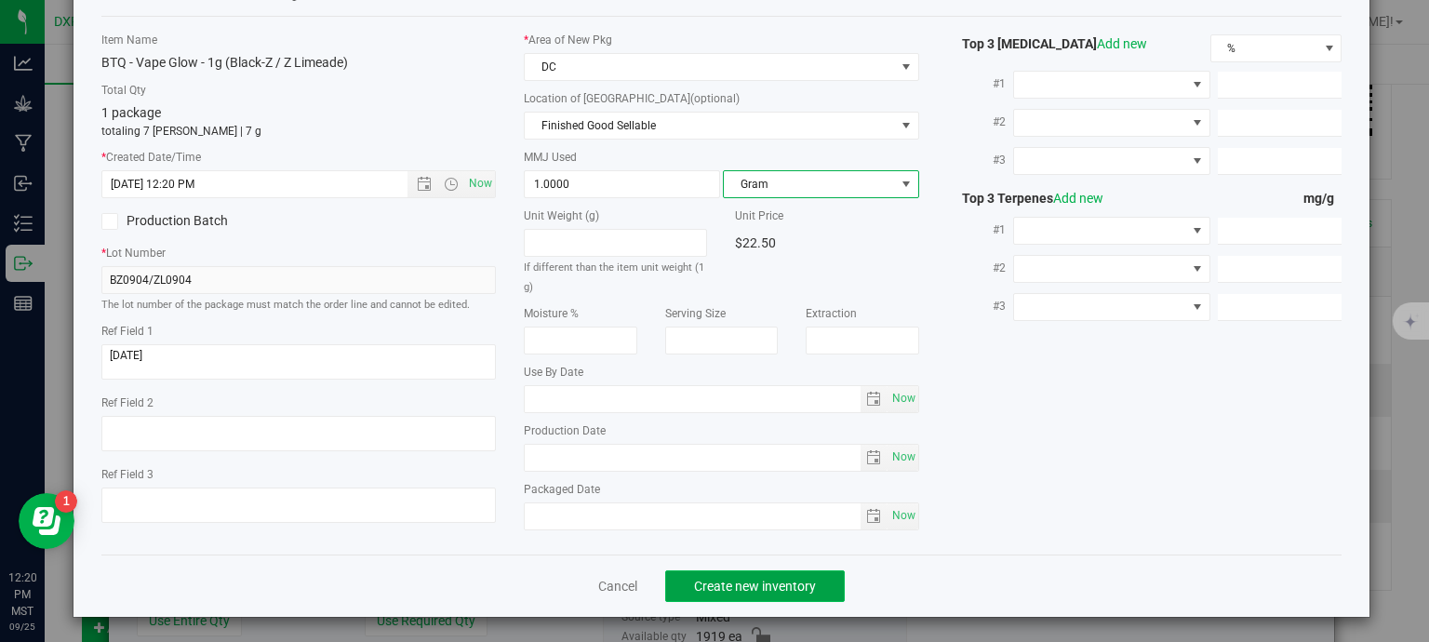
click at [799, 587] on span "Create new inventory" at bounding box center [755, 586] width 122 height 15
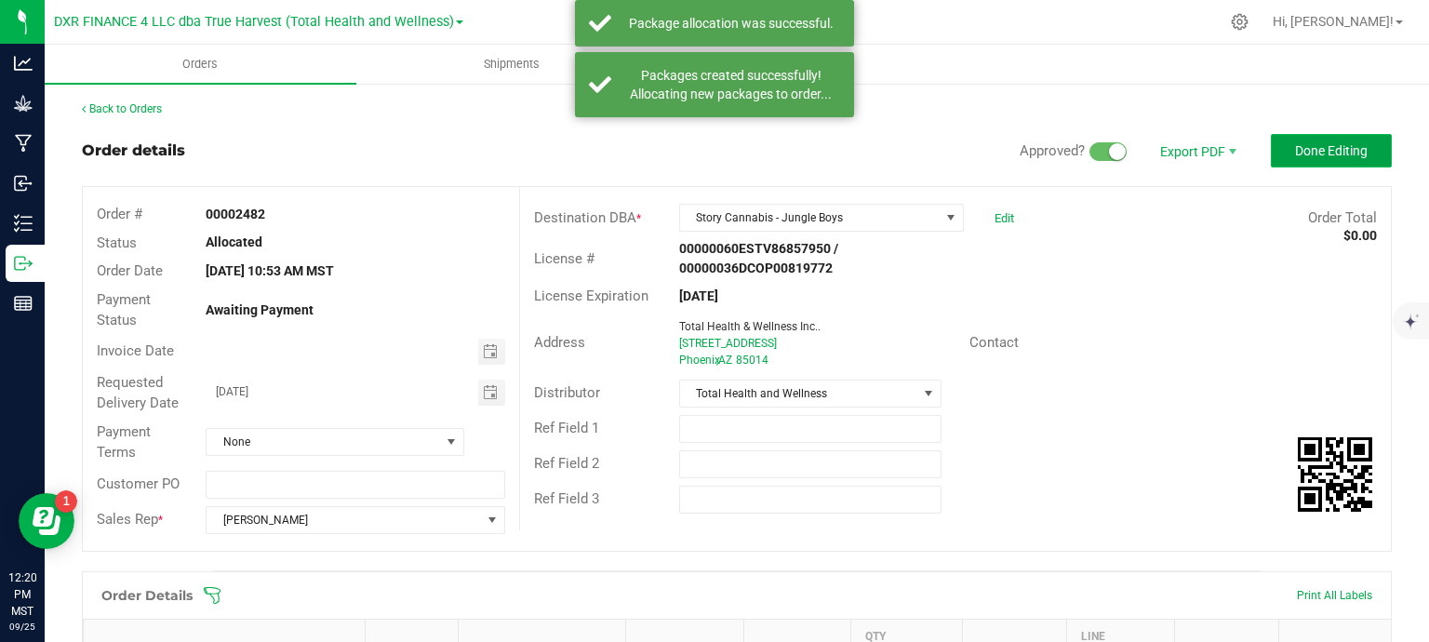
click at [1303, 161] on button "Done Editing" at bounding box center [1331, 150] width 121 height 33
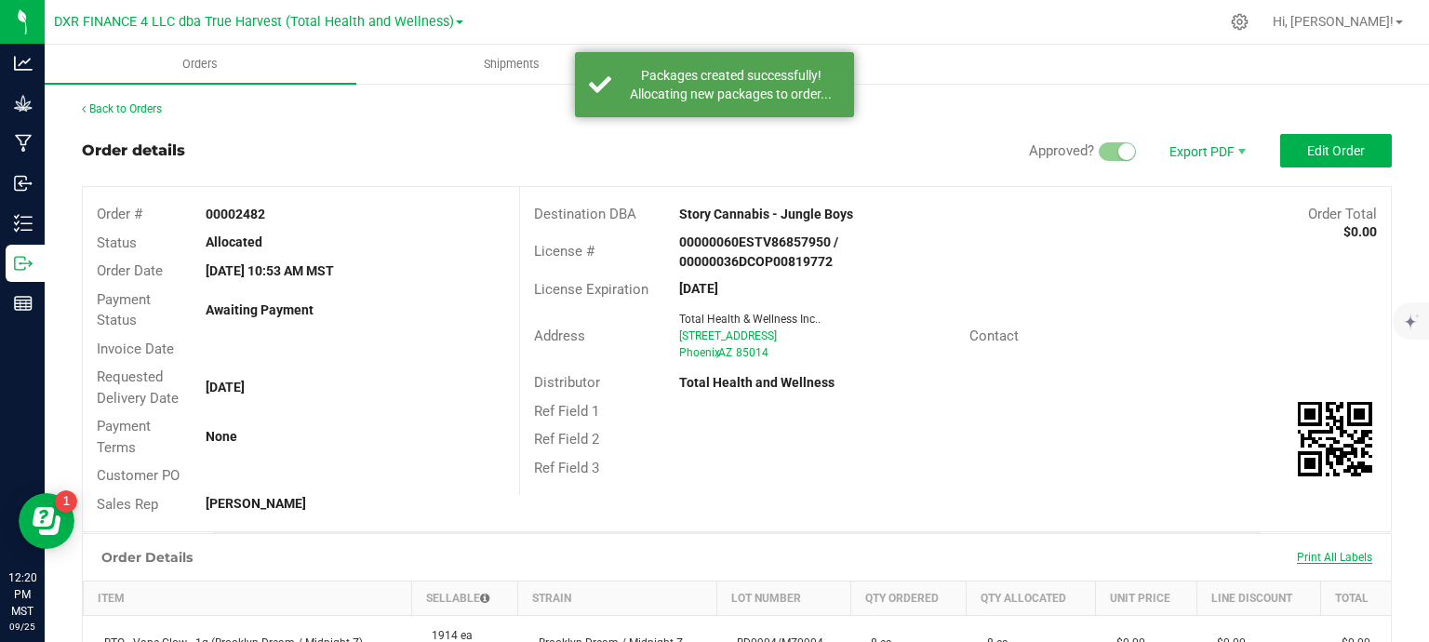
click at [1336, 555] on span "Print All Labels" at bounding box center [1334, 557] width 75 height 13
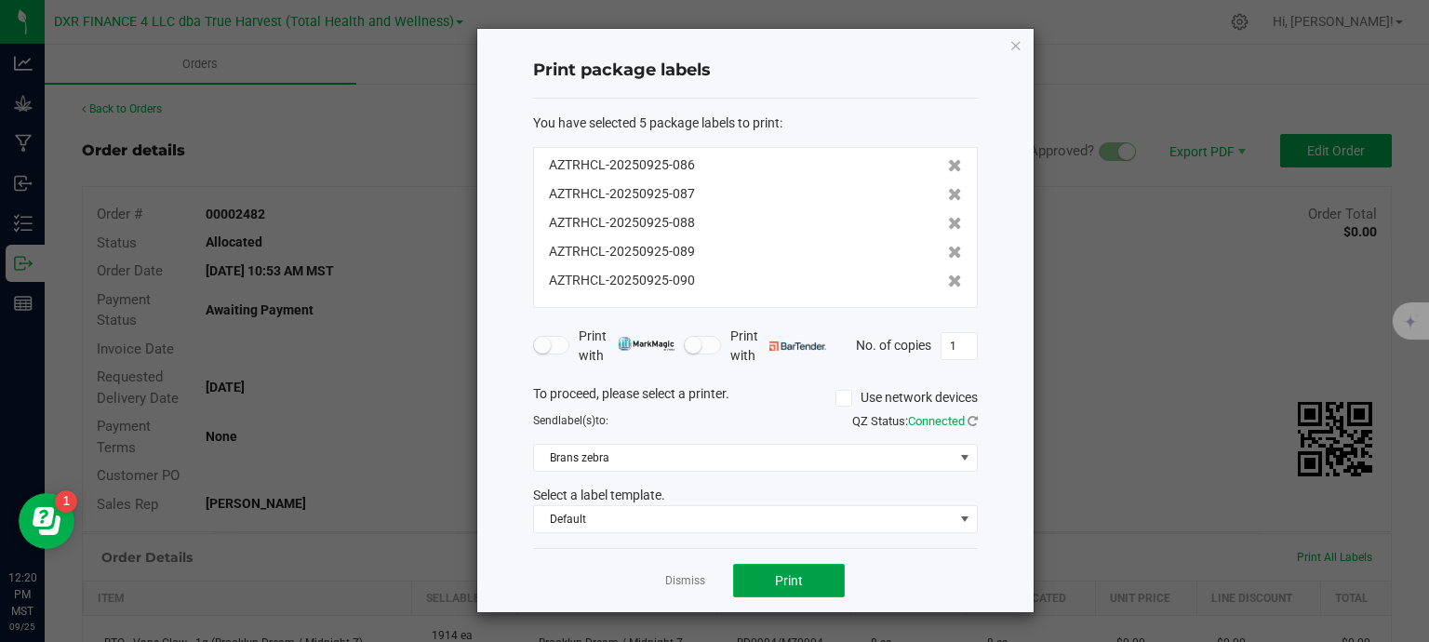
click at [793, 581] on span "Print" at bounding box center [789, 580] width 28 height 15
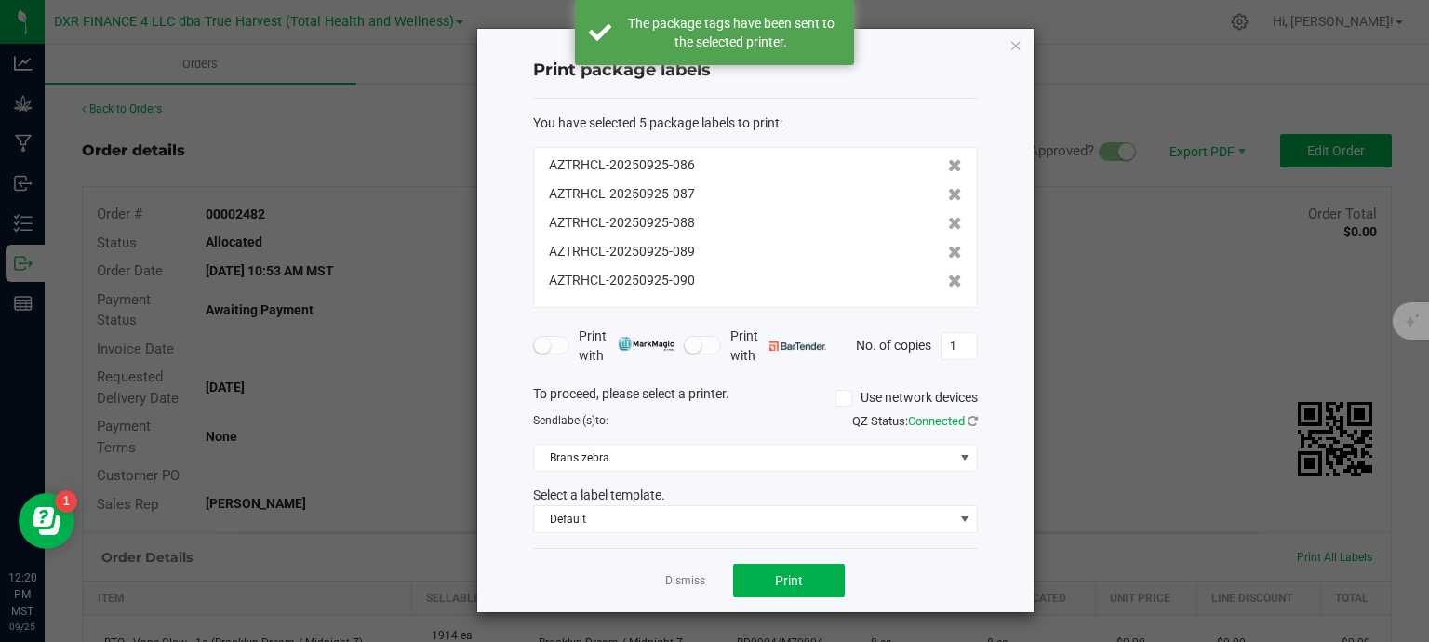
click at [1195, 115] on ngb-modal-window "Print package labels You have selected 5 package labels to print : AZTRHCL-2025…" at bounding box center [721, 321] width 1443 height 642
click at [1016, 47] on icon "button" at bounding box center [1016, 44] width 13 height 22
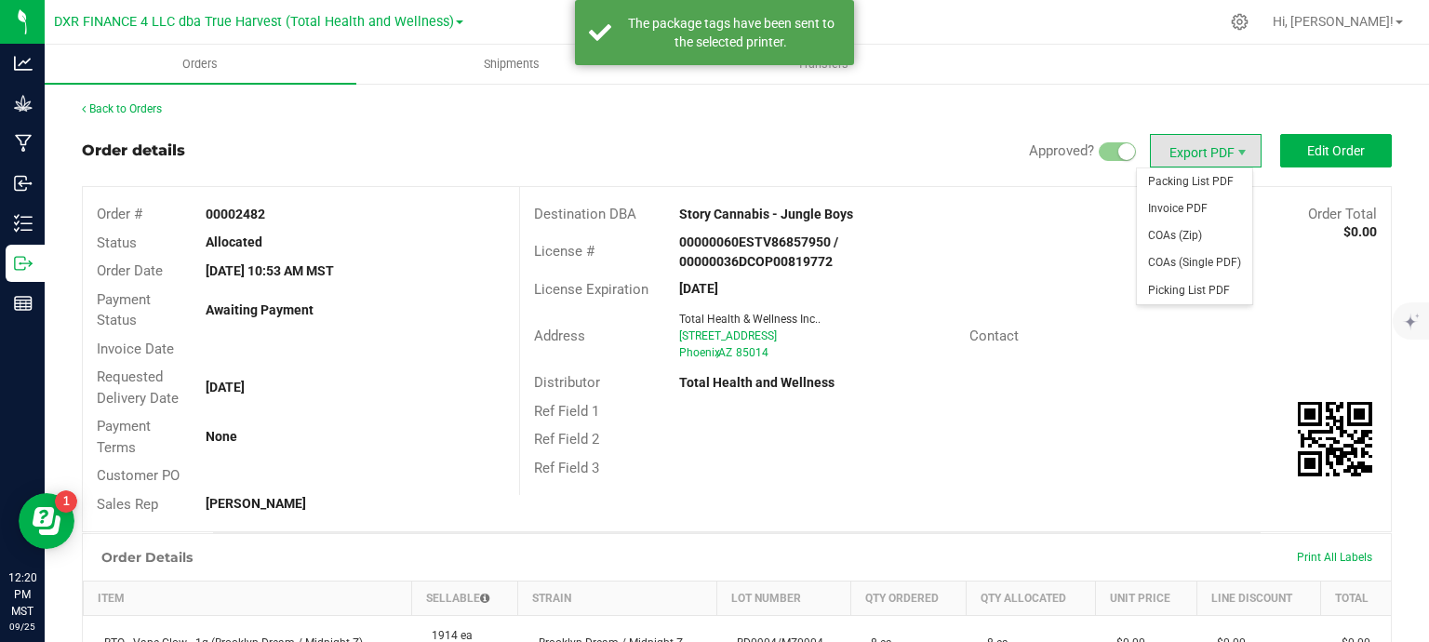
click at [1208, 155] on span "Export PDF" at bounding box center [1206, 150] width 112 height 33
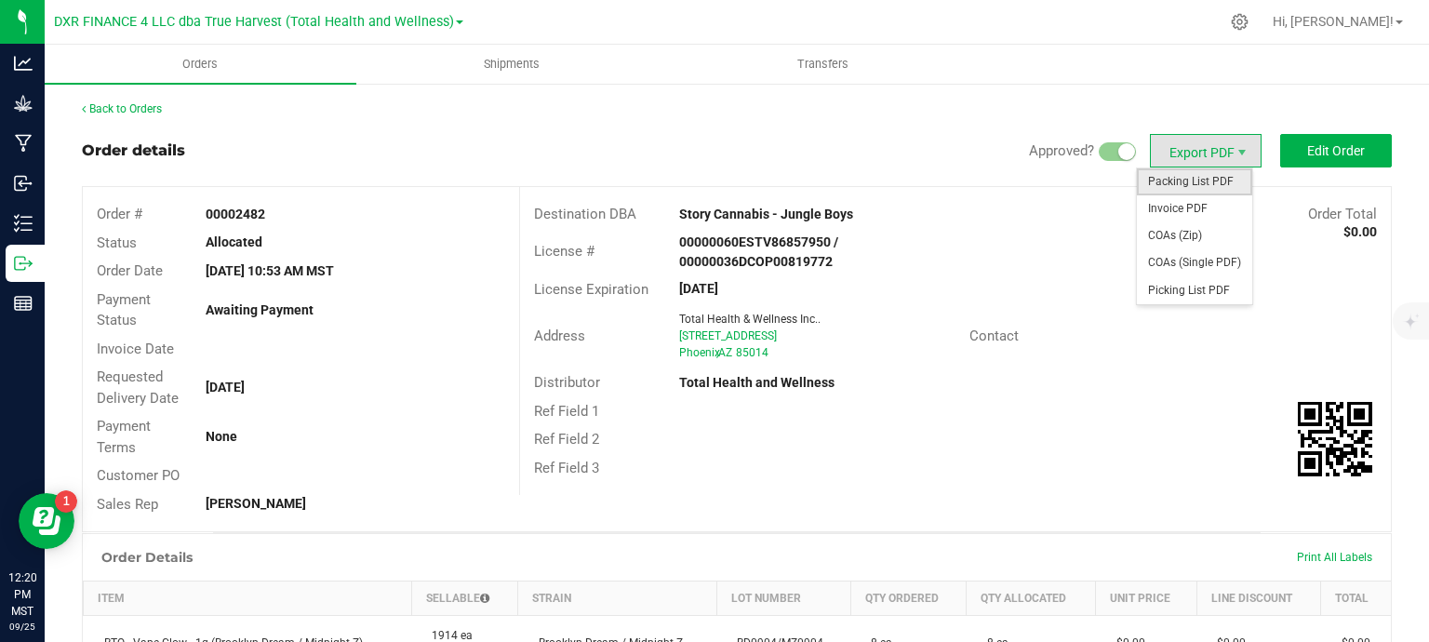
click at [1204, 180] on span "Packing List PDF" at bounding box center [1194, 181] width 115 height 27
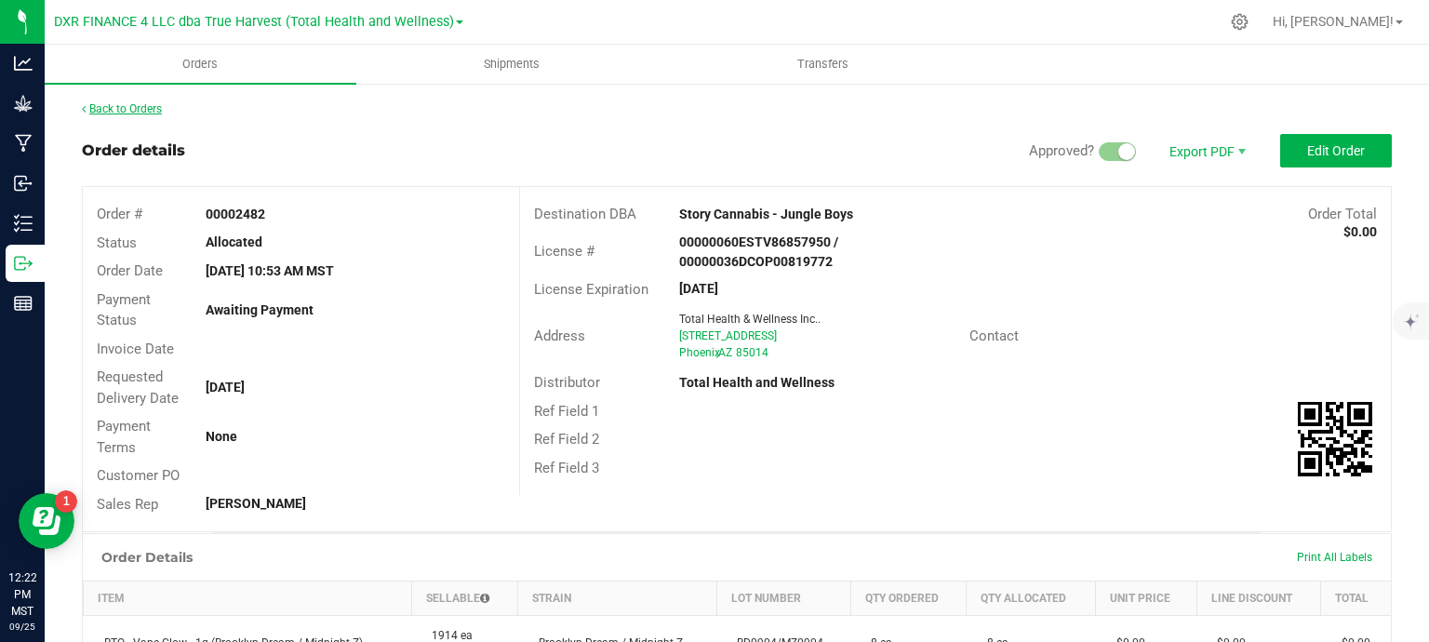
click at [122, 111] on link "Back to Orders" at bounding box center [122, 108] width 80 height 13
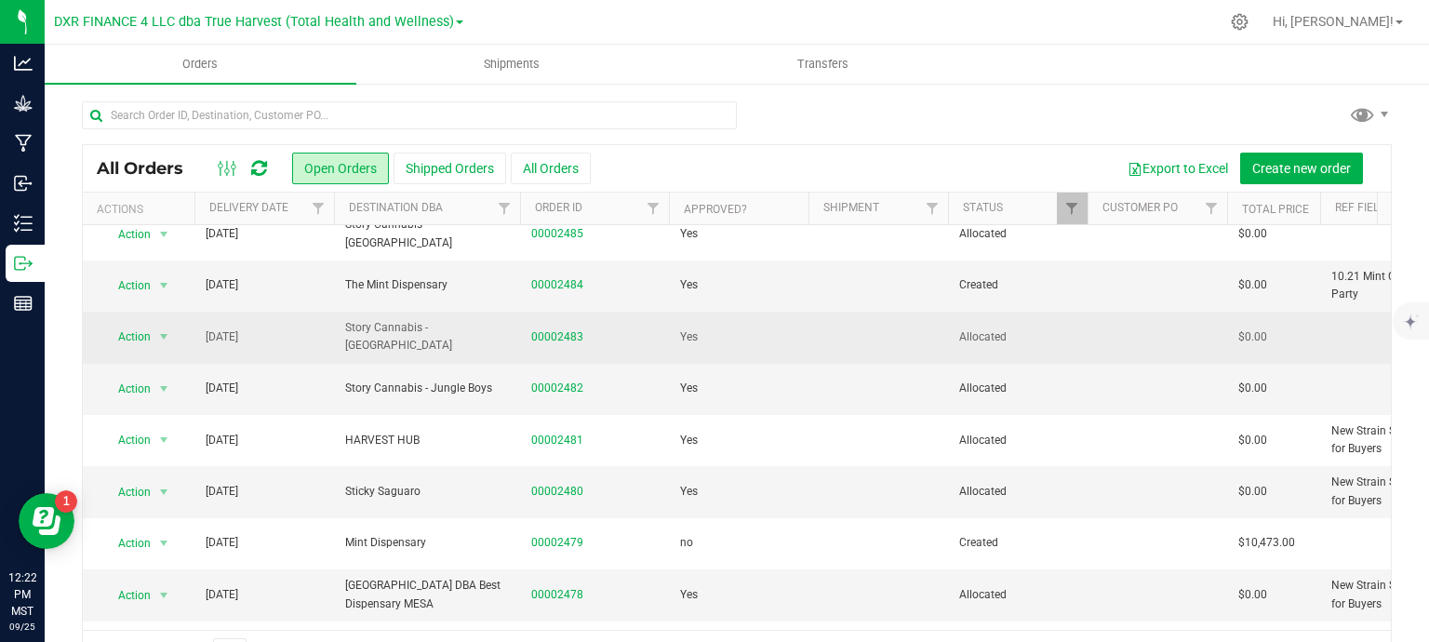
scroll to position [372, 0]
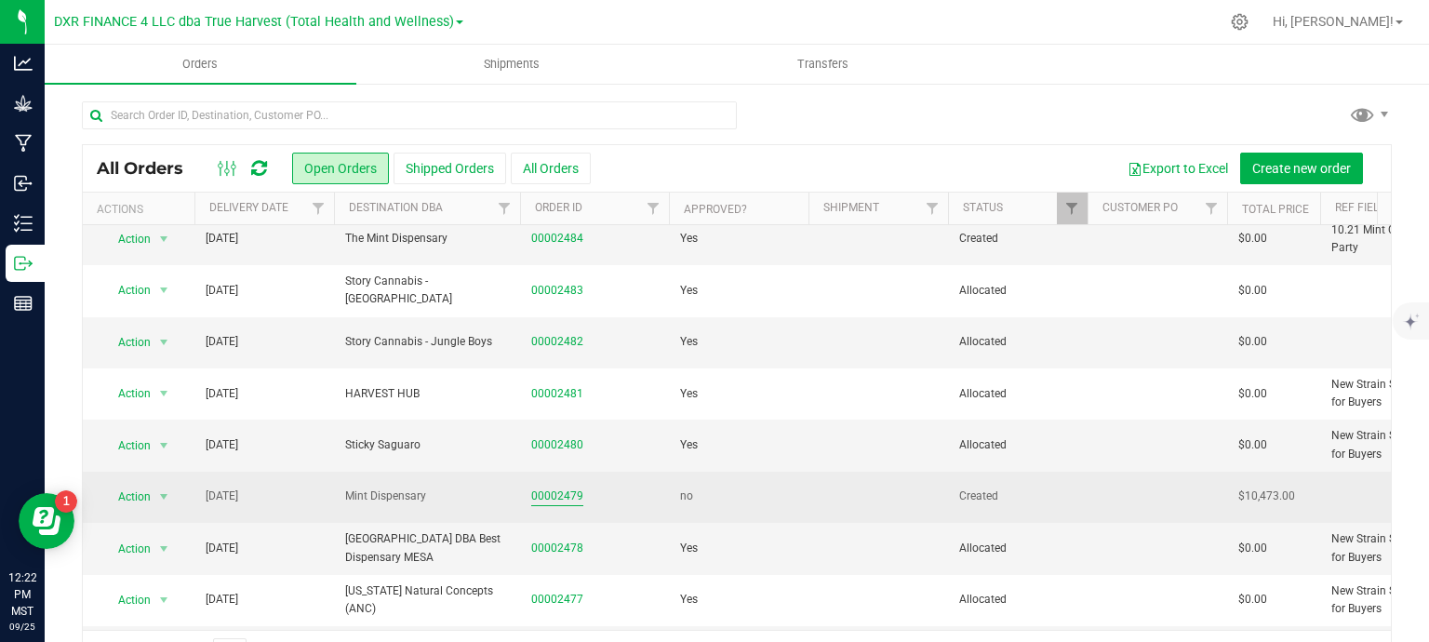
click at [571, 494] on link "00002479" at bounding box center [557, 497] width 52 height 18
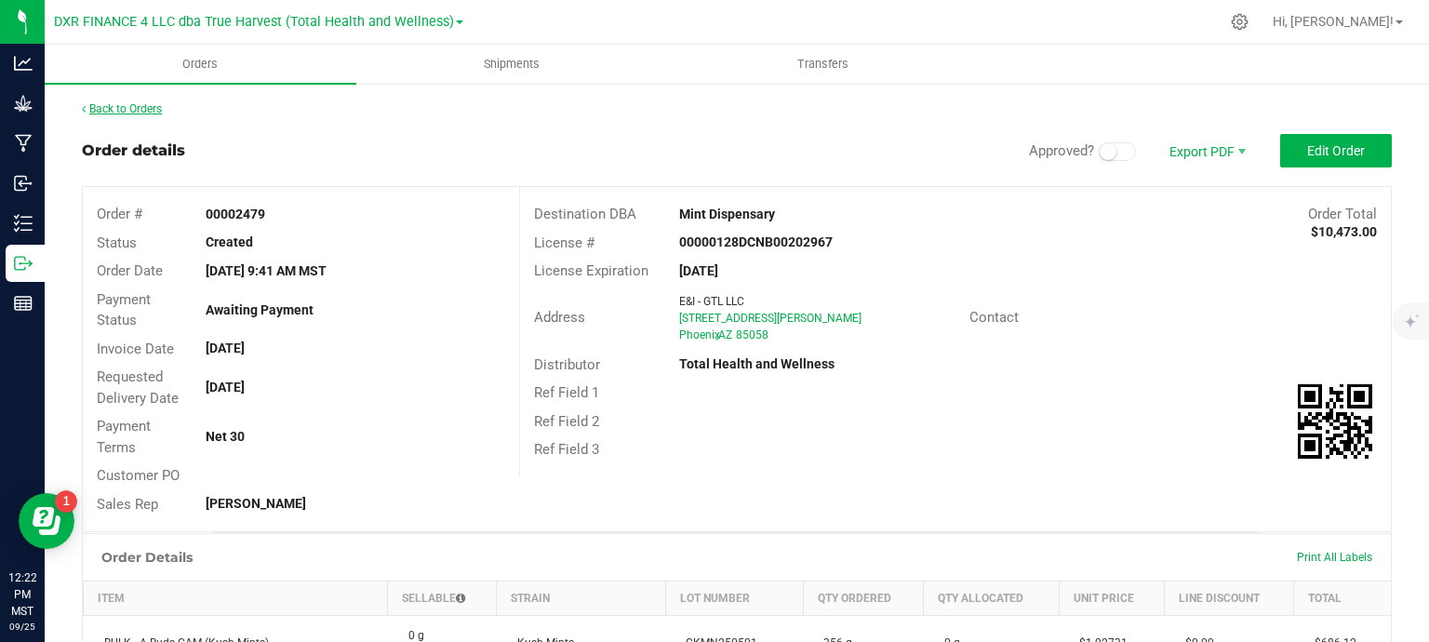
click at [135, 102] on link "Back to Orders" at bounding box center [122, 108] width 80 height 13
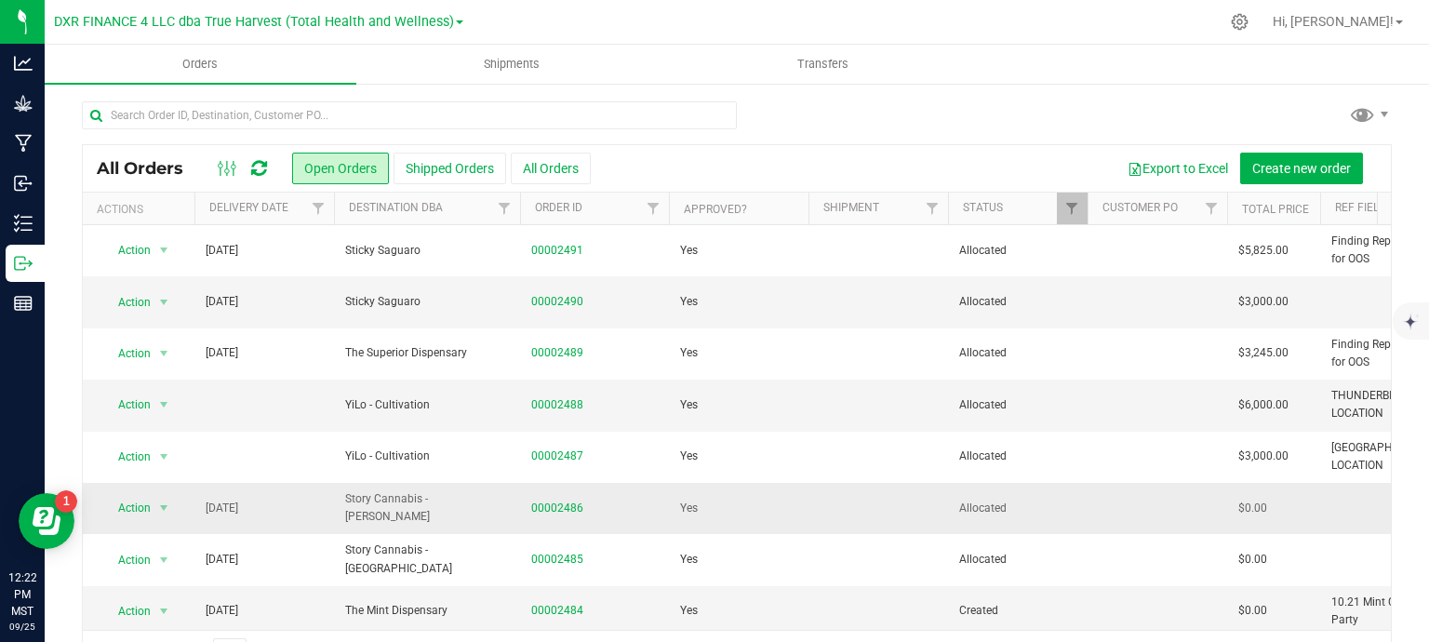
scroll to position [93, 0]
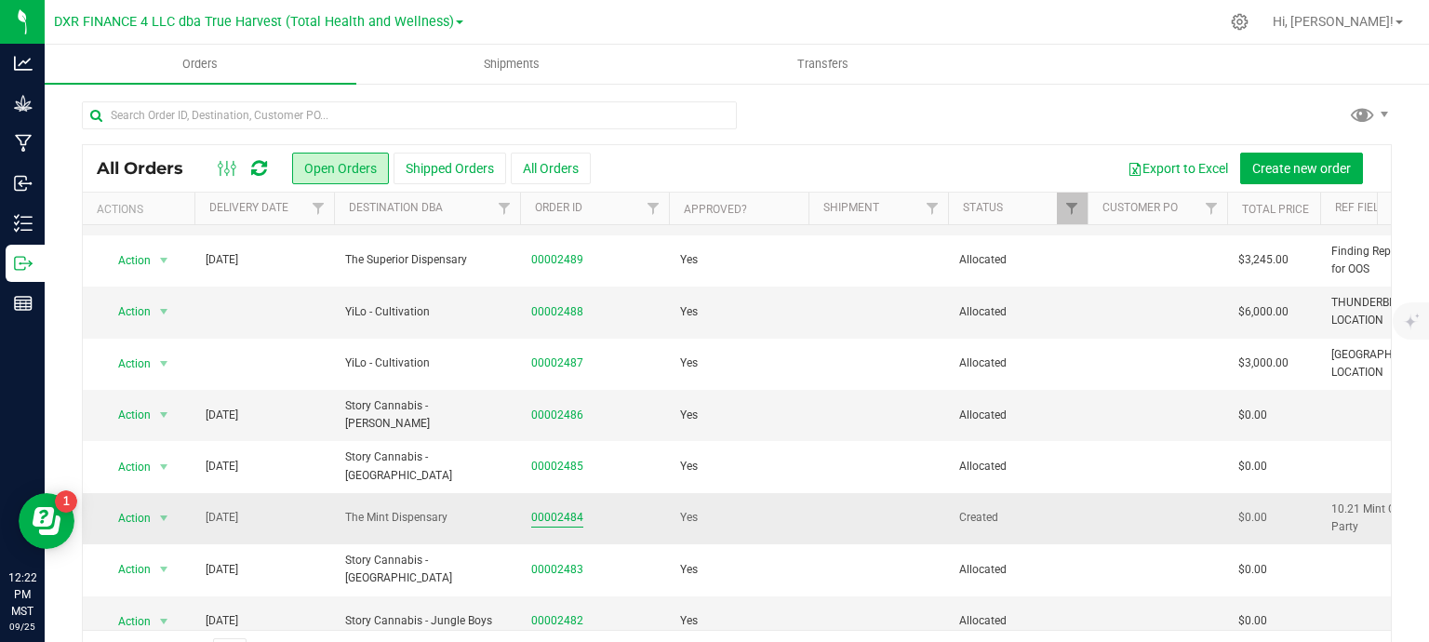
click at [566, 512] on link "00002484" at bounding box center [557, 518] width 52 height 18
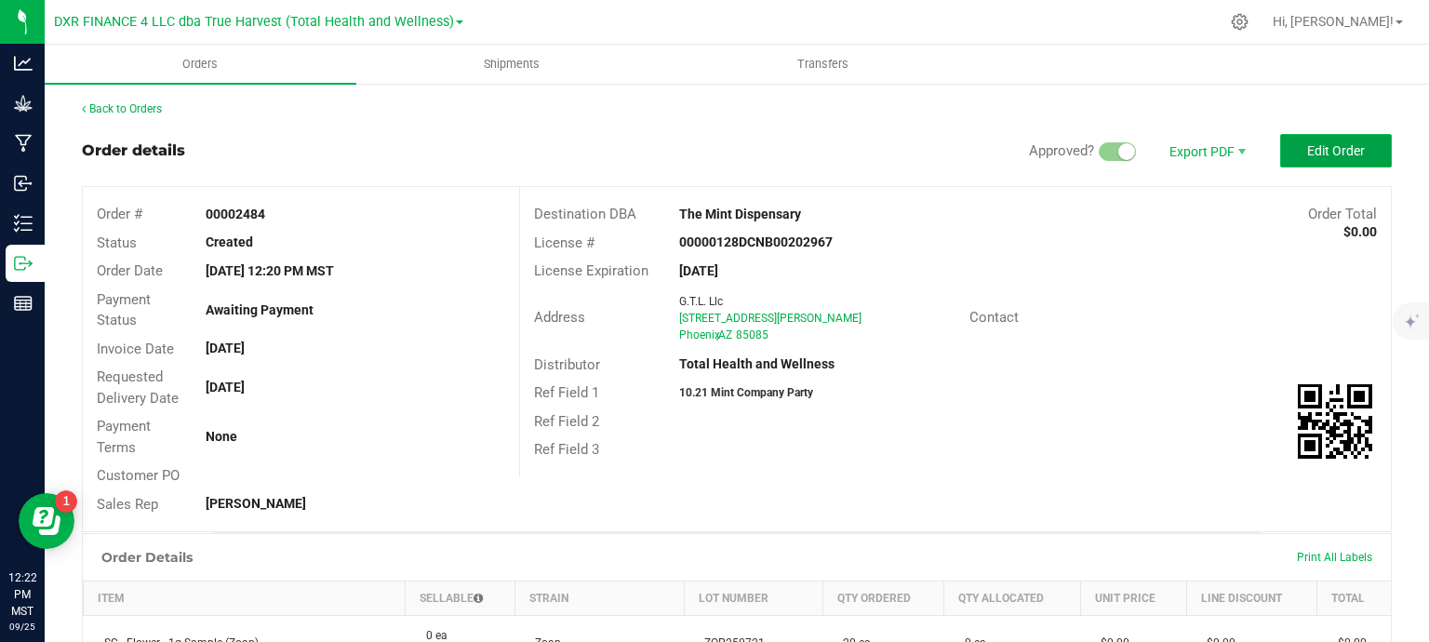
click at [1313, 155] on span "Edit Order" at bounding box center [1336, 150] width 58 height 15
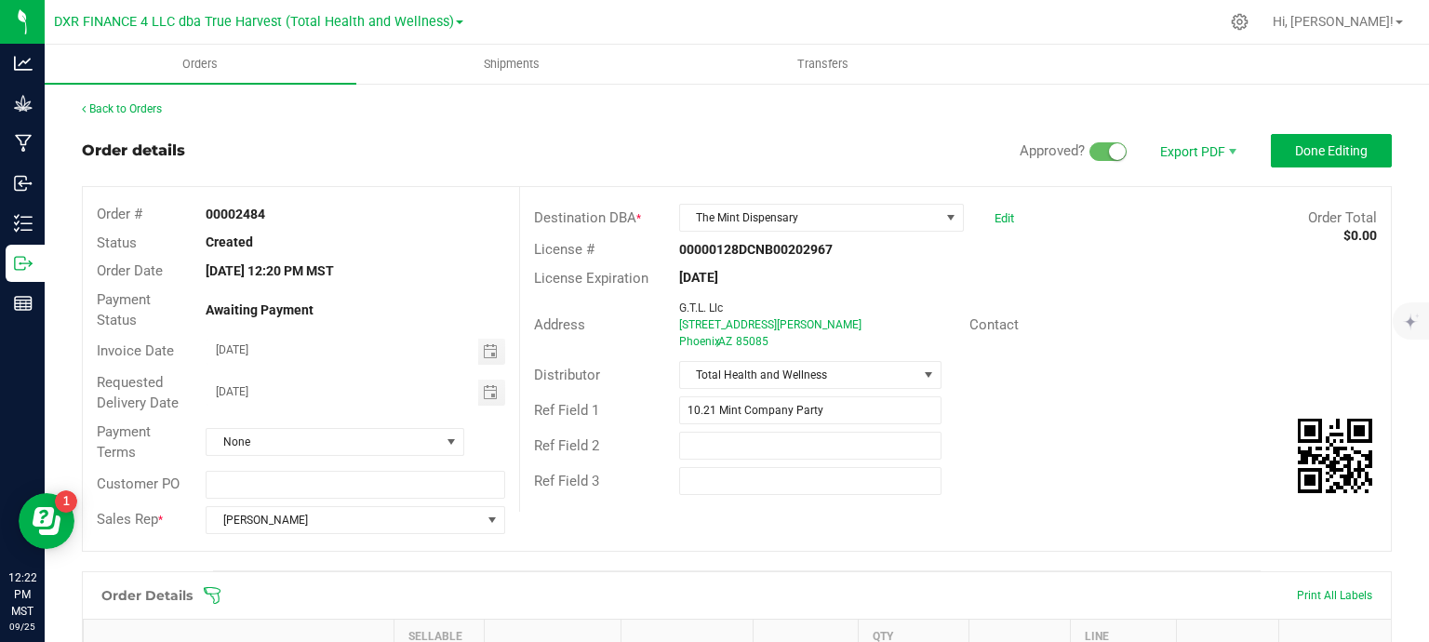
scroll to position [279, 0]
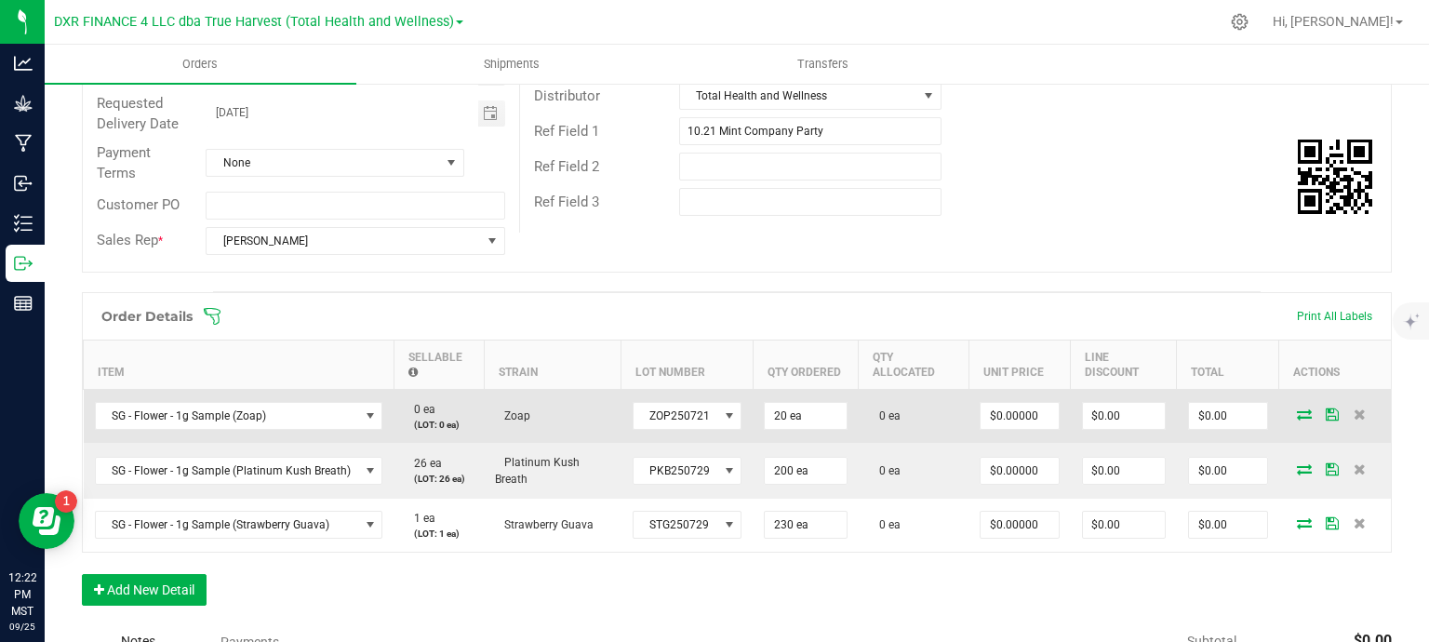
click at [1297, 413] on icon at bounding box center [1304, 413] width 15 height 11
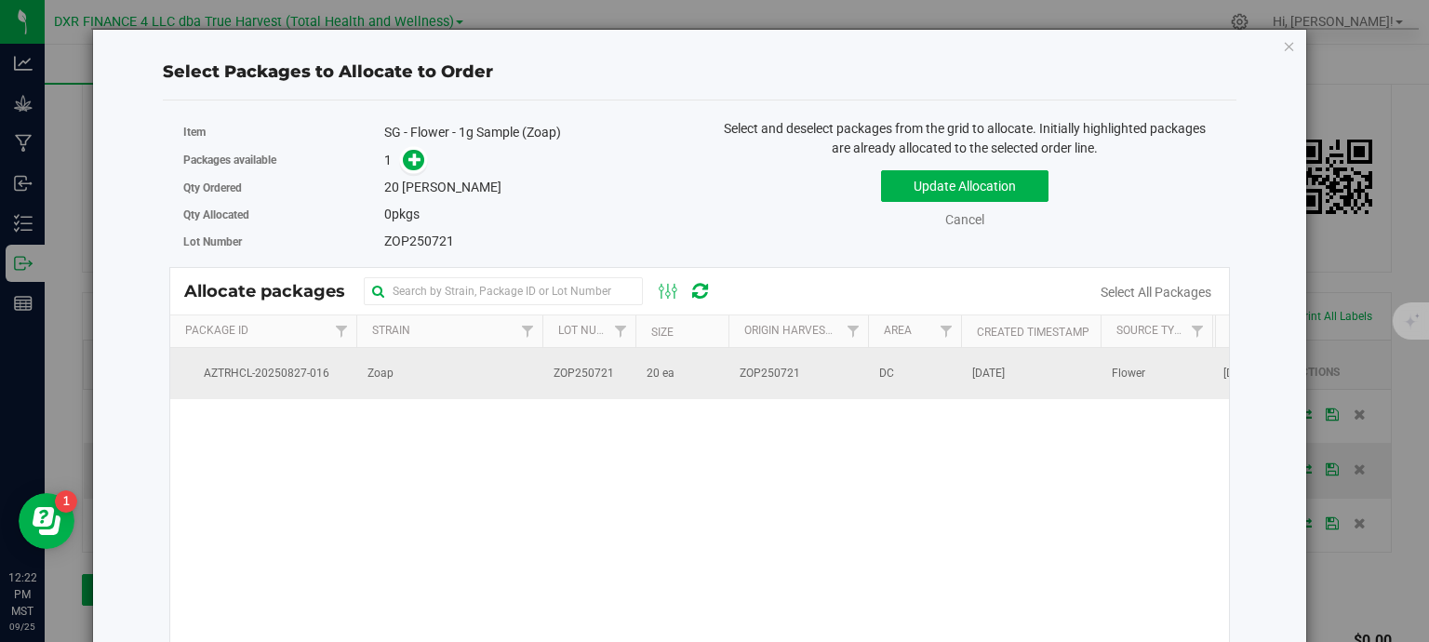
click at [701, 375] on td "20 ea" at bounding box center [682, 373] width 93 height 50
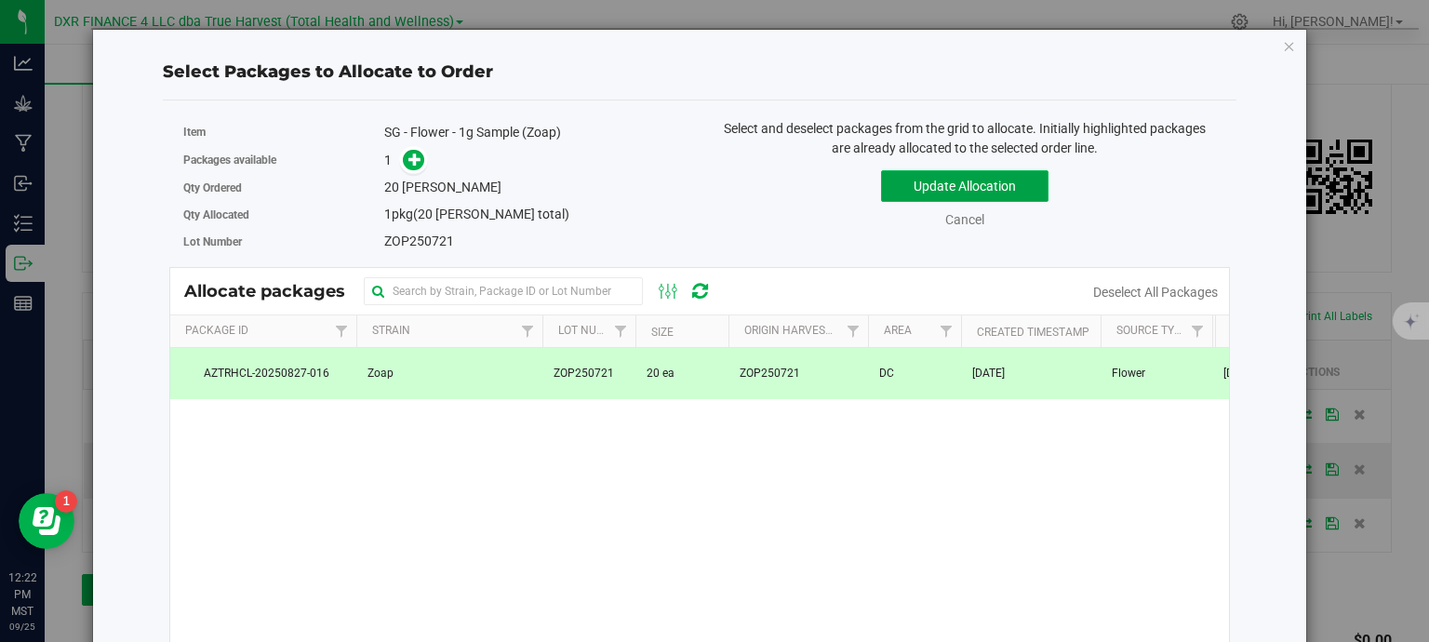
click at [921, 179] on button "Update Allocation" at bounding box center [964, 186] width 167 height 32
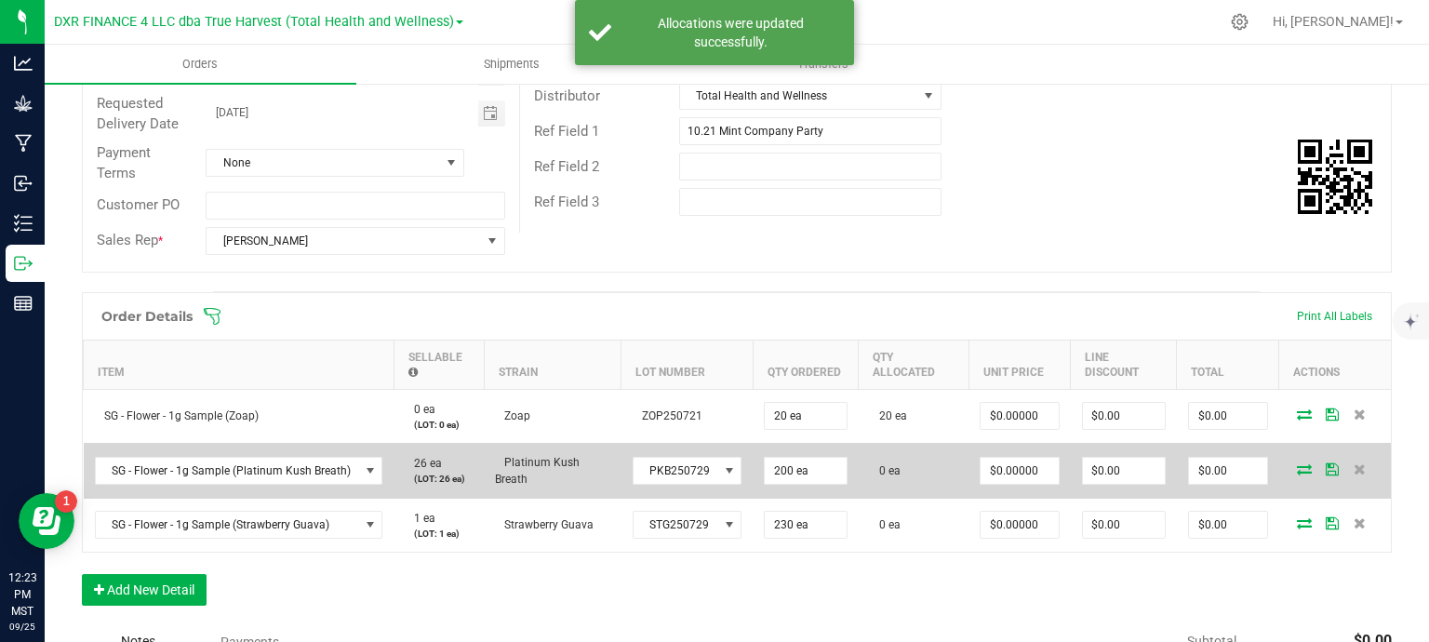
click at [1297, 468] on icon at bounding box center [1304, 468] width 15 height 11
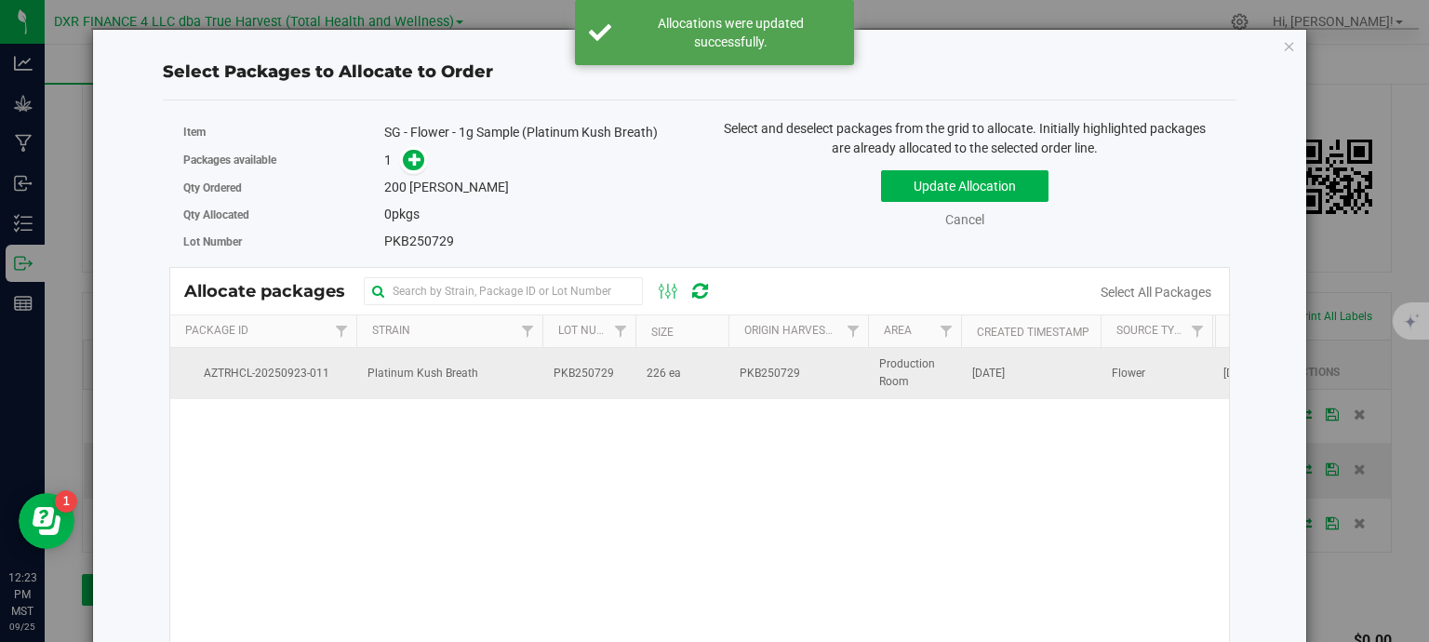
click at [700, 361] on td "226 ea" at bounding box center [682, 373] width 93 height 50
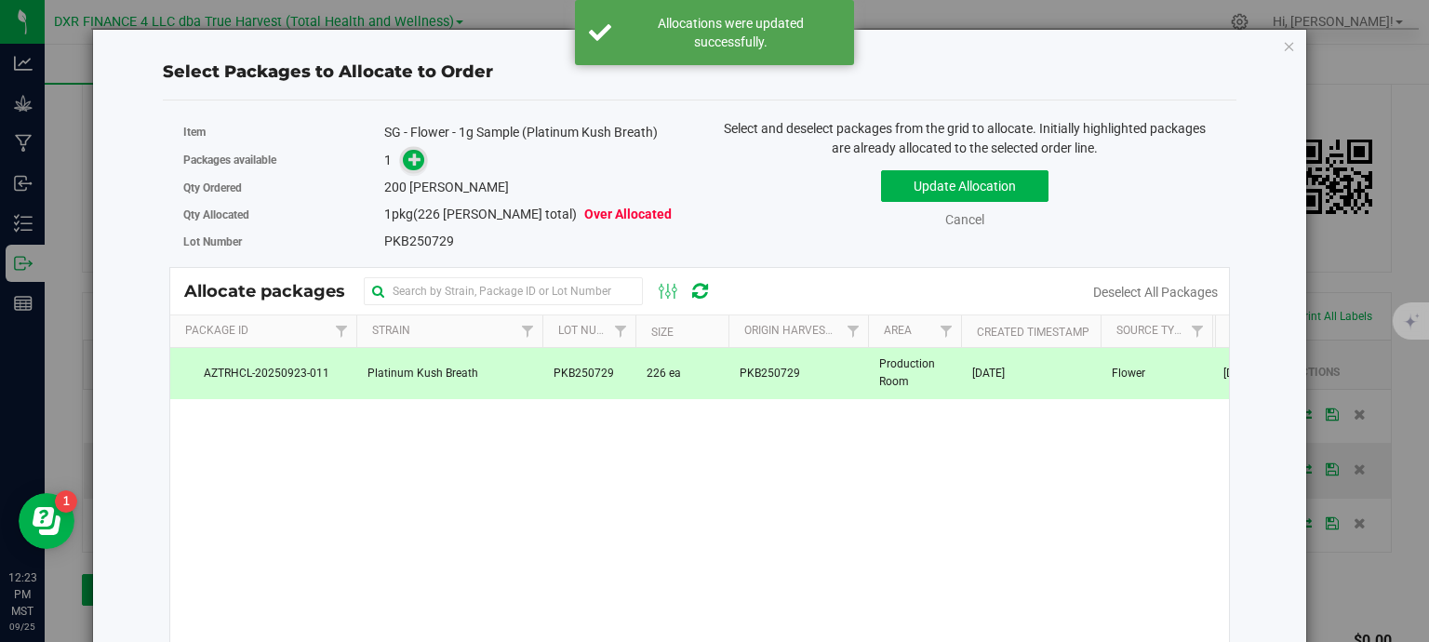
click at [412, 155] on icon at bounding box center [414, 159] width 13 height 13
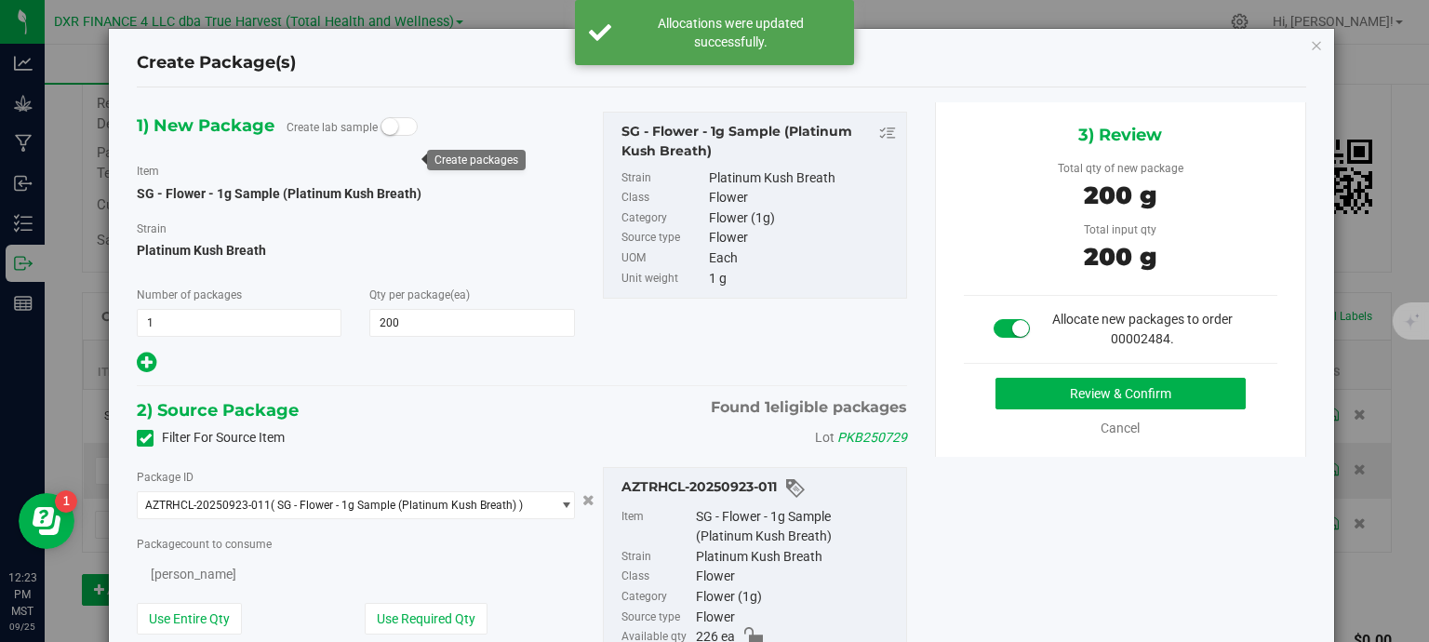
type input "200"
click at [1098, 398] on button "Review & Confirm" at bounding box center [1121, 394] width 250 height 32
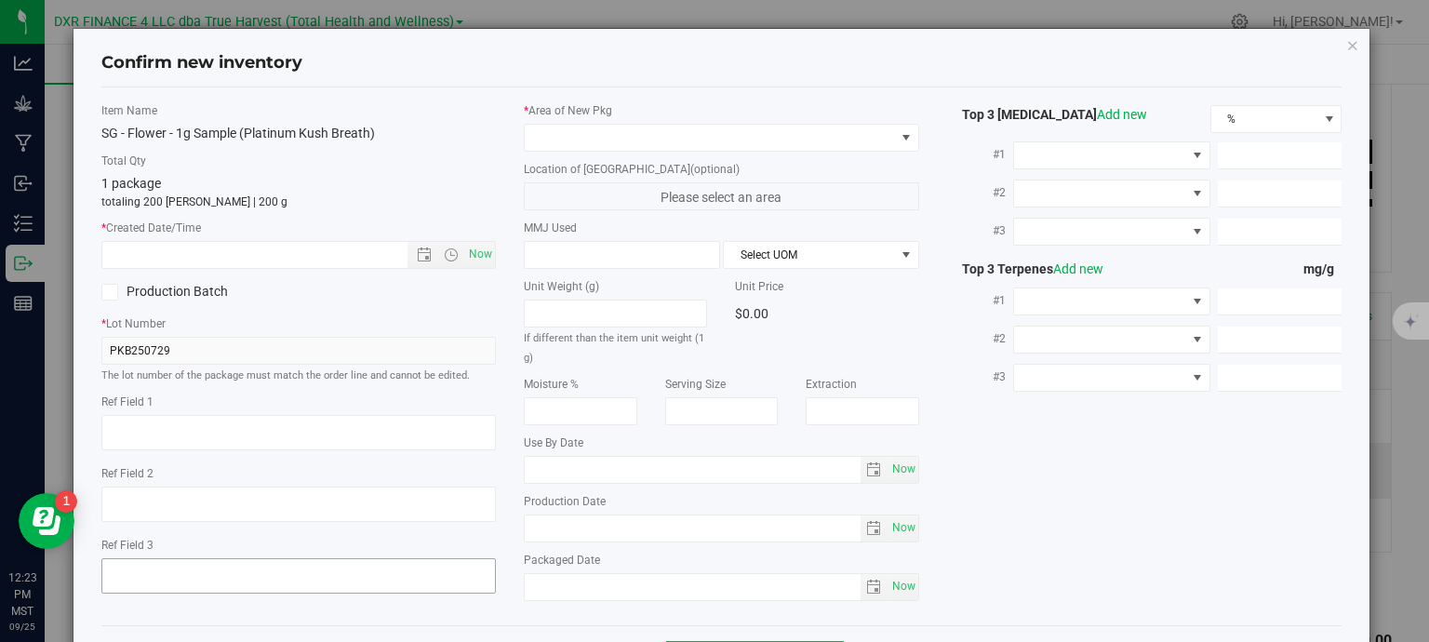
type textarea "[DATE]"
click at [197, 433] on textarea at bounding box center [298, 432] width 395 height 35
click at [234, 252] on input "text" at bounding box center [271, 255] width 338 height 26
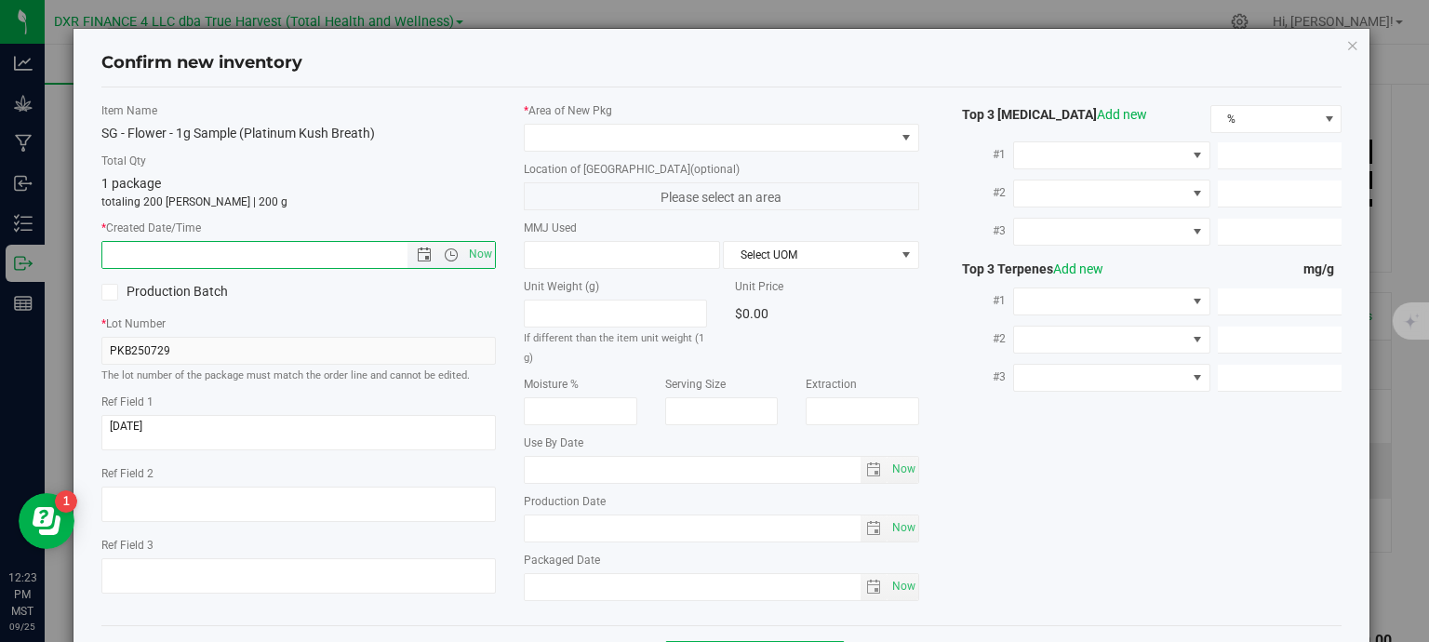
paste input "2025-07-29"
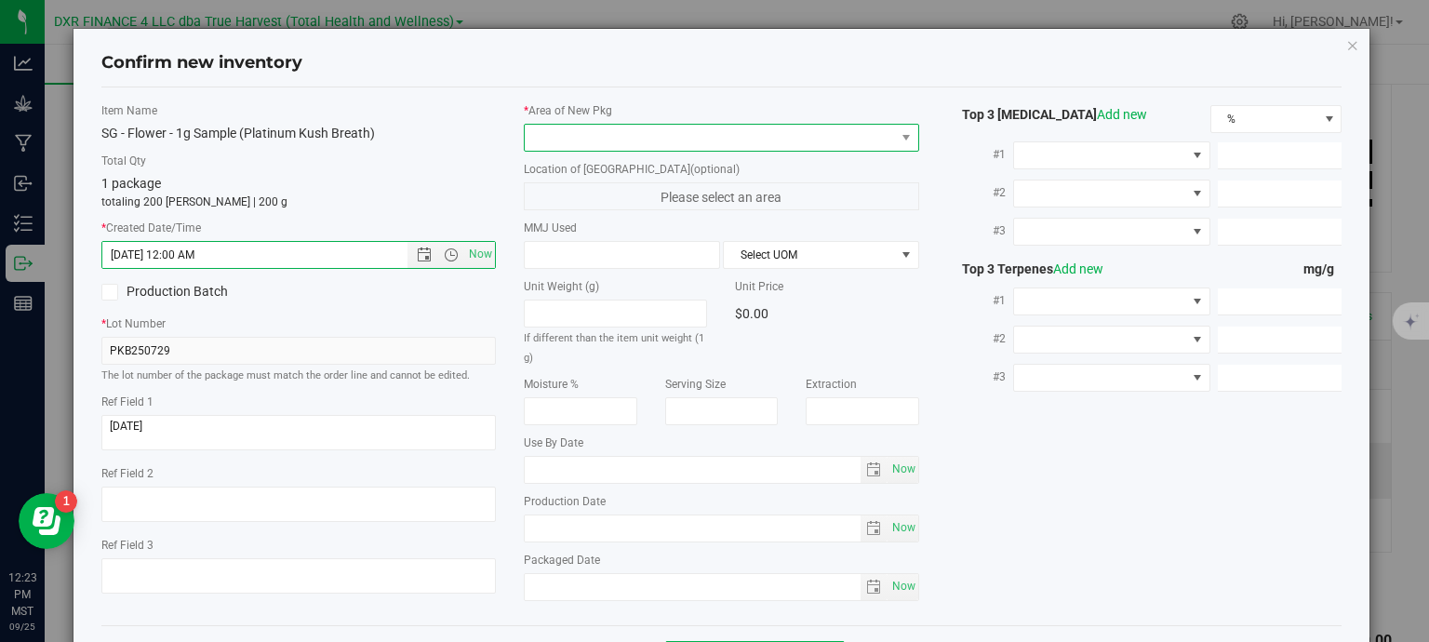
click at [594, 140] on span at bounding box center [710, 138] width 370 height 26
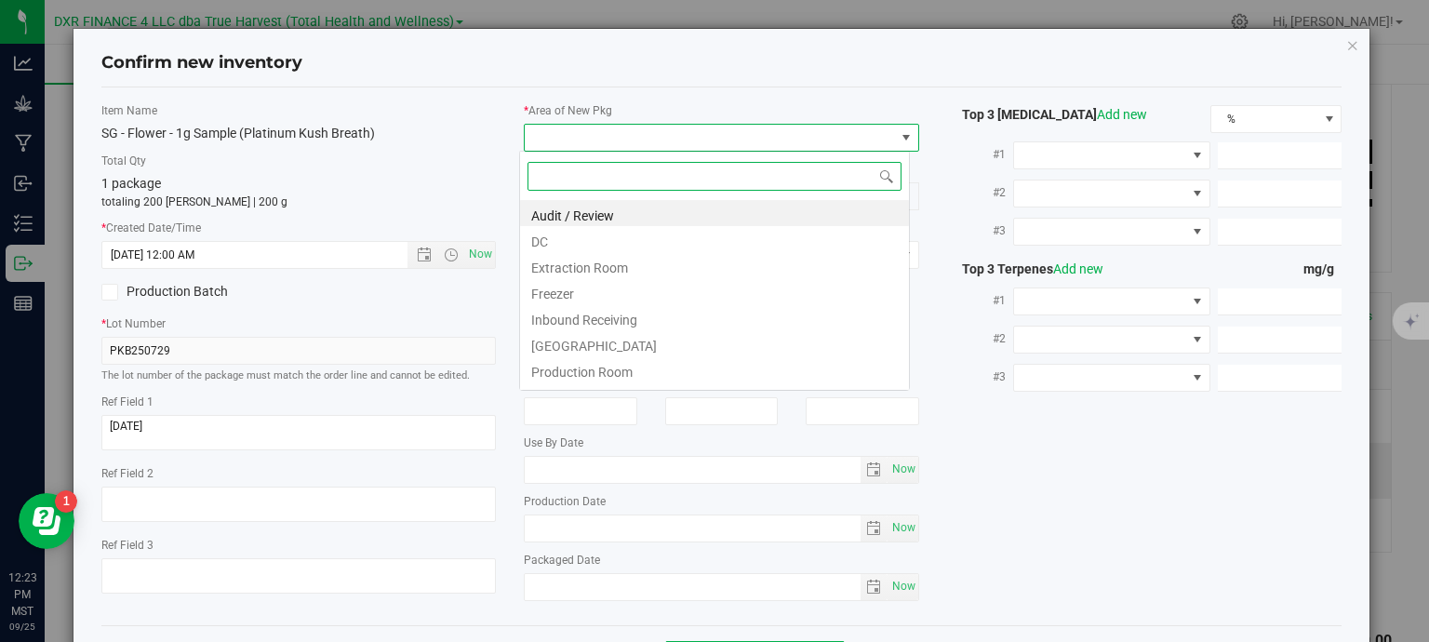
type input "7/29/2025 12:23 PM"
click at [567, 243] on li "DC" at bounding box center [714, 239] width 389 height 26
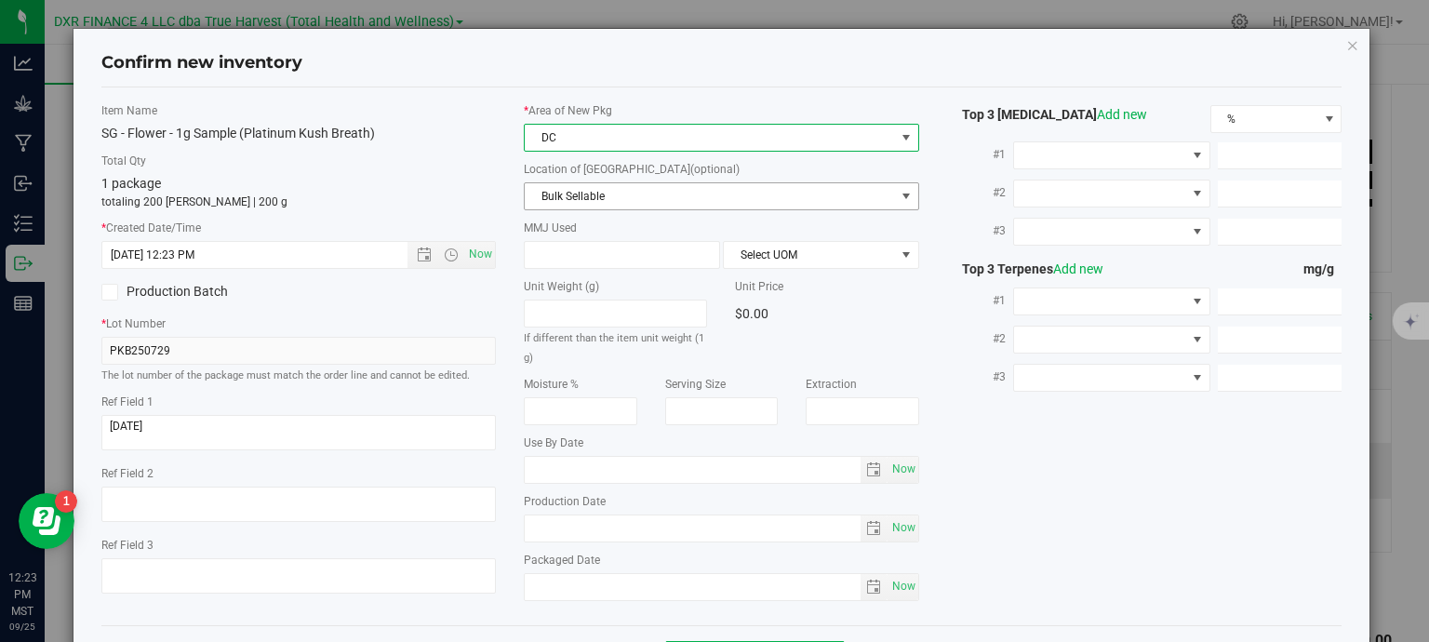
click at [595, 190] on span "Bulk Sellable" at bounding box center [710, 196] width 370 height 26
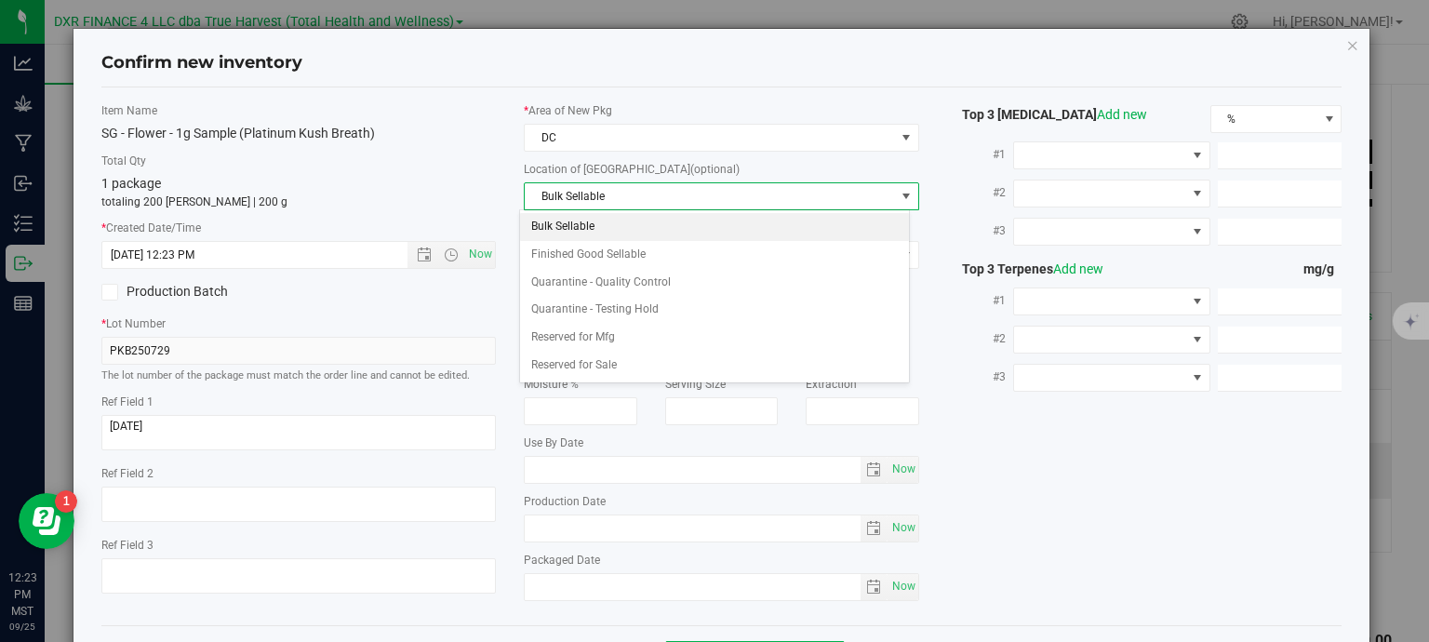
click at [770, 72] on span "Confirm new inventory" at bounding box center [721, 63] width 1241 height 24
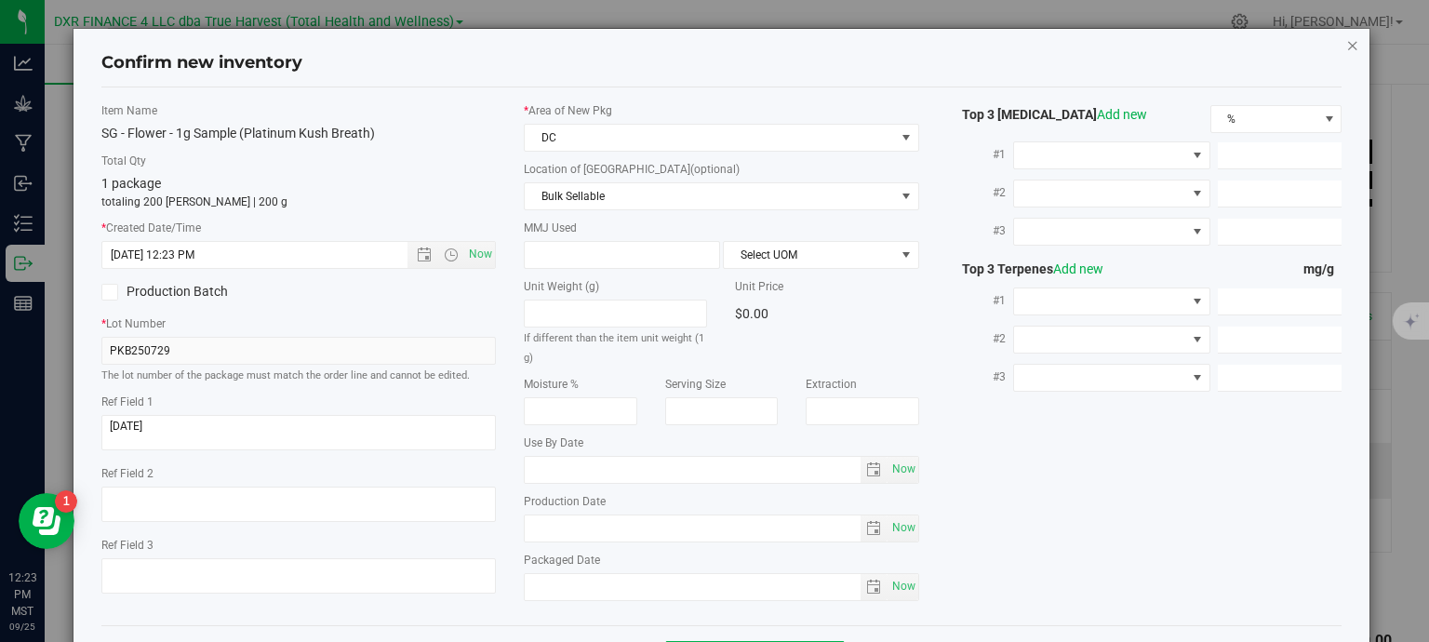
click at [1346, 44] on icon "button" at bounding box center [1352, 44] width 13 height 22
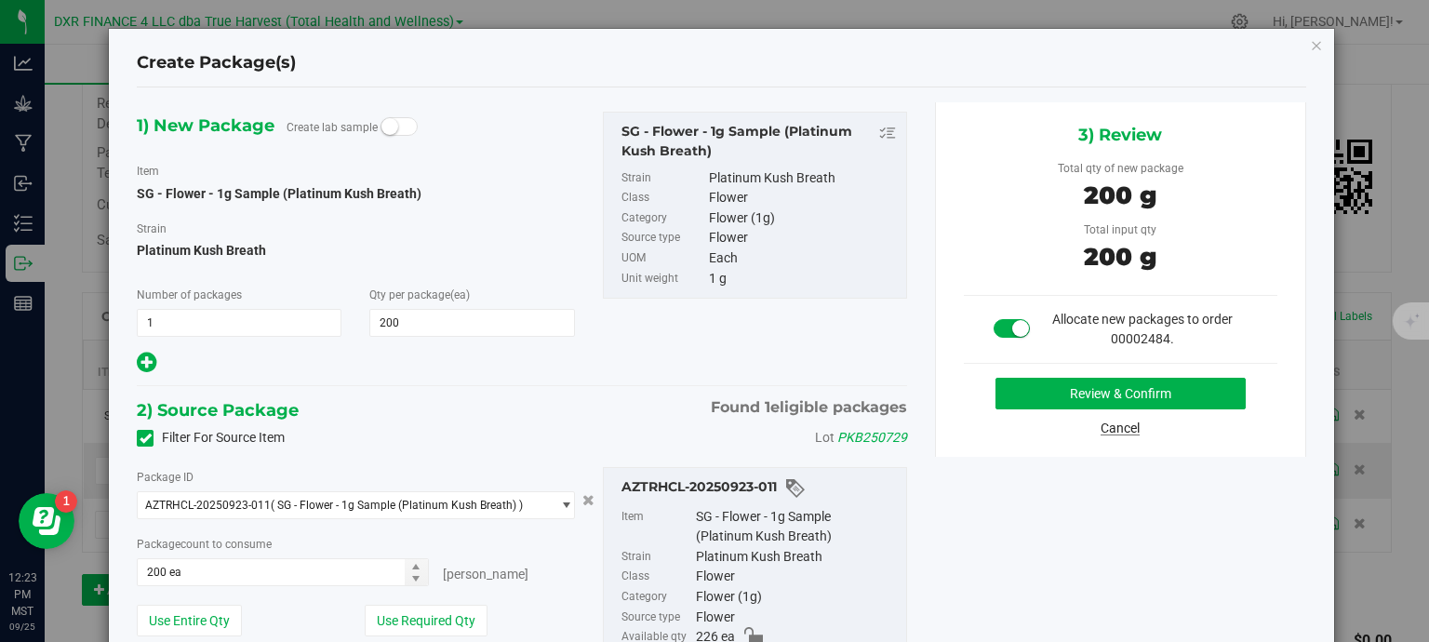
click at [1107, 427] on link "Cancel" at bounding box center [1120, 428] width 39 height 15
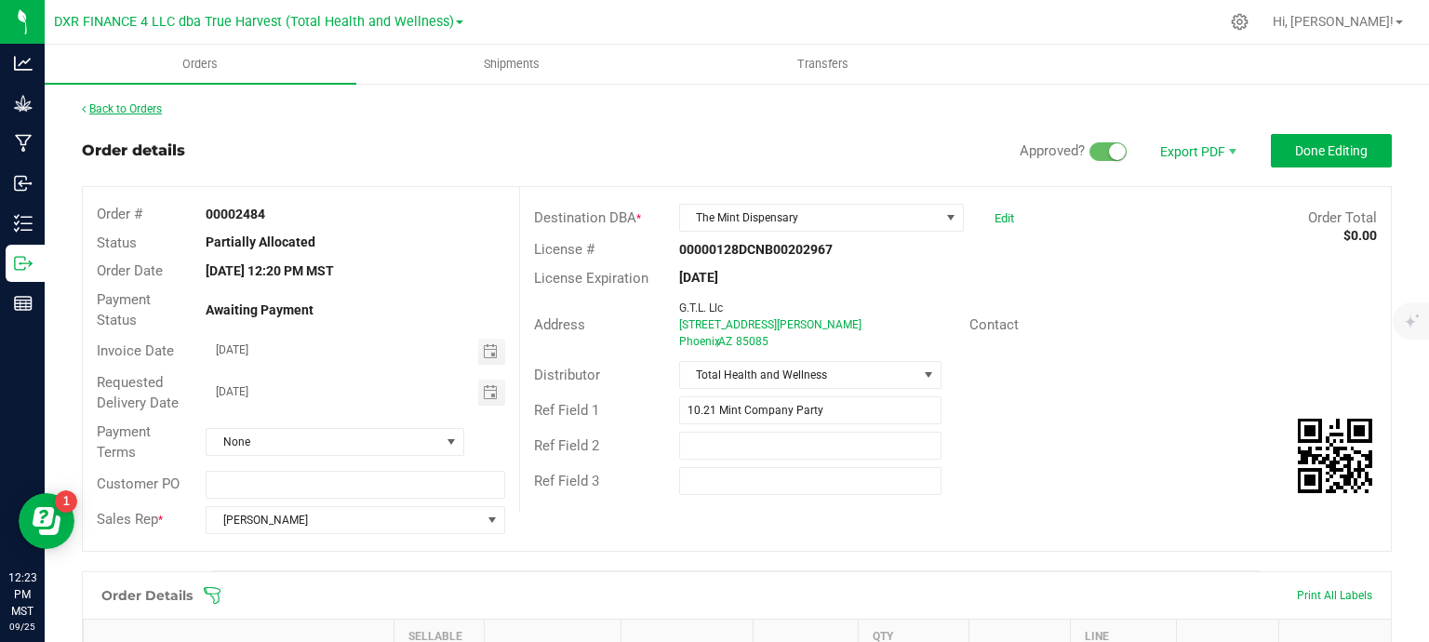
click at [149, 111] on link "Back to Orders" at bounding box center [122, 108] width 80 height 13
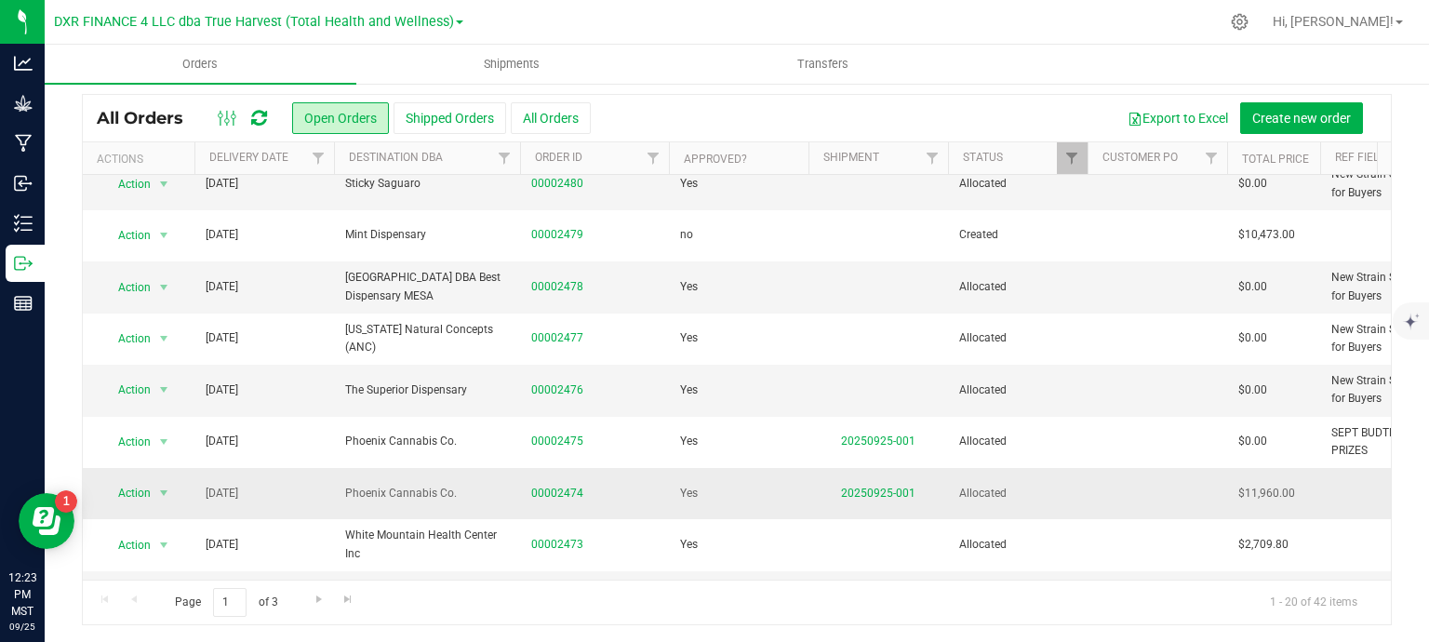
scroll to position [671, 0]
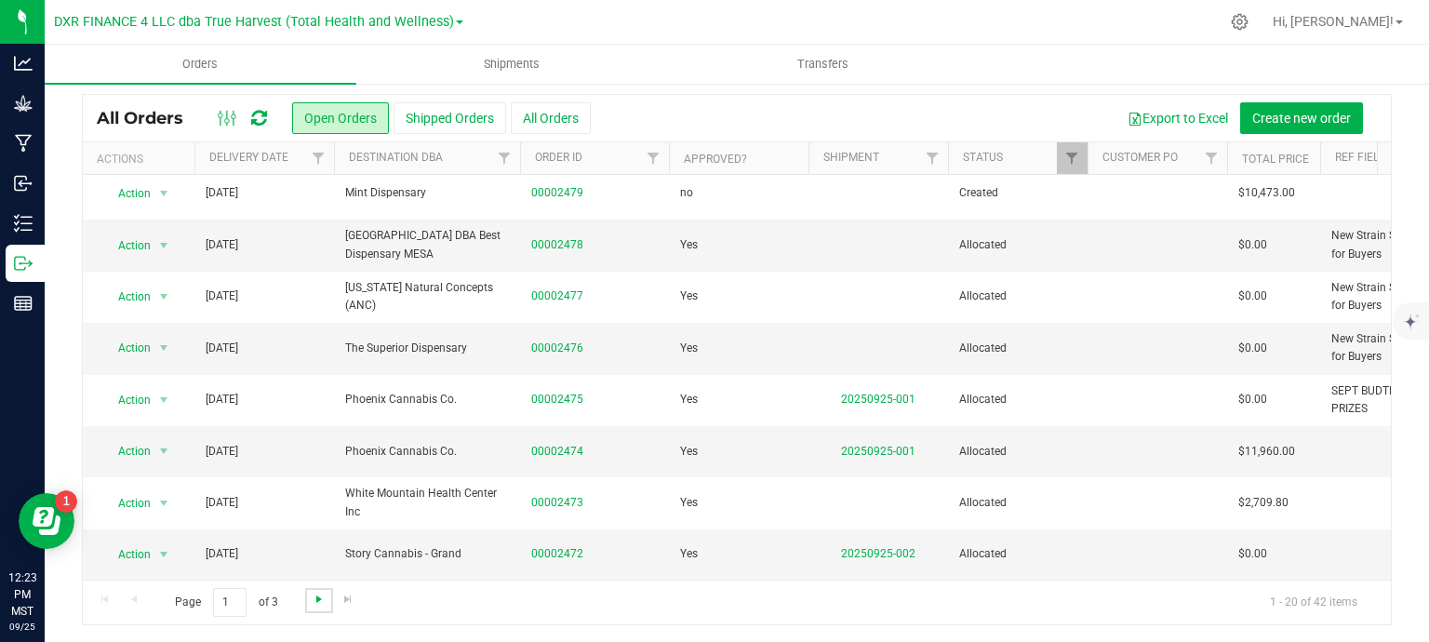
click at [316, 595] on span "Go to the next page" at bounding box center [319, 599] width 15 height 15
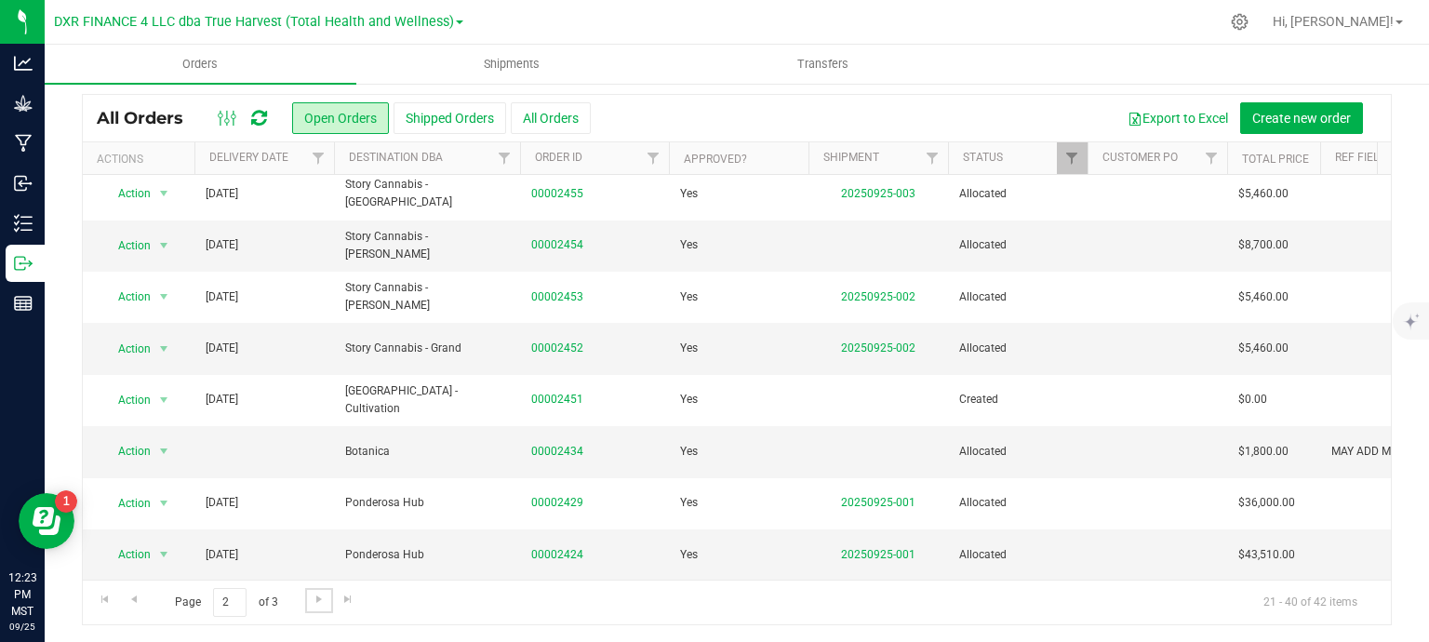
scroll to position [93, 0]
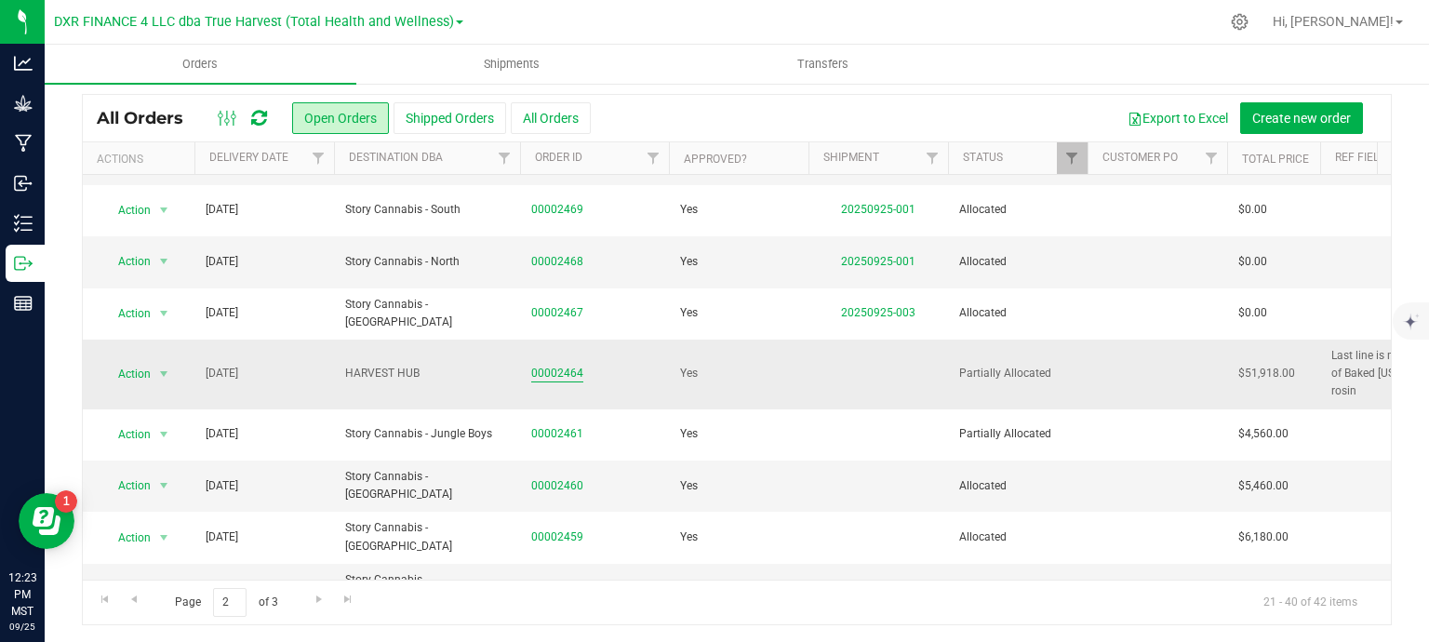
click at [566, 365] on link "00002464" at bounding box center [557, 374] width 52 height 18
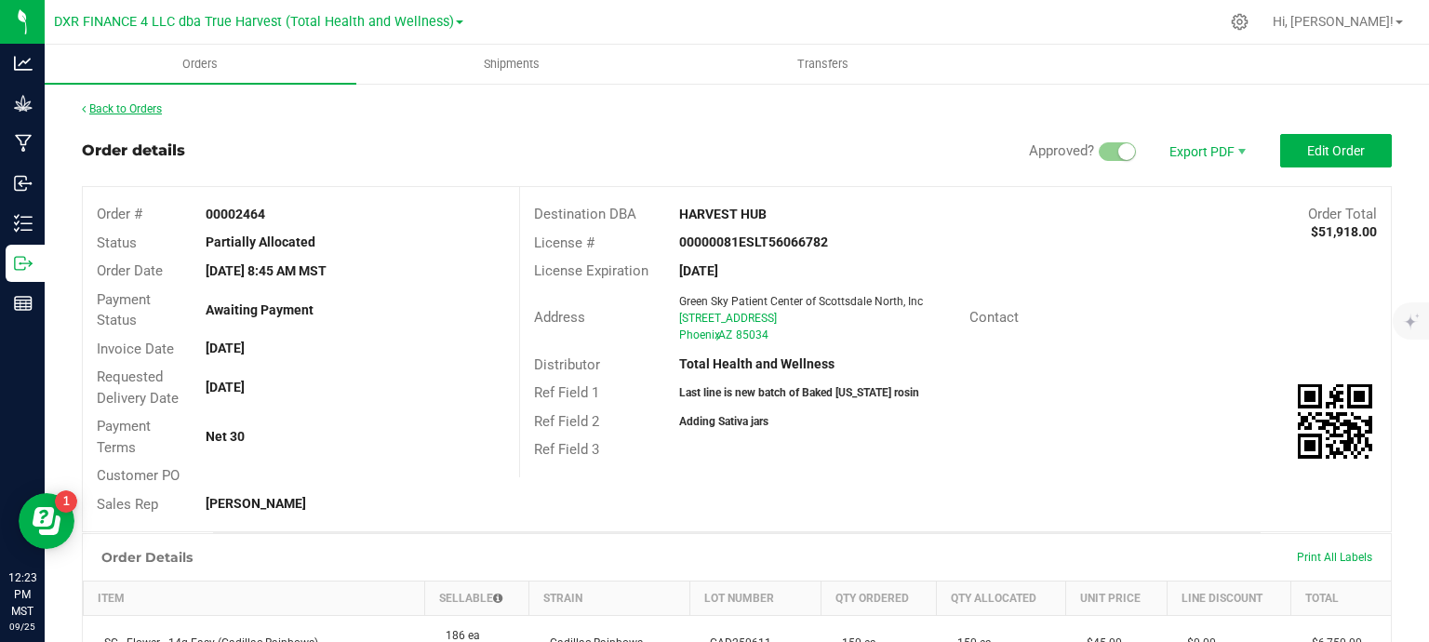
click at [149, 107] on link "Back to Orders" at bounding box center [122, 108] width 80 height 13
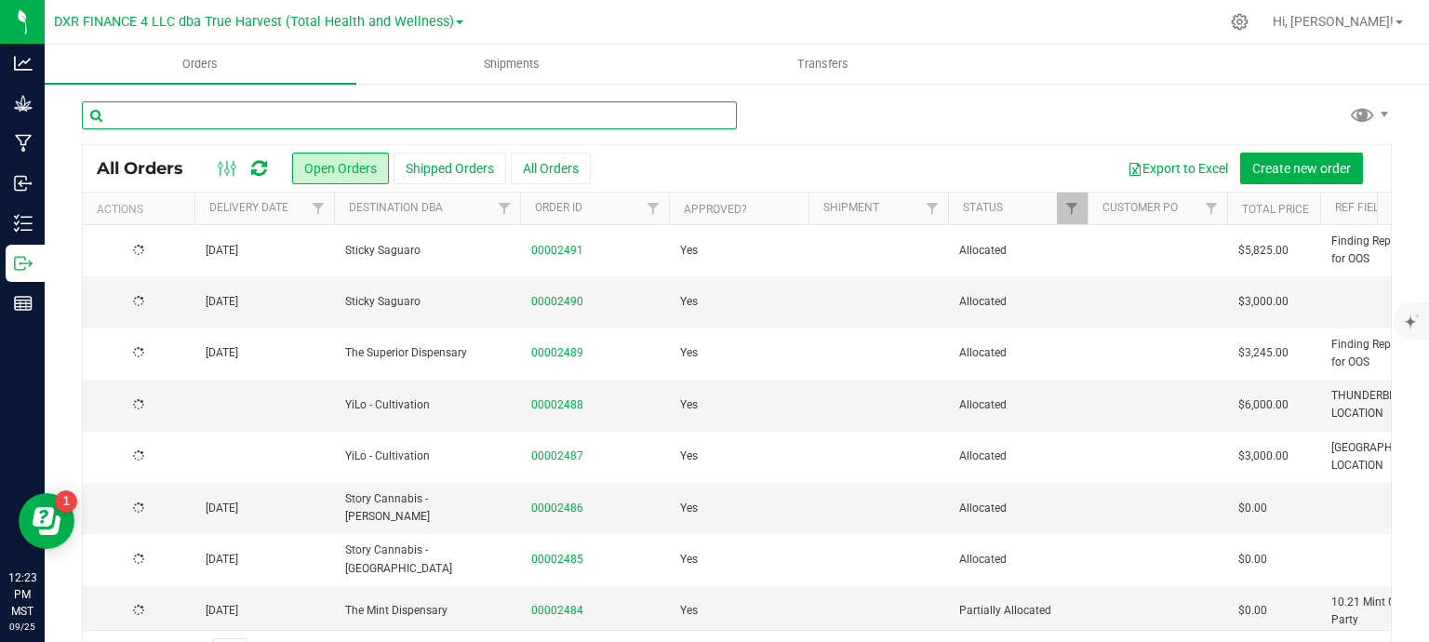
click at [312, 114] on input "text" at bounding box center [409, 115] width 655 height 28
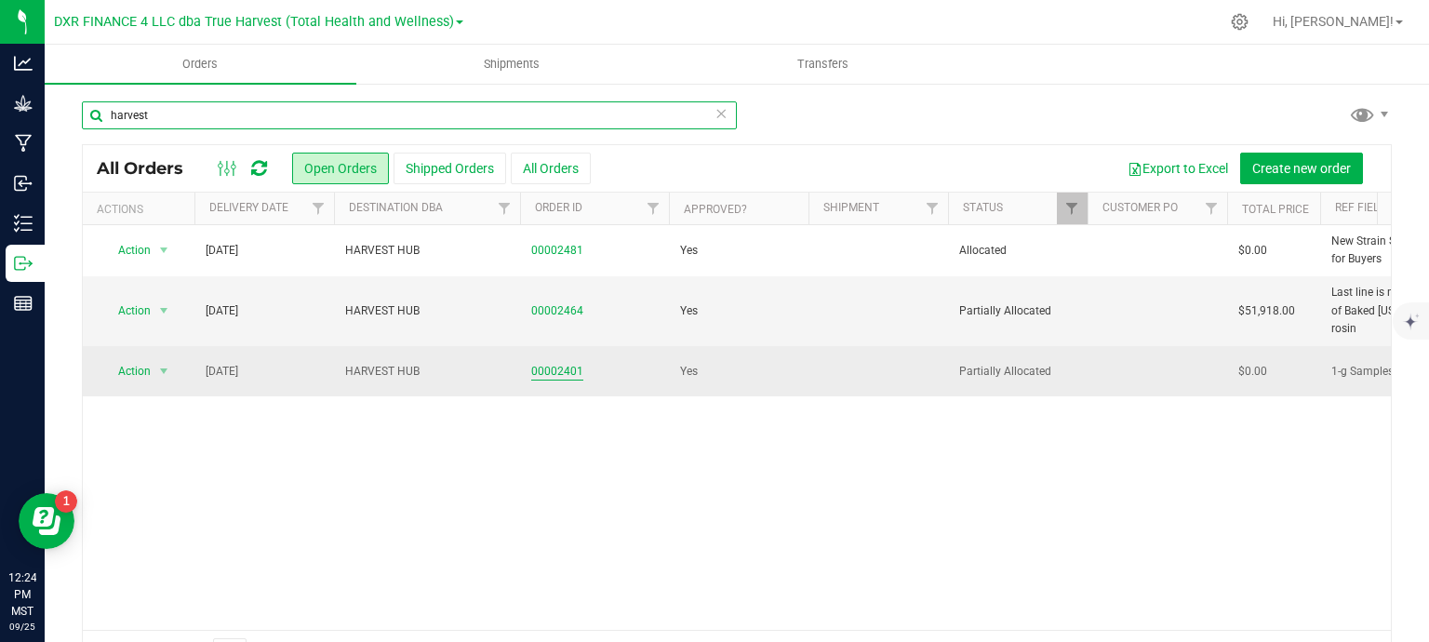
type input "harvest"
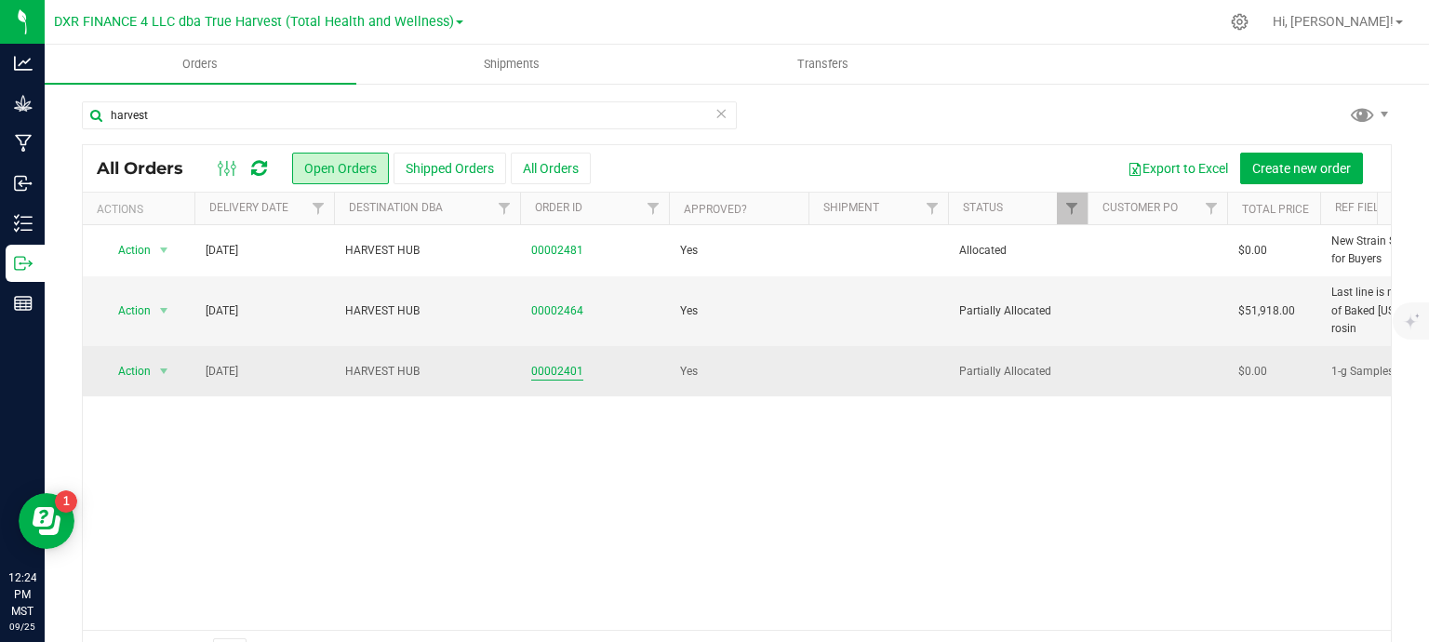
click at [558, 363] on link "00002401" at bounding box center [557, 372] width 52 height 18
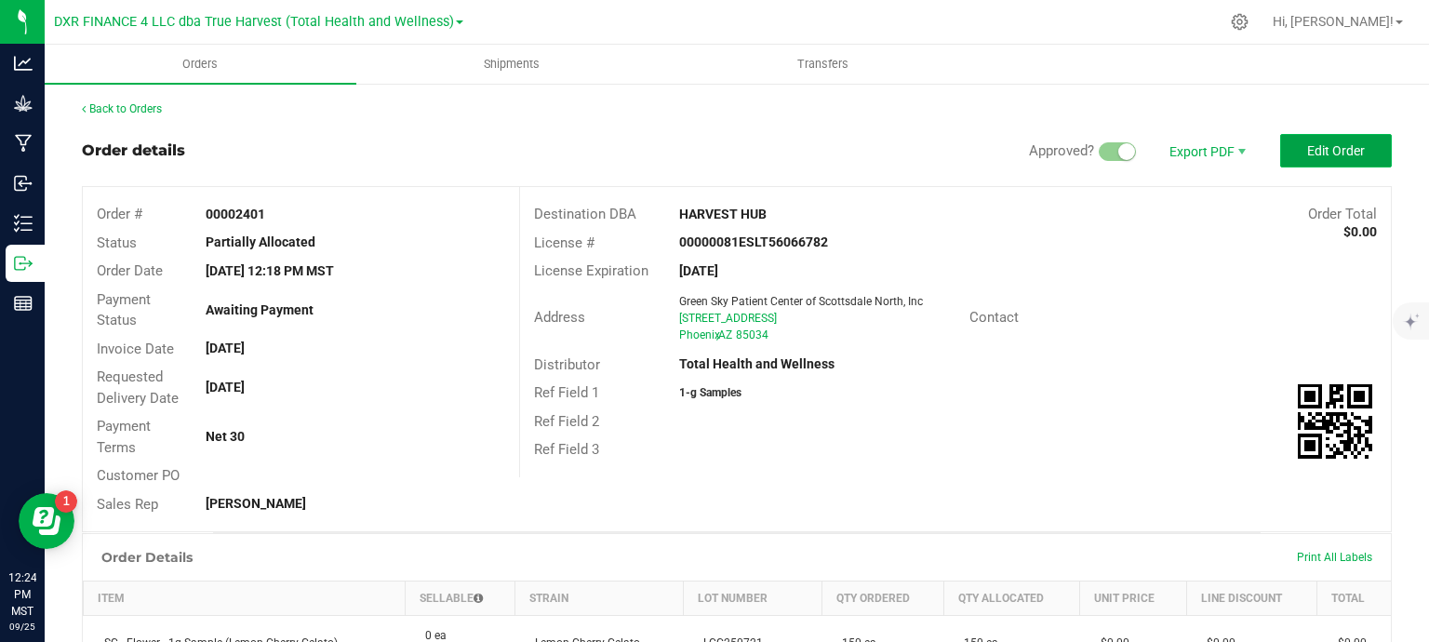
click at [1327, 154] on span "Edit Order" at bounding box center [1336, 150] width 58 height 15
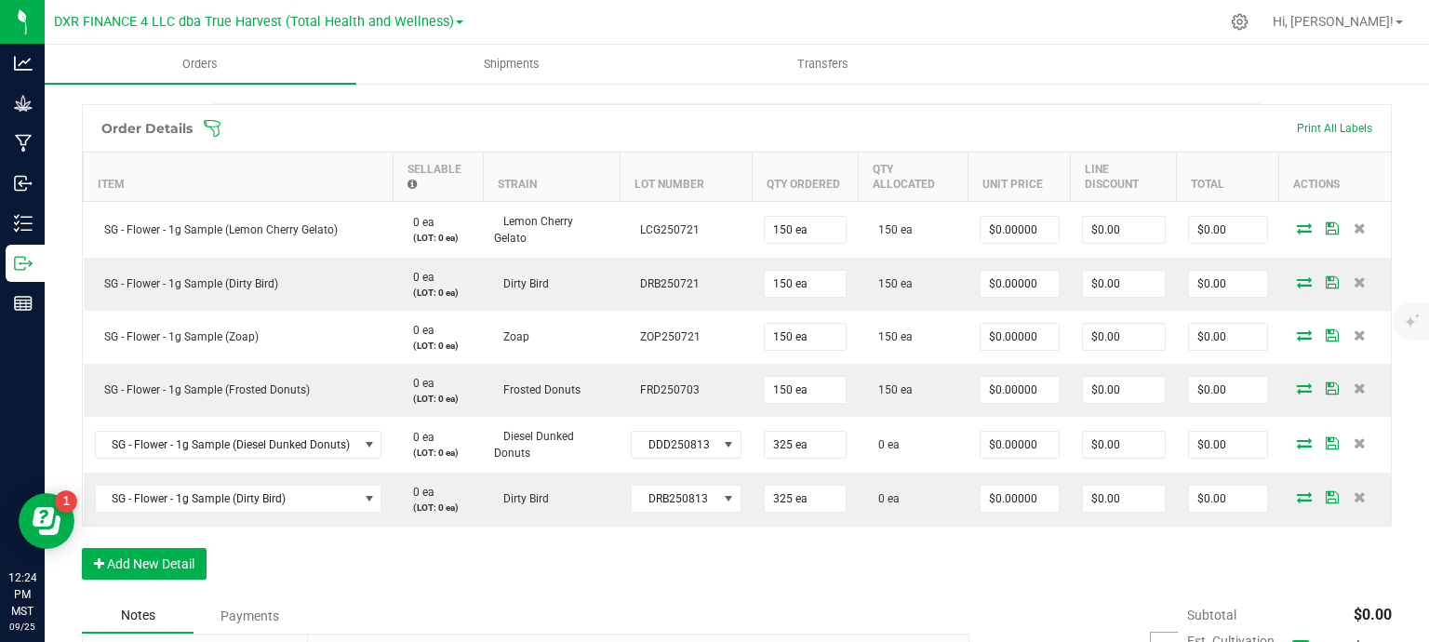
scroll to position [558, 0]
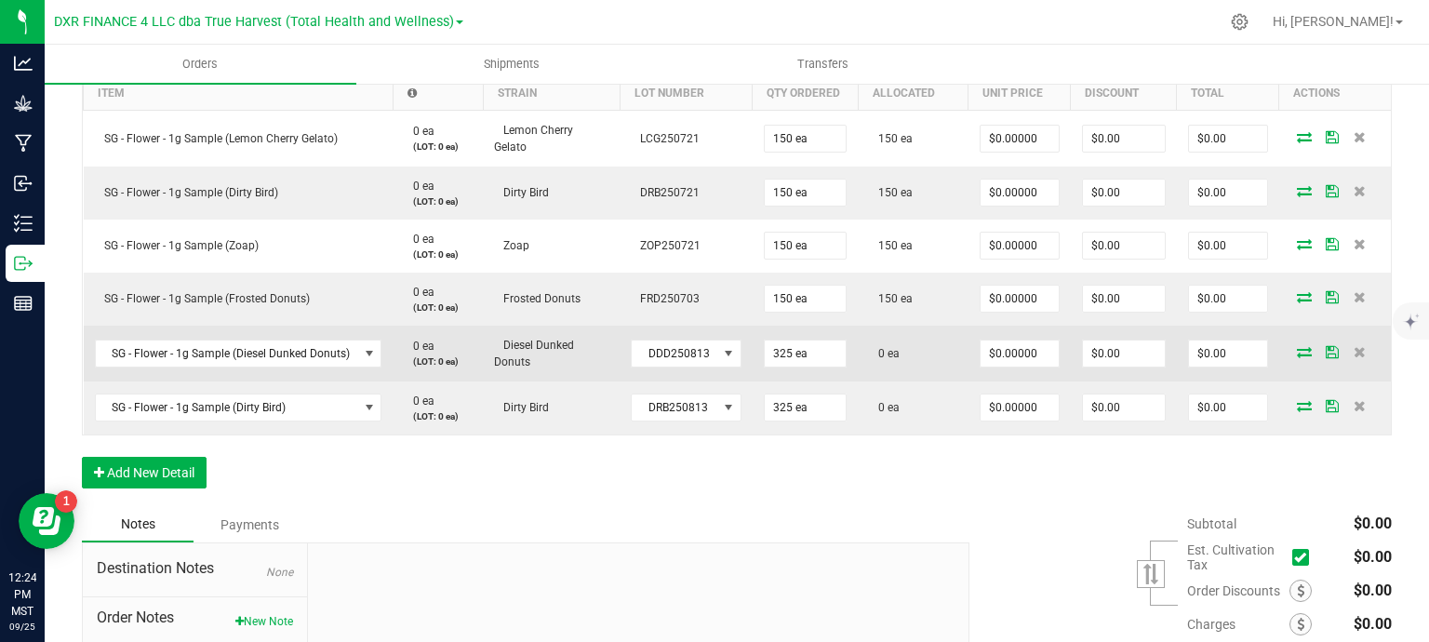
click at [1297, 348] on icon at bounding box center [1304, 351] width 15 height 11
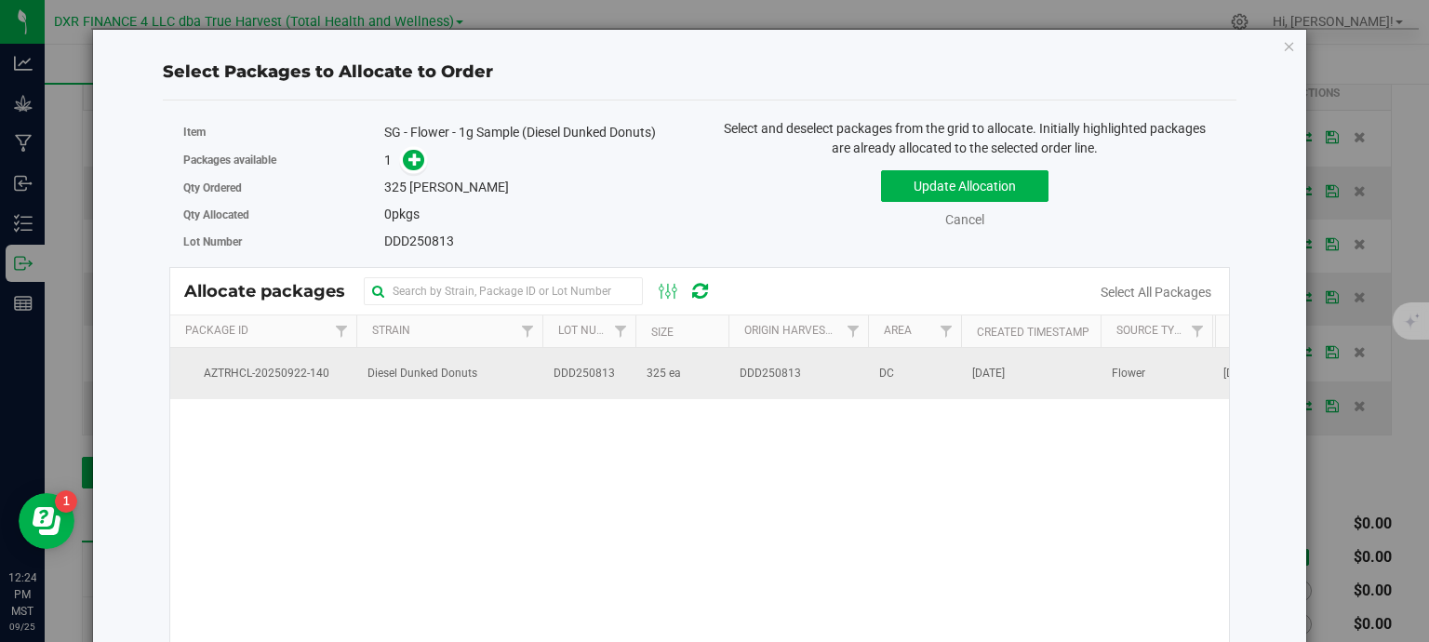
click at [815, 377] on td "DDD250813" at bounding box center [799, 373] width 140 height 50
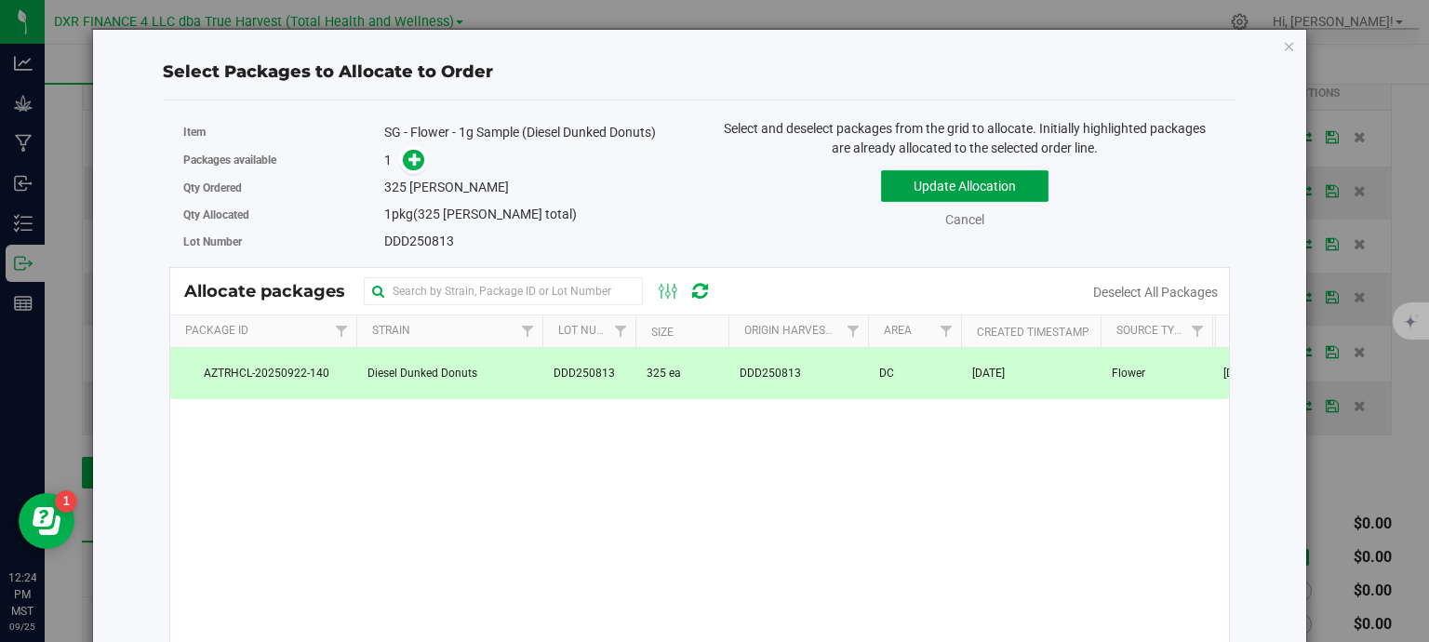
click at [918, 178] on button "Update Allocation" at bounding box center [964, 186] width 167 height 32
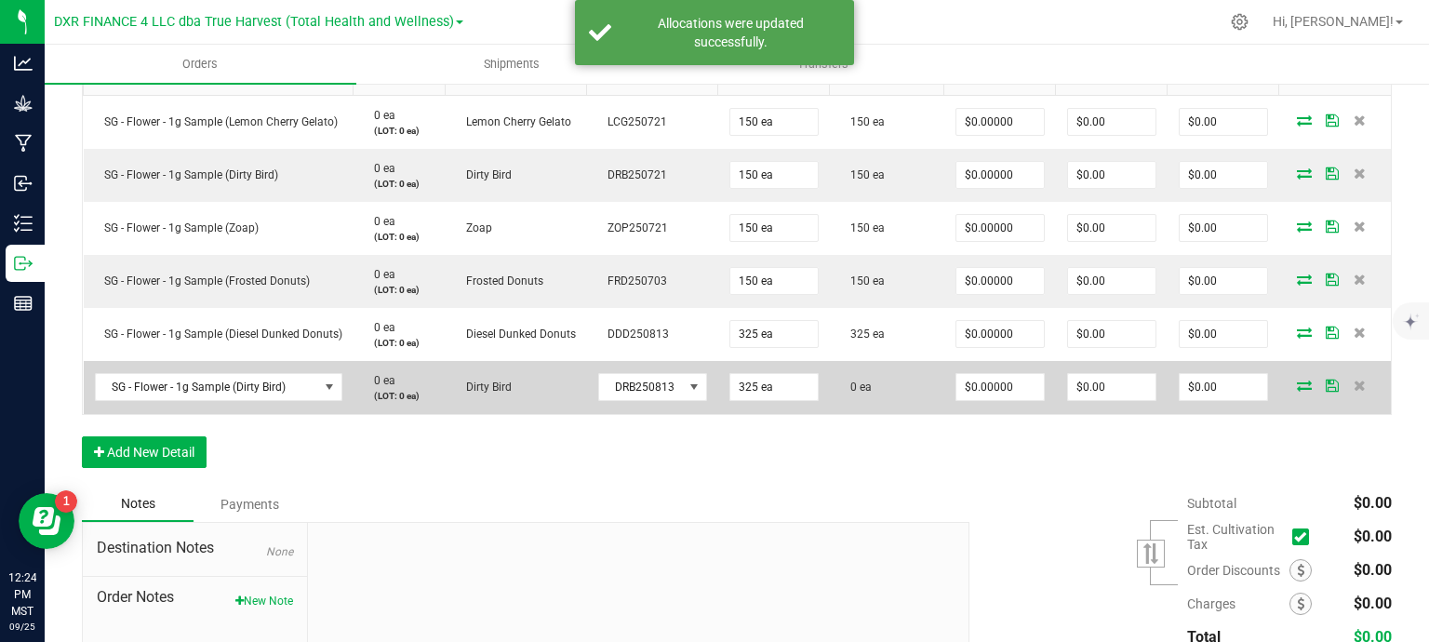
click at [1297, 391] on icon at bounding box center [1304, 385] width 15 height 11
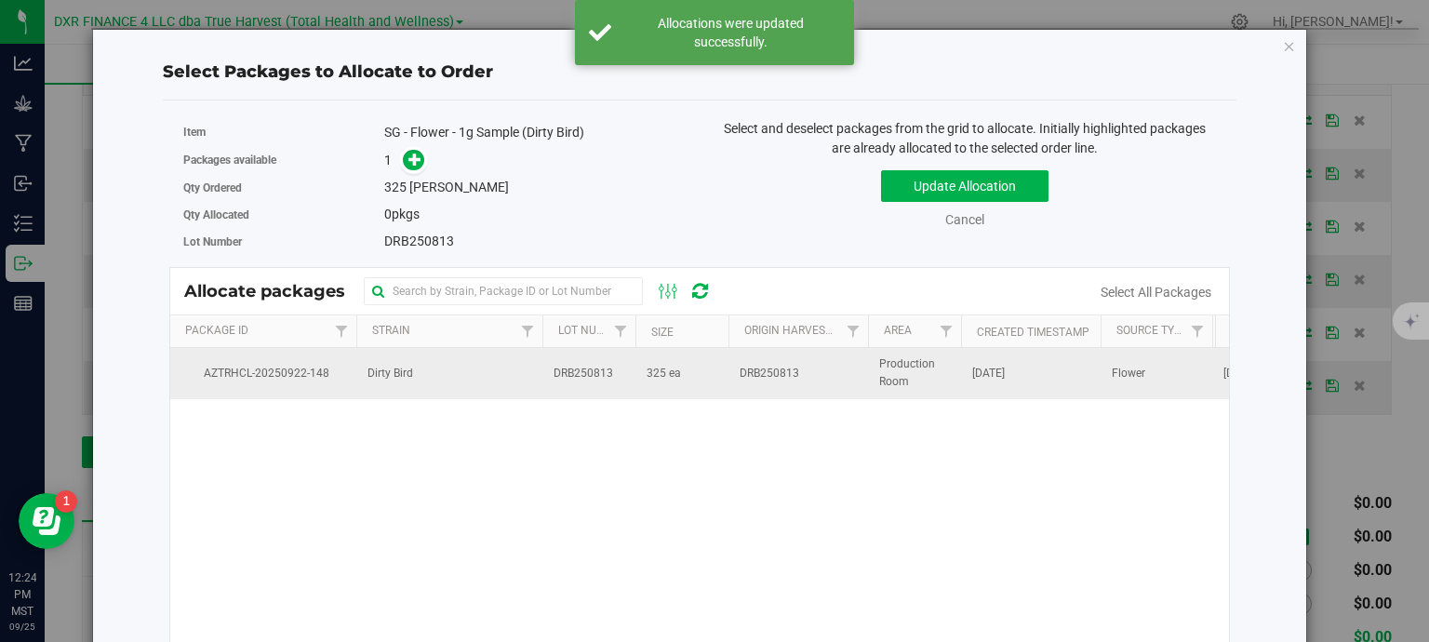
click at [542, 386] on td "DRB250813" at bounding box center [588, 373] width 93 height 50
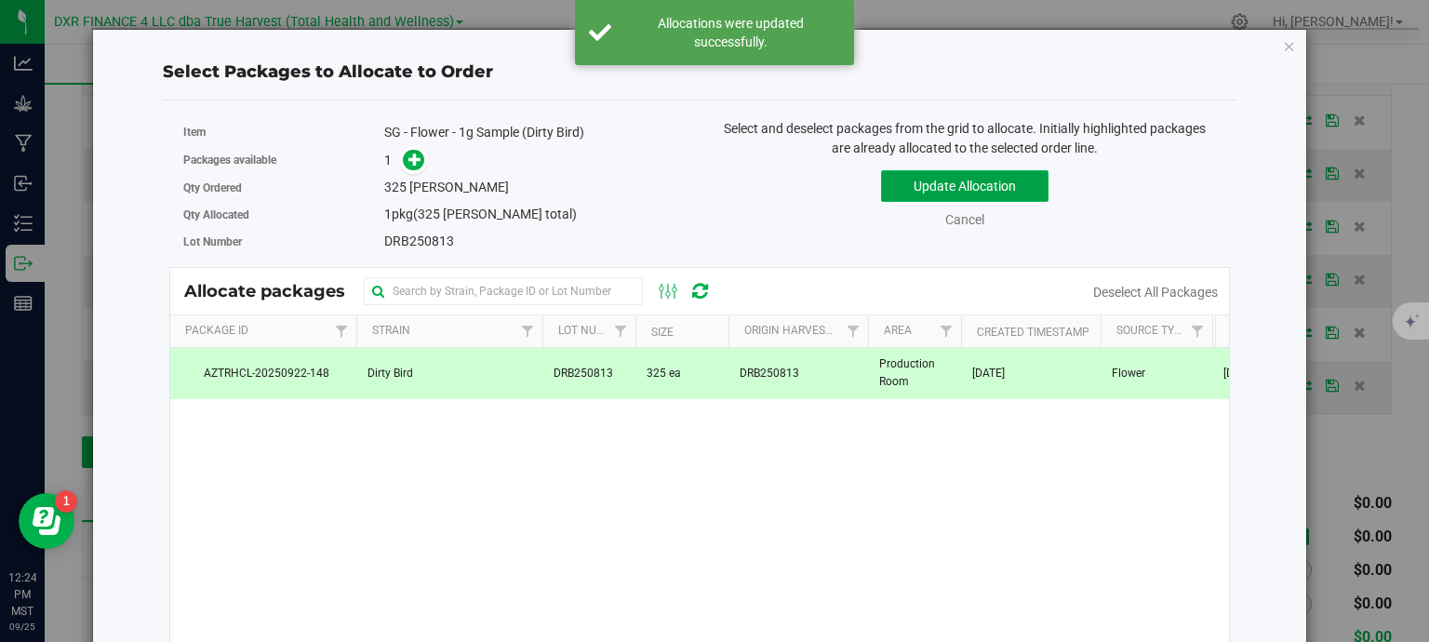
click at [917, 192] on button "Update Allocation" at bounding box center [964, 186] width 167 height 32
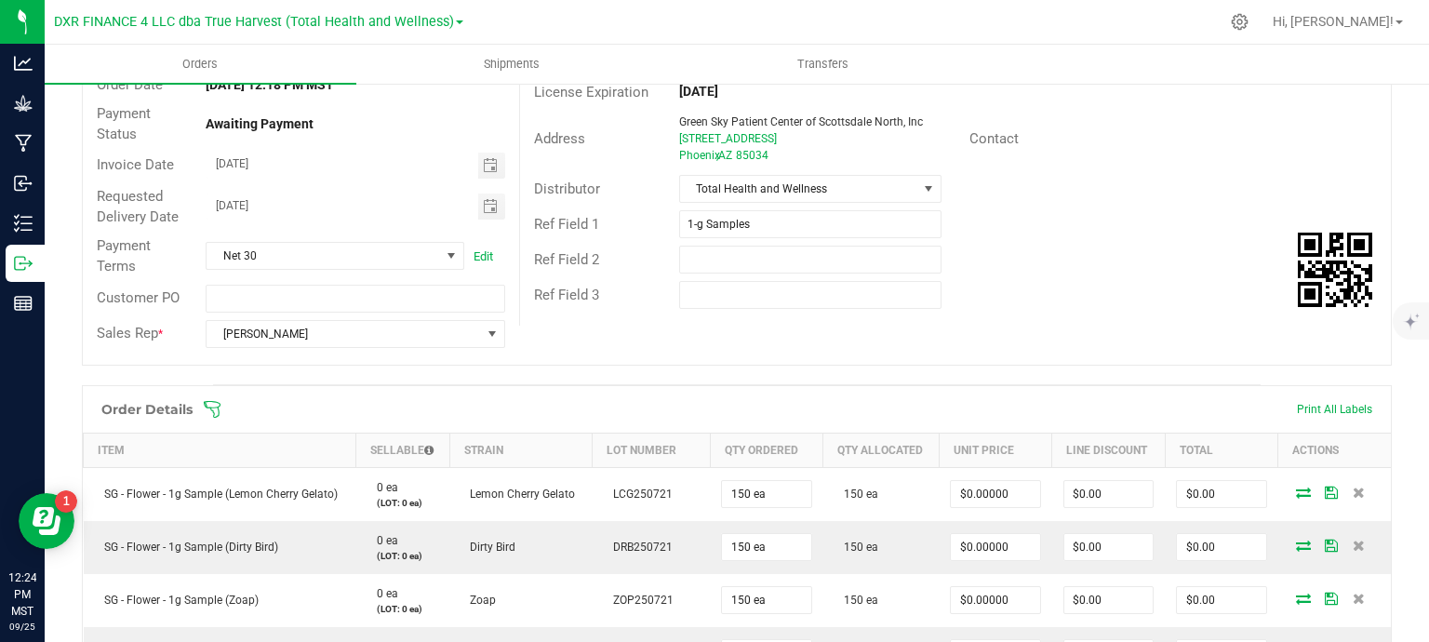
scroll to position [0, 0]
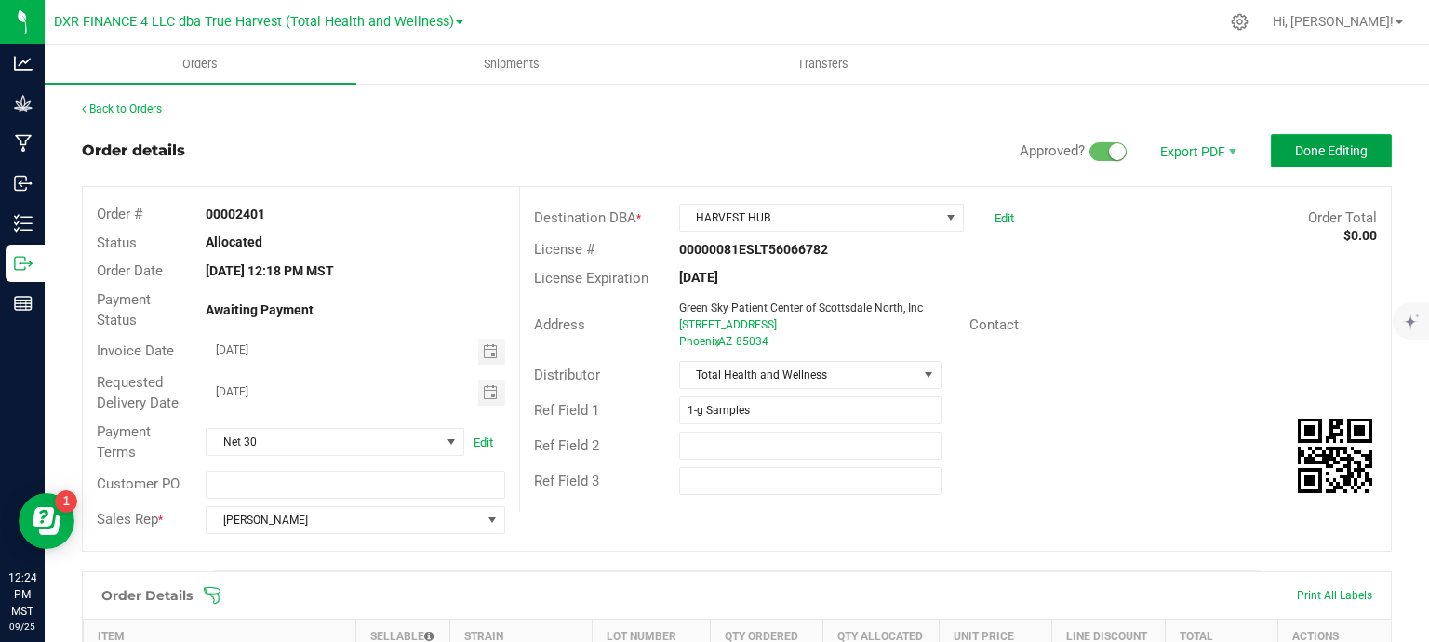
click at [1295, 147] on span "Done Editing" at bounding box center [1331, 150] width 73 height 15
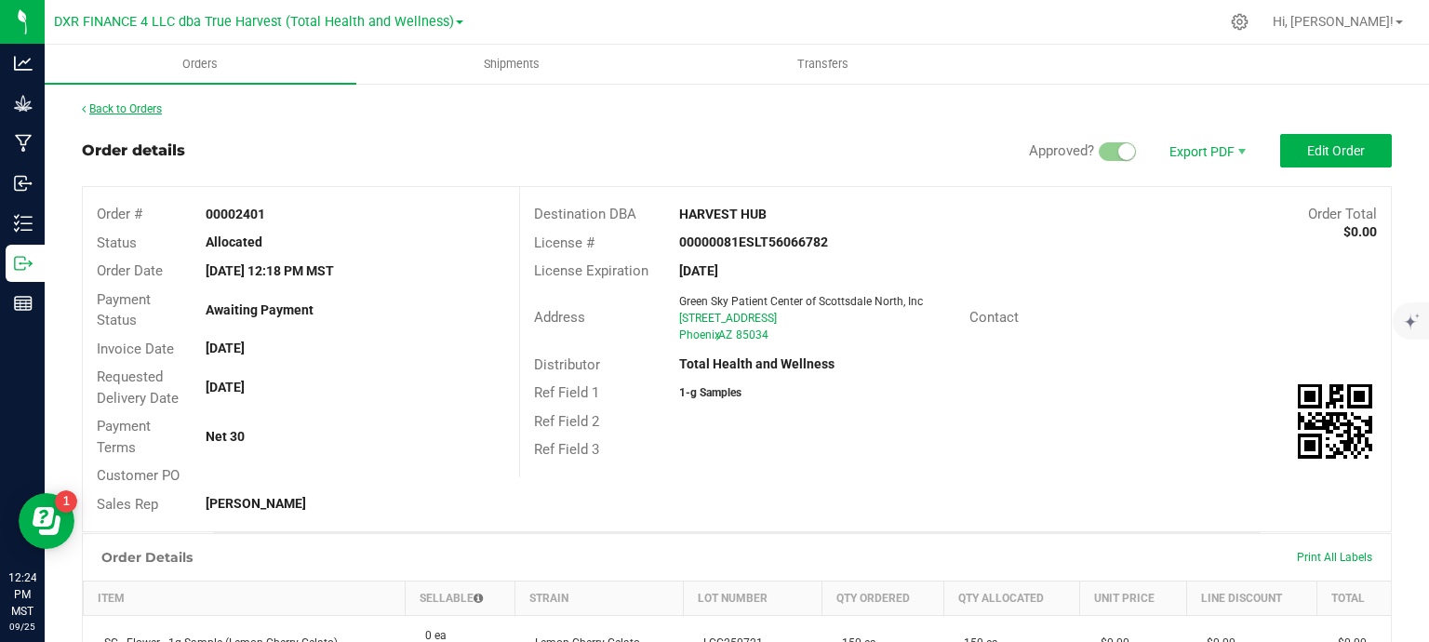
click at [116, 107] on link "Back to Orders" at bounding box center [122, 108] width 80 height 13
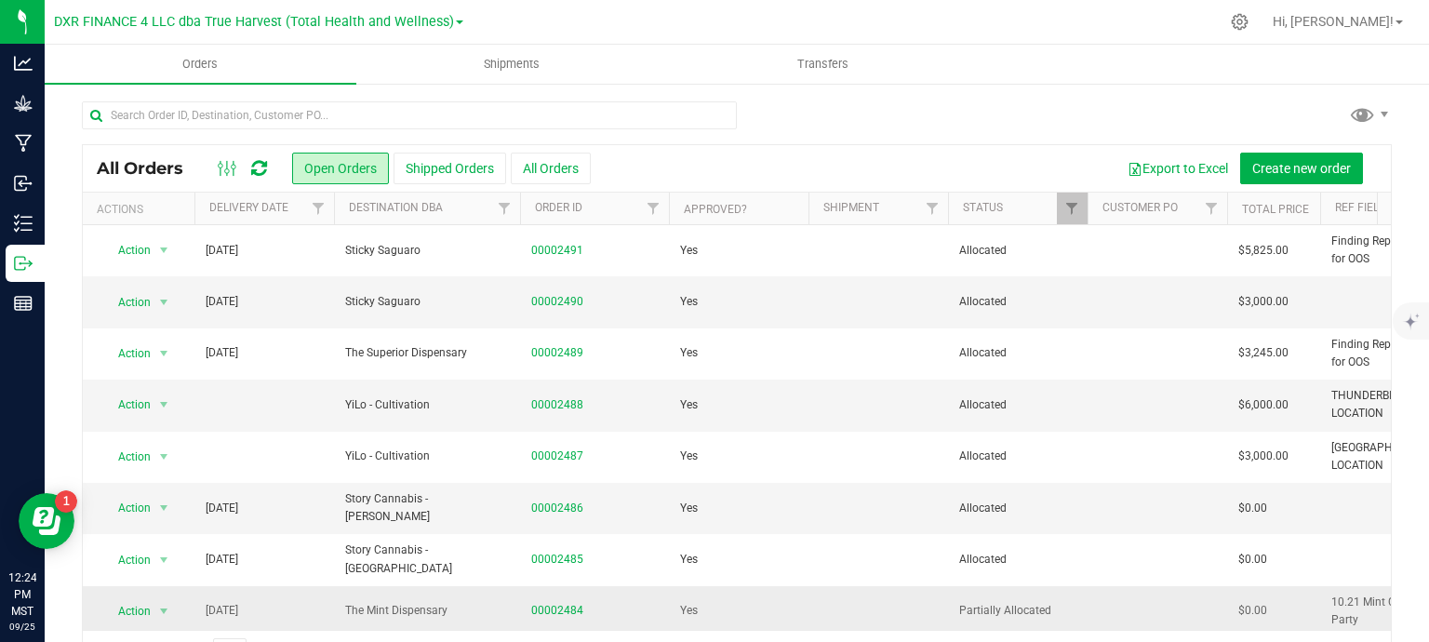
scroll to position [279, 0]
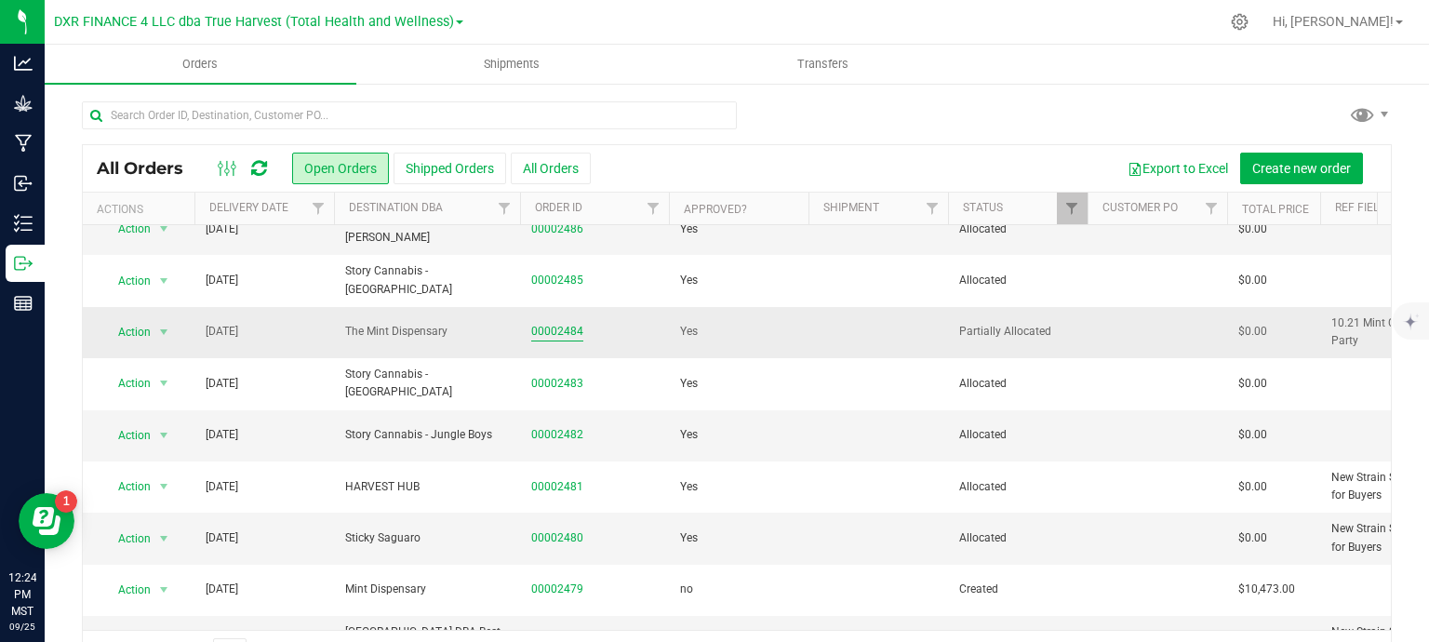
click at [548, 330] on link "00002484" at bounding box center [557, 332] width 52 height 18
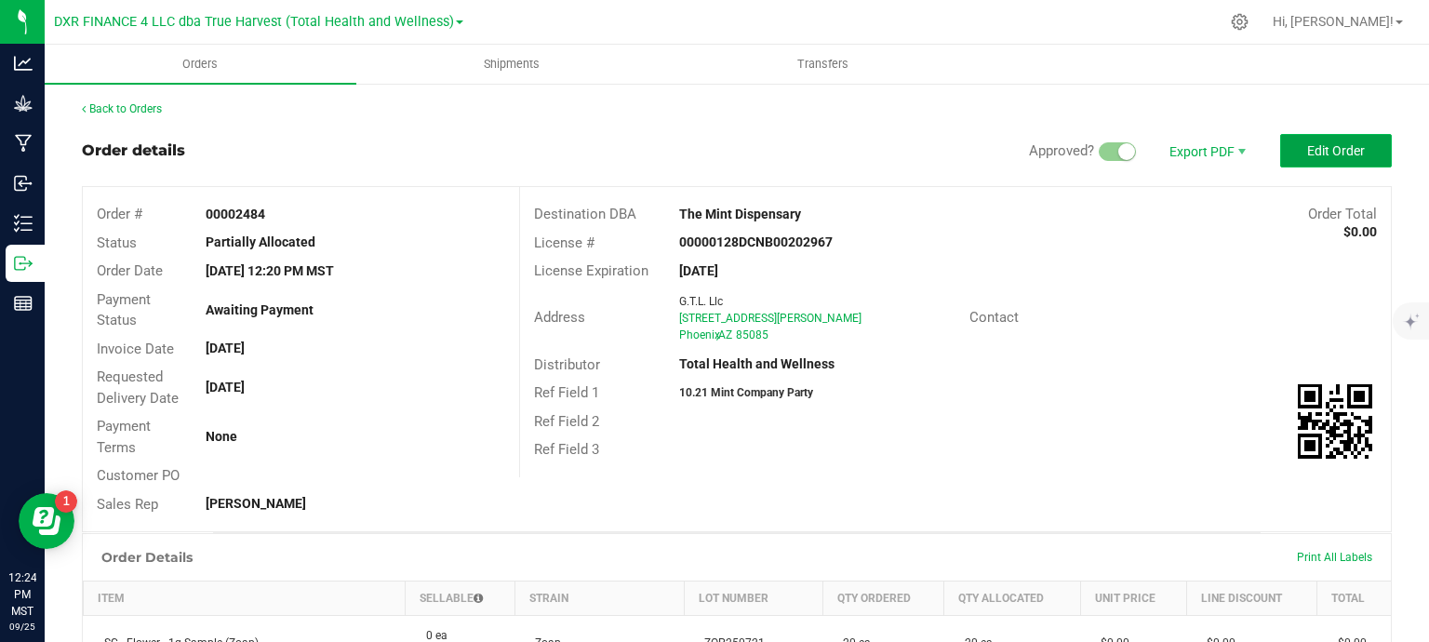
click at [1313, 149] on span "Edit Order" at bounding box center [1336, 150] width 58 height 15
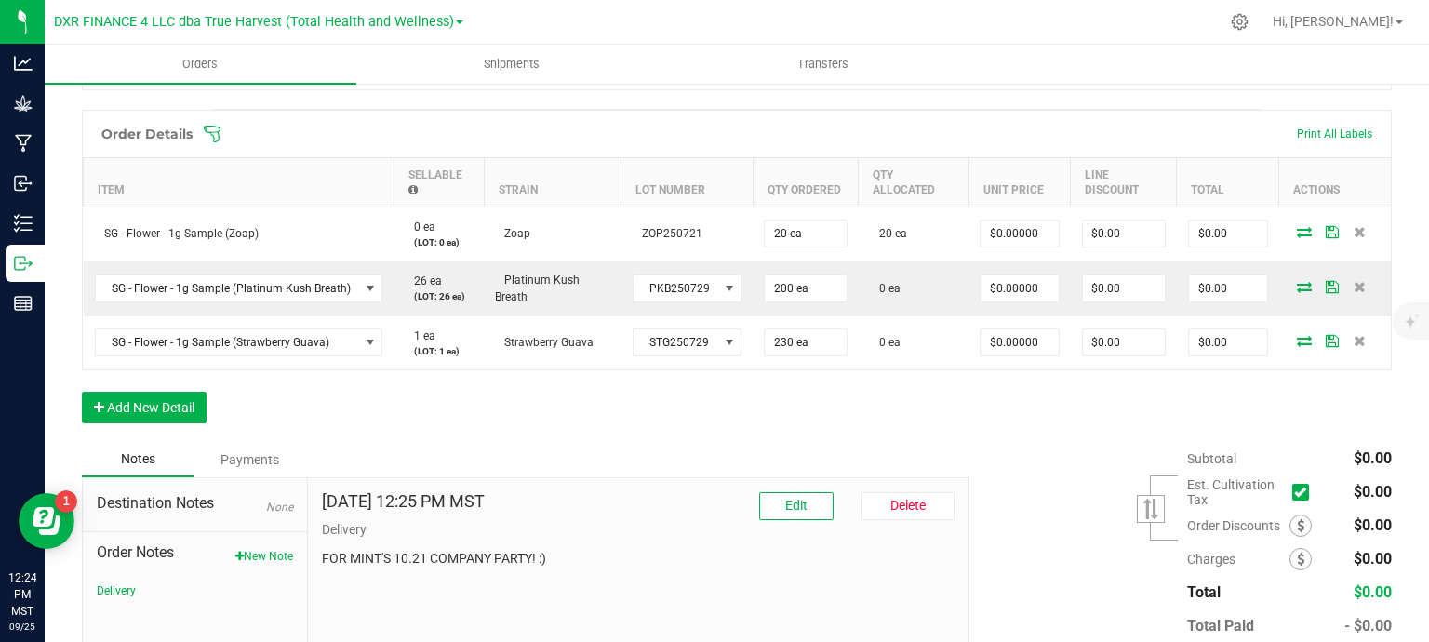
scroll to position [465, 0]
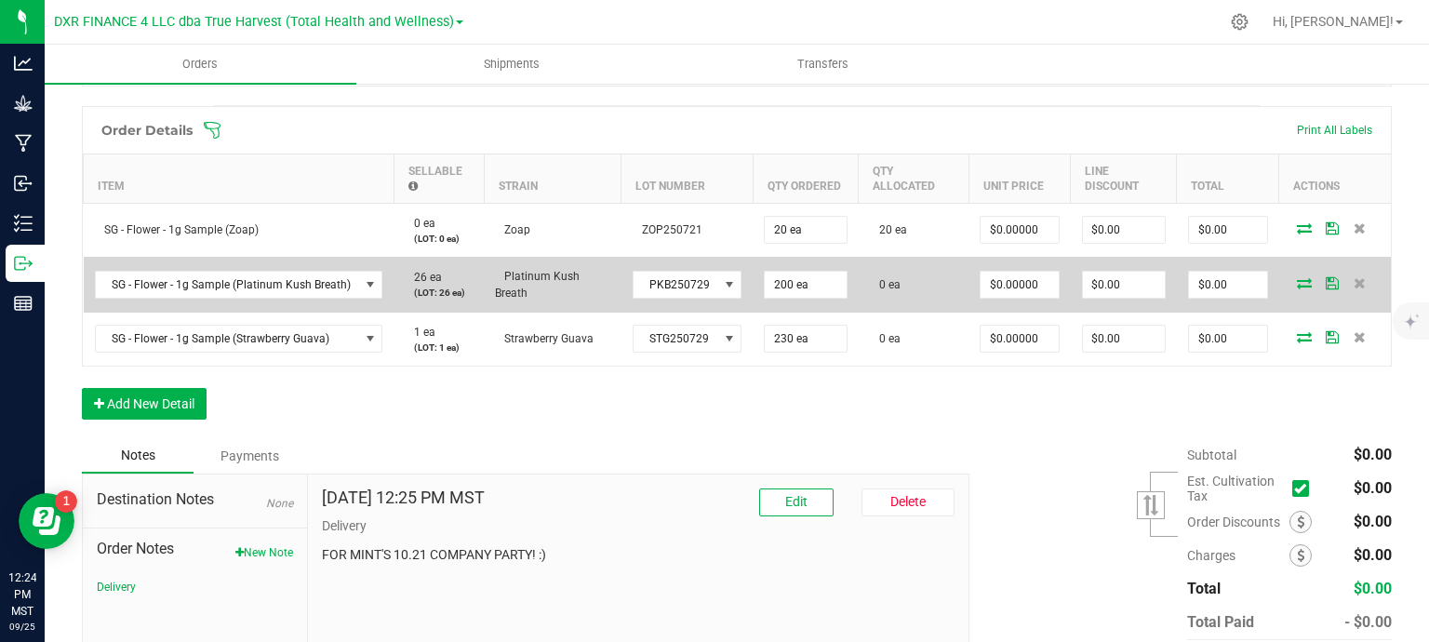
click at [1297, 282] on icon at bounding box center [1304, 282] width 15 height 11
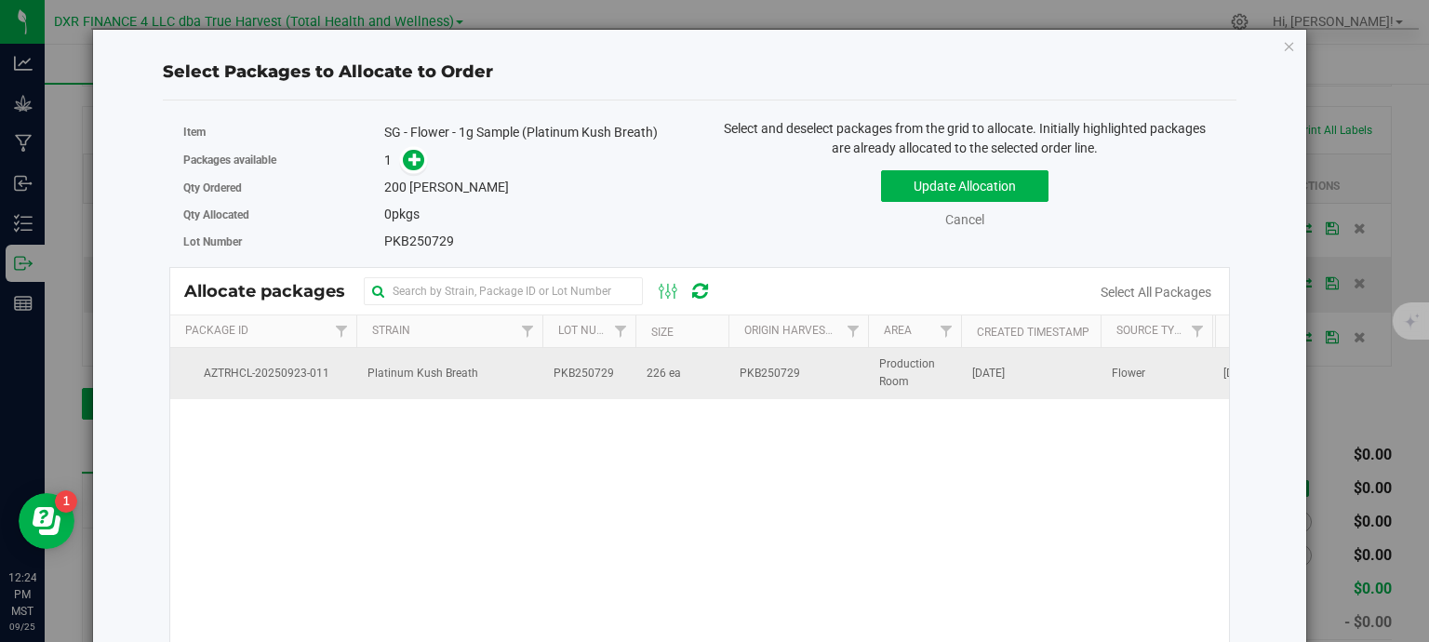
click at [719, 381] on td "226 ea" at bounding box center [682, 373] width 93 height 50
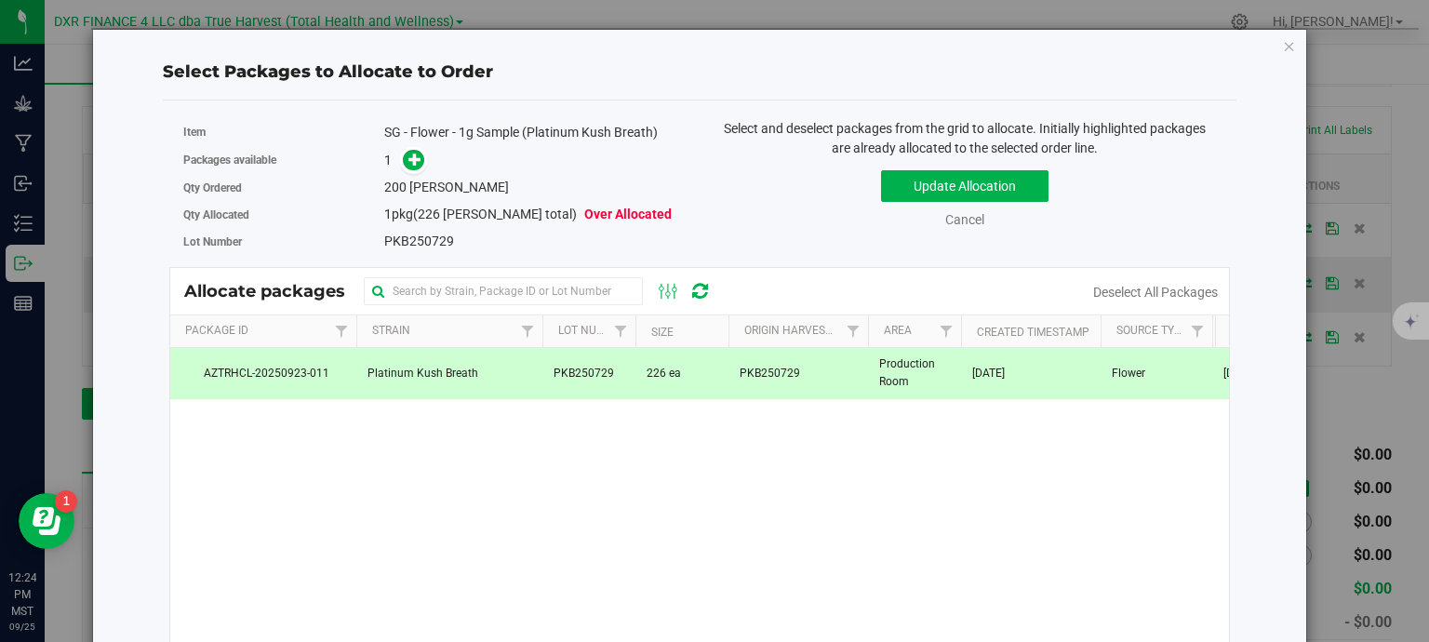
click at [422, 161] on div "1" at bounding box center [534, 160] width 301 height 21
click at [403, 159] on span at bounding box center [413, 159] width 21 height 21
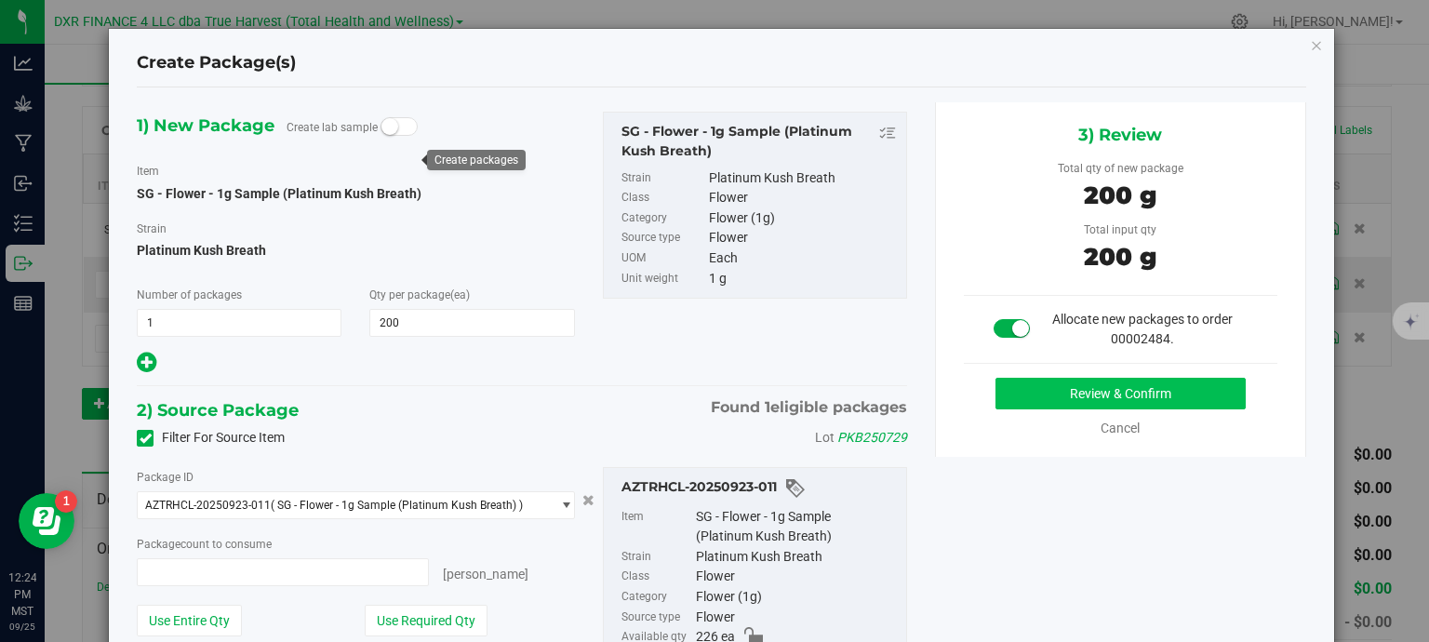
type input "200 ea"
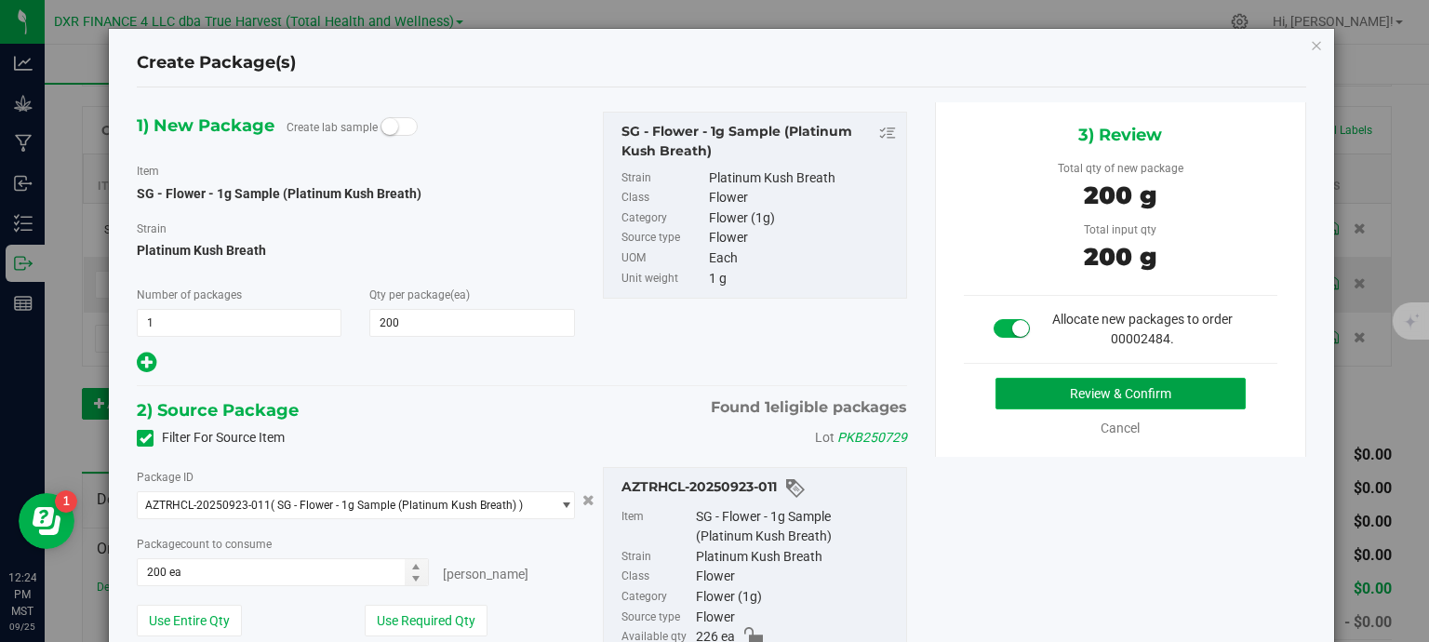
click at [1090, 390] on button "Review & Confirm" at bounding box center [1121, 394] width 250 height 32
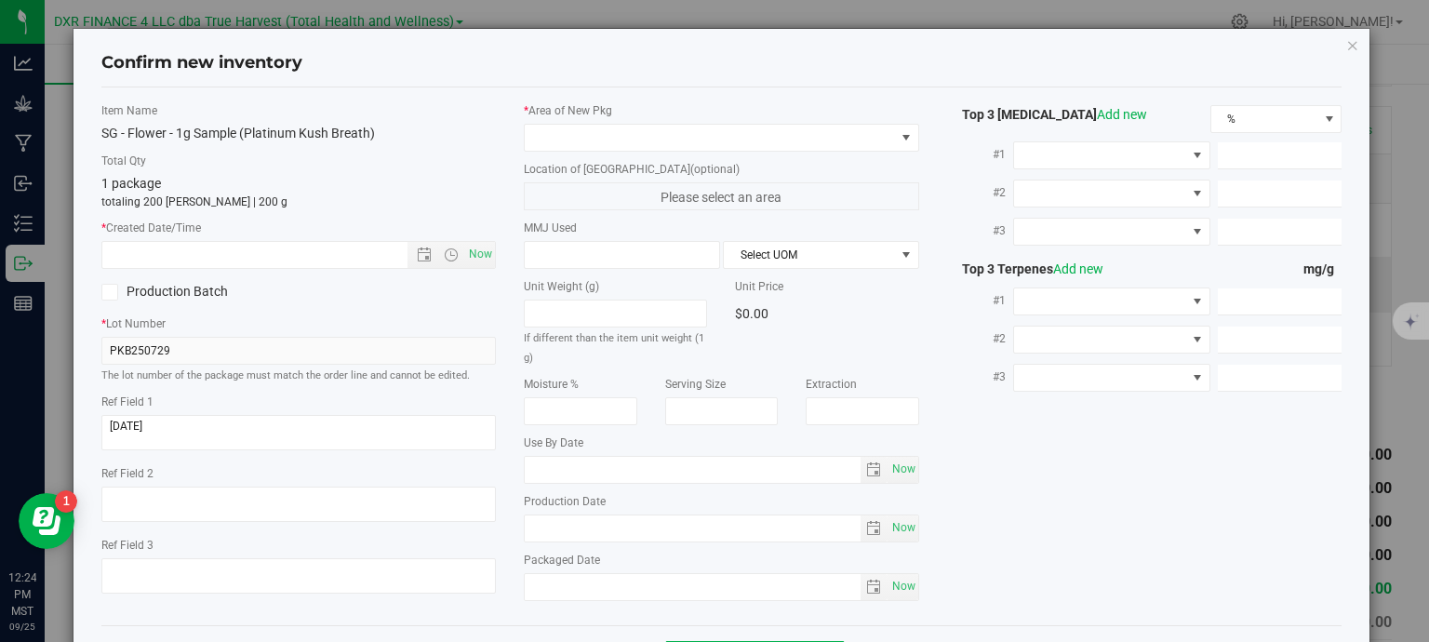
click at [265, 412] on div "Ref Field 1" at bounding box center [298, 425] width 395 height 62
click at [260, 422] on textarea at bounding box center [298, 432] width 395 height 35
click at [242, 253] on input "text" at bounding box center [271, 255] width 338 height 26
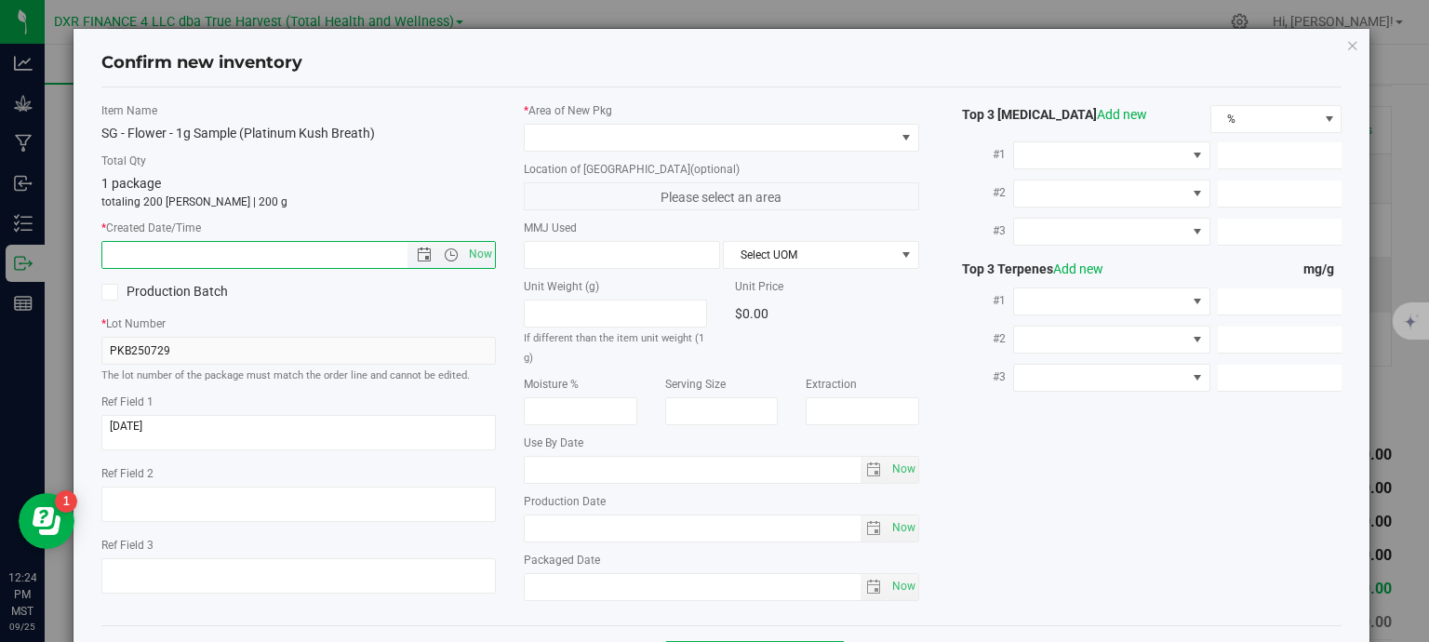
paste input "[DATE]"
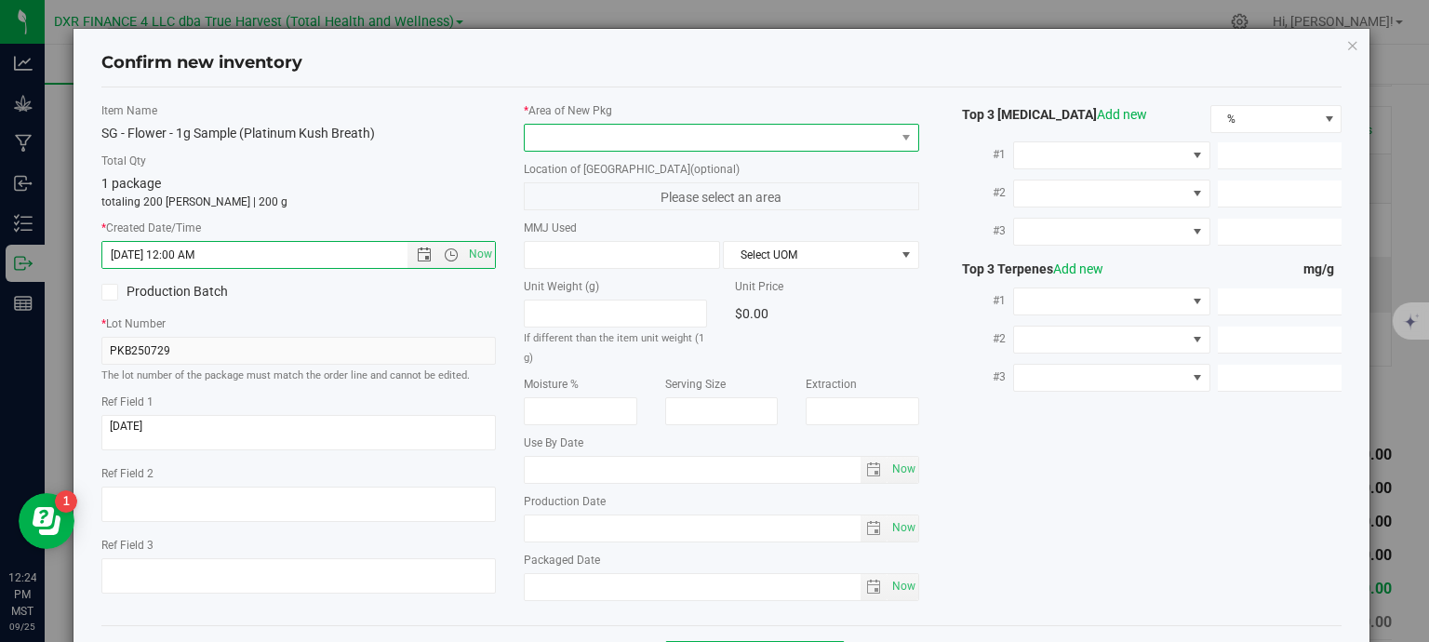
click at [617, 128] on span at bounding box center [710, 138] width 370 height 26
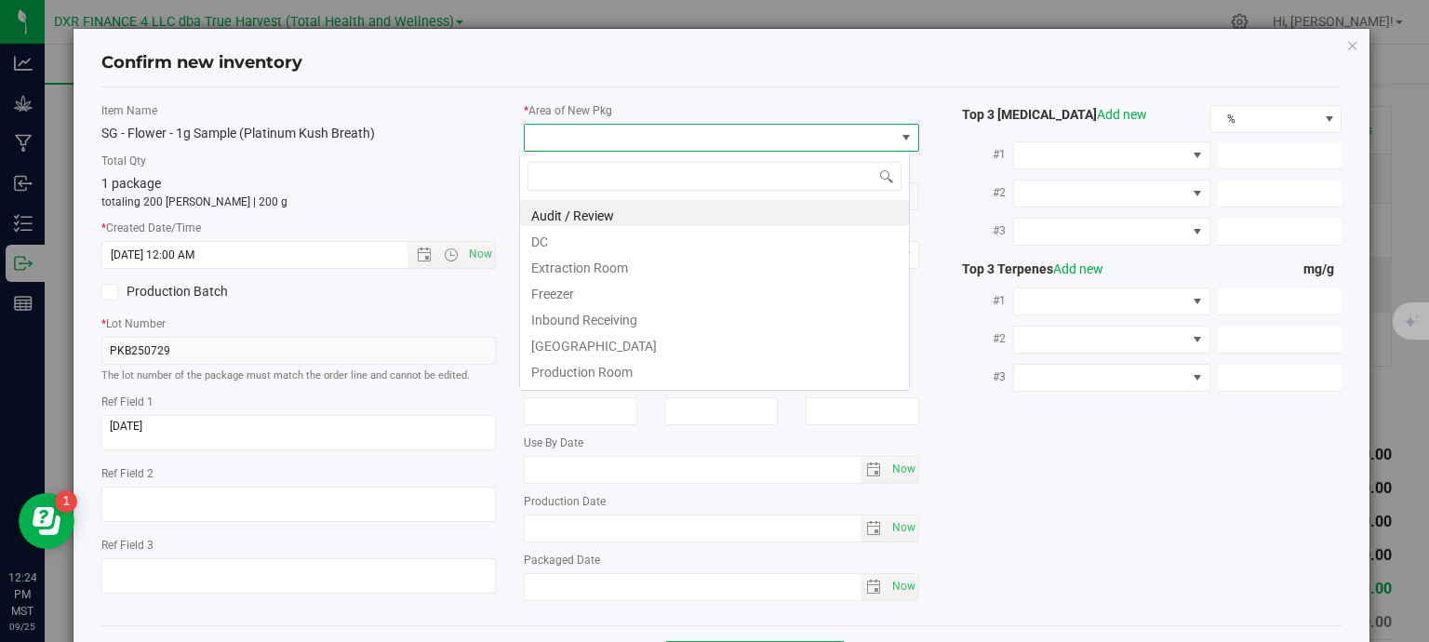
type input "7/29/2025 12:24 PM"
click at [592, 248] on li "DC" at bounding box center [714, 239] width 389 height 26
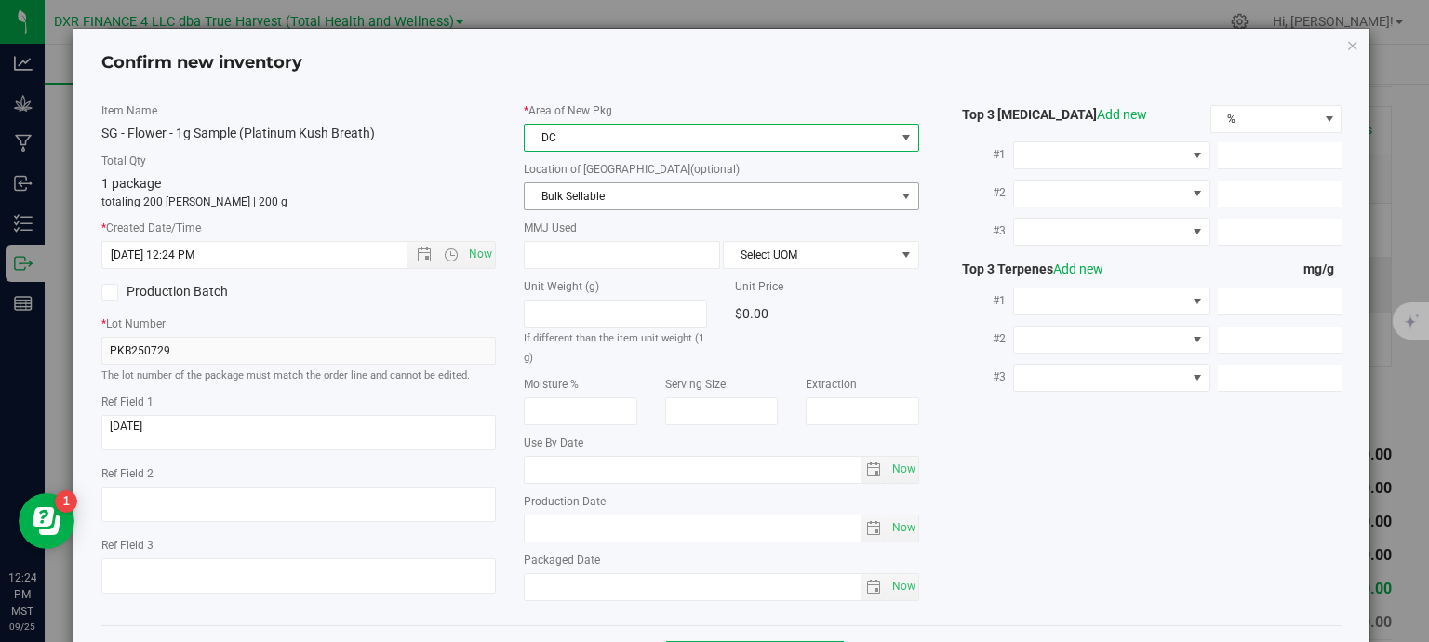
click at [681, 201] on span "Bulk Sellable" at bounding box center [710, 196] width 370 height 26
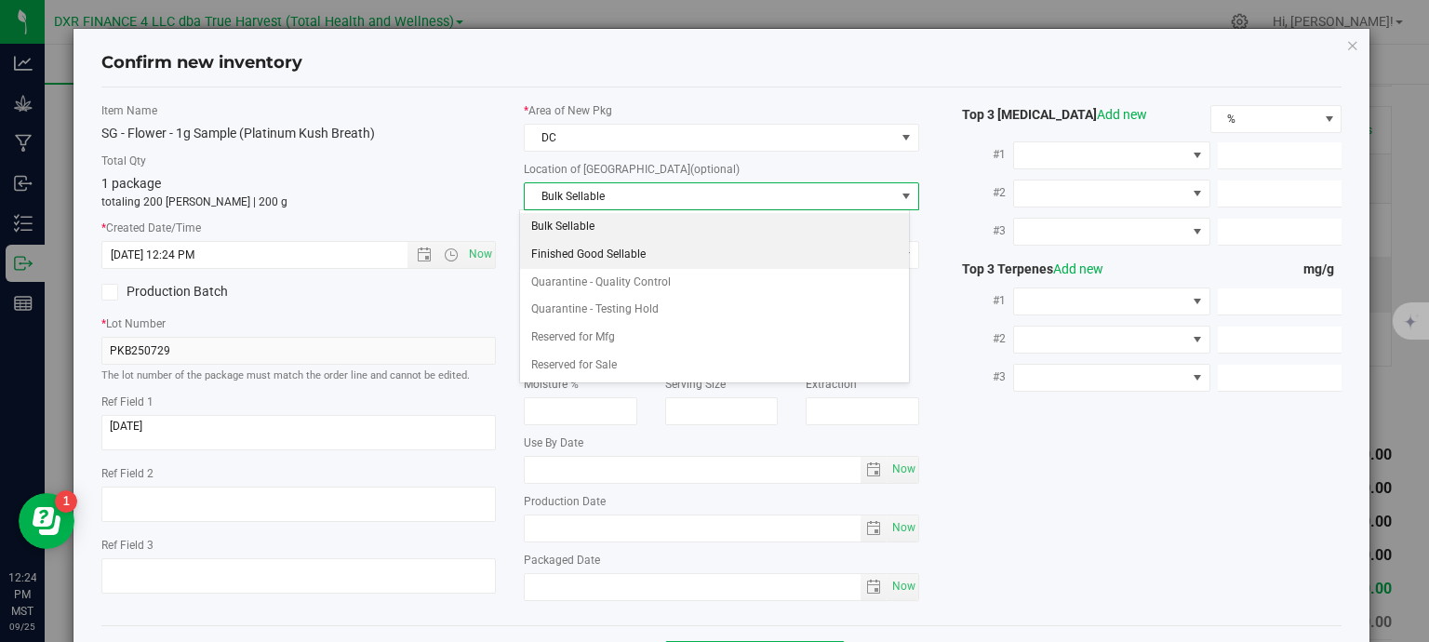
click at [672, 253] on li "Finished Good Sellable" at bounding box center [714, 255] width 389 height 28
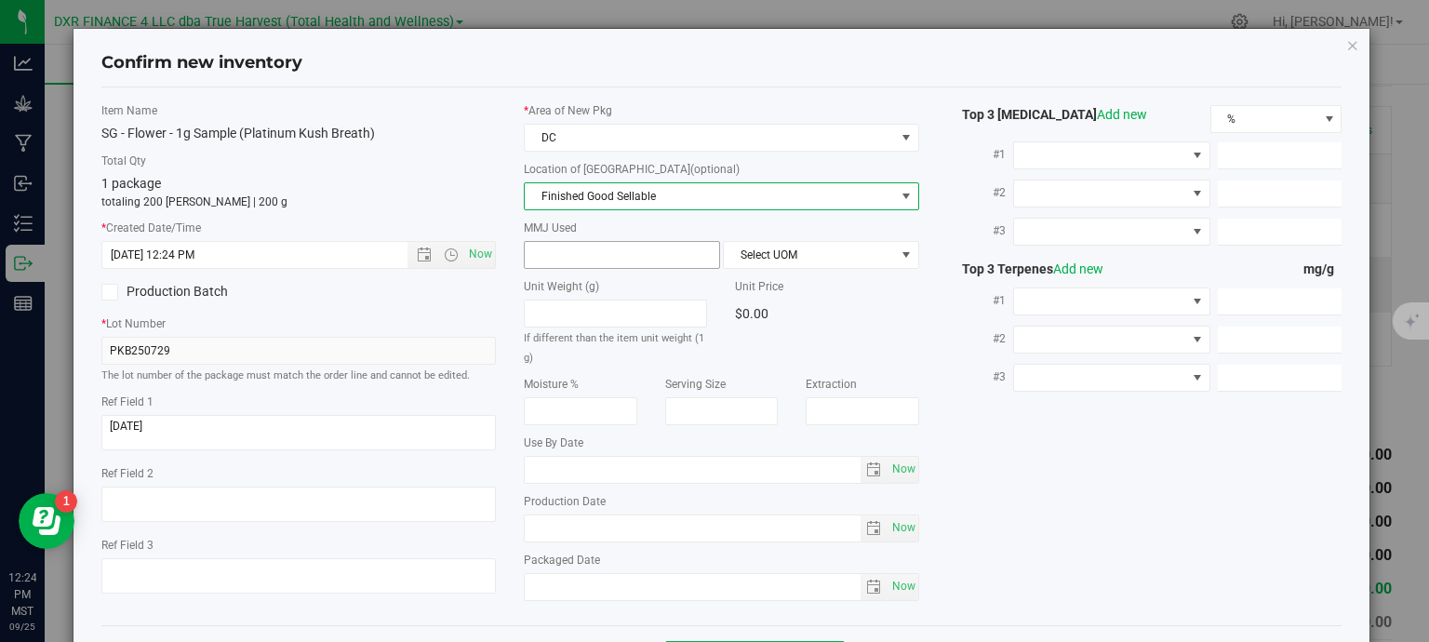
click at [618, 252] on span at bounding box center [622, 255] width 196 height 28
type input "1"
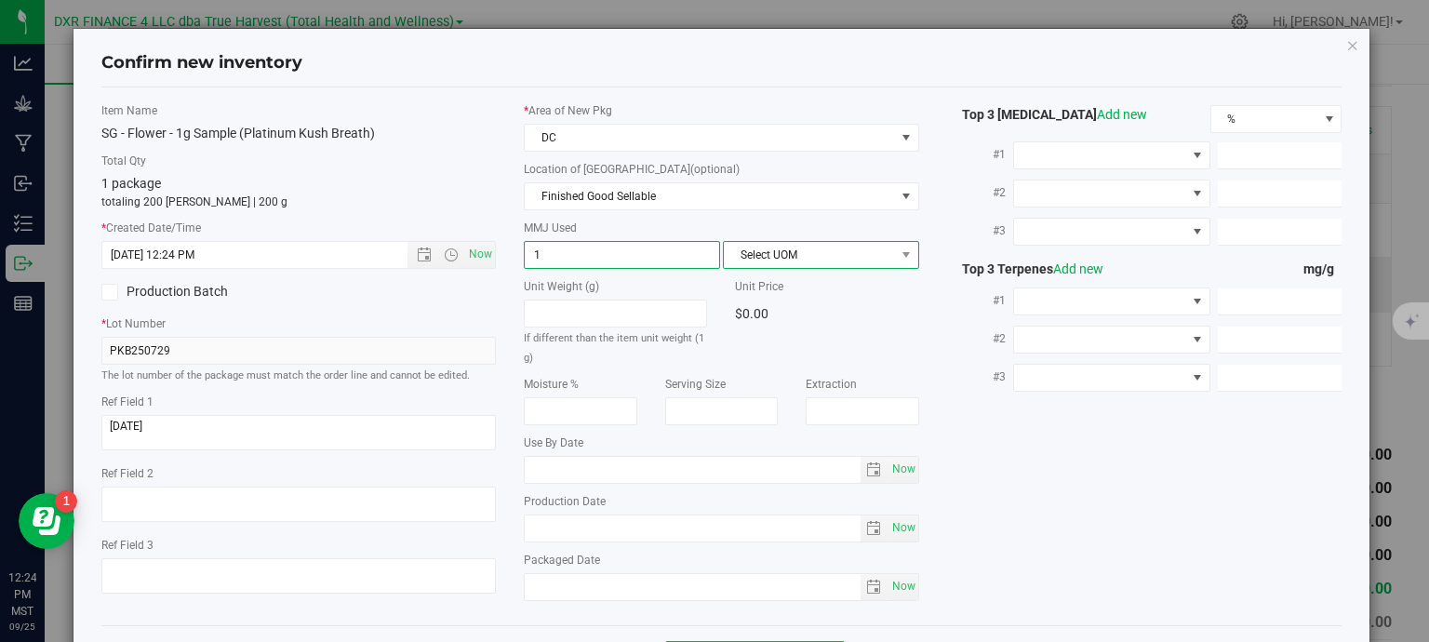
type input "1.0000"
click at [794, 260] on span "Select UOM" at bounding box center [809, 255] width 171 height 26
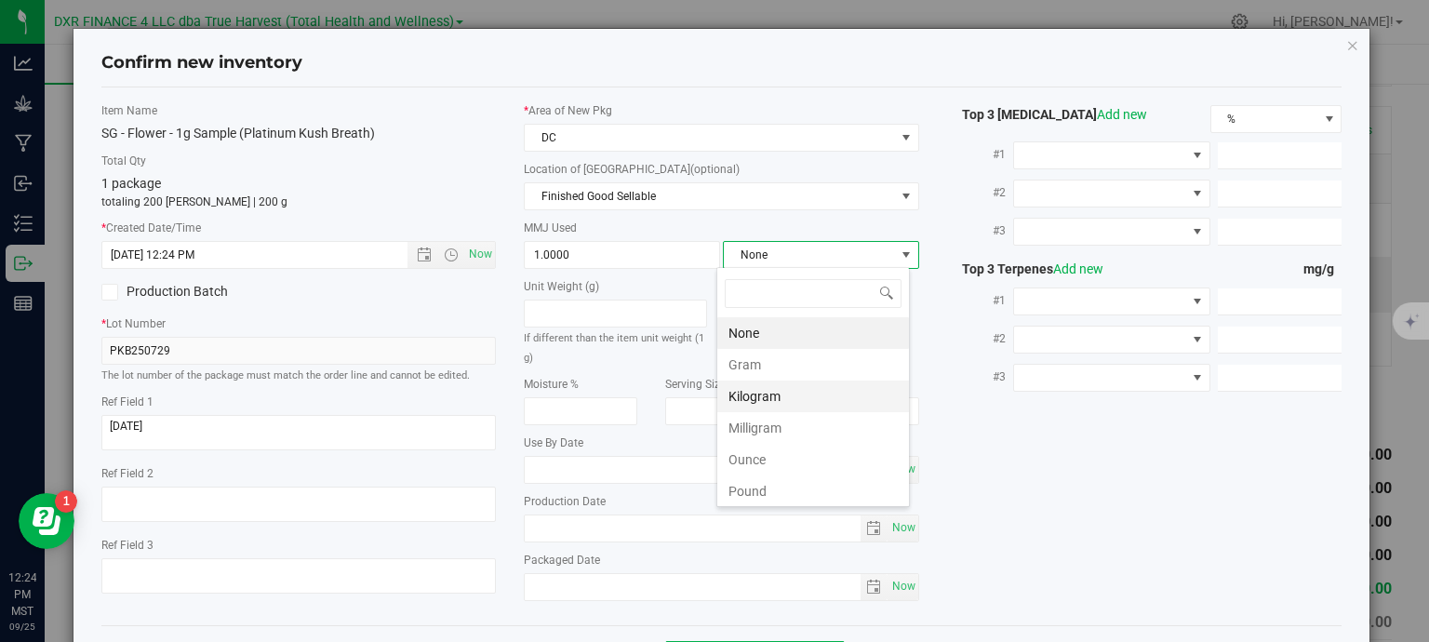
scroll to position [27, 194]
click at [789, 371] on li "Gram" at bounding box center [813, 365] width 192 height 32
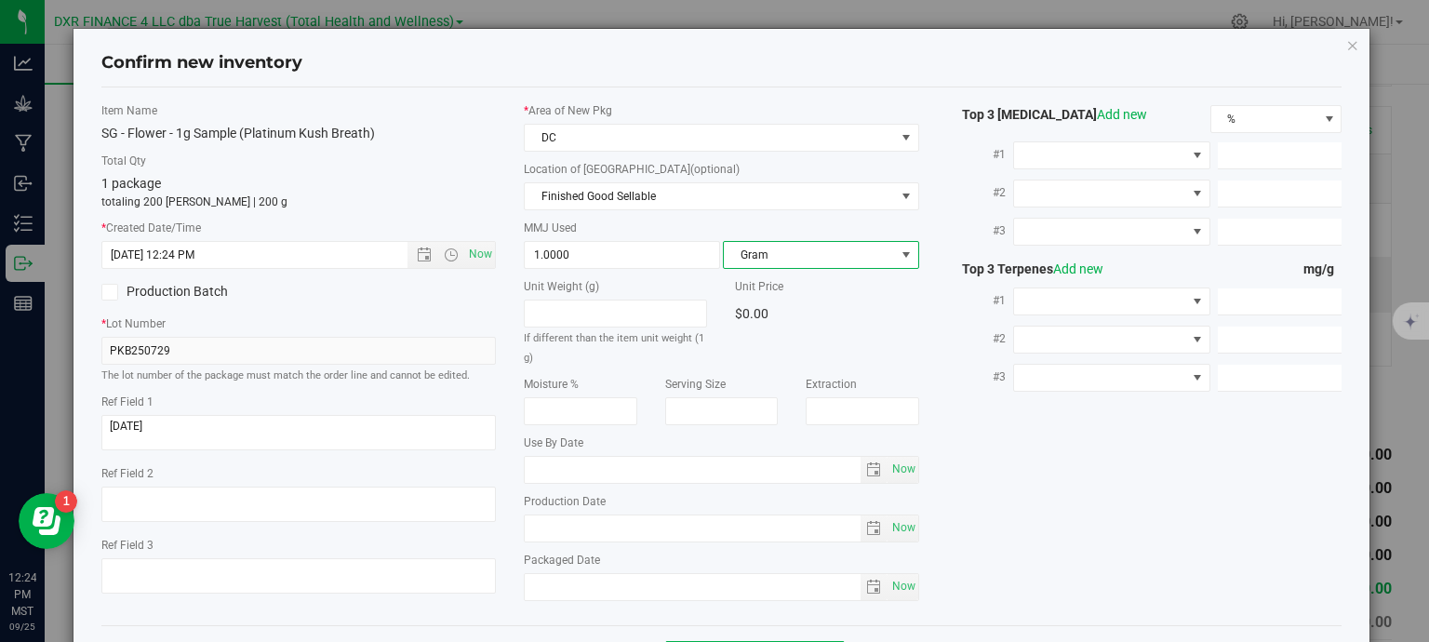
scroll to position [71, 0]
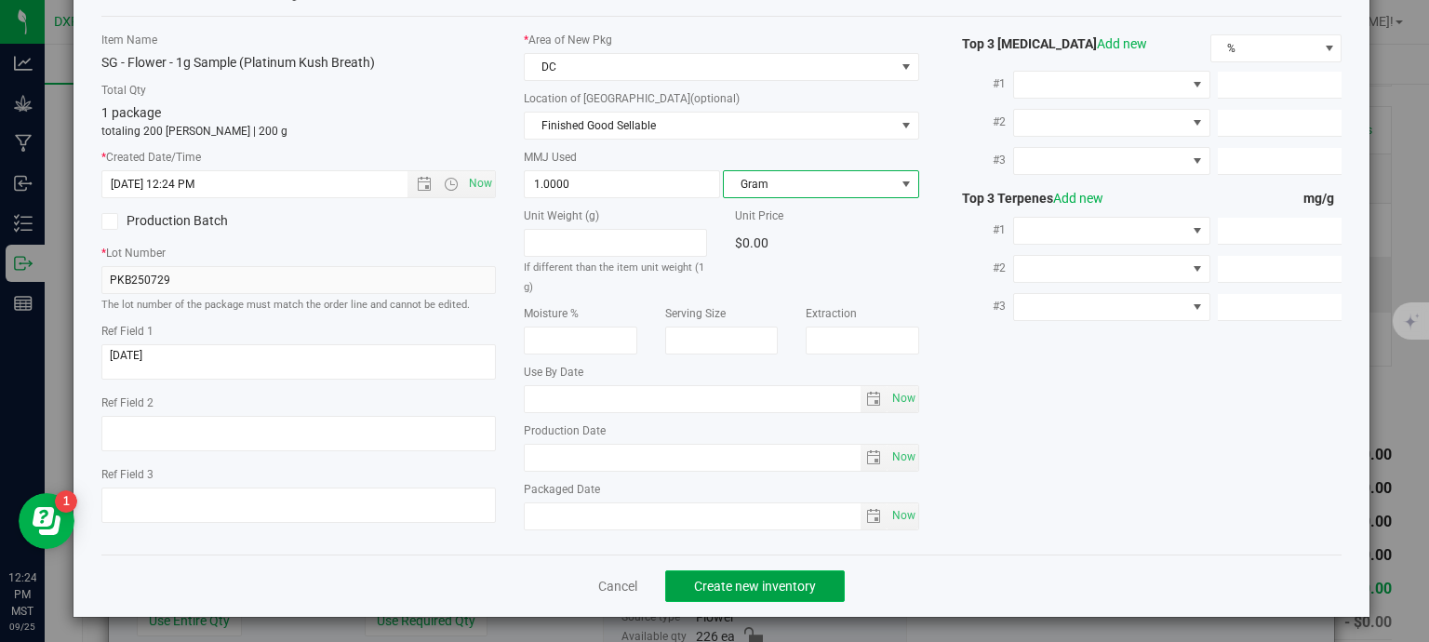
click at [800, 586] on span "Create new inventory" at bounding box center [755, 586] width 122 height 15
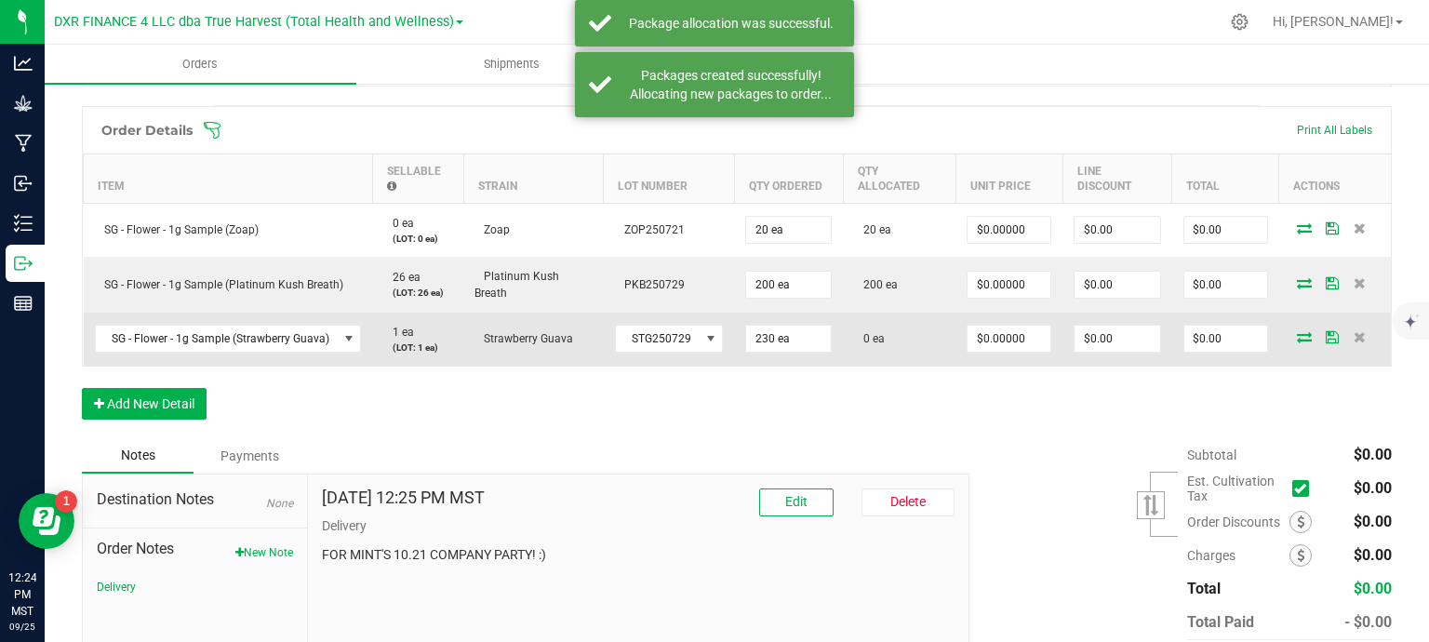
click at [1297, 336] on icon at bounding box center [1304, 336] width 15 height 11
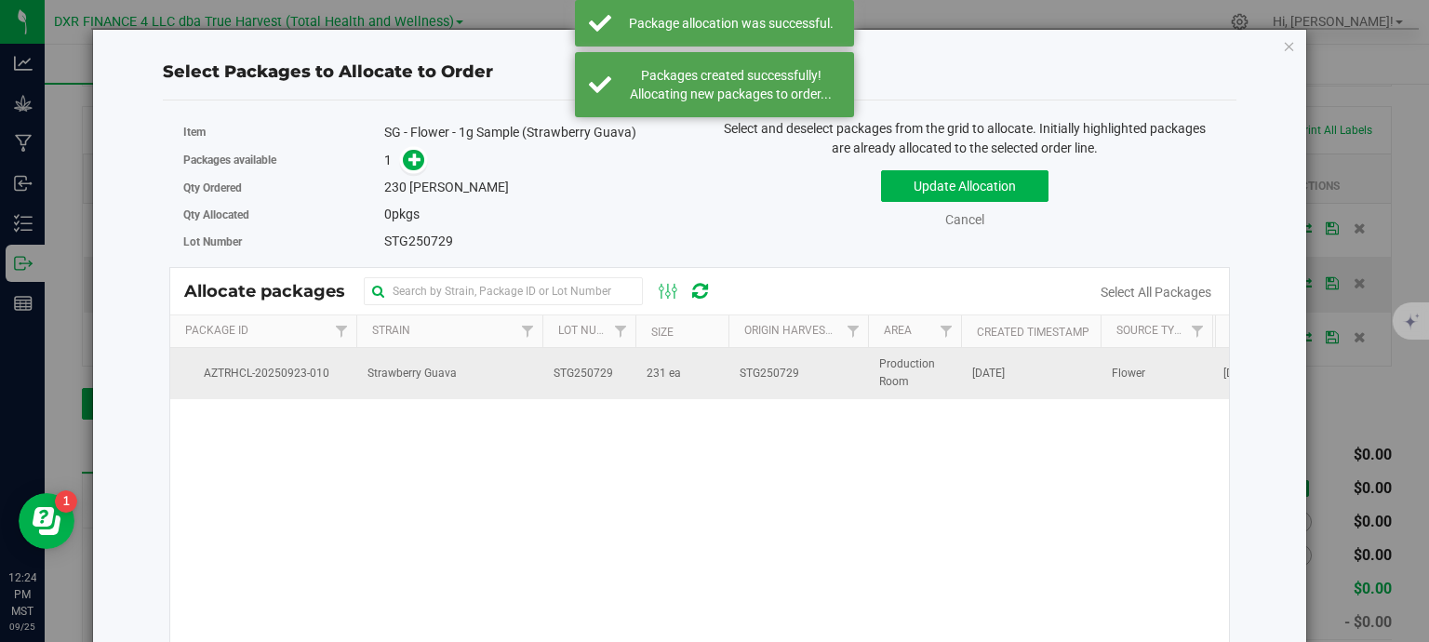
click at [717, 364] on td "231 ea" at bounding box center [682, 373] width 93 height 50
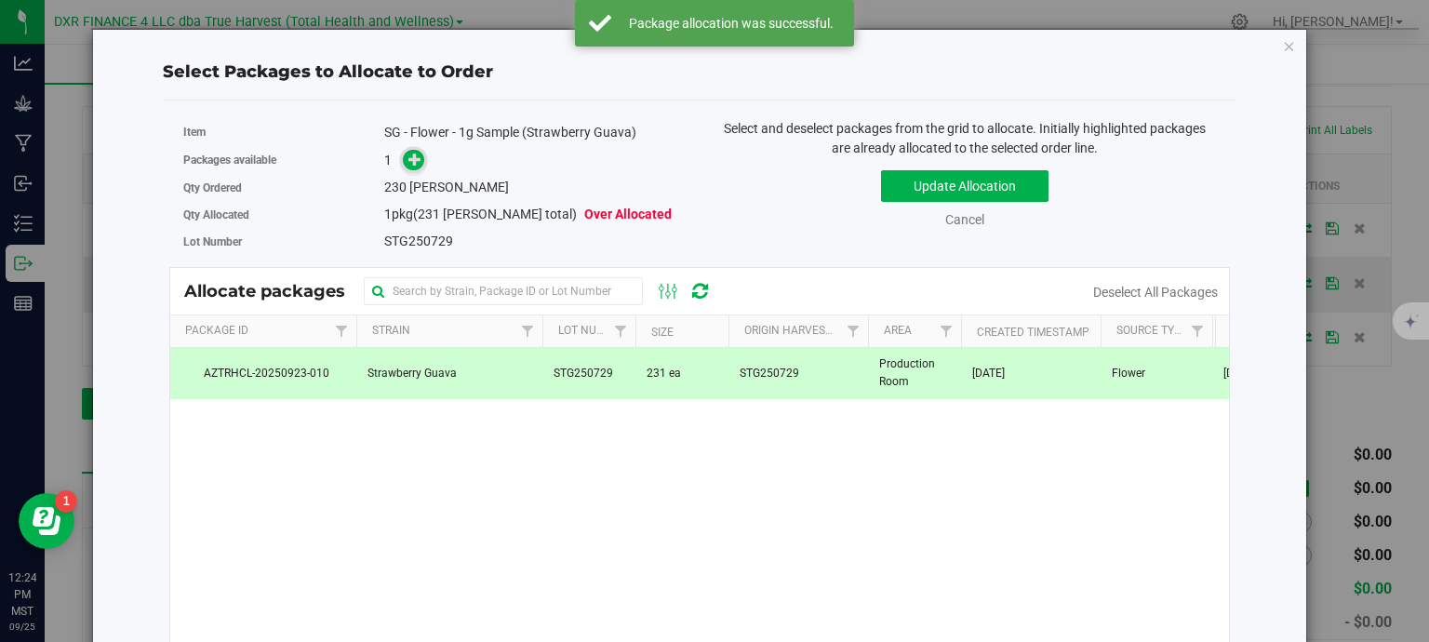
click at [408, 155] on icon at bounding box center [415, 159] width 14 height 14
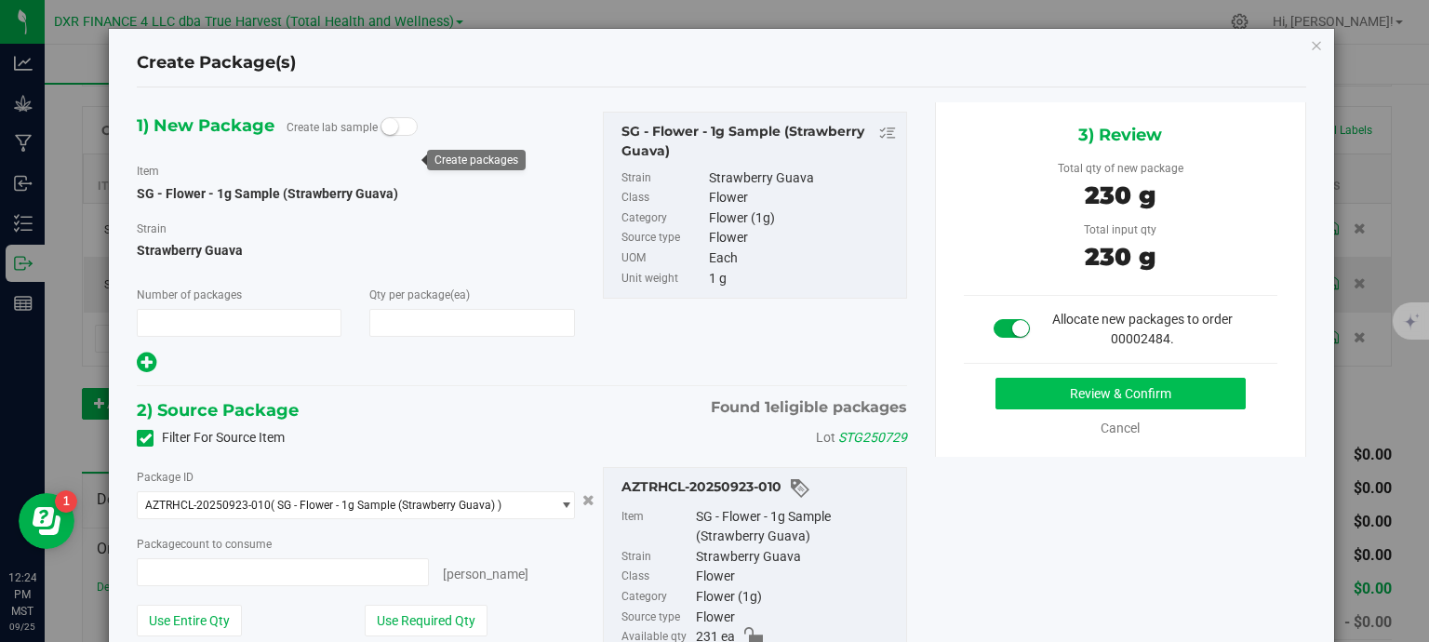
type input "1"
type input "230"
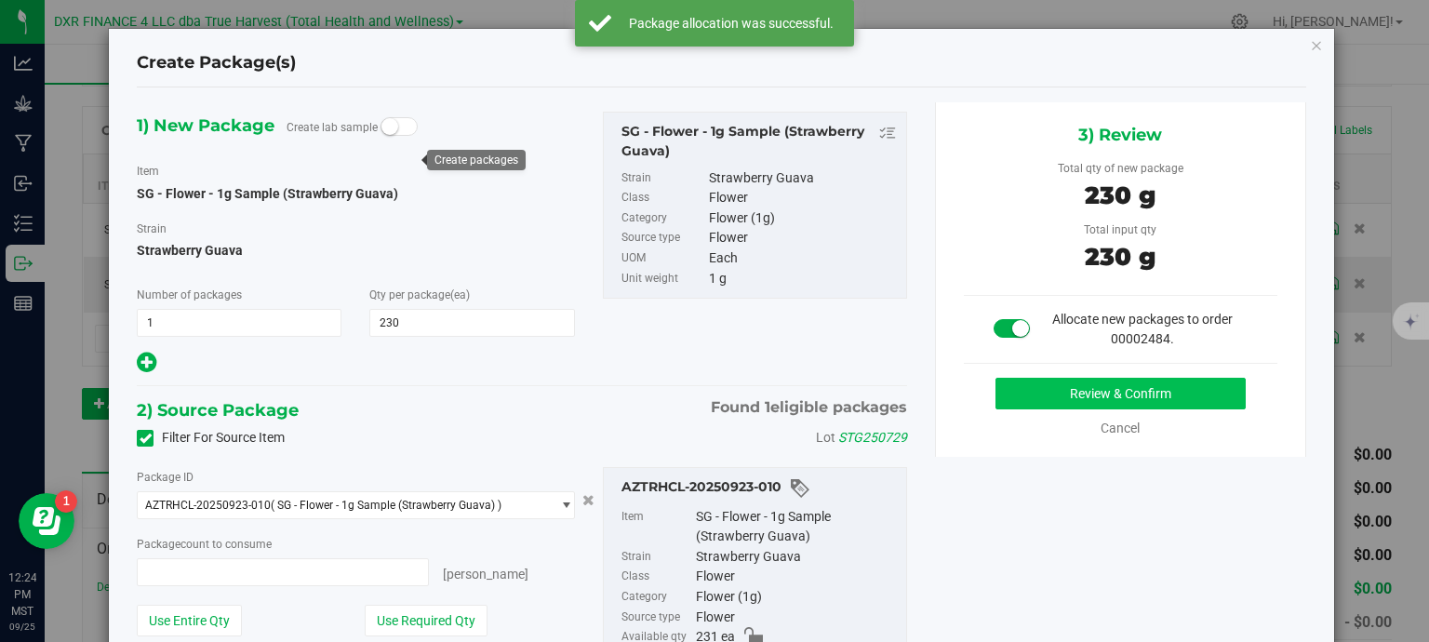
type input "230 ea"
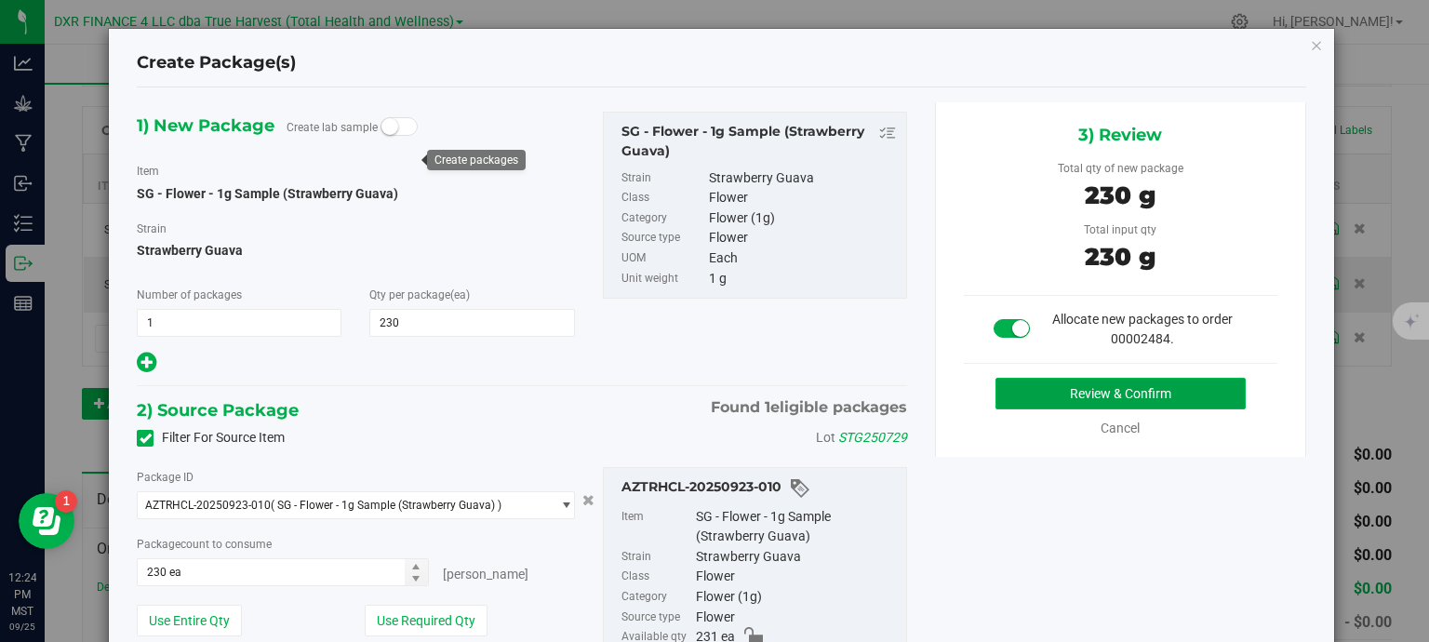
click at [1140, 391] on button "Review & Confirm" at bounding box center [1121, 394] width 250 height 32
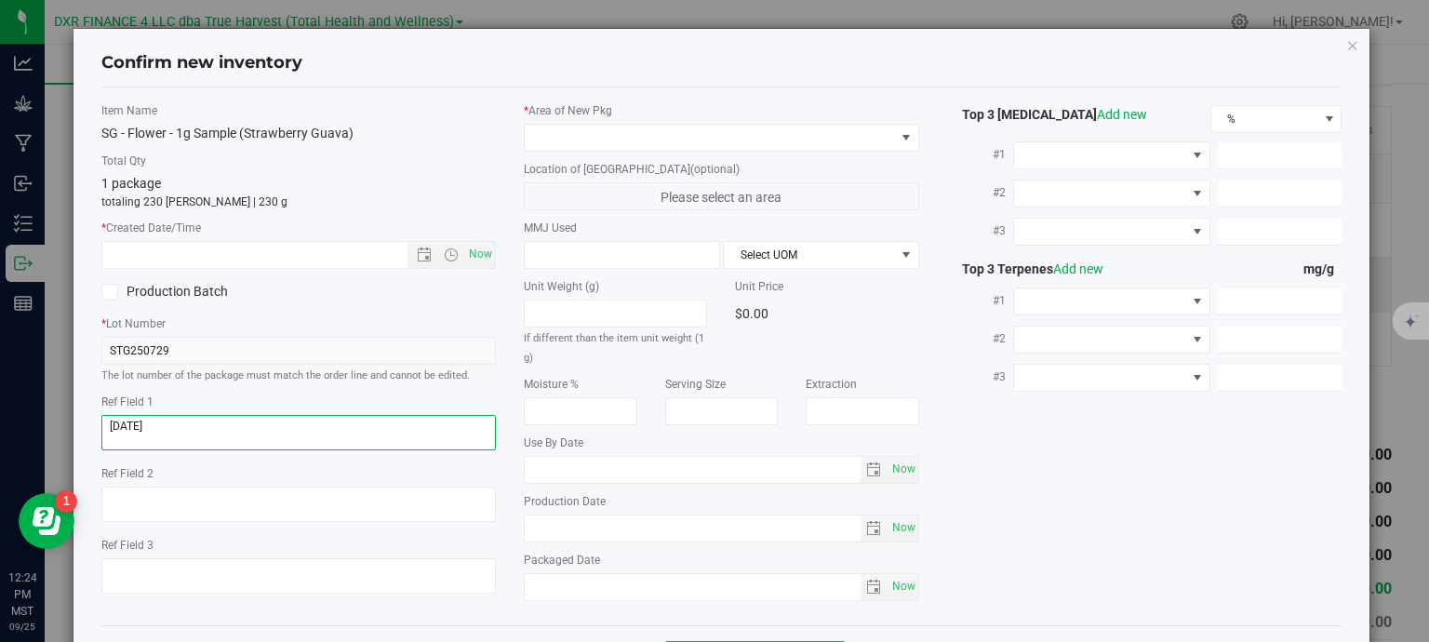
click at [239, 435] on textarea at bounding box center [298, 432] width 395 height 35
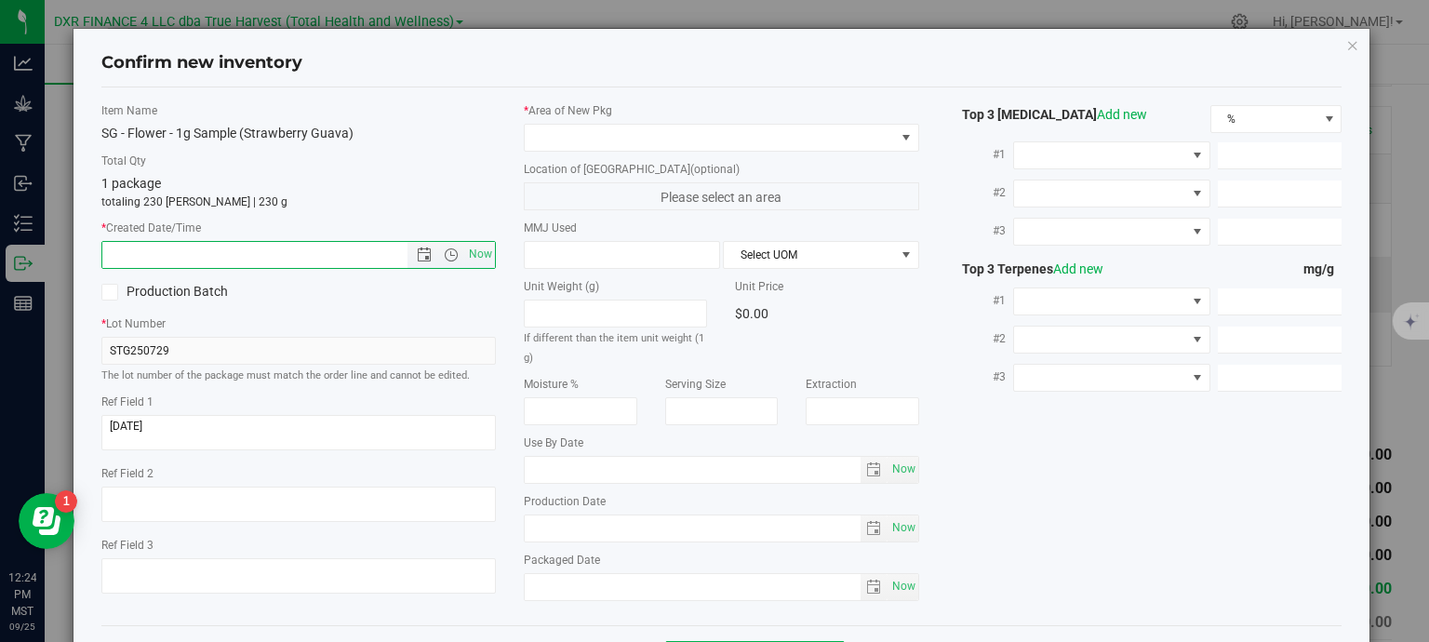
click at [261, 249] on input "text" at bounding box center [271, 255] width 338 height 26
paste input "[DATE]"
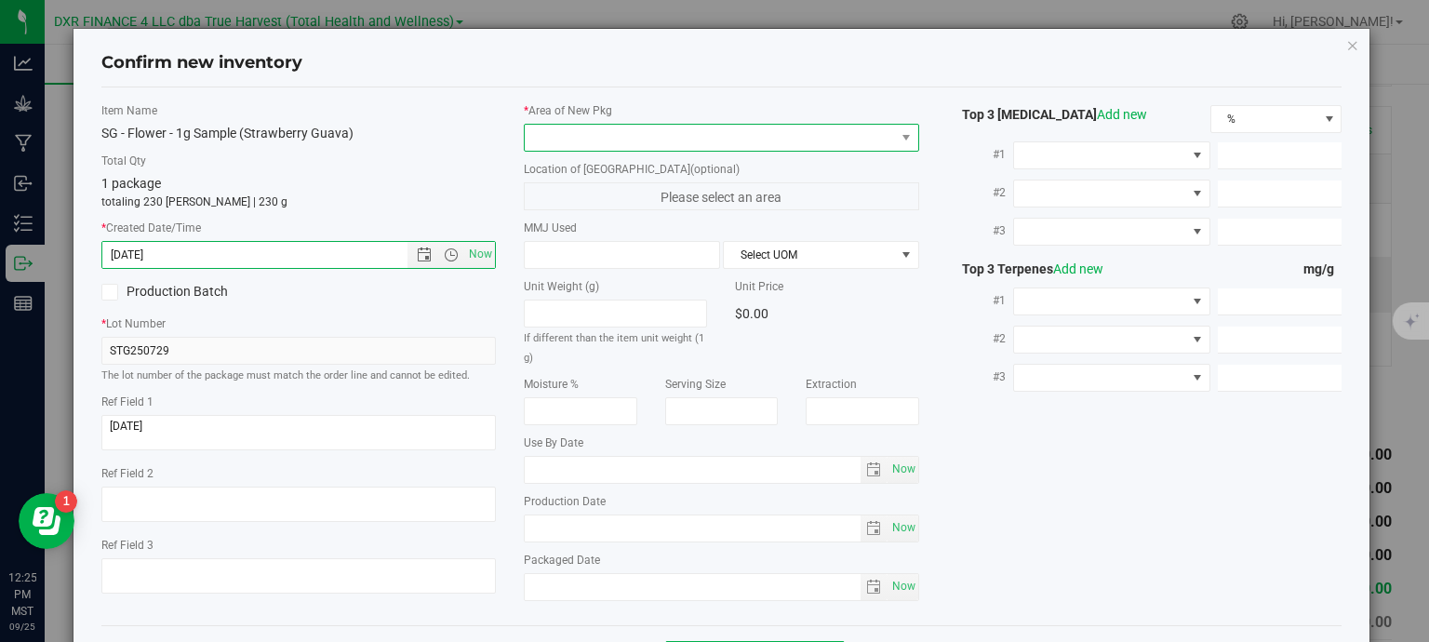
click at [553, 137] on span at bounding box center [710, 138] width 370 height 26
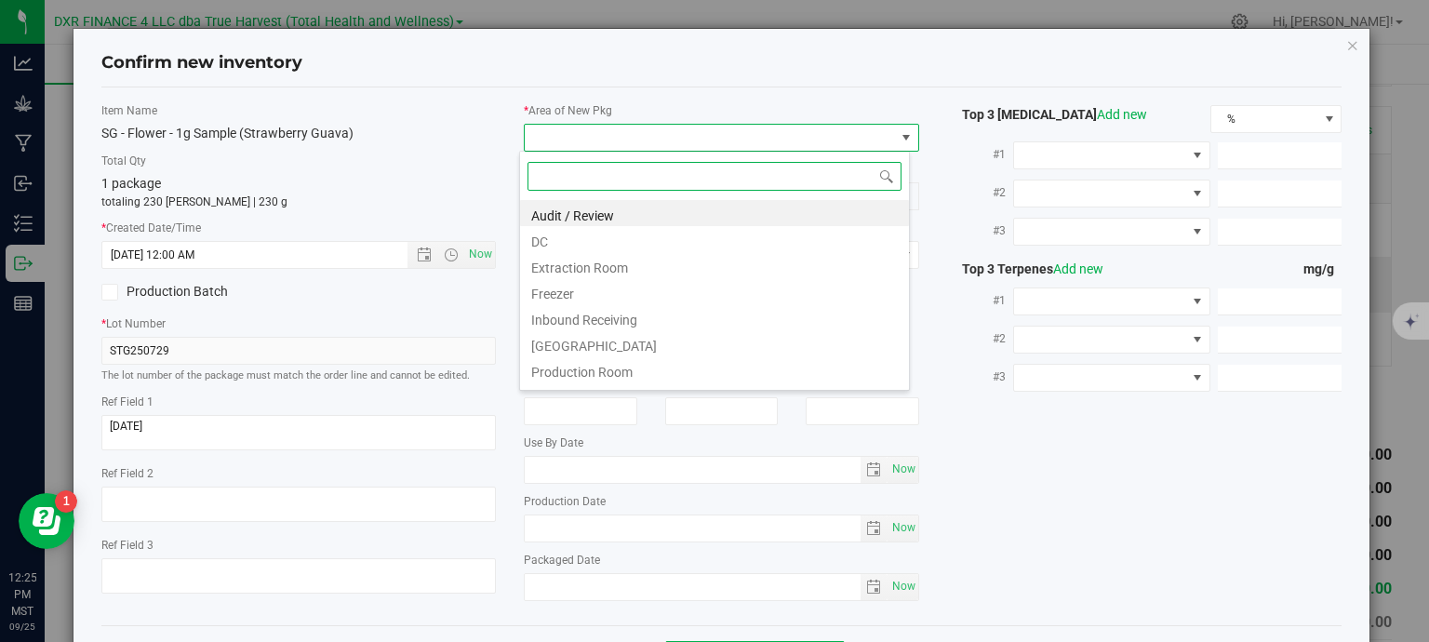
type input "7/29/2025 12:25 PM"
click at [613, 242] on li "DC" at bounding box center [714, 239] width 389 height 26
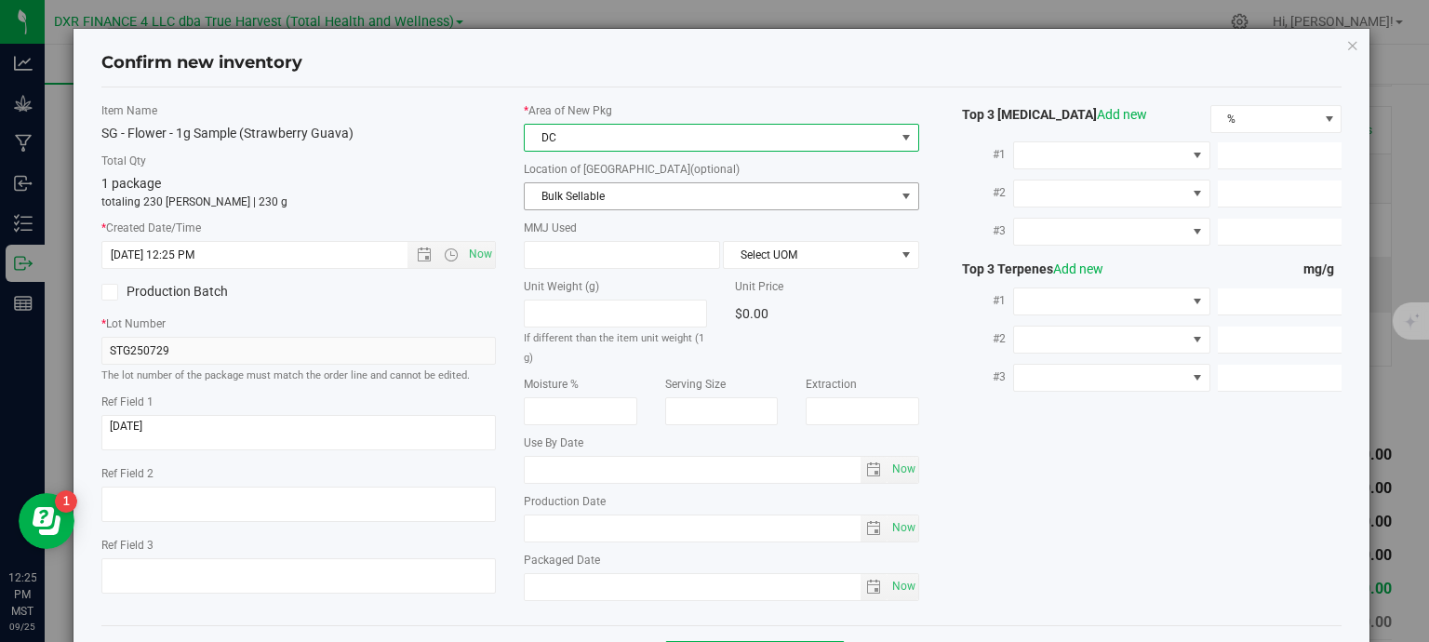
click at [659, 194] on span "Bulk Sellable" at bounding box center [710, 196] width 370 height 26
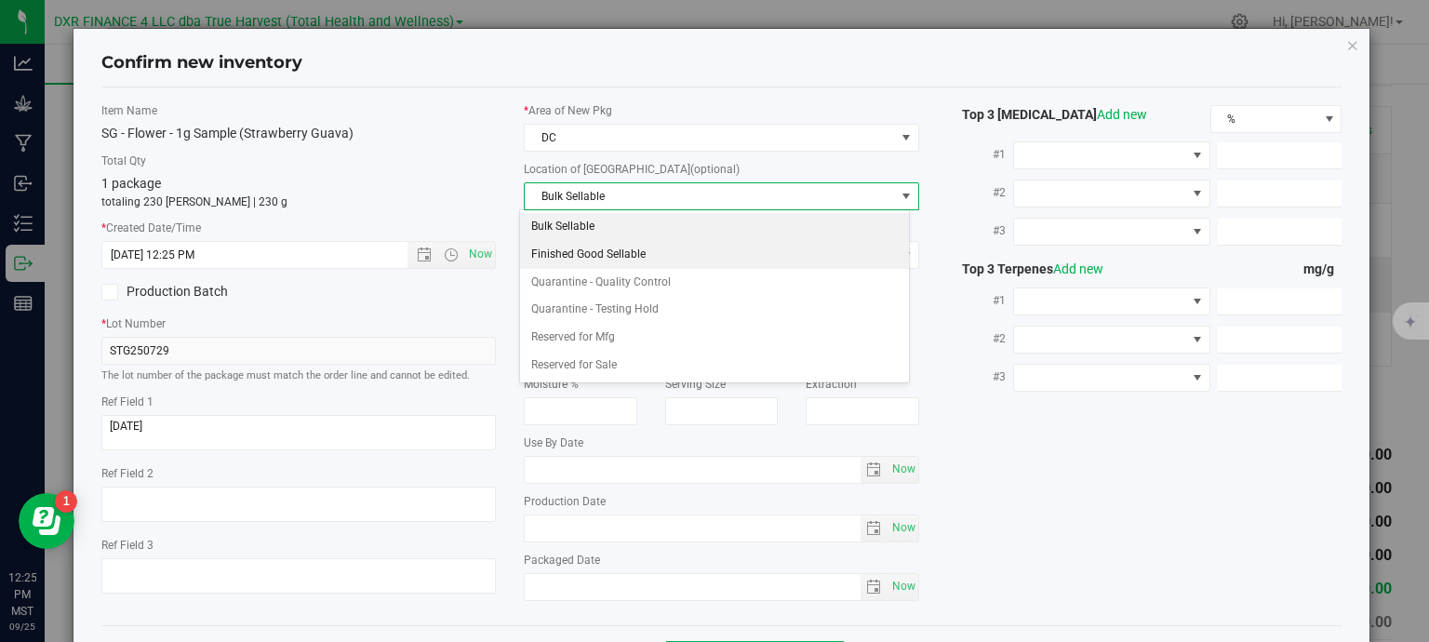
click at [662, 258] on li "Finished Good Sellable" at bounding box center [714, 255] width 389 height 28
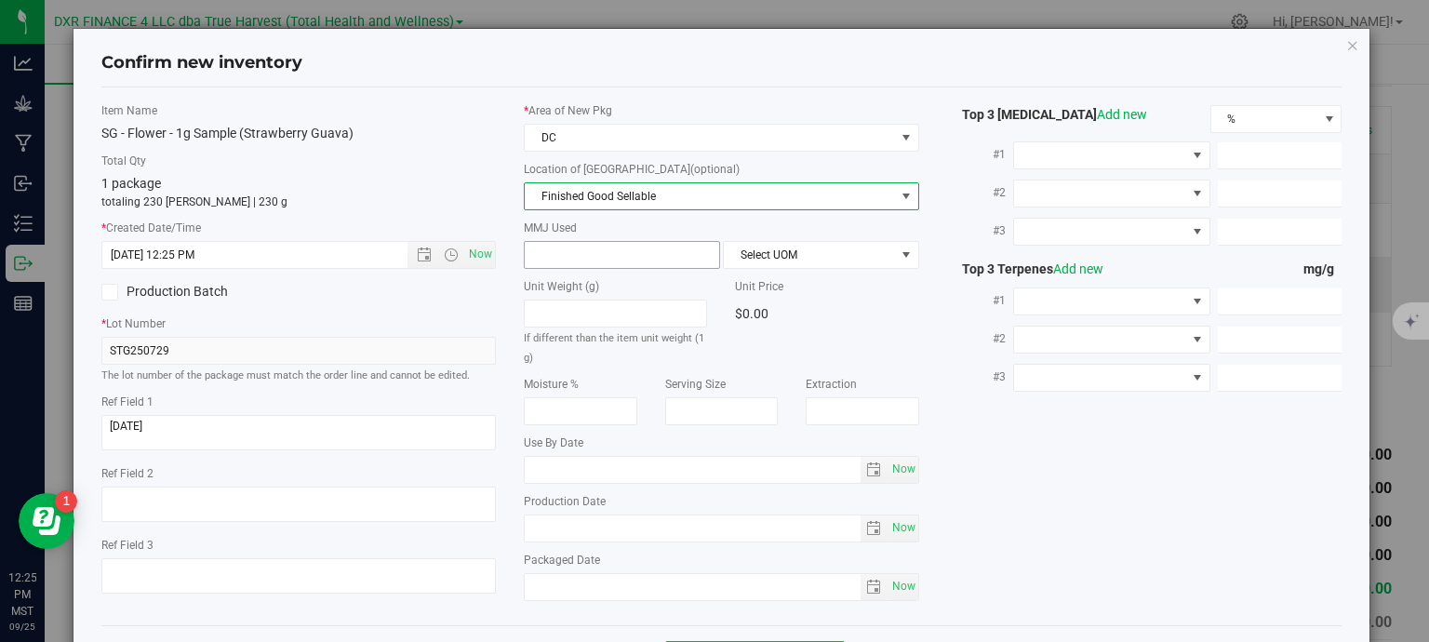
click at [634, 252] on input "text" at bounding box center [622, 255] width 194 height 26
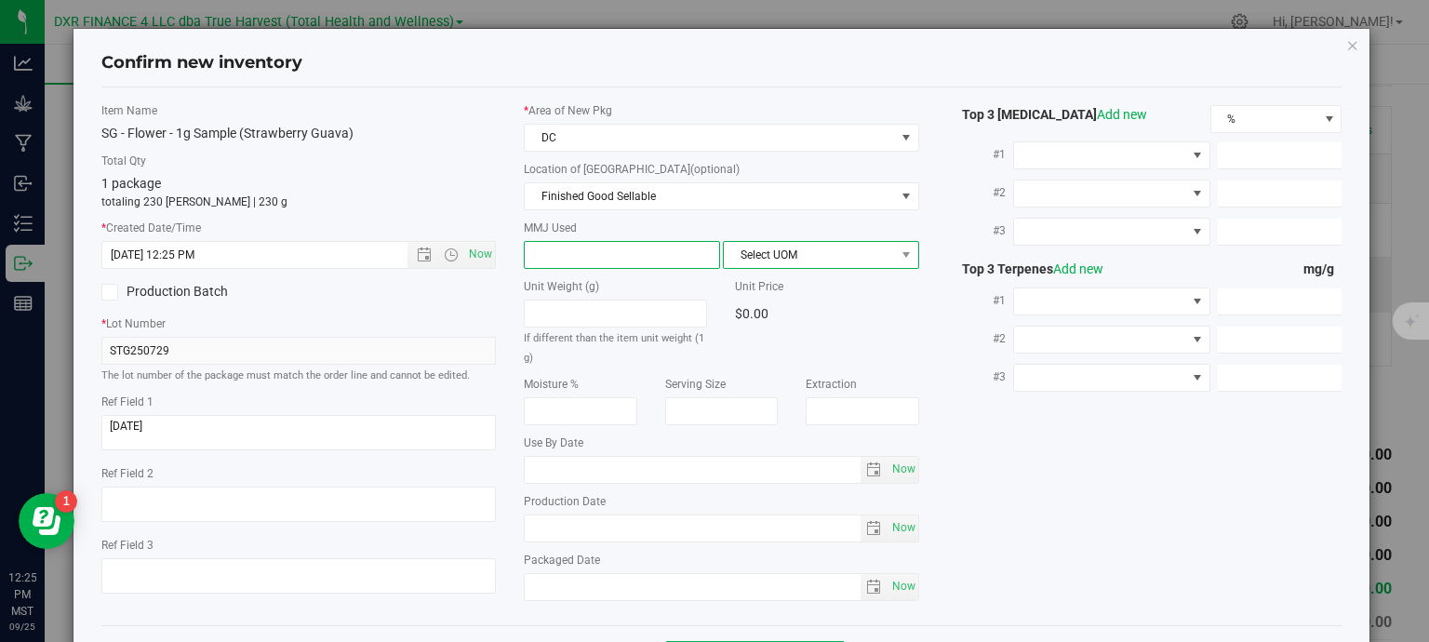
click at [755, 256] on span "Select UOM" at bounding box center [809, 255] width 171 height 26
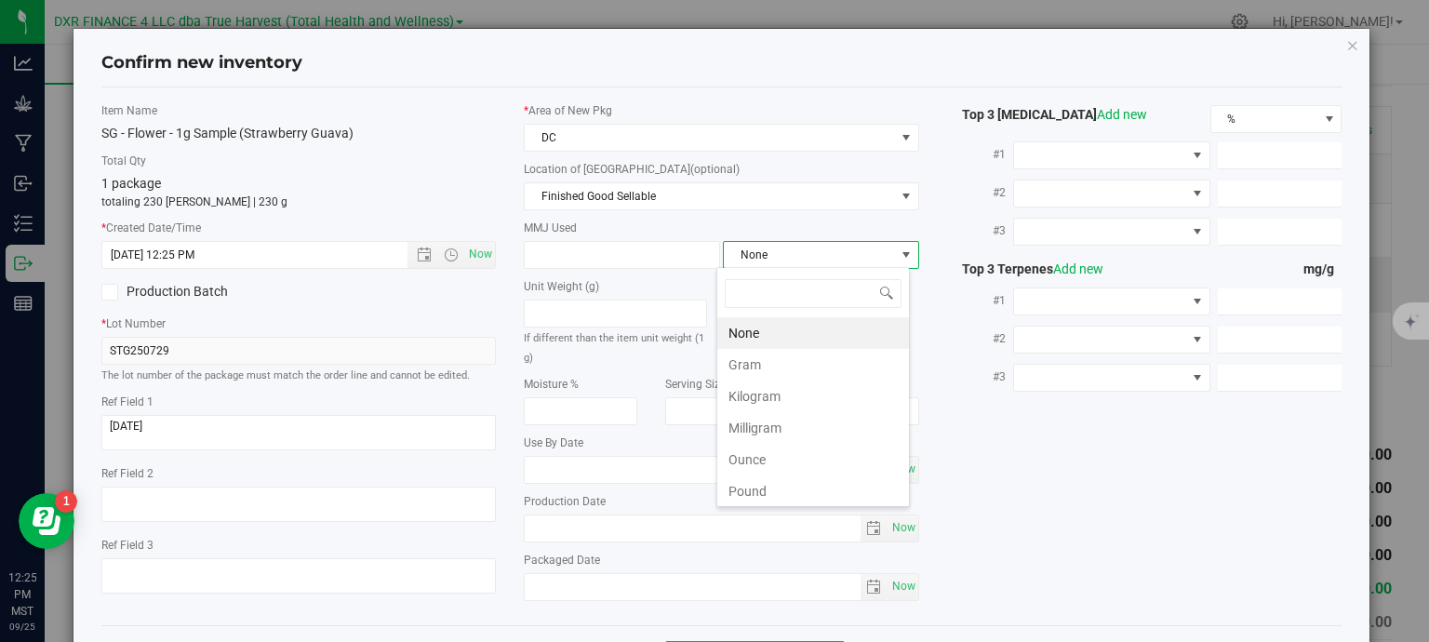
scroll to position [27, 194]
click at [781, 366] on li "Gram" at bounding box center [813, 365] width 192 height 32
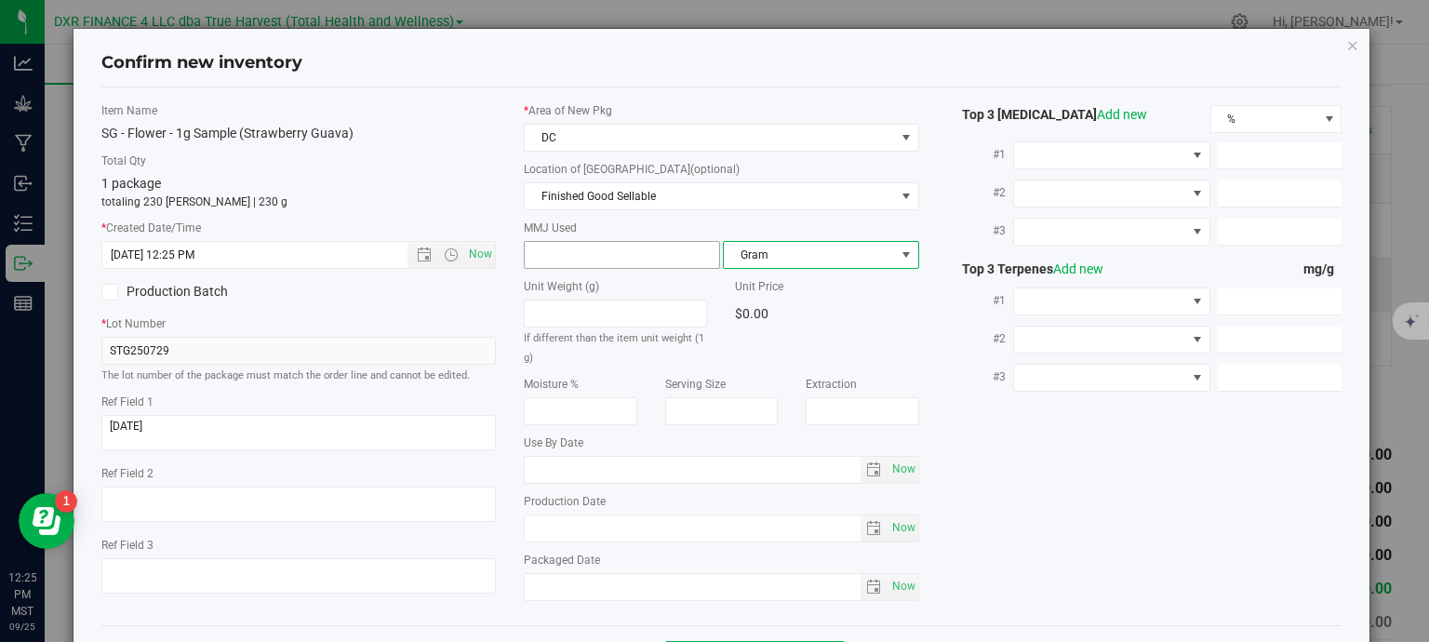
click at [610, 257] on input "text" at bounding box center [622, 255] width 194 height 26
type input "1"
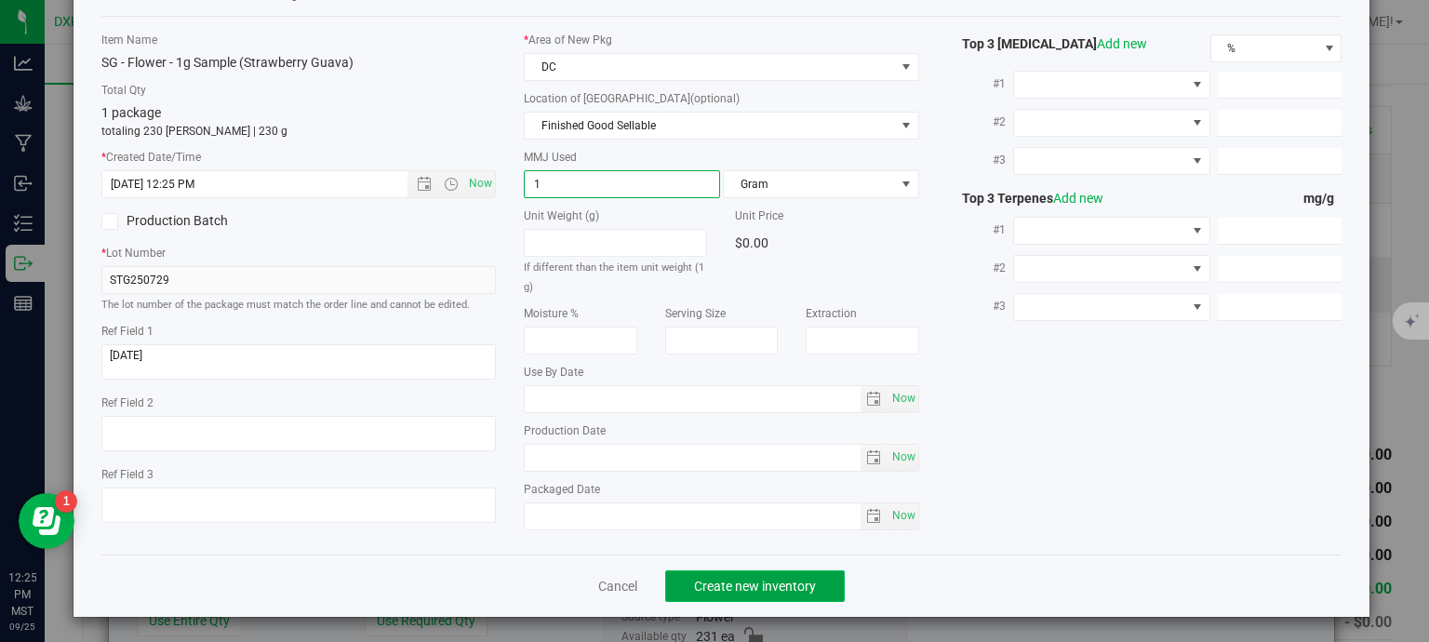
click at [817, 586] on button "Create new inventory" at bounding box center [755, 586] width 180 height 32
type input "1.0000"
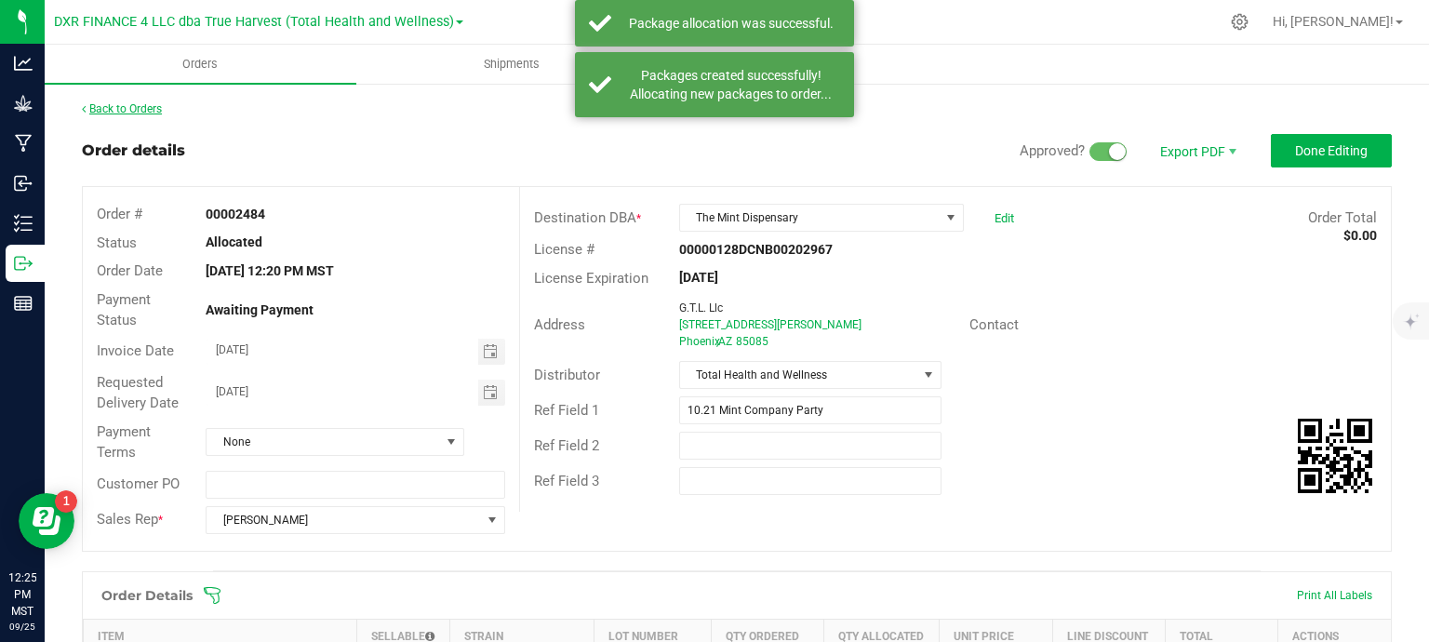
click at [128, 110] on link "Back to Orders" at bounding box center [122, 108] width 80 height 13
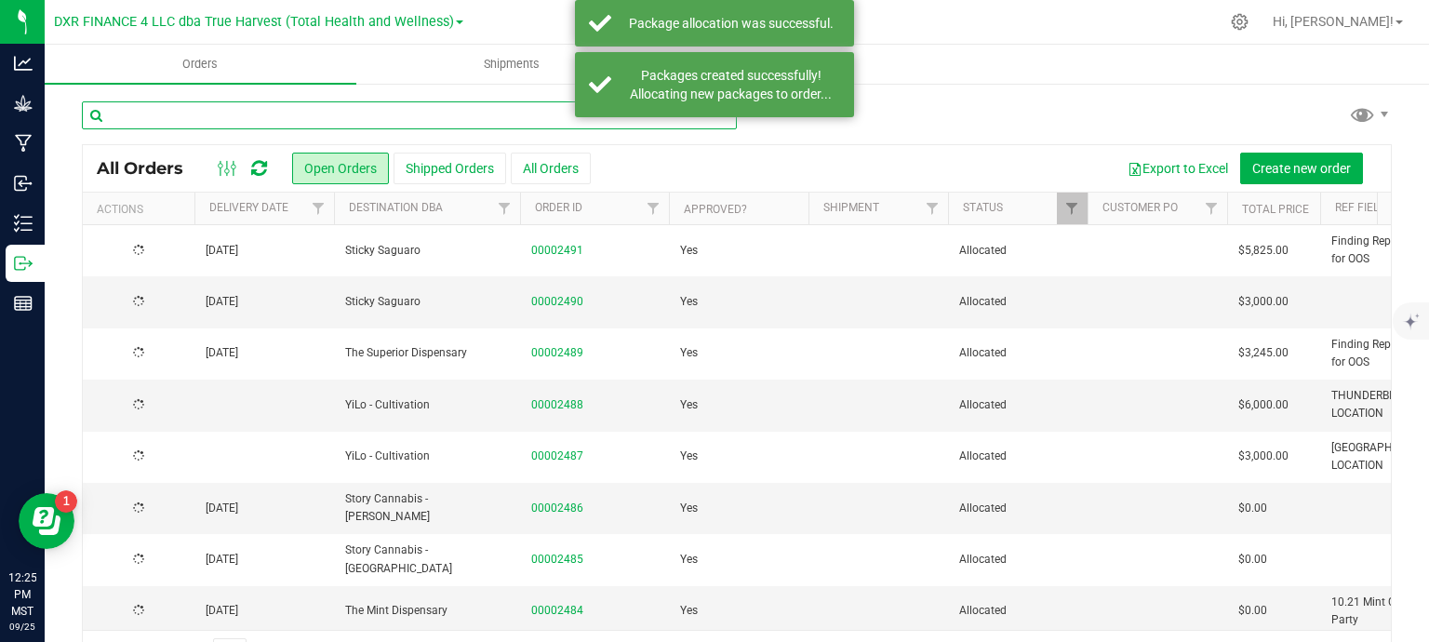
click at [313, 118] on input "text" at bounding box center [409, 115] width 655 height 28
click at [311, 117] on input "text" at bounding box center [409, 115] width 655 height 28
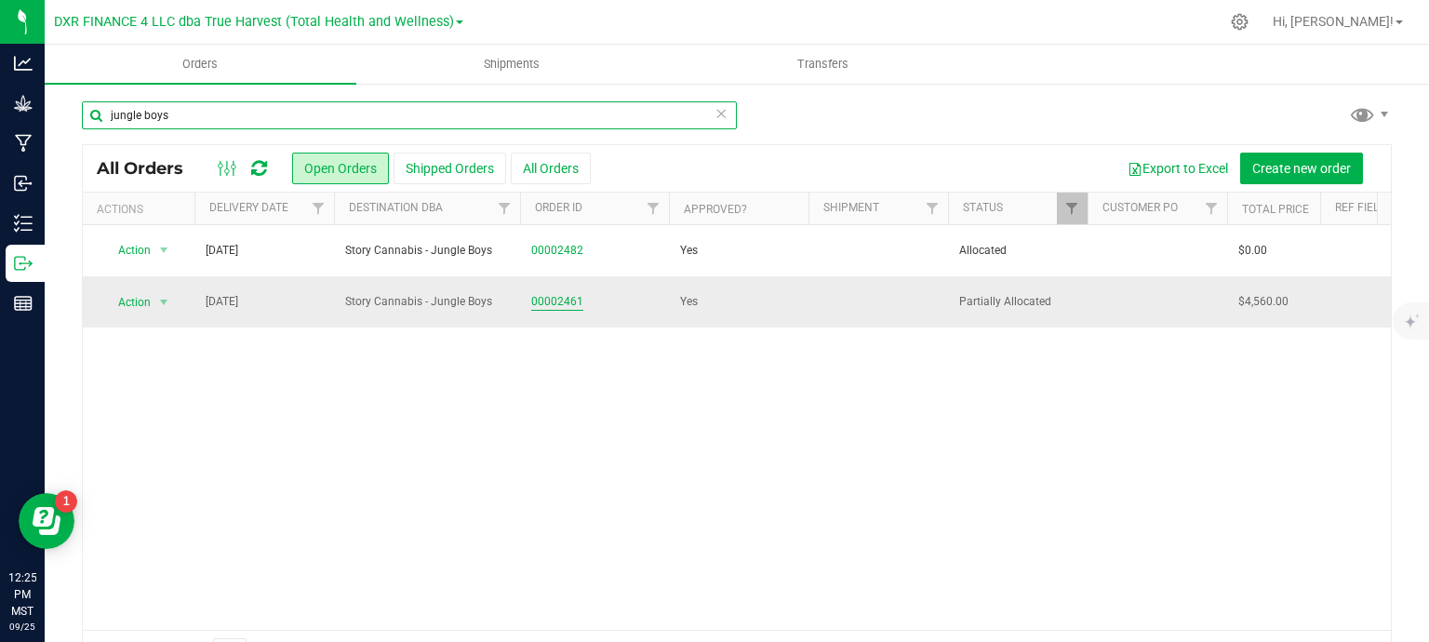
type input "jungle boys"
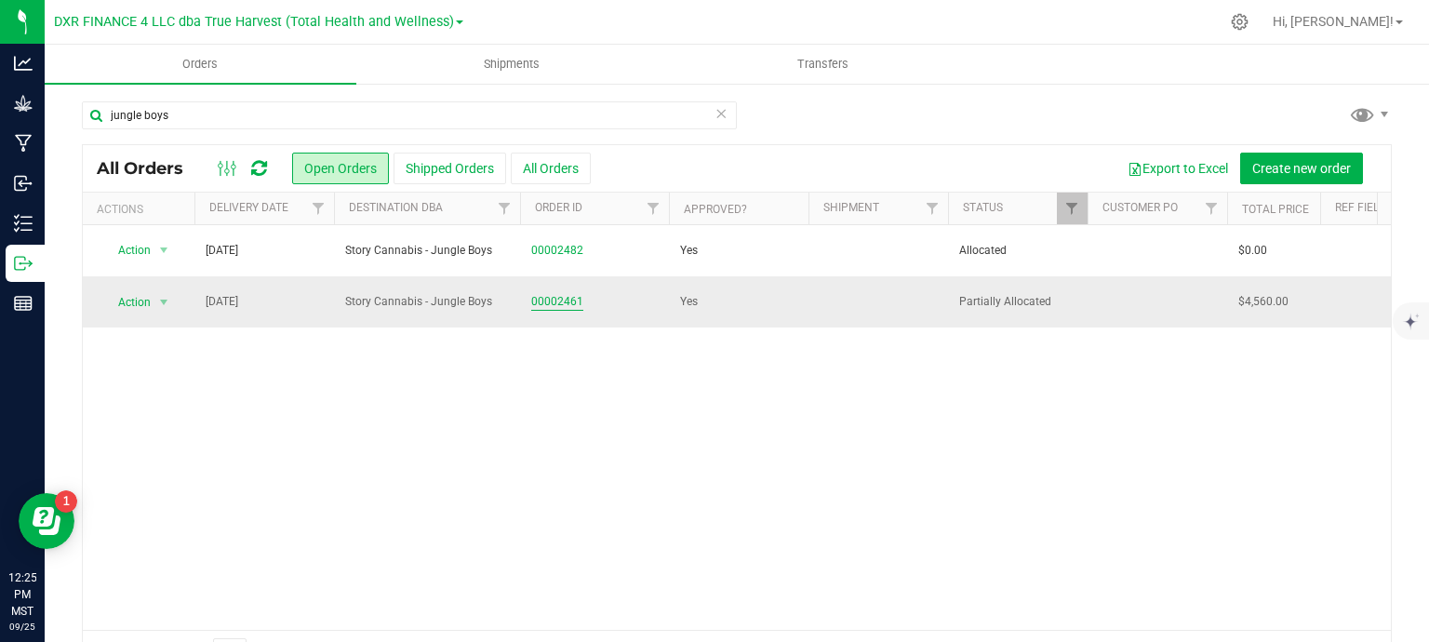
click at [560, 306] on link "00002461" at bounding box center [557, 302] width 52 height 18
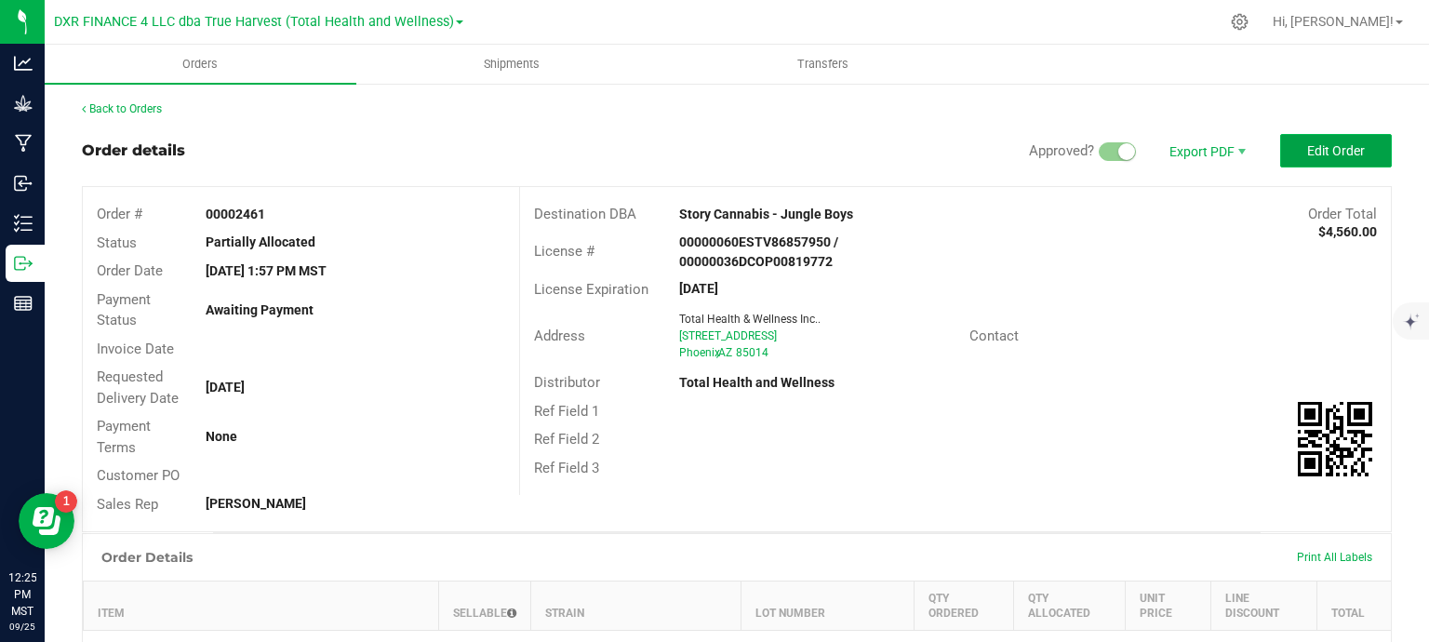
click at [1315, 155] on span "Edit Order" at bounding box center [1336, 150] width 58 height 15
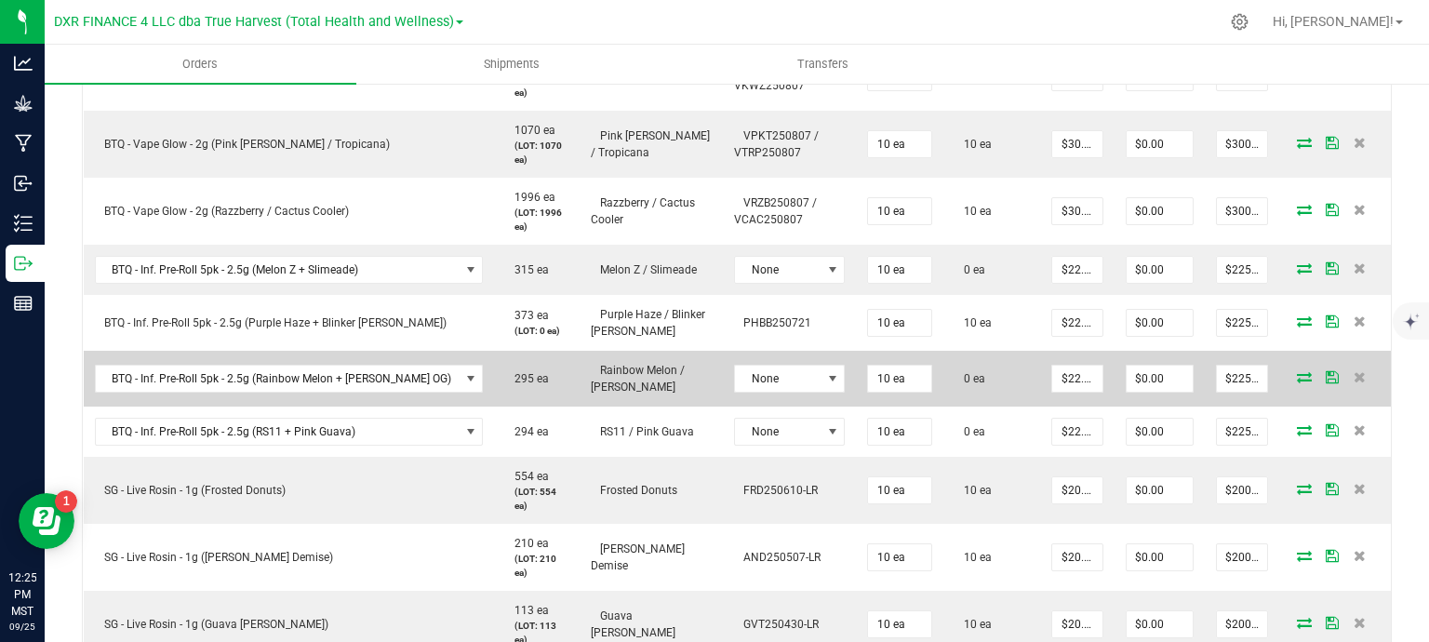
scroll to position [651, 0]
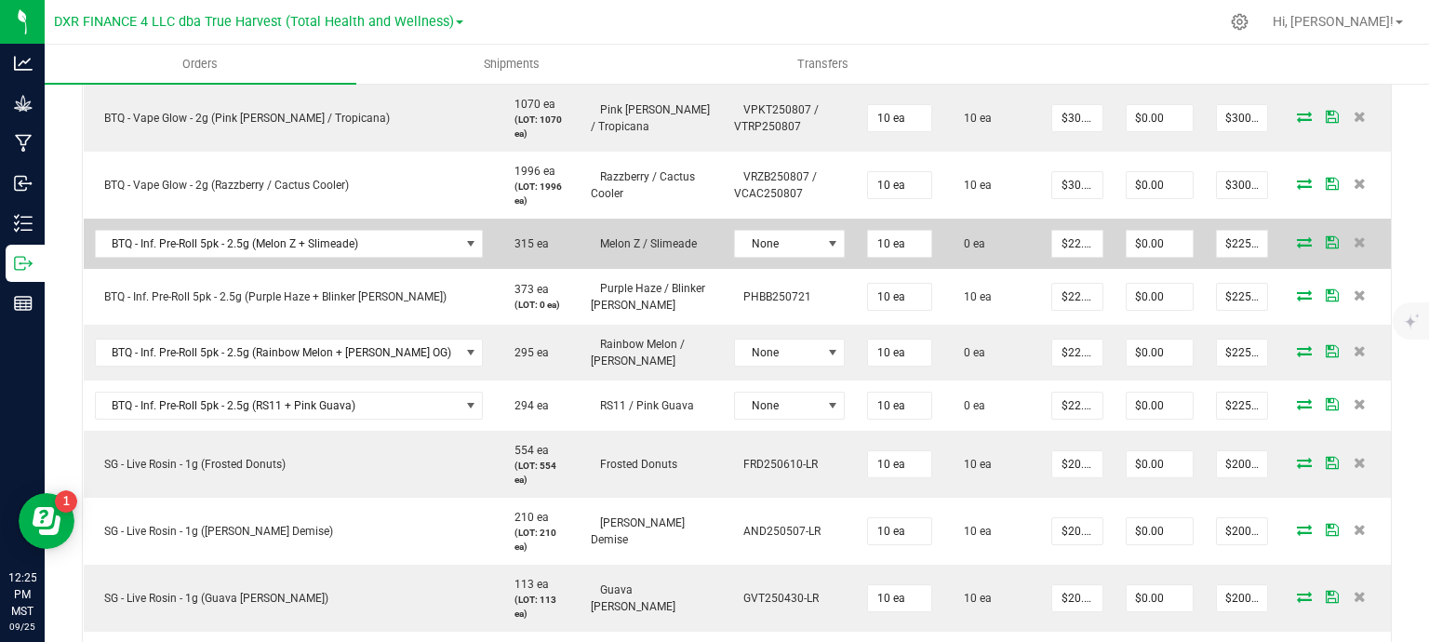
click at [1297, 238] on icon at bounding box center [1304, 241] width 15 height 11
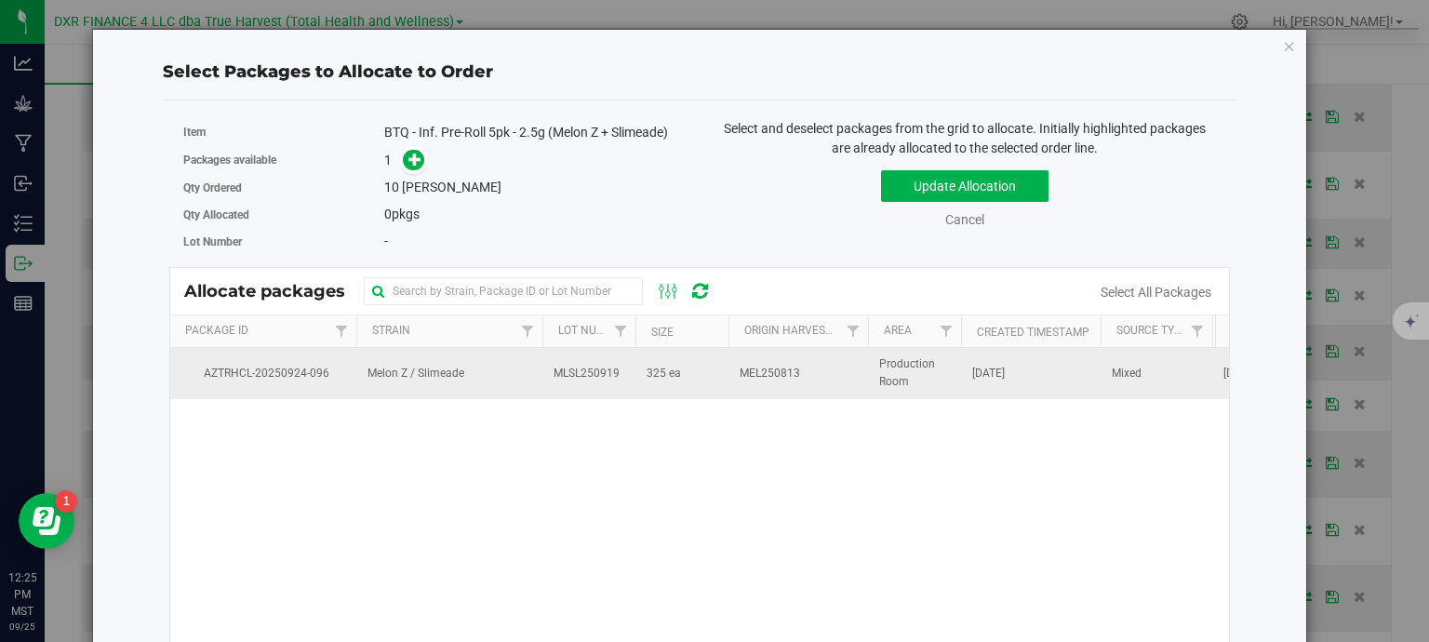
click at [703, 386] on td "325 ea" at bounding box center [682, 373] width 93 height 50
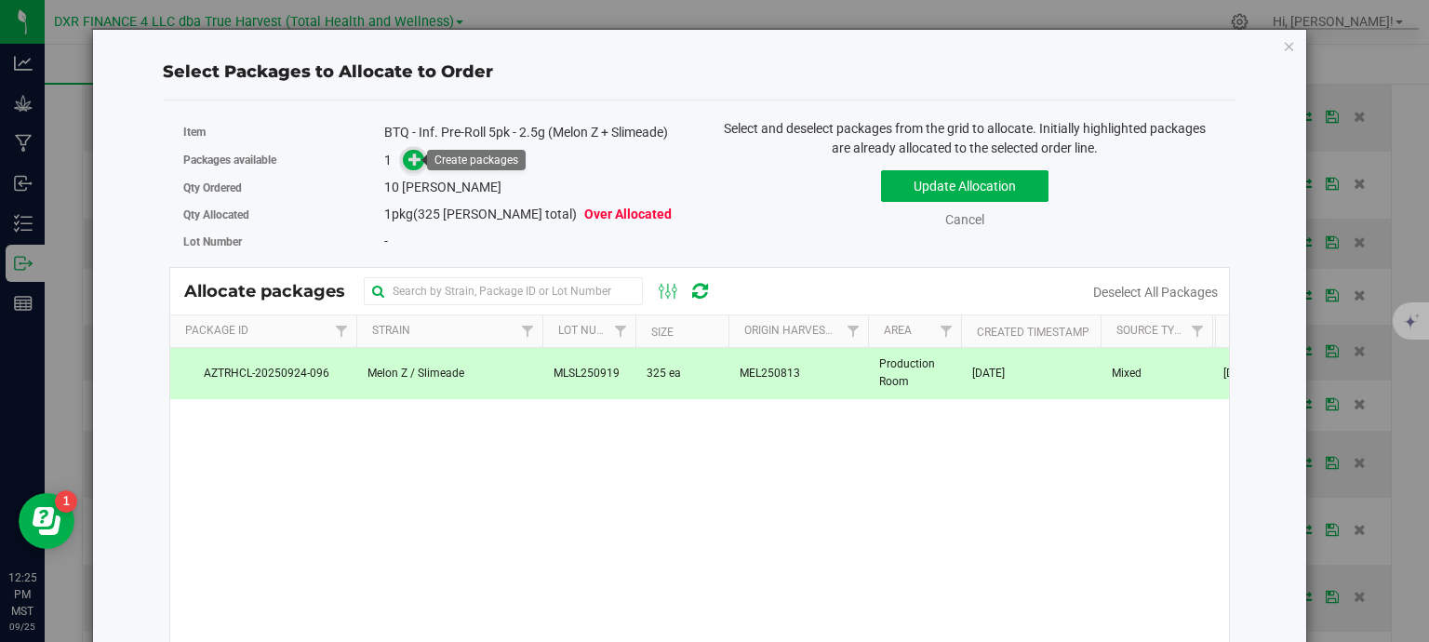
click at [409, 164] on icon at bounding box center [415, 159] width 14 height 14
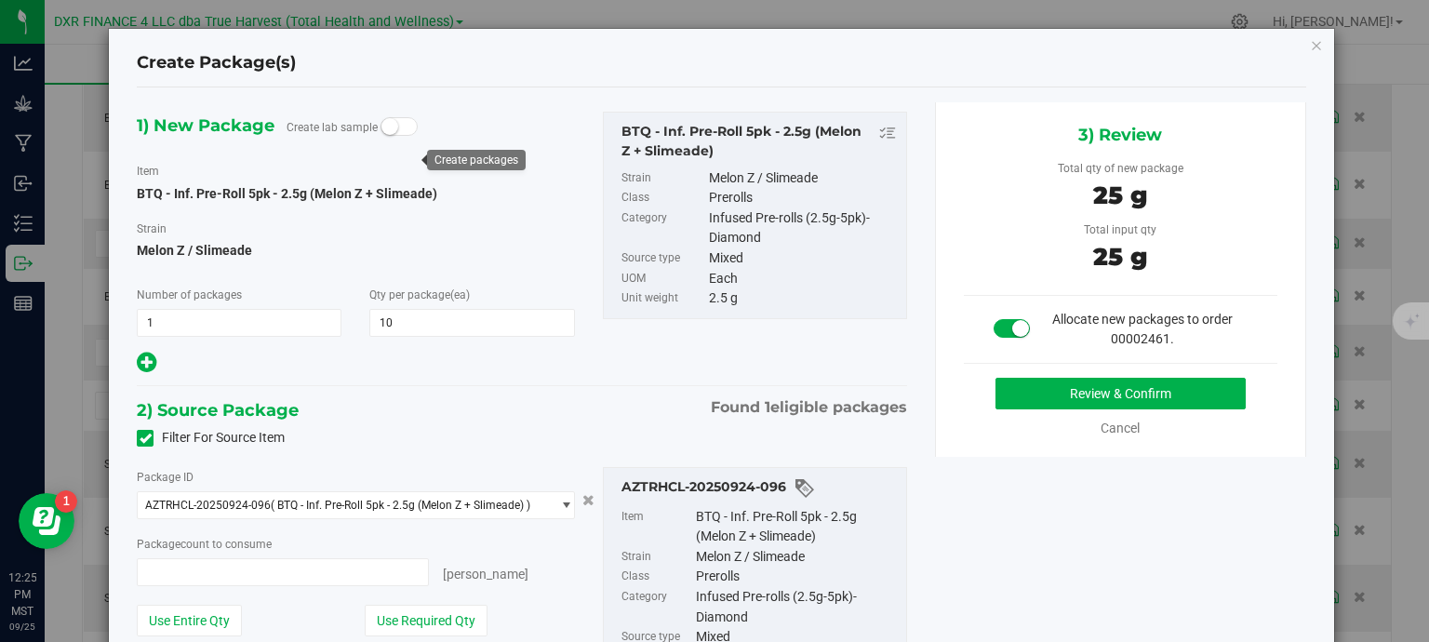
type input "10"
type input "10 ea"
click at [1152, 392] on button "Review & Confirm" at bounding box center [1121, 394] width 250 height 32
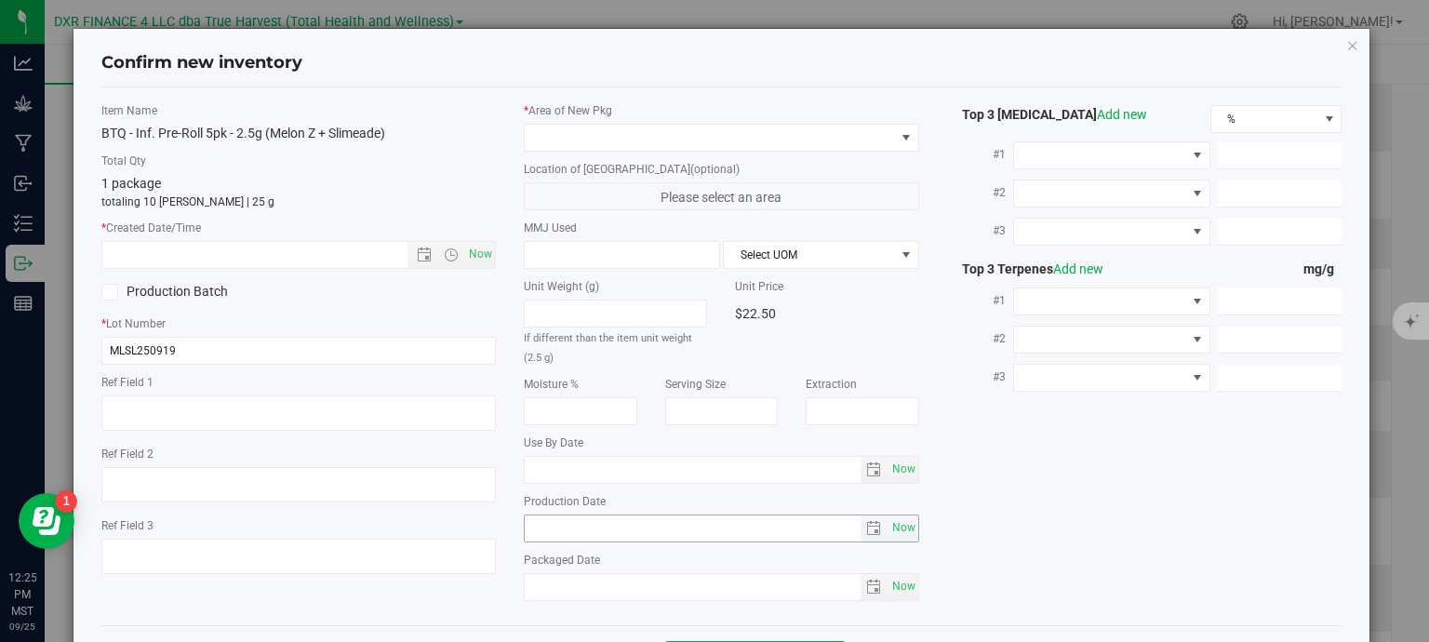
type textarea "[DATE]"
click at [253, 403] on textarea at bounding box center [298, 412] width 395 height 35
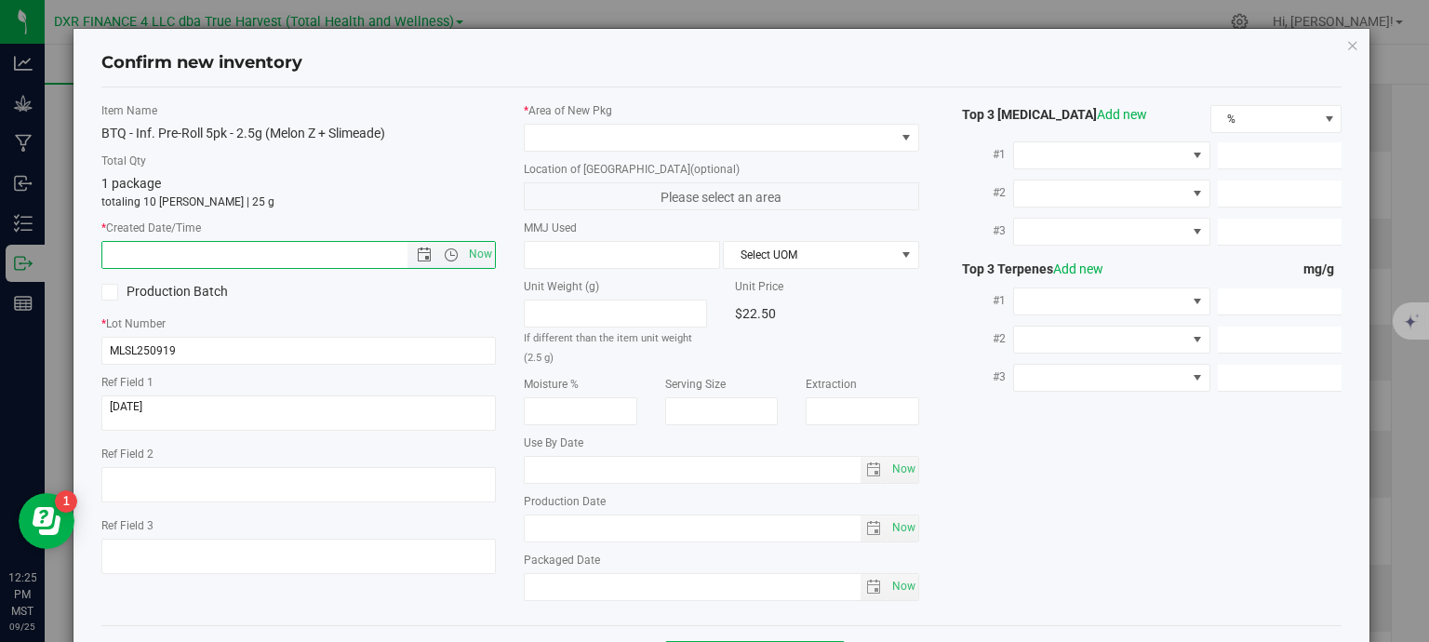
click at [251, 248] on input "text" at bounding box center [271, 255] width 338 height 26
paste input "[DATE]"
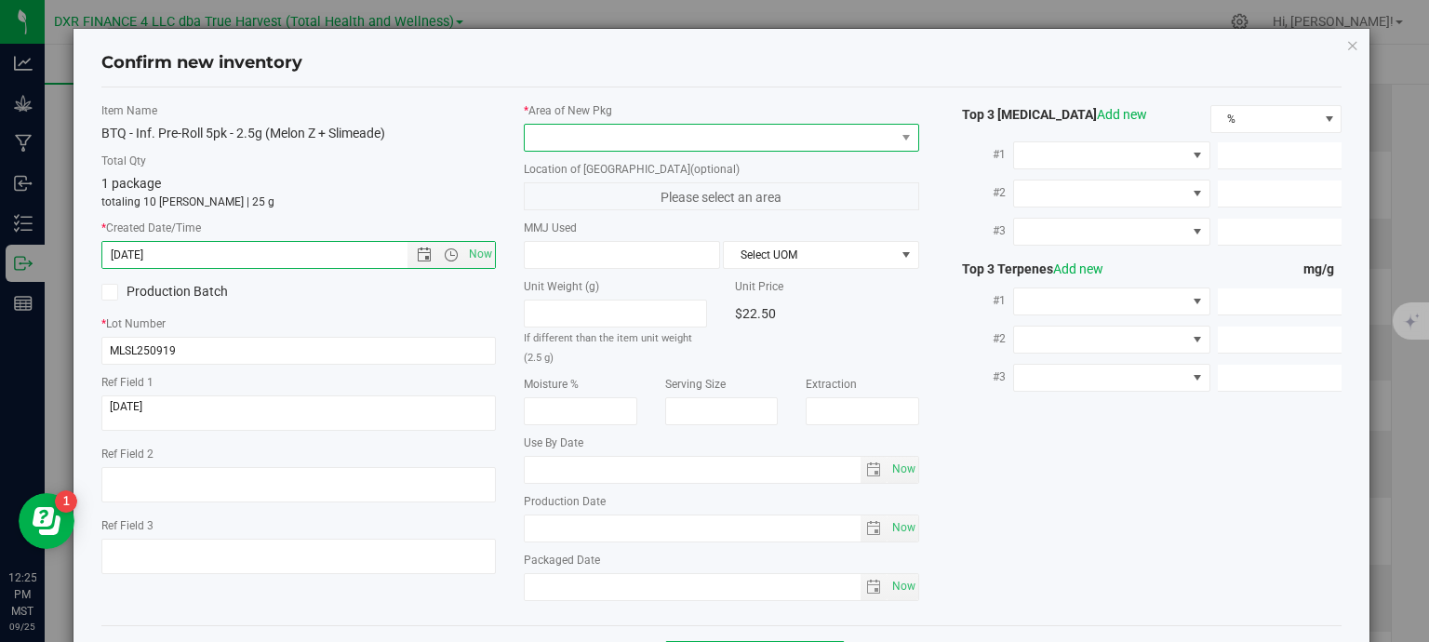
click at [642, 139] on span at bounding box center [710, 138] width 370 height 26
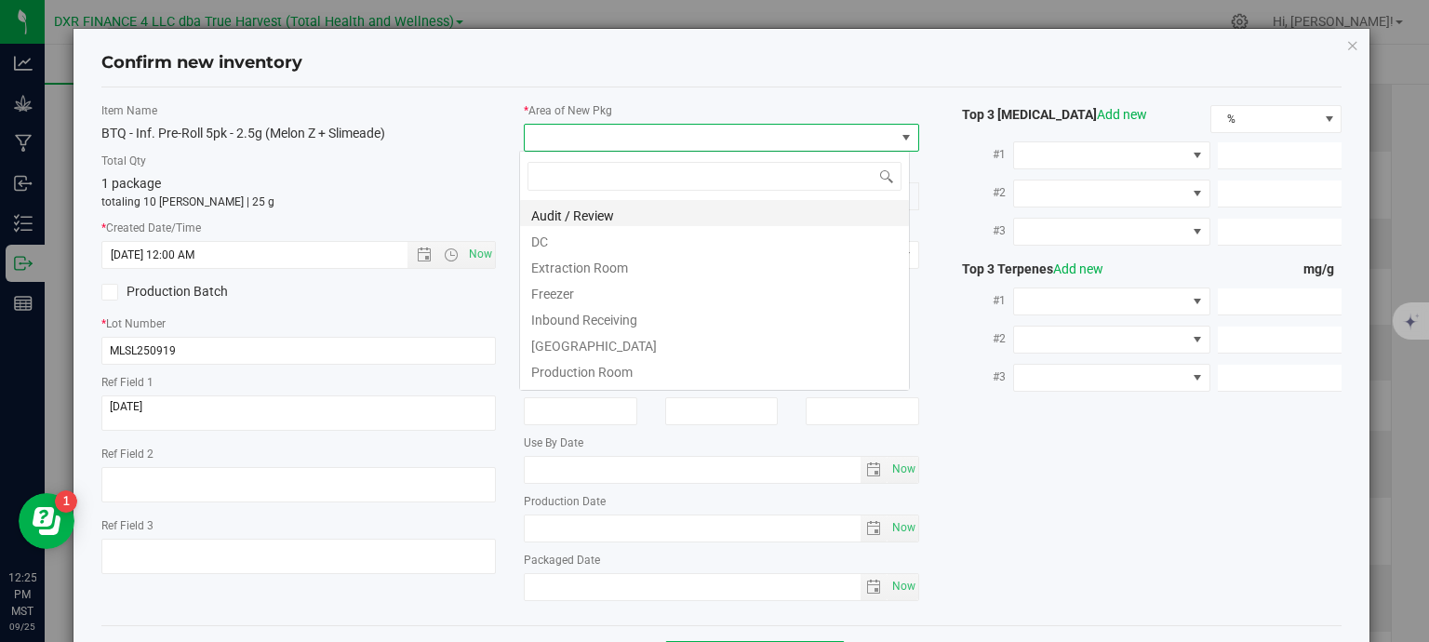
type input "8/13/2025 12:25 PM"
click at [629, 244] on li "DC" at bounding box center [714, 239] width 389 height 26
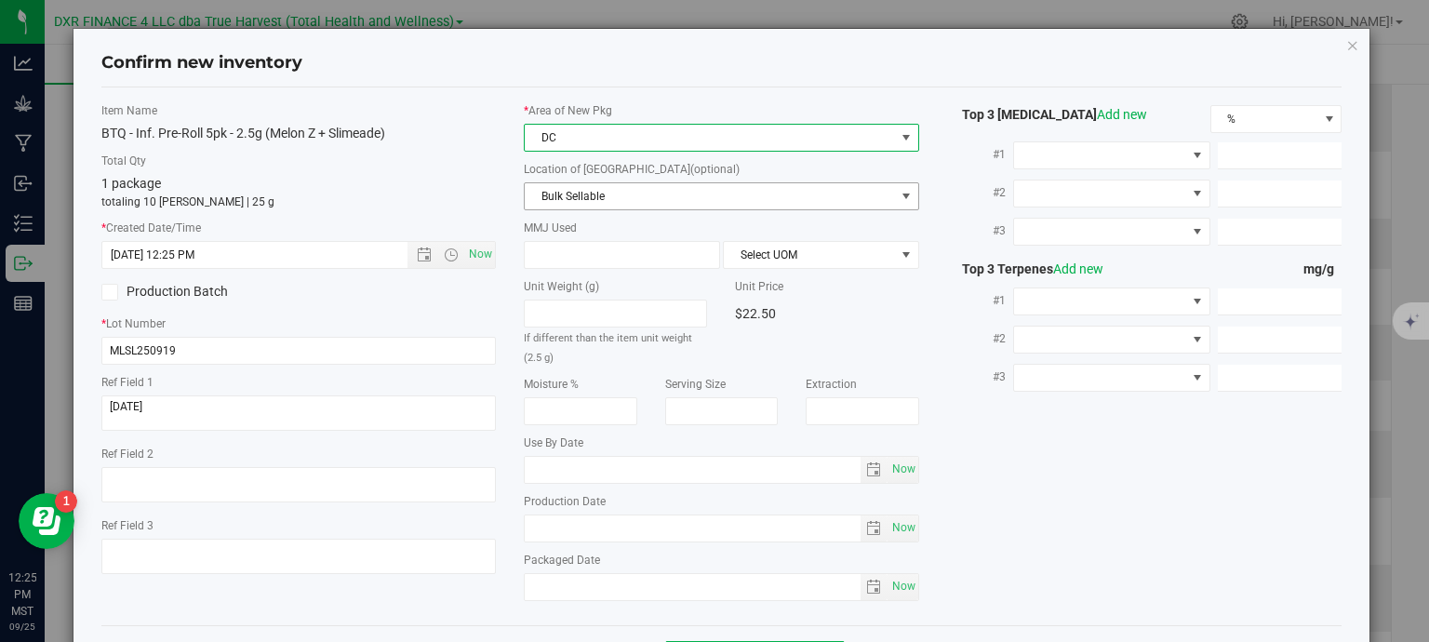
click at [639, 189] on span "Bulk Sellable" at bounding box center [710, 196] width 370 height 26
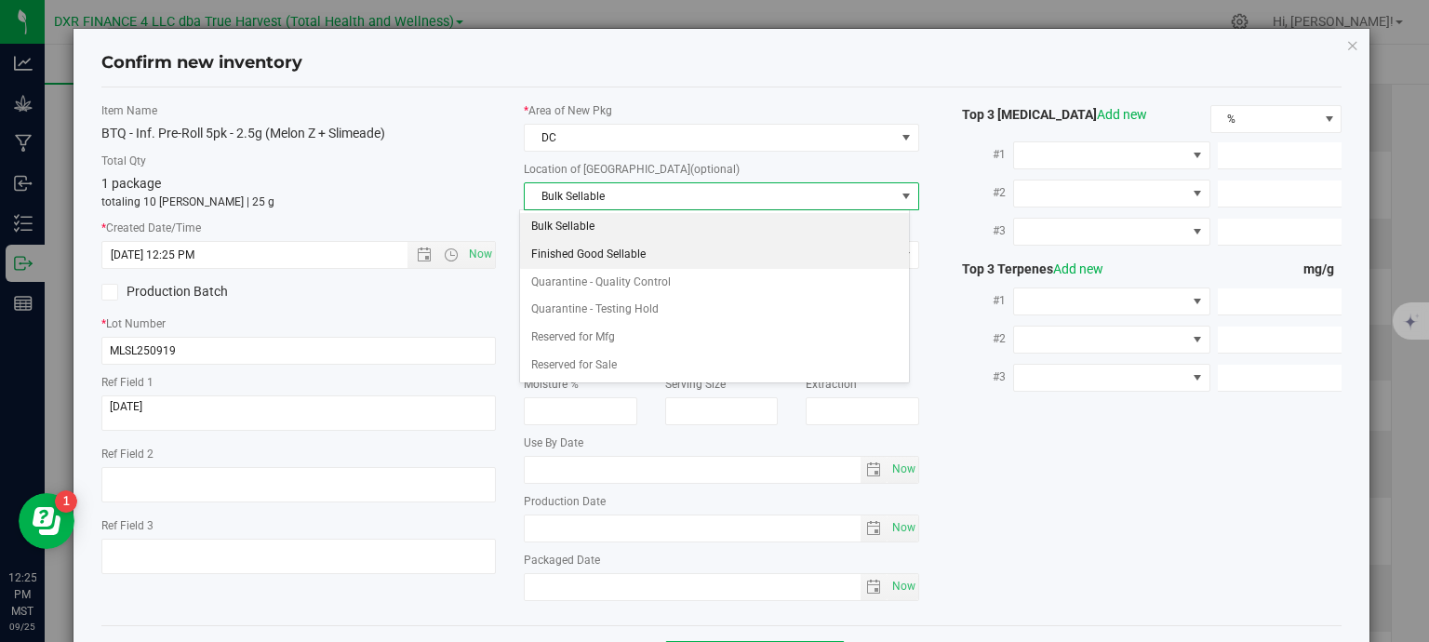
click at [625, 248] on li "Finished Good Sellable" at bounding box center [714, 255] width 389 height 28
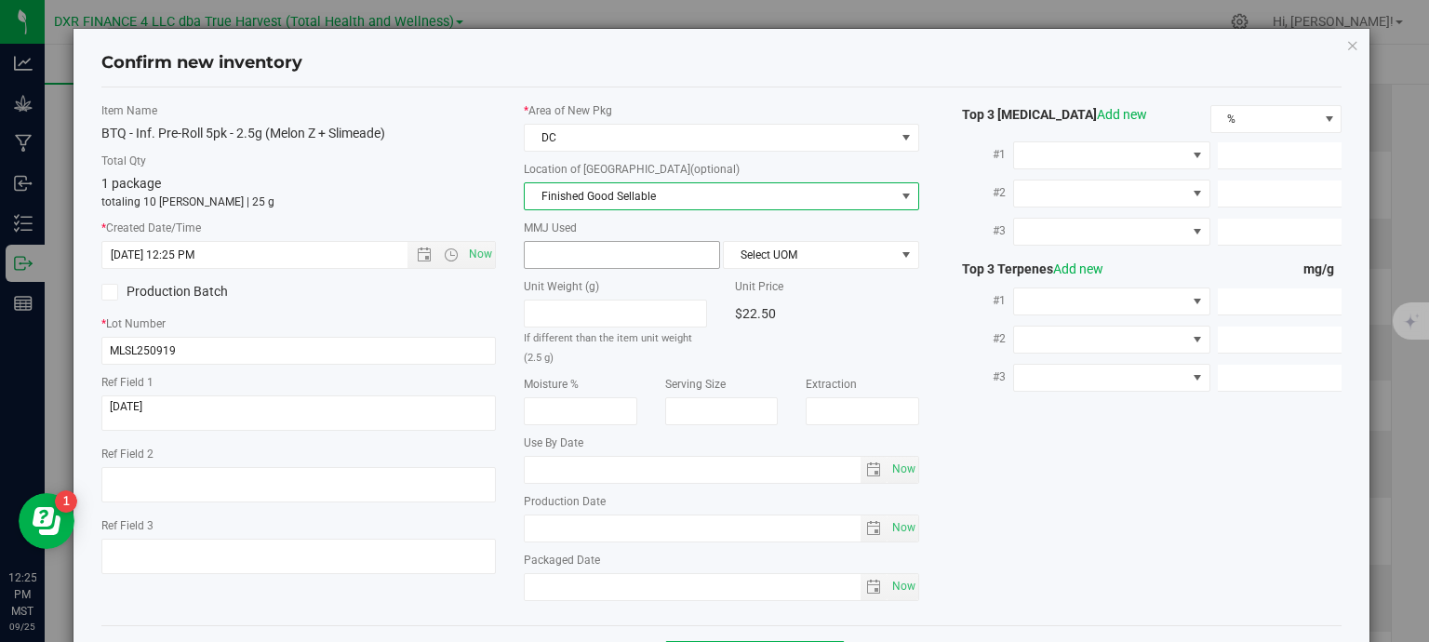
click at [615, 248] on span at bounding box center [622, 255] width 196 height 28
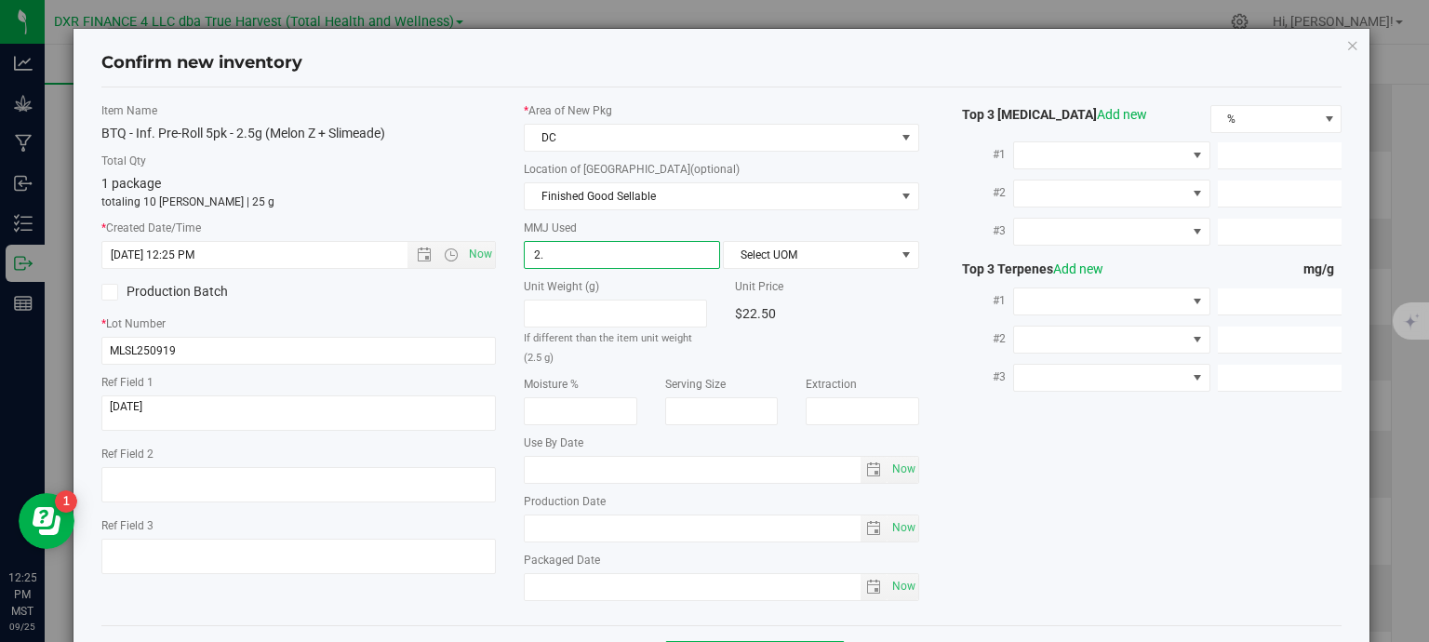
type input "2.5"
type input "2.5000"
click at [724, 257] on span "Select UOM" at bounding box center [809, 255] width 171 height 26
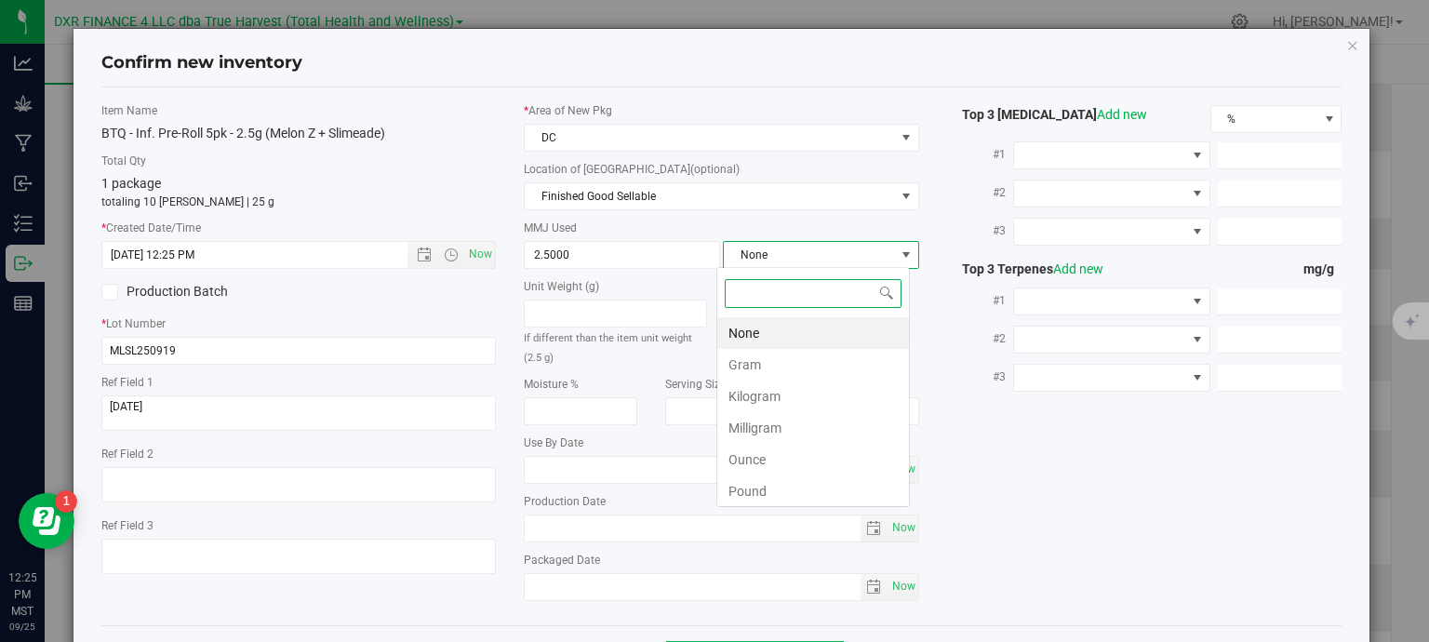
scroll to position [27, 194]
click at [774, 368] on li "Gram" at bounding box center [813, 365] width 192 height 32
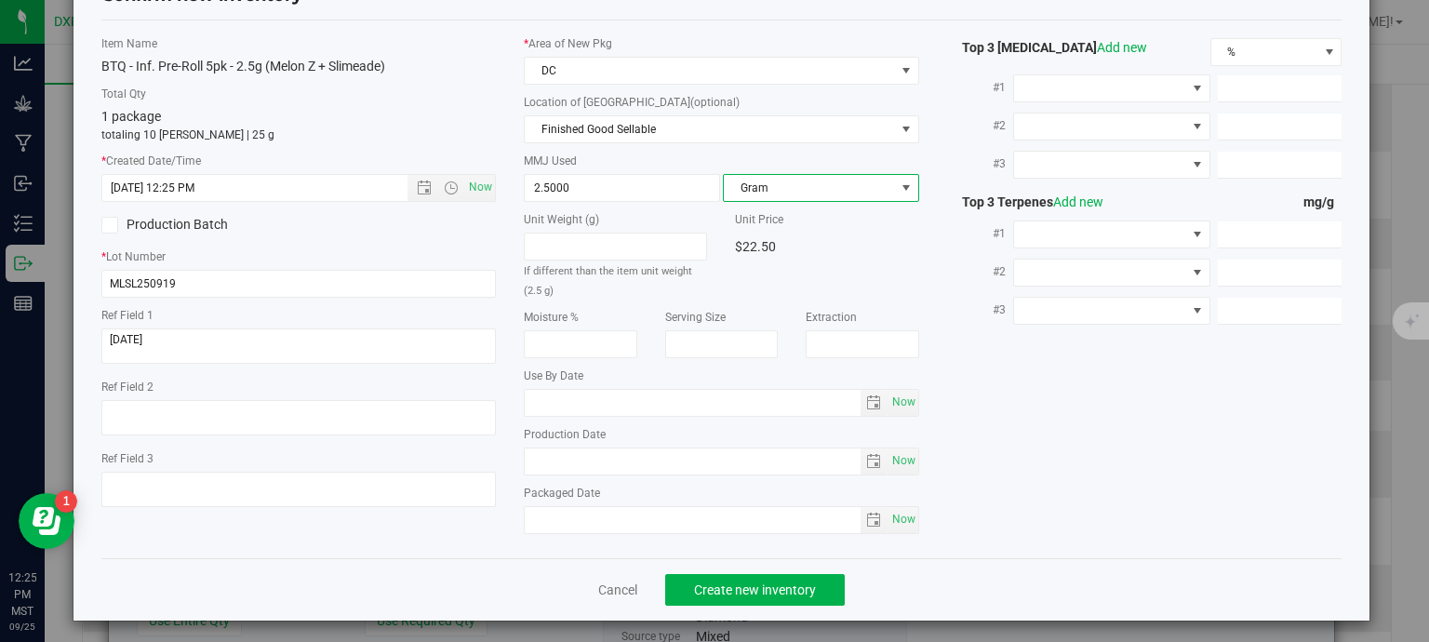
scroll to position [70, 0]
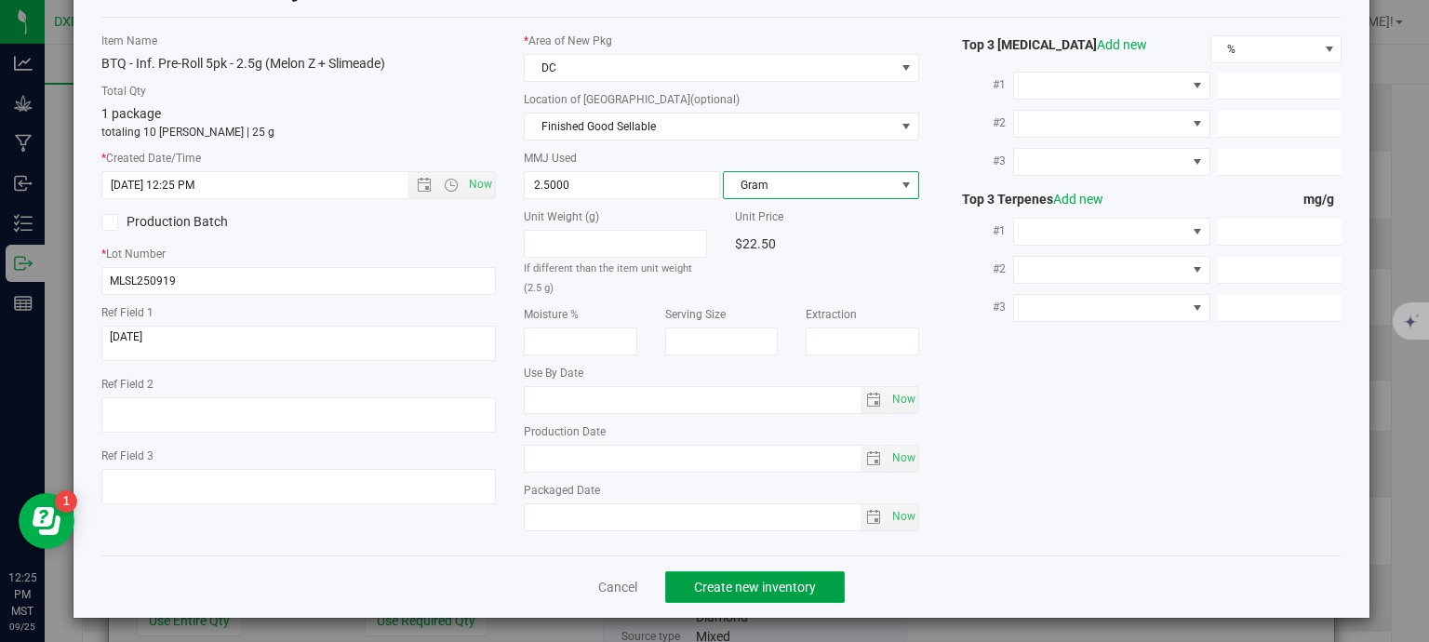
click at [788, 583] on span "Create new inventory" at bounding box center [755, 587] width 122 height 15
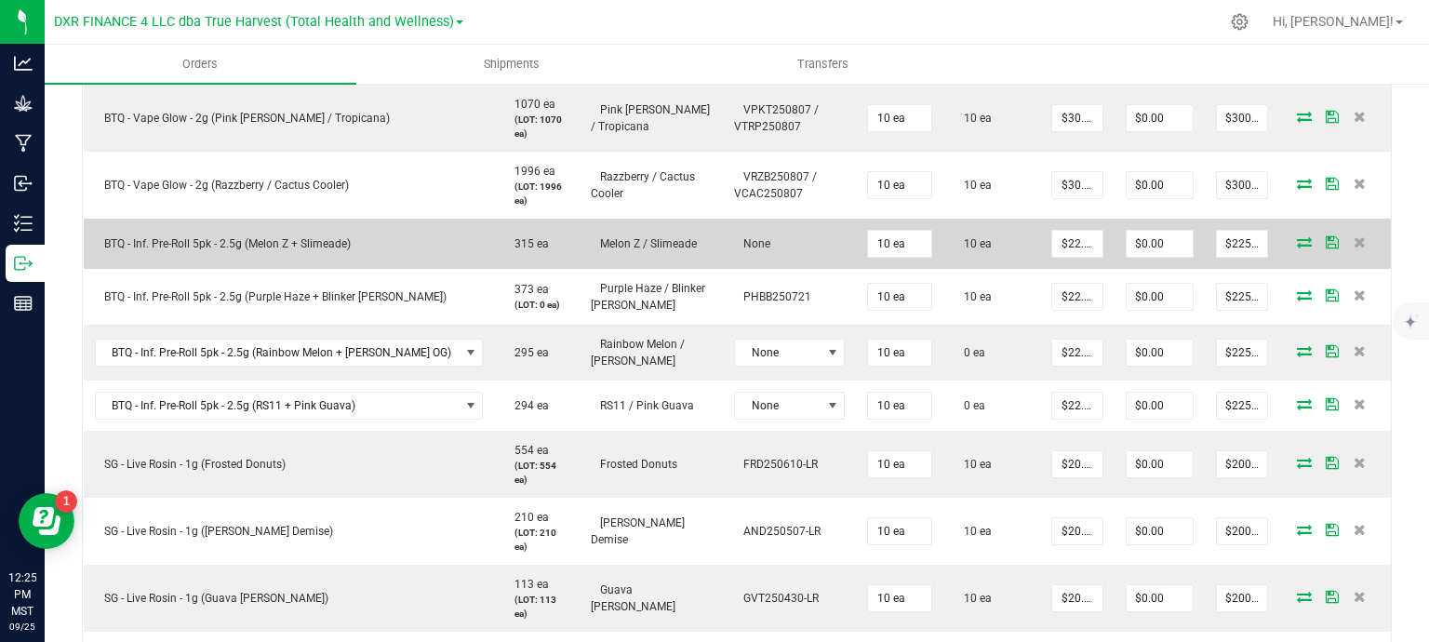
click at [1297, 238] on icon at bounding box center [1304, 241] width 15 height 11
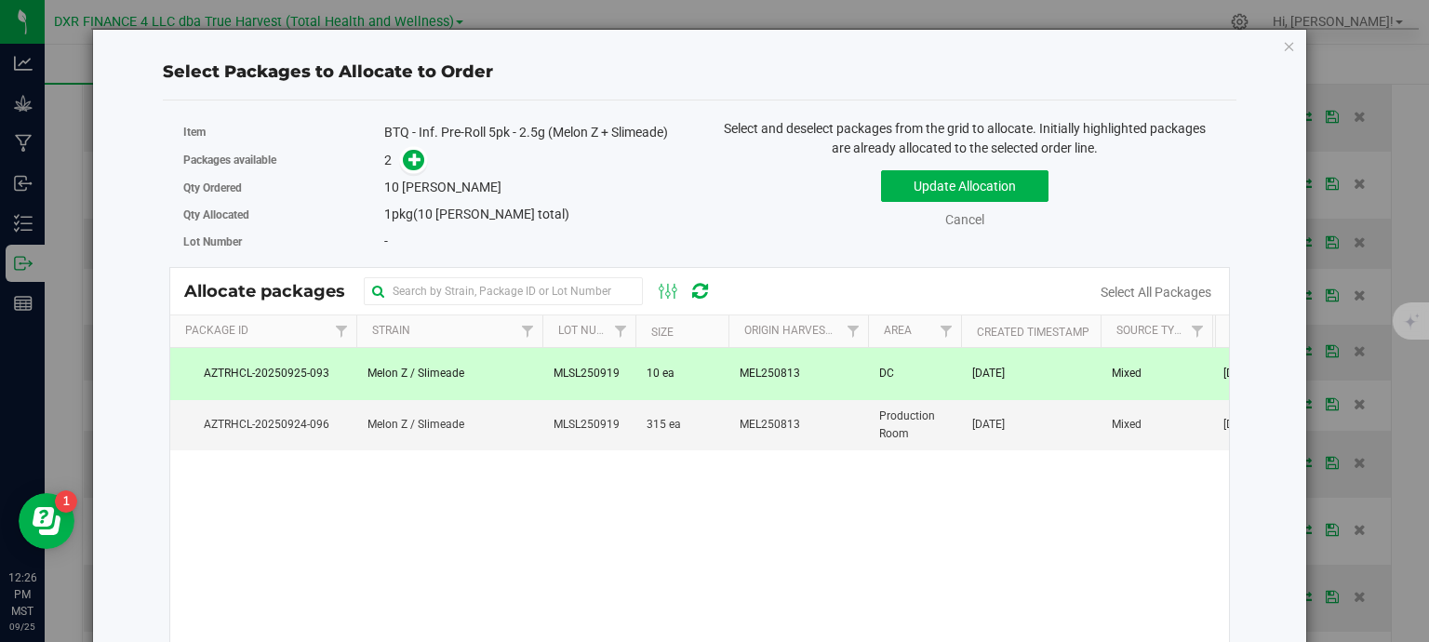
drag, startPoint x: 706, startPoint y: 378, endPoint x: 747, endPoint y: 342, distance: 54.1
click at [709, 376] on td "10 ea" at bounding box center [682, 373] width 93 height 51
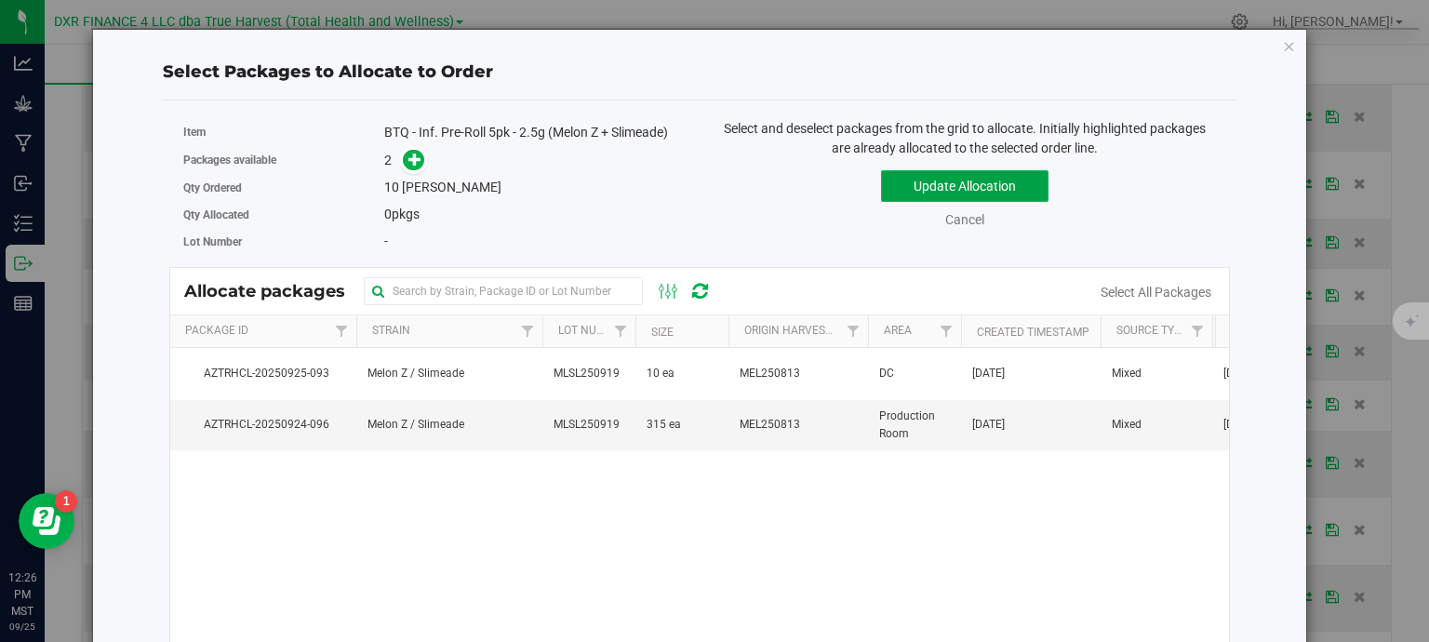
click at [919, 185] on button "Update Allocation" at bounding box center [964, 186] width 167 height 32
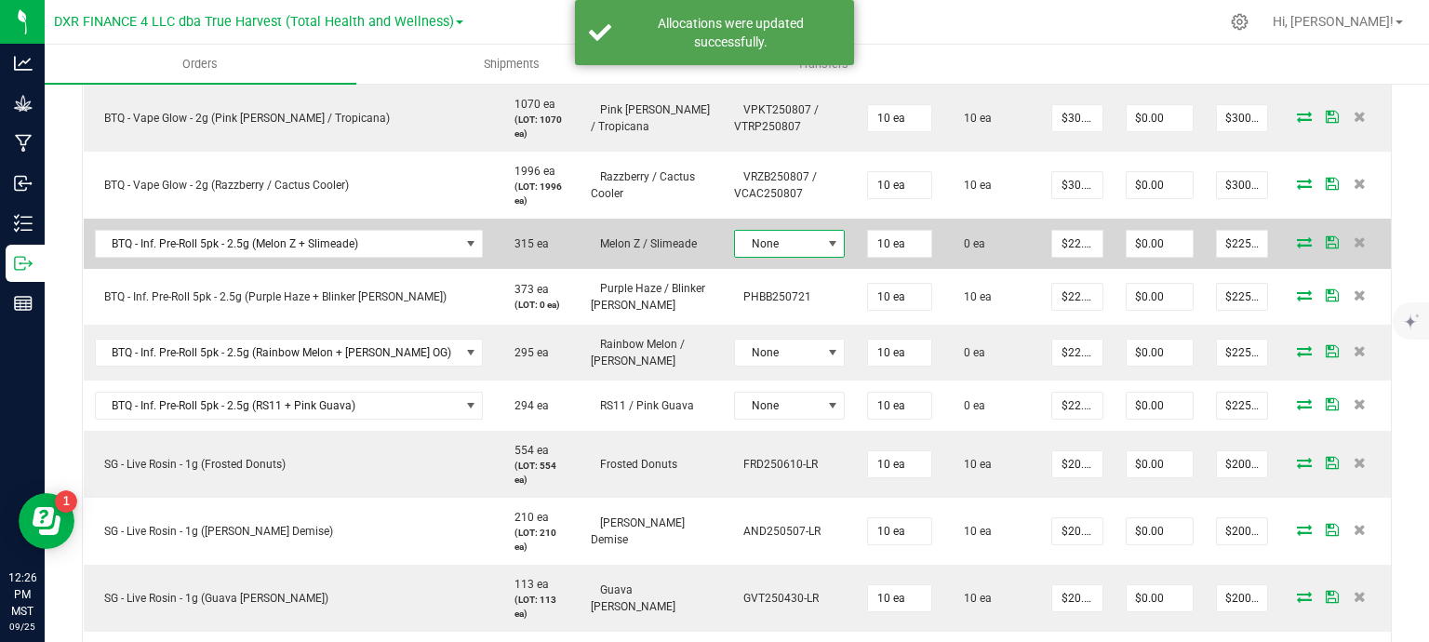
click at [780, 245] on span "None" at bounding box center [778, 244] width 86 height 26
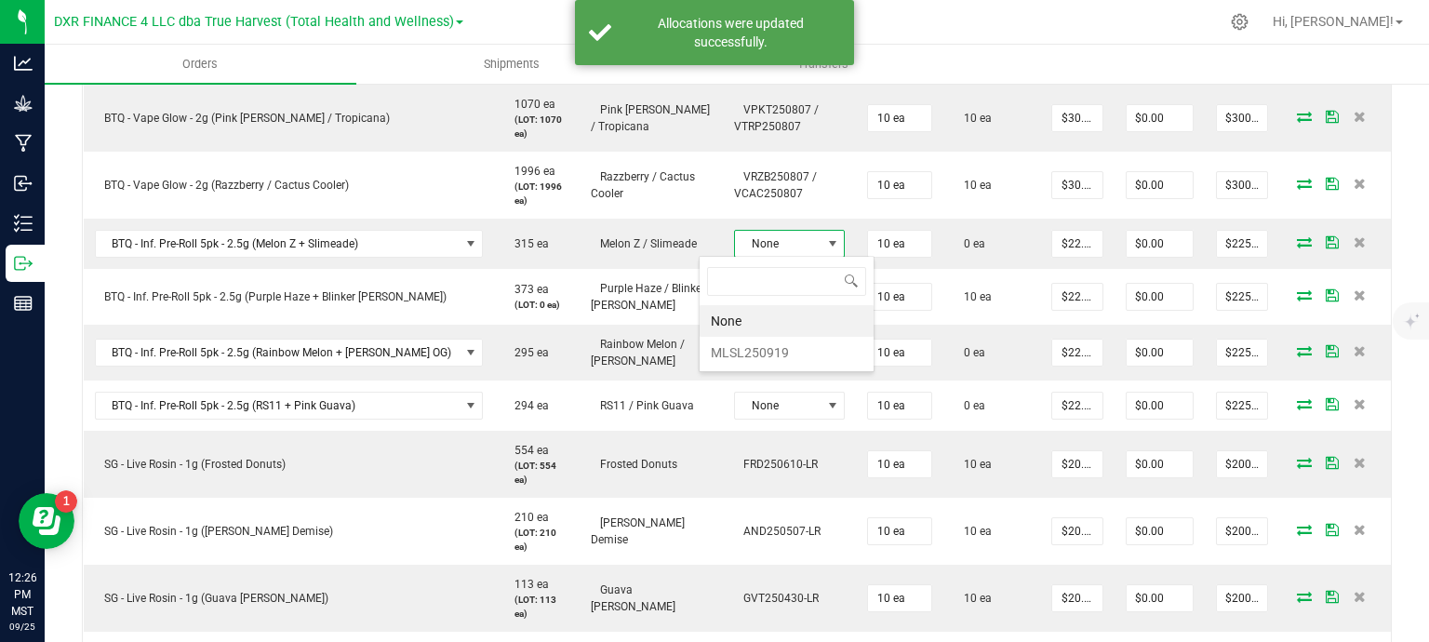
scroll to position [27, 115]
click at [779, 355] on li "MLSL250919" at bounding box center [787, 353] width 174 height 32
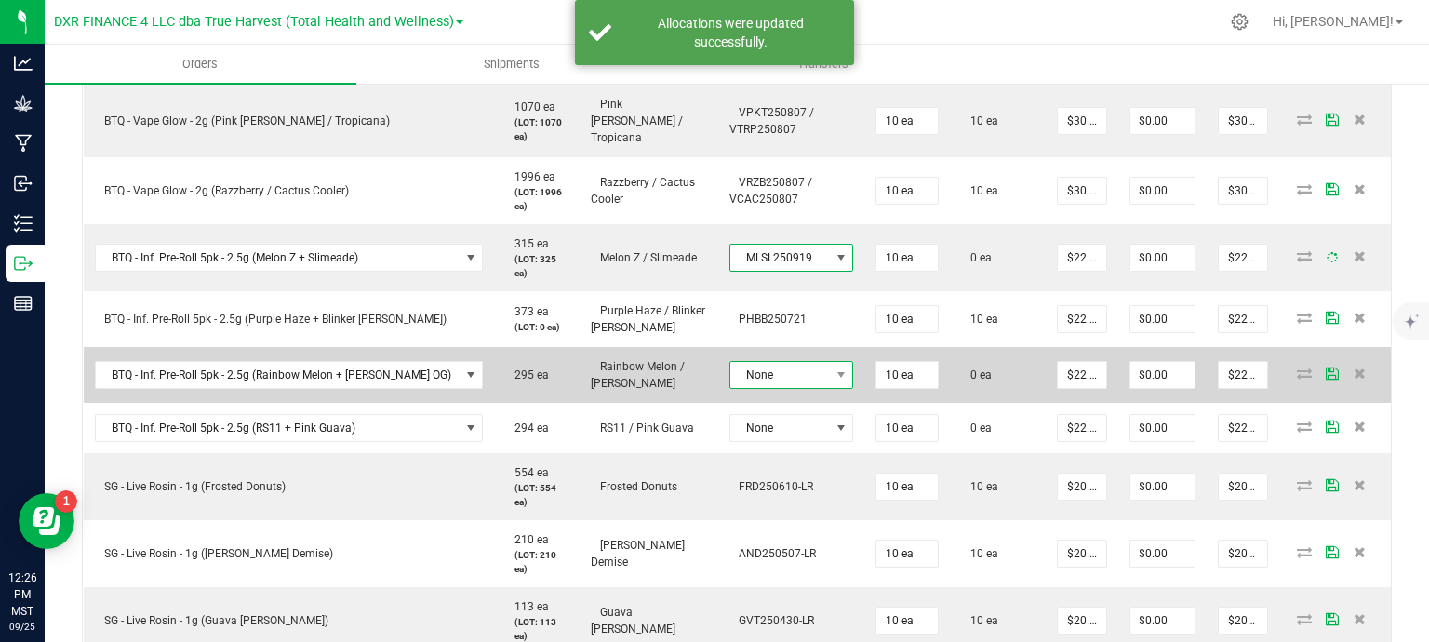
click at [784, 363] on span "None" at bounding box center [780, 375] width 100 height 26
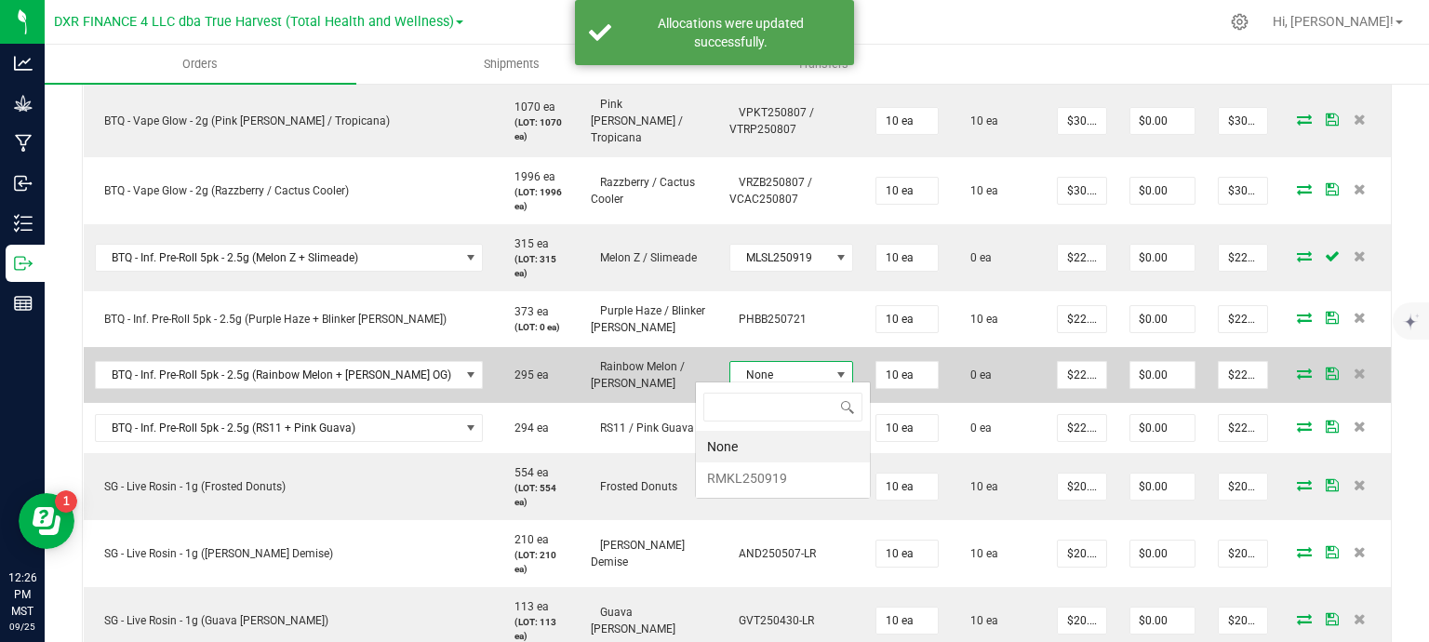
scroll to position [27, 127]
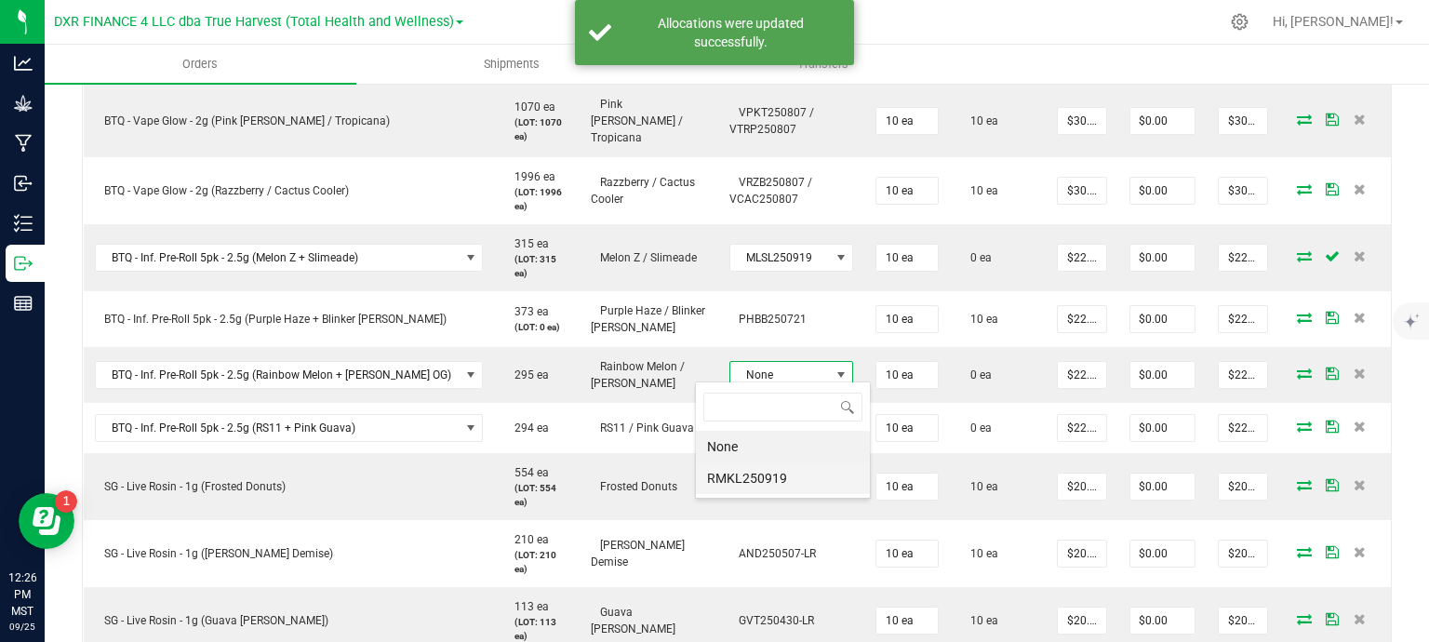
click at [789, 477] on li "RMKL250919" at bounding box center [783, 478] width 174 height 32
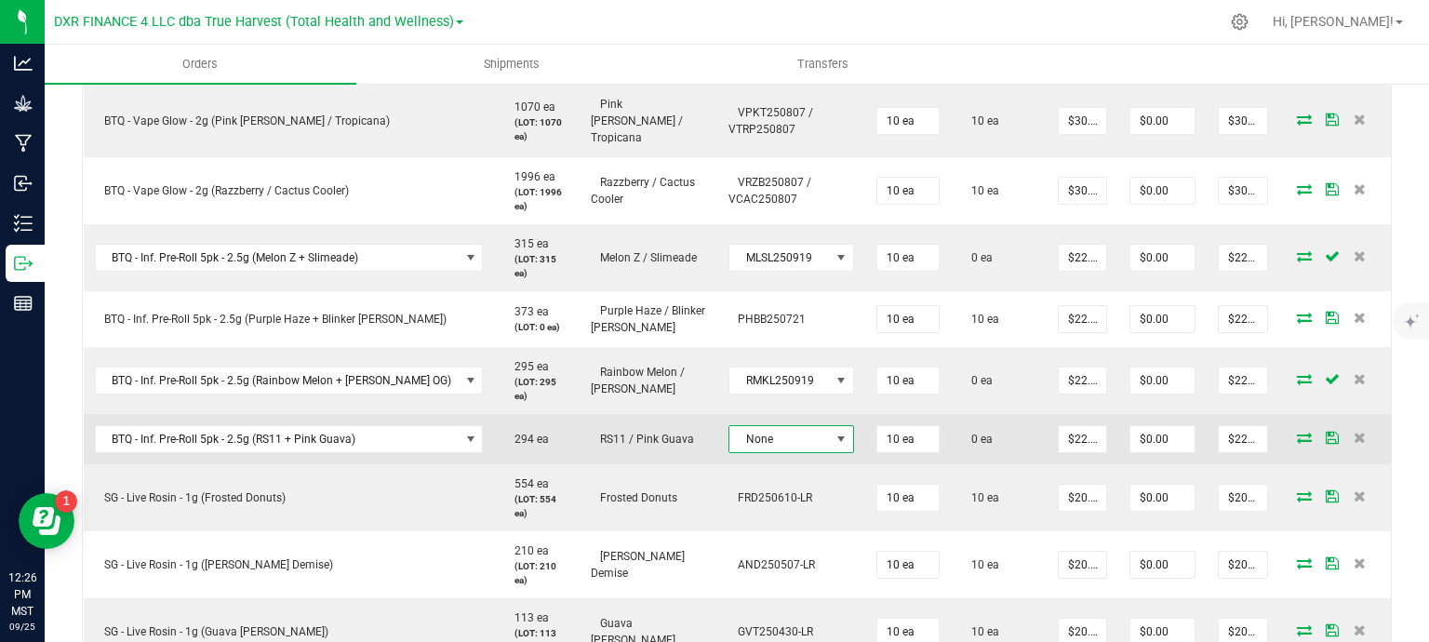
click at [780, 431] on span "None" at bounding box center [779, 439] width 100 height 26
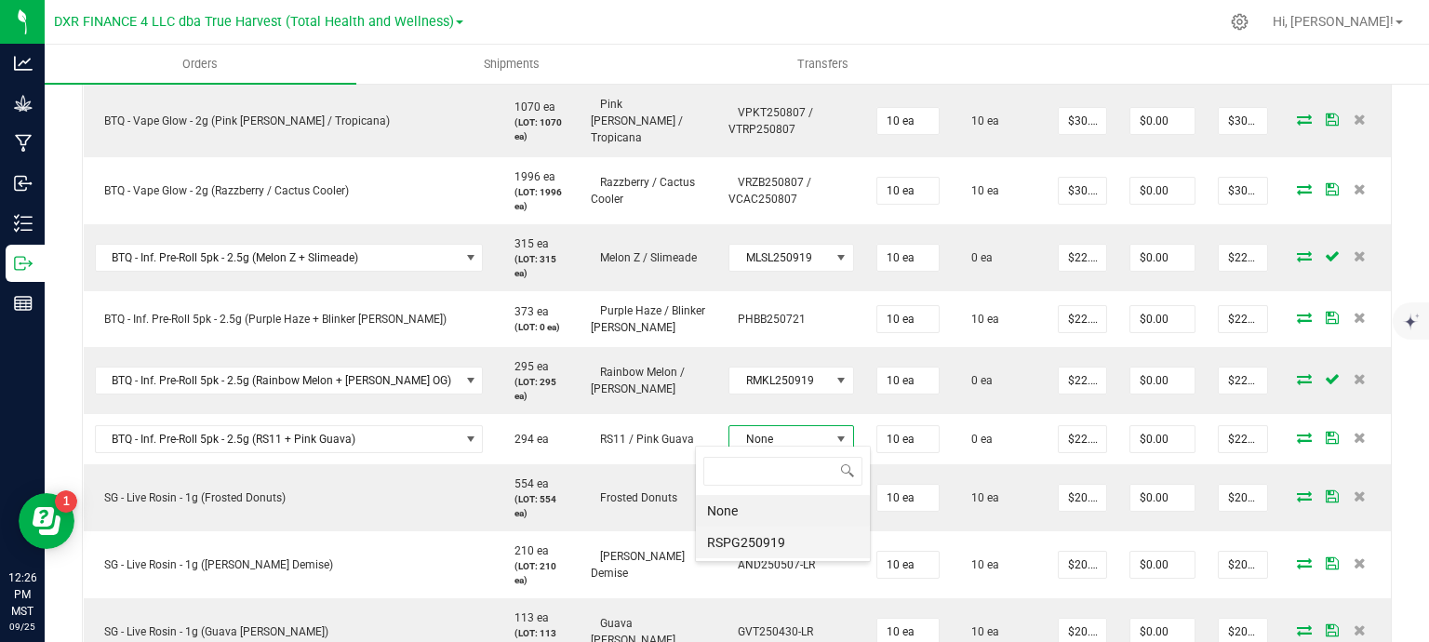
click at [791, 541] on li "RSPG250919" at bounding box center [783, 543] width 174 height 32
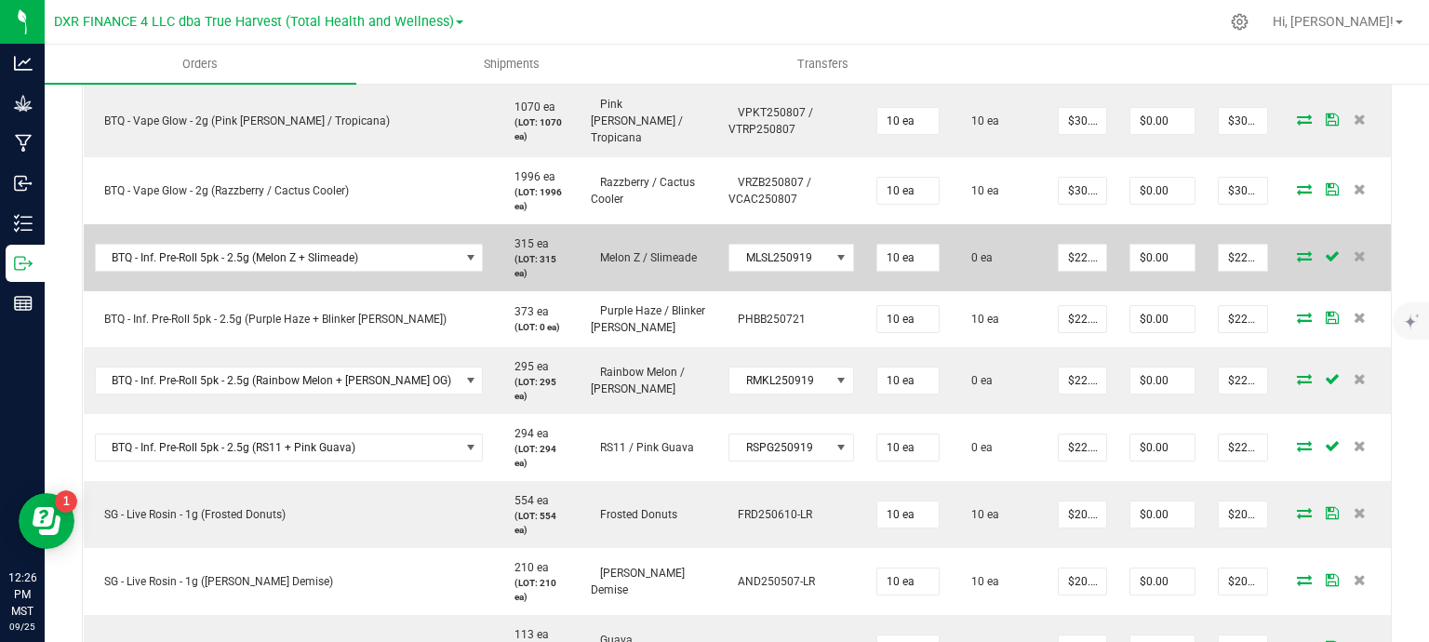
click at [1297, 250] on icon at bounding box center [1304, 255] width 15 height 11
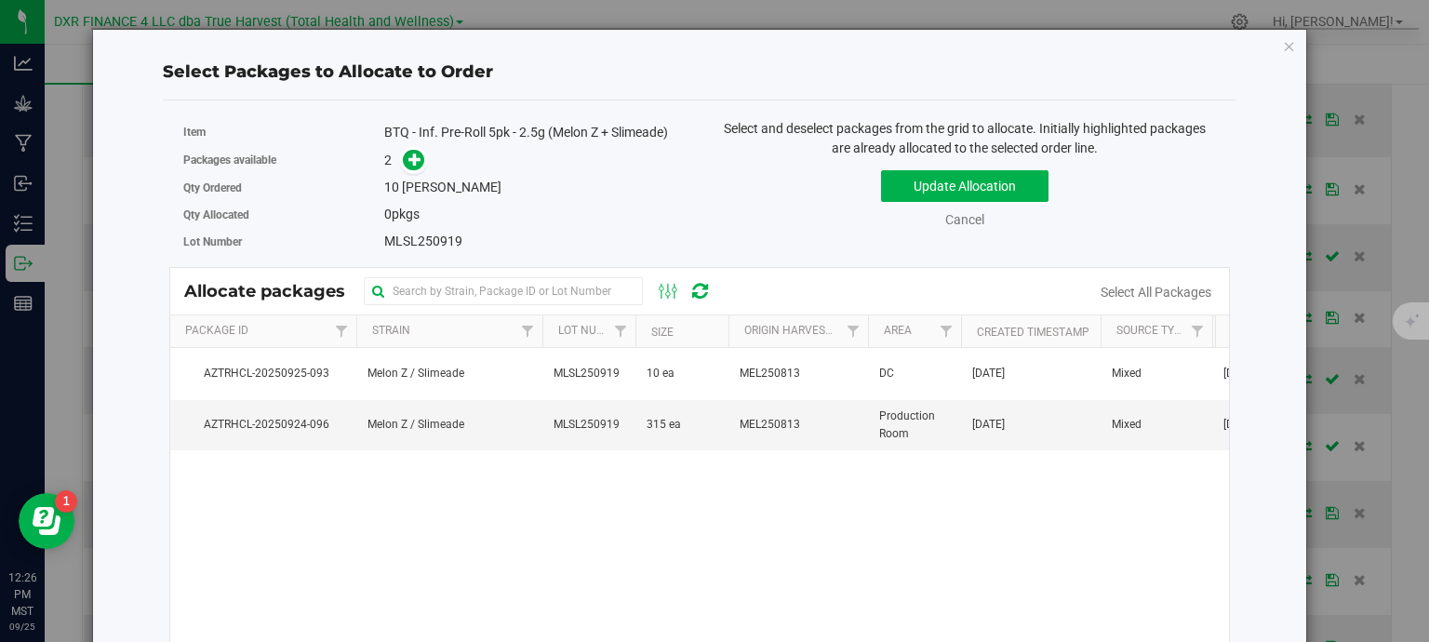
click at [636, 386] on td "10 ea" at bounding box center [682, 373] width 93 height 51
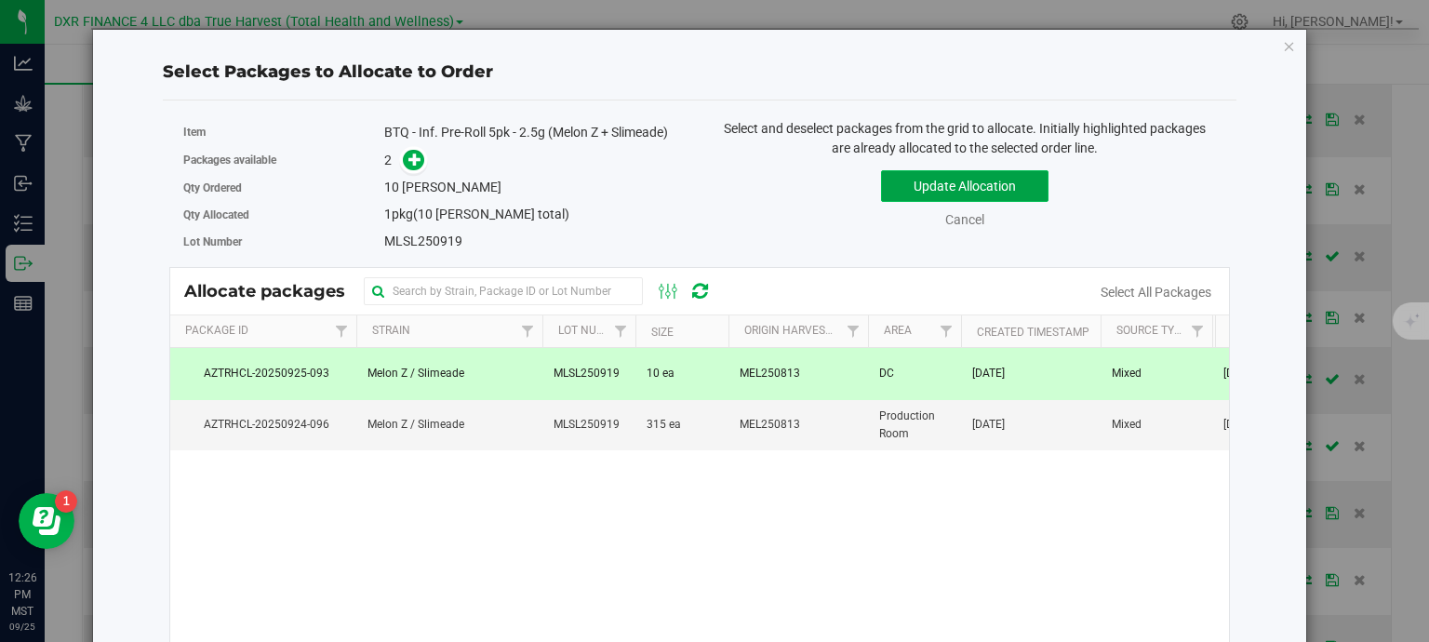
click at [974, 170] on button "Update Allocation" at bounding box center [964, 186] width 167 height 32
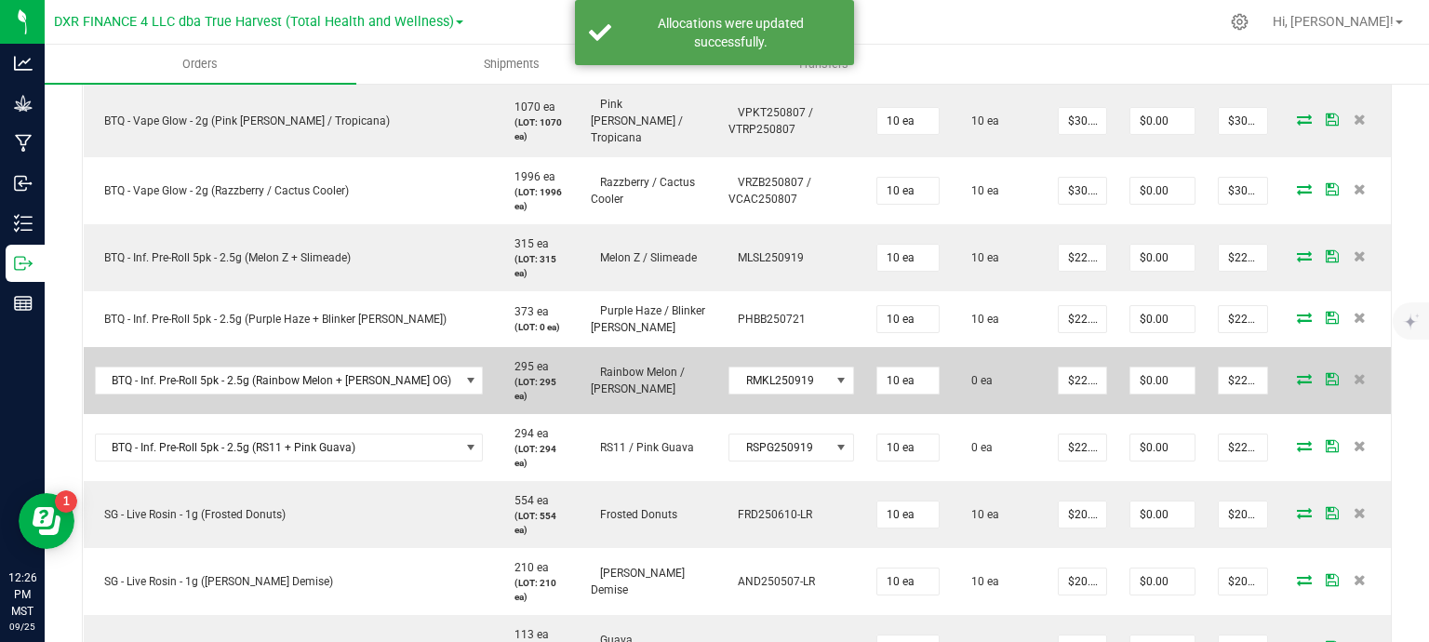
click at [1297, 374] on icon at bounding box center [1304, 378] width 15 height 11
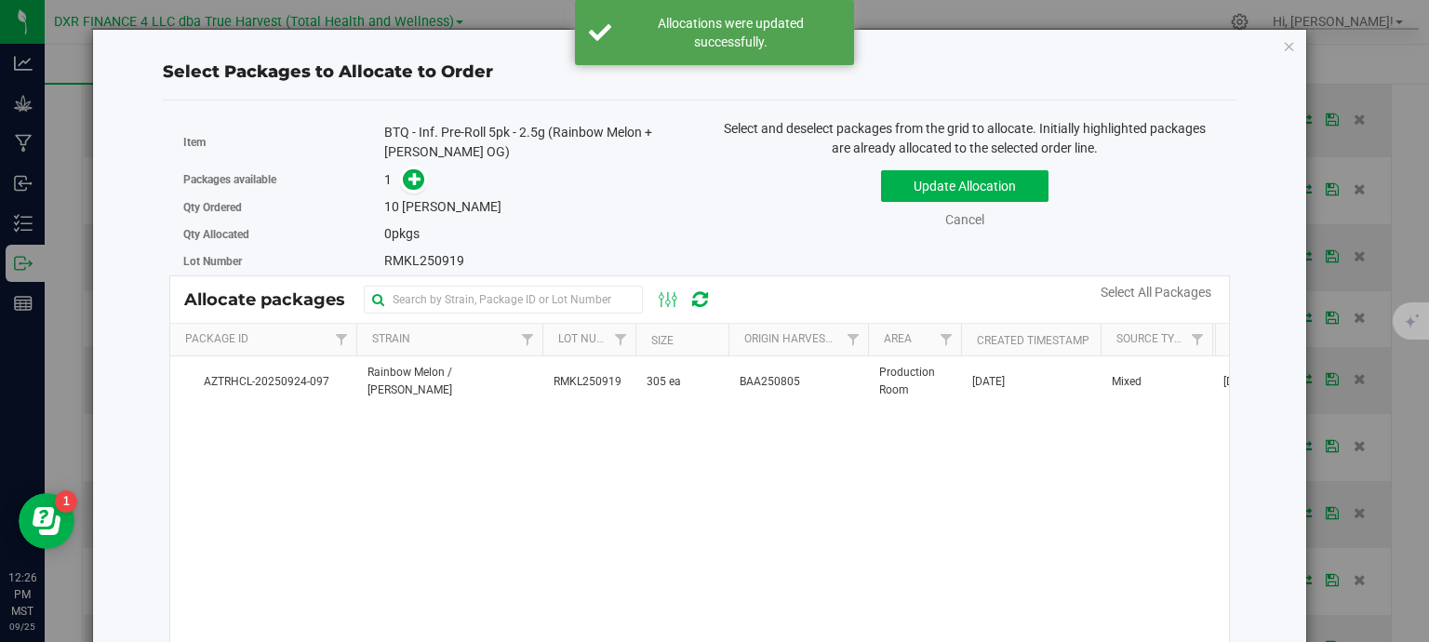
drag, startPoint x: 569, startPoint y: 384, endPoint x: 488, endPoint y: 250, distance: 156.1
click at [568, 383] on span "RMKL250919" at bounding box center [588, 382] width 68 height 18
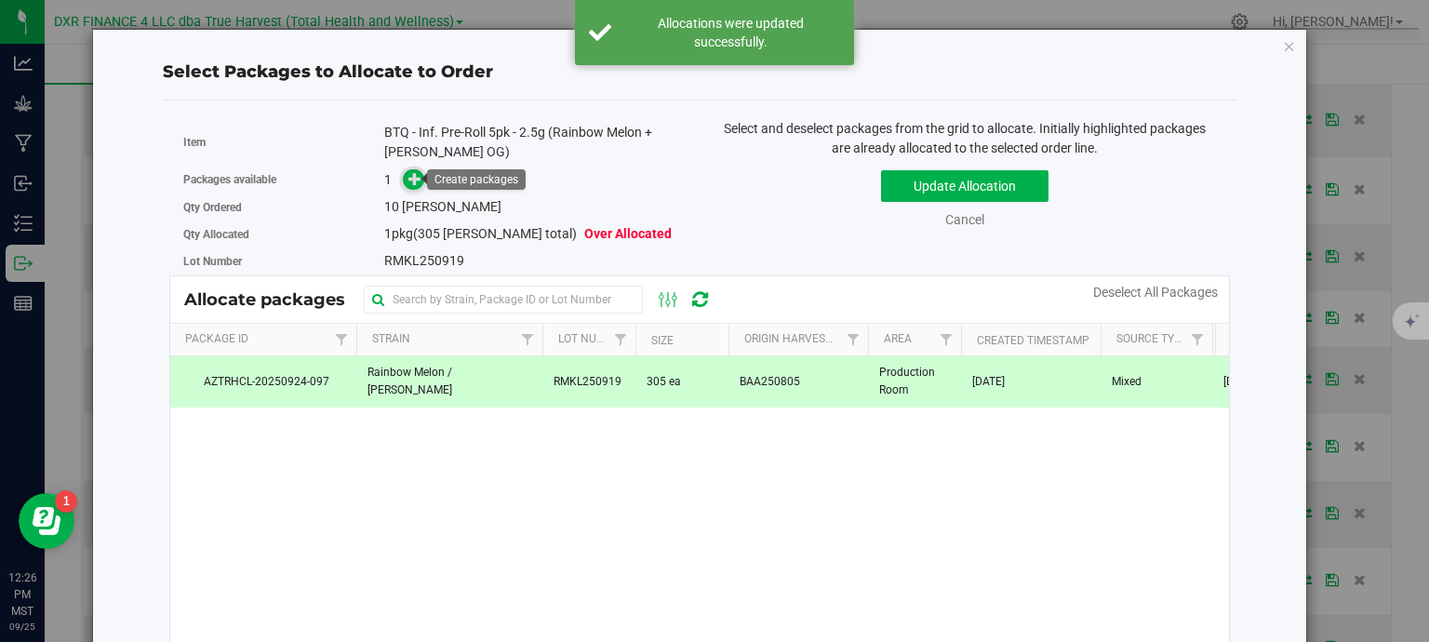
click at [420, 180] on span at bounding box center [413, 178] width 21 height 21
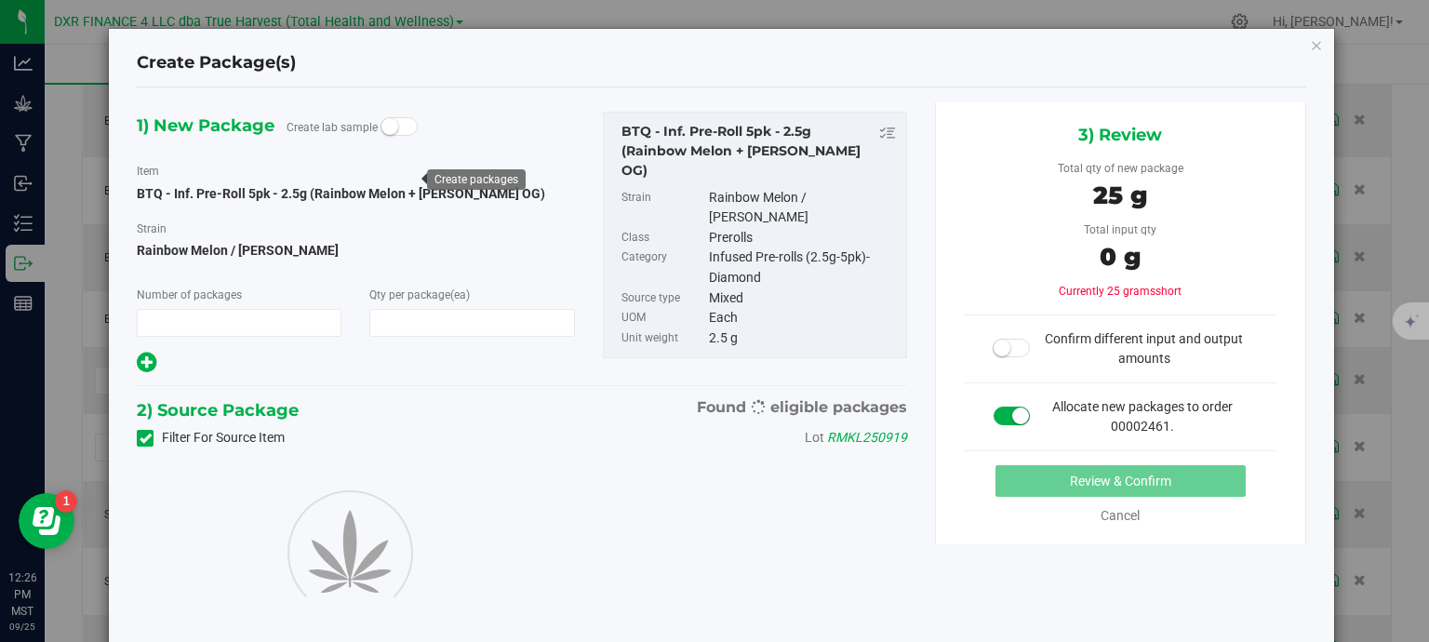
type input "1"
type input "10"
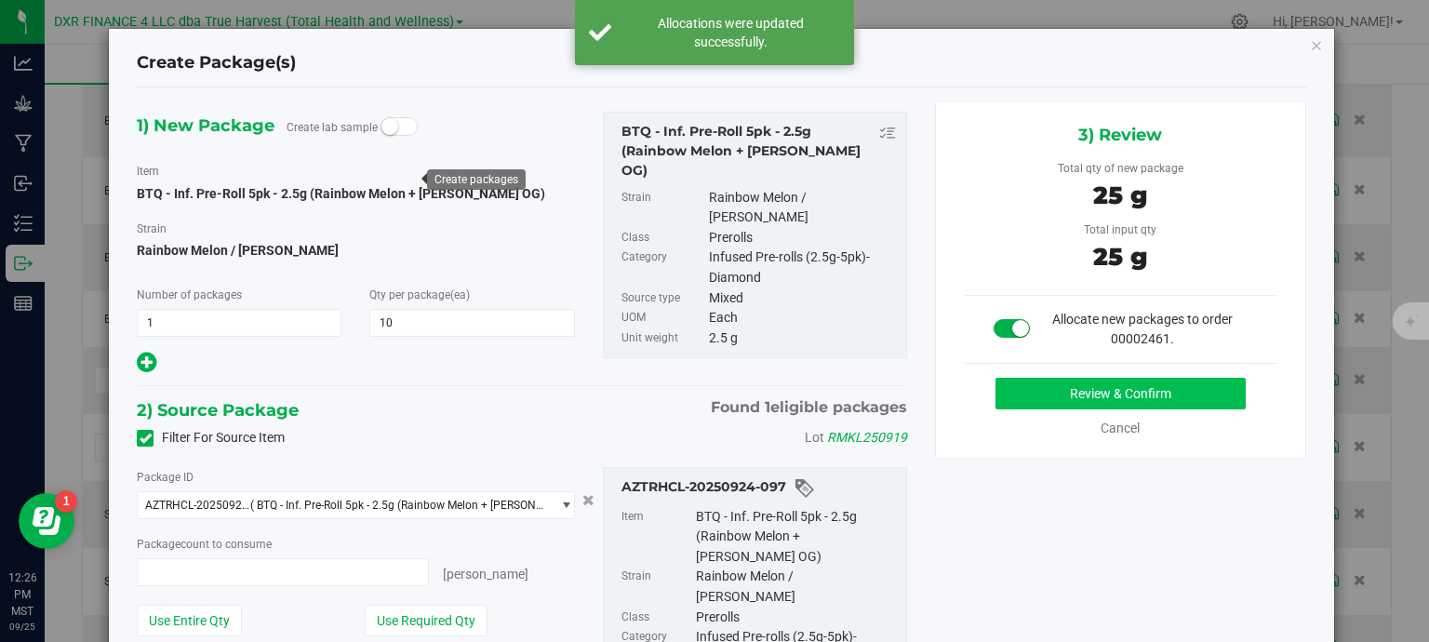
type input "10 ea"
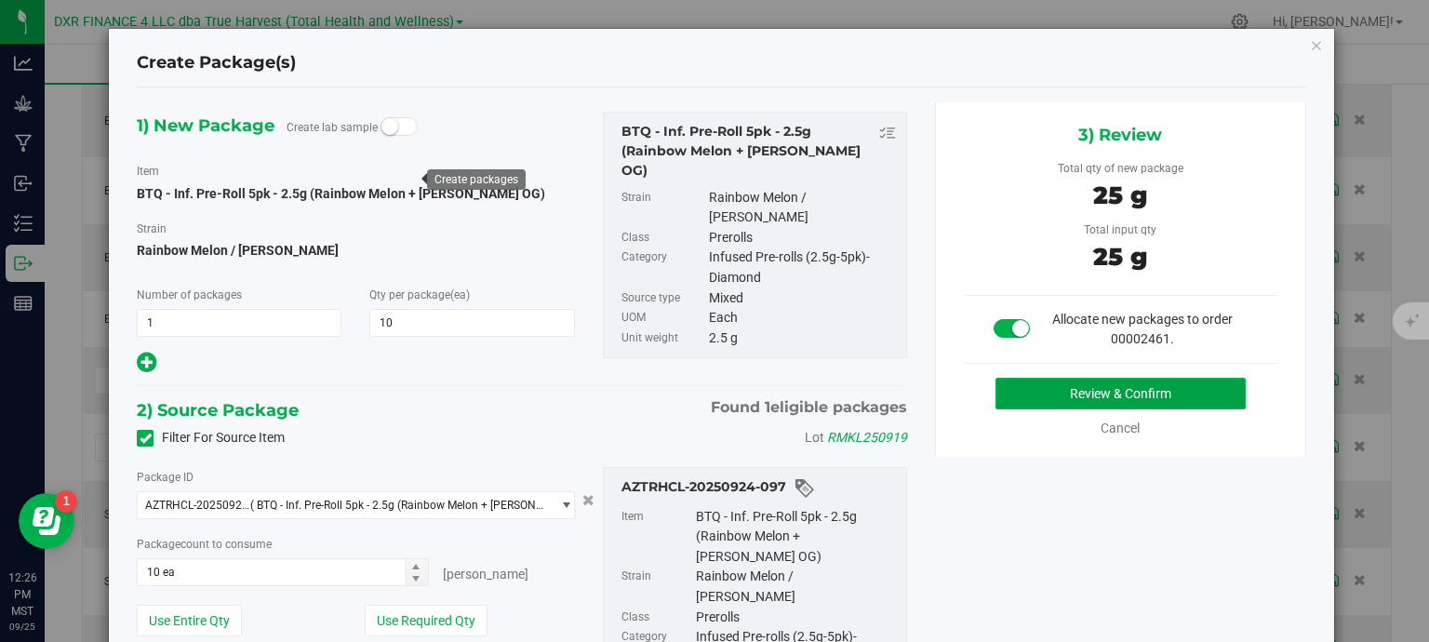
click at [1103, 390] on button "Review & Confirm" at bounding box center [1121, 394] width 250 height 32
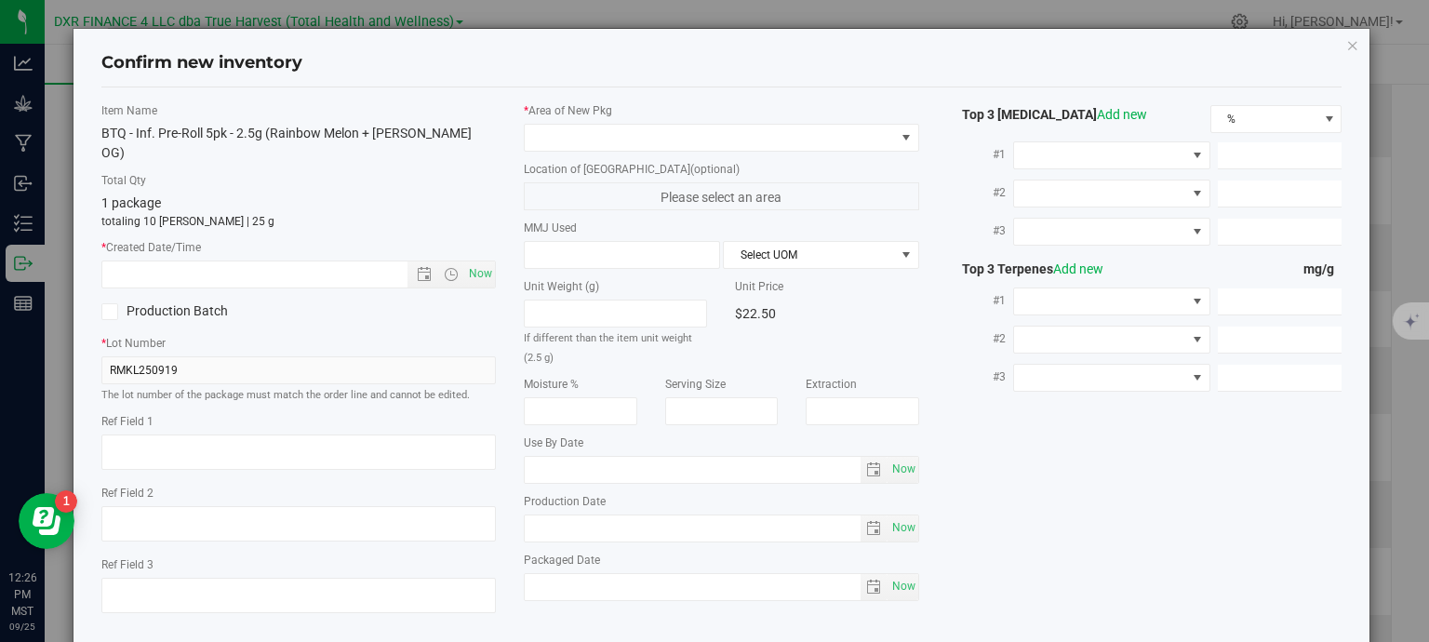
type textarea "[DATE]"
click at [268, 435] on textarea at bounding box center [298, 452] width 395 height 35
click at [281, 261] on input "text" at bounding box center [271, 274] width 338 height 26
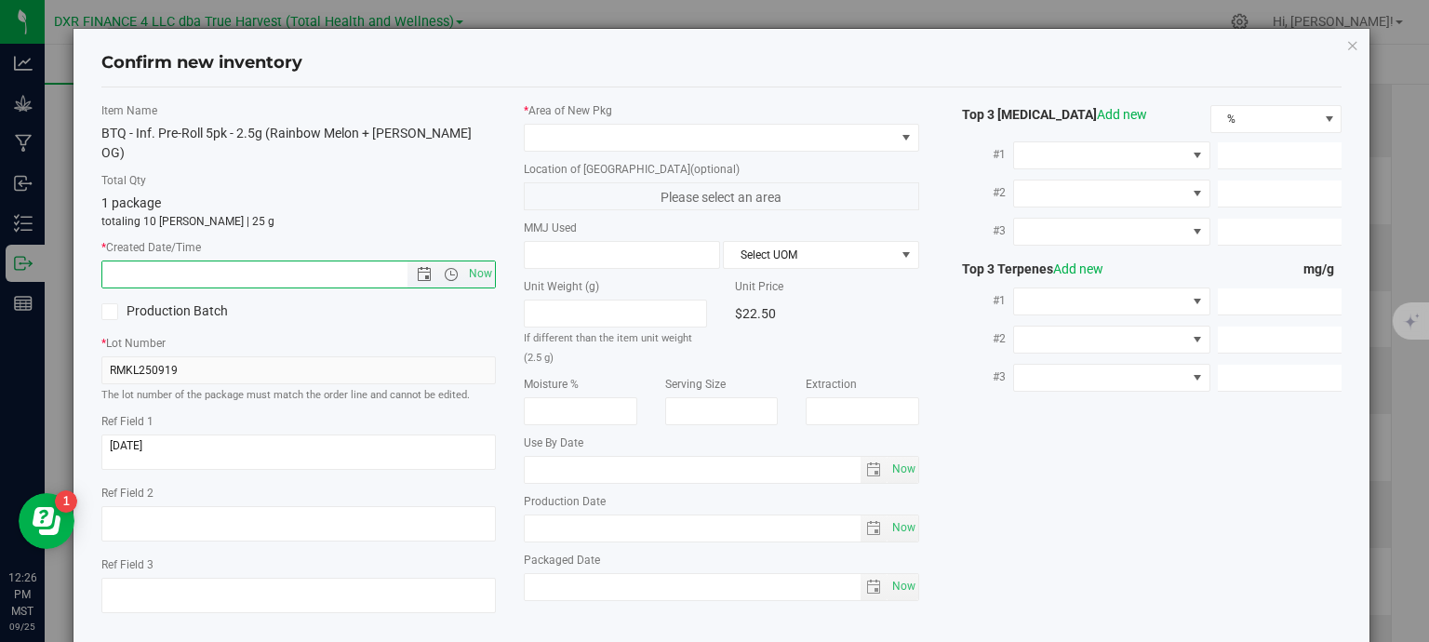
paste input "[DATE]"
click at [639, 131] on span at bounding box center [710, 138] width 370 height 26
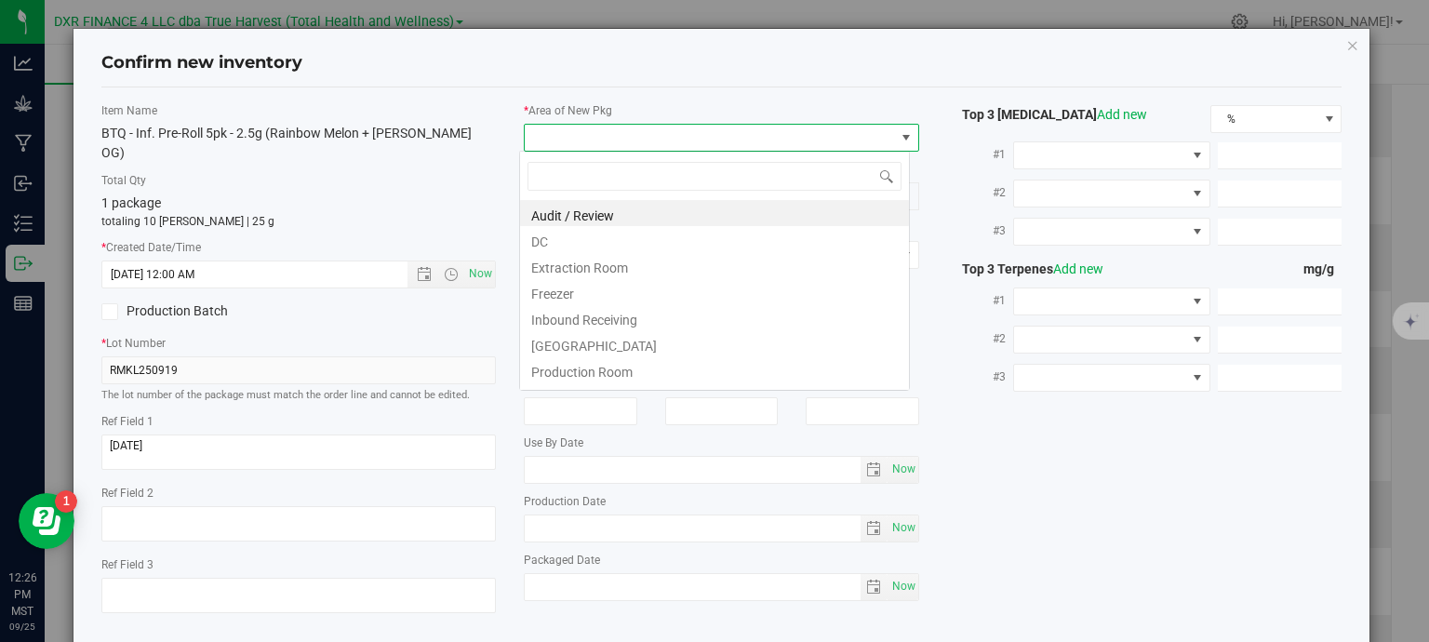
type input "8/5/2025 12:26 PM"
click at [606, 248] on li "DC" at bounding box center [714, 239] width 389 height 26
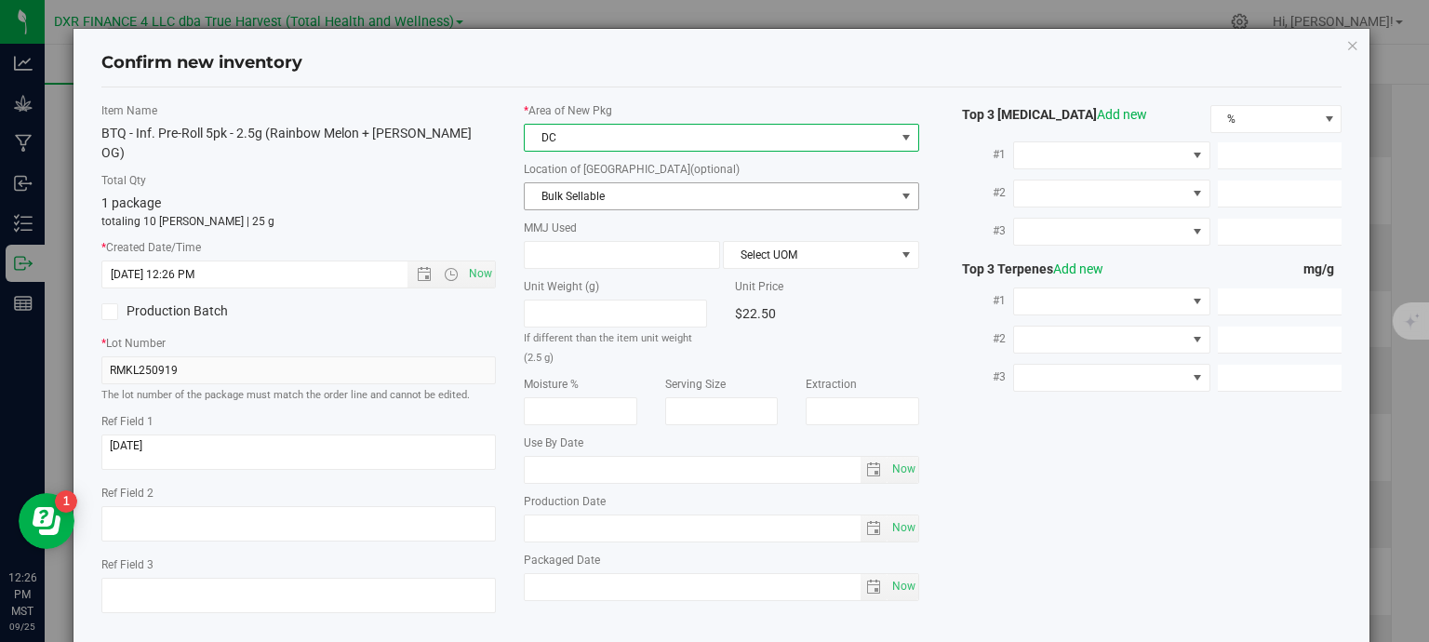
click at [618, 196] on span "Bulk Sellable" at bounding box center [710, 196] width 370 height 26
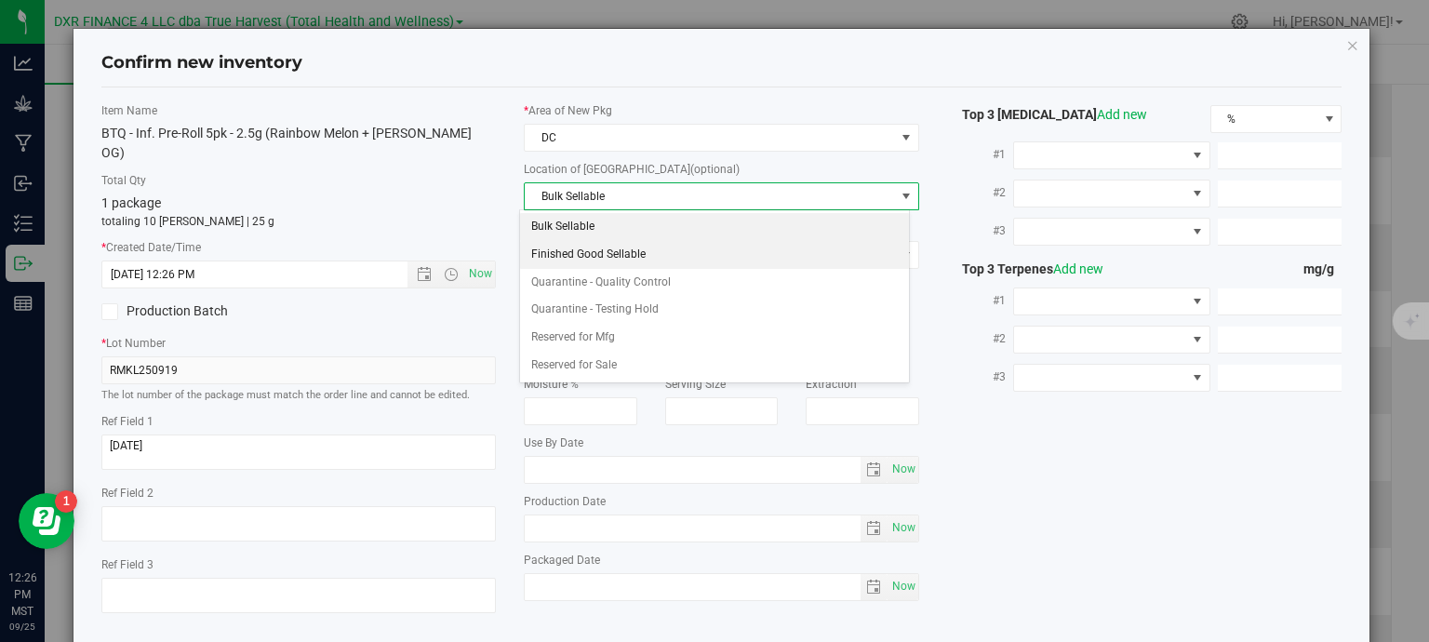
click at [631, 253] on li "Finished Good Sellable" at bounding box center [714, 255] width 389 height 28
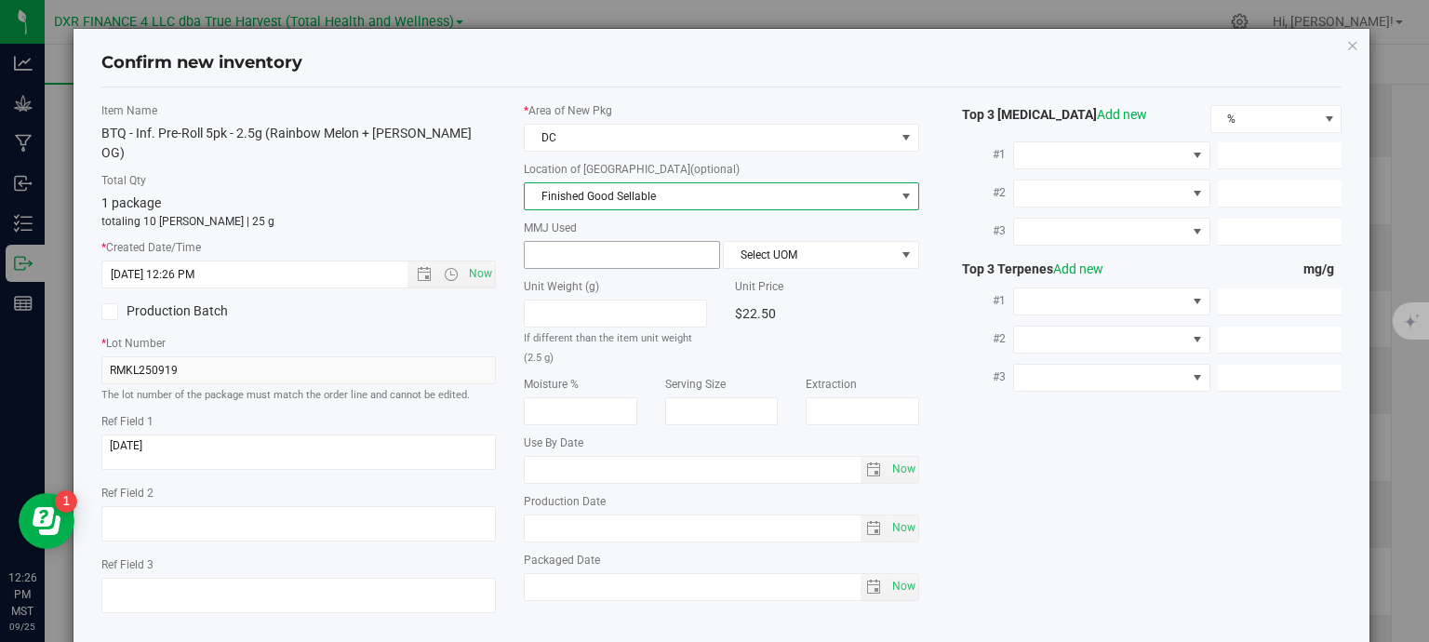
click at [619, 256] on input "text" at bounding box center [622, 255] width 194 height 26
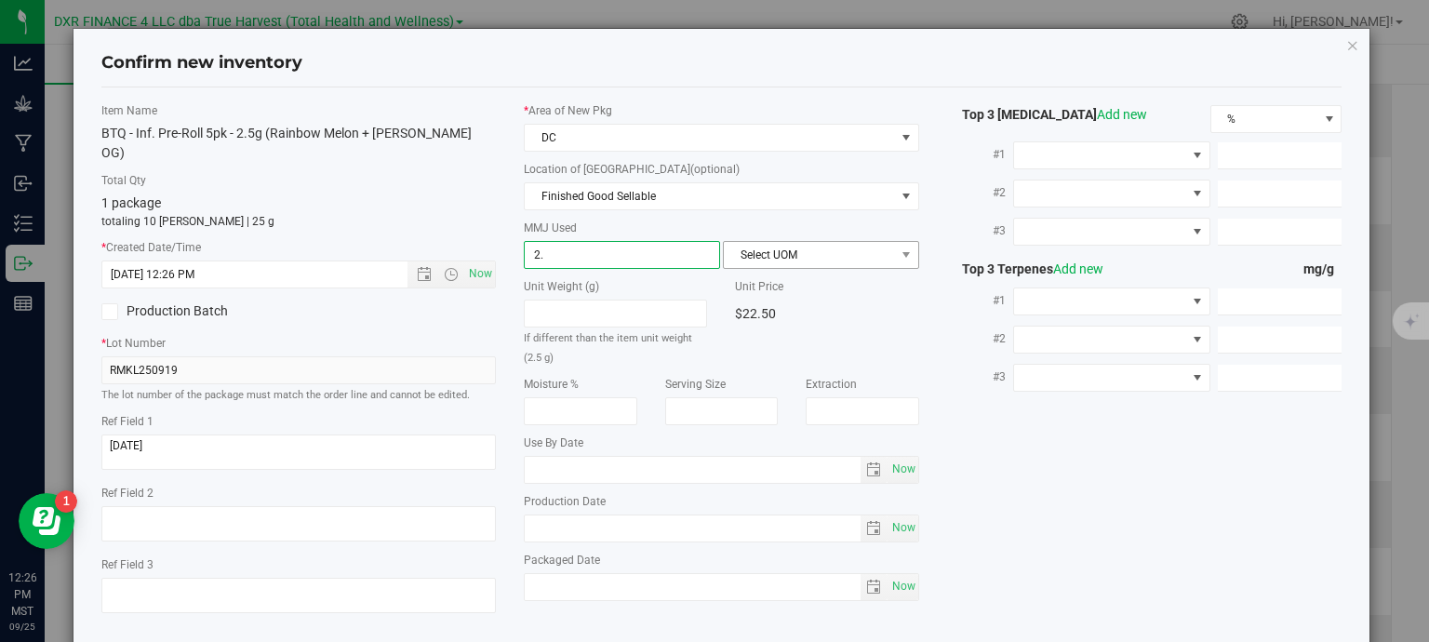
type input "2.5"
type input "2.5000"
click at [755, 254] on span "Select UOM" at bounding box center [809, 255] width 171 height 26
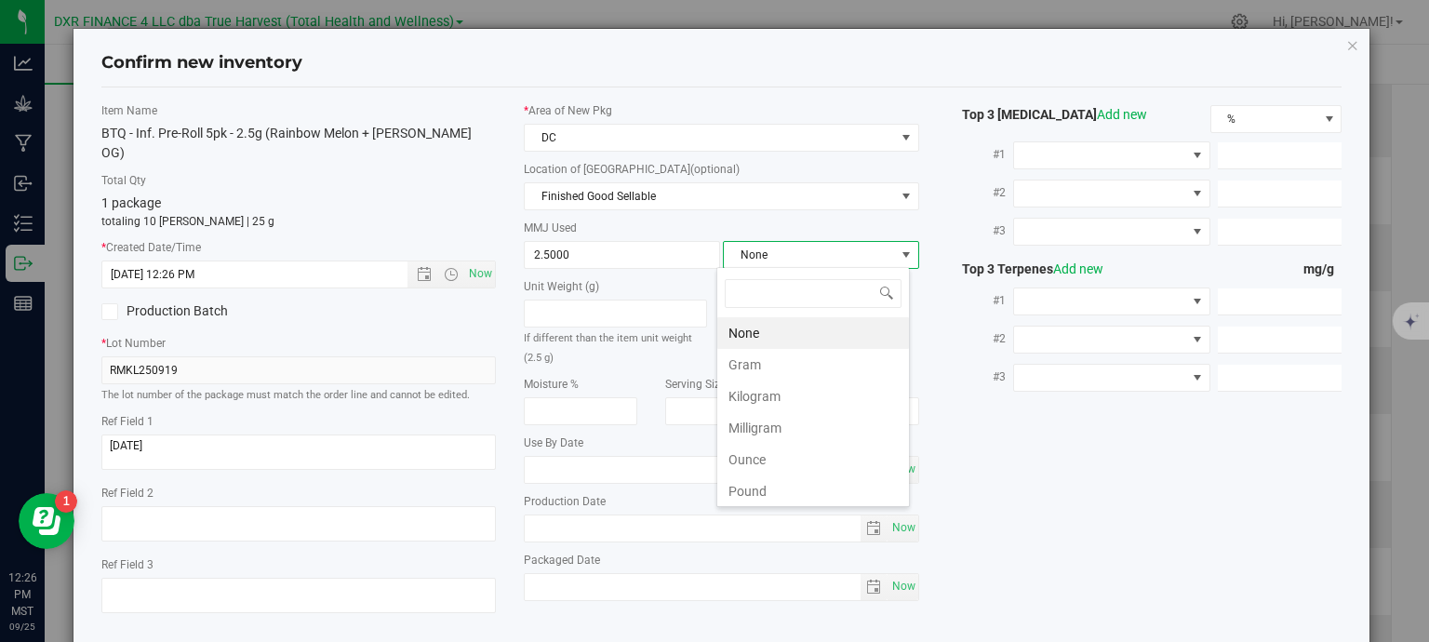
scroll to position [27, 194]
click at [770, 368] on li "Gram" at bounding box center [813, 365] width 192 height 32
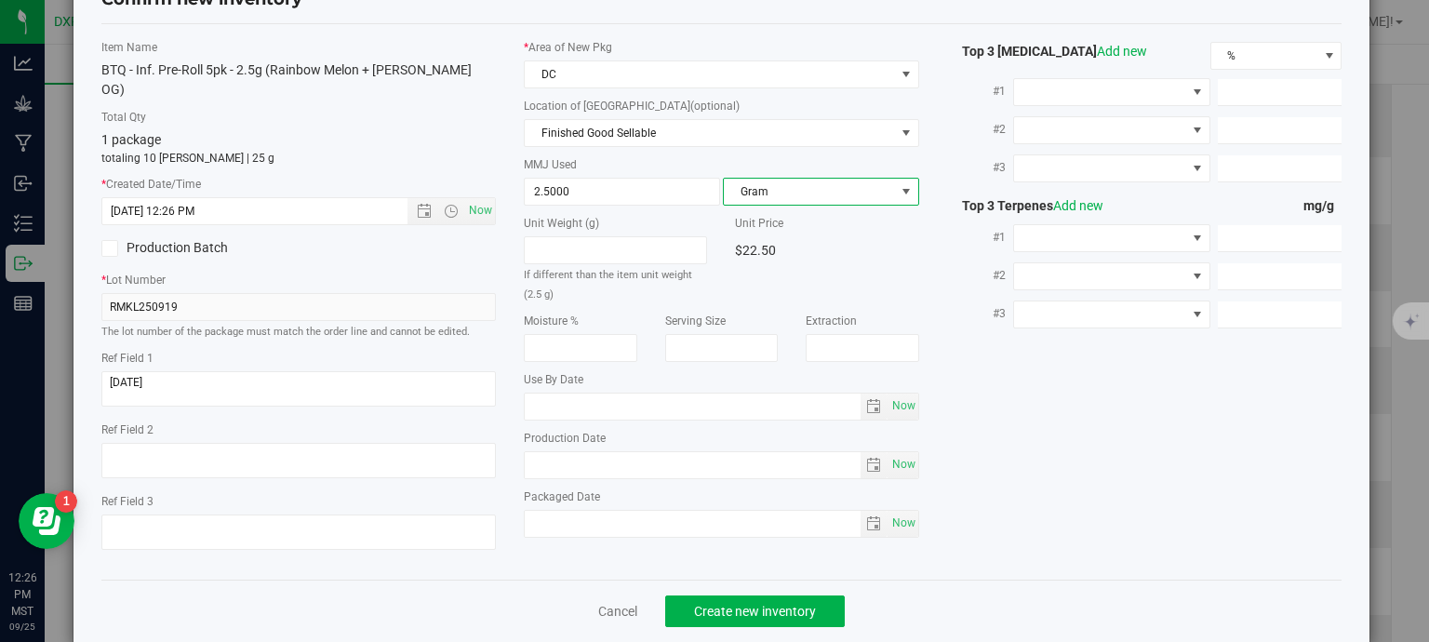
scroll to position [71, 0]
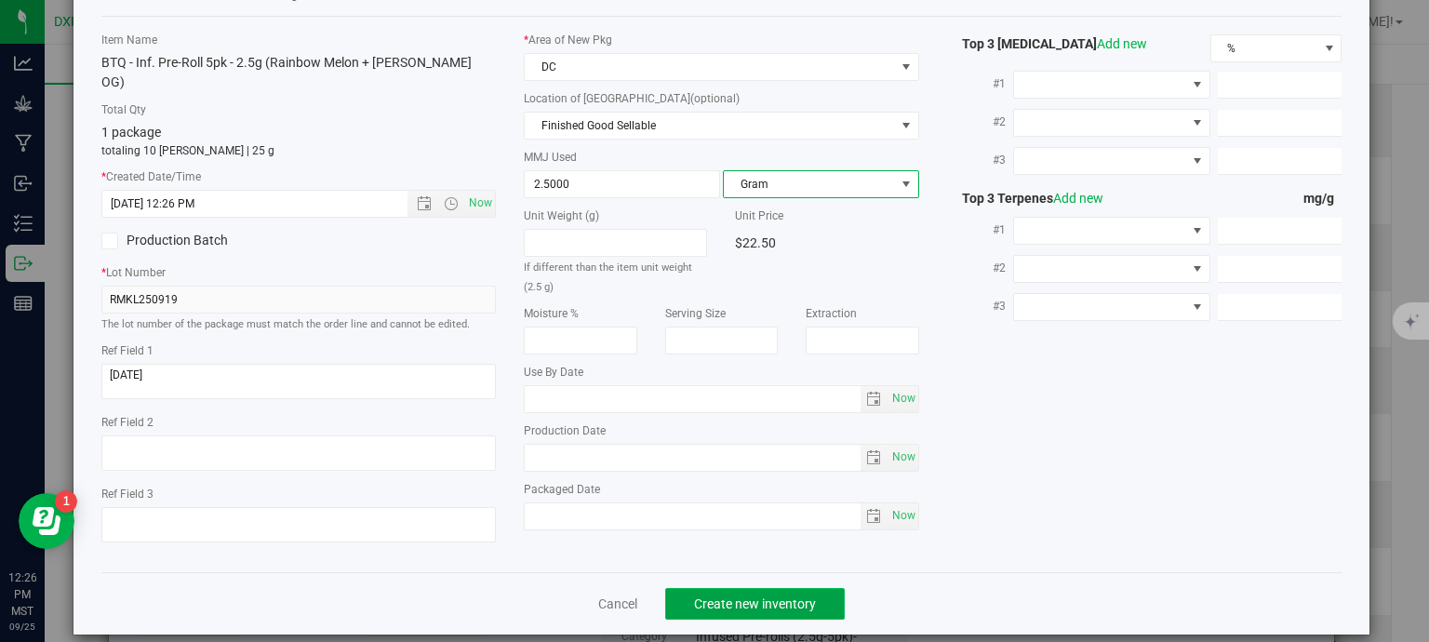
click at [789, 596] on span "Create new inventory" at bounding box center [755, 603] width 122 height 15
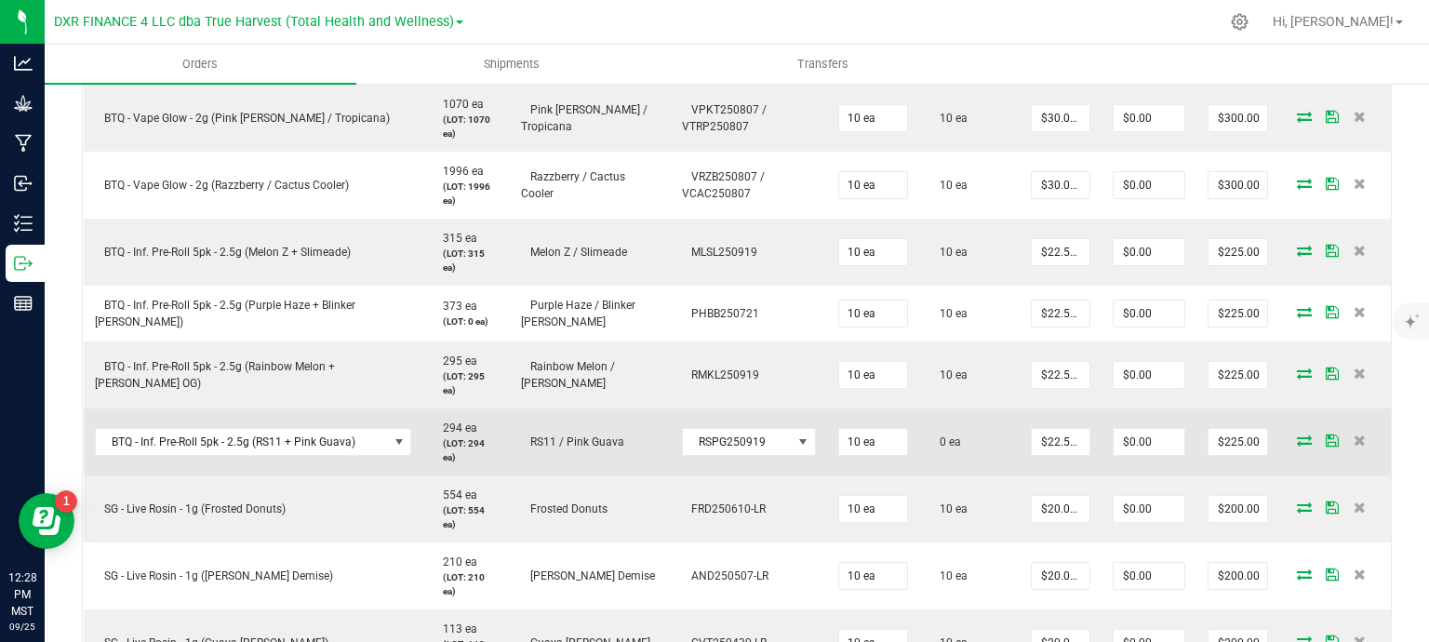
click at [1297, 437] on icon at bounding box center [1304, 440] width 15 height 11
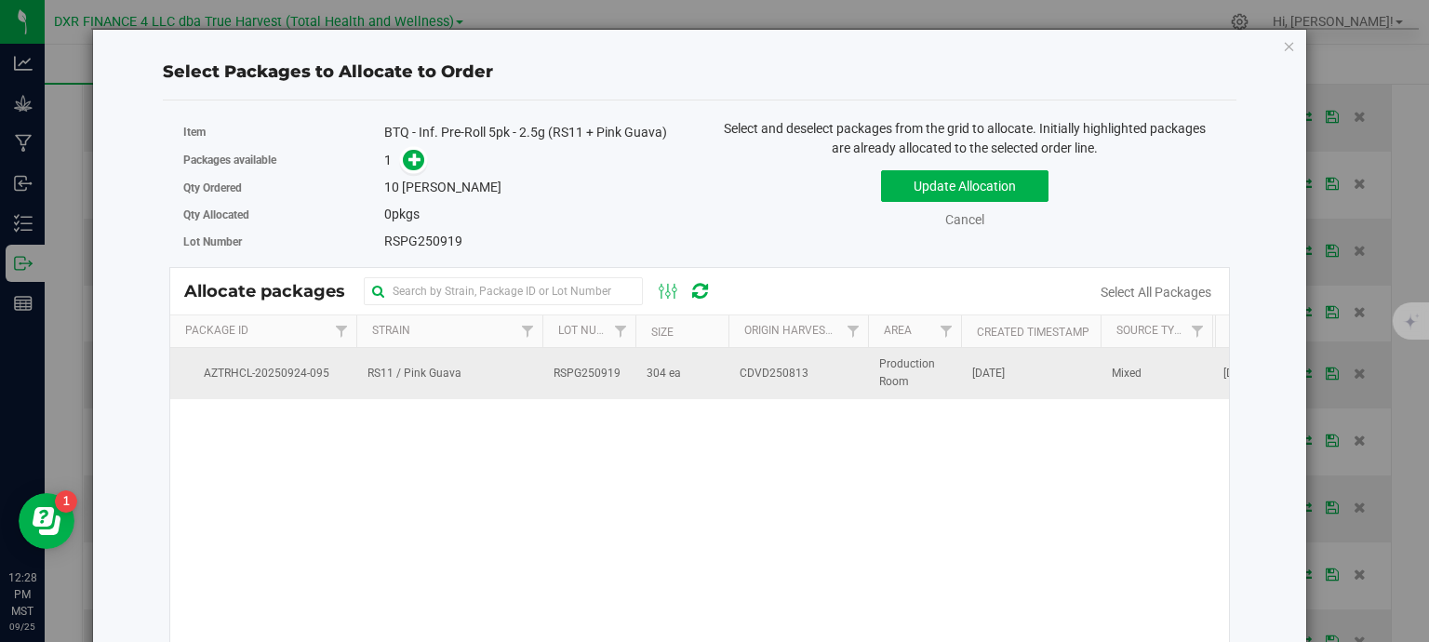
click at [740, 370] on span "CDVD250813" at bounding box center [774, 374] width 69 height 18
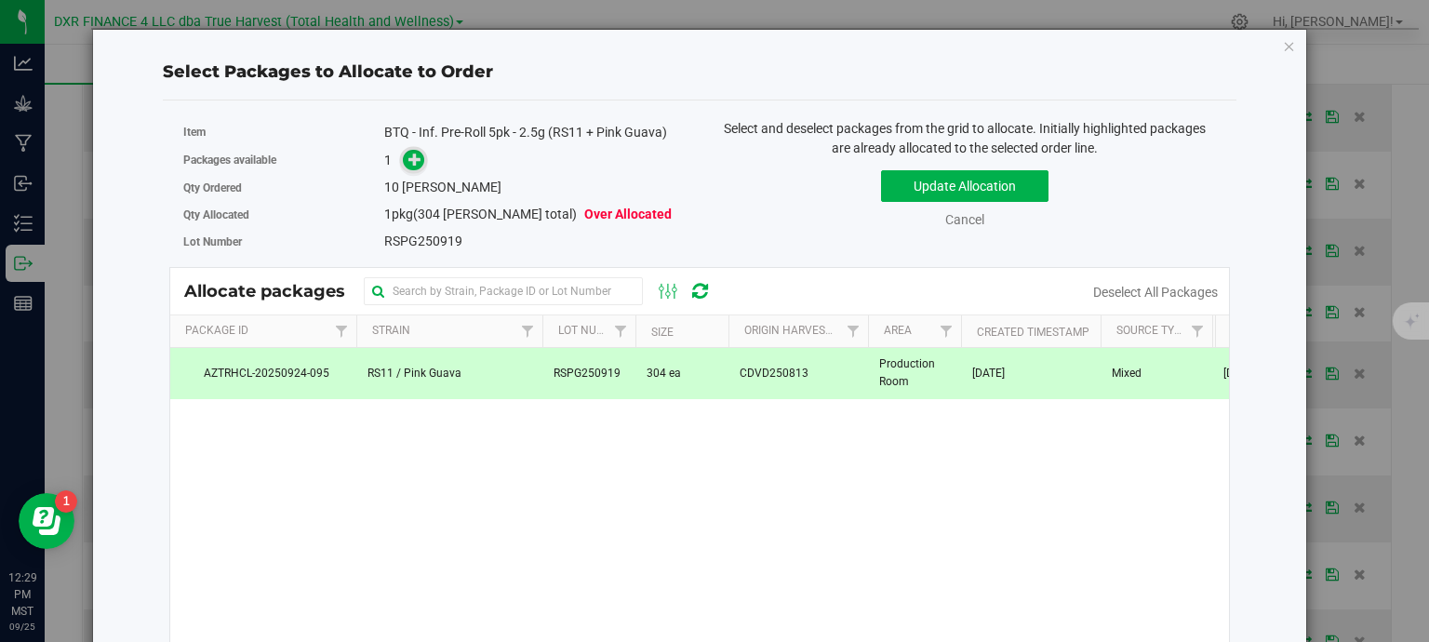
click at [413, 161] on icon at bounding box center [414, 159] width 13 height 13
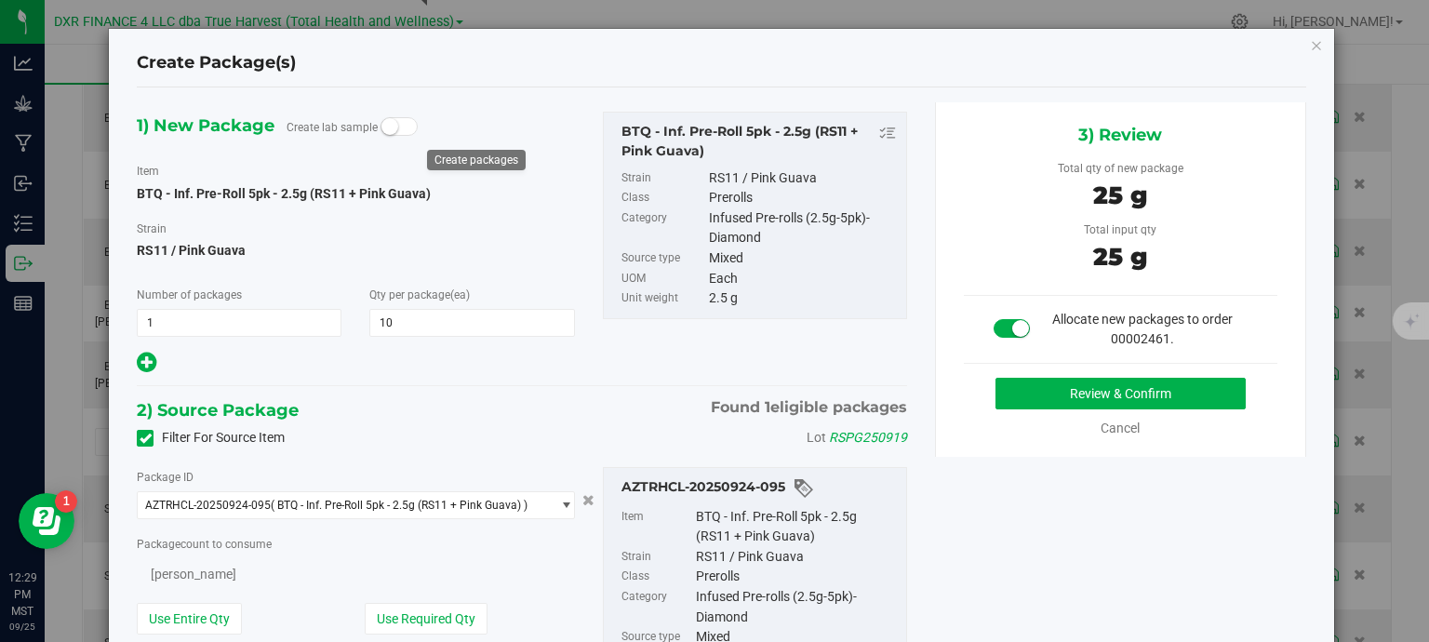
type input "10"
click at [1026, 392] on button "Review & Confirm" at bounding box center [1121, 394] width 250 height 32
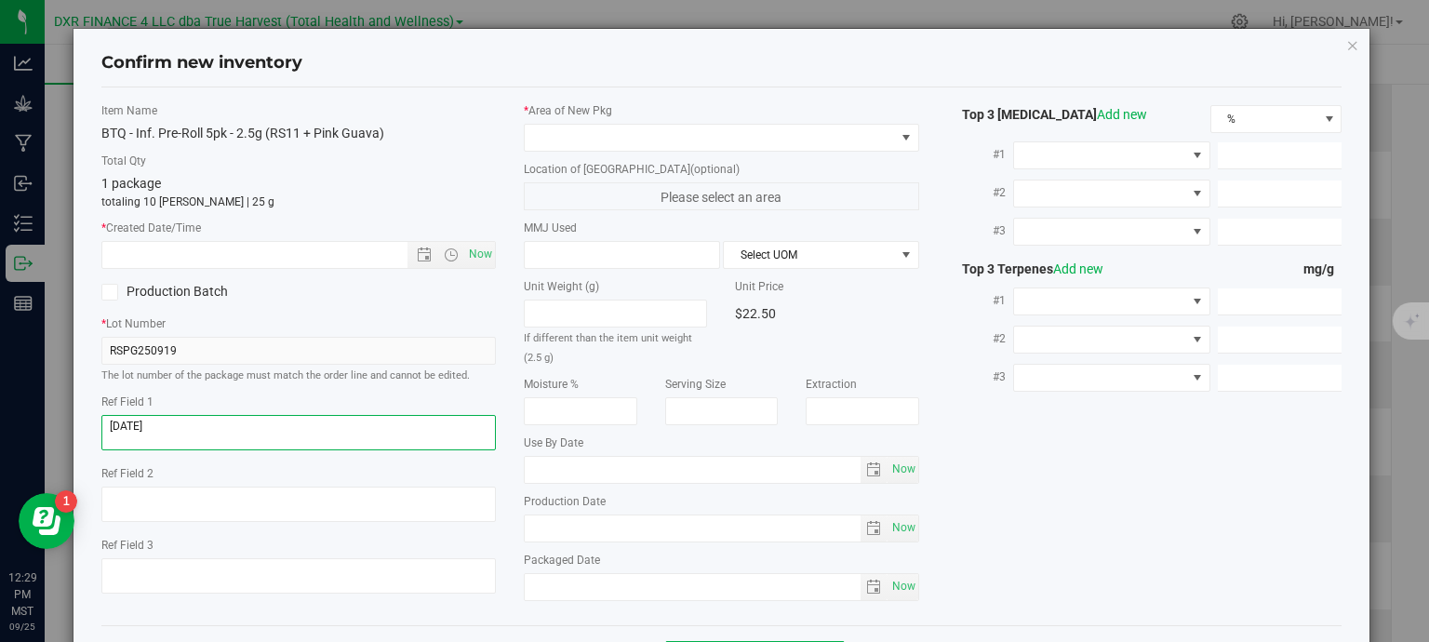
click at [303, 431] on textarea at bounding box center [298, 432] width 395 height 35
click at [299, 251] on input "text" at bounding box center [271, 255] width 338 height 26
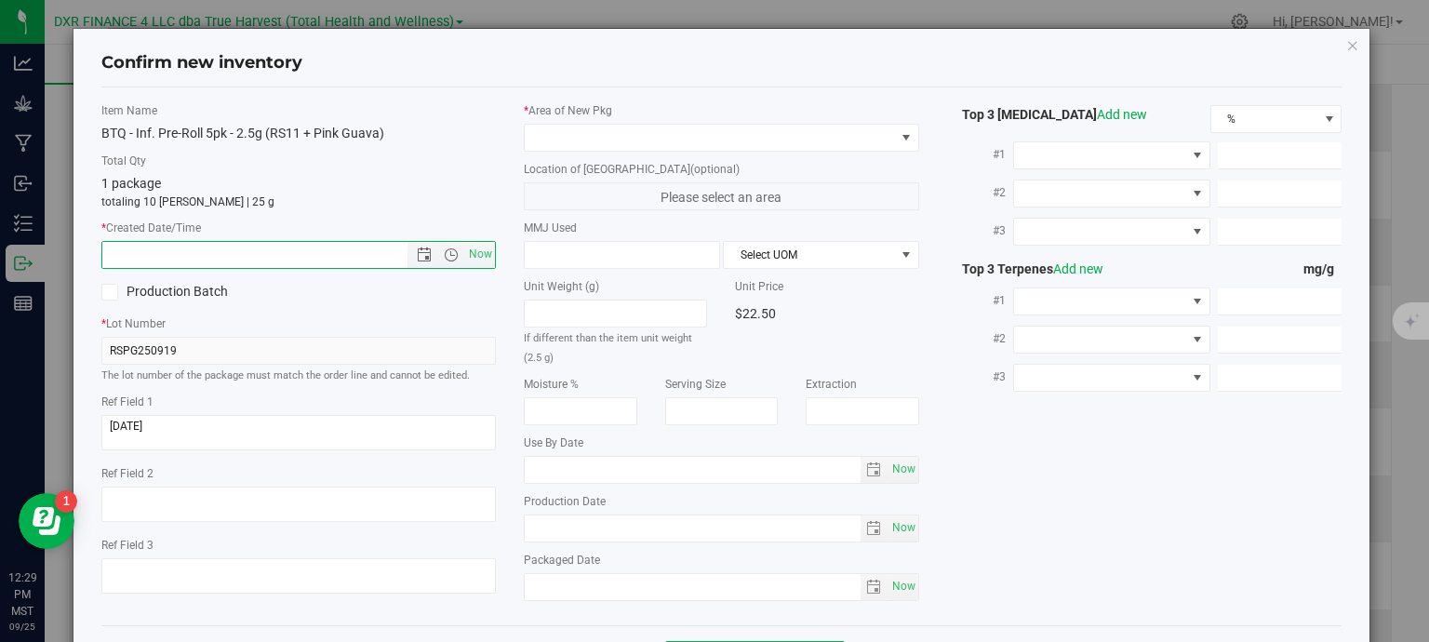
paste input "[DATE]"
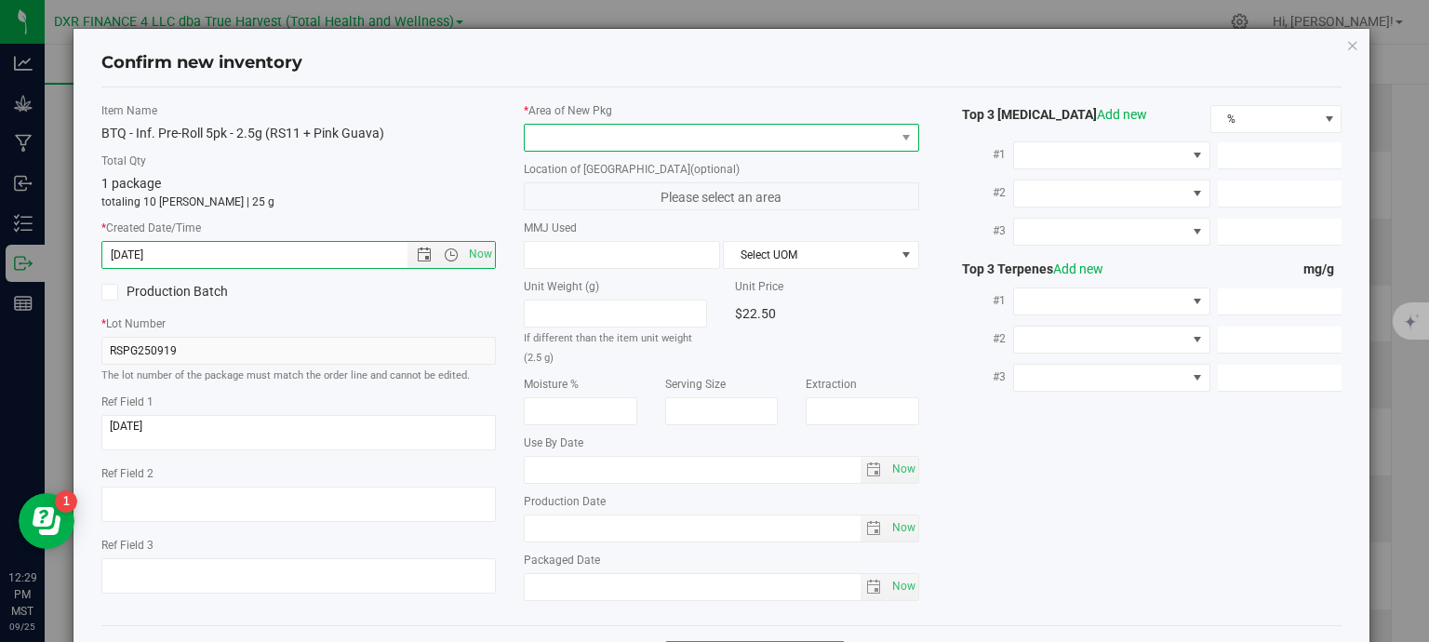
click at [567, 140] on span at bounding box center [710, 138] width 370 height 26
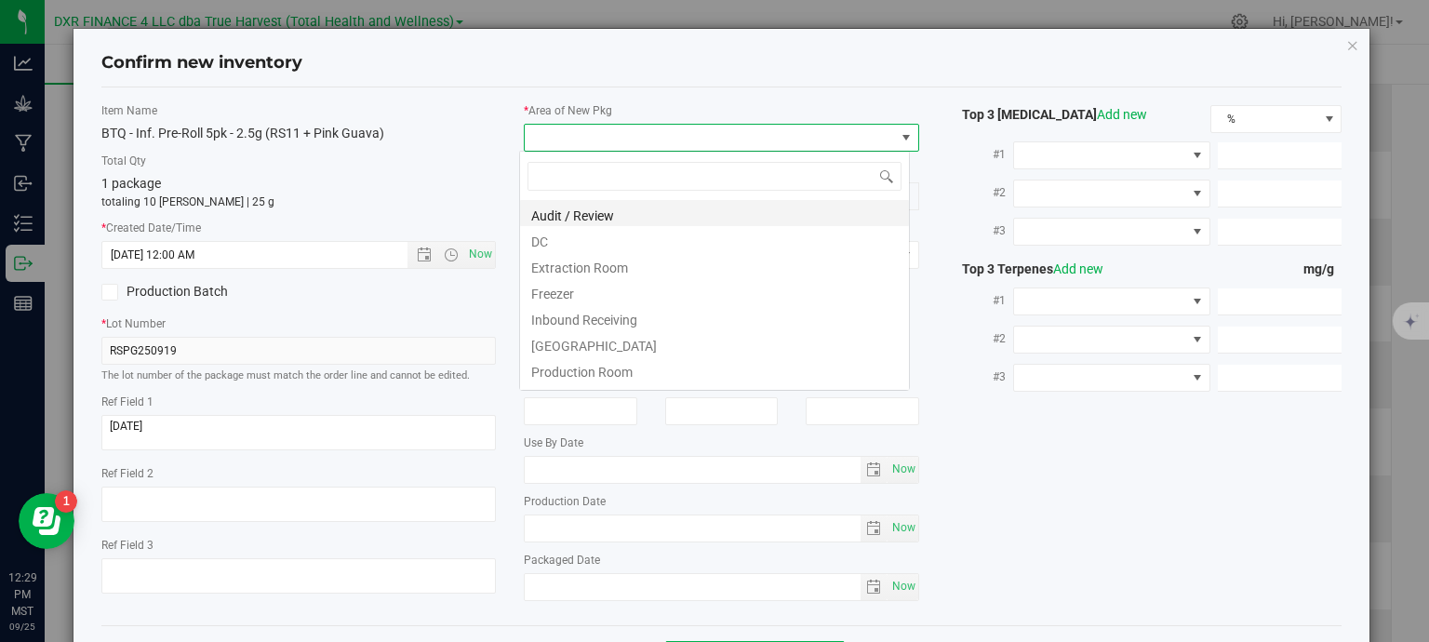
type input "8/13/2025 12:29 PM"
click at [543, 244] on li "DC" at bounding box center [714, 239] width 389 height 26
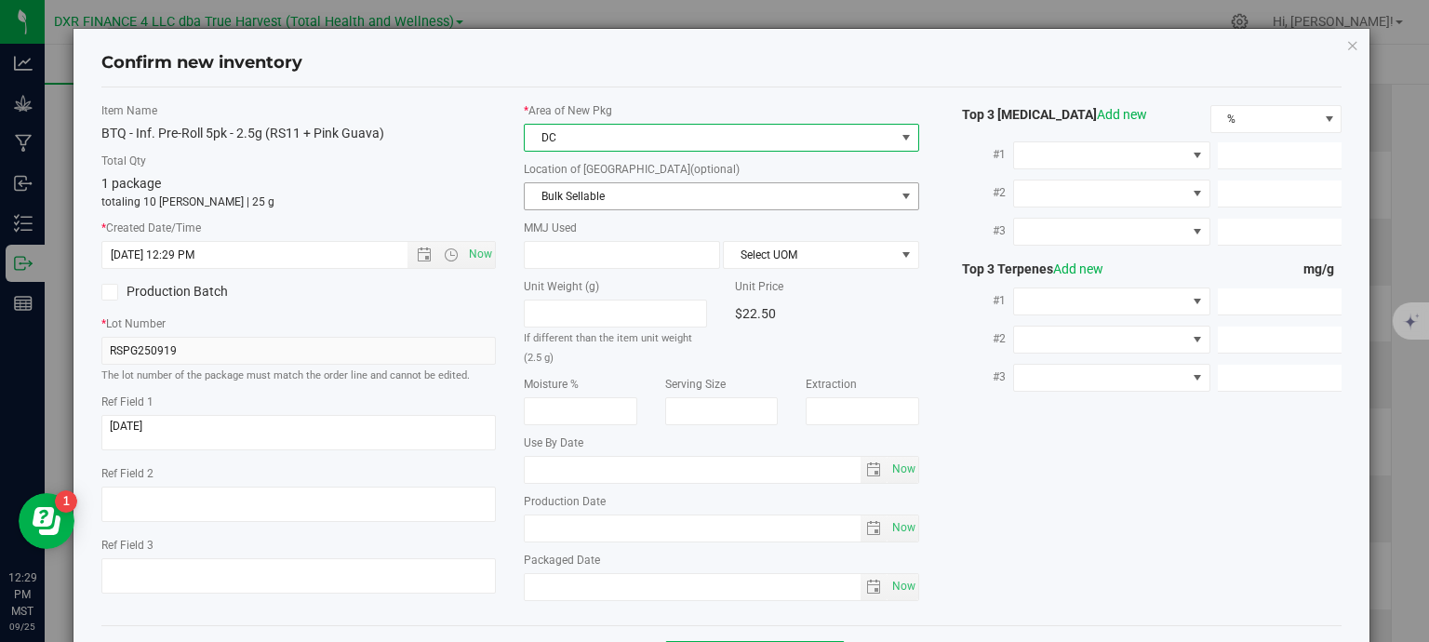
click at [603, 199] on span "Bulk Sellable" at bounding box center [710, 196] width 370 height 26
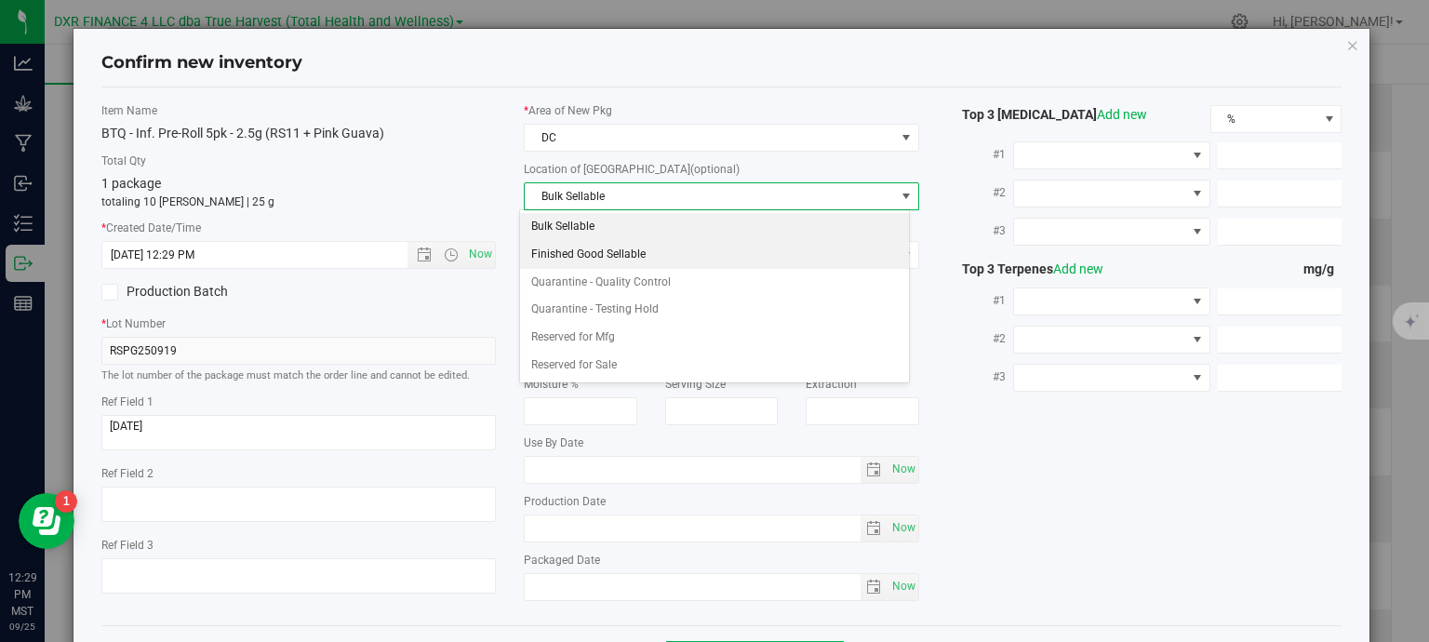
click at [609, 252] on li "Finished Good Sellable" at bounding box center [714, 255] width 389 height 28
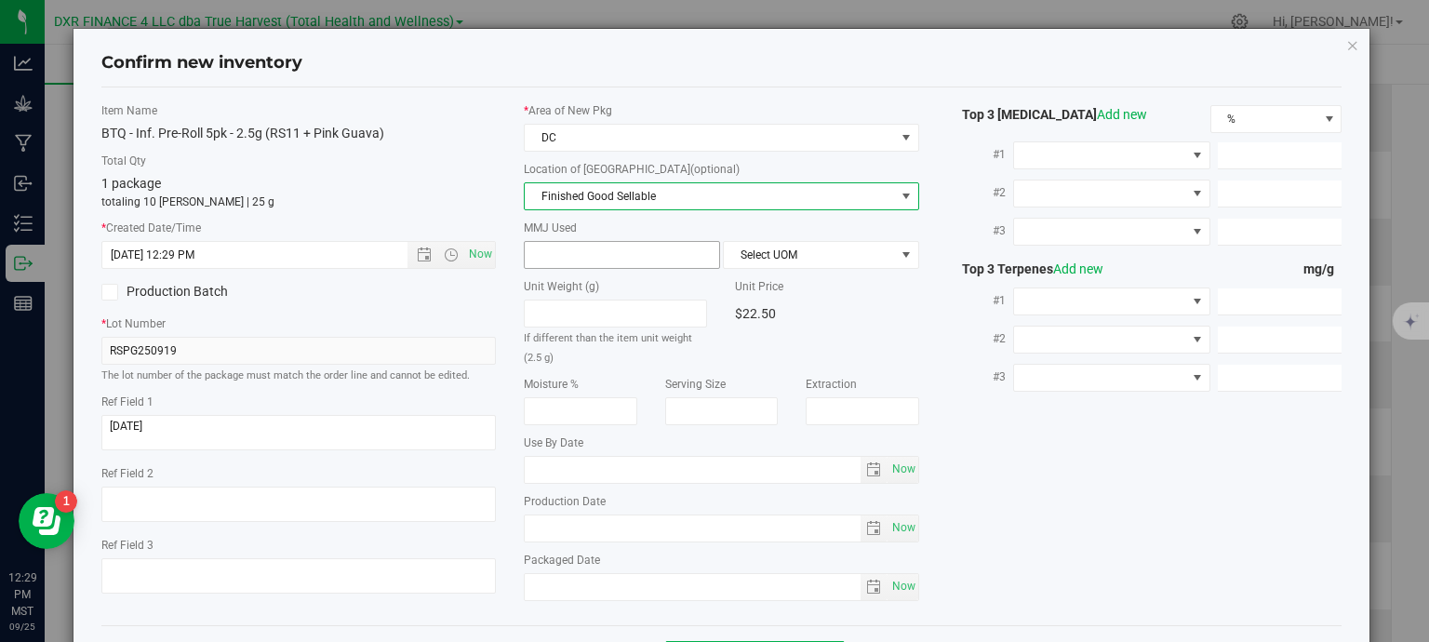
click at [606, 241] on span at bounding box center [622, 255] width 196 height 28
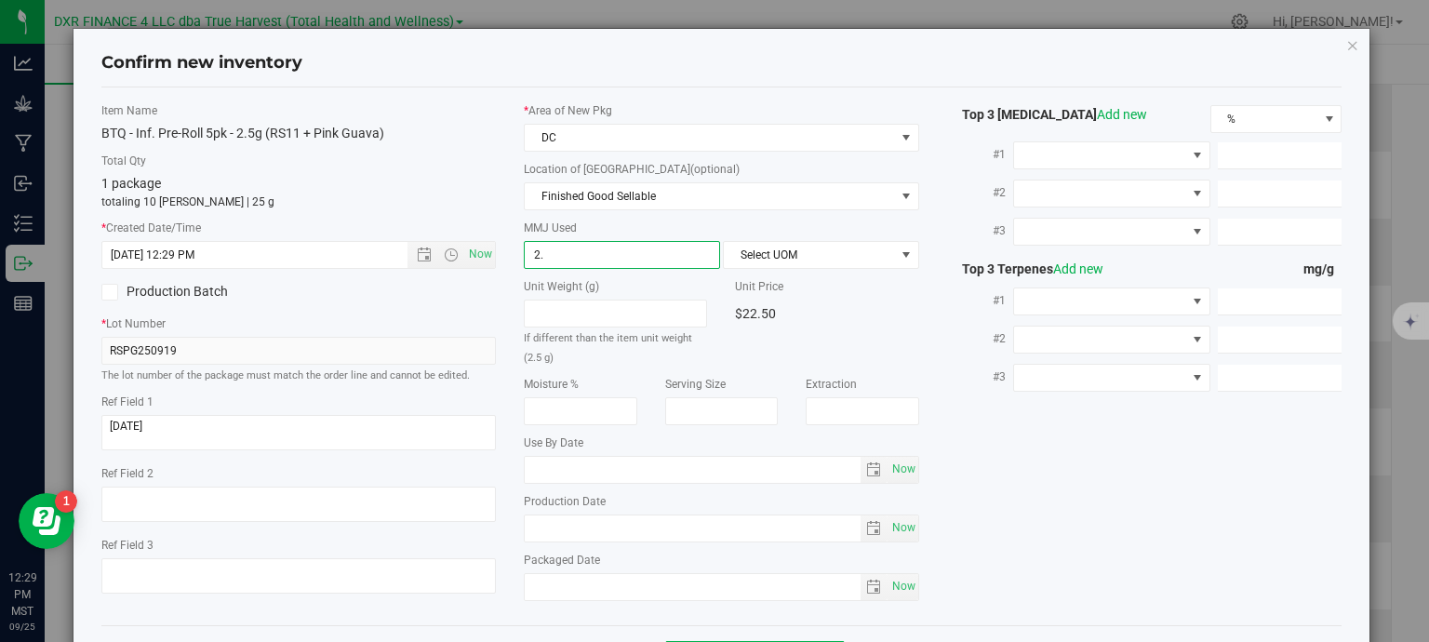
type input "2.5"
type input "2.5000"
drag, startPoint x: 737, startPoint y: 252, endPoint x: 748, endPoint y: 263, distance: 15.8
click at [737, 253] on span "Select UOM" at bounding box center [809, 255] width 171 height 26
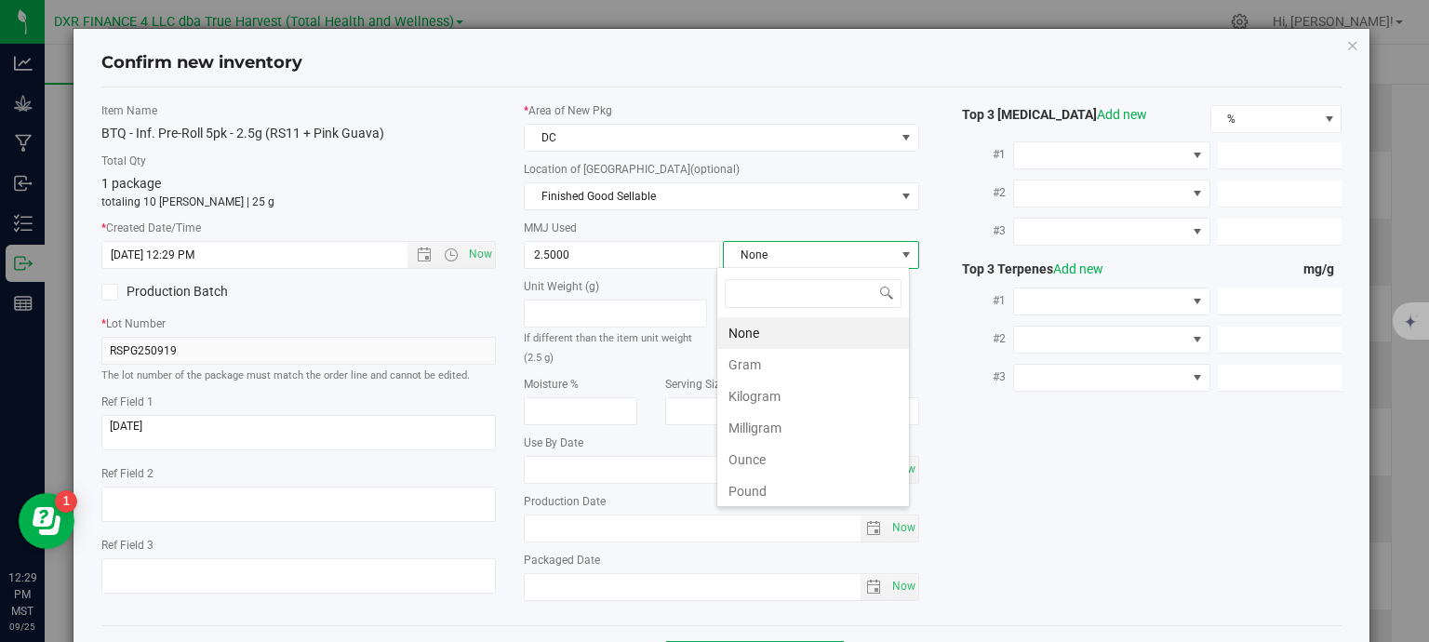
scroll to position [27, 194]
click at [767, 366] on li "Gram" at bounding box center [813, 365] width 192 height 32
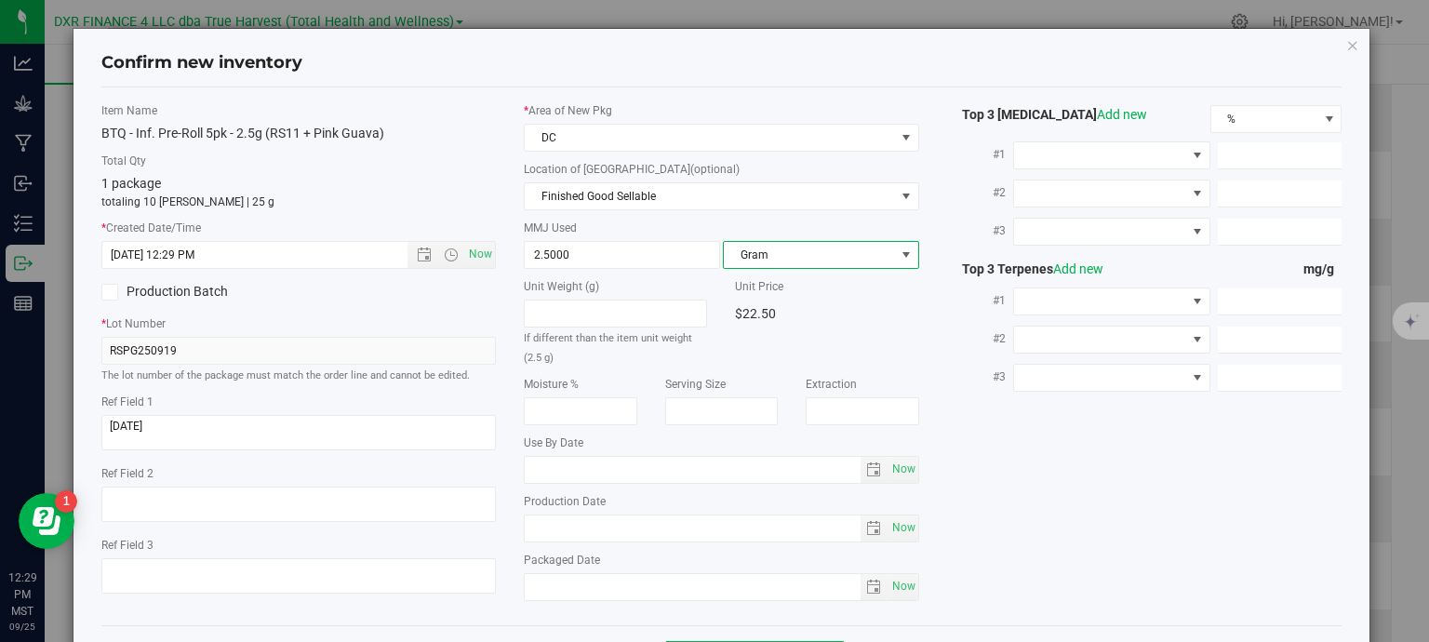
scroll to position [71, 0]
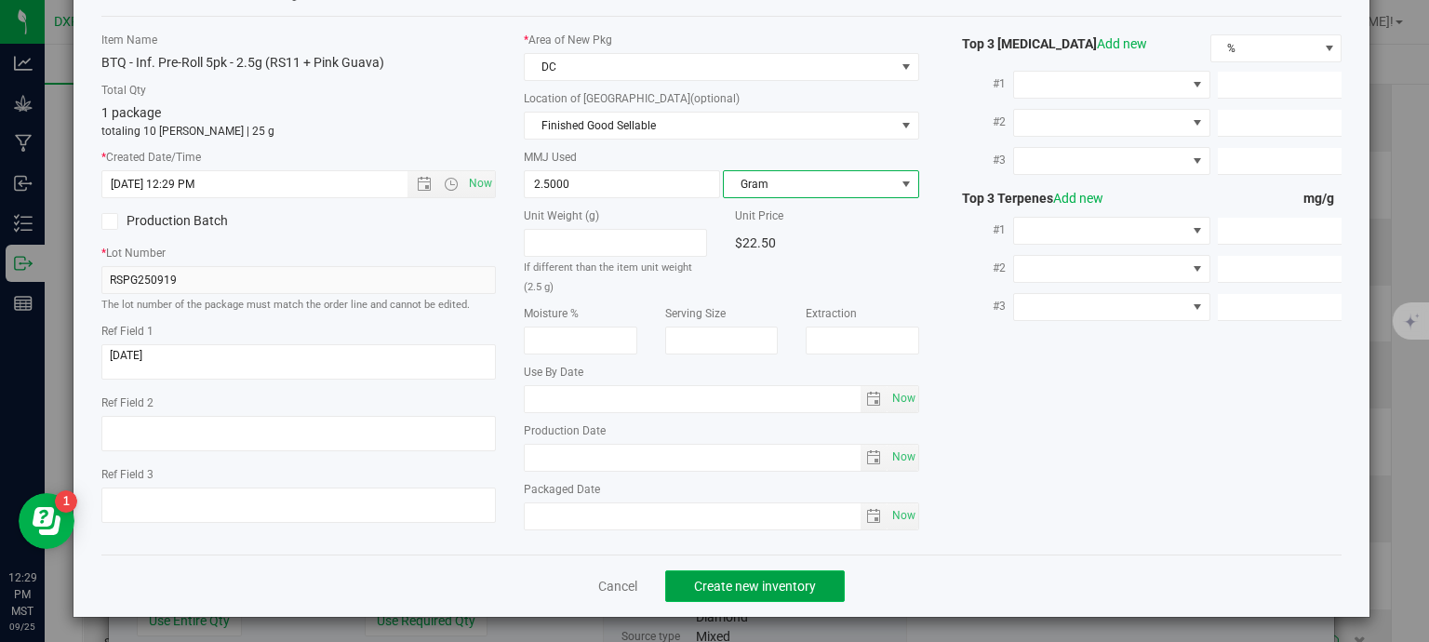
click at [760, 581] on span "Create new inventory" at bounding box center [755, 586] width 122 height 15
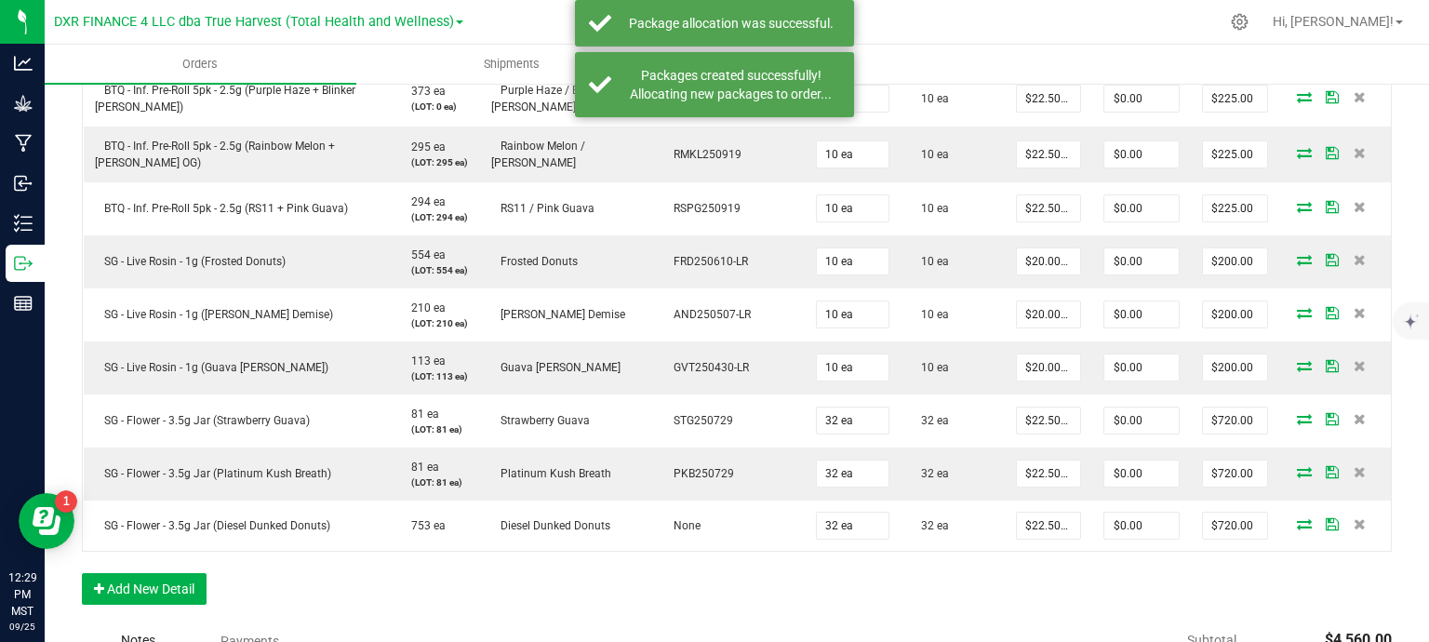
scroll to position [930, 0]
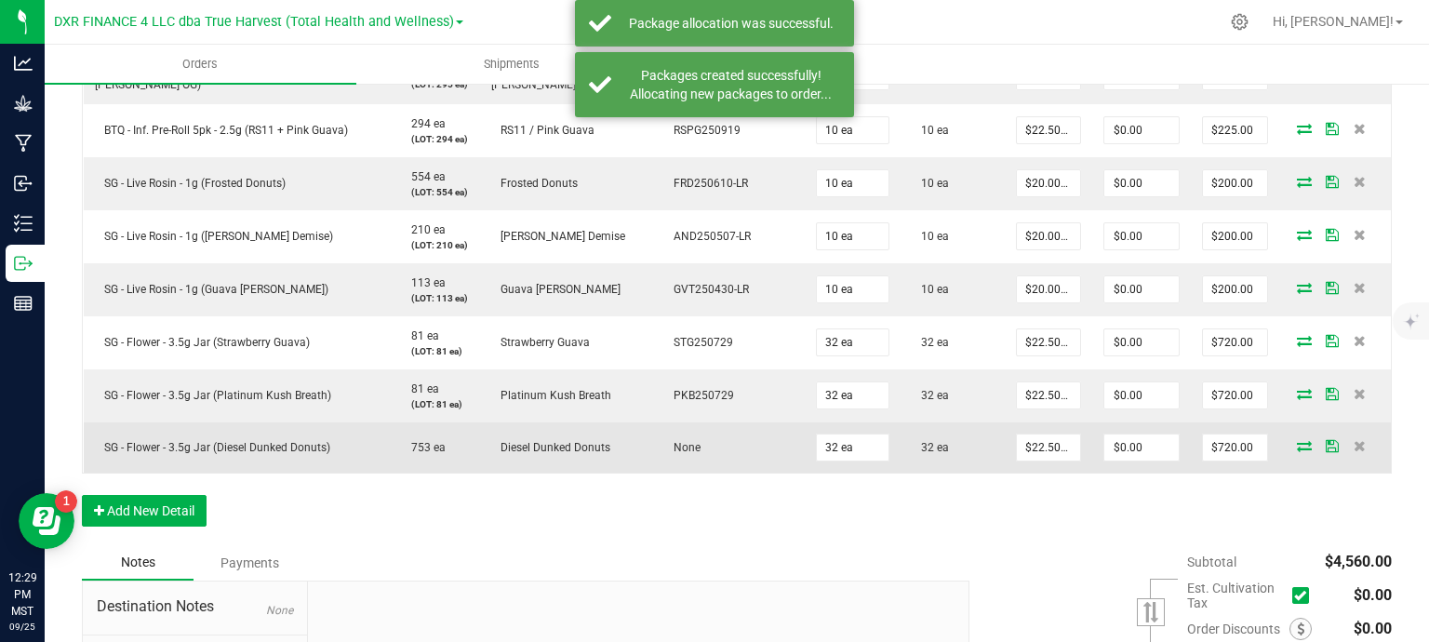
click at [1297, 440] on icon at bounding box center [1304, 445] width 15 height 11
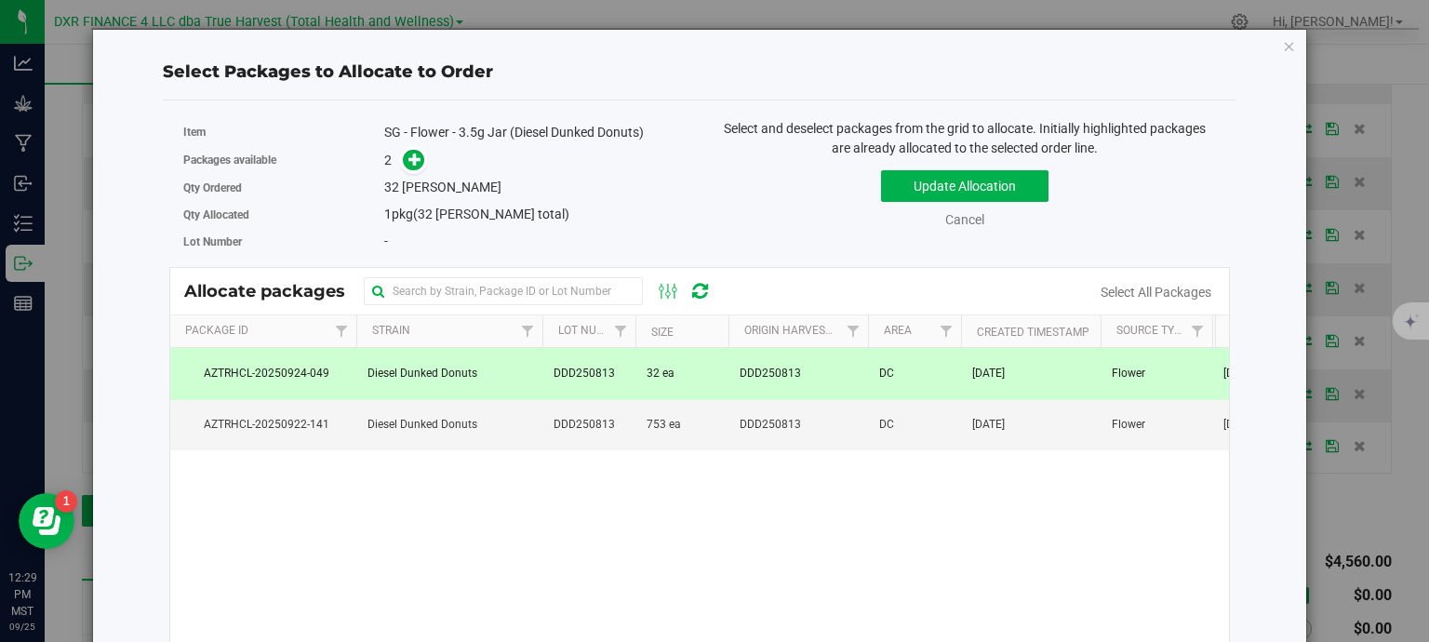
click at [824, 369] on td "DDD250813" at bounding box center [799, 373] width 140 height 51
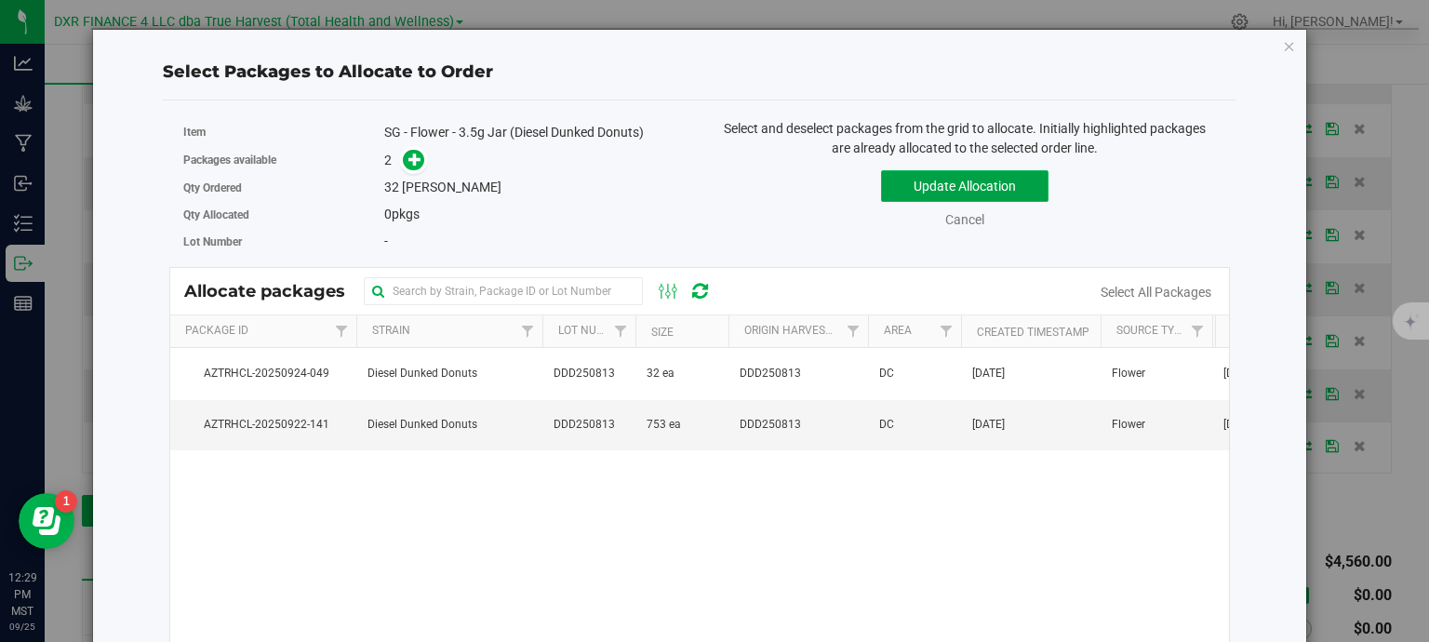
click at [960, 182] on button "Update Allocation" at bounding box center [964, 186] width 167 height 32
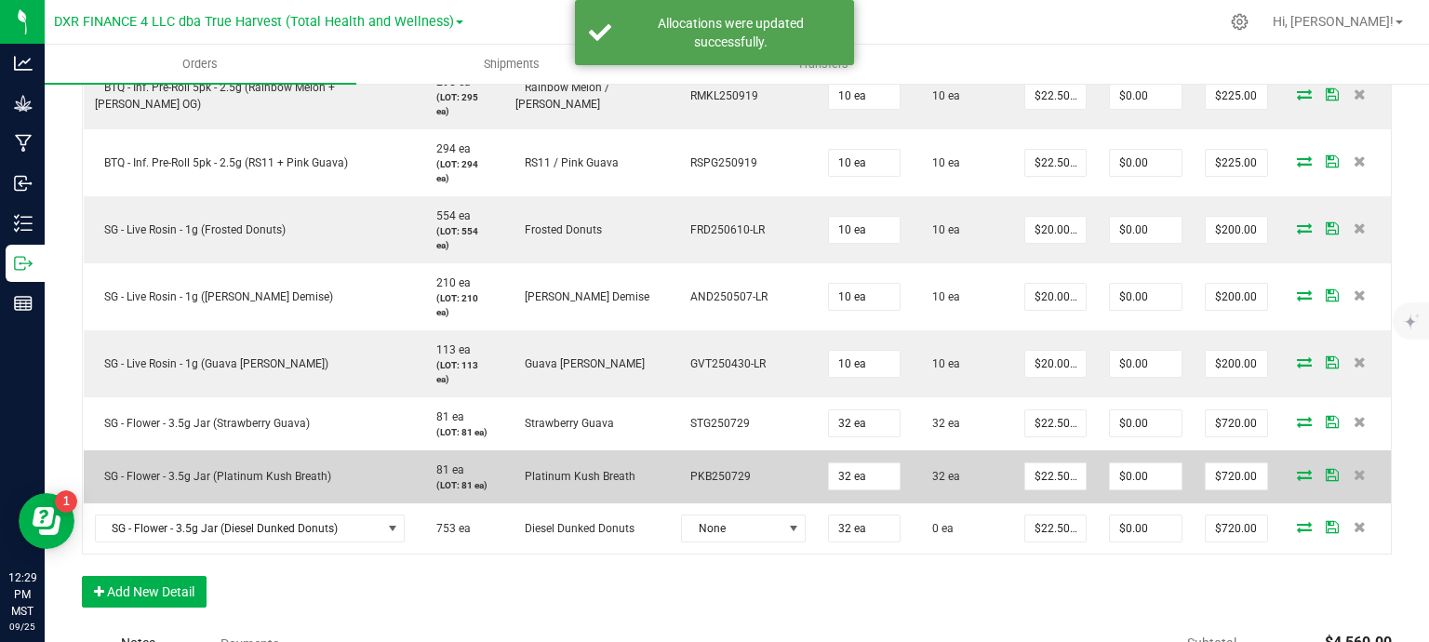
drag, startPoint x: 731, startPoint y: 421, endPoint x: 737, endPoint y: 461, distance: 40.4
click at [731, 423] on td "STG250729" at bounding box center [743, 423] width 147 height 53
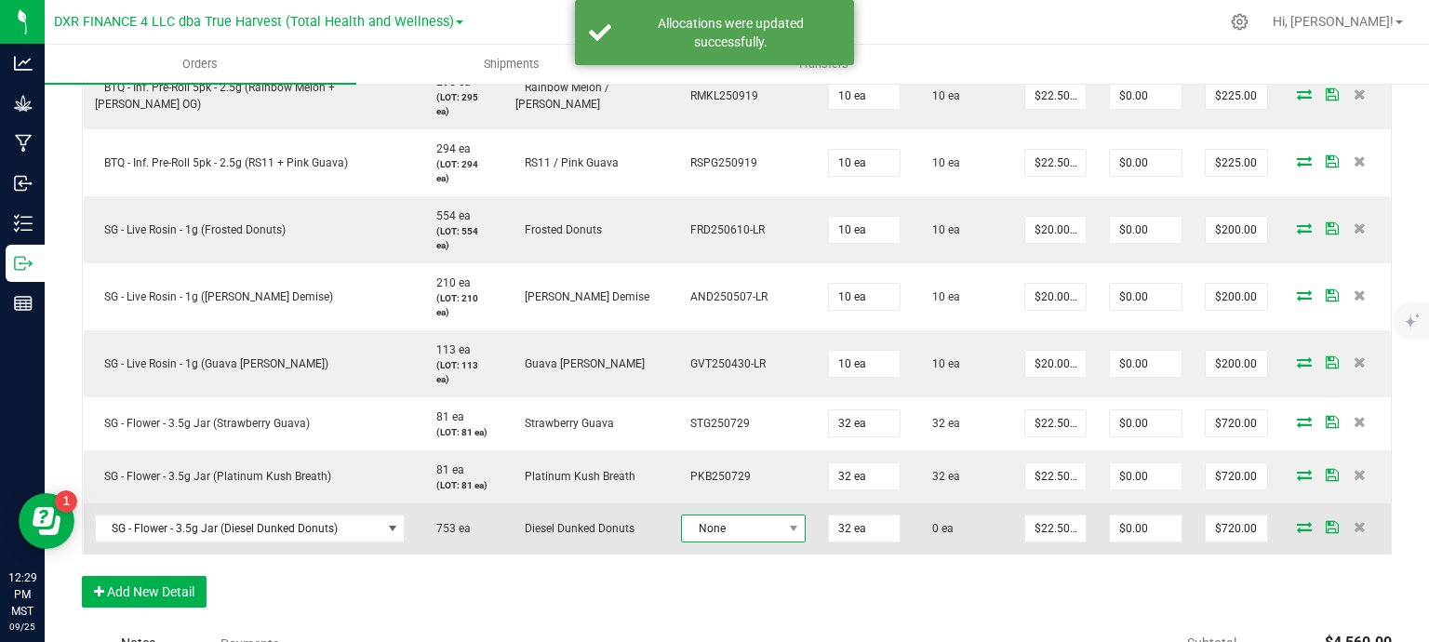
click at [756, 531] on span "None" at bounding box center [732, 528] width 100 height 26
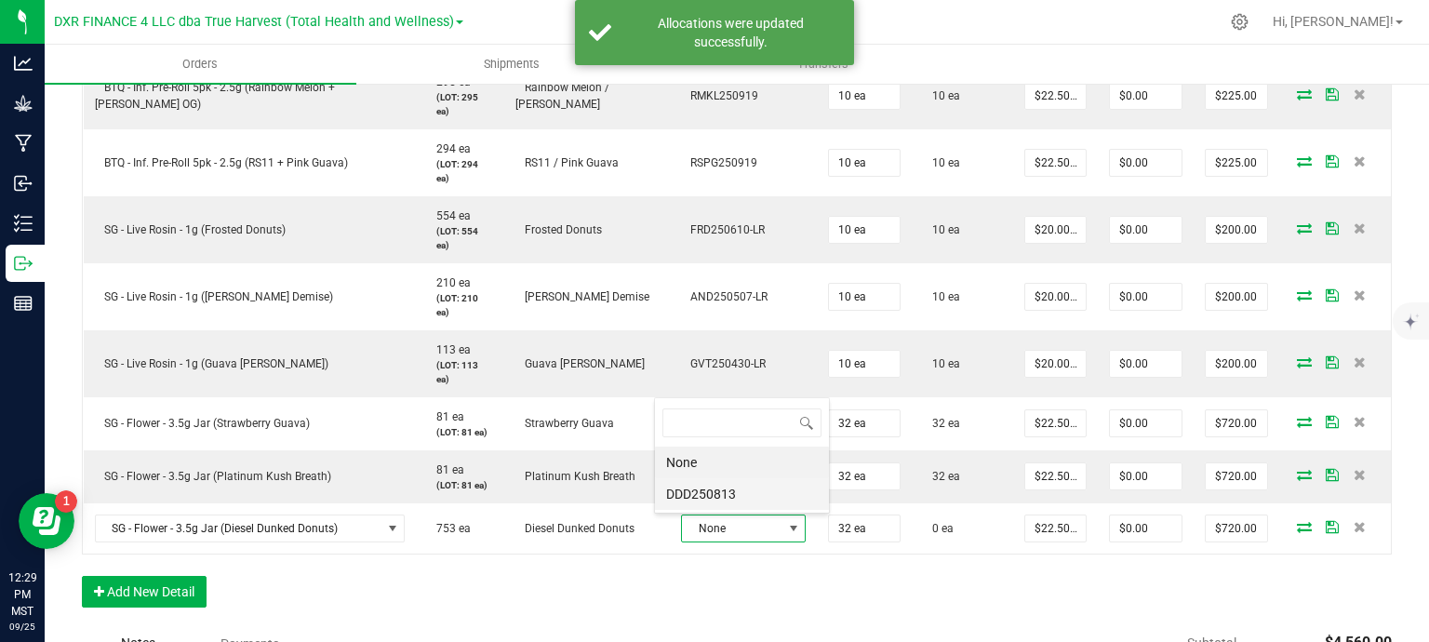
click at [759, 490] on li "DDD250813" at bounding box center [742, 494] width 174 height 32
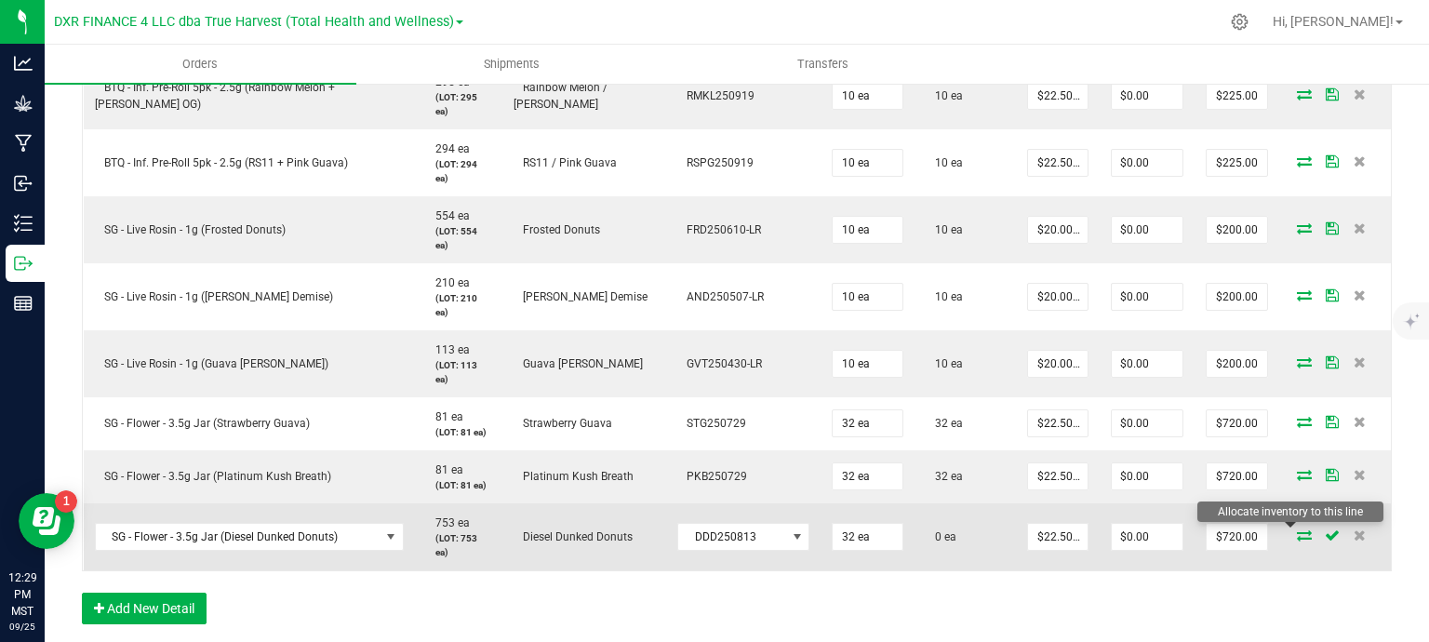
click at [1297, 537] on icon at bounding box center [1304, 534] width 15 height 11
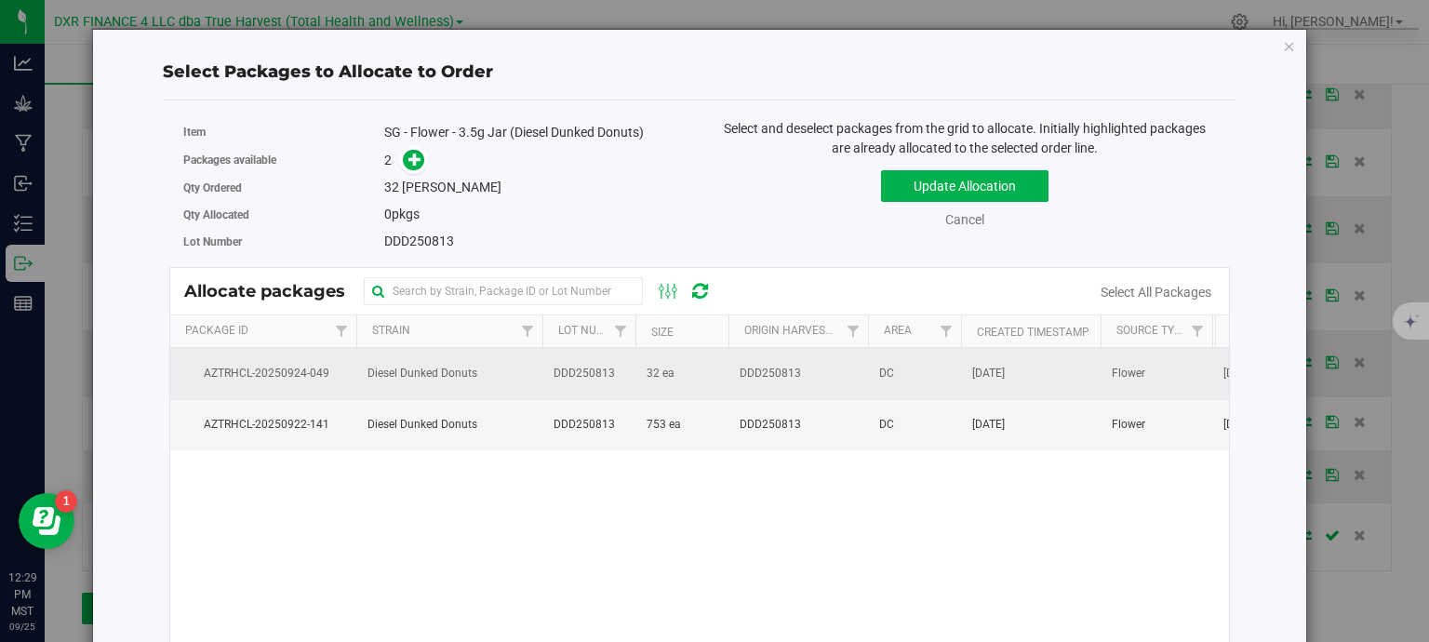
click at [729, 370] on td "DDD250813" at bounding box center [799, 373] width 140 height 51
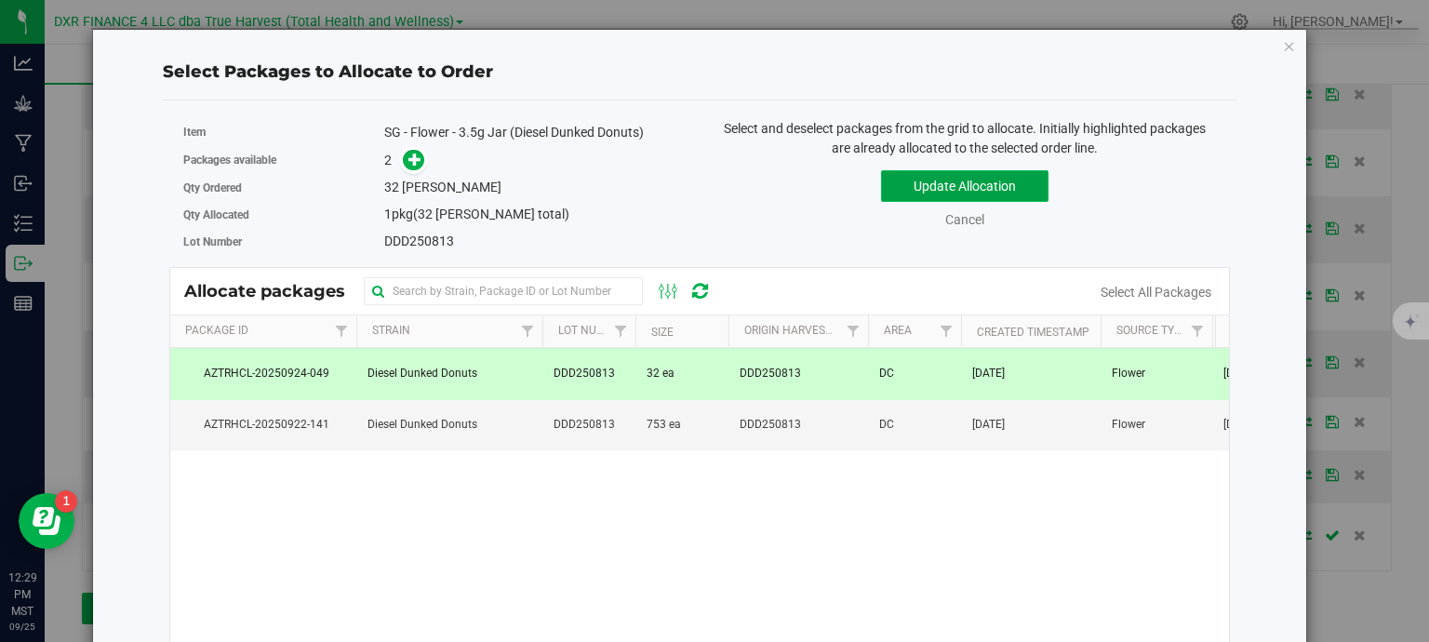
click at [952, 181] on button "Update Allocation" at bounding box center [964, 186] width 167 height 32
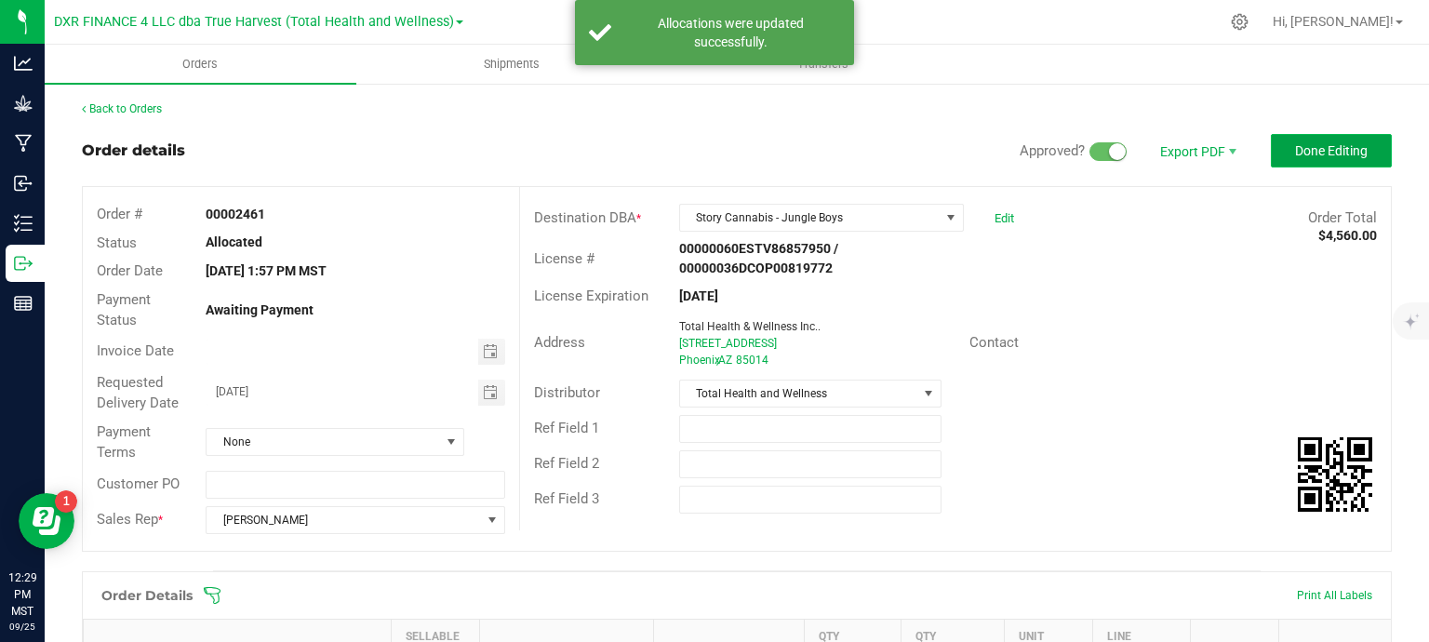
click at [1299, 143] on span "Done Editing" at bounding box center [1331, 150] width 73 height 15
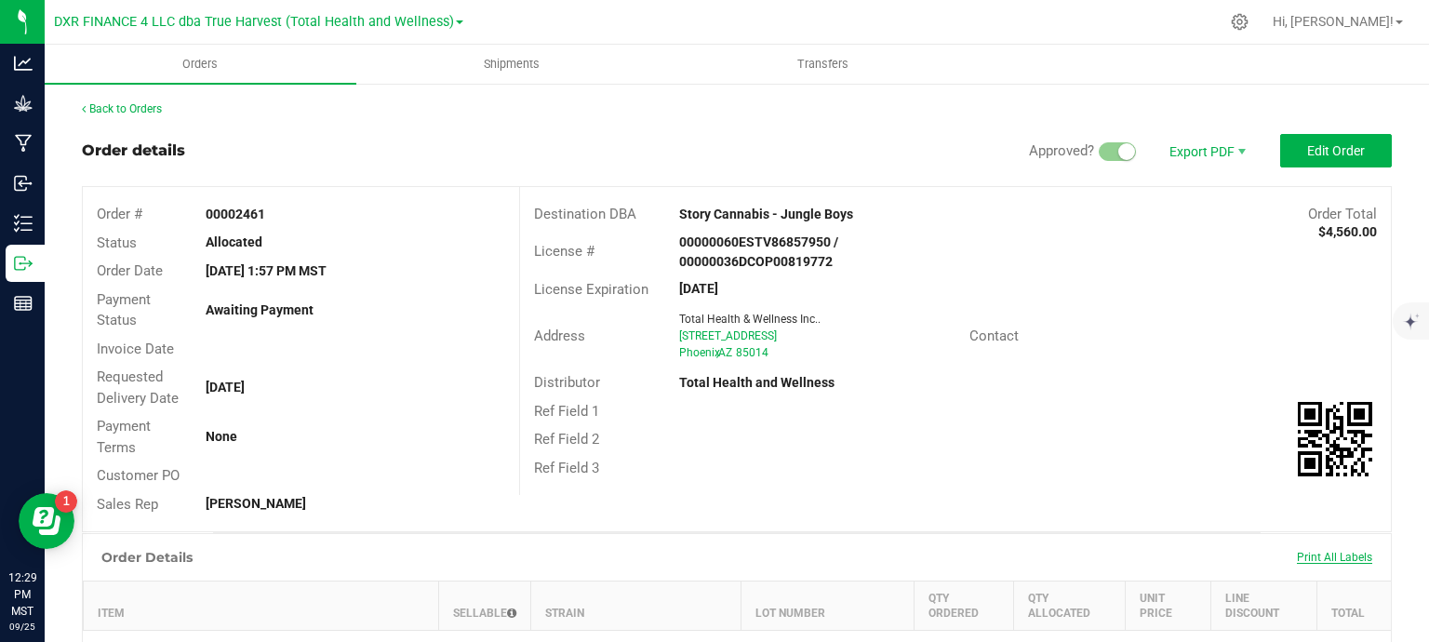
click at [1317, 561] on span "Print All Labels" at bounding box center [1334, 557] width 75 height 13
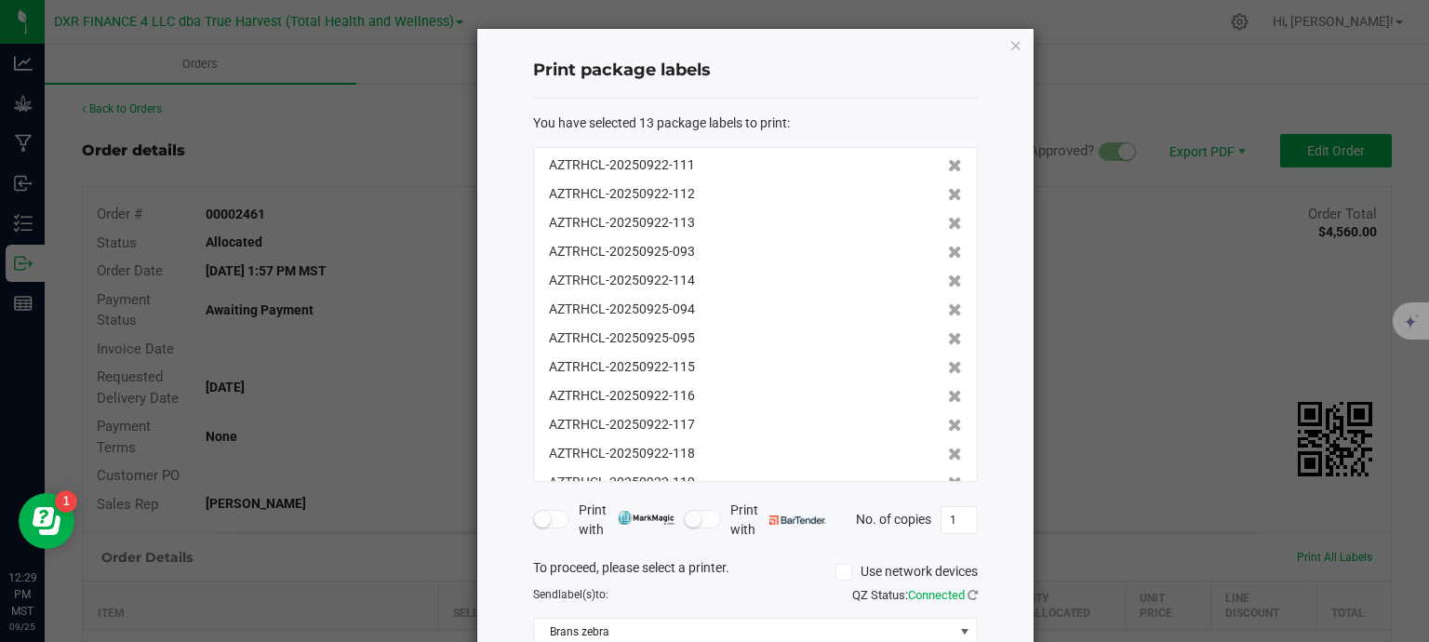
scroll to position [171, 0]
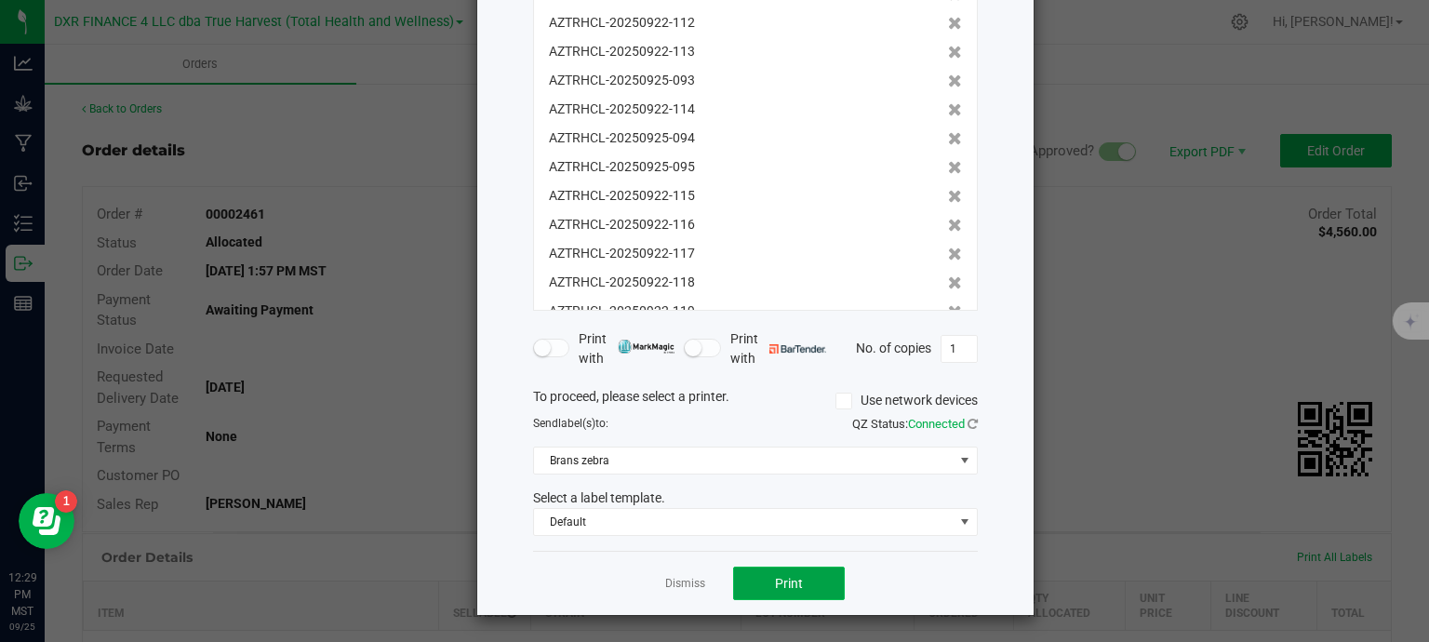
click at [809, 582] on button "Print" at bounding box center [789, 583] width 112 height 33
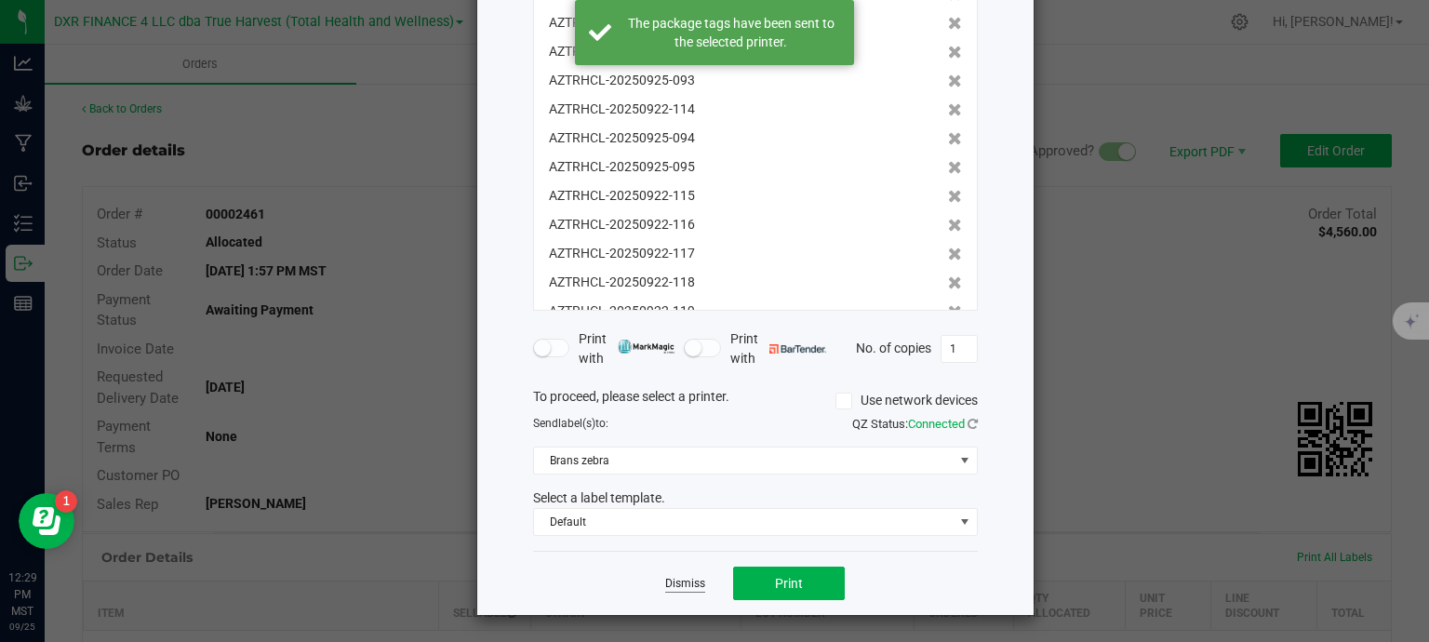
click at [674, 586] on link "Dismiss" at bounding box center [685, 584] width 40 height 16
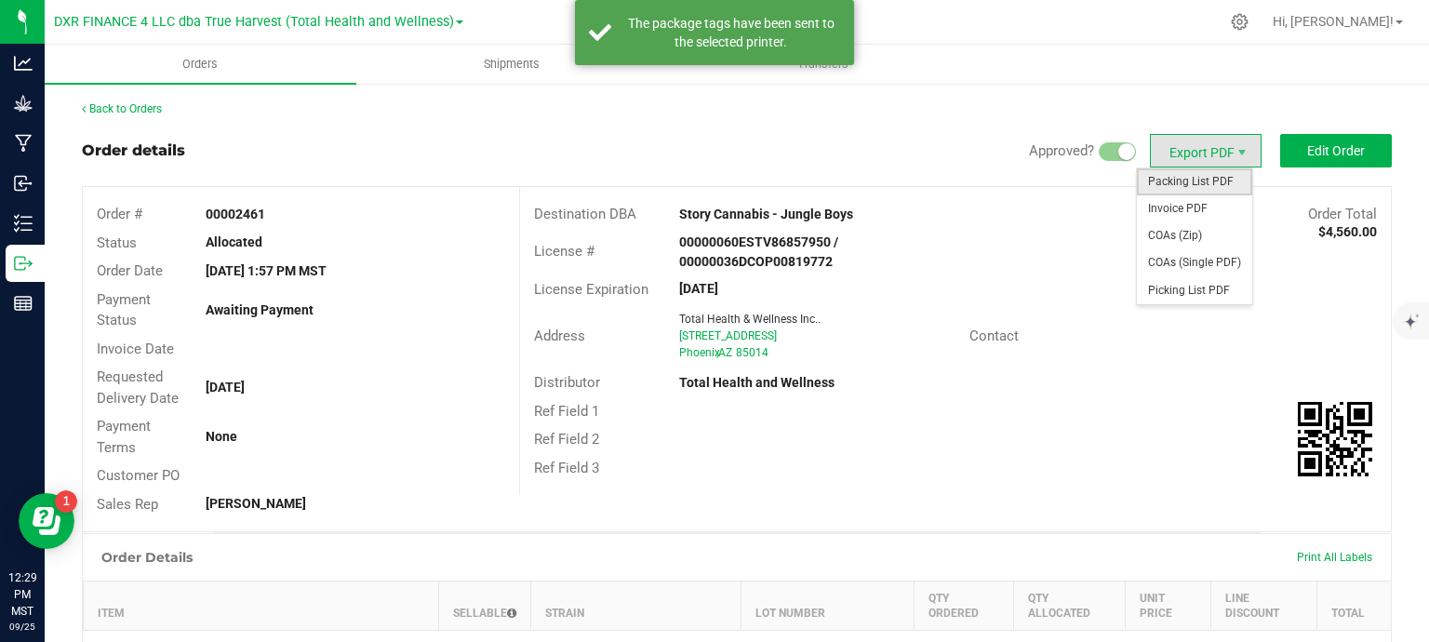
click at [1207, 178] on span "Packing List PDF" at bounding box center [1194, 181] width 115 height 27
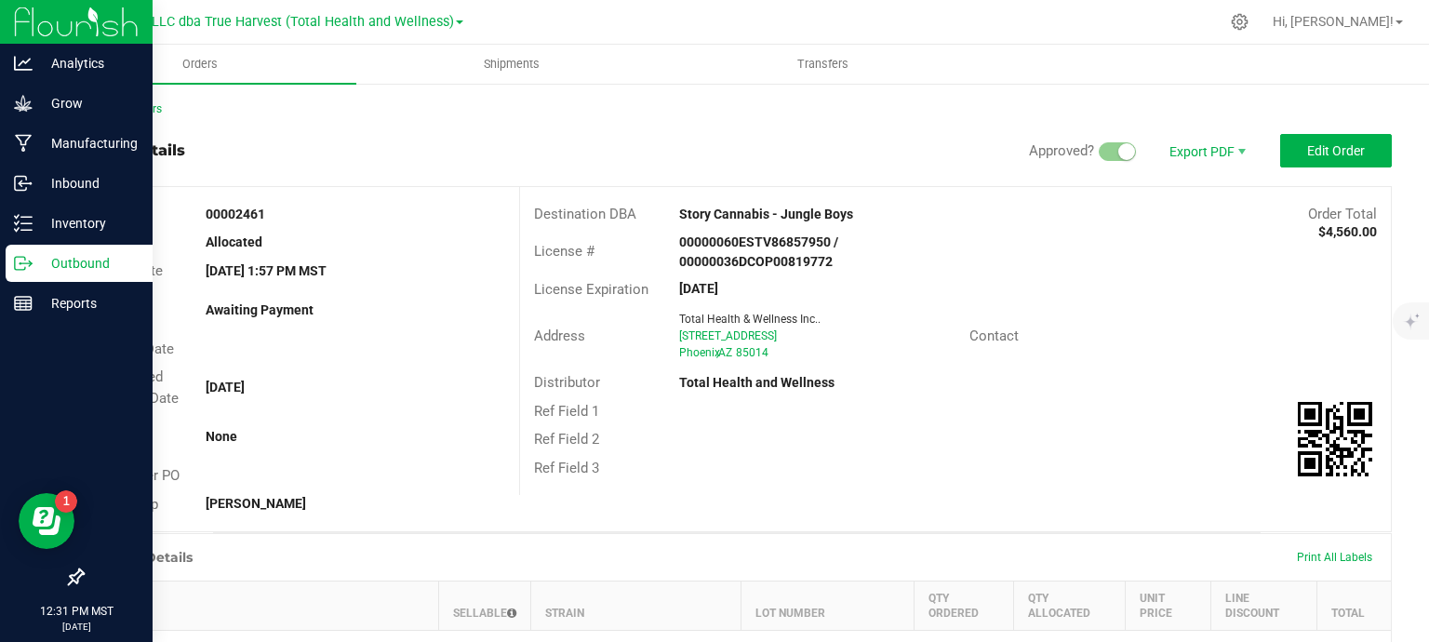
click at [41, 260] on p "Outbound" at bounding box center [89, 263] width 112 height 22
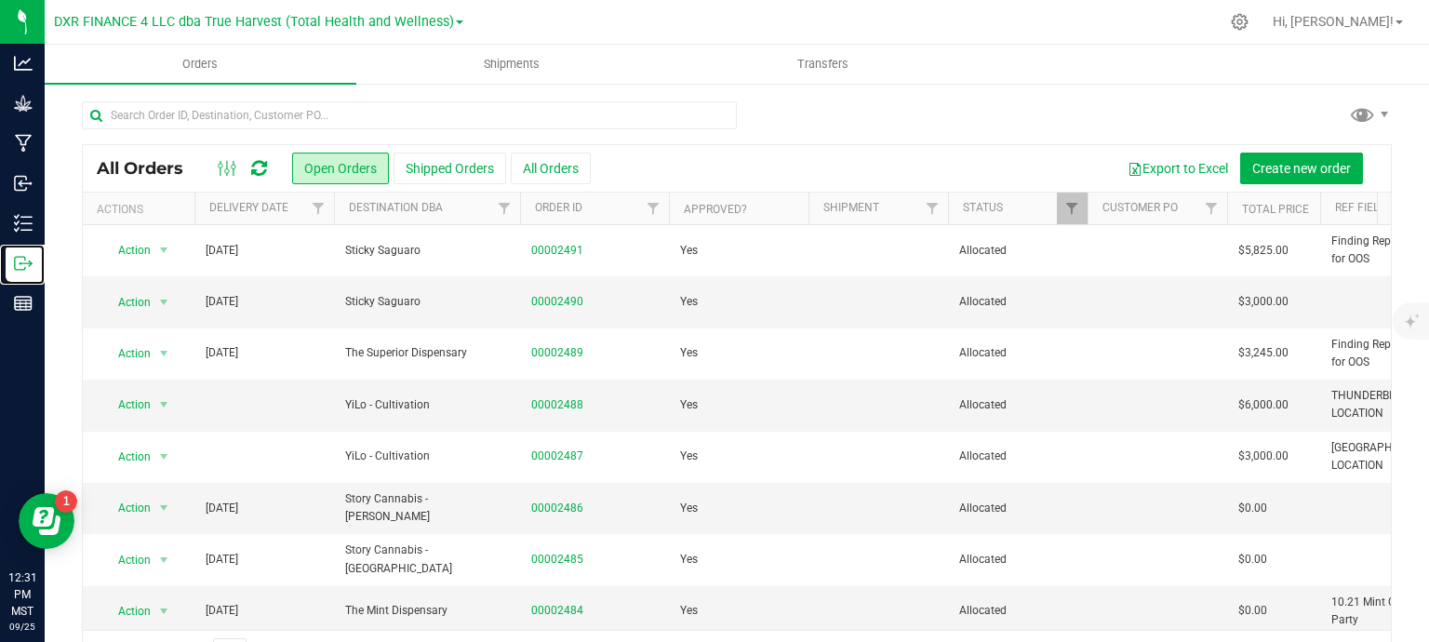
scroll to position [558, 0]
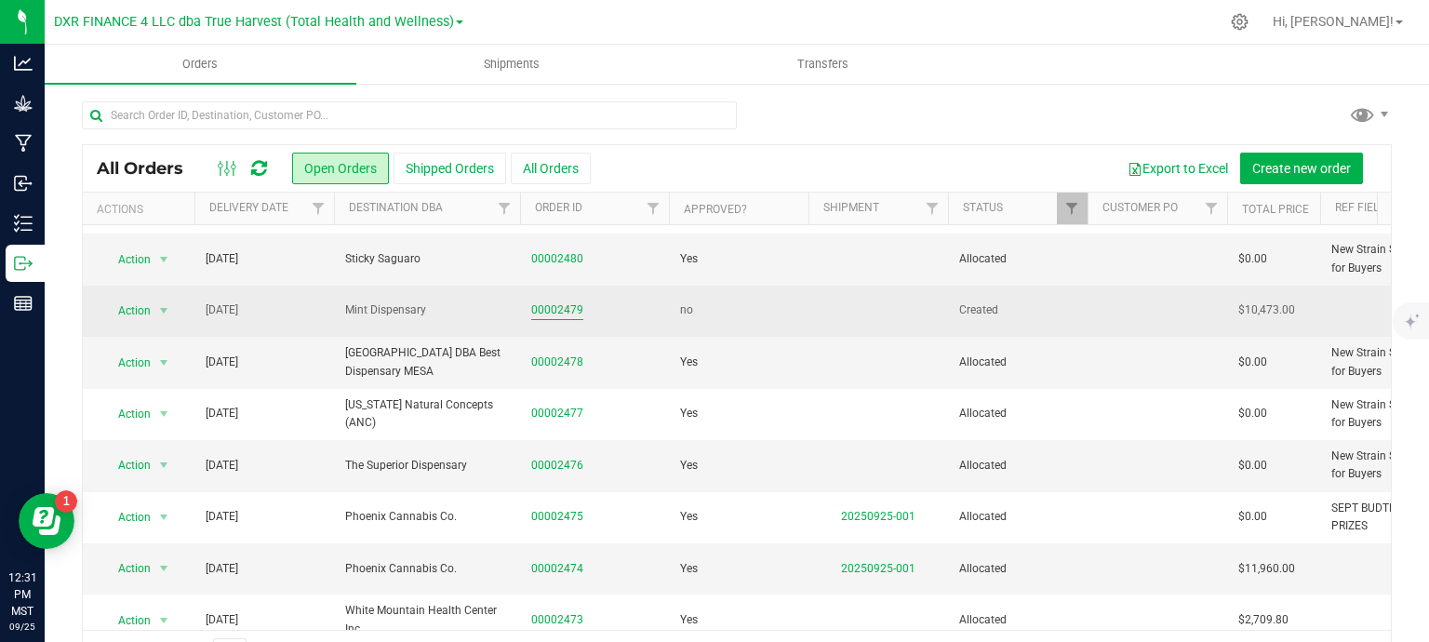
click at [567, 311] on link "00002479" at bounding box center [557, 310] width 52 height 18
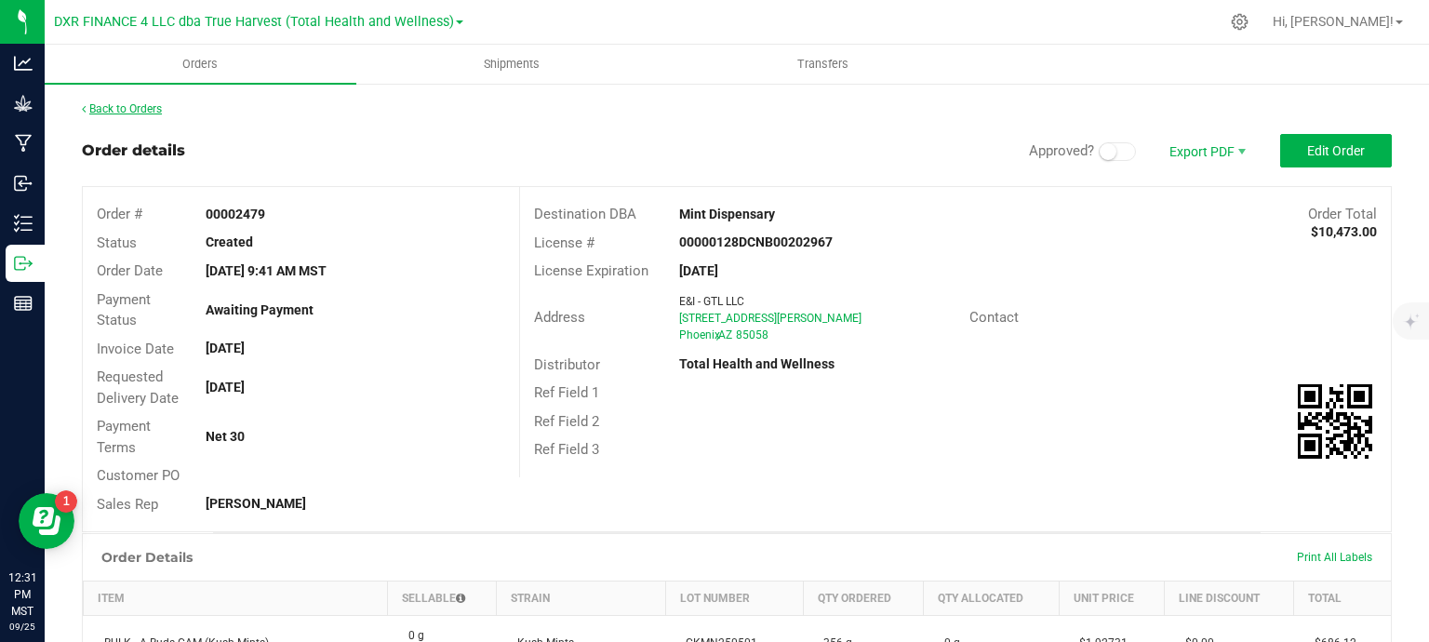
click at [134, 112] on link "Back to Orders" at bounding box center [122, 108] width 80 height 13
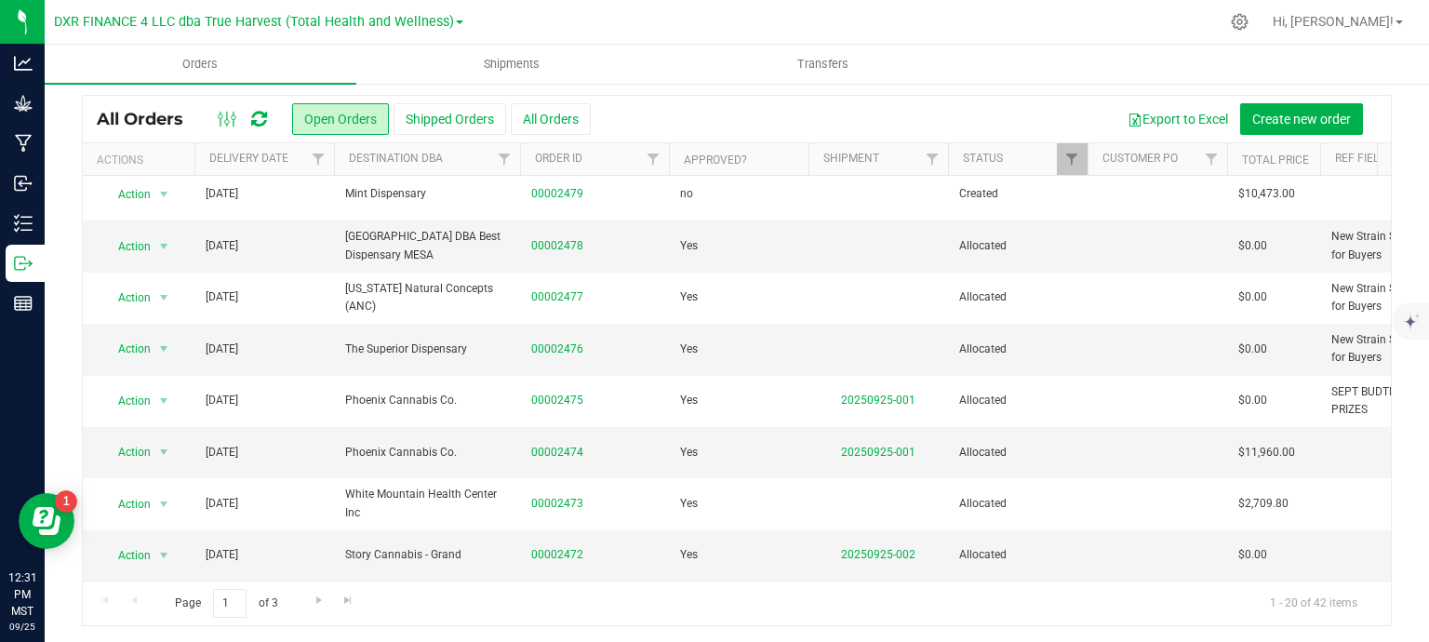
scroll to position [50, 0]
click at [314, 599] on span "Go to the next page" at bounding box center [319, 599] width 15 height 15
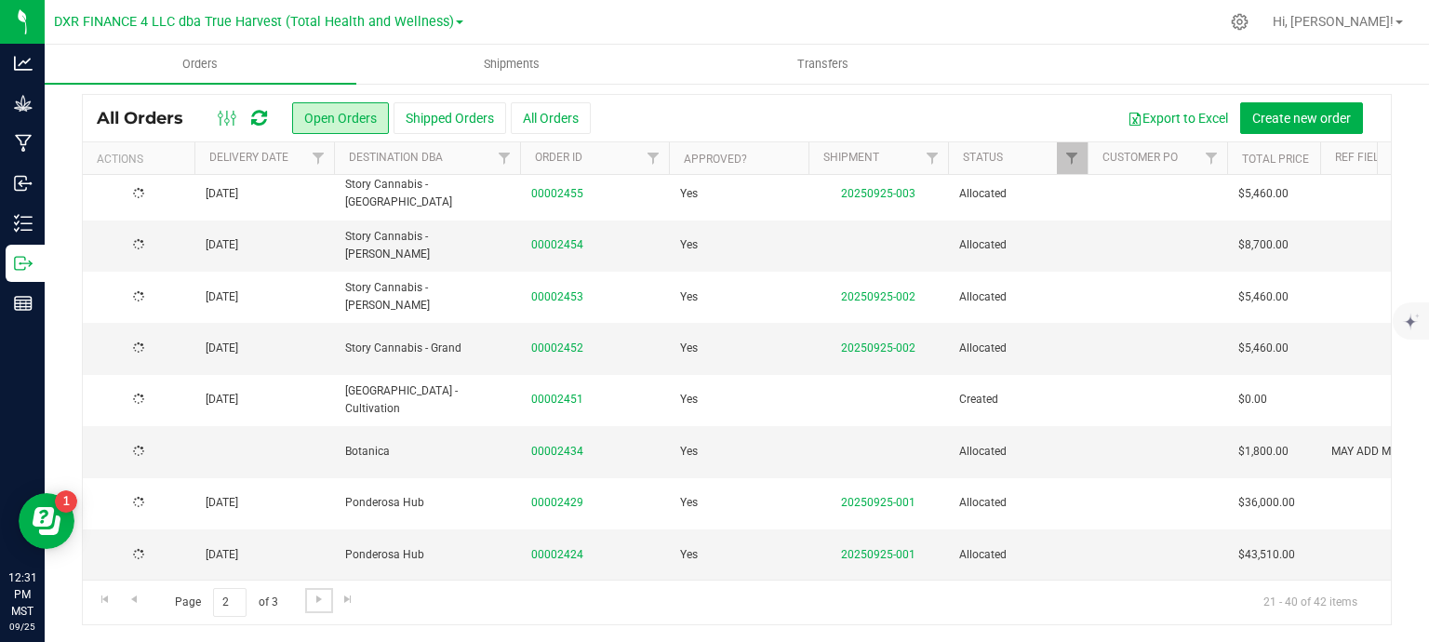
scroll to position [93, 0]
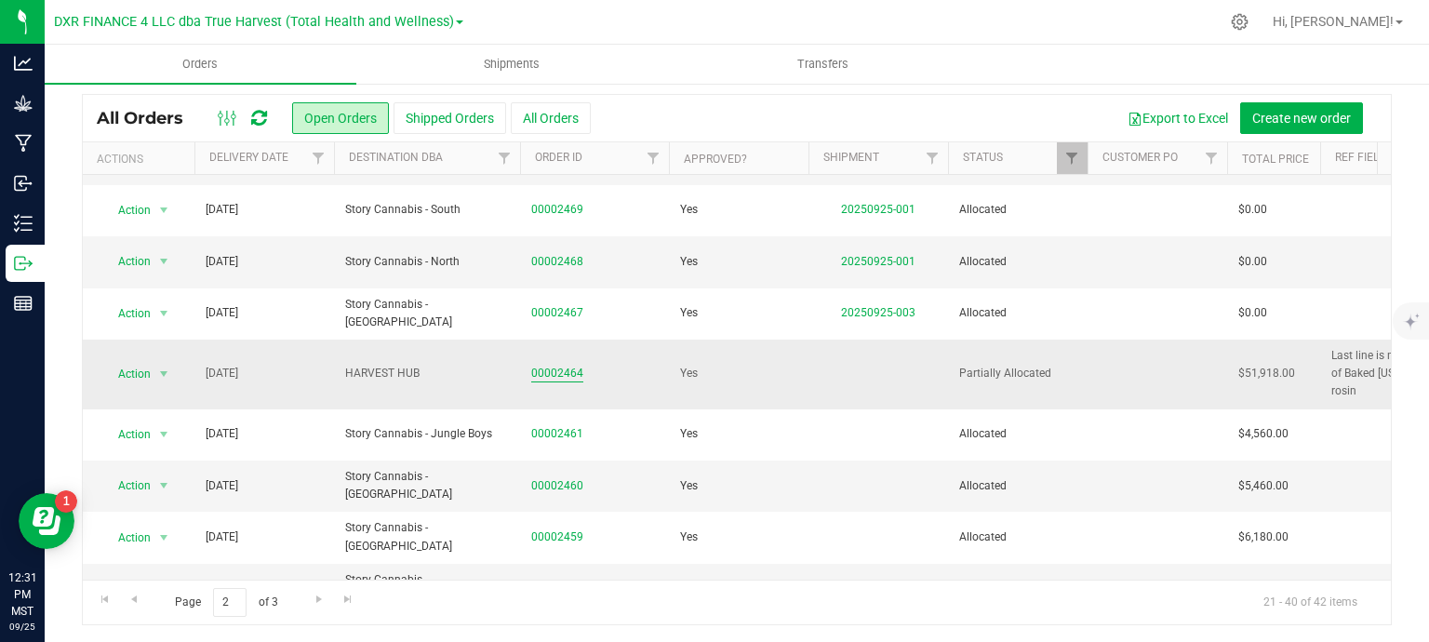
click at [547, 365] on link "00002464" at bounding box center [557, 374] width 52 height 18
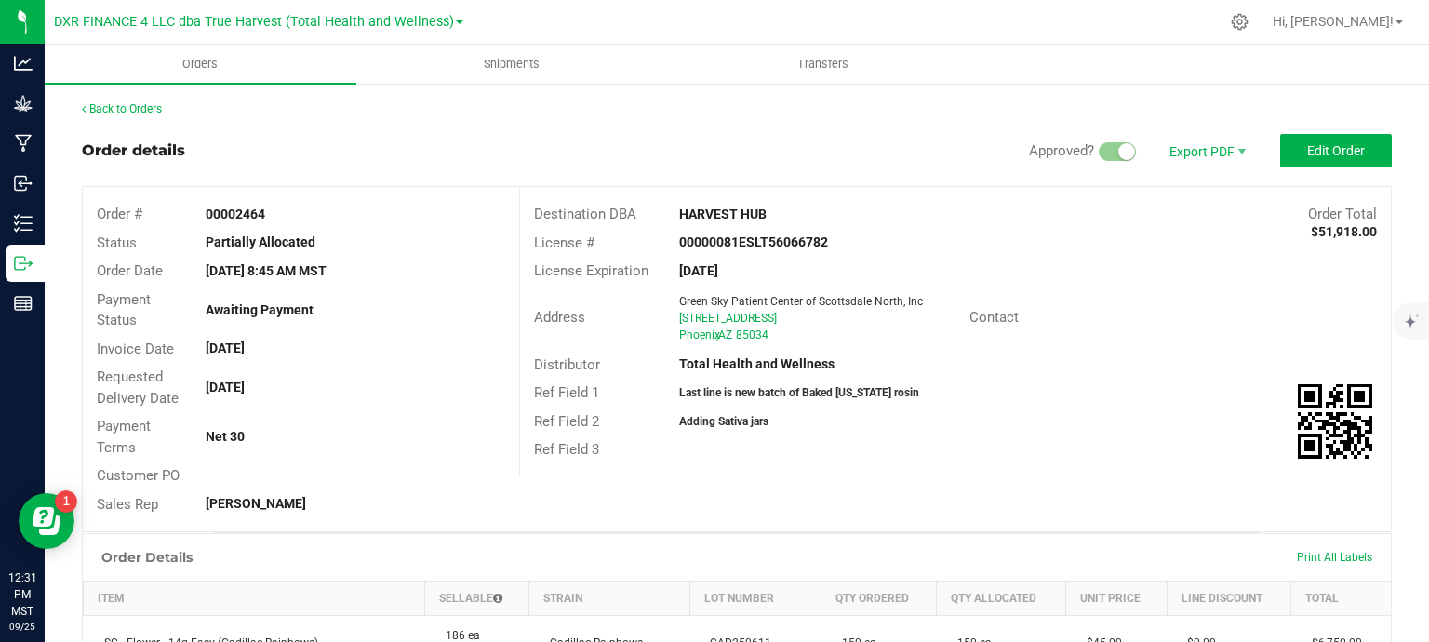
click at [134, 109] on link "Back to Orders" at bounding box center [122, 108] width 80 height 13
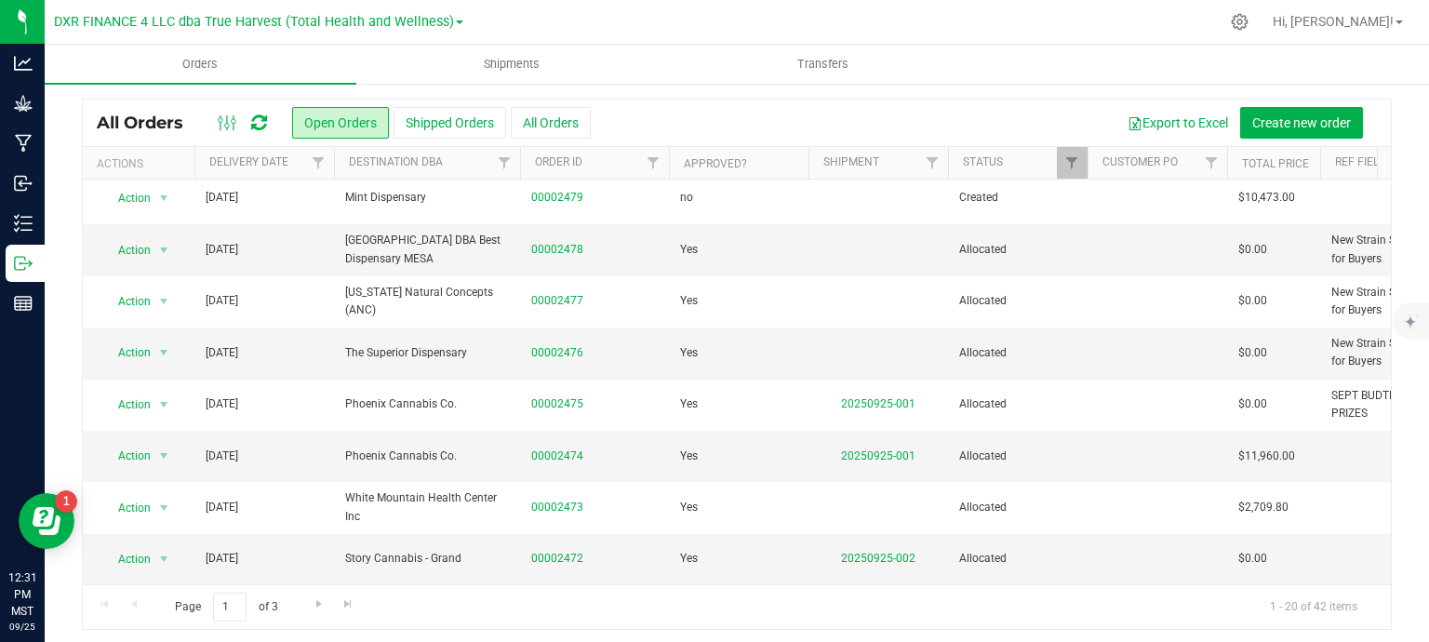
scroll to position [50, 0]
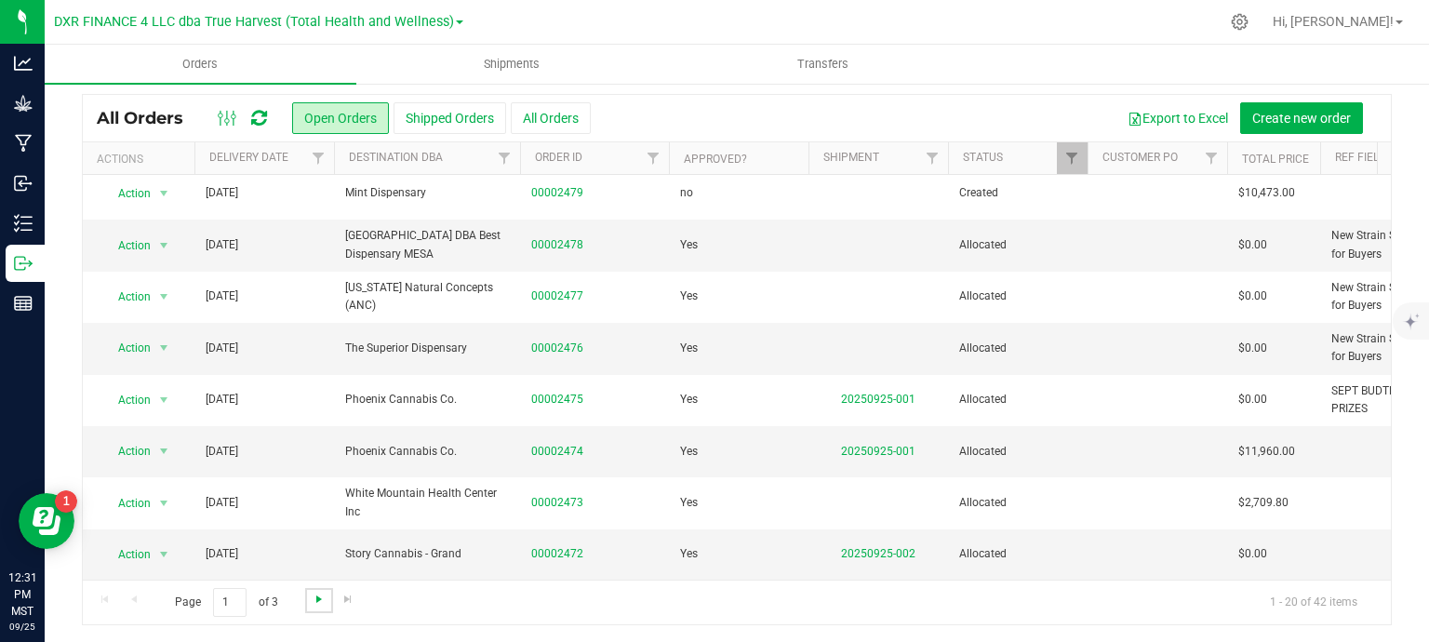
click at [315, 596] on span "Go to the next page" at bounding box center [319, 599] width 15 height 15
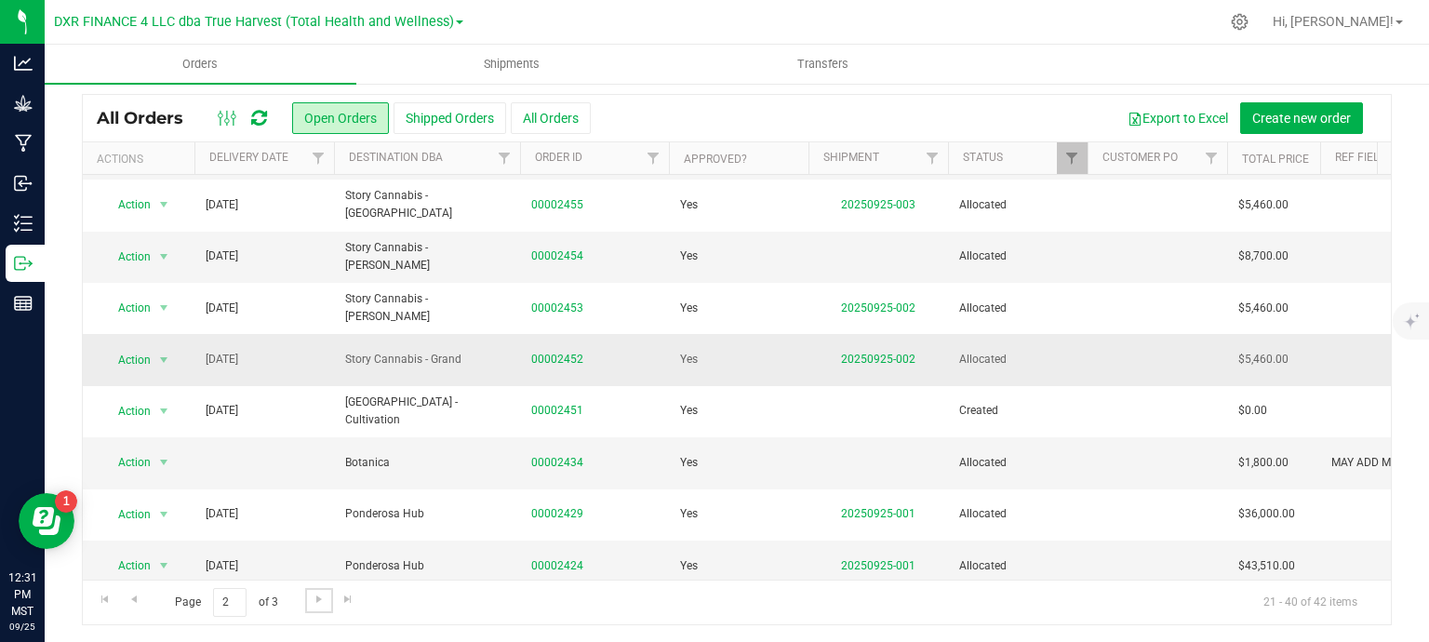
scroll to position [636, 0]
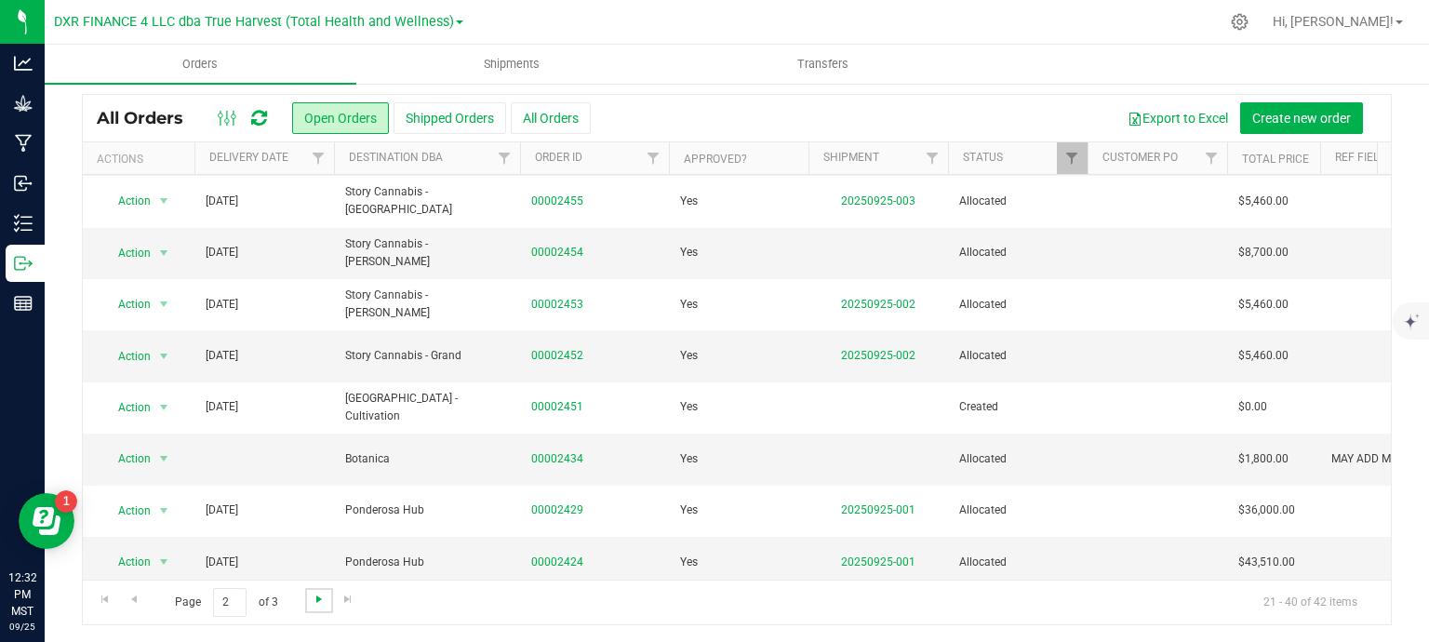
click at [318, 603] on span "Go to the next page" at bounding box center [319, 599] width 15 height 15
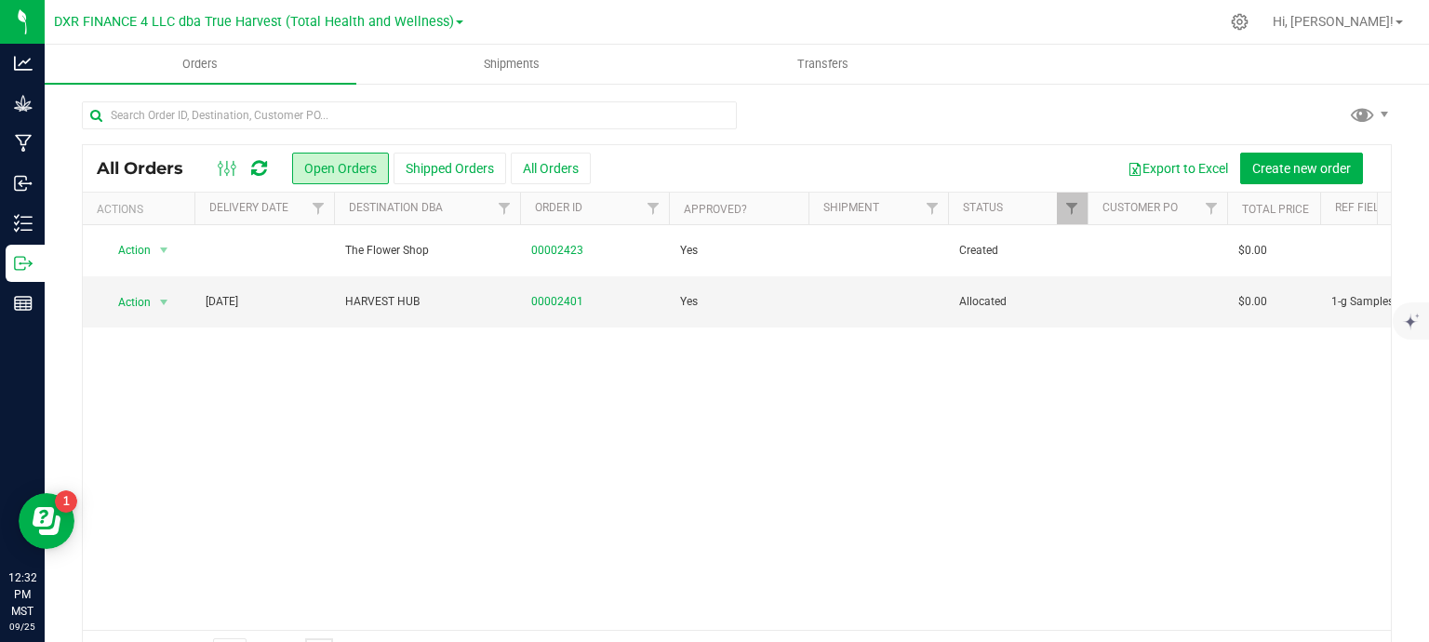
scroll to position [0, 0]
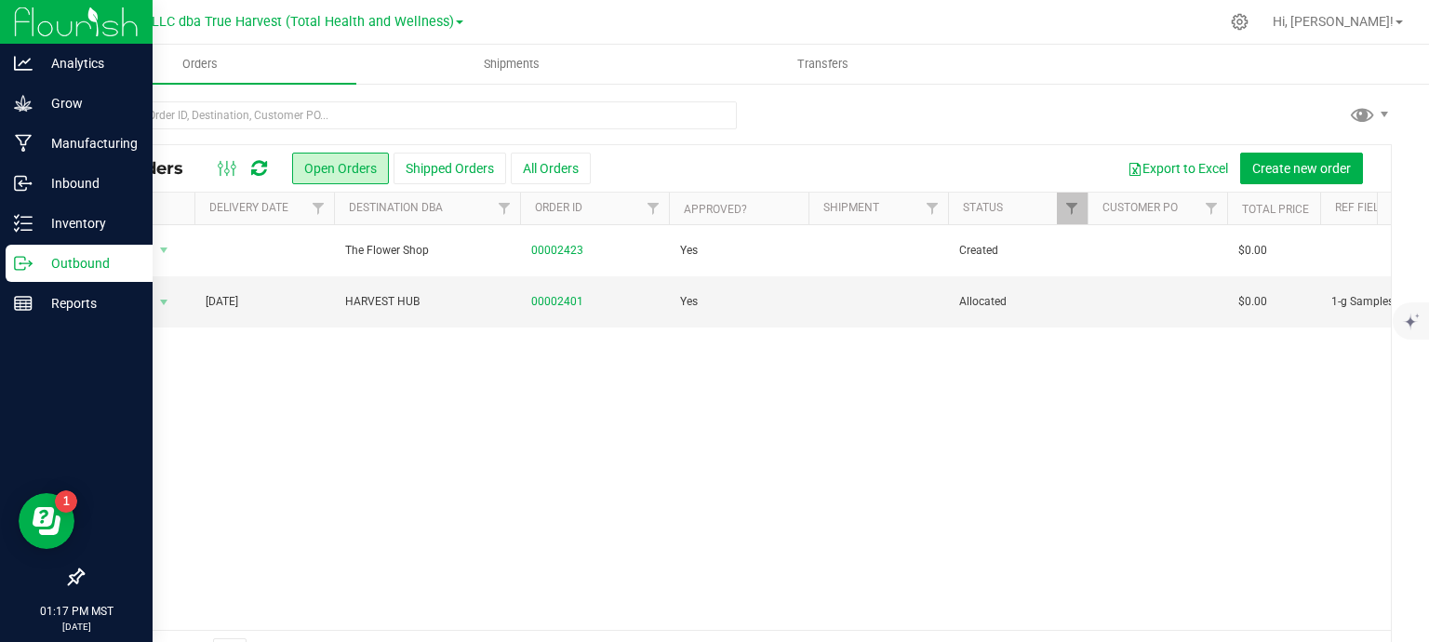
click at [26, 263] on line at bounding box center [26, 263] width 10 height 0
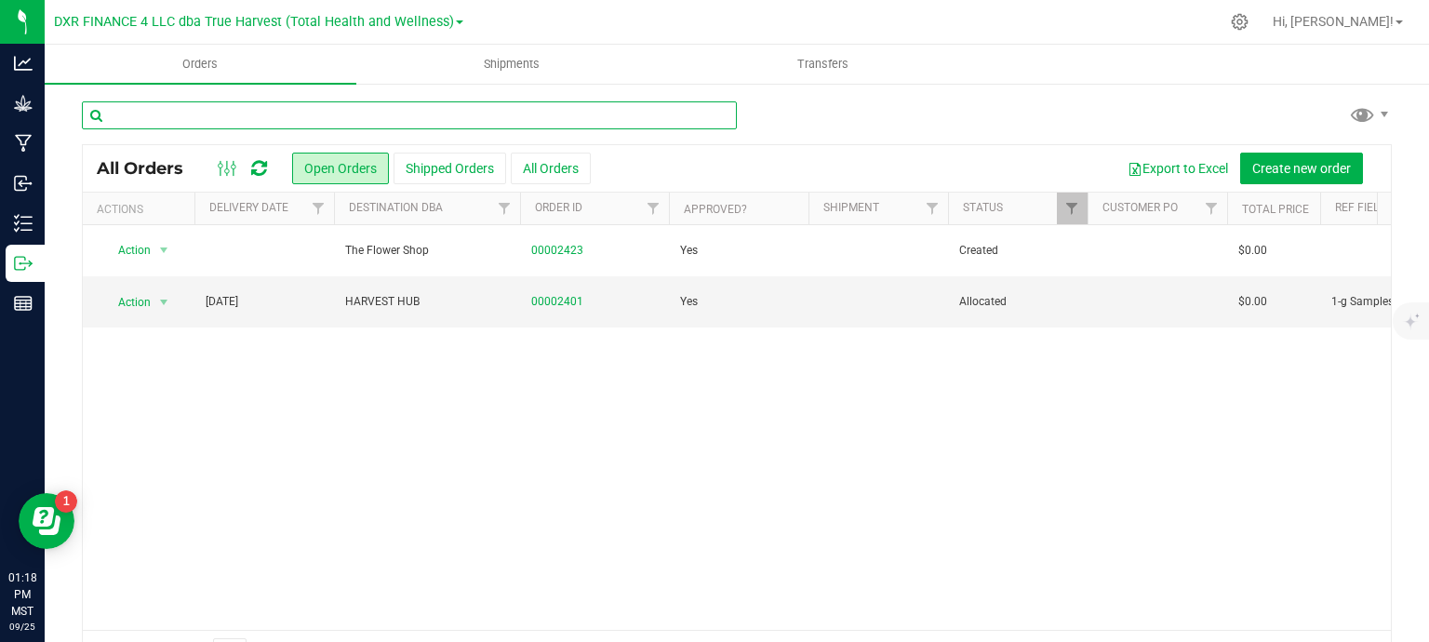
click at [238, 114] on input "text" at bounding box center [409, 115] width 655 height 28
type input "white"
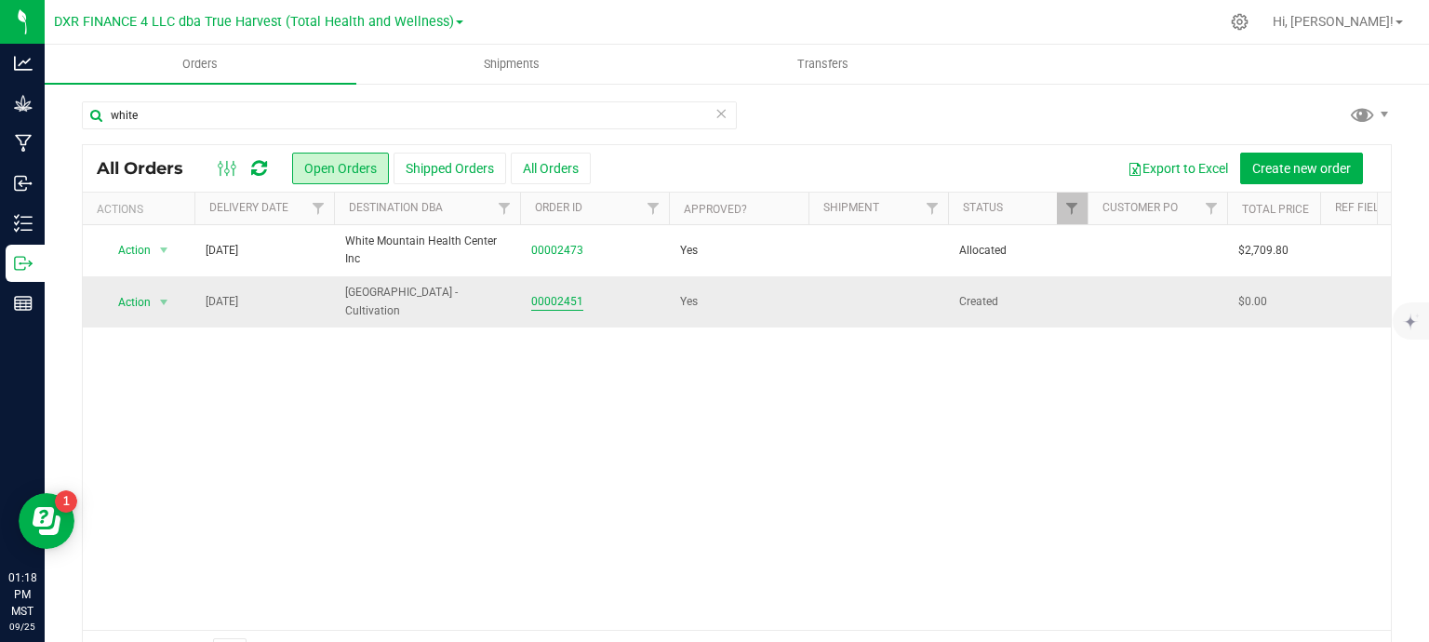
click at [560, 303] on link "00002451" at bounding box center [557, 302] width 52 height 18
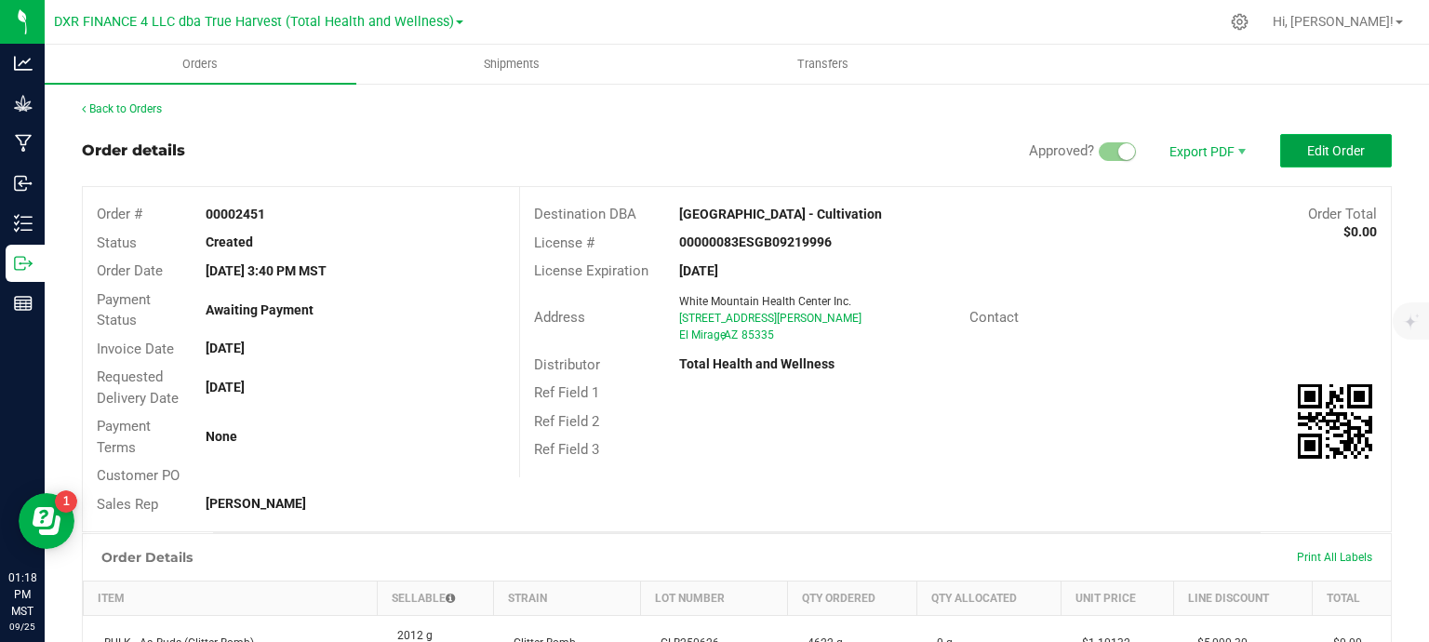
click at [1316, 147] on span "Edit Order" at bounding box center [1336, 150] width 58 height 15
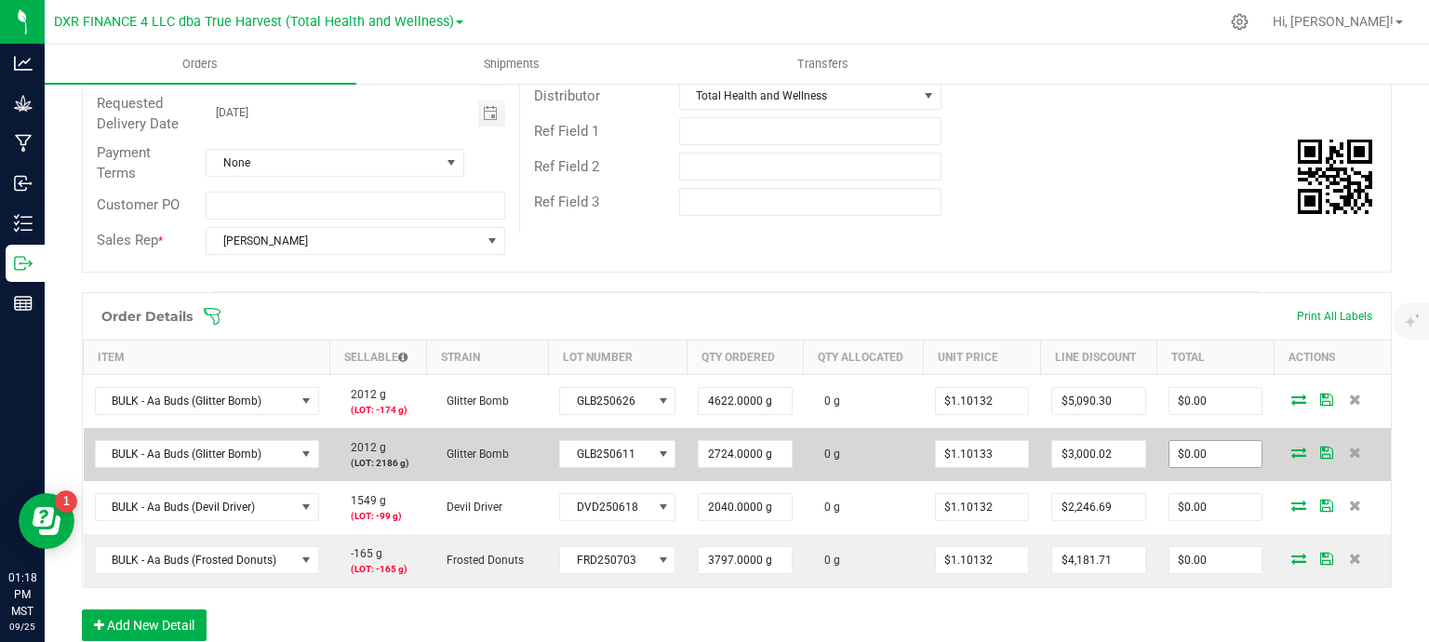
scroll to position [372, 0]
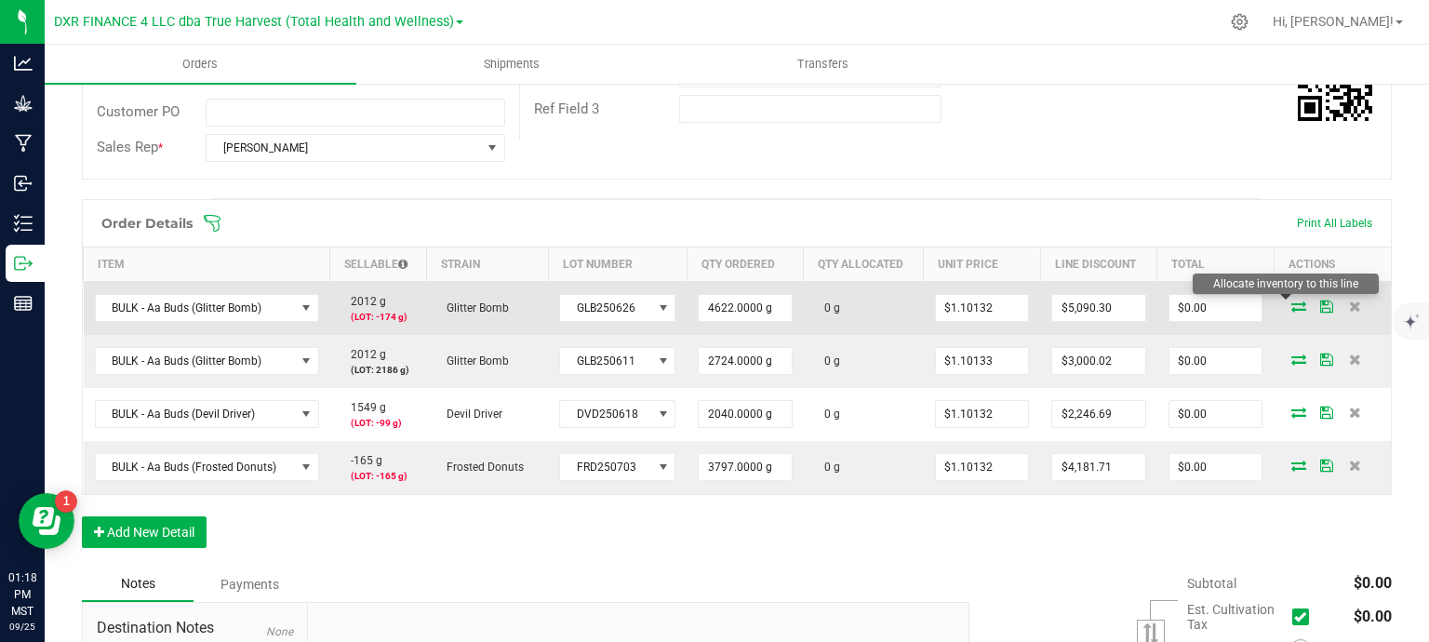
click at [1291, 302] on icon at bounding box center [1298, 306] width 15 height 11
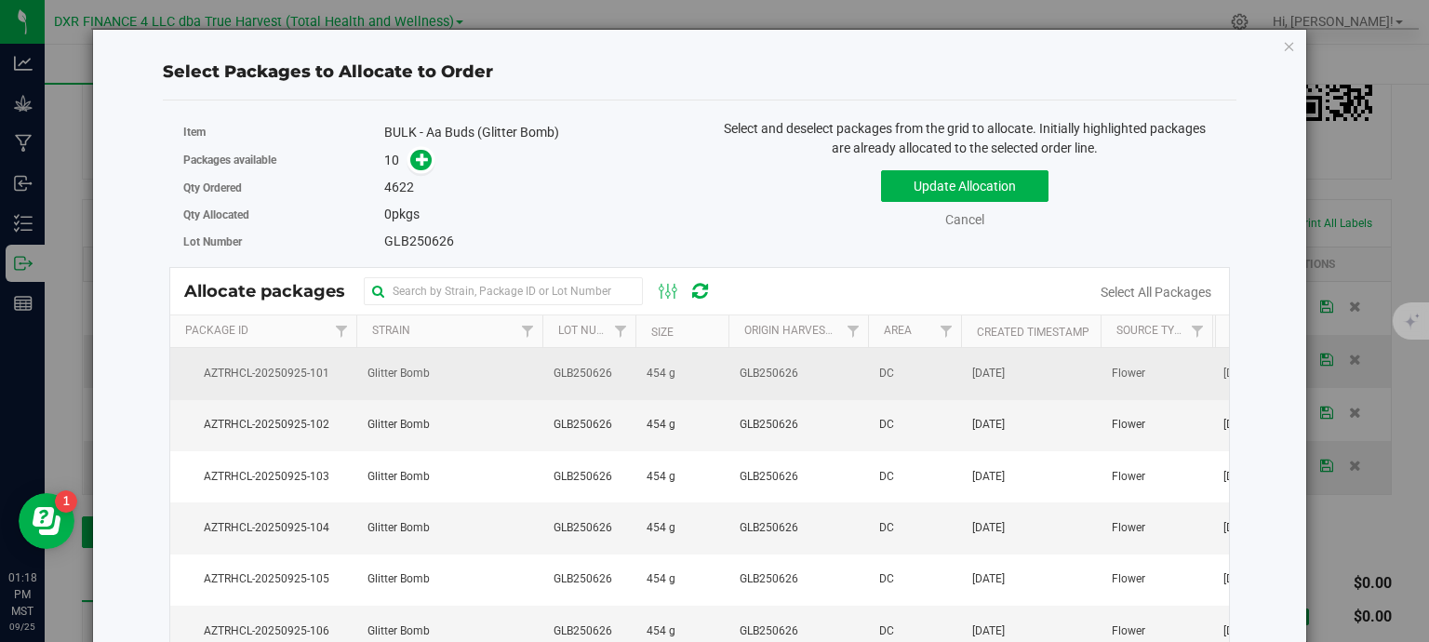
click at [618, 392] on td "GLB250626" at bounding box center [588, 373] width 93 height 51
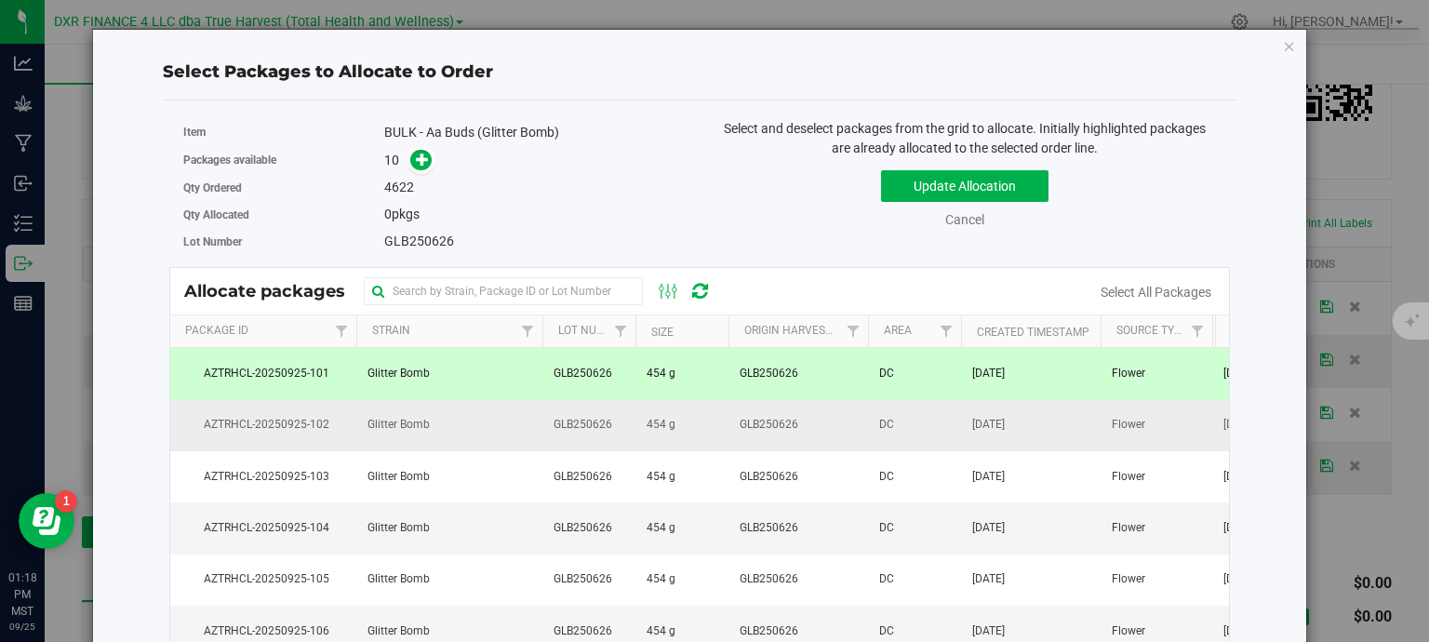
click at [614, 435] on td "GLB250626" at bounding box center [588, 425] width 93 height 51
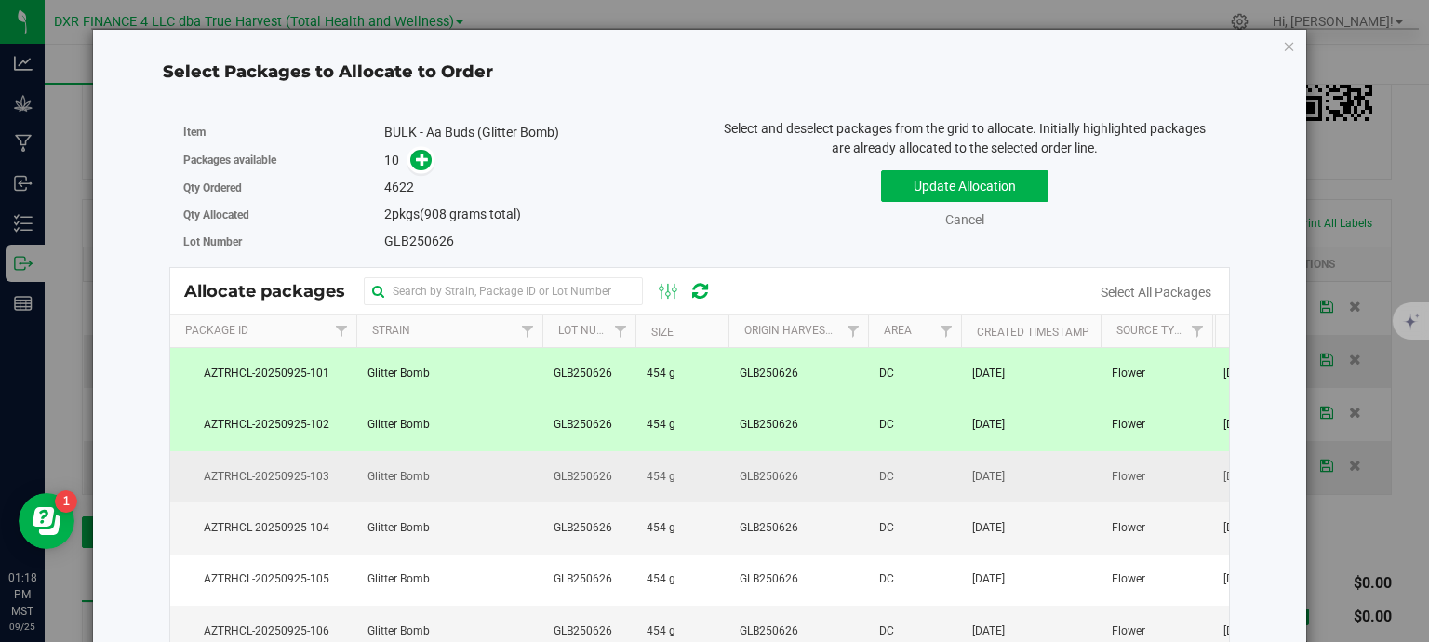
click at [623, 493] on td "GLB250626" at bounding box center [588, 476] width 93 height 51
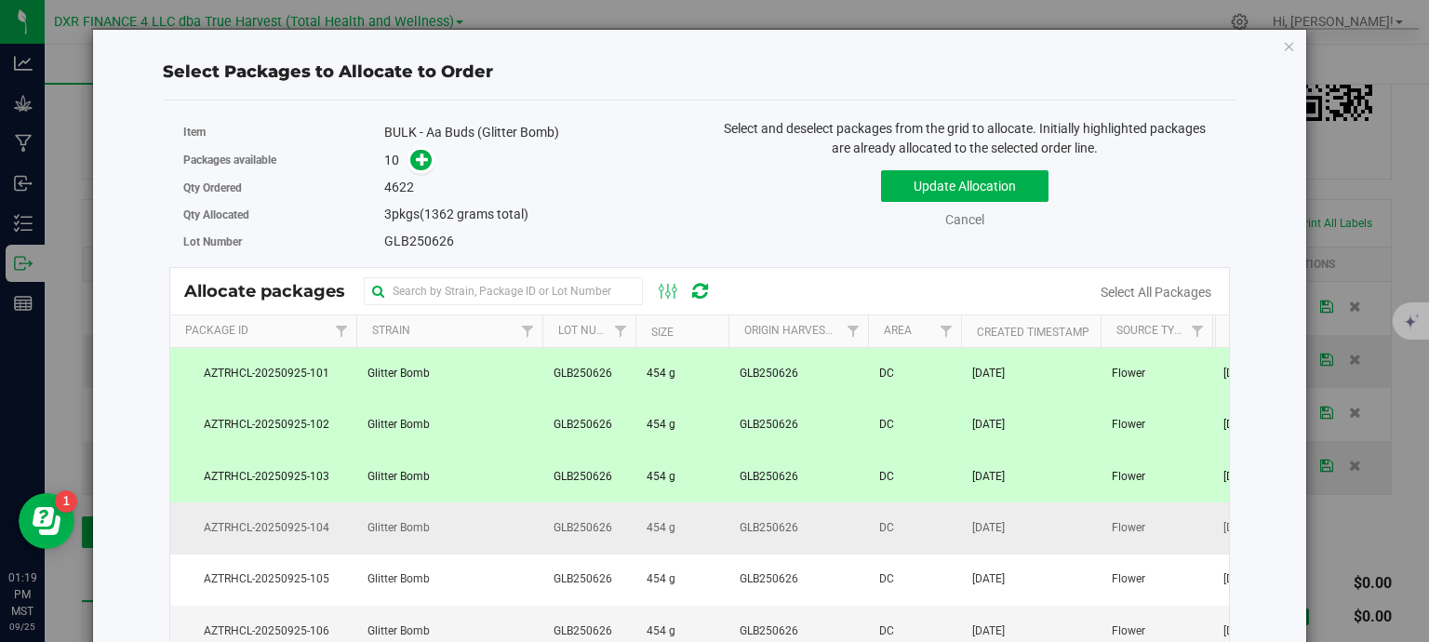
click at [632, 544] on td "GLB250626" at bounding box center [588, 527] width 93 height 51
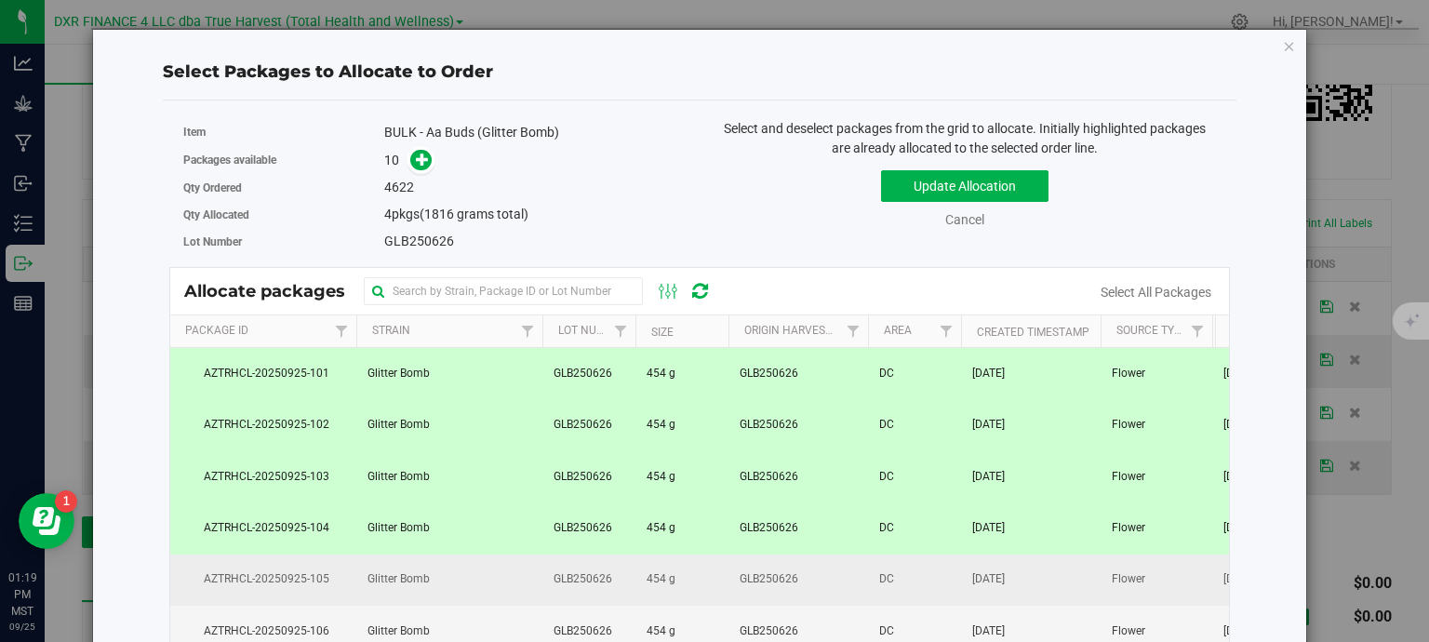
click at [625, 582] on td "GLB250626" at bounding box center [588, 580] width 93 height 51
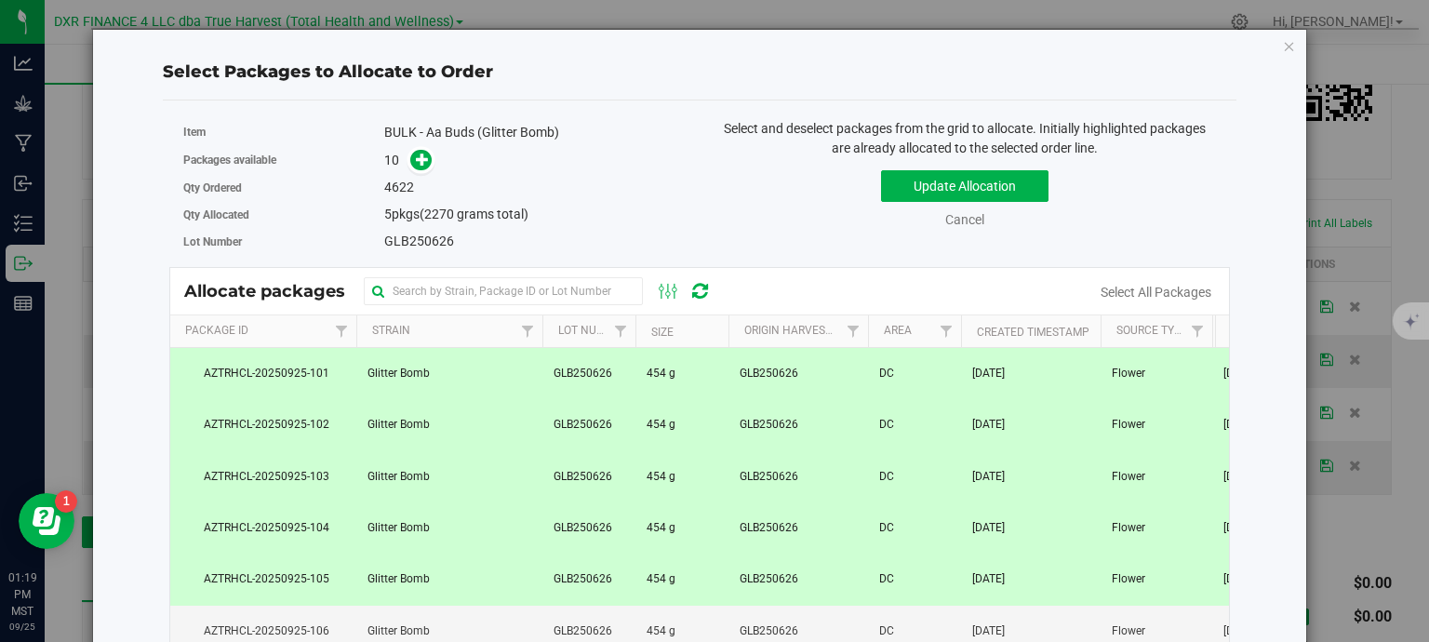
scroll to position [61, 0]
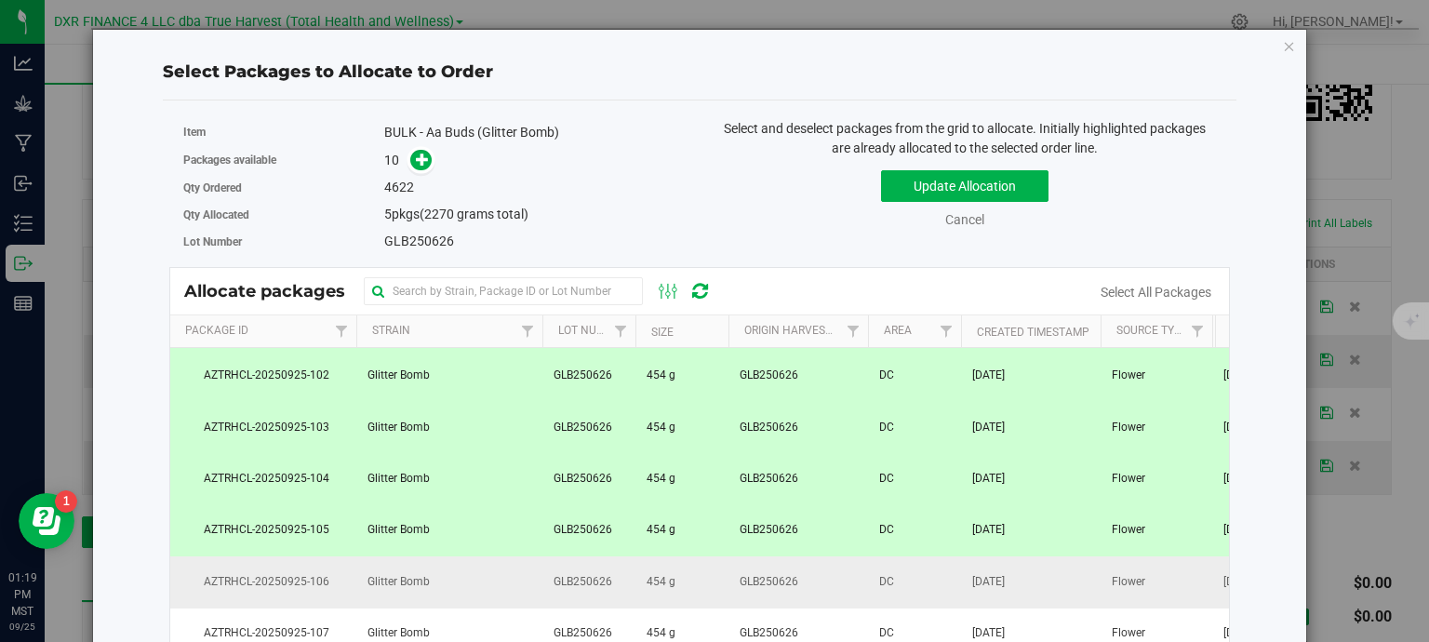
click at [638, 572] on td "454 g" at bounding box center [682, 581] width 93 height 51
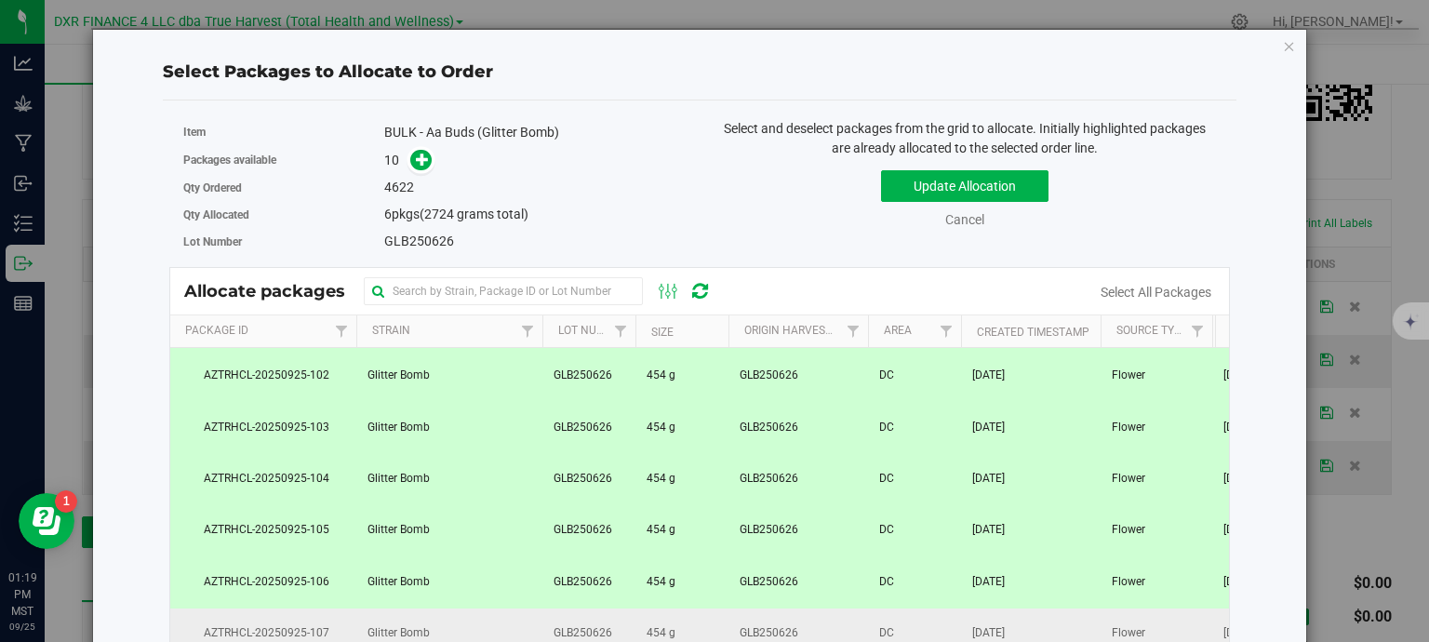
click at [644, 624] on td "454 g" at bounding box center [682, 634] width 93 height 51
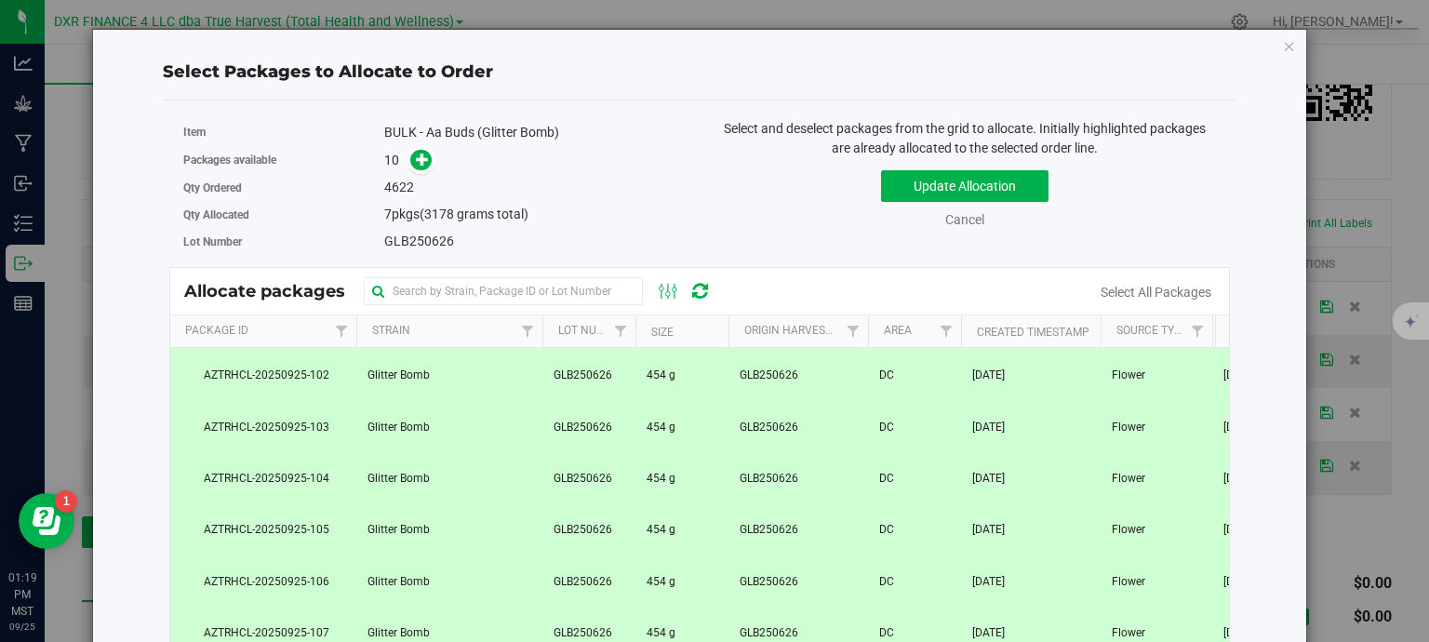
scroll to position [197, 0]
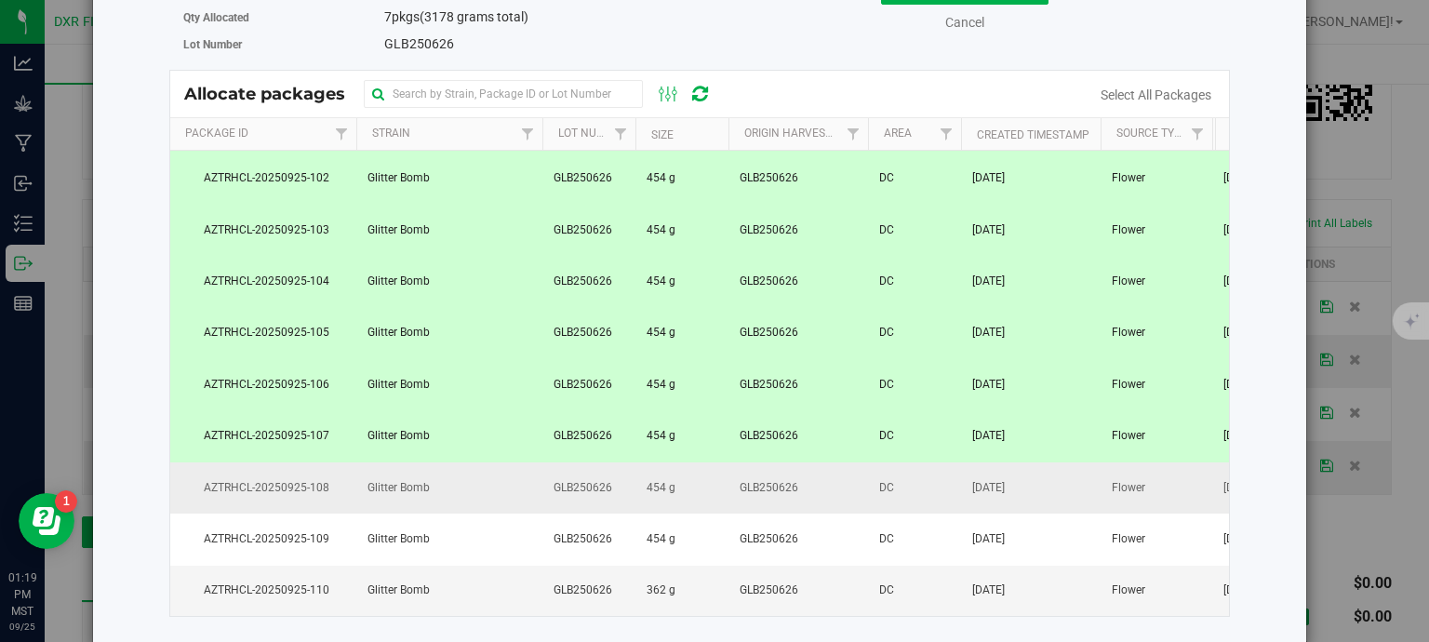
click at [702, 474] on td "454 g" at bounding box center [682, 487] width 93 height 51
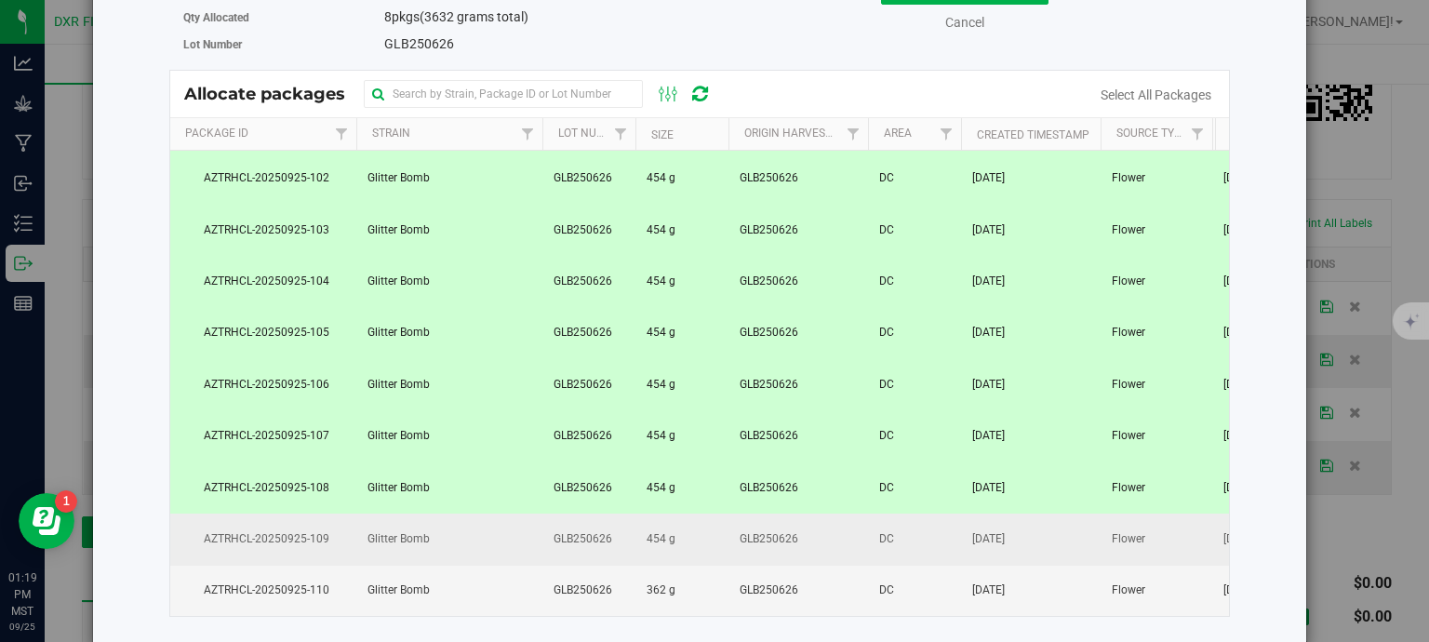
click at [689, 525] on td "454 g" at bounding box center [682, 539] width 93 height 51
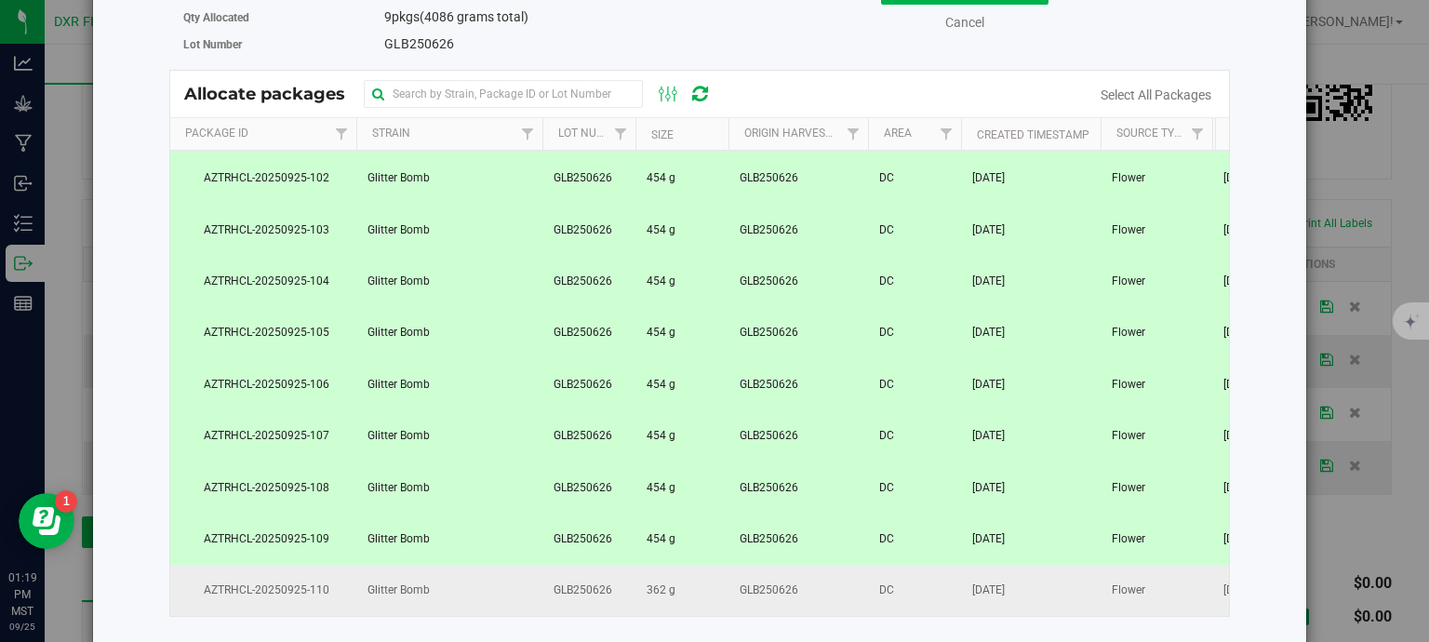
click at [689, 586] on td "362 g" at bounding box center [682, 591] width 93 height 50
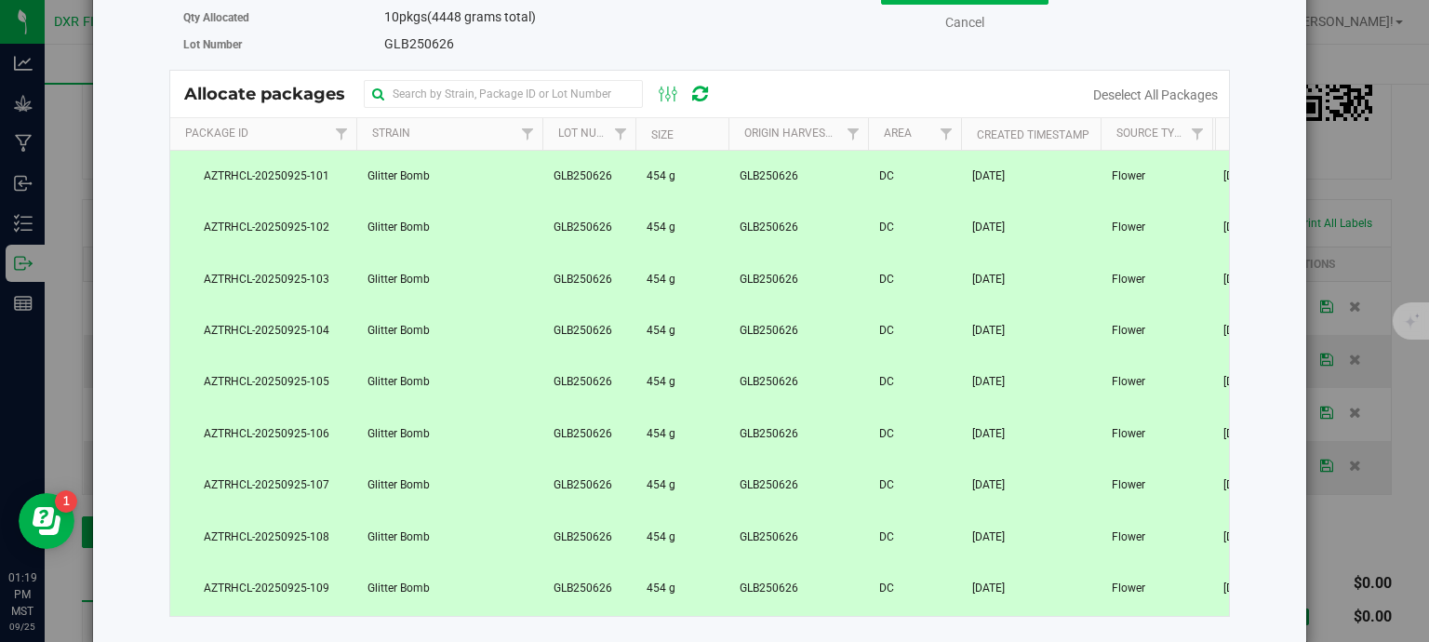
scroll to position [0, 0]
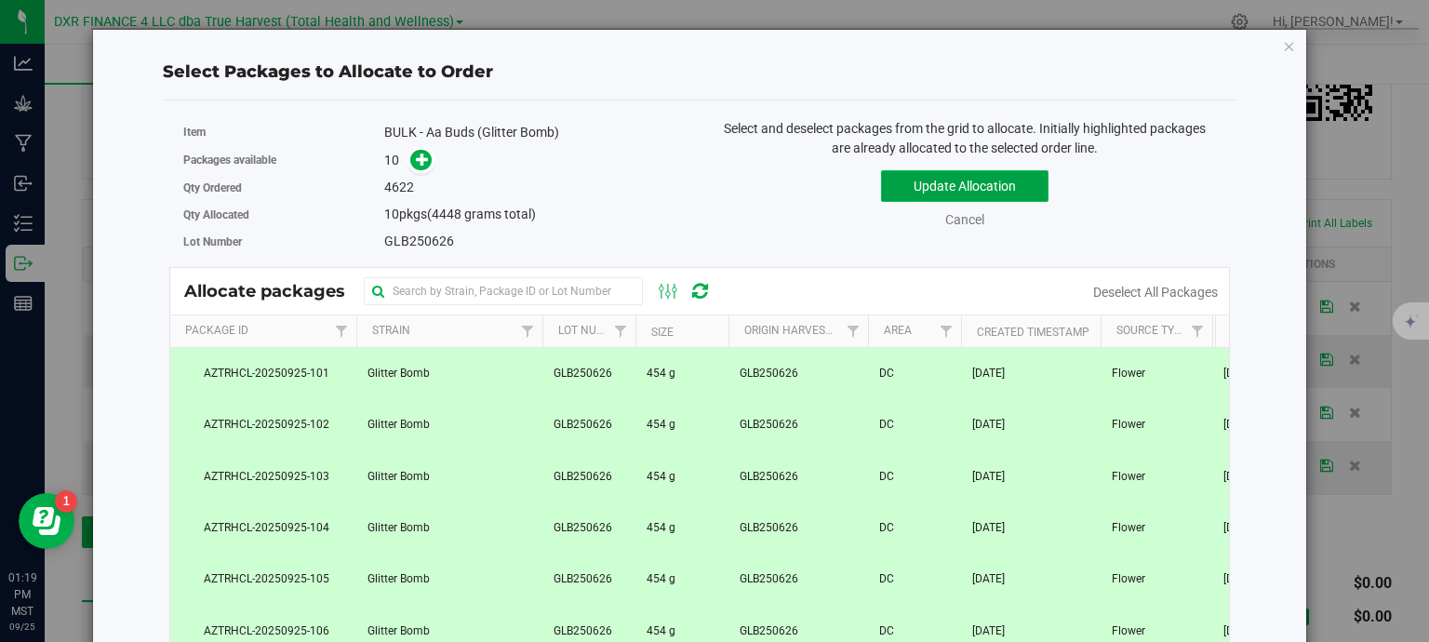
click at [959, 192] on button "Update Allocation" at bounding box center [964, 186] width 167 height 32
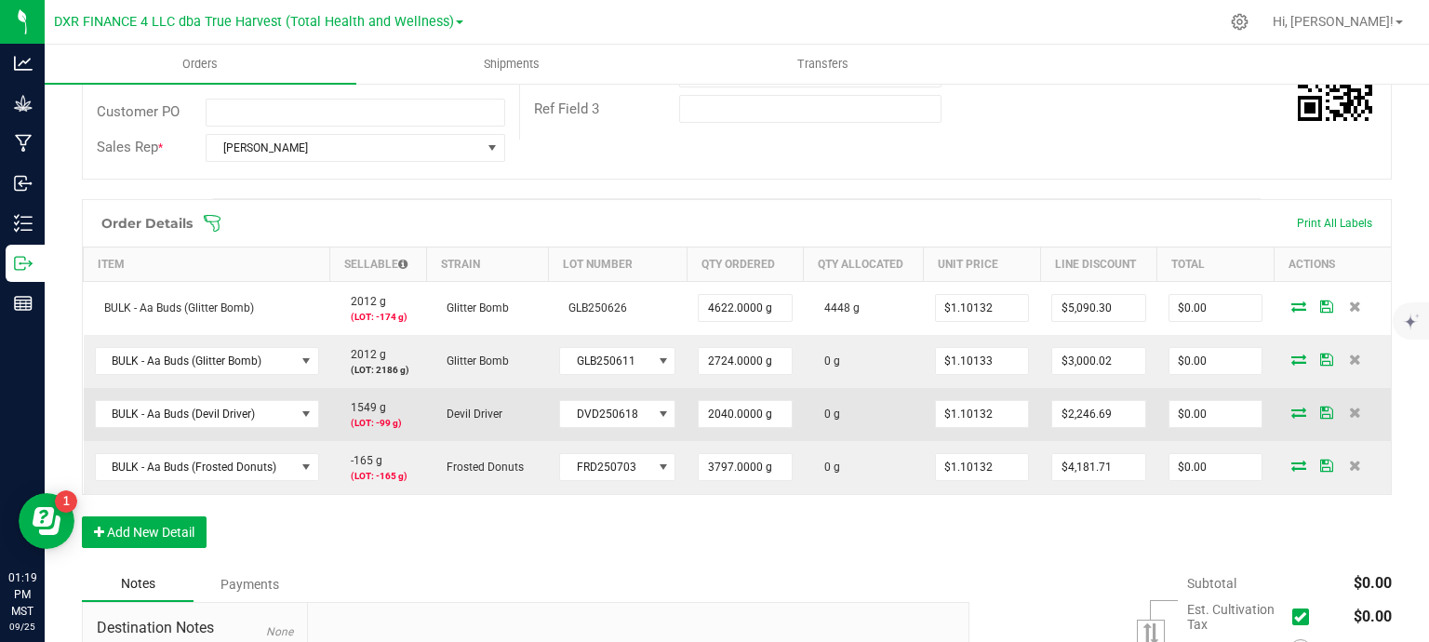
click at [1291, 411] on icon at bounding box center [1298, 412] width 15 height 11
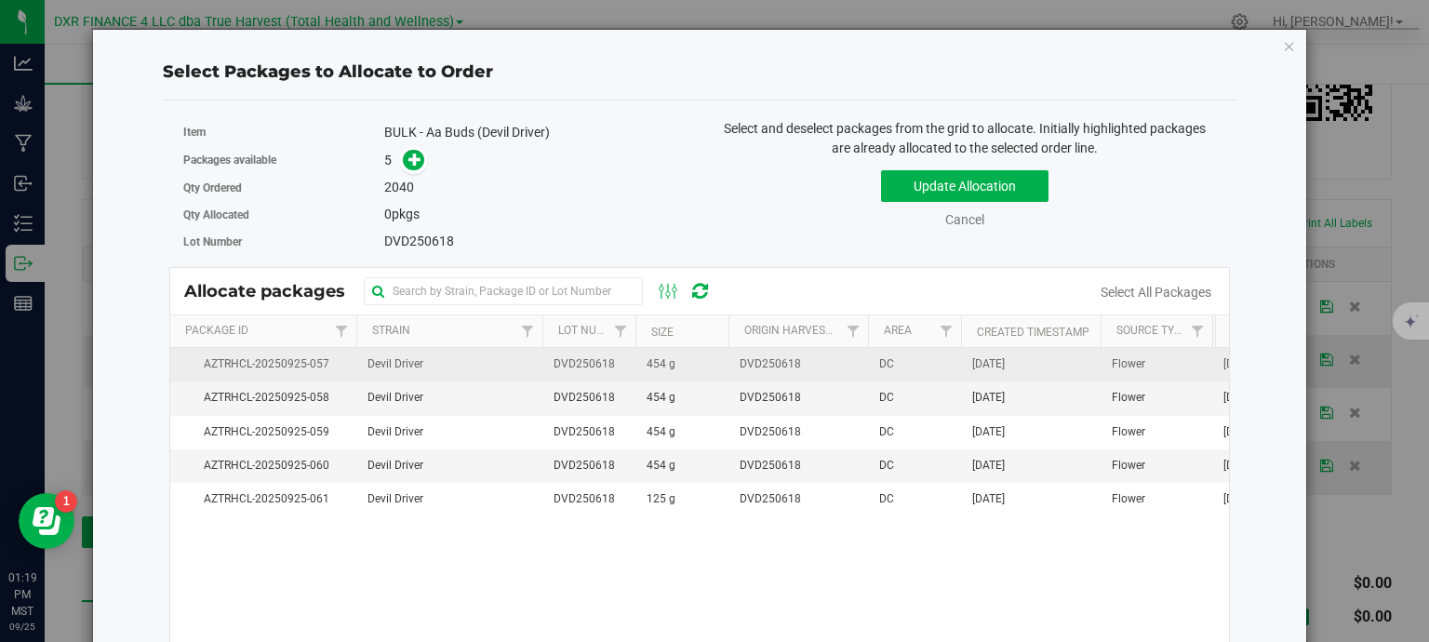
click at [698, 360] on td "454 g" at bounding box center [682, 364] width 93 height 33
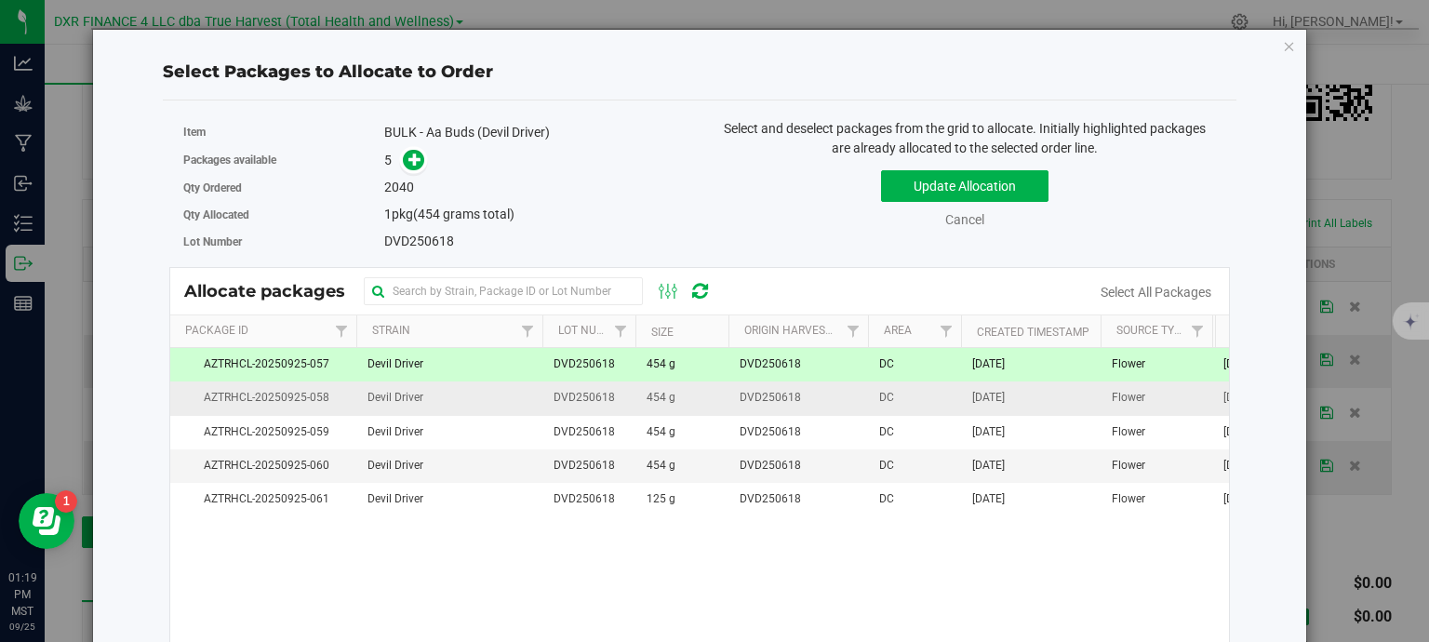
click at [689, 396] on td "454 g" at bounding box center [682, 397] width 93 height 33
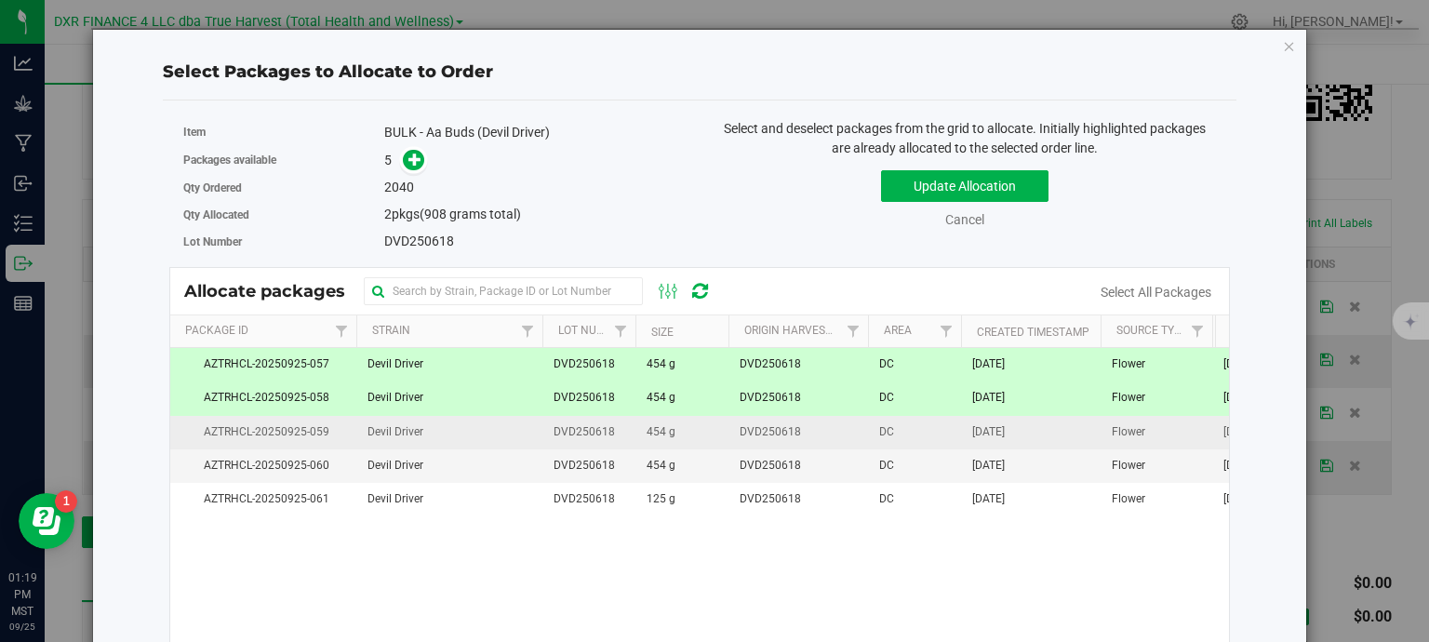
click at [689, 438] on td "454 g" at bounding box center [682, 432] width 93 height 33
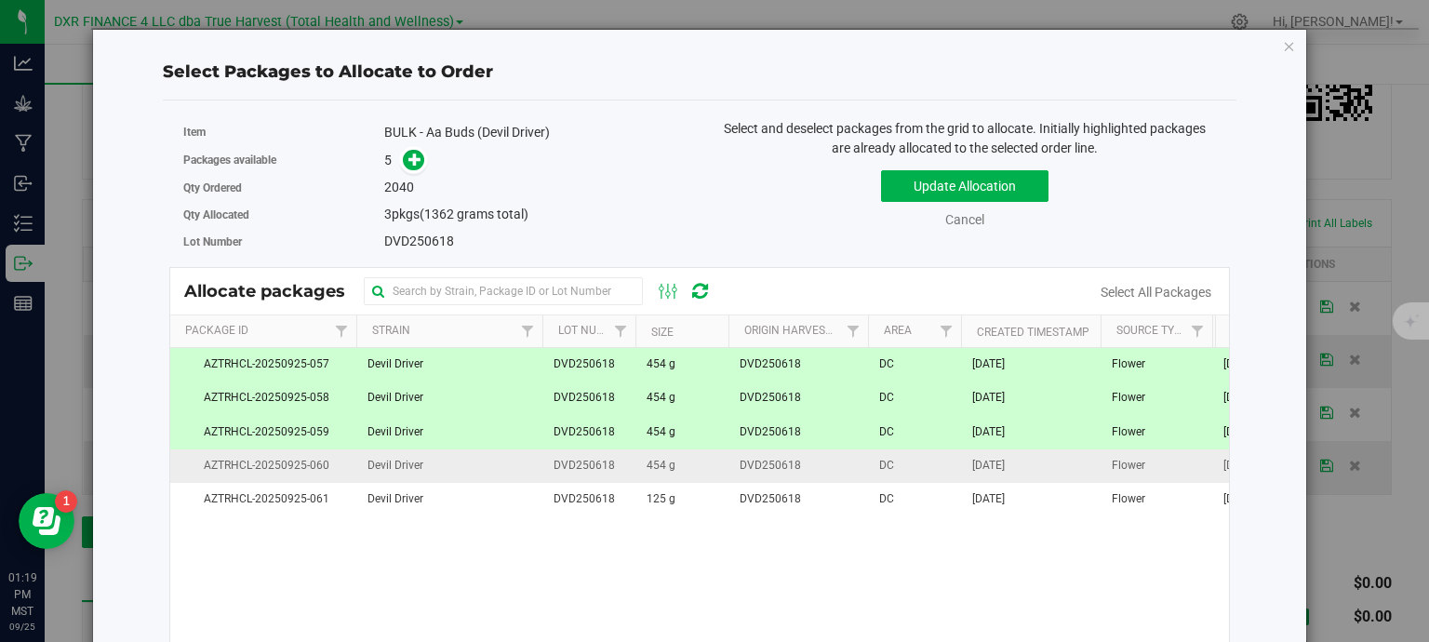
click at [692, 471] on td "454 g" at bounding box center [682, 465] width 93 height 33
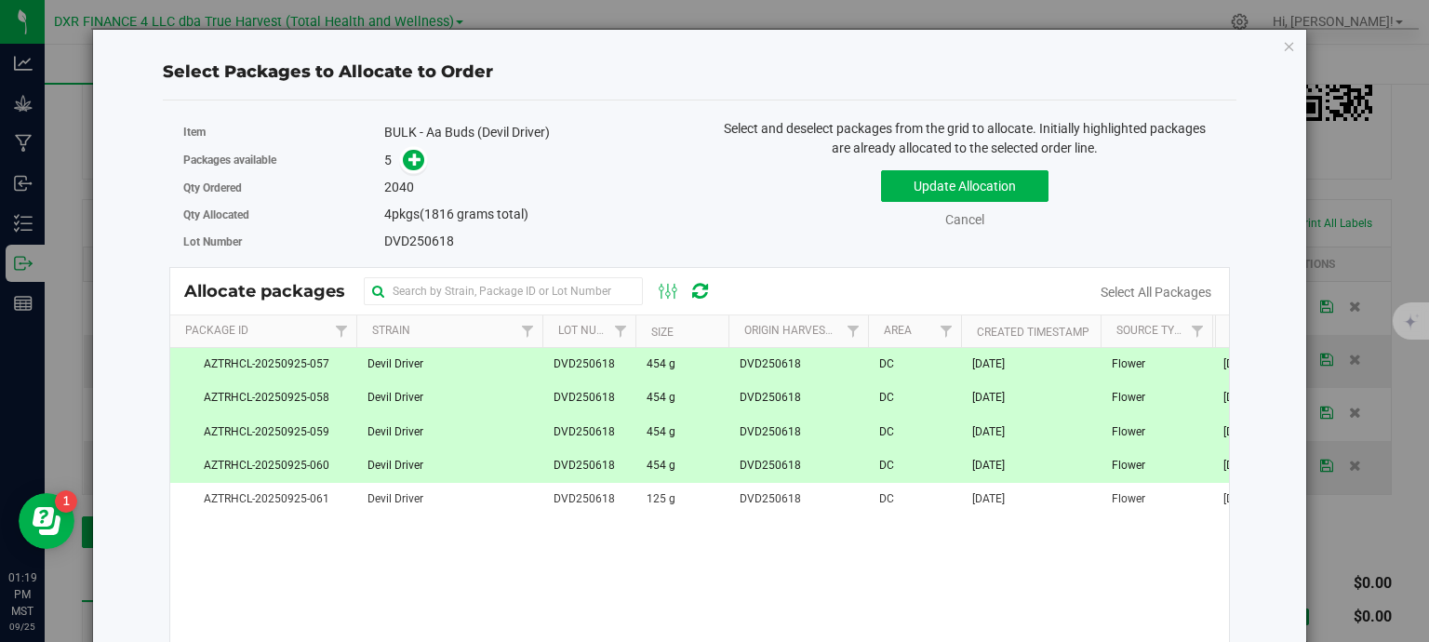
drag, startPoint x: 687, startPoint y: 502, endPoint x: 732, endPoint y: 455, distance: 65.1
click at [688, 502] on td "125 g" at bounding box center [682, 499] width 93 height 33
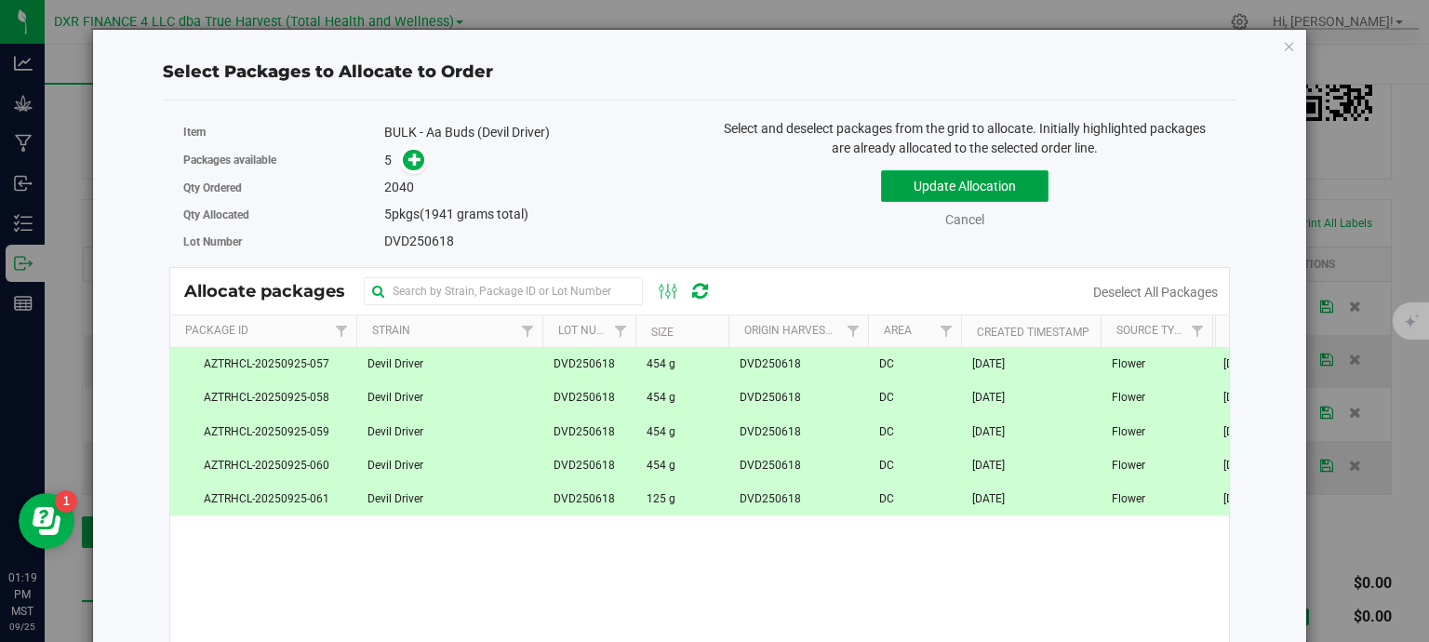
click at [930, 174] on button "Update Allocation" at bounding box center [964, 186] width 167 height 32
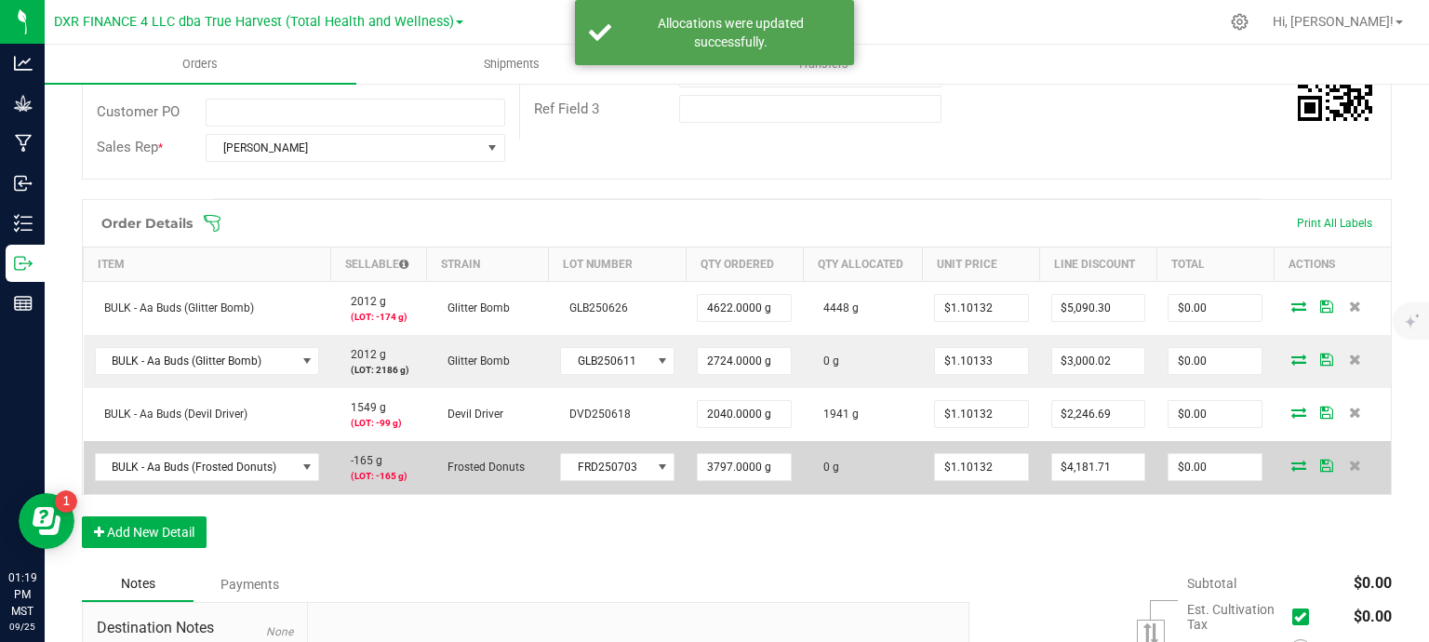
click at [1292, 460] on icon at bounding box center [1298, 465] width 15 height 11
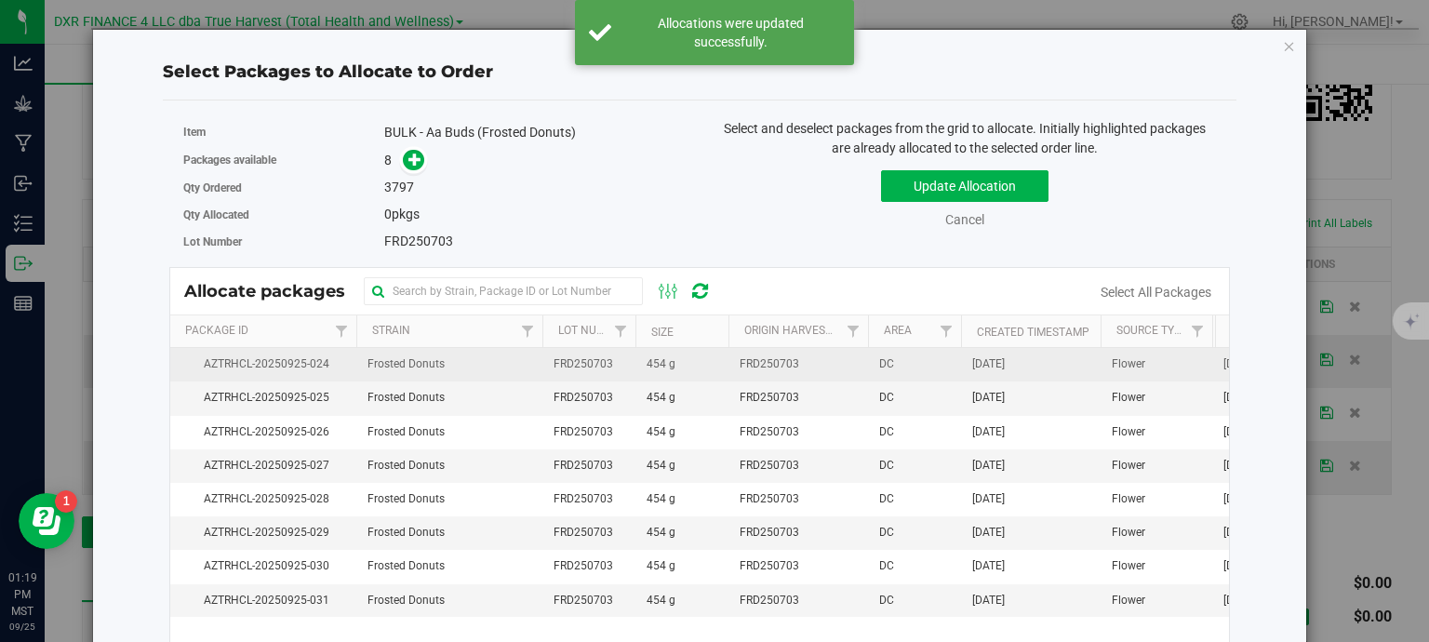
click at [660, 361] on span "454 g" at bounding box center [661, 364] width 29 height 18
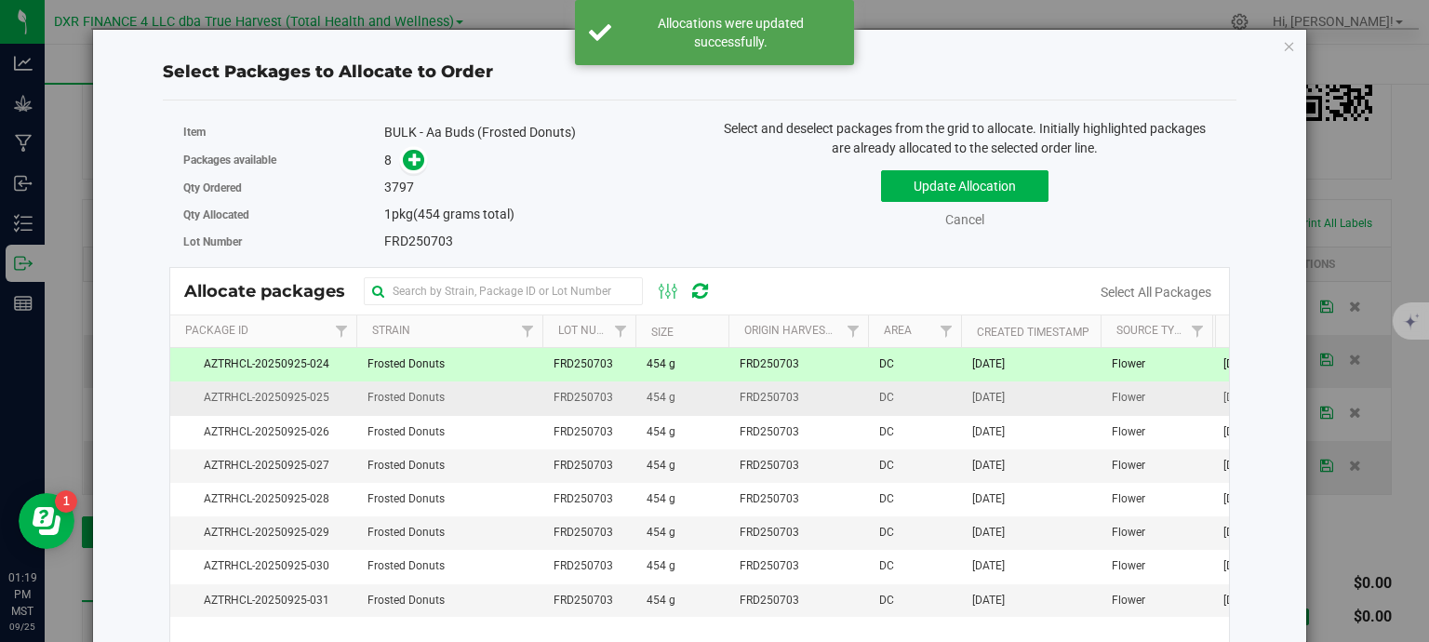
click at [672, 406] on td "454 g" at bounding box center [682, 397] width 93 height 33
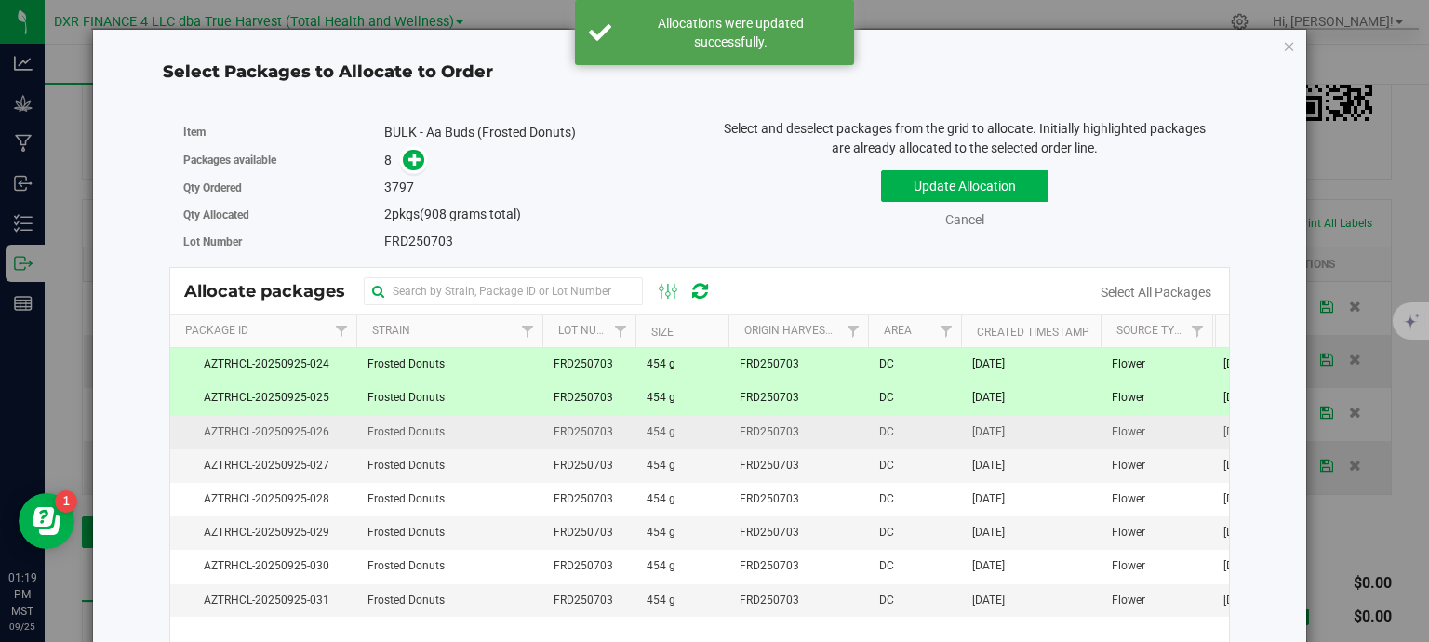
click at [676, 427] on td "454 g" at bounding box center [682, 432] width 93 height 33
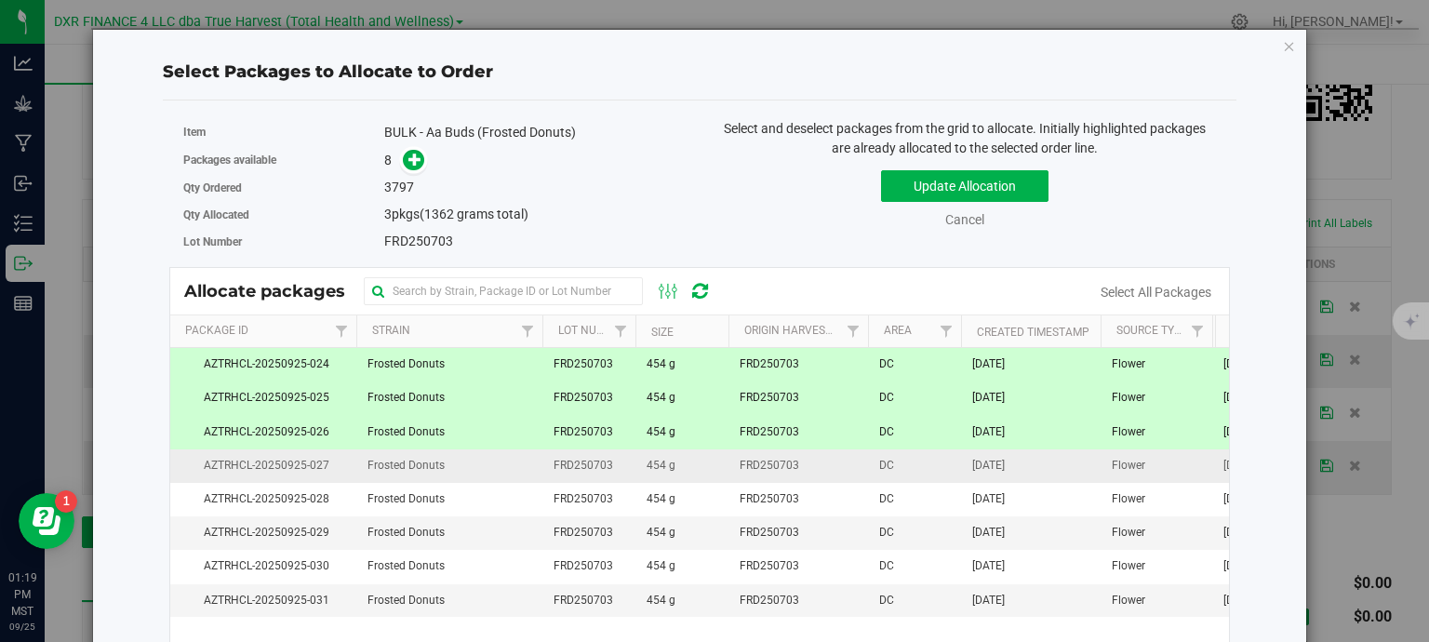
click at [675, 461] on td "454 g" at bounding box center [682, 465] width 93 height 33
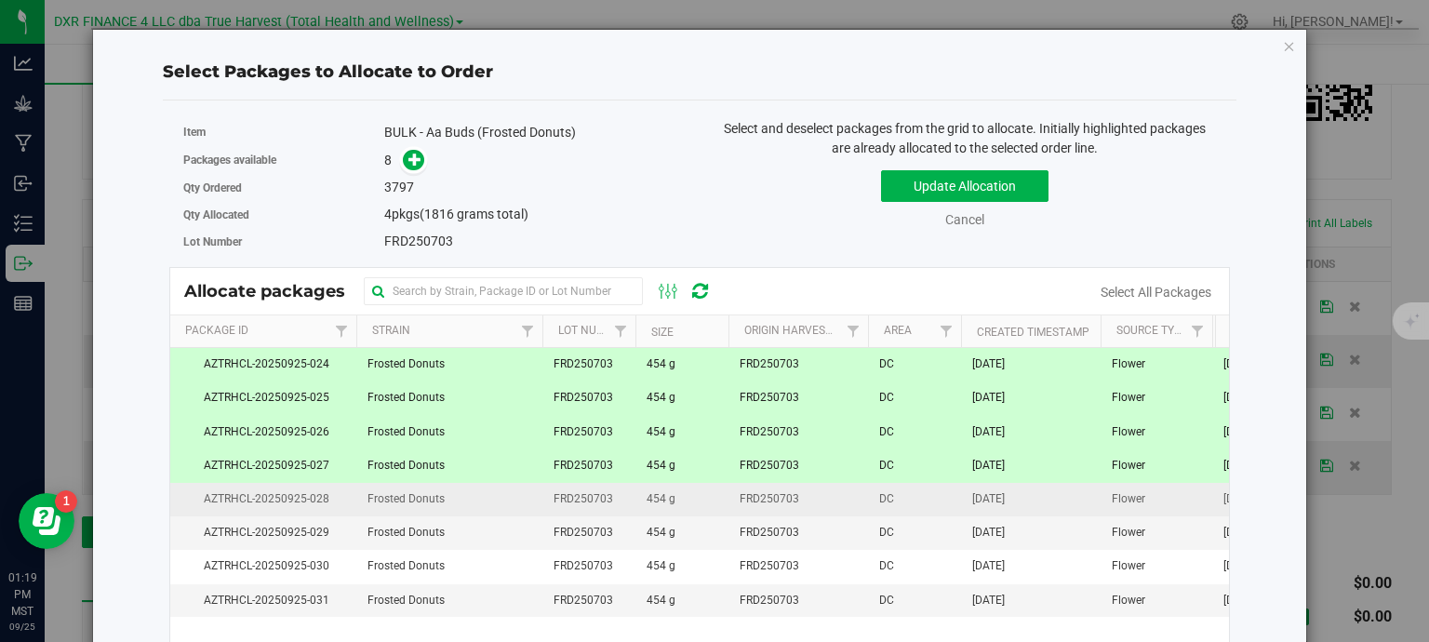
click at [689, 505] on td "454 g" at bounding box center [682, 499] width 93 height 33
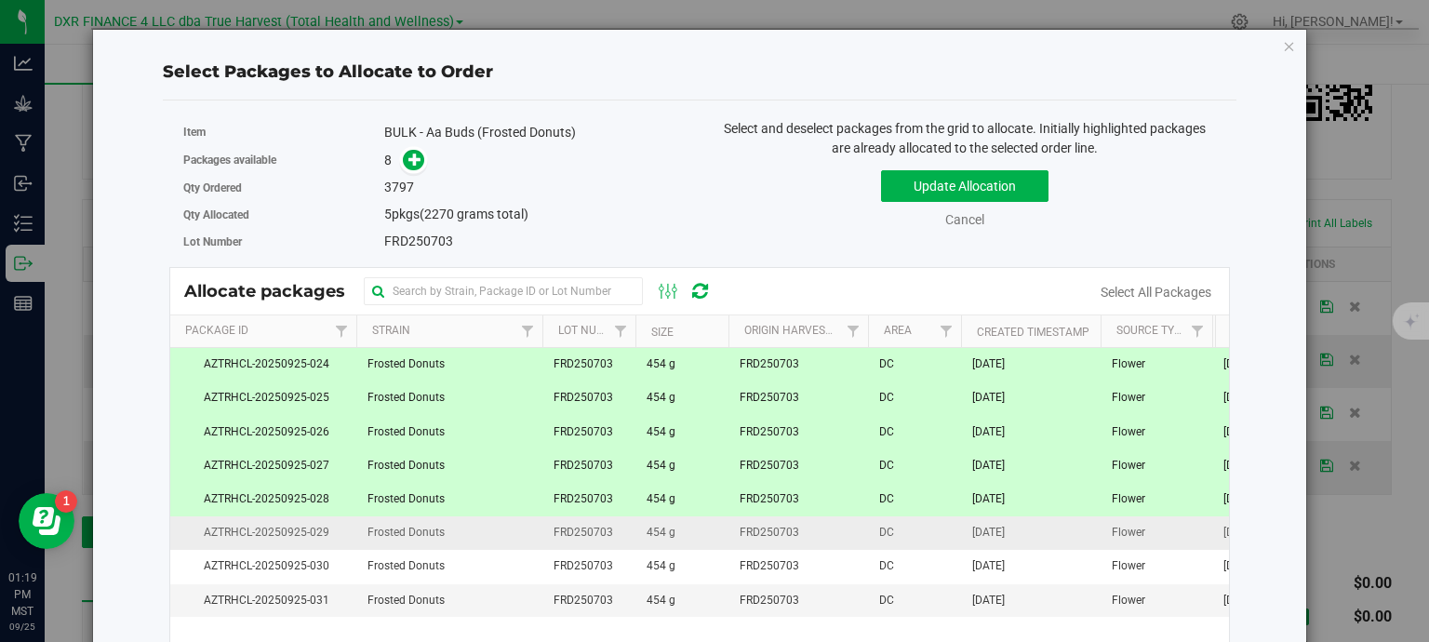
click at [691, 542] on td "454 g" at bounding box center [682, 532] width 93 height 33
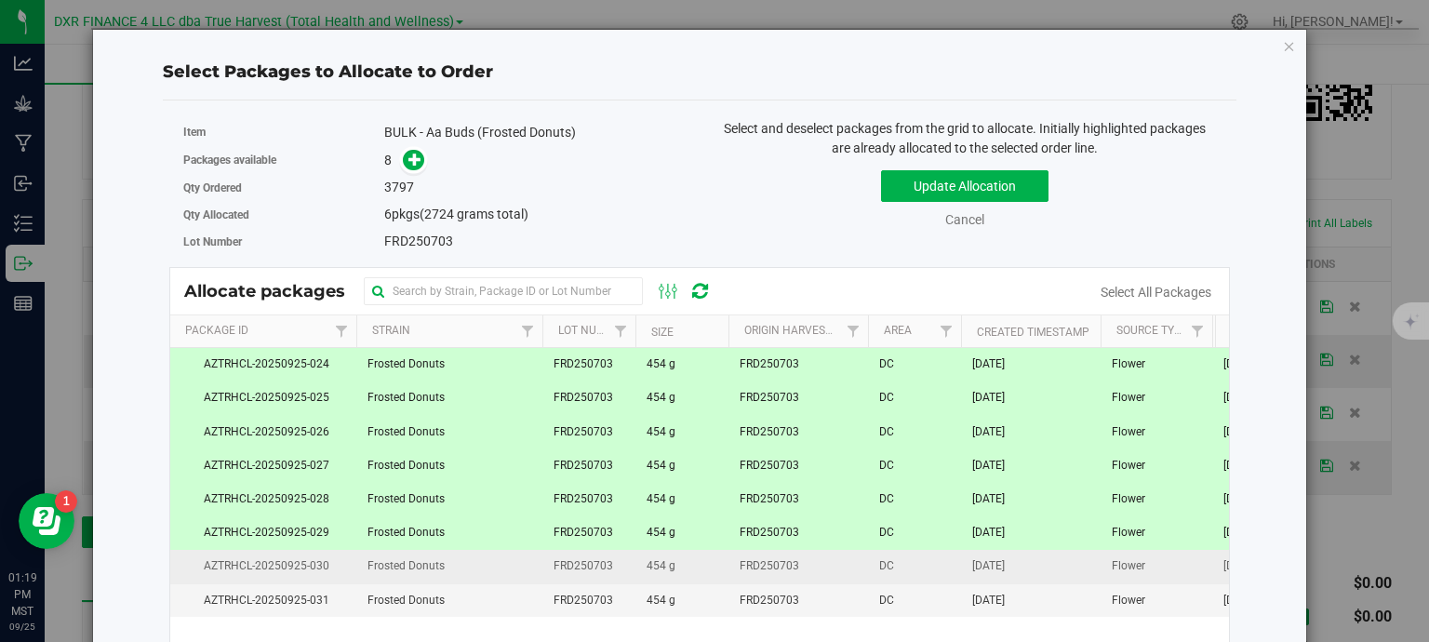
click at [691, 576] on td "454 g" at bounding box center [682, 566] width 93 height 33
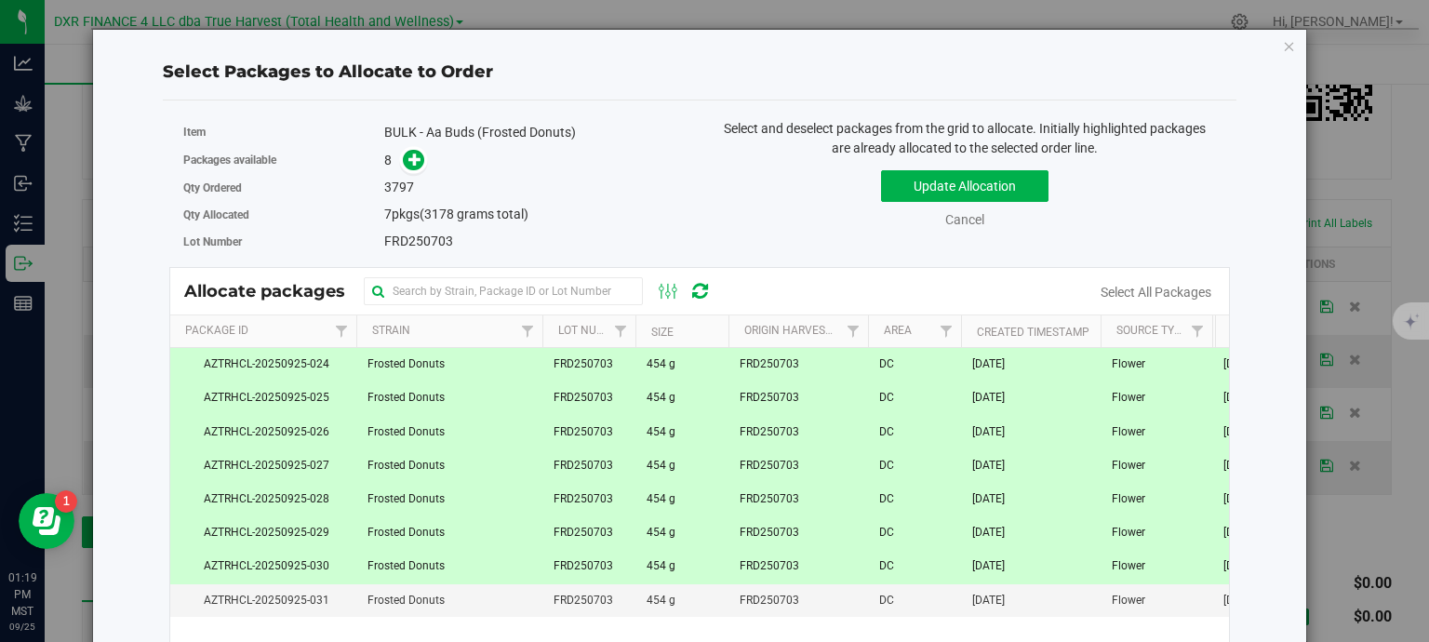
drag, startPoint x: 691, startPoint y: 601, endPoint x: 715, endPoint y: 560, distance: 47.1
click at [694, 601] on td "454 g" at bounding box center [682, 600] width 93 height 33
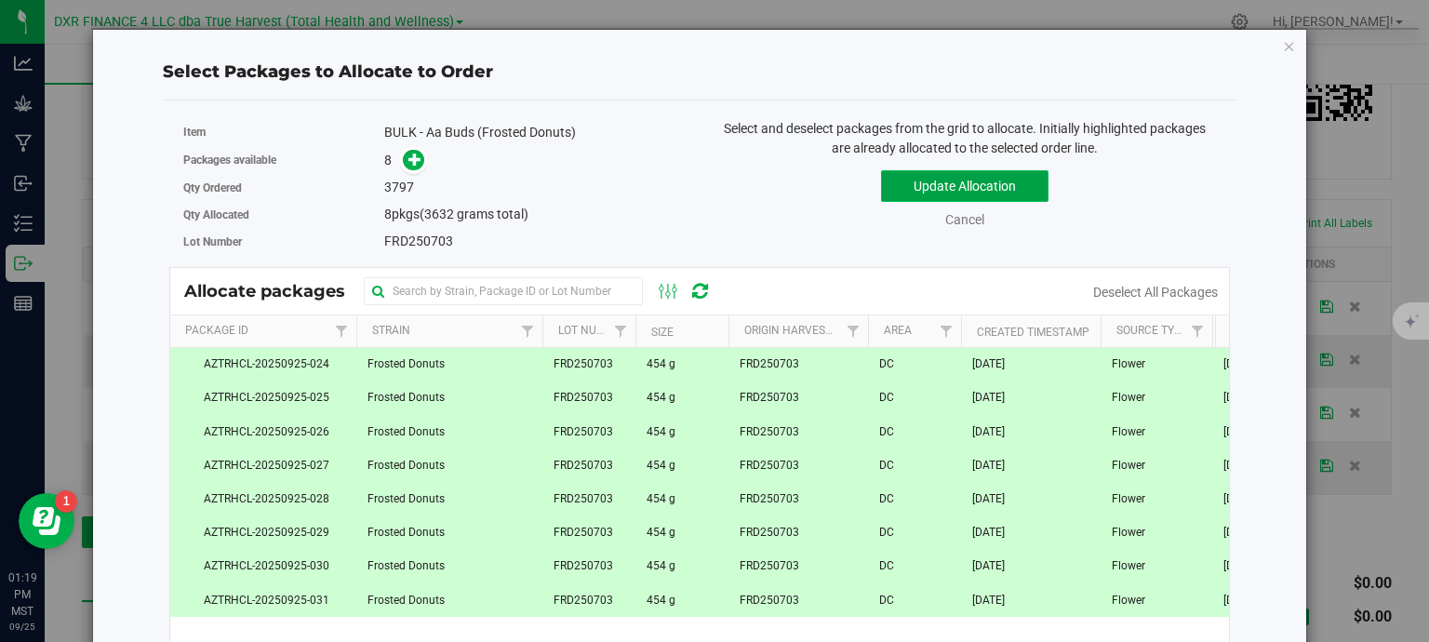
click at [942, 184] on button "Update Allocation" at bounding box center [964, 186] width 167 height 32
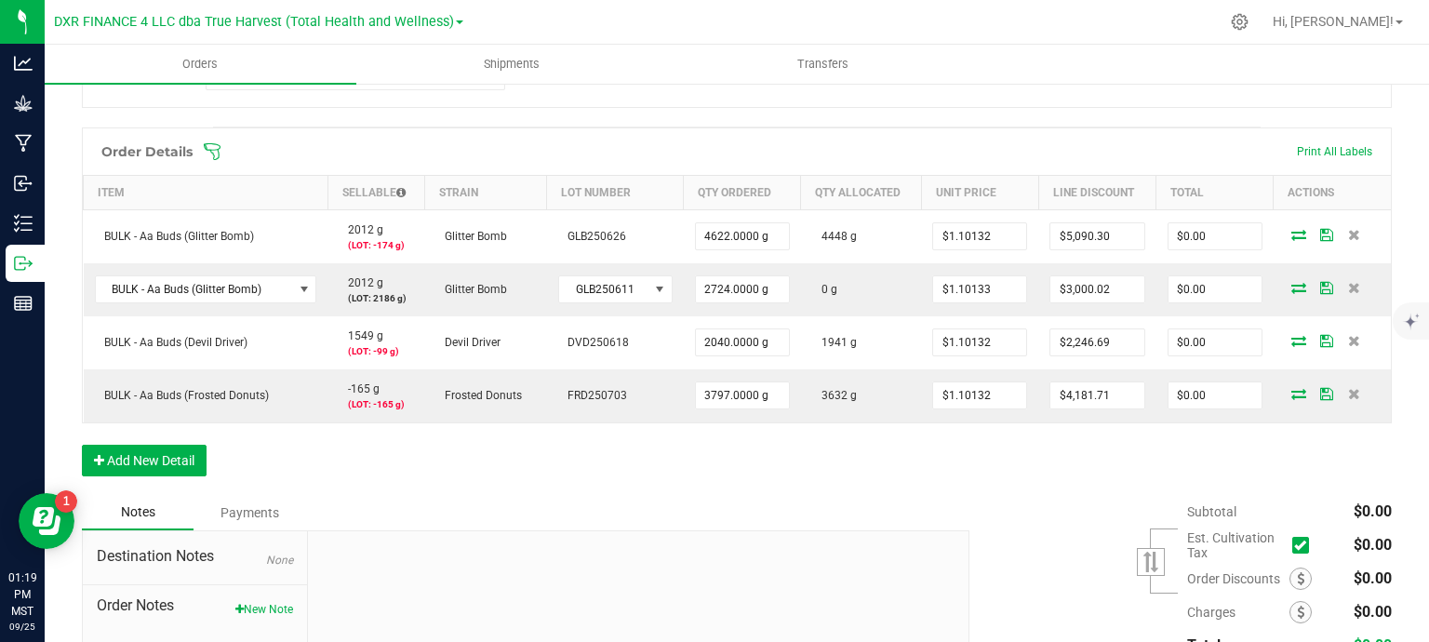
scroll to position [558, 0]
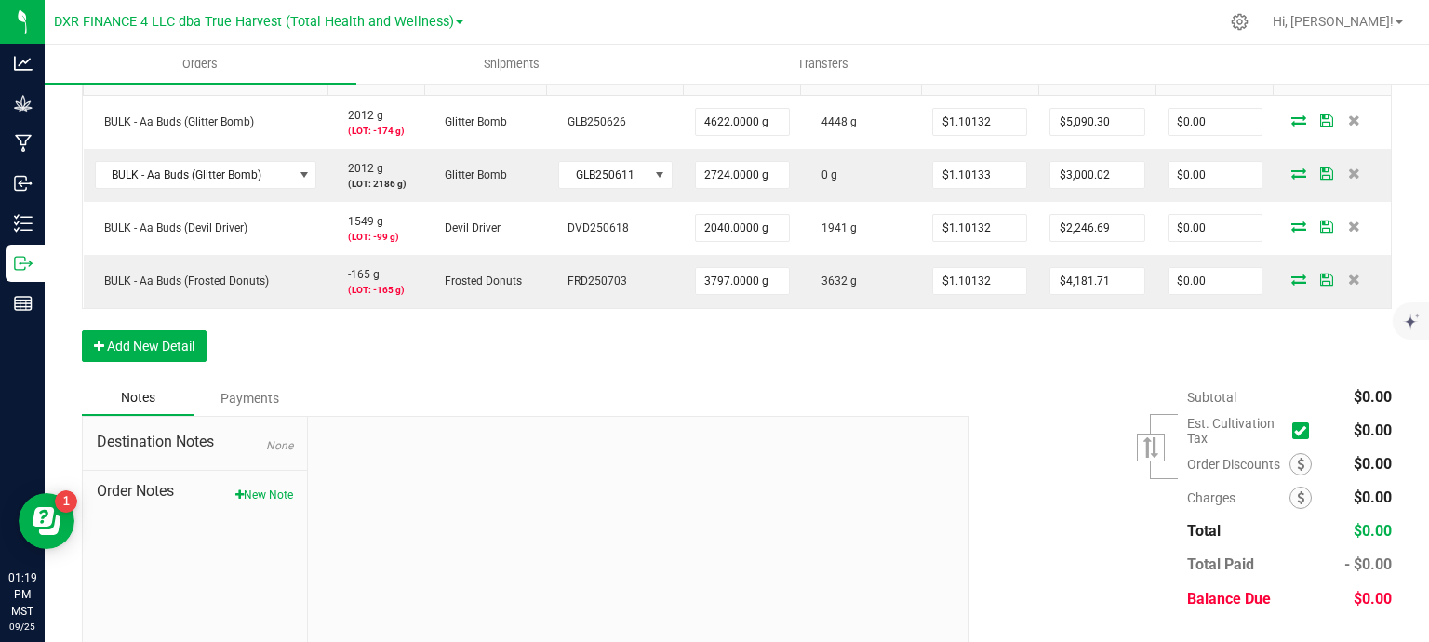
click at [1034, 349] on div "Order Details Print All Labels Item Sellable Strain Lot Number Qty Ordered Qty …" at bounding box center [737, 197] width 1310 height 368
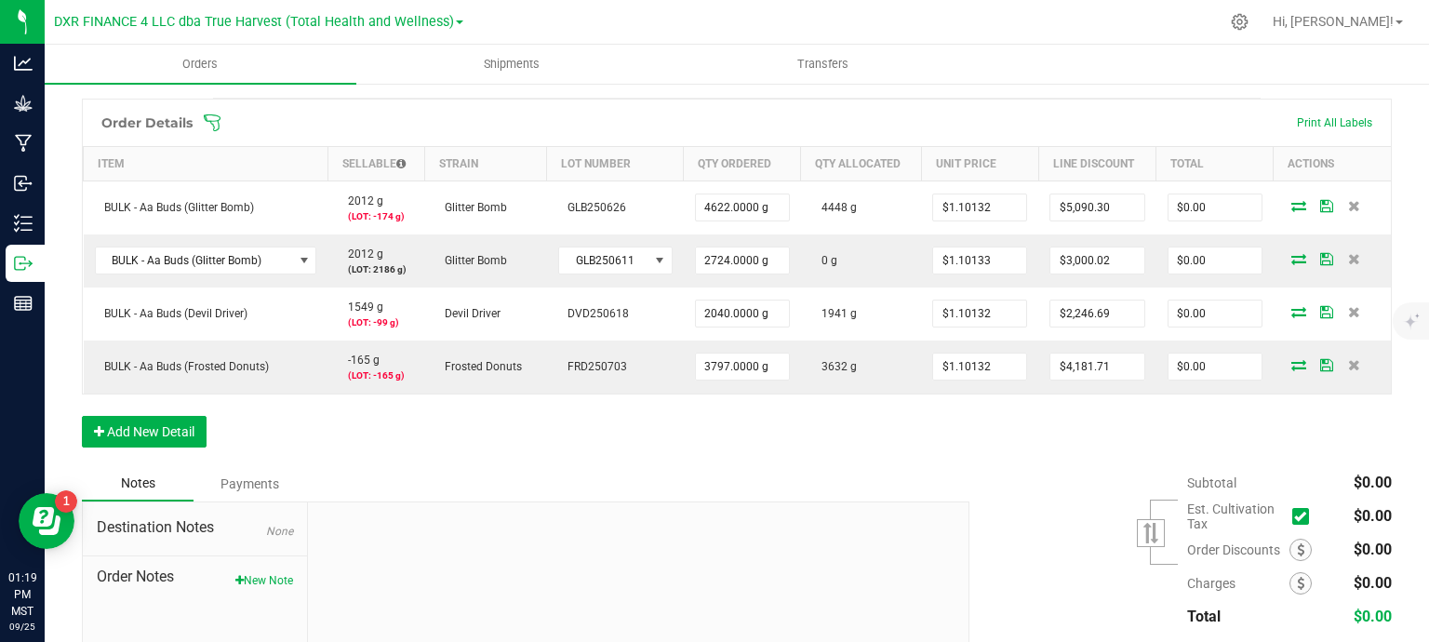
scroll to position [465, 0]
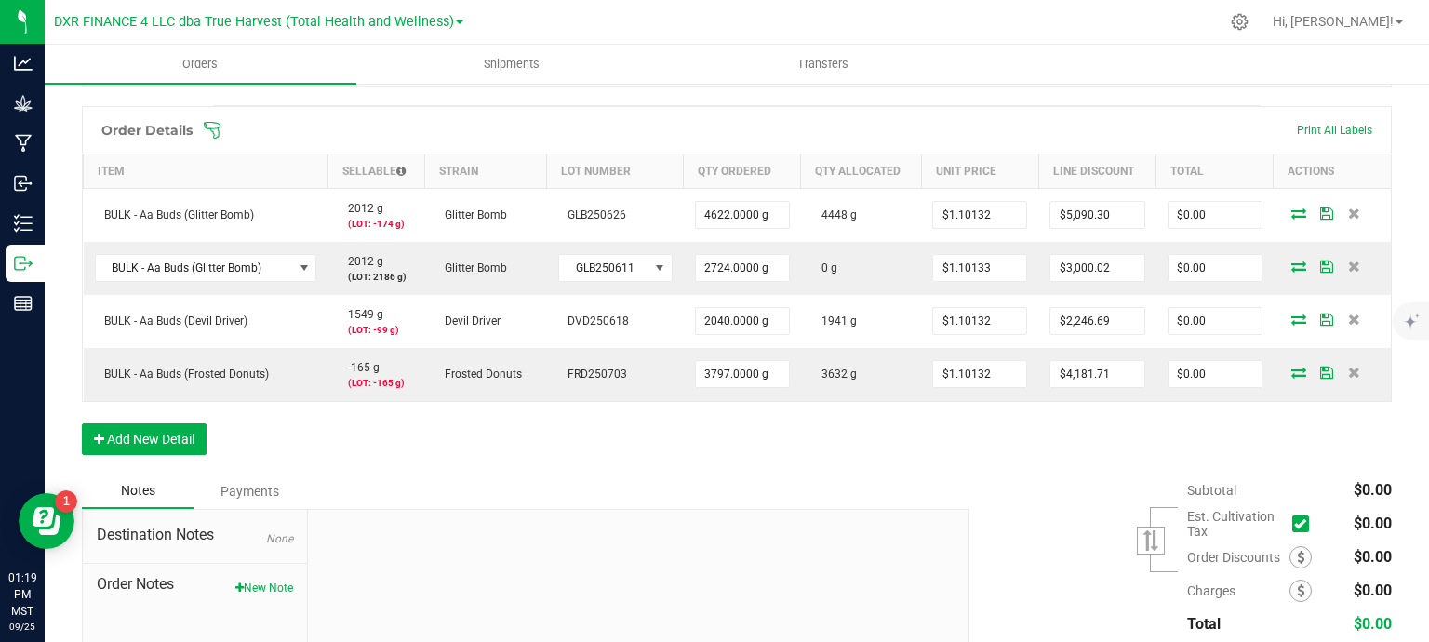
click at [1009, 474] on div "Subtotal $0.00 Est. Cultivation Tax" at bounding box center [1174, 591] width 436 height 235
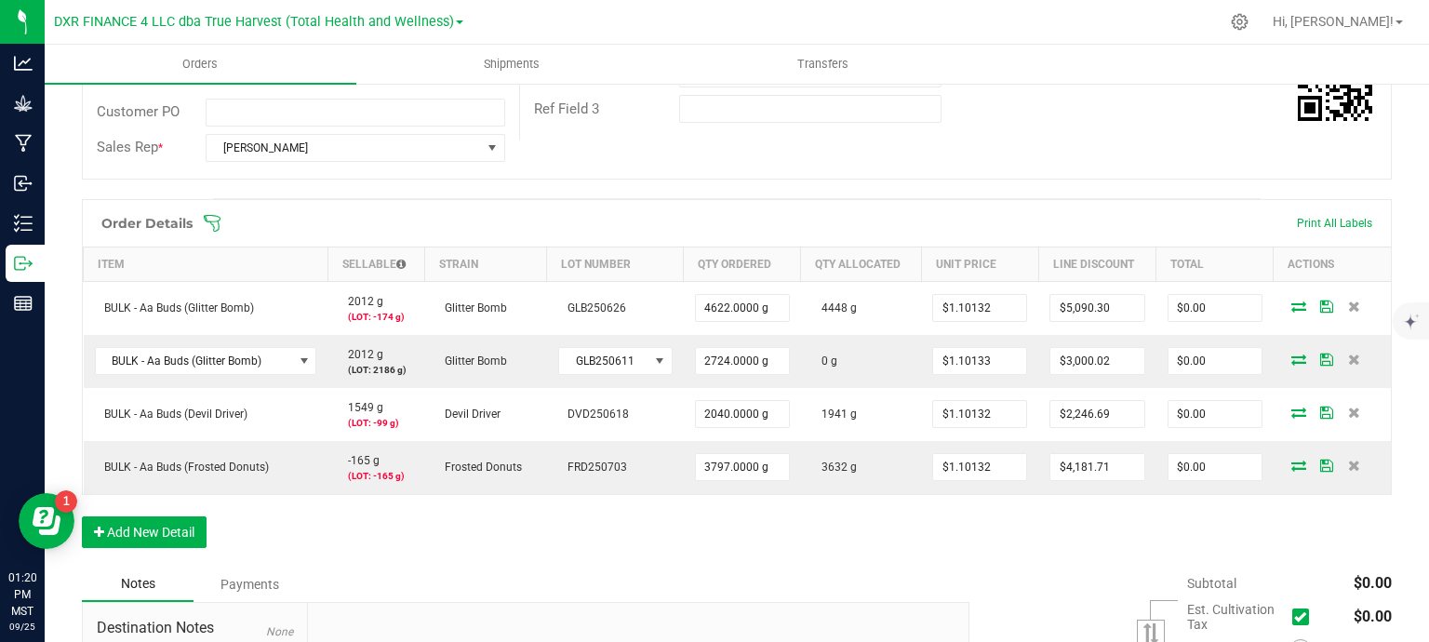
scroll to position [0, 0]
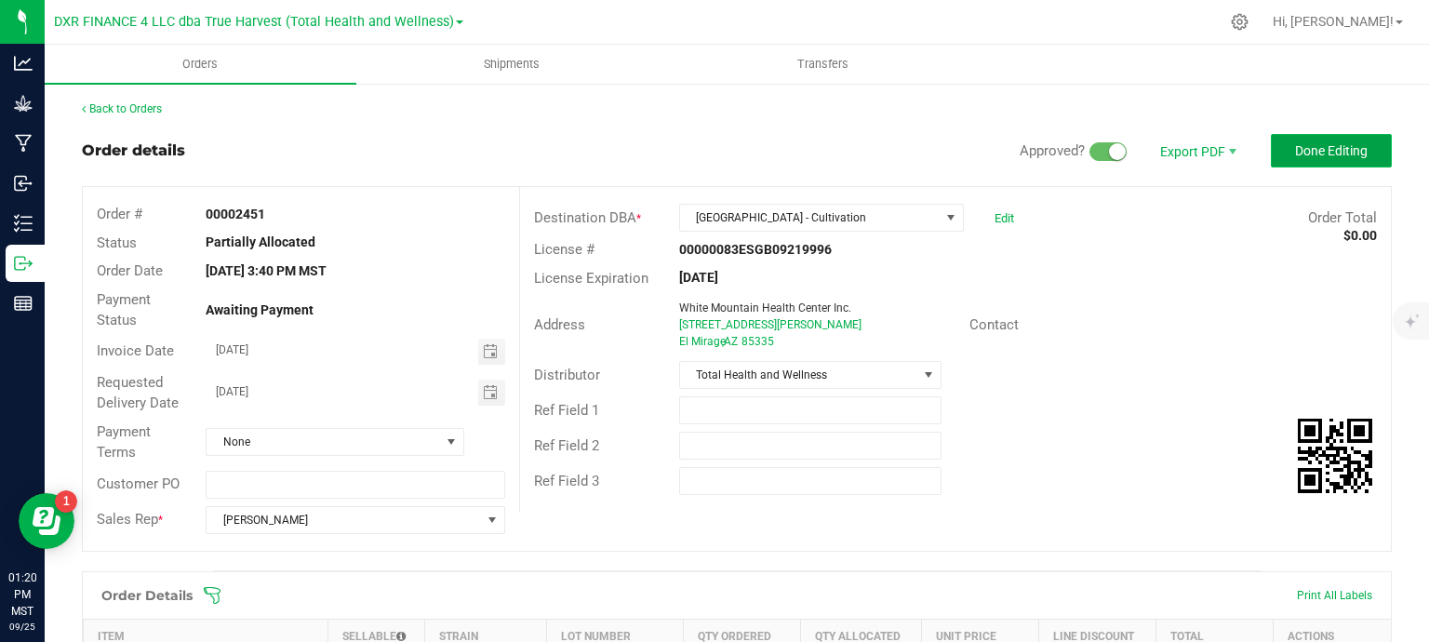
click at [1298, 158] on button "Done Editing" at bounding box center [1331, 150] width 121 height 33
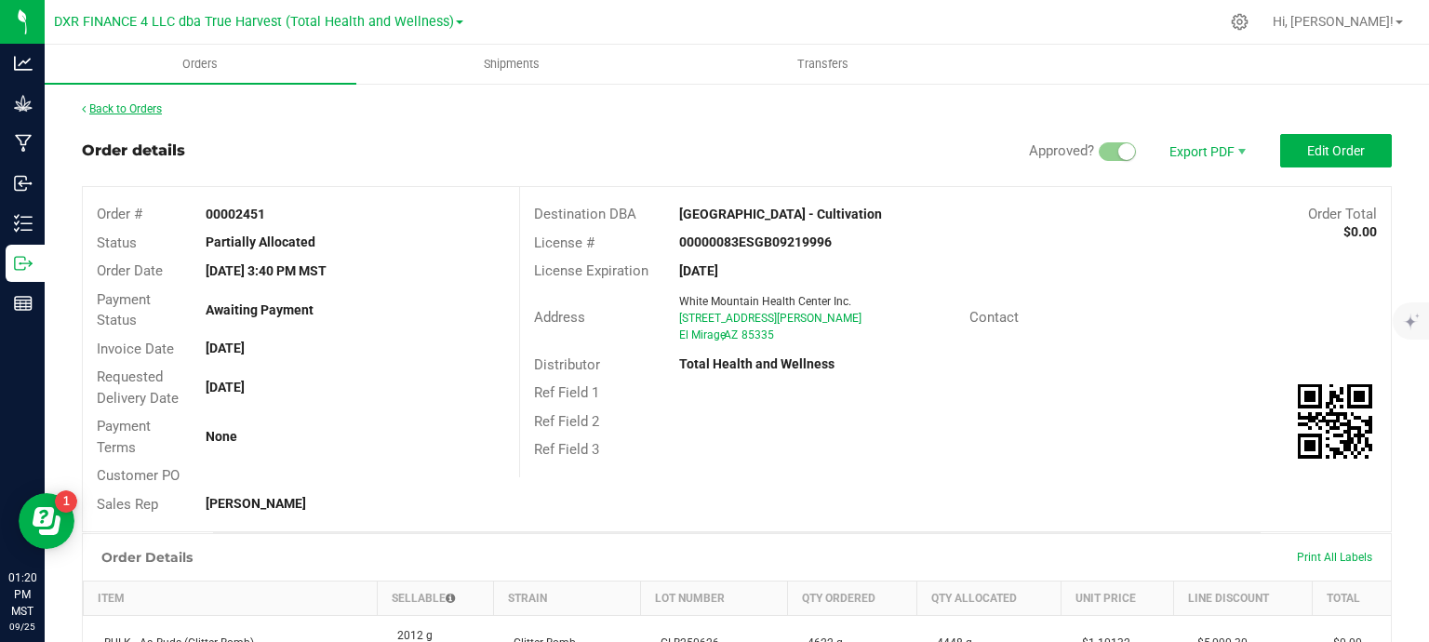
click at [96, 110] on link "Back to Orders" at bounding box center [122, 108] width 80 height 13
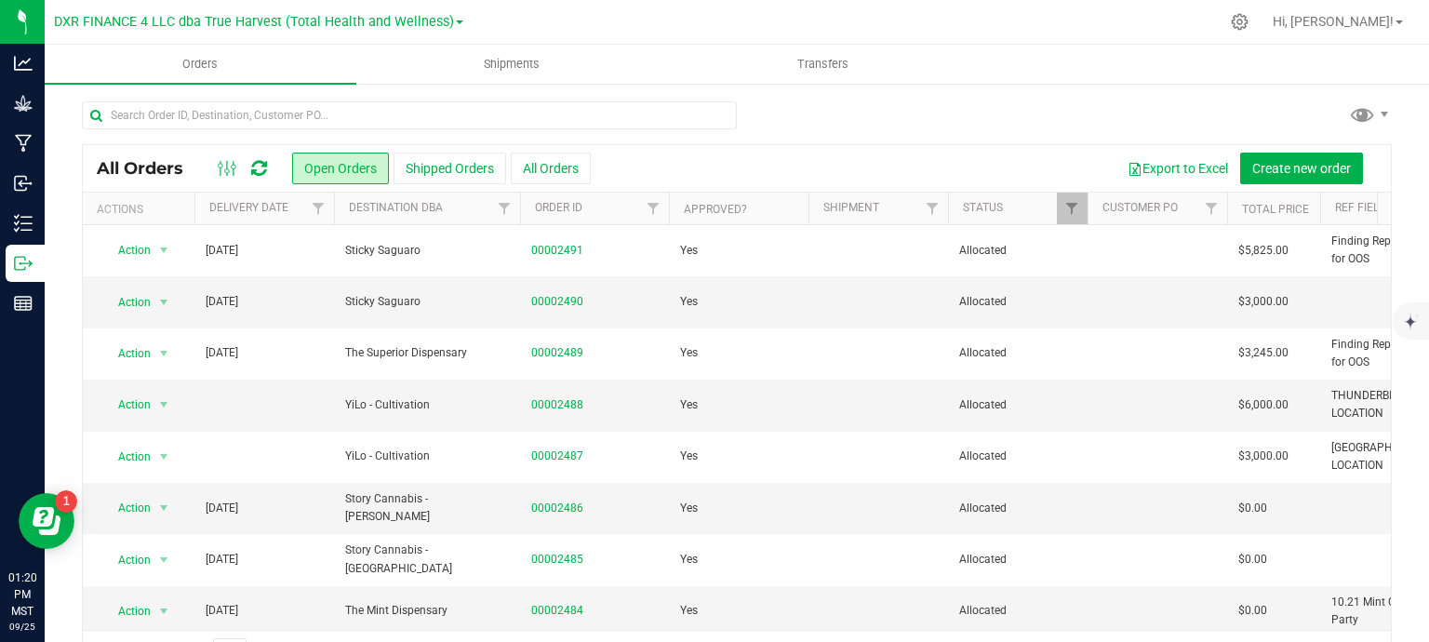
scroll to position [186, 0]
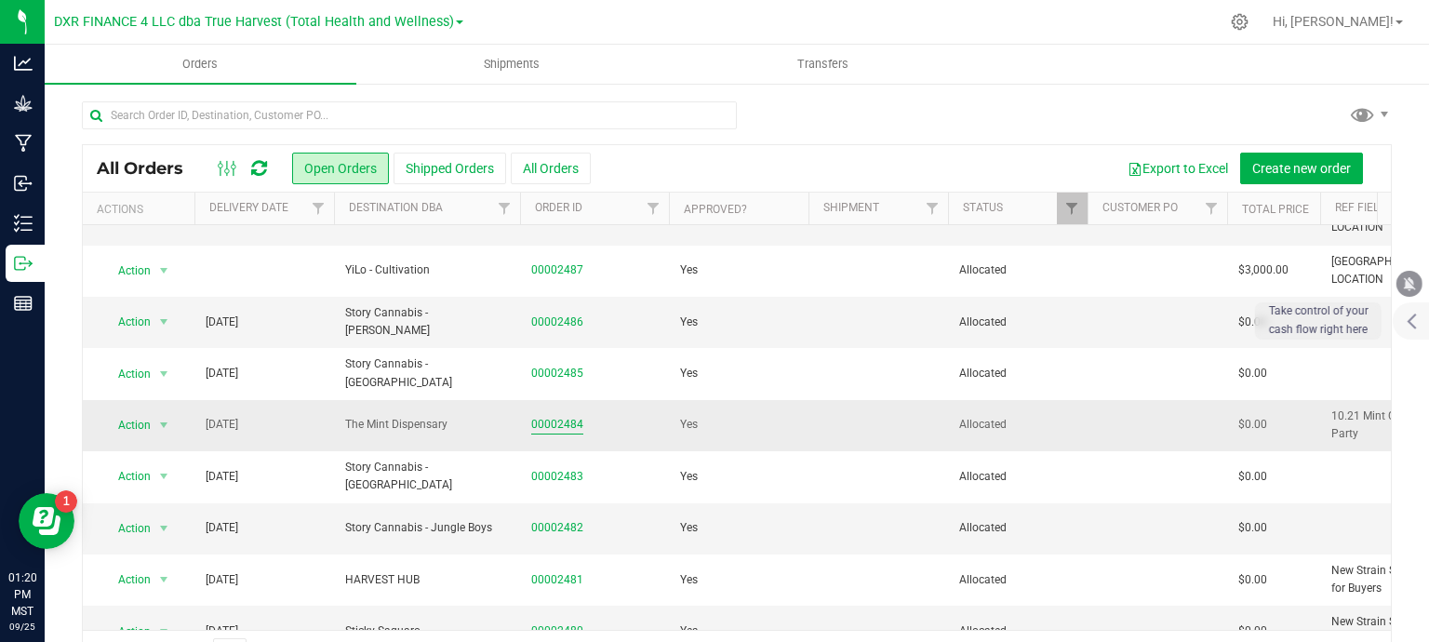
click at [572, 426] on link "00002484" at bounding box center [557, 425] width 52 height 18
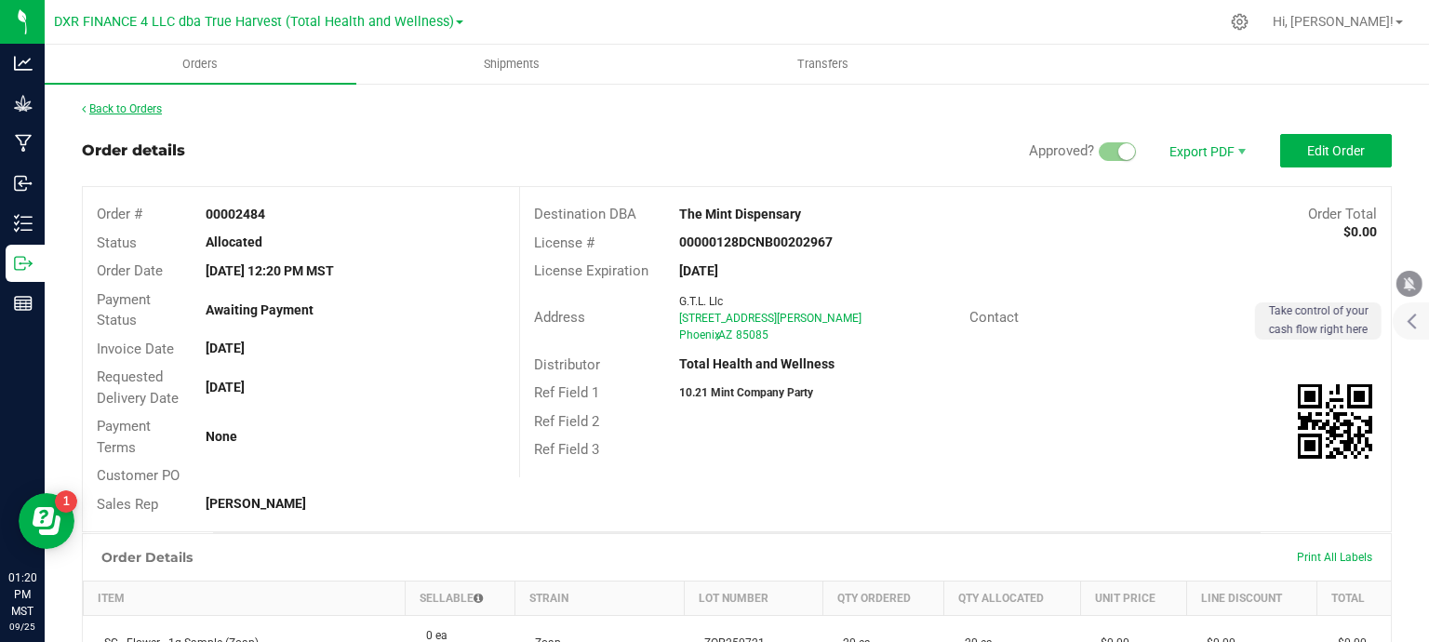
click at [141, 106] on link "Back to Orders" at bounding box center [122, 108] width 80 height 13
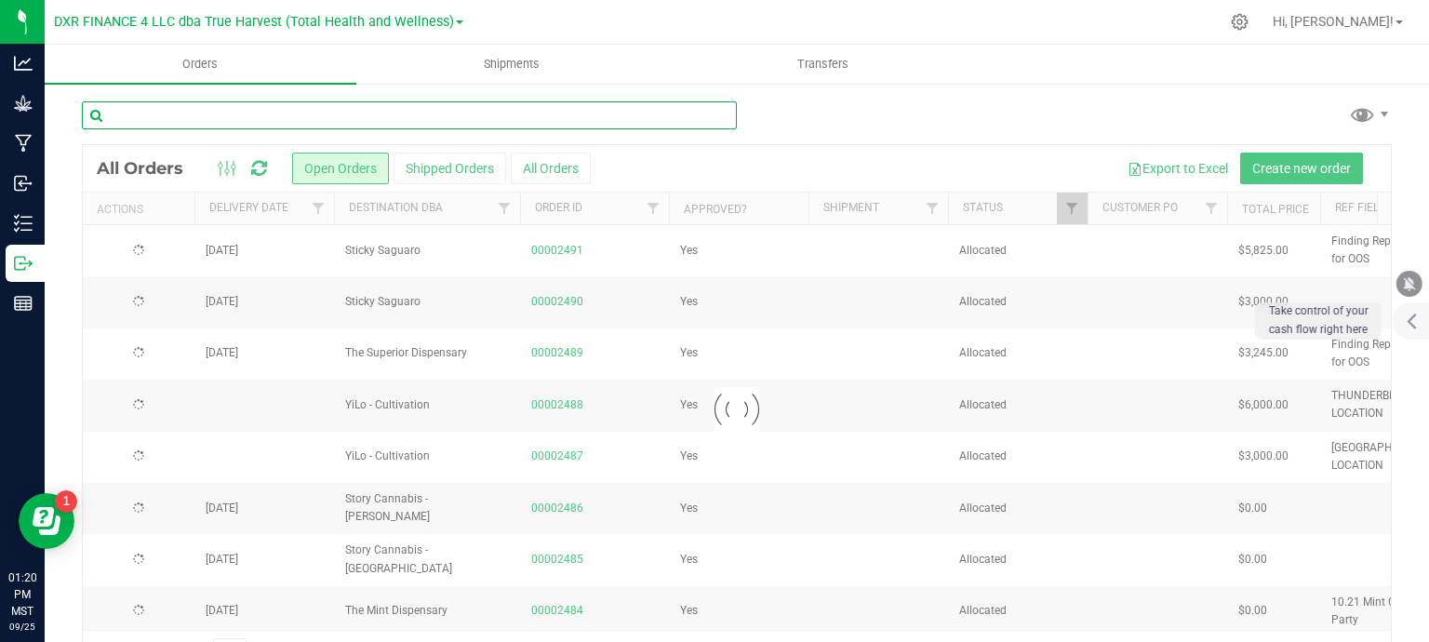
click at [335, 112] on input "text" at bounding box center [409, 115] width 655 height 28
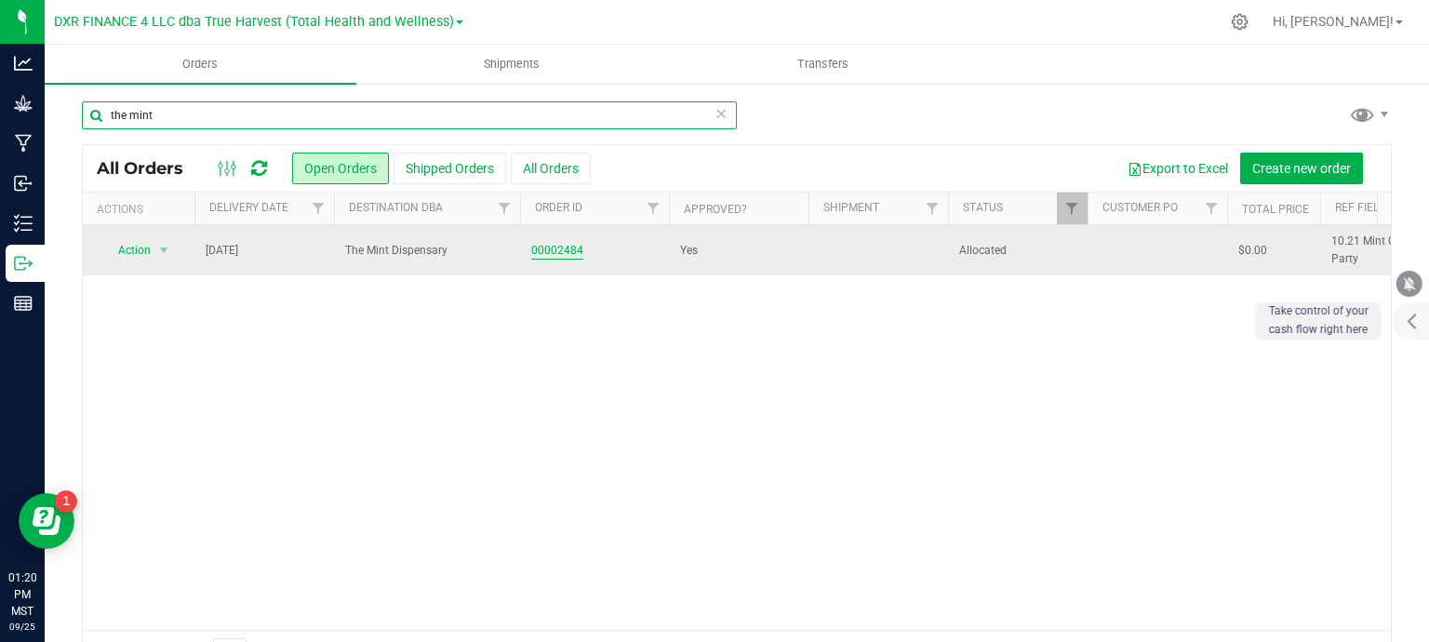
type input "the mint"
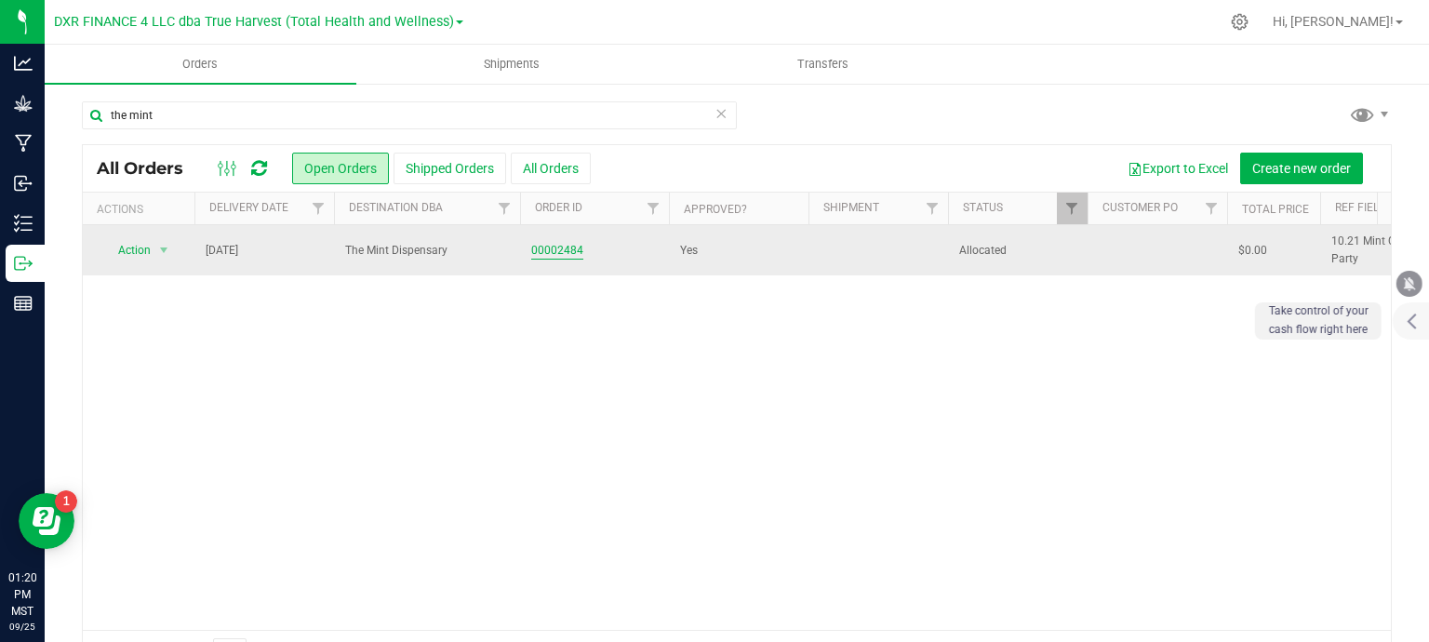
click at [560, 252] on link "00002484" at bounding box center [557, 251] width 52 height 18
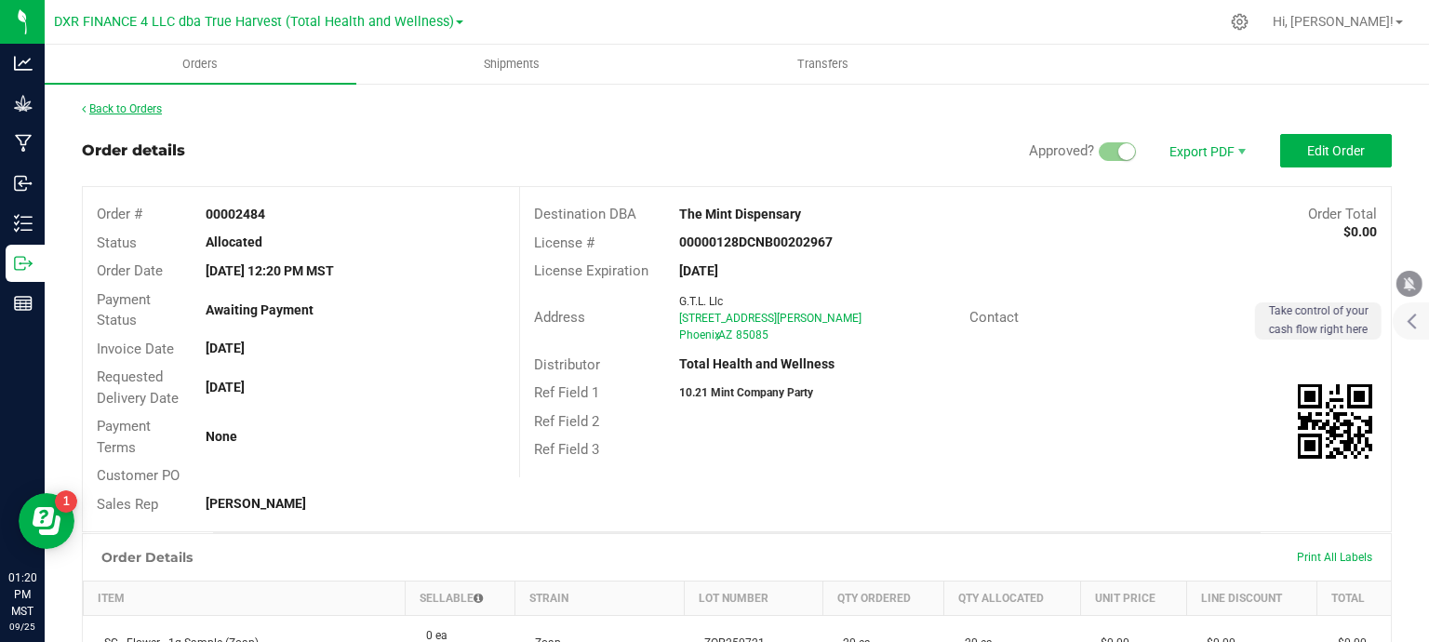
click at [131, 105] on link "Back to Orders" at bounding box center [122, 108] width 80 height 13
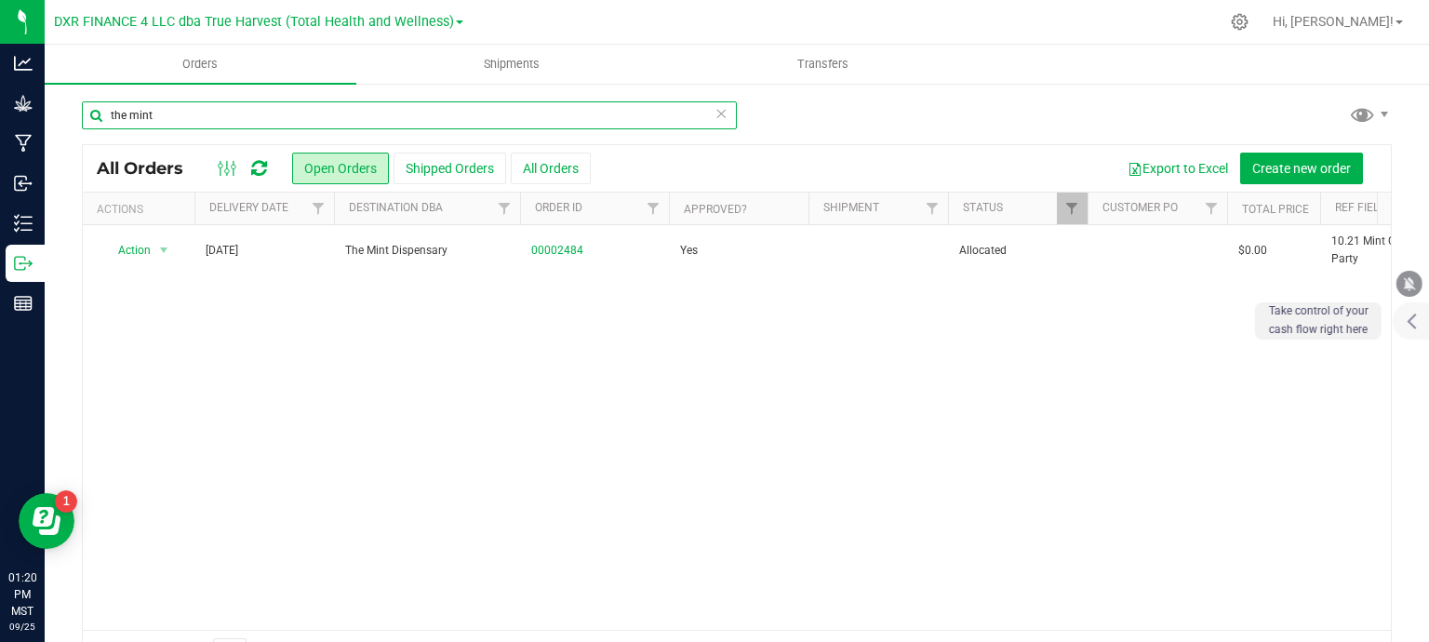
drag, startPoint x: 128, startPoint y: 116, endPoint x: 70, endPoint y: 115, distance: 58.6
click at [70, 115] on div "the mint All Orders Open Orders Shipped Orders All Orders Export to Excel Creat…" at bounding box center [737, 388] width 1385 height 612
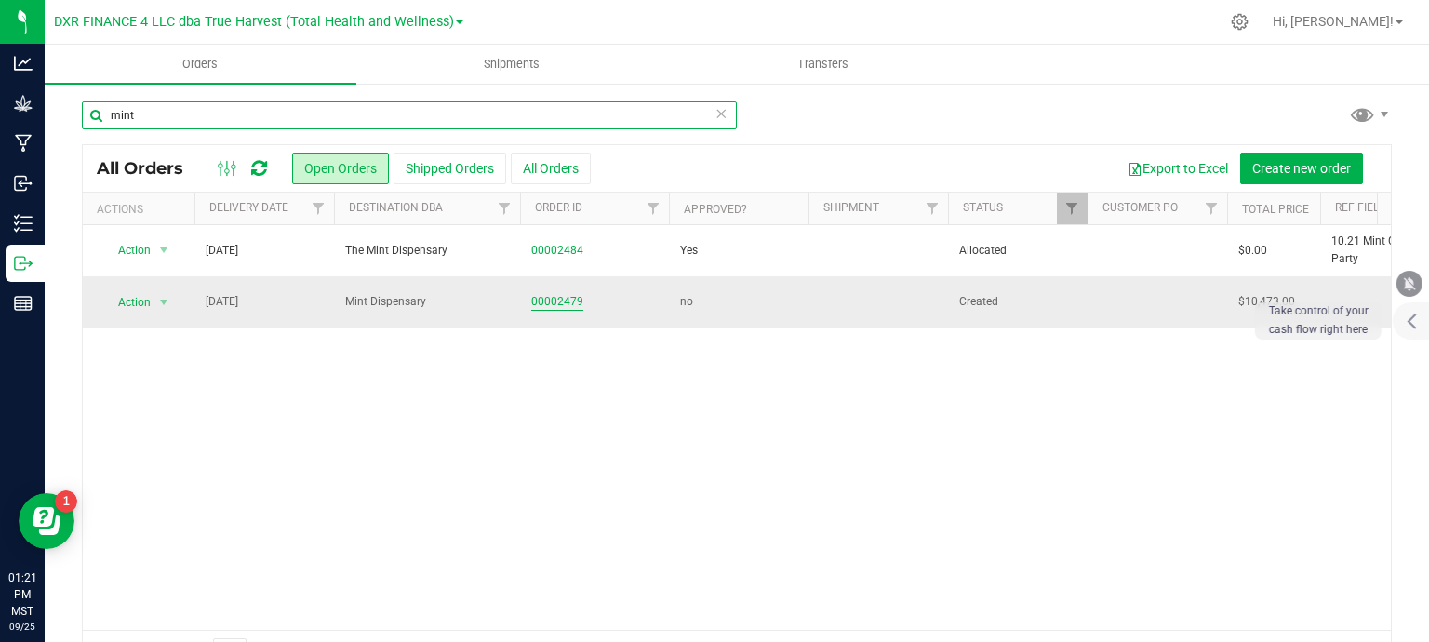
type input "mint"
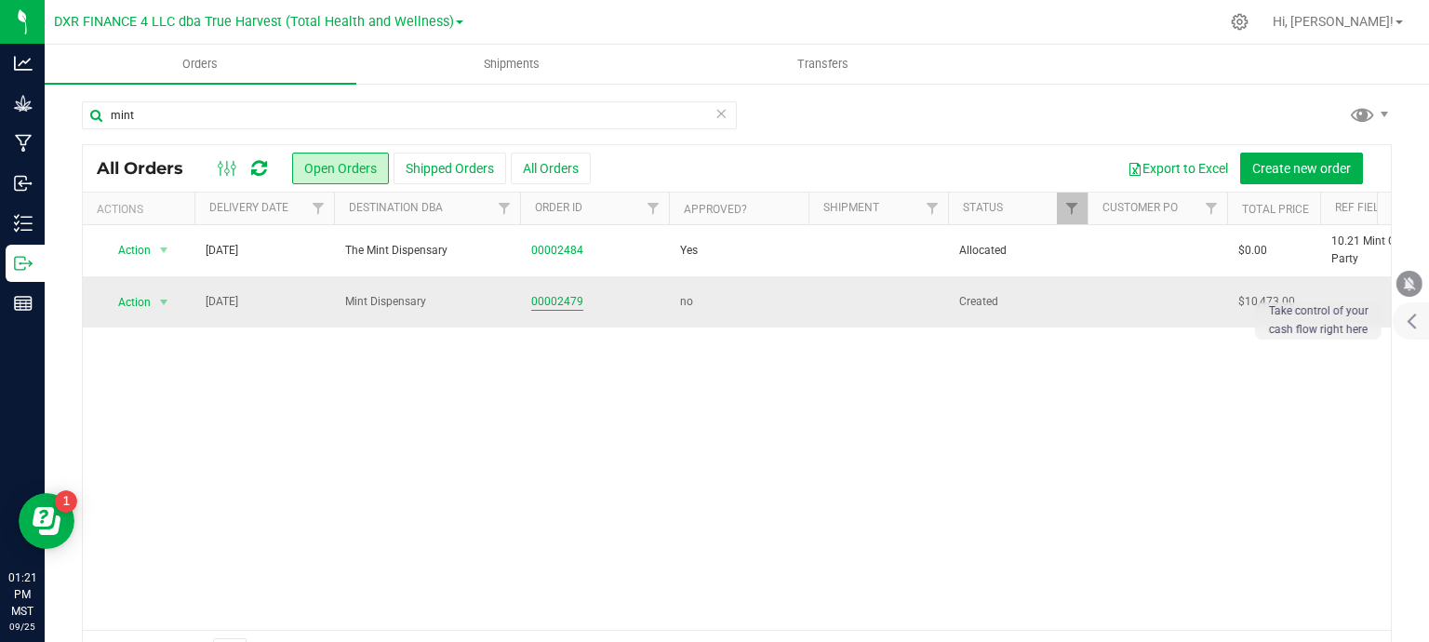
click at [560, 304] on link "00002479" at bounding box center [557, 302] width 52 height 18
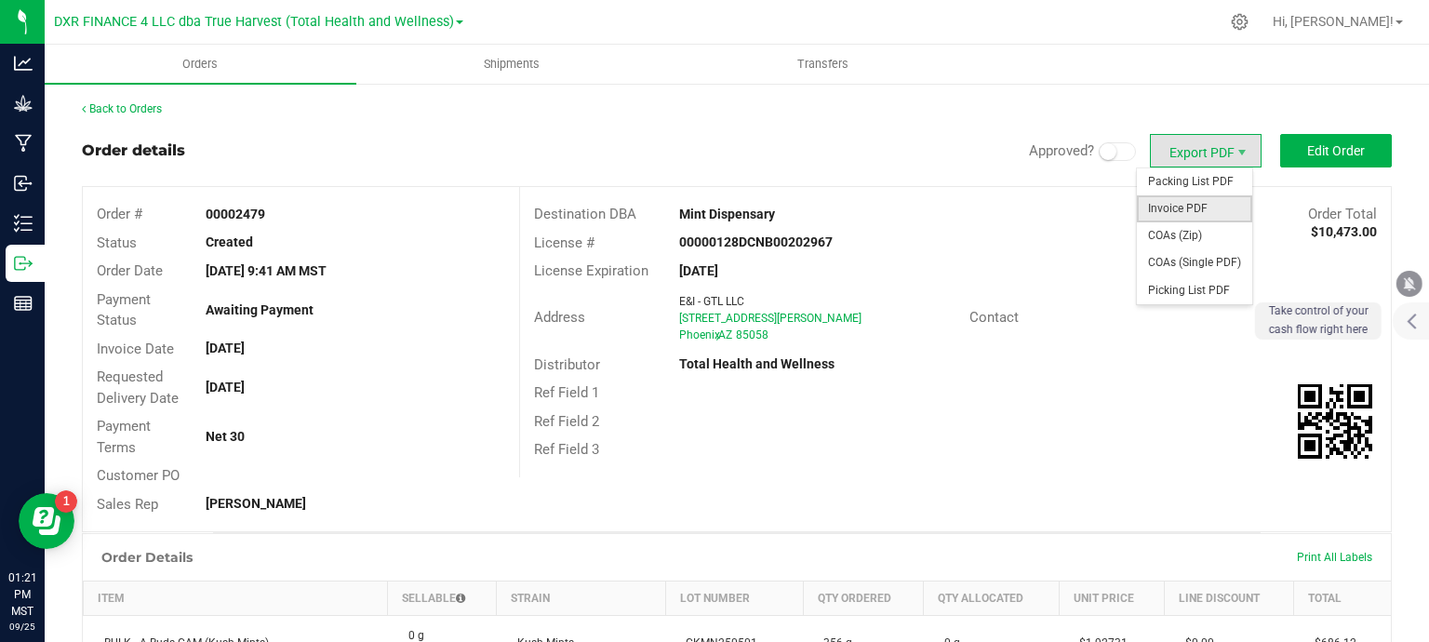
click at [1196, 204] on span "Invoice PDF" at bounding box center [1194, 208] width 115 height 27
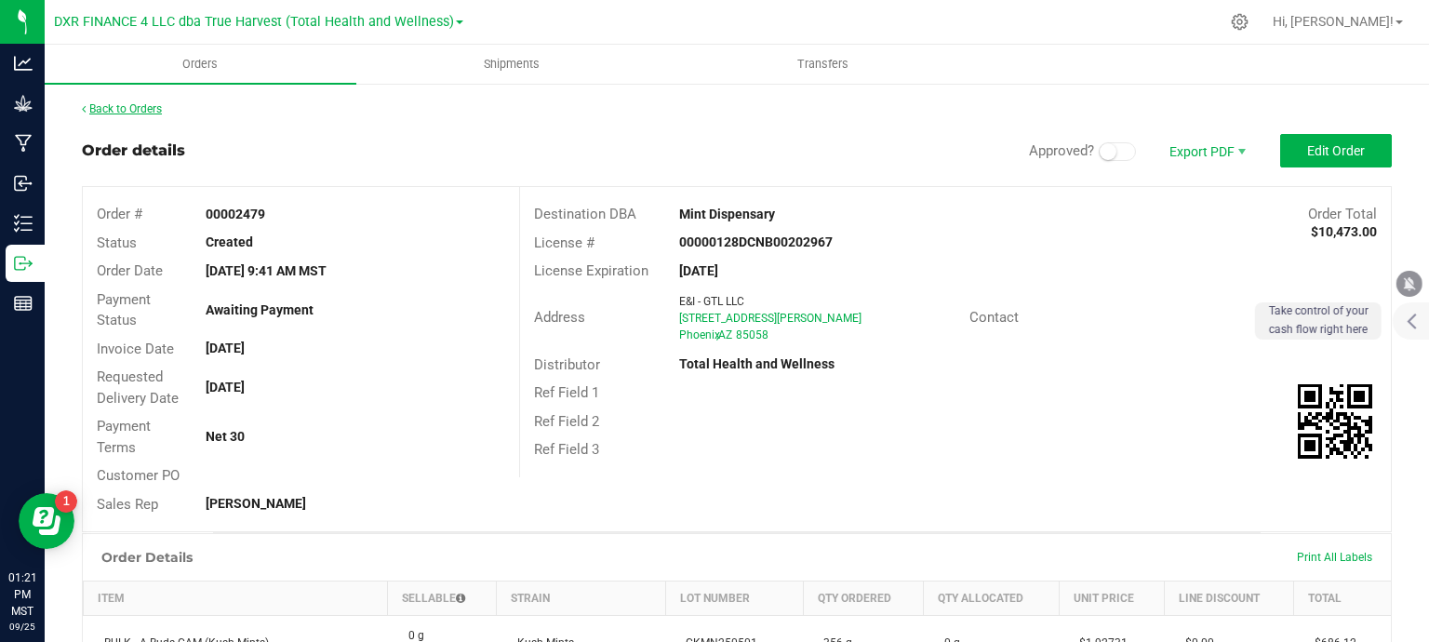
click at [117, 103] on link "Back to Orders" at bounding box center [122, 108] width 80 height 13
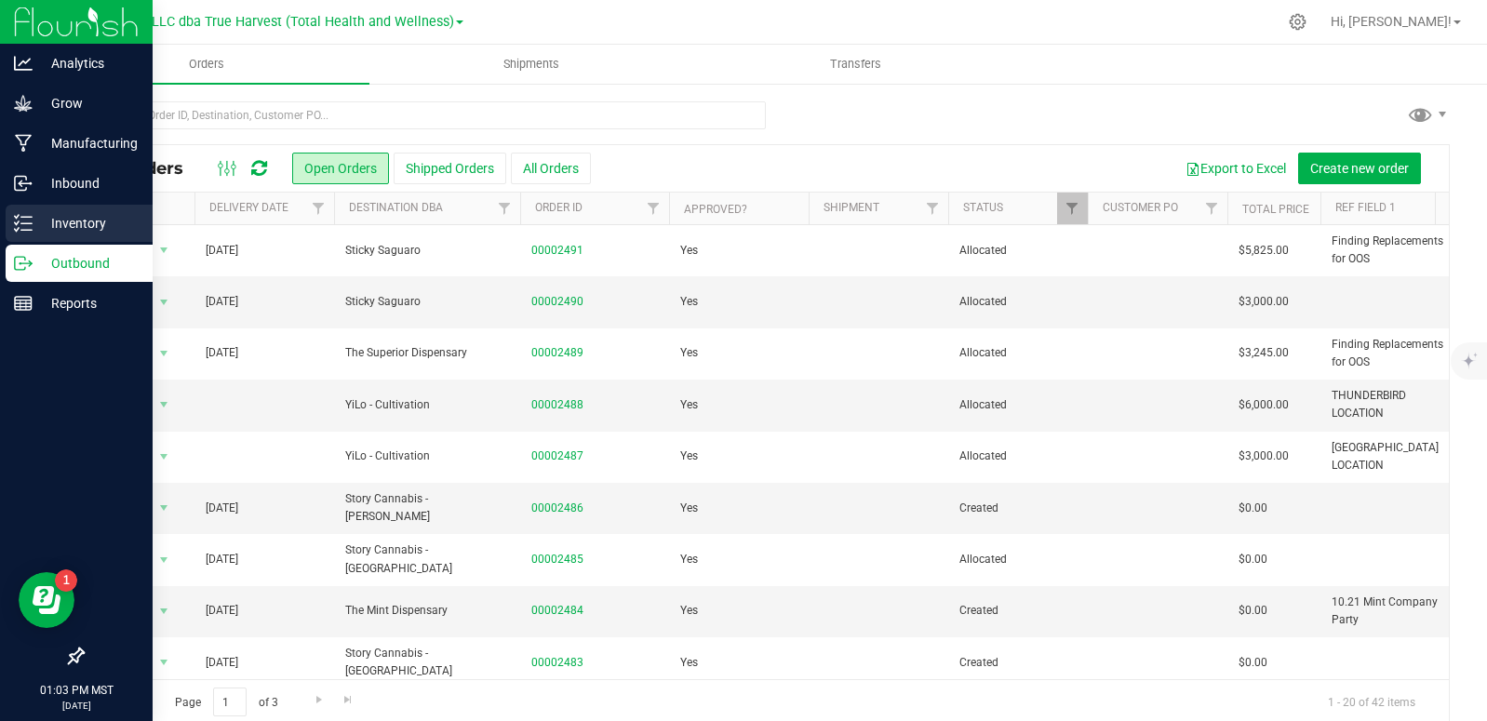
click at [31, 233] on div "Inventory" at bounding box center [79, 223] width 147 height 37
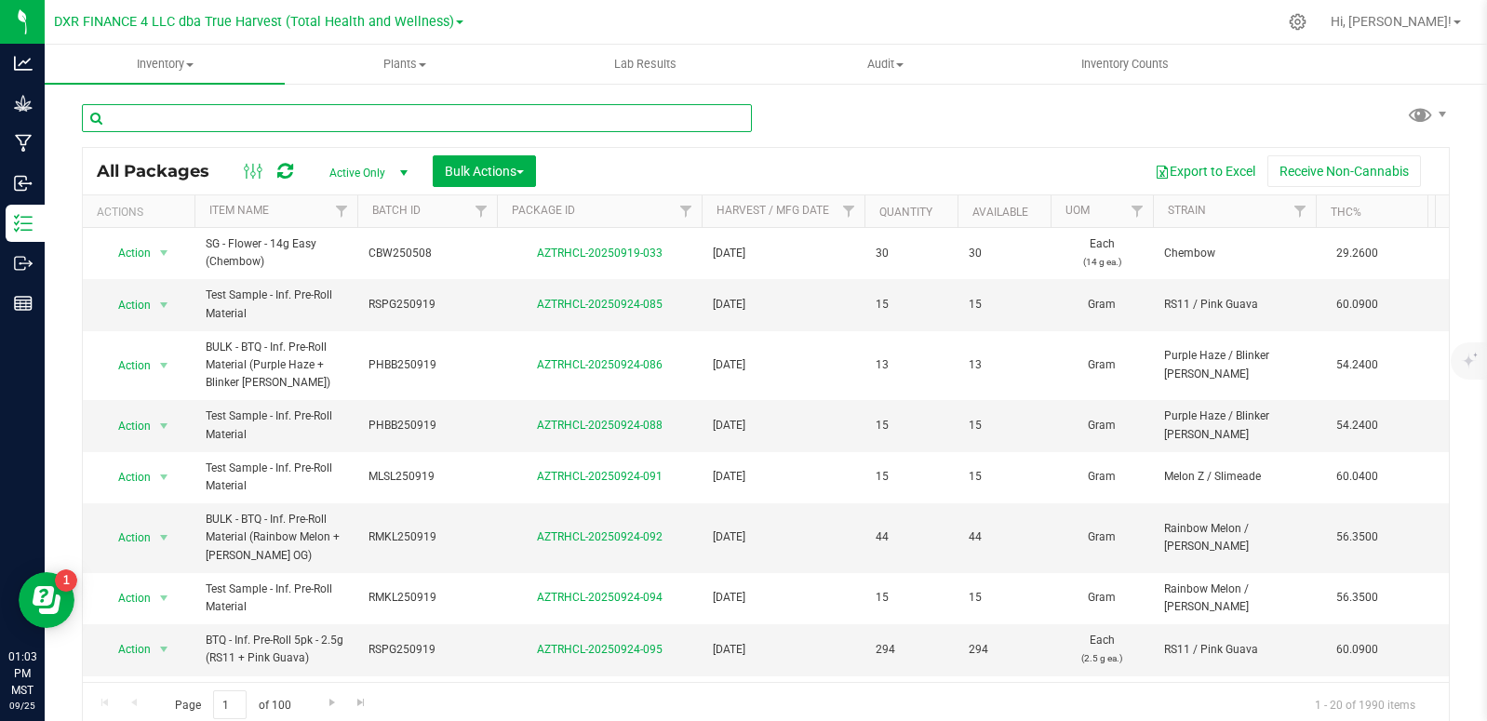
click at [329, 125] on input "text" at bounding box center [417, 118] width 670 height 28
type input "AZTRHCL-20250815-019"
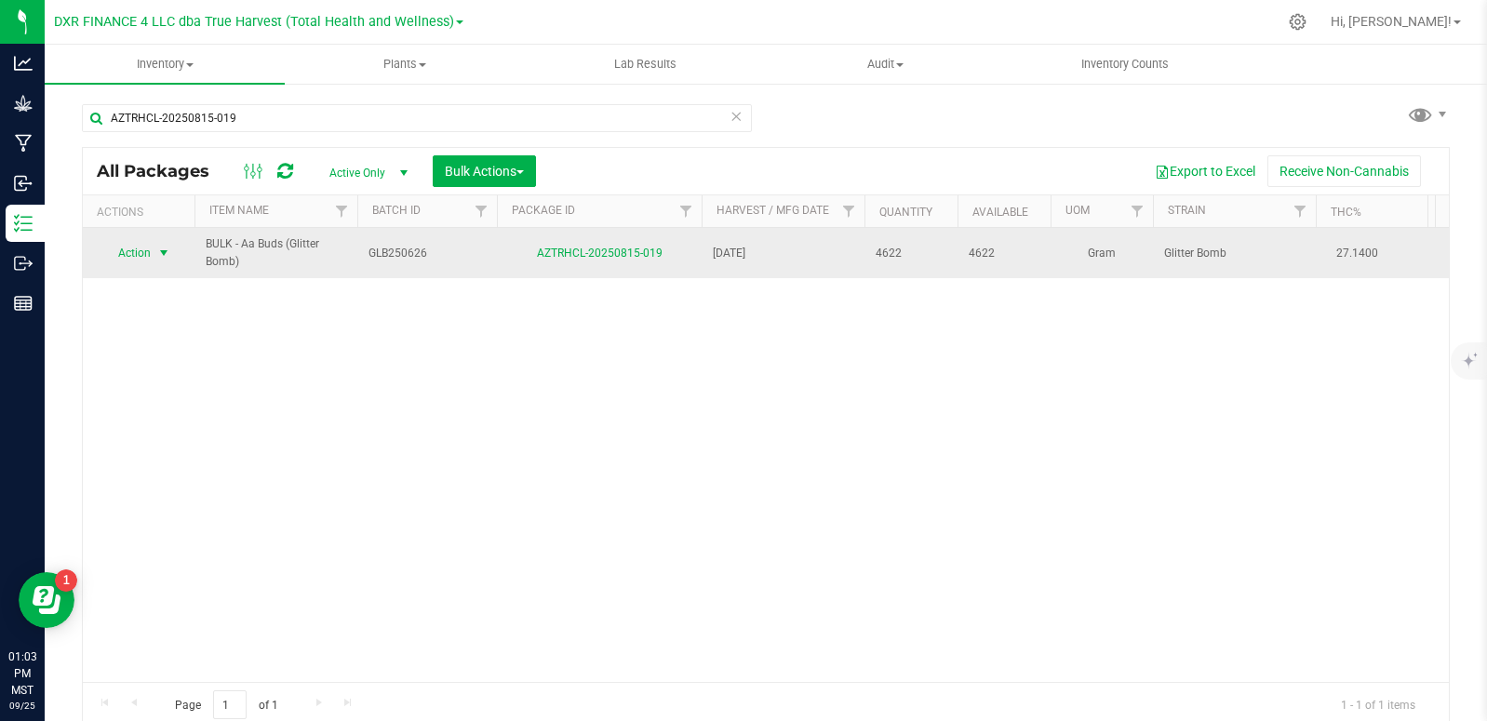
click at [167, 247] on span "select" at bounding box center [163, 253] width 15 height 15
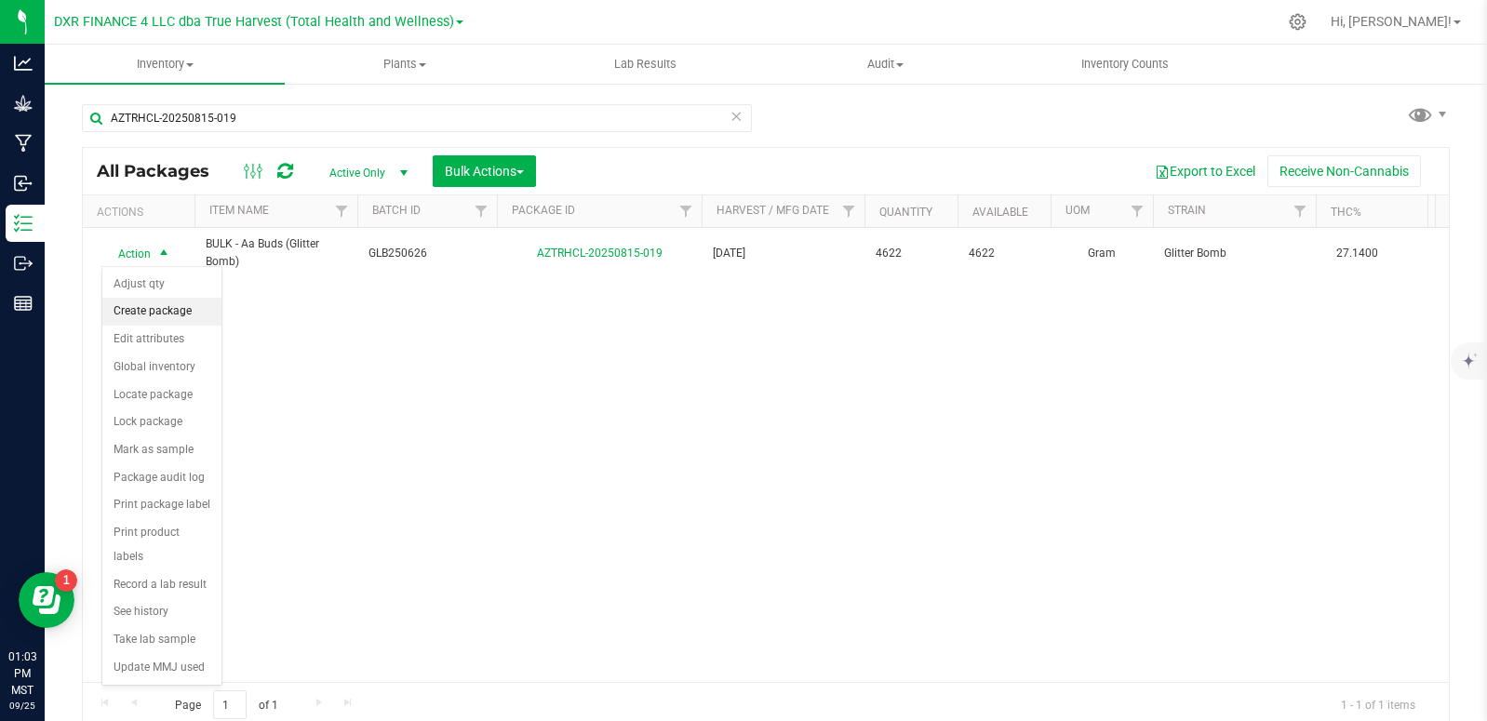
click at [170, 314] on li "Create package" at bounding box center [161, 312] width 119 height 28
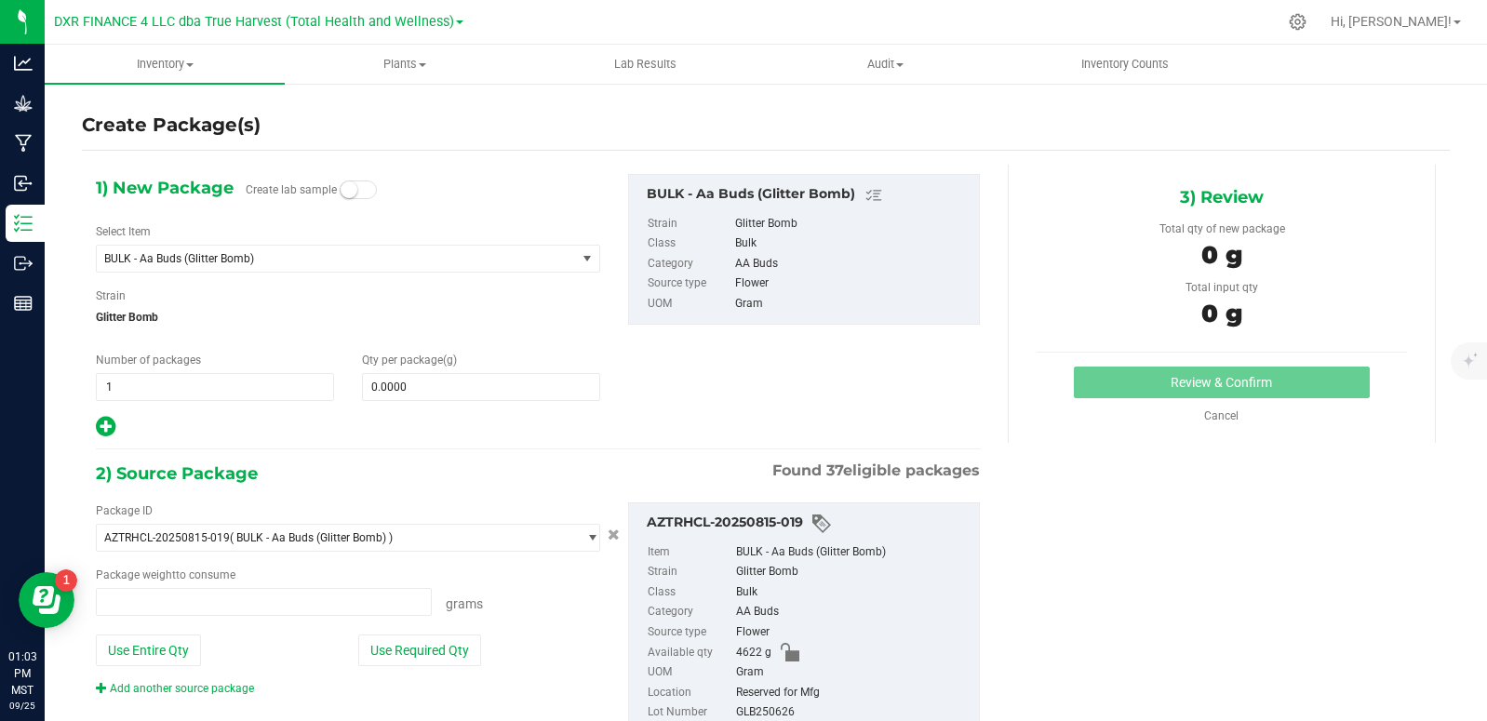
type input "0.0000 g"
click at [178, 388] on span "1 1" at bounding box center [215, 387] width 238 height 28
type input "9"
click at [432, 384] on span "0.0000 0" at bounding box center [481, 387] width 238 height 28
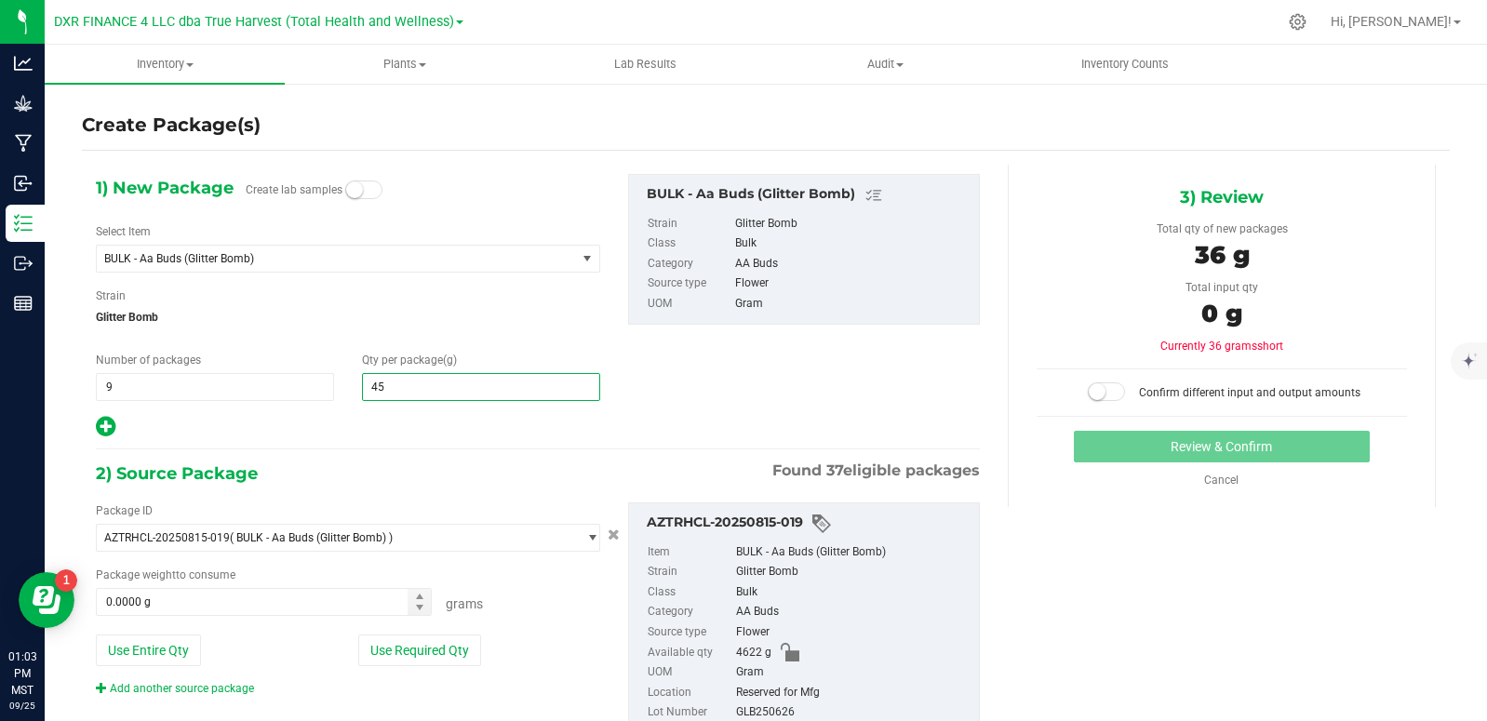
type input "454"
click at [107, 424] on icon at bounding box center [106, 426] width 20 height 23
type input "454.0000"
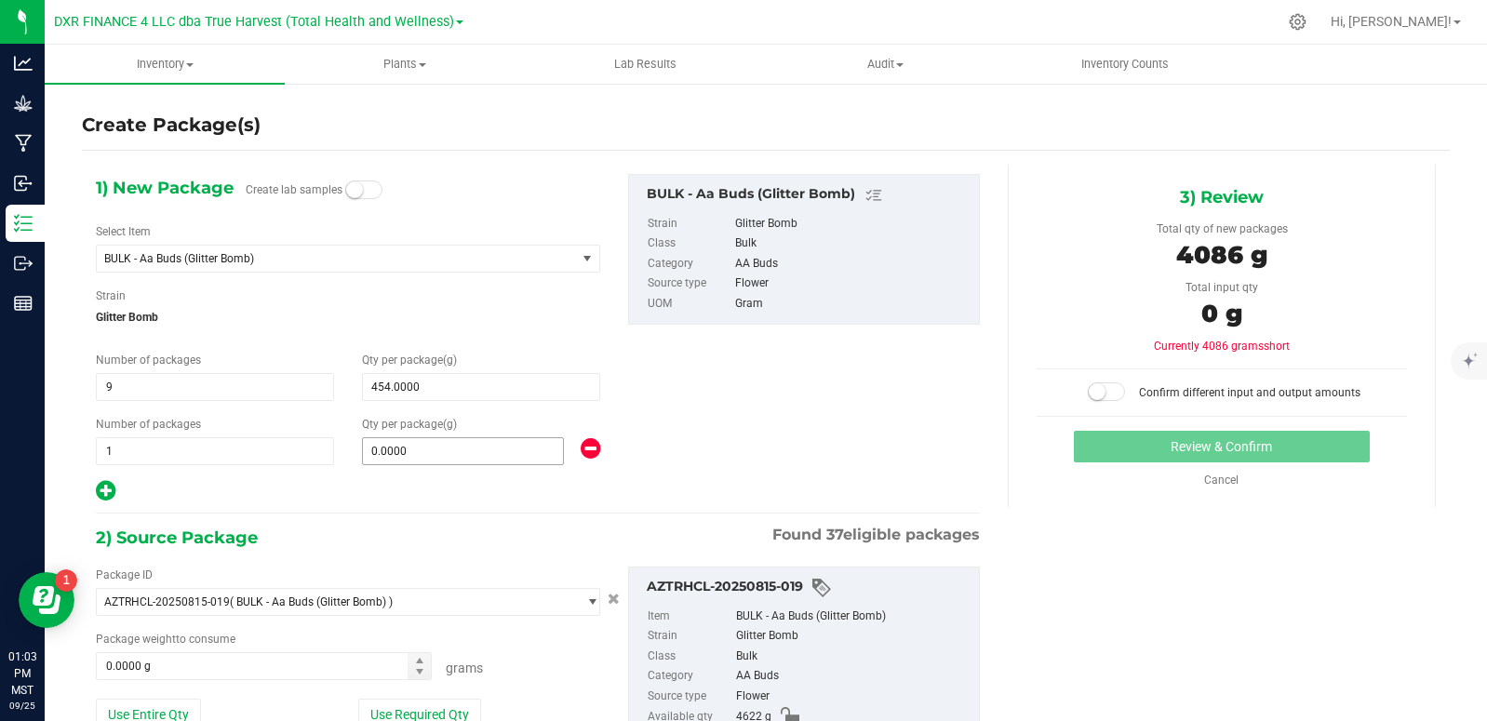
click at [431, 452] on span "0.0000 0" at bounding box center [463, 451] width 202 height 28
type input "362"
type input "362.0000"
click at [761, 457] on div "1) New Package Create lab samples Select Item BULK - Aa Buds (Glitter Bomb) ARC…" at bounding box center [538, 338] width 912 height 329
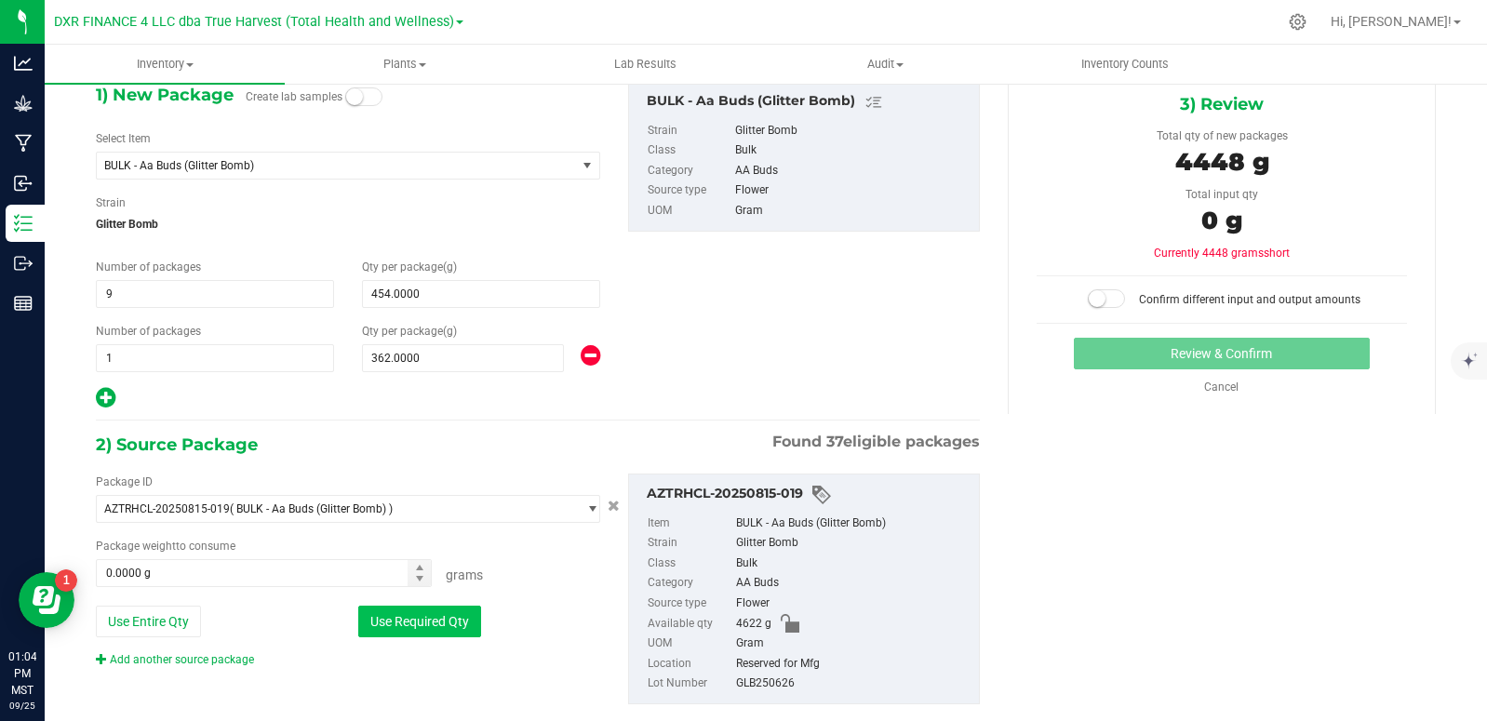
click at [440, 623] on button "Use Required Qty" at bounding box center [419, 622] width 123 height 32
type input "4448.0000 g"
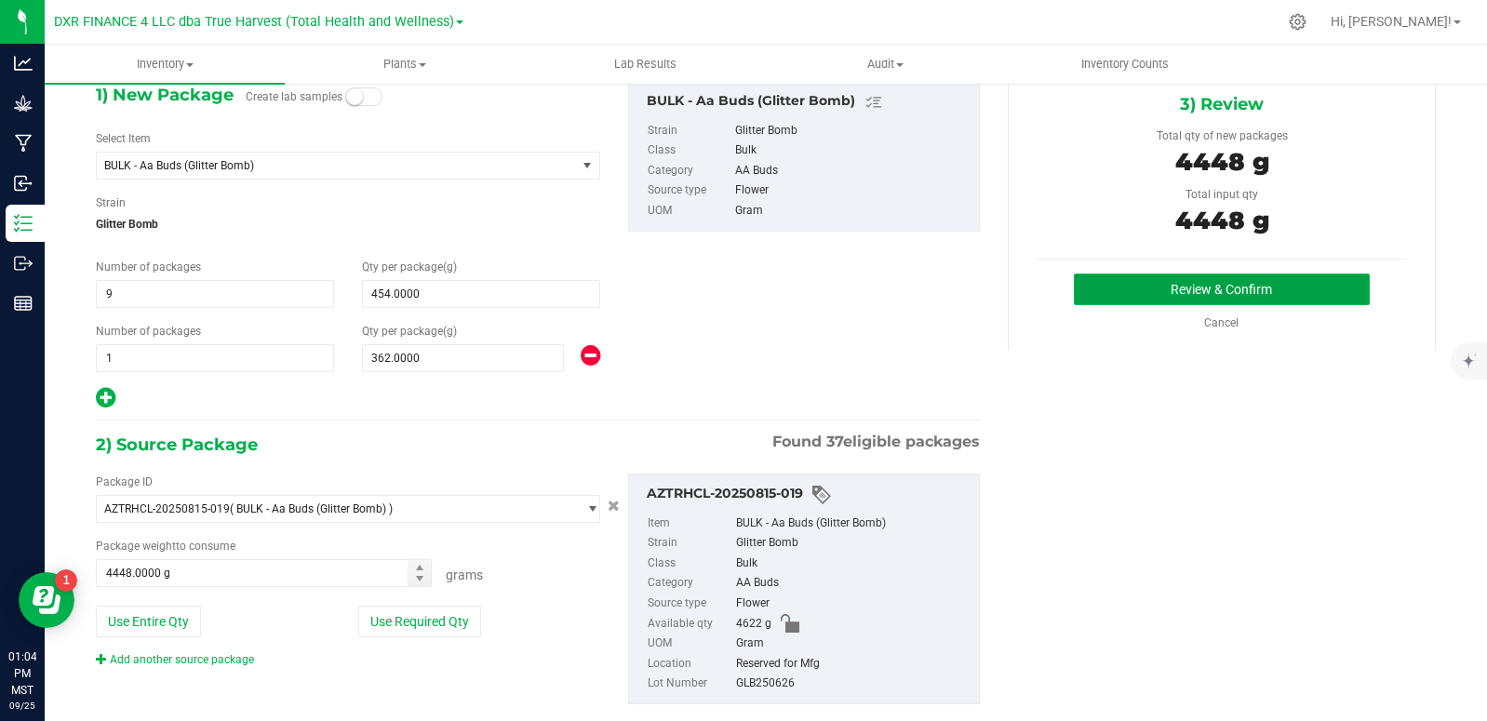
click at [1150, 290] on button "Review & Confirm" at bounding box center [1222, 290] width 296 height 32
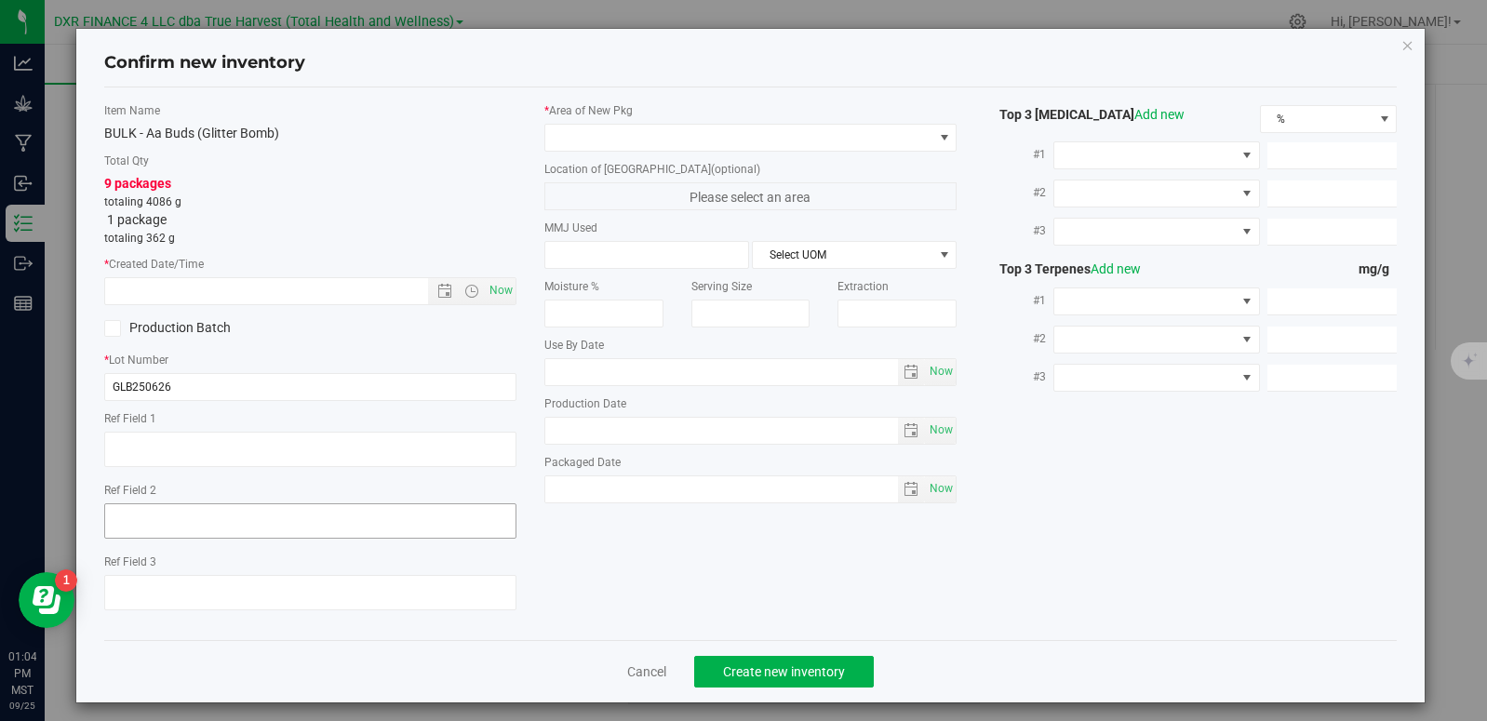
type textarea "[DATE]"
click at [180, 449] on textarea at bounding box center [310, 449] width 412 height 35
click at [181, 291] on input "text" at bounding box center [282, 291] width 355 height 26
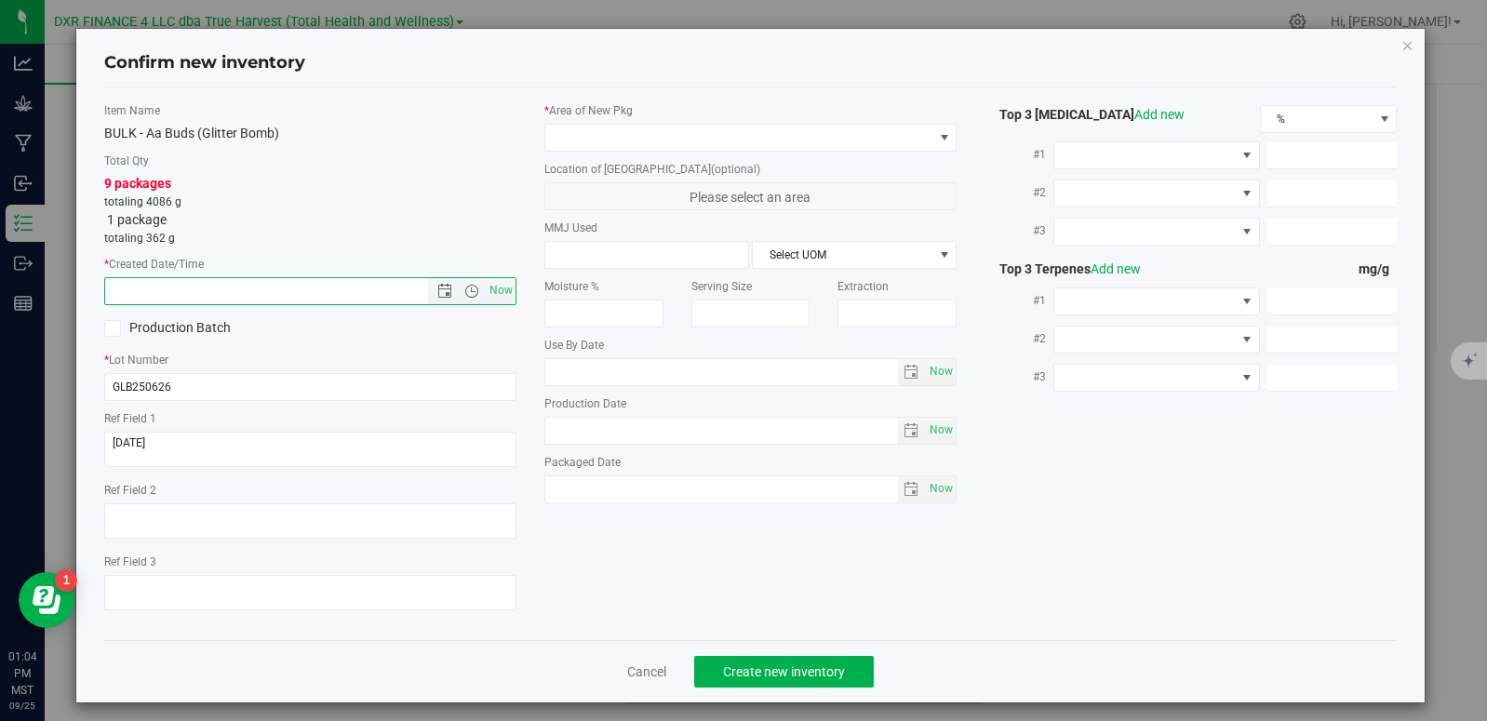
paste input "[DATE]"
click at [581, 134] on span at bounding box center [738, 138] width 387 height 26
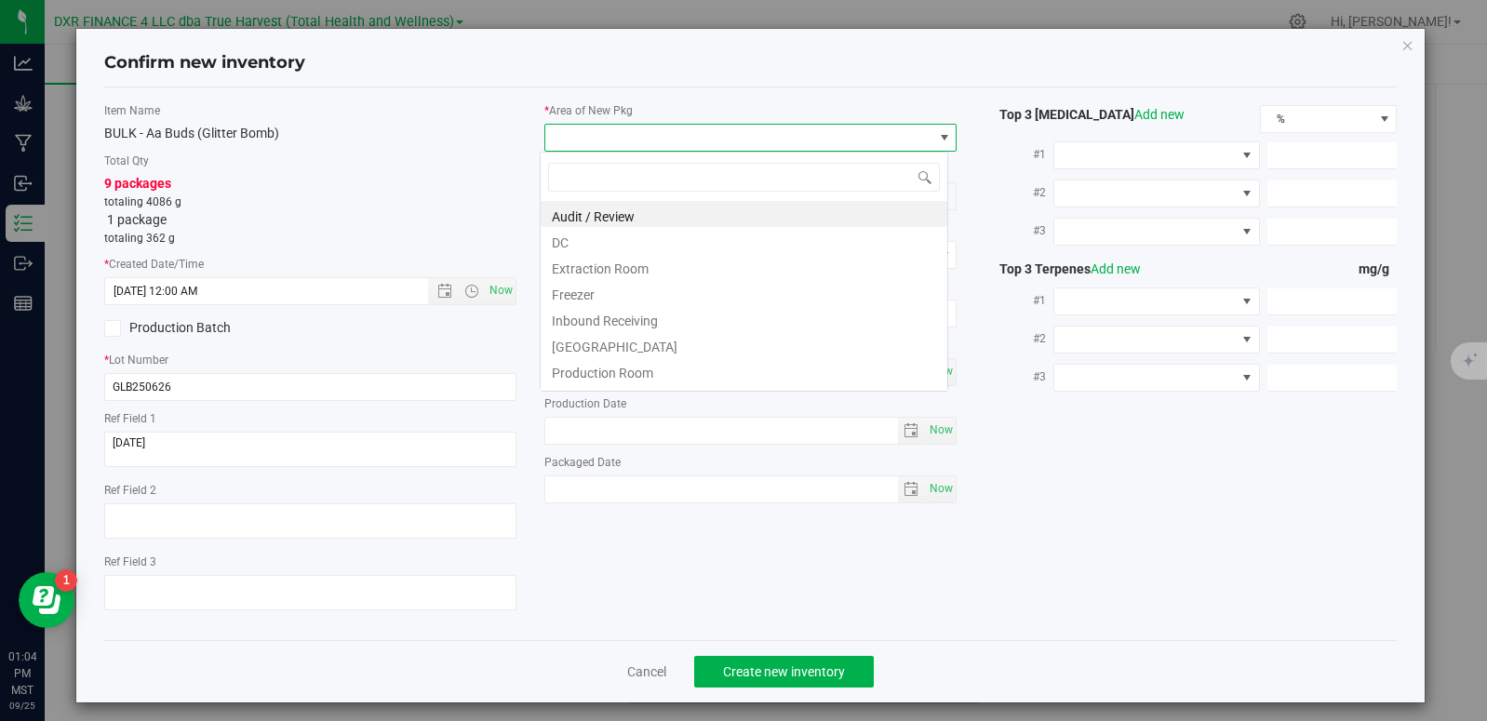
type input "[DATE] 1:04 PM"
click at [586, 238] on li "DC" at bounding box center [744, 240] width 407 height 26
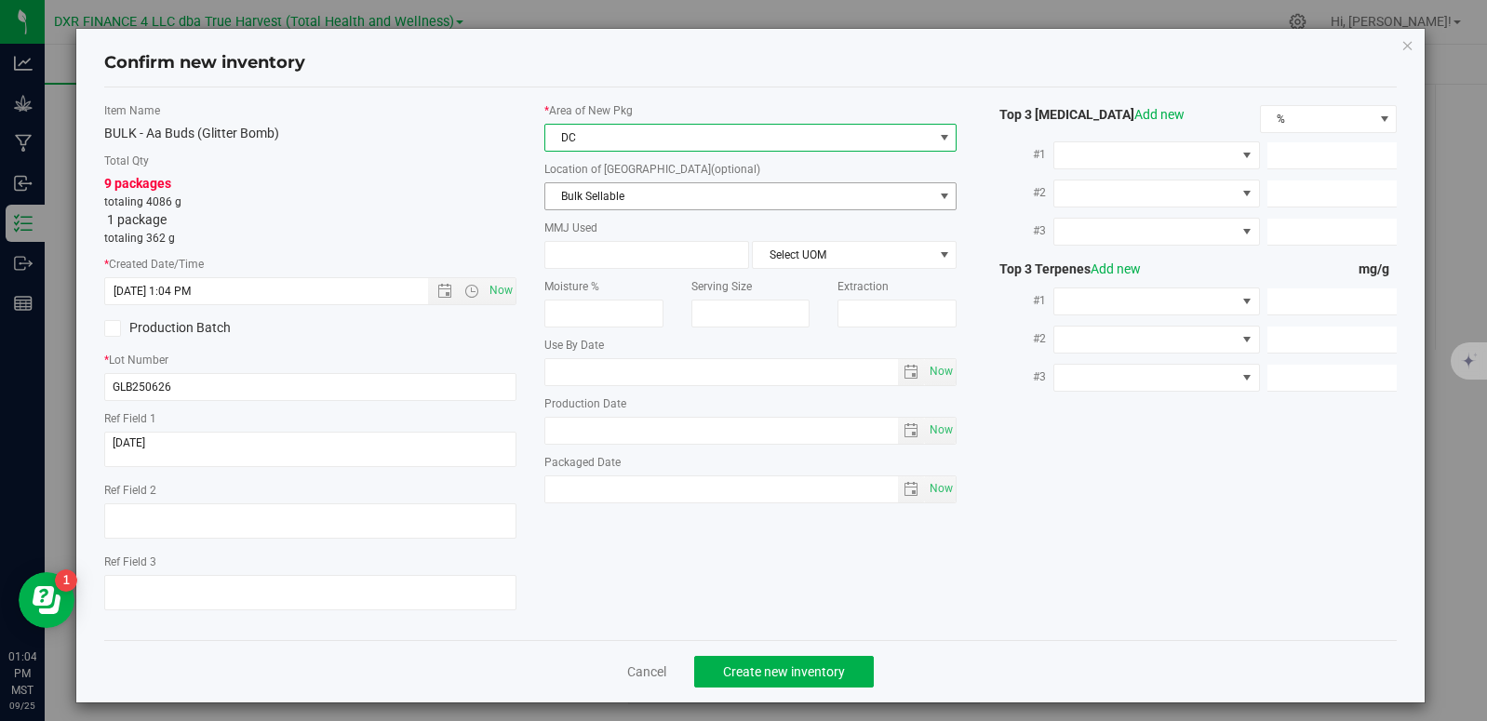
click at [599, 196] on span "Bulk Sellable" at bounding box center [738, 196] width 387 height 26
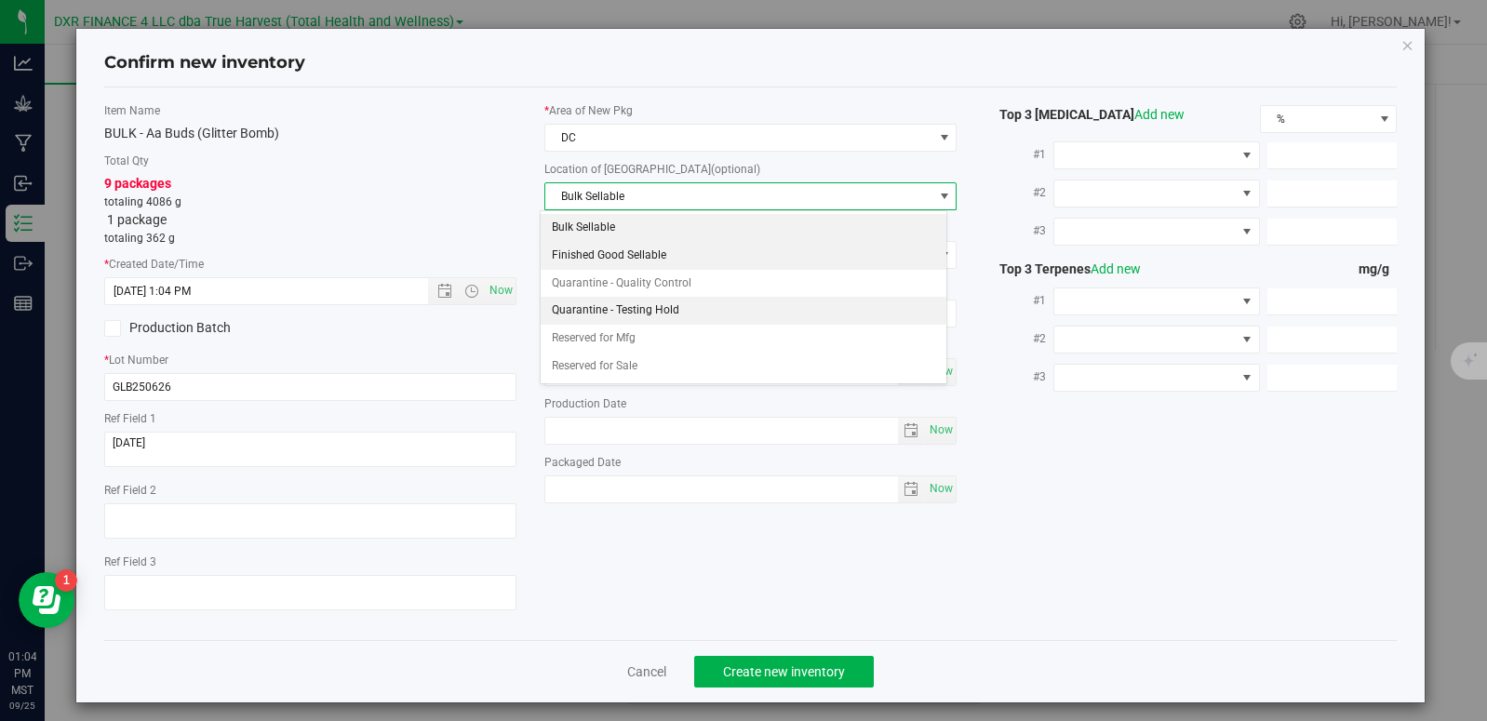
click at [615, 262] on li "Finished Good Sellable" at bounding box center [744, 256] width 407 height 28
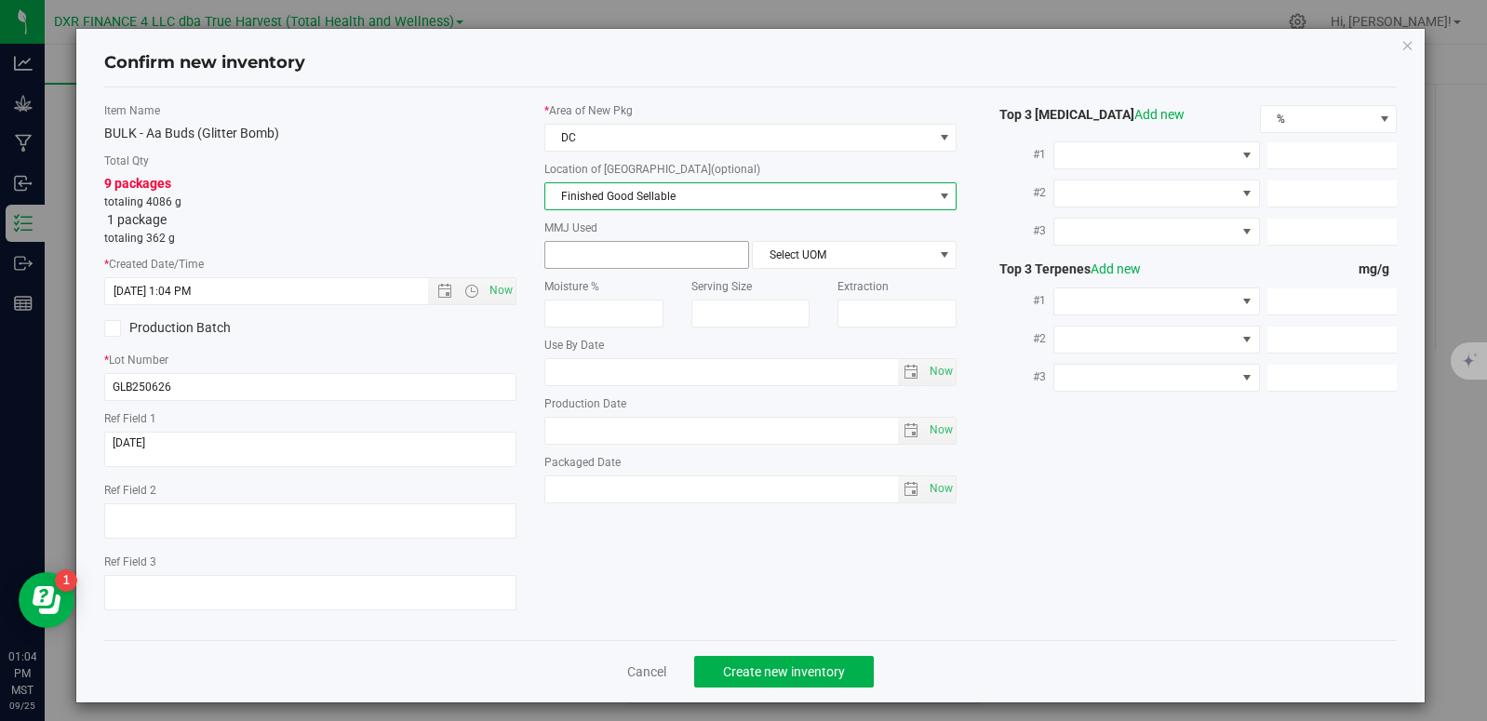
click at [613, 252] on input "text" at bounding box center [646, 255] width 203 height 26
type input "454"
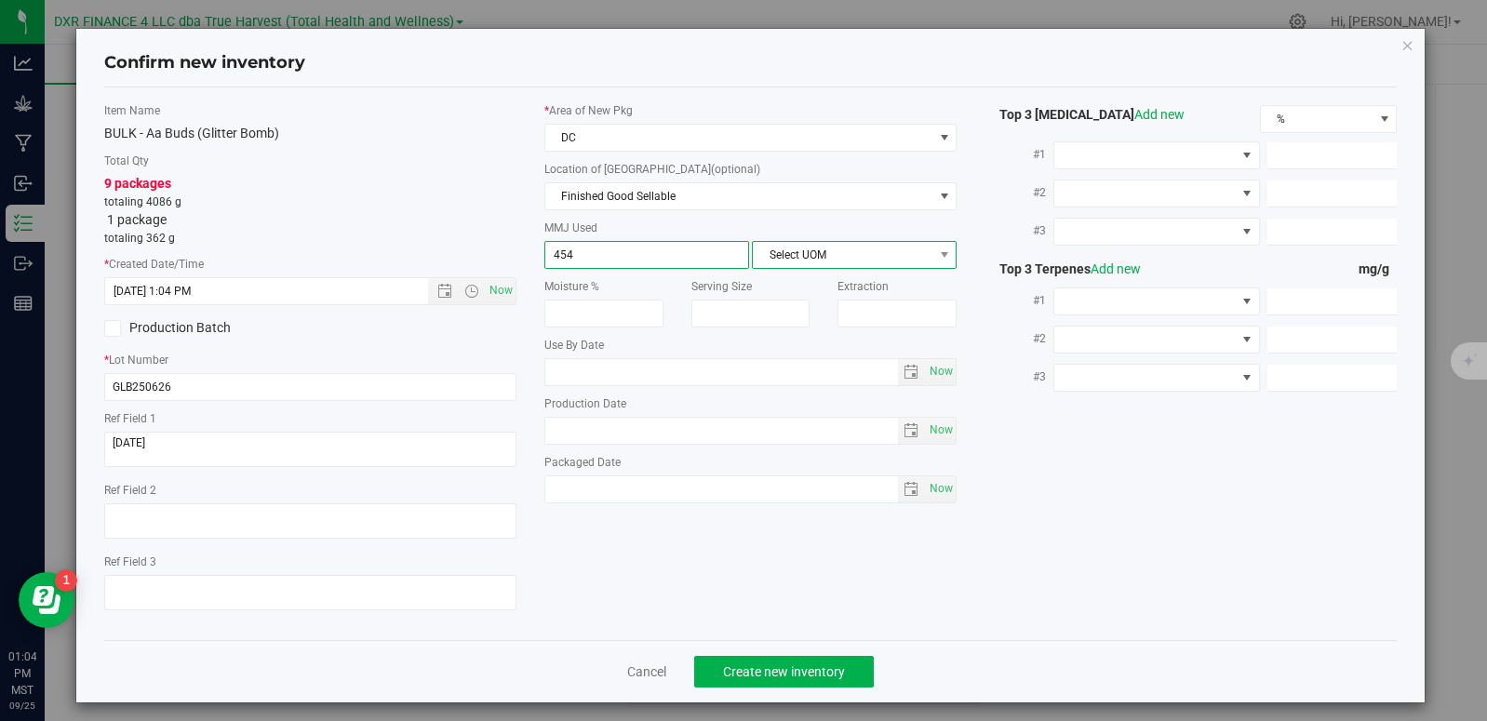
click at [835, 249] on span "Select UOM" at bounding box center [843, 255] width 180 height 26
type input "454.0000"
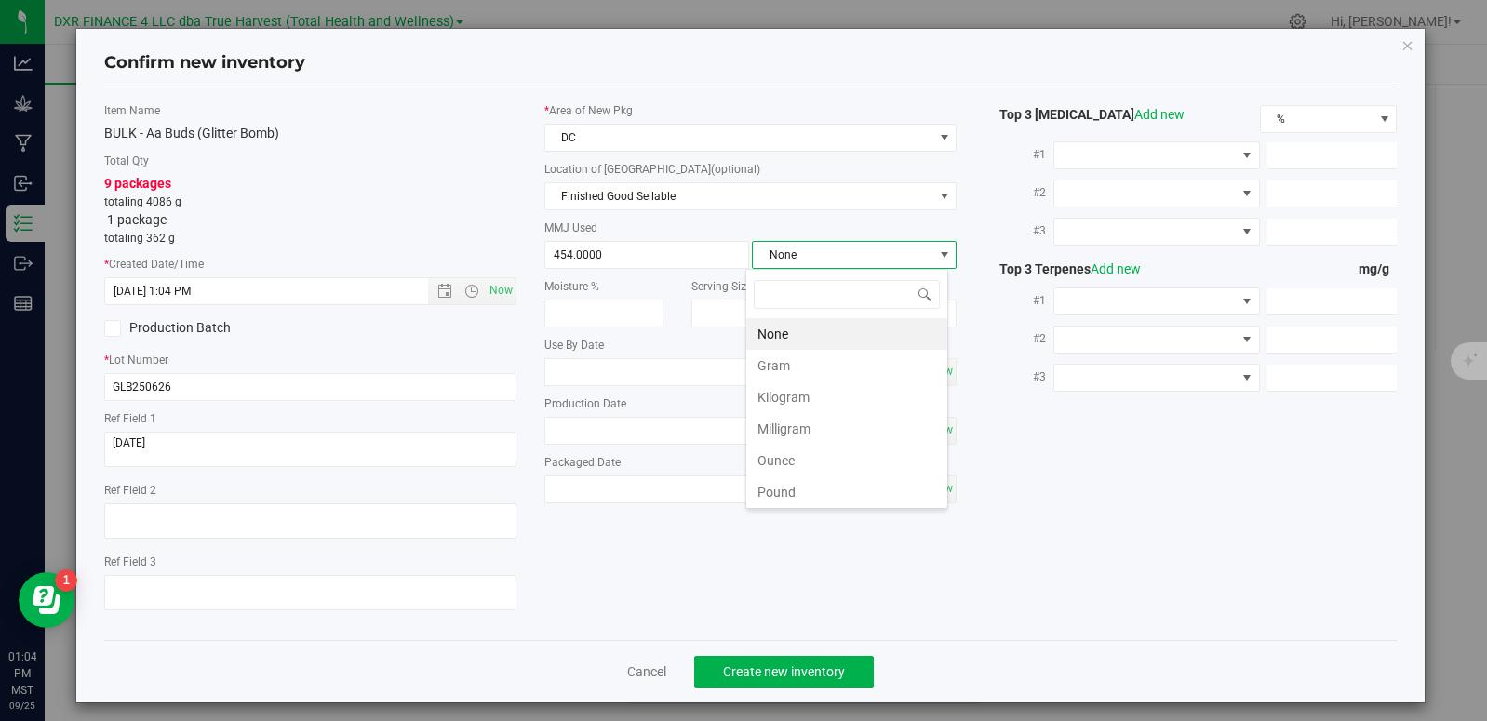
scroll to position [28, 202]
click at [809, 360] on li "Gram" at bounding box center [846, 366] width 201 height 32
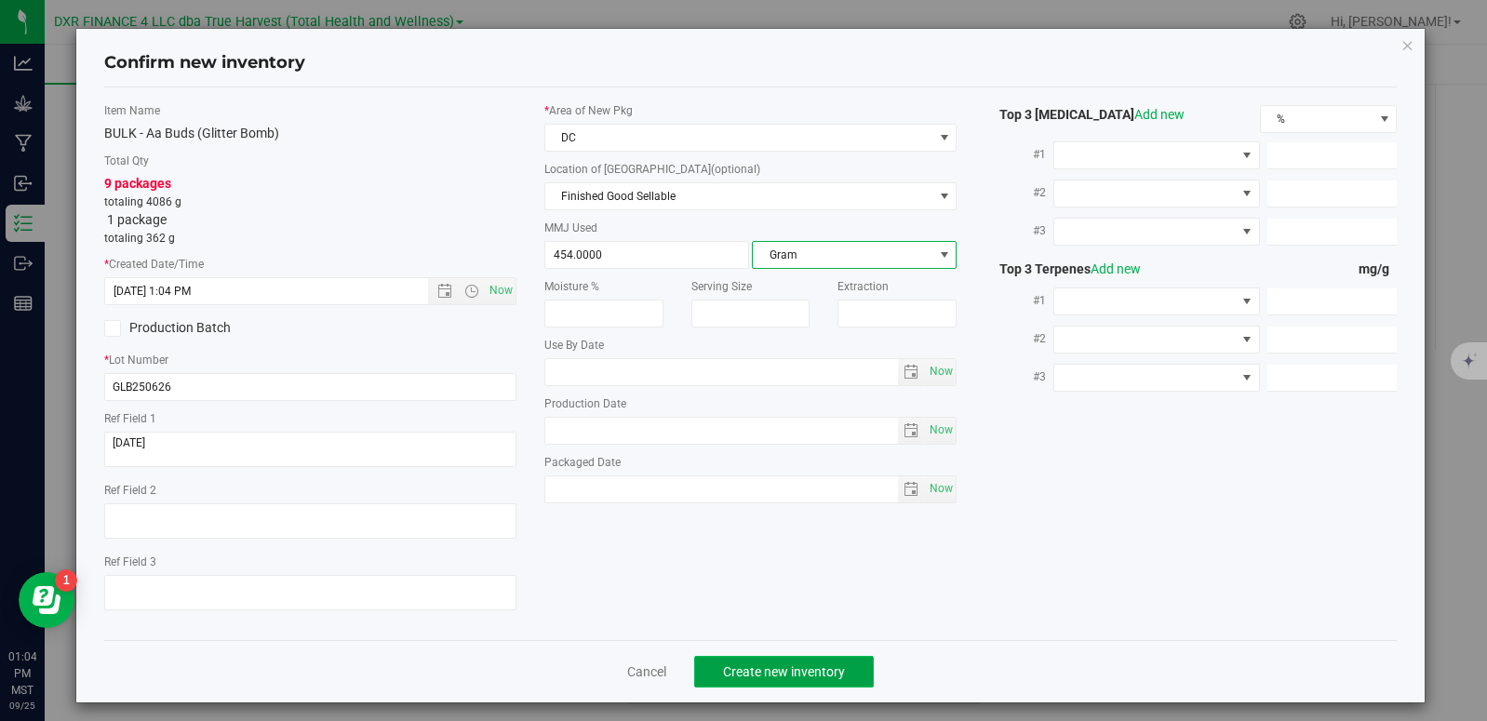
click at [832, 661] on button "Create new inventory" at bounding box center [784, 672] width 180 height 32
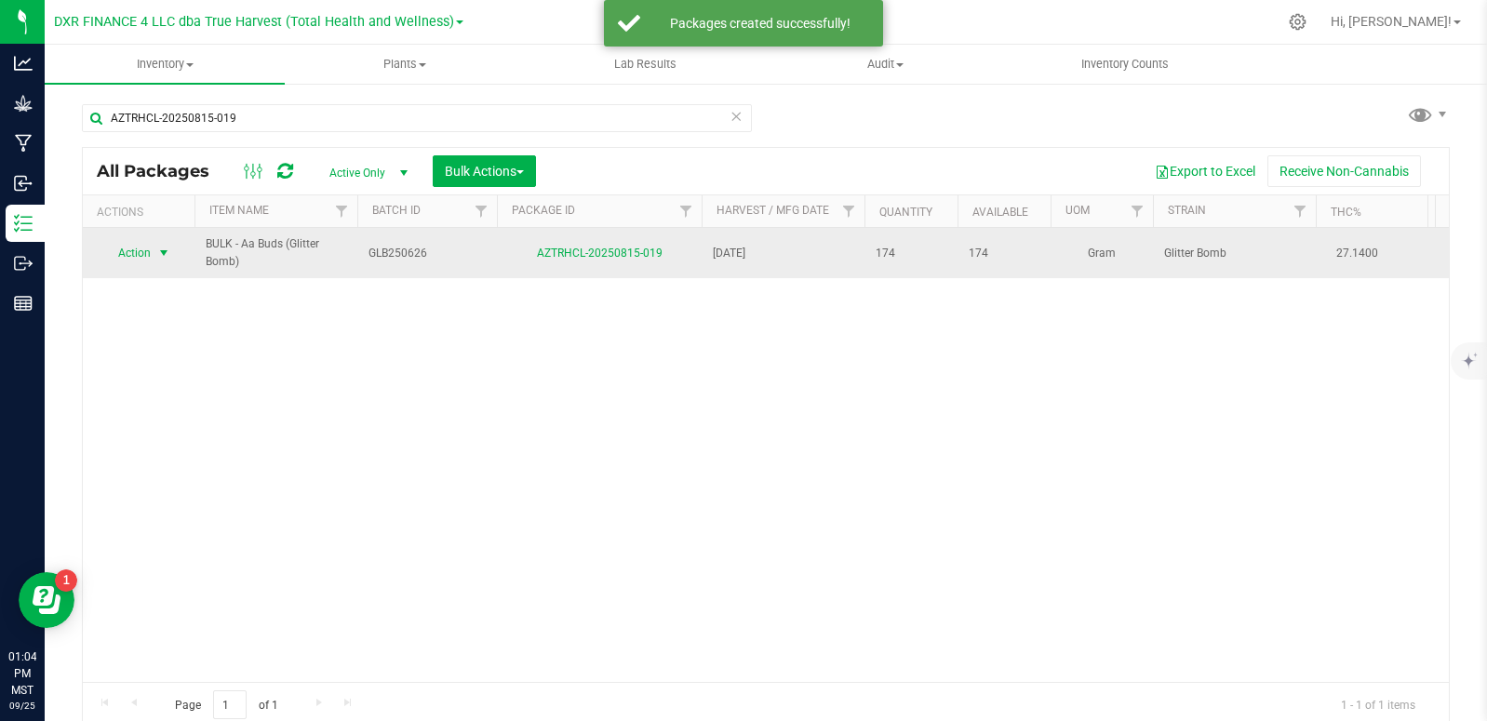
click at [167, 250] on span "select" at bounding box center [163, 253] width 15 height 15
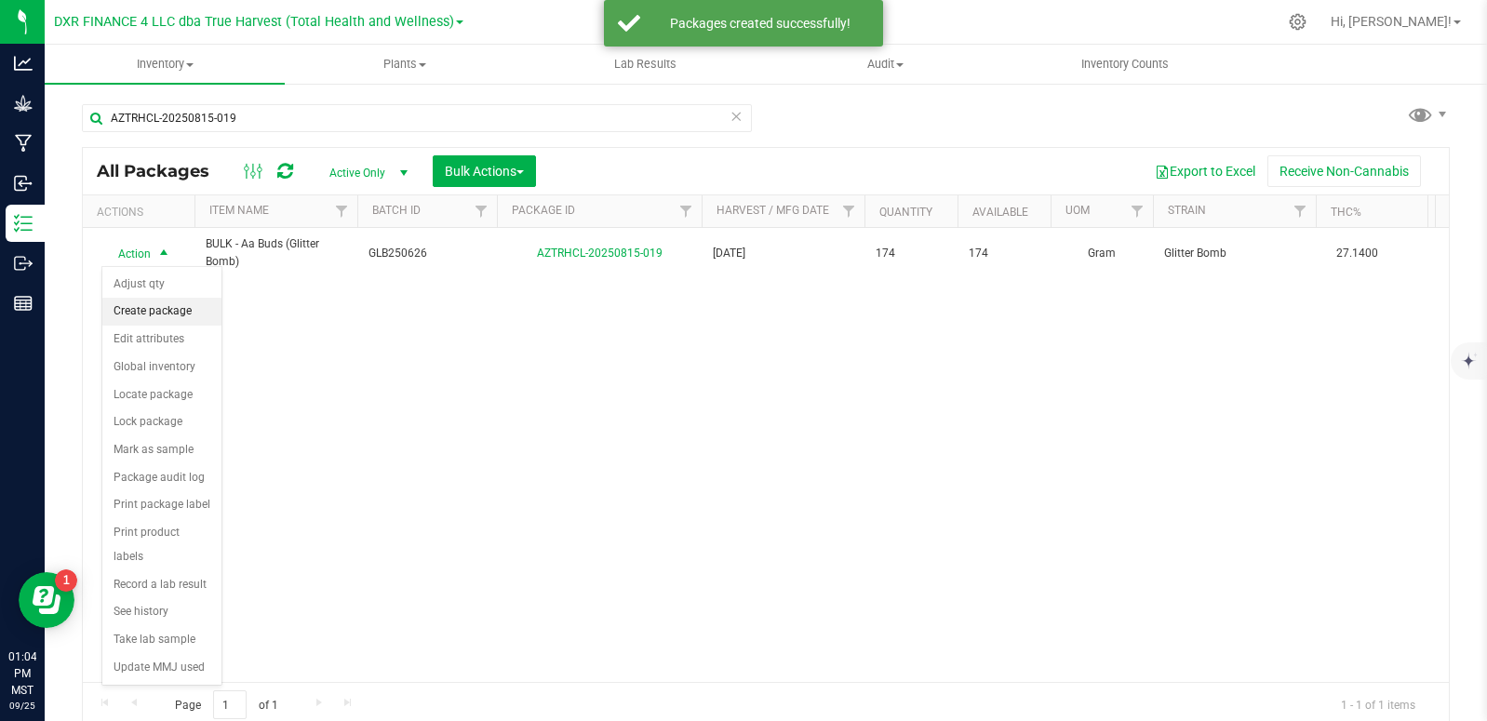
click at [165, 310] on li "Create package" at bounding box center [161, 312] width 119 height 28
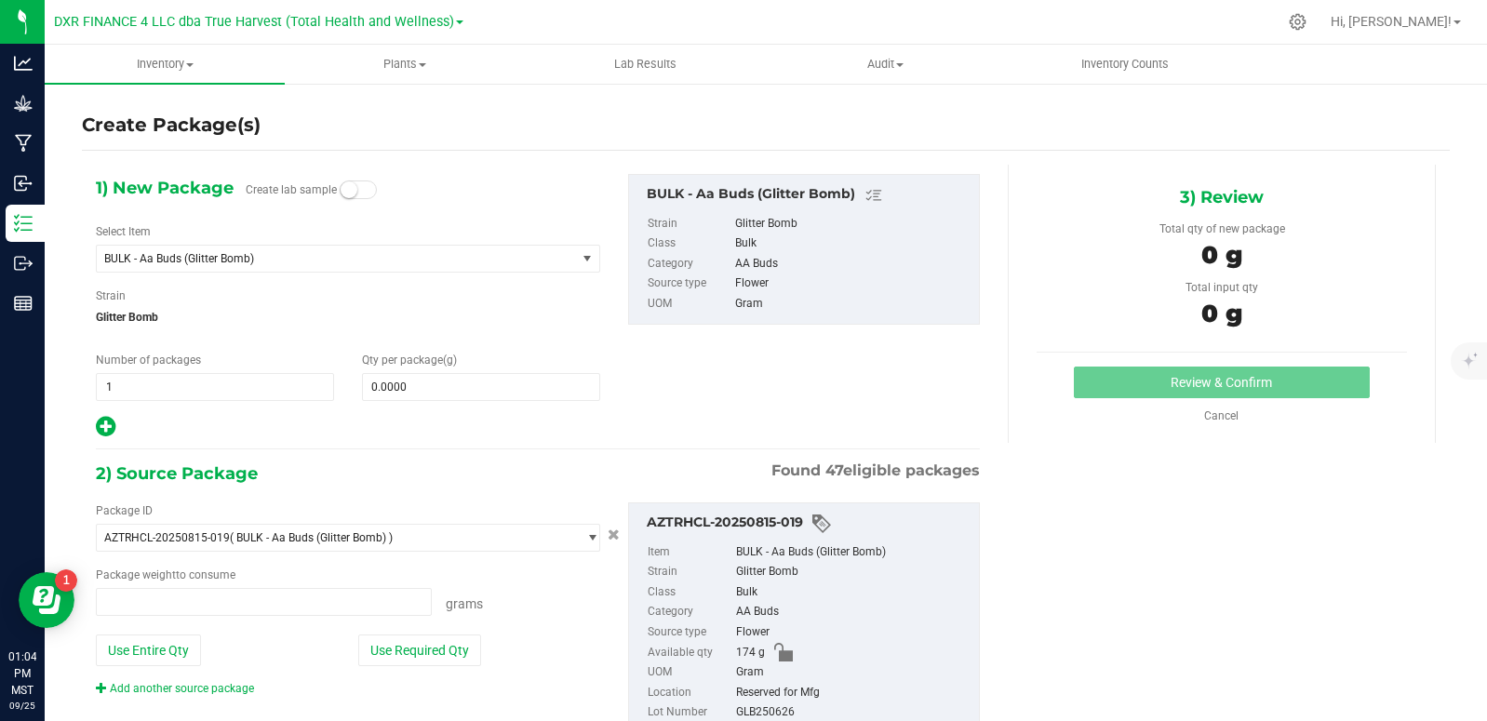
type input "0.0000 g"
click at [394, 261] on span "BULK - Aa Buds (Glitter Bomb)" at bounding box center [327, 258] width 446 height 13
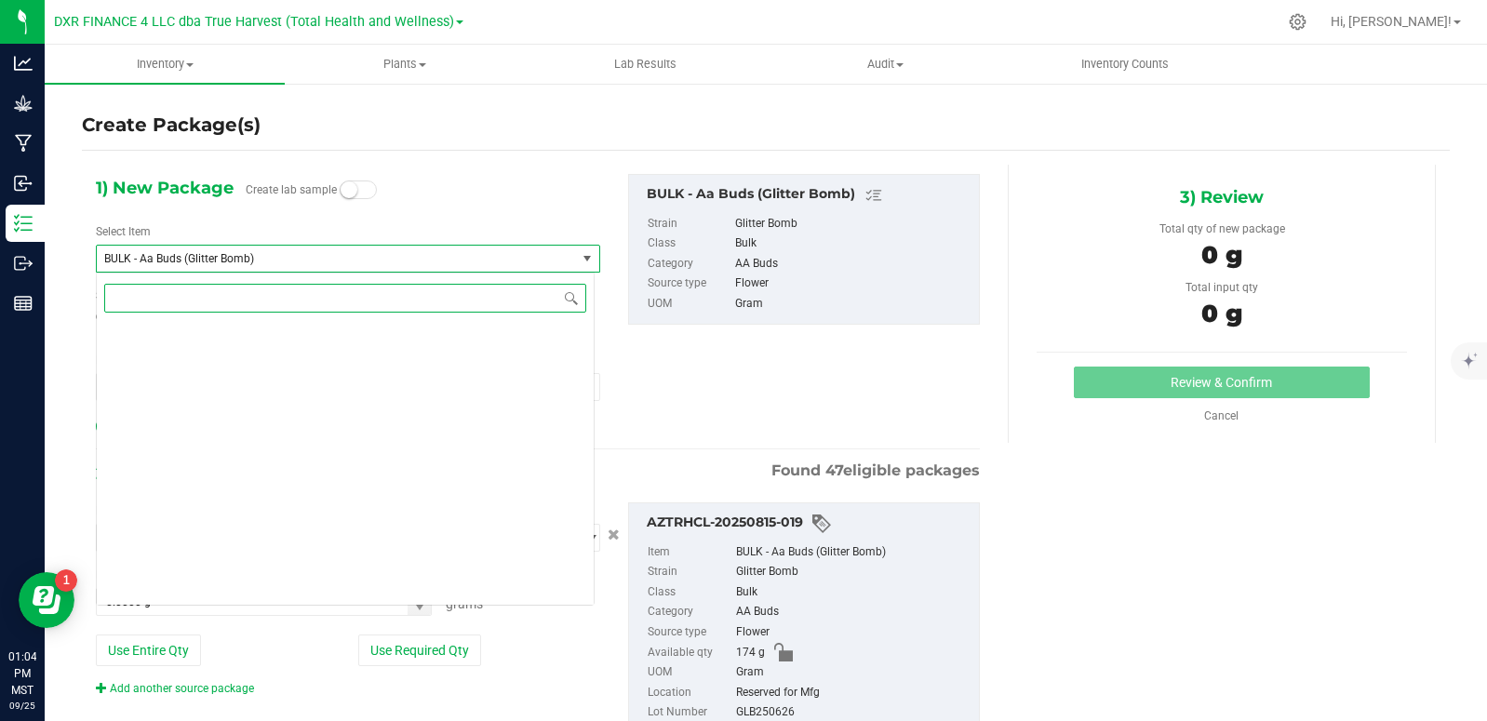
scroll to position [4611, 0]
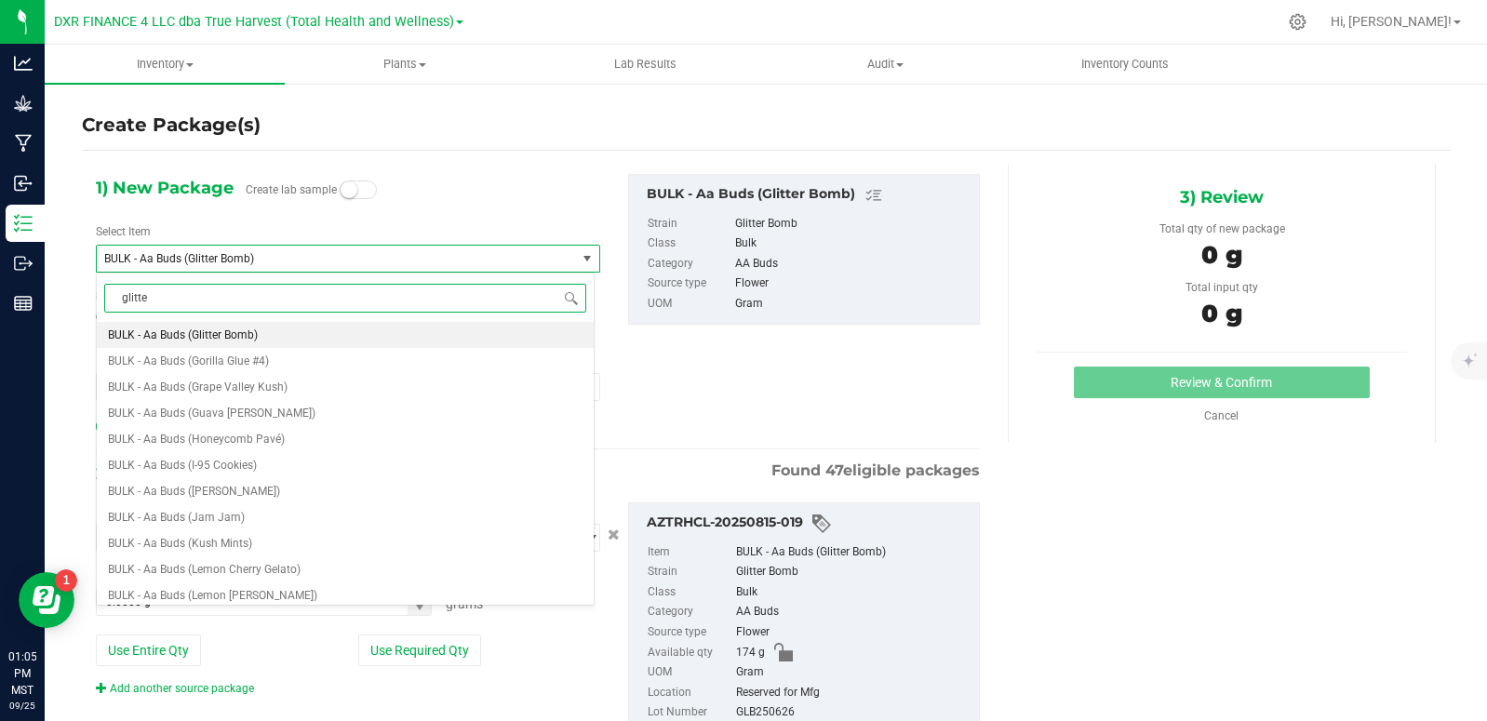
type input "glitter"
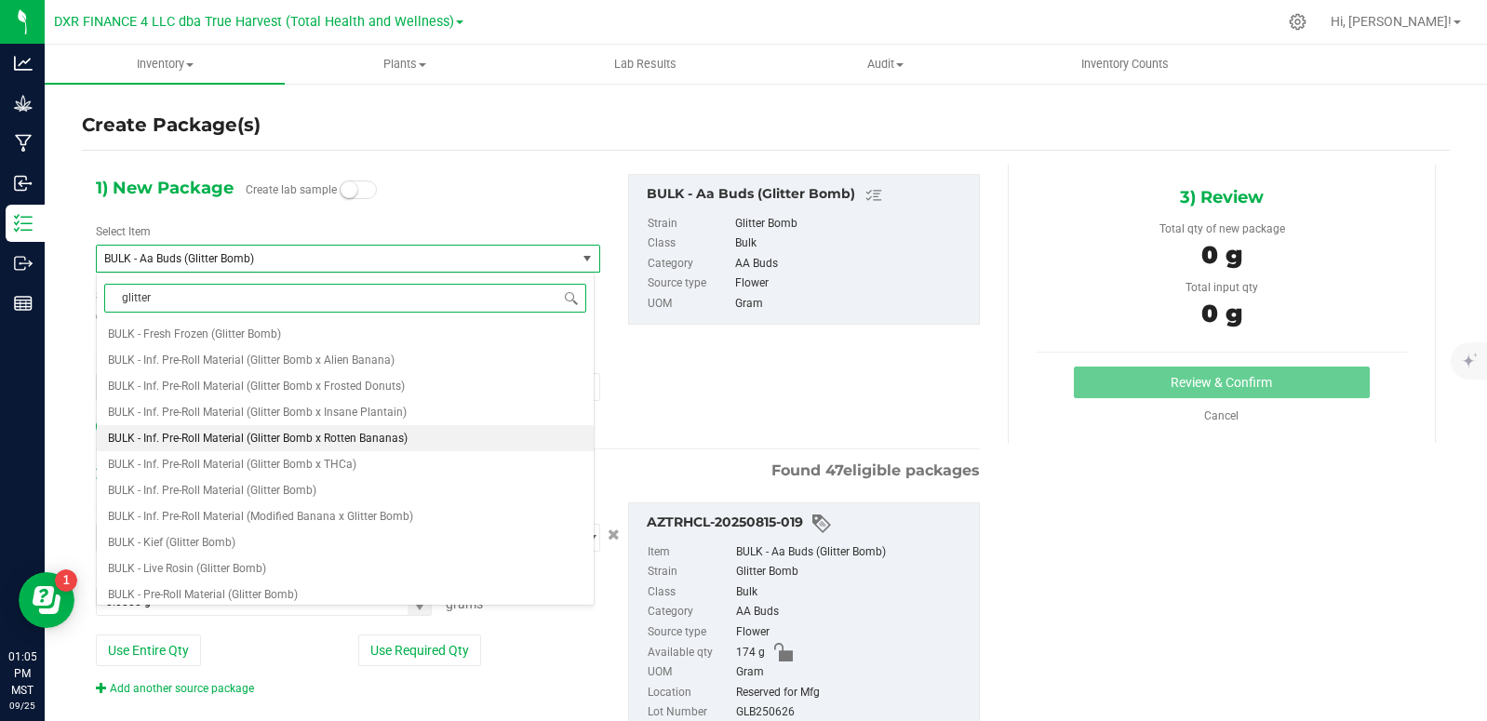
scroll to position [279, 0]
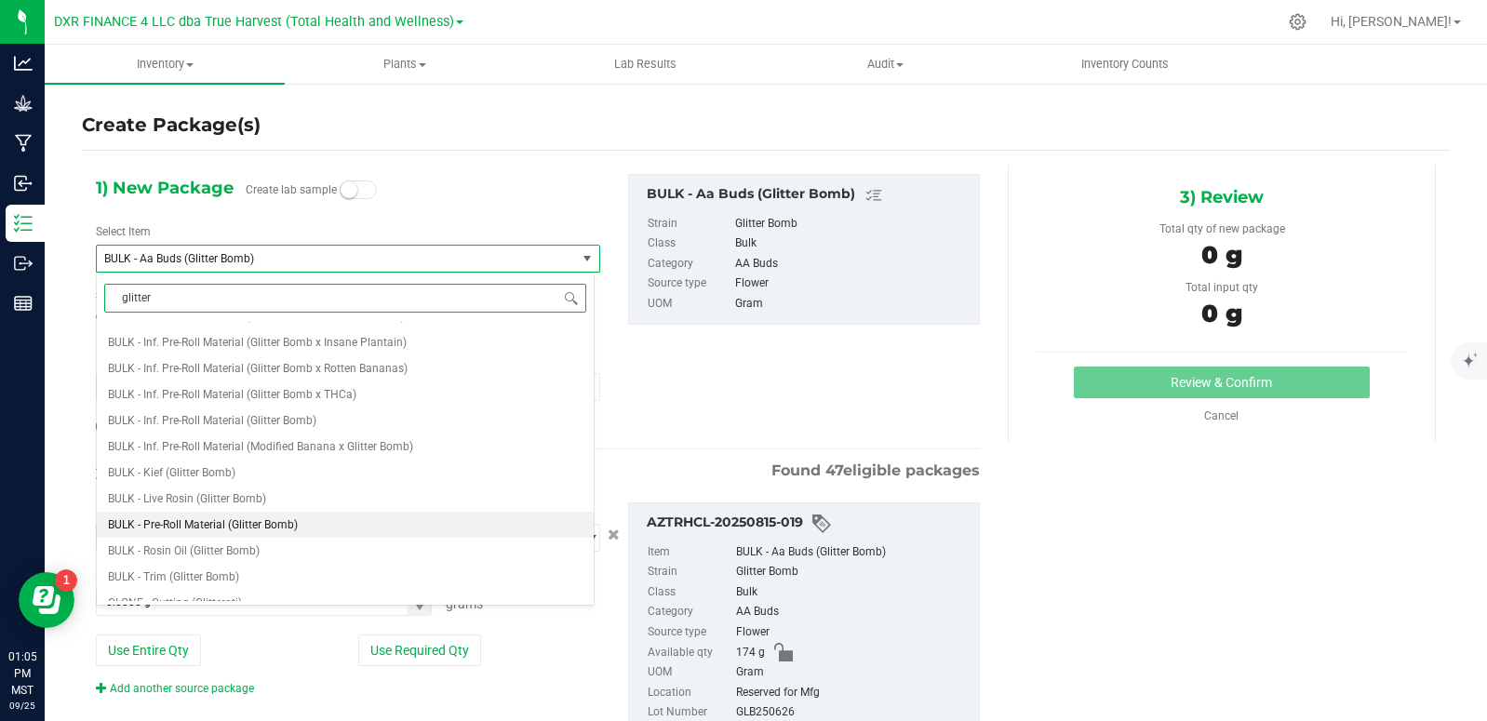
click at [266, 526] on span "BULK - Pre-Roll Material (Glitter Bomb)" at bounding box center [203, 524] width 190 height 13
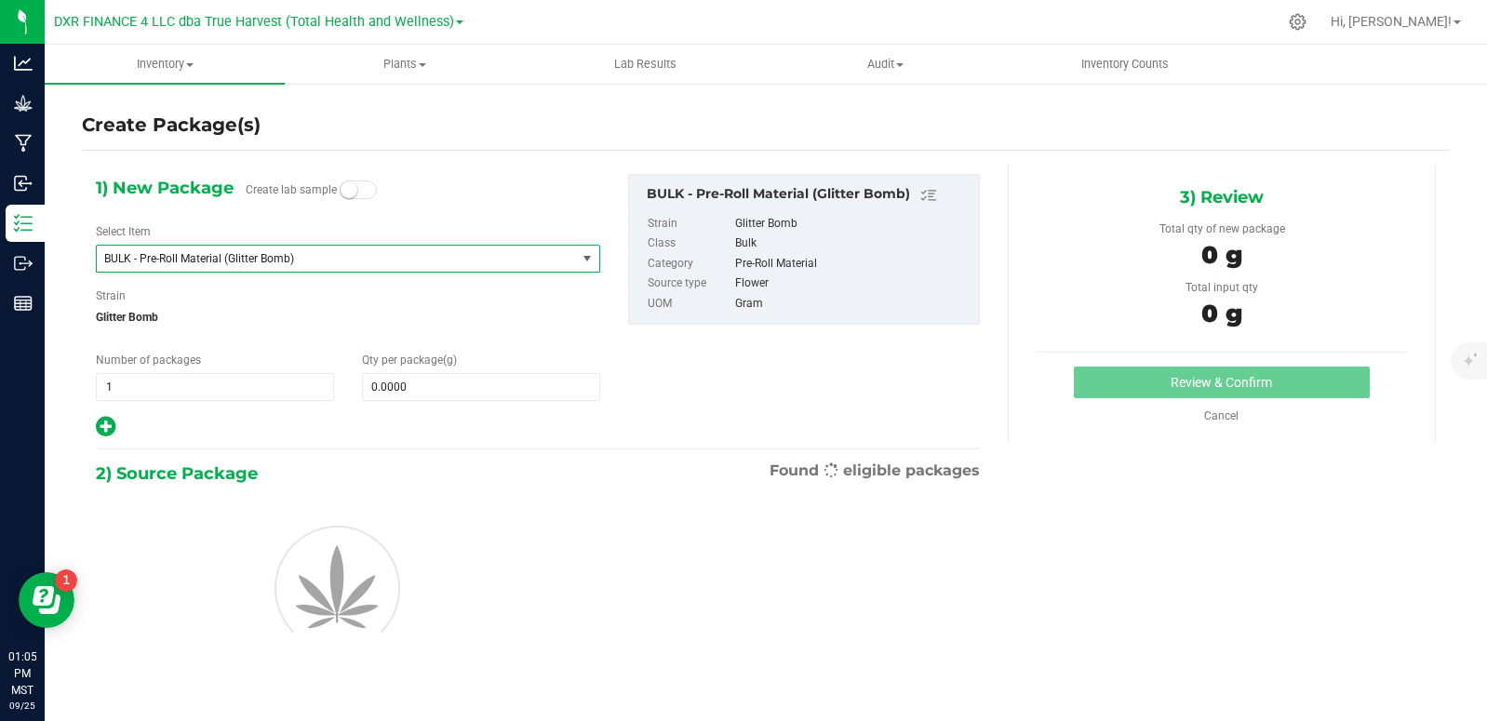
type input "0.0000"
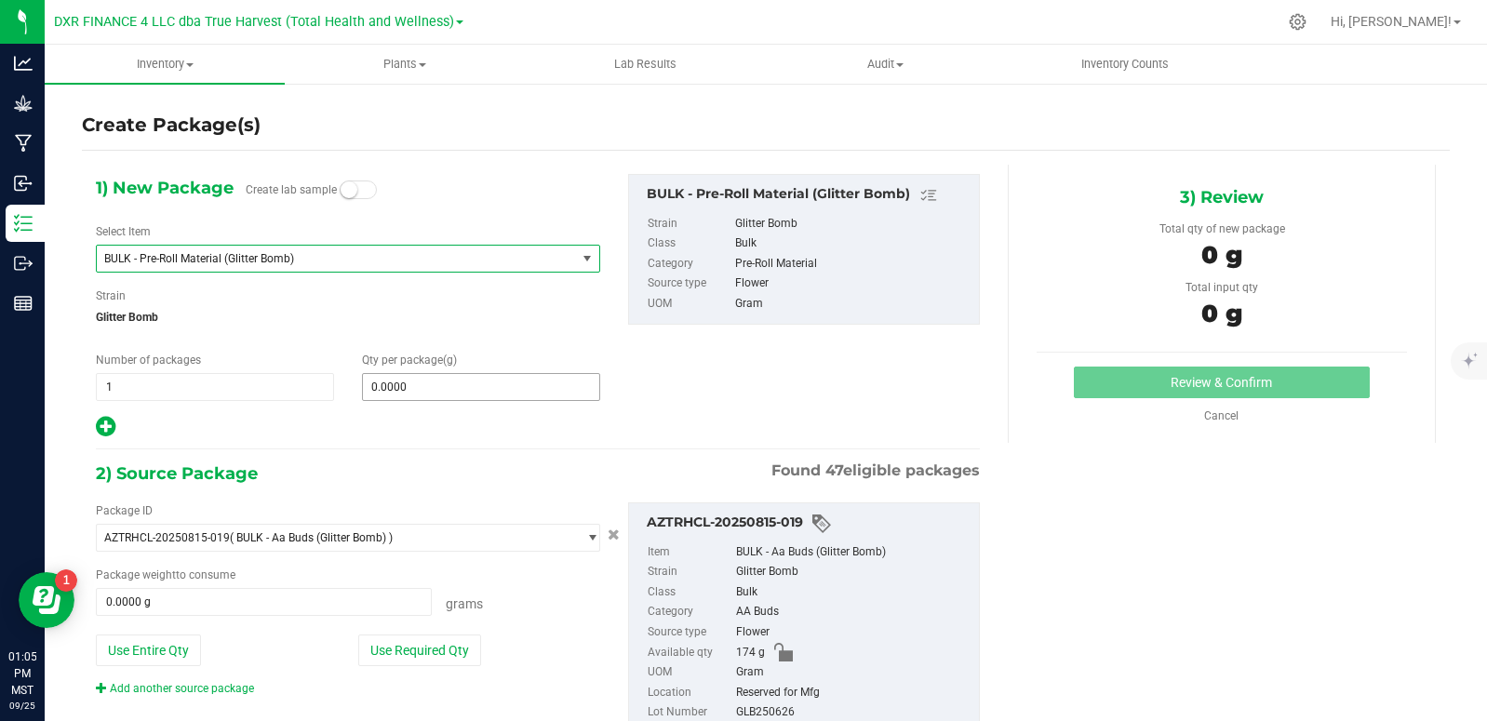
click at [439, 390] on span "0.0000 0" at bounding box center [481, 387] width 238 height 28
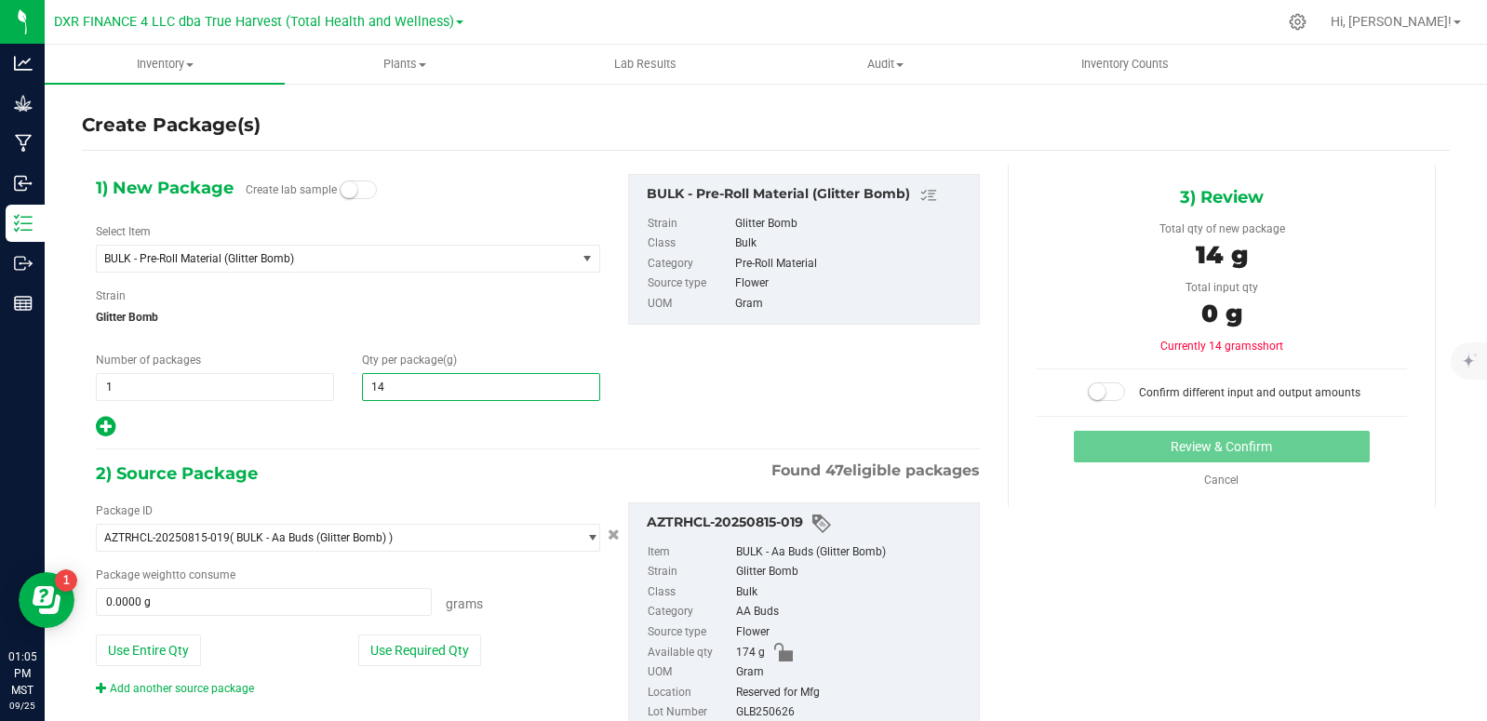
type input "140"
type input "140.0000"
click at [720, 408] on div "1) New Package Create lab sample Select Item BULK - Pre-Roll Material (Glitter …" at bounding box center [538, 306] width 912 height 265
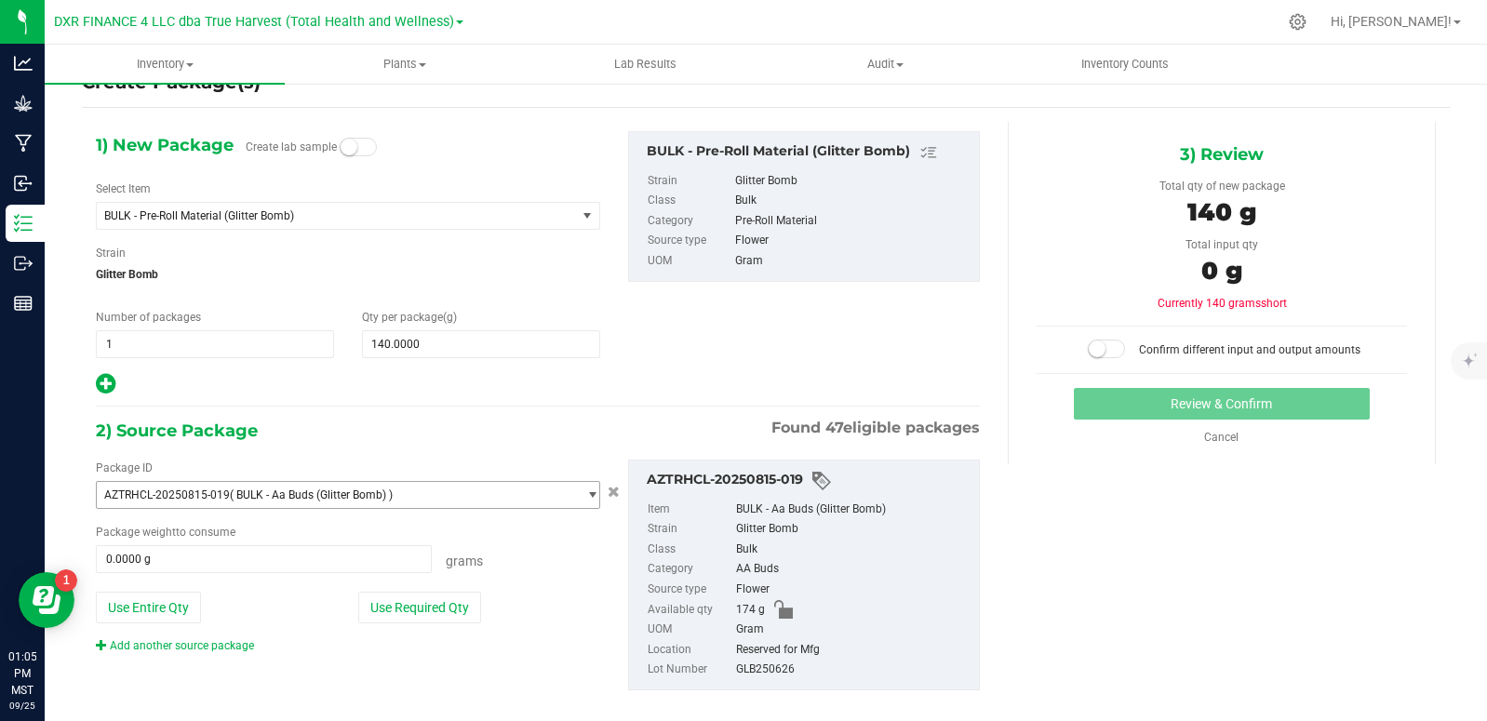
scroll to position [65, 0]
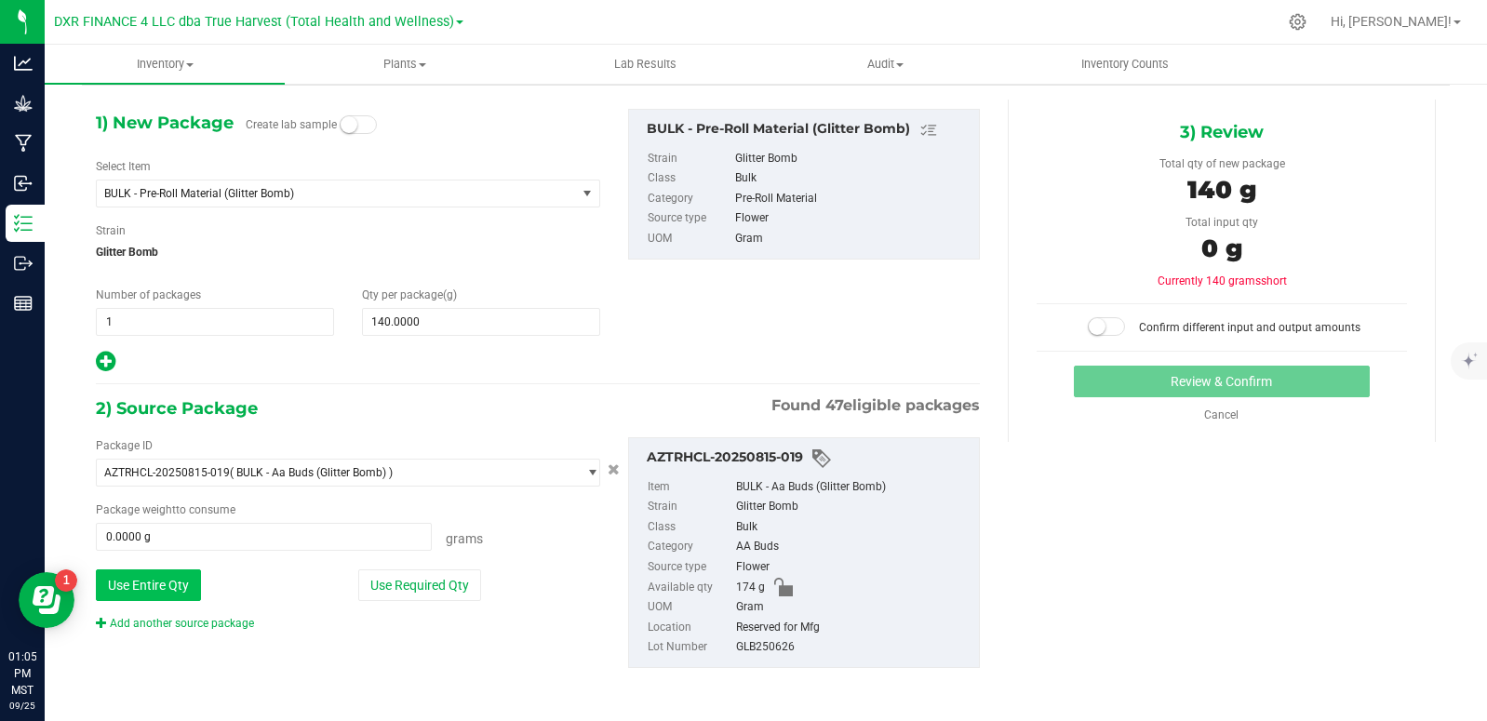
click at [132, 581] on button "Use Entire Qty" at bounding box center [148, 585] width 105 height 32
type input "174.0000 g"
click at [1104, 327] on span at bounding box center [1106, 326] width 37 height 19
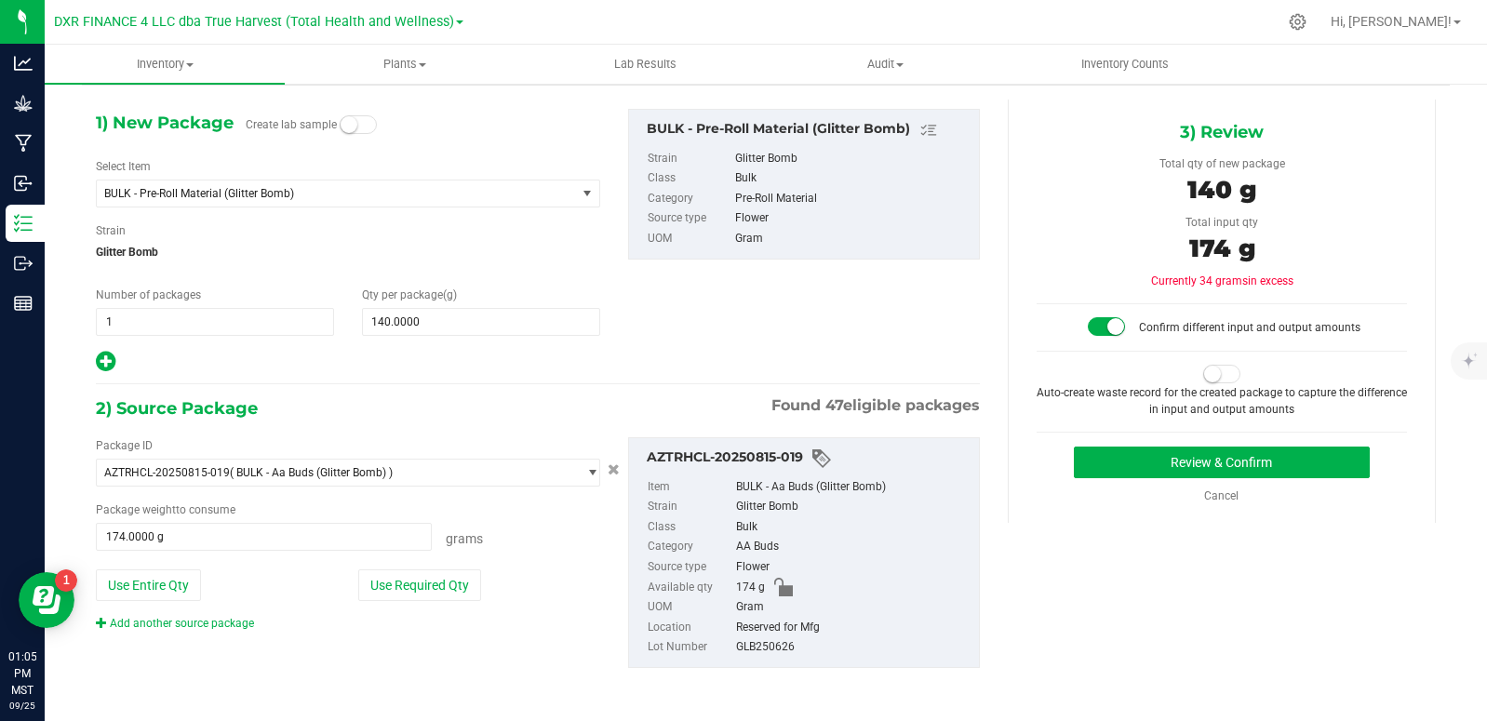
click at [1220, 378] on span at bounding box center [1221, 374] width 37 height 19
click at [1257, 474] on button "Review & Confirm" at bounding box center [1222, 463] width 296 height 32
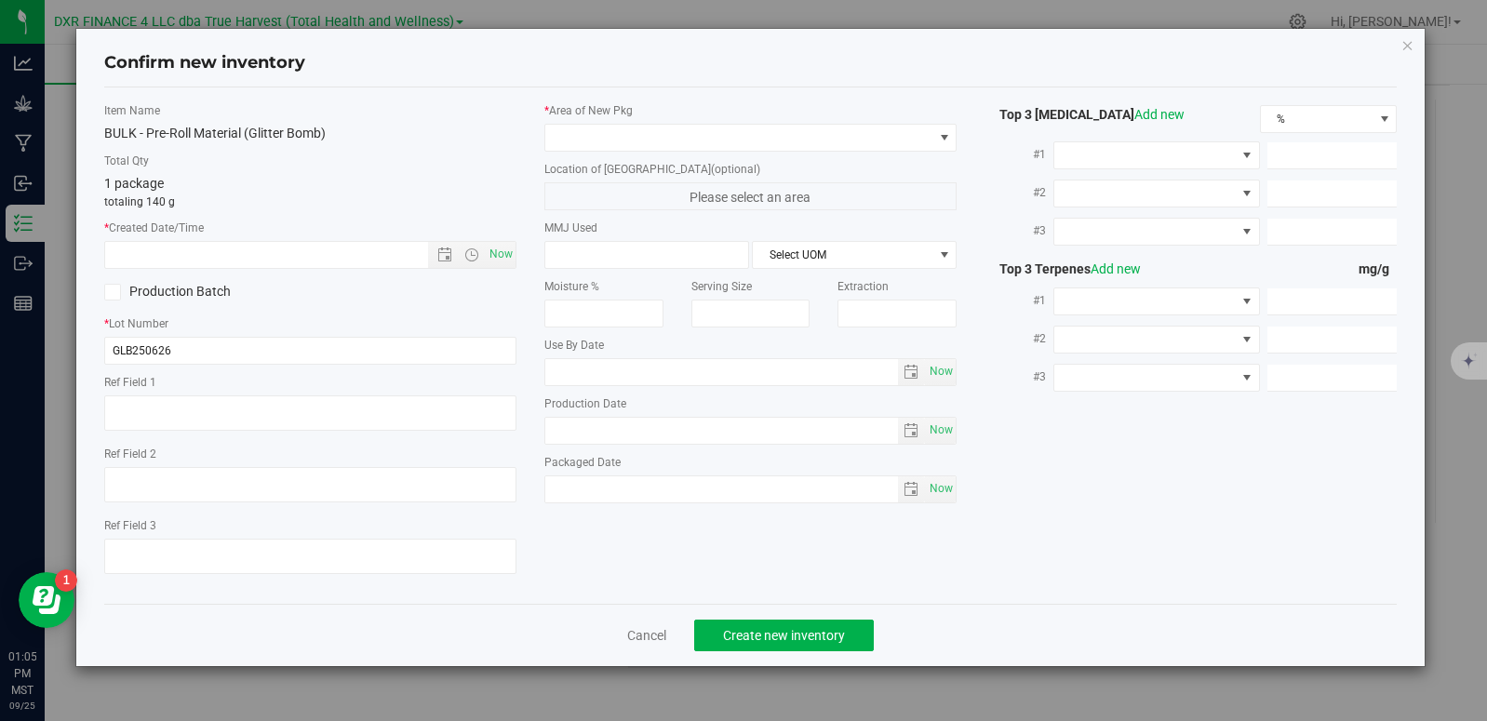
type textarea "[DATE]"
click at [174, 417] on textarea at bounding box center [310, 412] width 412 height 35
click at [215, 244] on input "text" at bounding box center [282, 255] width 355 height 26
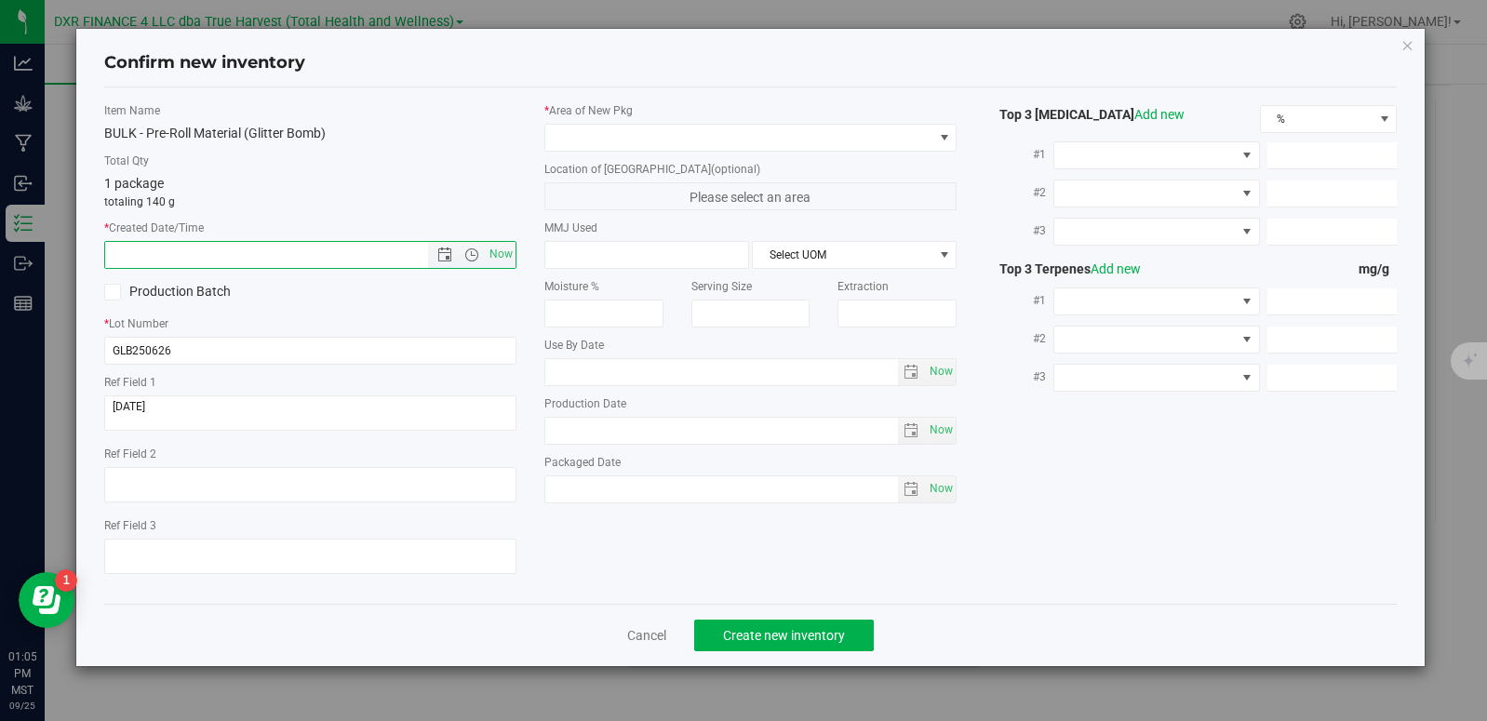
paste input "[DATE]"
click at [636, 135] on span at bounding box center [738, 138] width 387 height 26
type input "[DATE] 1:05 PM"
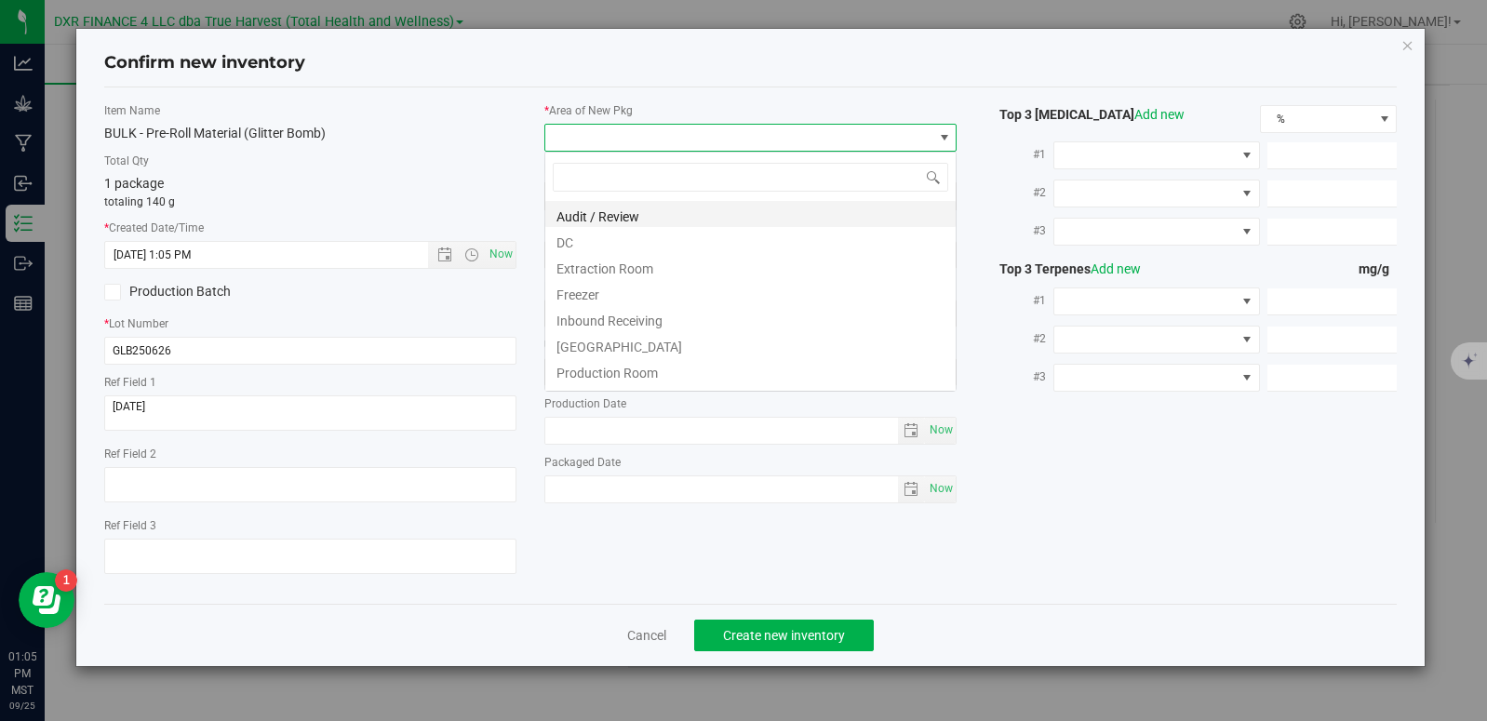
scroll to position [28, 412]
click at [622, 242] on li "DC" at bounding box center [750, 240] width 410 height 26
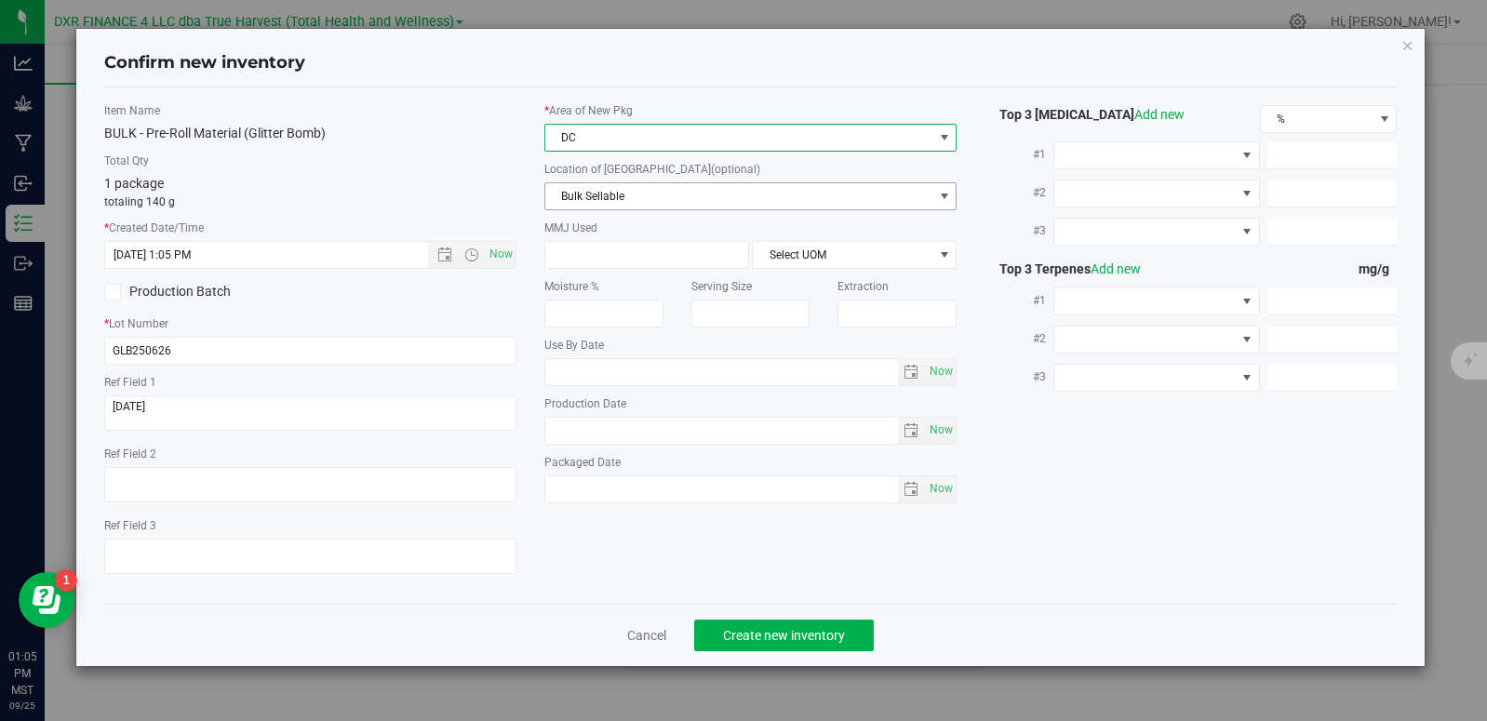
click at [639, 194] on span "Bulk Sellable" at bounding box center [738, 196] width 387 height 26
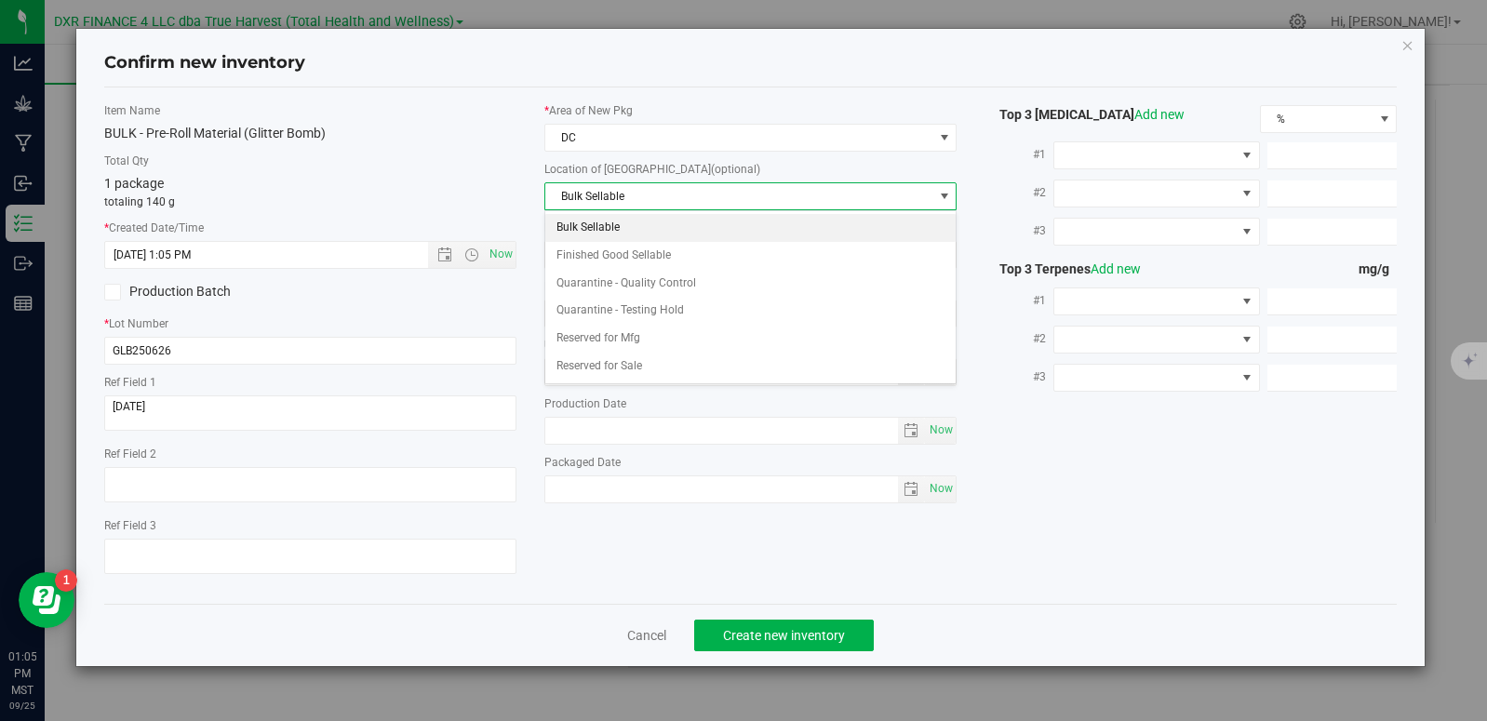
click at [702, 217] on \}\}-list "Bulk Sellable Finished Good Sellable Quarantine - Quality Control Quarantine - …" at bounding box center [750, 297] width 412 height 174
click at [702, 226] on li "Bulk Sellable" at bounding box center [750, 228] width 410 height 28
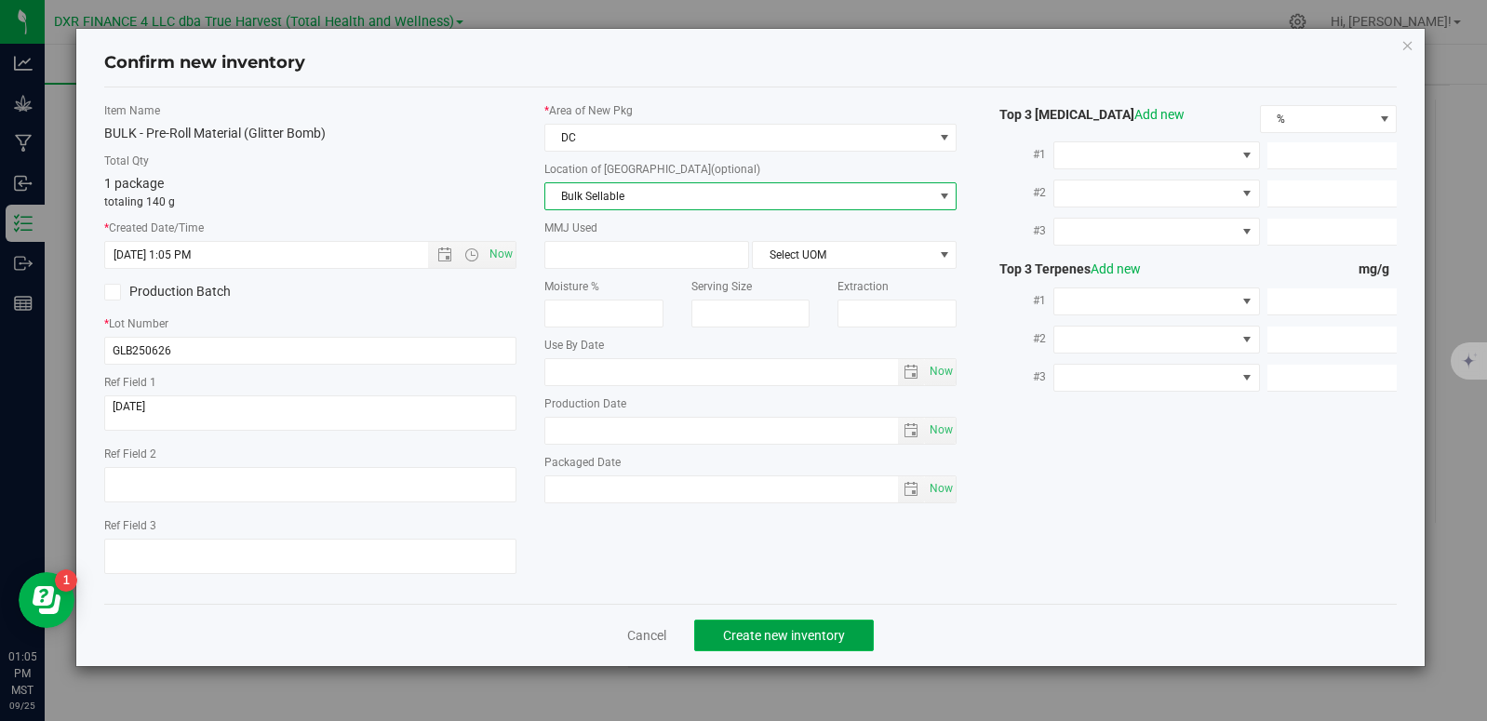
click at [789, 642] on span "Create new inventory" at bounding box center [784, 635] width 122 height 15
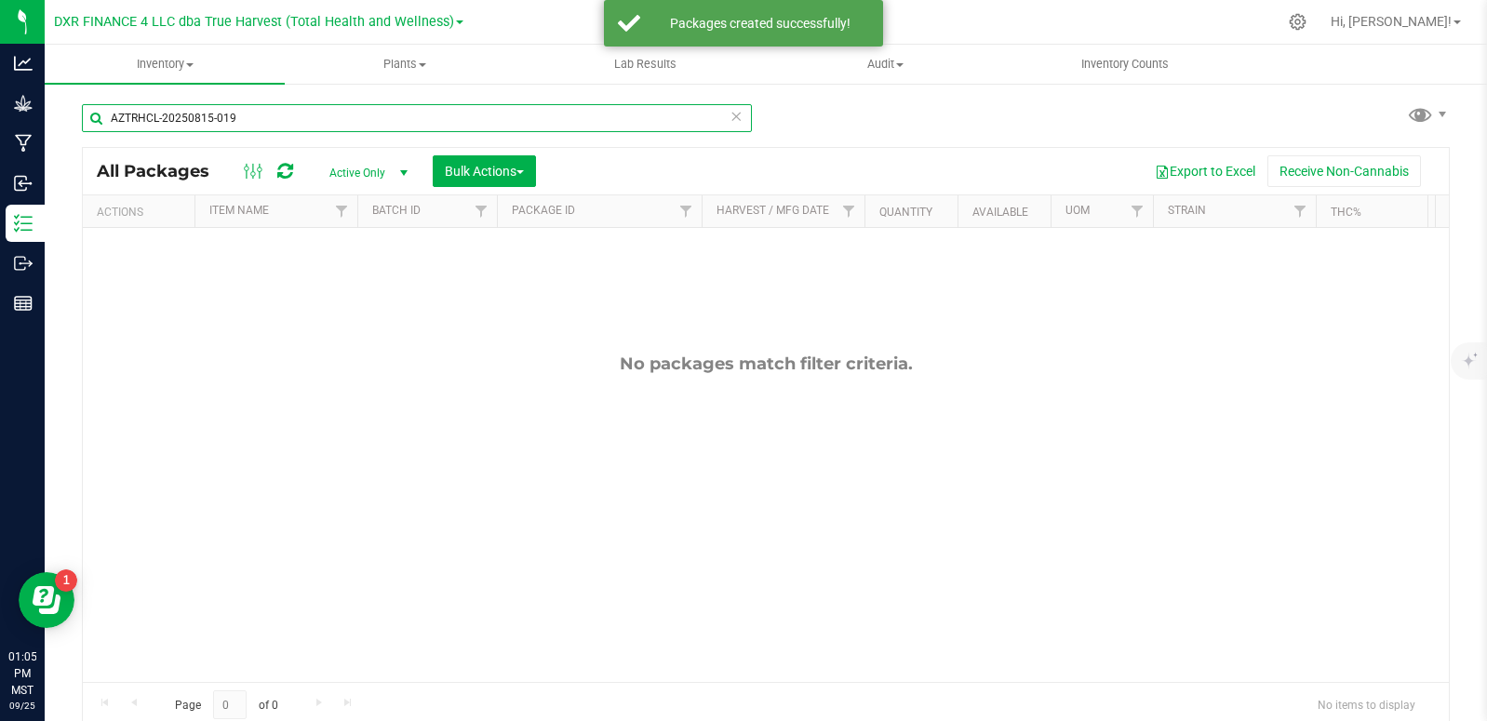
click at [279, 122] on input "AZTRHCL-20250815-019" at bounding box center [417, 118] width 670 height 28
click at [280, 122] on input "AZTRHCL-20250815-019" at bounding box center [417, 118] width 670 height 28
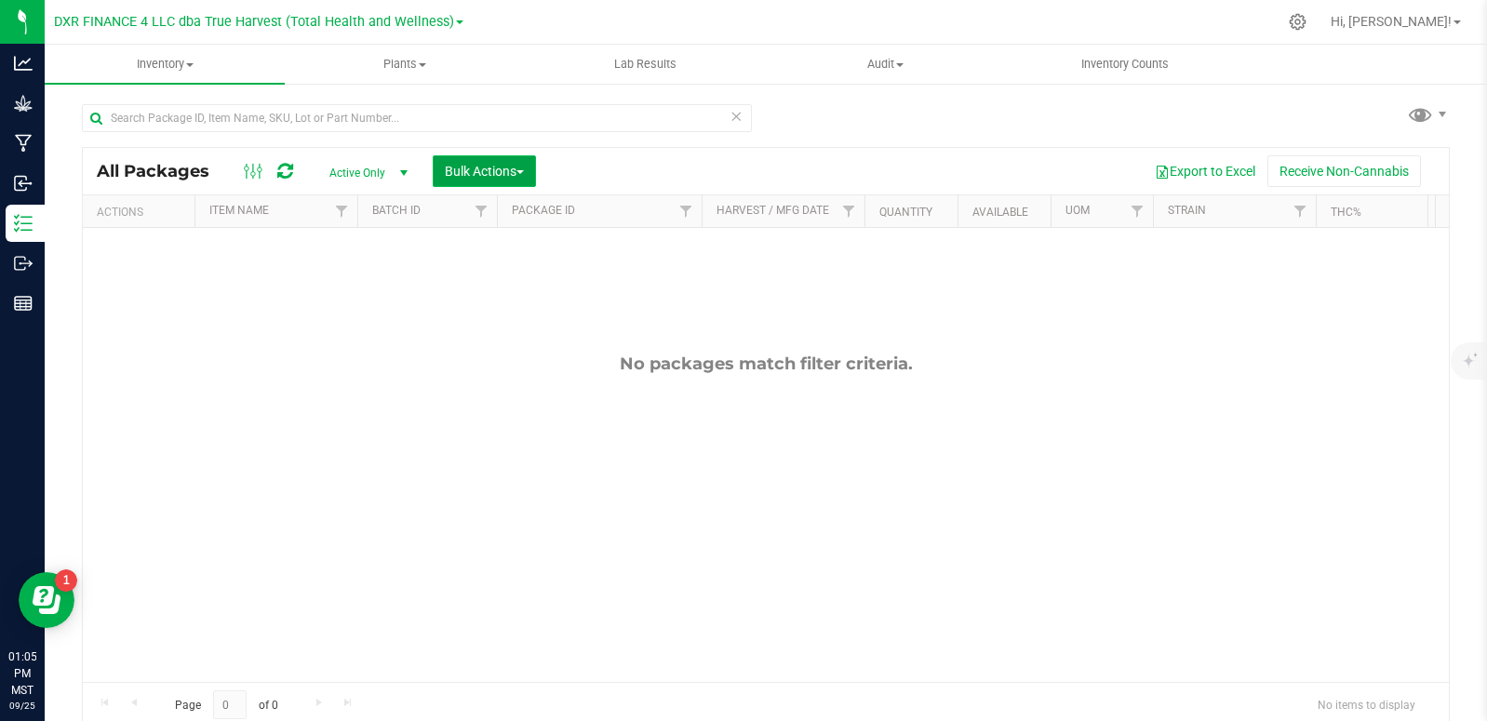
click at [487, 175] on span "Bulk Actions" at bounding box center [484, 171] width 79 height 15
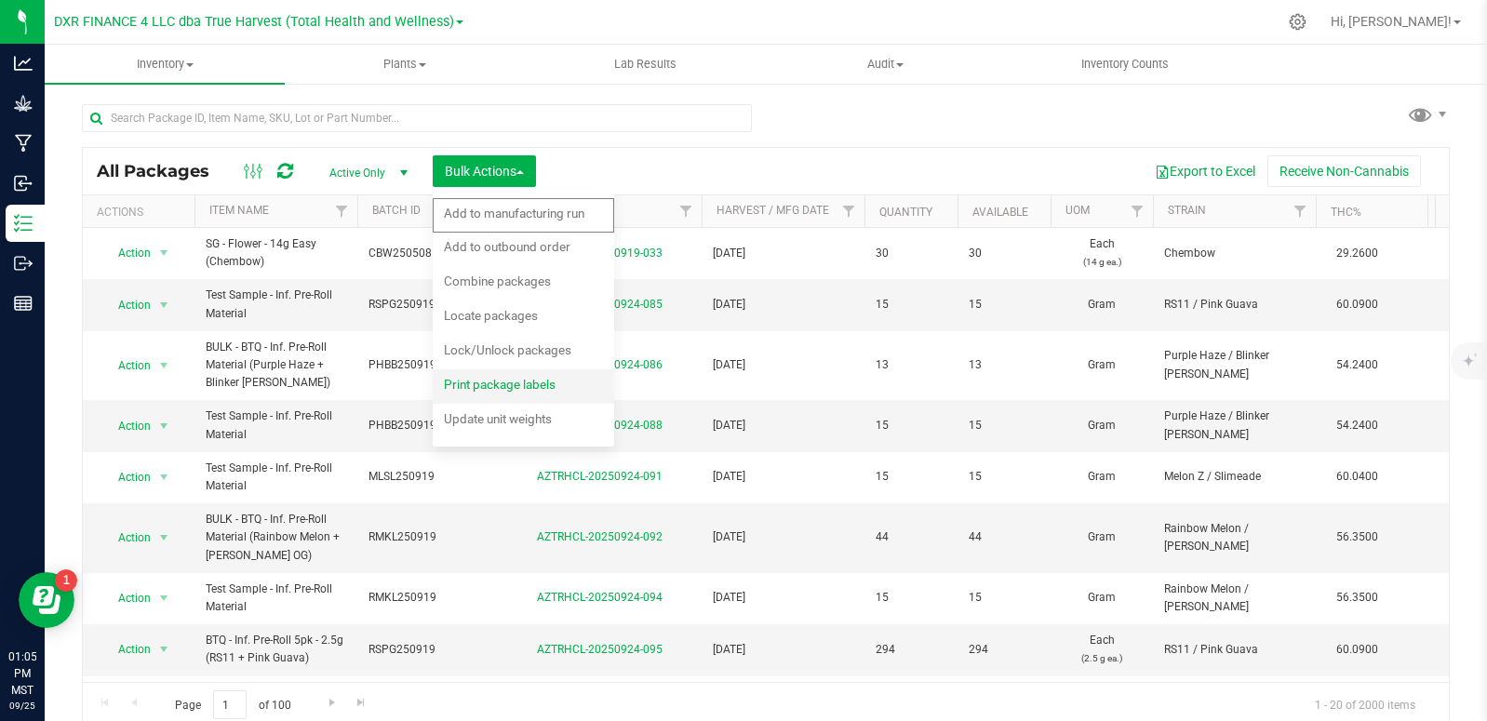
click at [485, 385] on span "Print package labels" at bounding box center [500, 384] width 112 height 15
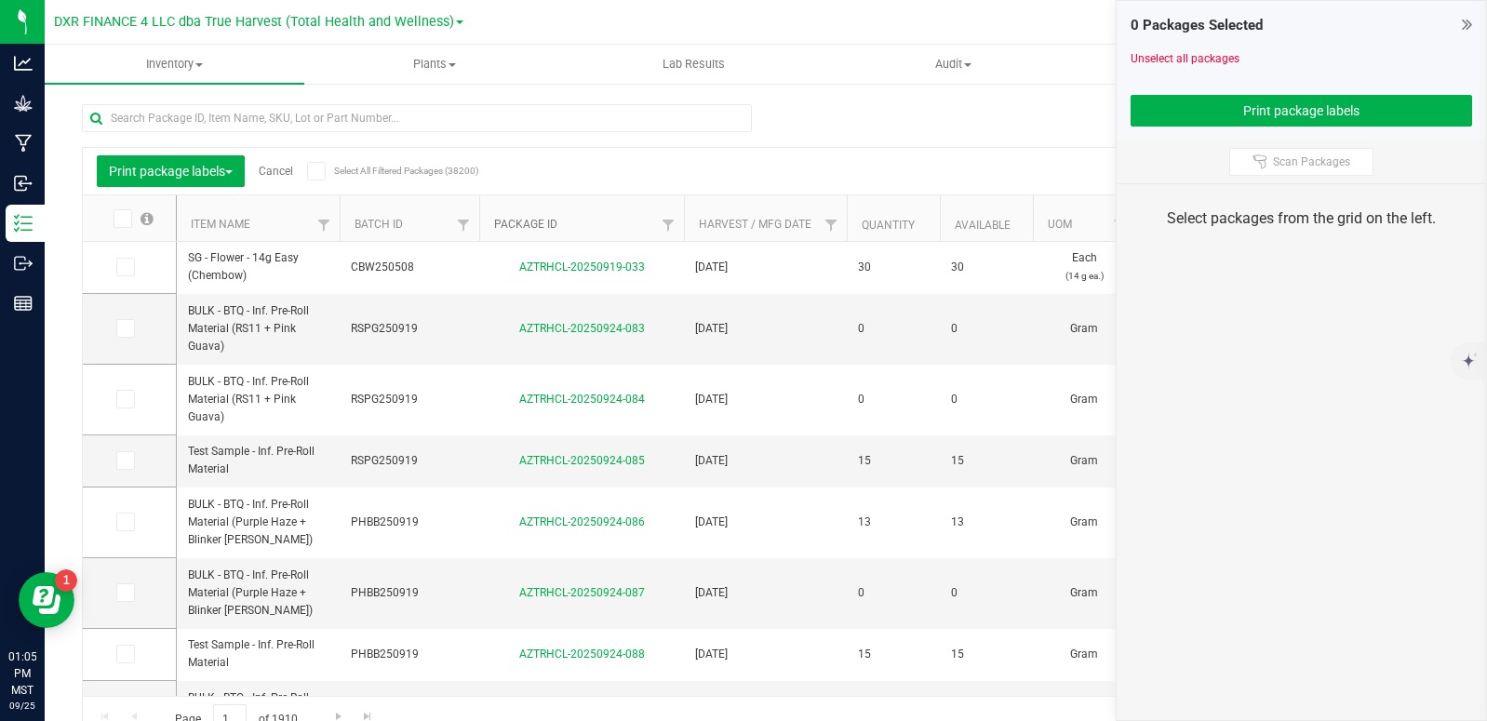
click at [537, 224] on link "Package ID" at bounding box center [525, 224] width 63 height 13
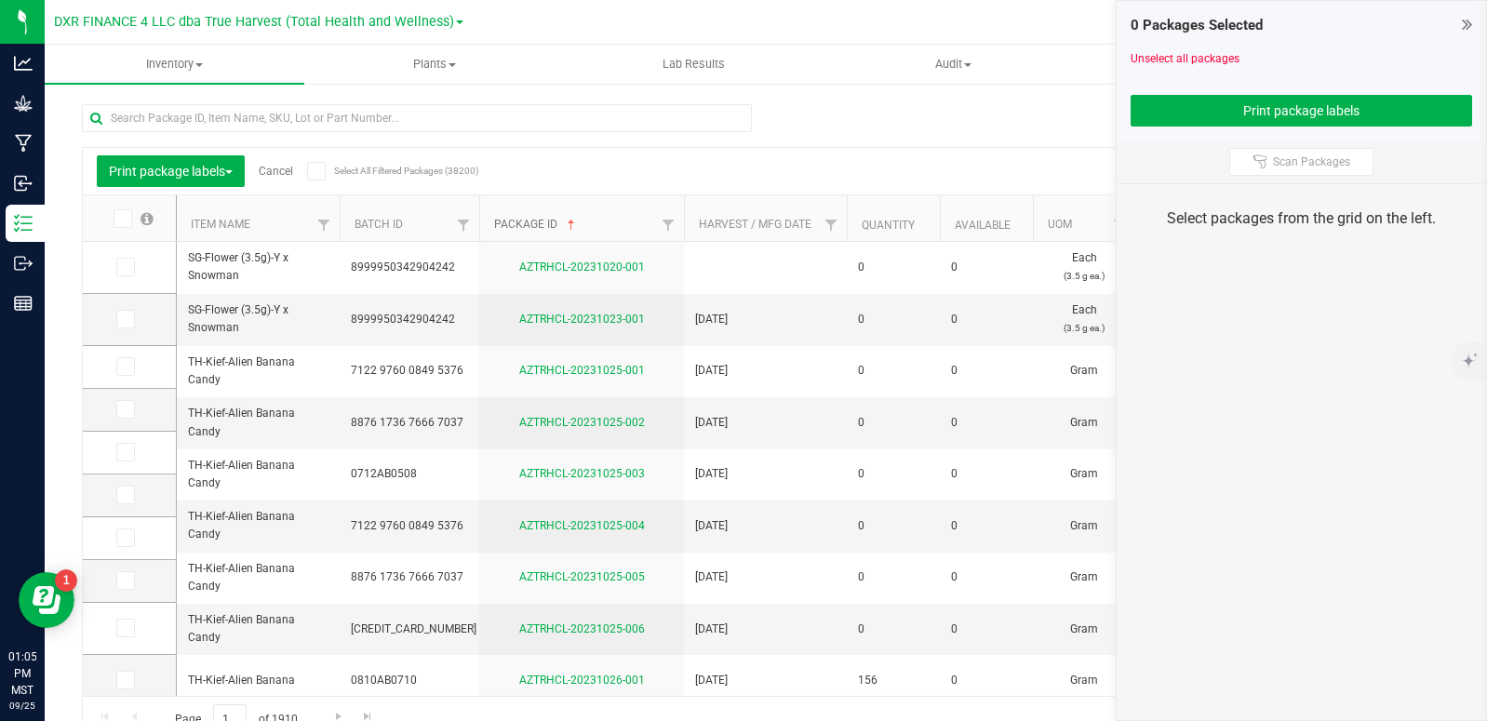
click at [537, 224] on link "Package ID" at bounding box center [536, 224] width 85 height 13
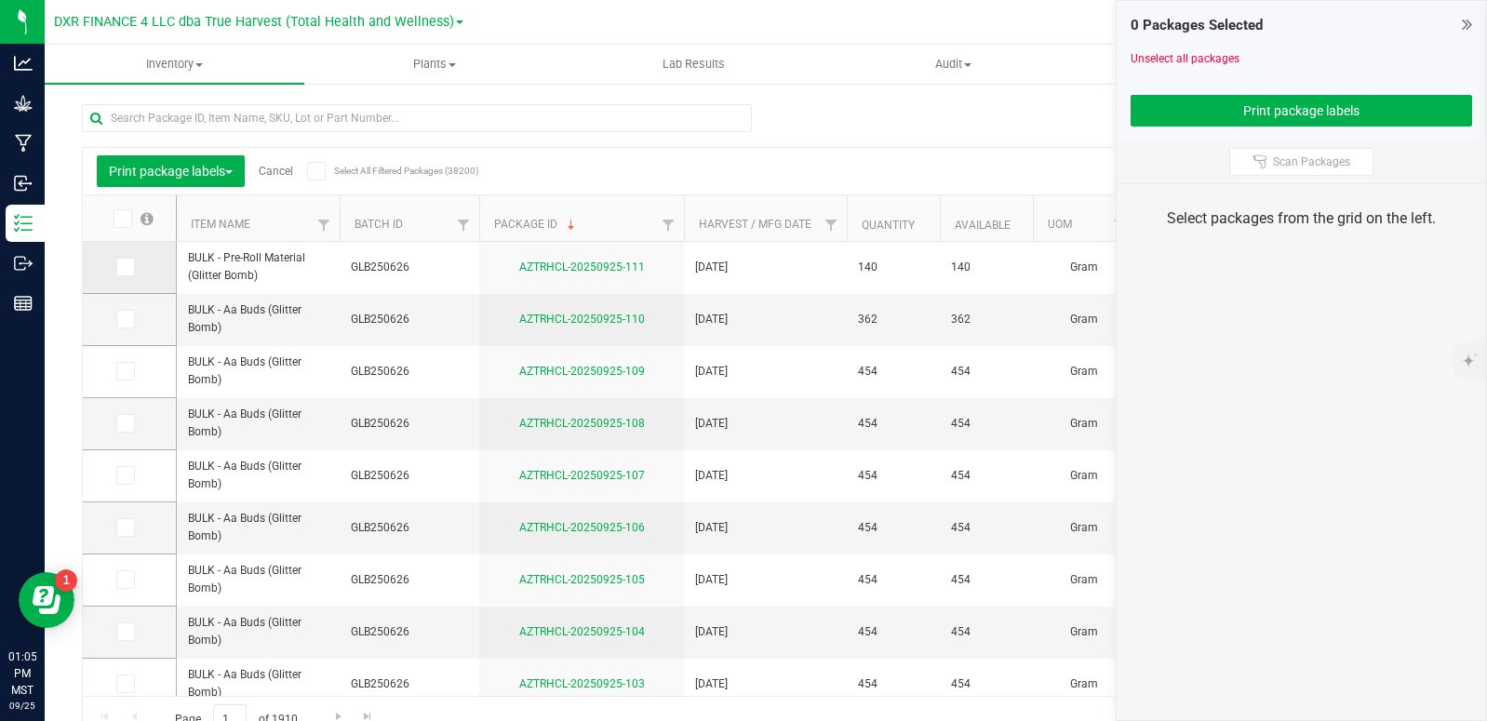
click at [121, 267] on icon at bounding box center [124, 267] width 12 height 0
click at [0, 0] on input "checkbox" at bounding box center [0, 0] width 0 height 0
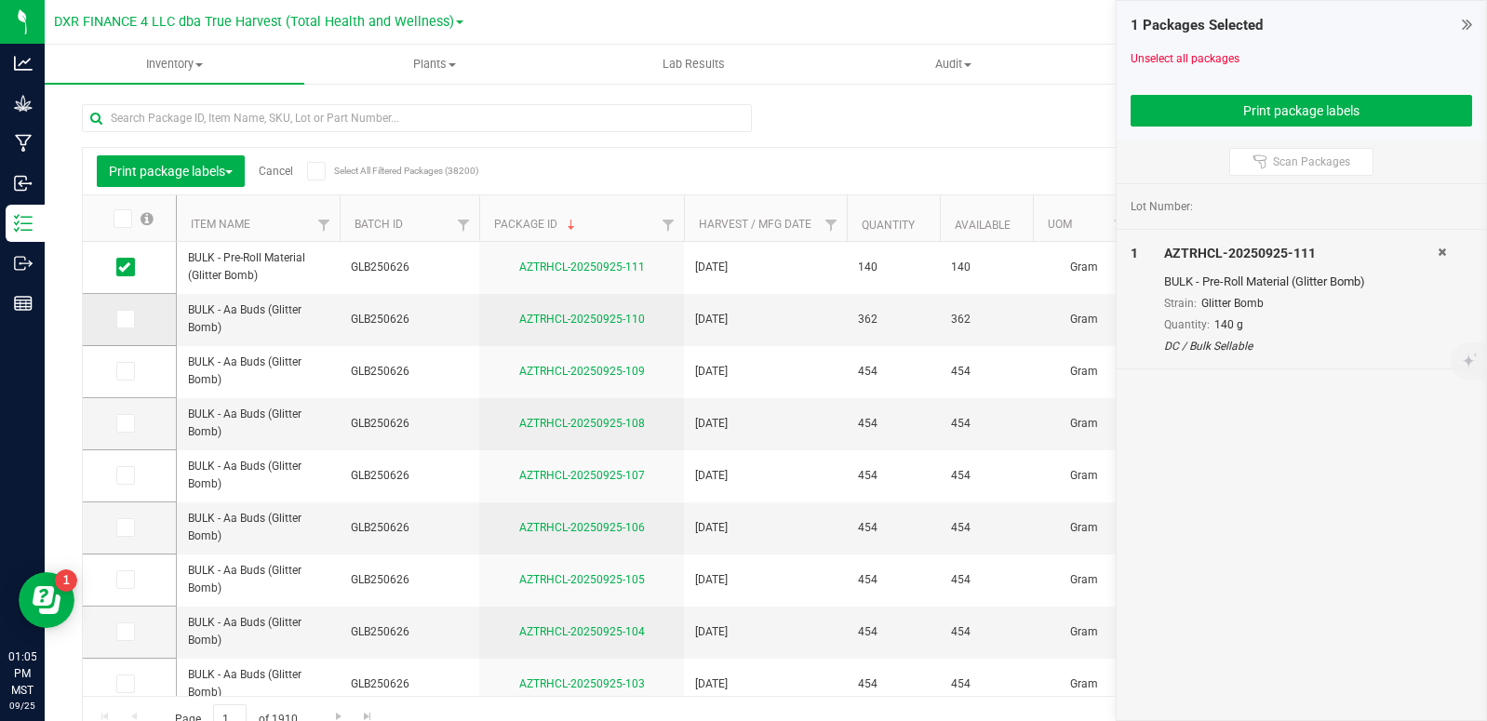
click at [127, 319] on icon at bounding box center [124, 319] width 12 height 0
click at [0, 0] on input "checkbox" at bounding box center [0, 0] width 0 height 0
click at [126, 319] on icon at bounding box center [124, 319] width 12 height 0
click at [0, 0] on input "checkbox" at bounding box center [0, 0] width 0 height 0
click at [127, 371] on icon at bounding box center [124, 371] width 12 height 0
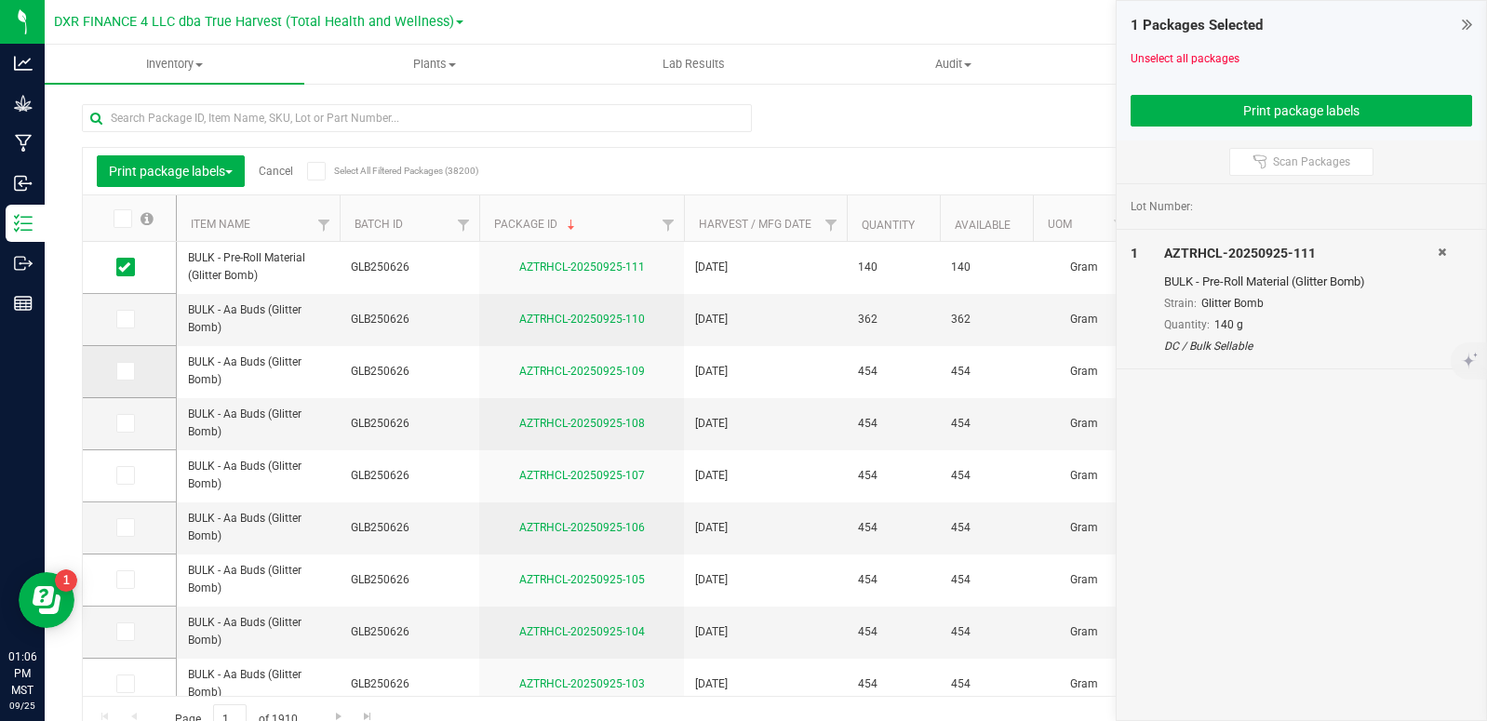
click at [0, 0] on input "checkbox" at bounding box center [0, 0] width 0 height 0
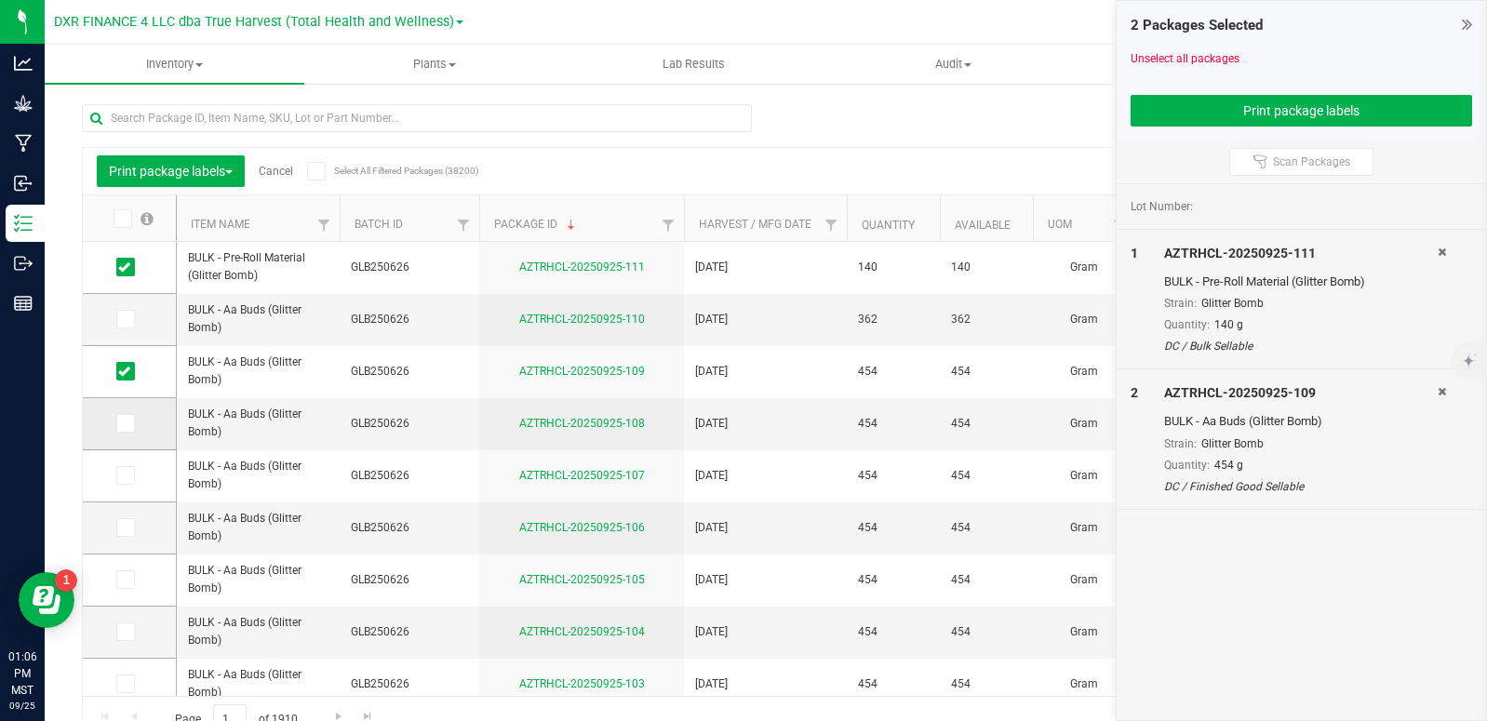
click at [127, 423] on icon at bounding box center [124, 423] width 12 height 0
click at [0, 0] on input "checkbox" at bounding box center [0, 0] width 0 height 0
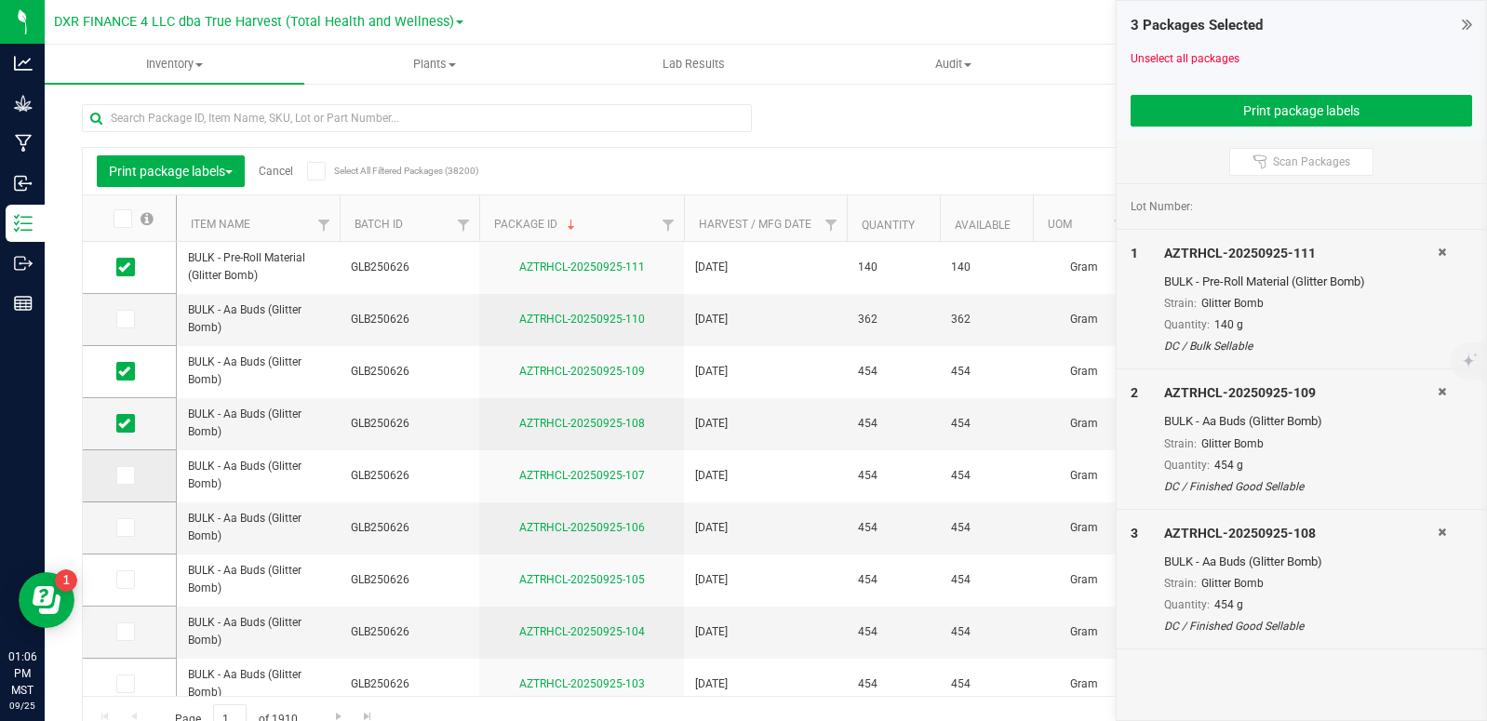
click at [135, 477] on label at bounding box center [129, 475] width 27 height 19
click at [0, 0] on input "checkbox" at bounding box center [0, 0] width 0 height 0
click at [124, 528] on icon at bounding box center [124, 528] width 12 height 0
click at [0, 0] on input "checkbox" at bounding box center [0, 0] width 0 height 0
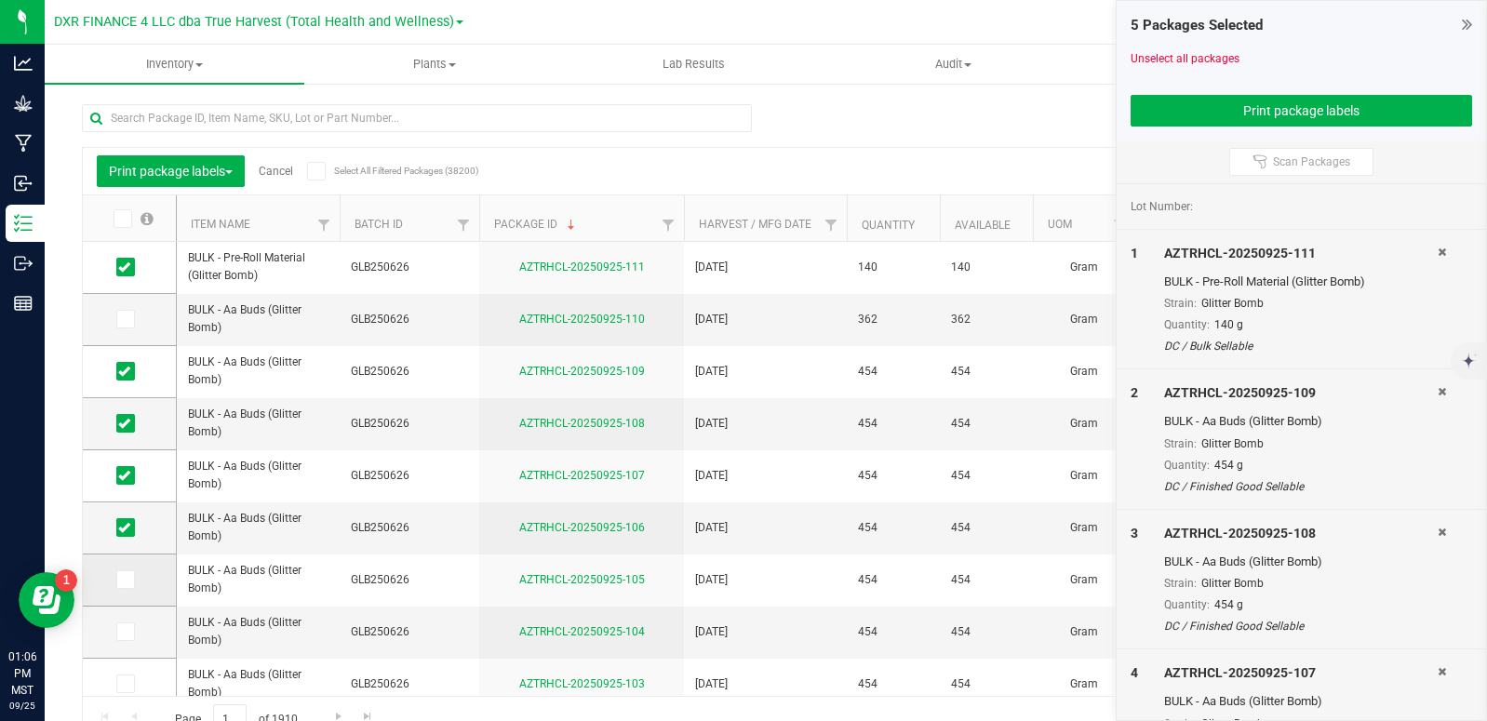
click at [127, 580] on icon at bounding box center [124, 580] width 12 height 0
click at [0, 0] on input "checkbox" at bounding box center [0, 0] width 0 height 0
click at [130, 634] on span at bounding box center [125, 631] width 19 height 19
click at [0, 0] on input "checkbox" at bounding box center [0, 0] width 0 height 0
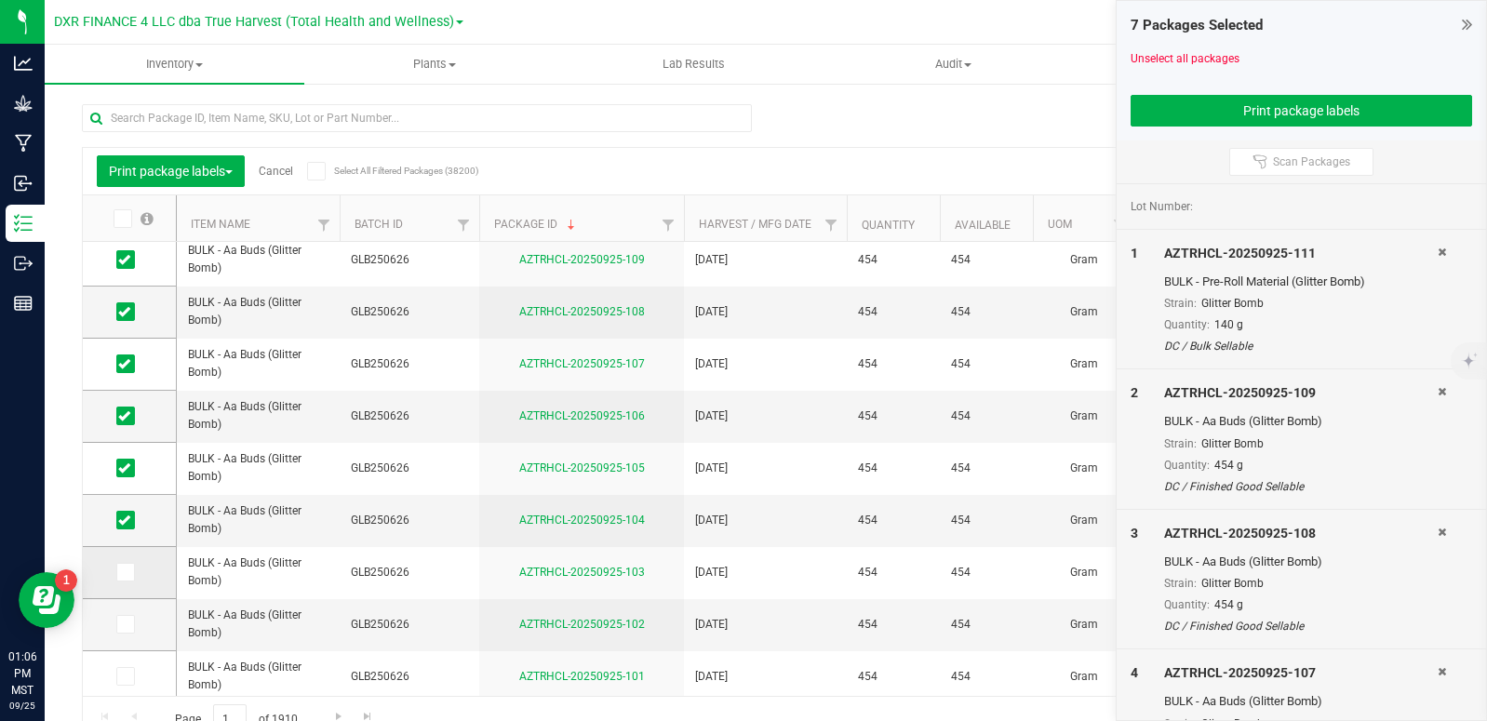
click at [123, 572] on icon at bounding box center [124, 572] width 12 height 0
click at [0, 0] on input "checkbox" at bounding box center [0, 0] width 0 height 0
click at [126, 624] on icon at bounding box center [124, 624] width 12 height 0
click at [0, 0] on input "checkbox" at bounding box center [0, 0] width 0 height 0
click at [126, 676] on icon at bounding box center [124, 676] width 12 height 0
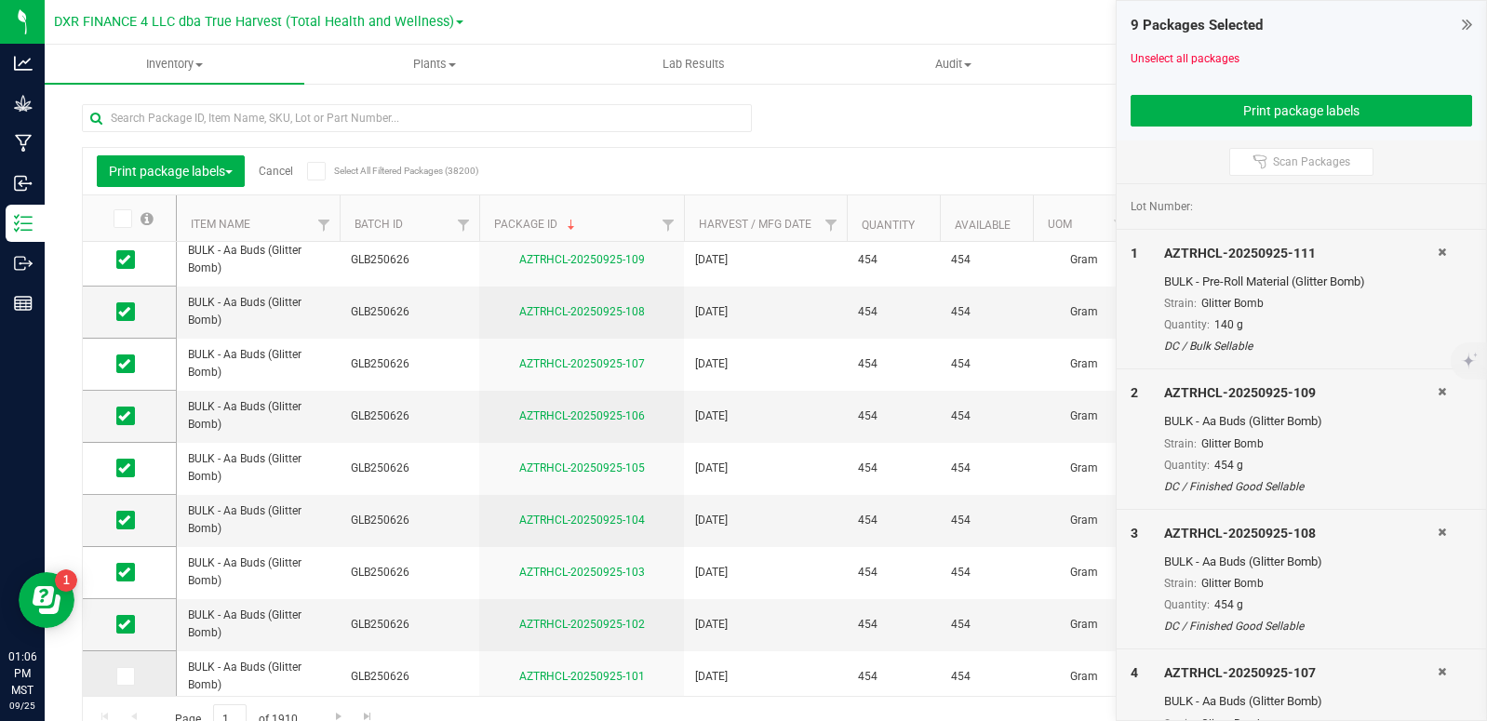
click at [0, 0] on input "checkbox" at bounding box center [0, 0] width 0 height 0
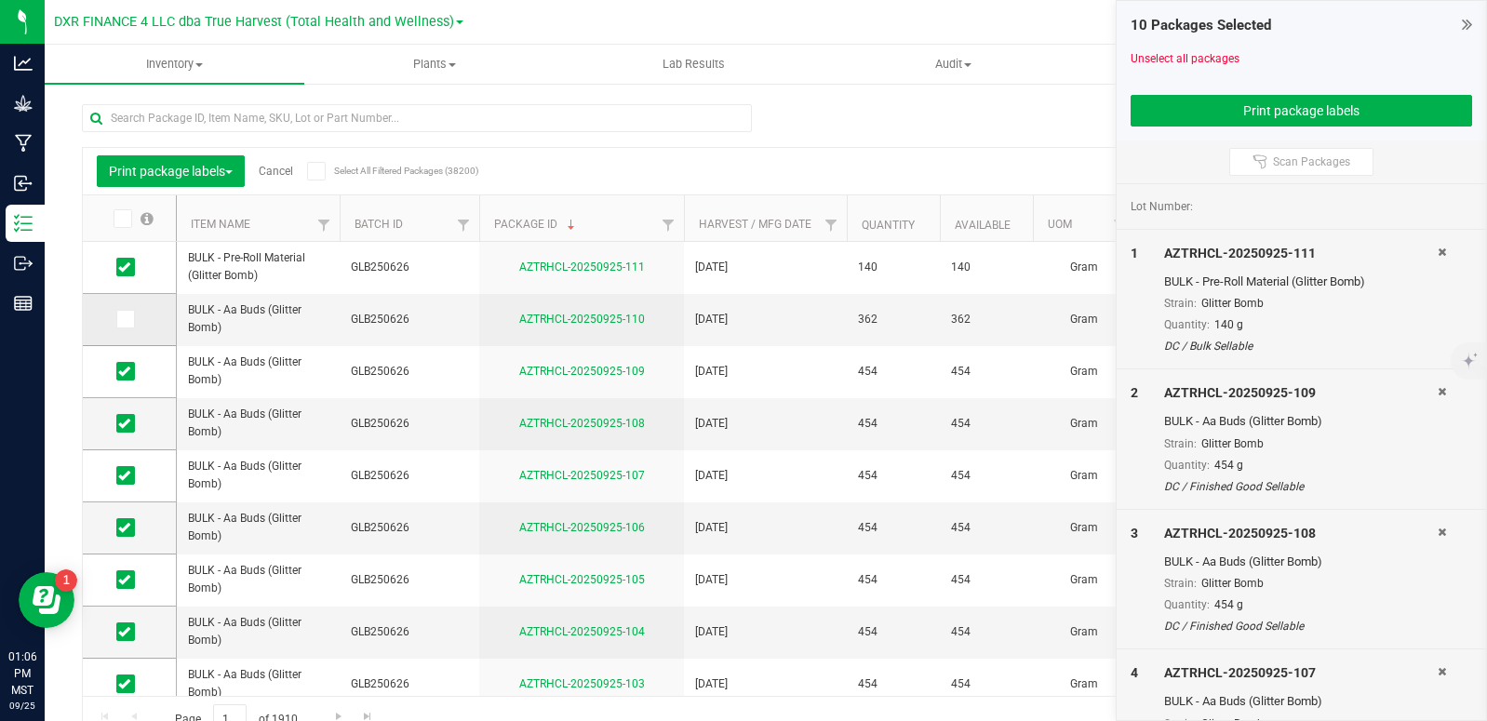
click at [127, 319] on icon at bounding box center [124, 319] width 12 height 0
click at [0, 0] on input "checkbox" at bounding box center [0, 0] width 0 height 0
click at [1205, 105] on button "Print package labels" at bounding box center [1302, 111] width 342 height 32
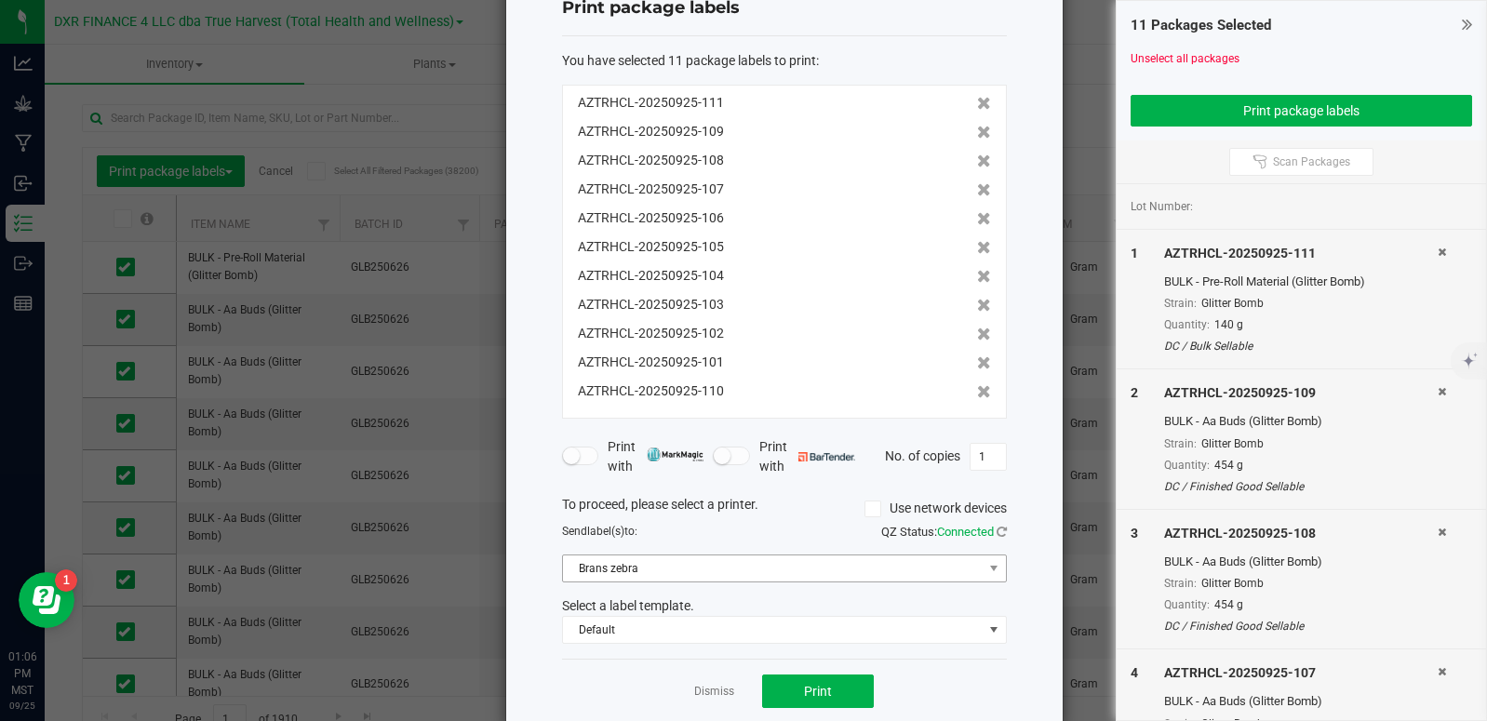
scroll to position [93, 0]
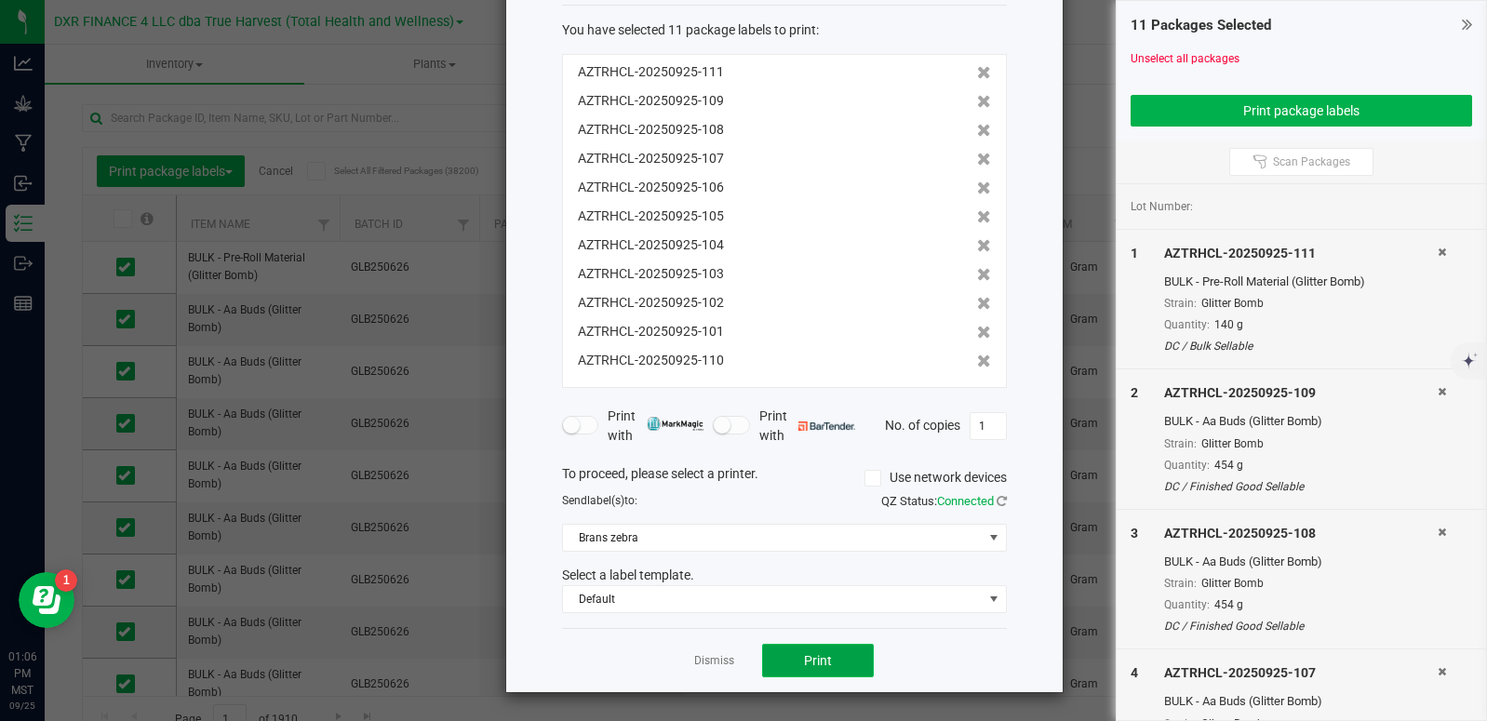
click at [806, 671] on button "Print" at bounding box center [818, 660] width 112 height 33
click at [706, 662] on link "Dismiss" at bounding box center [714, 661] width 40 height 16
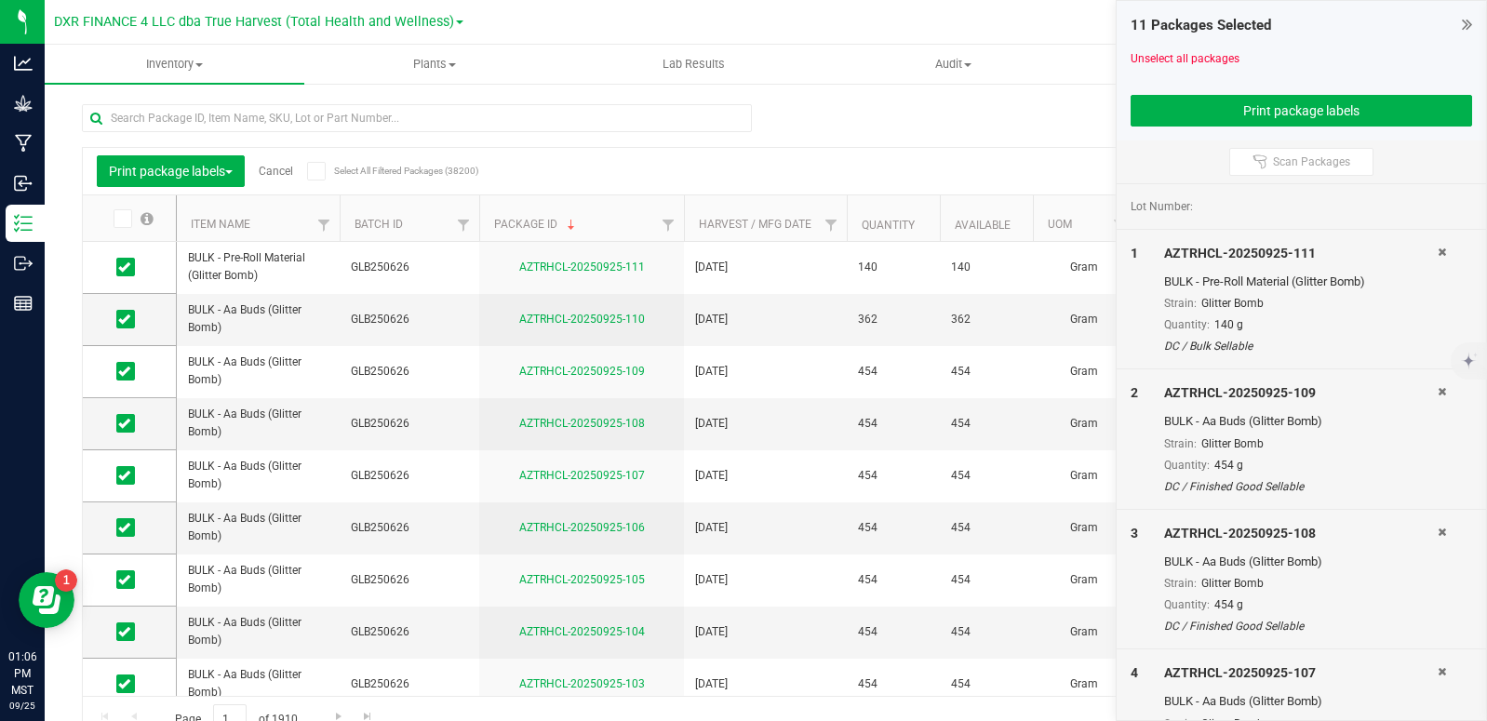
click at [274, 168] on link "Cancel" at bounding box center [276, 171] width 34 height 13
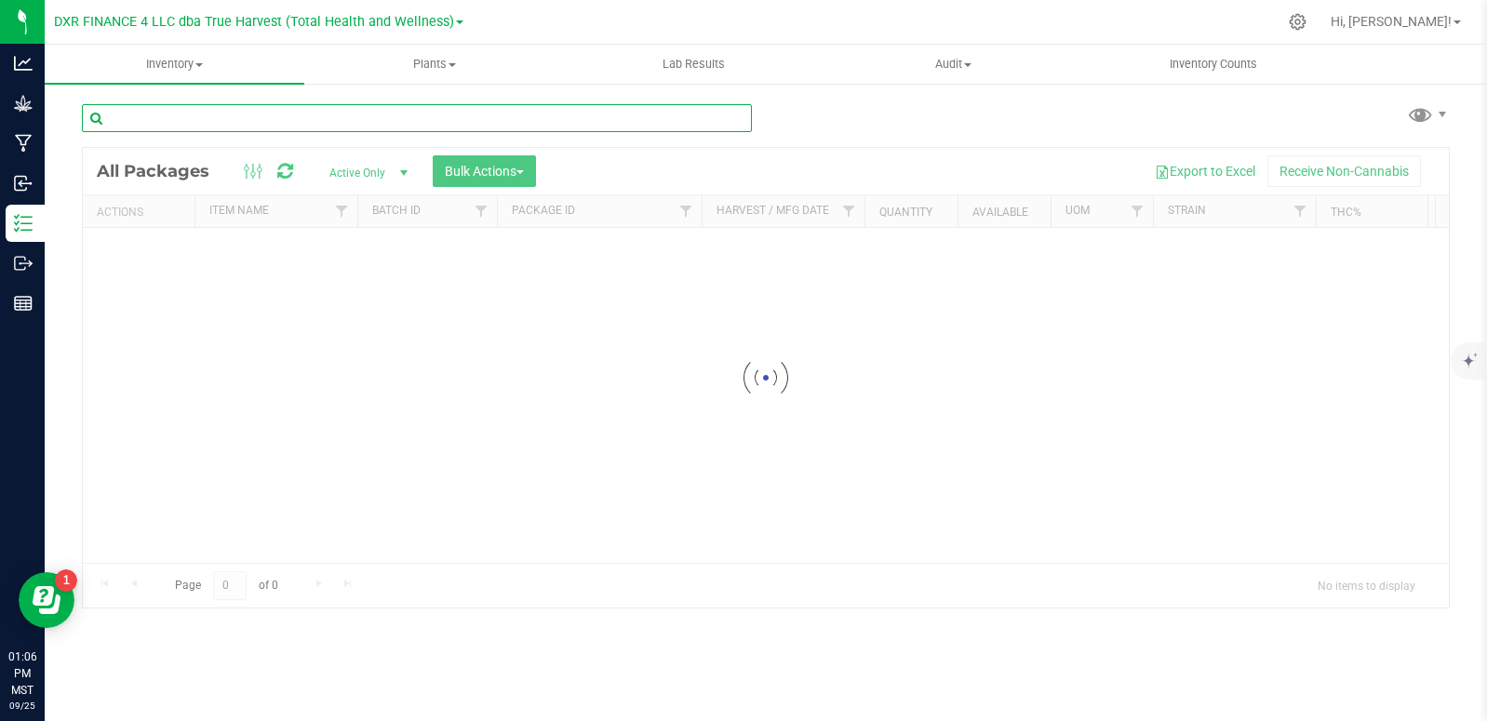
click at [293, 119] on input "text" at bounding box center [417, 118] width 670 height 28
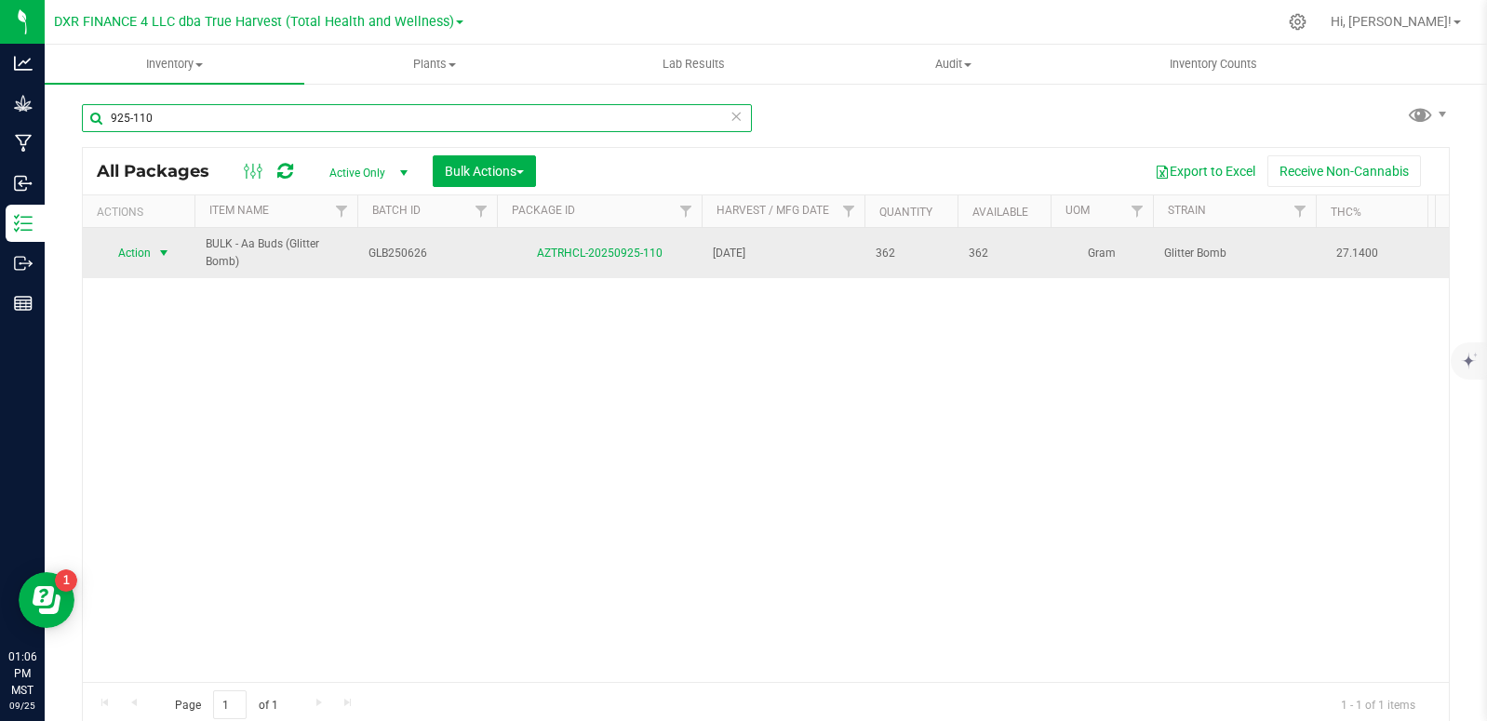
type input "925-110"
click at [157, 254] on span "select" at bounding box center [163, 253] width 15 height 15
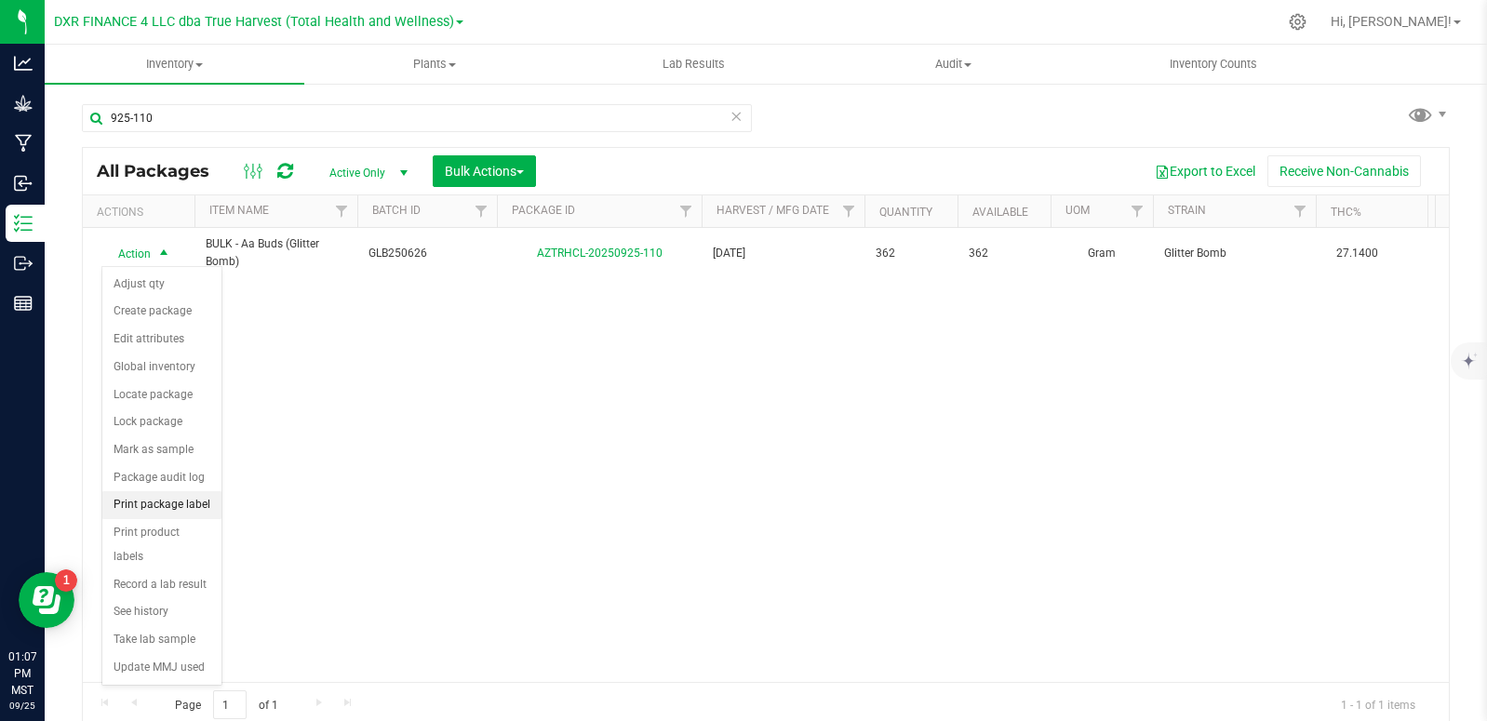
click at [185, 509] on li "Print package label" at bounding box center [161, 505] width 119 height 28
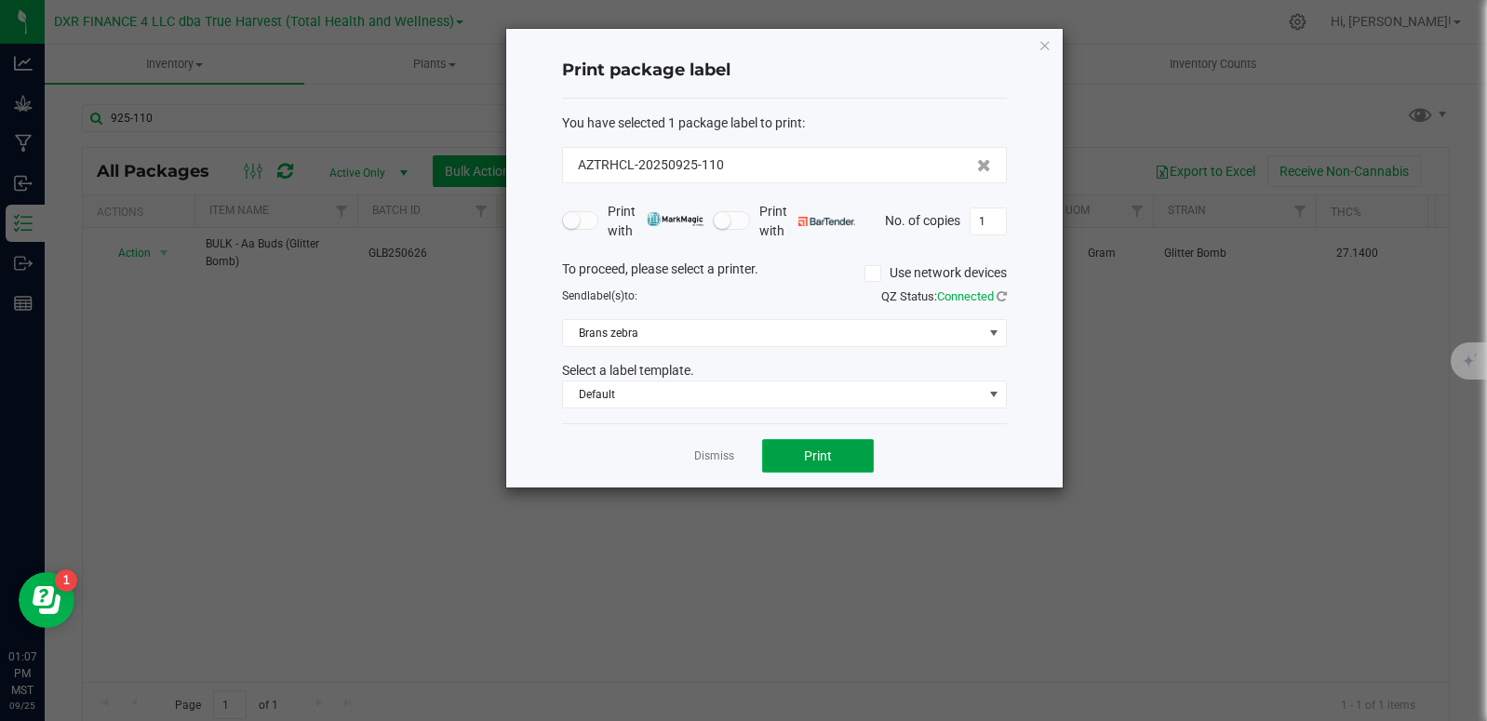
click at [796, 456] on button "Print" at bounding box center [818, 455] width 112 height 33
